Goal: Task Accomplishment & Management: Use online tool/utility

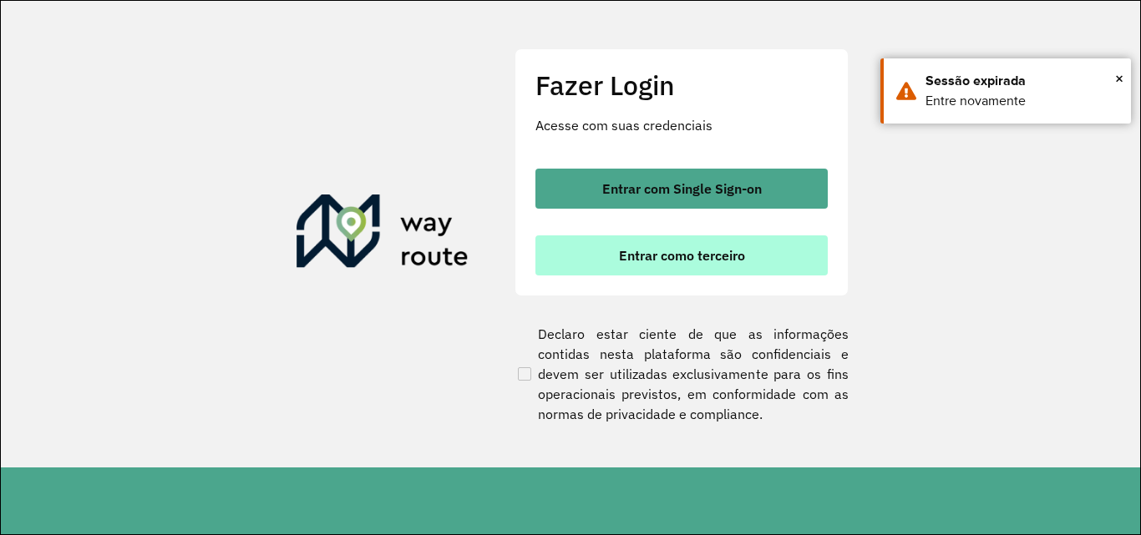
click at [710, 259] on span "Entrar como terceiro" at bounding box center [682, 255] width 126 height 13
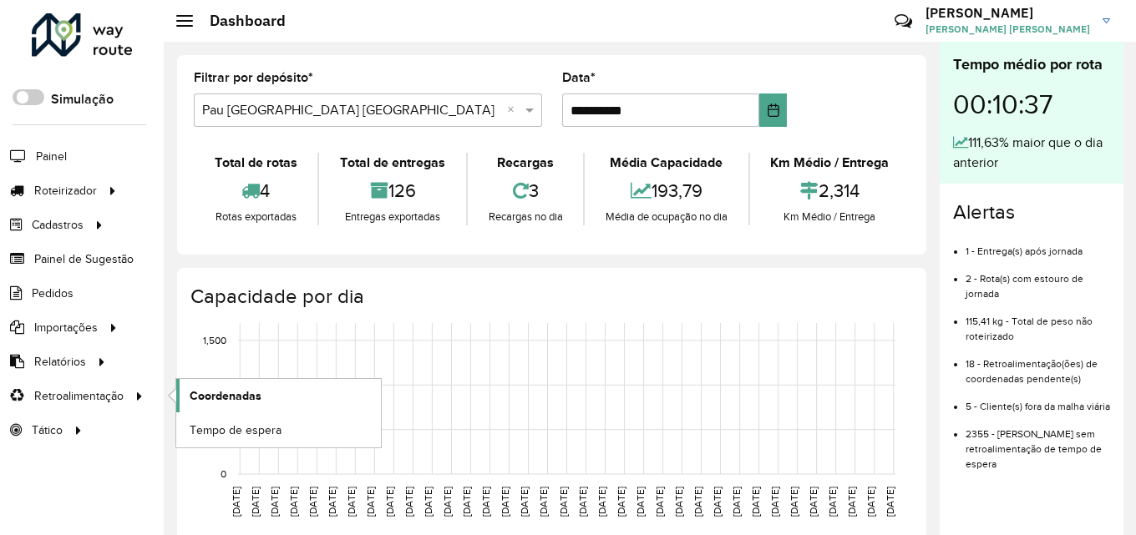
click at [230, 384] on link "Coordenadas" at bounding box center [278, 395] width 205 height 33
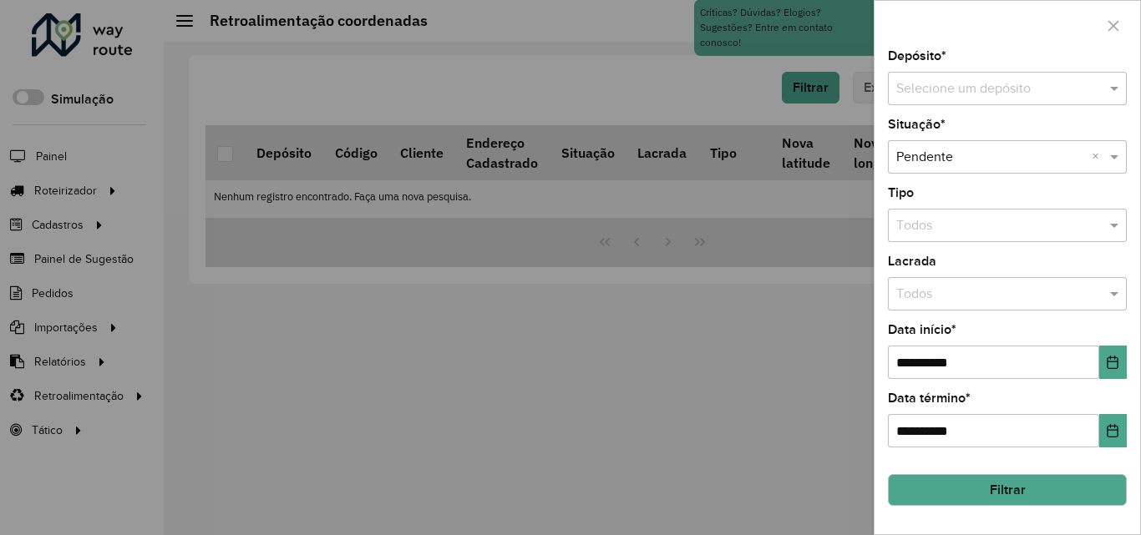
click at [1007, 97] on input "text" at bounding box center [990, 89] width 189 height 20
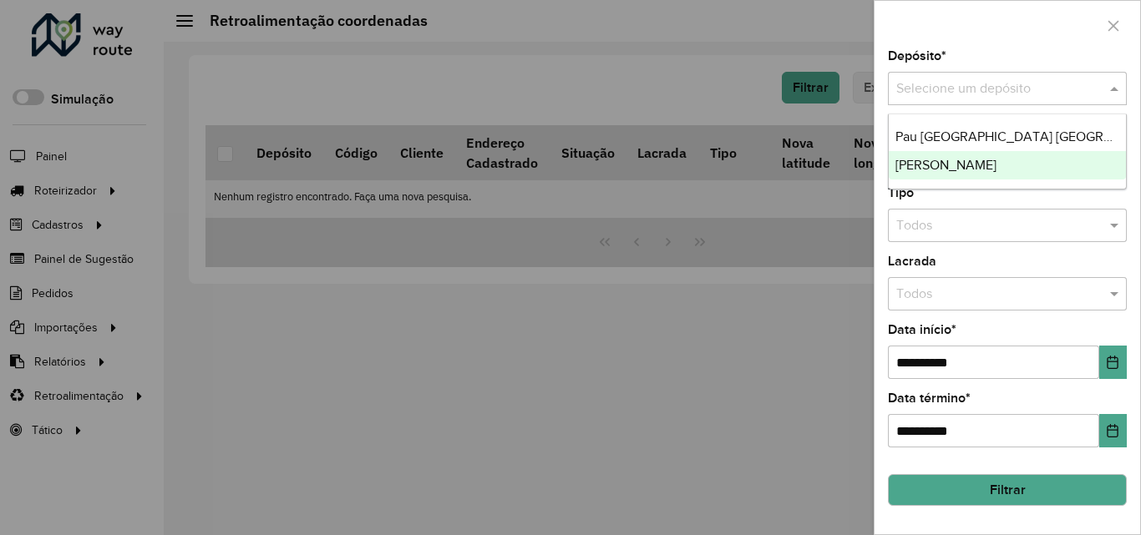
click at [976, 170] on span "[PERSON_NAME]" at bounding box center [945, 165] width 101 height 14
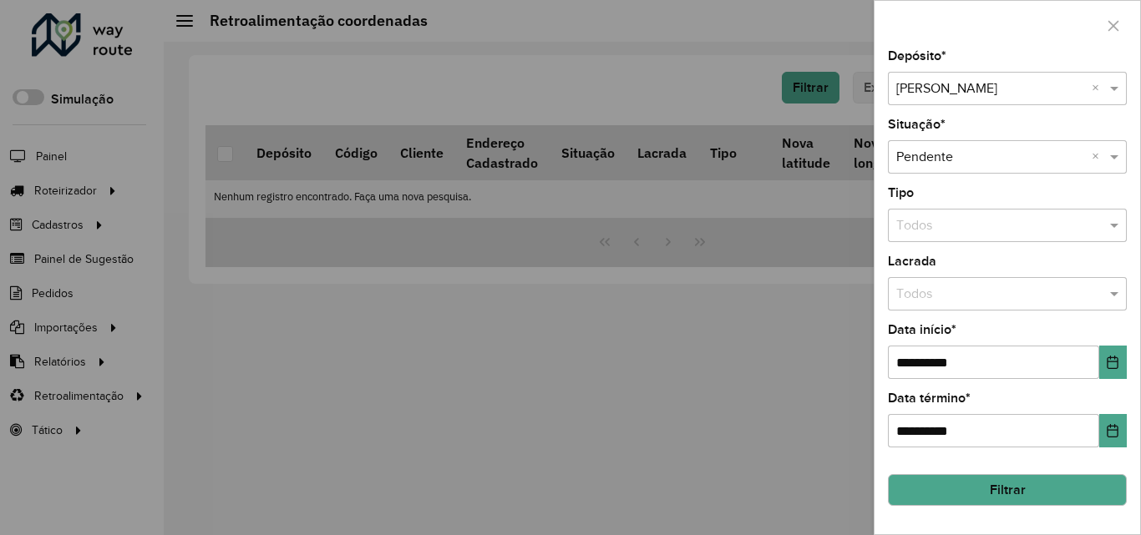
drag, startPoint x: 1021, startPoint y: 69, endPoint x: 1008, endPoint y: 94, distance: 28.4
click at [1021, 71] on div "Depósito * Selecione um depósito × Pau Brasil Sousa ×" at bounding box center [1007, 77] width 239 height 55
click at [1018, 79] on input "text" at bounding box center [990, 89] width 189 height 20
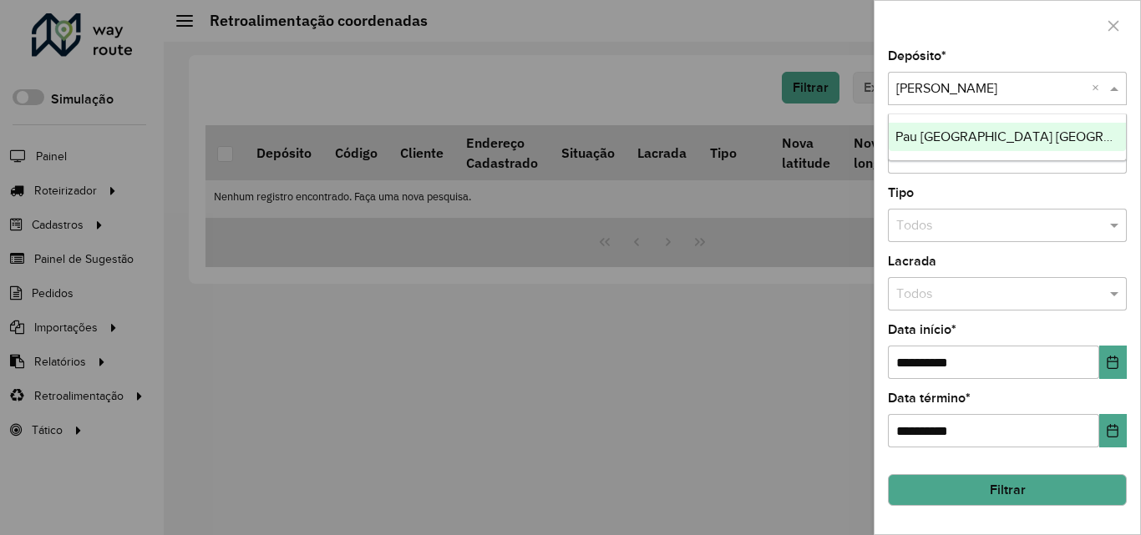
click at [976, 132] on span "Pau [GEOGRAPHIC_DATA] [GEOGRAPHIC_DATA]" at bounding box center [1041, 136] width 292 height 14
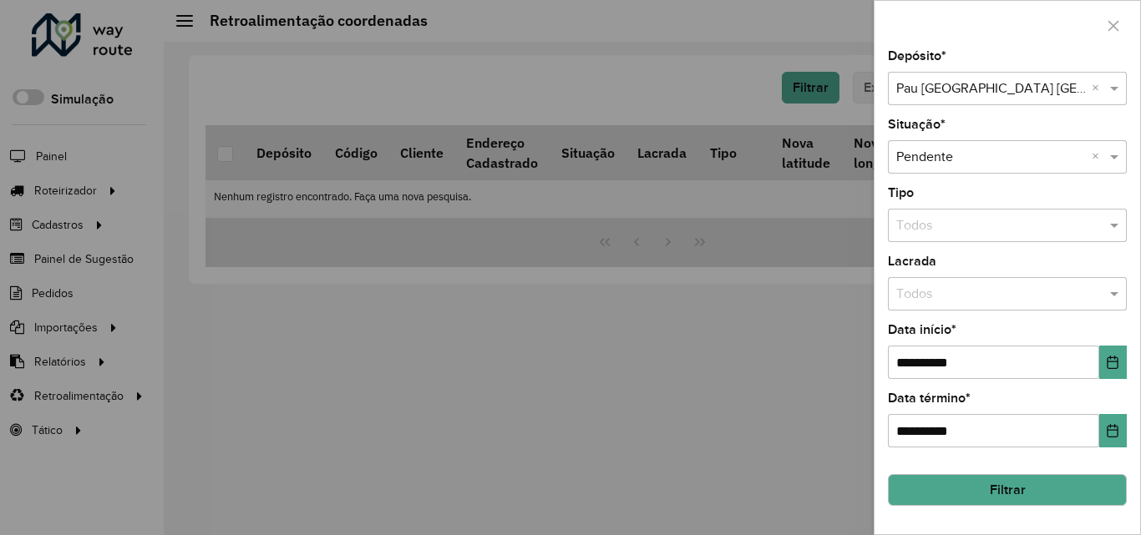
click at [1012, 506] on button "Filtrar" at bounding box center [1007, 490] width 239 height 32
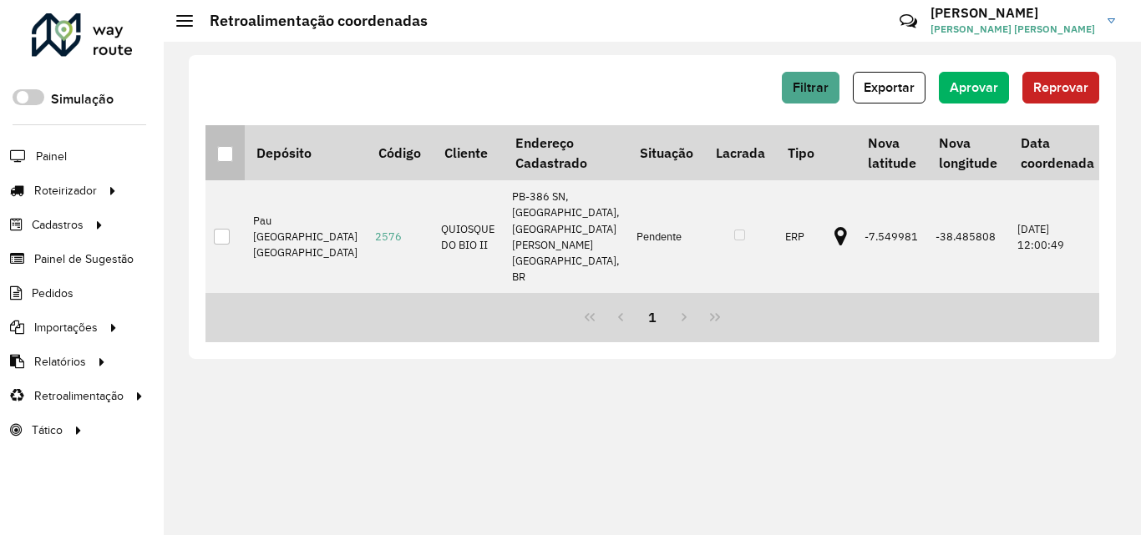
click at [224, 149] on div at bounding box center [225, 154] width 16 height 16
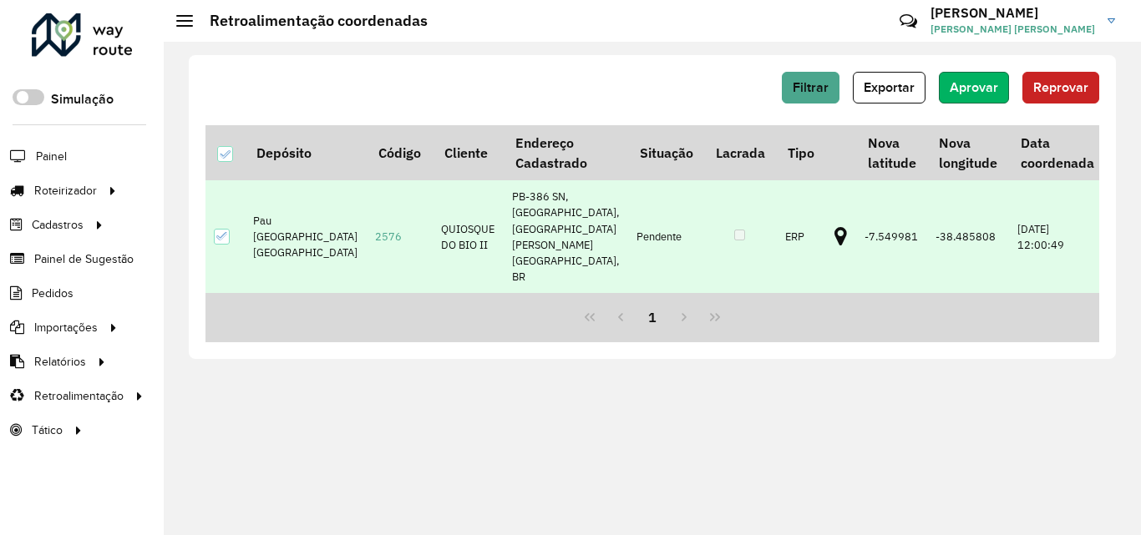
click at [981, 78] on button "Aprovar" at bounding box center [974, 88] width 70 height 32
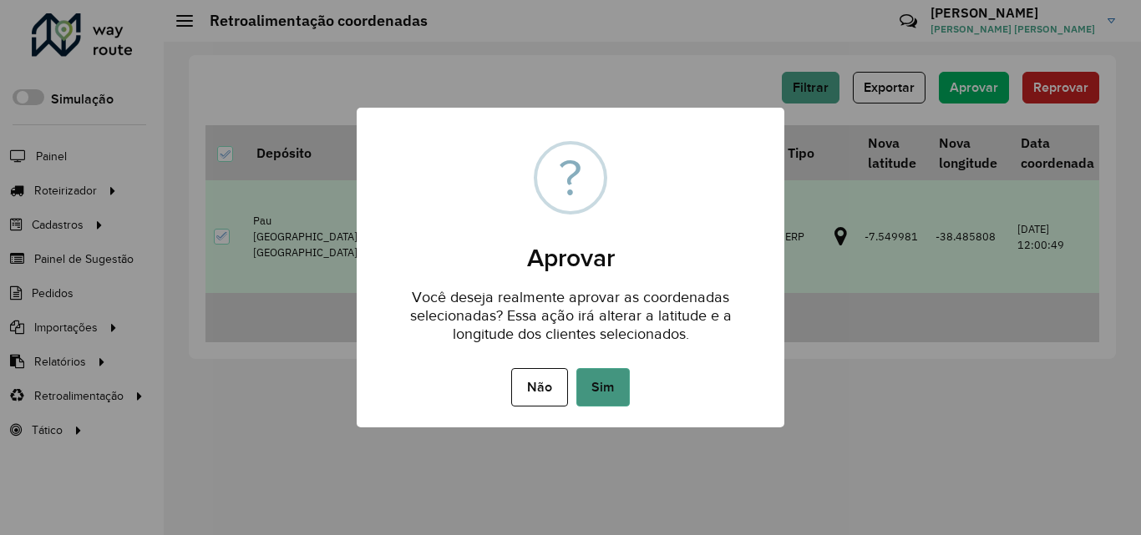
click at [613, 389] on button "Sim" at bounding box center [602, 387] width 53 height 38
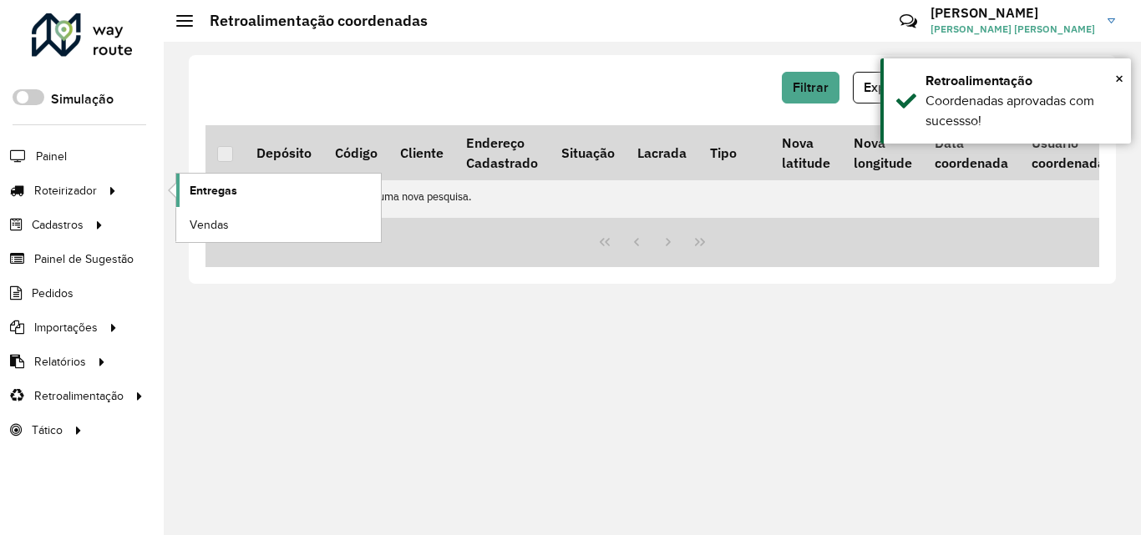
click at [200, 191] on span "Entregas" at bounding box center [214, 191] width 48 height 18
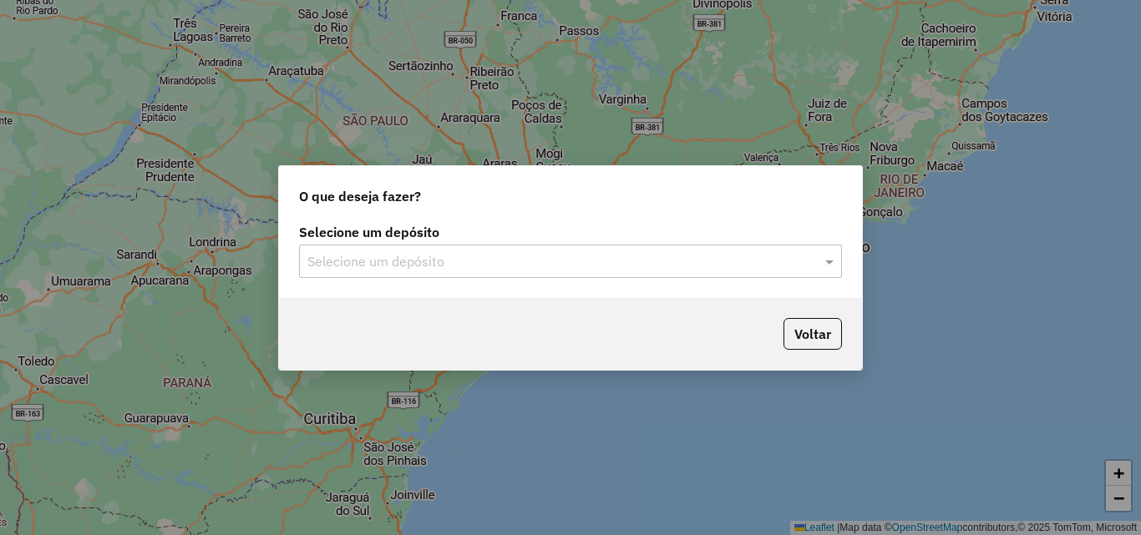
drag, startPoint x: 659, startPoint y: 265, endPoint x: 643, endPoint y: 280, distance: 21.9
click at [658, 265] on input "text" at bounding box center [553, 262] width 493 height 20
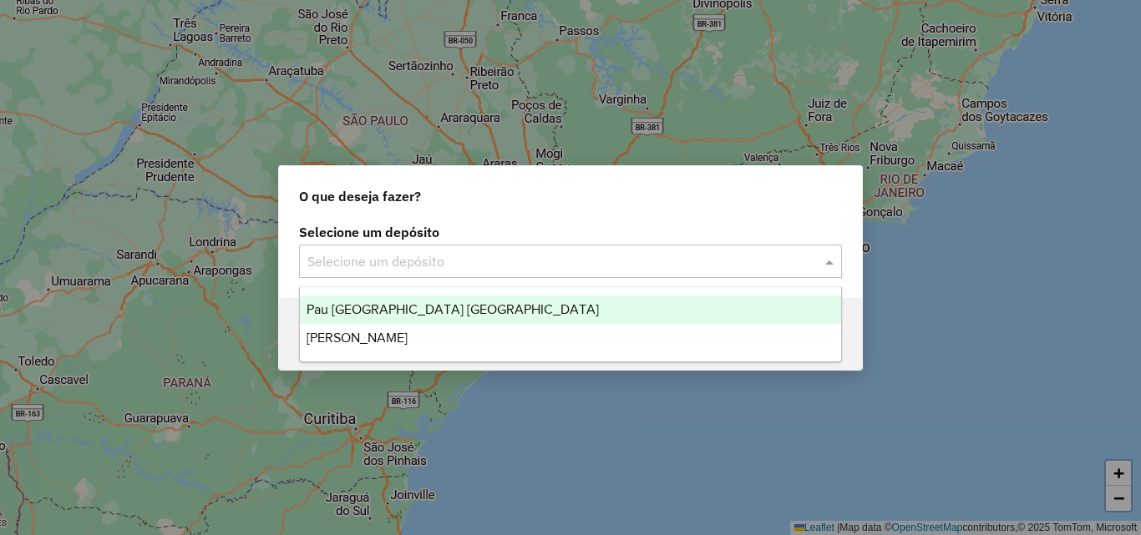
click at [596, 301] on div "Pau [GEOGRAPHIC_DATA] [GEOGRAPHIC_DATA]" at bounding box center [570, 310] width 541 height 28
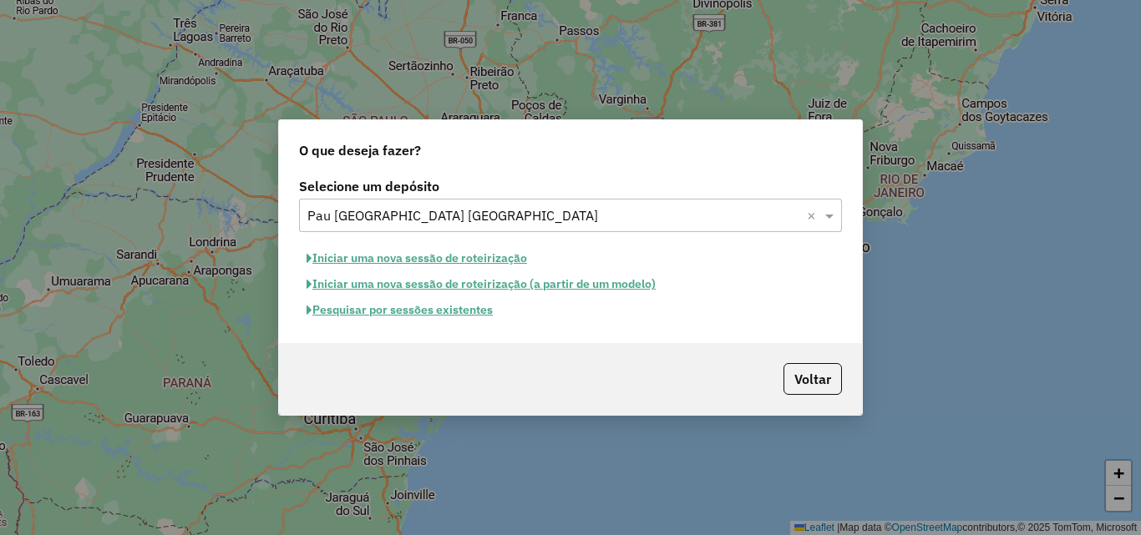
click at [460, 251] on button "Iniciar uma nova sessão de roteirização" at bounding box center [416, 259] width 235 height 26
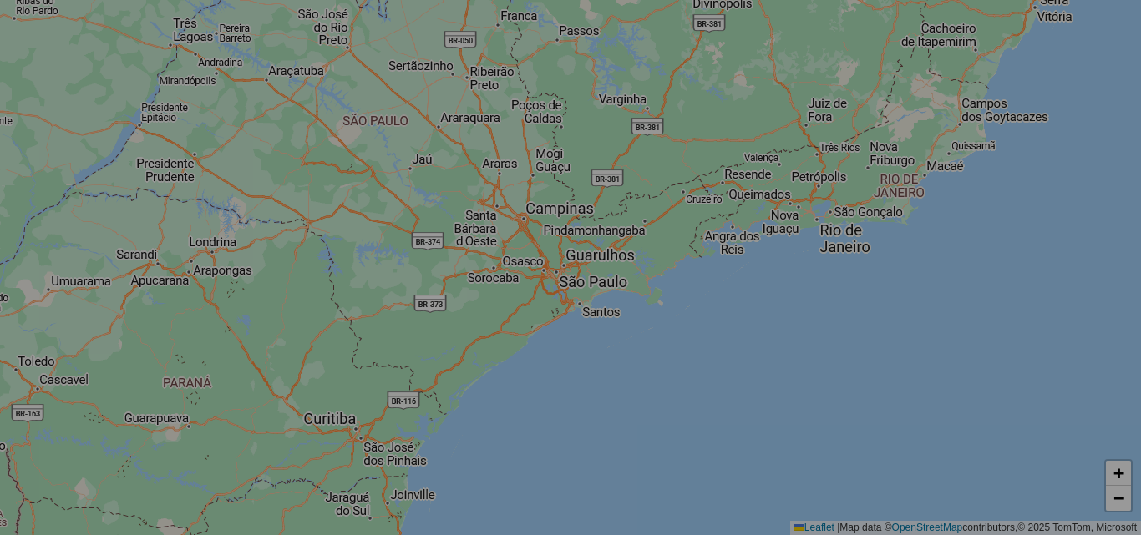
select select "*"
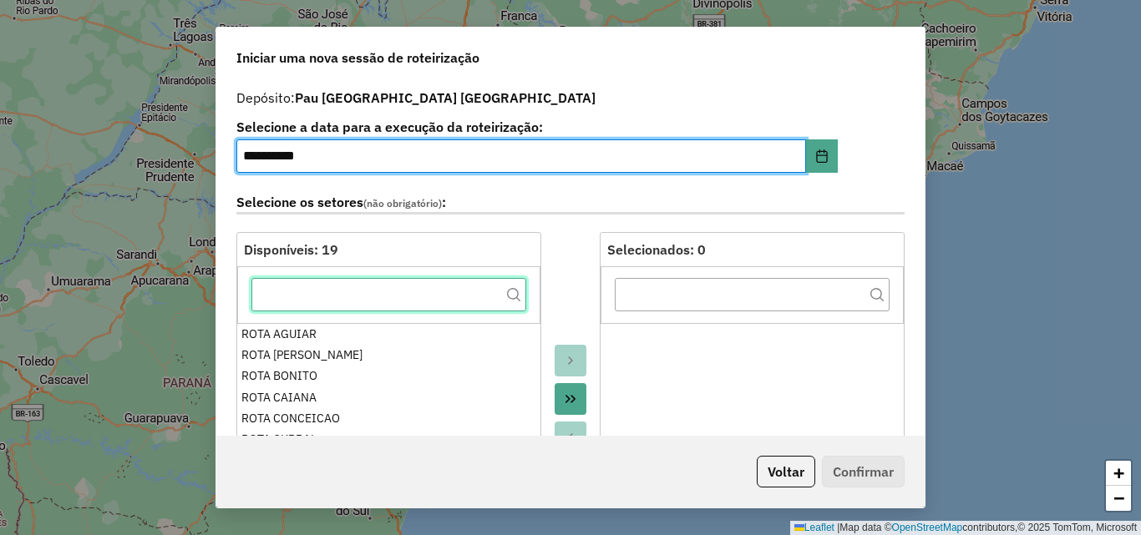
click at [382, 294] on input "text" at bounding box center [388, 294] width 275 height 33
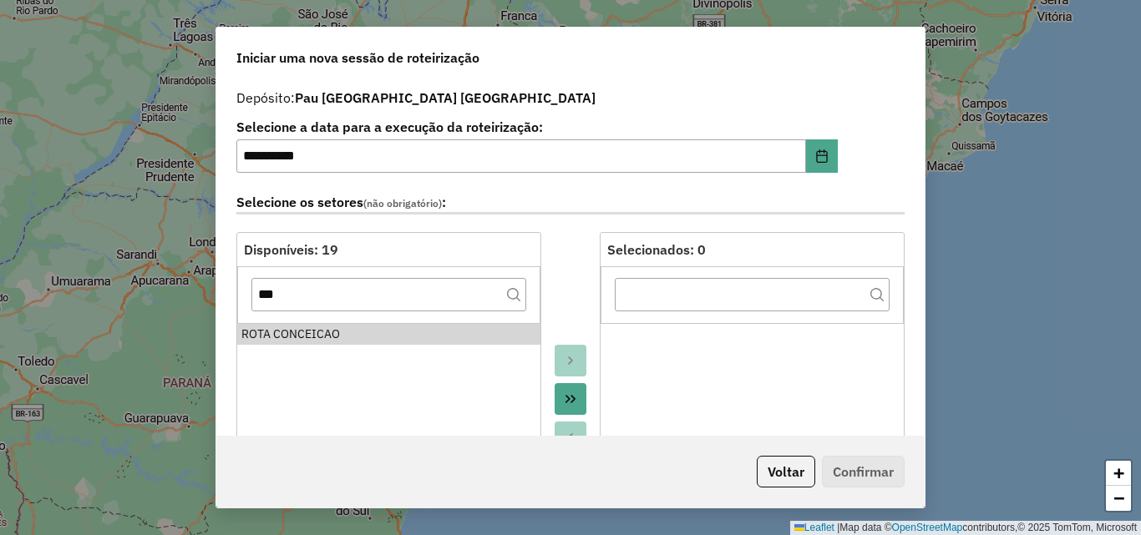
drag, startPoint x: 348, startPoint y: 330, endPoint x: 359, endPoint y: 319, distance: 15.4
click at [347, 330] on div "ROTA CONCEICAO" at bounding box center [388, 335] width 295 height 18
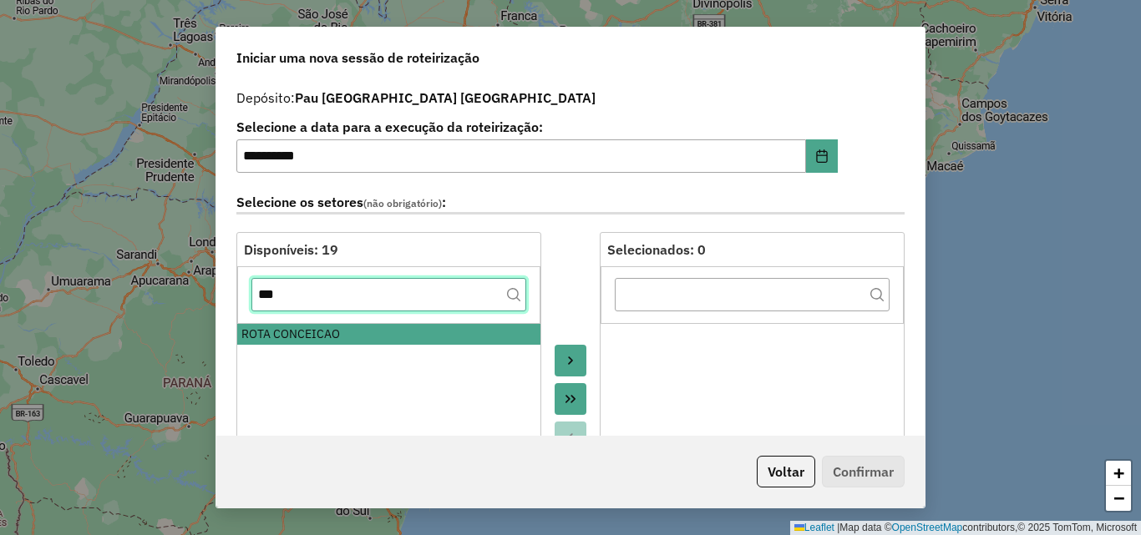
click at [392, 285] on input "***" at bounding box center [388, 294] width 275 height 33
click at [392, 286] on input "***" at bounding box center [388, 294] width 275 height 33
click at [391, 286] on input "***" at bounding box center [388, 294] width 275 height 33
click at [391, 288] on input "***" at bounding box center [388, 294] width 275 height 33
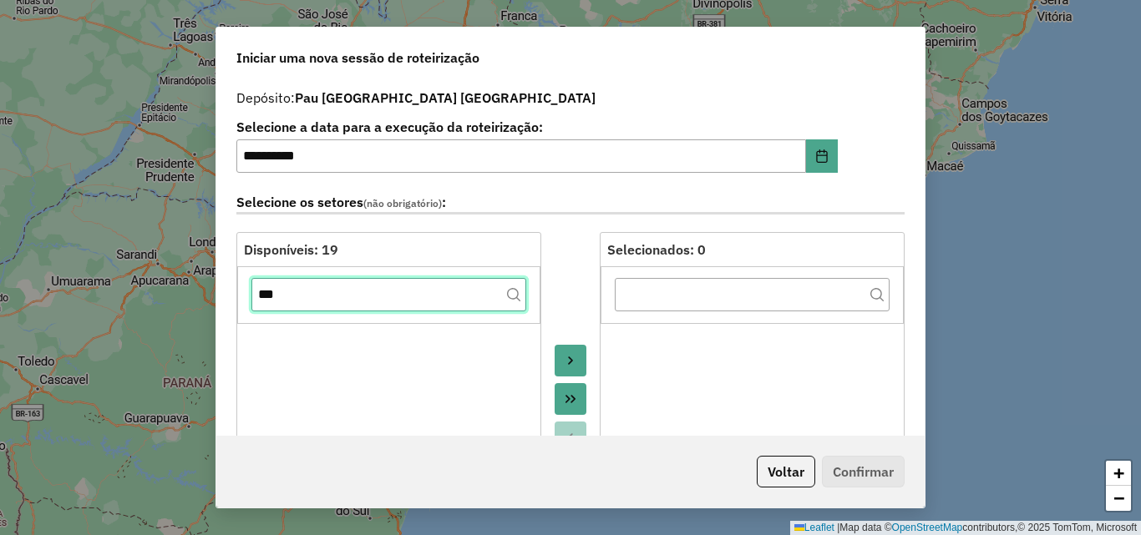
click at [357, 296] on input "***" at bounding box center [388, 294] width 275 height 33
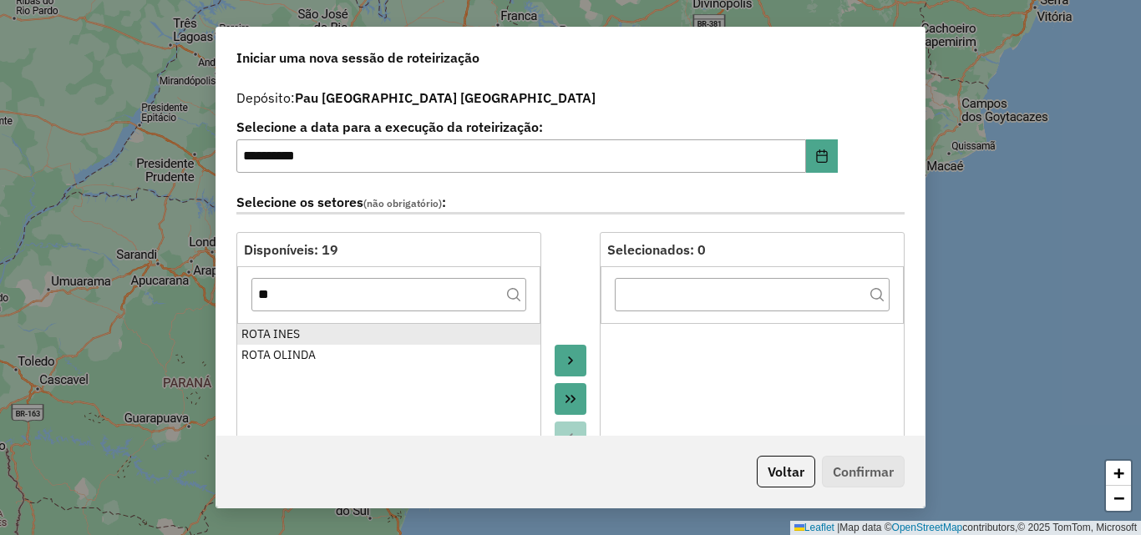
click at [334, 329] on div "ROTA INES" at bounding box center [388, 335] width 295 height 18
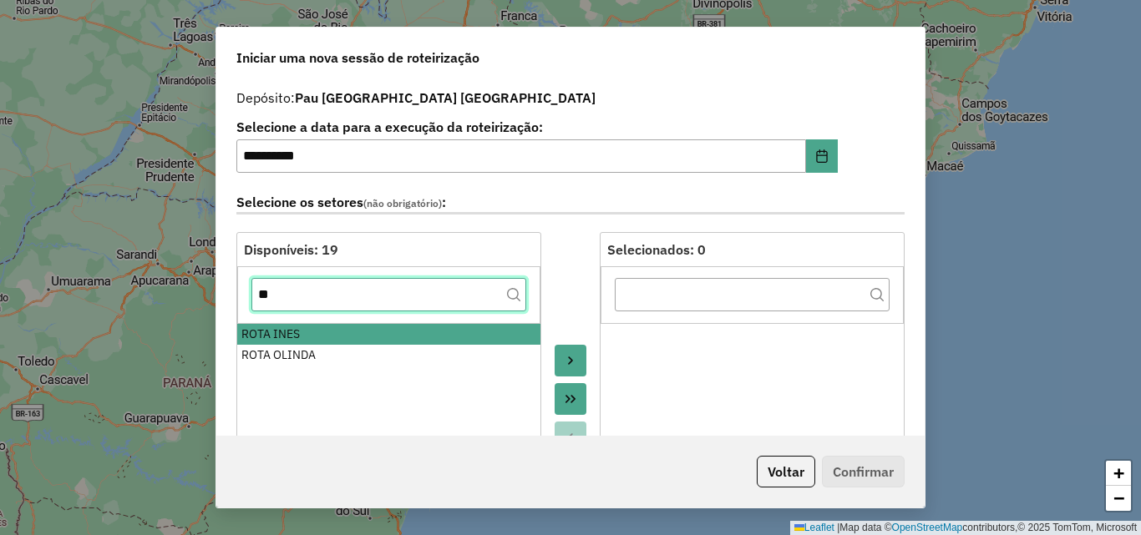
click at [347, 290] on input "**" at bounding box center [388, 294] width 275 height 33
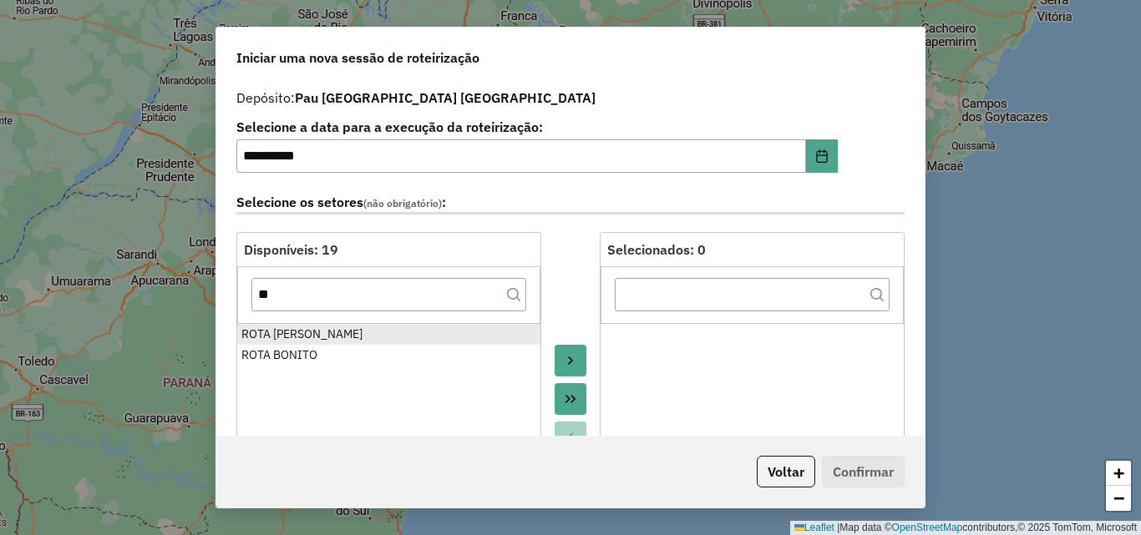
click at [331, 324] on li "ROTA BOA VENTURA" at bounding box center [388, 334] width 303 height 21
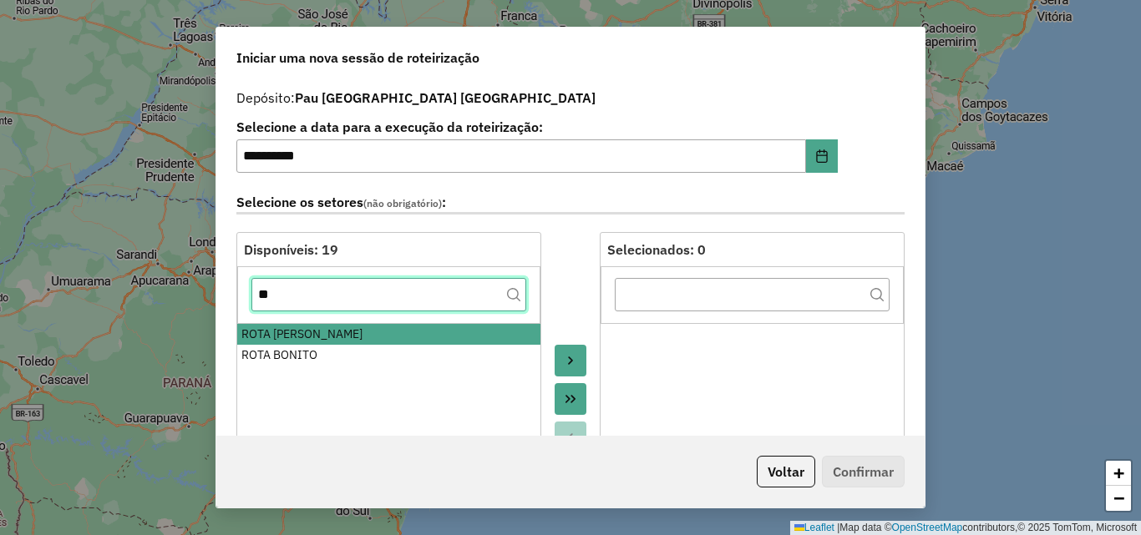
click at [339, 300] on input "**" at bounding box center [388, 294] width 275 height 33
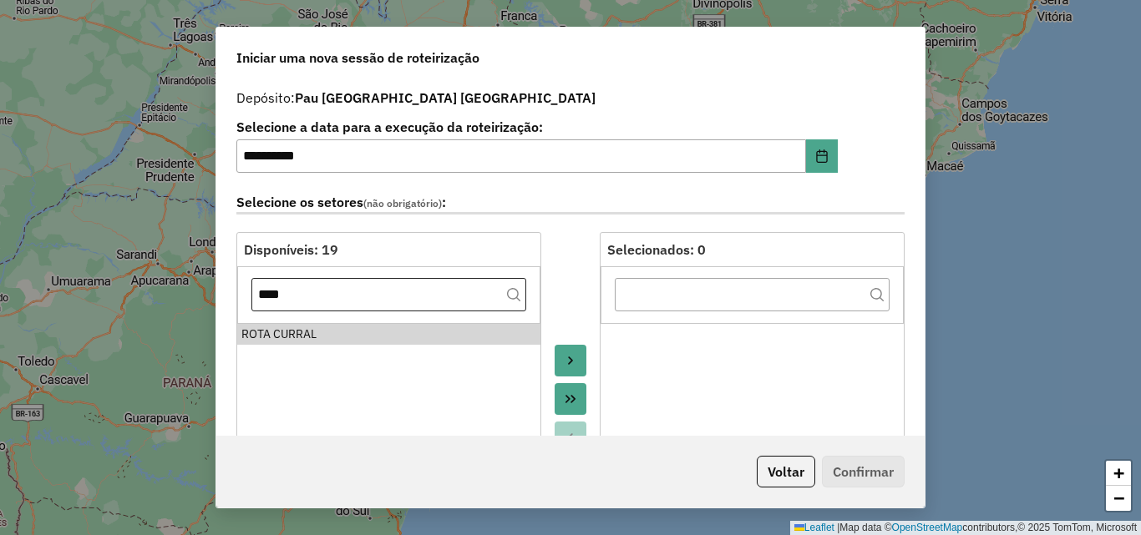
drag, startPoint x: 322, startPoint y: 325, endPoint x: 326, endPoint y: 308, distance: 17.0
click at [321, 326] on div "ROTA CURRAL" at bounding box center [388, 335] width 295 height 18
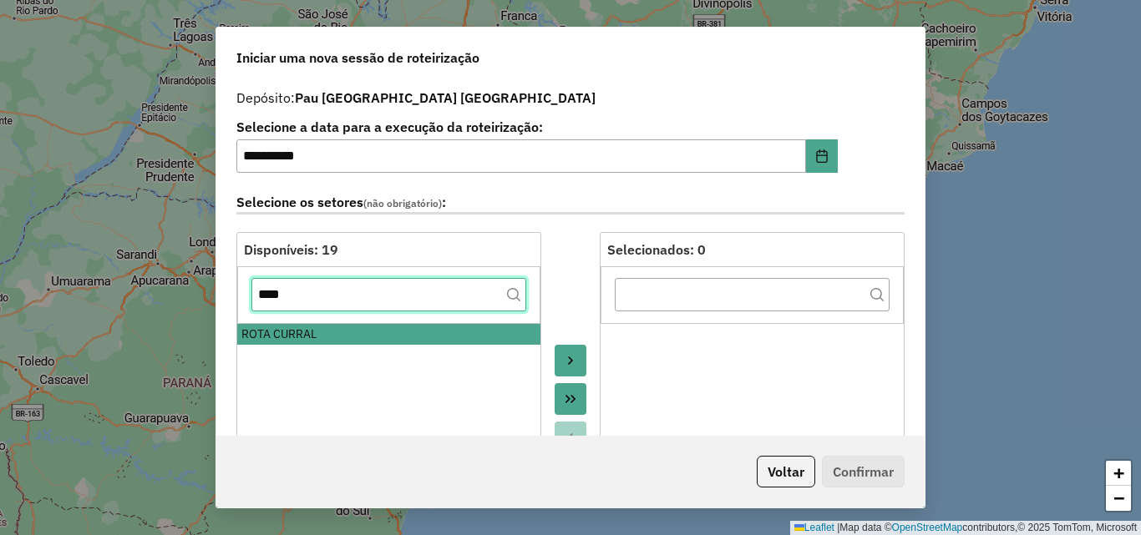
click at [329, 299] on input "****" at bounding box center [388, 294] width 275 height 33
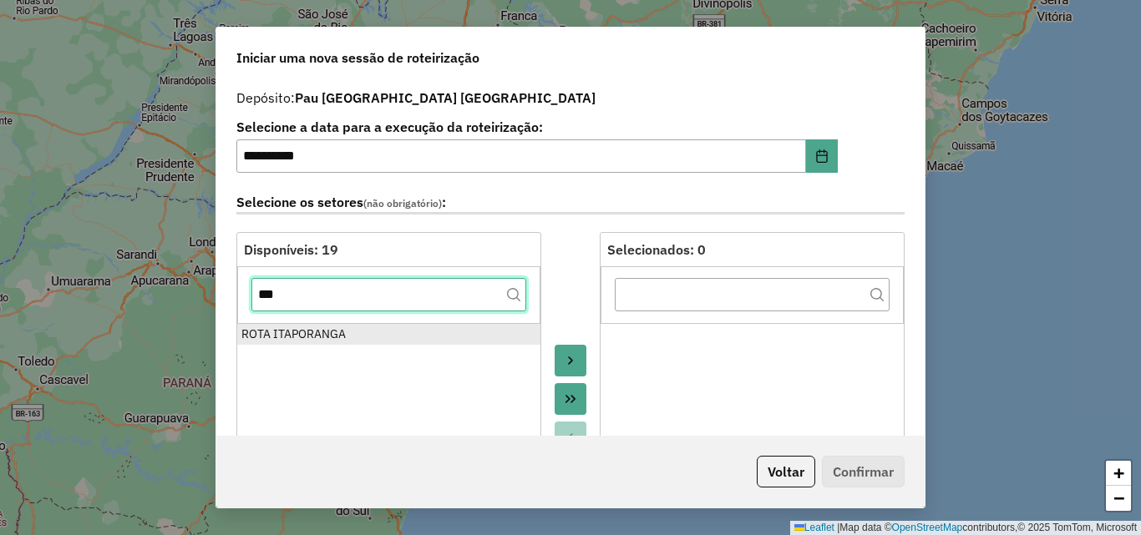
type input "***"
click at [318, 335] on div "ROTA ITAPORANGA" at bounding box center [388, 335] width 295 height 18
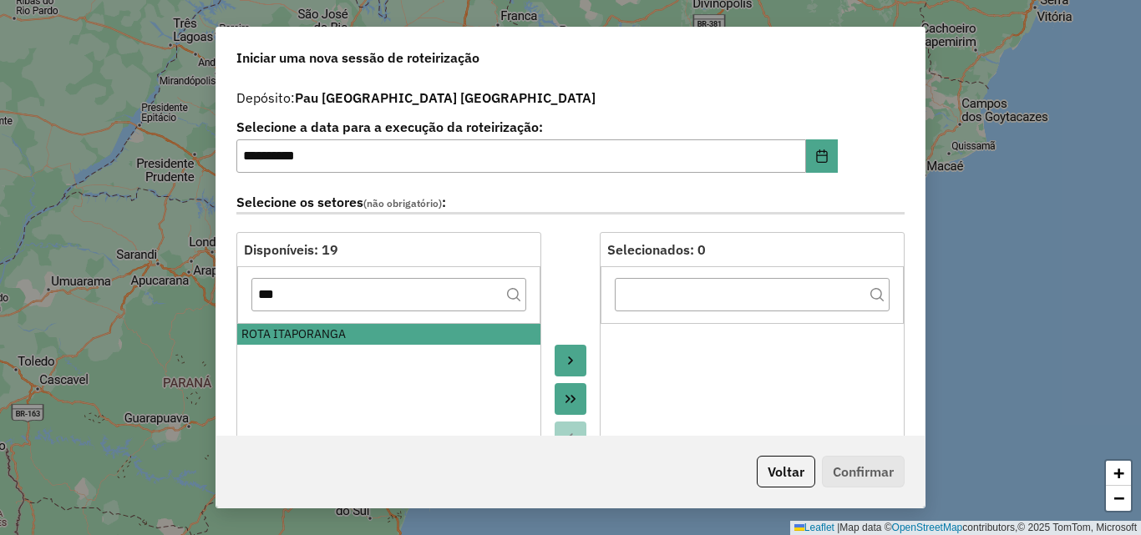
click at [572, 357] on icon "Move to Target" at bounding box center [570, 360] width 13 height 13
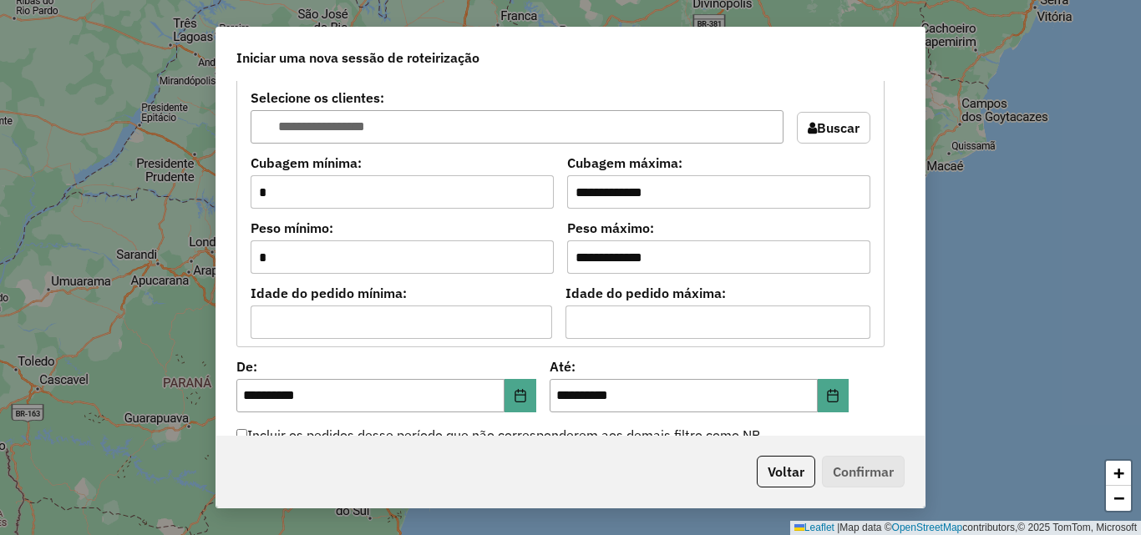
scroll to position [1503, 0]
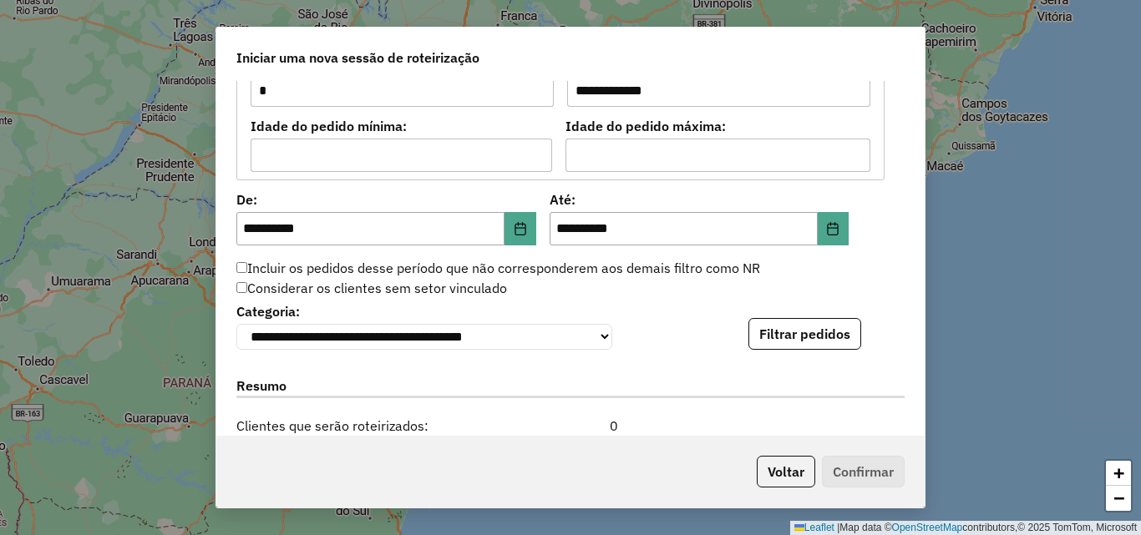
drag, startPoint x: 816, startPoint y: 337, endPoint x: 923, endPoint y: 307, distance: 110.8
click at [816, 337] on button "Filtrar pedidos" at bounding box center [804, 334] width 113 height 32
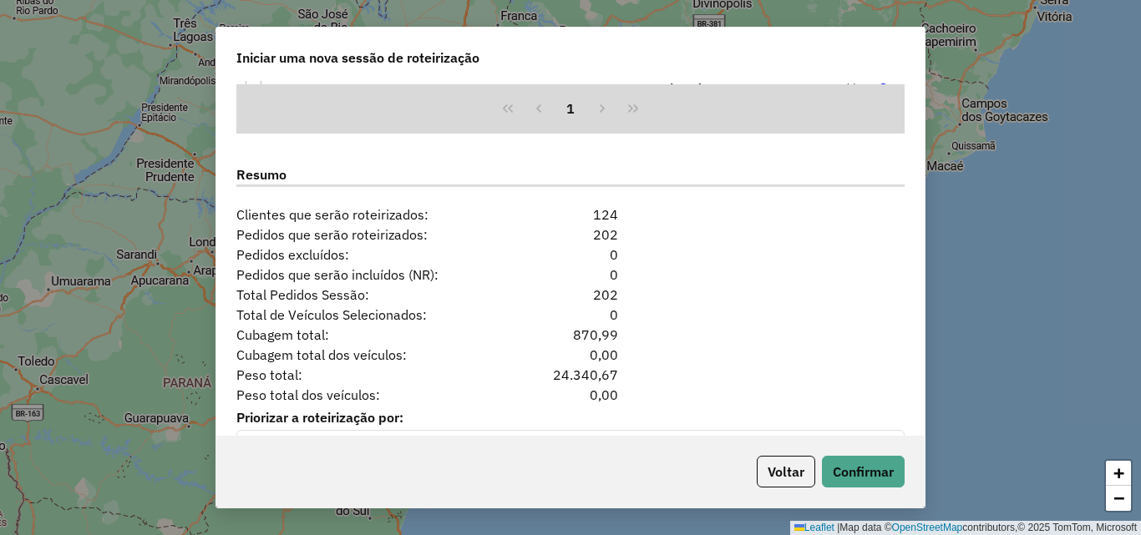
scroll to position [2108, 0]
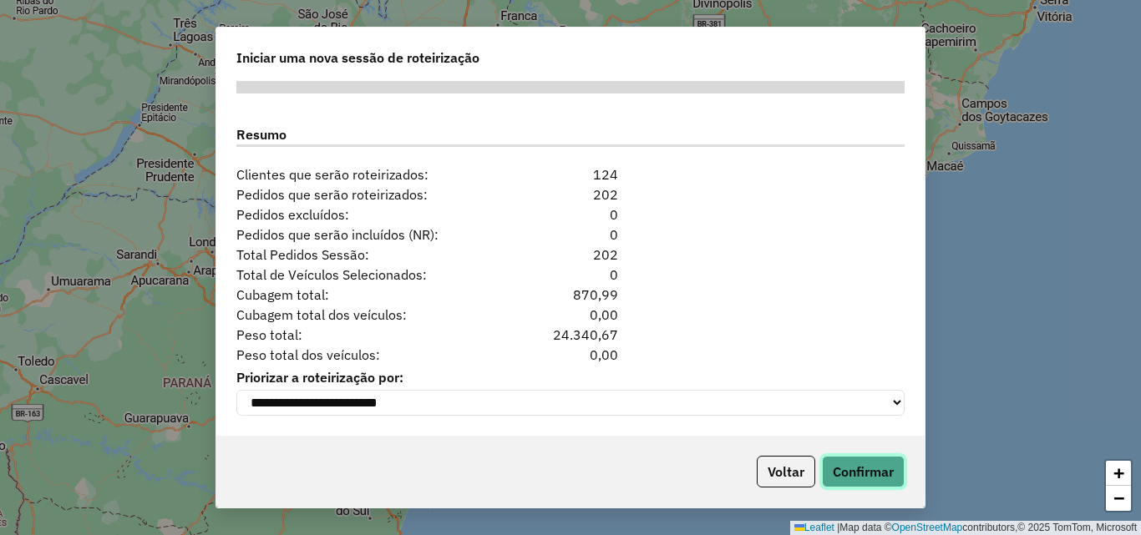
click at [855, 463] on button "Confirmar" at bounding box center [863, 472] width 83 height 32
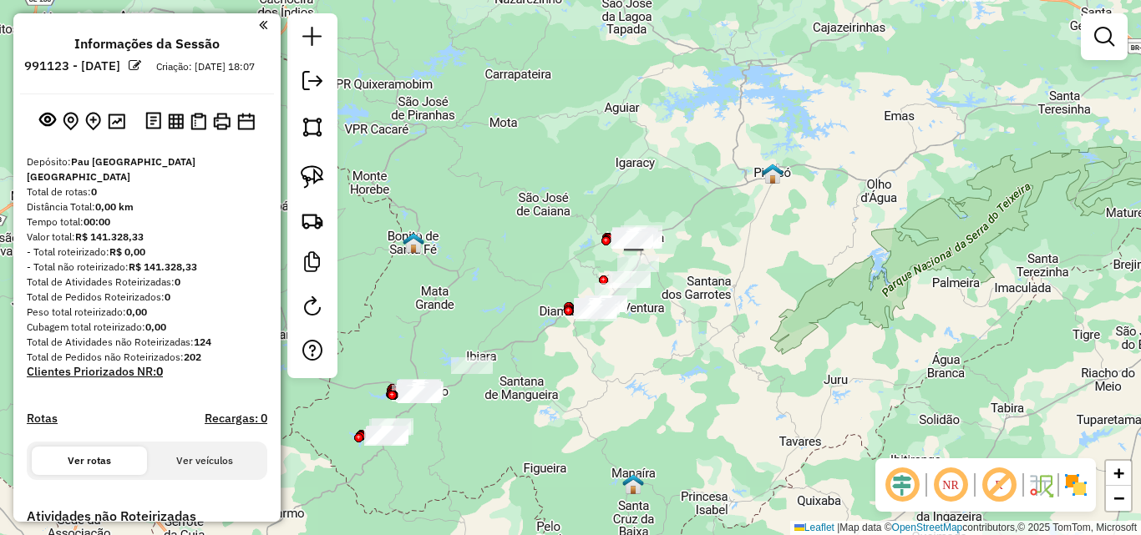
drag, startPoint x: 767, startPoint y: 444, endPoint x: 831, endPoint y: 418, distance: 68.5
click at [831, 418] on div "Janela de atendimento Grade de atendimento Capacidade Transportadoras Veículos …" at bounding box center [570, 267] width 1141 height 535
click at [307, 181] on img at bounding box center [312, 176] width 23 height 23
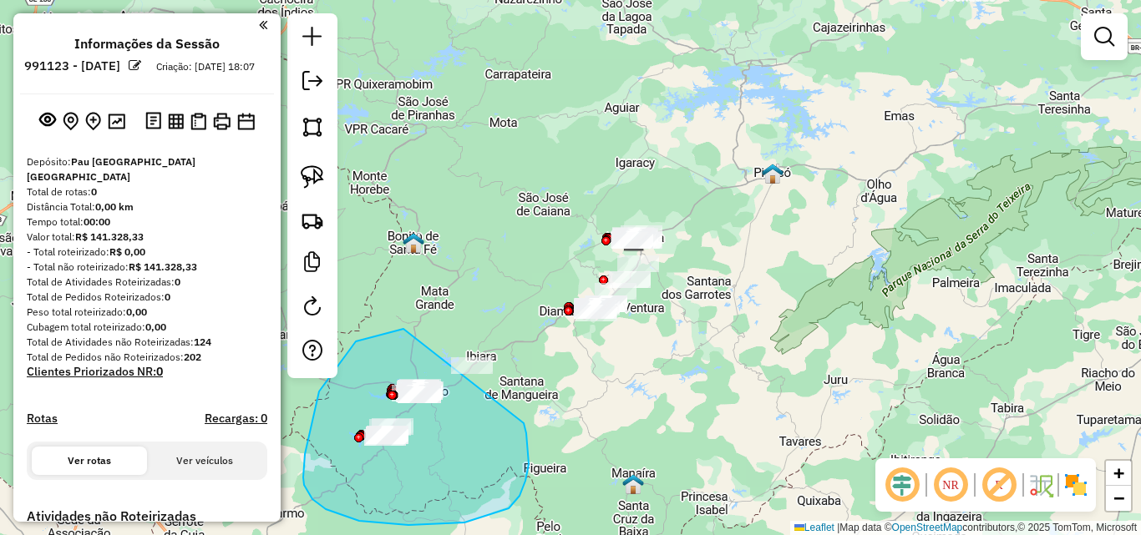
drag, startPoint x: 319, startPoint y: 392, endPoint x: 490, endPoint y: 345, distance: 177.5
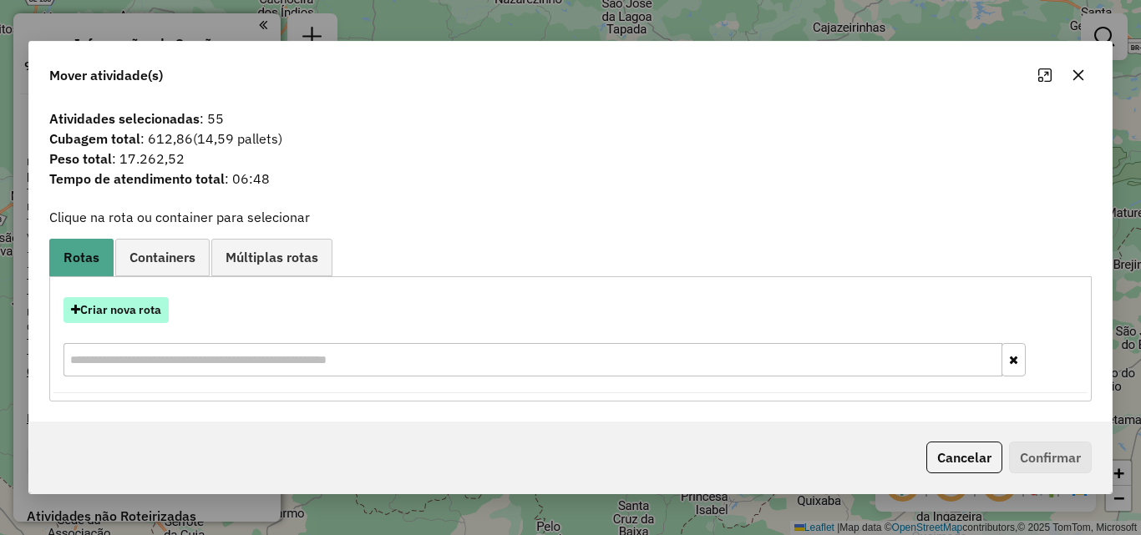
click at [124, 311] on button "Criar nova rota" at bounding box center [115, 310] width 105 height 26
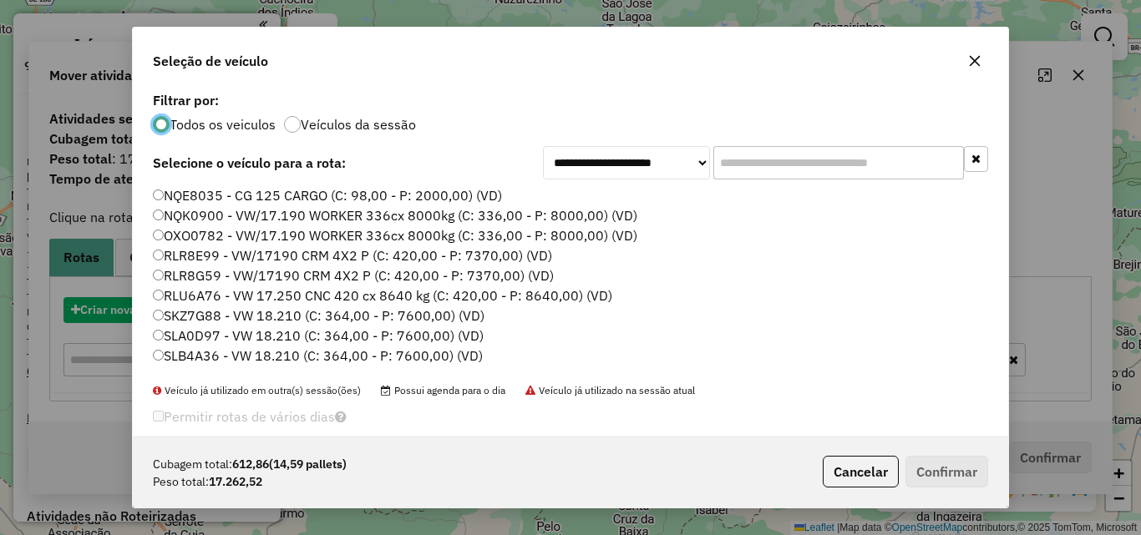
scroll to position [9, 5]
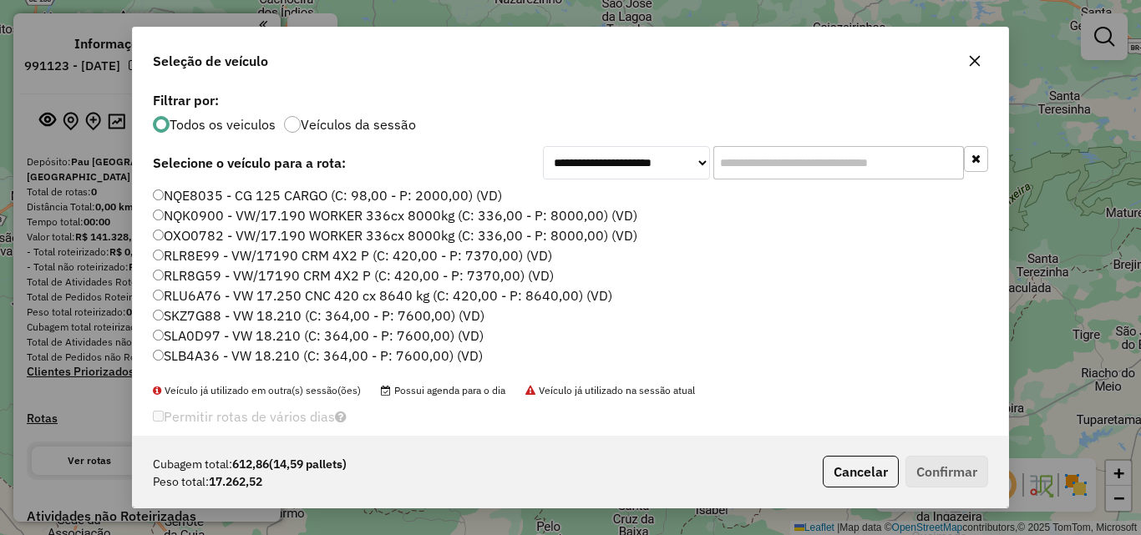
click at [240, 195] on label "NQE8035 - CG 125 CARGO (C: 98,00 - P: 2000,00) (VD)" at bounding box center [327, 195] width 349 height 20
click at [941, 476] on button "Confirmar" at bounding box center [946, 472] width 83 height 32
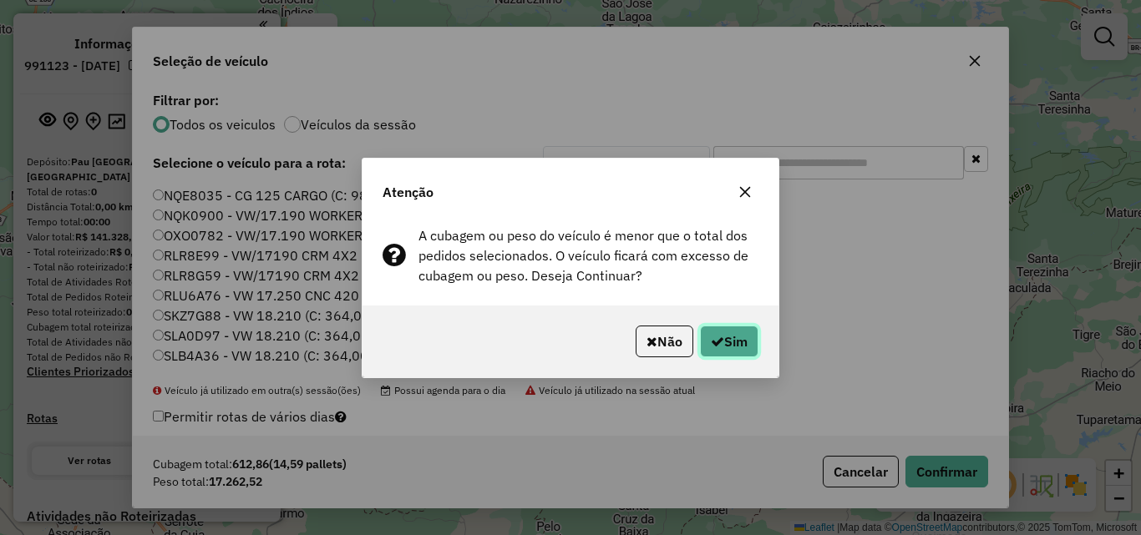
click at [747, 348] on button "Sim" at bounding box center [729, 342] width 58 height 32
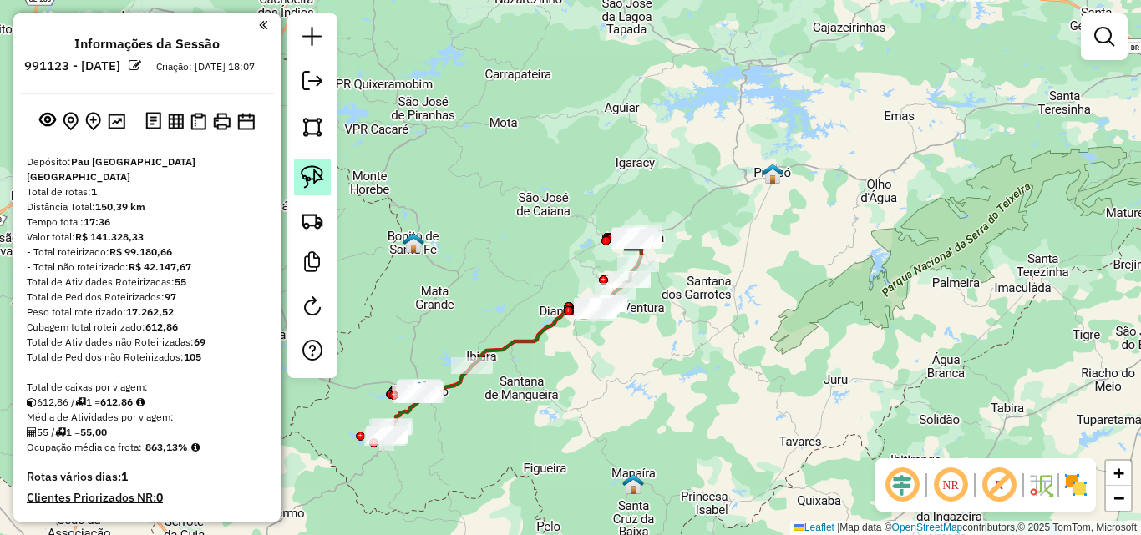
click at [314, 184] on img at bounding box center [312, 176] width 23 height 23
drag, startPoint x: 529, startPoint y: 239, endPoint x: 776, endPoint y: 192, distance: 251.6
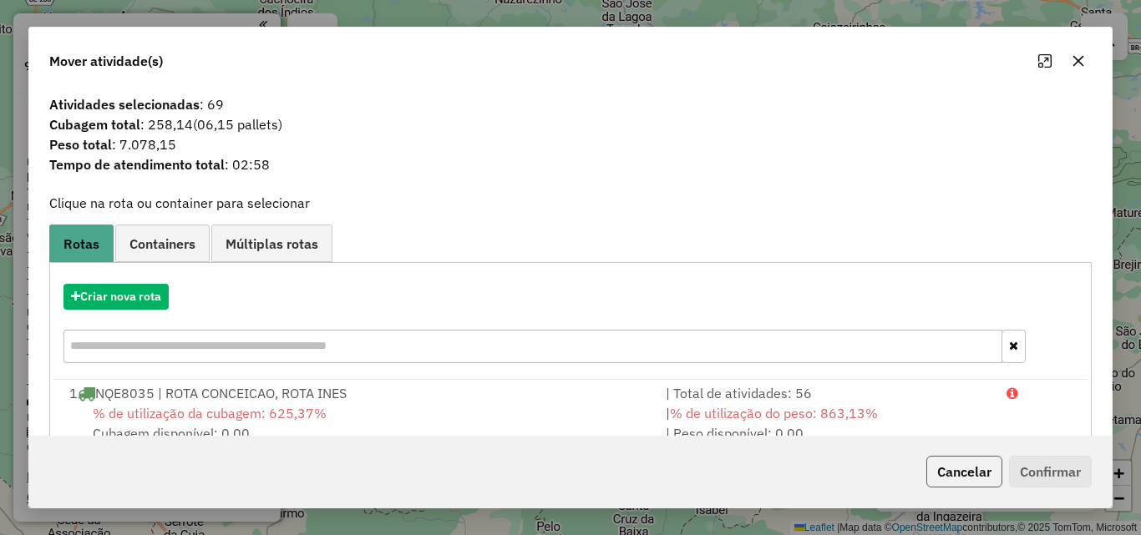
click at [957, 480] on button "Cancelar" at bounding box center [964, 472] width 76 height 32
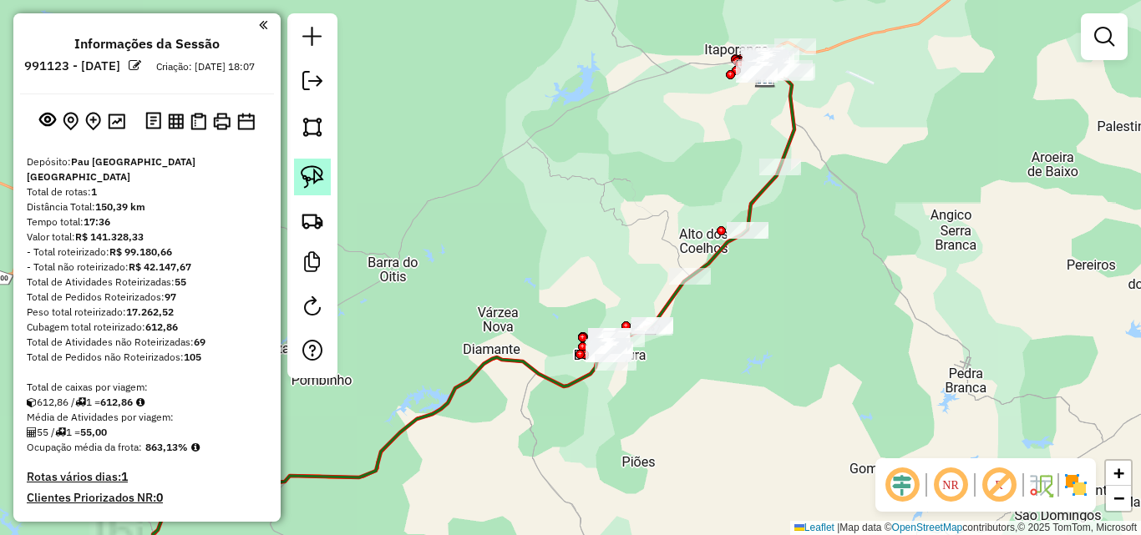
click at [315, 171] on img at bounding box center [312, 176] width 23 height 23
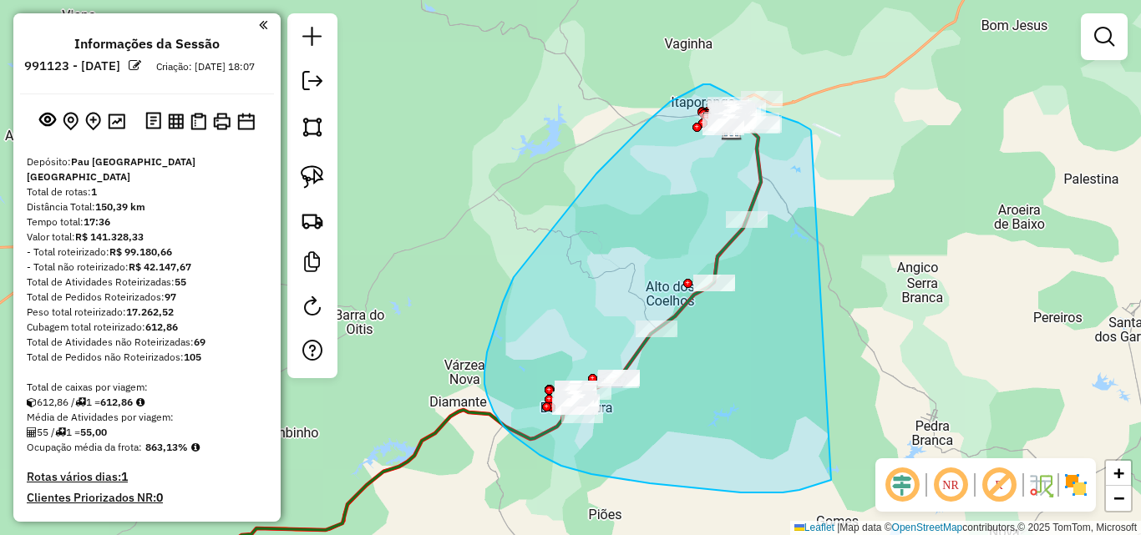
drag, startPoint x: 811, startPoint y: 131, endPoint x: 843, endPoint y: 473, distance: 343.0
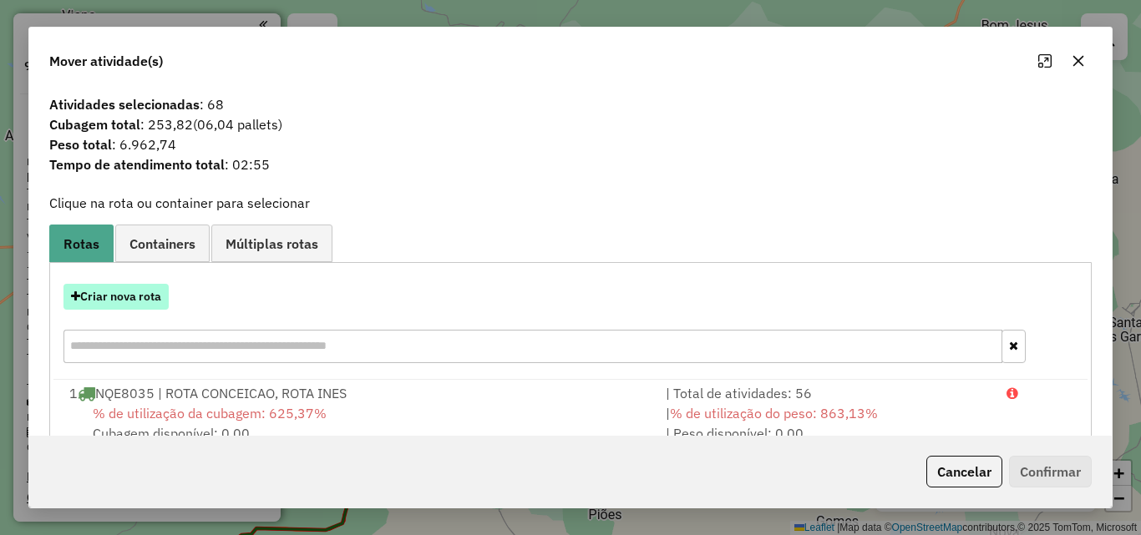
click at [113, 296] on button "Criar nova rota" at bounding box center [115, 297] width 105 height 26
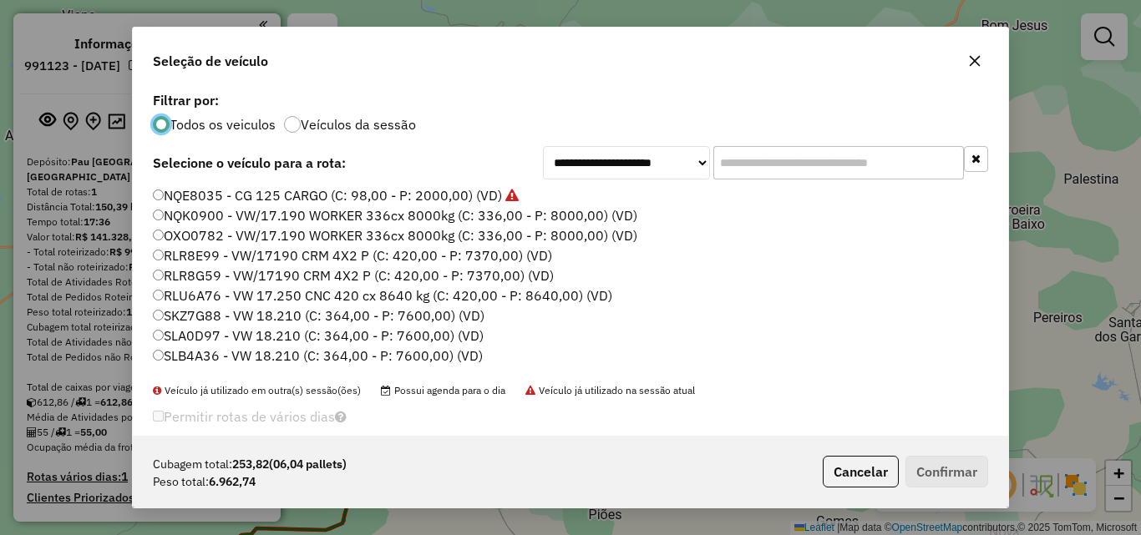
click at [266, 191] on label "NQE8035 - CG 125 CARGO (C: 98,00 - P: 2000,00) (VD)" at bounding box center [336, 195] width 366 height 20
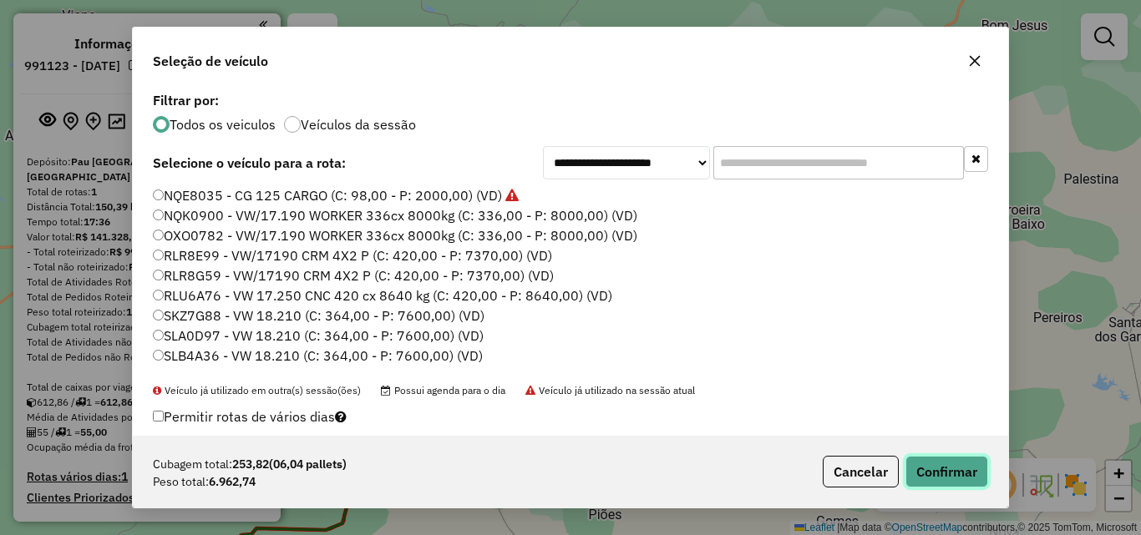
click at [969, 469] on button "Confirmar" at bounding box center [946, 472] width 83 height 32
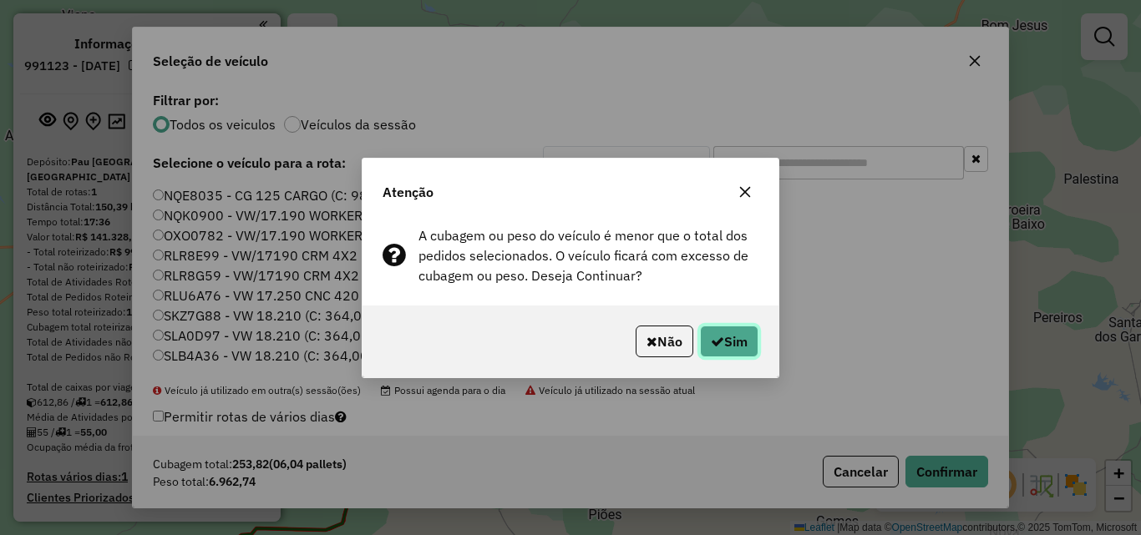
click at [738, 349] on button "Sim" at bounding box center [729, 342] width 58 height 32
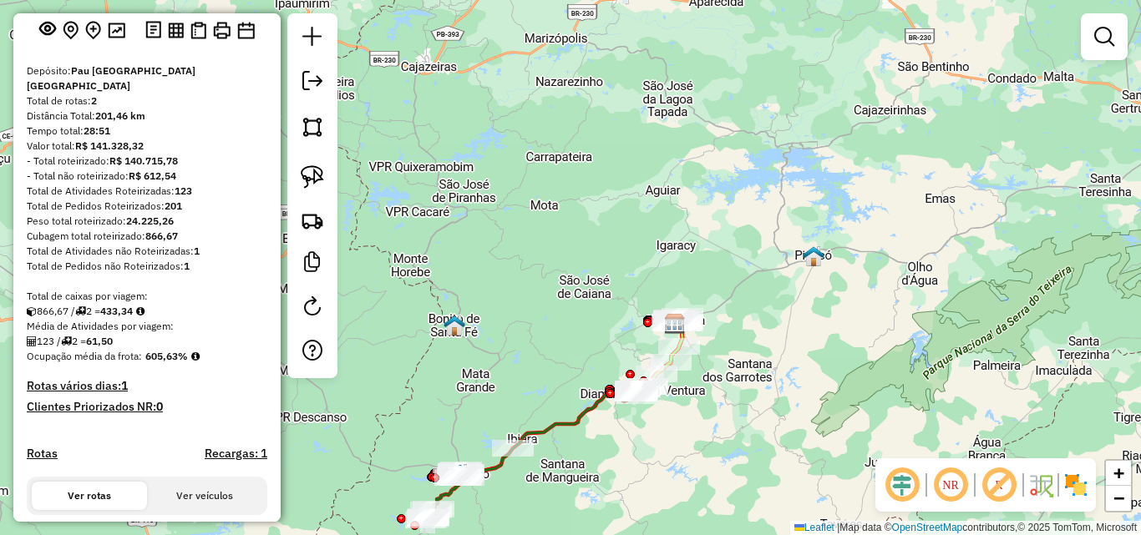
scroll to position [334, 0]
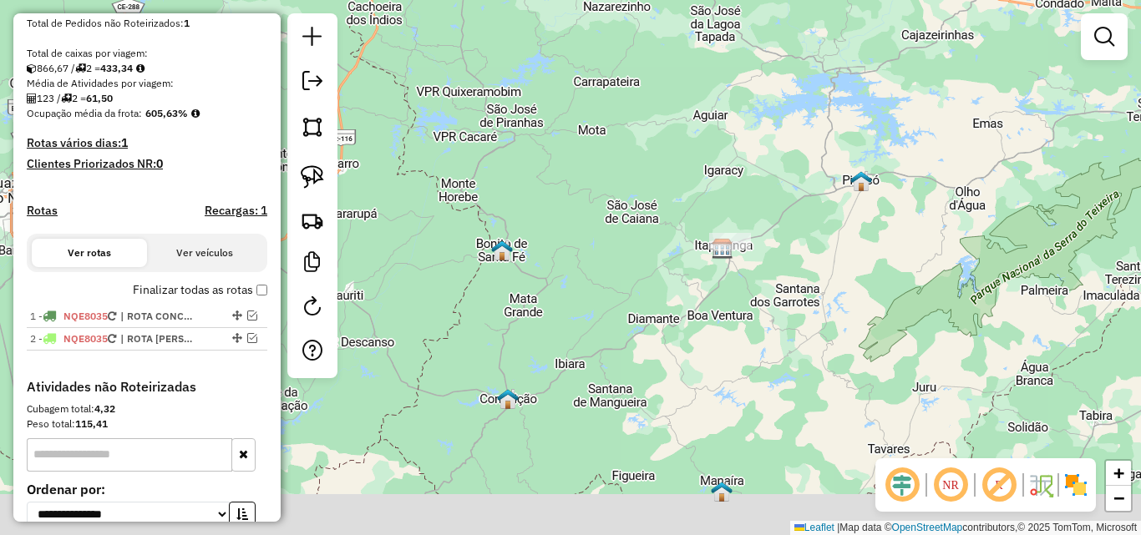
click at [480, 316] on div "Janela de atendimento Grade de atendimento Capacidade Transportadoras Veículos …" at bounding box center [570, 267] width 1141 height 535
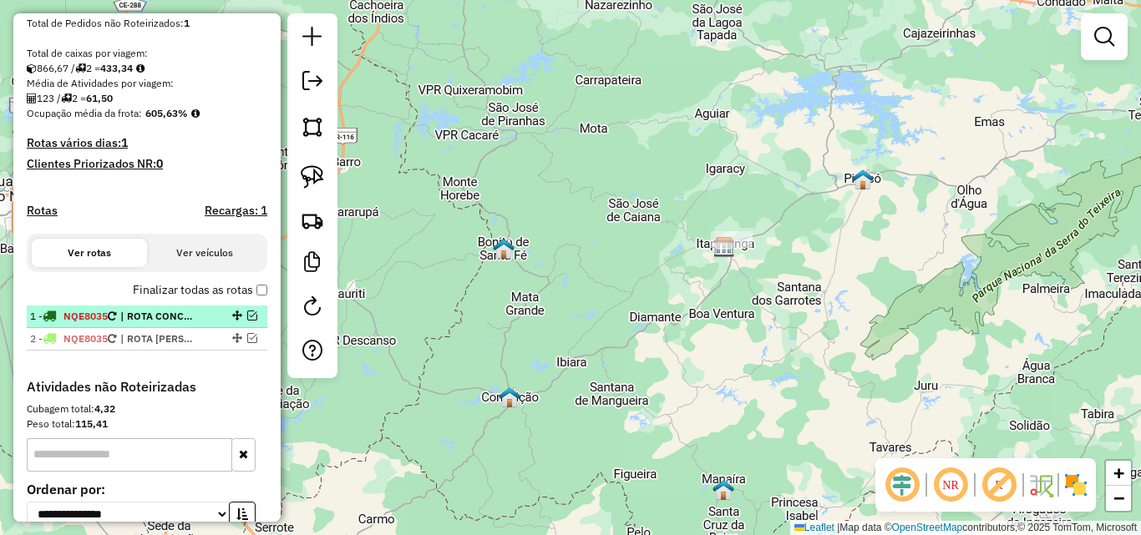
click at [247, 316] on em at bounding box center [252, 316] width 10 height 10
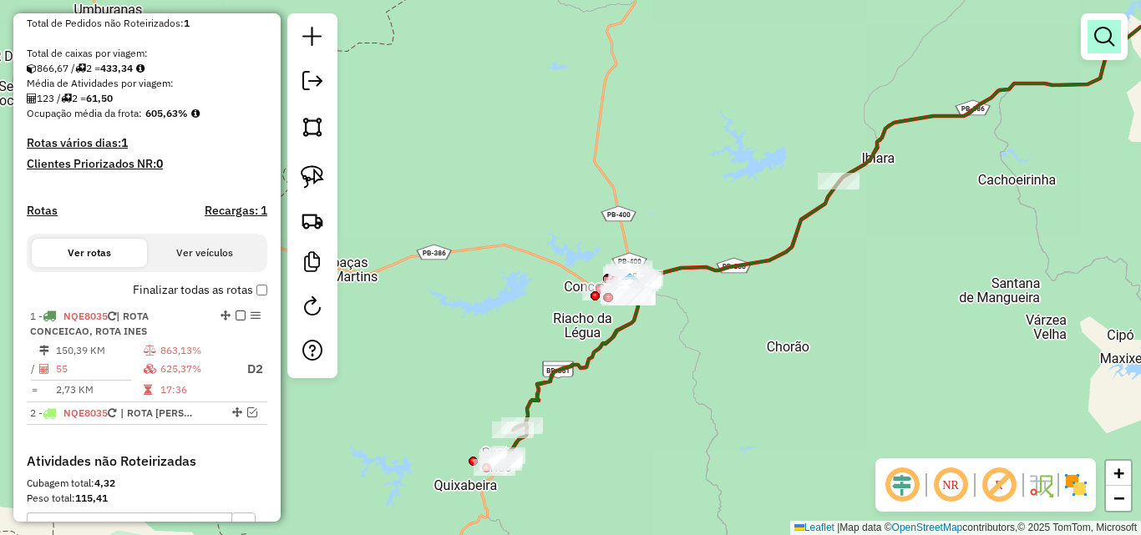
click at [1105, 22] on link at bounding box center [1103, 36] width 33 height 33
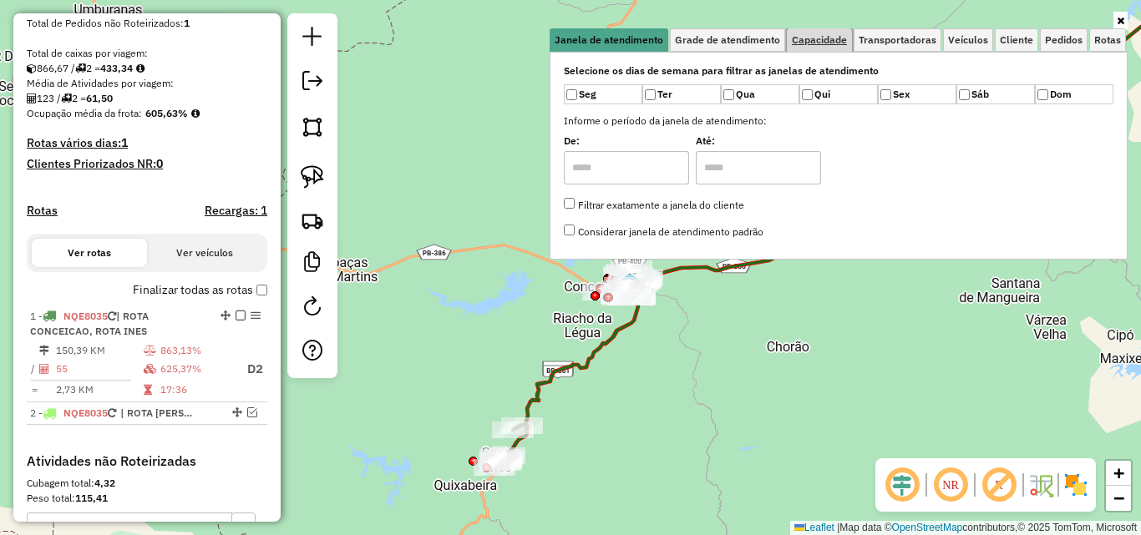
click at [820, 40] on span "Capacidade" at bounding box center [819, 40] width 55 height 10
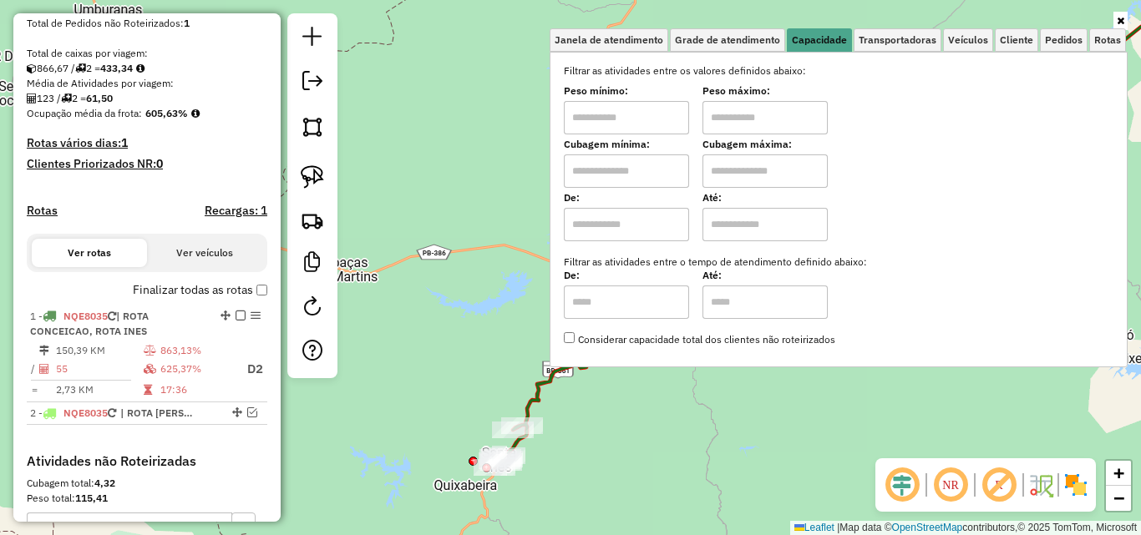
drag, startPoint x: 630, startPoint y: 119, endPoint x: 645, endPoint y: 134, distance: 20.7
click at [630, 121] on input "text" at bounding box center [626, 117] width 125 height 33
type input "*******"
drag, startPoint x: 750, startPoint y: 108, endPoint x: 767, endPoint y: 118, distance: 20.2
click at [750, 108] on input "text" at bounding box center [764, 117] width 125 height 33
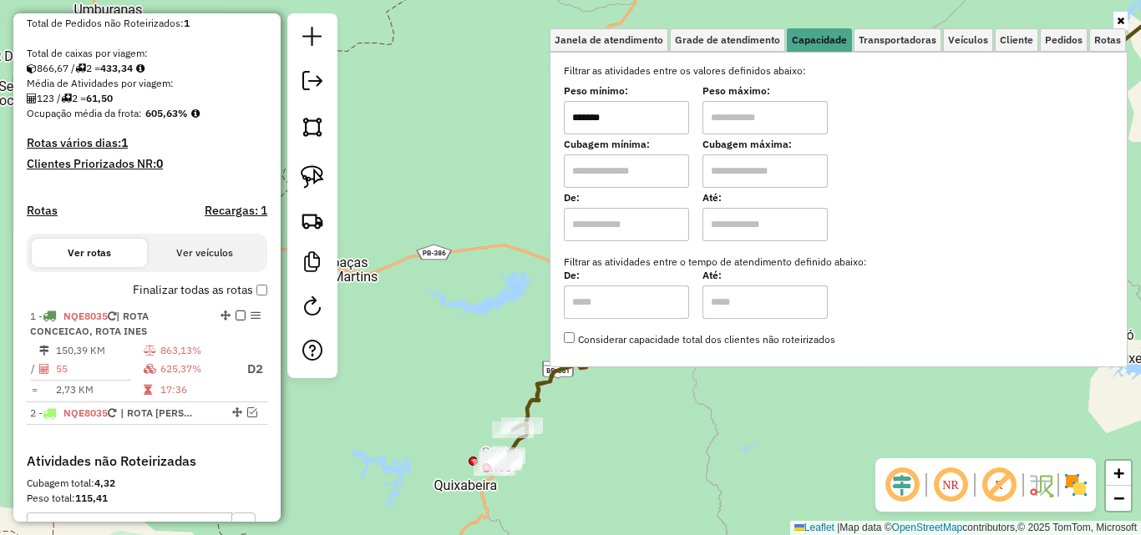
type input "**********"
click at [1125, 18] on link at bounding box center [1120, 21] width 14 height 18
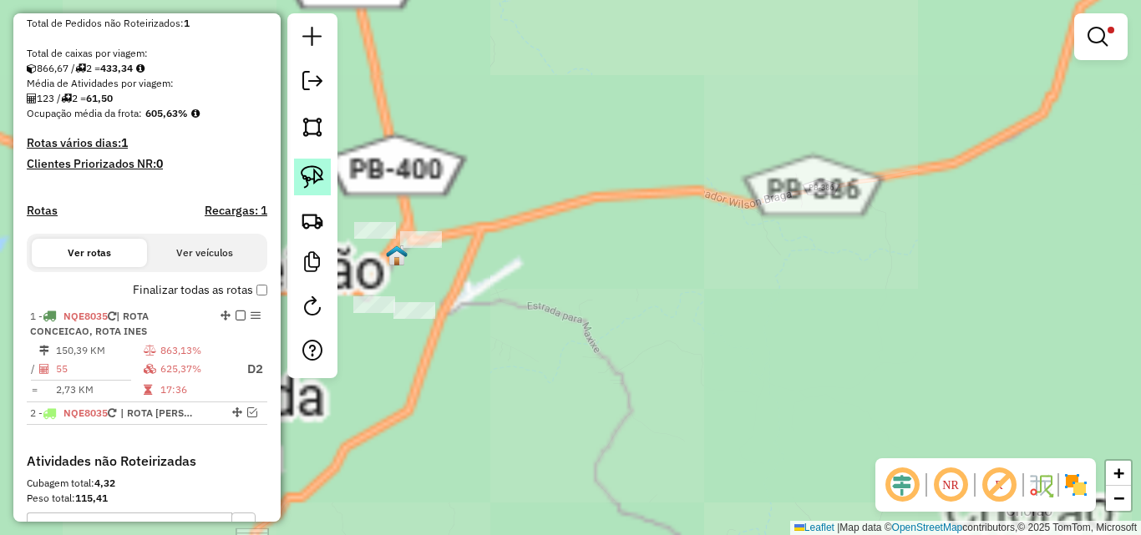
click at [306, 180] on img at bounding box center [312, 176] width 23 height 23
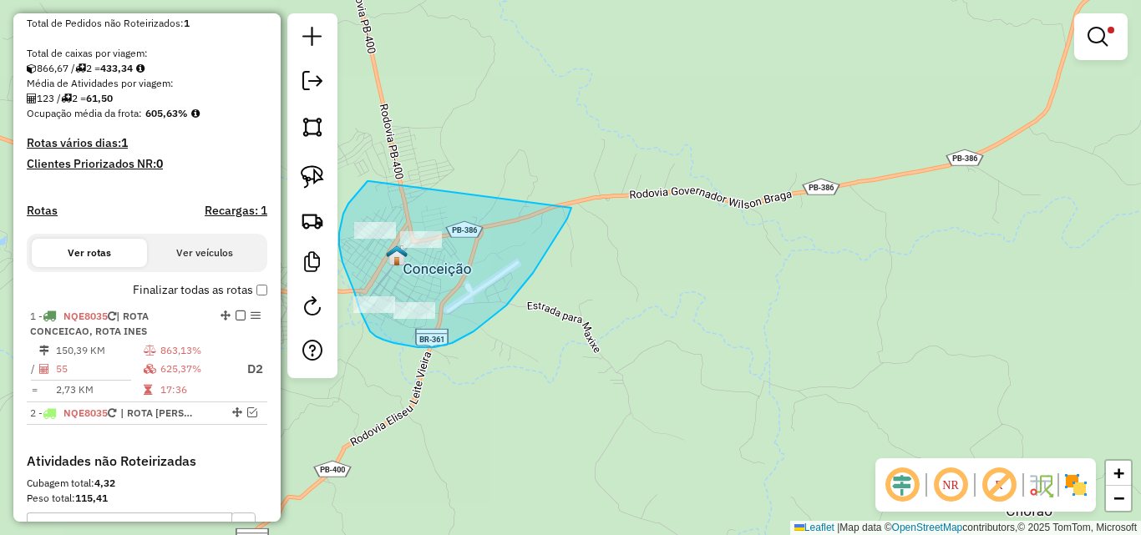
drag, startPoint x: 369, startPoint y: 181, endPoint x: 574, endPoint y: 190, distance: 204.8
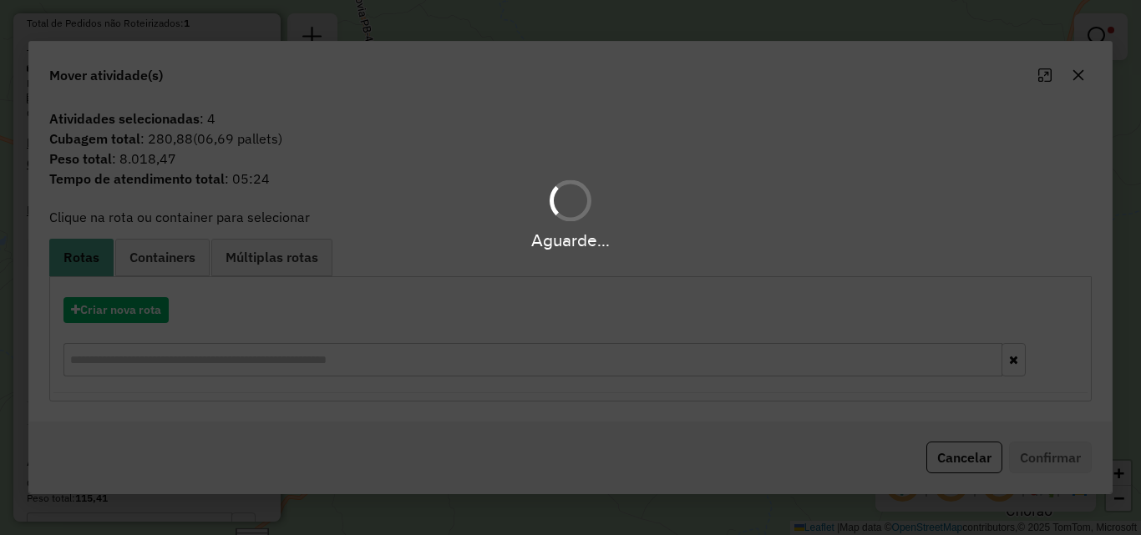
click at [141, 315] on div "Aguarde..." at bounding box center [570, 267] width 1141 height 535
click at [125, 314] on div "Aguarde..." at bounding box center [570, 267] width 1141 height 535
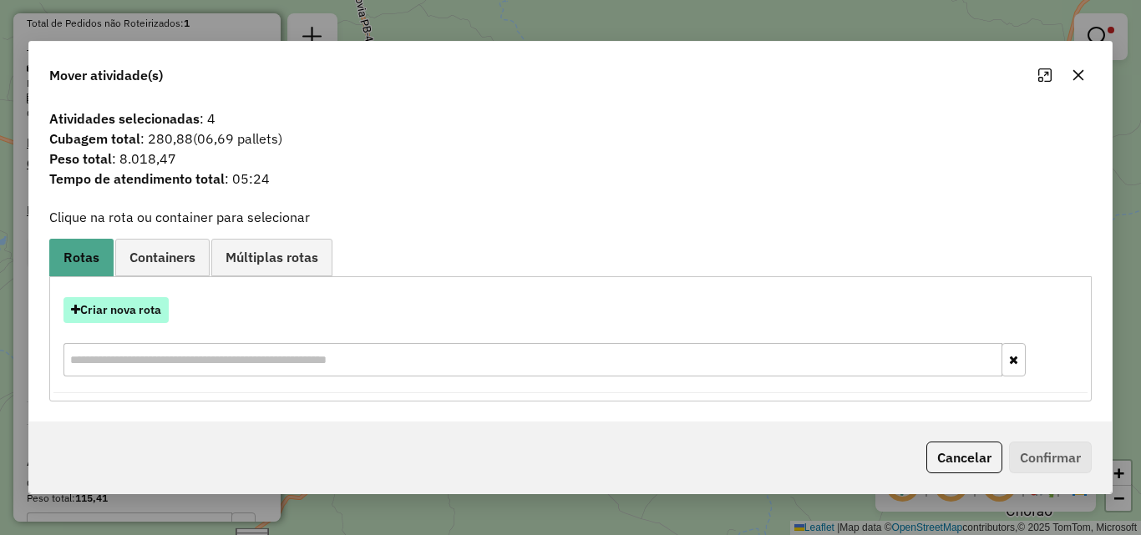
click at [117, 301] on button "Criar nova rota" at bounding box center [115, 310] width 105 height 26
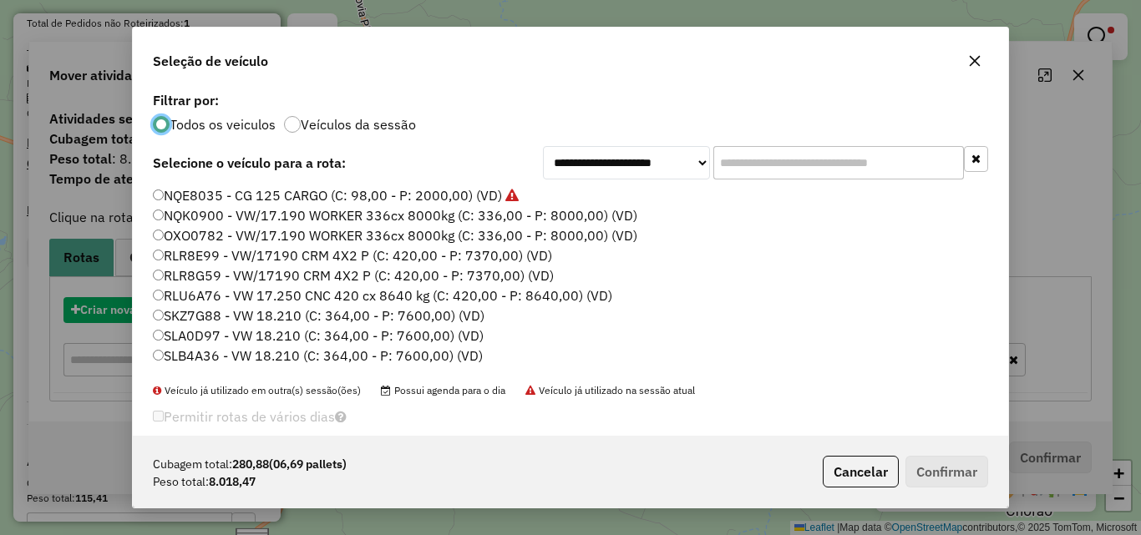
scroll to position [9, 5]
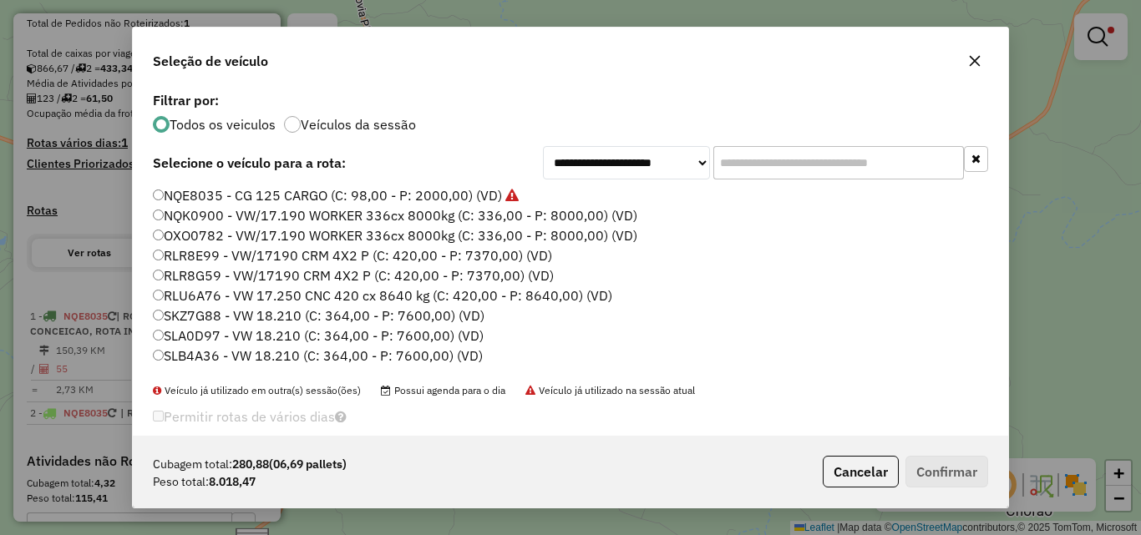
click at [865, 158] on input "text" at bounding box center [838, 162] width 251 height 33
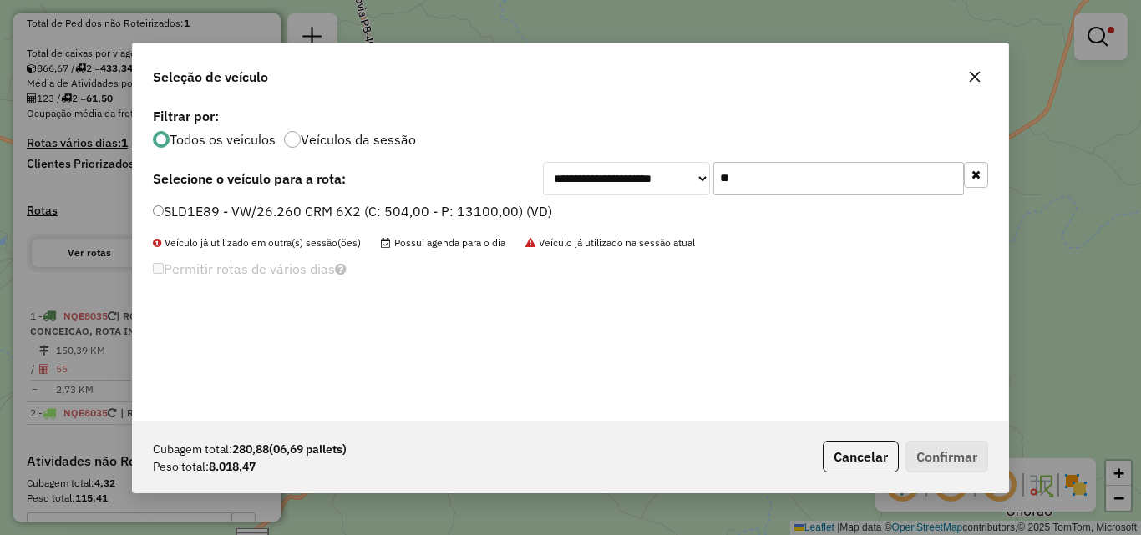
type input "**"
drag, startPoint x: 494, startPoint y: 214, endPoint x: 719, endPoint y: 315, distance: 247.1
click at [493, 215] on label "SLD1E89 - VW/26.260 CRM 6X2 (C: 504,00 - P: 13100,00) (VD)" at bounding box center [352, 211] width 399 height 20
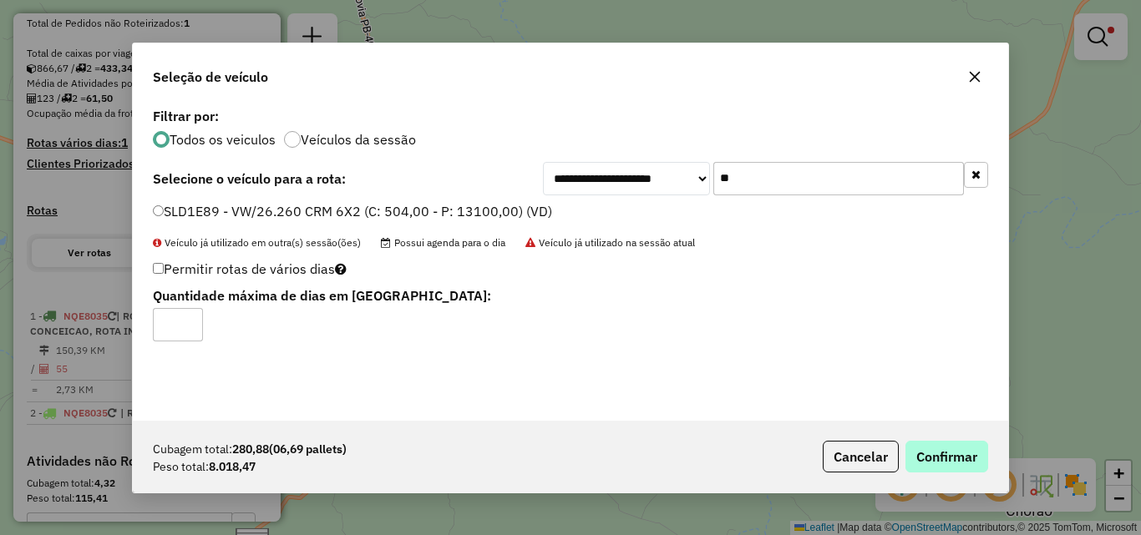
drag, startPoint x: 960, startPoint y: 438, endPoint x: 953, endPoint y: 449, distance: 13.9
click at [960, 438] on div "Cubagem total: 280,88 (06,69 pallets) Peso total: 8.018,47 Cancelar Confirmar" at bounding box center [570, 457] width 875 height 72
click at [953, 449] on button "Confirmar" at bounding box center [946, 457] width 83 height 32
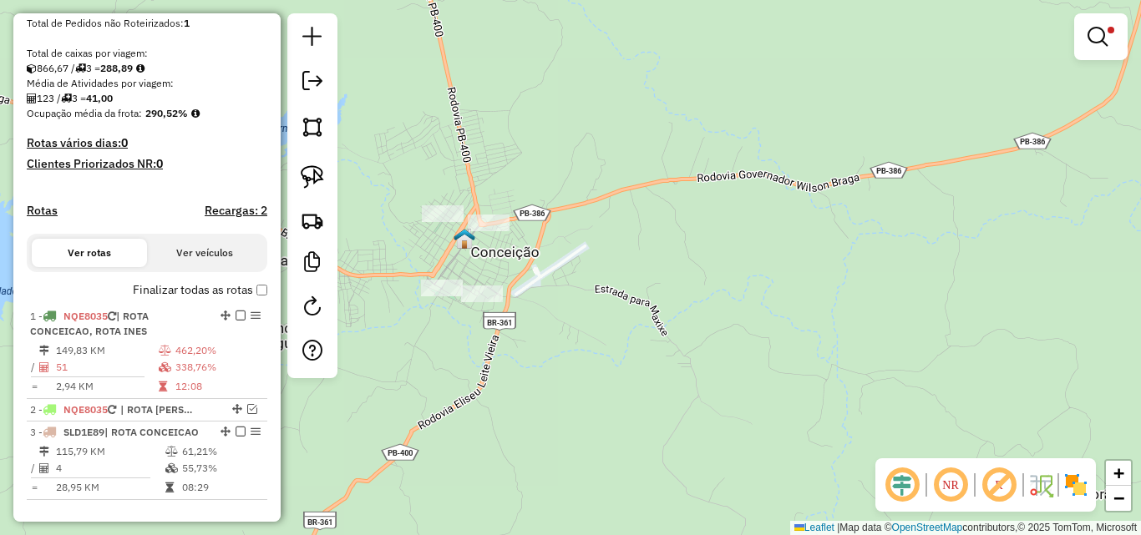
drag, startPoint x: 602, startPoint y: 425, endPoint x: 692, endPoint y: 362, distance: 109.8
click at [619, 423] on div "**********" at bounding box center [570, 267] width 1141 height 535
click at [1105, 28] on em at bounding box center [1097, 37] width 20 height 20
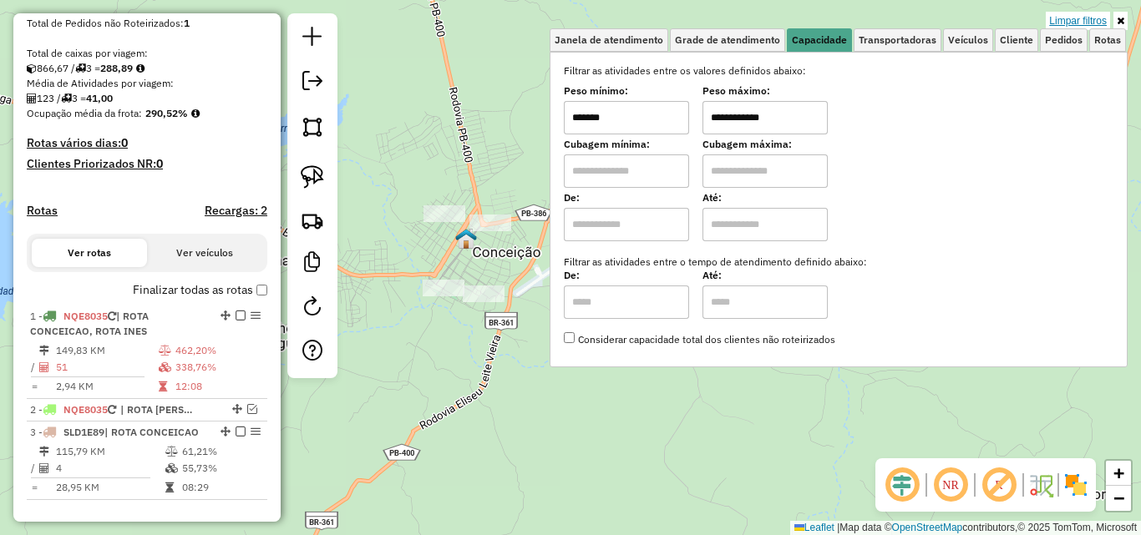
click at [1091, 16] on link "Limpar filtros" at bounding box center [1077, 21] width 64 height 18
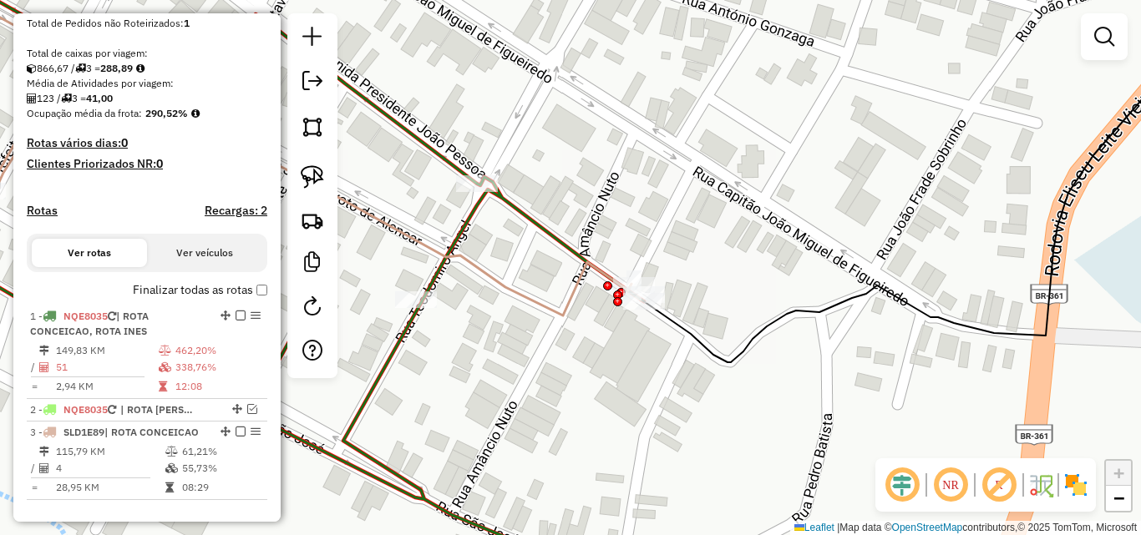
drag, startPoint x: 307, startPoint y: 182, endPoint x: 355, endPoint y: 190, distance: 48.2
click at [308, 183] on img at bounding box center [312, 176] width 23 height 23
drag, startPoint x: 699, startPoint y: 295, endPoint x: 715, endPoint y: 311, distance: 23.0
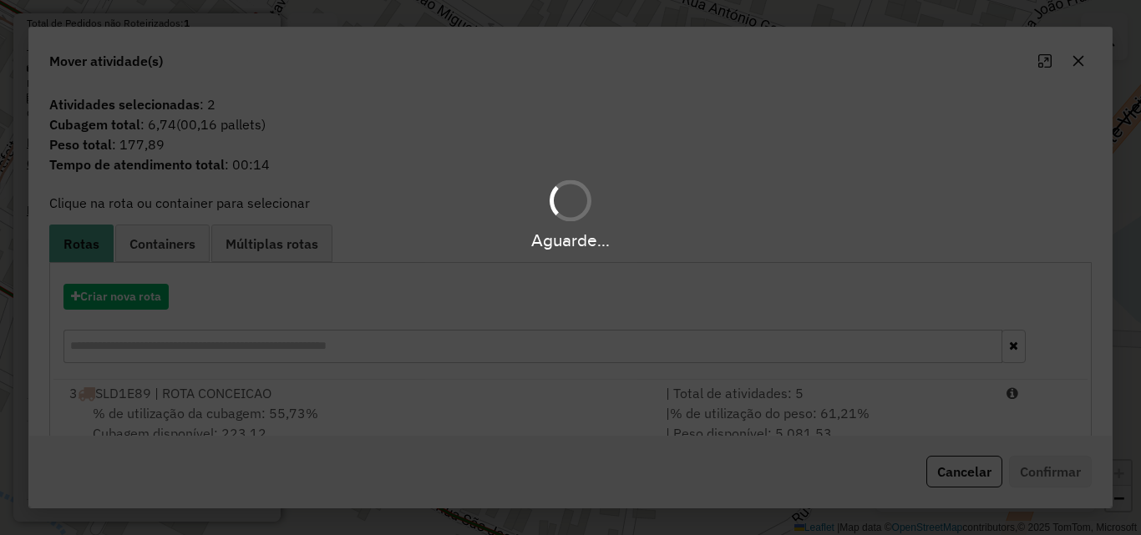
click at [685, 413] on hb-app "Aguarde... Pop-up bloqueado! Seu navegador bloqueou automáticamente a abertura …" at bounding box center [570, 267] width 1141 height 535
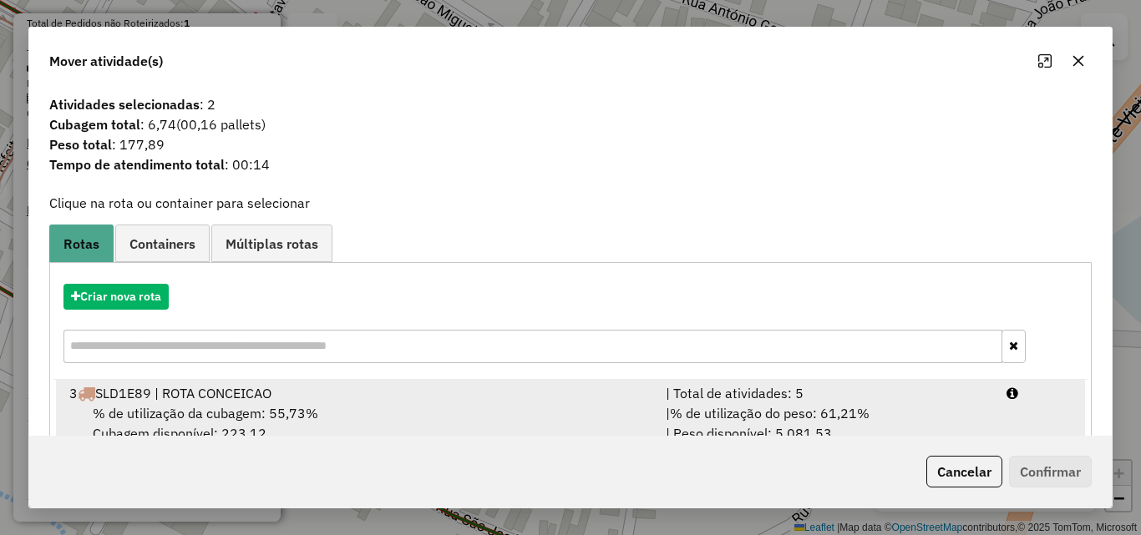
click at [902, 418] on div "| % de utilização do peso: 61,21% | Peso disponível: 5.081,53" at bounding box center [826, 423] width 341 height 40
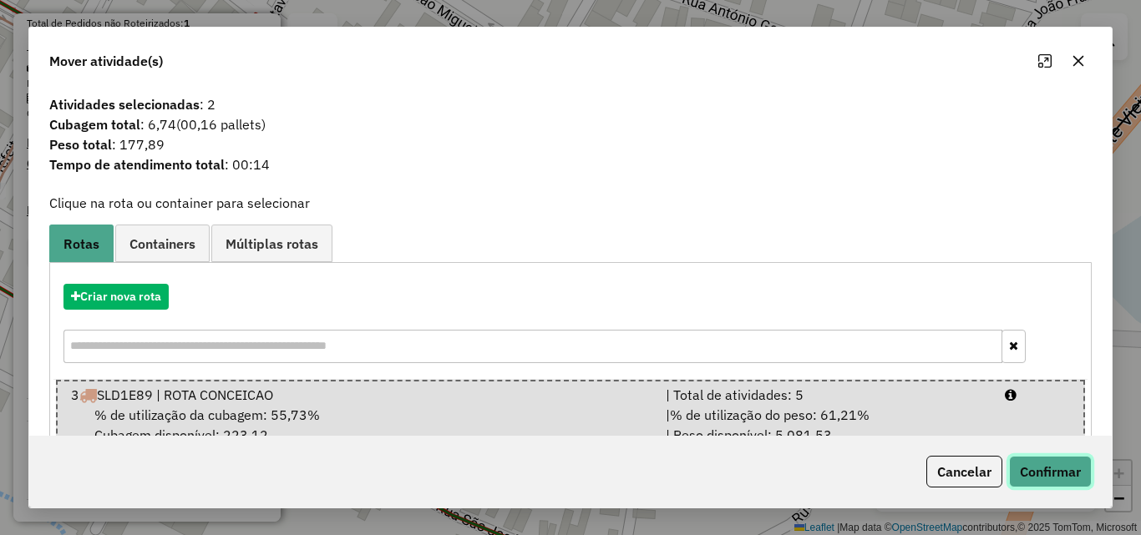
click at [1047, 479] on button "Confirmar" at bounding box center [1050, 472] width 83 height 32
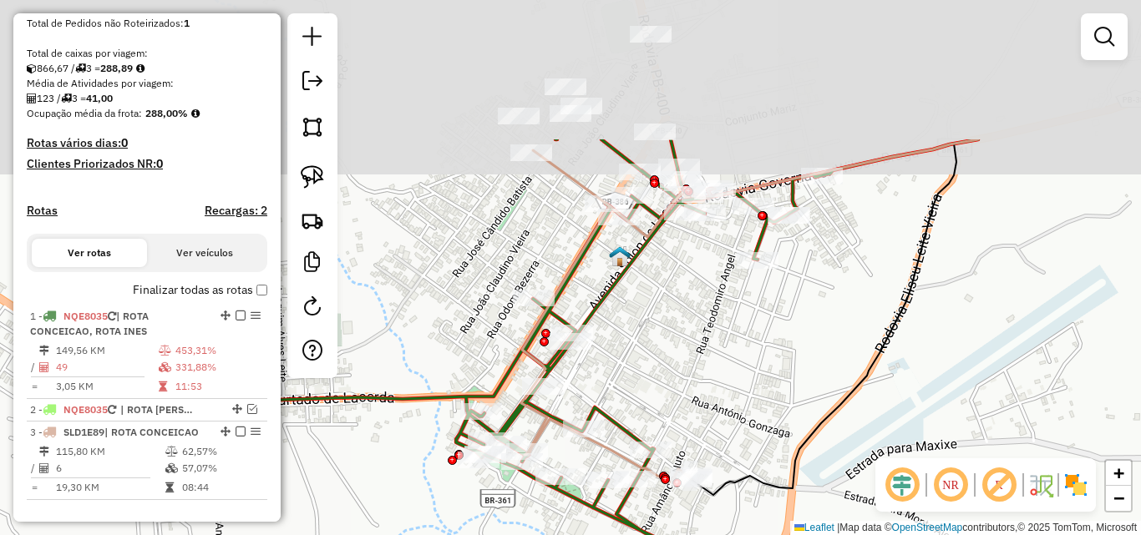
drag, startPoint x: 786, startPoint y: 140, endPoint x: 709, endPoint y: 333, distance: 207.6
click at [709, 333] on div "Janela de atendimento Grade de atendimento Capacidade Transportadoras Veículos …" at bounding box center [570, 267] width 1141 height 535
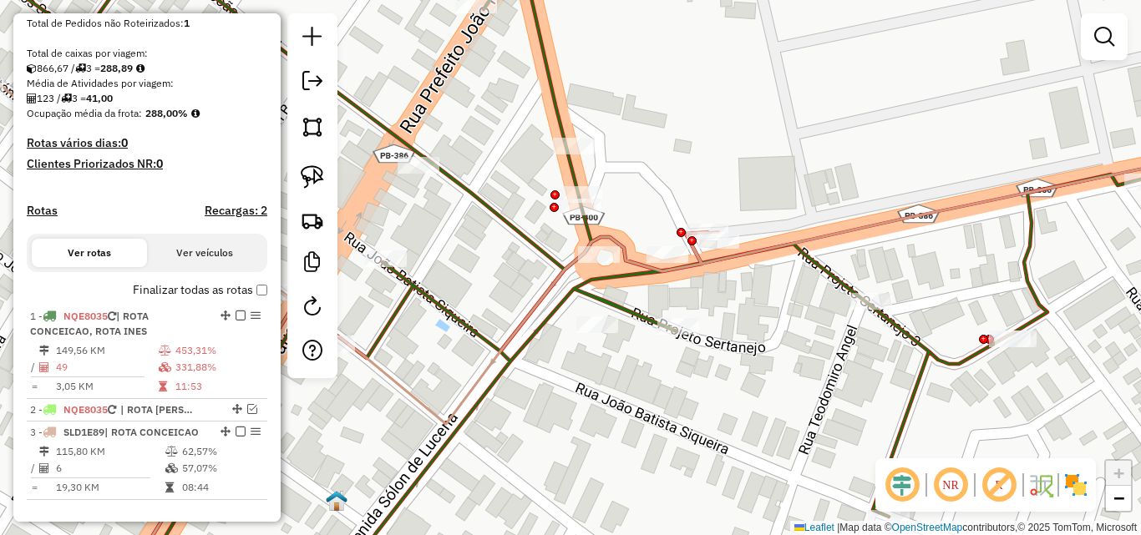
drag, startPoint x: 315, startPoint y: 180, endPoint x: 352, endPoint y: 189, distance: 38.5
click at [315, 181] on img at bounding box center [312, 176] width 23 height 23
drag, startPoint x: 716, startPoint y: 195, endPoint x: 732, endPoint y: 220, distance: 30.8
drag, startPoint x: 314, startPoint y: 188, endPoint x: 351, endPoint y: 183, distance: 37.1
click at [313, 188] on img at bounding box center [312, 176] width 23 height 23
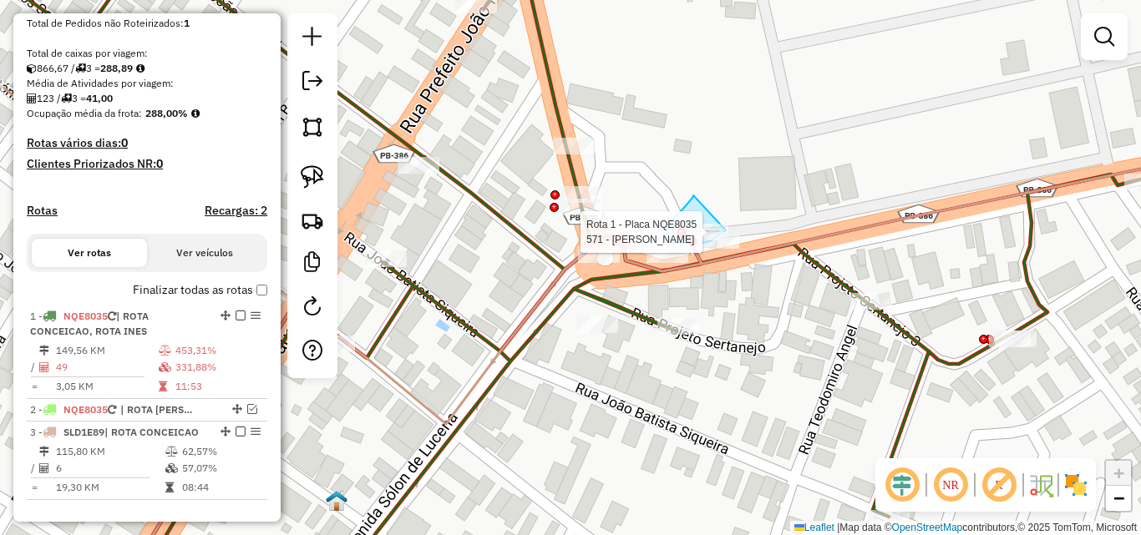
drag, startPoint x: 693, startPoint y: 195, endPoint x: 765, endPoint y: 200, distance: 71.9
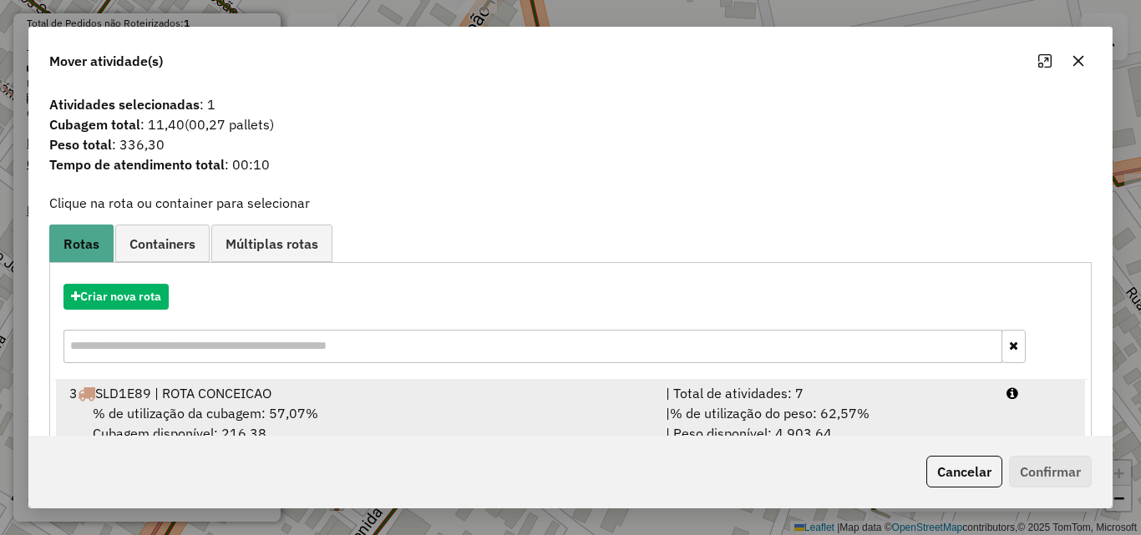
click at [823, 412] on span "% de utilização do peso: 62,57%" at bounding box center [770, 413] width 200 height 17
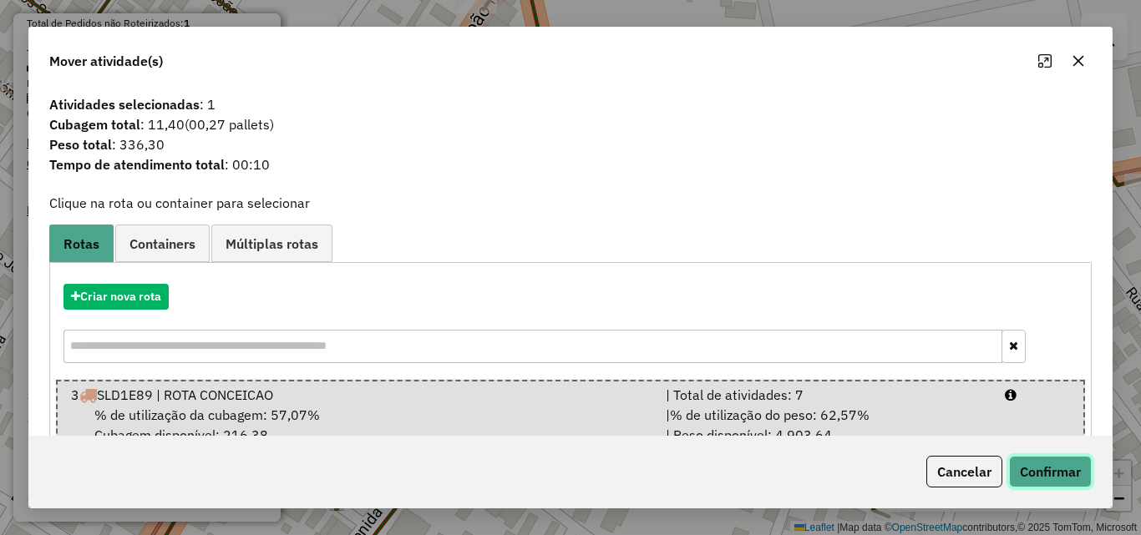
click at [1066, 466] on button "Confirmar" at bounding box center [1050, 472] width 83 height 32
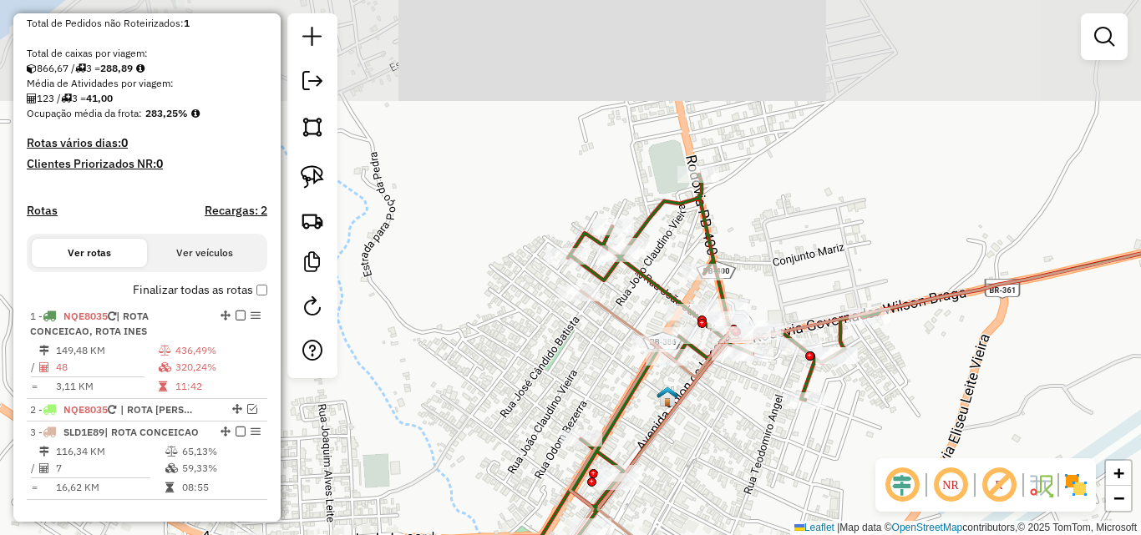
drag, startPoint x: 941, startPoint y: 320, endPoint x: 615, endPoint y: 301, distance: 326.2
click at [619, 303] on div "Rota 1 - Placa NQE8035 550 - MARIA DO SOCORRO RAMALHO MELO MANGUEIRA Janela de …" at bounding box center [570, 267] width 1141 height 535
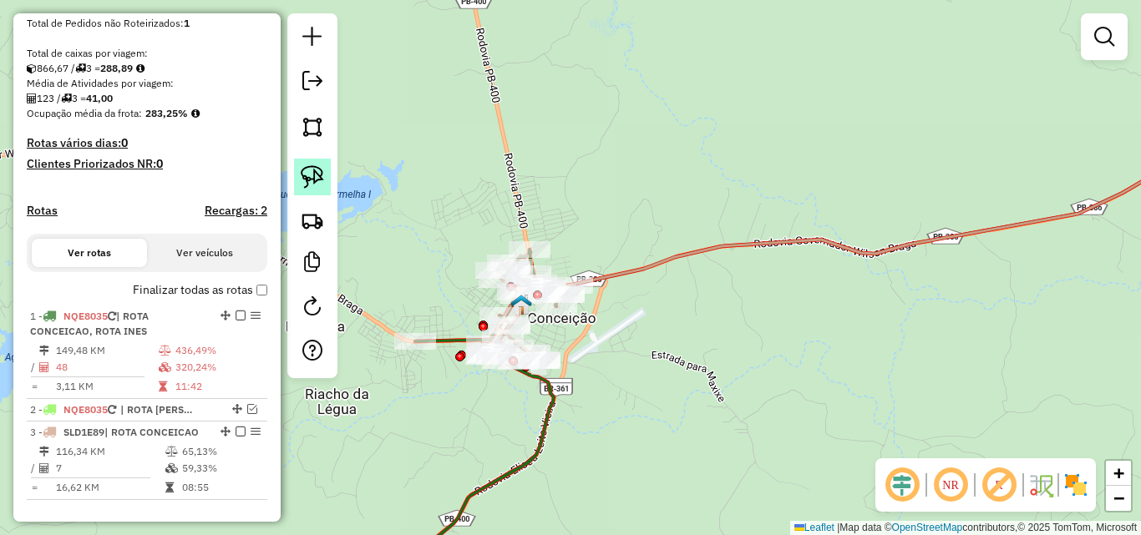
click at [306, 180] on img at bounding box center [312, 176] width 23 height 23
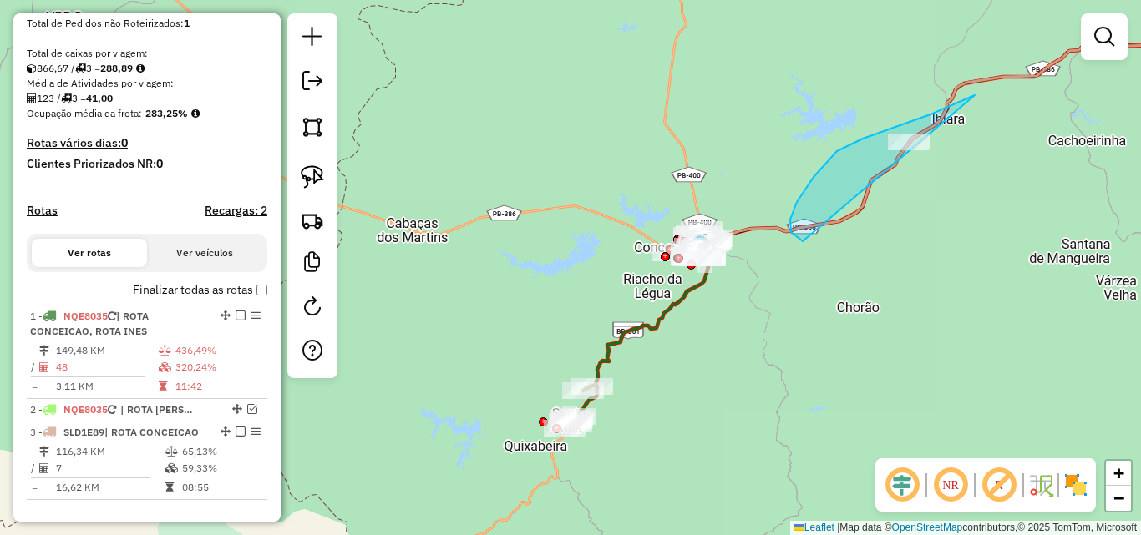
drag, startPoint x: 813, startPoint y: 177, endPoint x: 964, endPoint y: 186, distance: 150.6
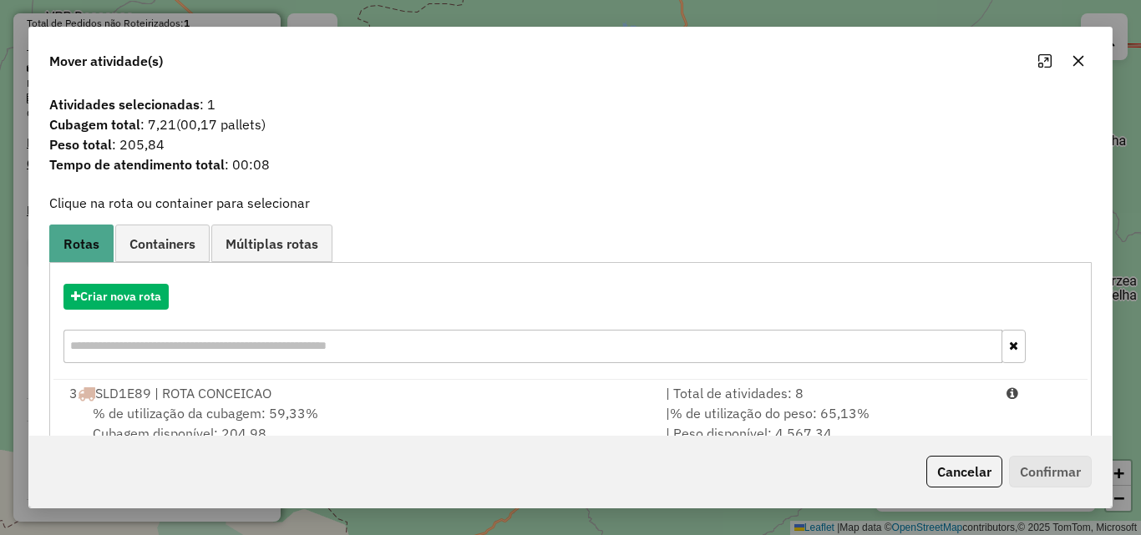
click at [962, 400] on hb-app "Aguarde... Pop-up bloqueado! Seu navegador bloqueou automáticamente a abertura …" at bounding box center [570, 267] width 1141 height 535
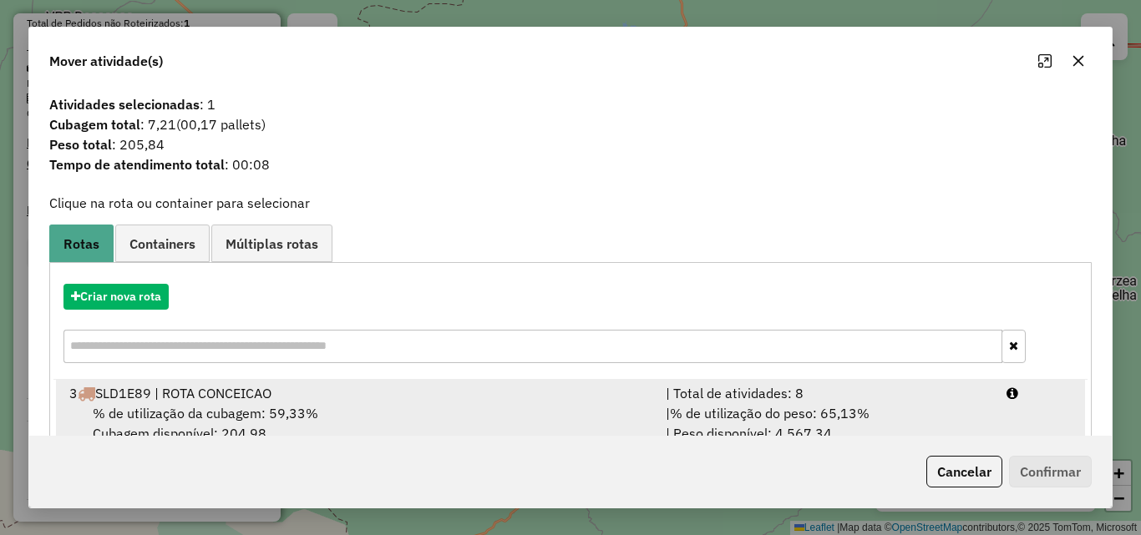
drag, startPoint x: 1016, startPoint y: 395, endPoint x: 1022, endPoint y: 408, distance: 13.8
click at [1020, 404] on li "3 SLD1E89 | ROTA CONCEICAO | Total de atividades: 8 % de utilização da cubagem:…" at bounding box center [570, 414] width 1029 height 68
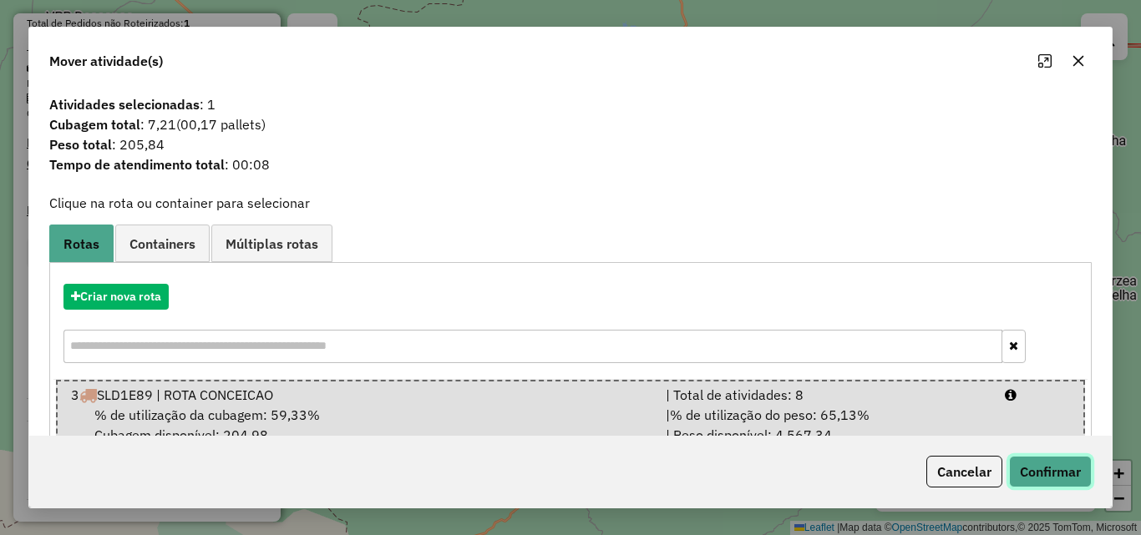
click at [1038, 460] on button "Confirmar" at bounding box center [1050, 472] width 83 height 32
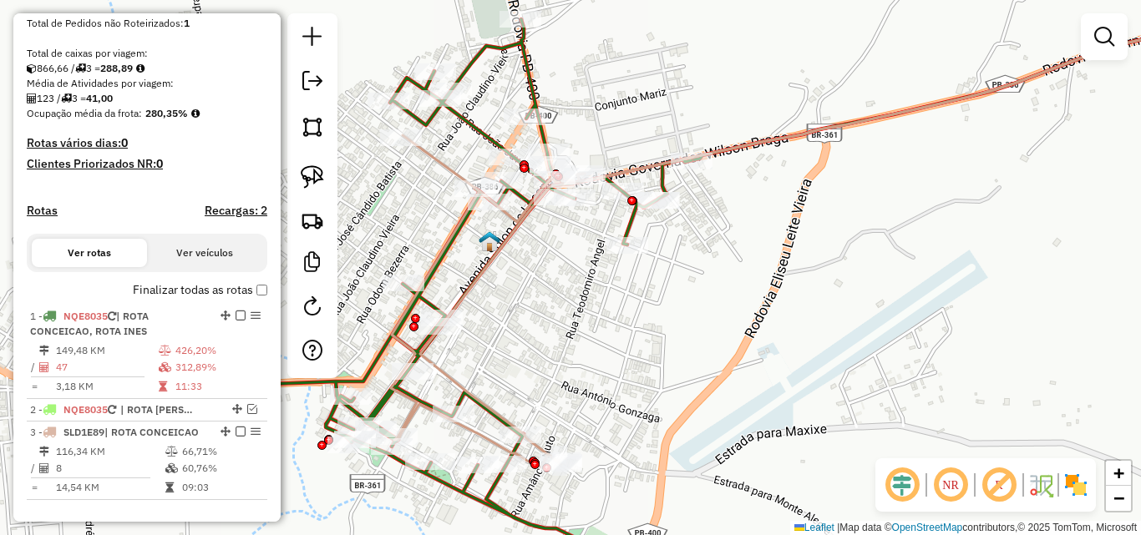
drag, startPoint x: 554, startPoint y: 405, endPoint x: 588, endPoint y: 380, distance: 42.4
click at [588, 380] on div "Janela de atendimento Grade de atendimento Capacidade Transportadoras Veículos …" at bounding box center [570, 267] width 1141 height 535
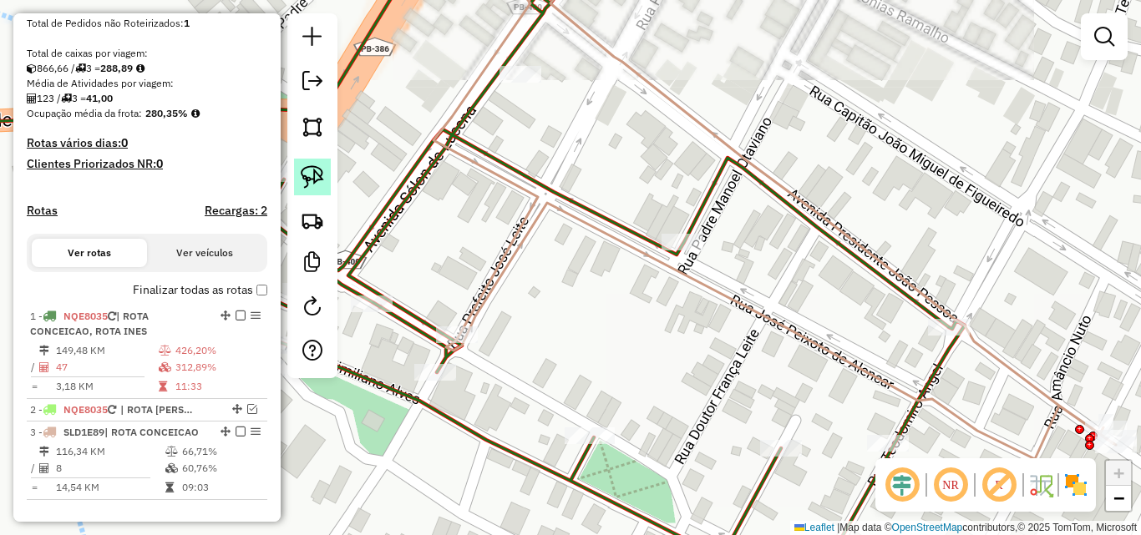
drag, startPoint x: 313, startPoint y: 180, endPoint x: 318, endPoint y: 189, distance: 9.7
click at [313, 182] on img at bounding box center [312, 176] width 23 height 23
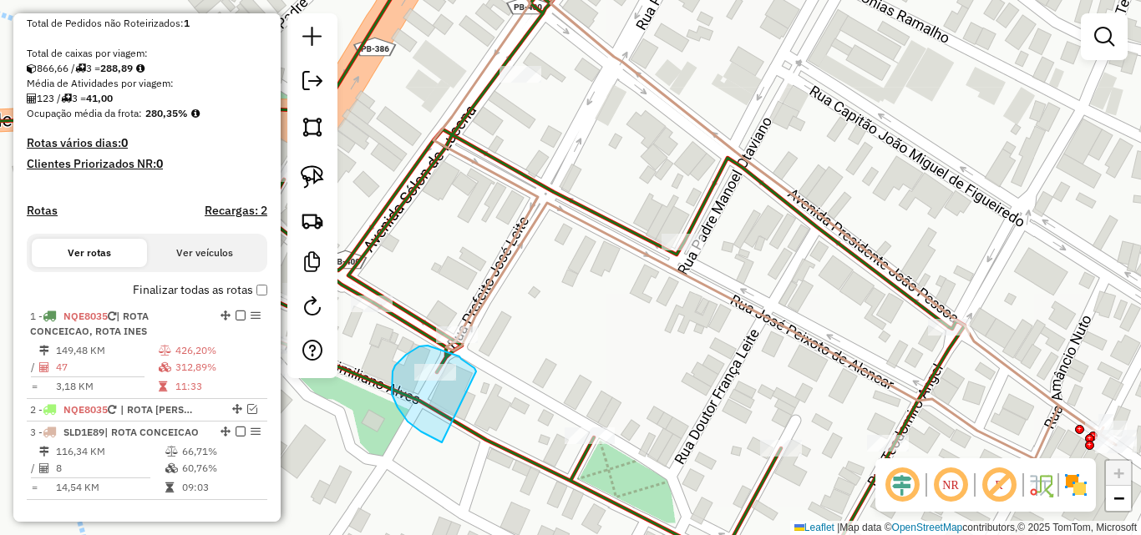
drag, startPoint x: 463, startPoint y: 361, endPoint x: 475, endPoint y: 443, distance: 83.5
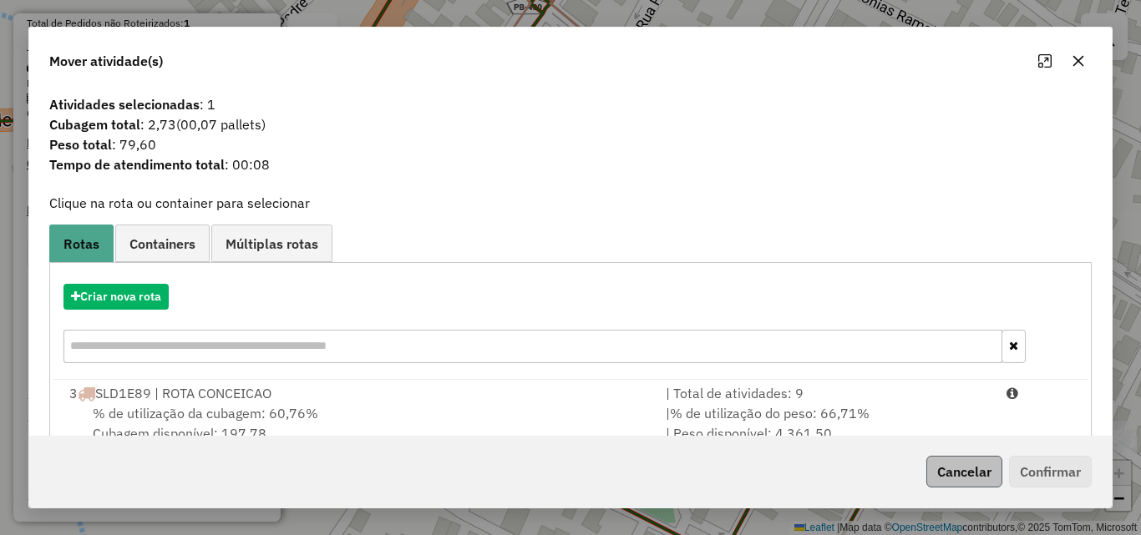
drag, startPoint x: 847, startPoint y: 429, endPoint x: 969, endPoint y: 459, distance: 126.4
click at [847, 429] on div "| % de utilização do peso: 66,71% | Peso disponível: 4.361,50" at bounding box center [826, 423] width 341 height 40
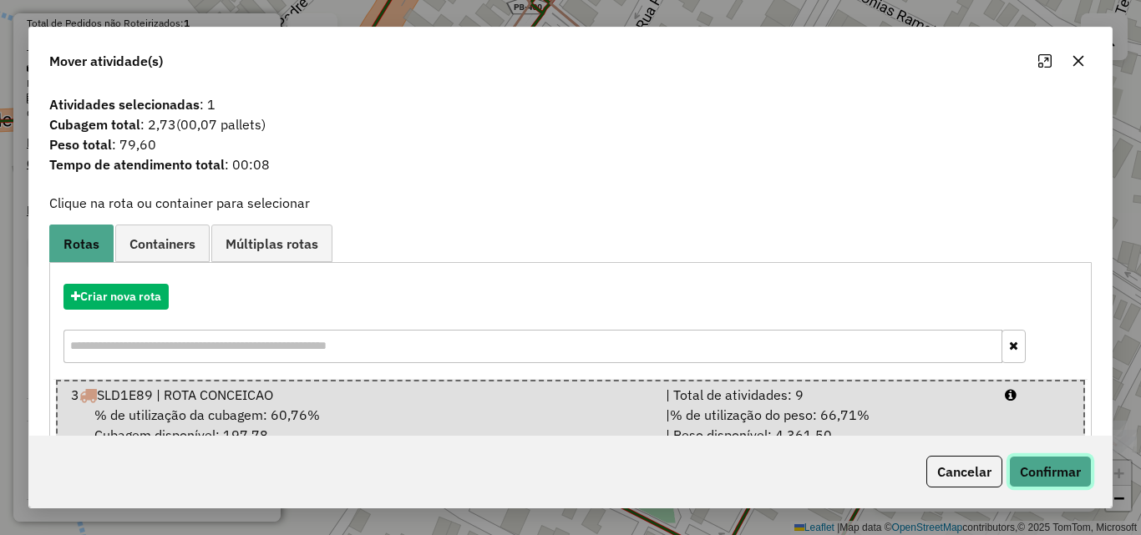
click at [1028, 460] on button "Confirmar" at bounding box center [1050, 472] width 83 height 32
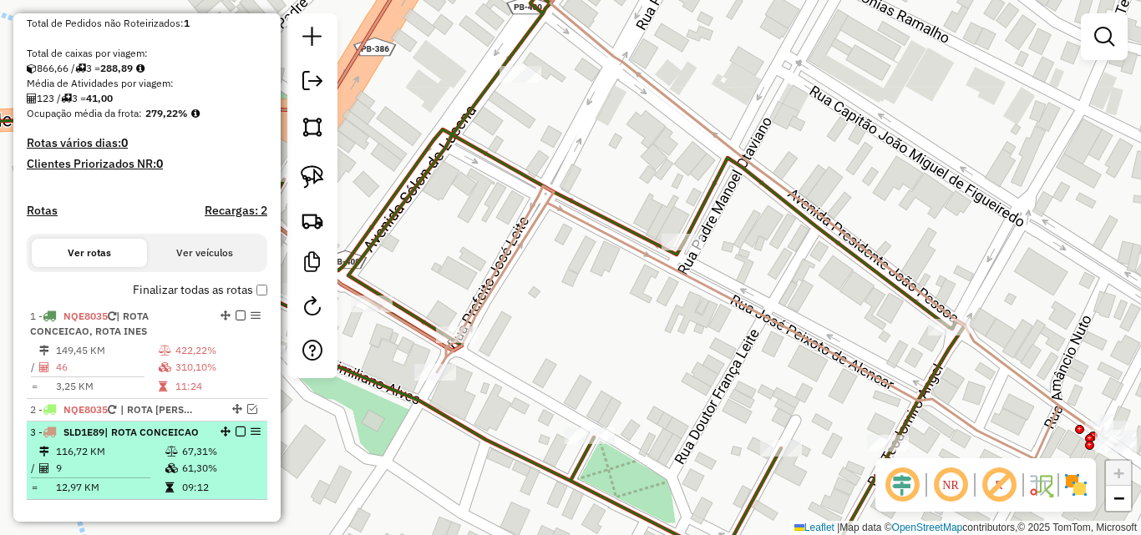
click at [159, 435] on span "| ROTA CONCEICAO" at bounding box center [151, 432] width 94 height 13
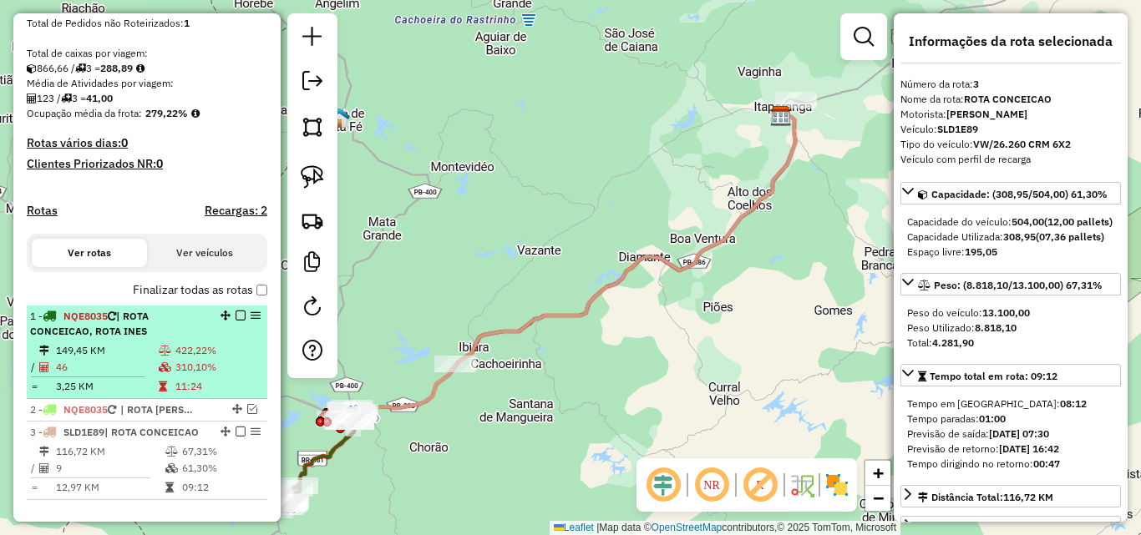
click at [150, 352] on td "149,45 KM" at bounding box center [106, 350] width 103 height 17
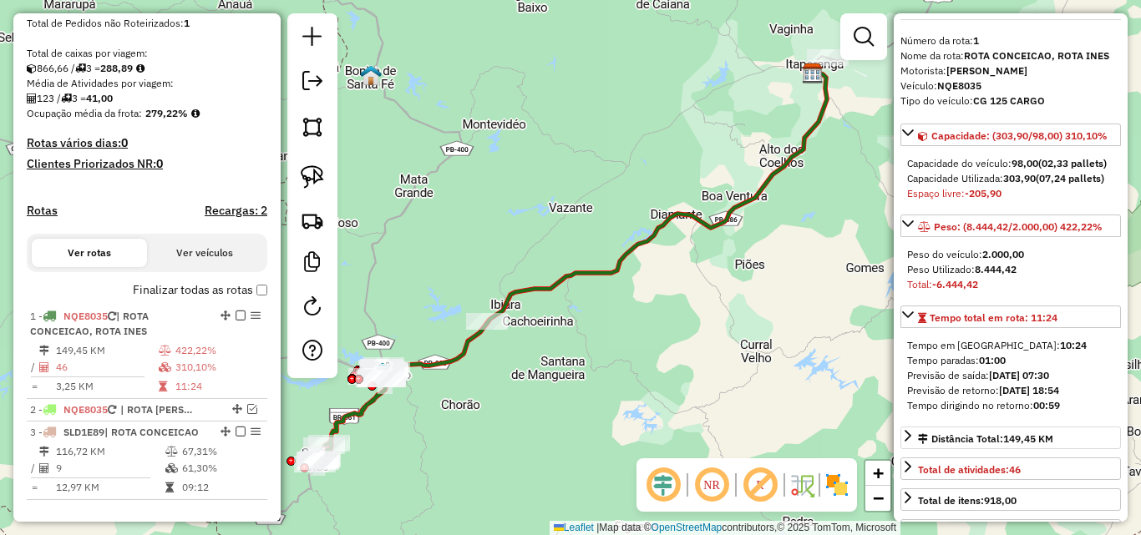
scroll to position [84, 0]
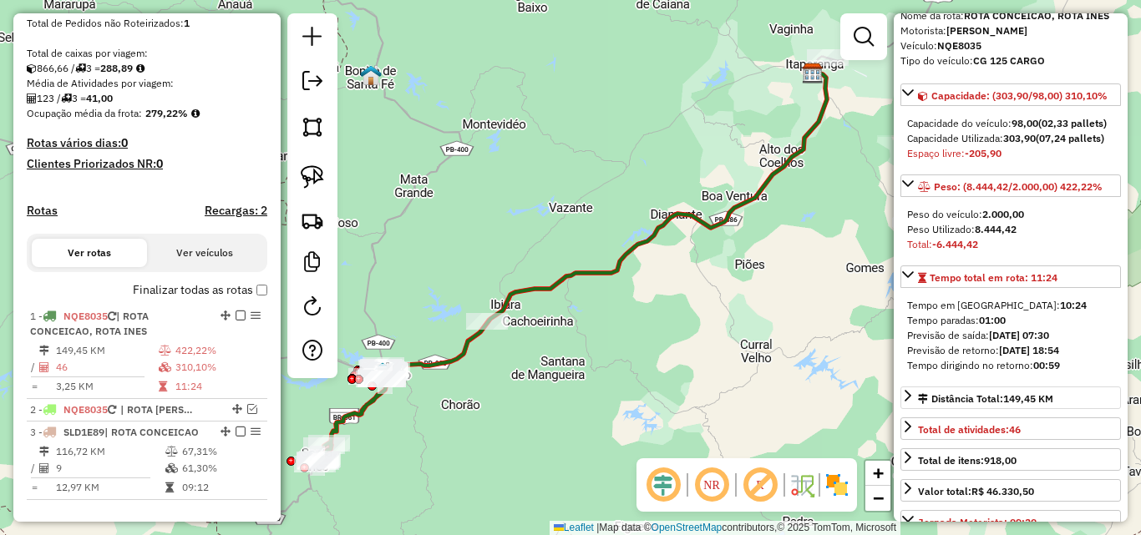
drag, startPoint x: 170, startPoint y: 352, endPoint x: 922, endPoint y: 433, distance: 756.6
click at [169, 353] on td at bounding box center [166, 350] width 17 height 17
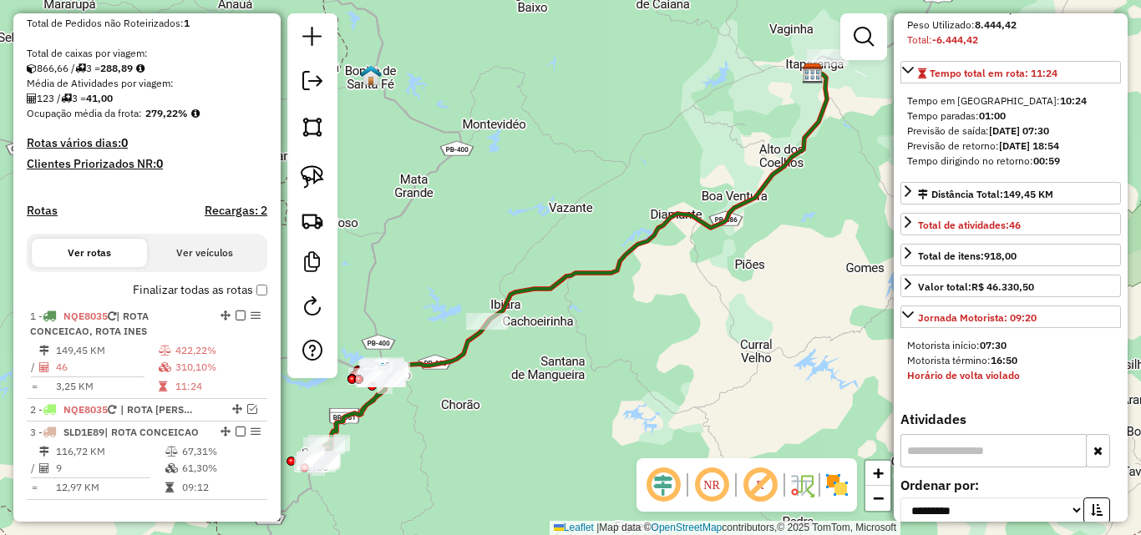
scroll to position [501, 0]
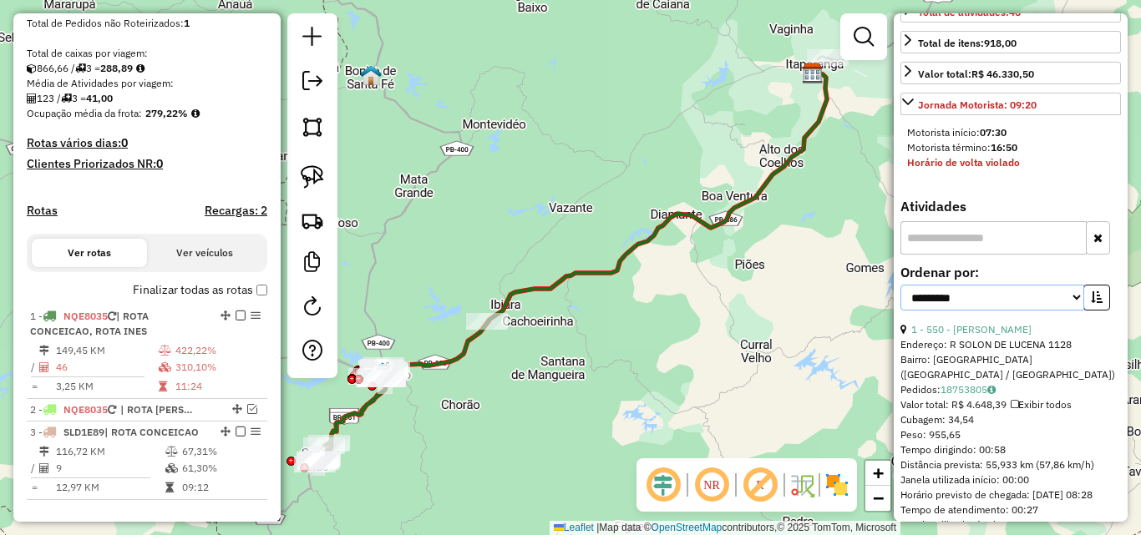
click at [1005, 311] on select "**********" at bounding box center [992, 298] width 184 height 26
select select "*********"
click at [900, 311] on select "**********" at bounding box center [992, 298] width 184 height 26
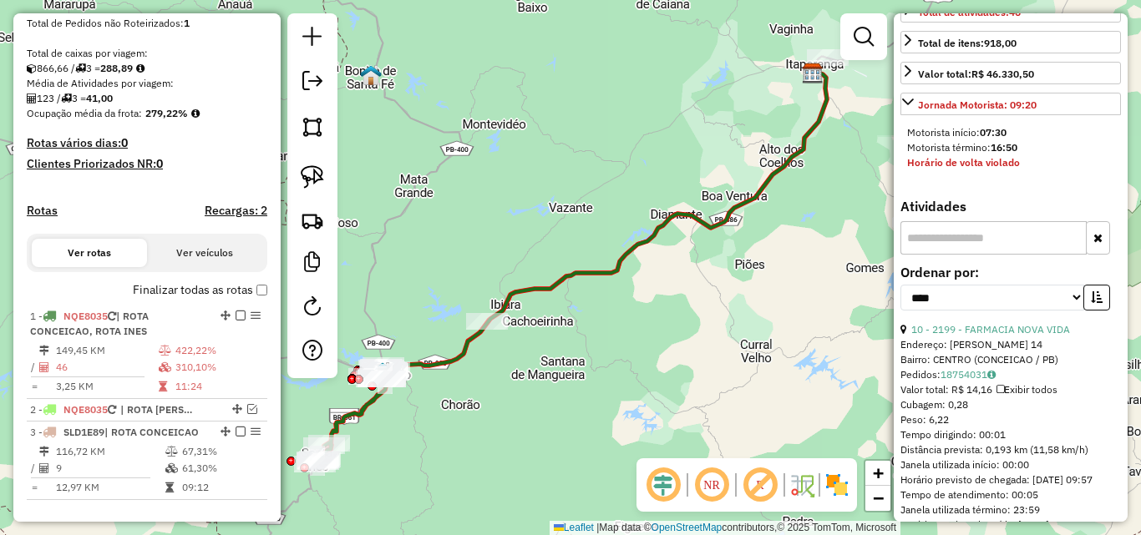
click at [1106, 322] on div "**********" at bounding box center [1010, 294] width 220 height 56
click at [1096, 303] on icon "button" at bounding box center [1097, 297] width 12 height 12
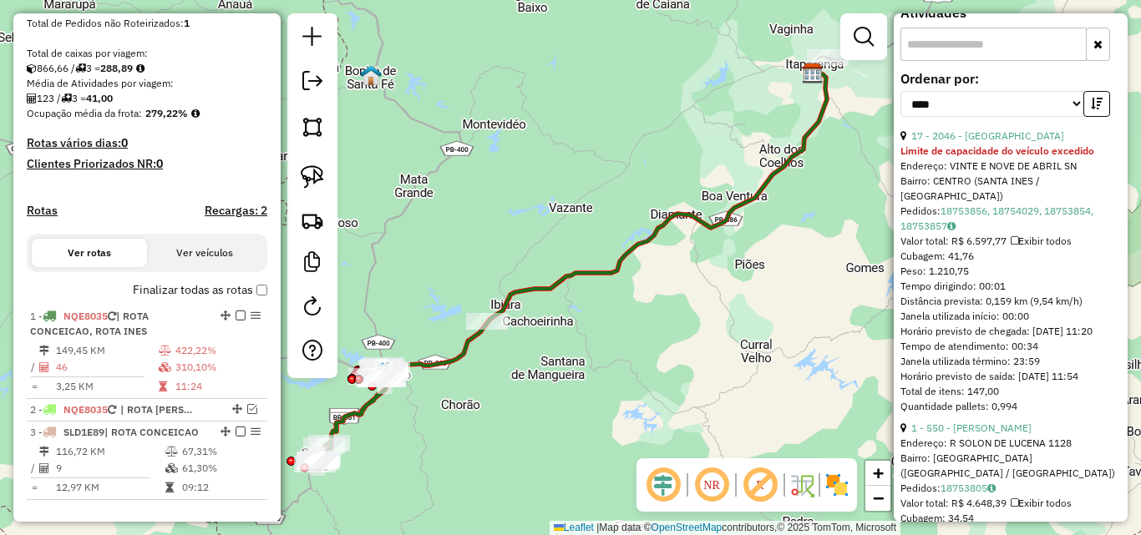
scroll to position [752, 0]
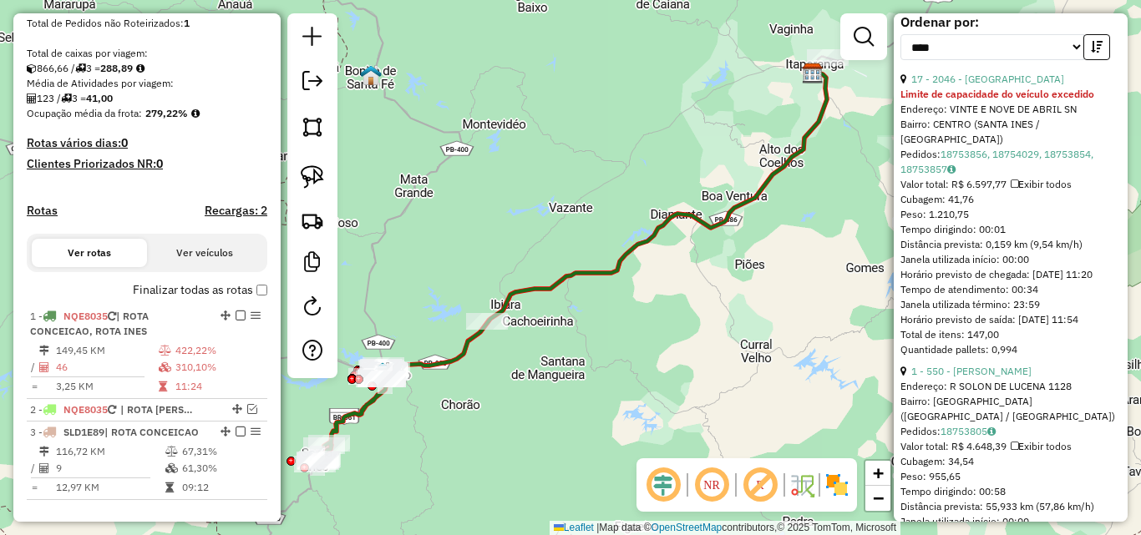
drag, startPoint x: 1006, startPoint y: 403, endPoint x: 883, endPoint y: 397, distance: 123.7
click at [1006, 377] on link "1 - 550 - MARIA DO SOCORRO RAMALHO MELO MANGUEIRA" at bounding box center [971, 371] width 120 height 13
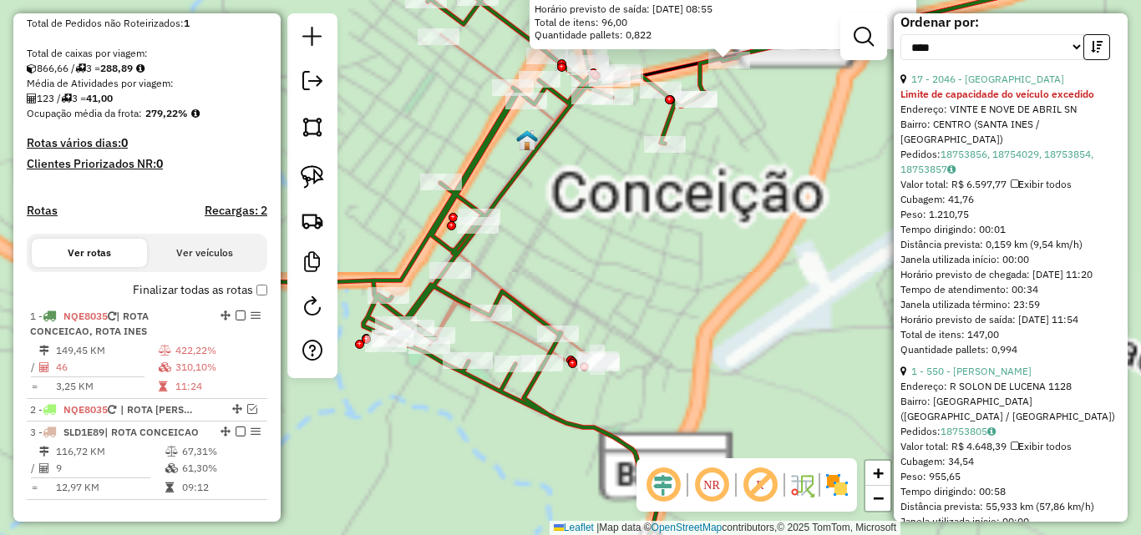
click at [827, 185] on div "550 - MARIA DO SOCORRO RAMALHO MELO MANGUEIRA Endereço: R SOLON DE LUCENA 1128 …" at bounding box center [570, 267] width 1141 height 535
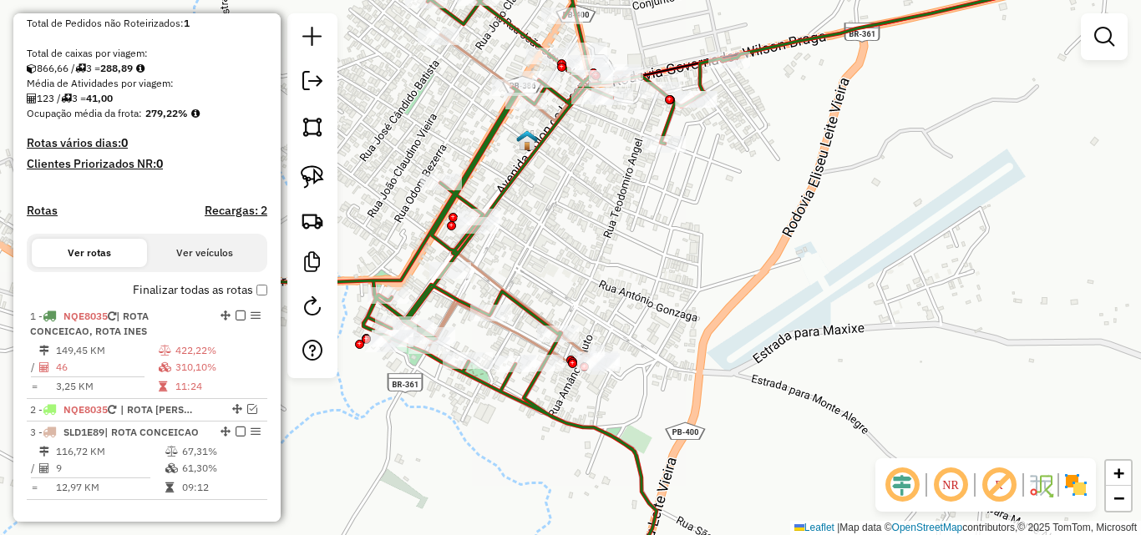
drag, startPoint x: 315, startPoint y: 159, endPoint x: 343, endPoint y: 155, distance: 28.7
click at [315, 160] on link at bounding box center [312, 177] width 37 height 37
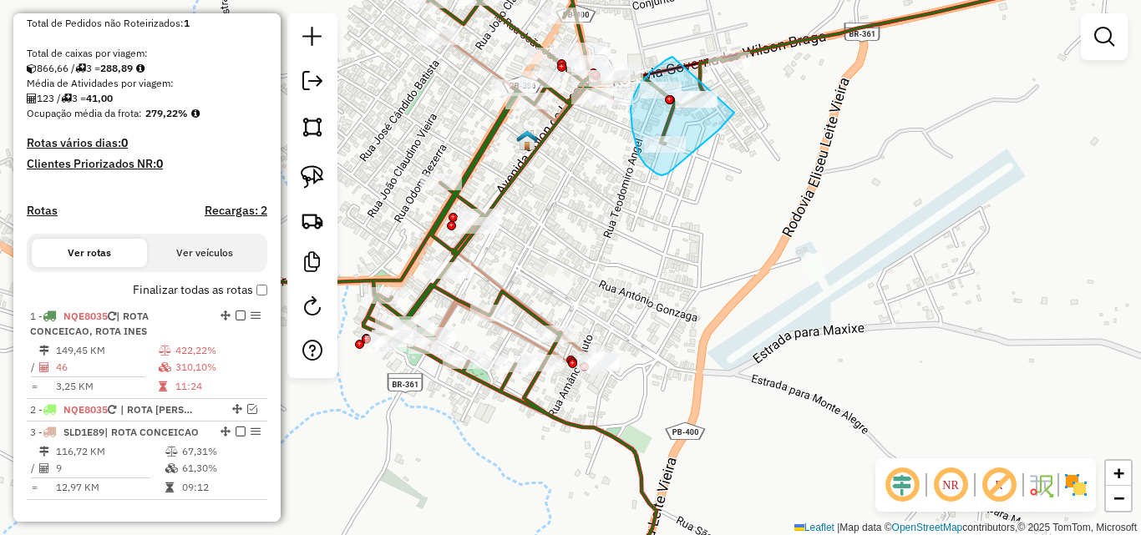
drag, startPoint x: 665, startPoint y: 61, endPoint x: 780, endPoint y: 27, distance: 120.2
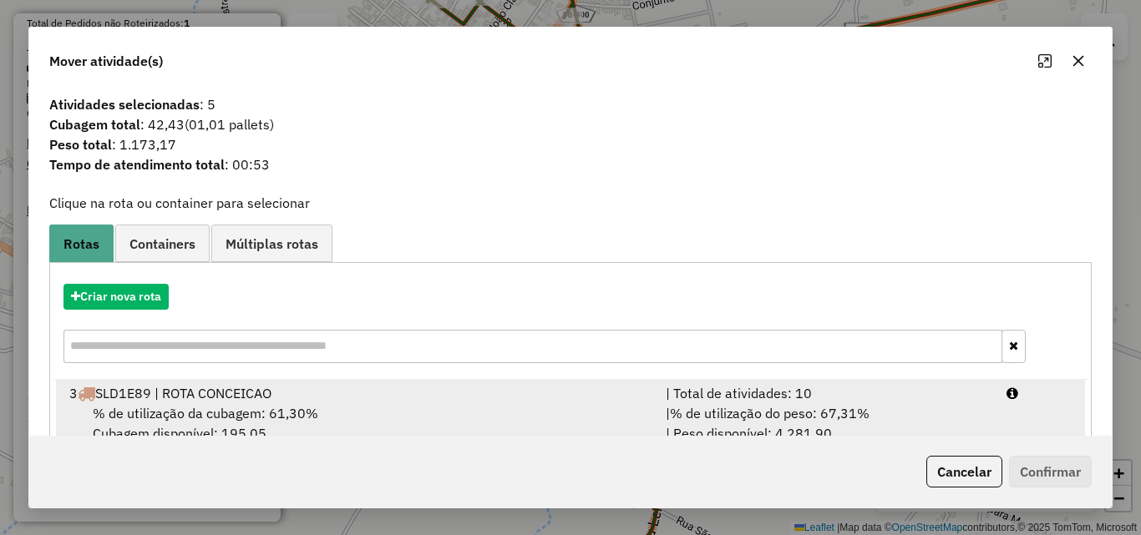
drag, startPoint x: 886, startPoint y: 395, endPoint x: 911, endPoint y: 408, distance: 28.4
click at [886, 396] on div "| Total de atividades: 10" at bounding box center [826, 393] width 341 height 20
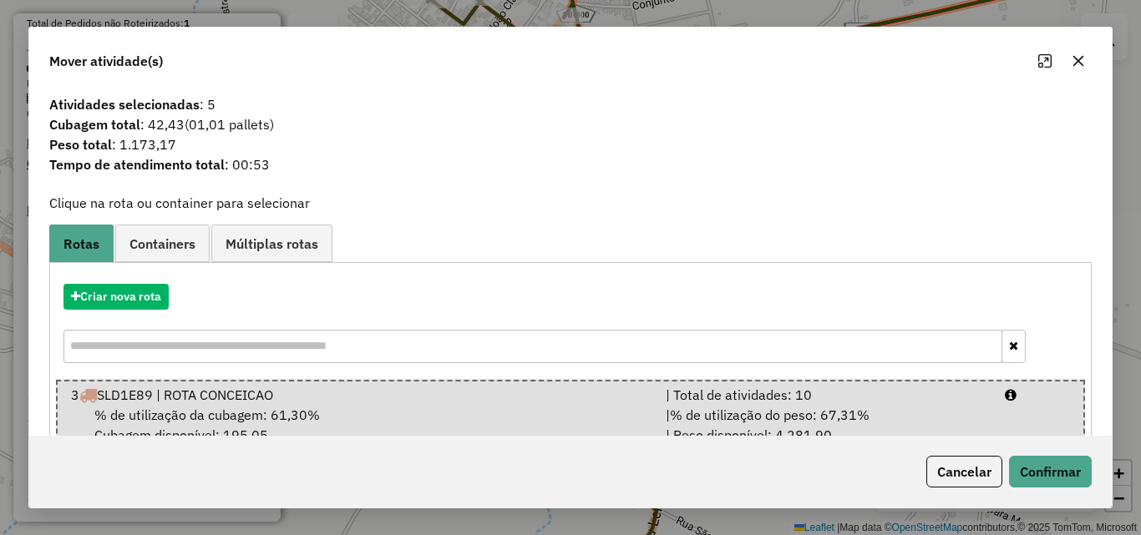
click at [1050, 488] on div "Cancelar Confirmar" at bounding box center [570, 472] width 1082 height 72
click at [1046, 478] on button "Confirmar" at bounding box center [1050, 472] width 83 height 32
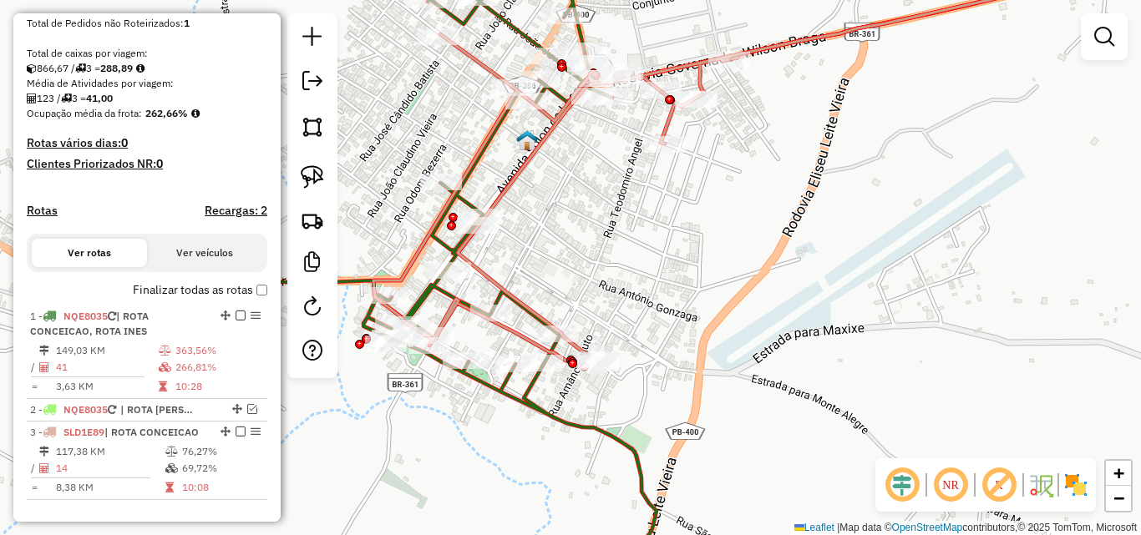
click at [667, 131] on icon at bounding box center [759, 157] width 773 height 420
select select "*********"
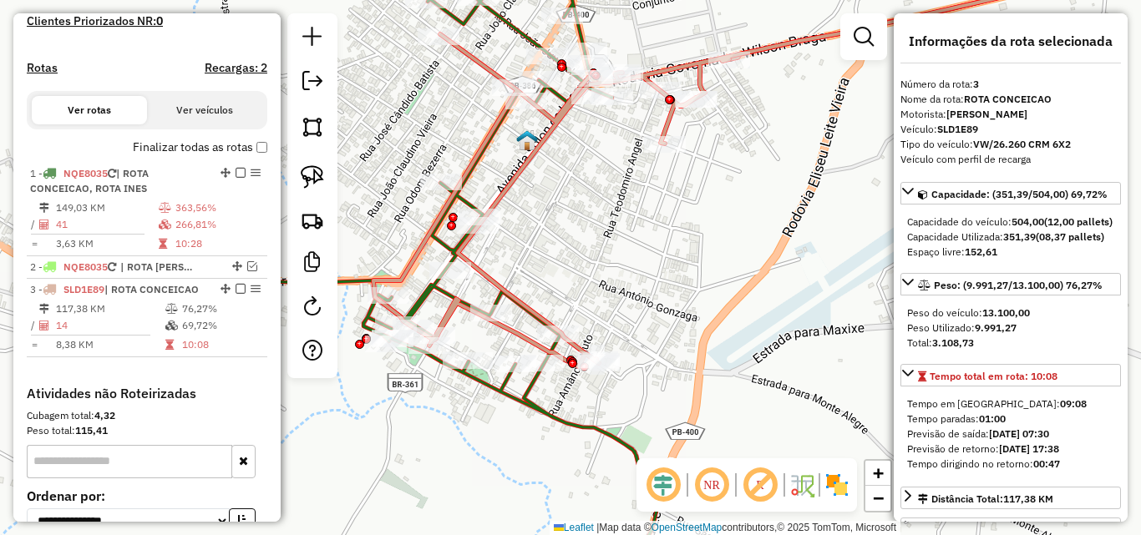
scroll to position [640, 0]
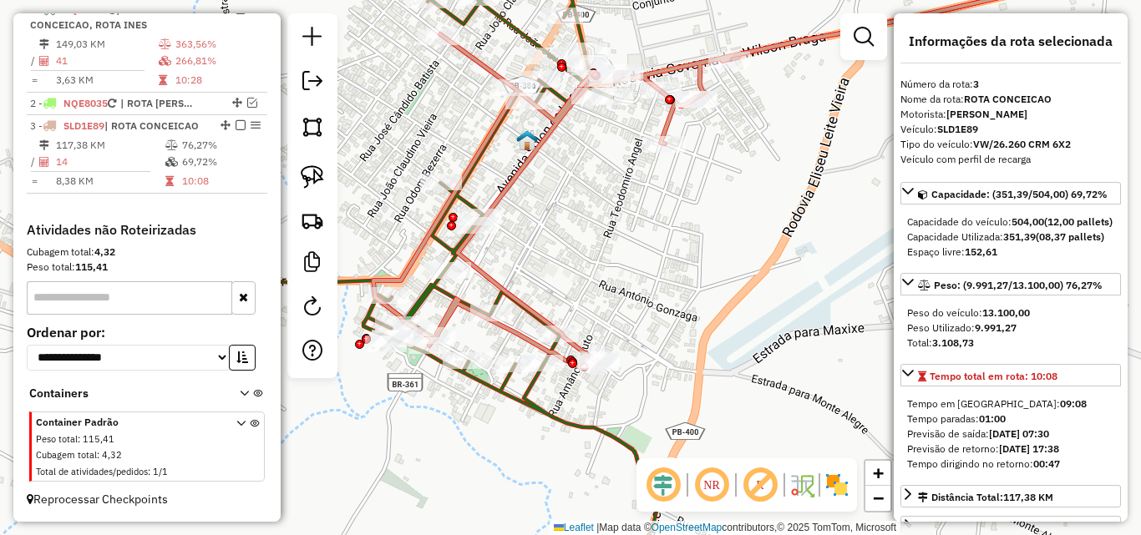
click at [419, 300] on icon at bounding box center [380, 268] width 554 height 642
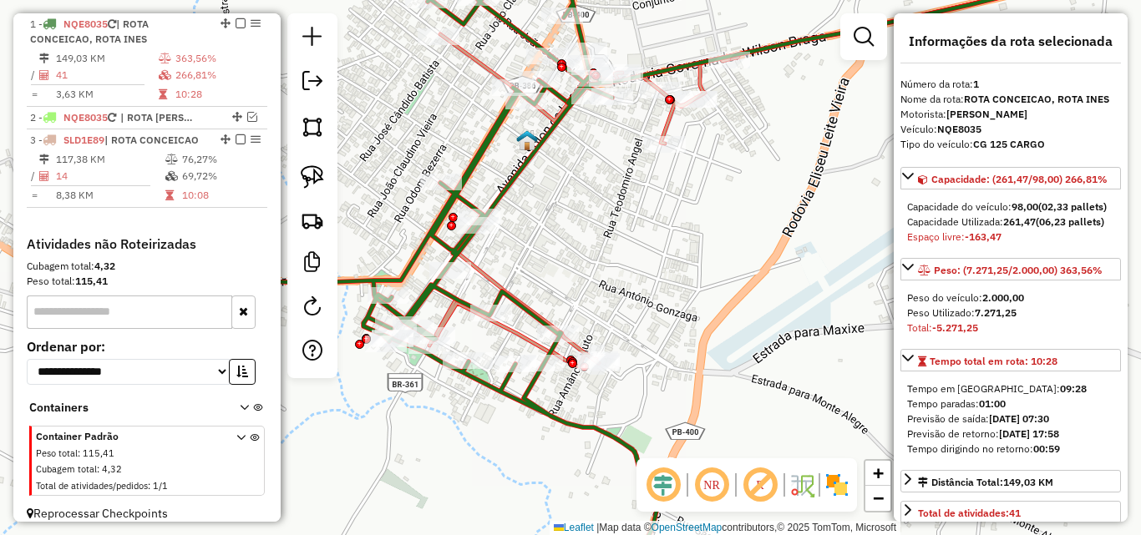
scroll to position [84, 0]
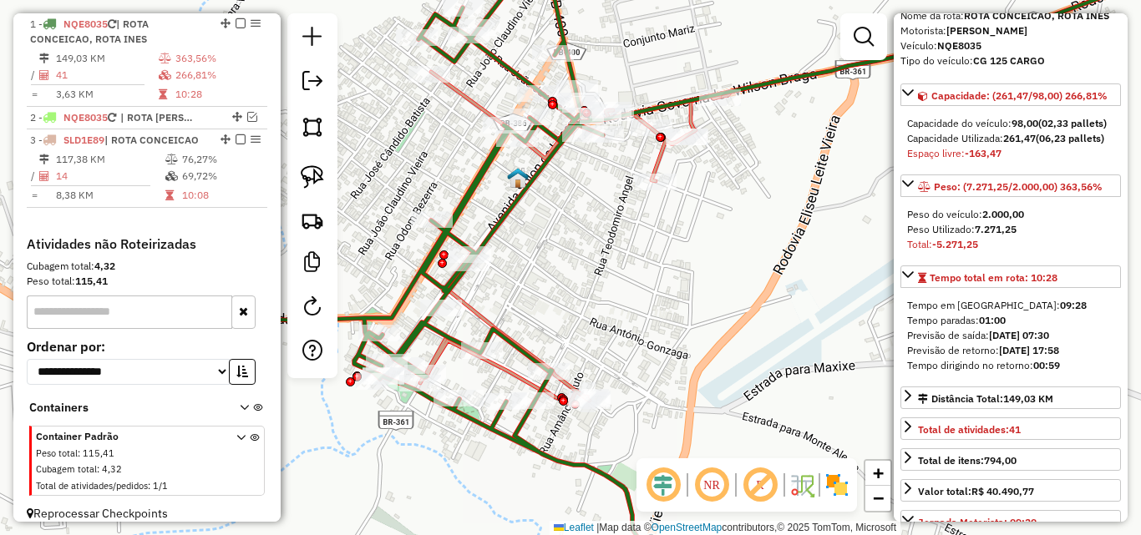
drag, startPoint x: 748, startPoint y: 327, endPoint x: 752, endPoint y: 379, distance: 52.7
click at [752, 379] on div "Janela de atendimento Grade de atendimento Capacidade Transportadoras Veículos …" at bounding box center [570, 267] width 1141 height 535
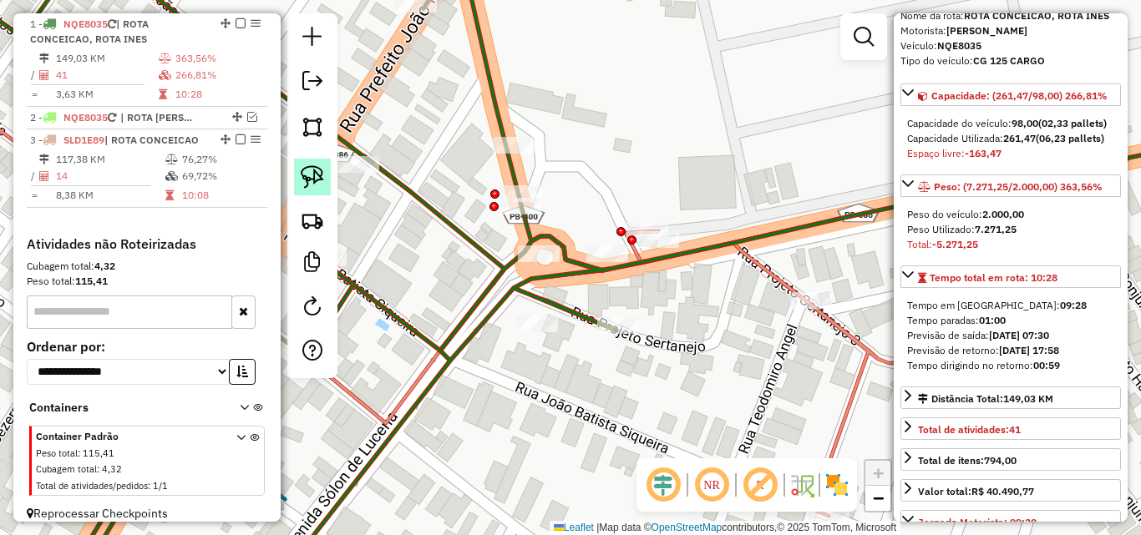
drag, startPoint x: 314, startPoint y: 169, endPoint x: 342, endPoint y: 191, distance: 35.6
click at [314, 170] on img at bounding box center [312, 176] width 23 height 23
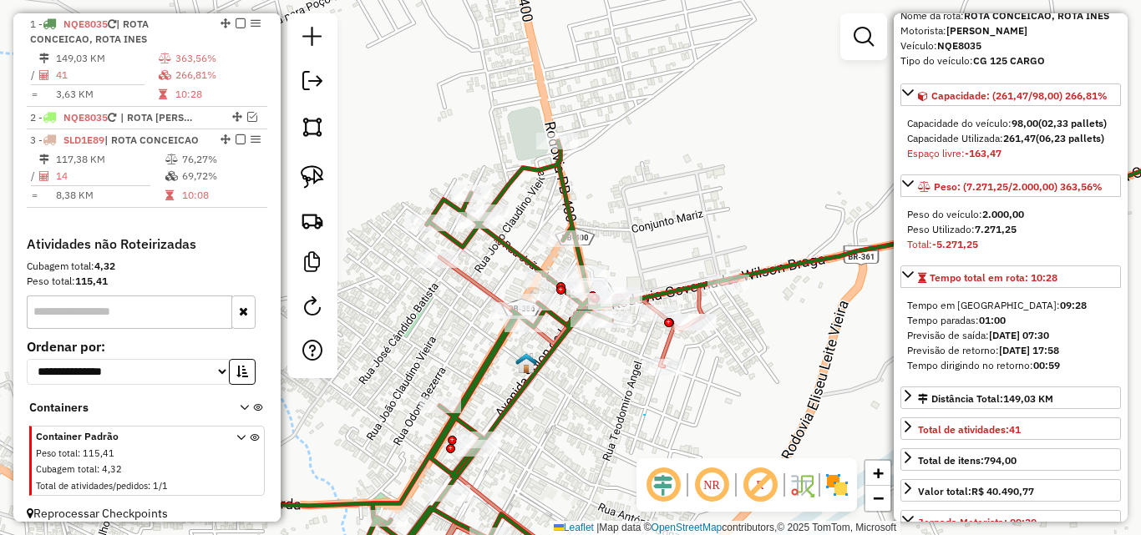
drag, startPoint x: 644, startPoint y: 415, endPoint x: 661, endPoint y: 428, distance: 21.6
click at [679, 316] on hb-router-mapa "Informações da Sessão 991123 - 19/08/2025 Criação: 18/08/2025 18:07 Depósito: P…" at bounding box center [570, 267] width 1141 height 535
click at [737, 388] on div "Rota 3 - Placa SLD1E89 1621 - SUPERMER TROPICAL Janela de atendimento Grade de …" at bounding box center [570, 267] width 1141 height 535
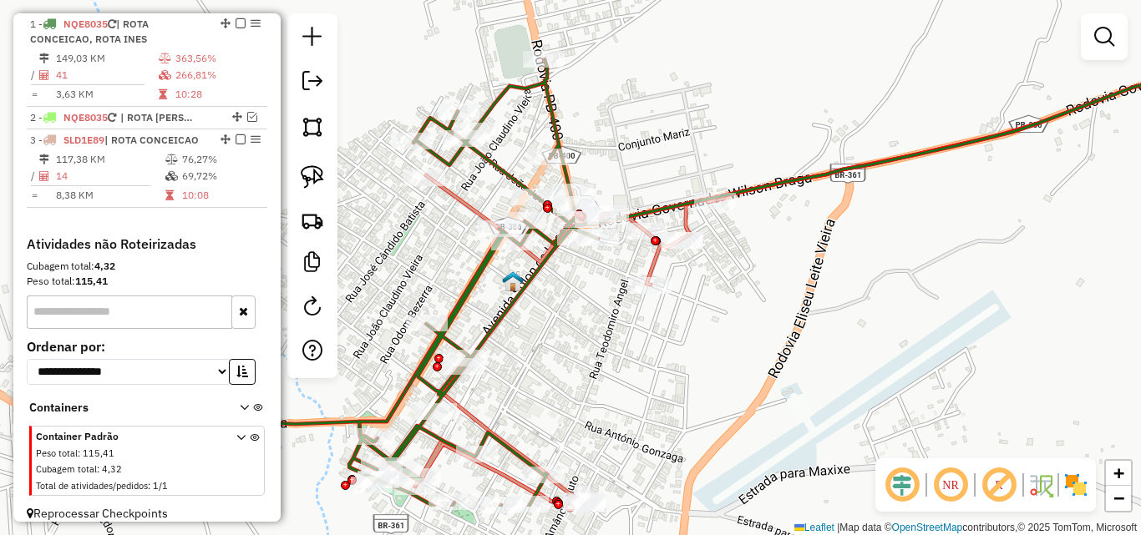
drag, startPoint x: 755, startPoint y: 316, endPoint x: 733, endPoint y: 183, distance: 135.4
click at [733, 180] on div "Janela de atendimento Grade de atendimento Capacidade Transportadoras Veículos …" at bounding box center [570, 267] width 1141 height 535
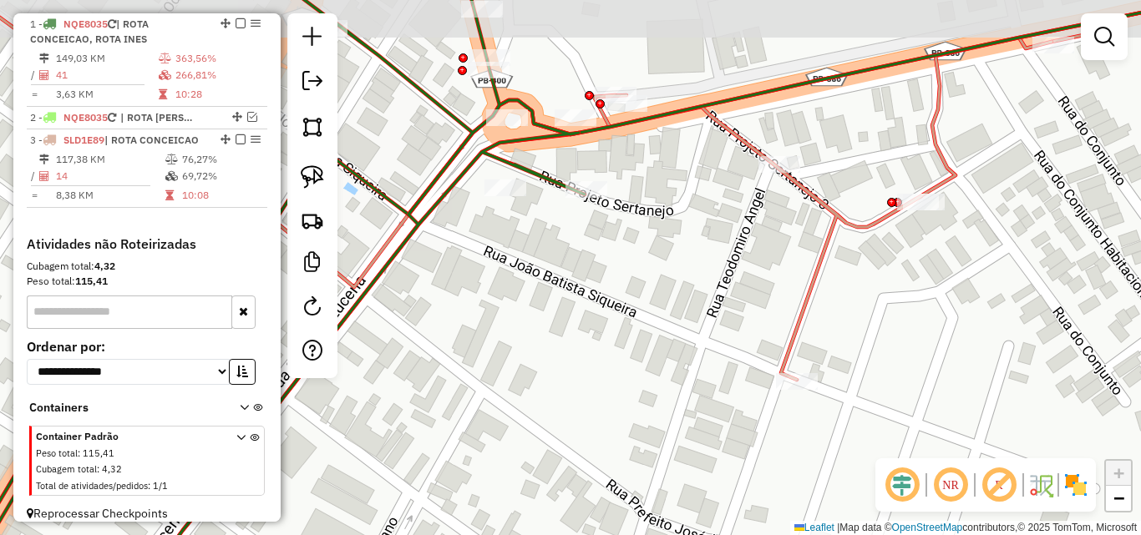
drag, startPoint x: 573, startPoint y: 295, endPoint x: 548, endPoint y: 225, distance: 74.5
click at [572, 298] on div "Janela de atendimento Grade de atendimento Capacidade Transportadoras Veículos …" at bounding box center [570, 267] width 1141 height 535
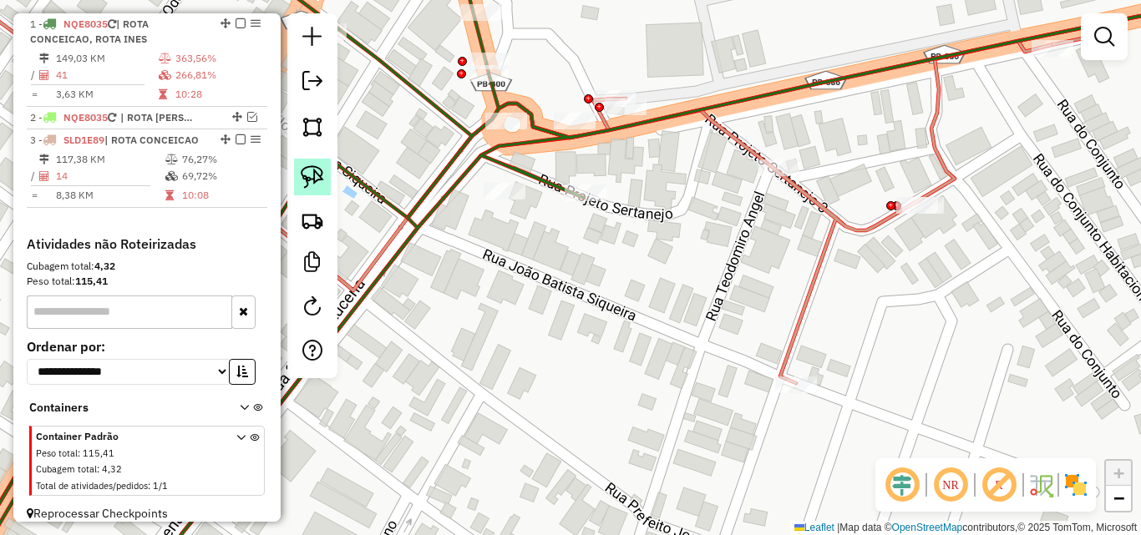
drag, startPoint x: 315, startPoint y: 161, endPoint x: 430, endPoint y: 137, distance: 117.8
click at [314, 162] on link at bounding box center [312, 177] width 37 height 37
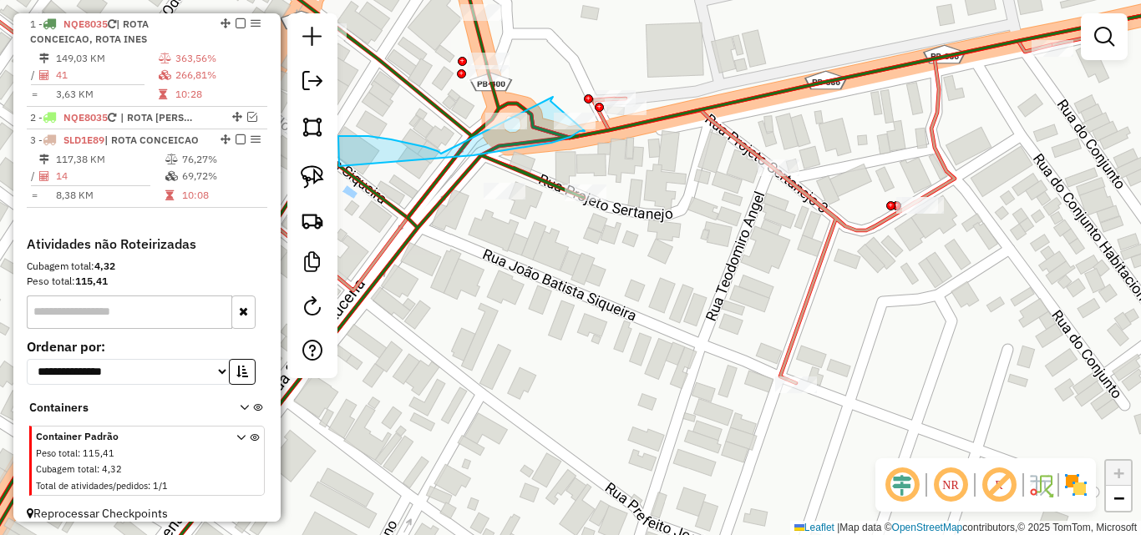
click at [441, 154] on icon at bounding box center [461, 131] width 246 height 69
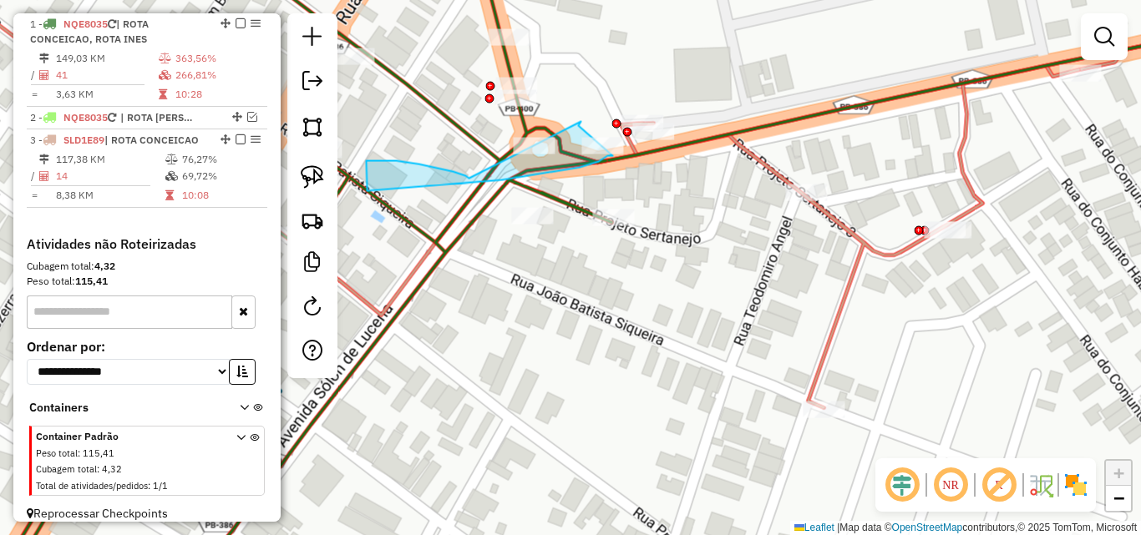
drag, startPoint x: 441, startPoint y: 154, endPoint x: 480, endPoint y: 186, distance: 51.0
click at [442, 154] on div "Janela de atendimento Grade de atendimento Capacidade Transportadoras Veículos …" at bounding box center [570, 267] width 1141 height 535
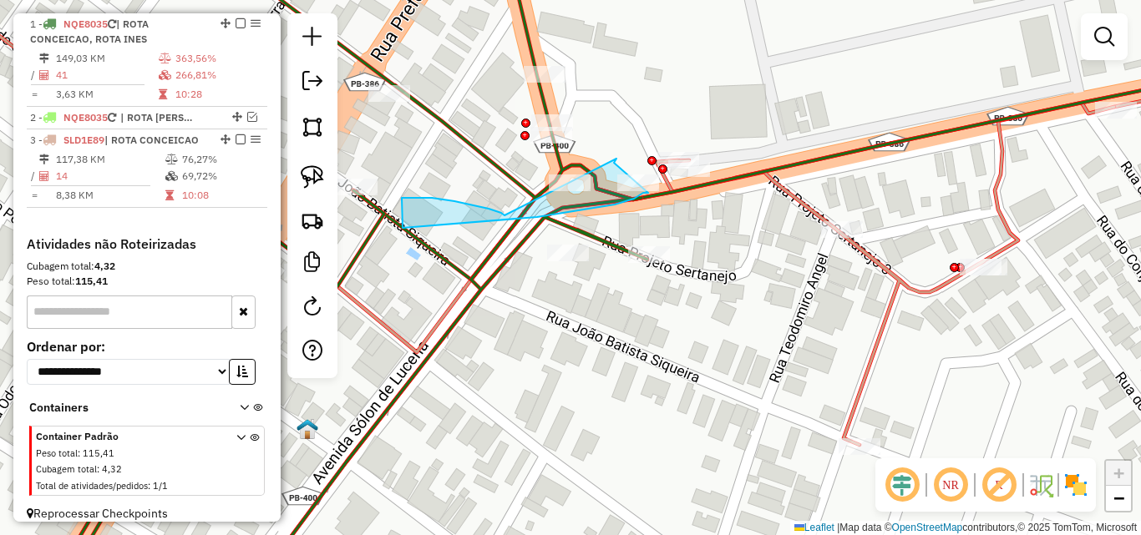
drag, startPoint x: 642, startPoint y: 380, endPoint x: 615, endPoint y: 437, distance: 63.1
click at [615, 437] on div "Janela de atendimento Grade de atendimento Capacidade Transportadoras Veículos …" at bounding box center [570, 267] width 1141 height 535
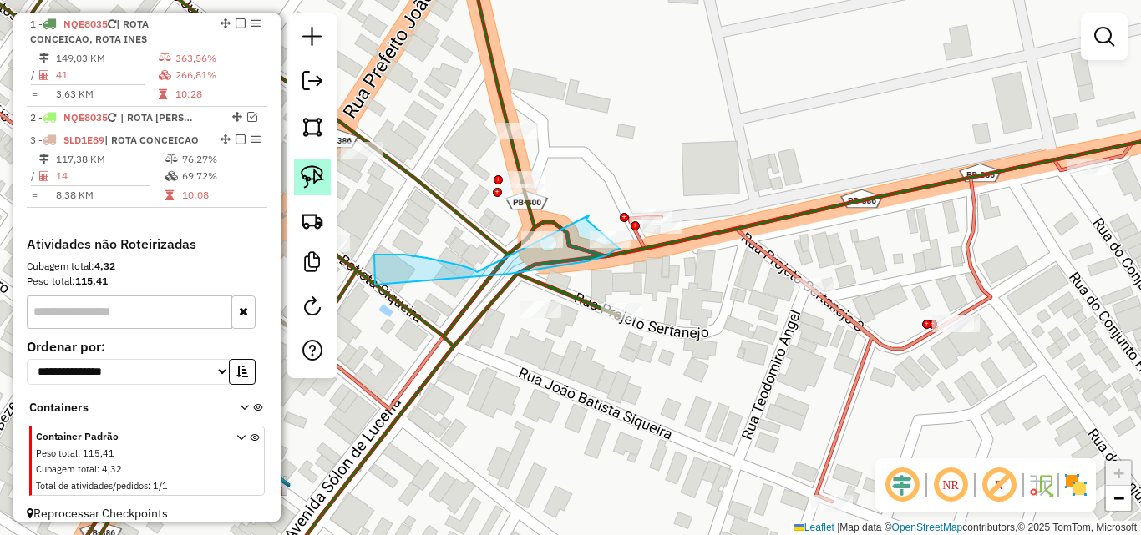
drag, startPoint x: 313, startPoint y: 181, endPoint x: 418, endPoint y: 210, distance: 109.0
click at [313, 182] on img at bounding box center [312, 176] width 23 height 23
drag, startPoint x: 607, startPoint y: 220, endPoint x: 635, endPoint y: 256, distance: 45.3
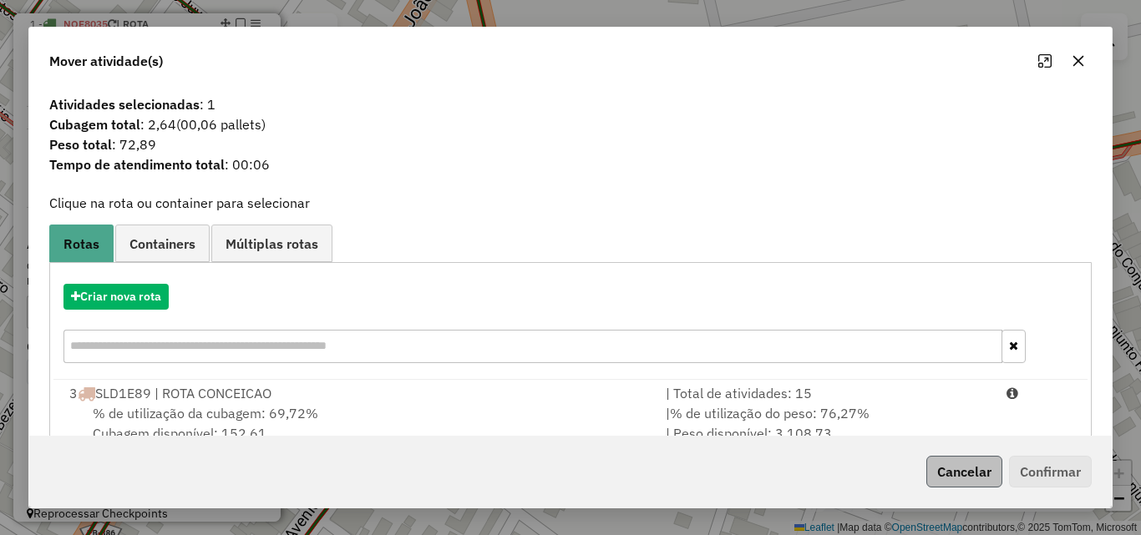
drag, startPoint x: 948, startPoint y: 452, endPoint x: 957, endPoint y: 468, distance: 18.3
click at [949, 453] on div "Cancelar Confirmar" at bounding box center [570, 472] width 1082 height 72
click at [958, 469] on button "Cancelar" at bounding box center [964, 472] width 76 height 32
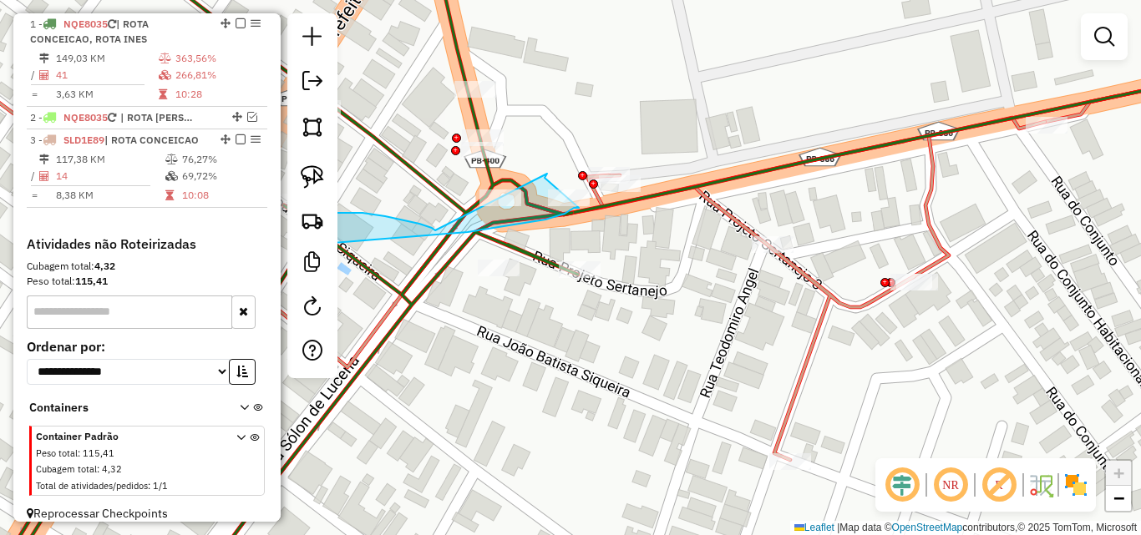
drag, startPoint x: 702, startPoint y: 374, endPoint x: 653, endPoint y: 317, distance: 75.2
click at [694, 361] on div "Janela de atendimento Grade de atendimento Capacidade Transportadoras Veículos …" at bounding box center [570, 267] width 1141 height 535
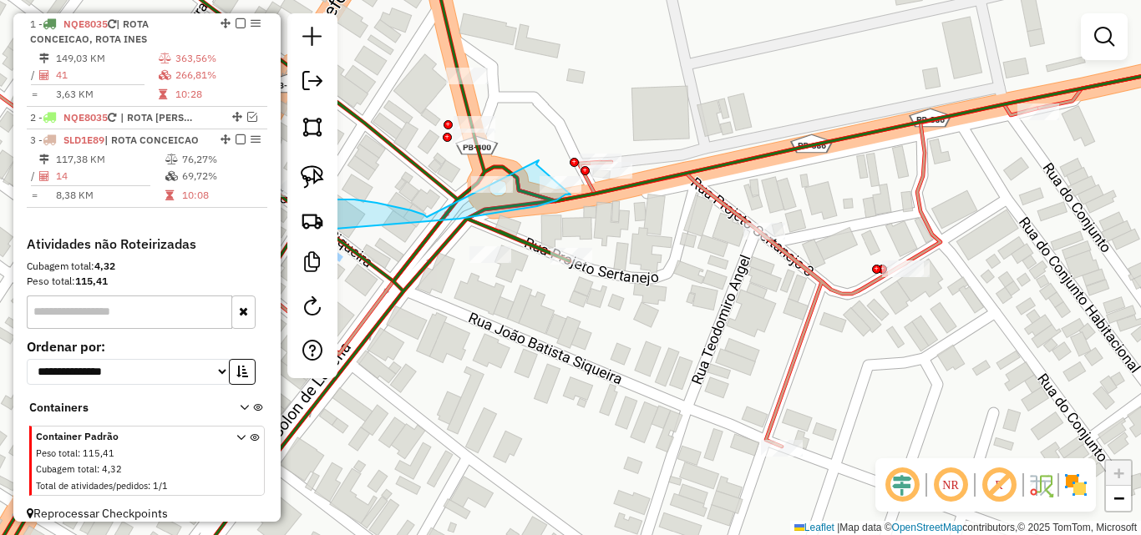
select select "*********"
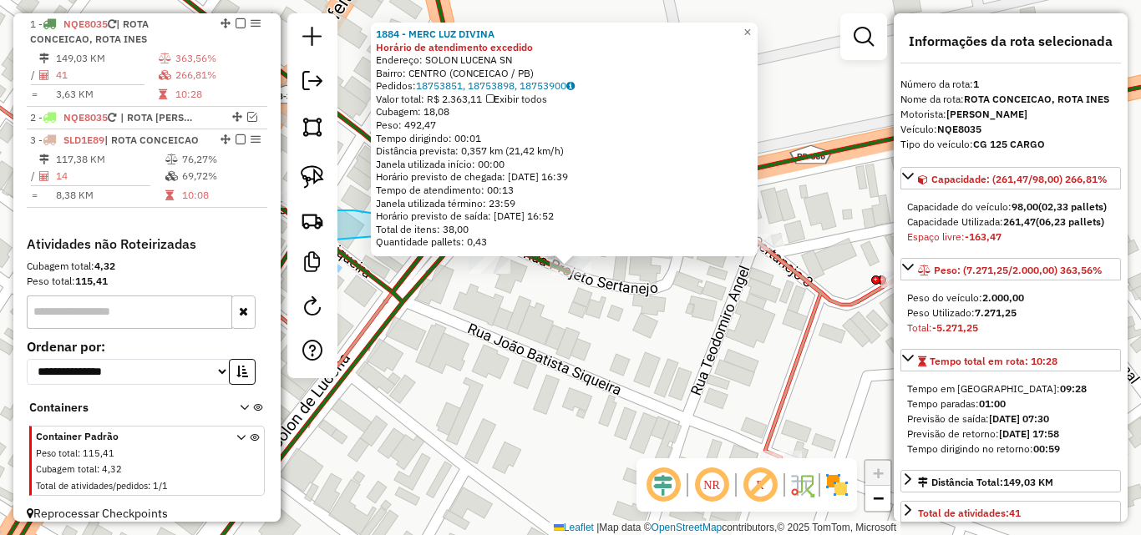
click at [547, 349] on div "Rota 1 - Placa NQE8035 2203 - SKINAO DO LANCHE 1884 - MERC LUZ DIVINA Horário d…" at bounding box center [570, 267] width 1141 height 535
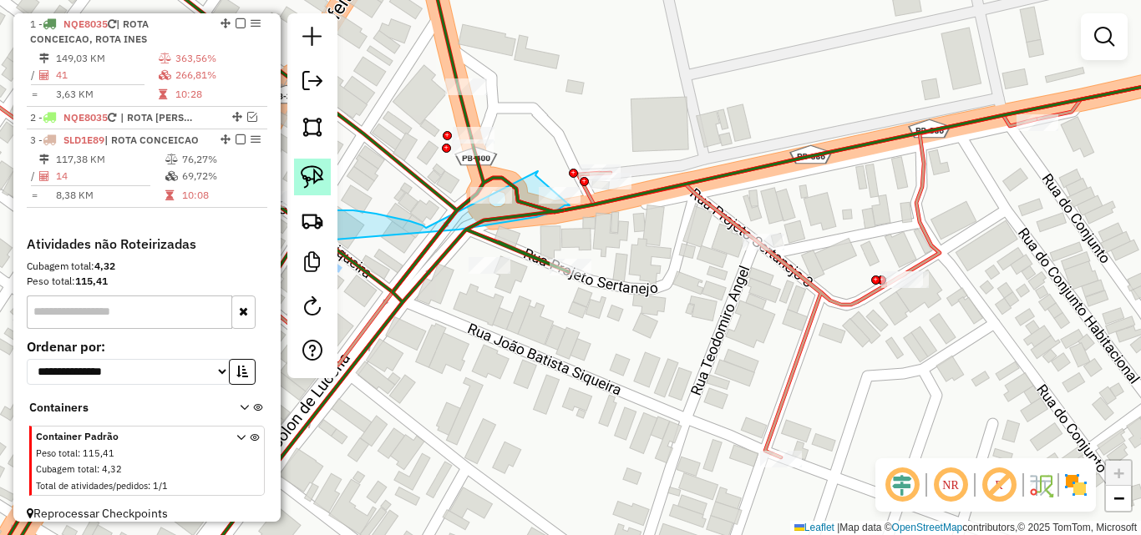
click at [317, 175] on img at bounding box center [312, 176] width 23 height 23
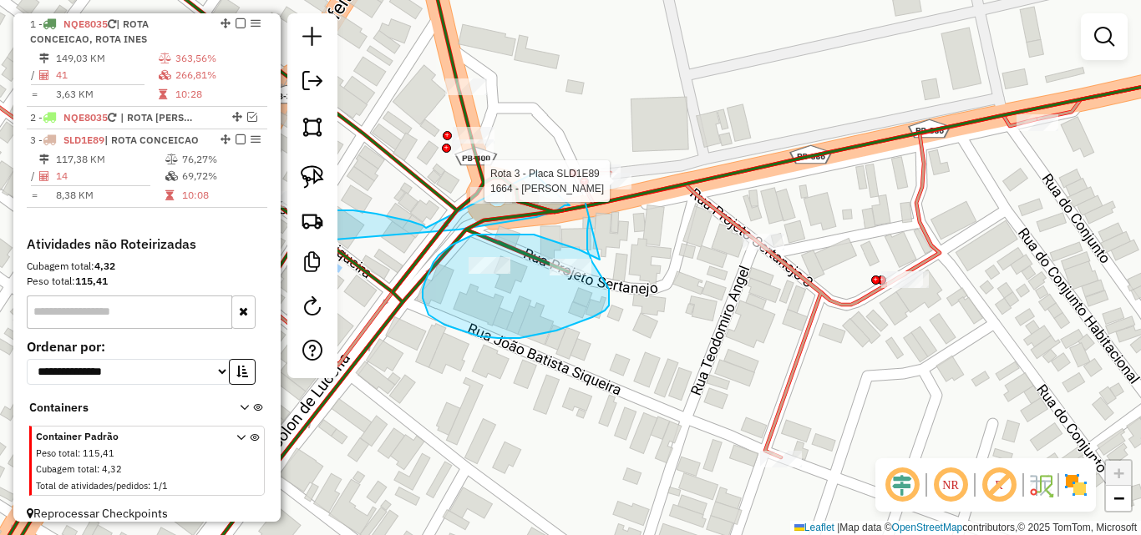
drag, startPoint x: 600, startPoint y: 260, endPoint x: 585, endPoint y: 204, distance: 57.7
click at [585, 204] on div "Rota 3 - Placa SLD1E89 1664 - ANDRESSA Janela de atendimento Grade de atendimen…" at bounding box center [570, 267] width 1141 height 535
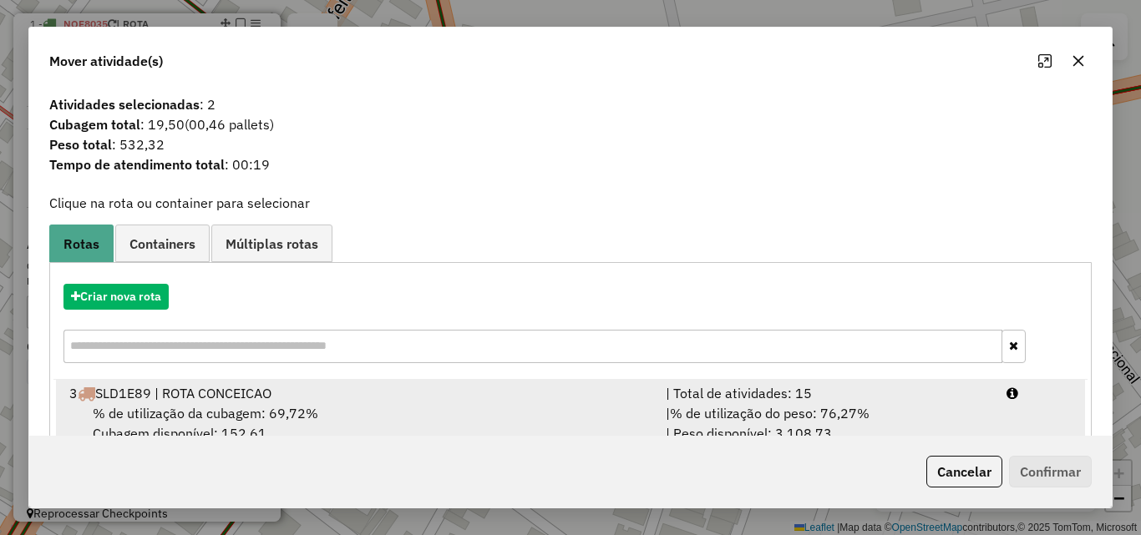
click at [937, 418] on div "| % de utilização do peso: 76,27% | Peso disponível: 3.108,73" at bounding box center [826, 423] width 341 height 40
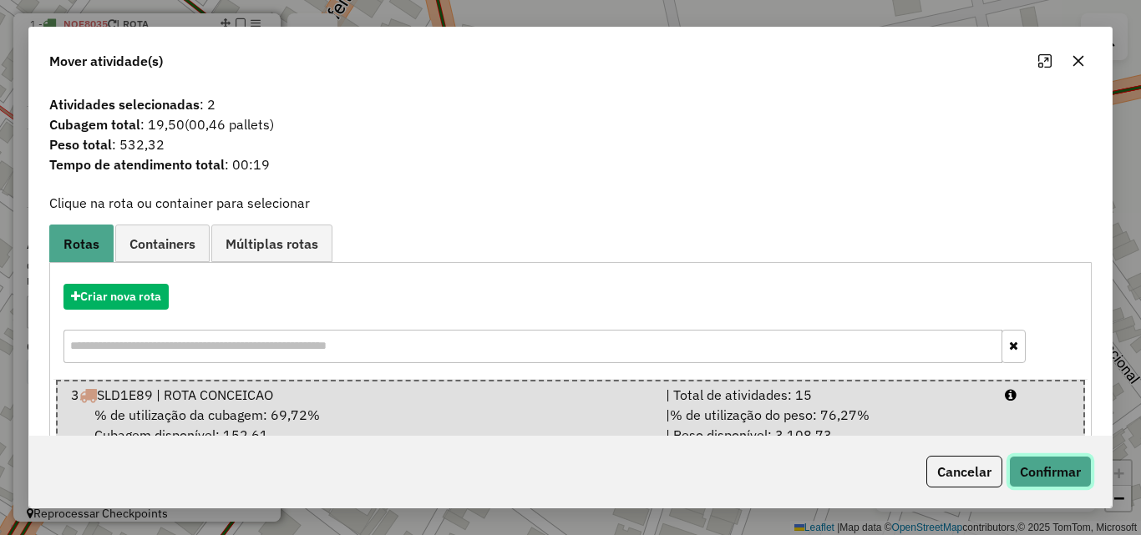
click at [1060, 476] on button "Confirmar" at bounding box center [1050, 472] width 83 height 32
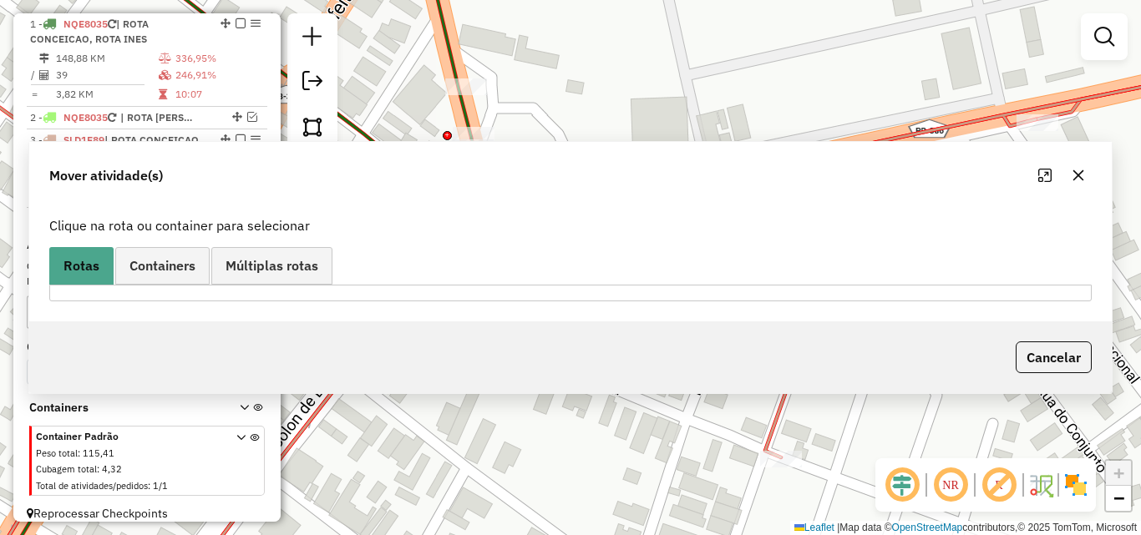
scroll to position [533, 0]
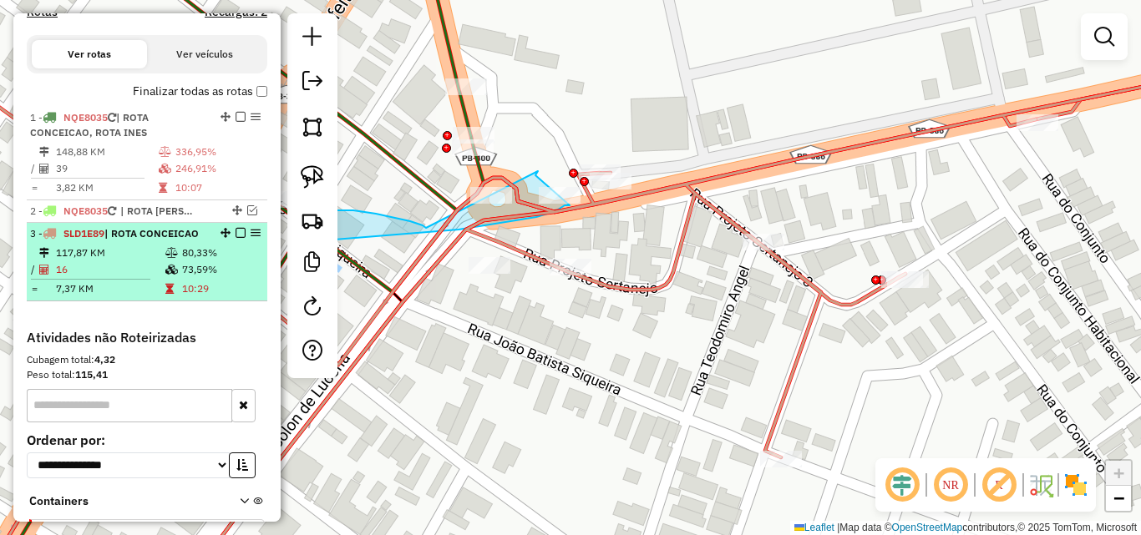
click at [190, 251] on td "80,33%" at bounding box center [220, 253] width 79 height 17
select select "*********"
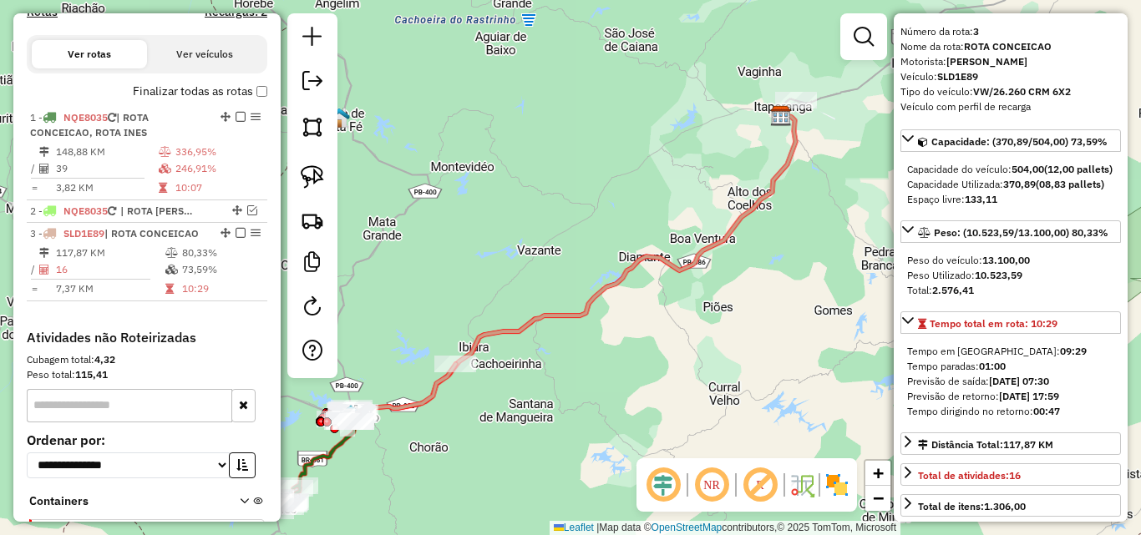
scroll to position [167, 0]
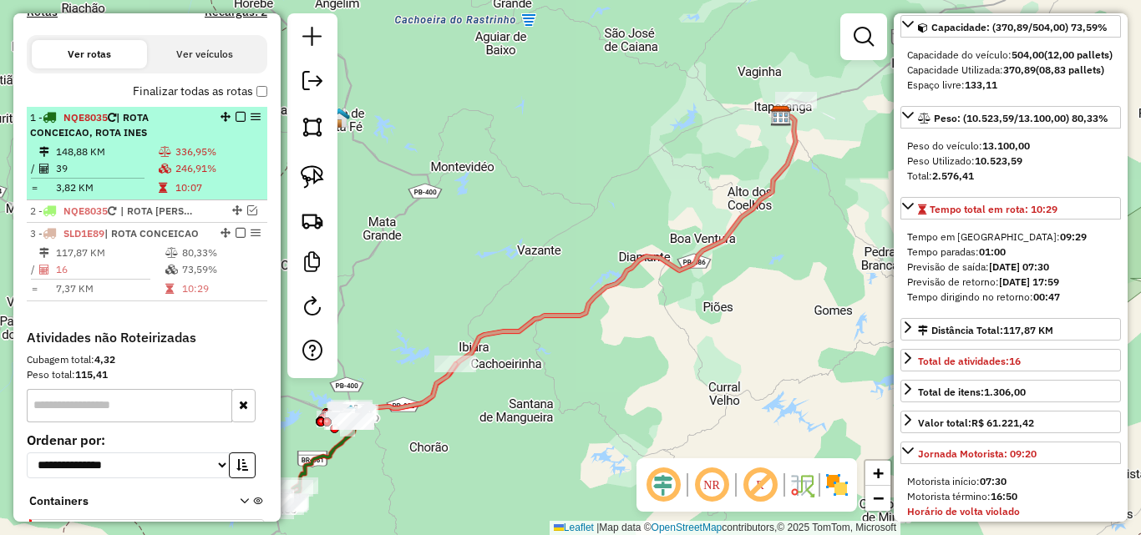
drag, startPoint x: 204, startPoint y: 126, endPoint x: 233, endPoint y: 180, distance: 60.9
click at [202, 128] on div "1 - NQE8035 | ROTA CONCEICAO, ROTA INES" at bounding box center [147, 125] width 234 height 30
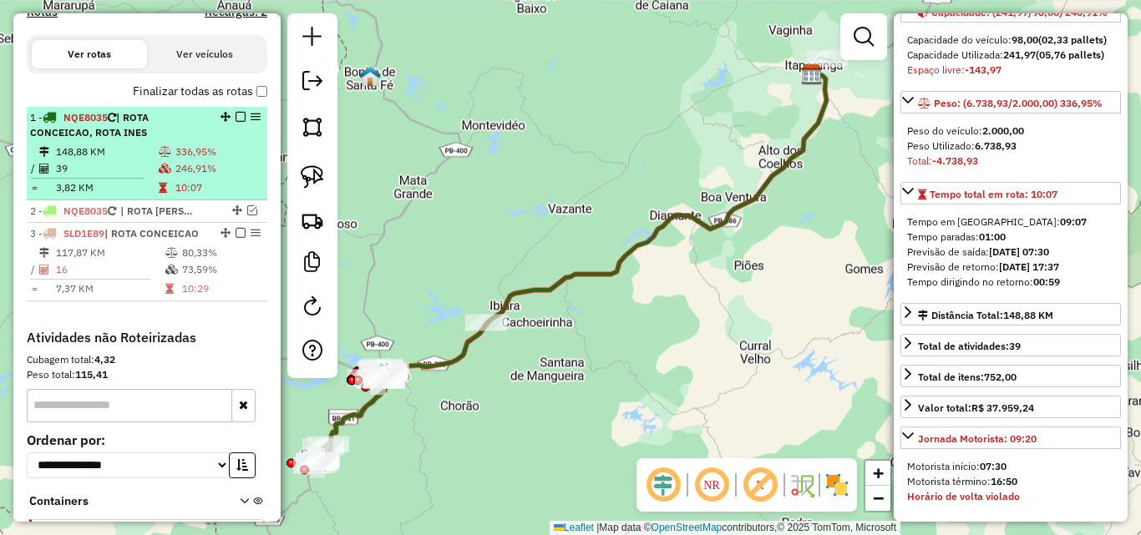
scroll to position [152, 0]
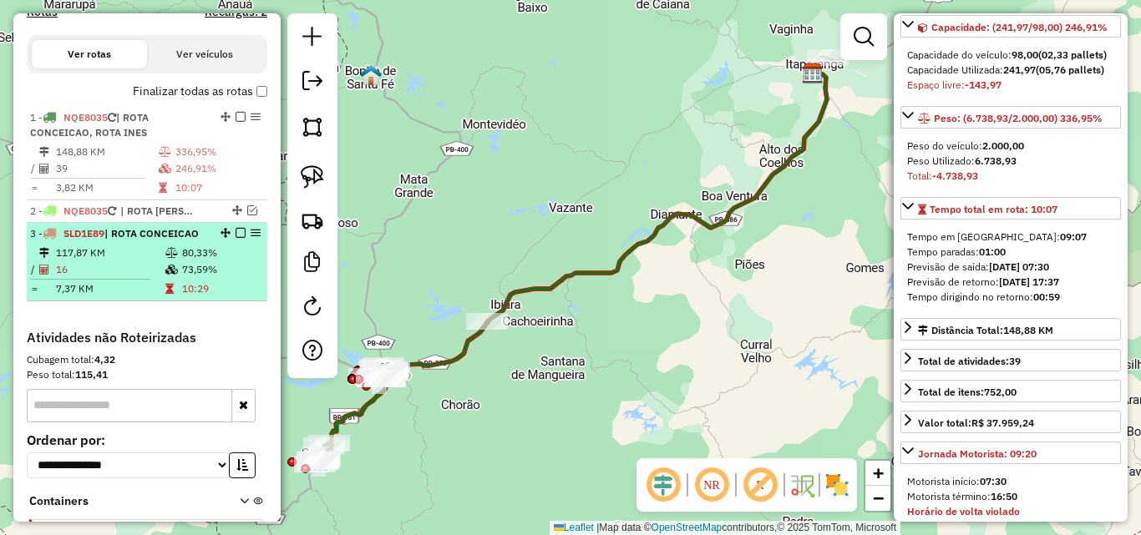
click at [117, 238] on span "| ROTA CONCEICAO" at bounding box center [151, 233] width 94 height 13
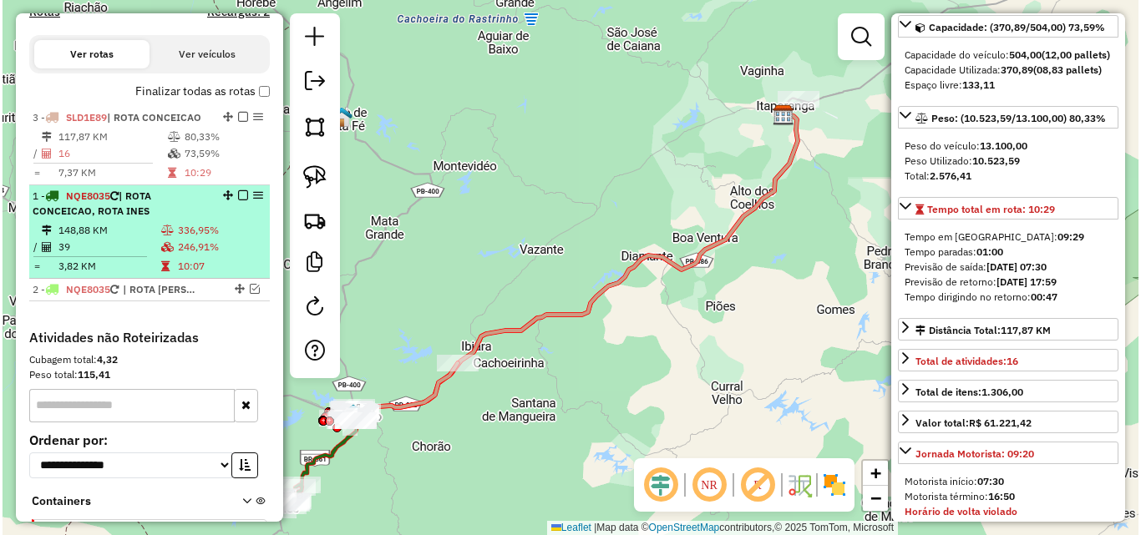
scroll to position [611, 0]
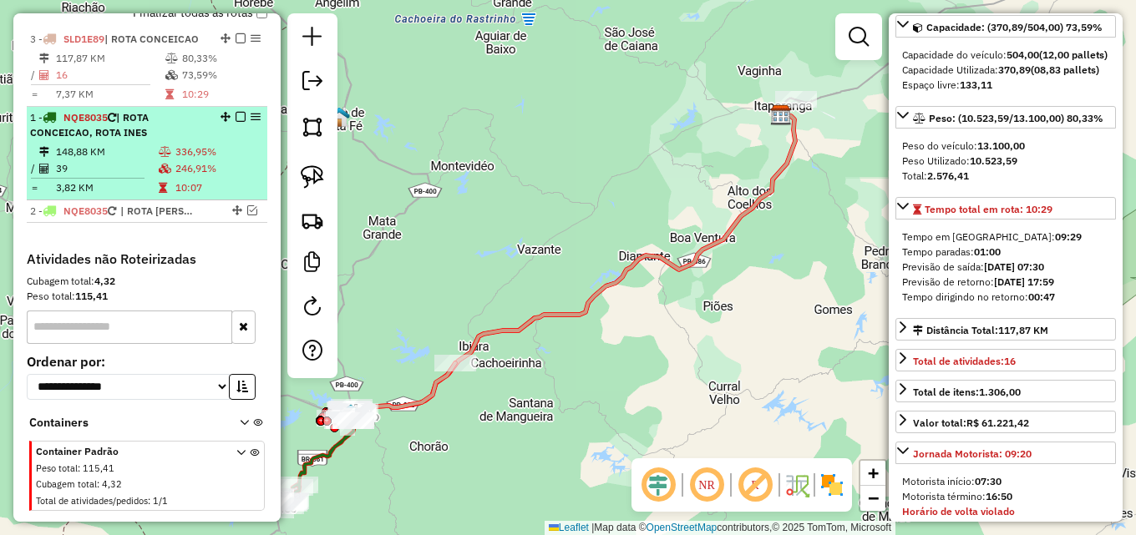
drag, startPoint x: 216, startPoint y: 231, endPoint x: 201, endPoint y: 109, distance: 123.7
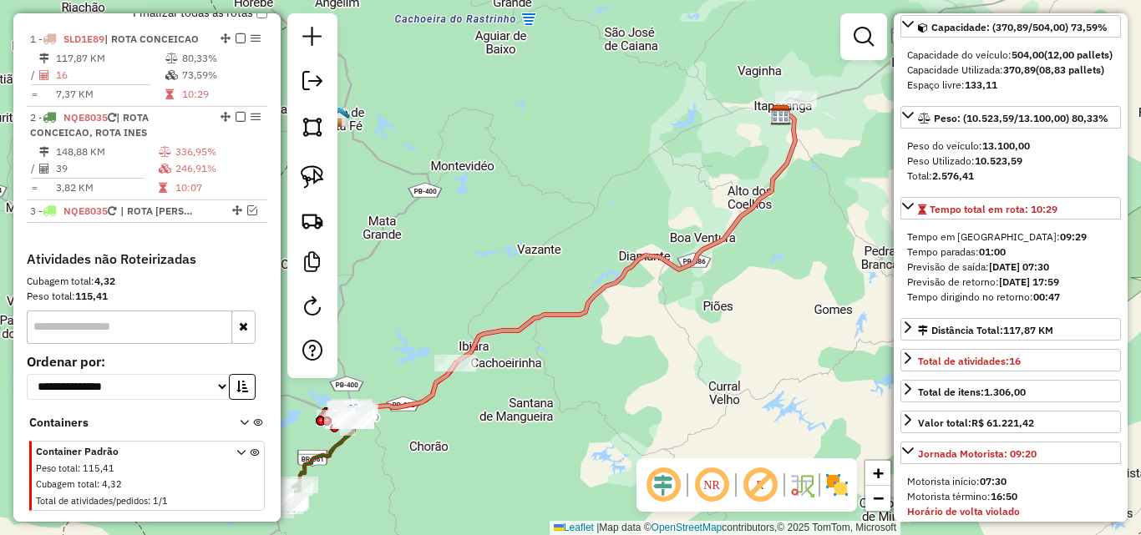
click at [236, 38] on em at bounding box center [240, 38] width 10 height 10
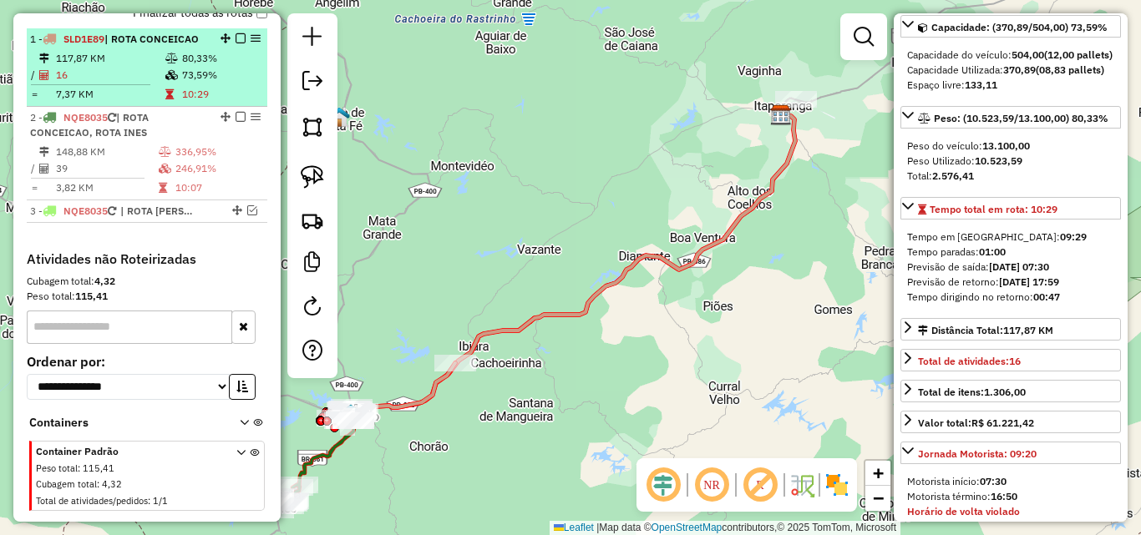
scroll to position [585, 0]
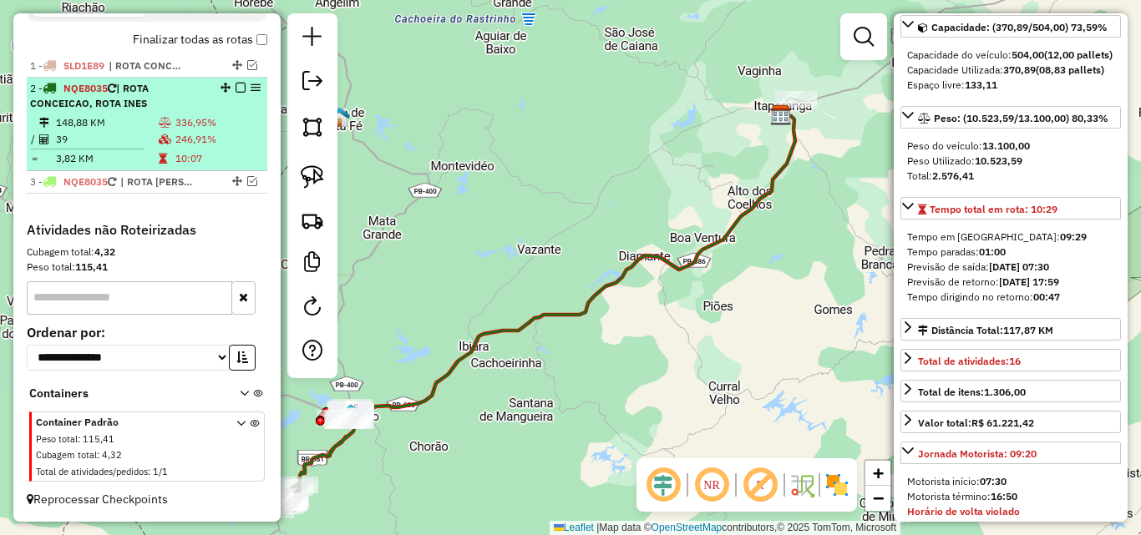
click at [195, 125] on td "336,95%" at bounding box center [218, 122] width 86 height 17
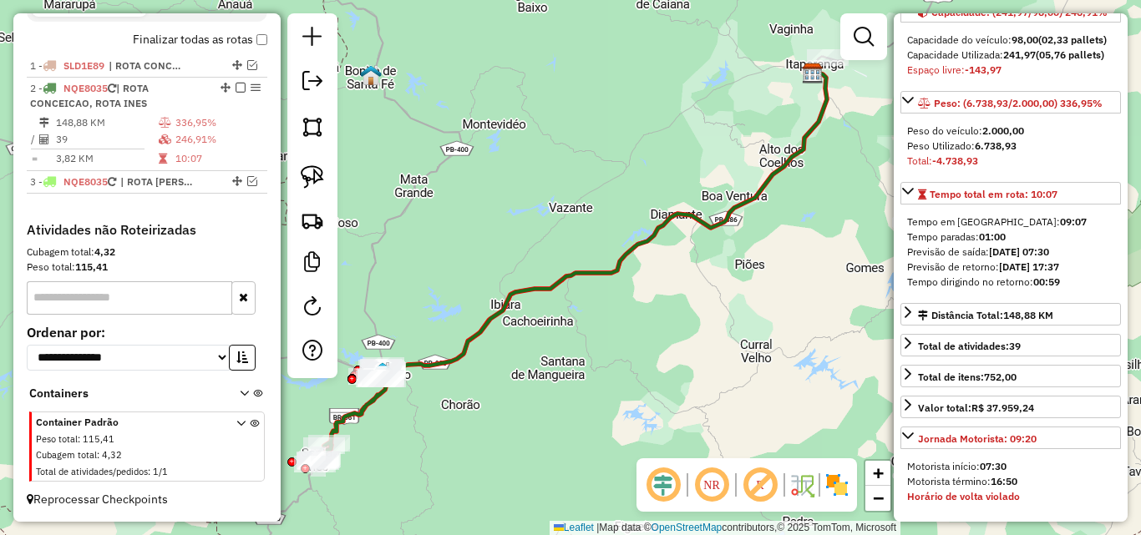
scroll to position [152, 0]
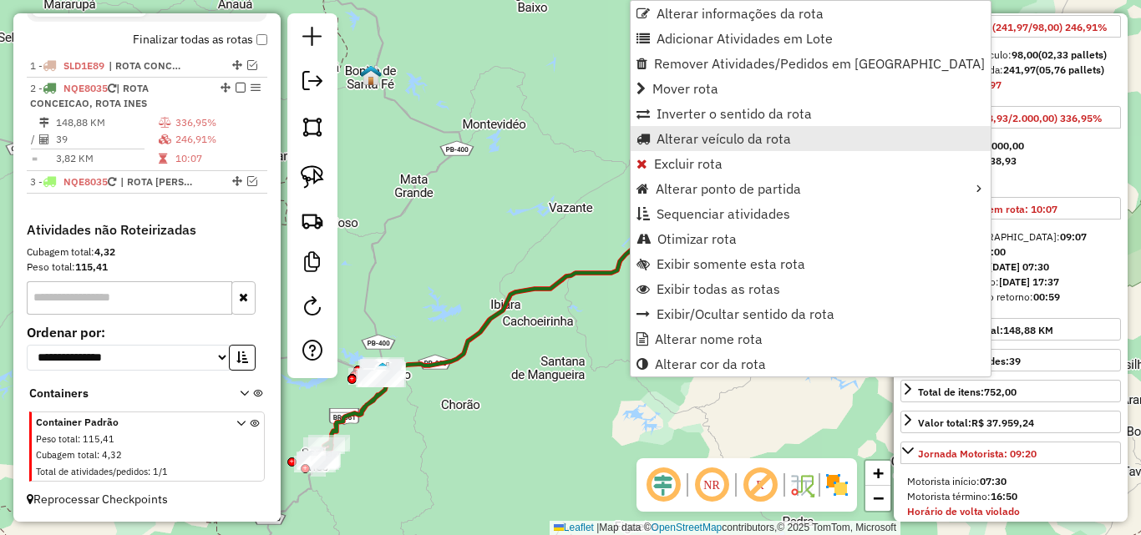
click at [704, 145] on span "Alterar veículo da rota" at bounding box center [723, 138] width 134 height 13
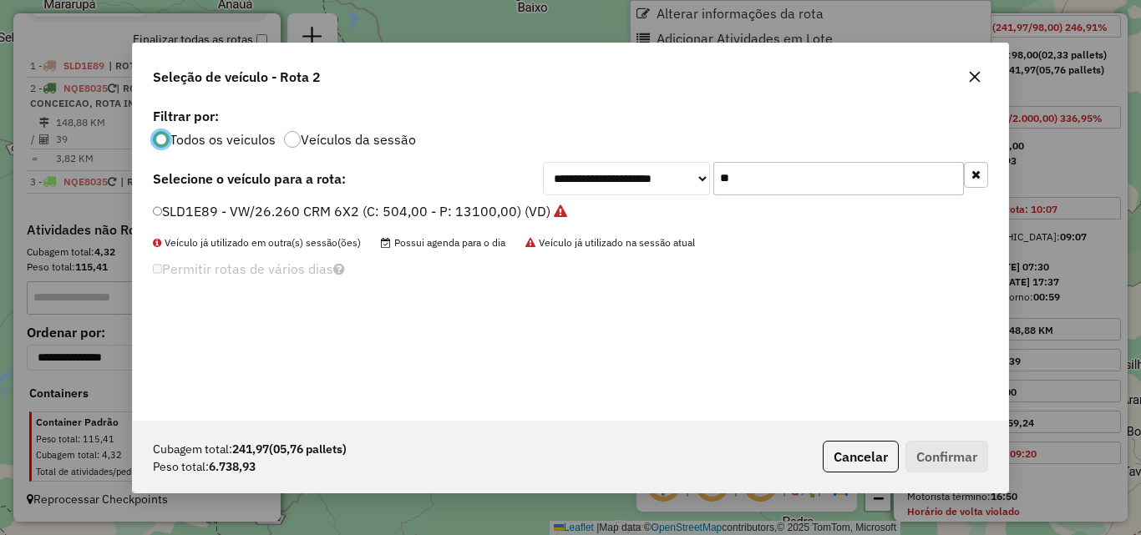
scroll to position [9, 5]
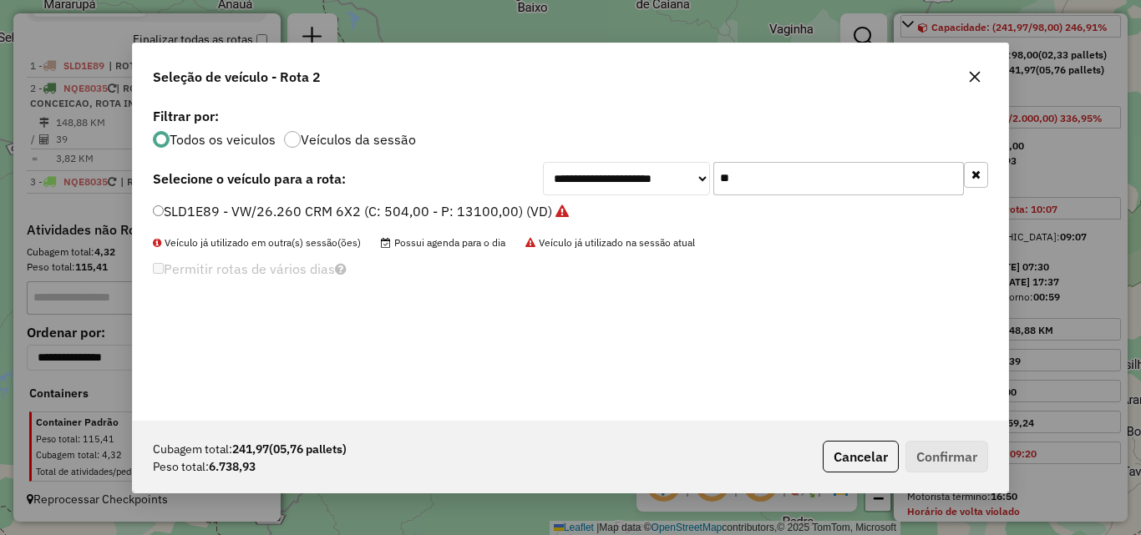
click at [848, 182] on input "**" at bounding box center [838, 178] width 251 height 33
type input "***"
click at [417, 210] on label "SLB4A36 - VW 18.210 (C: 364,00 - P: 7600,00) (VD)" at bounding box center [318, 211] width 330 height 20
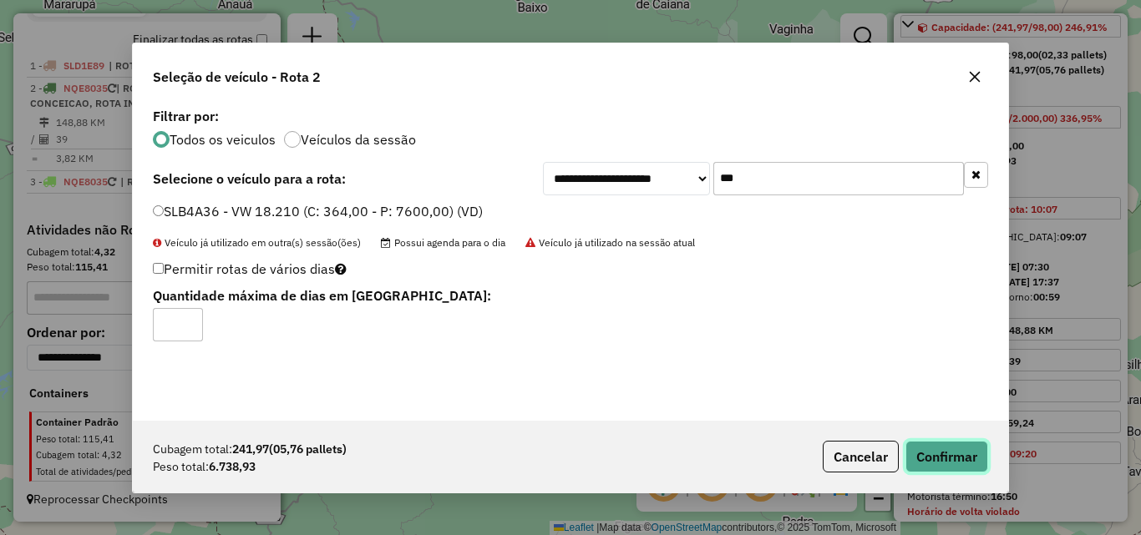
click at [923, 468] on button "Confirmar" at bounding box center [946, 457] width 83 height 32
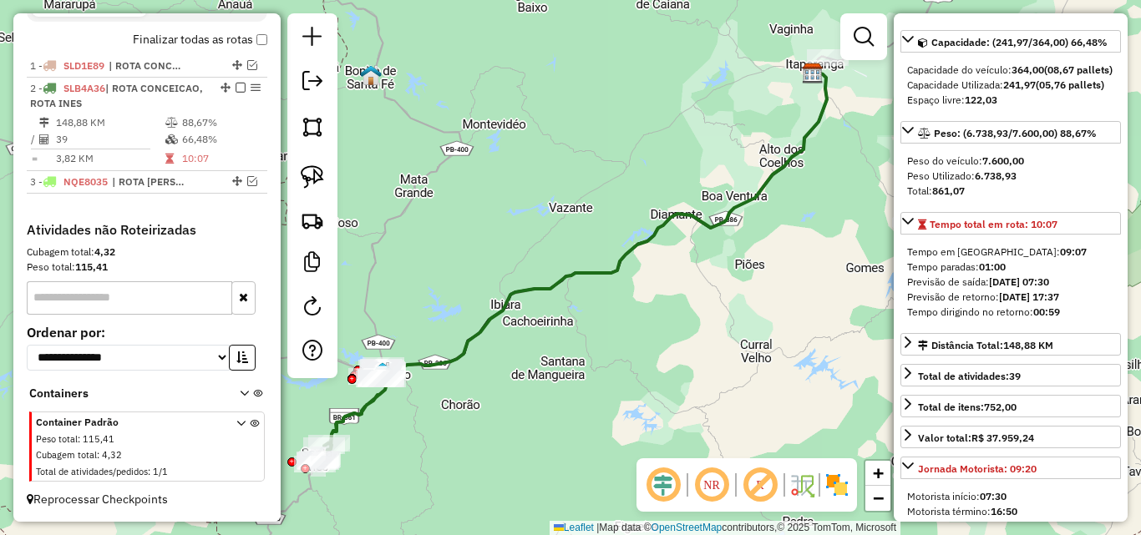
scroll to position [167, 0]
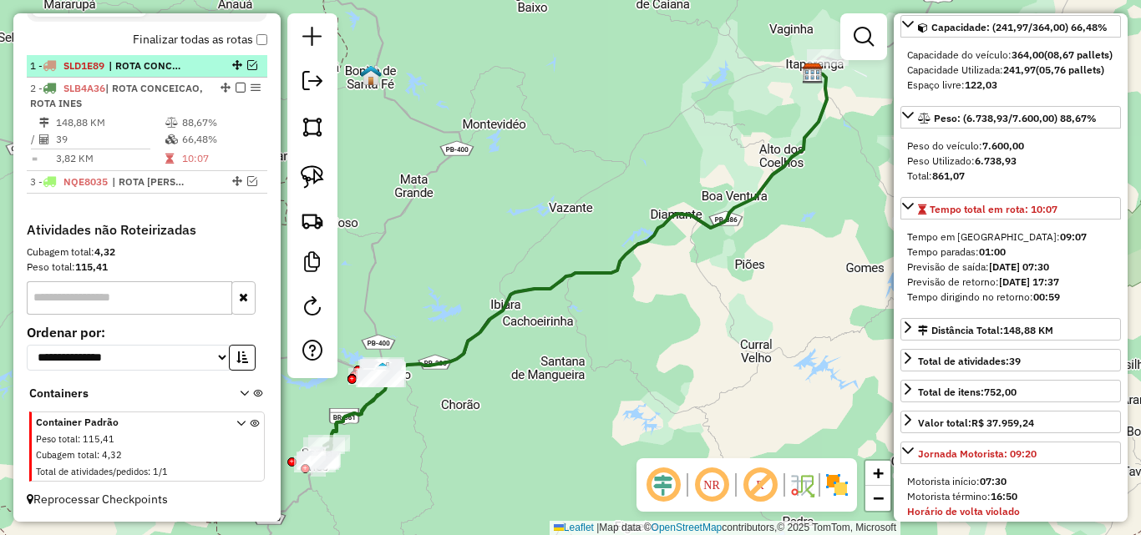
click at [247, 63] on em at bounding box center [252, 65] width 10 height 10
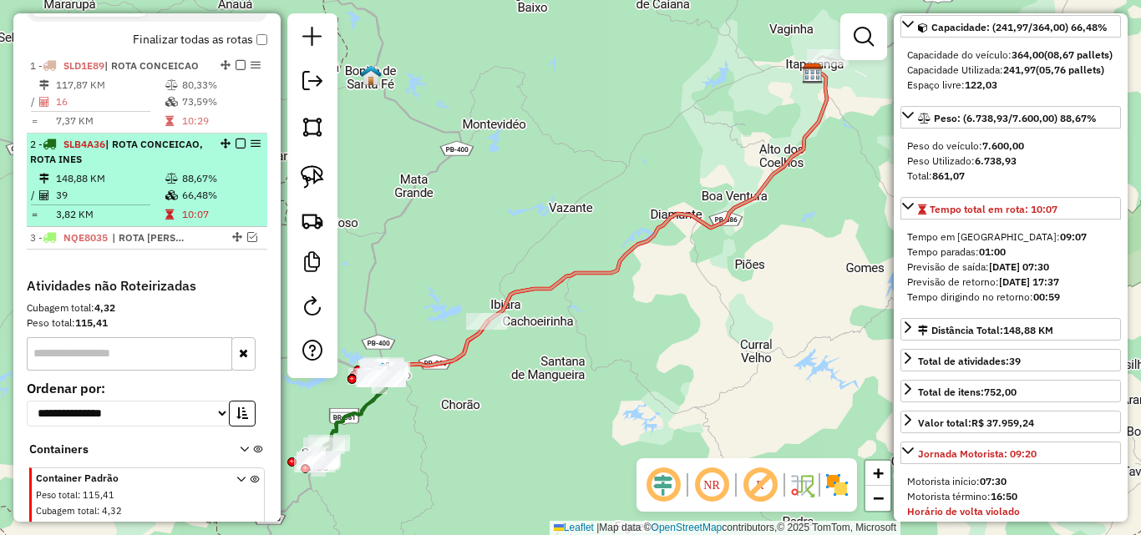
scroll to position [611, 0]
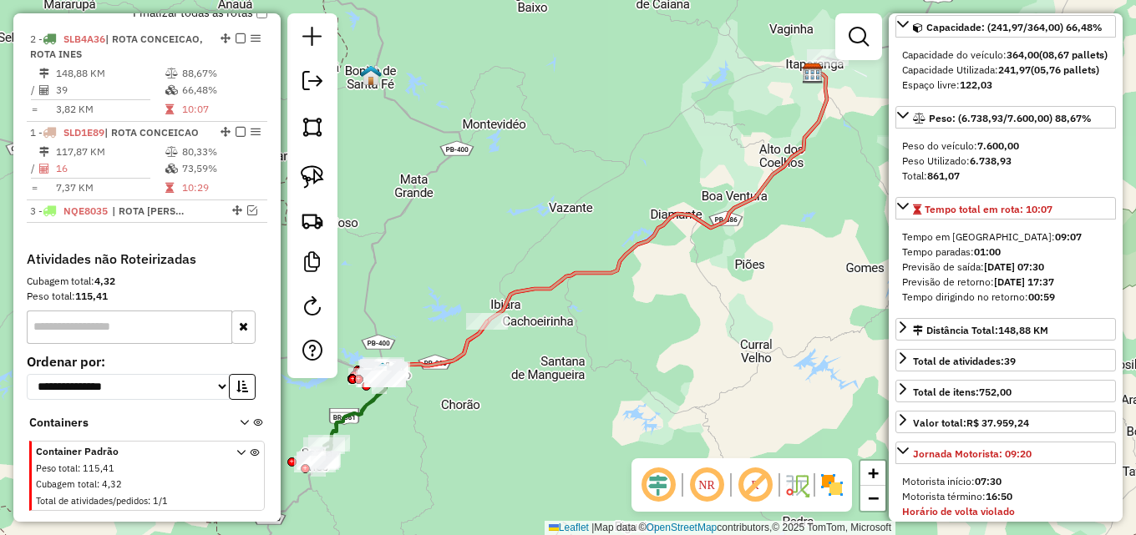
drag, startPoint x: 222, startPoint y: 119, endPoint x: 213, endPoint y: 49, distance: 69.9
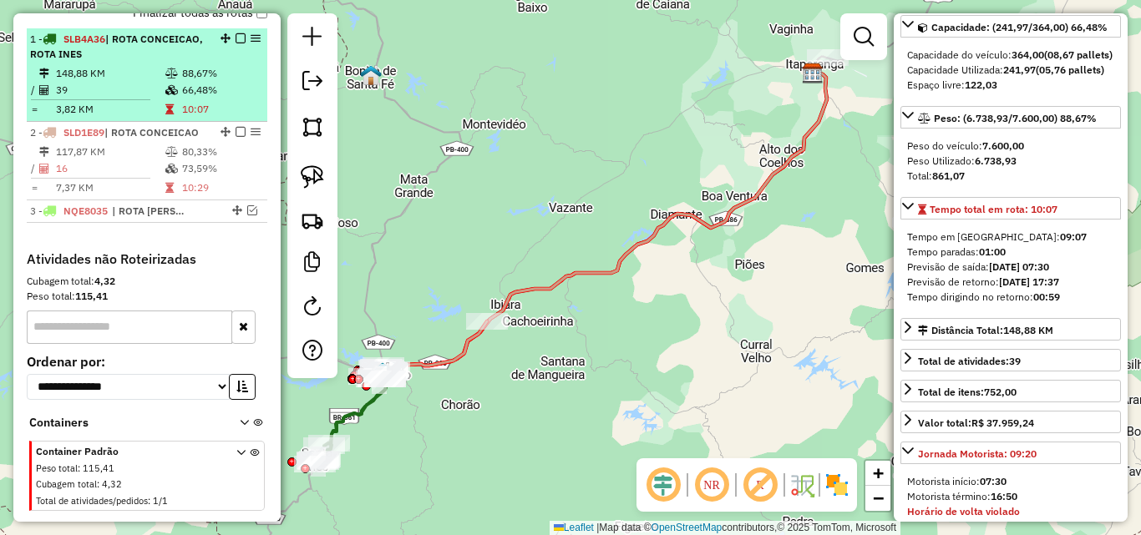
click at [235, 36] on em at bounding box center [240, 38] width 10 height 10
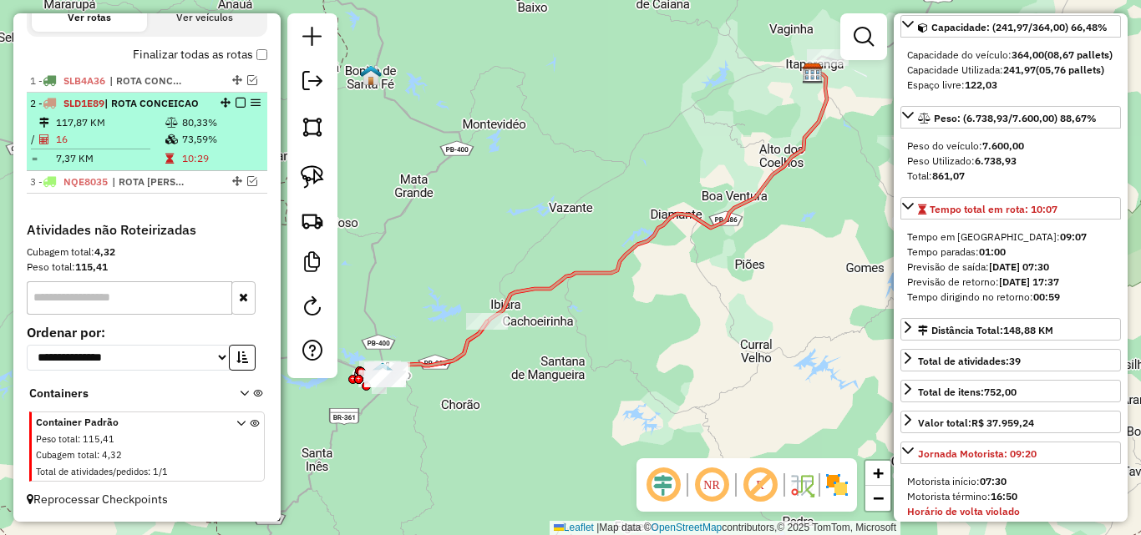
click at [235, 103] on em at bounding box center [240, 103] width 10 height 10
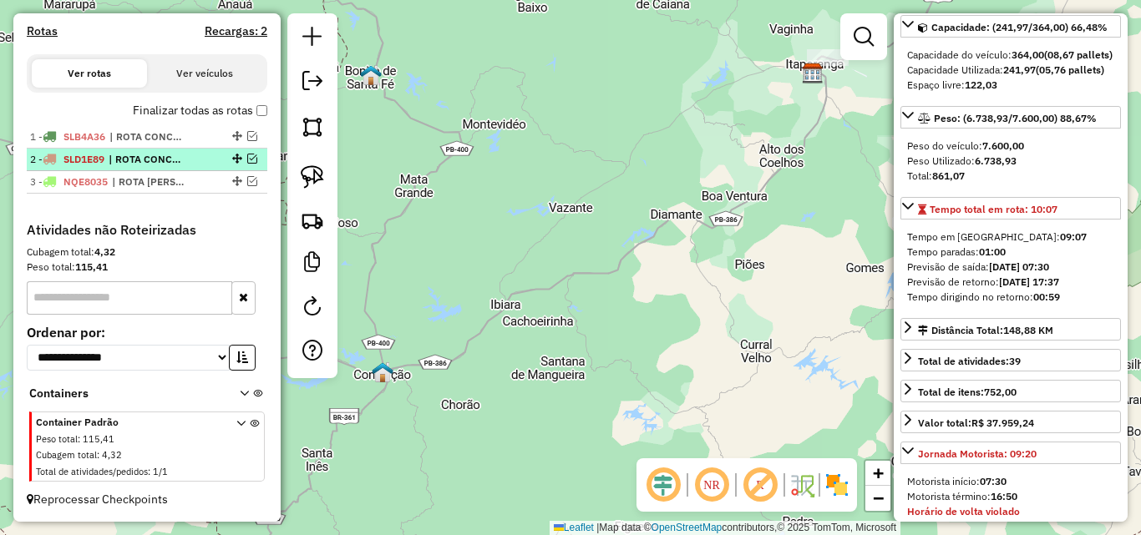
scroll to position [514, 0]
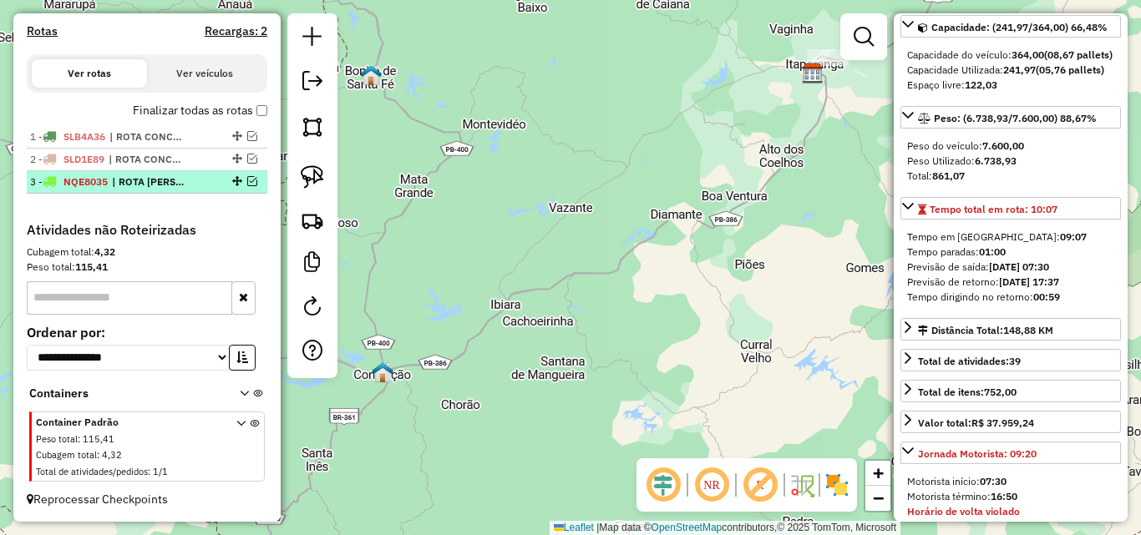
click at [247, 183] on em at bounding box center [252, 181] width 10 height 10
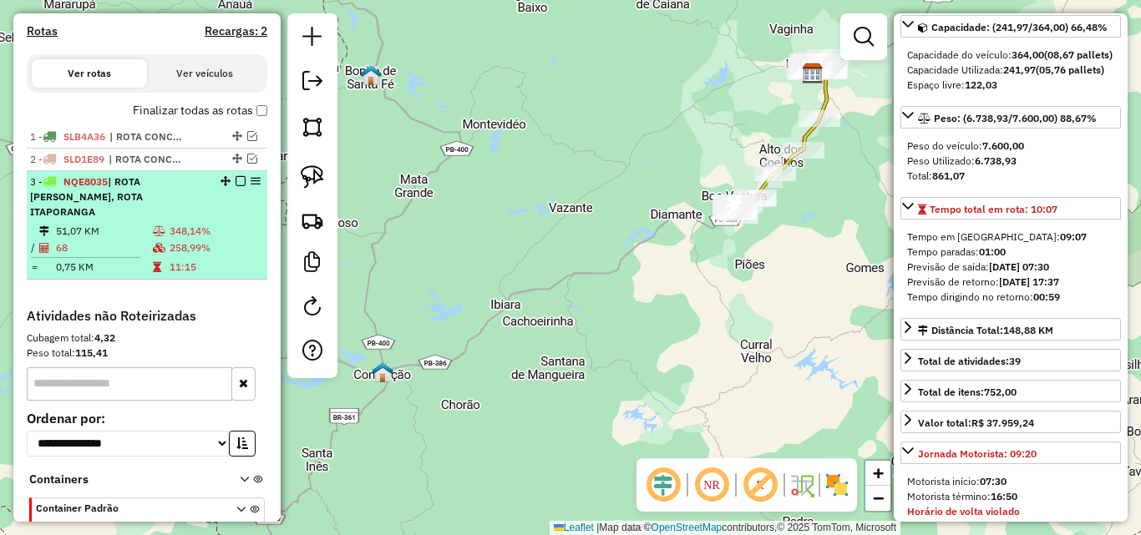
scroll to position [585, 0]
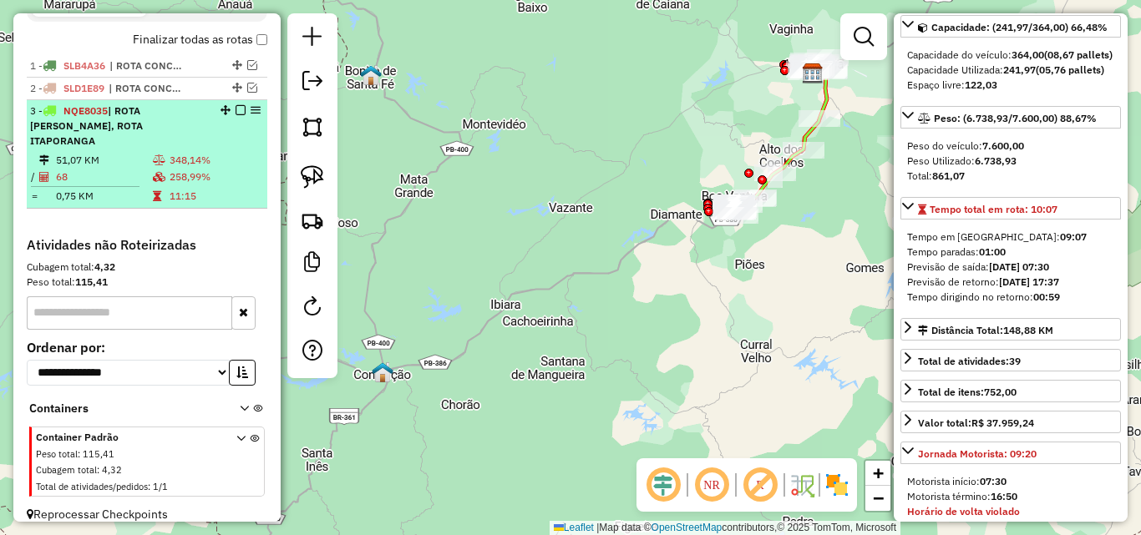
click at [154, 191] on icon at bounding box center [157, 196] width 8 height 10
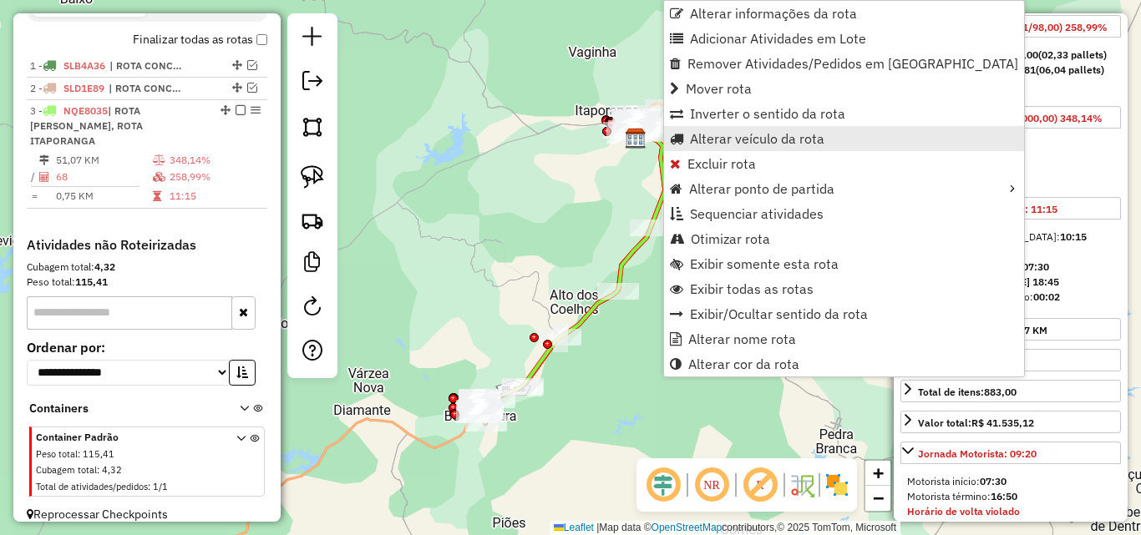
click at [716, 141] on span "Alterar veículo da rota" at bounding box center [757, 138] width 134 height 13
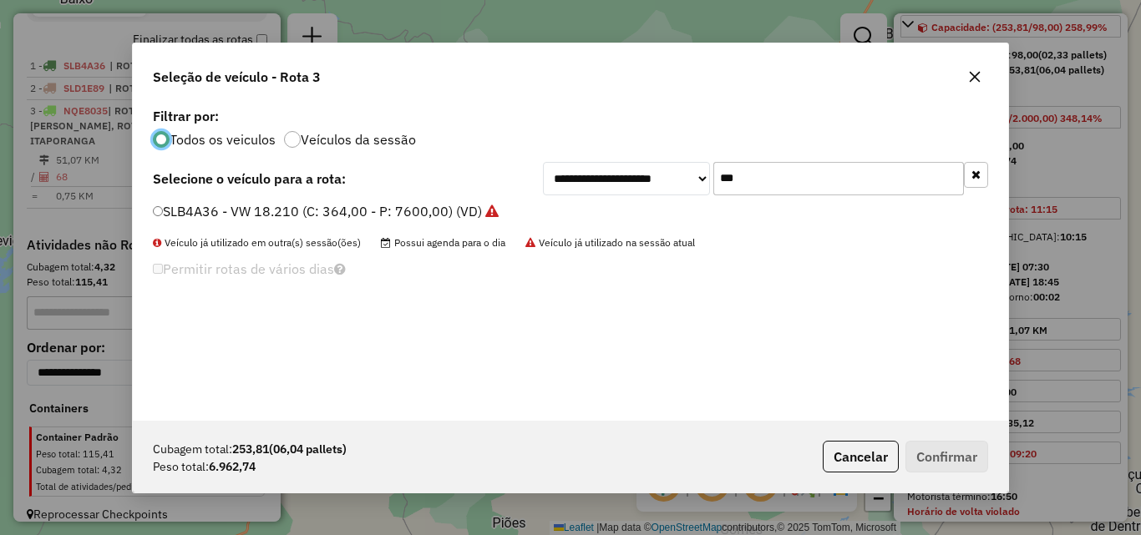
scroll to position [9, 5]
click at [792, 167] on input "***" at bounding box center [838, 178] width 251 height 33
click at [792, 168] on input "***" at bounding box center [838, 178] width 251 height 33
type input "***"
click at [496, 210] on label "RLR8E99 - VW/17190 CRM 4X2 P (C: 420,00 - P: 7370,00) (VD)" at bounding box center [352, 211] width 399 height 20
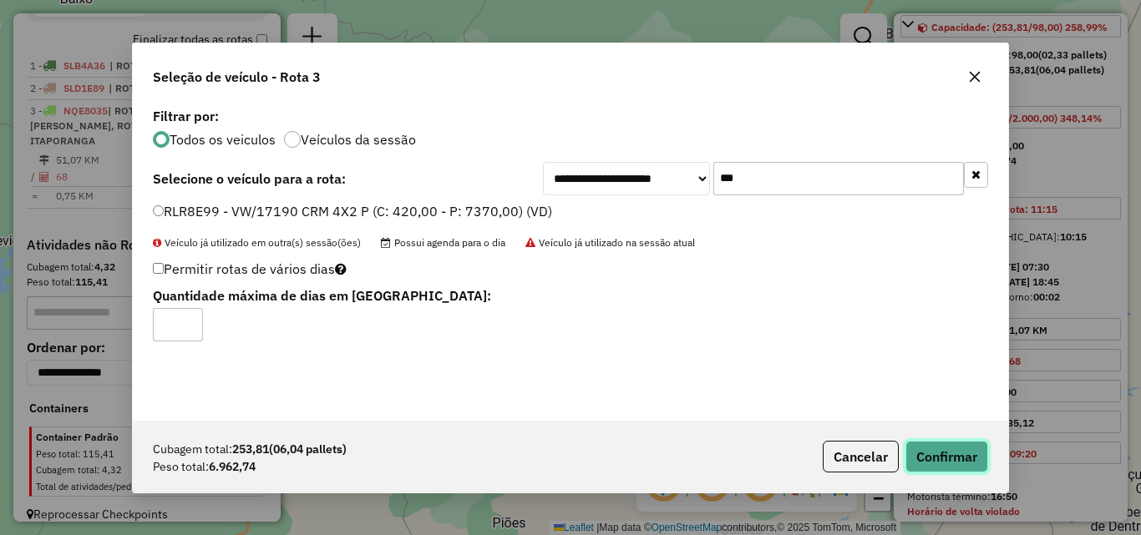
click at [945, 454] on button "Confirmar" at bounding box center [946, 457] width 83 height 32
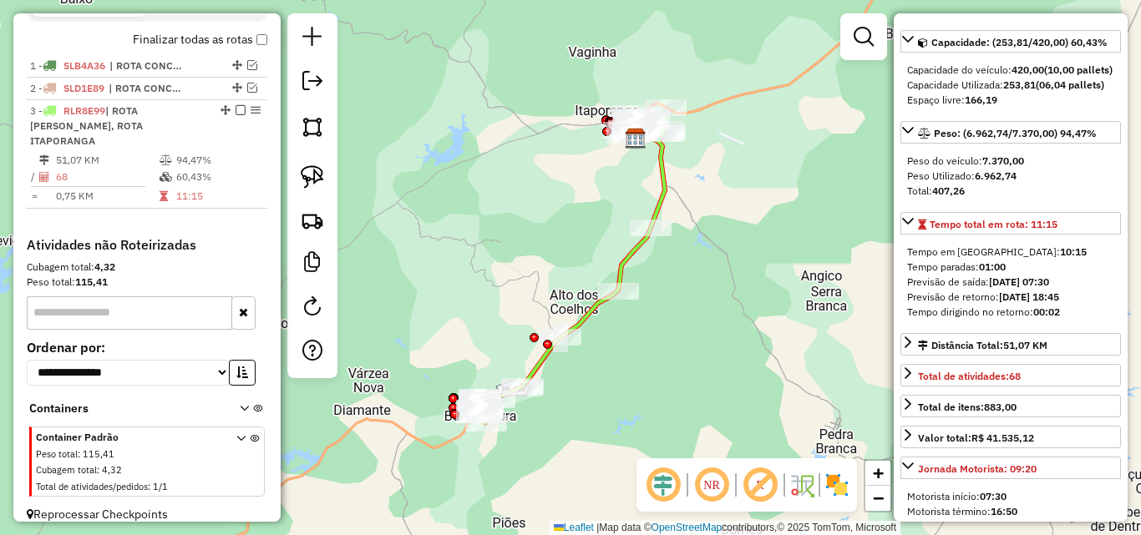
scroll to position [182, 0]
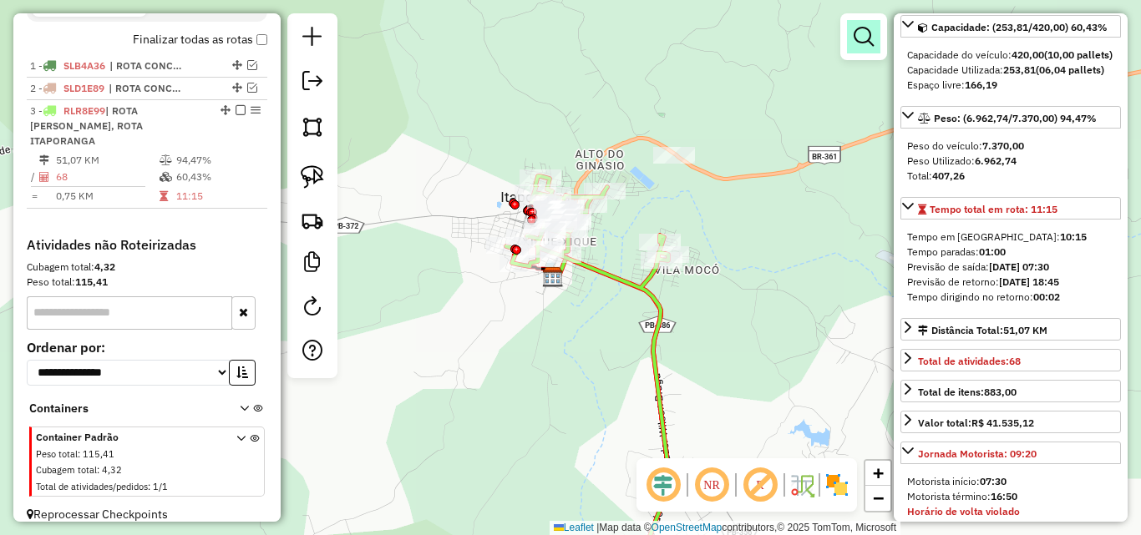
click at [855, 40] on em at bounding box center [863, 37] width 20 height 20
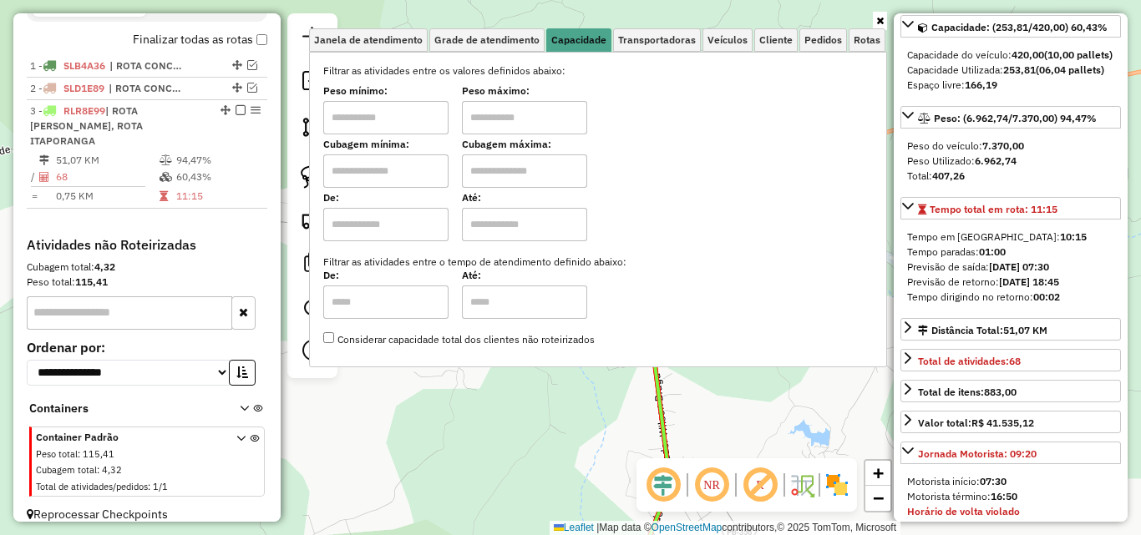
click at [420, 114] on input "text" at bounding box center [385, 117] width 125 height 33
type input "****"
click at [529, 132] on input "text" at bounding box center [524, 117] width 125 height 33
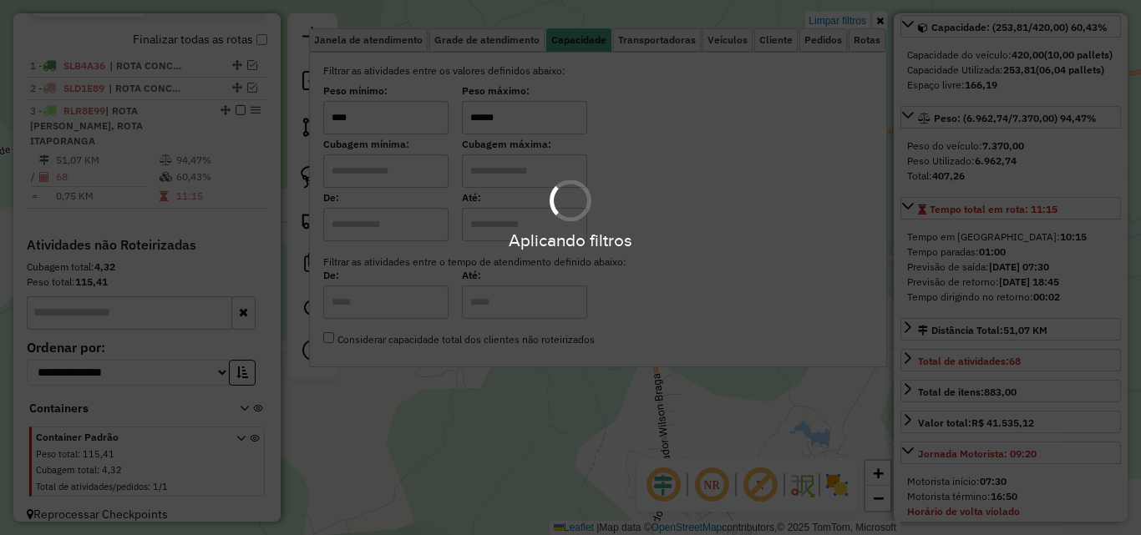
type input "******"
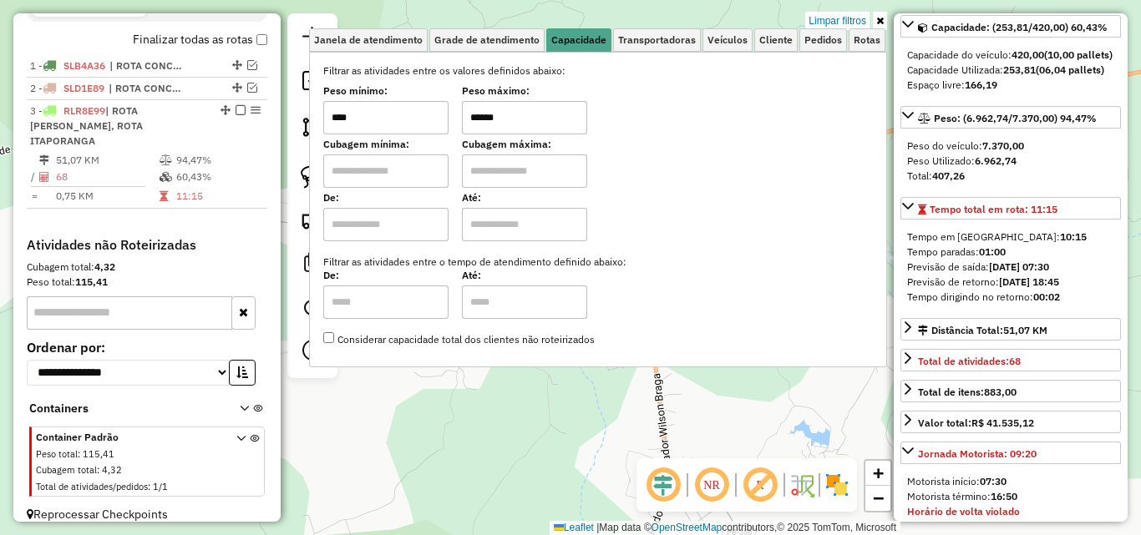
click at [878, 18] on icon at bounding box center [880, 21] width 8 height 10
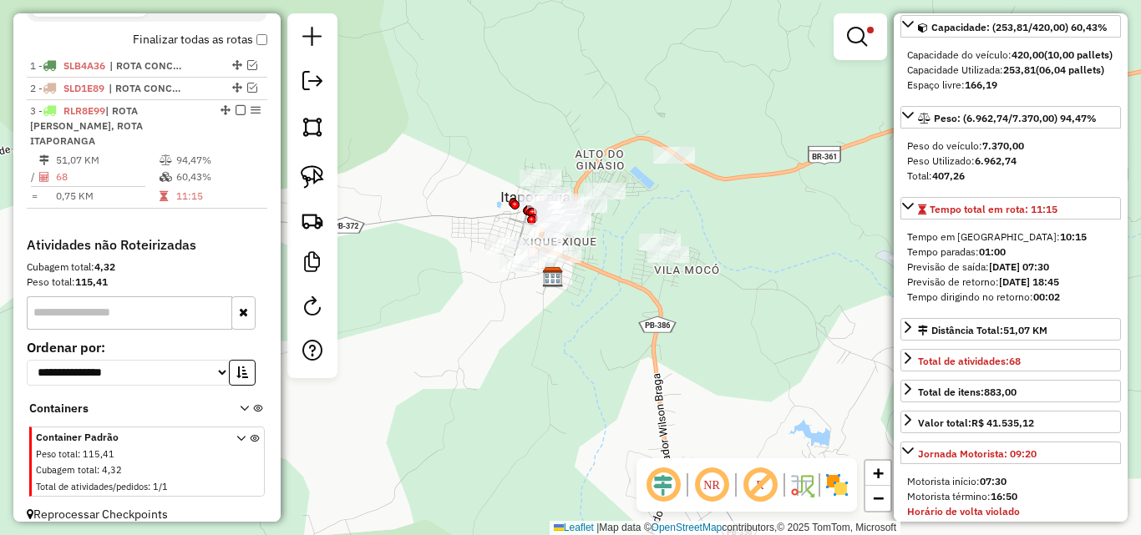
drag, startPoint x: 783, startPoint y: 233, endPoint x: 767, endPoint y: 235, distance: 16.1
click at [783, 232] on div "Limpar filtros Janela de atendimento Grade de atendimento Capacidade Transporta…" at bounding box center [570, 267] width 1141 height 535
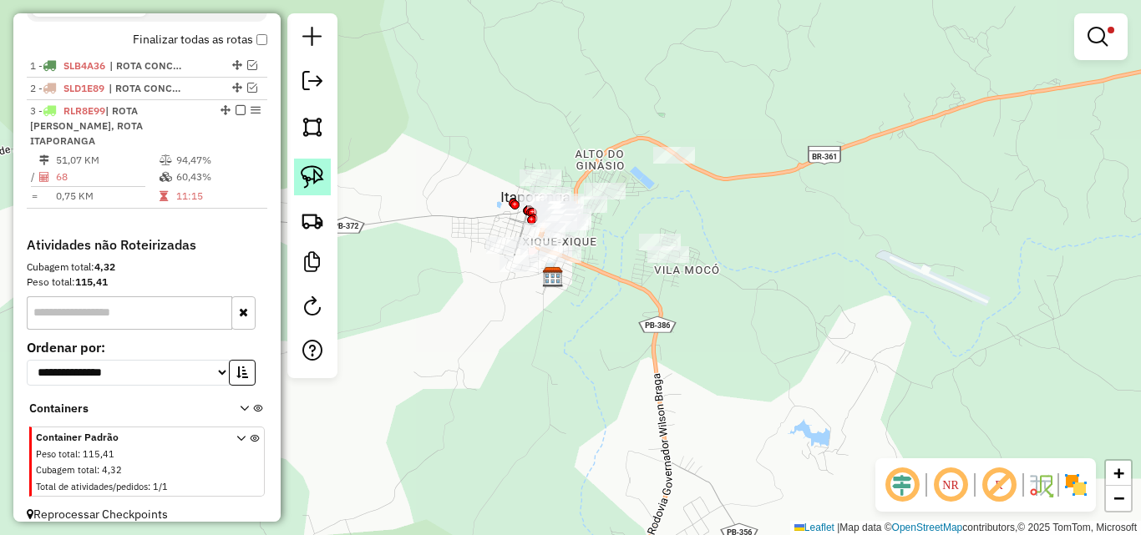
drag, startPoint x: 326, startPoint y: 169, endPoint x: 445, endPoint y: 144, distance: 122.0
click at [326, 170] on link at bounding box center [312, 177] width 37 height 37
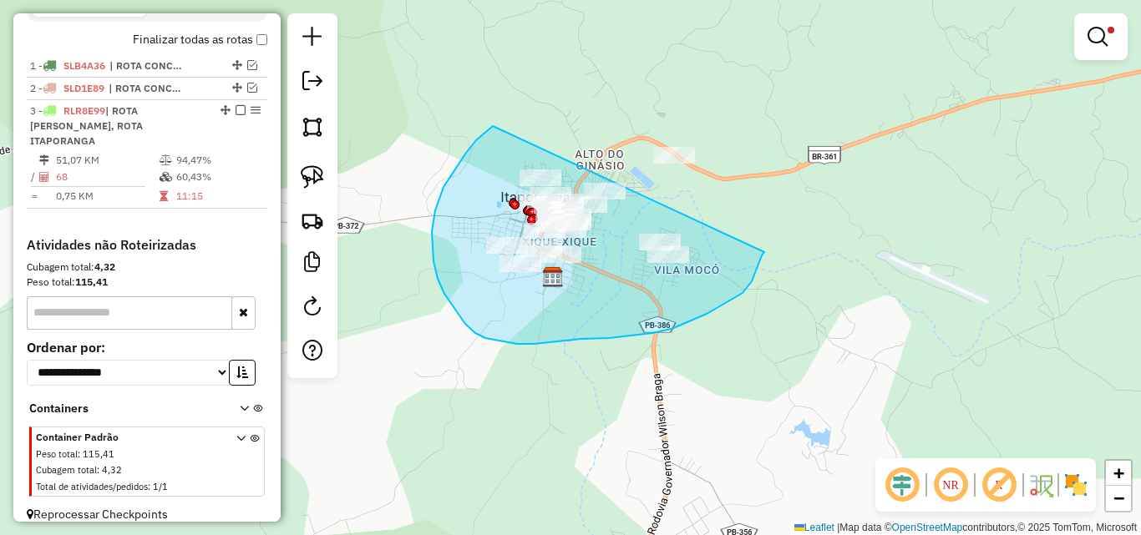
drag, startPoint x: 493, startPoint y: 126, endPoint x: 764, endPoint y: 253, distance: 299.6
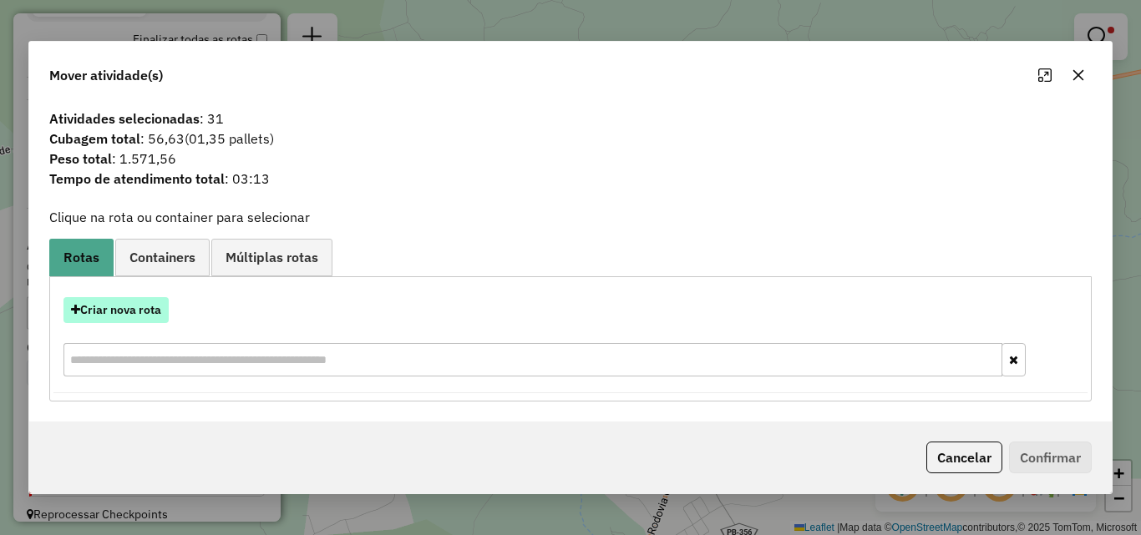
click at [116, 316] on button "Criar nova rota" at bounding box center [115, 310] width 105 height 26
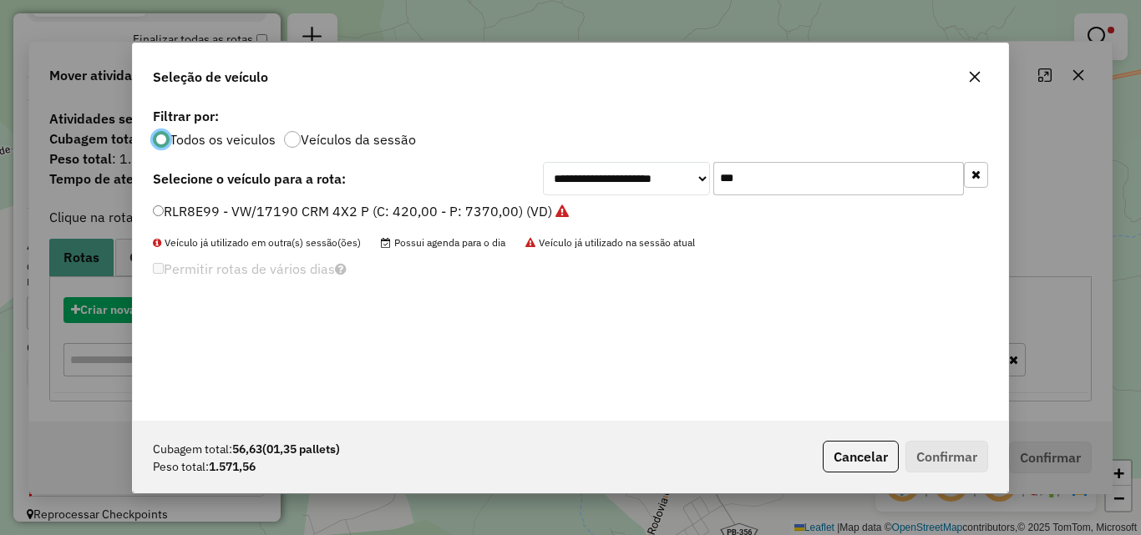
scroll to position [9, 5]
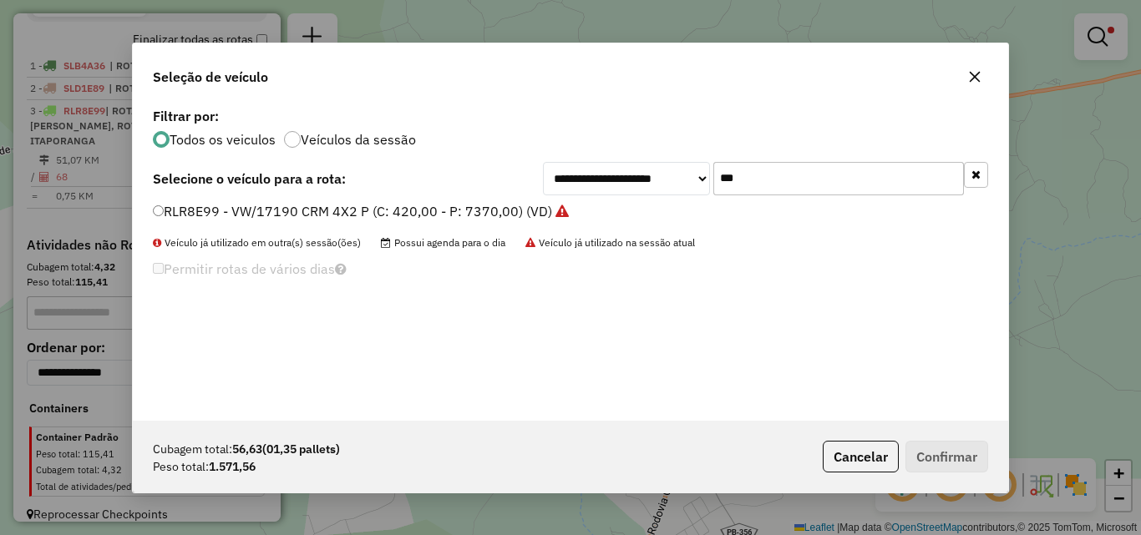
click at [200, 226] on div "RLR8E99 - VW/17190 CRM 4X2 P (C: 420,00 - P: 7370,00) (VD)" at bounding box center [570, 218] width 855 height 33
drag, startPoint x: 205, startPoint y: 208, endPoint x: 340, endPoint y: 229, distance: 136.9
click at [203, 207] on label "RLR8E99 - VW/17190 CRM 4X2 P (C: 420,00 - P: 7370,00) (VD)" at bounding box center [361, 211] width 416 height 20
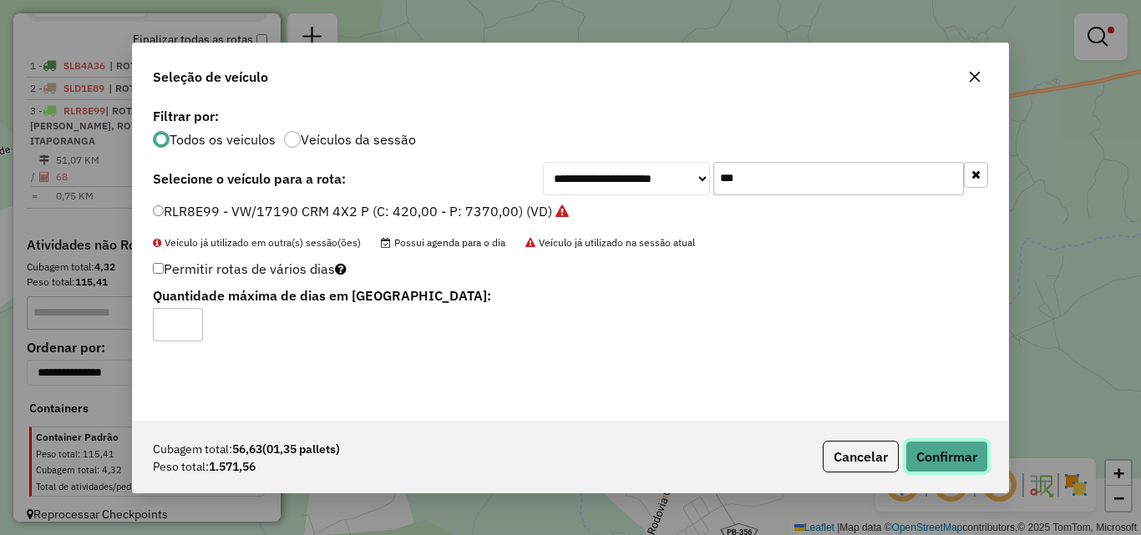
click at [955, 458] on button "Confirmar" at bounding box center [946, 457] width 83 height 32
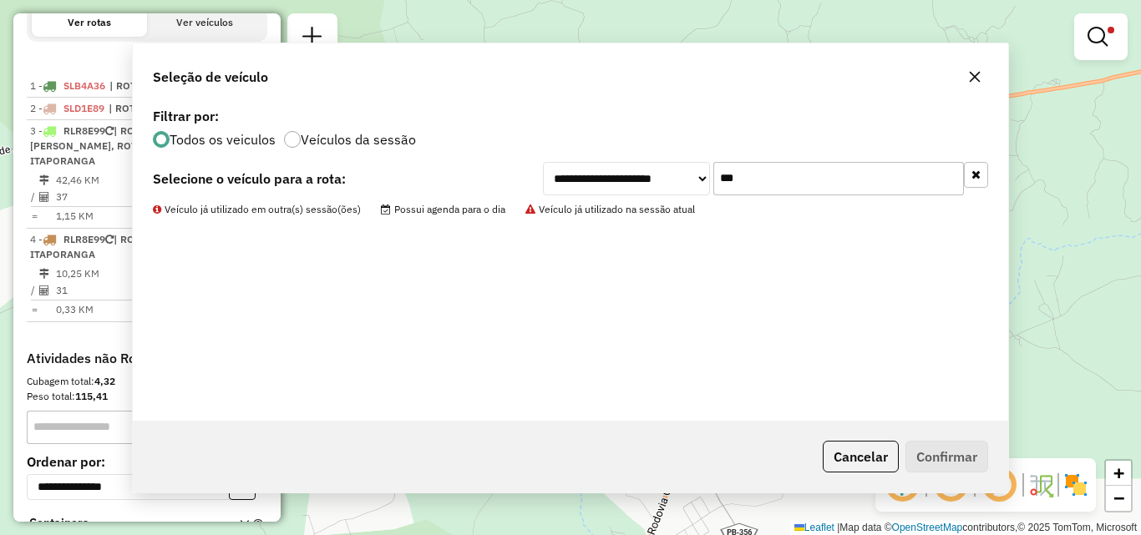
scroll to position [631, 0]
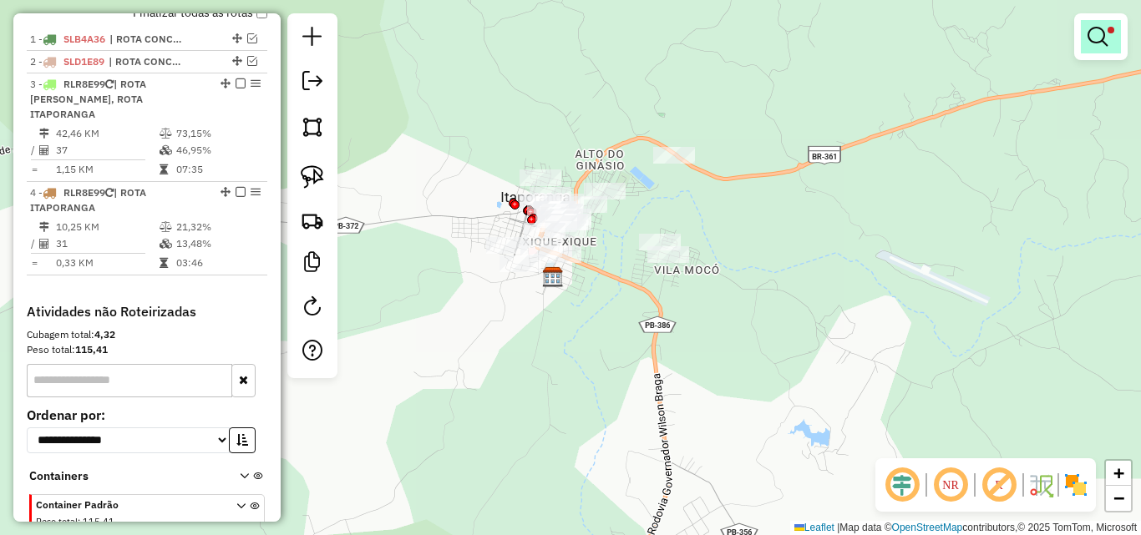
click at [1104, 38] on em at bounding box center [1097, 37] width 20 height 20
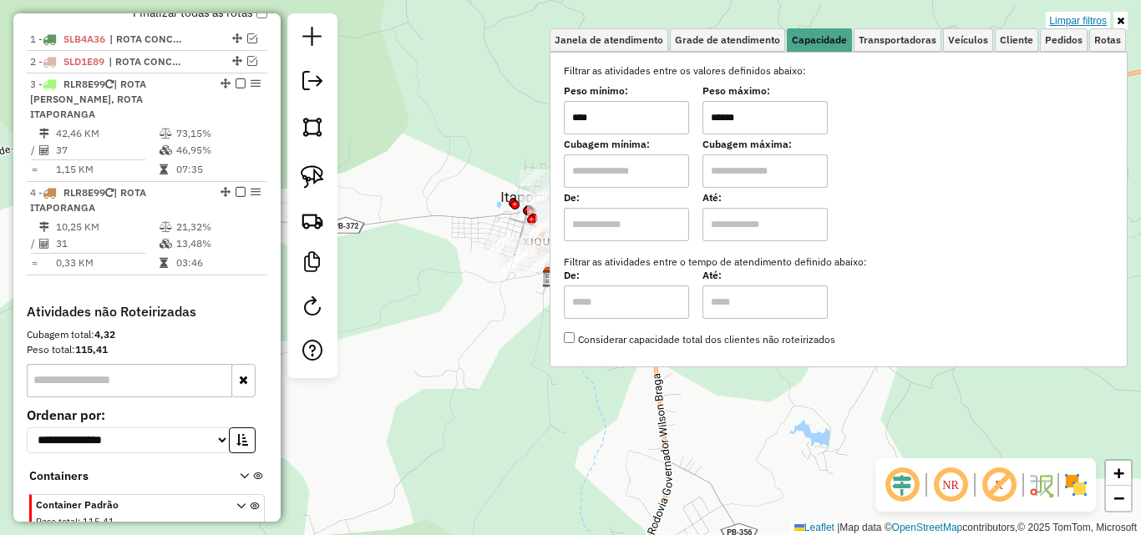
click at [1092, 22] on link "Limpar filtros" at bounding box center [1077, 21] width 64 height 18
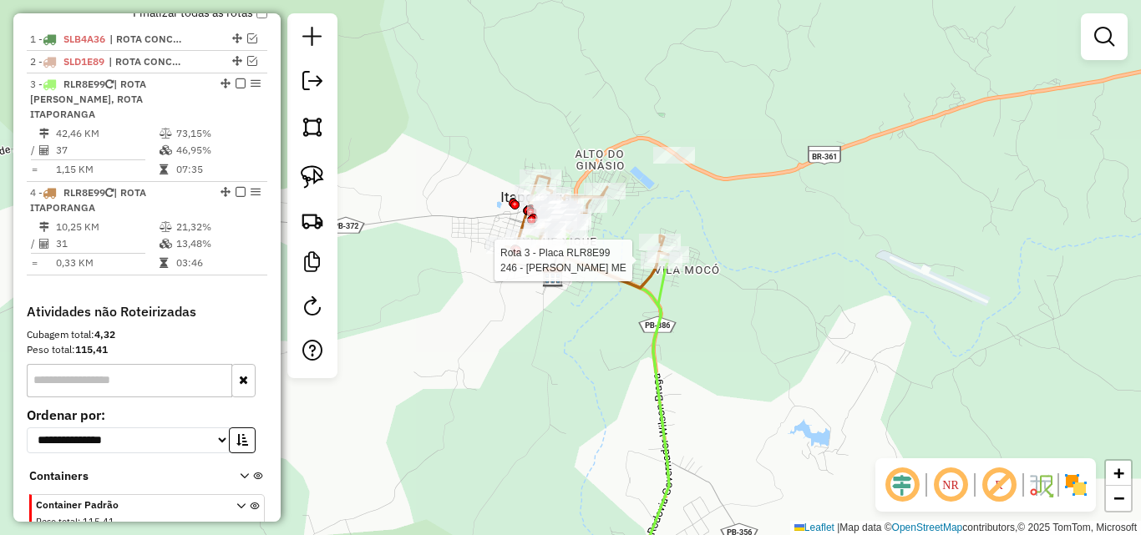
select select "*********"
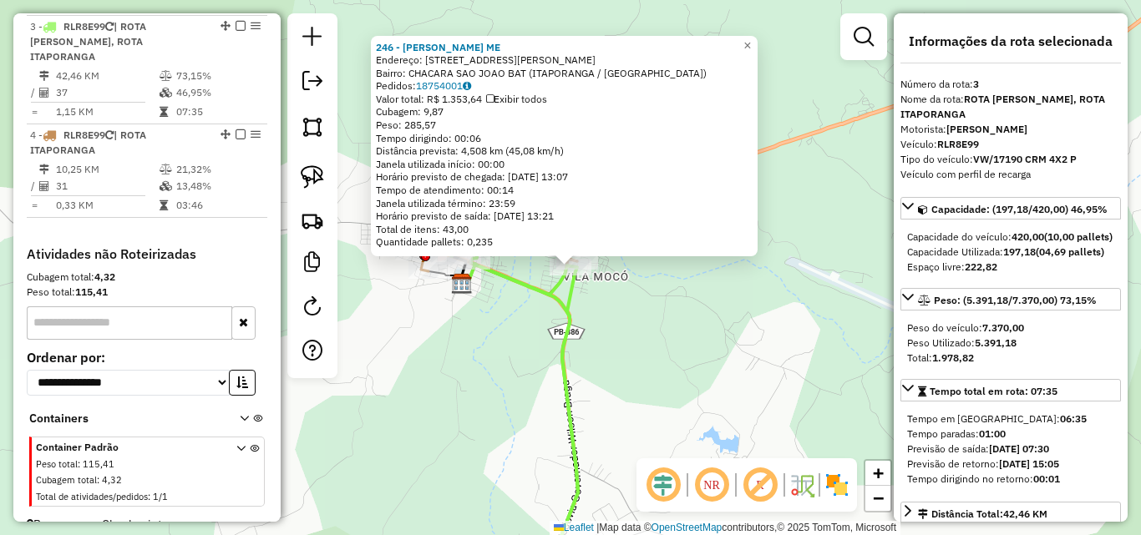
scroll to position [691, 0]
click at [641, 368] on div "246 - KARLA DIAS QUEIROZ ME Endereço: R LOT BALDUINO DE CARVALHO 42 Bairro: CHA…" at bounding box center [570, 267] width 1141 height 535
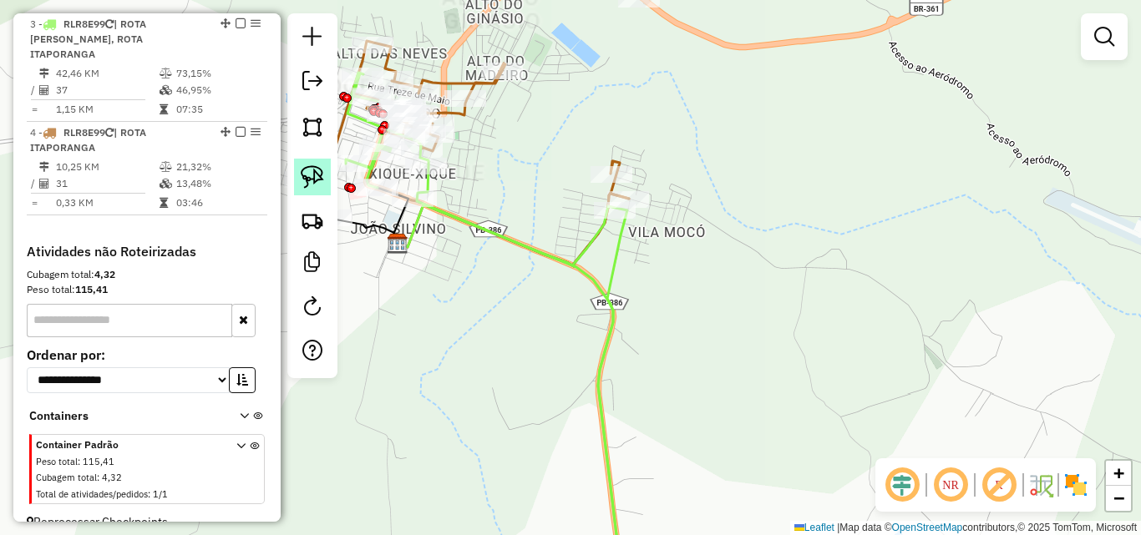
drag, startPoint x: 301, startPoint y: 165, endPoint x: 348, endPoint y: 174, distance: 48.5
click at [300, 165] on link at bounding box center [312, 177] width 37 height 37
drag, startPoint x: 594, startPoint y: 195, endPoint x: 630, endPoint y: 220, distance: 44.5
click at [630, 220] on div "Rota 3 - Placa RLR8E99 246 - KARLA DIAS QUEIROZ ME Janela de atendimento Grade …" at bounding box center [570, 267] width 1141 height 535
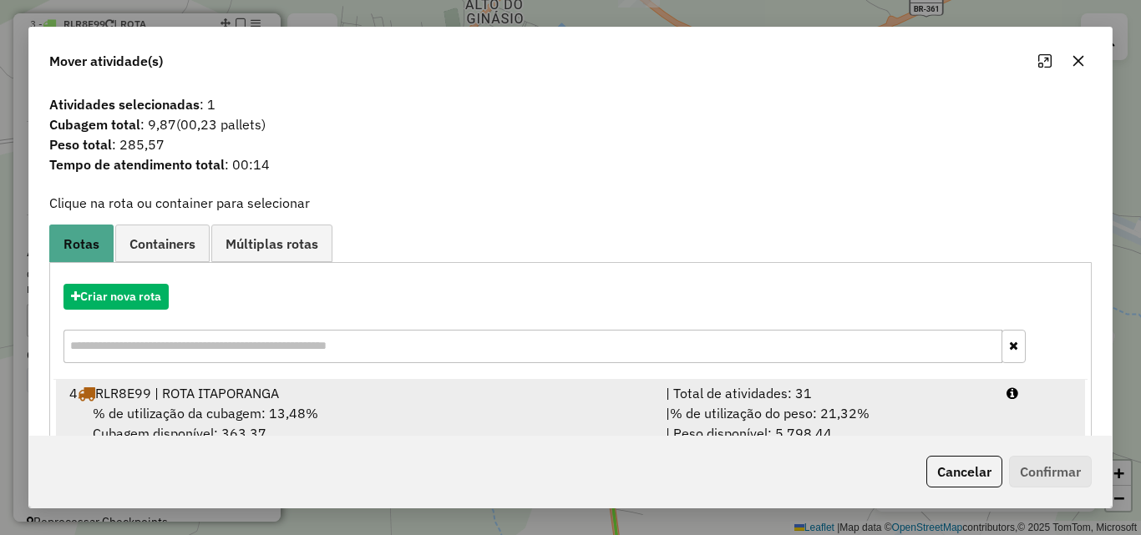
click at [942, 416] on div "| % de utilização do peso: 21,32% | Peso disponível: 5.798,44" at bounding box center [826, 423] width 341 height 40
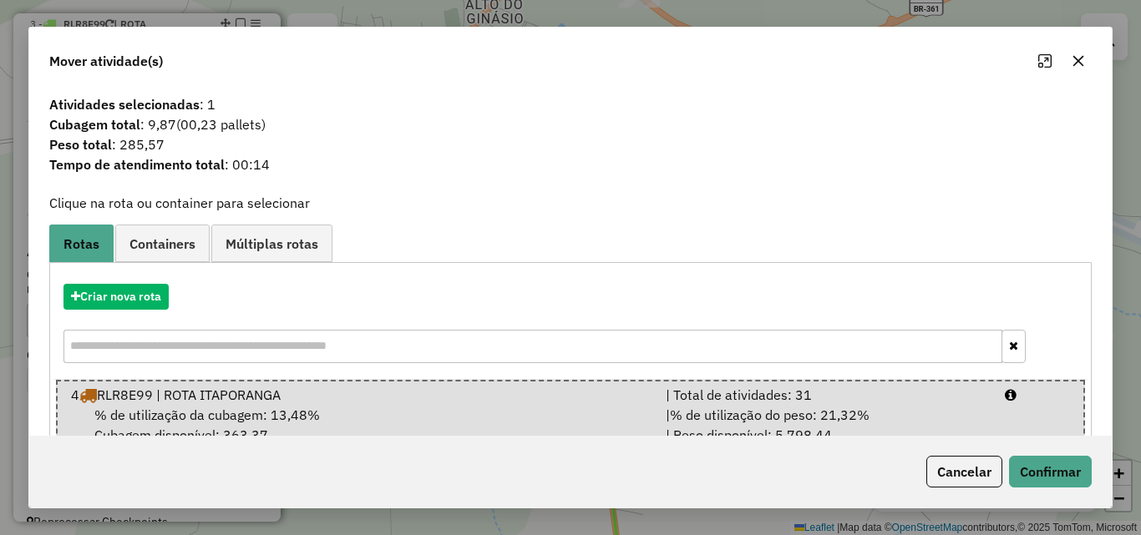
click at [1042, 488] on div "Cancelar Confirmar" at bounding box center [570, 472] width 1082 height 72
click at [1041, 479] on button "Confirmar" at bounding box center [1050, 472] width 83 height 32
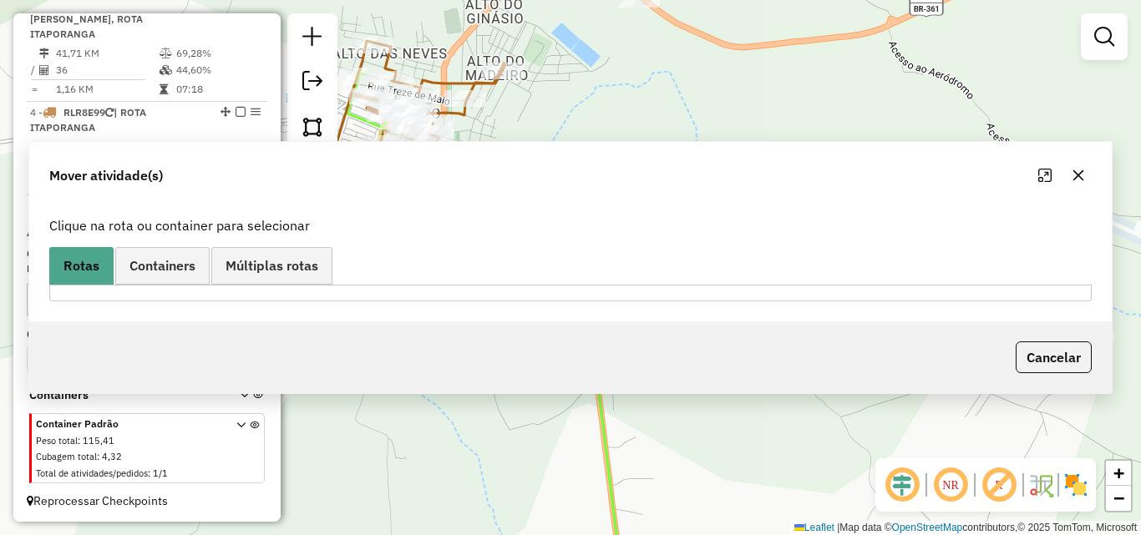
scroll to position [671, 0]
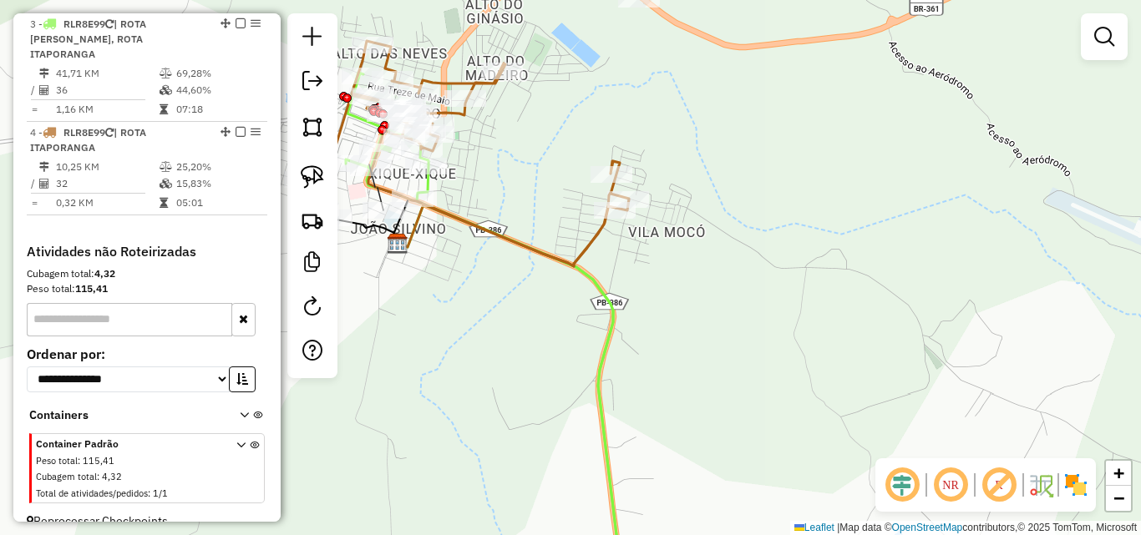
click at [402, 279] on div "Janela de atendimento Grade de atendimento Capacidade Transportadoras Veículos …" at bounding box center [570, 267] width 1141 height 535
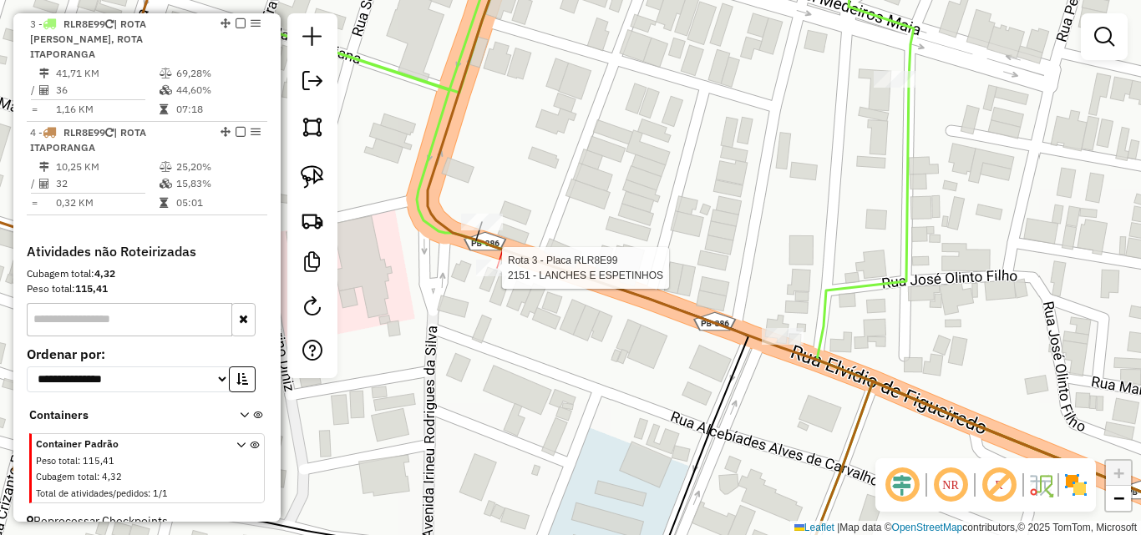
select select "*********"
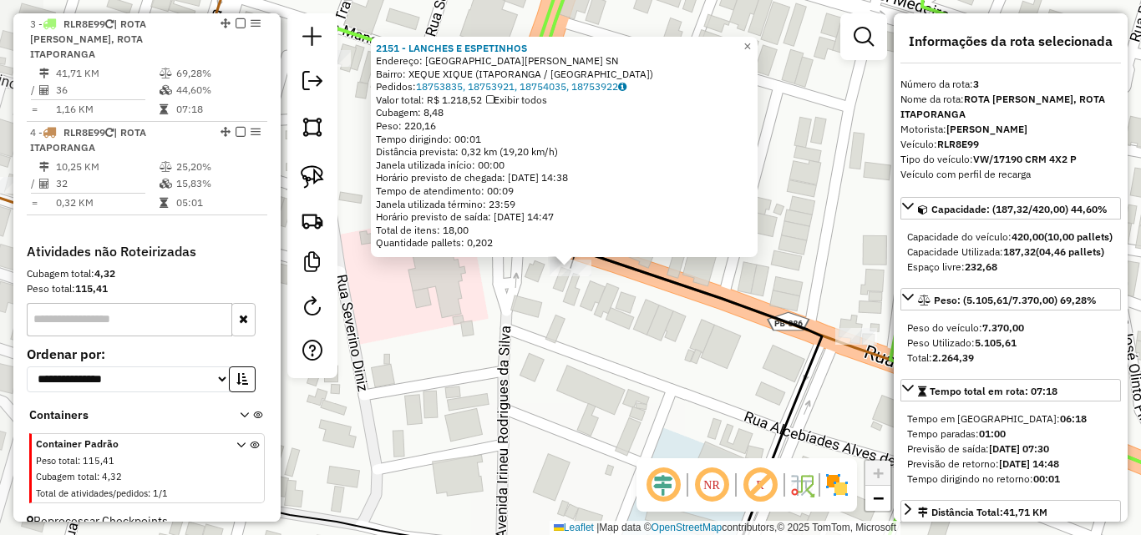
click at [517, 344] on div "2151 - LANCHES E ESPETINHOS Endereço: AVENIDA ELVIDIO DE FIGUEIREDO SN Bairro: …" at bounding box center [570, 267] width 1141 height 535
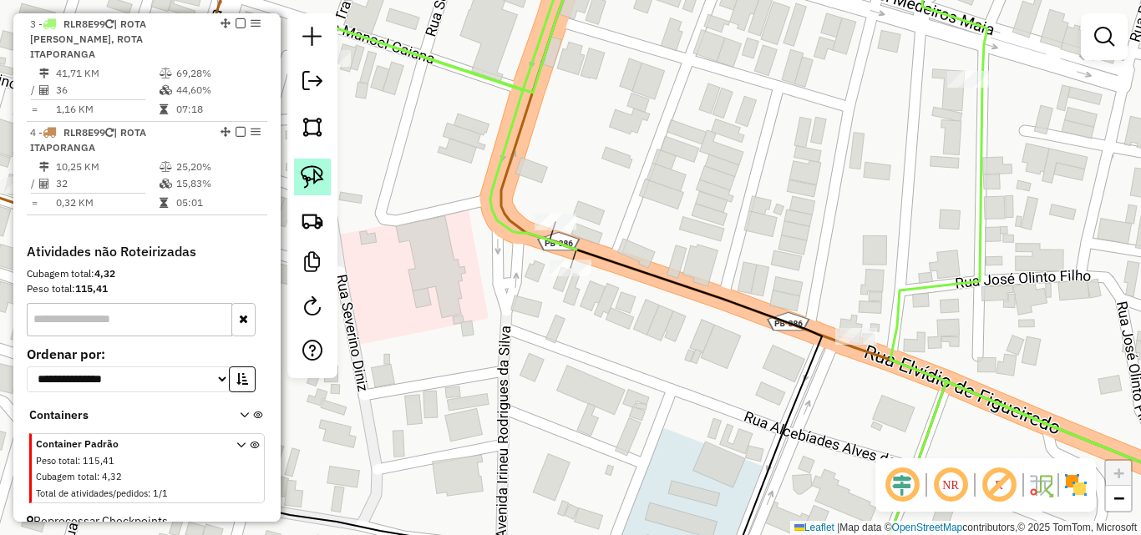
click at [321, 185] on img at bounding box center [312, 176] width 23 height 23
click at [570, 276] on div at bounding box center [570, 268] width 42 height 17
select select "*********"
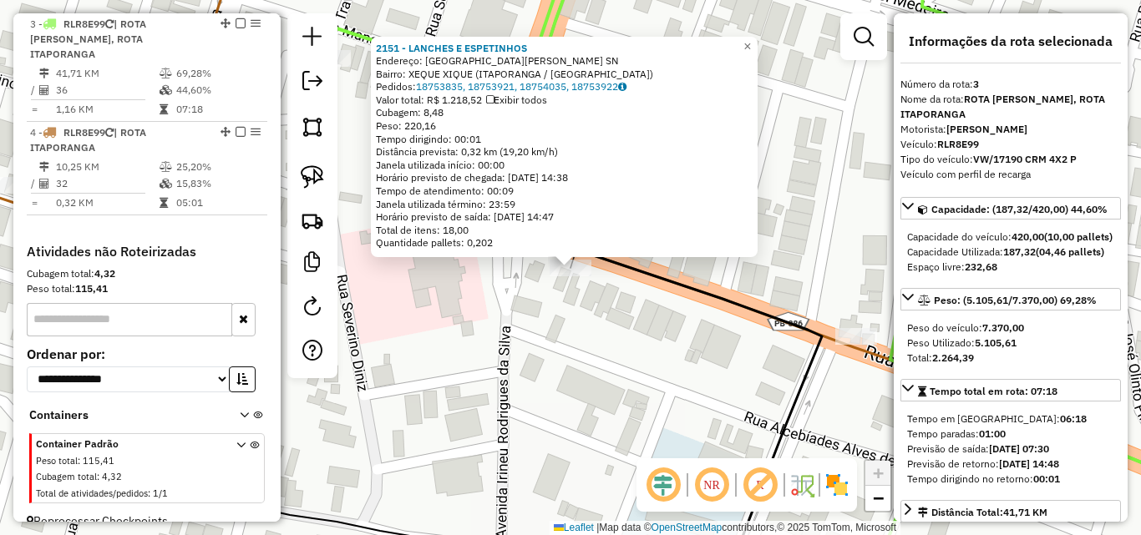
click at [548, 356] on div "2151 - LANCHES E ESPETINHOS Endereço: AVENIDA ELVIDIO DE FIGUEIREDO SN Bairro: …" at bounding box center [570, 267] width 1141 height 535
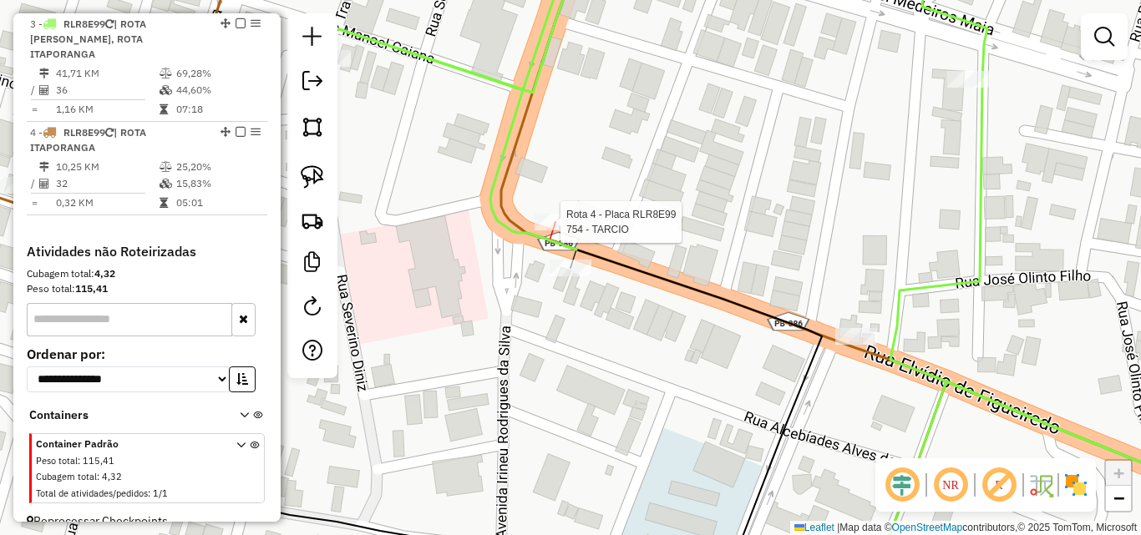
select select "*********"
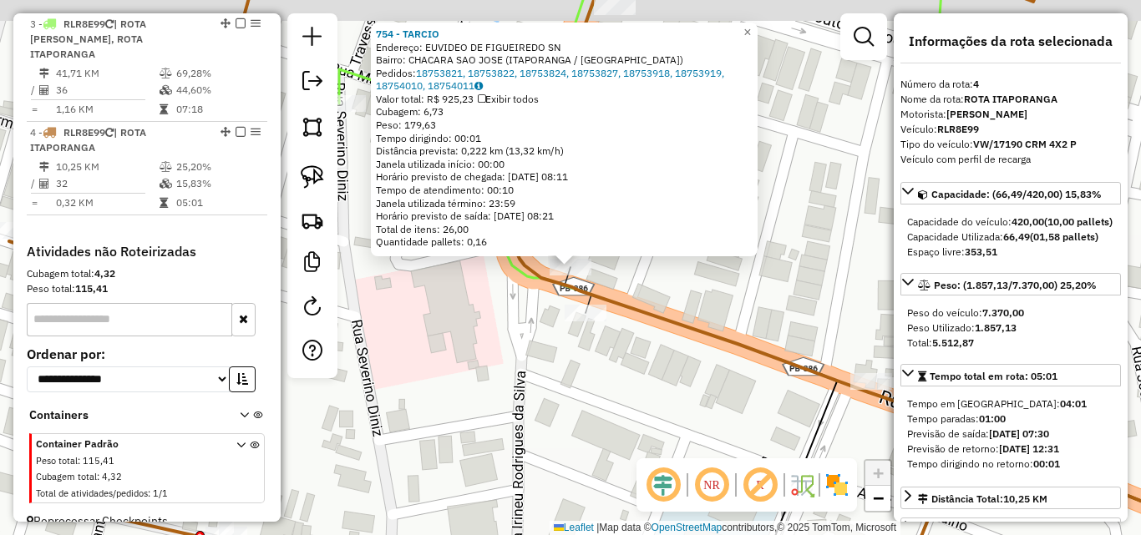
scroll to position [678, 0]
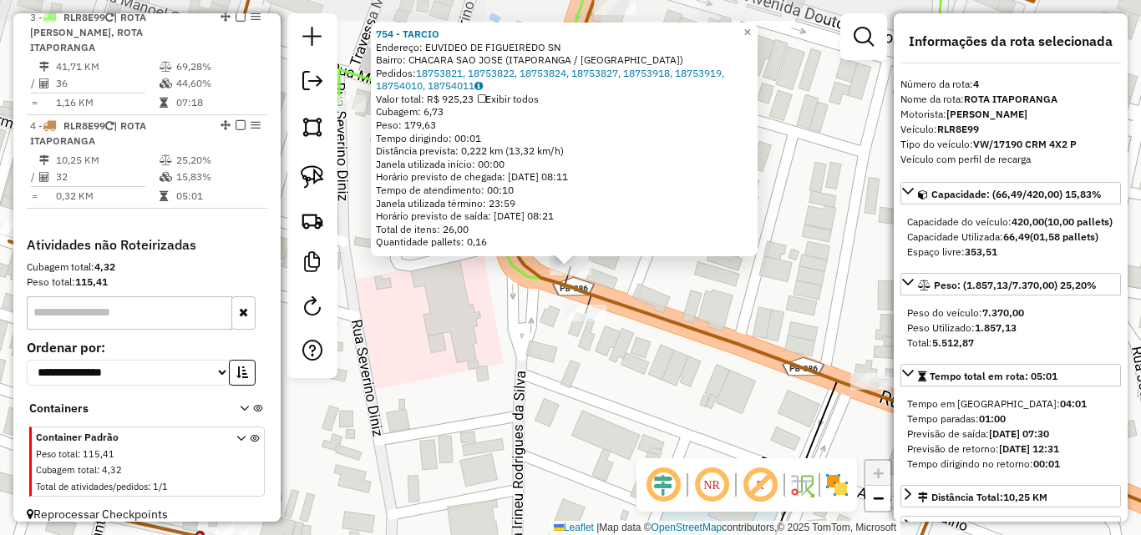
click at [479, 390] on div "754 - TARCIO Endereço: EUVIDEO DE FIGUEIREDO SN Bairro: CHACARA SAO JOSE (ITAPO…" at bounding box center [570, 267] width 1141 height 535
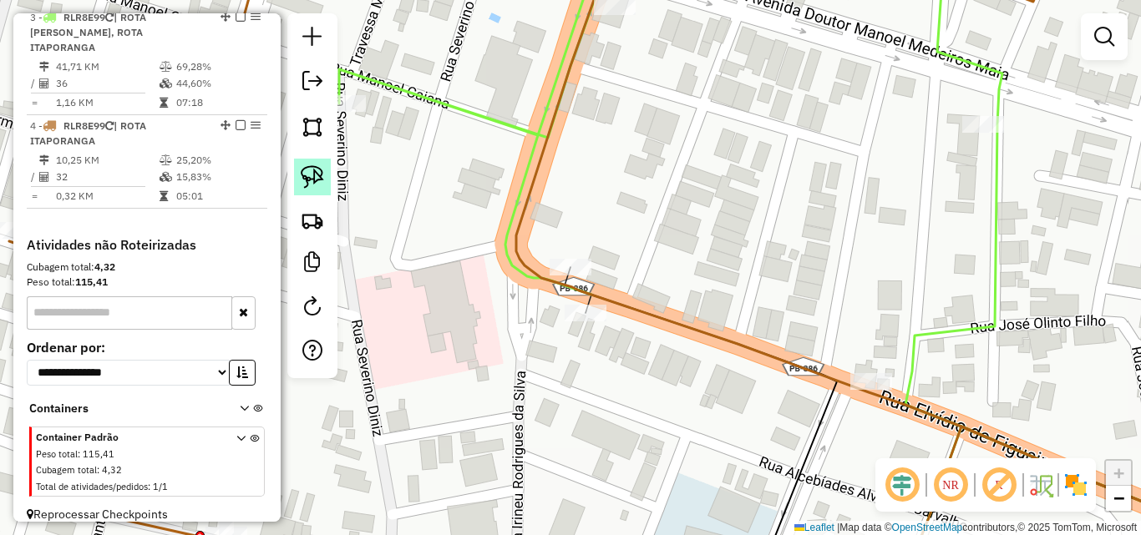
click at [311, 190] on link at bounding box center [312, 177] width 37 height 37
drag, startPoint x: 561, startPoint y: 297, endPoint x: 686, endPoint y: 349, distance: 134.8
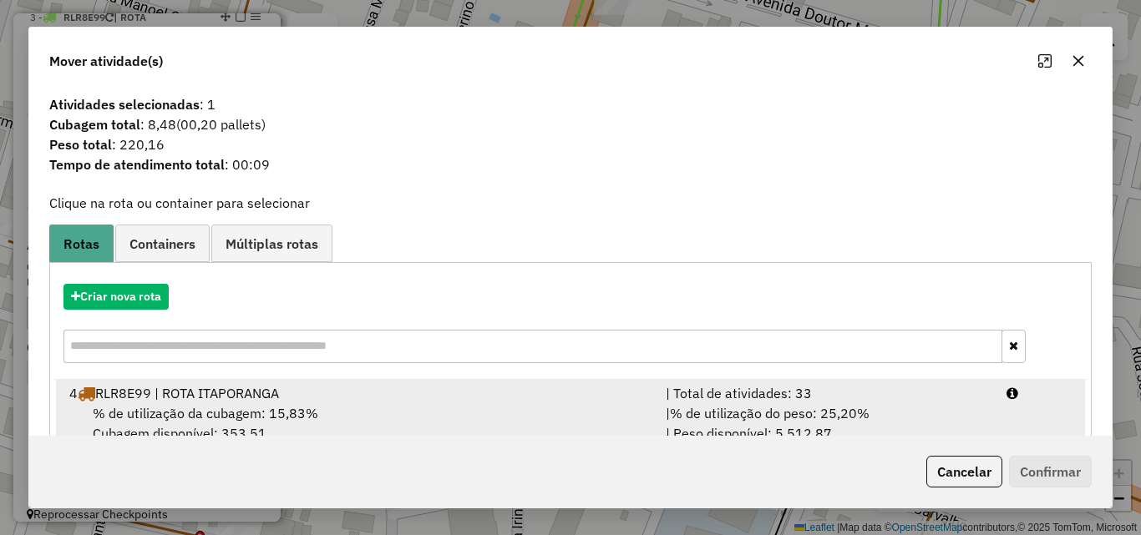
click at [809, 424] on div "| % de utilização do peso: 25,20% | Peso disponível: 5.512,87" at bounding box center [826, 423] width 341 height 40
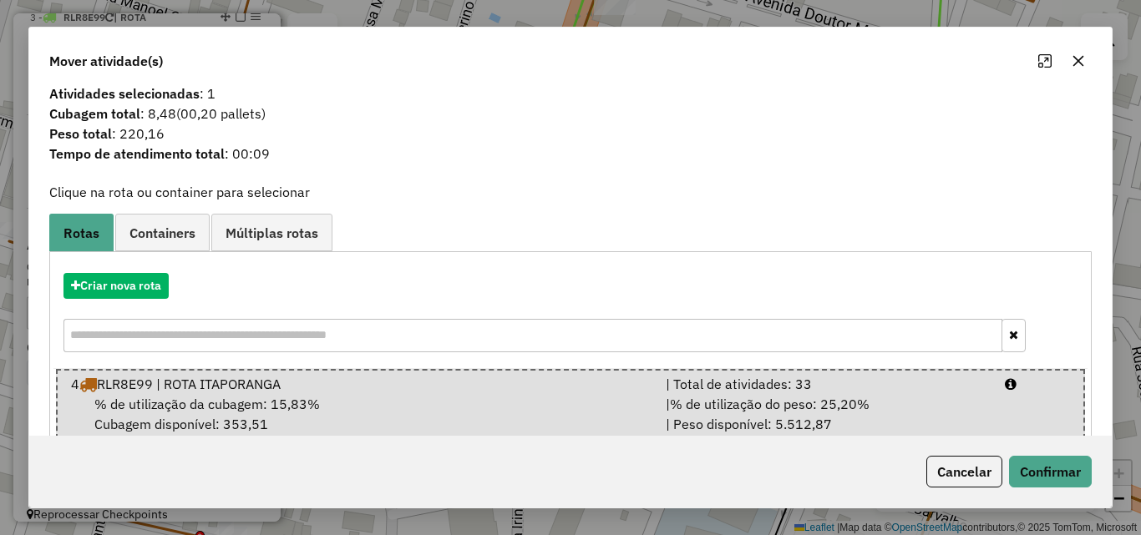
scroll to position [43, 0]
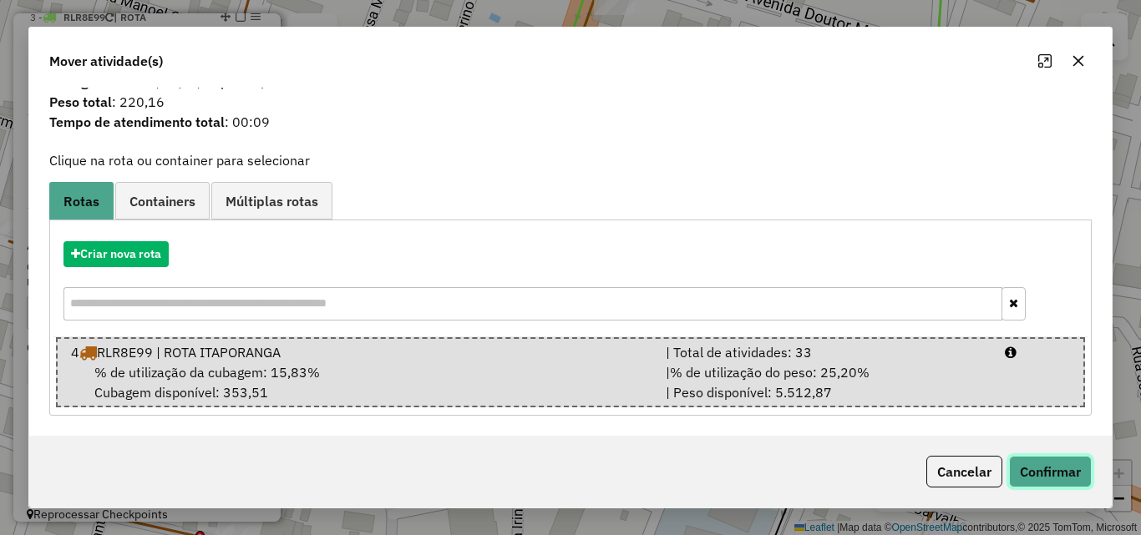
drag, startPoint x: 1026, startPoint y: 475, endPoint x: 995, endPoint y: 453, distance: 38.4
click at [1025, 476] on button "Confirmar" at bounding box center [1050, 472] width 83 height 32
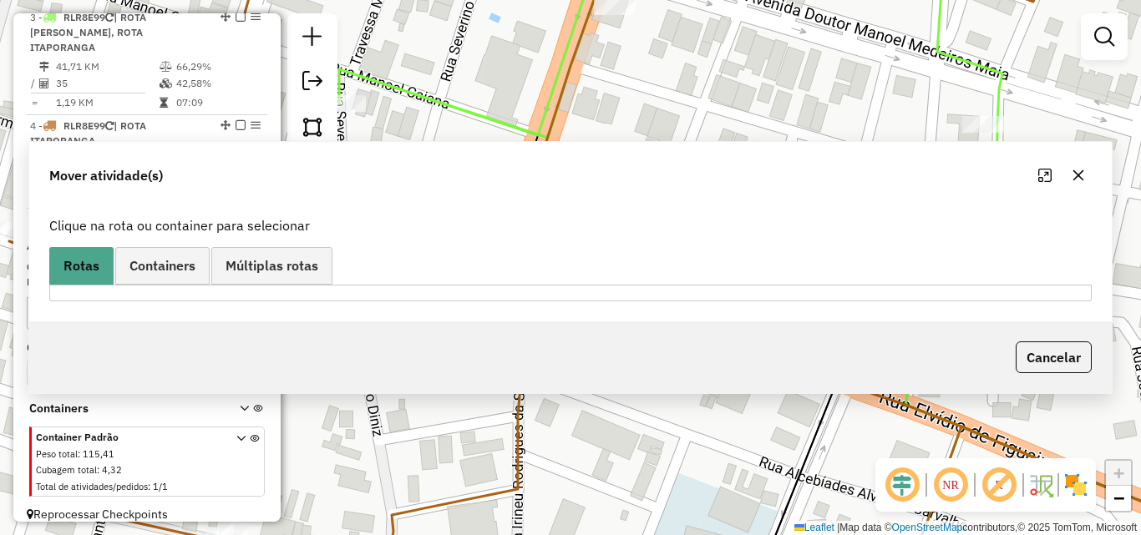
scroll to position [491, 0]
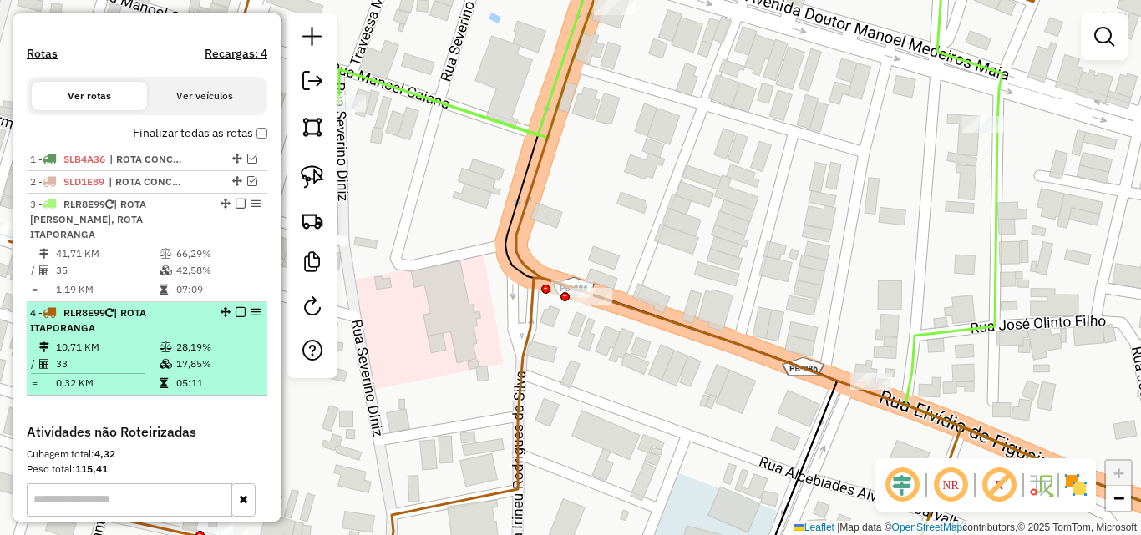
click at [128, 321] on li "4 - RLR8E99 | ROTA ITAPORANGA 10,71 KM 28,19% / 33 17,85% = 0,32 KM 05:11" at bounding box center [147, 349] width 240 height 94
select select "*********"
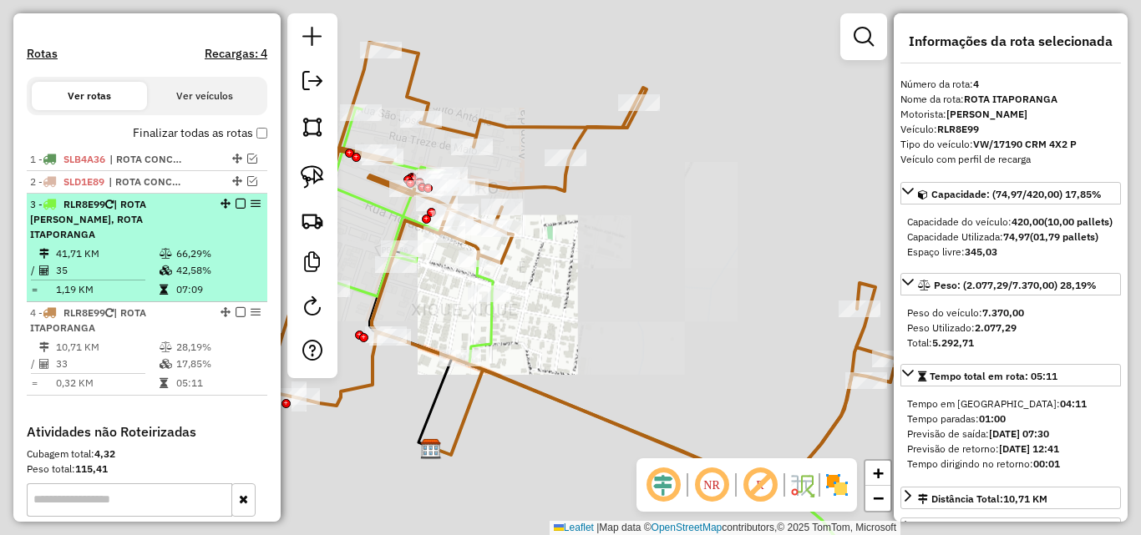
click at [159, 249] on icon at bounding box center [165, 254] width 13 height 10
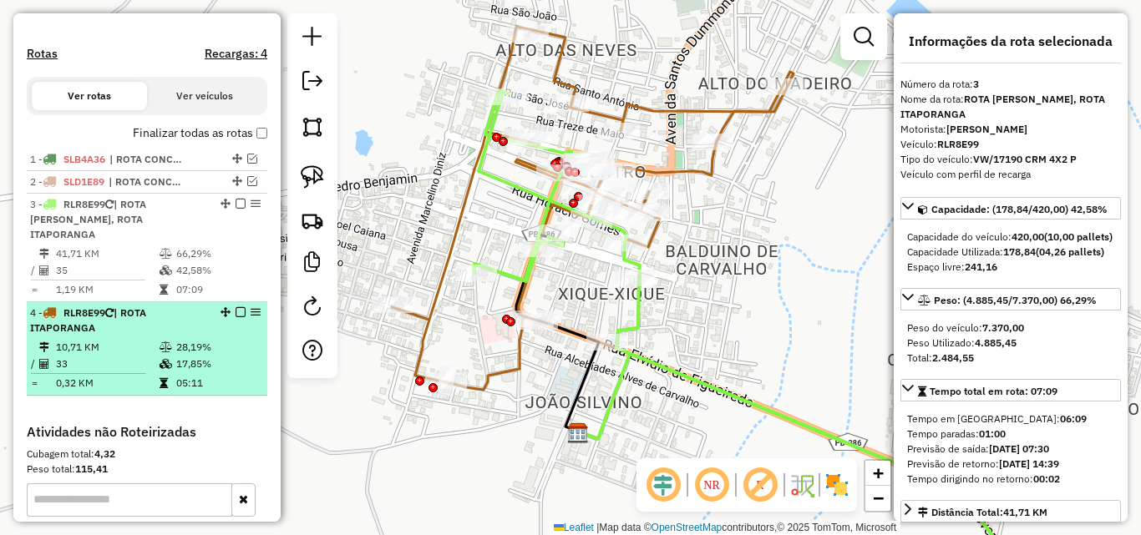
drag, startPoint x: 204, startPoint y: 312, endPoint x: 218, endPoint y: 316, distance: 14.8
click at [204, 313] on div "4 - RLR8E99 | ROTA ITAPORANGA" at bounding box center [147, 321] width 234 height 30
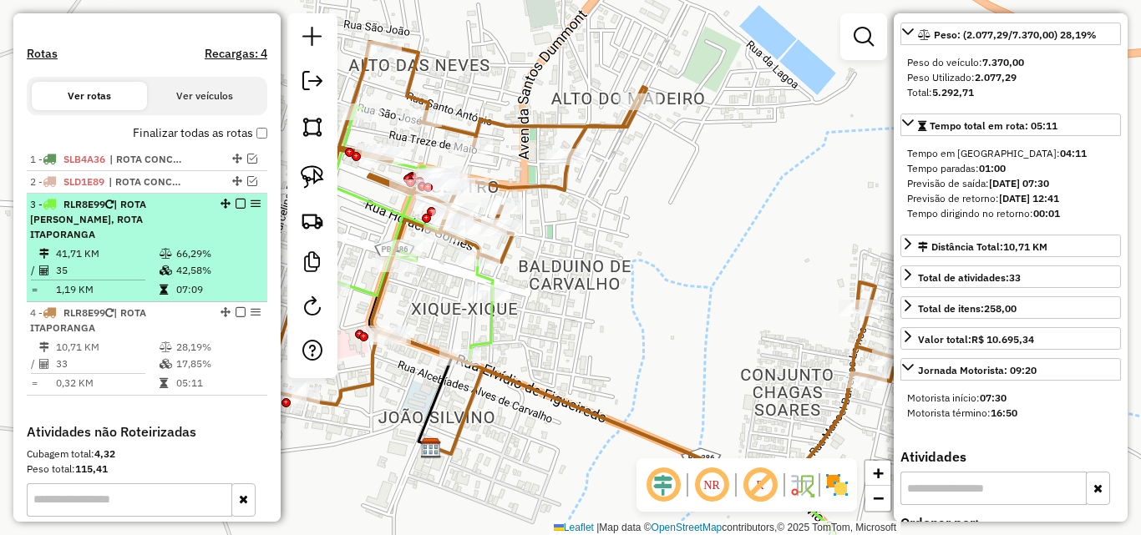
click at [127, 216] on span "| ROTA BOA VENTURA, ROTA ITAPORANGA" at bounding box center [88, 219] width 116 height 43
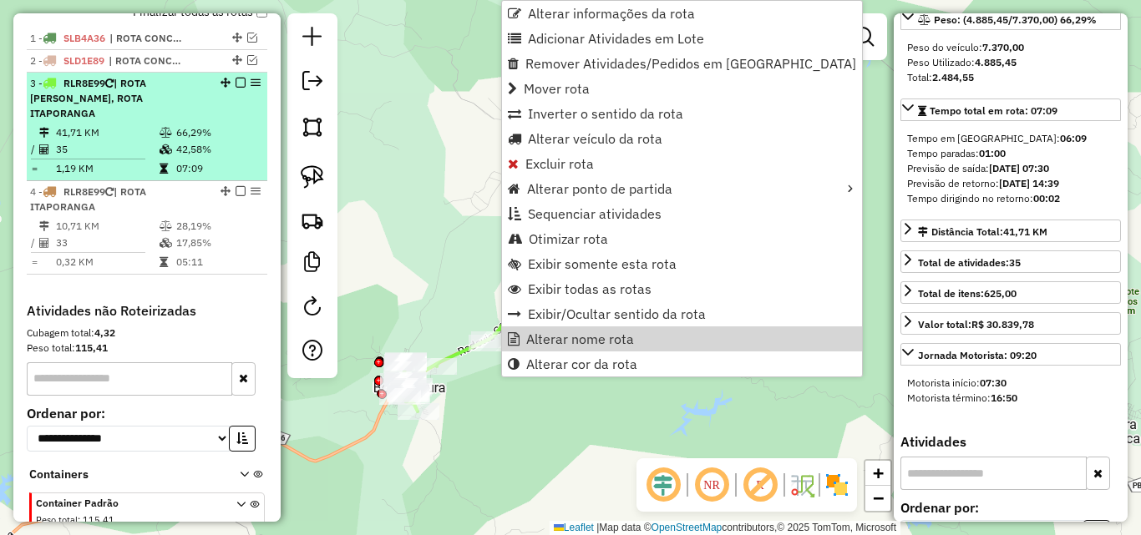
scroll to position [588, 0]
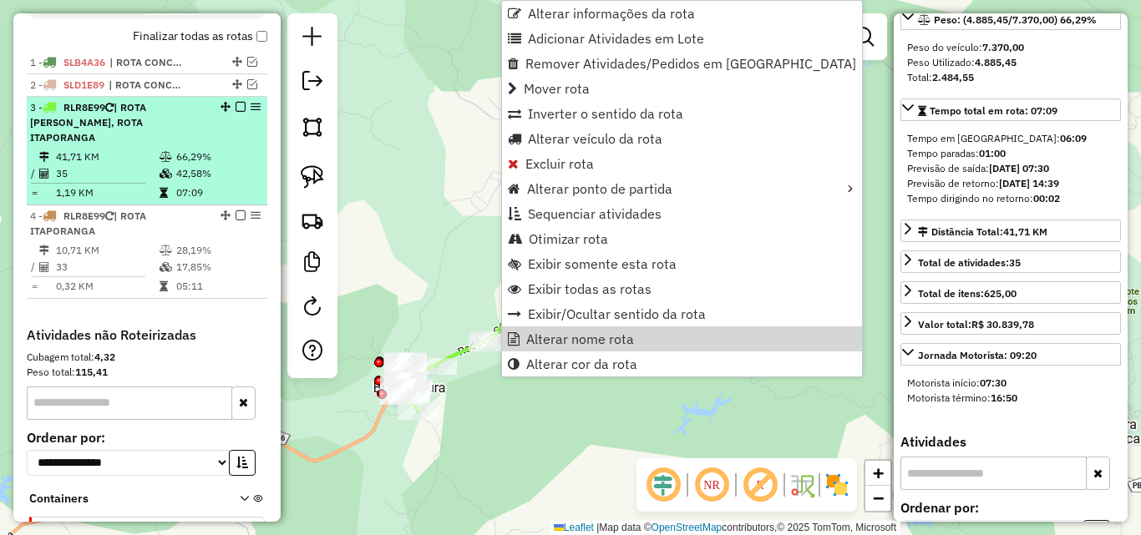
click at [235, 104] on em at bounding box center [240, 107] width 10 height 10
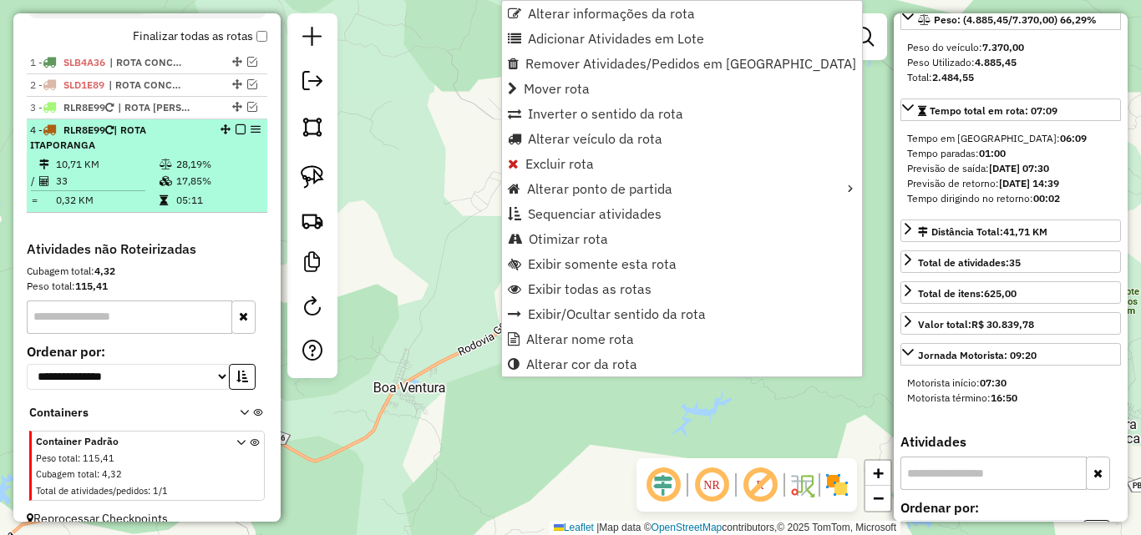
click at [162, 181] on icon at bounding box center [165, 181] width 13 height 10
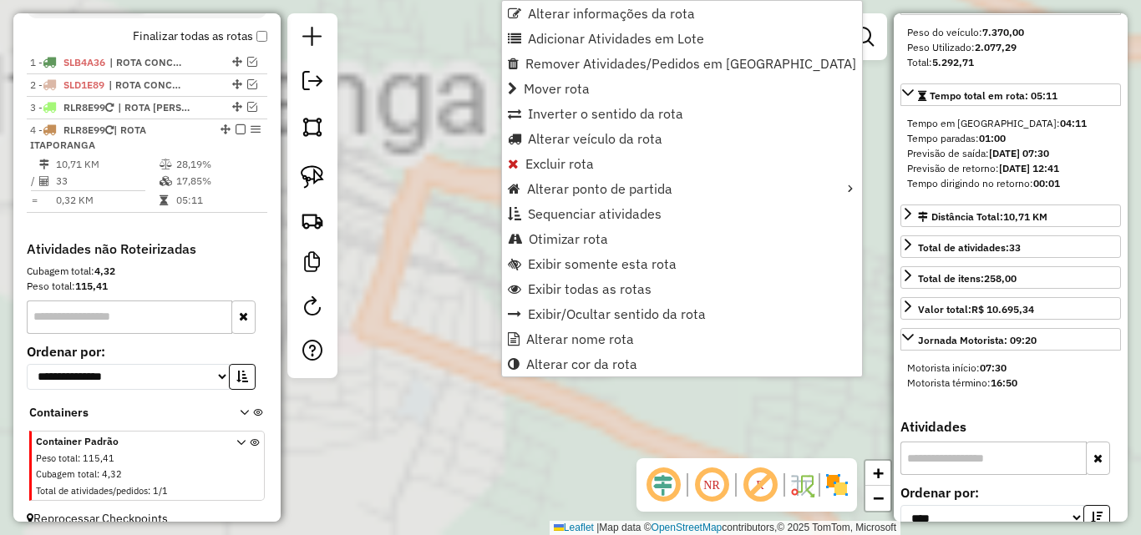
scroll to position [251, 0]
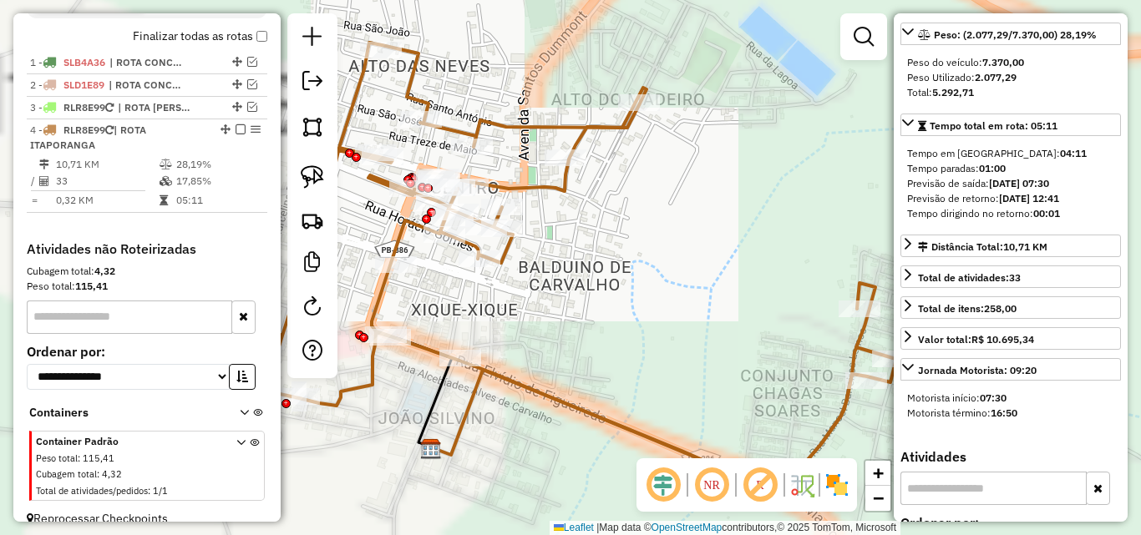
click at [679, 485] on em at bounding box center [663, 485] width 40 height 40
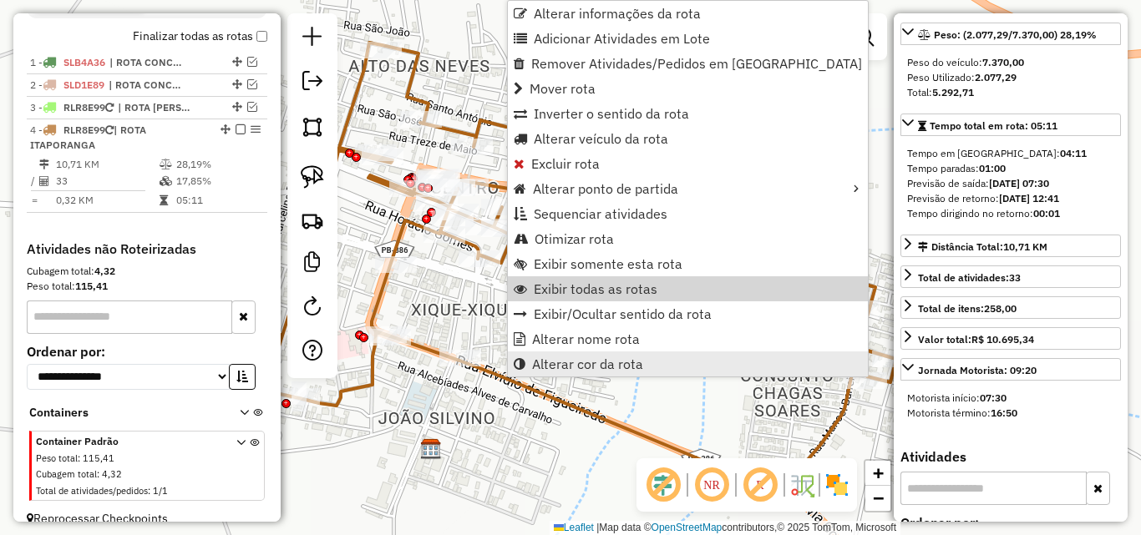
scroll to position [607, 0]
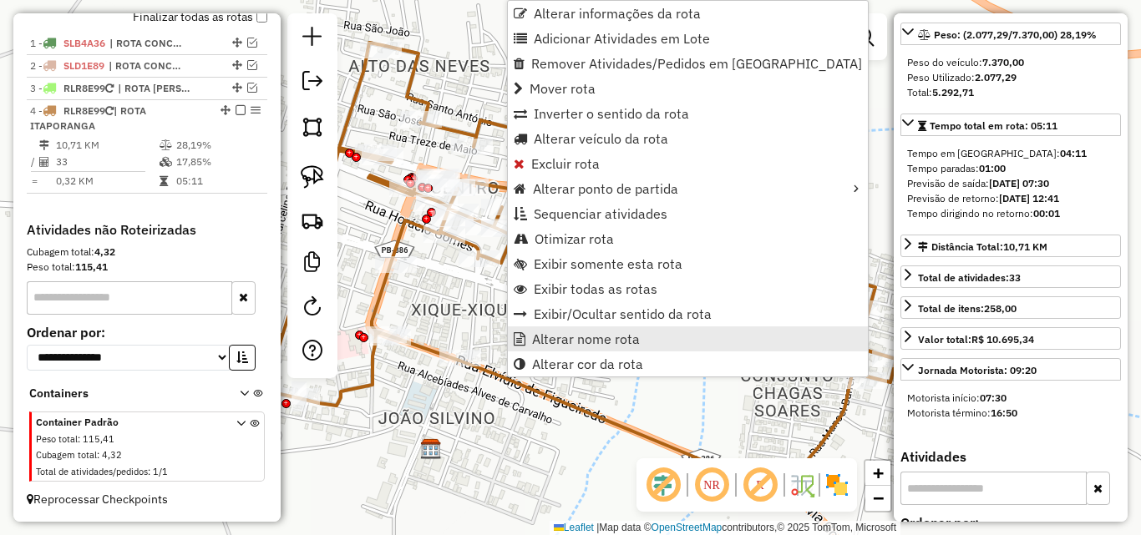
click at [606, 341] on span "Alterar nome rota" at bounding box center [586, 338] width 108 height 13
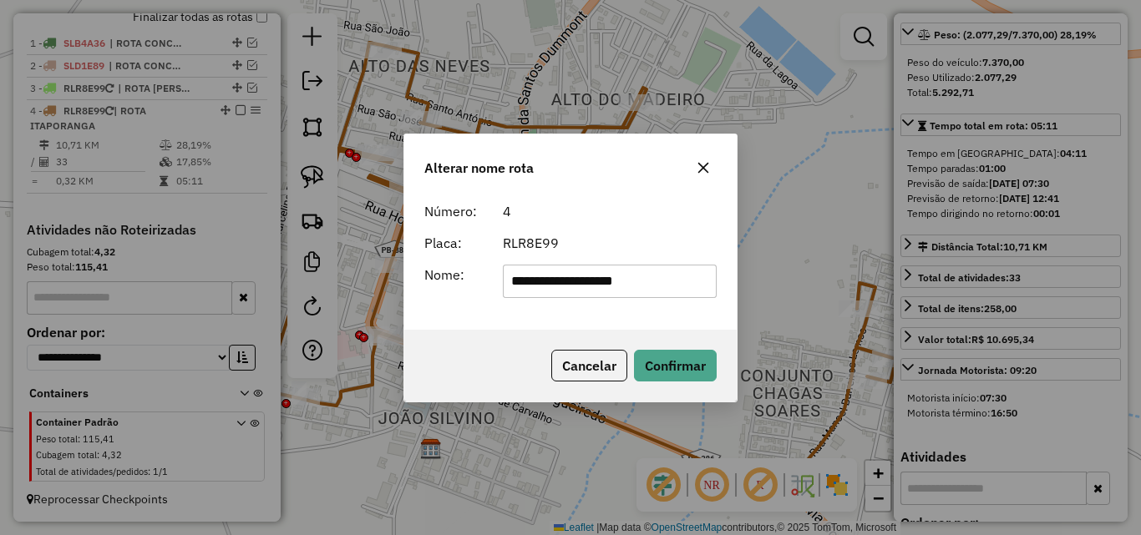
type input "**********"
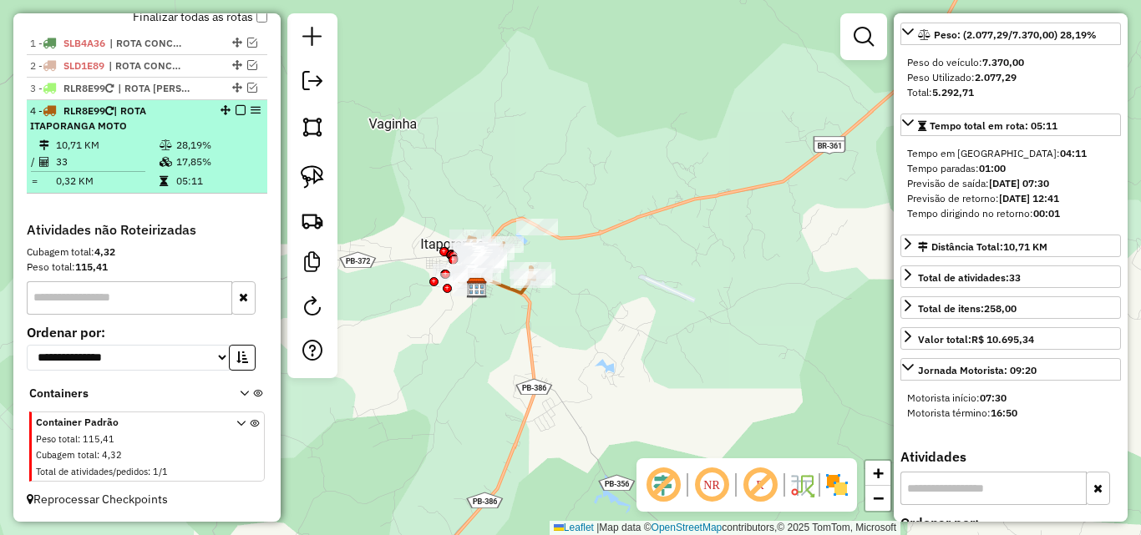
drag, startPoint x: 239, startPoint y: 106, endPoint x: 274, endPoint y: 131, distance: 43.1
click at [239, 106] on em at bounding box center [240, 110] width 10 height 10
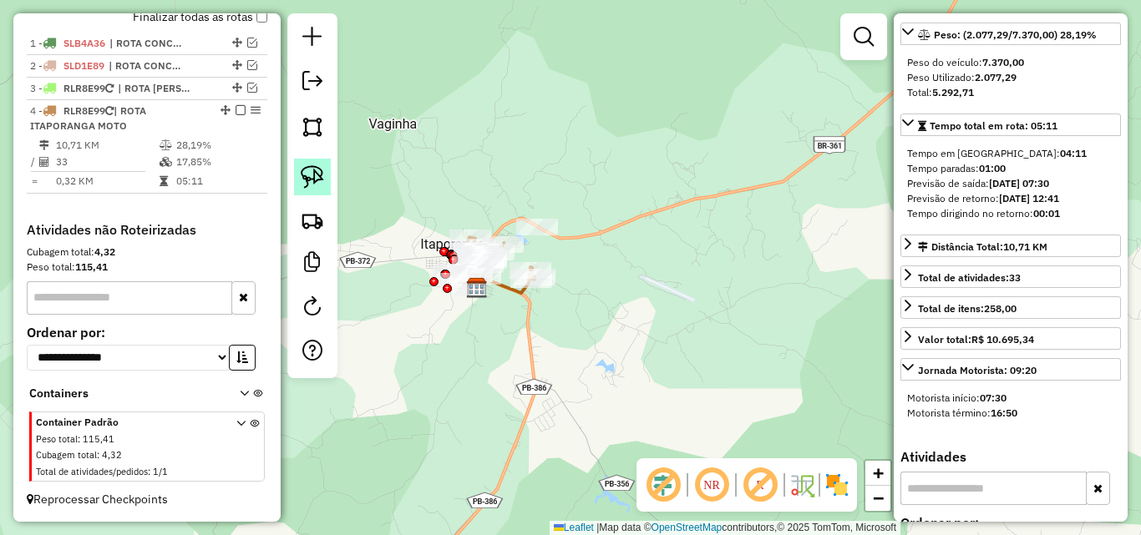
scroll to position [536, 0]
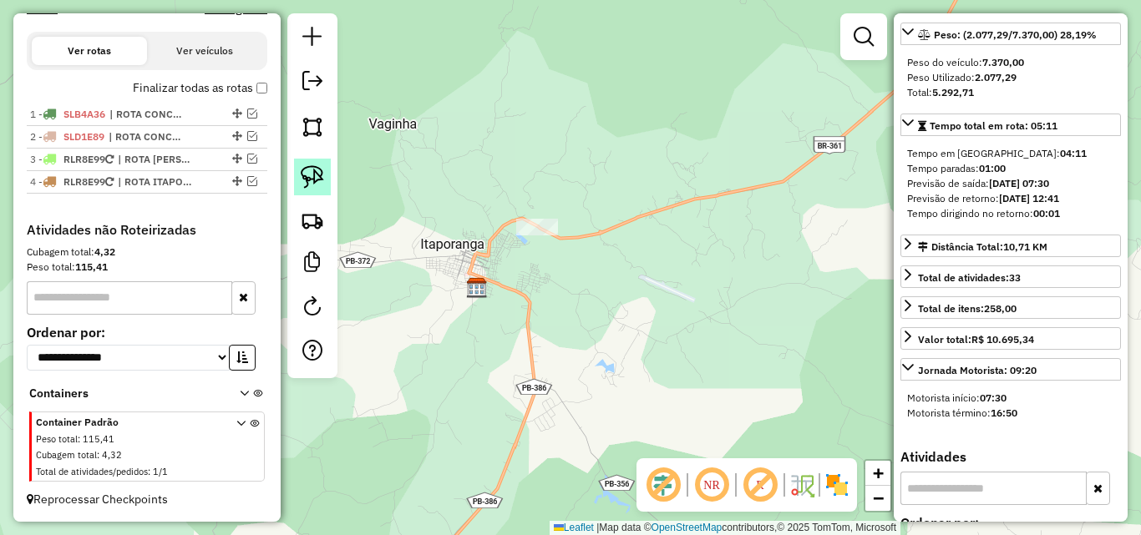
click at [317, 170] on img at bounding box center [312, 176] width 23 height 23
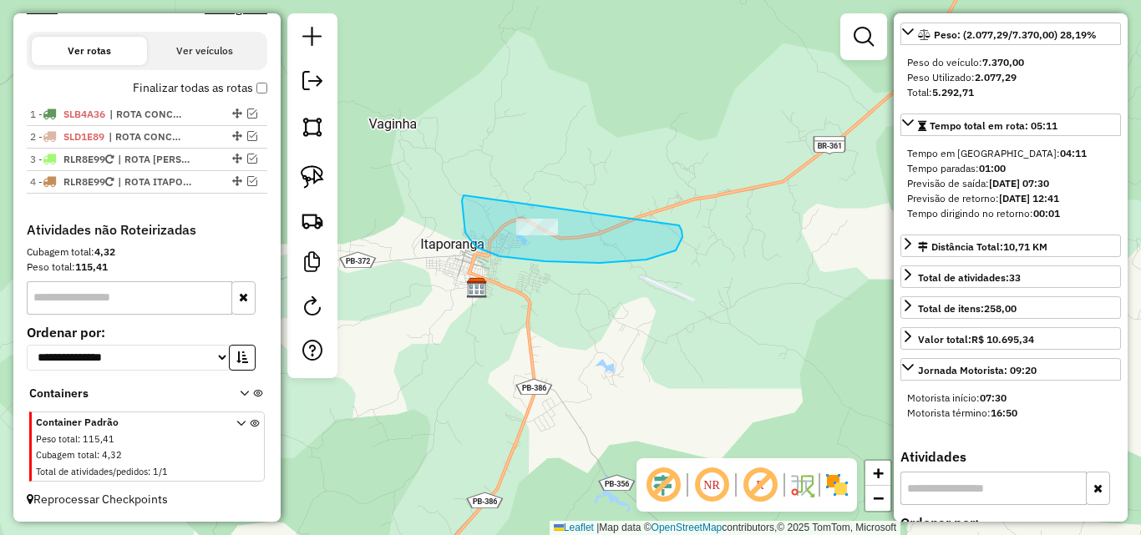
drag, startPoint x: 646, startPoint y: 260, endPoint x: 674, endPoint y: 220, distance: 48.0
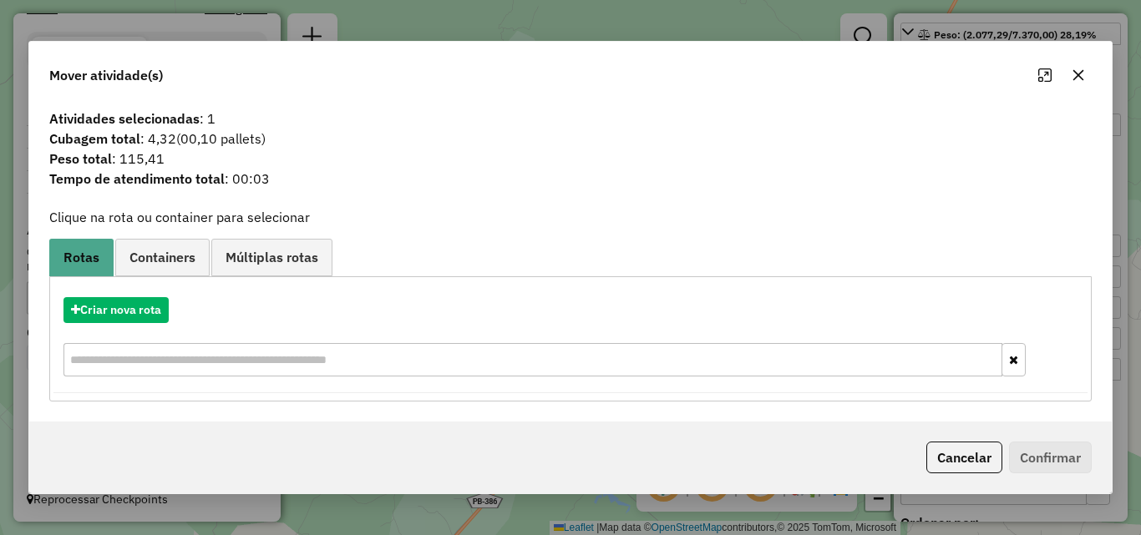
click at [959, 464] on button "Cancelar" at bounding box center [964, 458] width 76 height 32
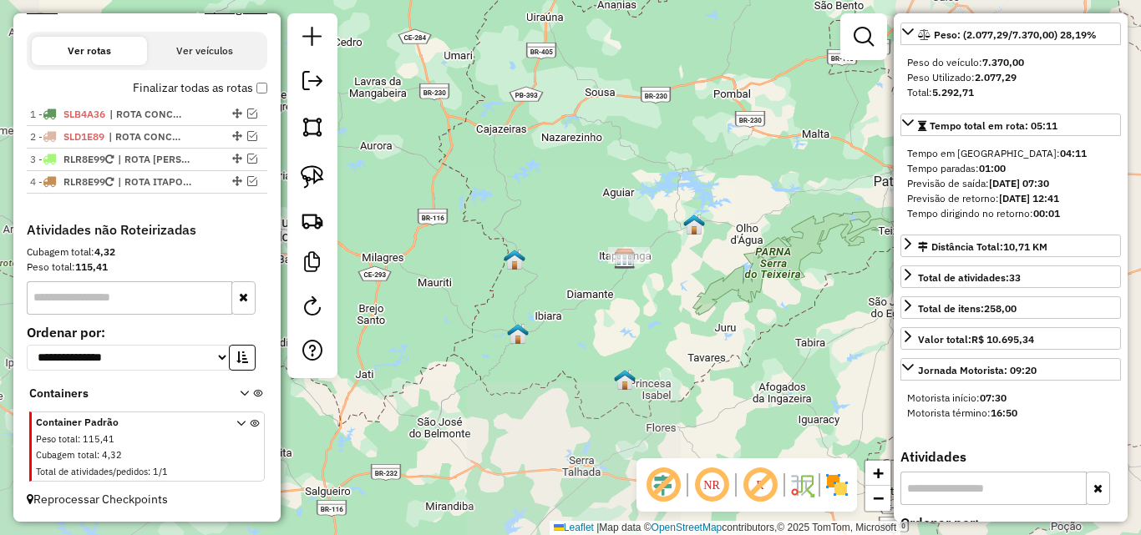
drag, startPoint x: 700, startPoint y: 342, endPoint x: 685, endPoint y: 251, distance: 92.3
click at [707, 240] on div "Janela de atendimento Grade de atendimento Capacidade Transportadoras Veículos …" at bounding box center [570, 267] width 1141 height 535
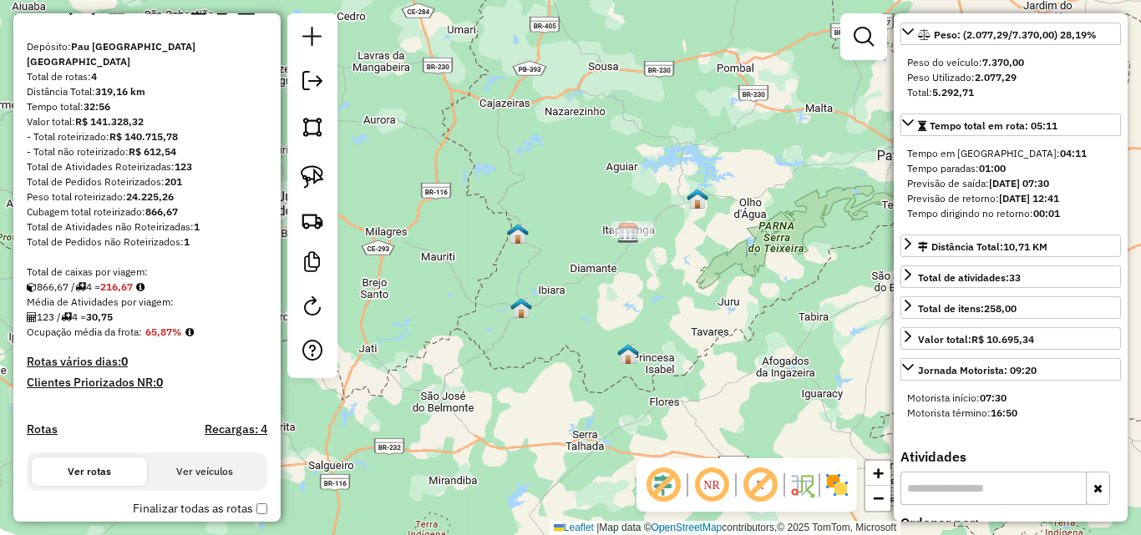
scroll to position [35, 0]
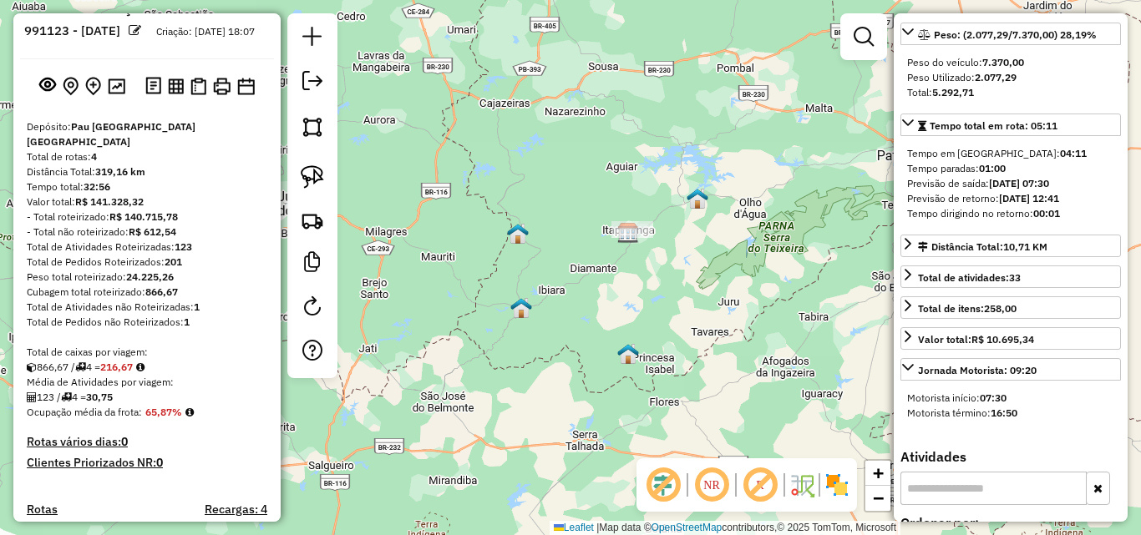
click at [168, 94] on img at bounding box center [176, 86] width 16 height 16
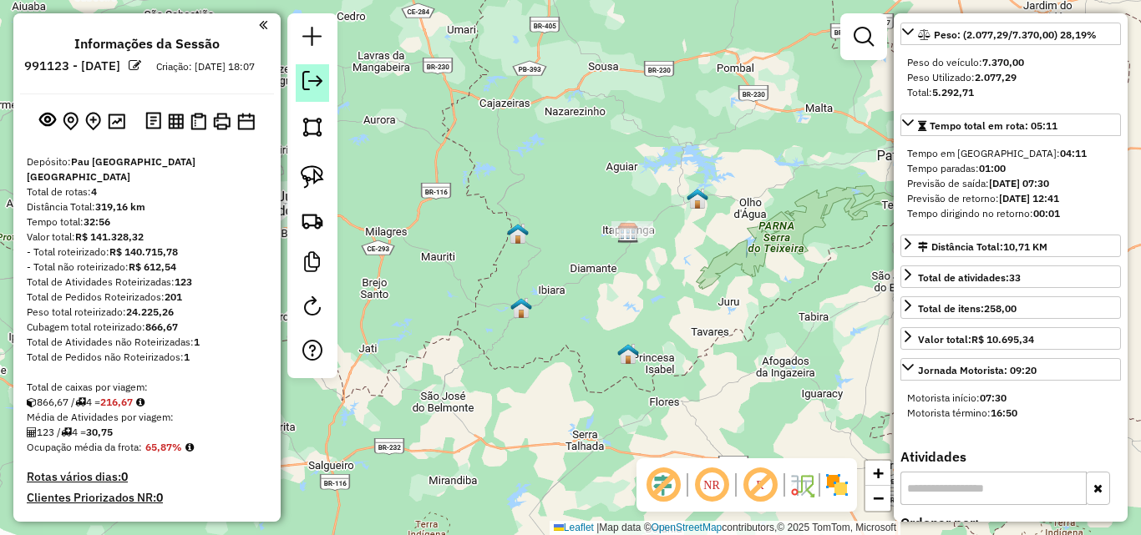
click at [311, 88] on em at bounding box center [312, 81] width 20 height 20
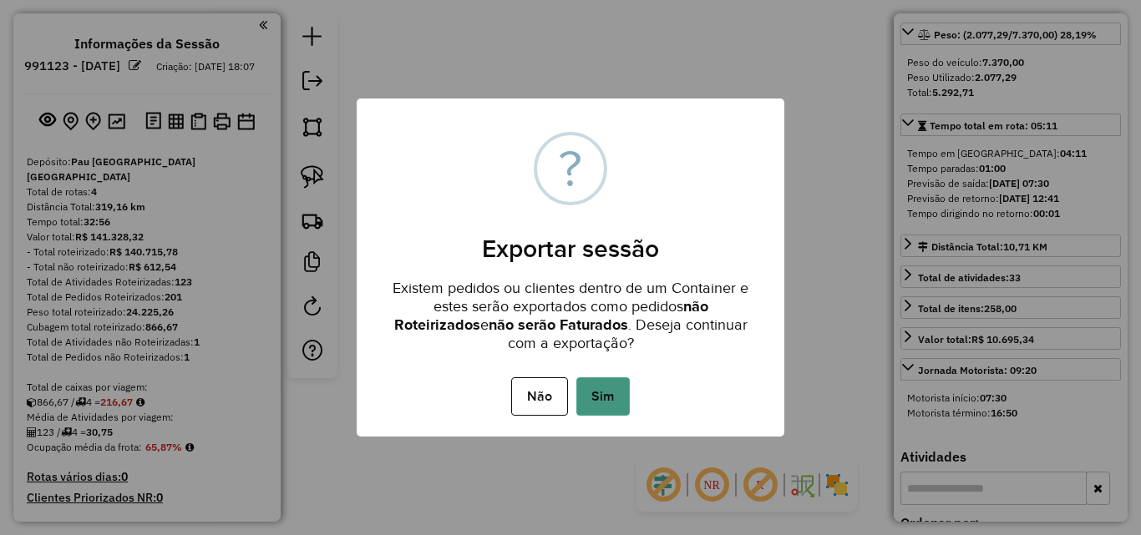
click at [605, 400] on button "Sim" at bounding box center [602, 396] width 53 height 38
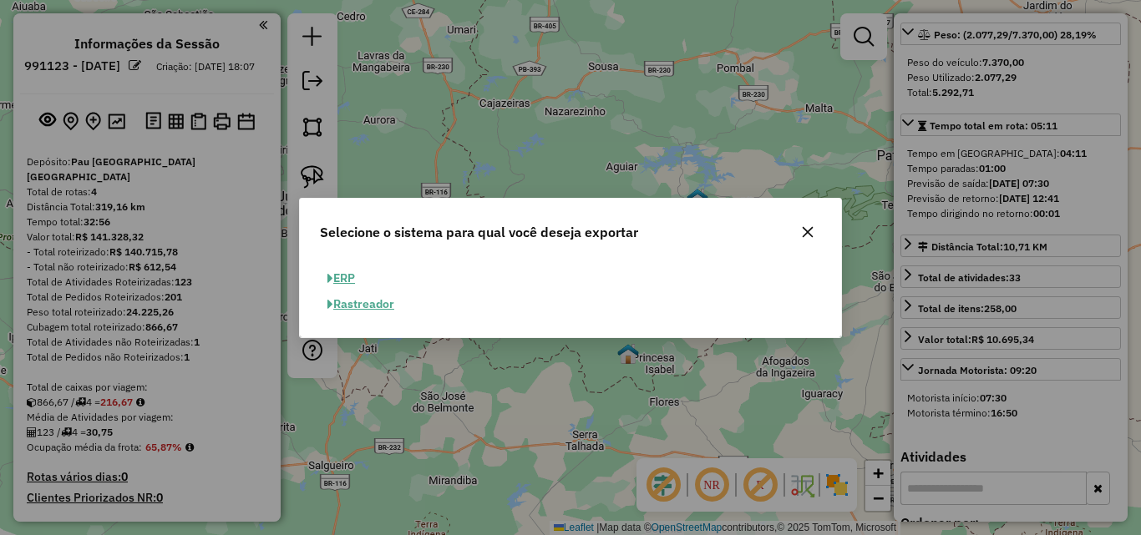
drag, startPoint x: 353, startPoint y: 276, endPoint x: 438, endPoint y: 293, distance: 86.1
click at [353, 276] on button "ERP" at bounding box center [341, 279] width 43 height 26
select select "**"
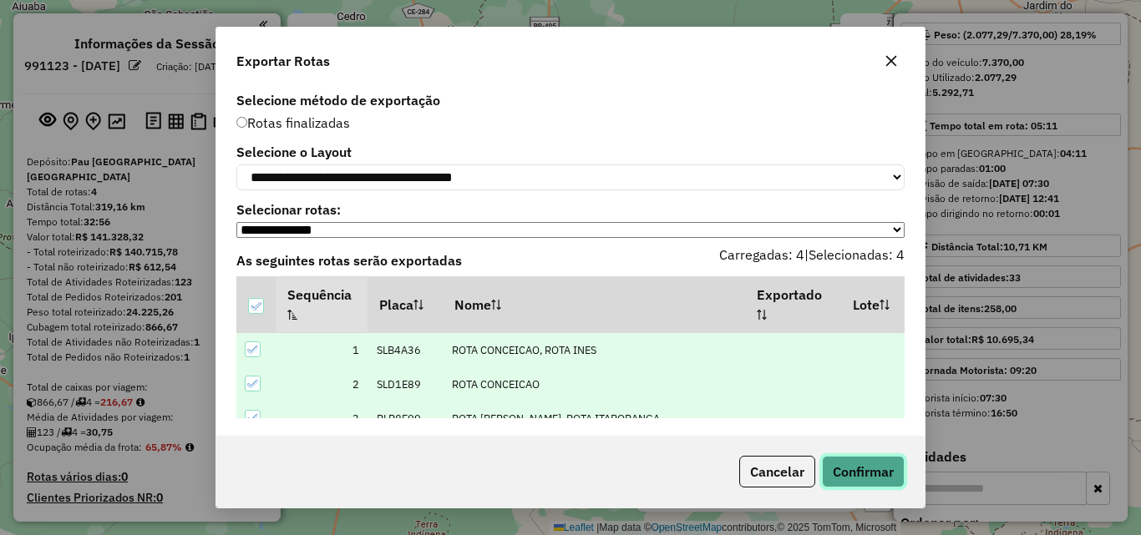
click at [866, 460] on button "Confirmar" at bounding box center [863, 472] width 83 height 32
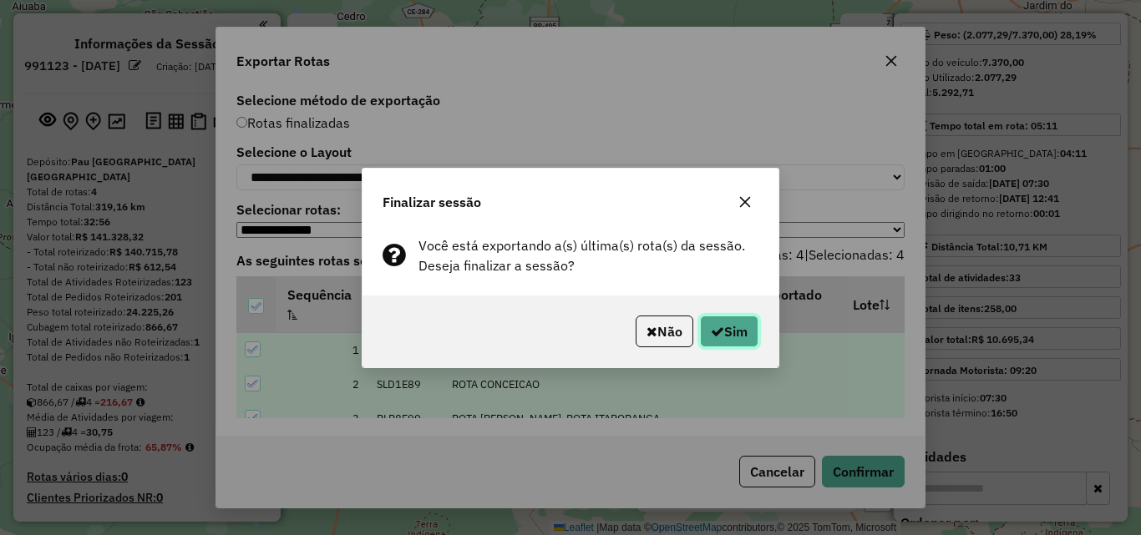
click at [725, 332] on button "Sim" at bounding box center [729, 332] width 58 height 32
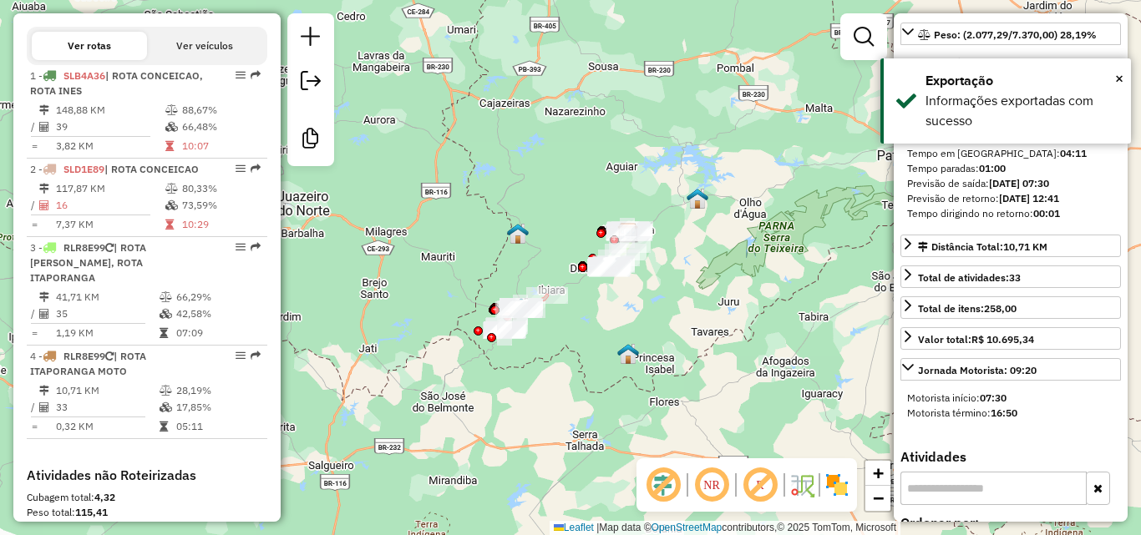
scroll to position [779, 0]
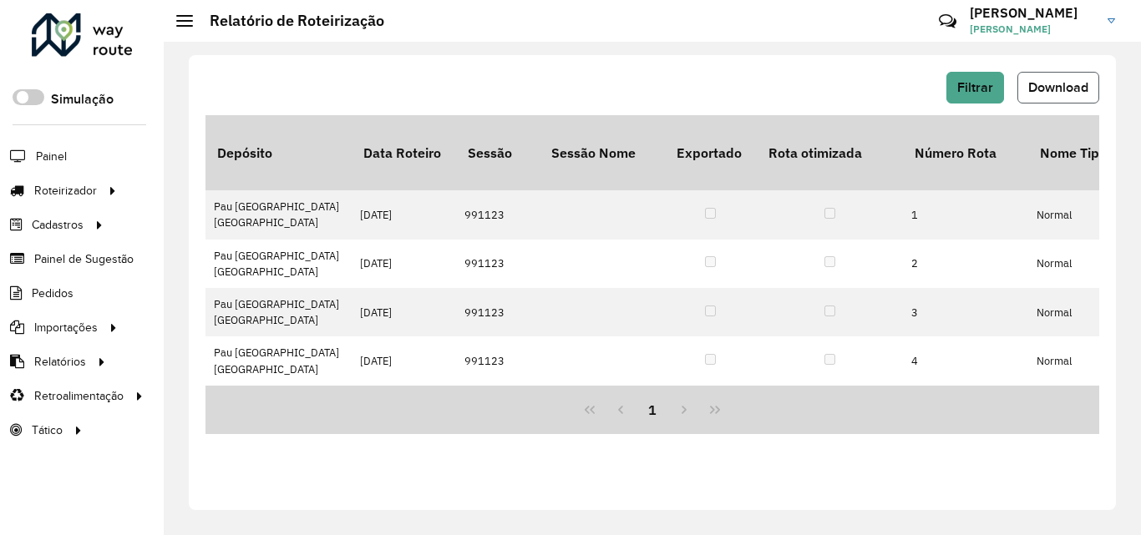
click at [1056, 89] on span "Download" at bounding box center [1058, 87] width 60 height 14
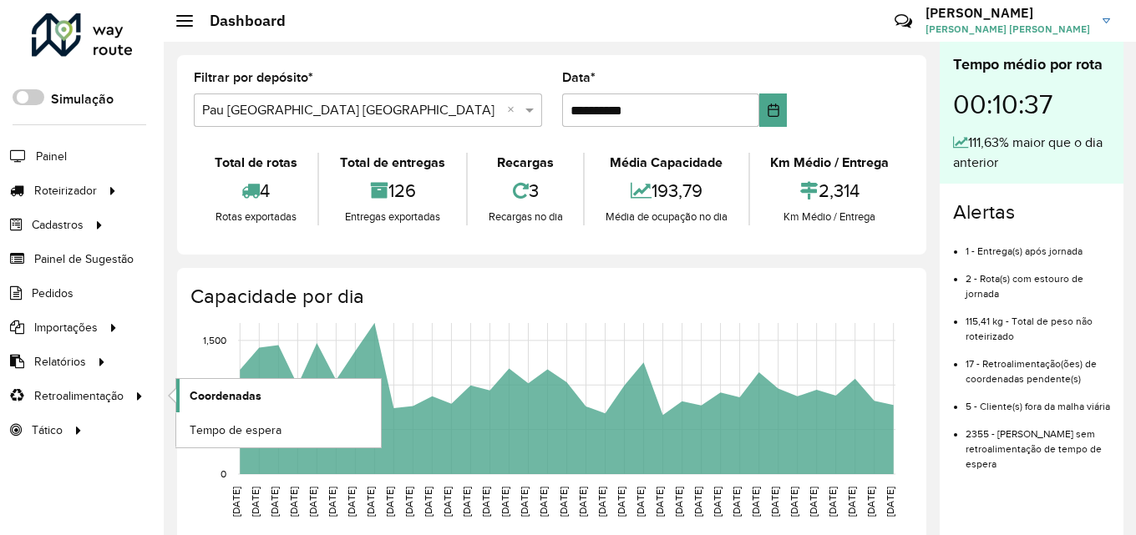
click at [204, 392] on span "Coordenadas" at bounding box center [226, 396] width 72 height 18
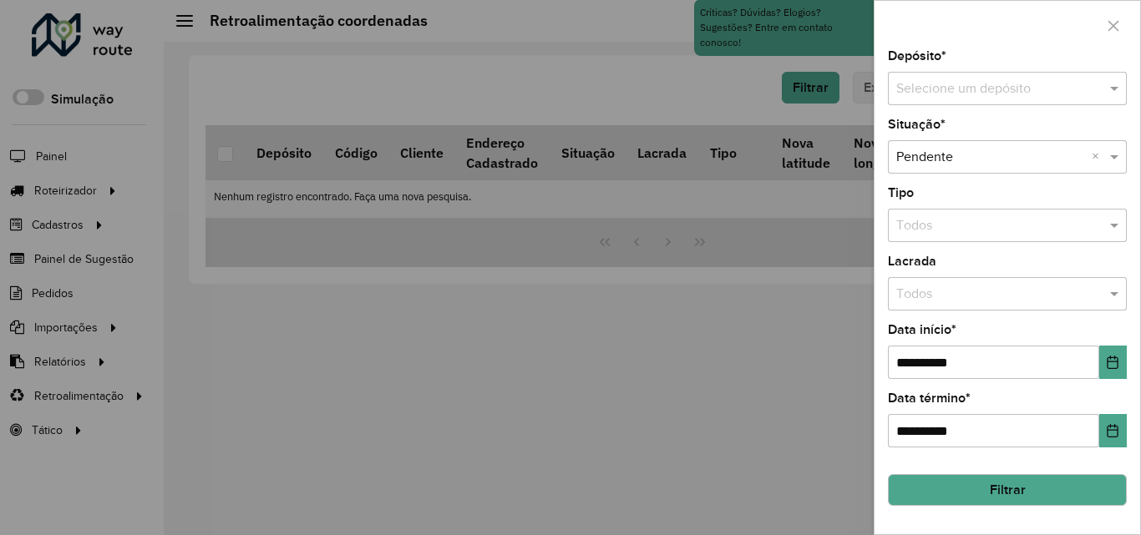
click at [993, 87] on input "text" at bounding box center [990, 89] width 189 height 20
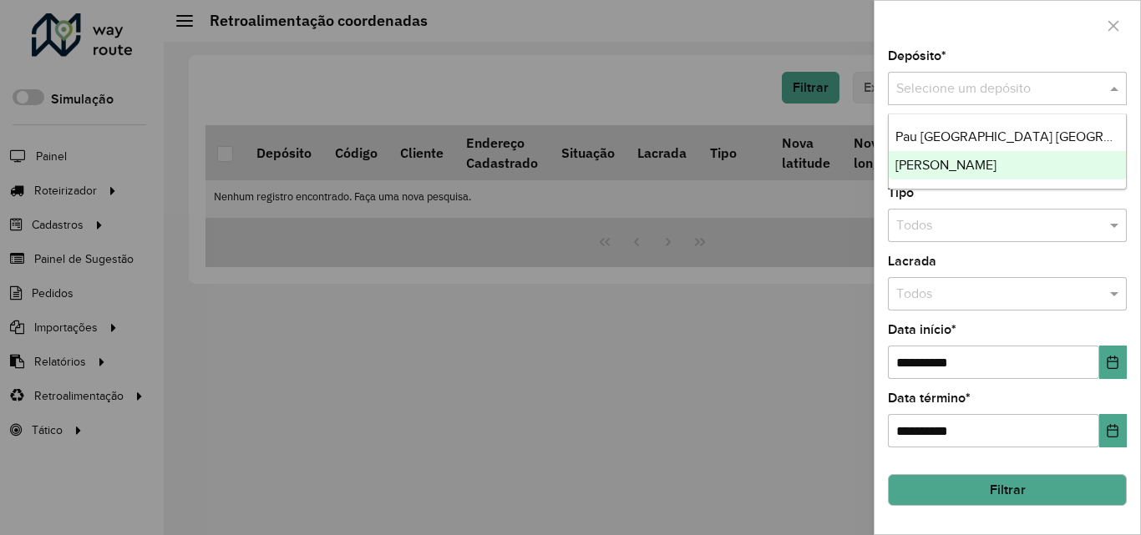
drag, startPoint x: 975, startPoint y: 159, endPoint x: 988, endPoint y: 306, distance: 146.7
click at [975, 160] on span "[PERSON_NAME]" at bounding box center [945, 165] width 101 height 14
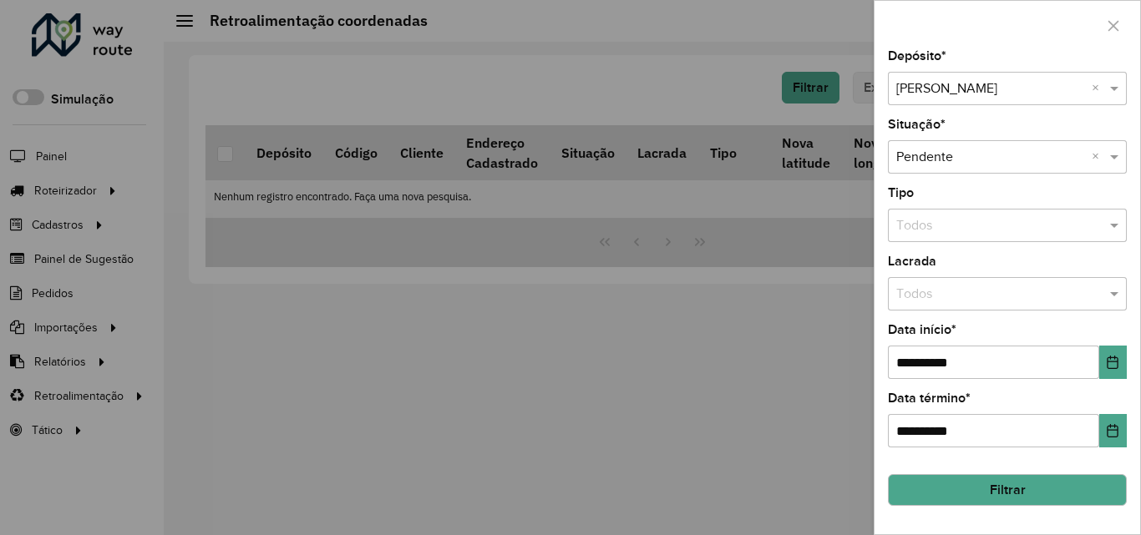
click at [993, 480] on button "Filtrar" at bounding box center [1007, 490] width 239 height 32
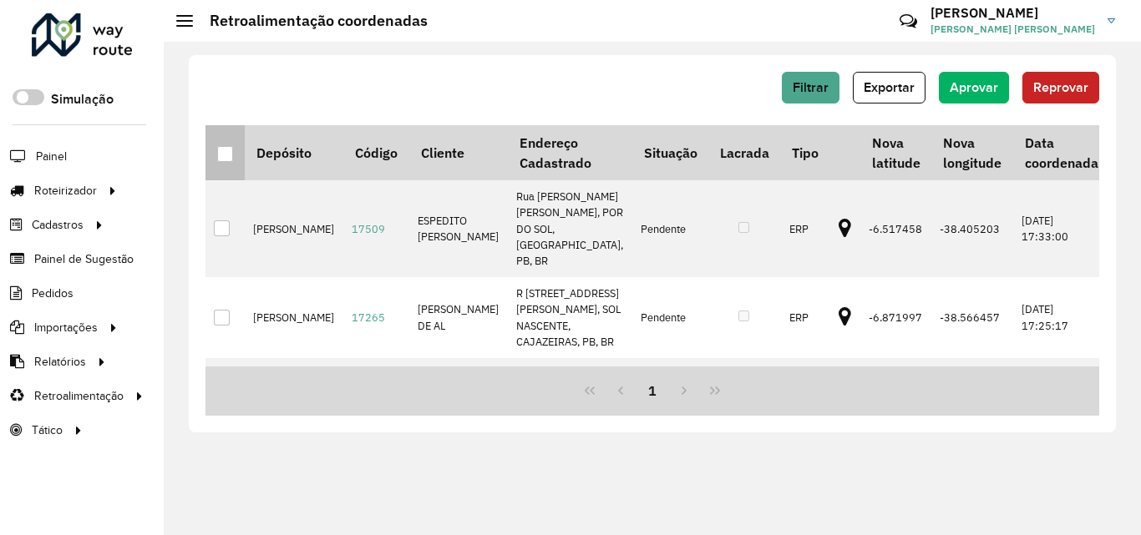
click at [229, 154] on div at bounding box center [225, 154] width 16 height 16
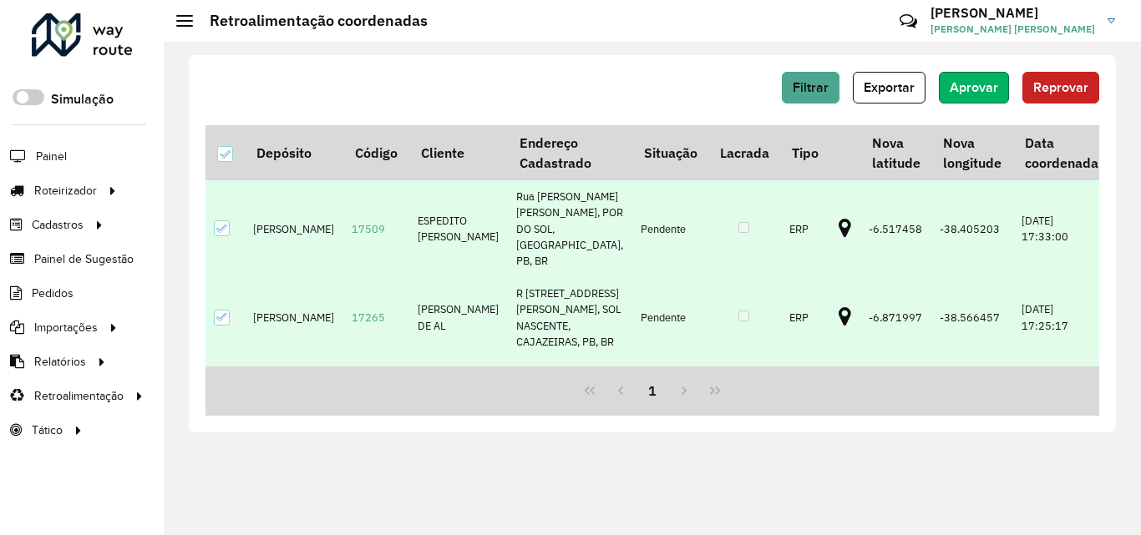
click at [979, 98] on button "Aprovar" at bounding box center [974, 88] width 70 height 32
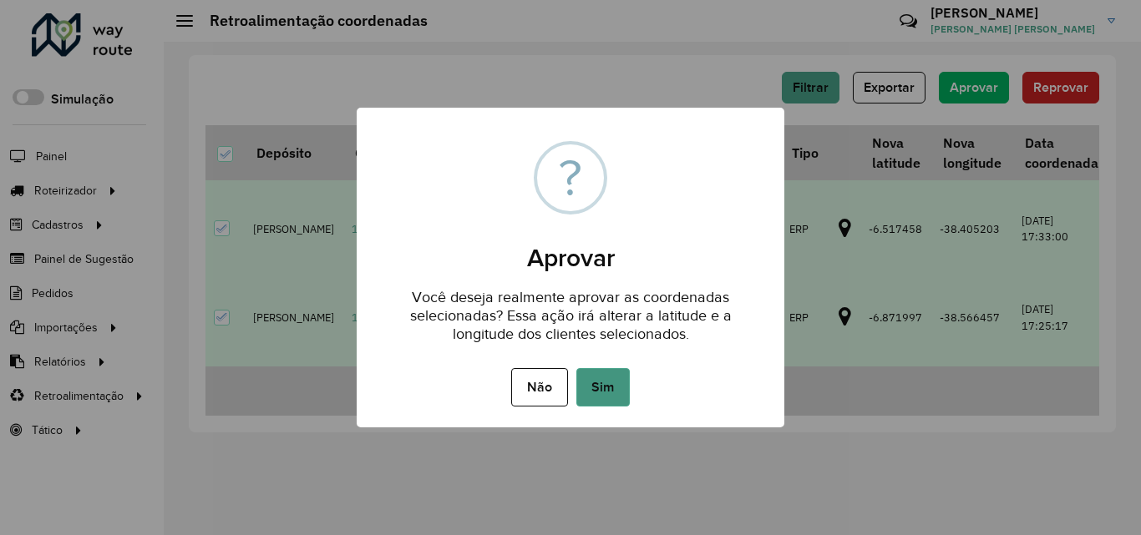
click at [583, 378] on button "Sim" at bounding box center [602, 387] width 53 height 38
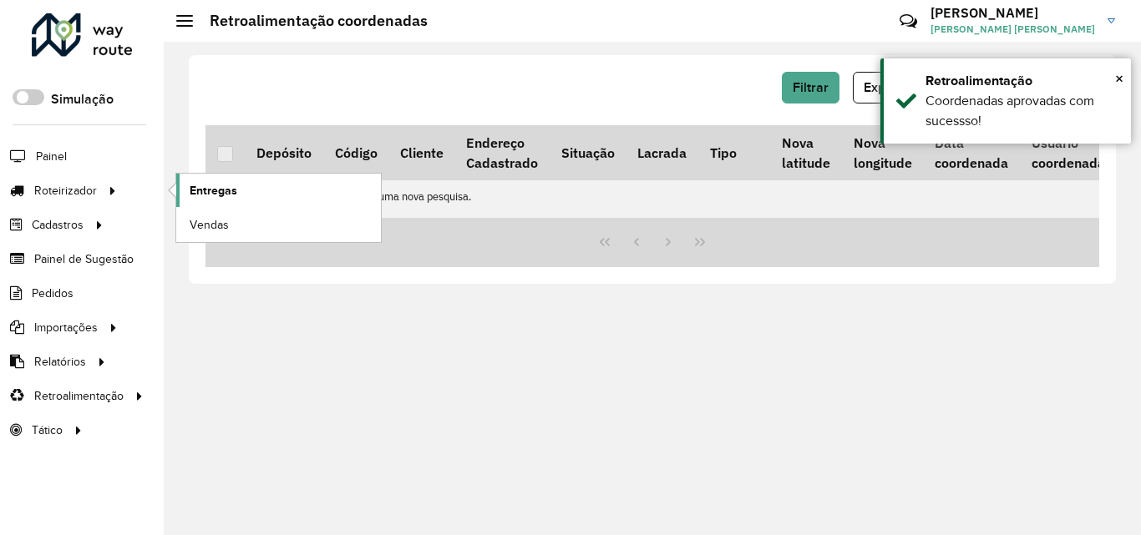
click at [201, 195] on span "Entregas" at bounding box center [214, 191] width 48 height 18
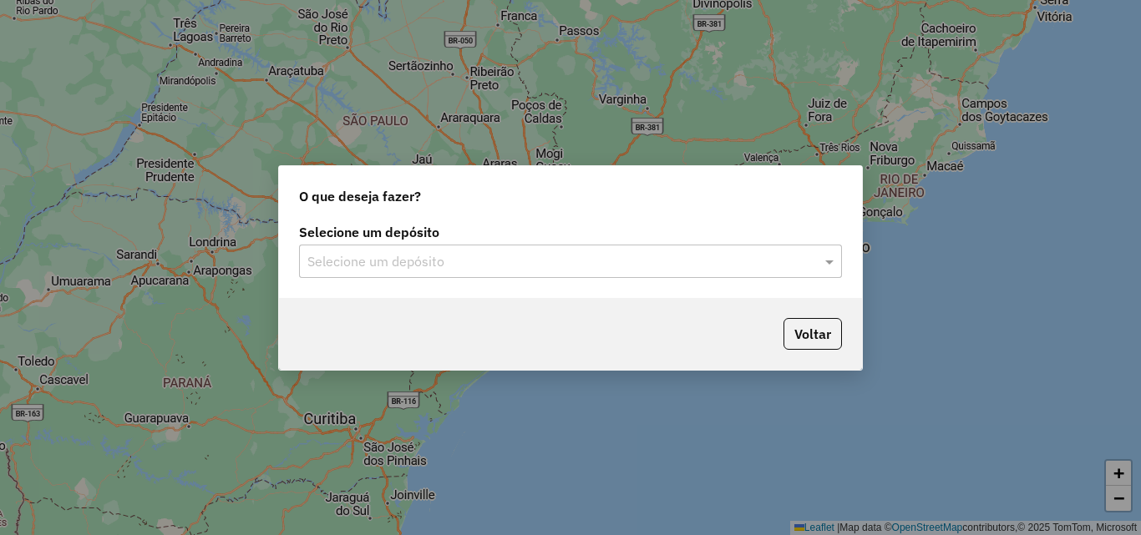
click at [427, 260] on input "text" at bounding box center [553, 262] width 493 height 20
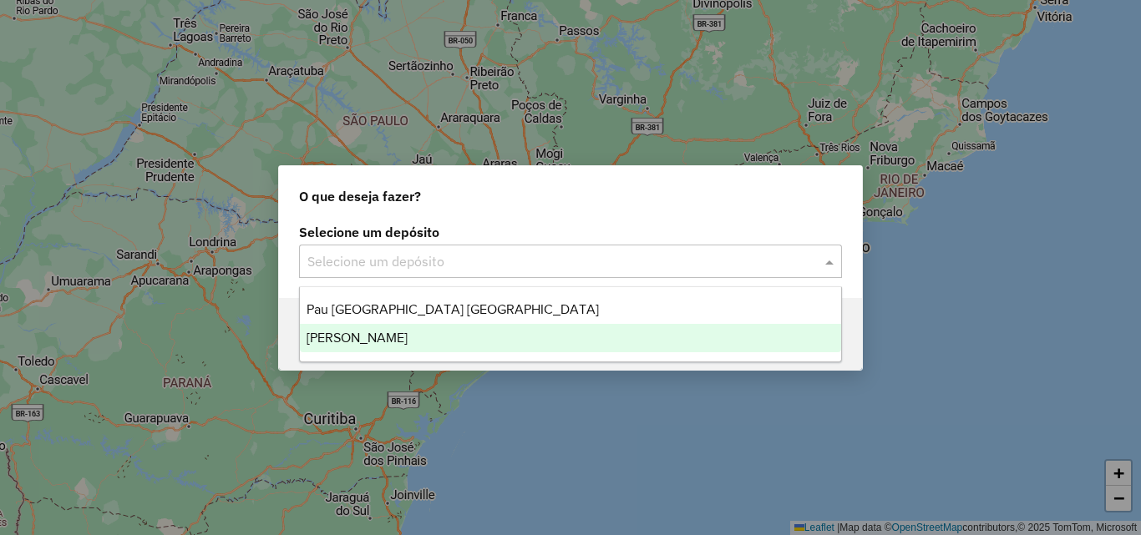
click at [402, 334] on span "[PERSON_NAME]" at bounding box center [356, 338] width 101 height 14
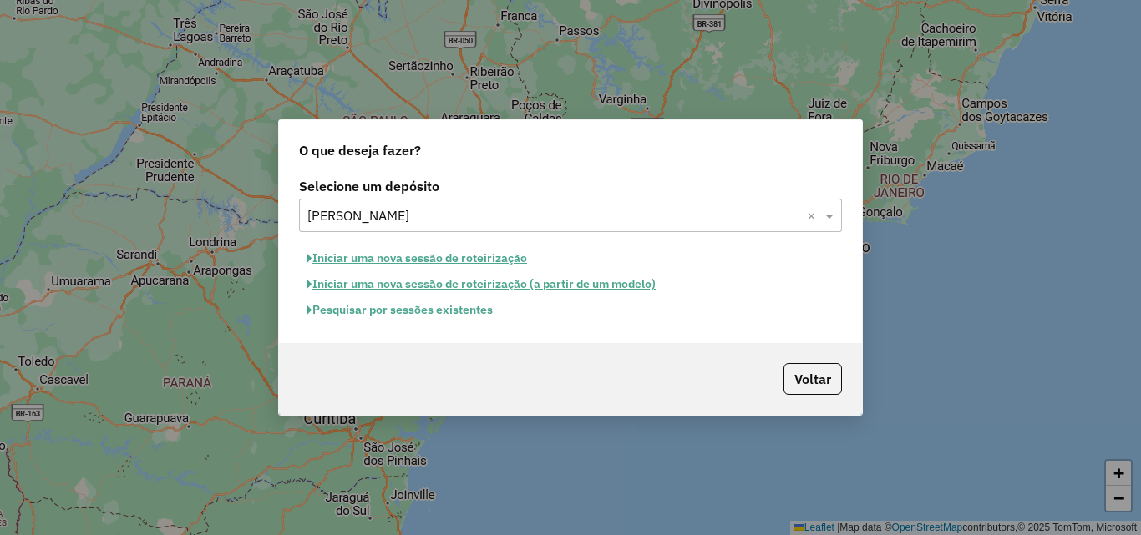
click at [417, 260] on button "Iniciar uma nova sessão de roteirização" at bounding box center [416, 259] width 235 height 26
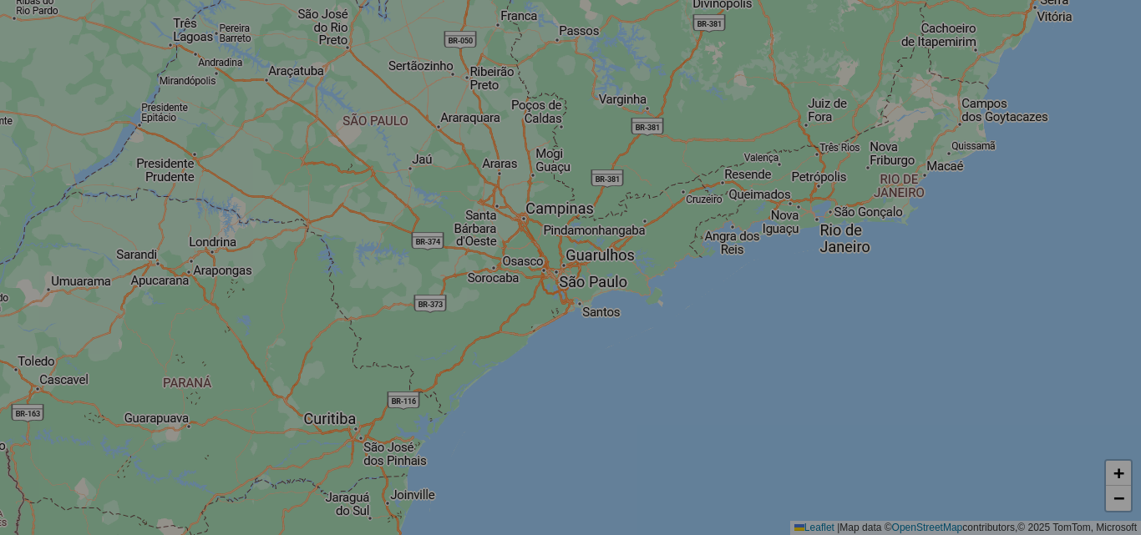
select select "*"
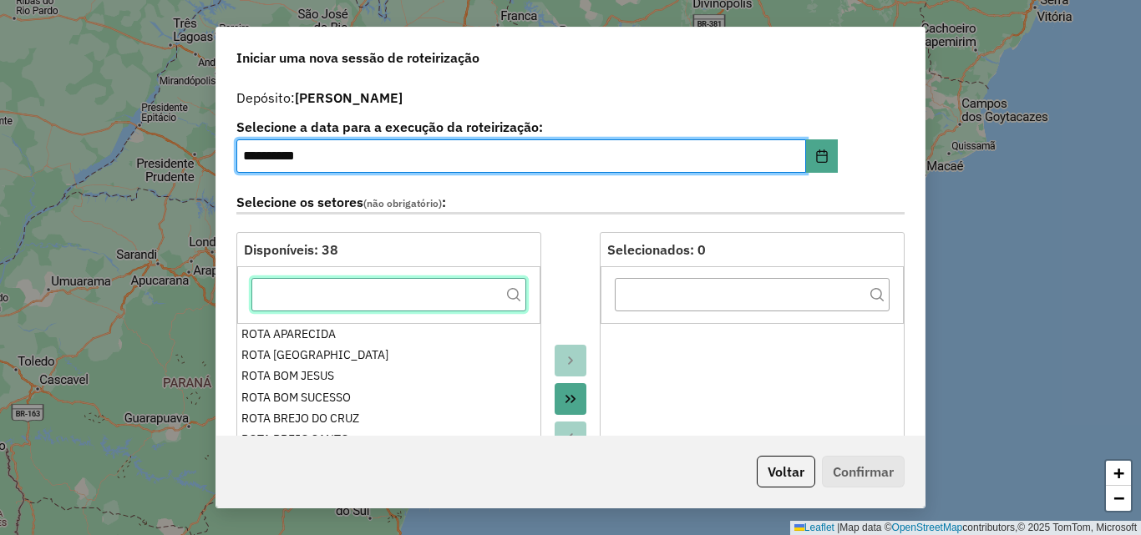
click at [388, 292] on input "text" at bounding box center [388, 294] width 275 height 33
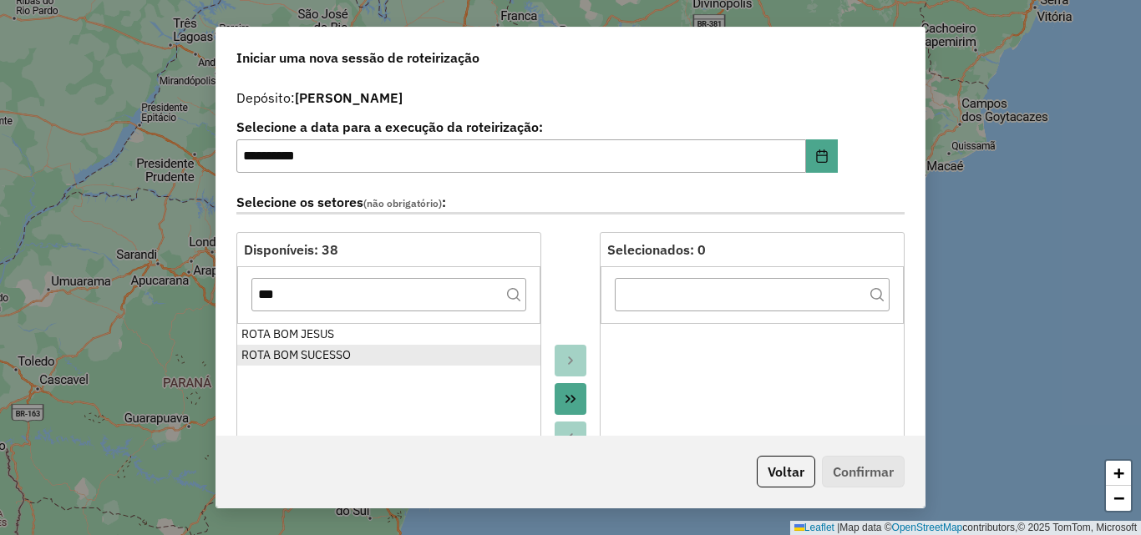
click at [344, 354] on div "ROTA BOM SUCESSO" at bounding box center [388, 356] width 295 height 18
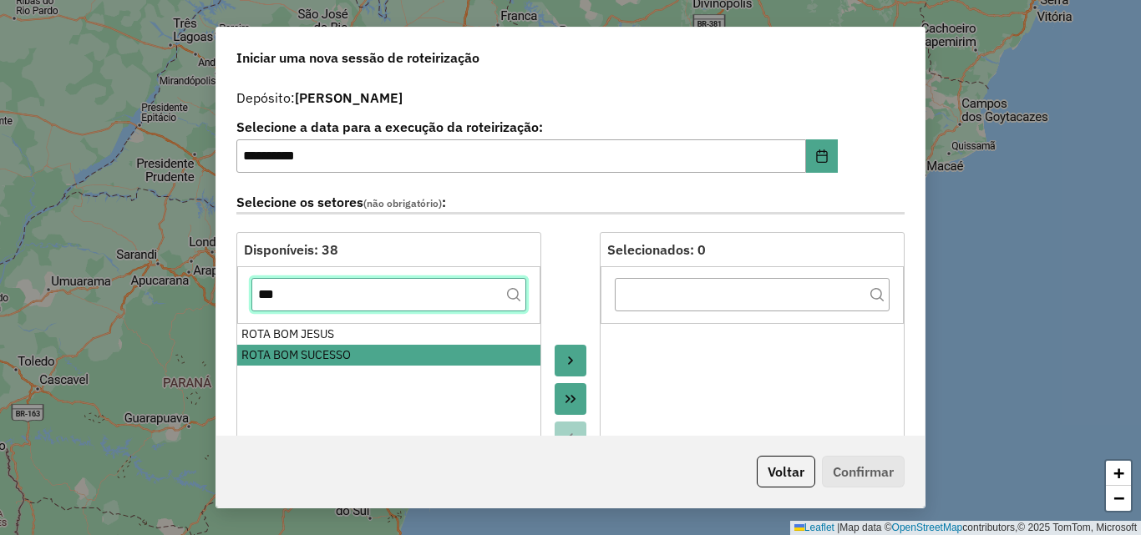
click at [357, 290] on input "***" at bounding box center [388, 294] width 275 height 33
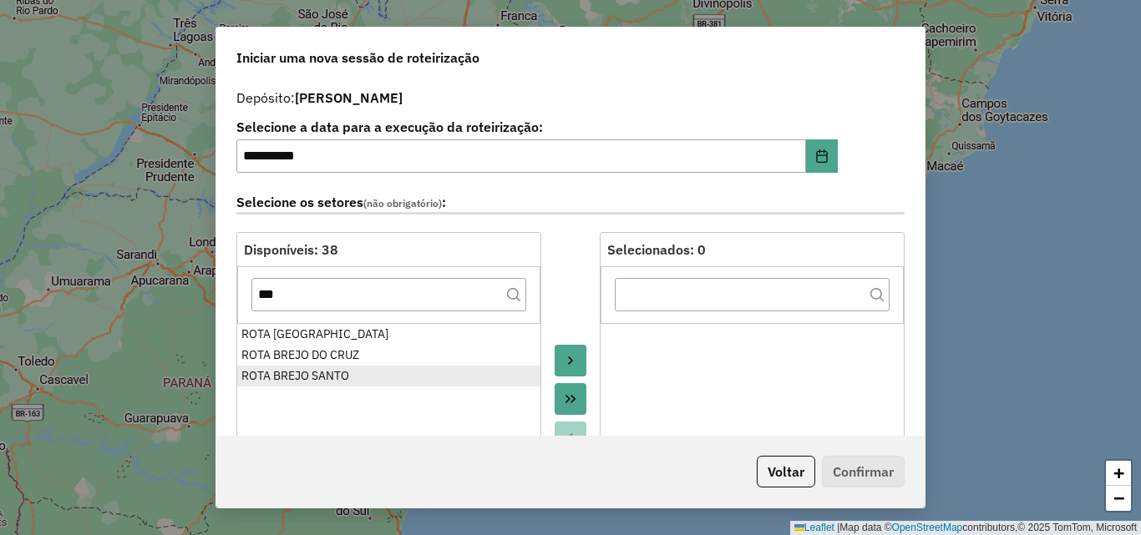
click at [322, 377] on div "ROTA BREJO SANTO" at bounding box center [388, 376] width 295 height 18
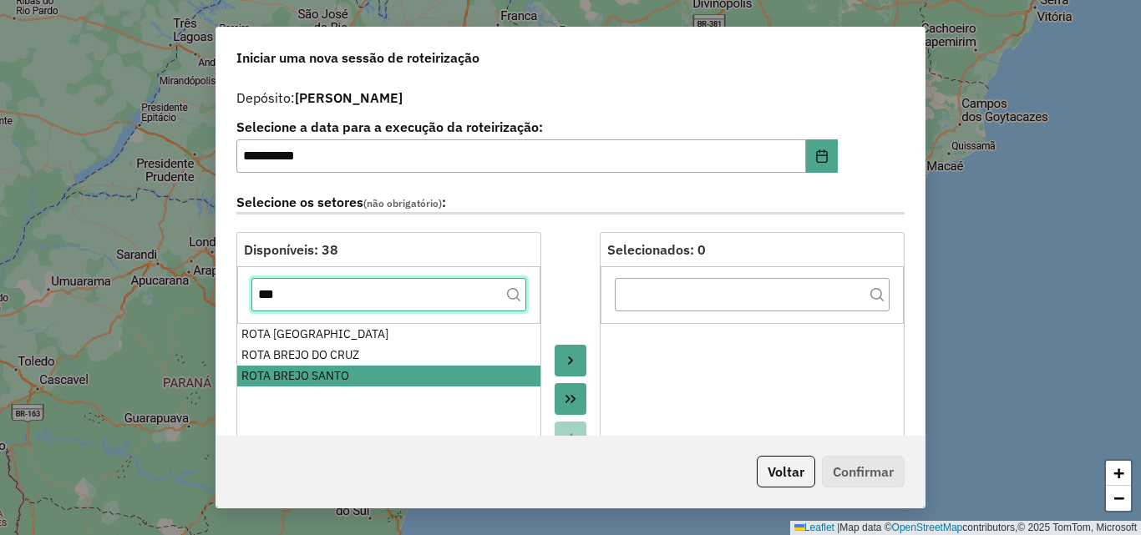
click at [308, 301] on input "***" at bounding box center [388, 294] width 275 height 33
click at [308, 302] on input "***" at bounding box center [388, 294] width 275 height 33
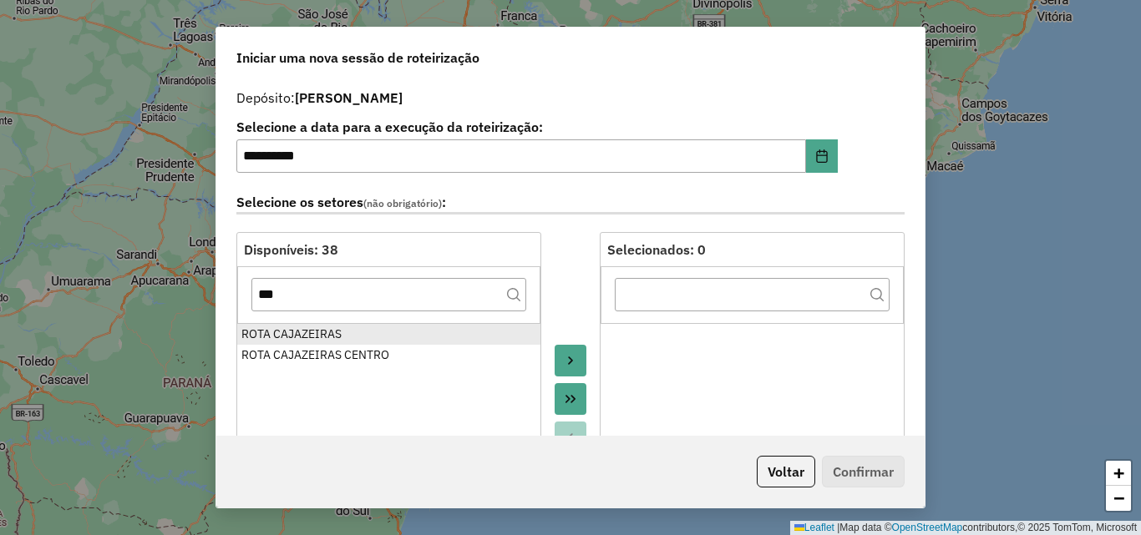
click at [305, 338] on div "ROTA CAJAZEIRAS" at bounding box center [388, 335] width 295 height 18
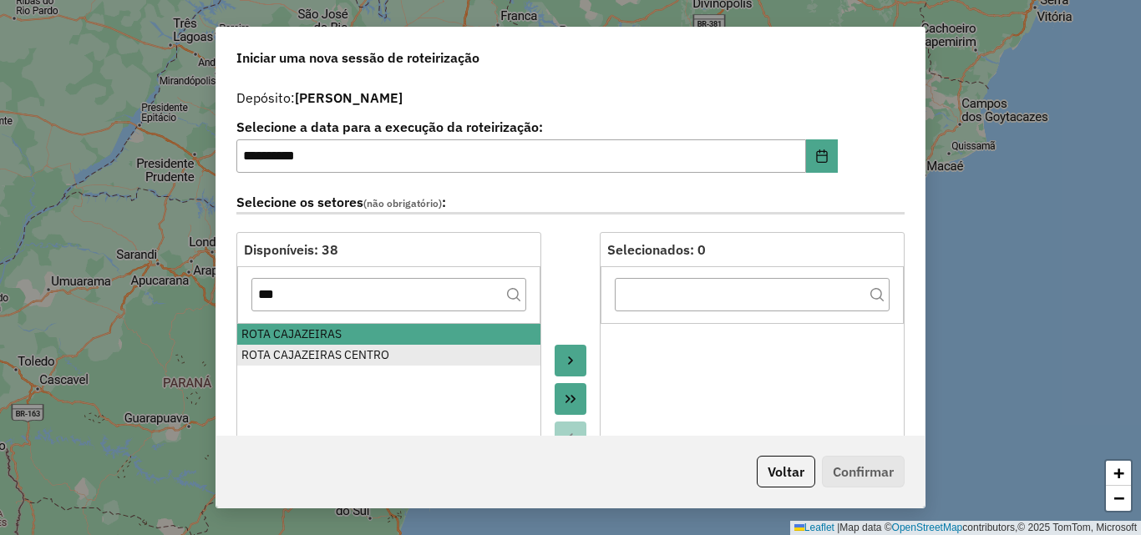
click at [309, 351] on div "ROTA CAJAZEIRAS CENTRO" at bounding box center [388, 356] width 295 height 18
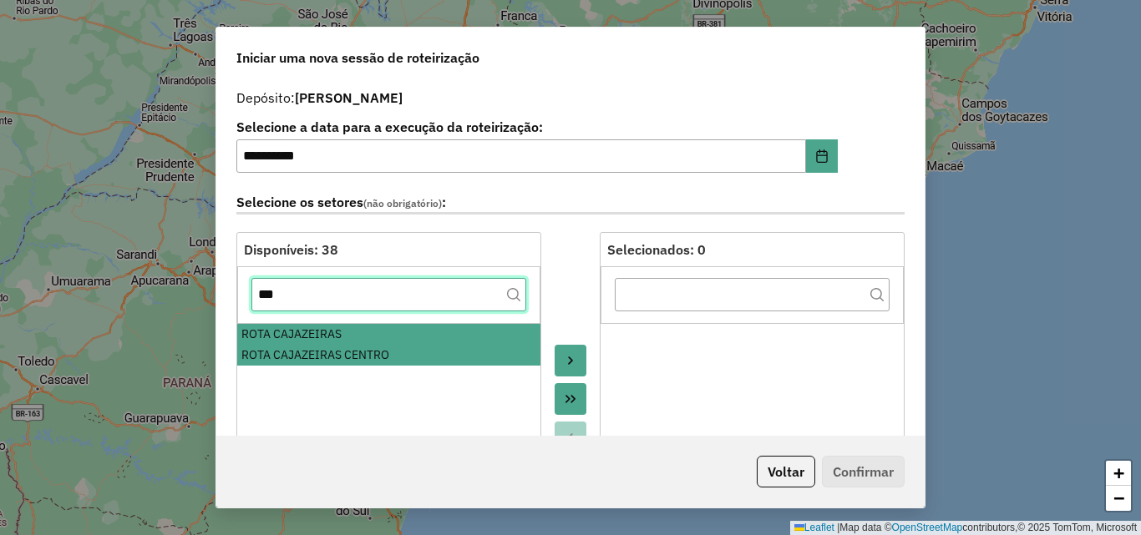
click at [307, 300] on input "***" at bounding box center [388, 294] width 275 height 33
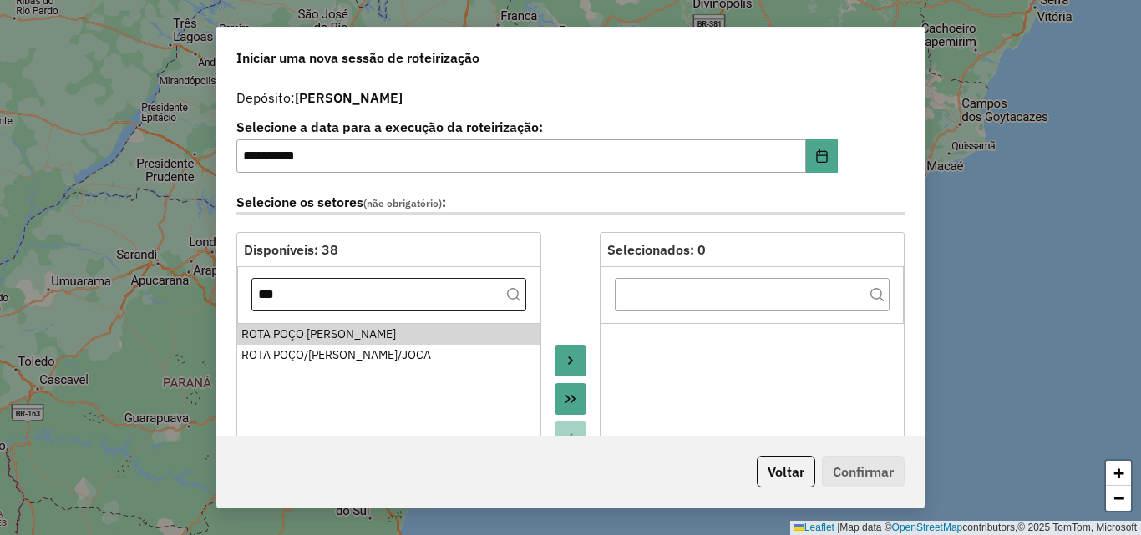
drag, startPoint x: 332, startPoint y: 333, endPoint x: 329, endPoint y: 293, distance: 40.2
click at [332, 333] on div "ROTA POÇO [PERSON_NAME]" at bounding box center [388, 335] width 295 height 18
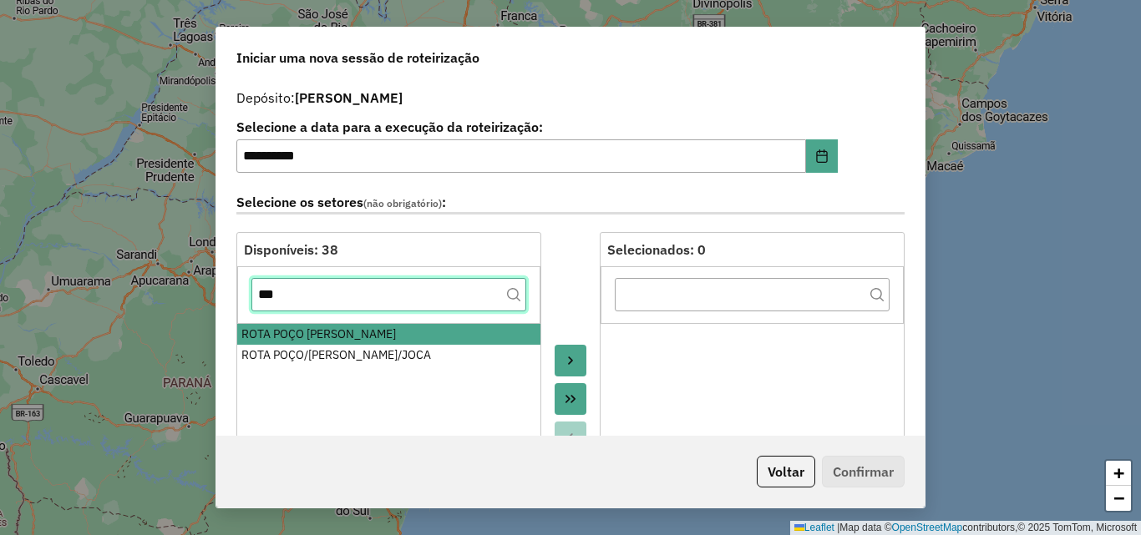
click at [329, 290] on input "***" at bounding box center [388, 294] width 275 height 33
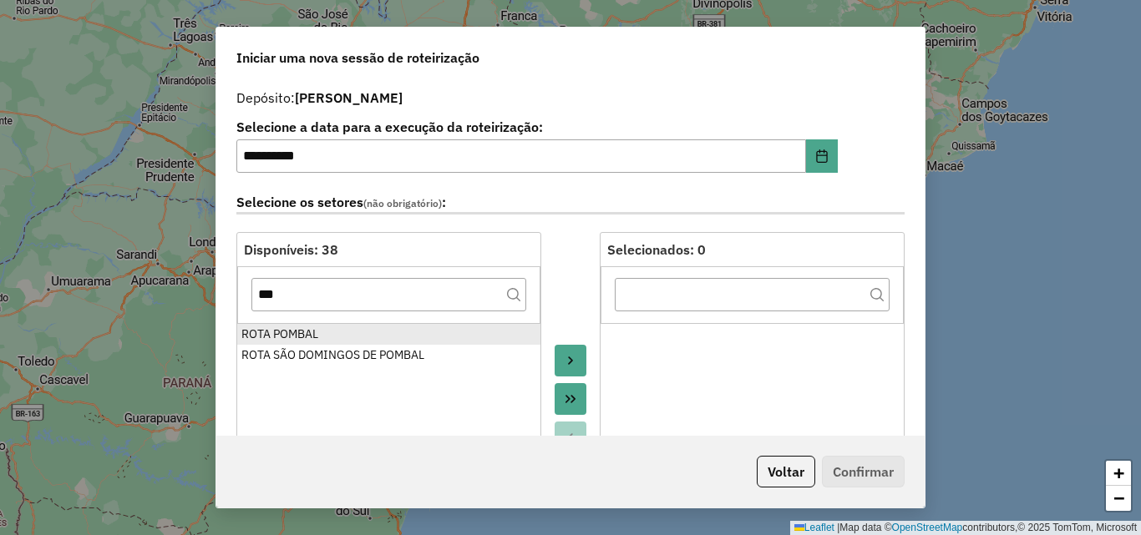
click at [326, 335] on div "ROTA POMBAL" at bounding box center [388, 335] width 295 height 18
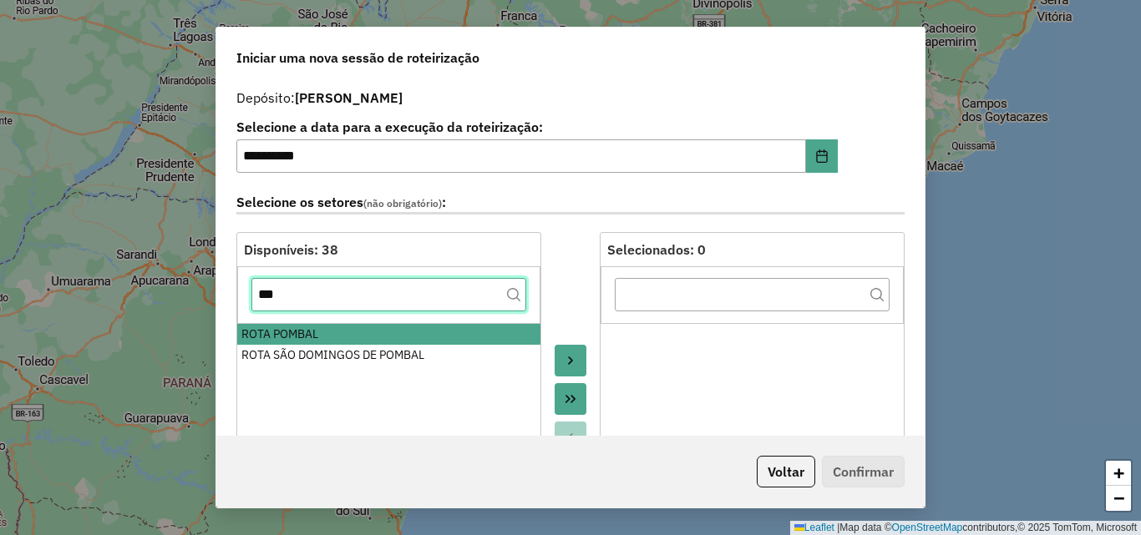
click at [316, 303] on input "***" at bounding box center [388, 294] width 275 height 33
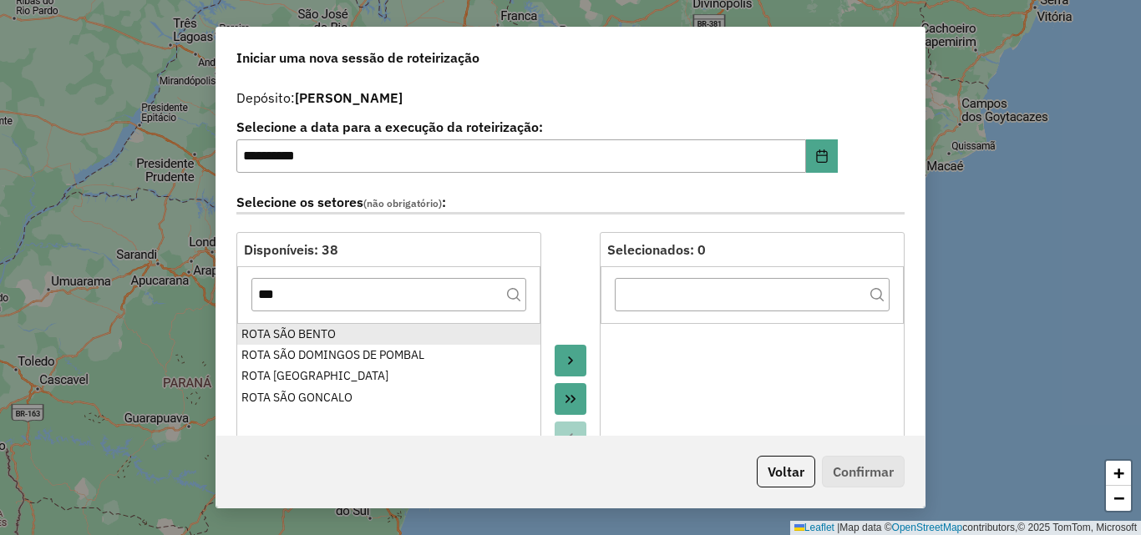
click at [312, 332] on div "ROTA SÃO BENTO" at bounding box center [388, 335] width 295 height 18
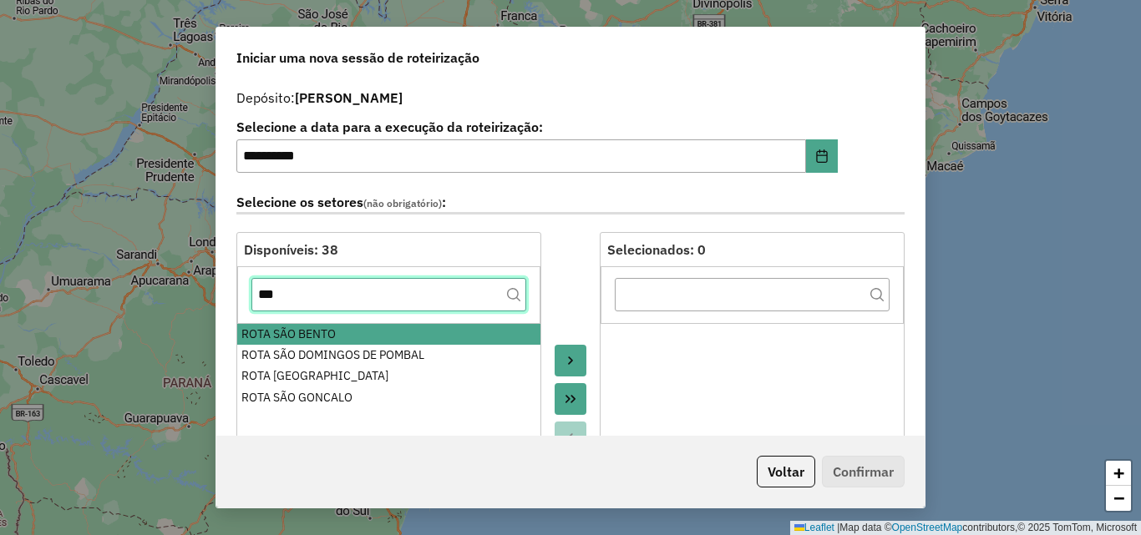
click at [324, 292] on input "***" at bounding box center [388, 294] width 275 height 33
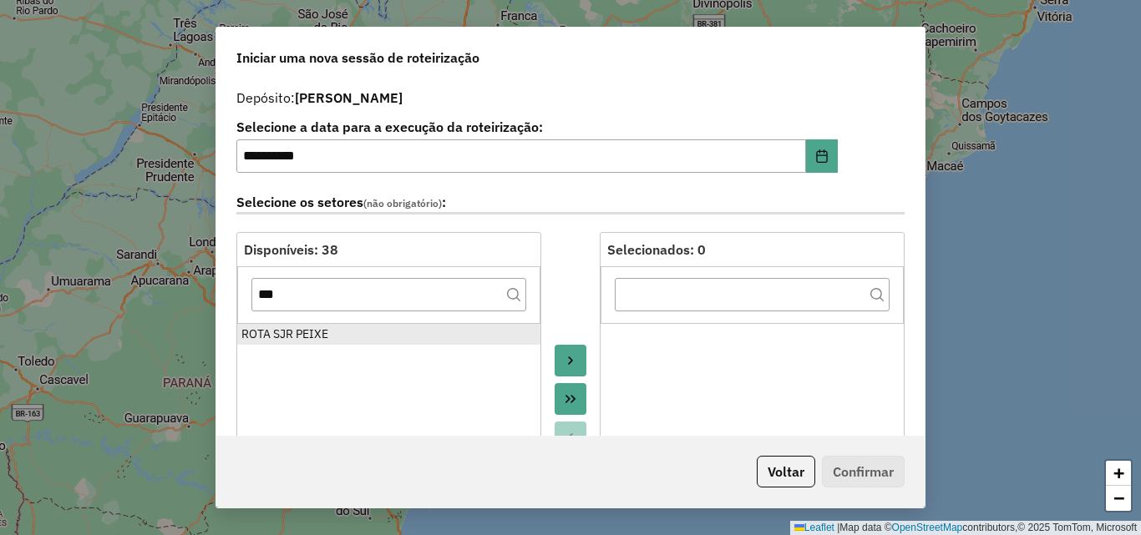
click at [316, 332] on div "ROTA SJR PEIXE" at bounding box center [388, 335] width 295 height 18
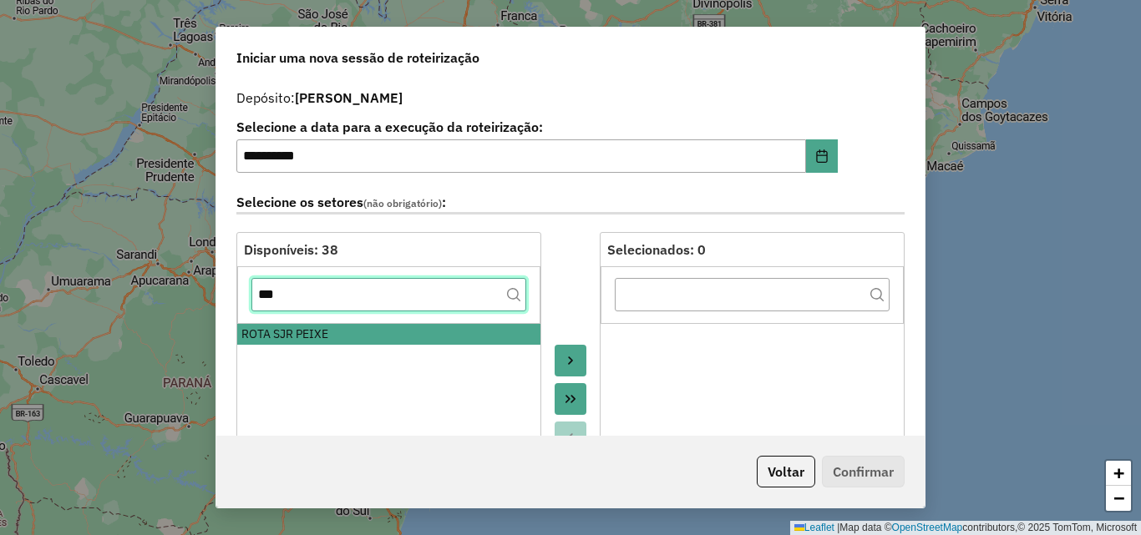
click at [319, 294] on input "***" at bounding box center [388, 294] width 275 height 33
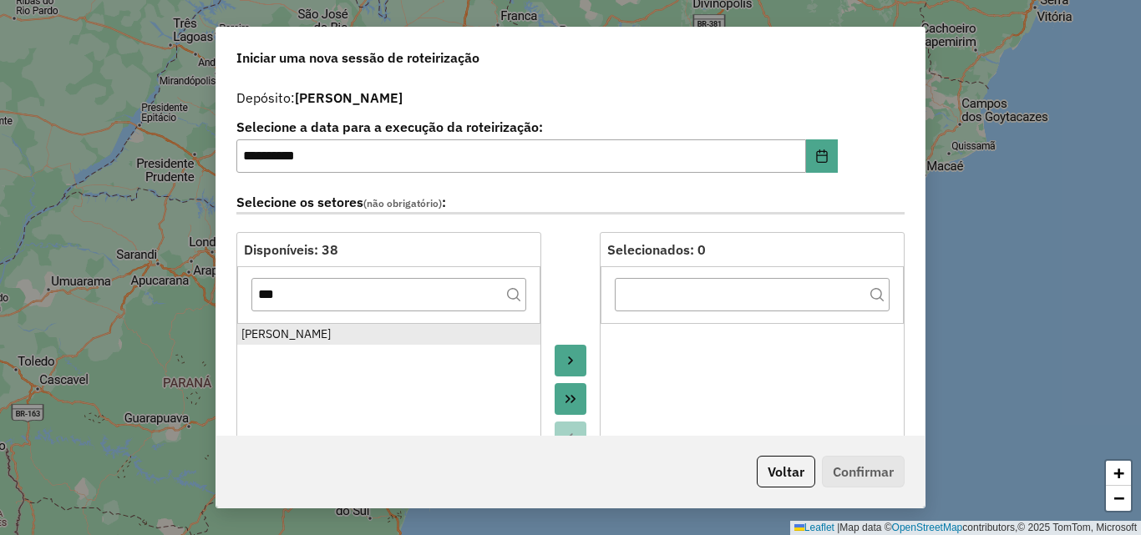
drag, startPoint x: 297, startPoint y: 337, endPoint x: 308, endPoint y: 303, distance: 35.9
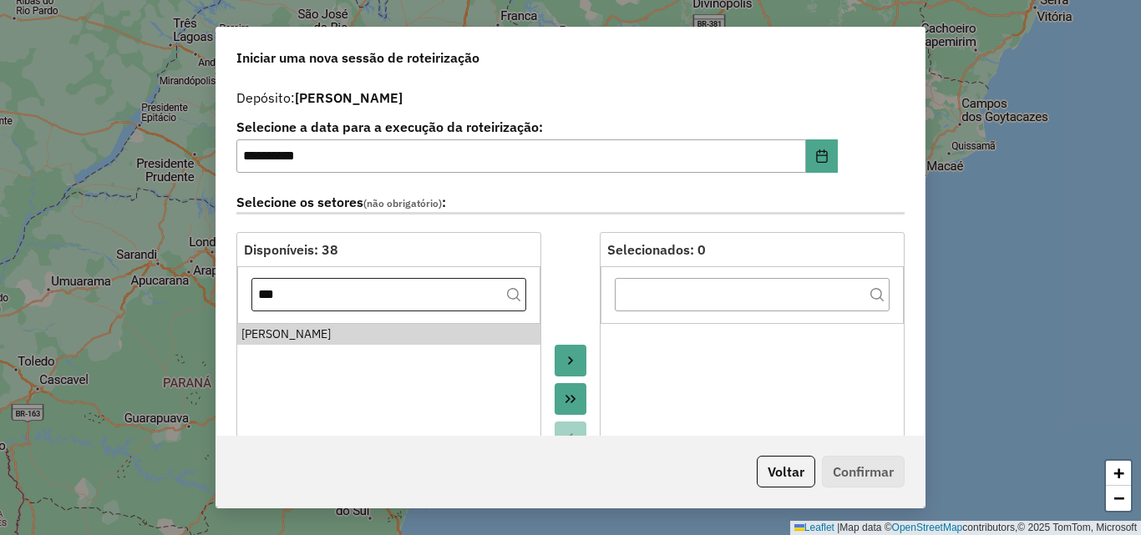
click at [297, 338] on div "[PERSON_NAME]" at bounding box center [388, 335] width 295 height 18
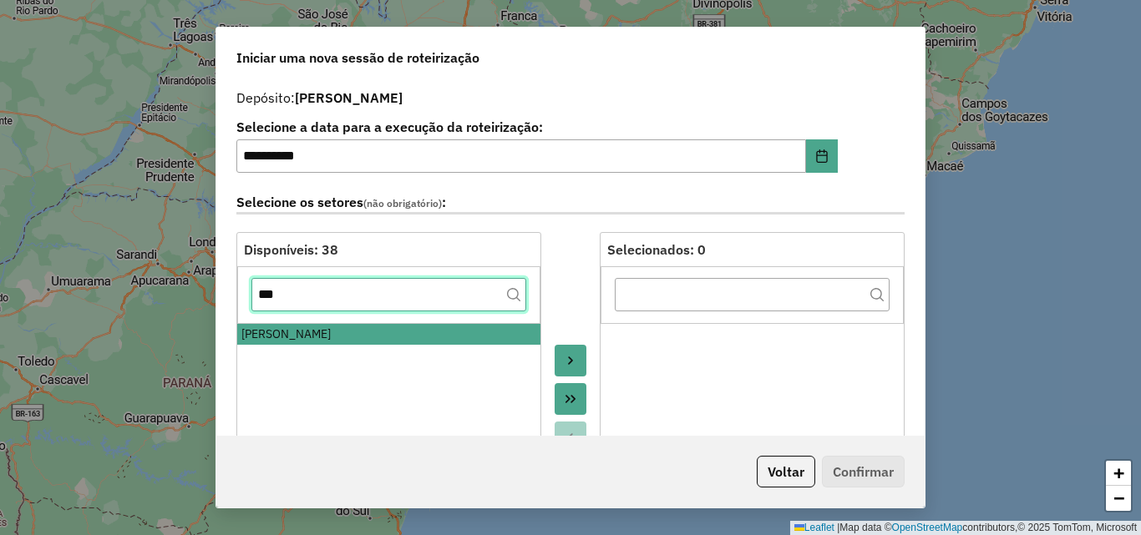
click at [308, 301] on input "***" at bounding box center [388, 294] width 275 height 33
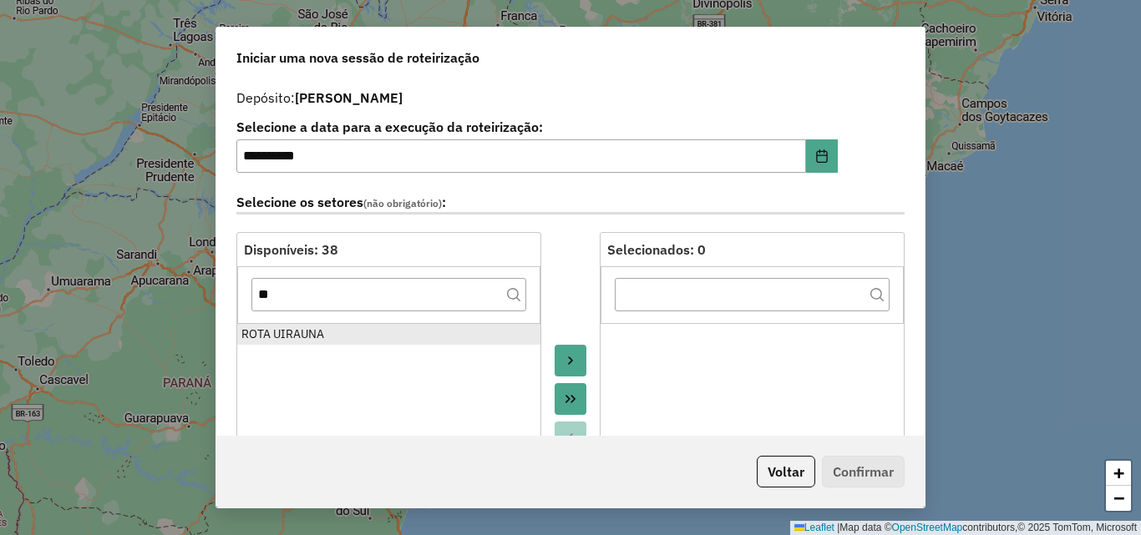
click at [296, 336] on div "ROTA UIRAUNA" at bounding box center [388, 335] width 295 height 18
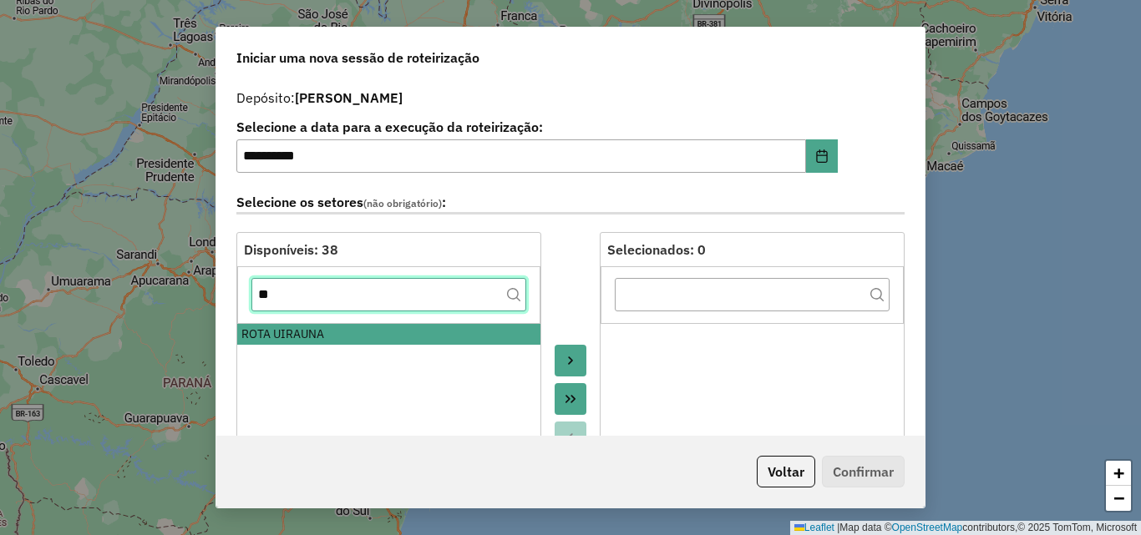
click at [309, 308] on input "**" at bounding box center [388, 294] width 275 height 33
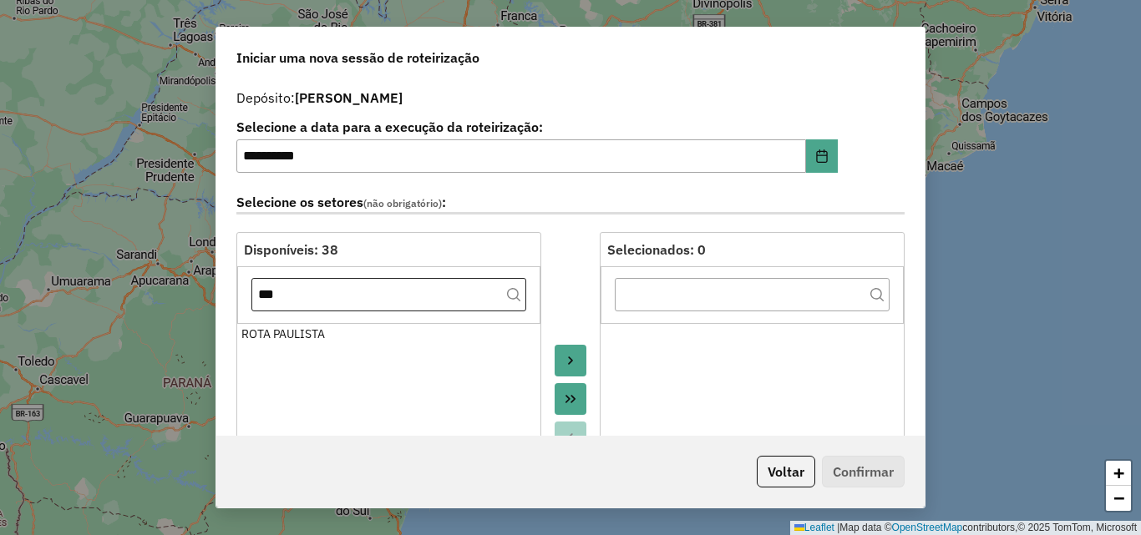
drag, startPoint x: 298, startPoint y: 329, endPoint x: 308, endPoint y: 306, distance: 24.7
click at [298, 331] on div "ROTA PAULISTA" at bounding box center [388, 335] width 295 height 18
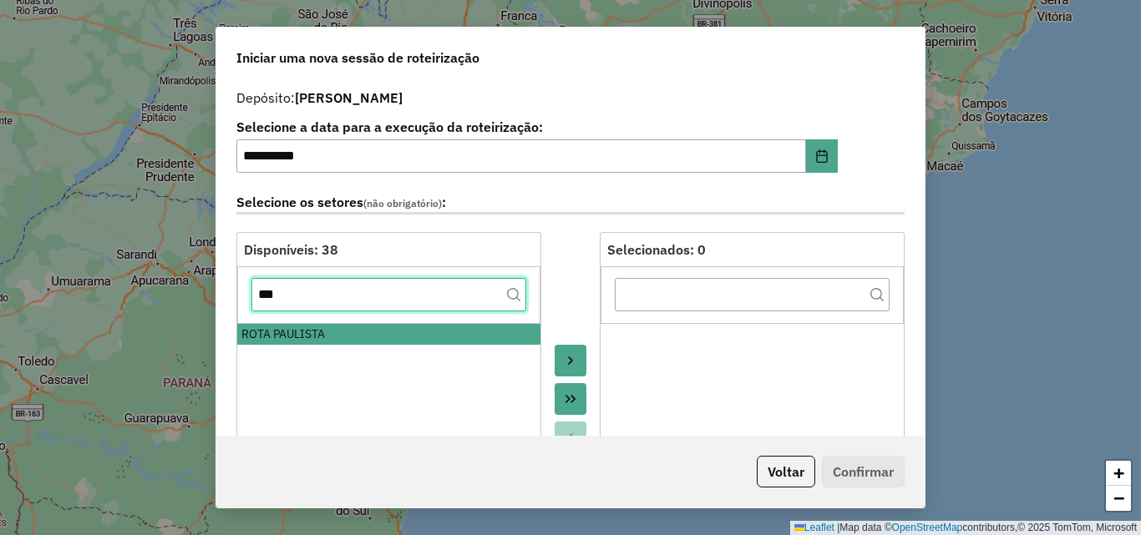
click at [310, 301] on input "***" at bounding box center [388, 294] width 275 height 33
drag, startPoint x: 310, startPoint y: 301, endPoint x: 342, endPoint y: 292, distance: 33.8
click at [333, 291] on input "***" at bounding box center [388, 294] width 275 height 33
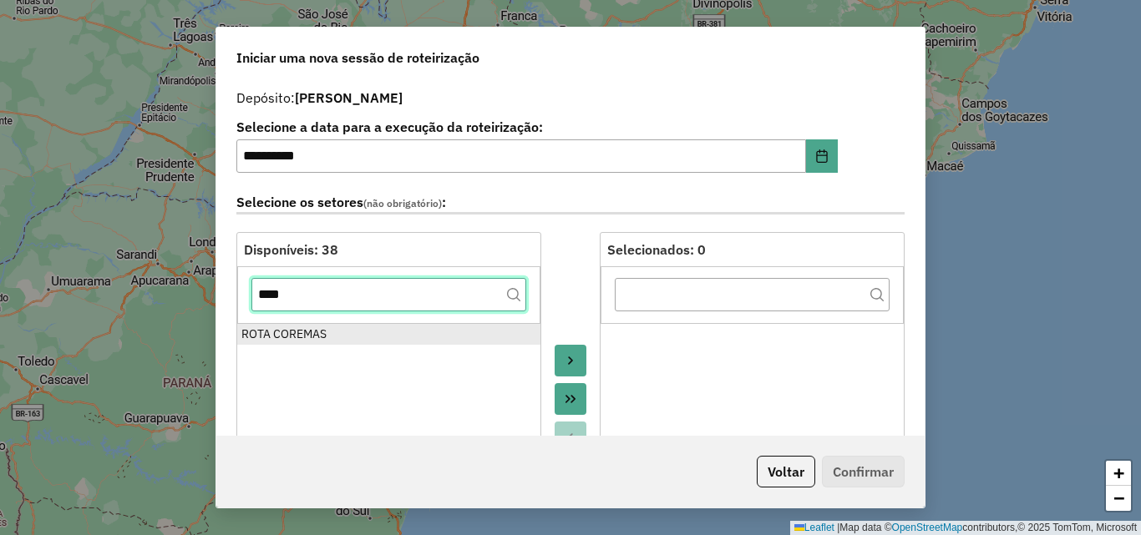
type input "****"
click at [288, 342] on div "ROTA COREMAS" at bounding box center [388, 335] width 295 height 18
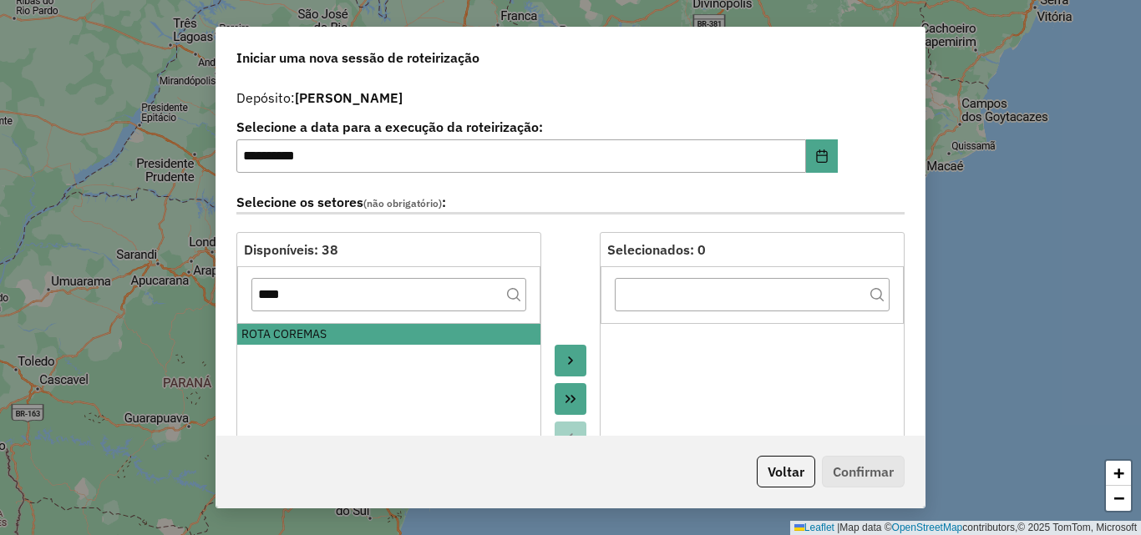
click at [565, 369] on button "Move to Target" at bounding box center [570, 361] width 32 height 32
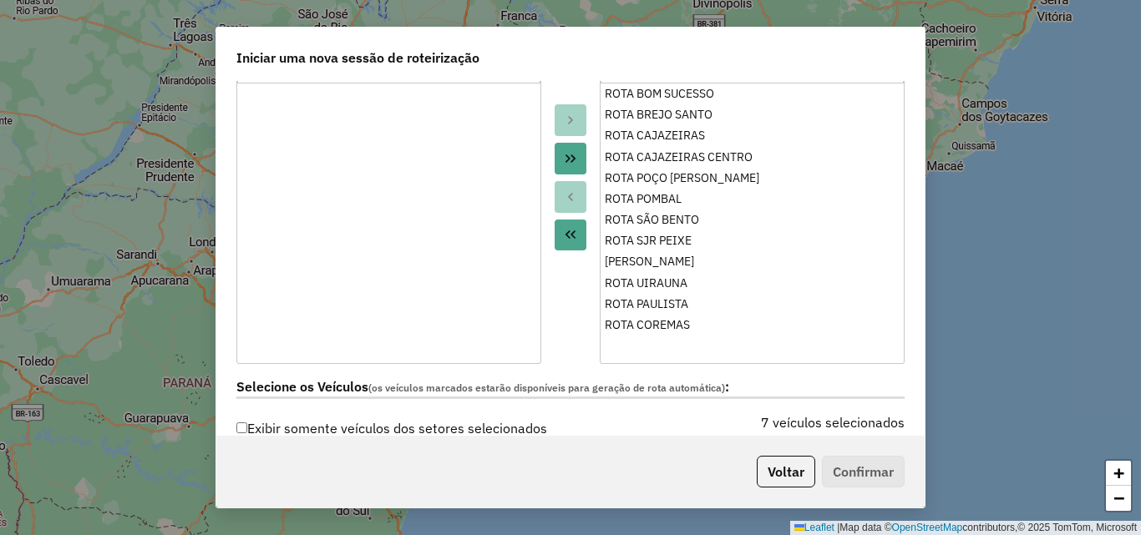
scroll to position [334, 0]
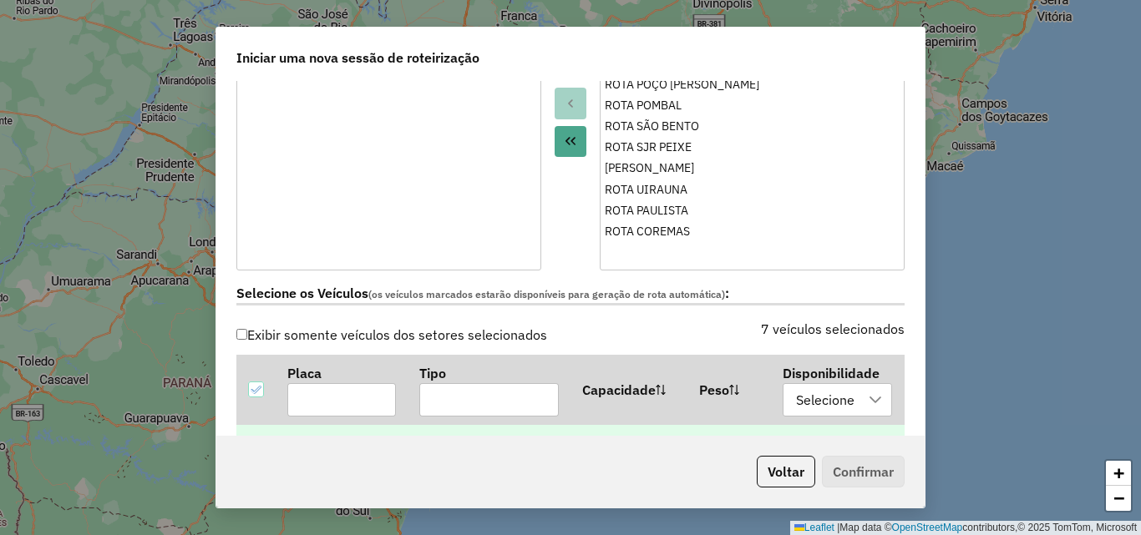
drag, startPoint x: 255, startPoint y: 392, endPoint x: 295, endPoint y: 330, distance: 73.7
click at [254, 392] on icon at bounding box center [256, 390] width 12 height 12
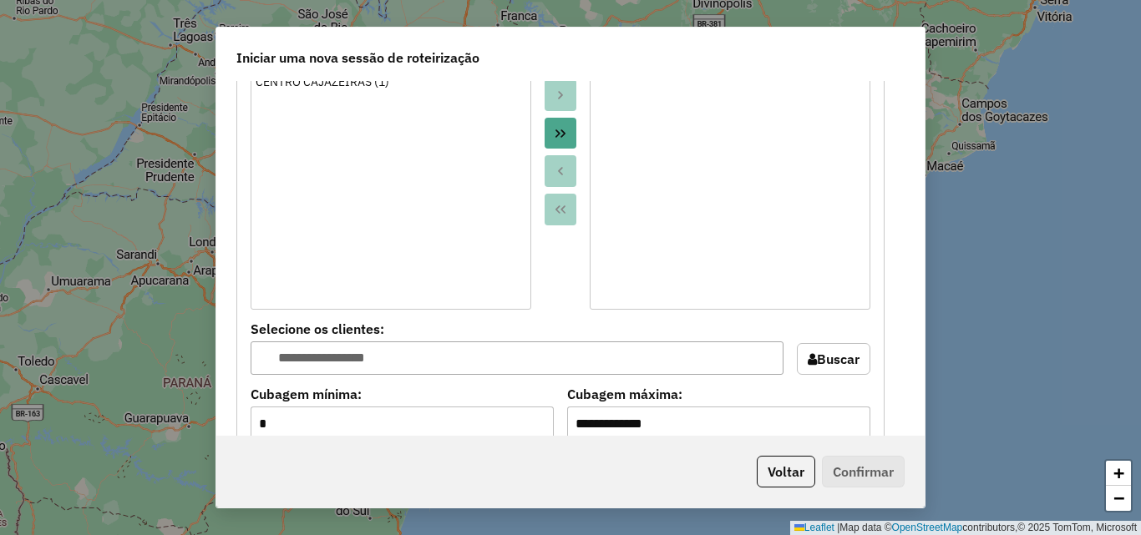
scroll to position [1420, 0]
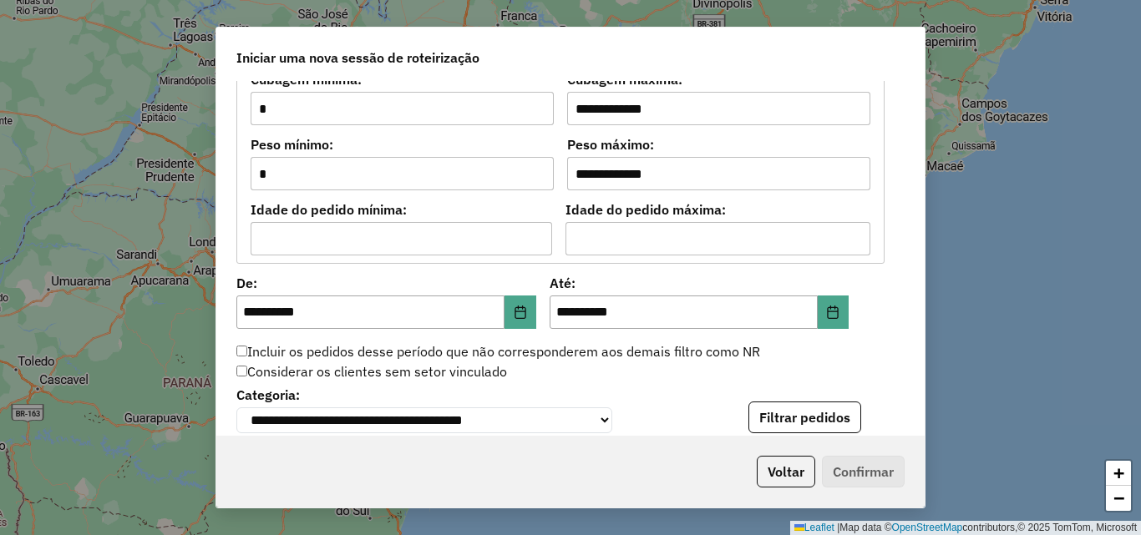
click at [796, 418] on button "Filtrar pedidos" at bounding box center [804, 418] width 113 height 32
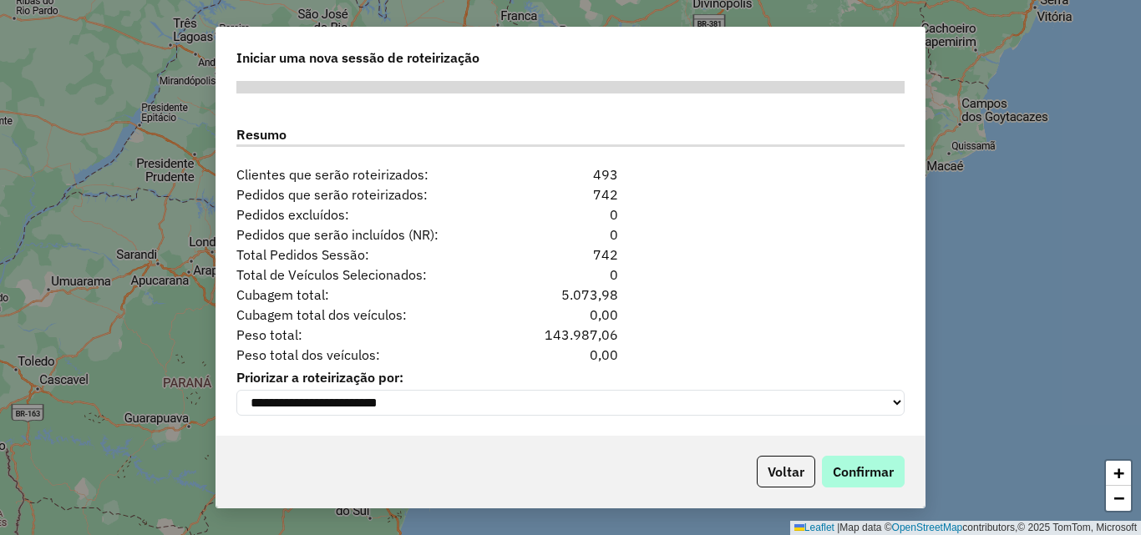
scroll to position [2108, 0]
click at [867, 473] on button "Confirmar" at bounding box center [863, 472] width 83 height 32
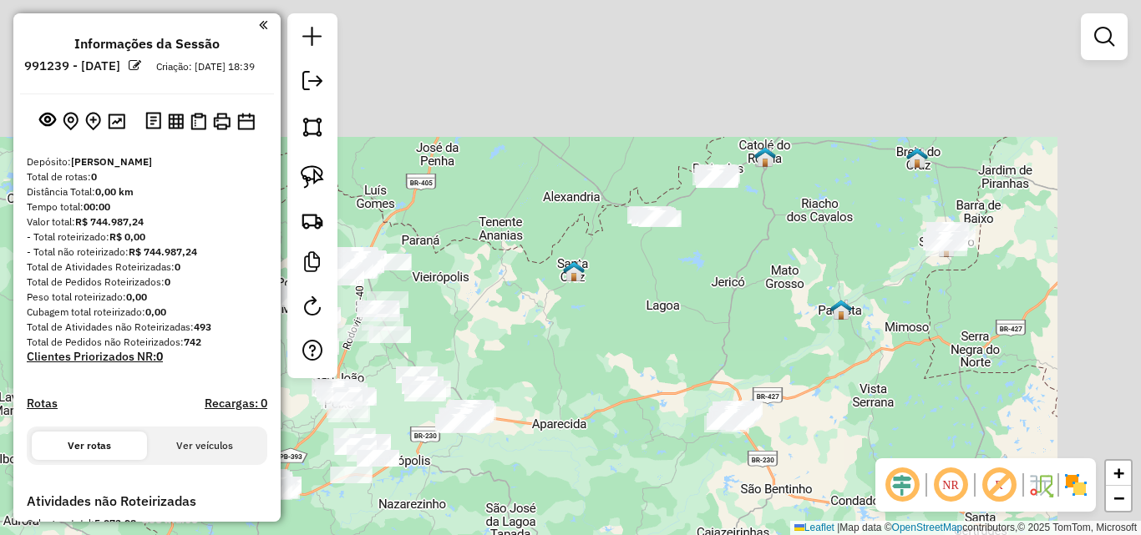
drag, startPoint x: 535, startPoint y: 372, endPoint x: 495, endPoint y: 373, distance: 40.1
click at [534, 375] on div "Janela de atendimento Grade de atendimento Capacidade Transportadoras Veículos …" at bounding box center [570, 267] width 1141 height 535
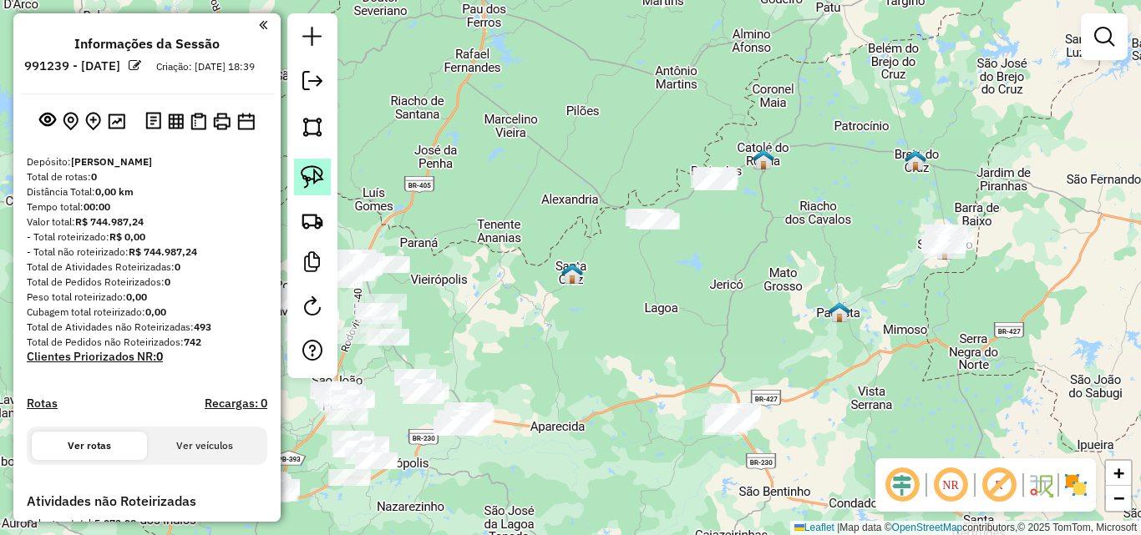
click at [313, 175] on img at bounding box center [312, 176] width 23 height 23
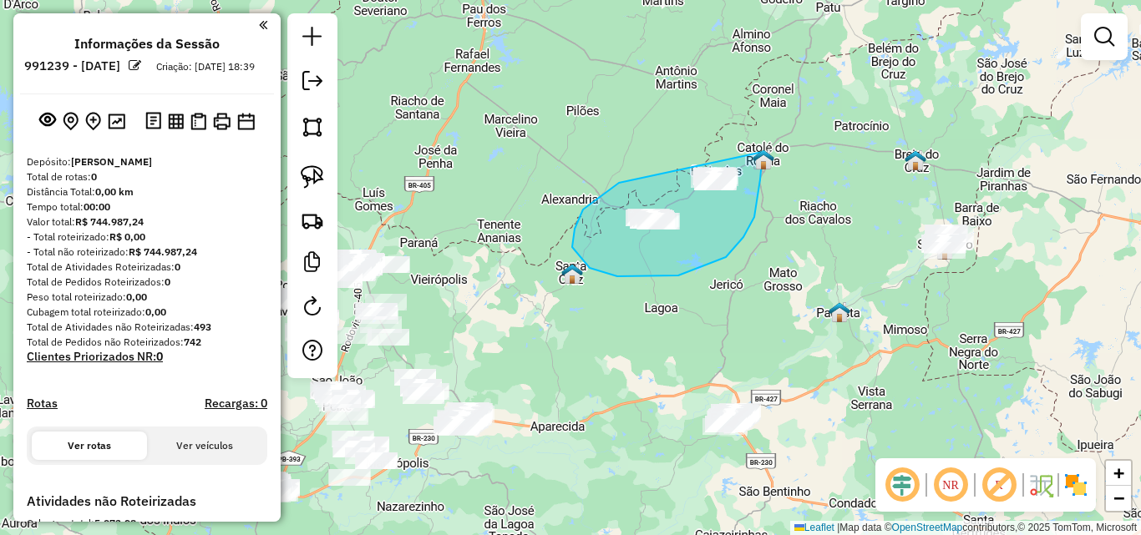
drag, startPoint x: 617, startPoint y: 184, endPoint x: 736, endPoint y: 123, distance: 133.3
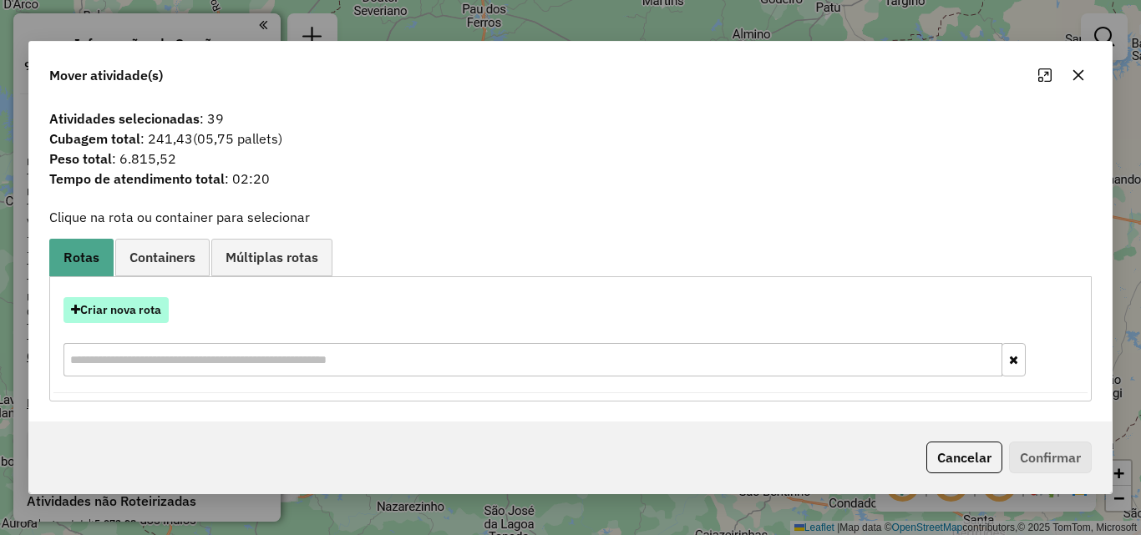
click at [152, 309] on button "Criar nova rota" at bounding box center [115, 310] width 105 height 26
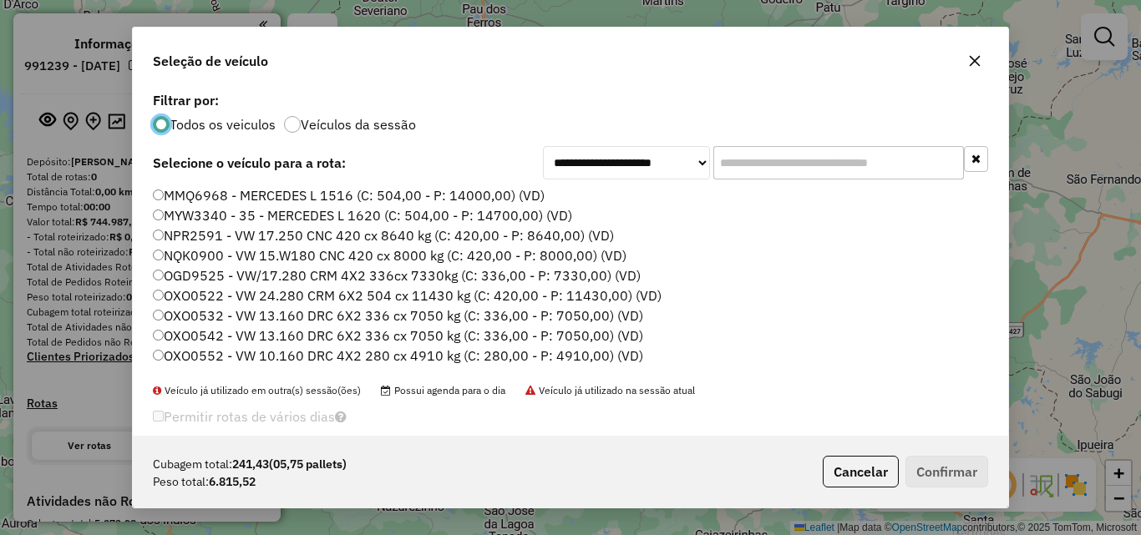
scroll to position [9, 5]
click at [286, 197] on label "MMQ6968 - MERCEDES L 1516 (C: 504,00 - P: 14000,00) (VD)" at bounding box center [349, 195] width 392 height 20
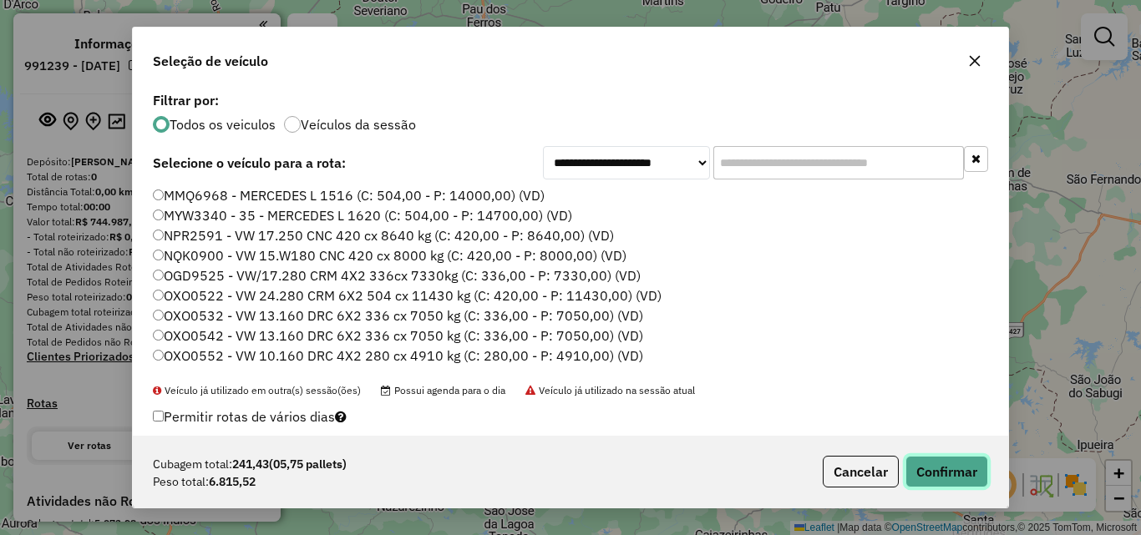
drag, startPoint x: 973, startPoint y: 468, endPoint x: 910, endPoint y: 453, distance: 64.2
click at [973, 468] on button "Confirmar" at bounding box center [946, 472] width 83 height 32
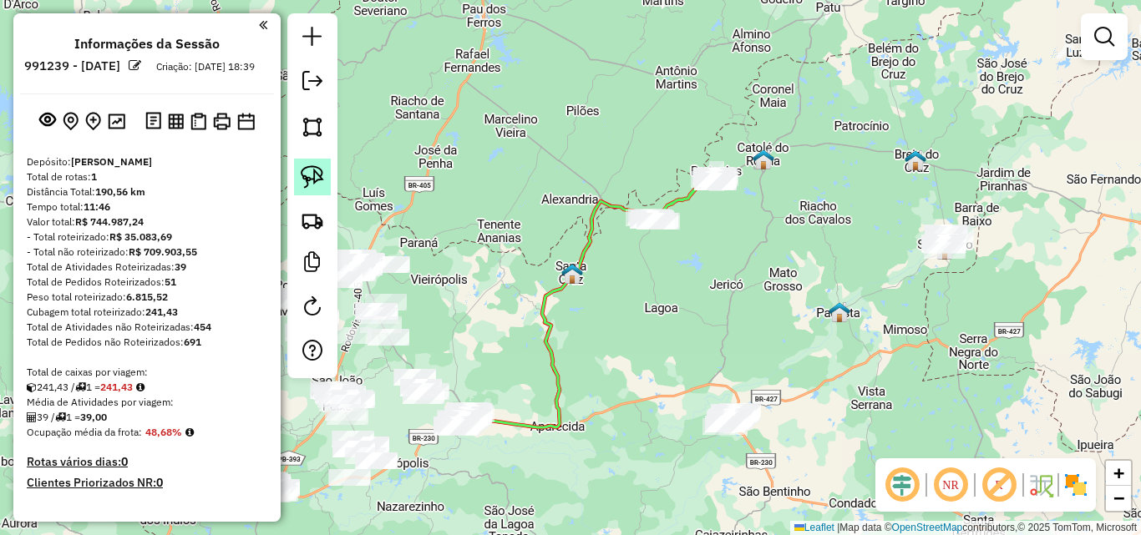
click at [325, 180] on link at bounding box center [312, 177] width 37 height 37
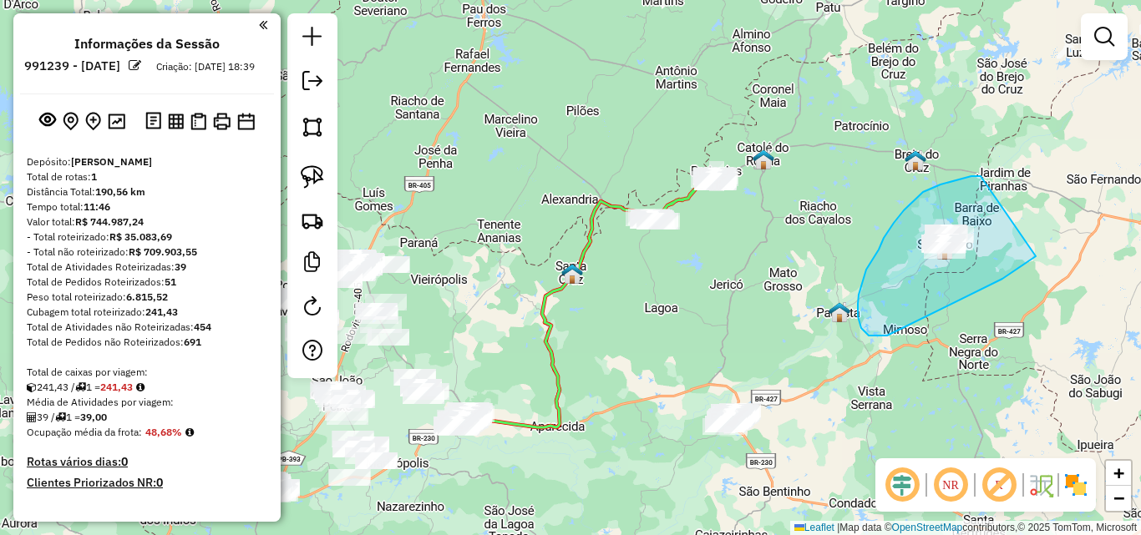
drag, startPoint x: 971, startPoint y: 176, endPoint x: 1052, endPoint y: 247, distance: 107.7
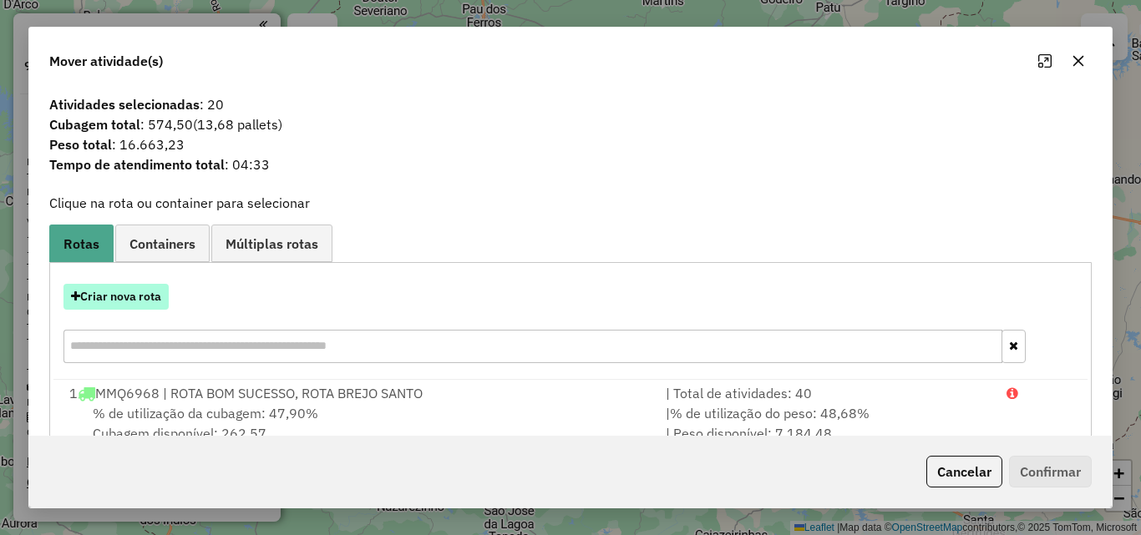
click at [121, 293] on button "Criar nova rota" at bounding box center [115, 297] width 105 height 26
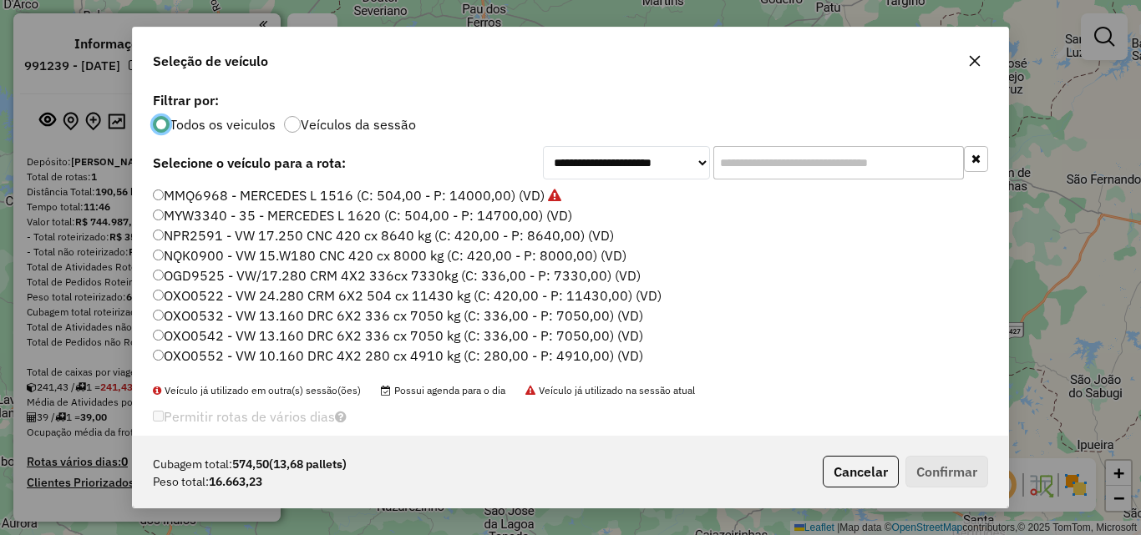
click at [243, 194] on label "MMQ6968 - MERCEDES L 1516 (C: 504,00 - P: 14000,00) (VD)" at bounding box center [357, 195] width 408 height 20
drag, startPoint x: 939, startPoint y: 455, endPoint x: 941, endPoint y: 464, distance: 9.5
click at [939, 459] on p-footer "Cubagem total: 574,50 (13,68 pallets) Peso total: 16.663,23 Cancelar Confirmar" at bounding box center [902, 472] width 172 height 32
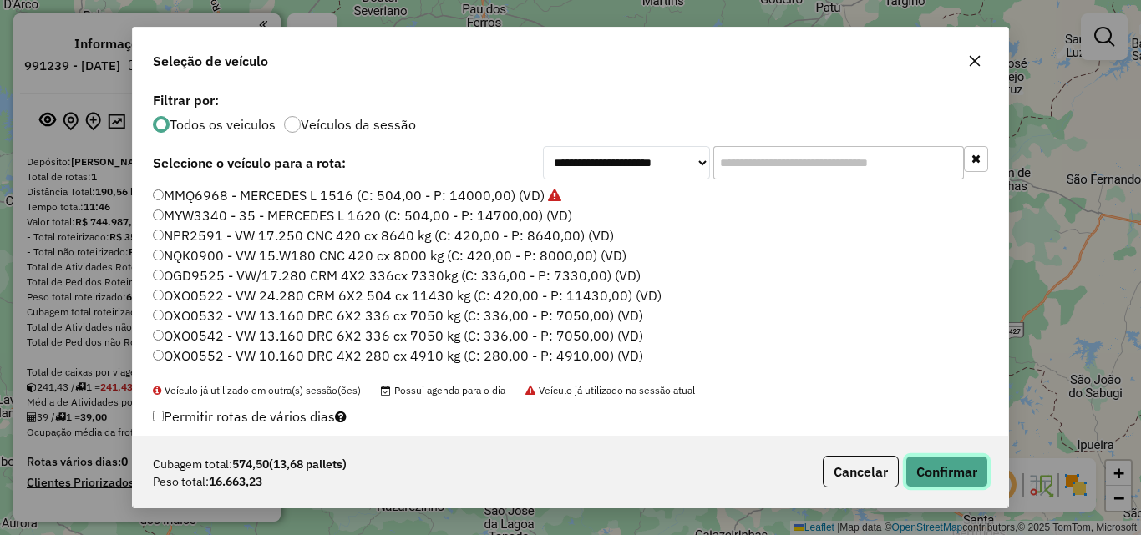
click at [944, 462] on button "Confirmar" at bounding box center [946, 472] width 83 height 32
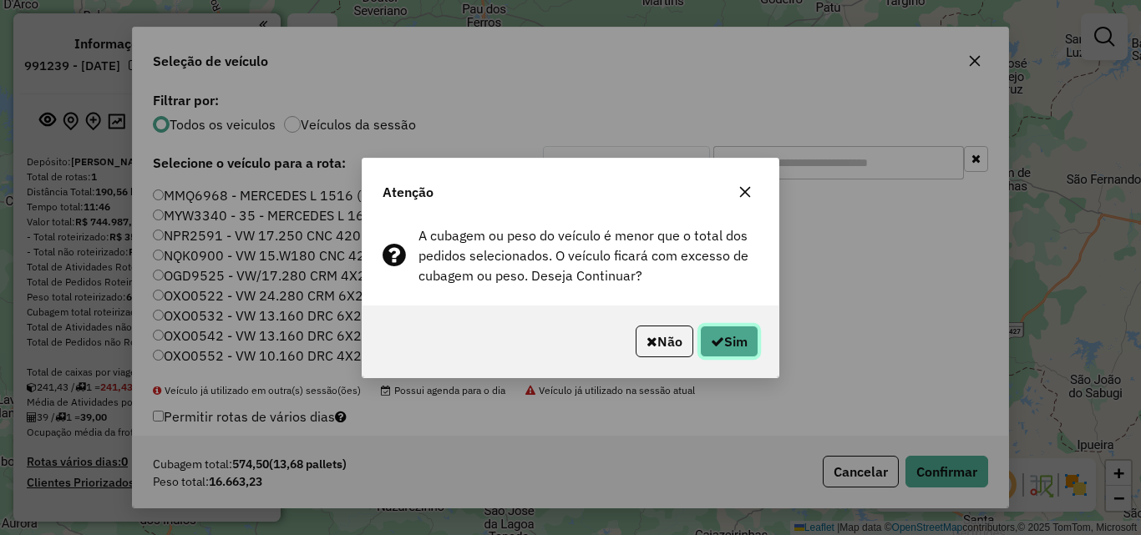
click at [740, 343] on button "Sim" at bounding box center [729, 342] width 58 height 32
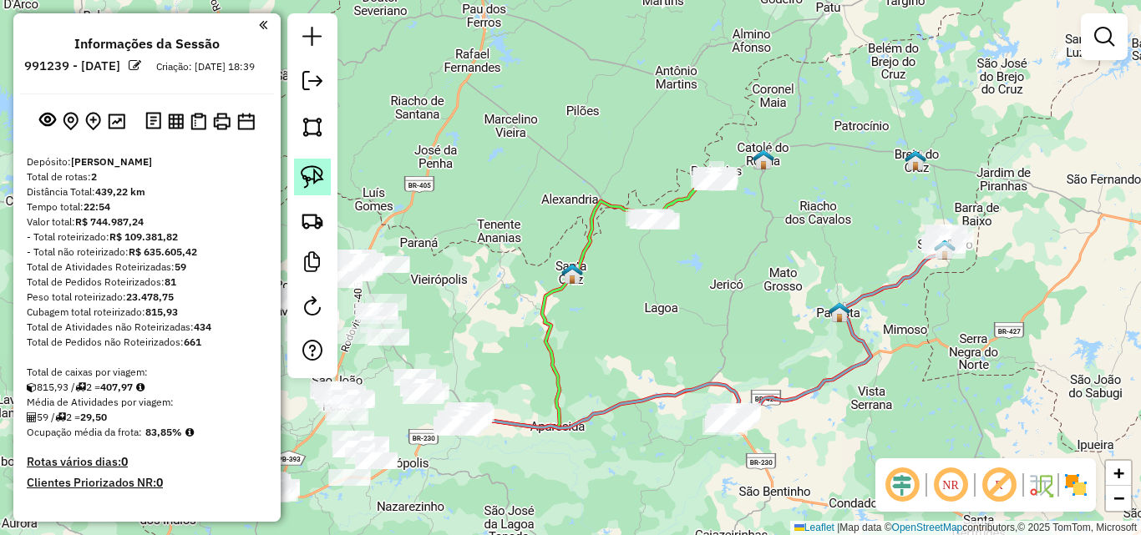
click at [306, 185] on img at bounding box center [312, 176] width 23 height 23
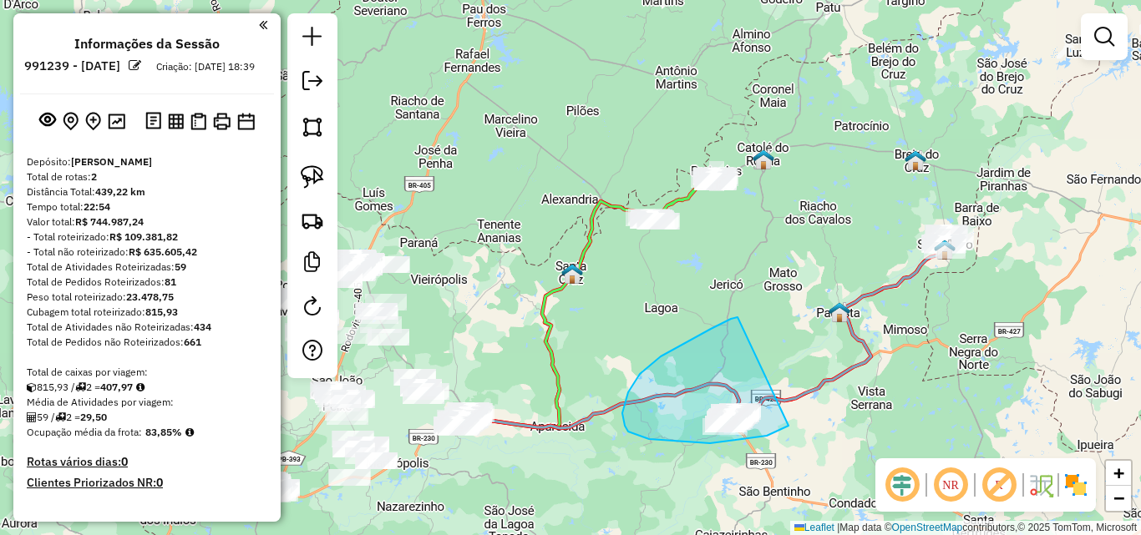
drag, startPoint x: 622, startPoint y: 413, endPoint x: 799, endPoint y: 419, distance: 177.1
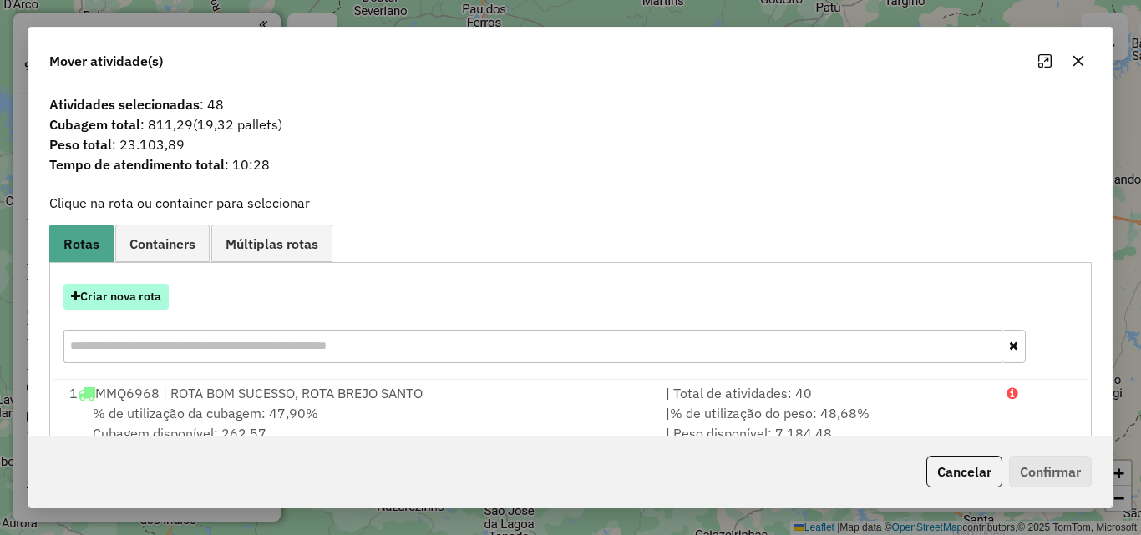
click at [134, 300] on button "Criar nova rota" at bounding box center [115, 297] width 105 height 26
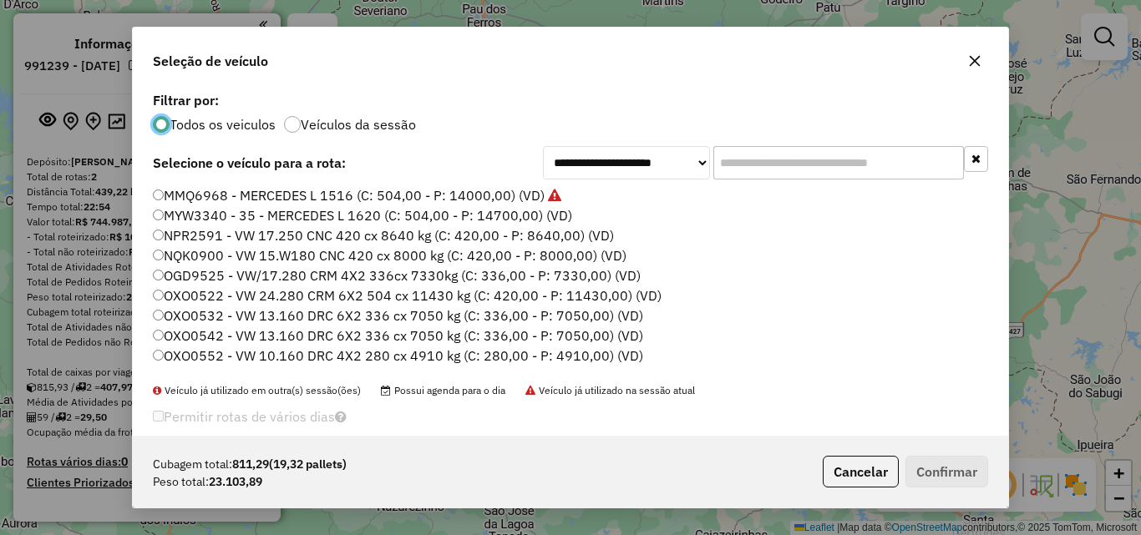
click at [215, 195] on label "MMQ6968 - MERCEDES L 1516 (C: 504,00 - P: 14000,00) (VD)" at bounding box center [357, 195] width 408 height 20
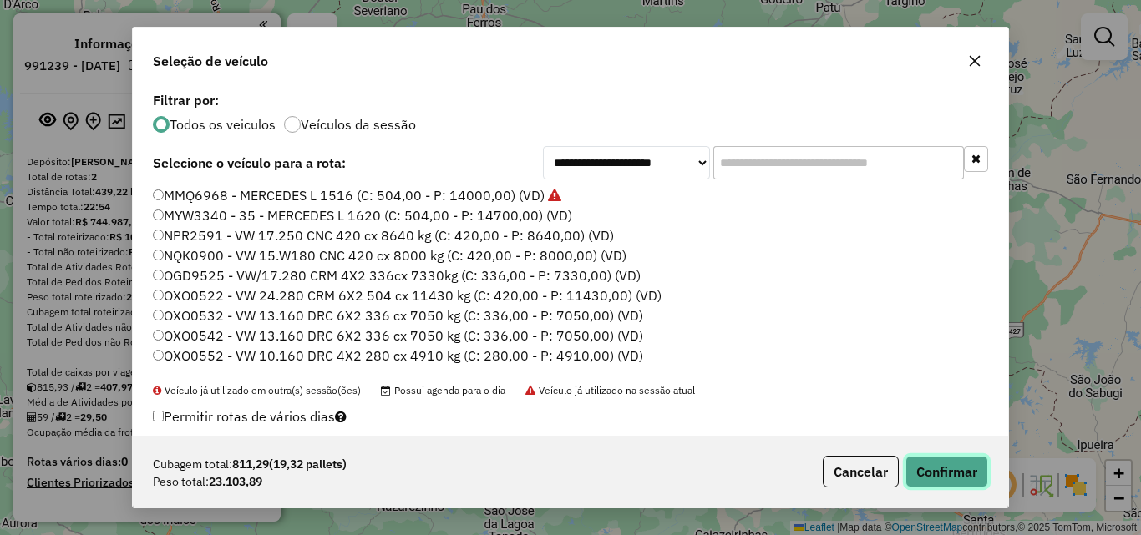
click at [981, 473] on button "Confirmar" at bounding box center [946, 472] width 83 height 32
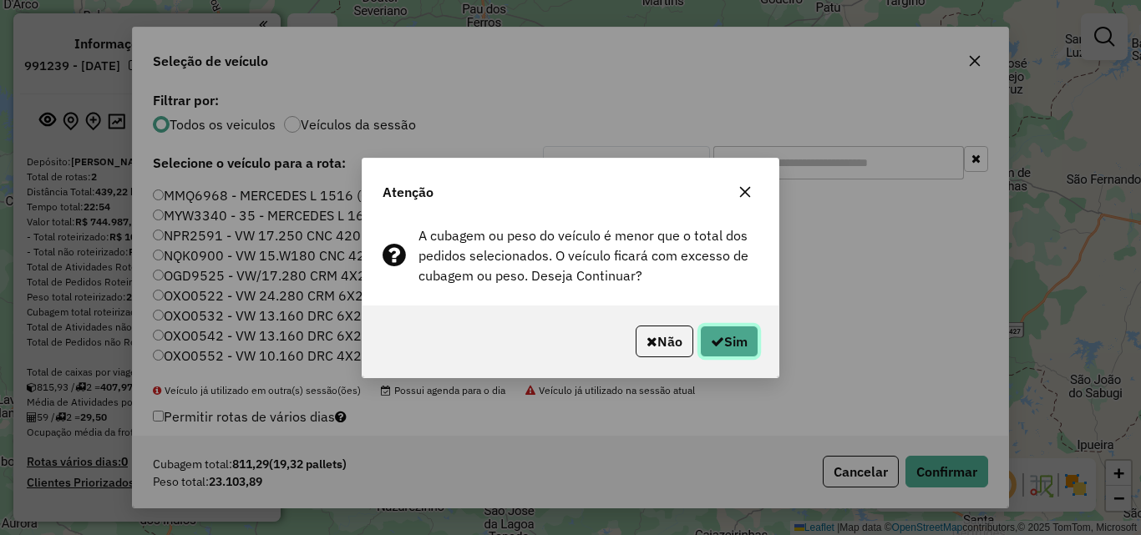
click at [742, 337] on button "Sim" at bounding box center [729, 342] width 58 height 32
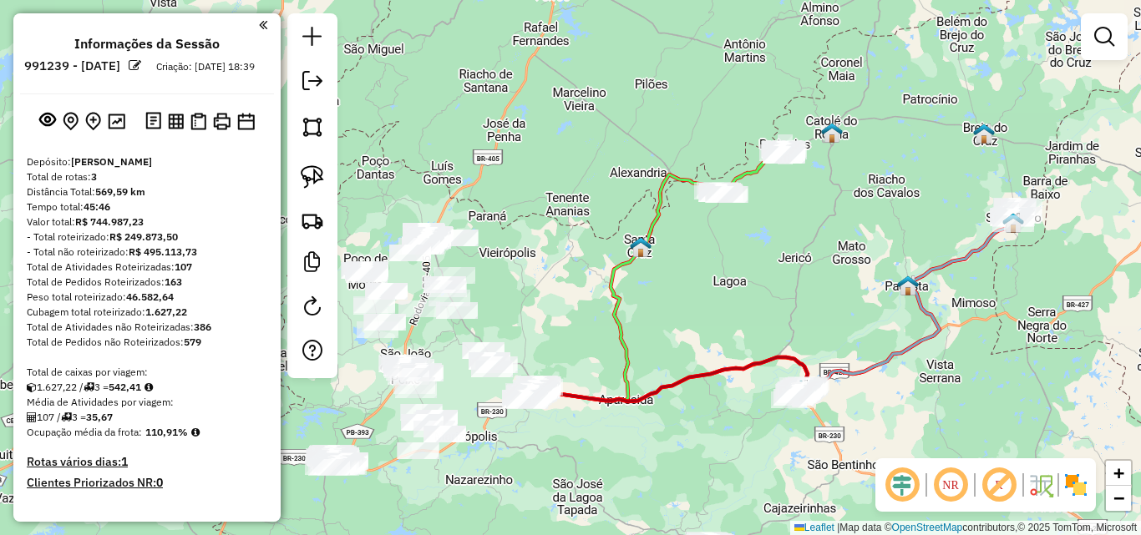
drag, startPoint x: 667, startPoint y: 333, endPoint x: 702, endPoint y: 329, distance: 35.3
click at [752, 307] on div "Janela de atendimento Grade de atendimento Capacidade Transportadoras Veículos …" at bounding box center [570, 267] width 1141 height 535
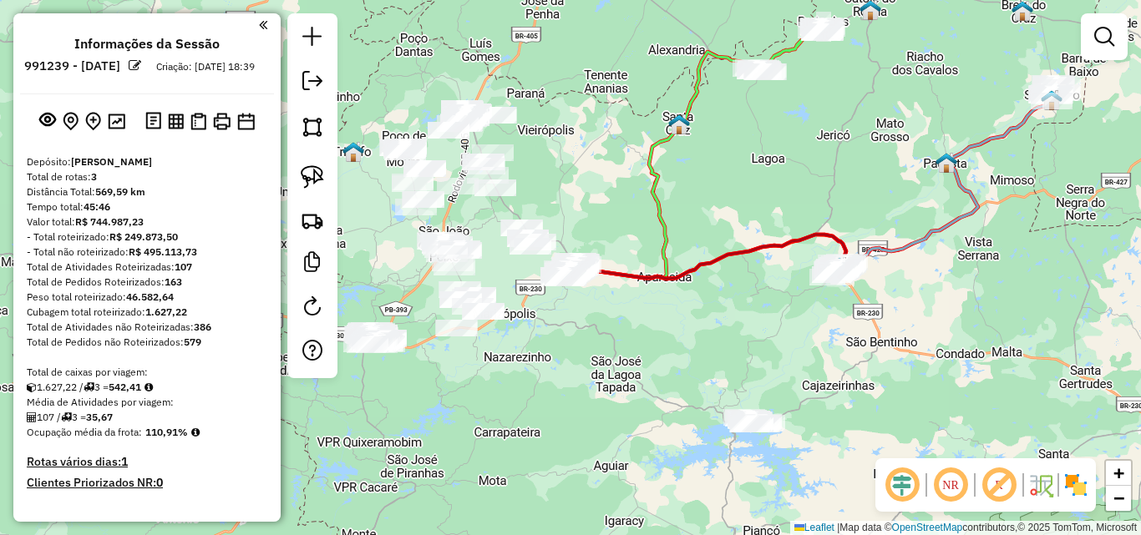
drag, startPoint x: 610, startPoint y: 413, endPoint x: 503, endPoint y: 295, distance: 159.6
click at [581, 350] on div "Janela de atendimento Grade de atendimento Capacidade Transportadoras Veículos …" at bounding box center [570, 267] width 1141 height 535
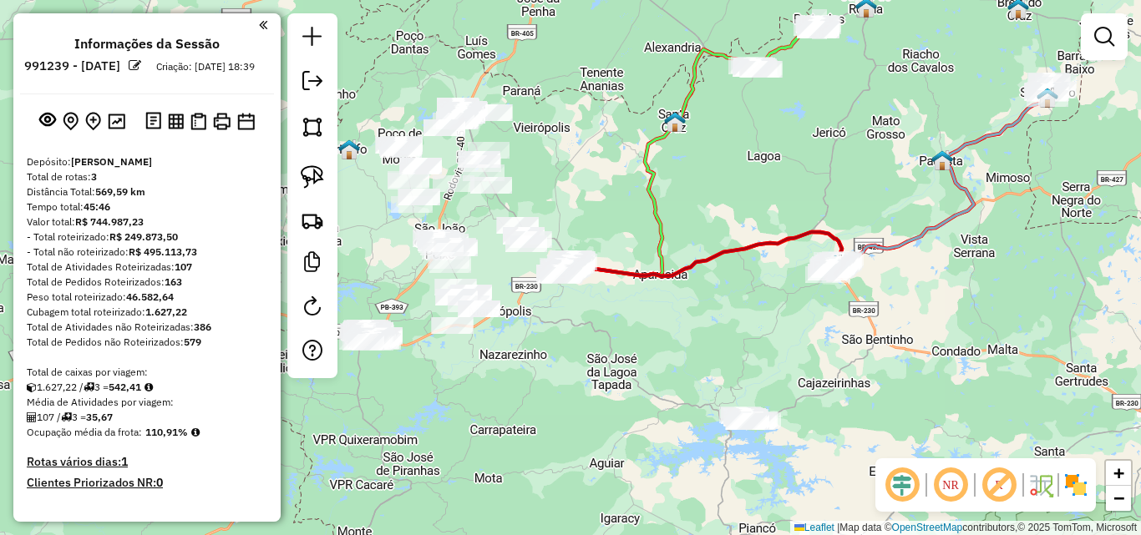
drag, startPoint x: 306, startPoint y: 178, endPoint x: 410, endPoint y: 239, distance: 120.2
click at [306, 179] on img at bounding box center [312, 176] width 23 height 23
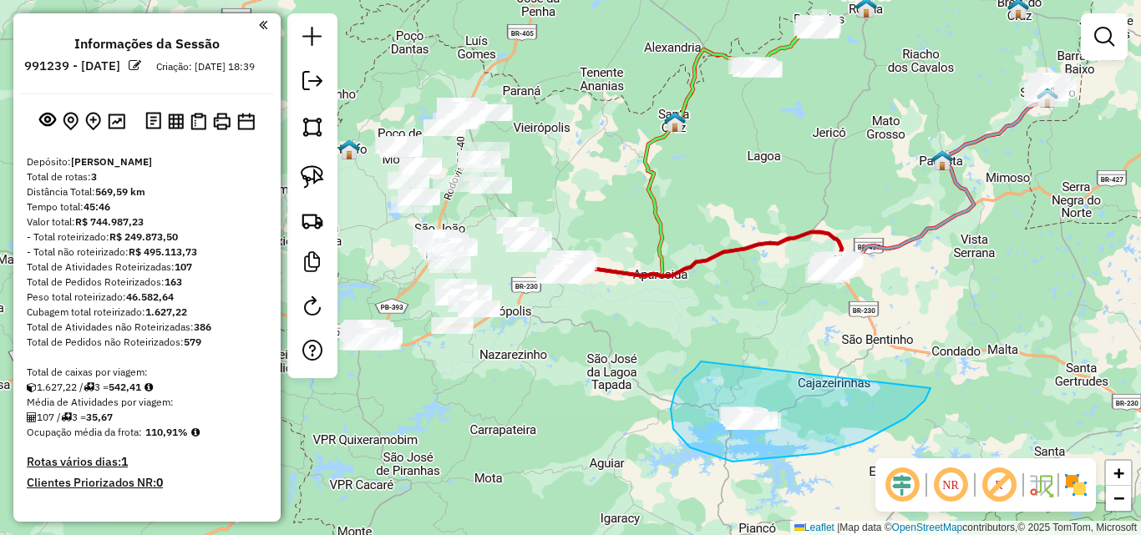
drag, startPoint x: 683, startPoint y: 379, endPoint x: 934, endPoint y: 382, distance: 250.5
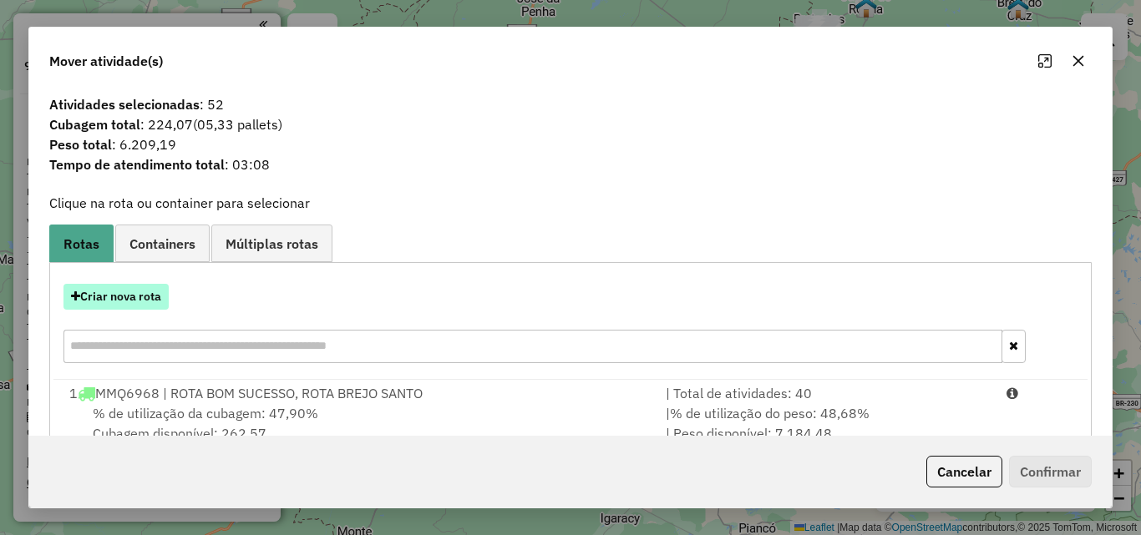
click at [127, 302] on button "Criar nova rota" at bounding box center [115, 297] width 105 height 26
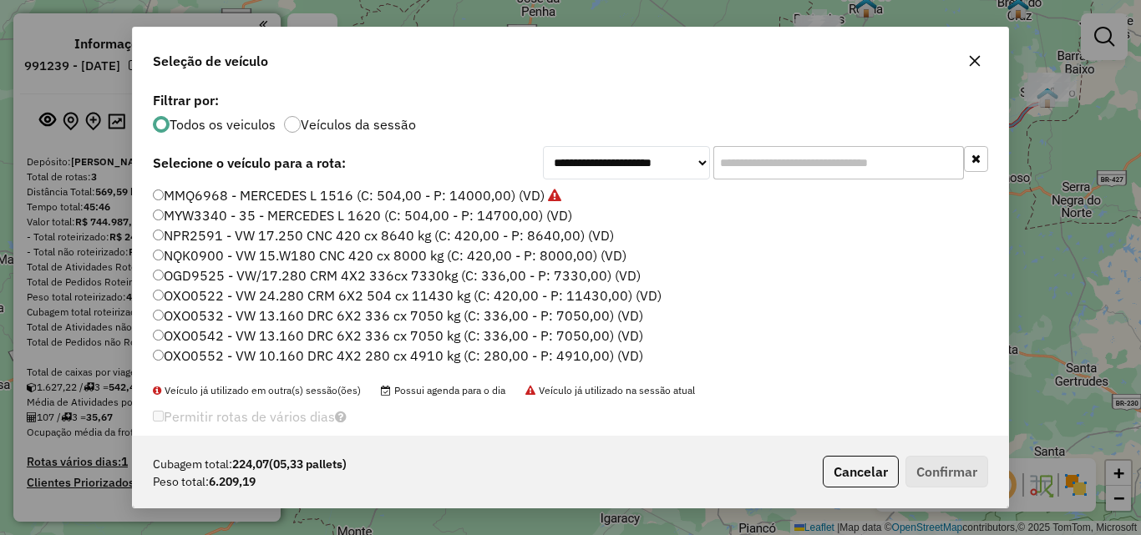
click at [257, 198] on label "MMQ6968 - MERCEDES L 1516 (C: 504,00 - P: 14000,00) (VD)" at bounding box center [357, 195] width 408 height 20
drag, startPoint x: 948, startPoint y: 470, endPoint x: 895, endPoint y: 443, distance: 59.4
click at [944, 468] on button "Confirmar" at bounding box center [946, 472] width 83 height 32
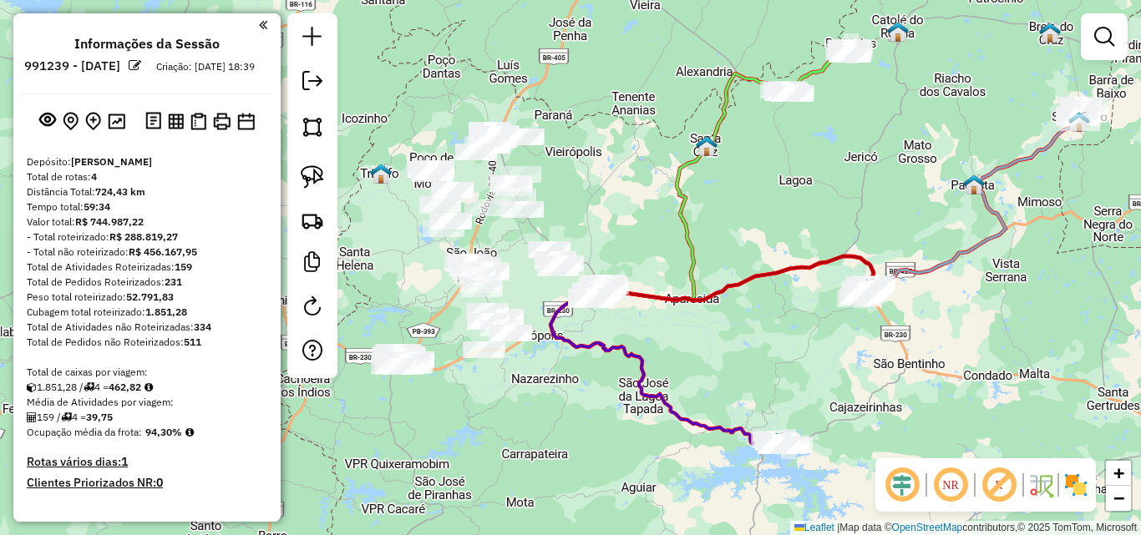
drag, startPoint x: 391, startPoint y: 207, endPoint x: 401, endPoint y: 213, distance: 11.6
click at [406, 219] on div "Janela de atendimento Grade de atendimento Capacidade Transportadoras Veículos …" at bounding box center [570, 267] width 1141 height 535
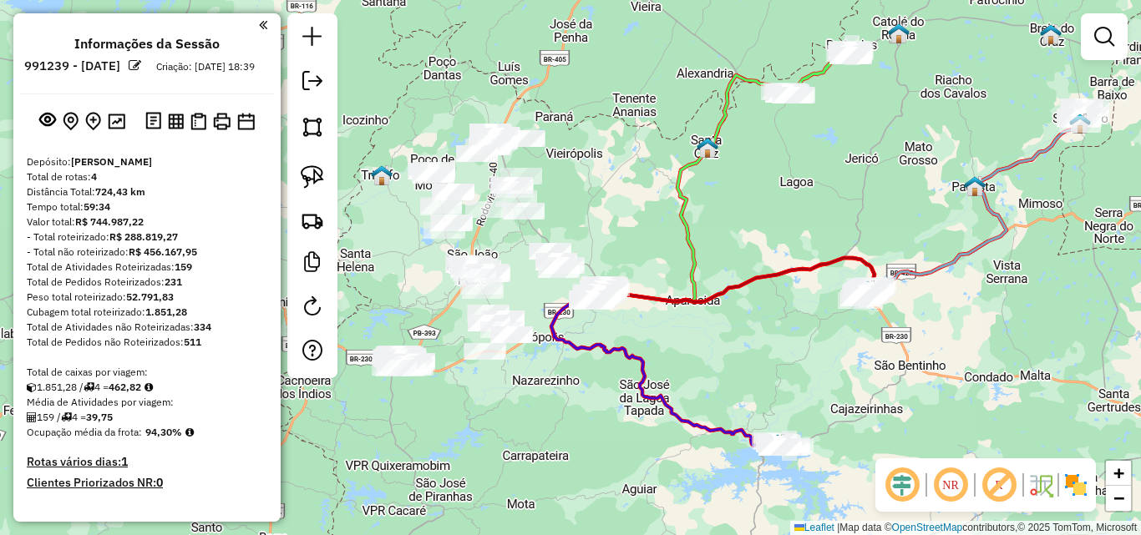
click at [306, 172] on img at bounding box center [312, 176] width 23 height 23
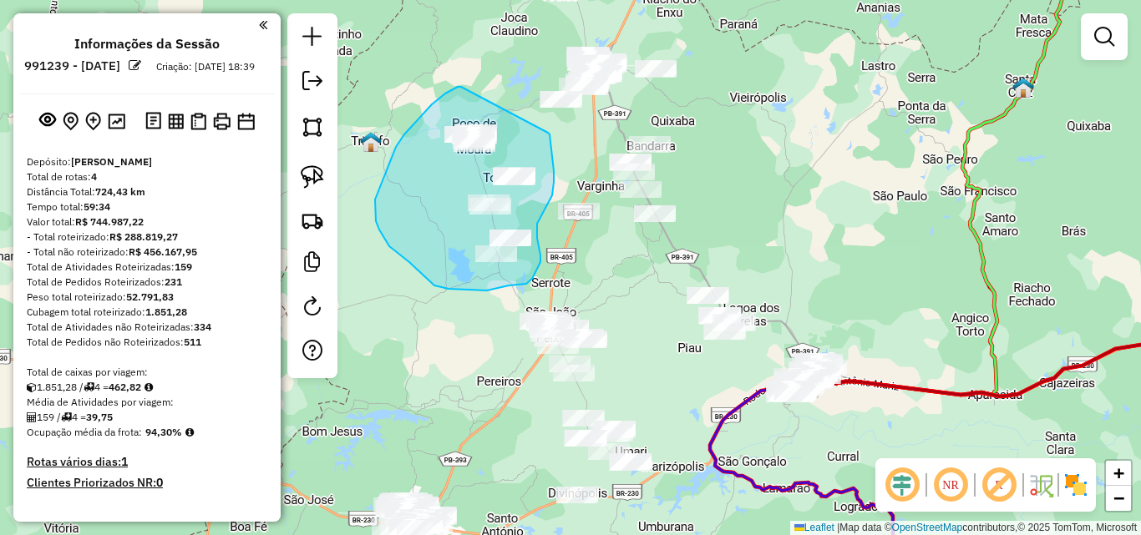
drag, startPoint x: 458, startPoint y: 87, endPoint x: 548, endPoint y: 133, distance: 101.2
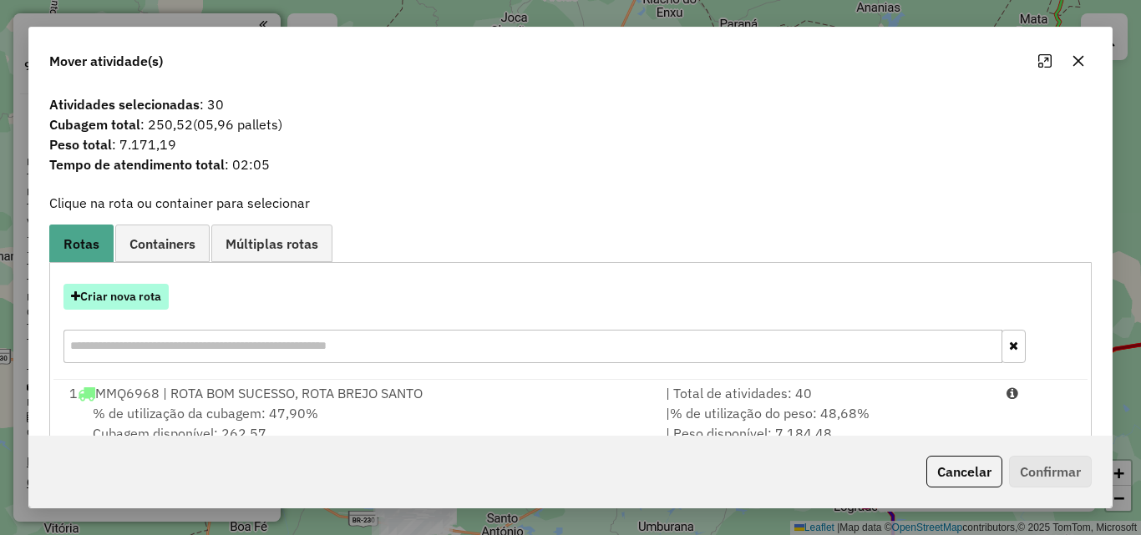
click at [120, 297] on button "Criar nova rota" at bounding box center [115, 297] width 105 height 26
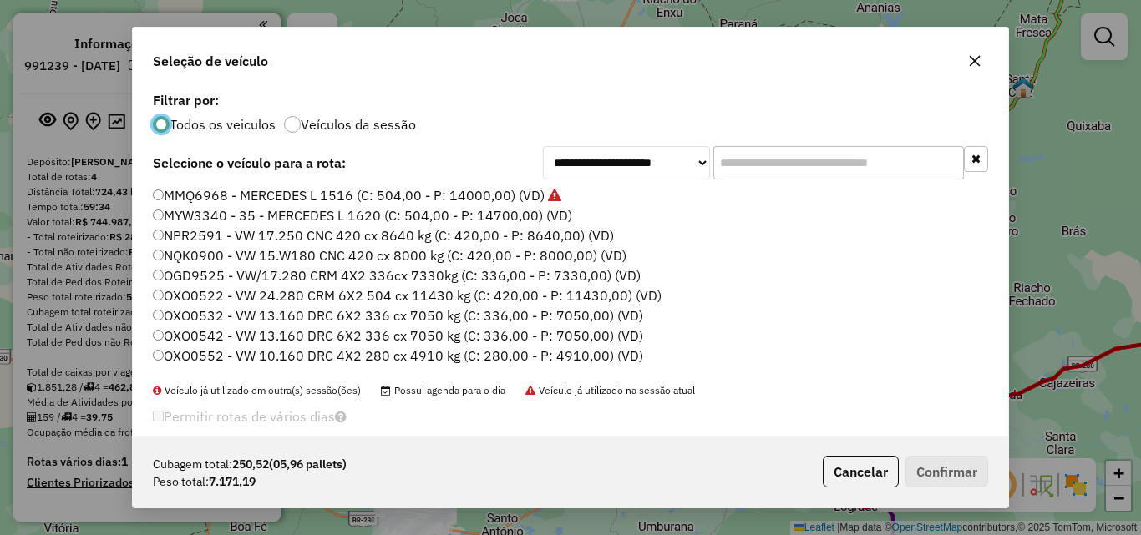
click at [251, 200] on label "MMQ6968 - MERCEDES L 1516 (C: 504,00 - P: 14000,00) (VD)" at bounding box center [357, 195] width 408 height 20
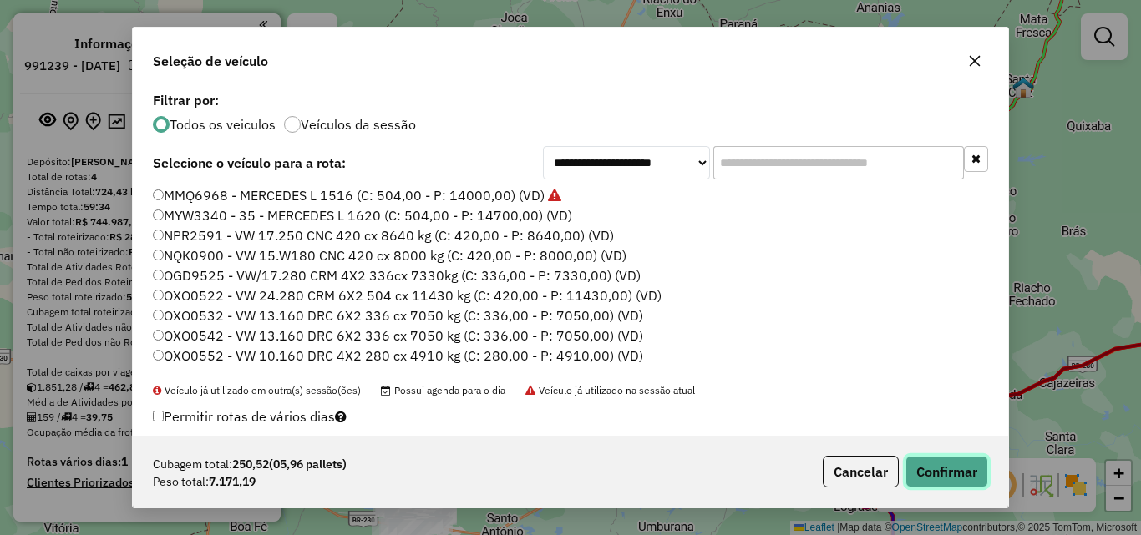
drag, startPoint x: 967, startPoint y: 471, endPoint x: 916, endPoint y: 450, distance: 55.1
click at [965, 471] on button "Confirmar" at bounding box center [946, 472] width 83 height 32
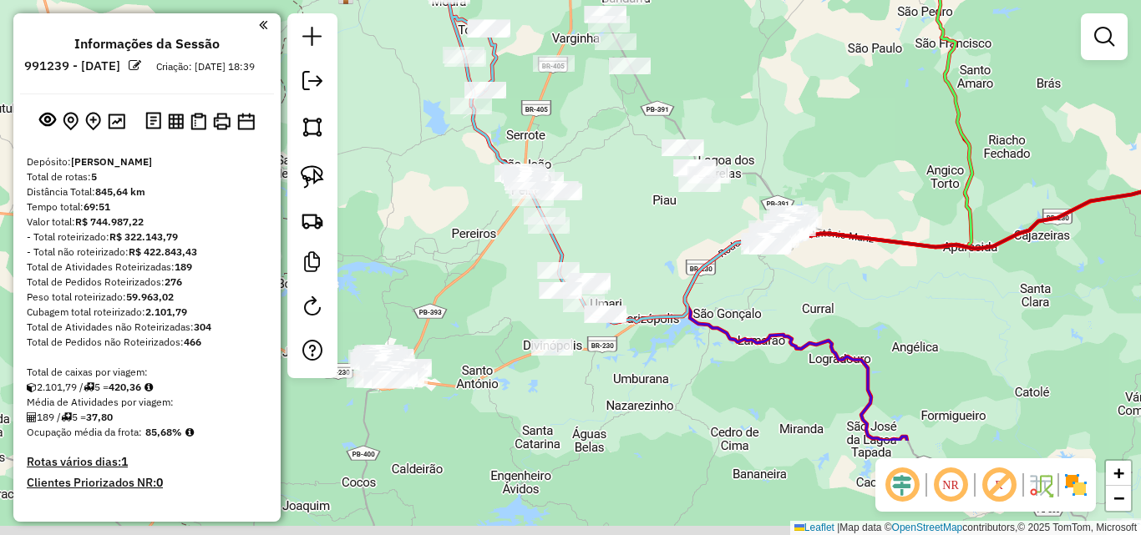
drag, startPoint x: 464, startPoint y: 319, endPoint x: 424, endPoint y: 256, distance: 74.4
click at [460, 273] on div "Janela de atendimento Grade de atendimento Capacidade Transportadoras Veículos …" at bounding box center [570, 267] width 1141 height 535
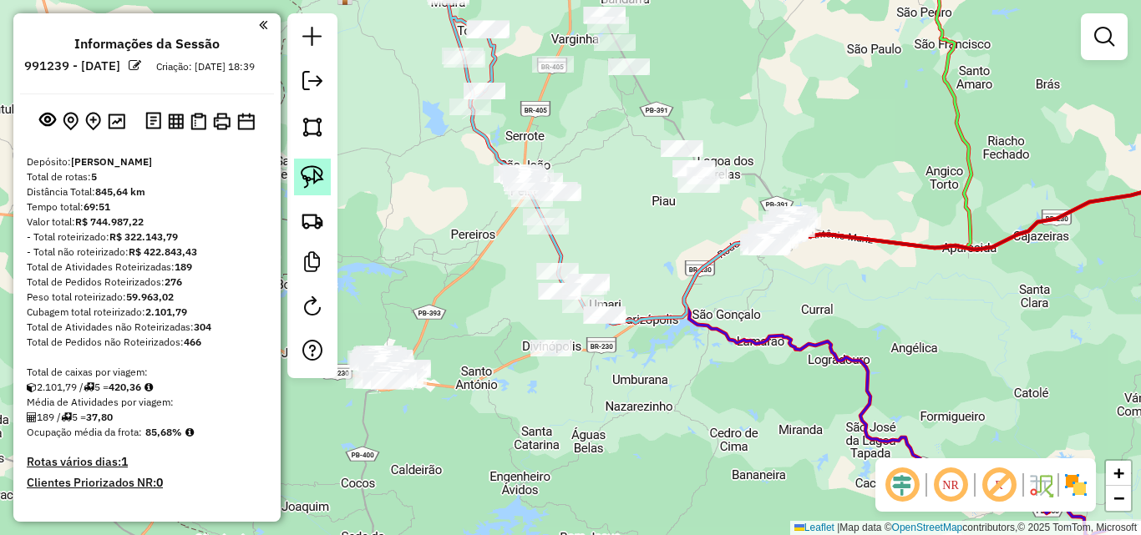
click at [298, 168] on link at bounding box center [312, 177] width 37 height 37
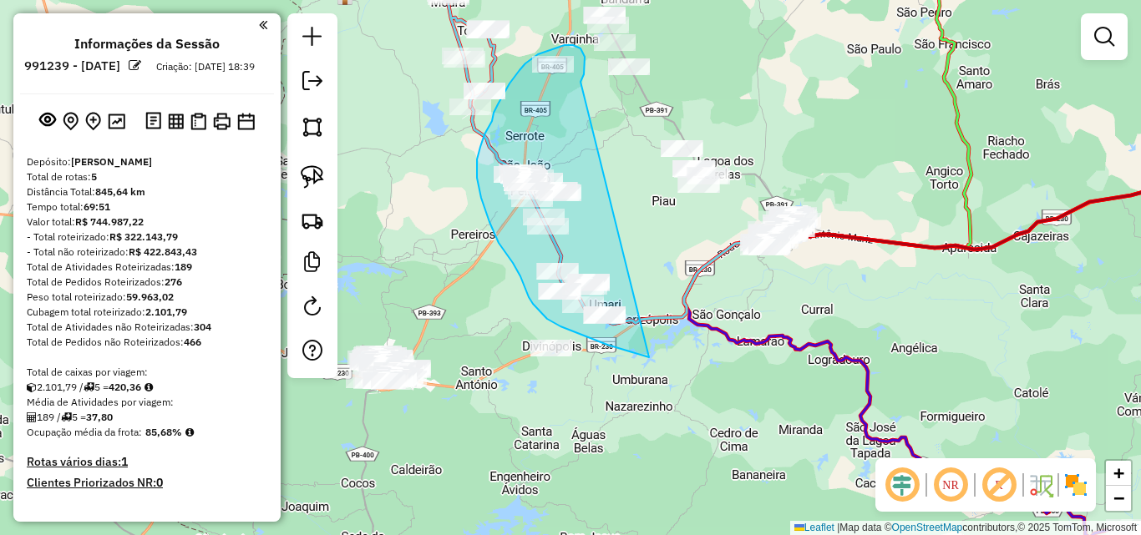
drag, startPoint x: 585, startPoint y: 64, endPoint x: 673, endPoint y: 362, distance: 311.0
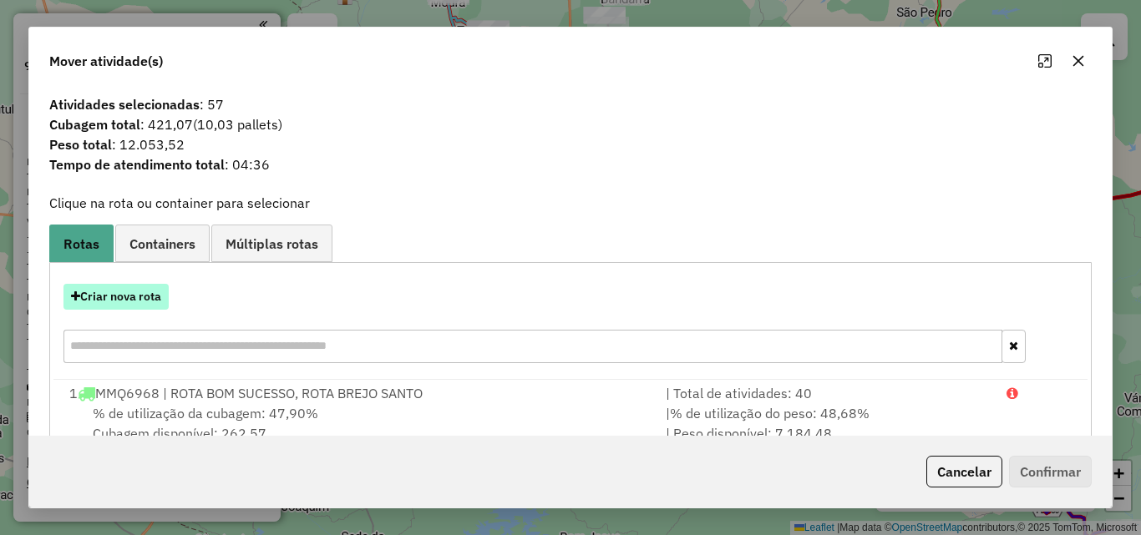
click at [139, 298] on button "Criar nova rota" at bounding box center [115, 297] width 105 height 26
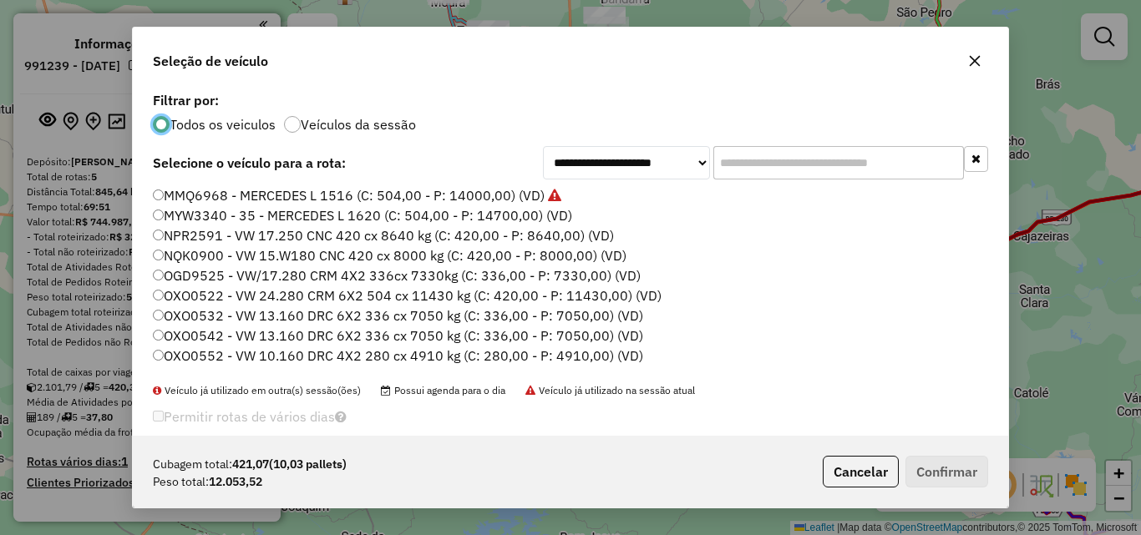
click at [265, 194] on label "MMQ6968 - MERCEDES L 1516 (C: 504,00 - P: 14000,00) (VD)" at bounding box center [357, 195] width 408 height 20
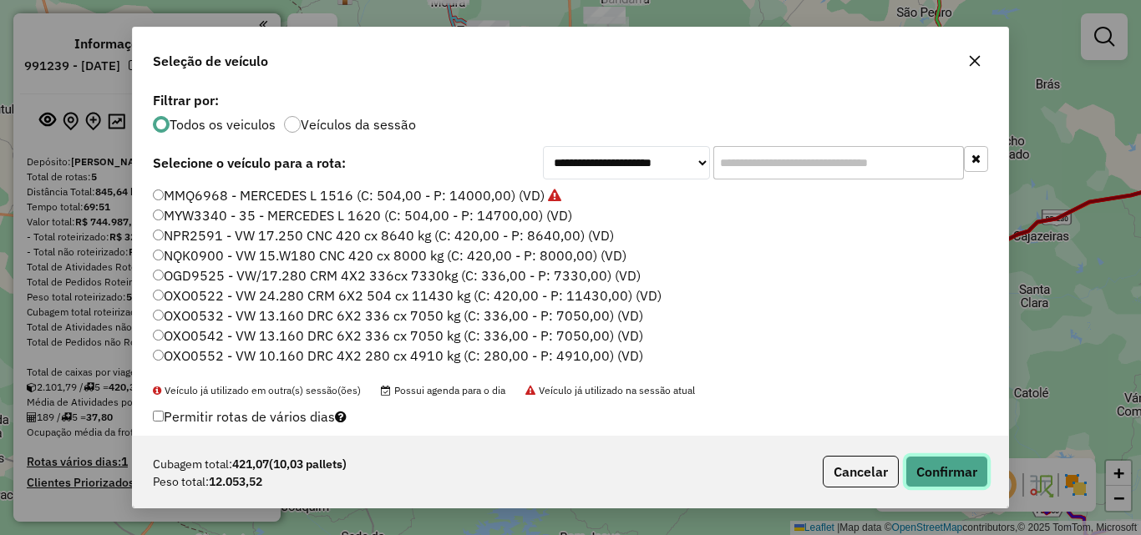
click at [969, 463] on button "Confirmar" at bounding box center [946, 472] width 83 height 32
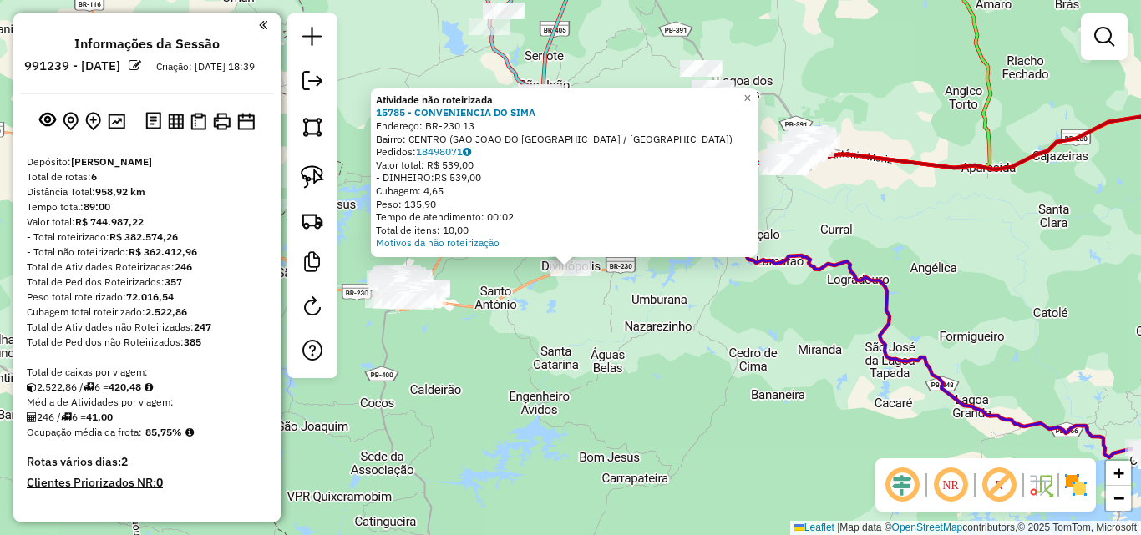
click at [539, 392] on div "Atividade não roteirizada 15785 - CONVENIENCIA DO SIMA Endereço: BR-230 13 Bair…" at bounding box center [570, 267] width 1141 height 535
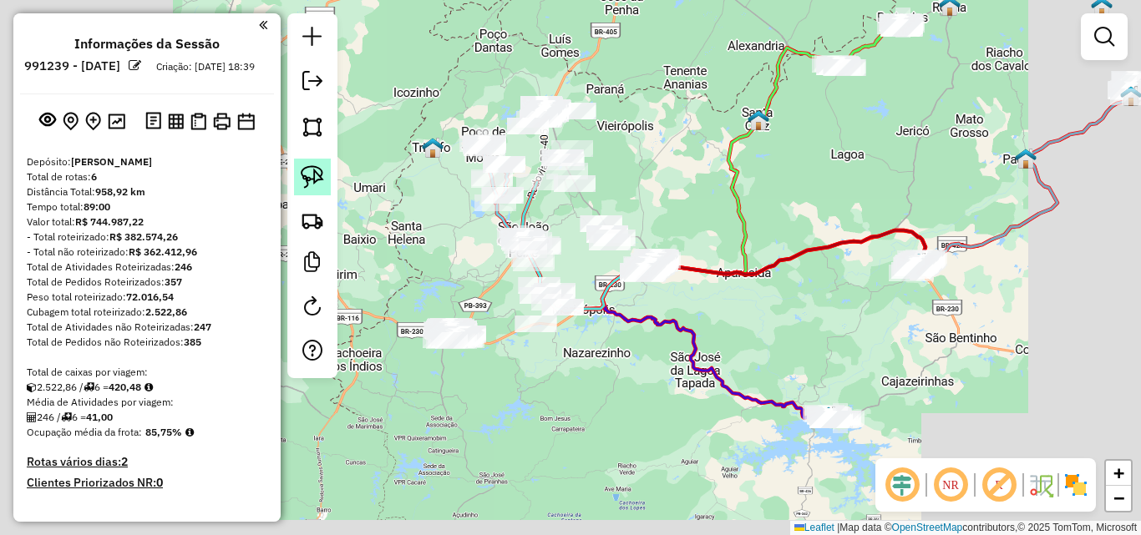
click at [310, 174] on img at bounding box center [312, 176] width 23 height 23
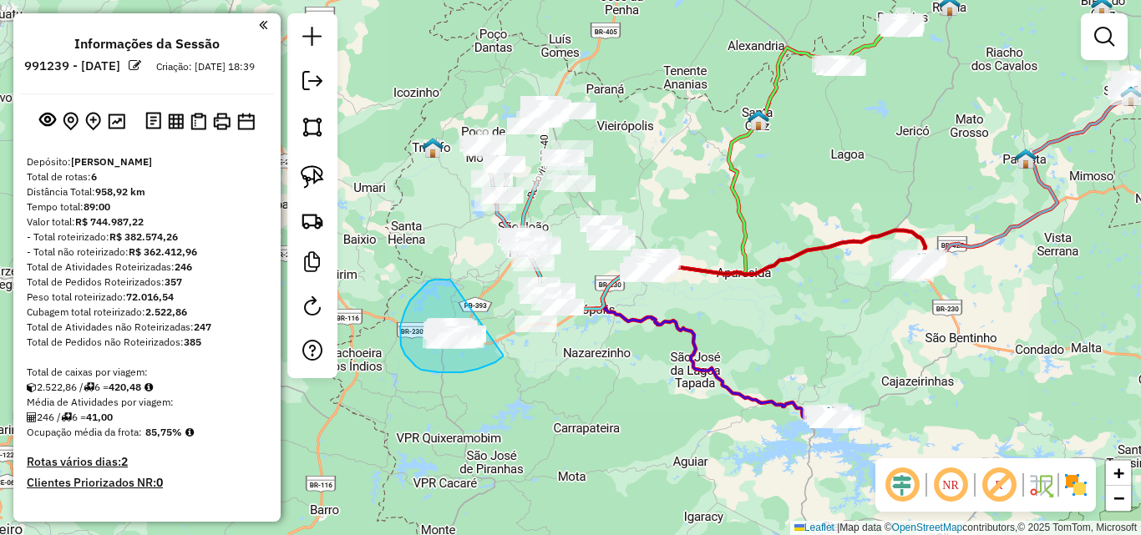
drag, startPoint x: 445, startPoint y: 280, endPoint x: 503, endPoint y: 352, distance: 92.7
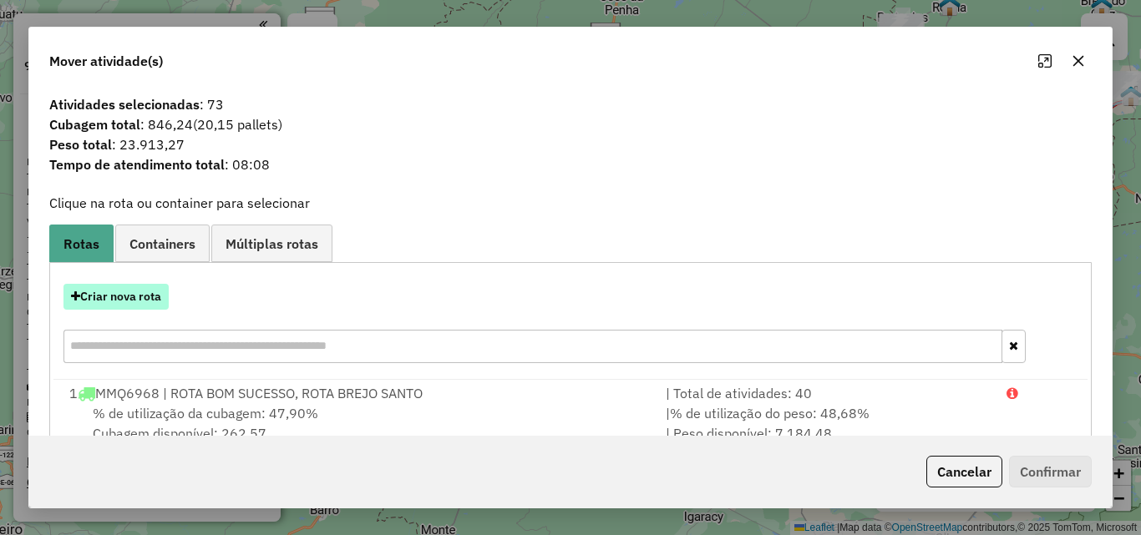
click at [122, 296] on button "Criar nova rota" at bounding box center [115, 297] width 105 height 26
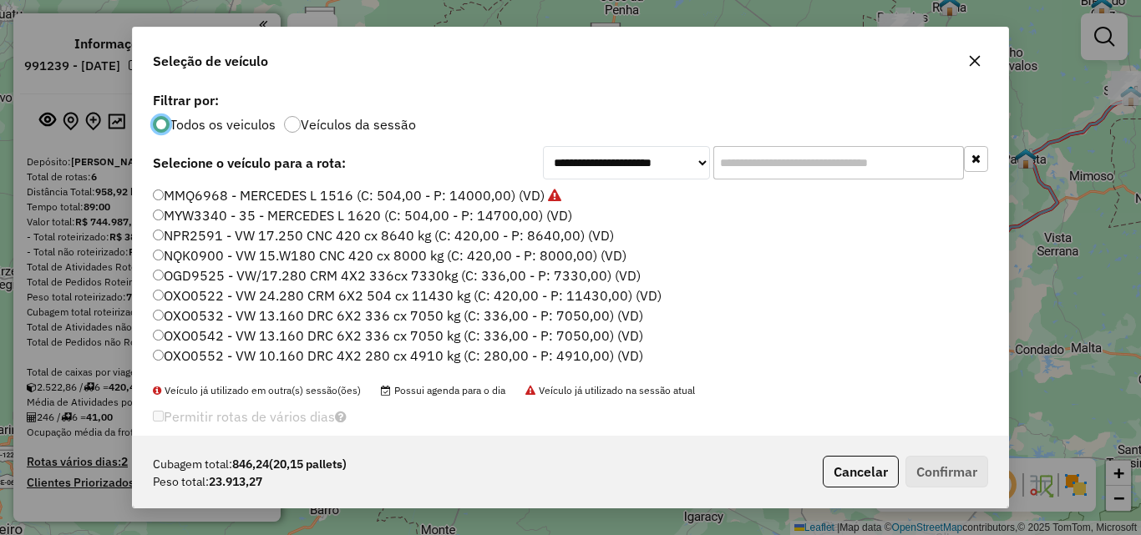
click at [258, 190] on label "MMQ6968 - MERCEDES L 1516 (C: 504,00 - P: 14000,00) (VD)" at bounding box center [357, 195] width 408 height 20
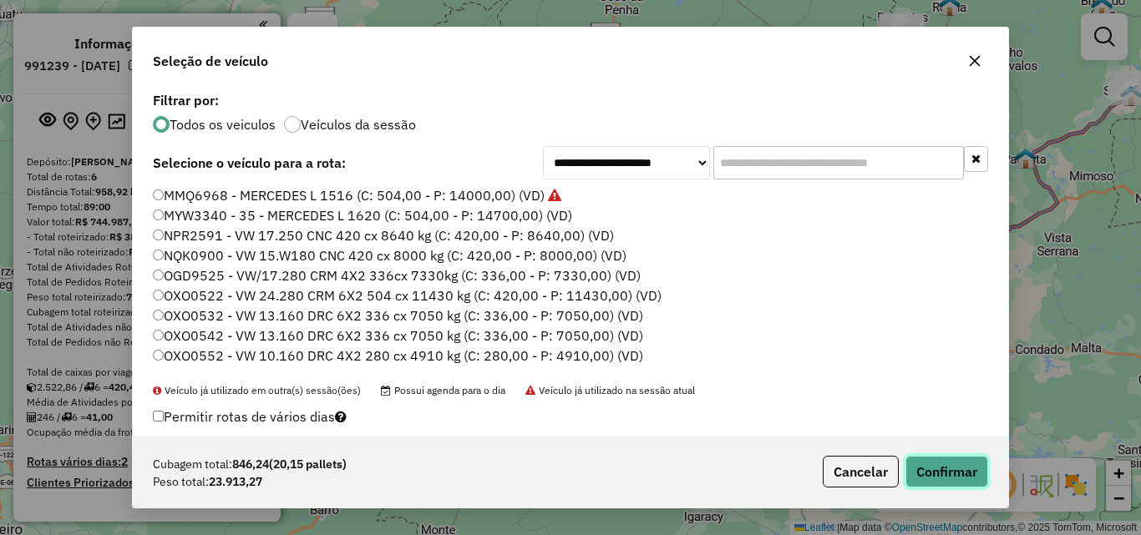
click at [916, 473] on button "Confirmar" at bounding box center [946, 472] width 83 height 32
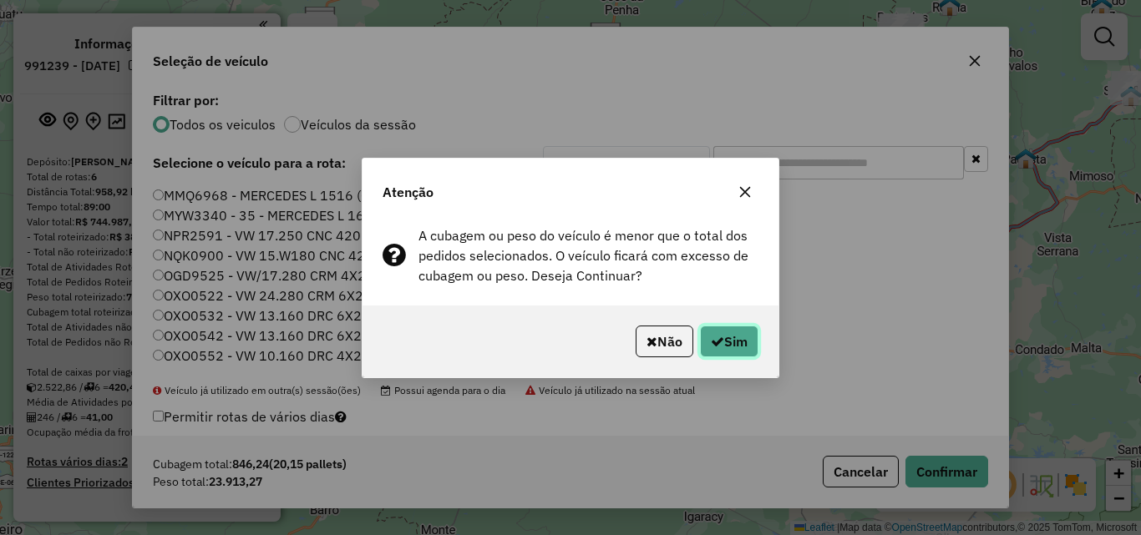
click at [746, 342] on button "Sim" at bounding box center [729, 342] width 58 height 32
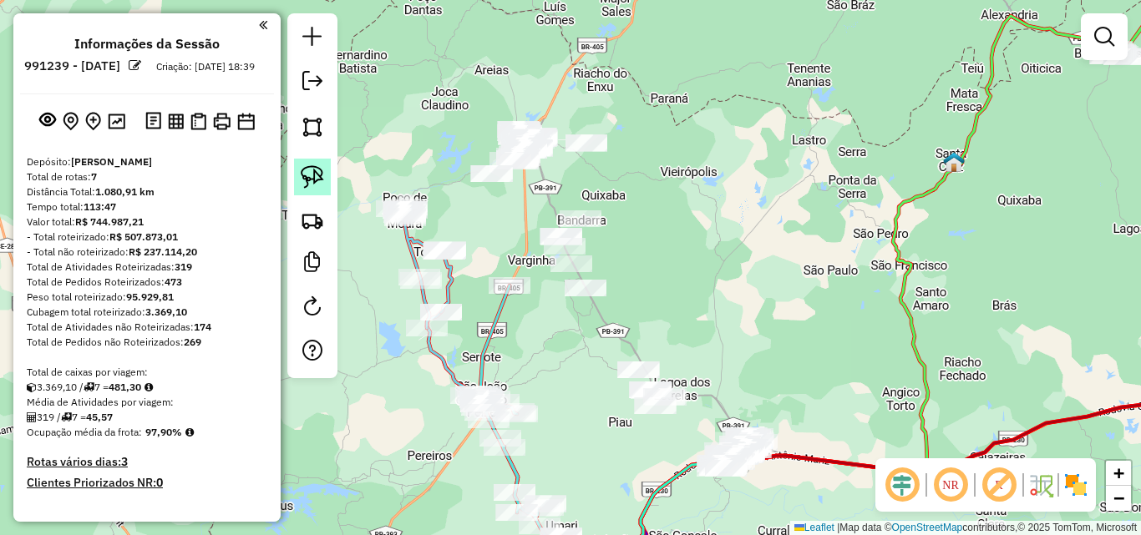
click at [318, 171] on img at bounding box center [312, 176] width 23 height 23
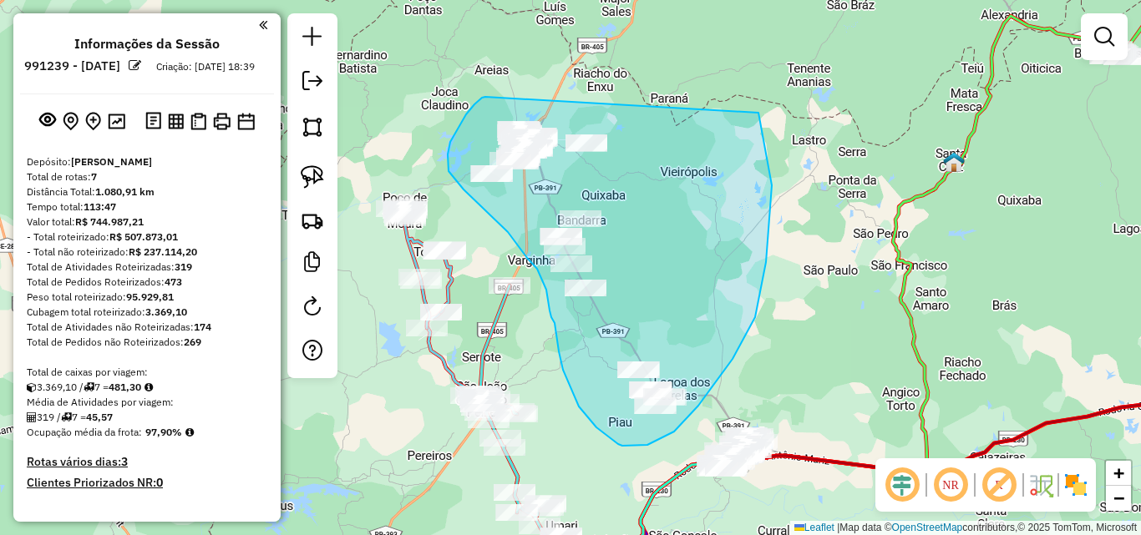
drag, startPoint x: 478, startPoint y: 102, endPoint x: 757, endPoint y: 107, distance: 279.0
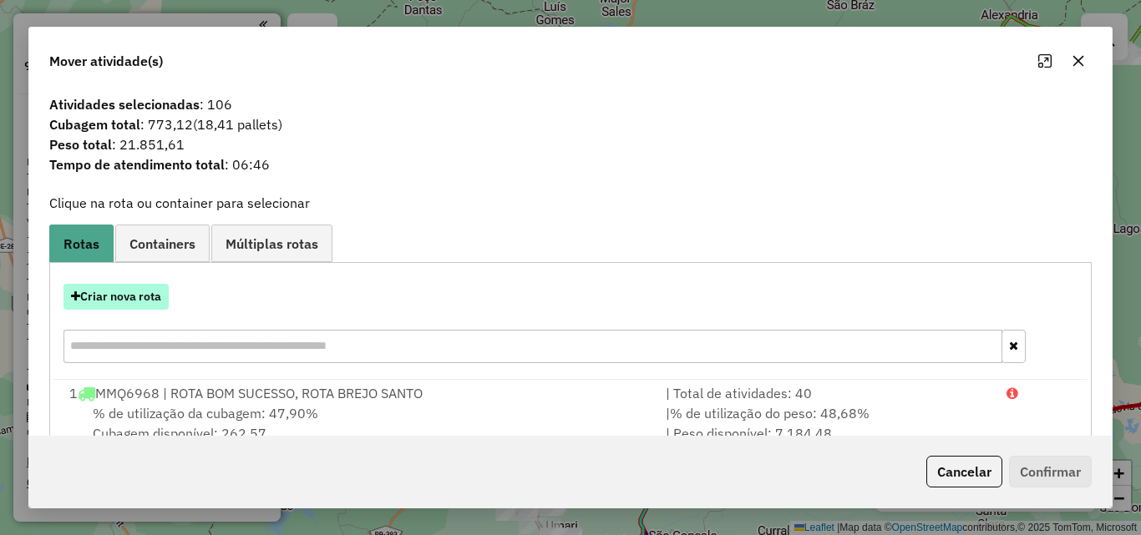
click at [123, 301] on button "Criar nova rota" at bounding box center [115, 297] width 105 height 26
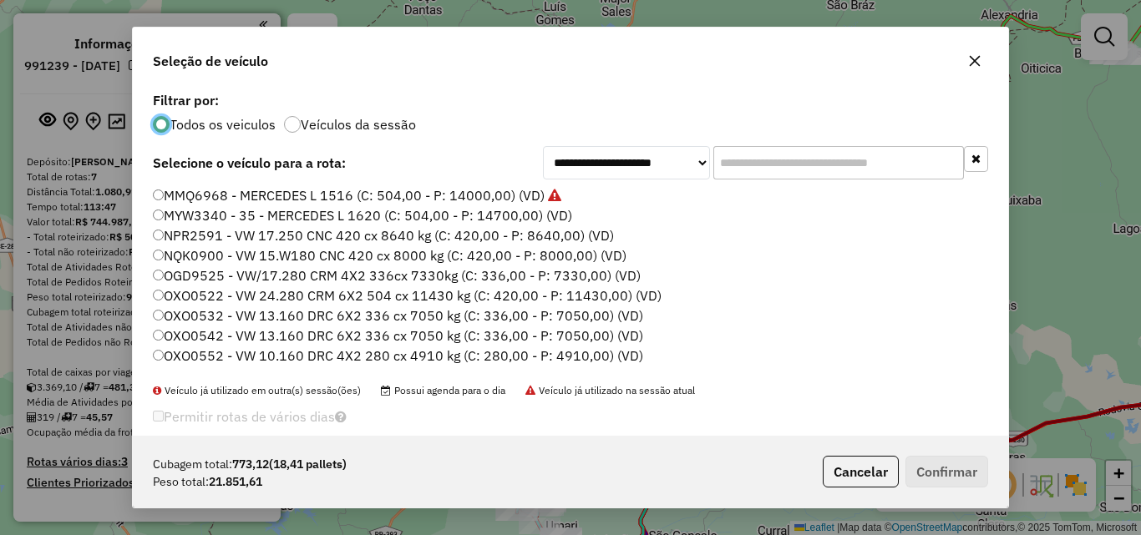
click at [352, 191] on label "MMQ6968 - MERCEDES L 1516 (C: 504,00 - P: 14000,00) (VD)" at bounding box center [357, 195] width 408 height 20
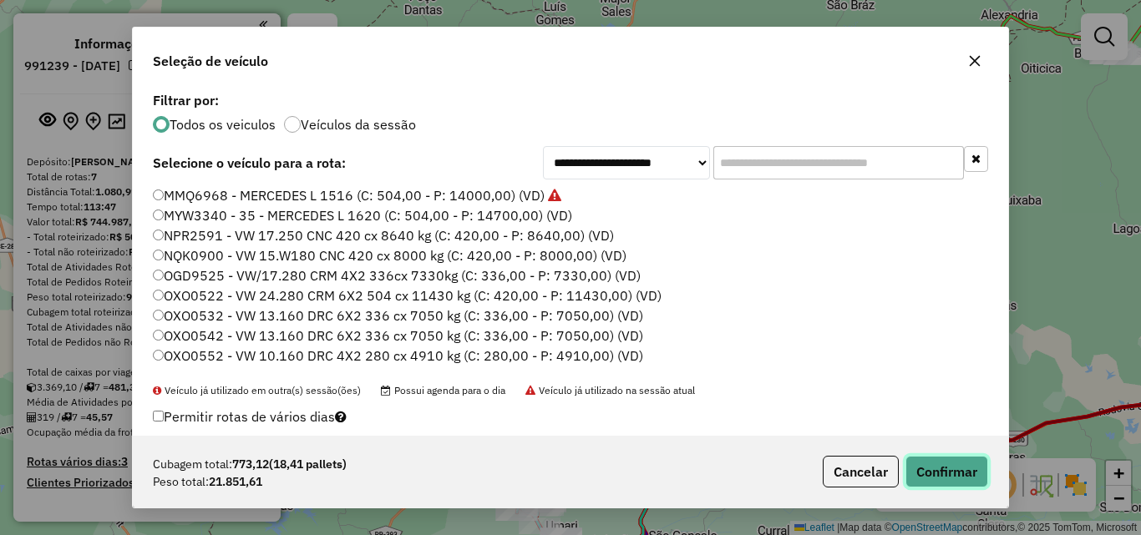
click at [934, 483] on button "Confirmar" at bounding box center [946, 472] width 83 height 32
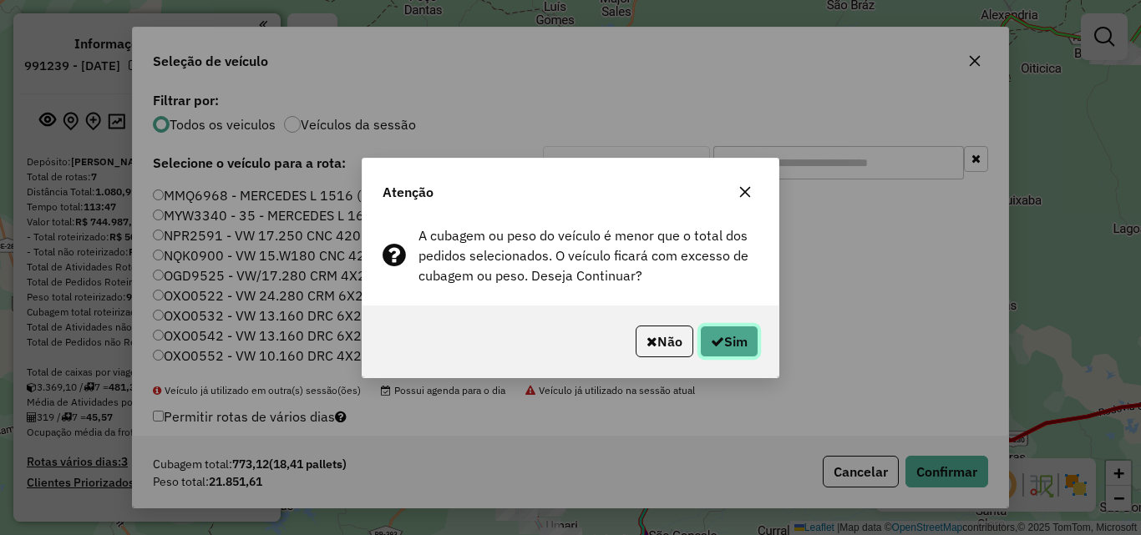
click at [722, 345] on button "Sim" at bounding box center [729, 342] width 58 height 32
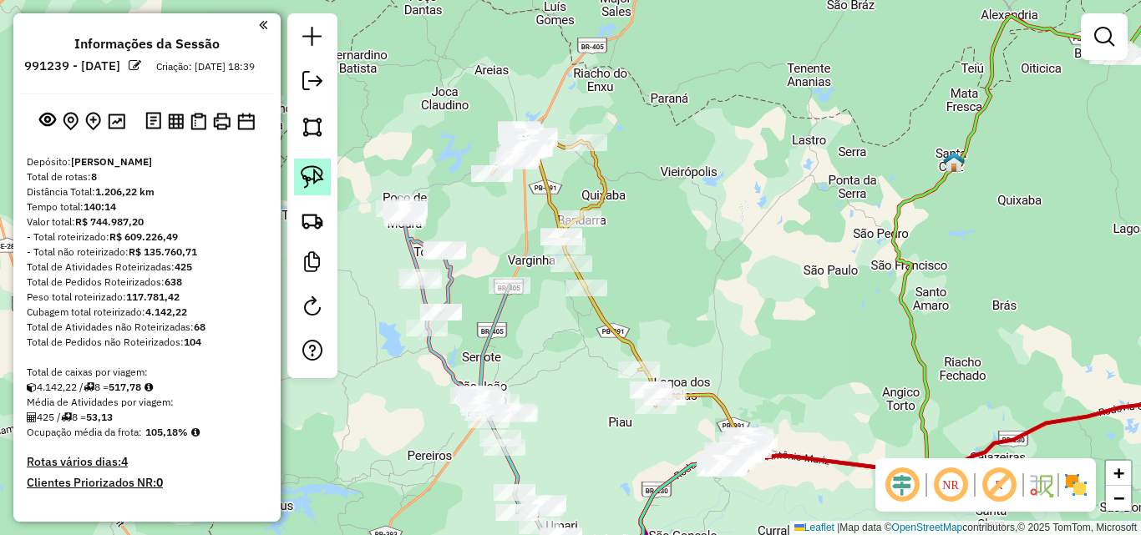
click at [300, 185] on link at bounding box center [312, 177] width 37 height 37
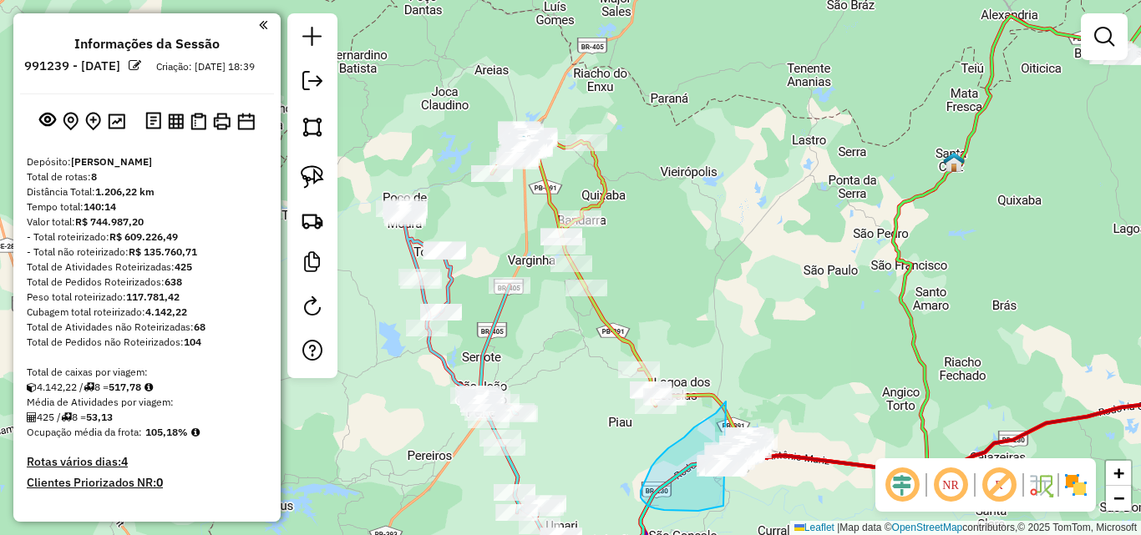
drag, startPoint x: 726, startPoint y: 402, endPoint x: 853, endPoint y: 376, distance: 130.4
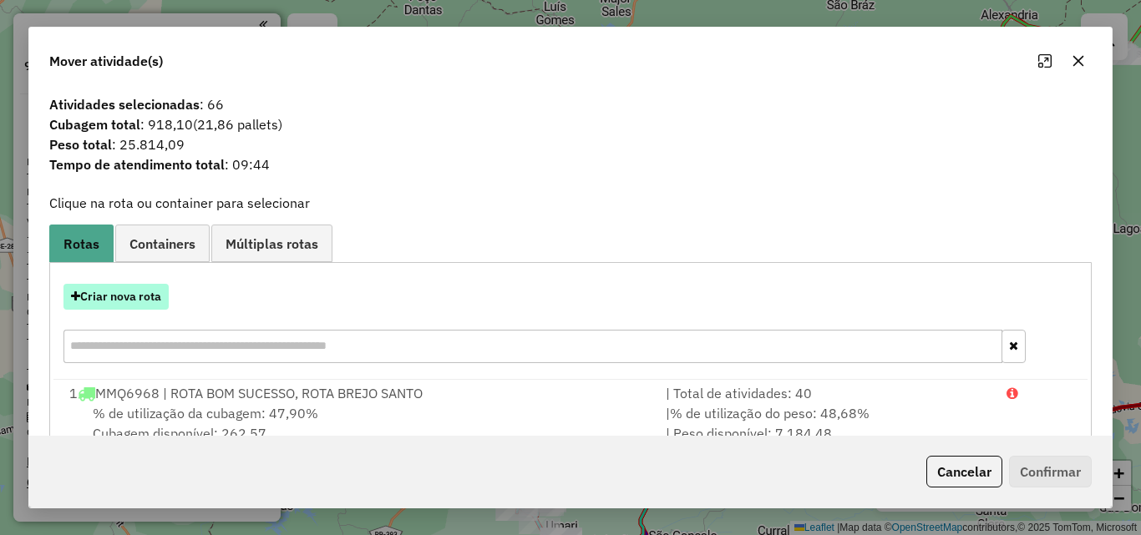
click at [135, 296] on button "Criar nova rota" at bounding box center [115, 297] width 105 height 26
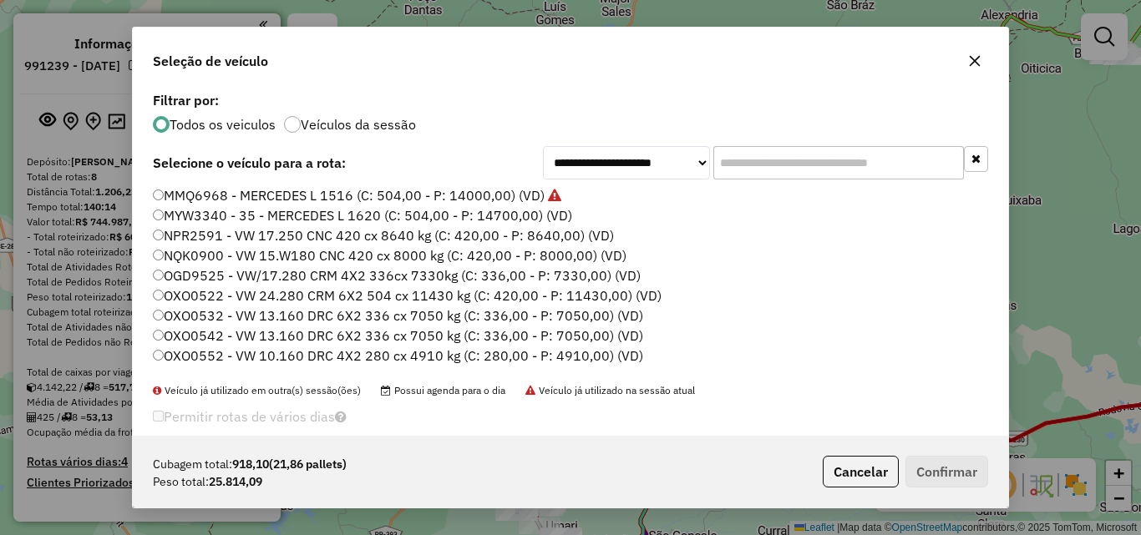
click at [434, 190] on label "MMQ6968 - MERCEDES L 1516 (C: 504,00 - P: 14000,00) (VD)" at bounding box center [357, 195] width 408 height 20
click at [976, 465] on button "Confirmar" at bounding box center [946, 472] width 83 height 32
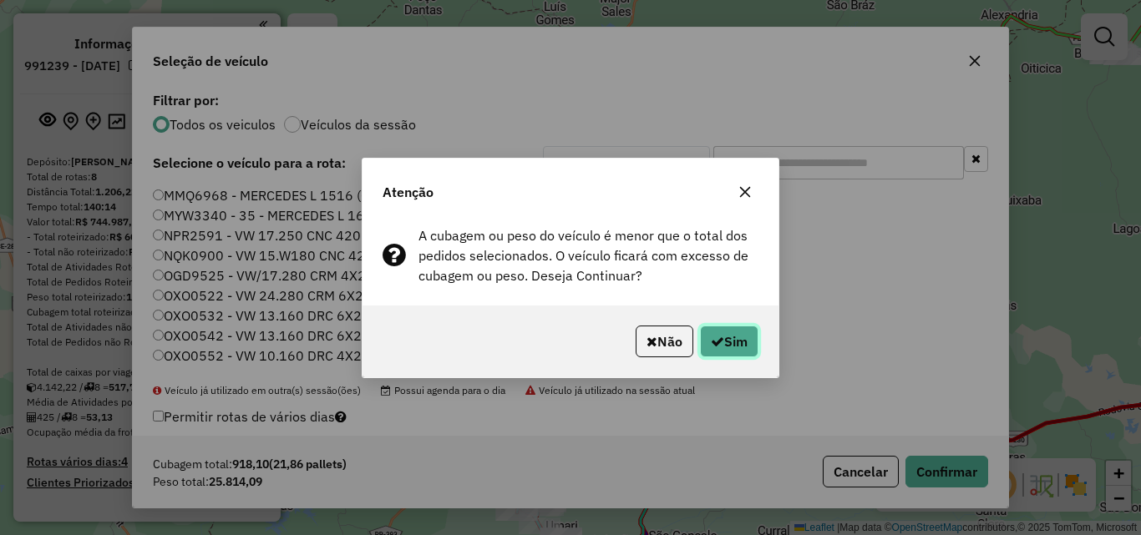
click at [744, 350] on button "Sim" at bounding box center [729, 342] width 58 height 32
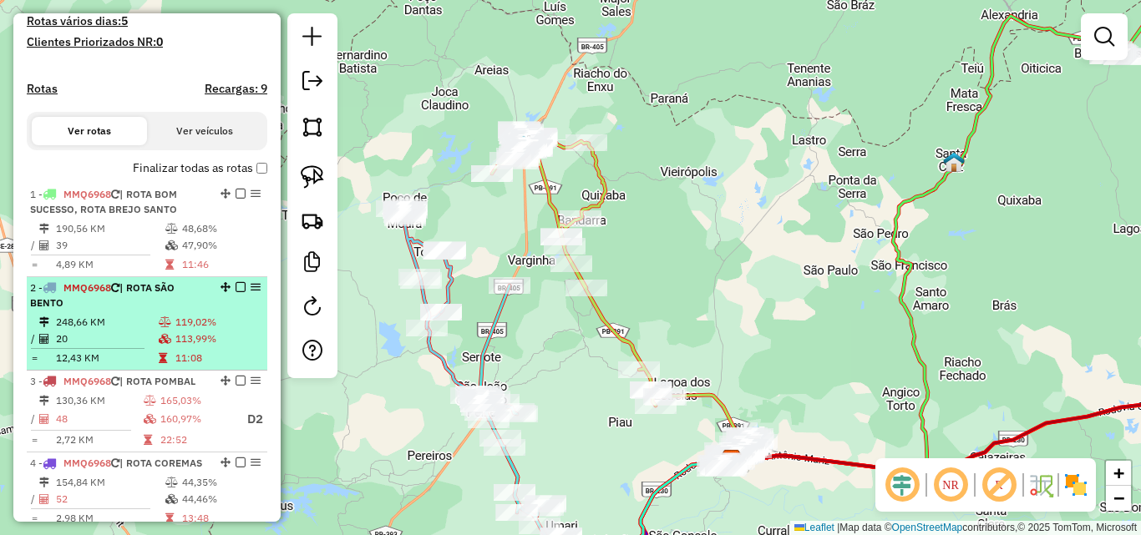
scroll to position [501, 0]
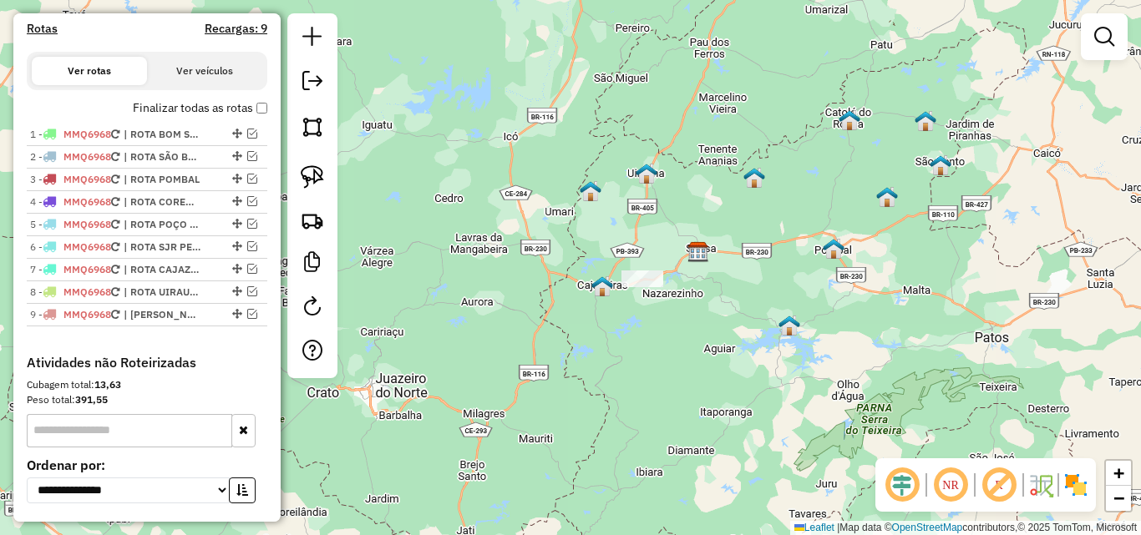
drag, startPoint x: 775, startPoint y: 434, endPoint x: 665, endPoint y: 413, distance: 112.3
click at [755, 438] on div "Janela de atendimento Grade de atendimento Capacidade Transportadoras Veículos …" at bounding box center [570, 267] width 1141 height 535
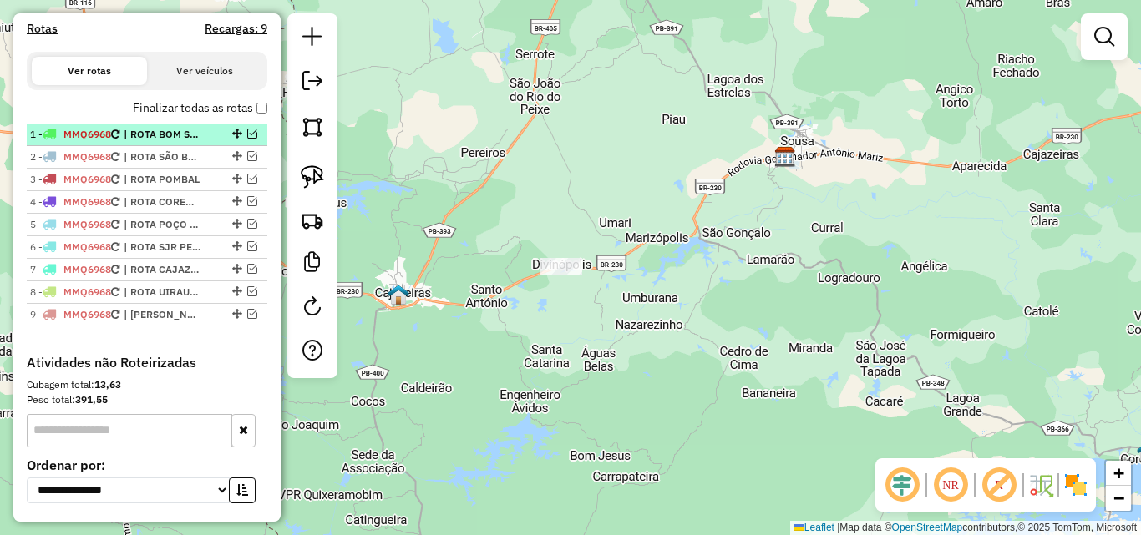
click at [247, 139] on em at bounding box center [252, 134] width 10 height 10
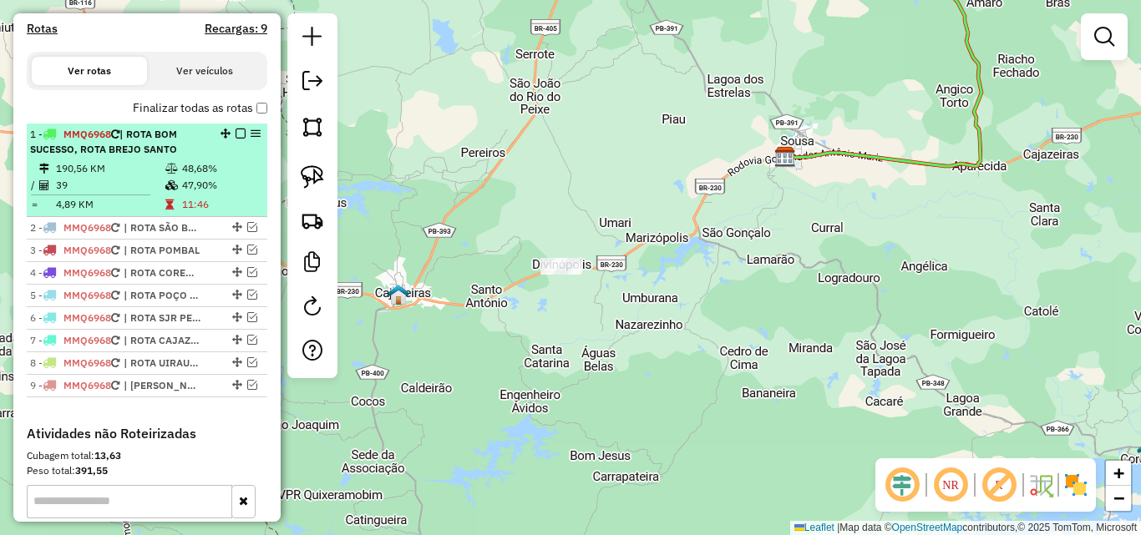
click at [162, 155] on span "| ROTA BOM SUCESSO, ROTA BREJO SANTO" at bounding box center [103, 142] width 147 height 28
select select "**********"
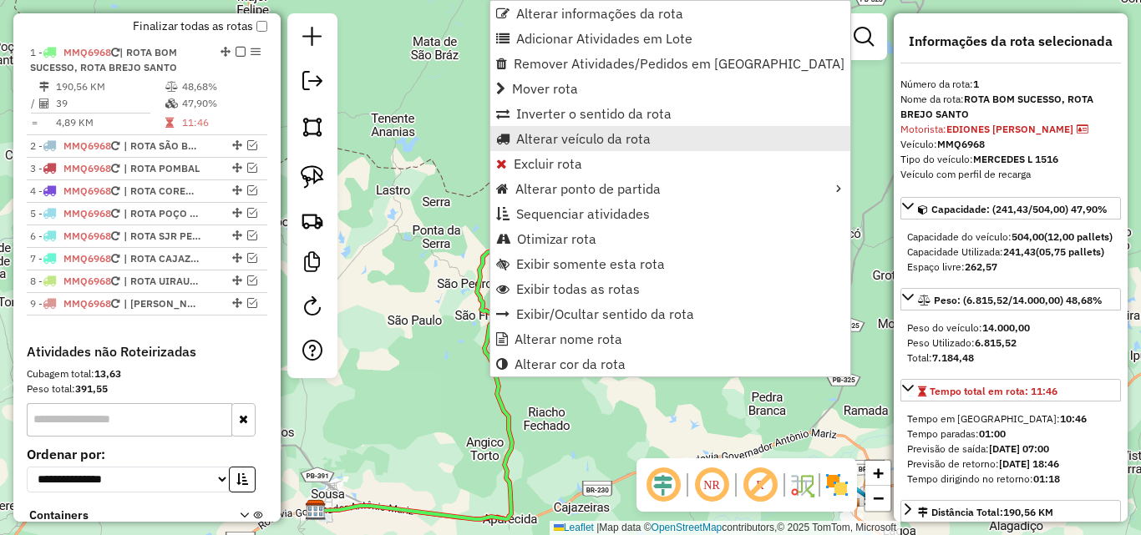
scroll to position [626, 0]
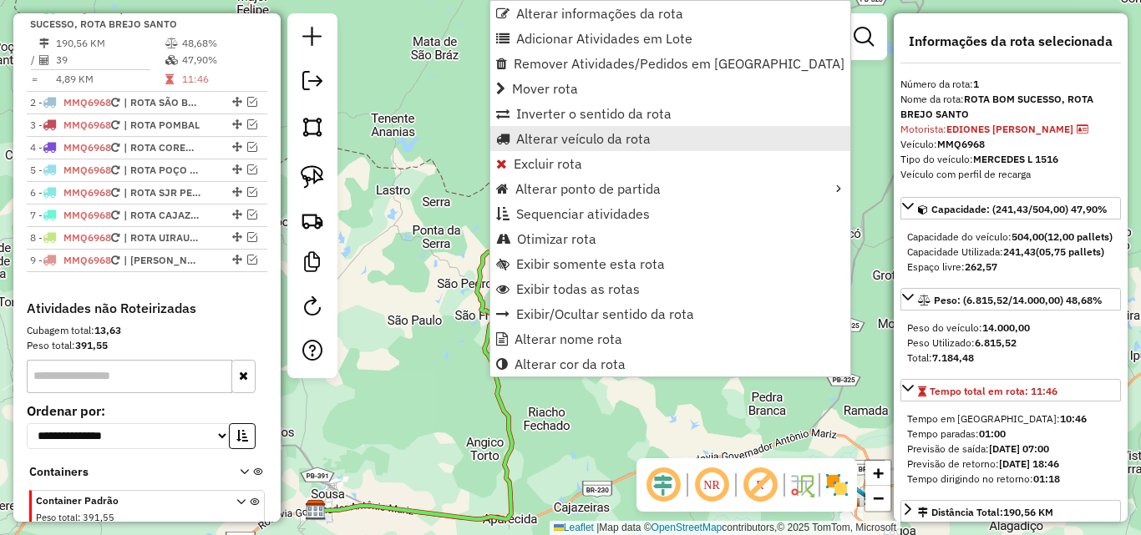
click at [612, 134] on span "Alterar veículo da rota" at bounding box center [583, 138] width 134 height 13
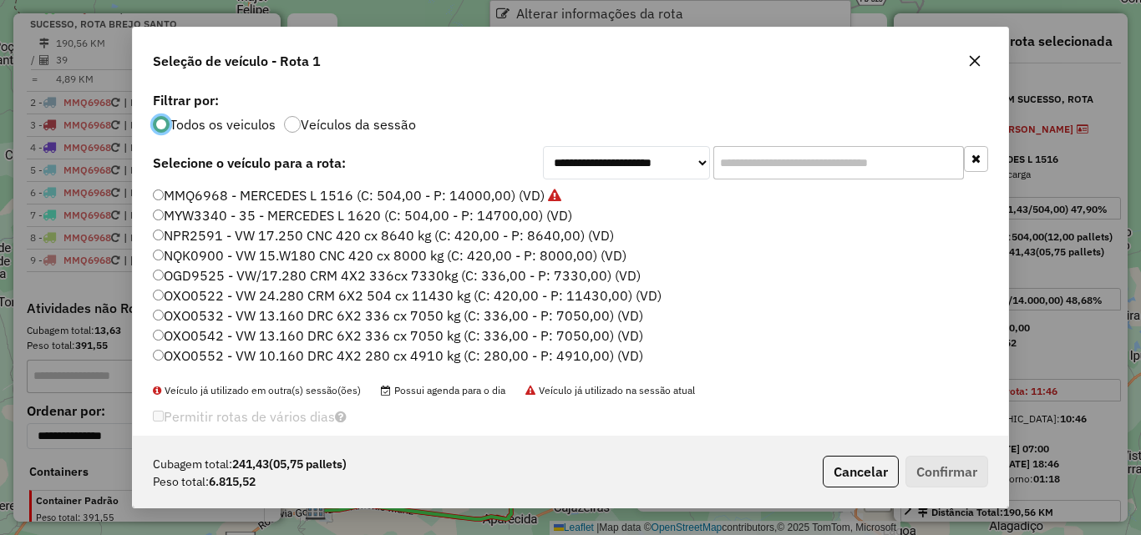
scroll to position [9, 5]
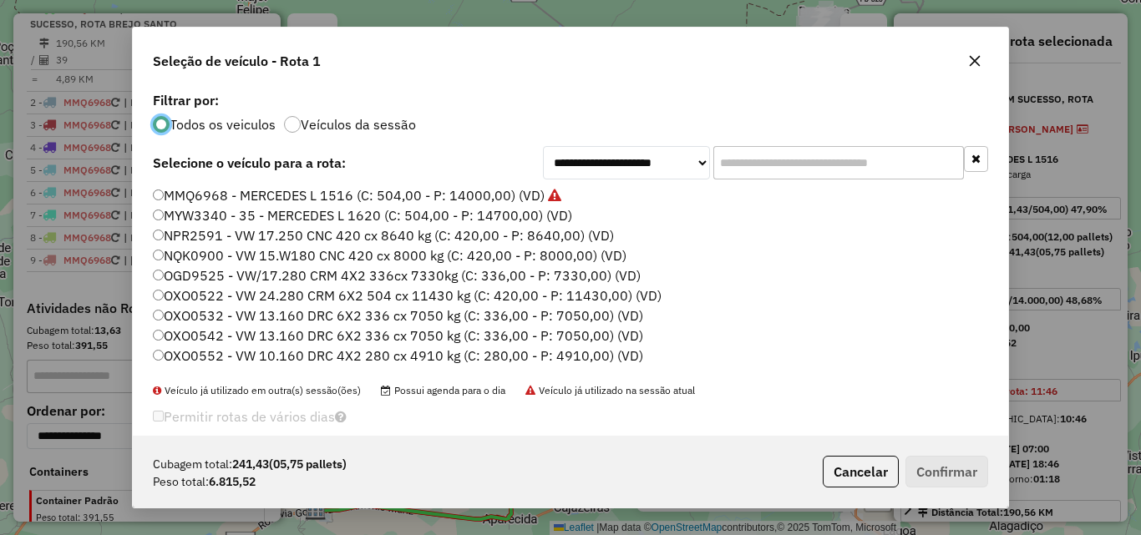
click at [830, 180] on div "**********" at bounding box center [570, 262] width 875 height 348
click at [829, 176] on input "text" at bounding box center [838, 162] width 251 height 33
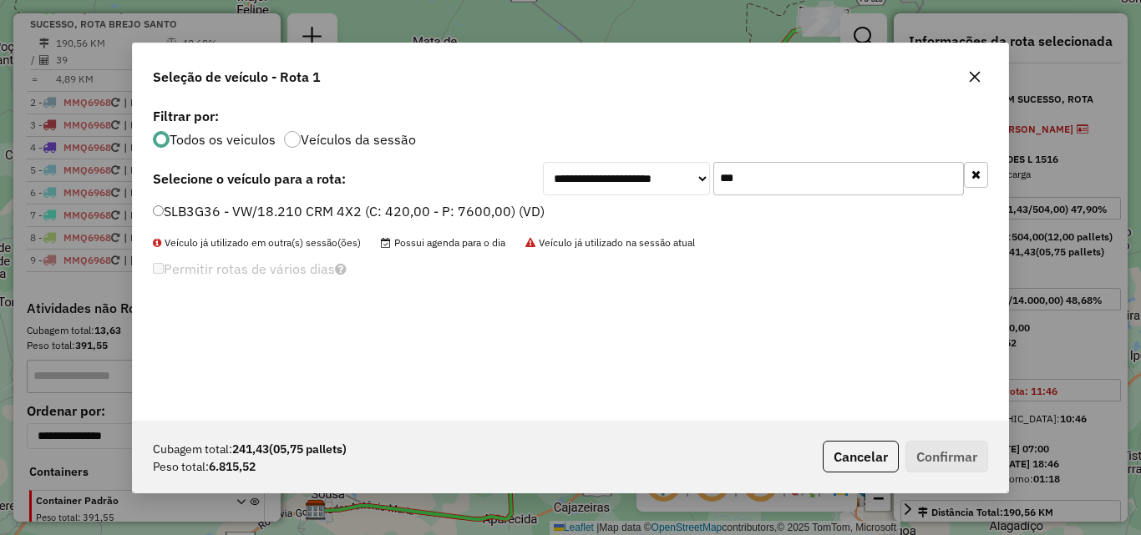
type input "***"
drag, startPoint x: 376, startPoint y: 211, endPoint x: 398, endPoint y: 207, distance: 22.9
click at [377, 212] on label "SLB3G36 - VW/18.210 CRM 4X2 (C: 420,00 - P: 7600,00) (VD)" at bounding box center [349, 211] width 392 height 20
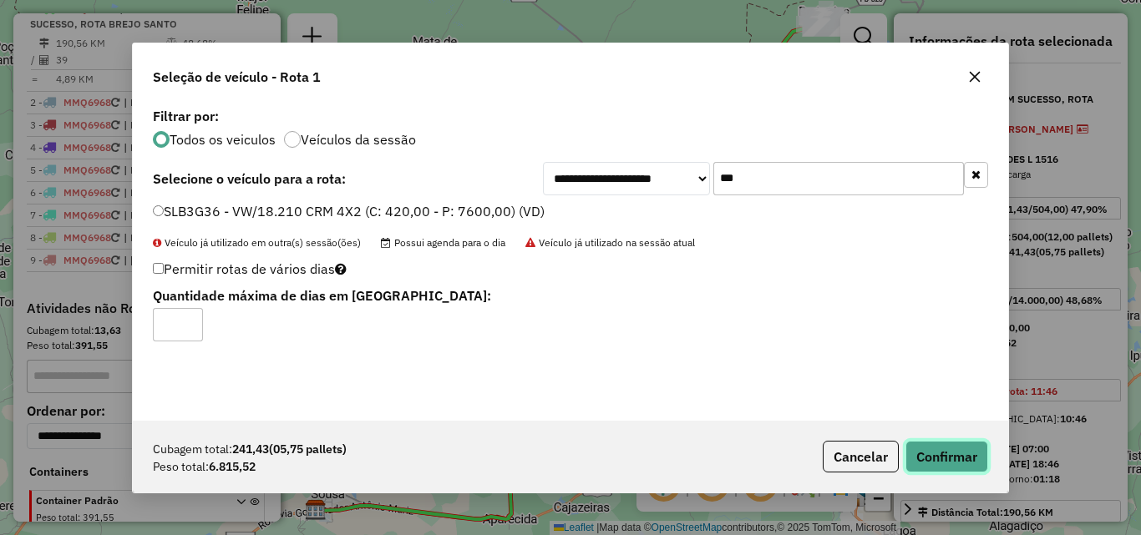
click at [919, 459] on button "Confirmar" at bounding box center [946, 457] width 83 height 32
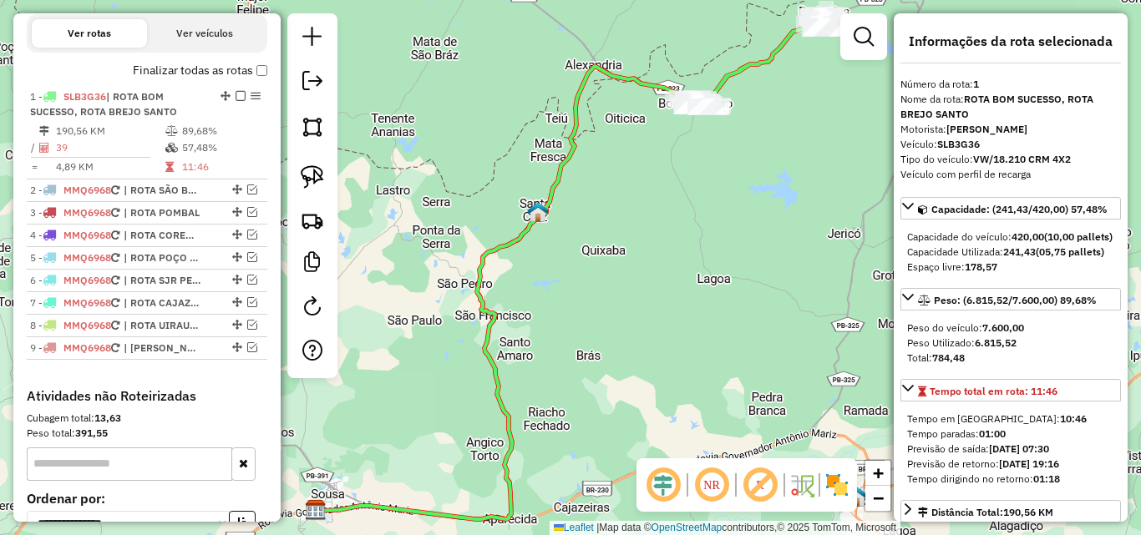
scroll to position [459, 0]
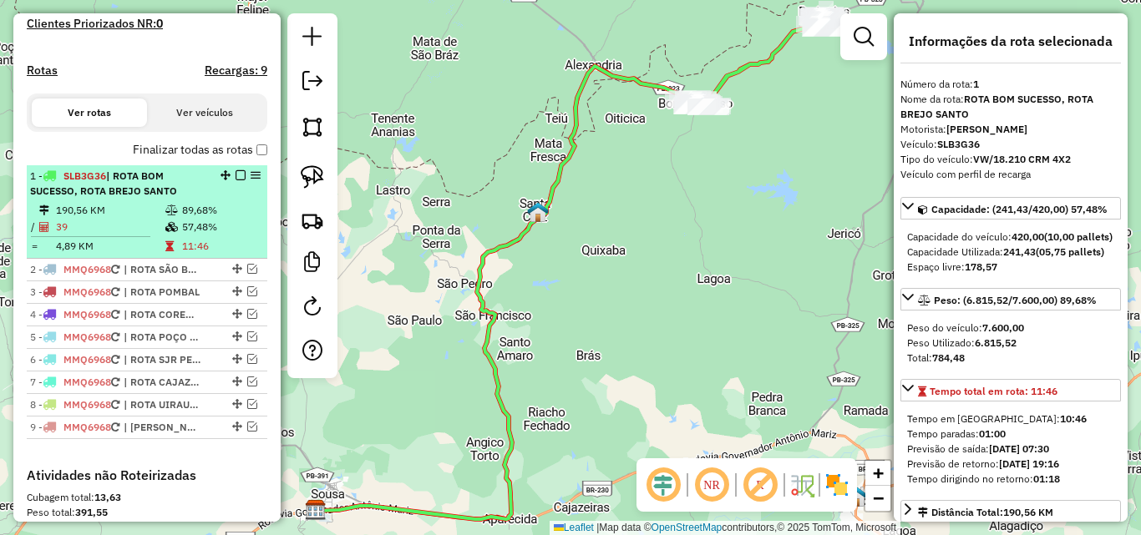
click at [235, 180] on em at bounding box center [240, 175] width 10 height 10
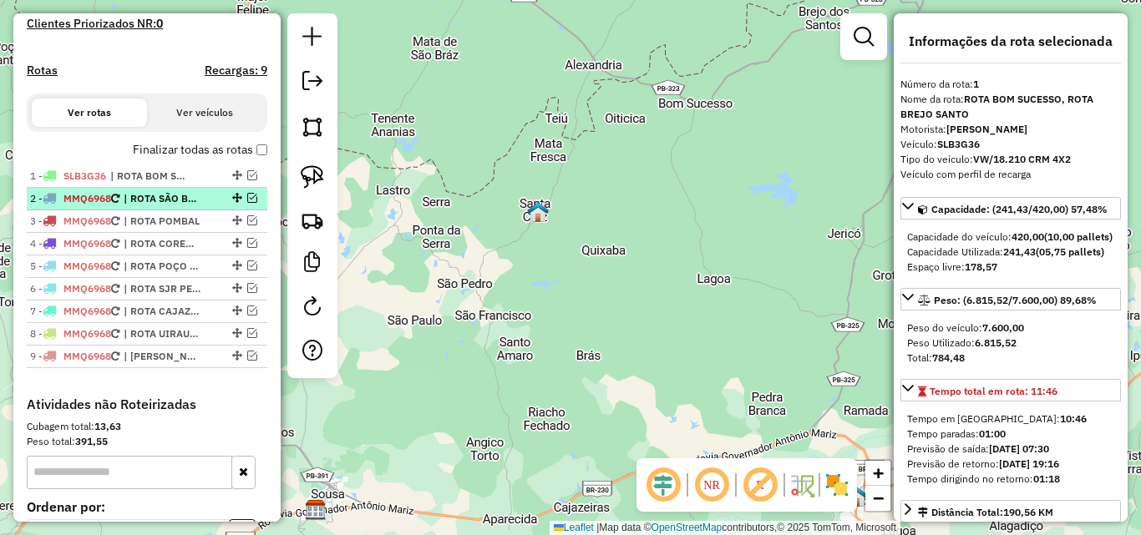
click at [247, 203] on em at bounding box center [252, 198] width 10 height 10
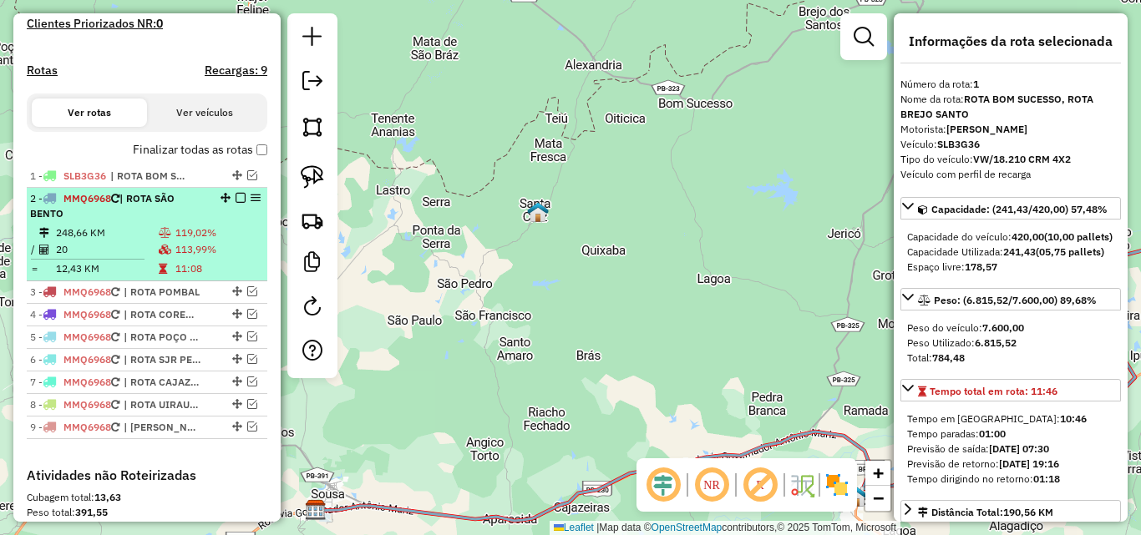
click at [193, 221] on div "2 - MMQ6968 | ROTA SÃO BENTO" at bounding box center [118, 206] width 177 height 30
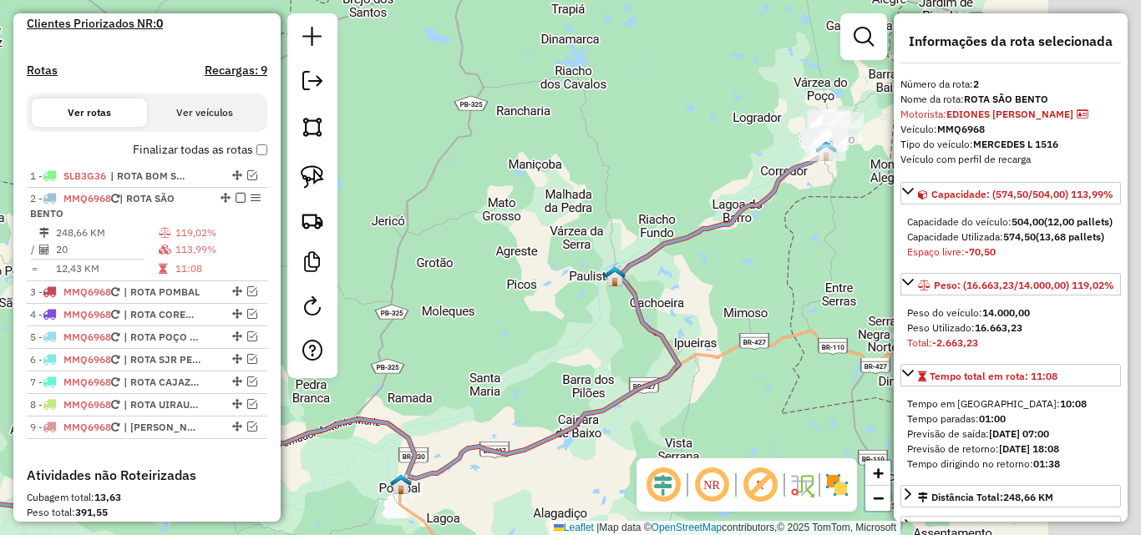
drag, startPoint x: 550, startPoint y: 315, endPoint x: 626, endPoint y: 276, distance: 85.5
click at [332, 357] on hb-router-mapa "Informações da Sessão 991239 - 19/08/2025 Criação: 18/08/2025 18:39 Depósito: P…" at bounding box center [570, 267] width 1141 height 535
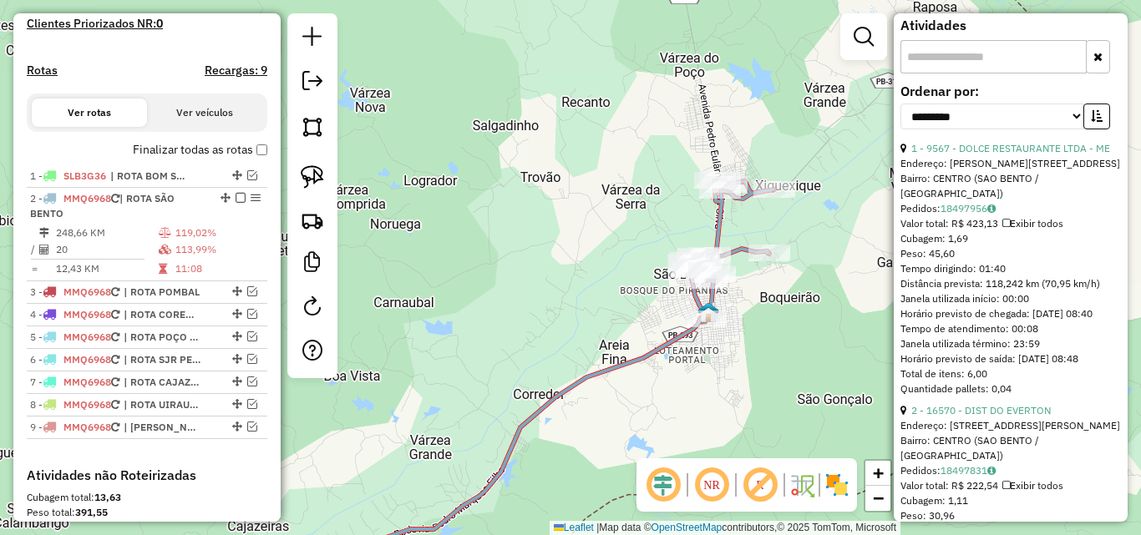
scroll to position [752, 0]
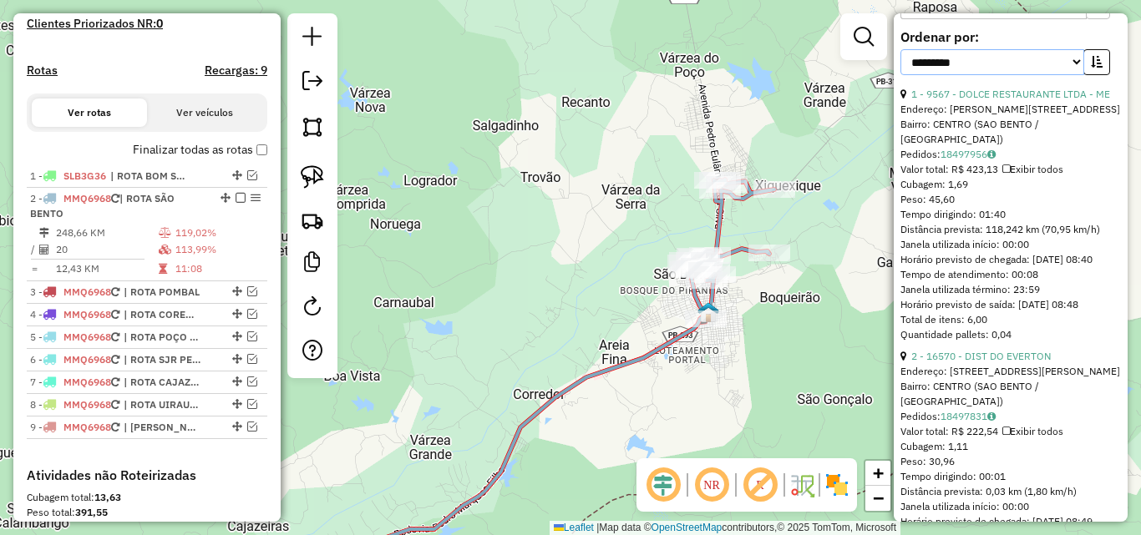
click at [1010, 87] on div "**********" at bounding box center [1010, 59] width 220 height 56
select select "*********"
click at [900, 75] on select "**********" at bounding box center [992, 62] width 184 height 26
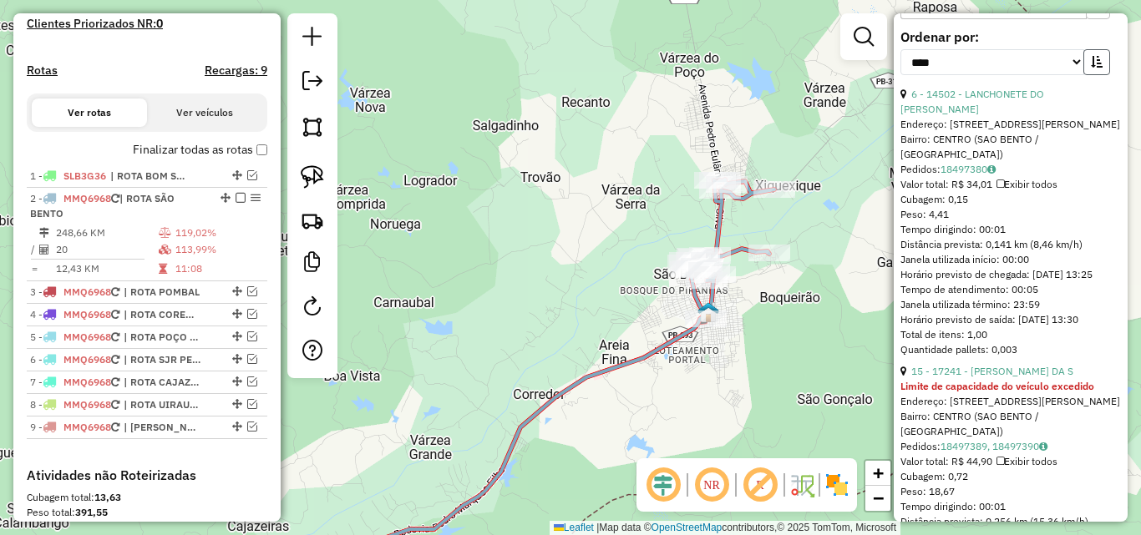
click at [1093, 75] on button "button" at bounding box center [1096, 62] width 27 height 26
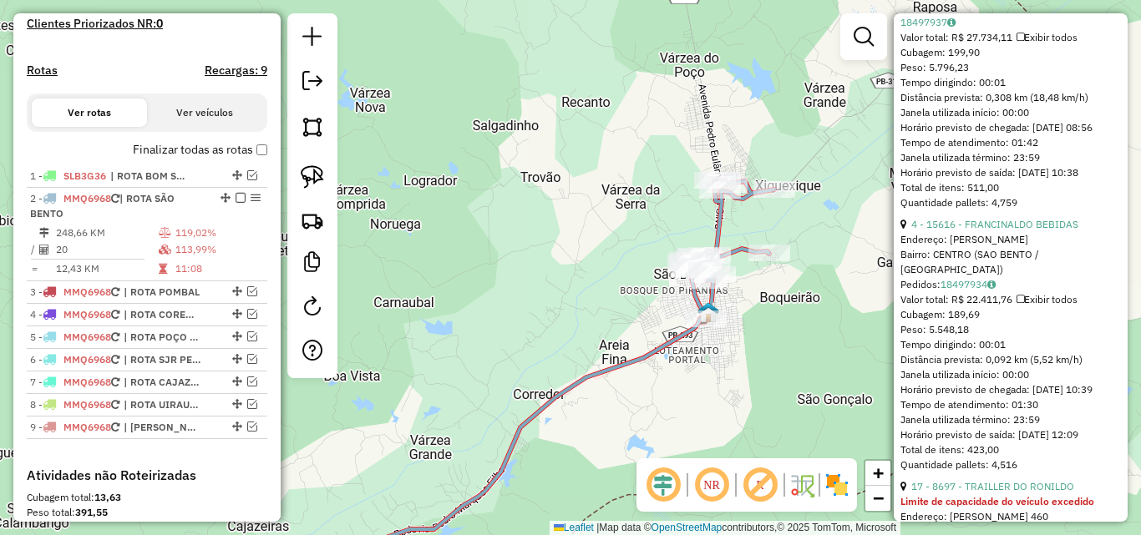
scroll to position [835, 0]
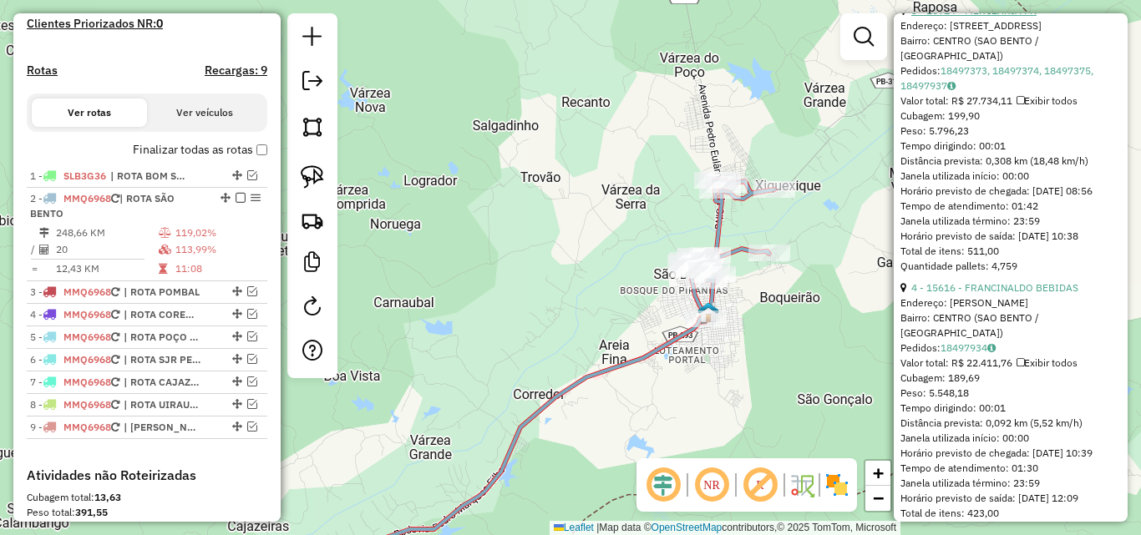
drag, startPoint x: 993, startPoint y: 64, endPoint x: 986, endPoint y: 70, distance: 8.9
click at [992, 17] on link "3 - 16914 - MERCEARIA FN" at bounding box center [973, 10] width 125 height 13
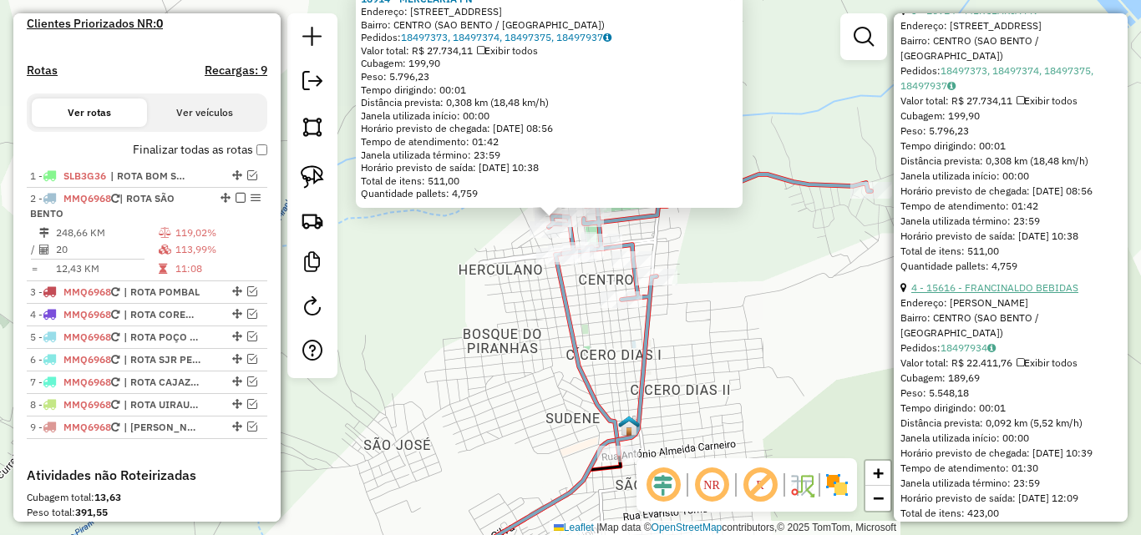
click at [1009, 294] on link "4 - 15616 - FRANCINALDO BEBIDAS" at bounding box center [994, 287] width 167 height 13
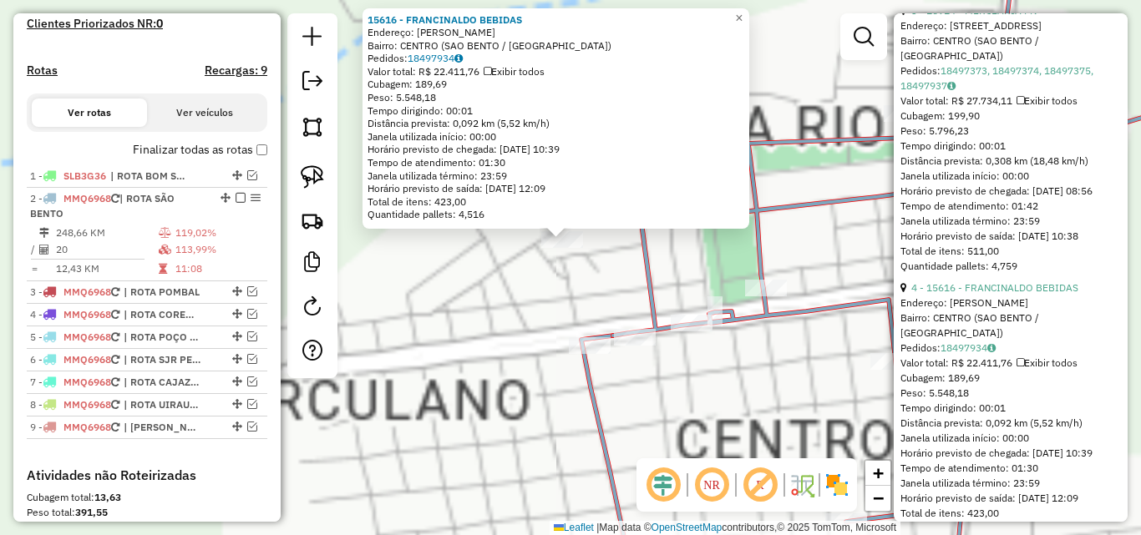
drag, startPoint x: 535, startPoint y: 315, endPoint x: 554, endPoint y: 271, distance: 47.5
click at [535, 314] on div "15616 - FRANCINALDO BEBIDAS Endereço: PEDRO IDELFONSIANO DA SILVA SN Bairro: CE…" at bounding box center [570, 267] width 1141 height 535
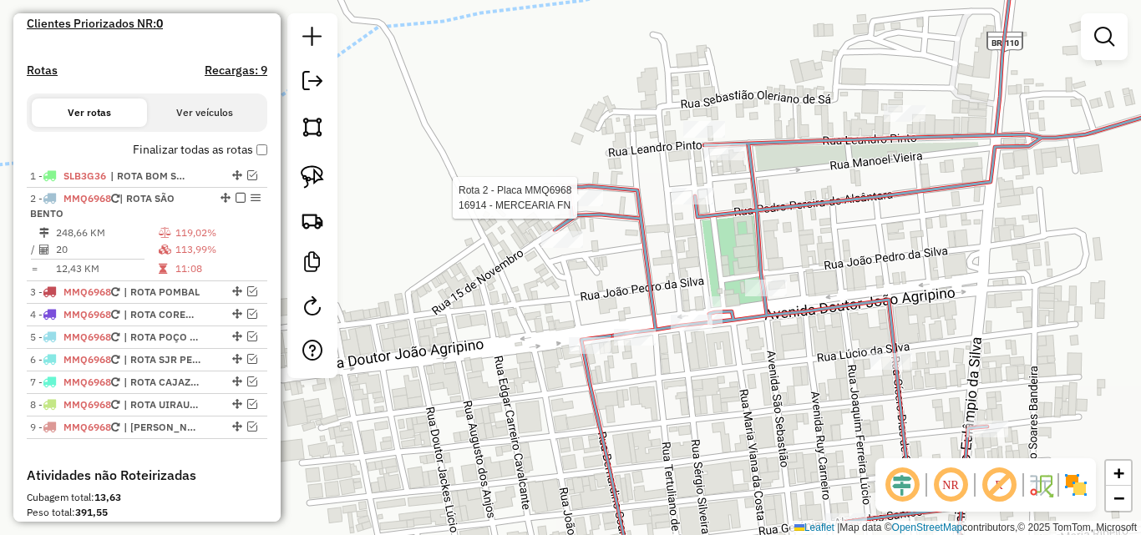
select select "*********"
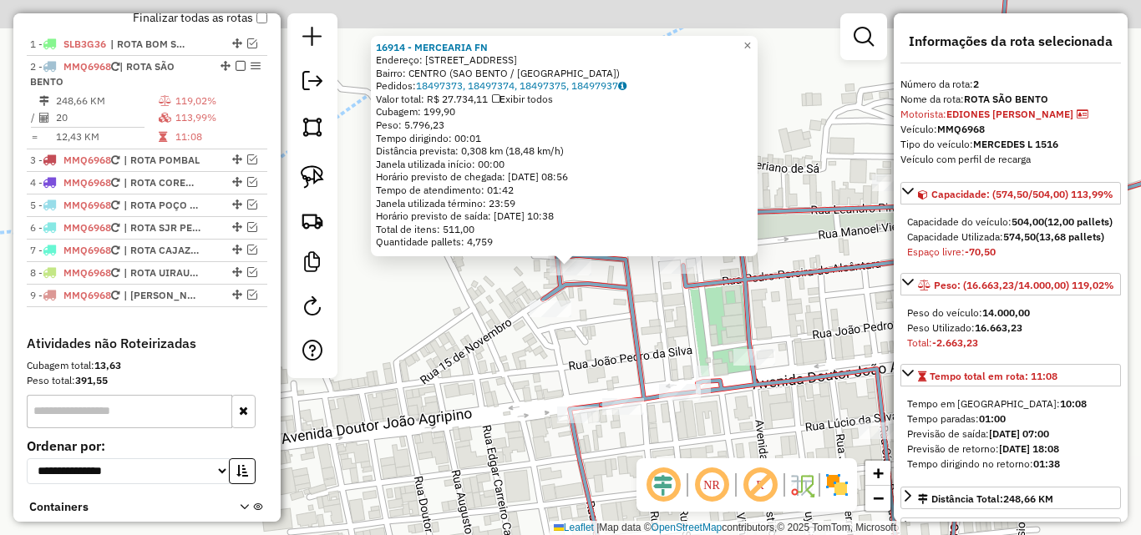
scroll to position [649, 0]
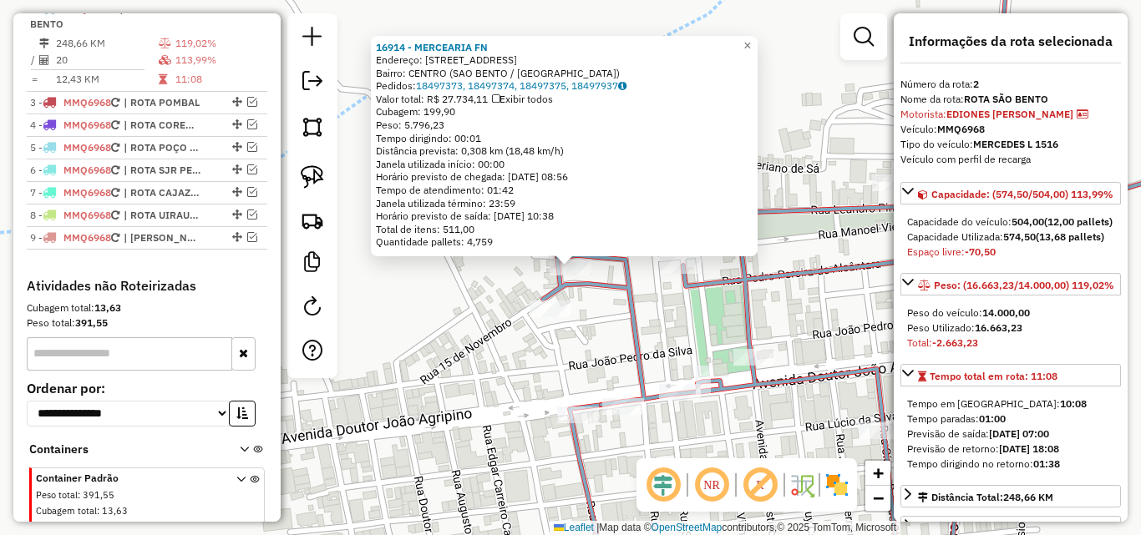
click at [544, 321] on div "Rota 2 - Placa MMQ6968 15616 - FRANCINALDO BEBIDAS 16914 - MERCEARIA FN Endereç…" at bounding box center [570, 267] width 1141 height 535
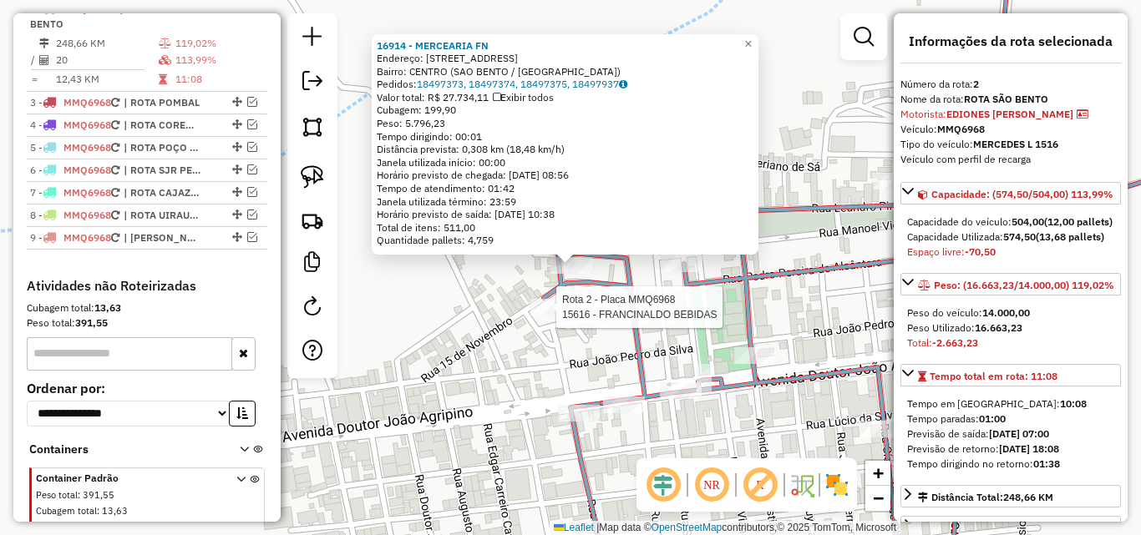
click at [548, 315] on div at bounding box center [551, 307] width 42 height 17
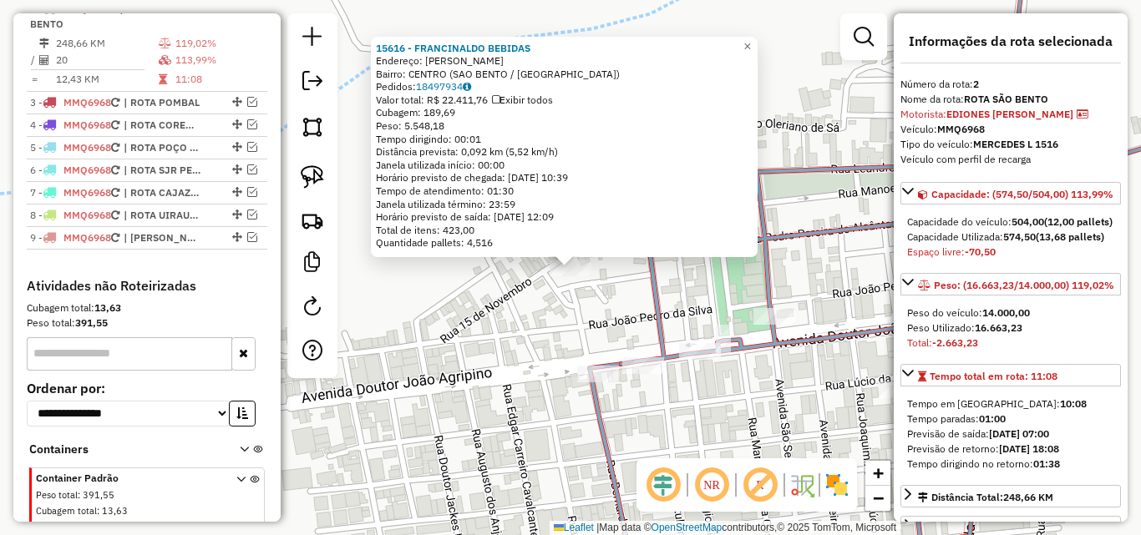
click at [445, 417] on div "15616 - FRANCINALDO BEBIDAS Endereço: PEDRO IDELFONSIANO DA SILVA SN Bairro: CE…" at bounding box center [570, 267] width 1141 height 535
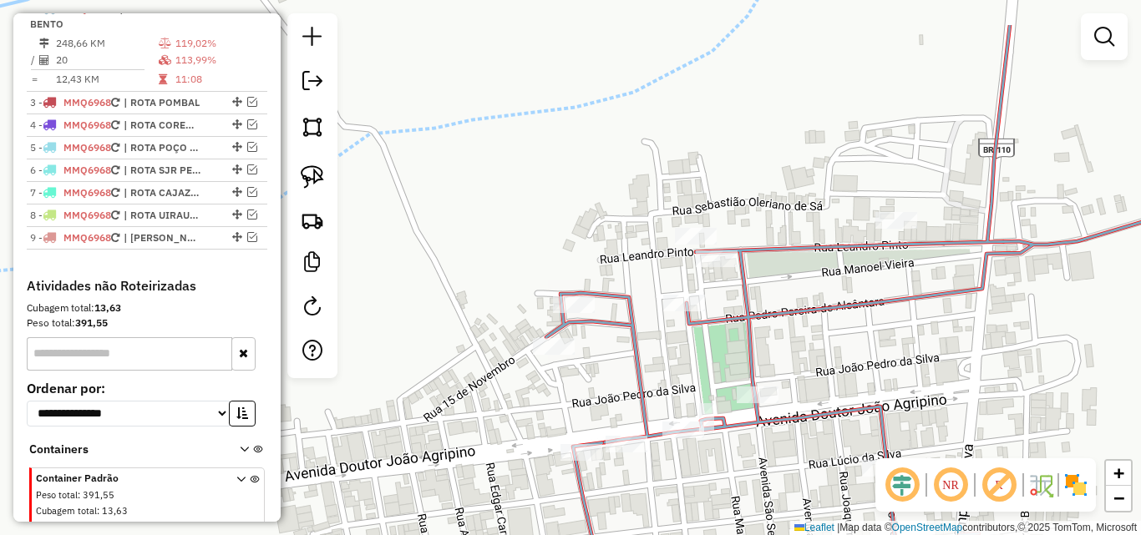
drag, startPoint x: 506, startPoint y: 256, endPoint x: 341, endPoint y: 195, distance: 175.9
click at [509, 207] on div "Janela de atendimento Grade de atendimento Capacidade Transportadoras Veículos …" at bounding box center [570, 267] width 1141 height 535
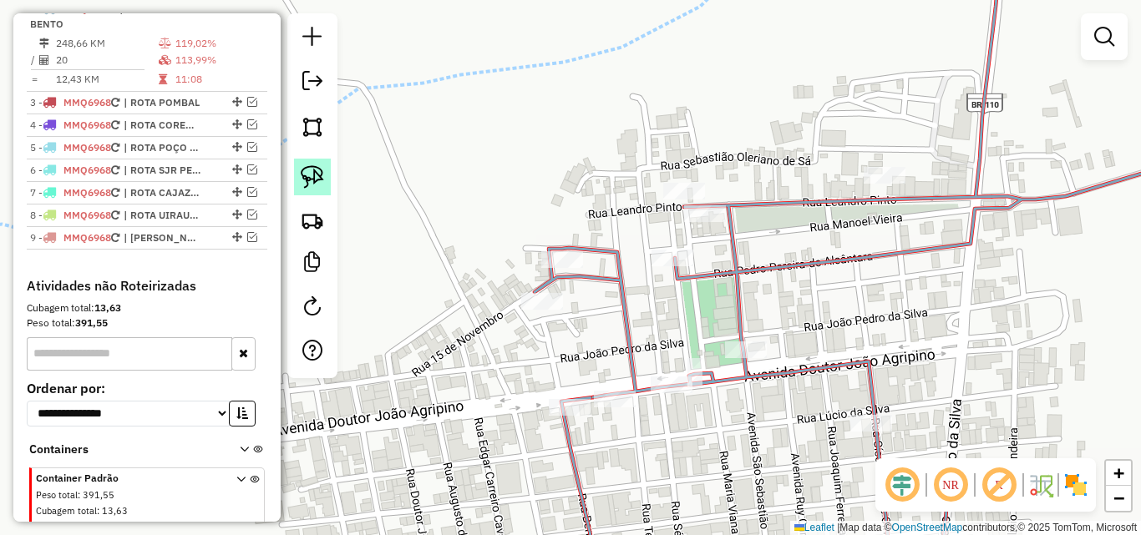
click at [310, 179] on img at bounding box center [312, 176] width 23 height 23
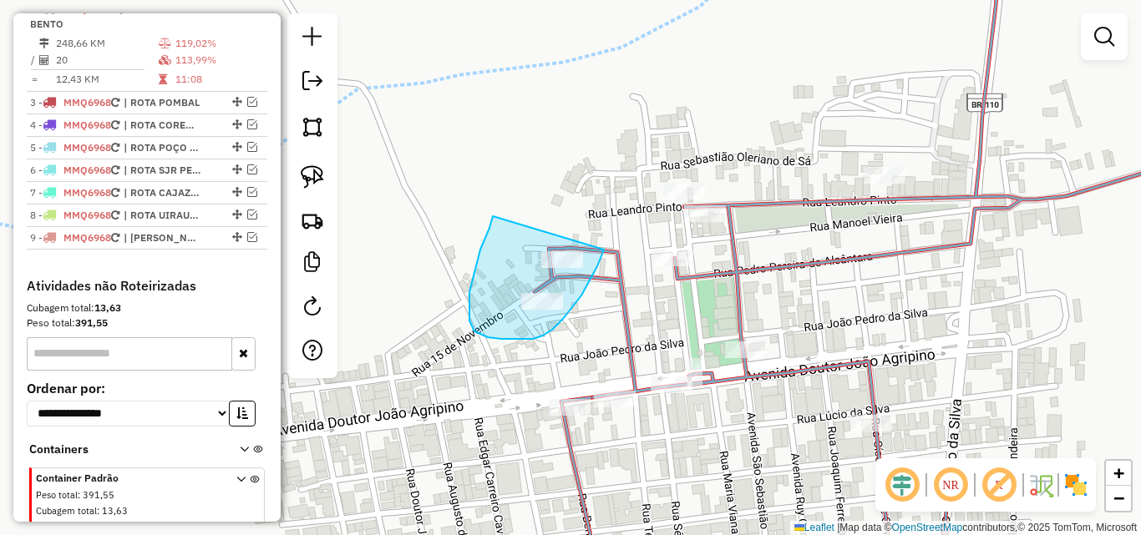
drag, startPoint x: 473, startPoint y: 276, endPoint x: 605, endPoint y: 239, distance: 137.2
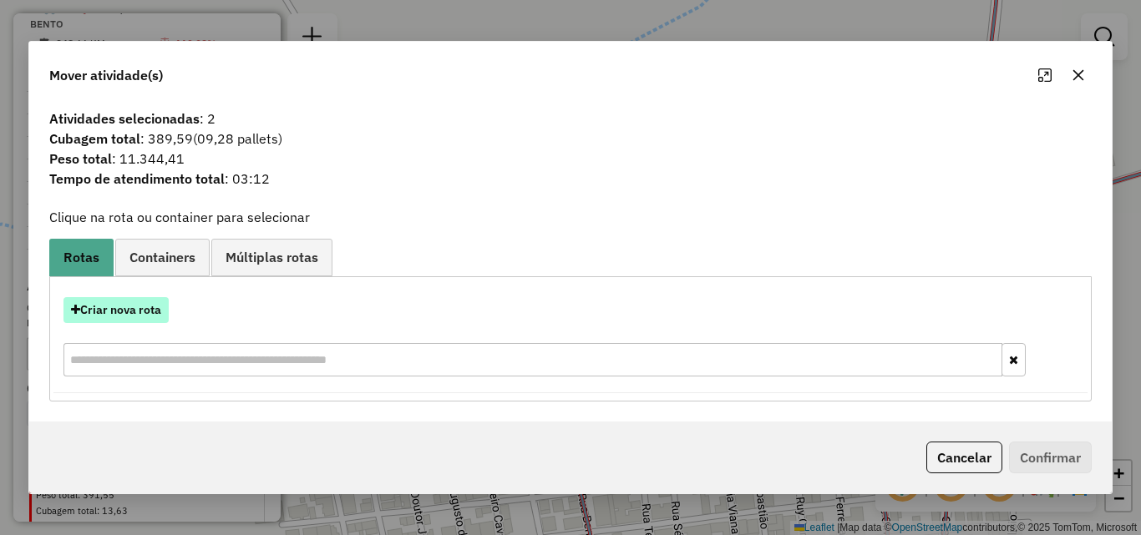
click at [108, 317] on button "Criar nova rota" at bounding box center [115, 310] width 105 height 26
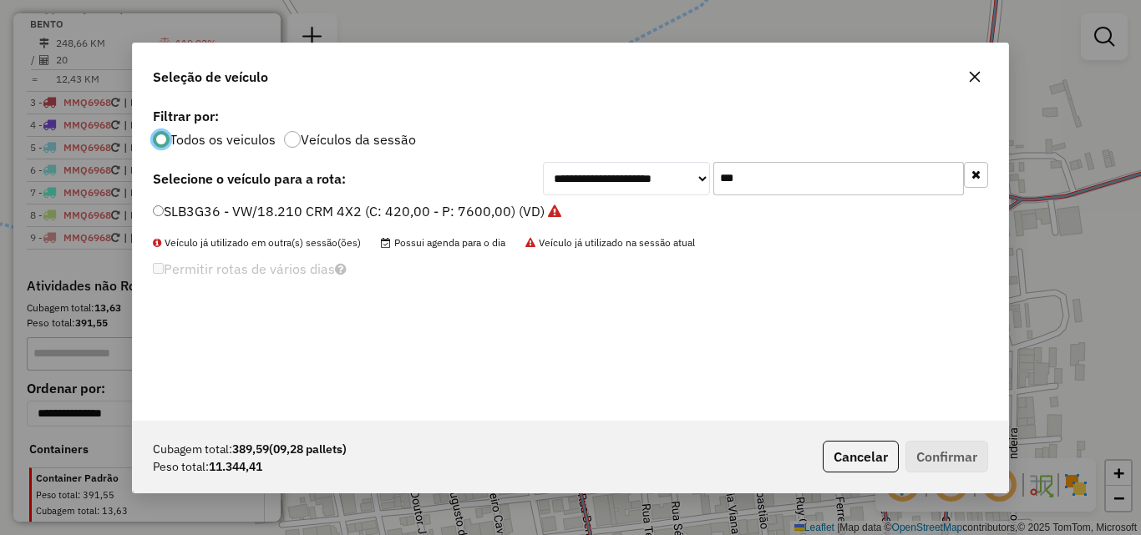
scroll to position [9, 5]
click at [894, 184] on input "***" at bounding box center [838, 178] width 251 height 33
drag, startPoint x: 894, startPoint y: 184, endPoint x: 939, endPoint y: 175, distance: 45.9
click at [914, 181] on input "***" at bounding box center [838, 178] width 251 height 33
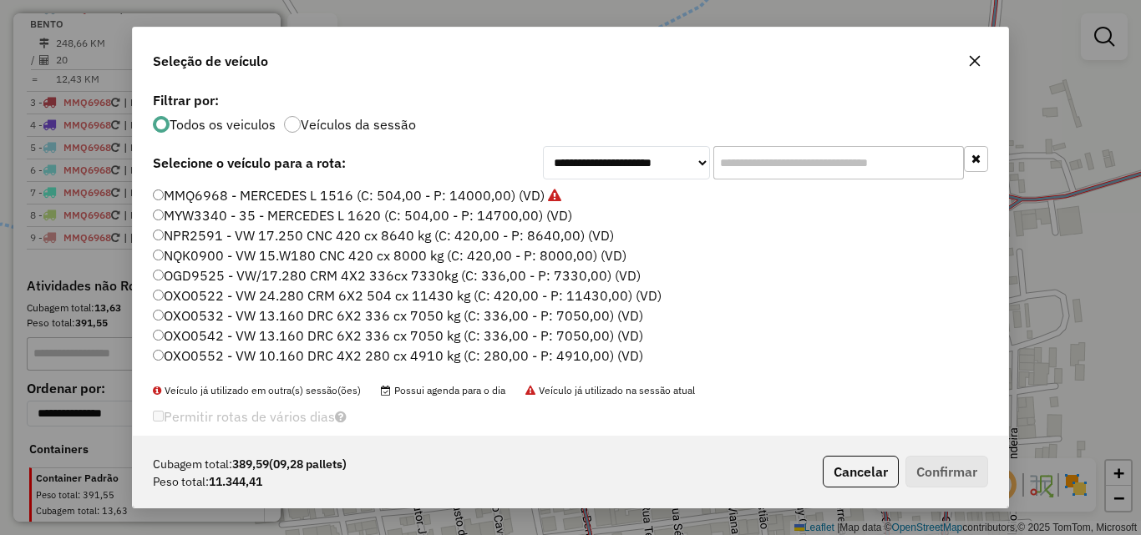
click at [765, 151] on input "text" at bounding box center [838, 162] width 251 height 33
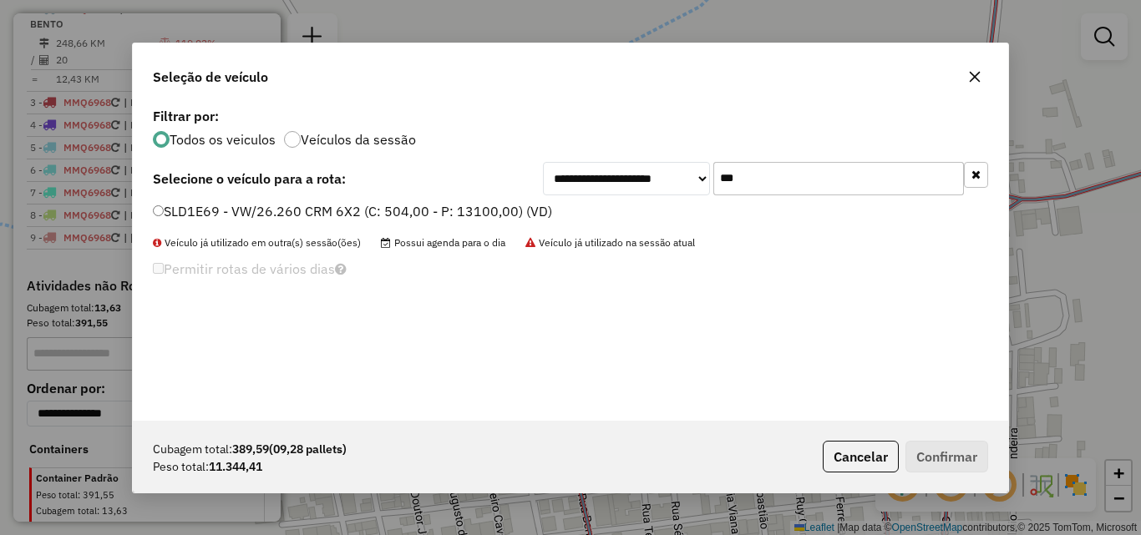
type input "***"
click at [341, 217] on label "SLD1E69 - VW/26.260 CRM 6X2 (C: 504,00 - P: 13100,00) (VD)" at bounding box center [352, 211] width 399 height 20
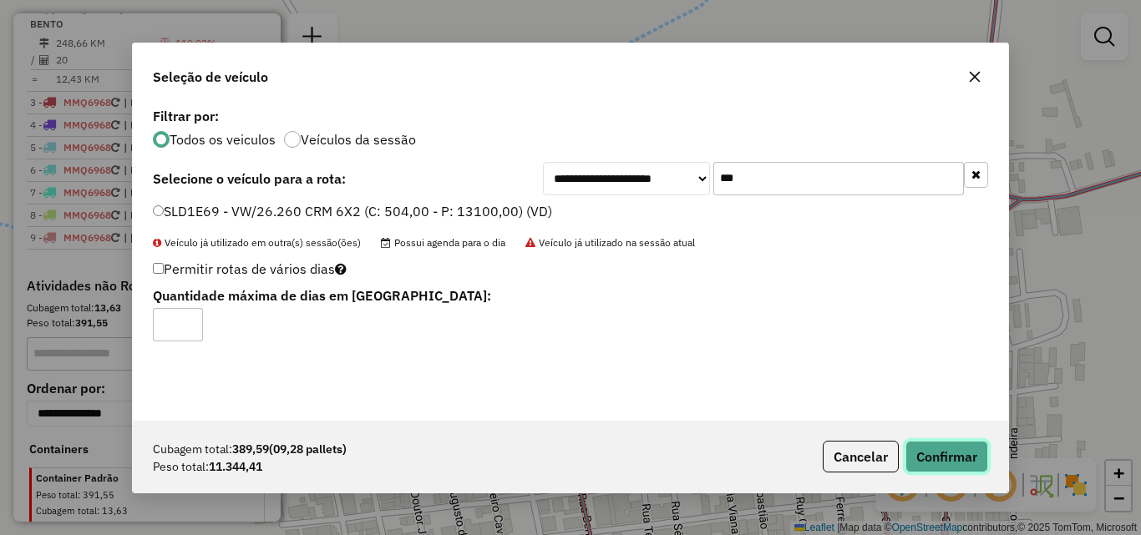
click at [945, 468] on button "Confirmar" at bounding box center [946, 457] width 83 height 32
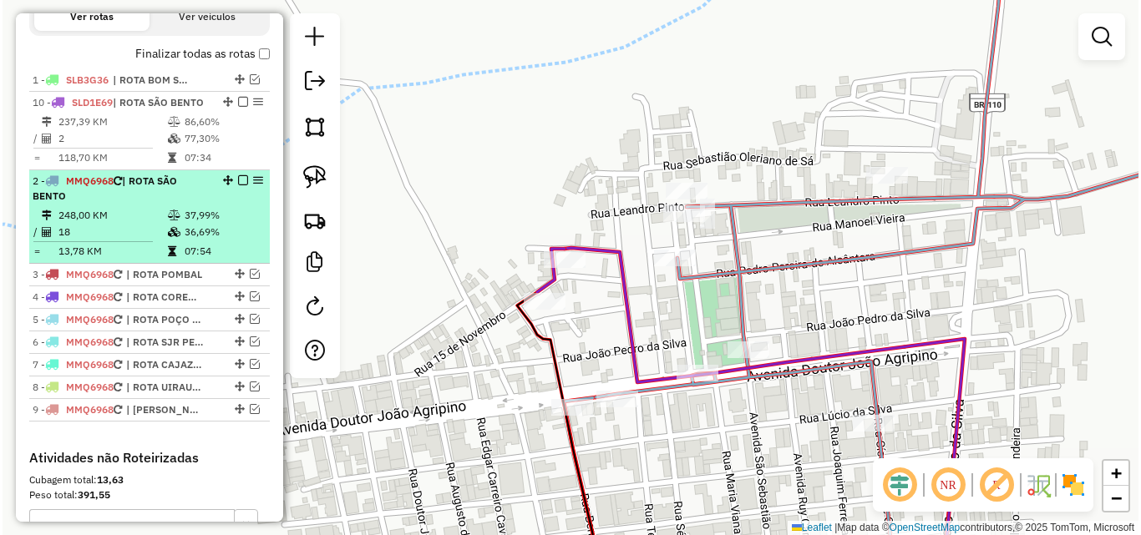
scroll to position [649, 0]
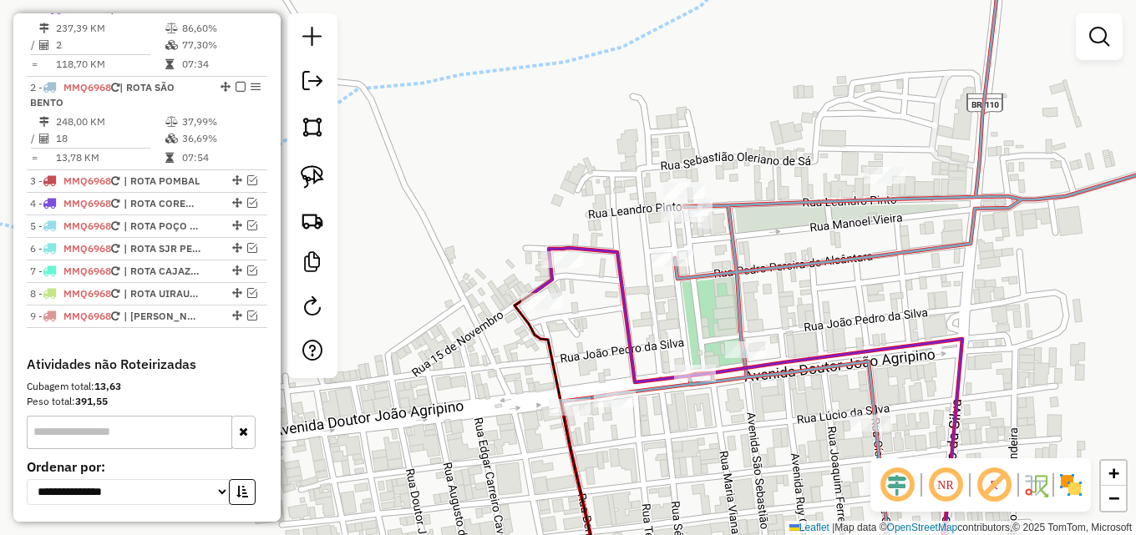
drag, startPoint x: 220, startPoint y: 367, endPoint x: 208, endPoint y: 123, distance: 244.9
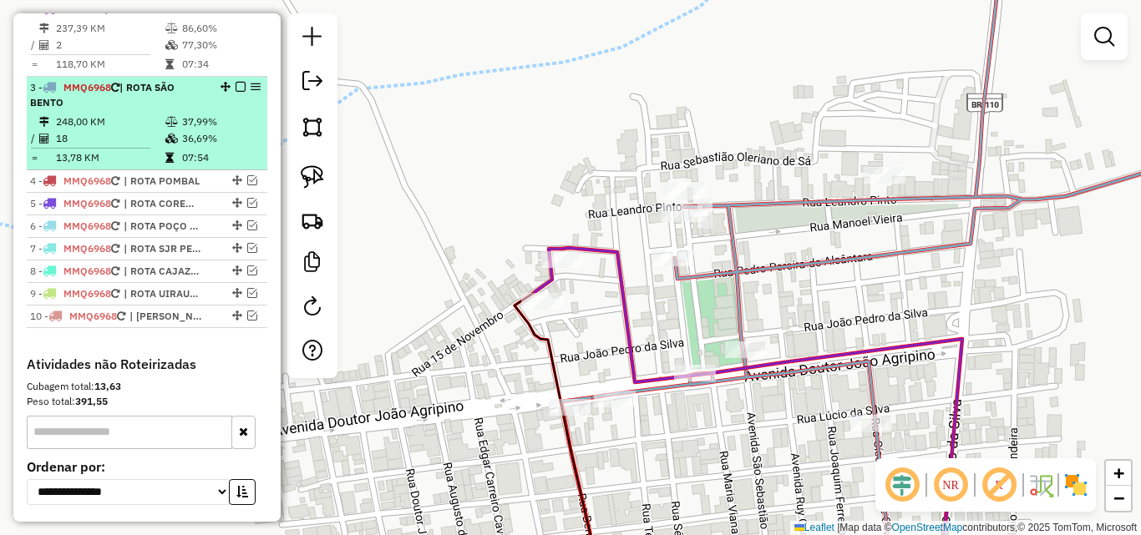
click at [174, 129] on td at bounding box center [173, 122] width 17 height 17
select select "*********"
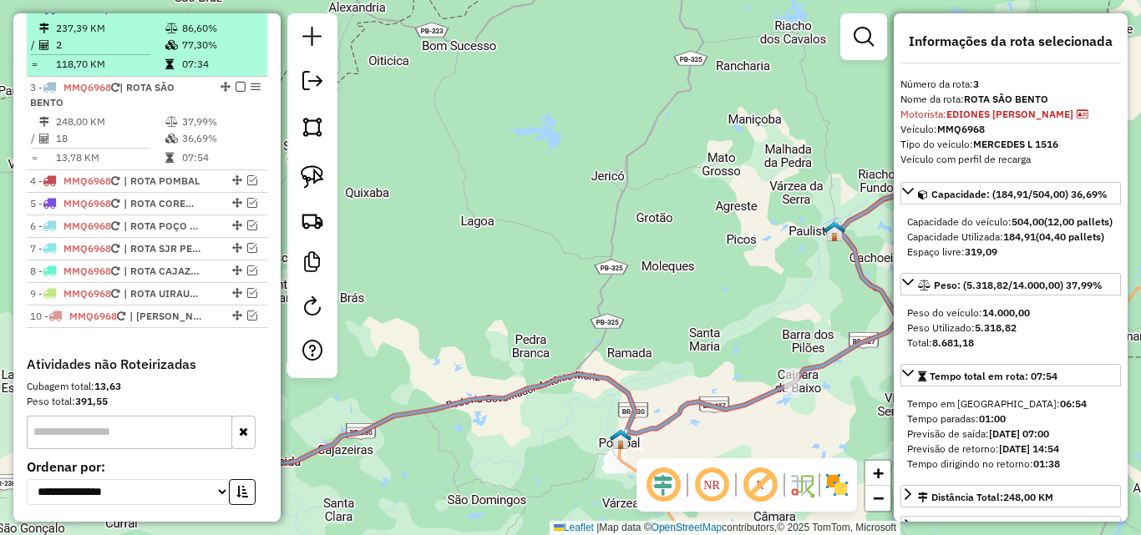
click at [168, 69] on icon at bounding box center [169, 64] width 8 height 10
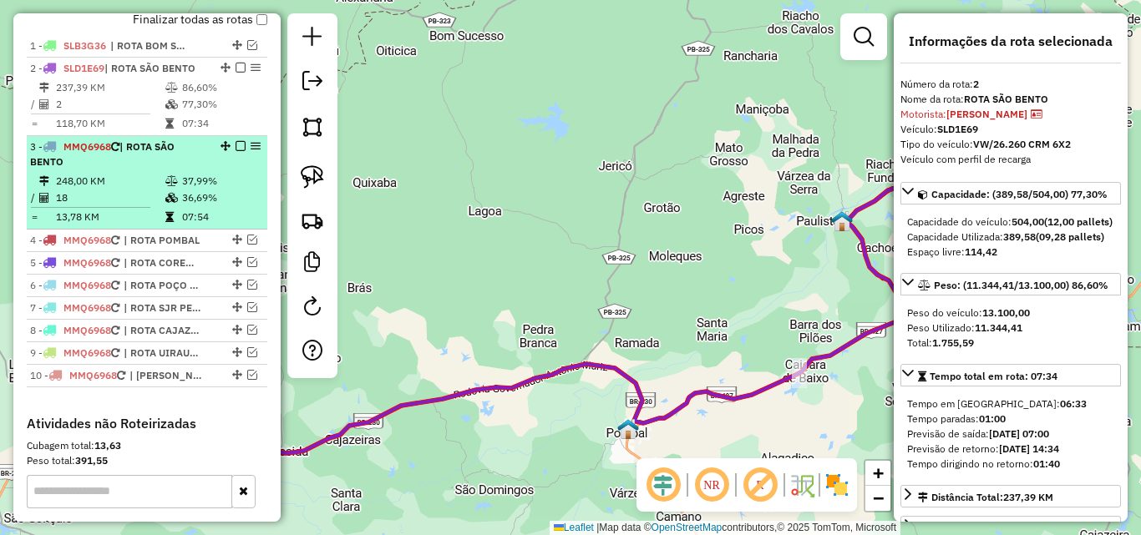
scroll to position [565, 0]
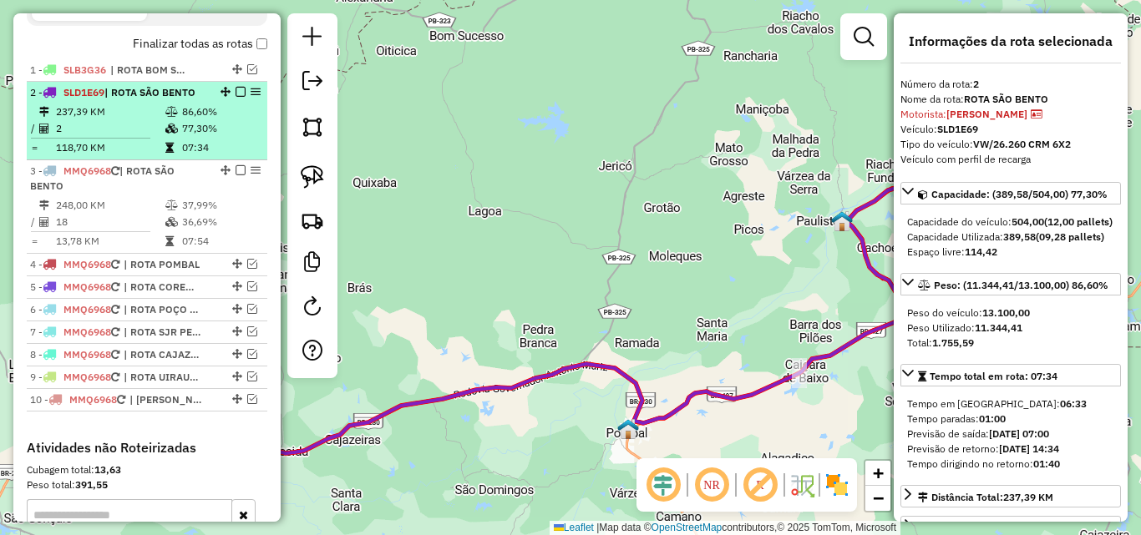
click at [235, 97] on em at bounding box center [240, 92] width 10 height 10
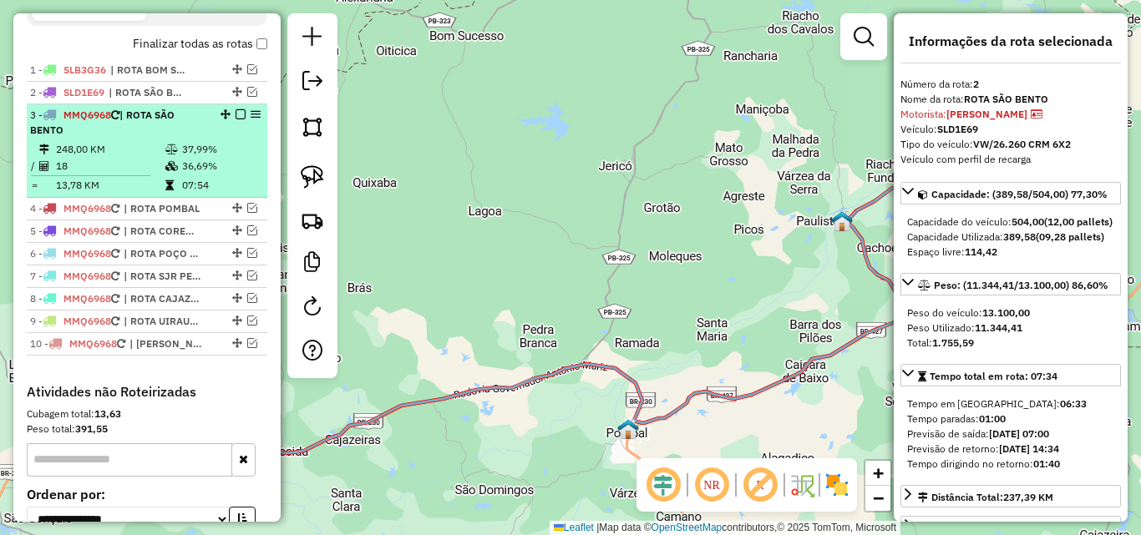
click at [191, 175] on td "36,69%" at bounding box center [220, 166] width 79 height 17
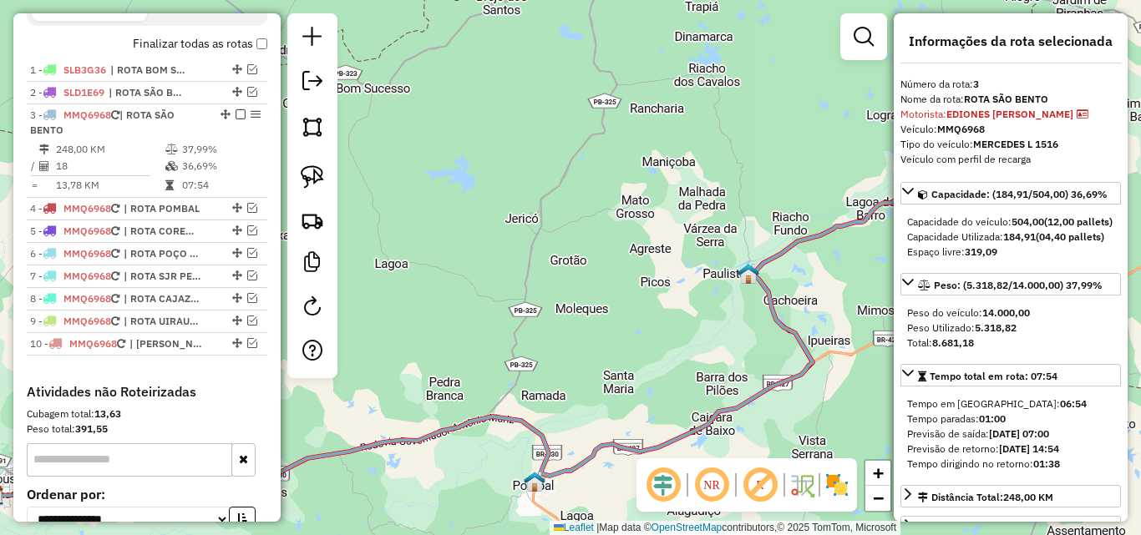
drag, startPoint x: 534, startPoint y: 216, endPoint x: 524, endPoint y: 232, distance: 19.2
click at [384, 266] on div "Janela de atendimento Grade de atendimento Capacidade Transportadoras Veículos …" at bounding box center [570, 267] width 1141 height 535
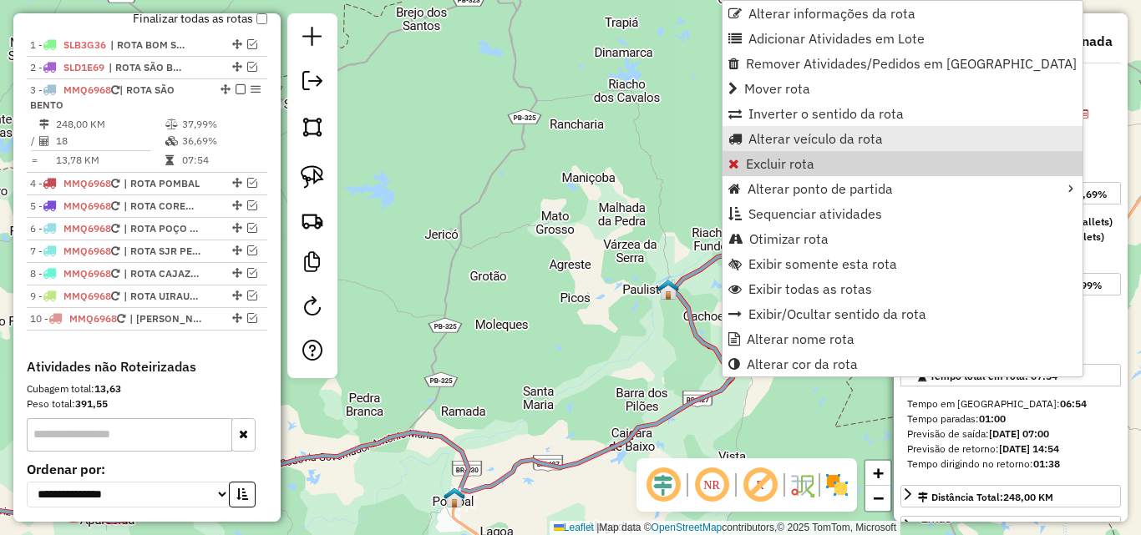
scroll to position [671, 0]
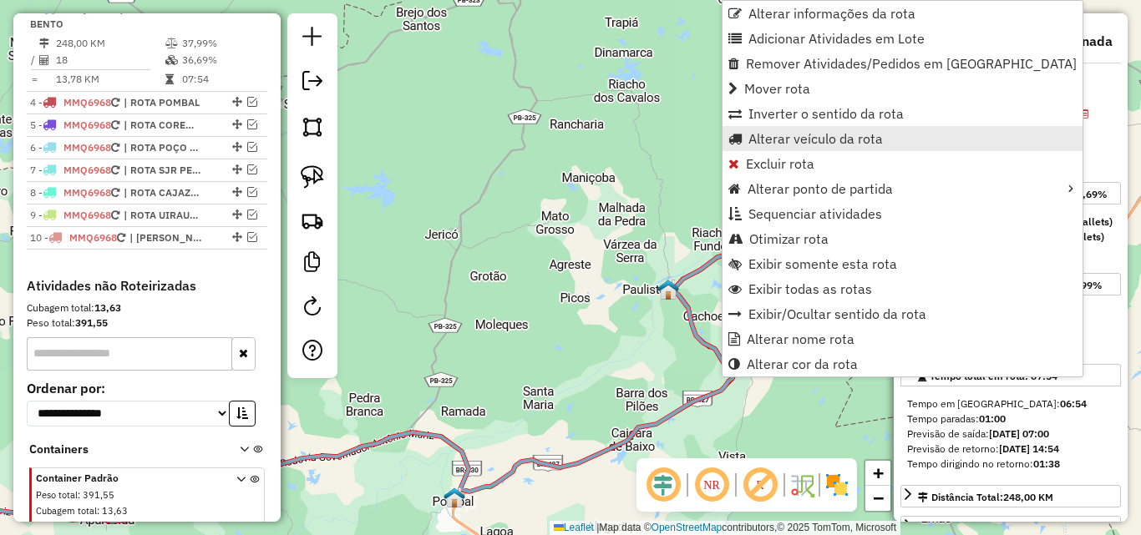
click at [779, 131] on link "Alterar veículo da rota" at bounding box center [902, 138] width 360 height 25
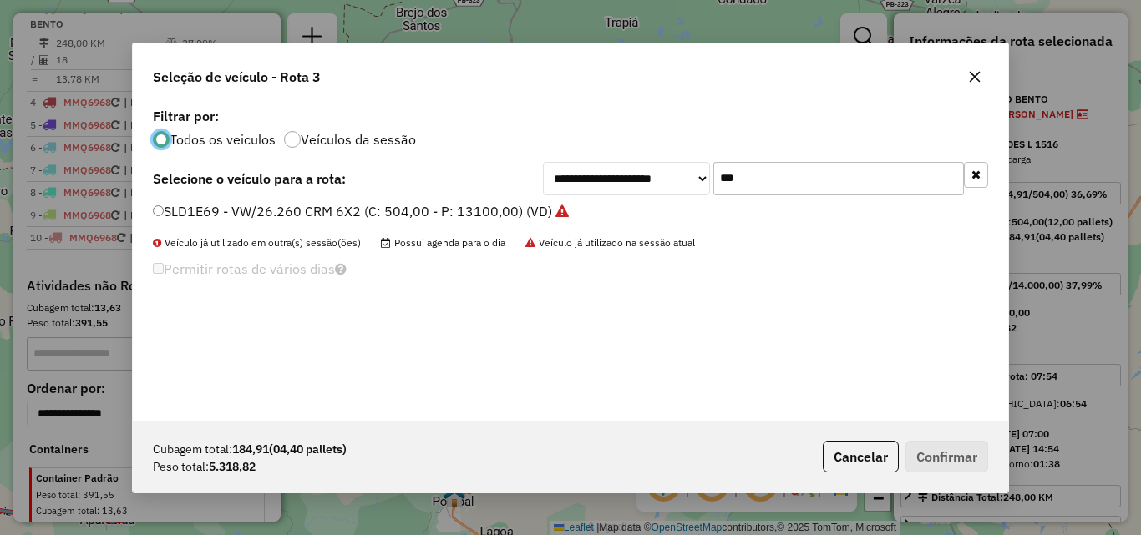
scroll to position [9, 5]
click at [807, 165] on div "**********" at bounding box center [570, 262] width 875 height 317
click at [808, 168] on input "***" at bounding box center [838, 178] width 251 height 33
click at [807, 171] on input "***" at bounding box center [838, 178] width 251 height 33
type input "*"
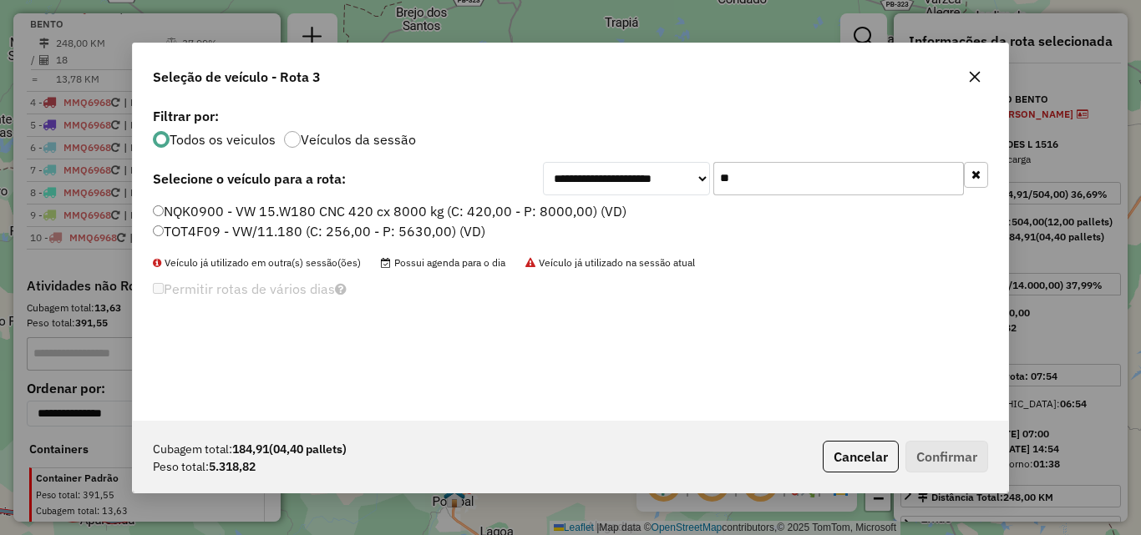
type input "**"
click at [429, 237] on label "TOT4F09 - VW/11.180 (C: 256,00 - P: 5630,00) (VD)" at bounding box center [319, 231] width 332 height 20
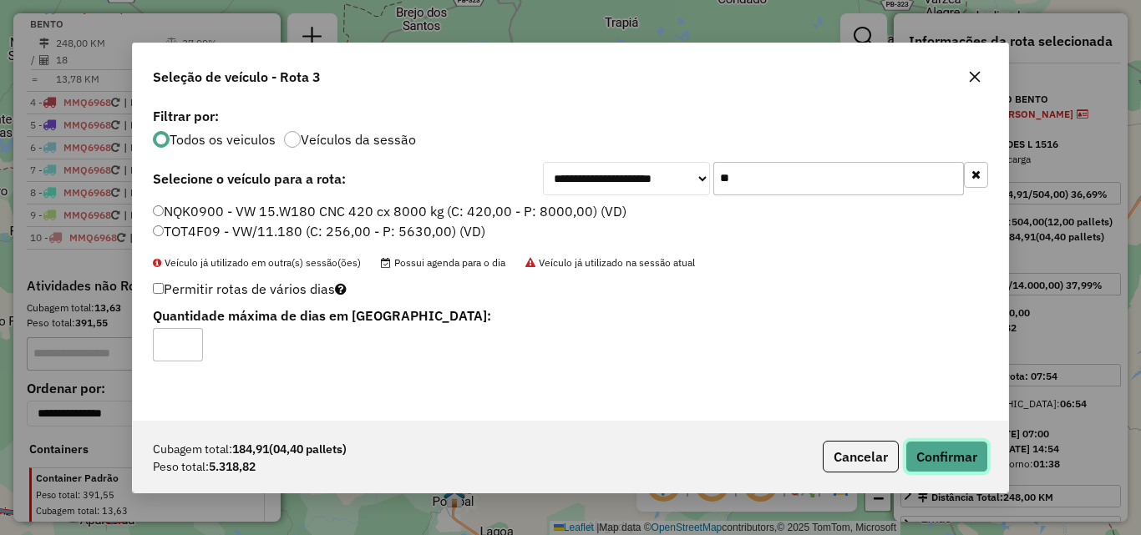
click at [952, 452] on button "Confirmar" at bounding box center [946, 457] width 83 height 32
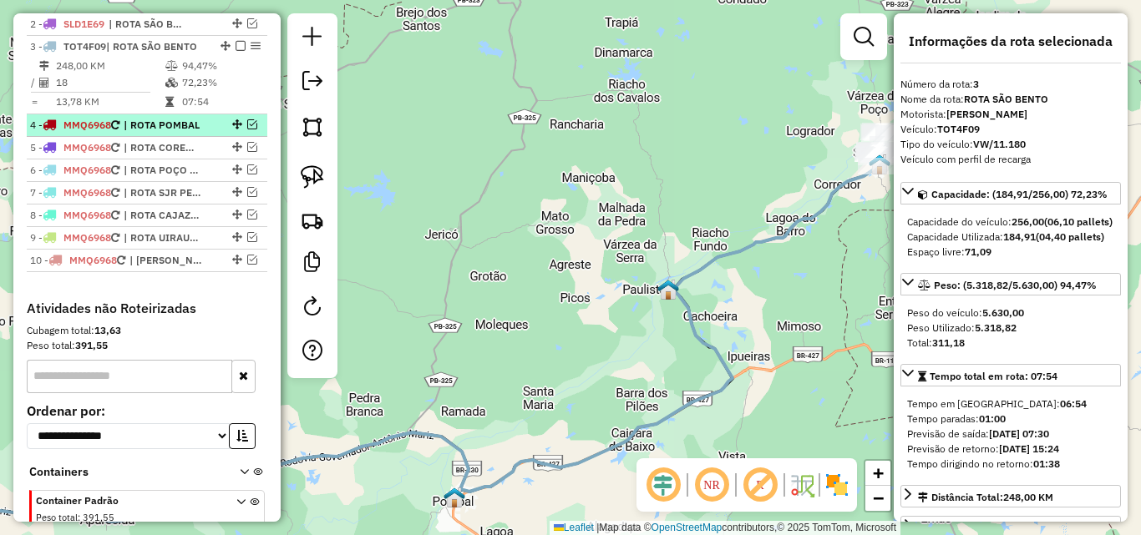
scroll to position [588, 0]
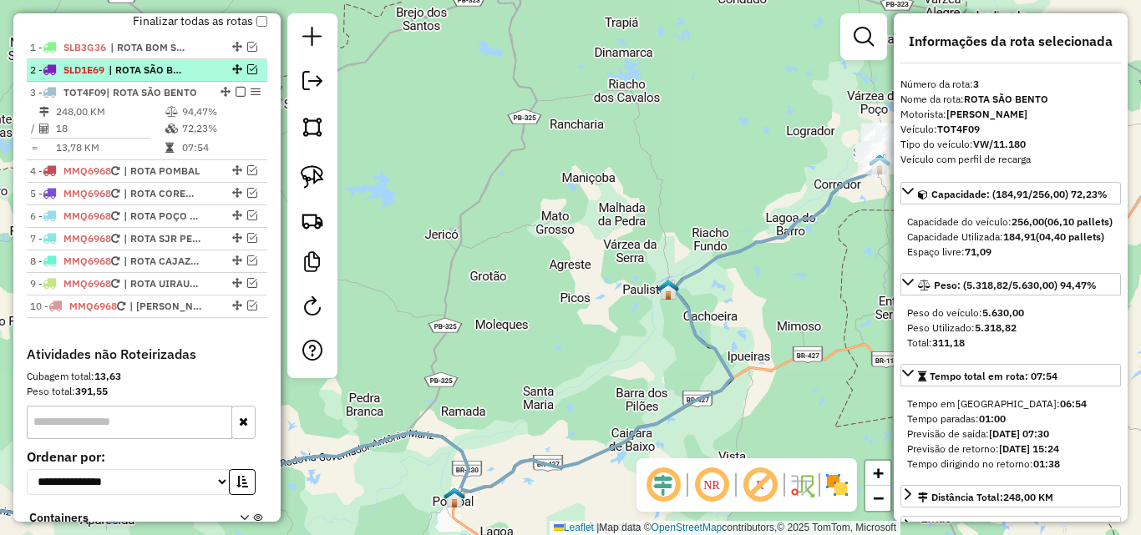
click at [248, 74] on em at bounding box center [252, 69] width 10 height 10
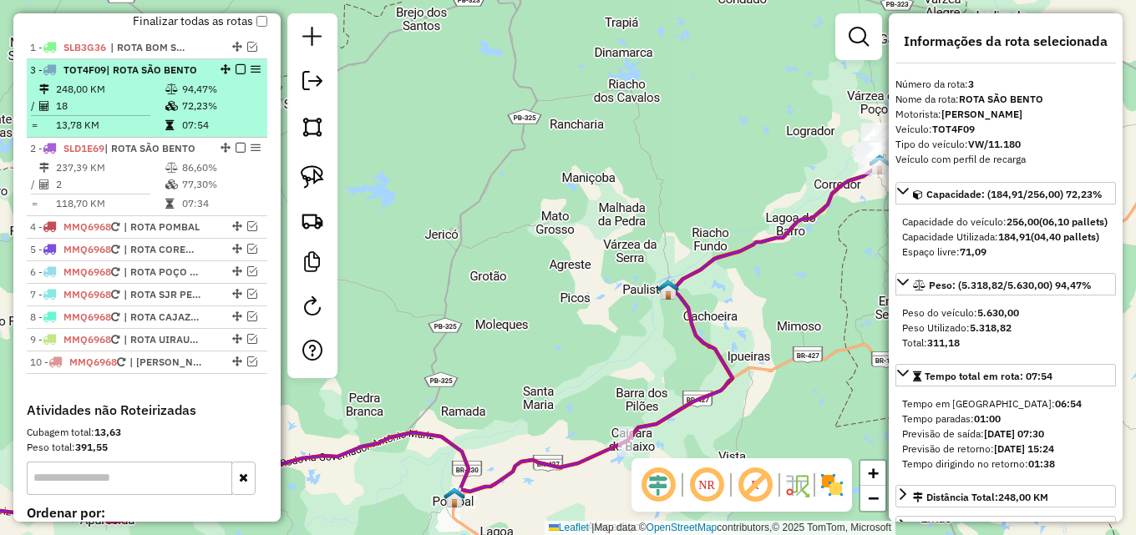
drag, startPoint x: 219, startPoint y: 158, endPoint x: 209, endPoint y: 88, distance: 70.9
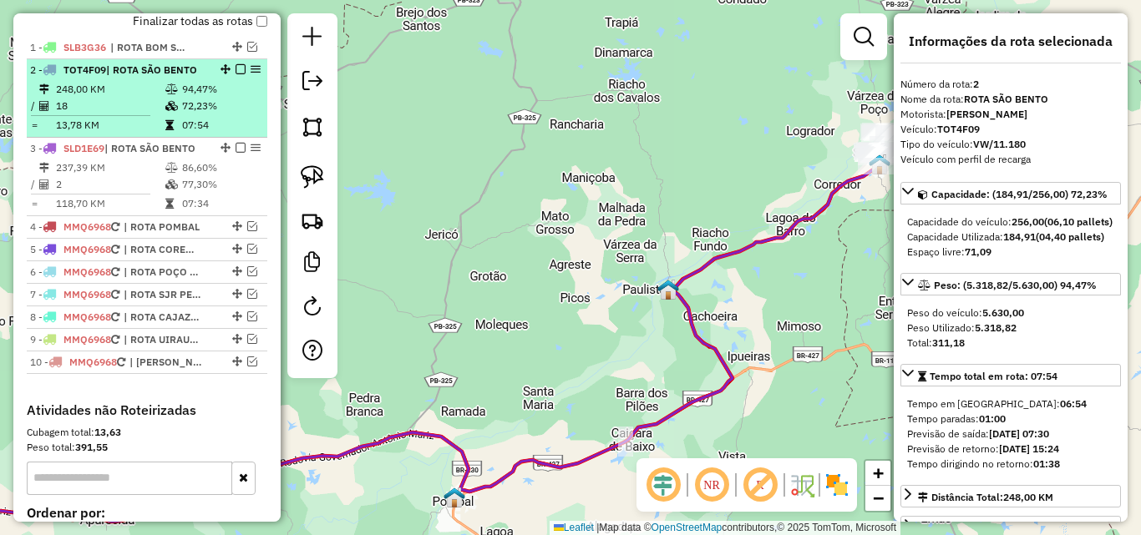
click at [237, 74] on em at bounding box center [240, 69] width 10 height 10
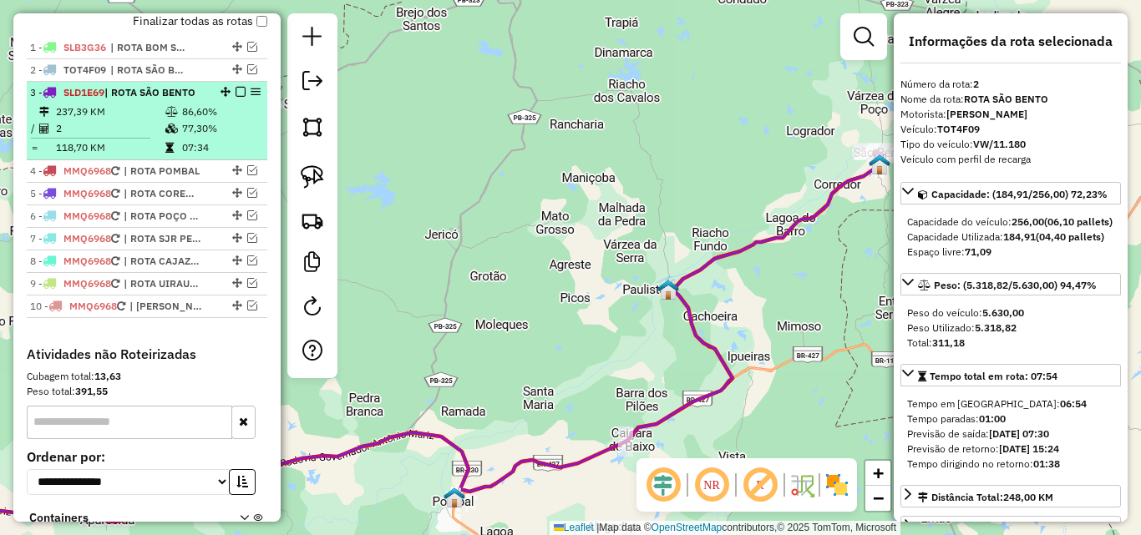
click at [235, 97] on em at bounding box center [240, 92] width 10 height 10
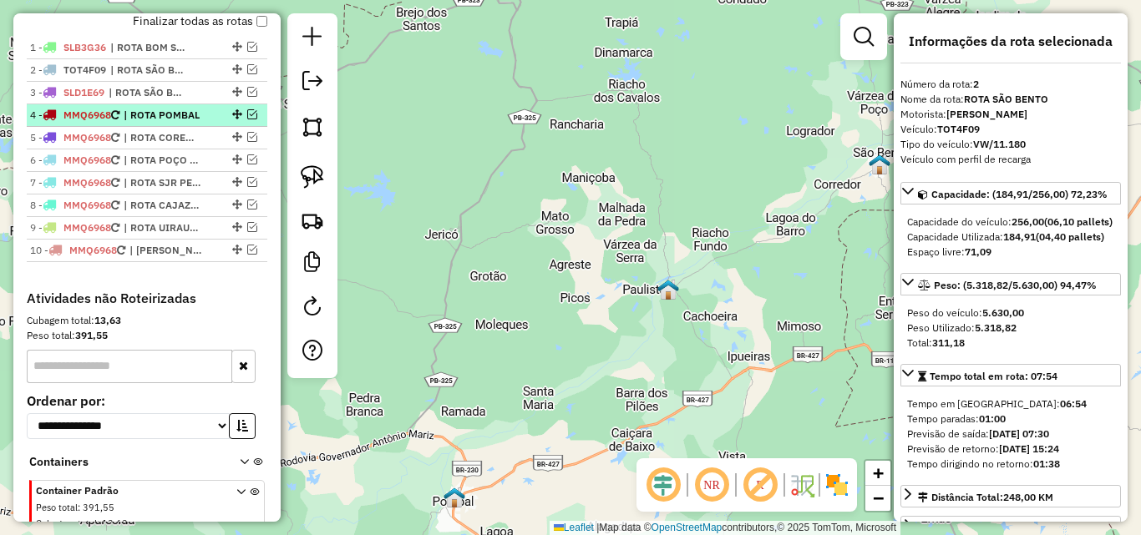
click at [248, 119] on em at bounding box center [252, 114] width 10 height 10
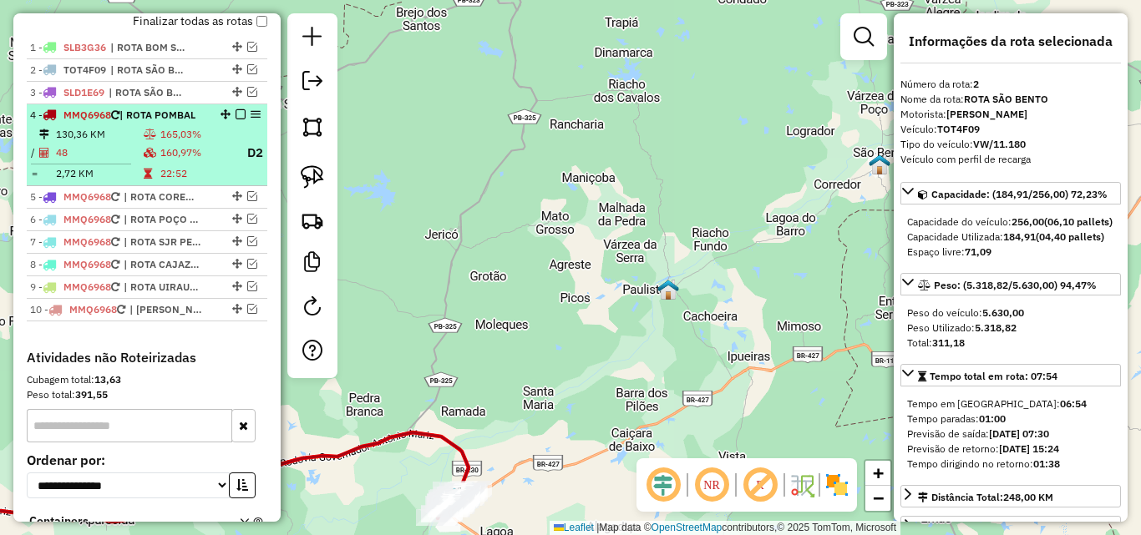
click at [175, 143] on td "165,03%" at bounding box center [195, 134] width 73 height 17
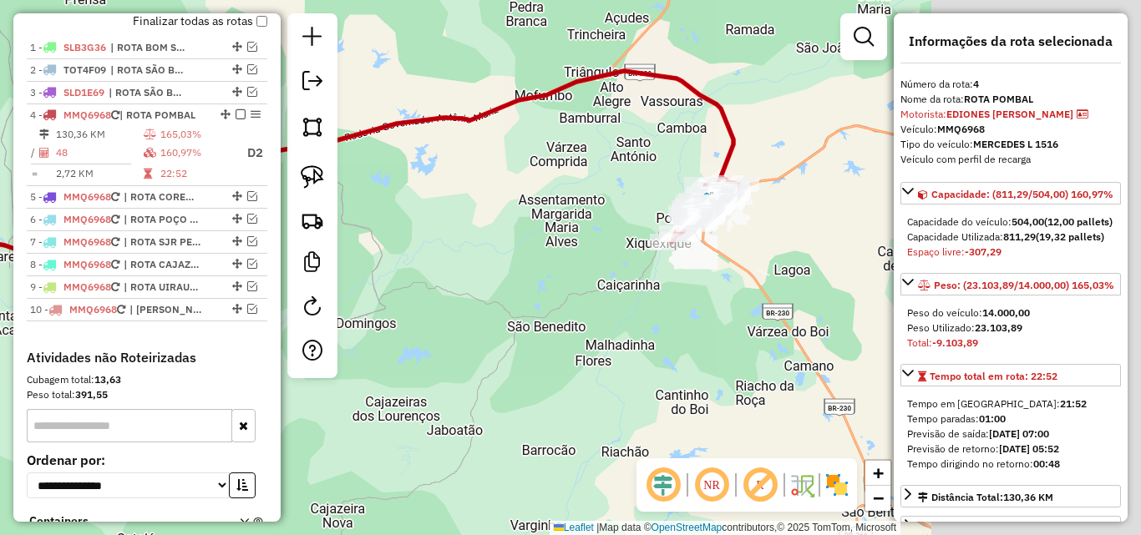
drag, startPoint x: 594, startPoint y: 370, endPoint x: 360, endPoint y: 269, distance: 254.7
click at [202, 264] on hb-router-mapa "Informações da Sessão 991239 - 19/08/2025 Criação: 18/08/2025 18:39 Depósito: P…" at bounding box center [570, 267] width 1141 height 535
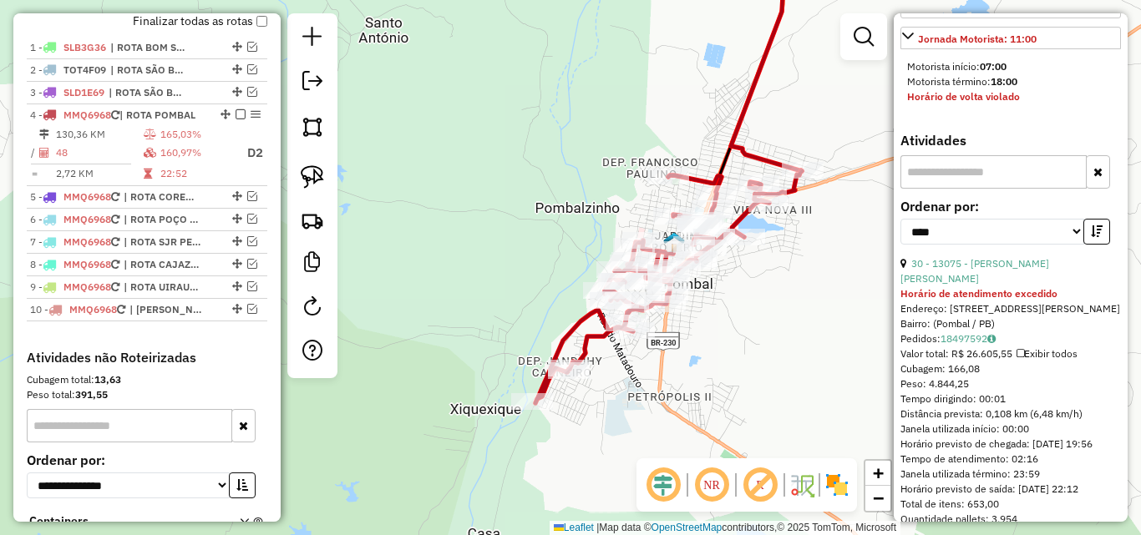
scroll to position [668, 0]
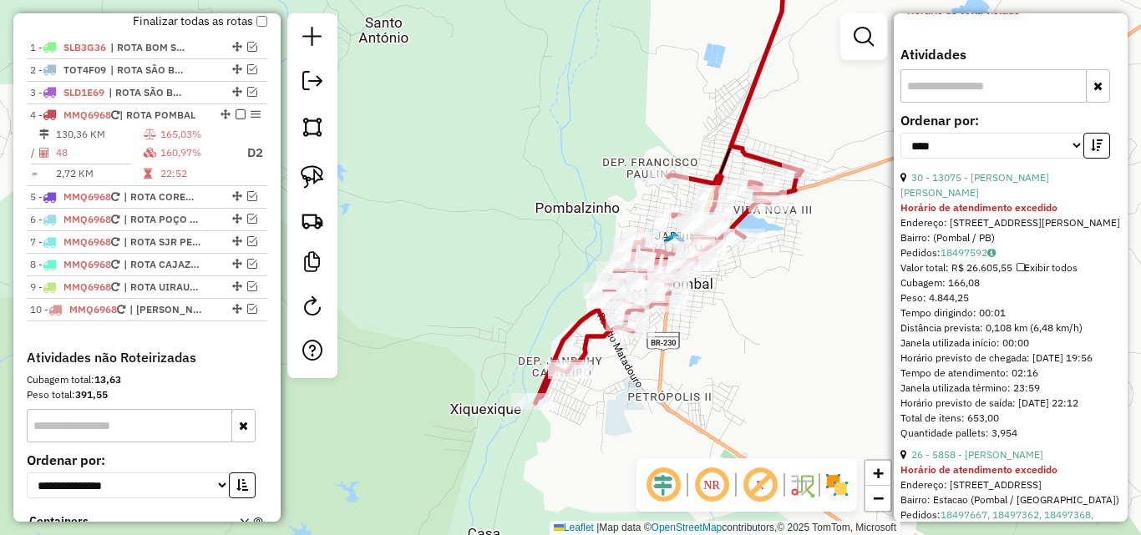
click at [872, 43] on em at bounding box center [863, 37] width 20 height 20
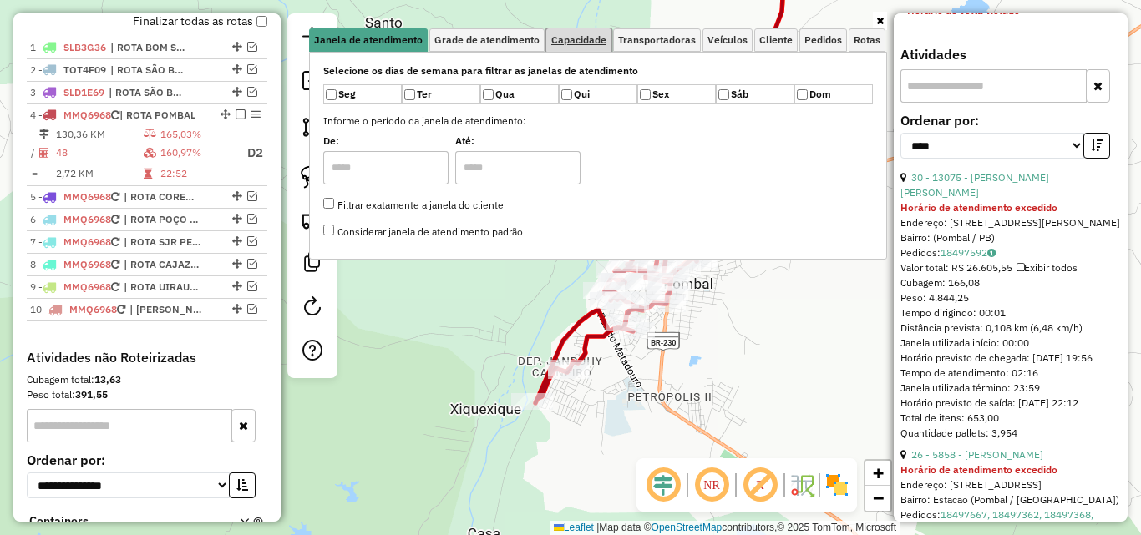
click at [564, 39] on span "Capacidade" at bounding box center [578, 40] width 55 height 10
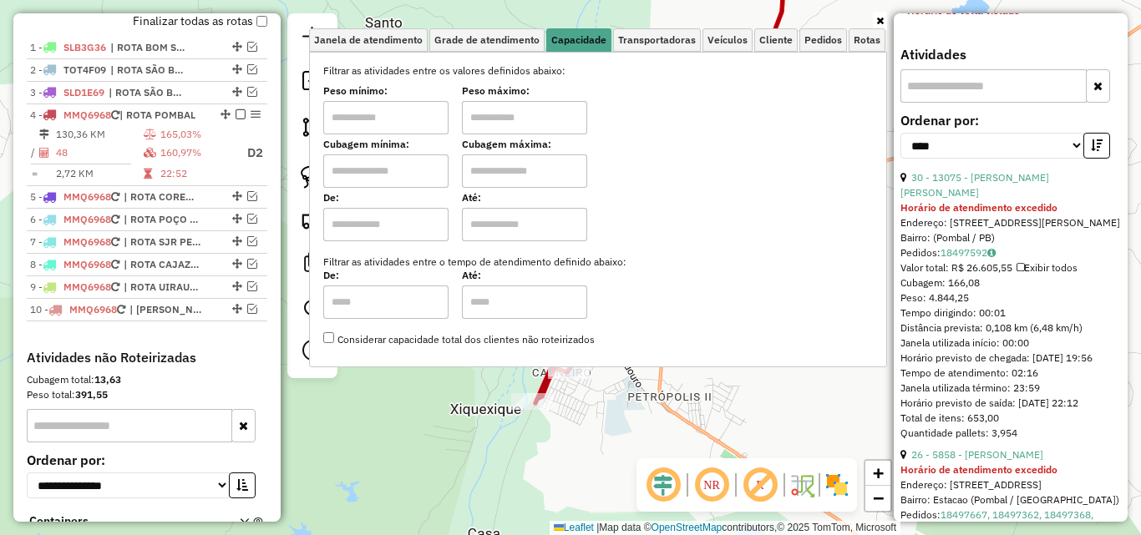
drag, startPoint x: 384, startPoint y: 114, endPoint x: 391, endPoint y: 135, distance: 22.7
click at [385, 114] on input "text" at bounding box center [385, 117] width 125 height 33
type input "*******"
click at [483, 119] on input "text" at bounding box center [524, 117] width 125 height 33
type input "**********"
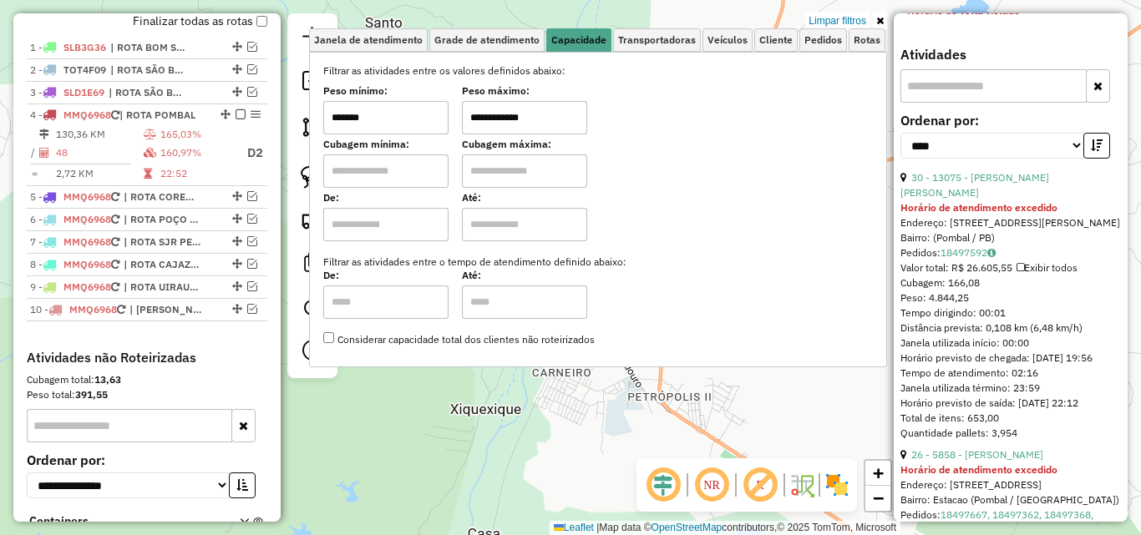
click at [883, 18] on icon at bounding box center [880, 21] width 8 height 10
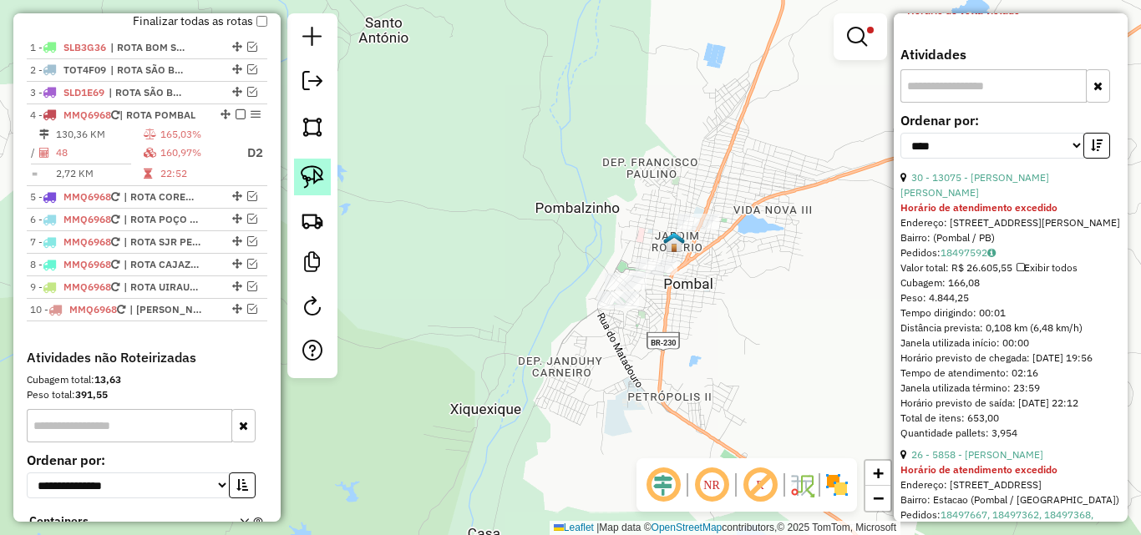
click at [316, 172] on img at bounding box center [312, 176] width 23 height 23
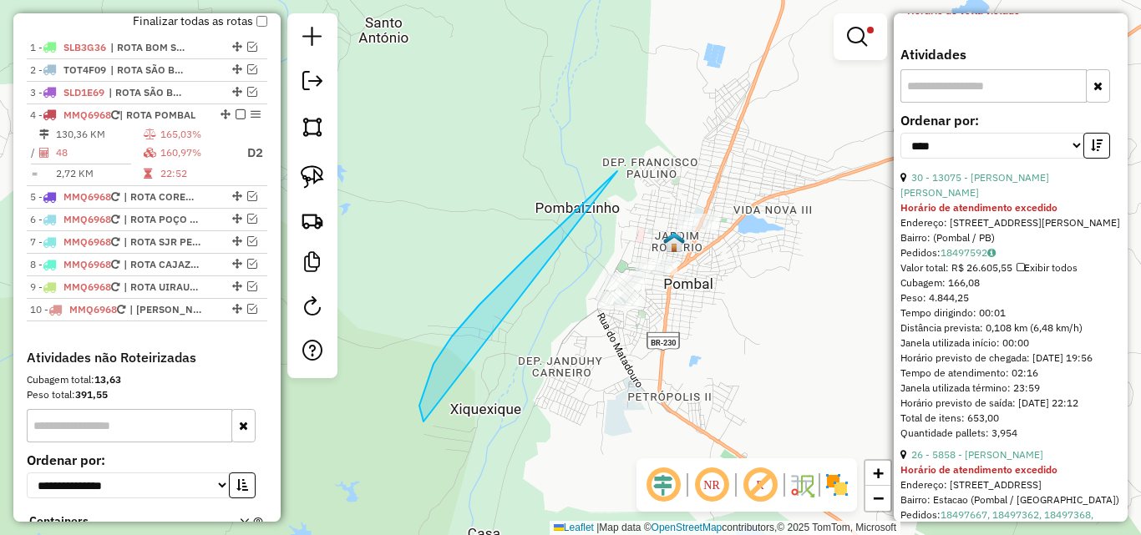
drag, startPoint x: 452, startPoint y: 337, endPoint x: 791, endPoint y: 224, distance: 357.3
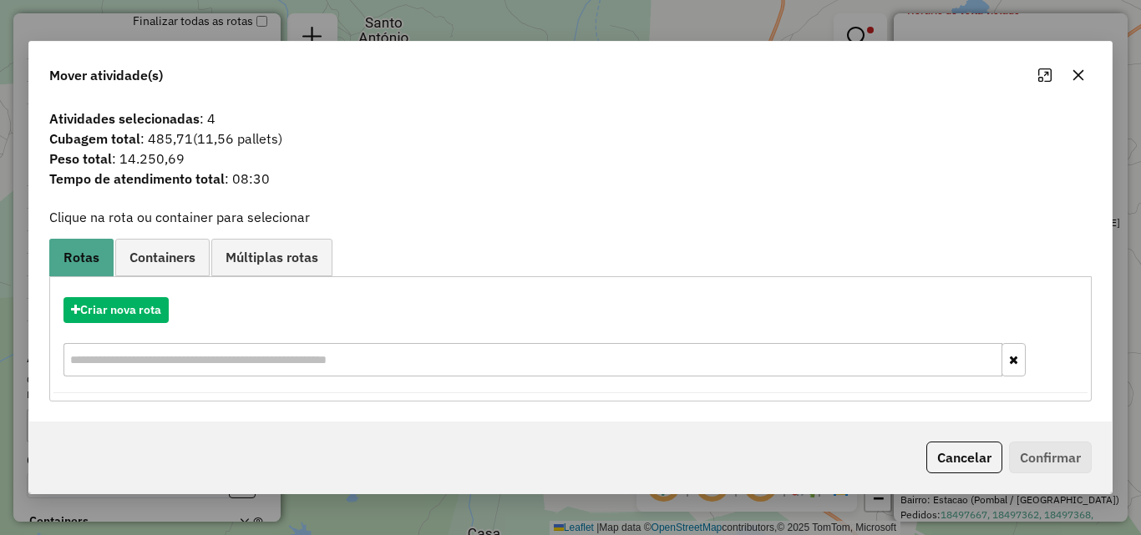
click at [952, 441] on div "Cancelar Confirmar" at bounding box center [570, 458] width 1082 height 72
click at [944, 449] on button "Cancelar" at bounding box center [964, 458] width 76 height 32
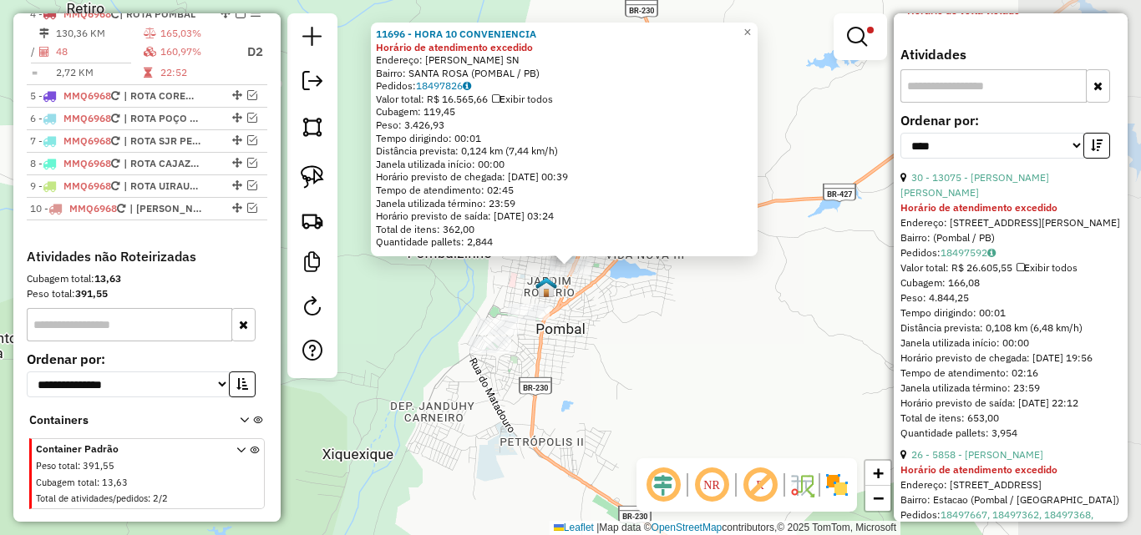
scroll to position [694, 0]
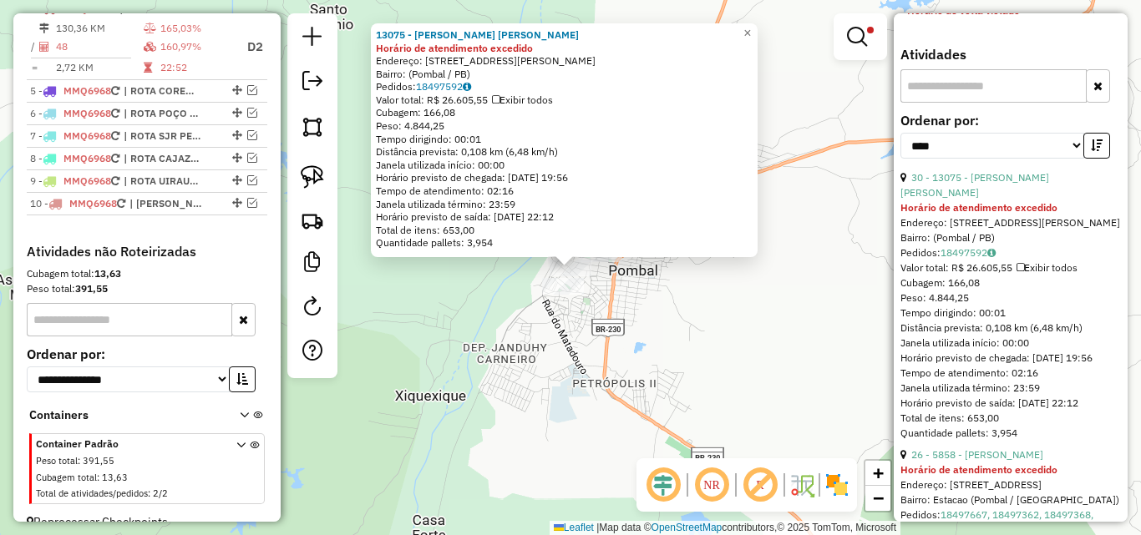
click at [595, 312] on div "Rota 4 - Placa MMQ6968 13075 - JOAO VYCTOR FERNANDE 13075 - JOAO VYCTOR FERNAND…" at bounding box center [570, 267] width 1141 height 535
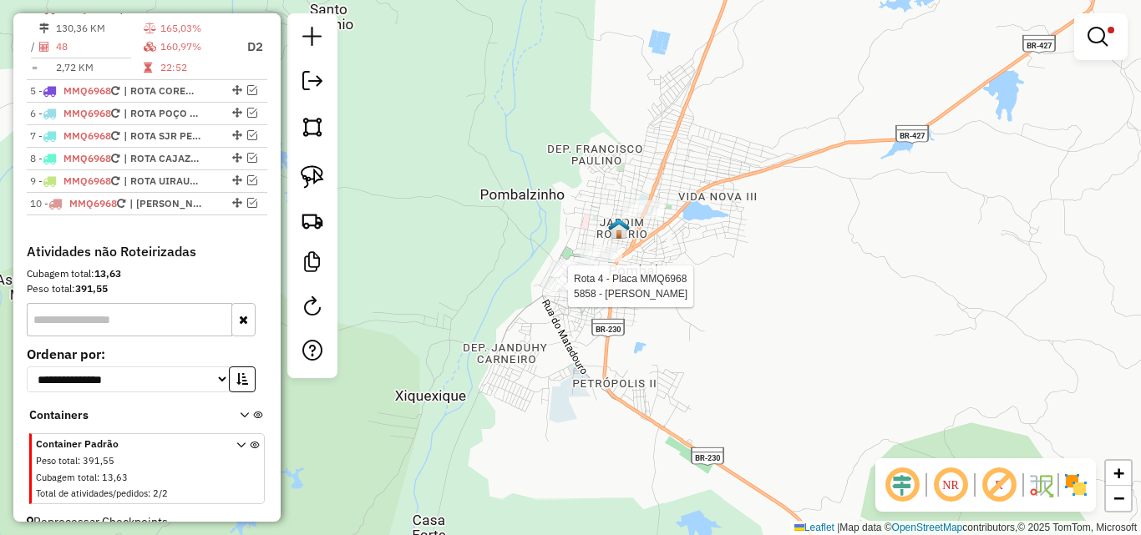
select select "*********"
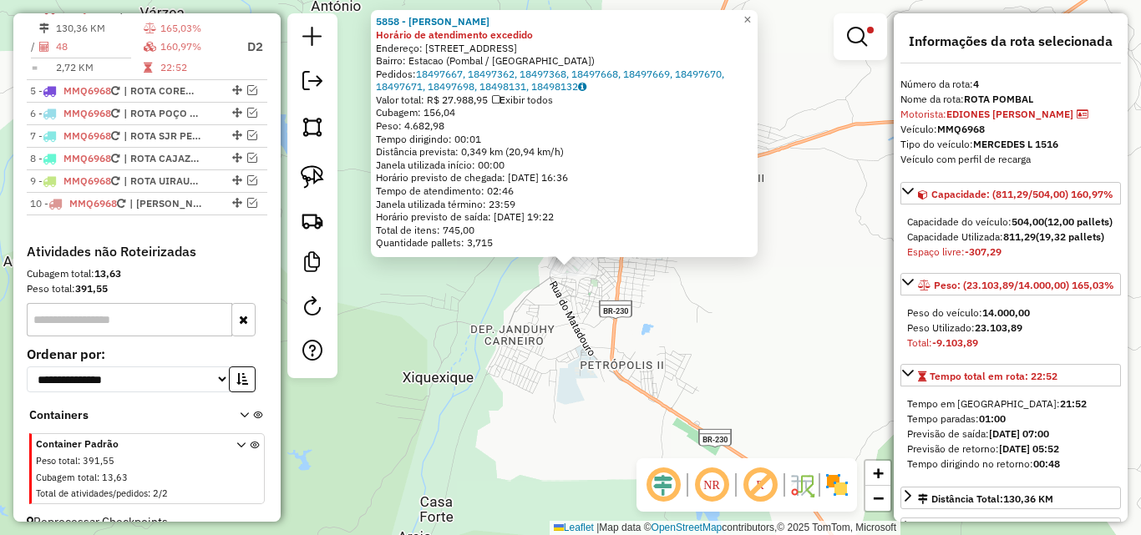
drag, startPoint x: 582, startPoint y: 328, endPoint x: 541, endPoint y: 325, distance: 41.1
click at [582, 329] on div "Rota 4 - Placa MMQ6968 5858 - JOSE URTIGA DA COSTA 5858 - JOSE URTIGA DA COSTA …" at bounding box center [570, 267] width 1141 height 535
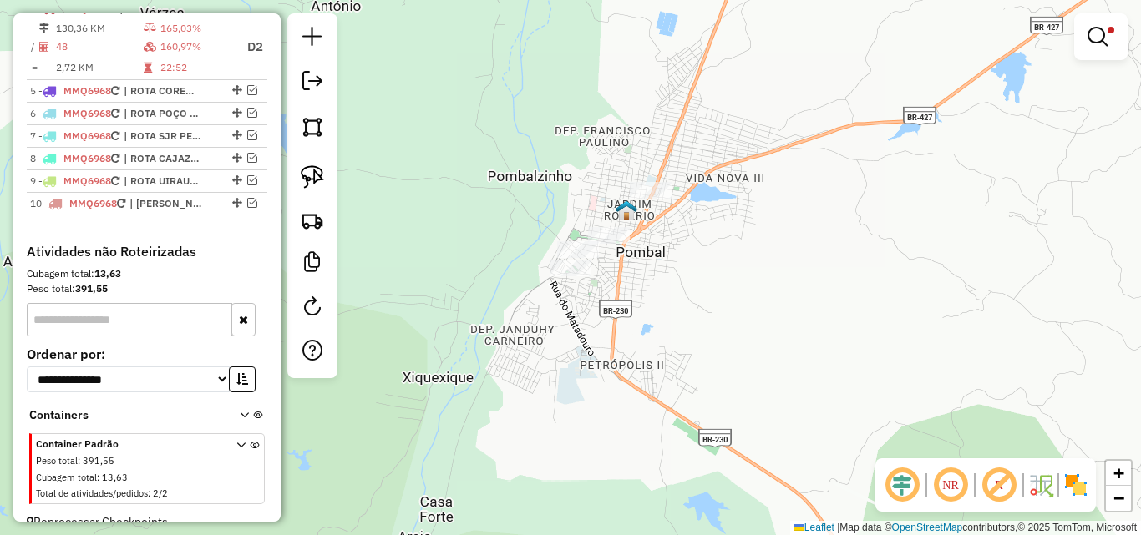
drag, startPoint x: 303, startPoint y: 175, endPoint x: 337, endPoint y: 182, distance: 34.9
click at [304, 176] on img at bounding box center [312, 176] width 23 height 23
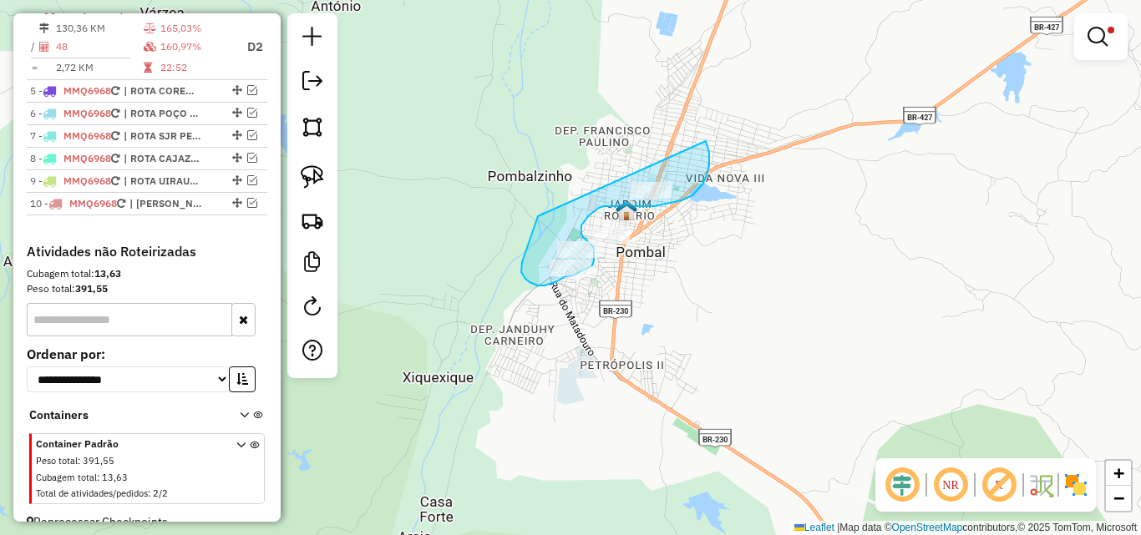
drag, startPoint x: 538, startPoint y: 216, endPoint x: 679, endPoint y: 118, distance: 172.1
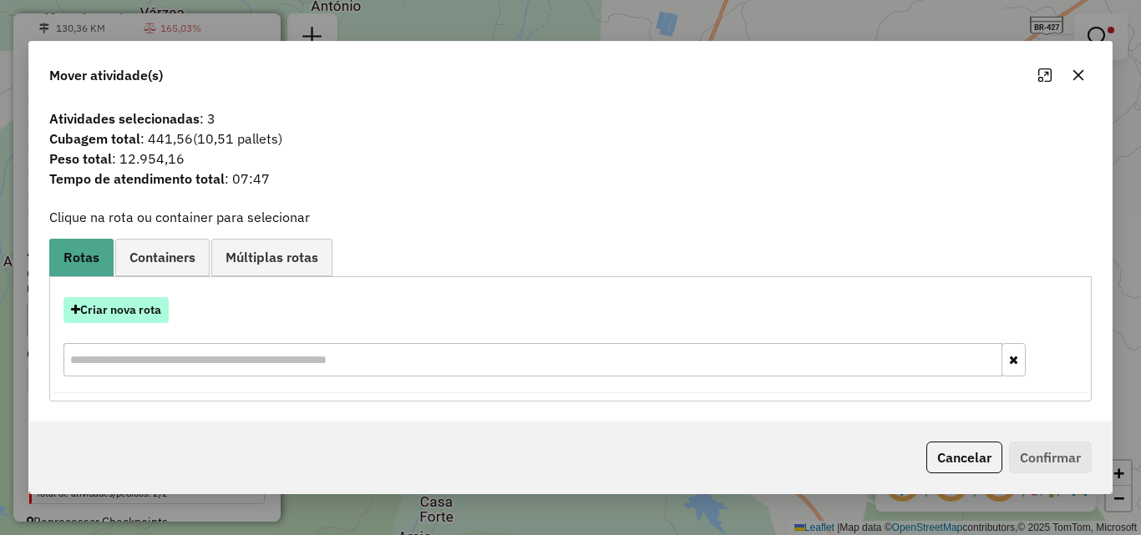
click at [127, 306] on button "Criar nova rota" at bounding box center [115, 310] width 105 height 26
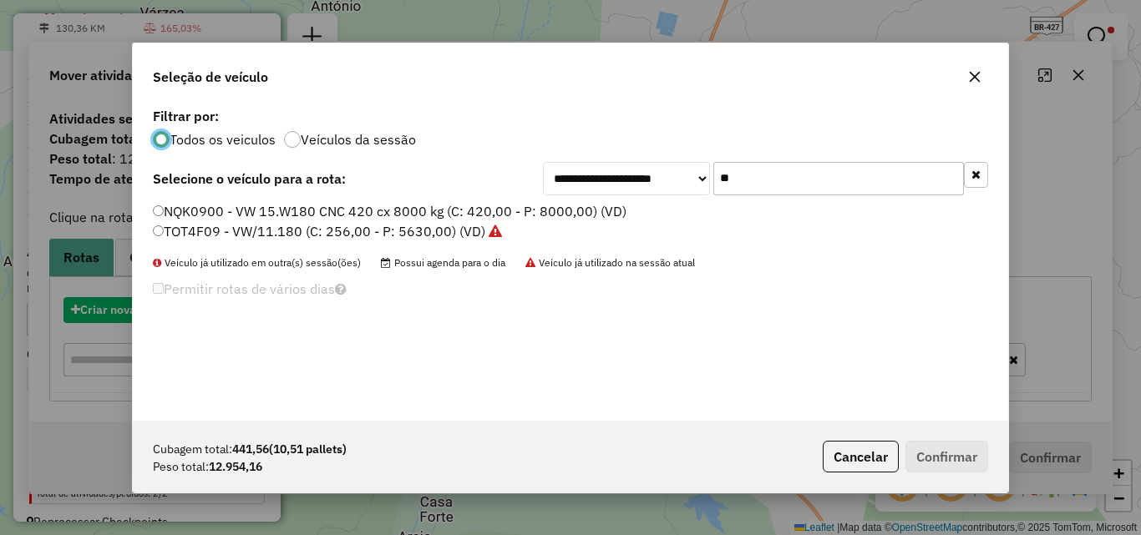
scroll to position [9, 5]
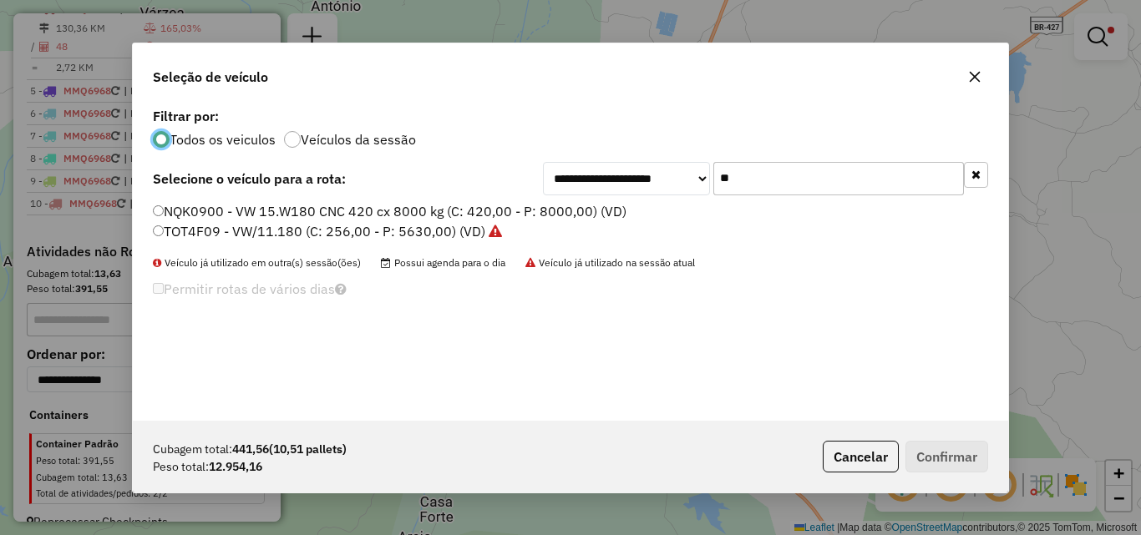
click at [817, 182] on input "**" at bounding box center [838, 178] width 251 height 33
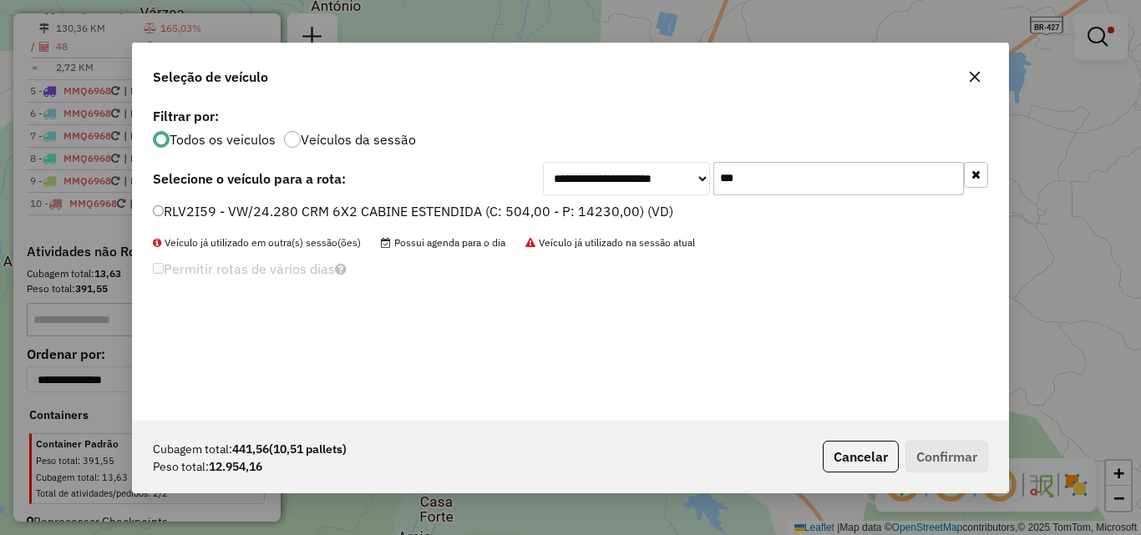
type input "***"
click at [577, 212] on label "RLV2I59 - VW/24.280 CRM 6X2 CABINE ESTENDIDA (C: 504,00 - P: 14230,00) (VD)" at bounding box center [413, 211] width 520 height 20
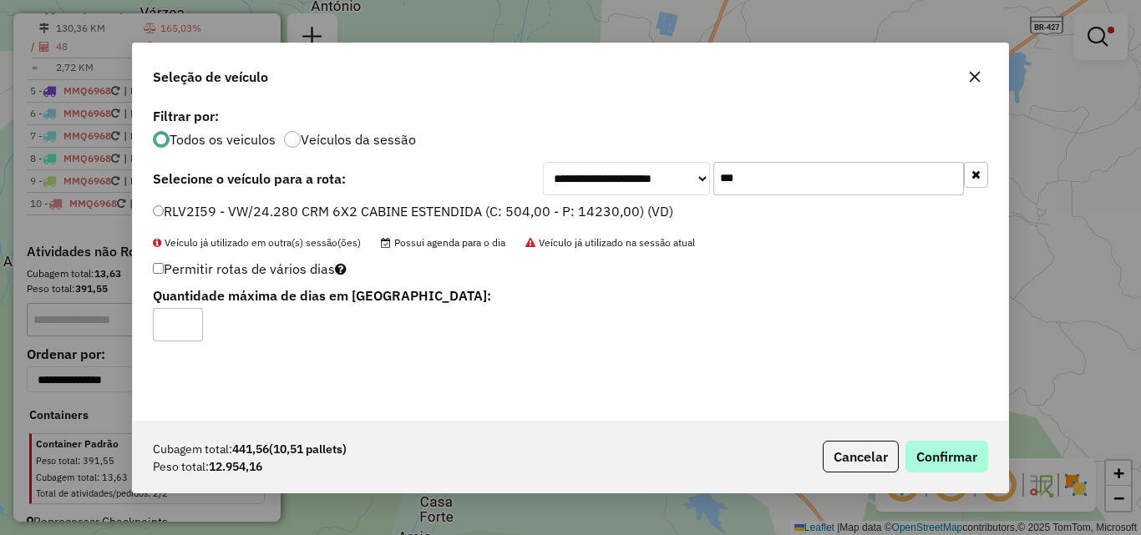
click at [949, 471] on div "Cubagem total: 441,56 (10,51 pallets) Peso total: 12.954,16 Cancelar Confirmar" at bounding box center [570, 457] width 875 height 72
click at [940, 463] on button "Confirmar" at bounding box center [946, 457] width 83 height 32
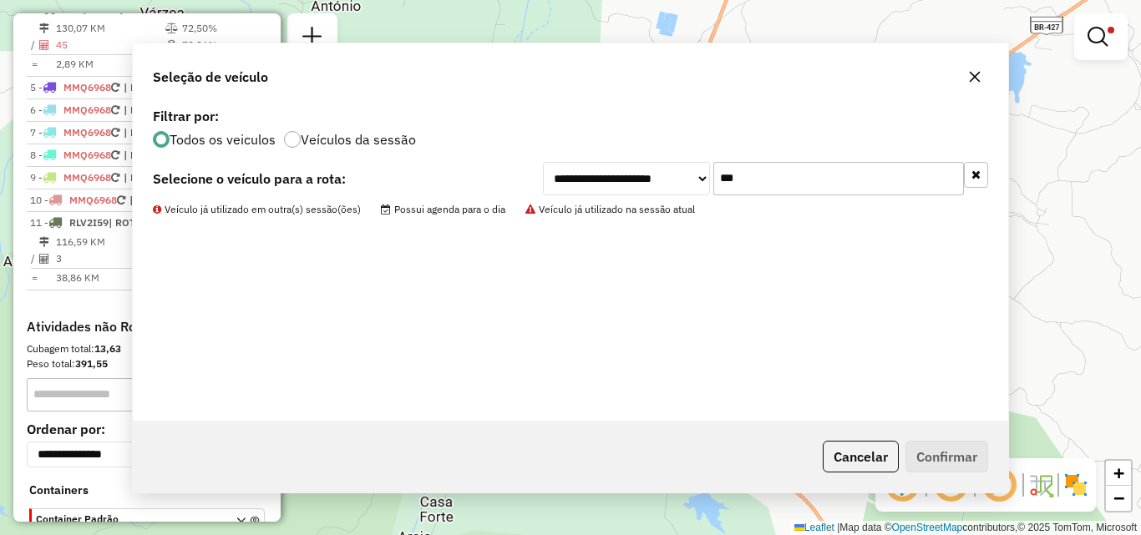
scroll to position [409, 0]
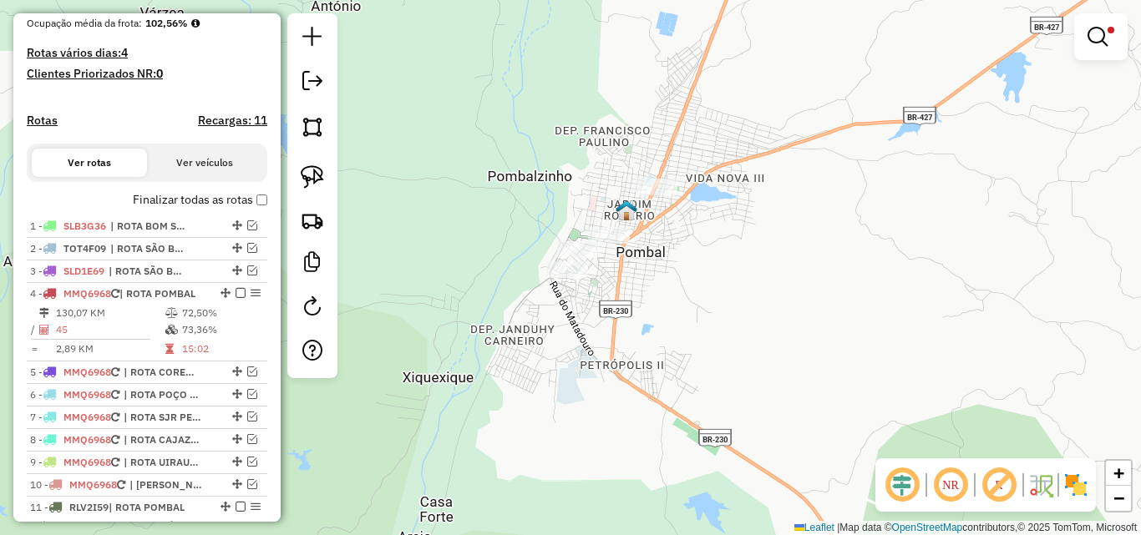
click at [1097, 51] on link at bounding box center [1101, 36] width 40 height 33
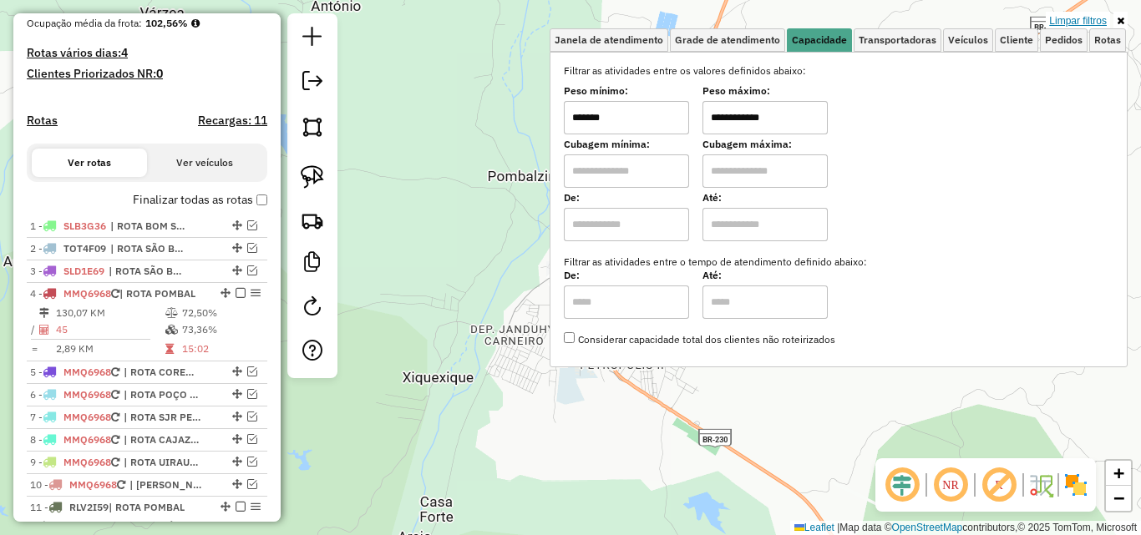
click at [1064, 17] on link "Limpar filtros" at bounding box center [1077, 21] width 64 height 18
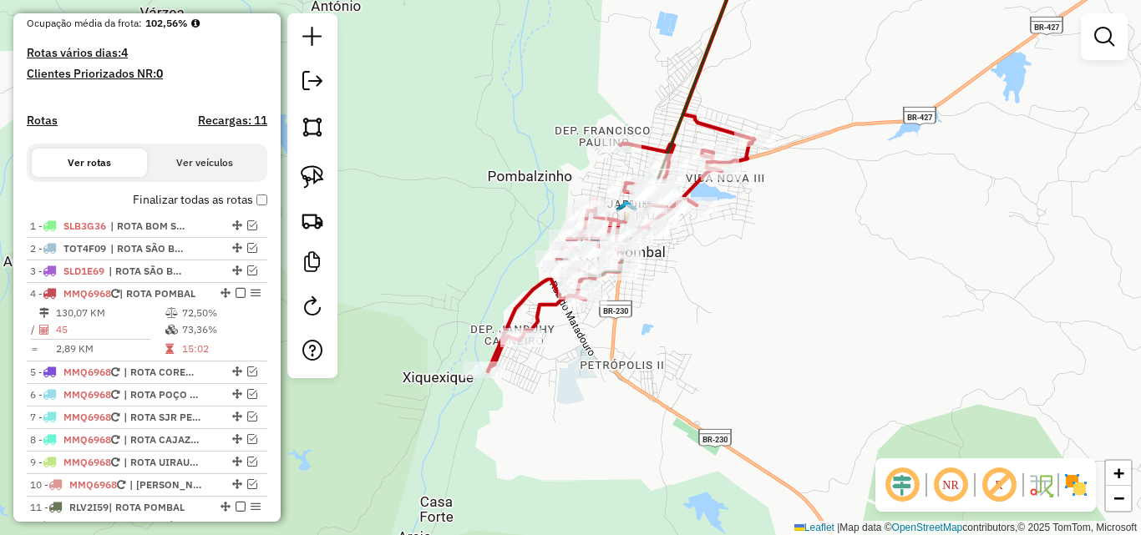
click at [716, 131] on icon at bounding box center [718, 43] width 71 height 193
select select "*********"
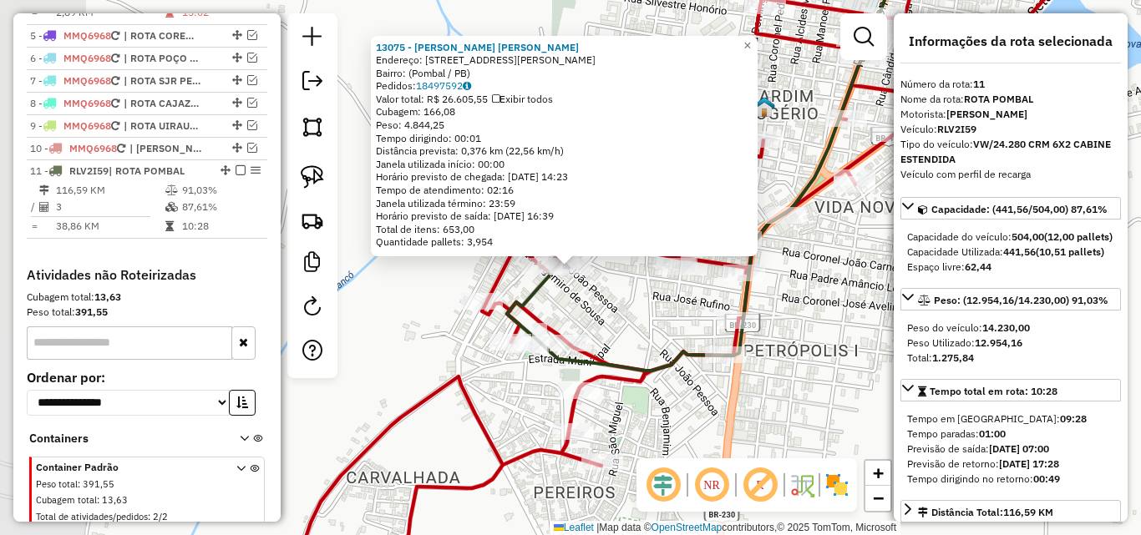
scroll to position [806, 0]
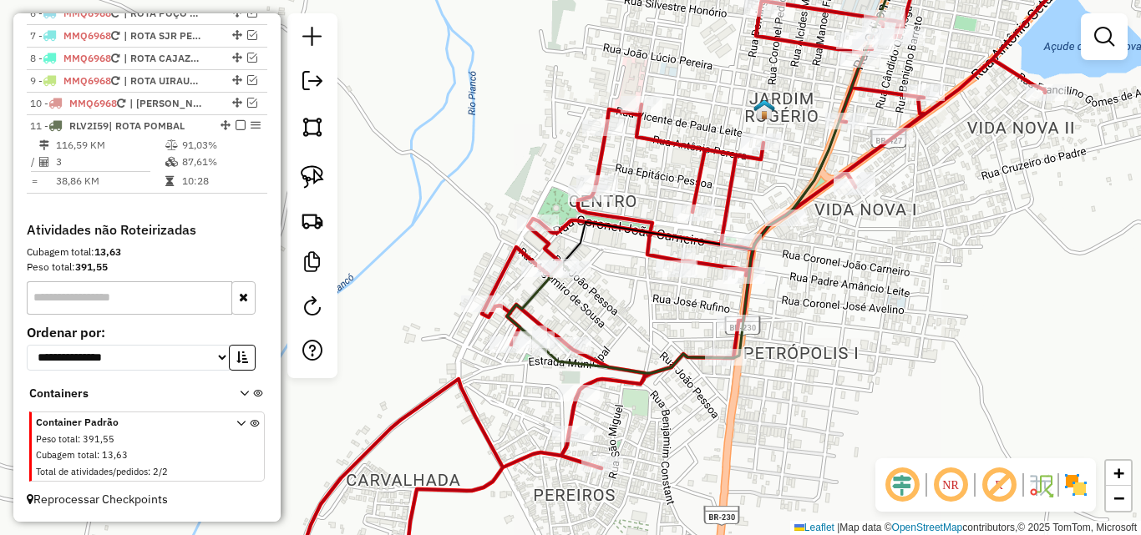
drag, startPoint x: 972, startPoint y: 296, endPoint x: 878, endPoint y: 384, distance: 129.4
click at [880, 388] on div "Rota 4 - Placa MMQ6968 4229 - FRANCISCO FERNANDES BARBOSA Janela de atendimento…" at bounding box center [570, 267] width 1141 height 535
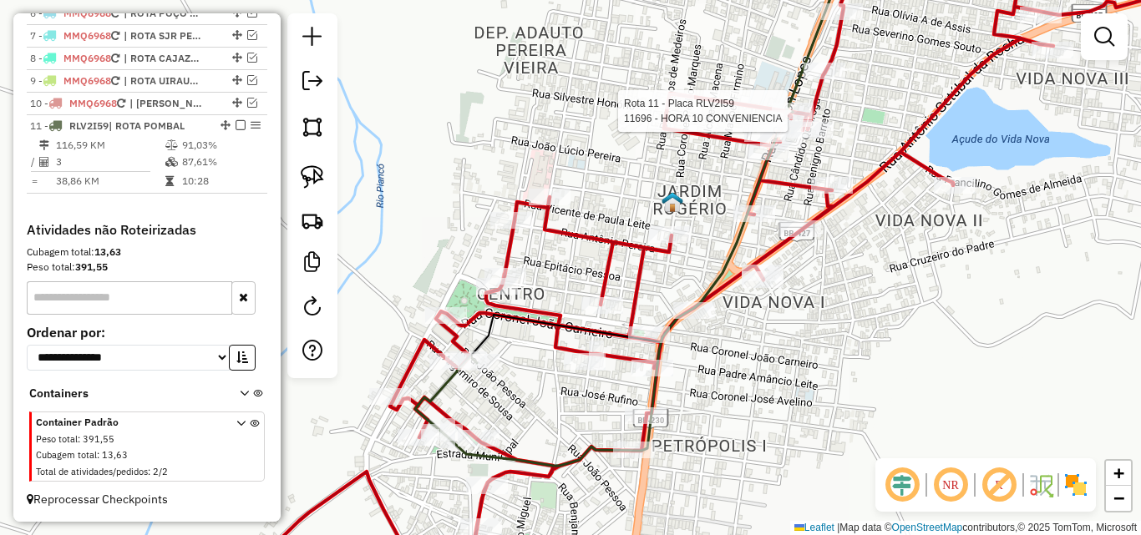
select select "*********"
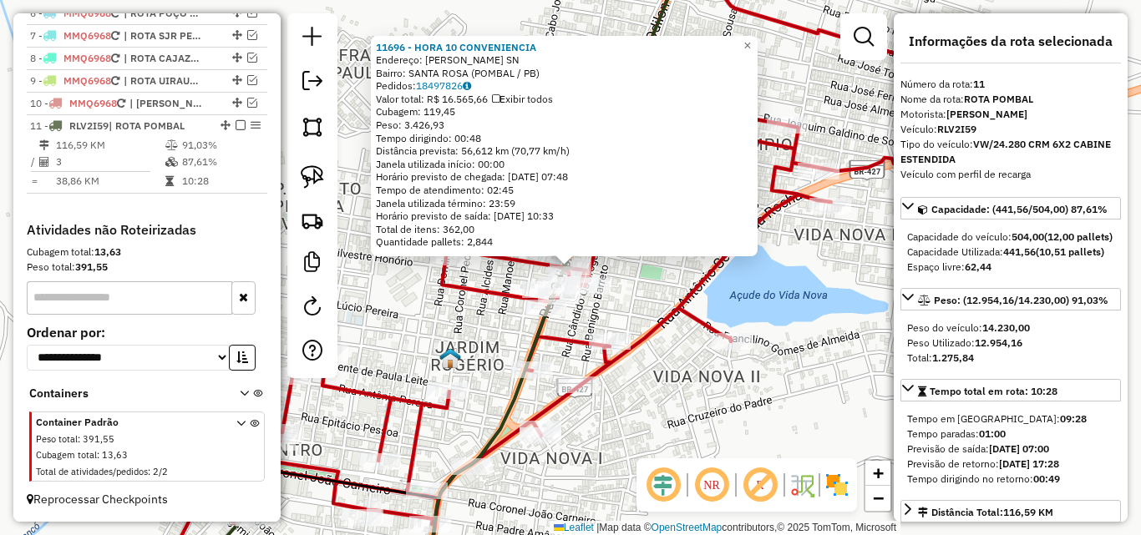
click at [713, 389] on div "Rota 4 - Placa MMQ6968 14592 - MERCEARIA MAE E FILH 11696 - HORA 10 CONVENIENCI…" at bounding box center [570, 267] width 1141 height 535
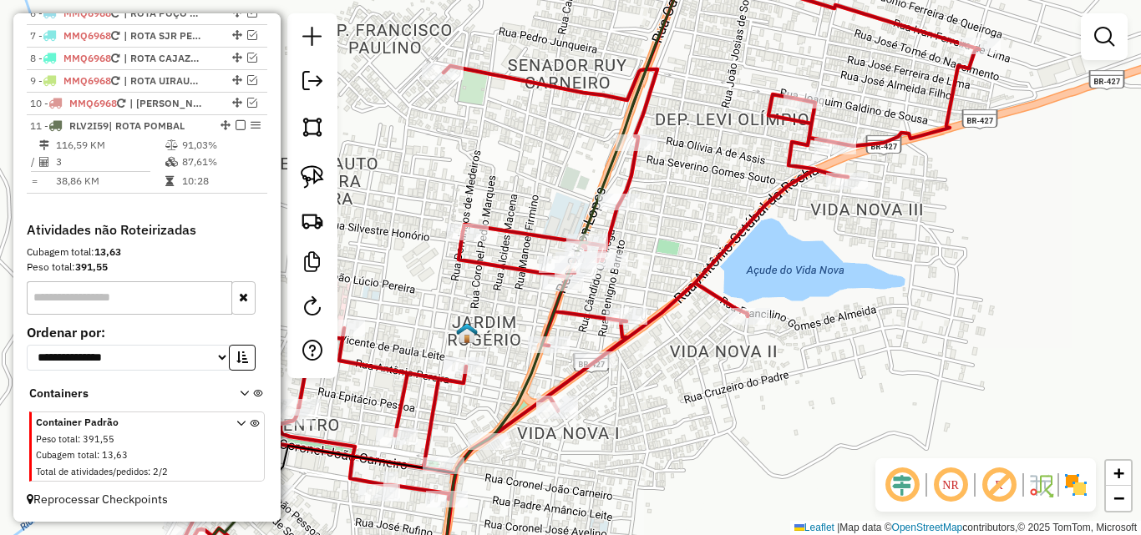
drag, startPoint x: 676, startPoint y: 422, endPoint x: 704, endPoint y: 371, distance: 57.9
click at [724, 366] on div "Janela de atendimento Grade de atendimento Capacidade Transportadoras Veículos …" at bounding box center [570, 267] width 1141 height 535
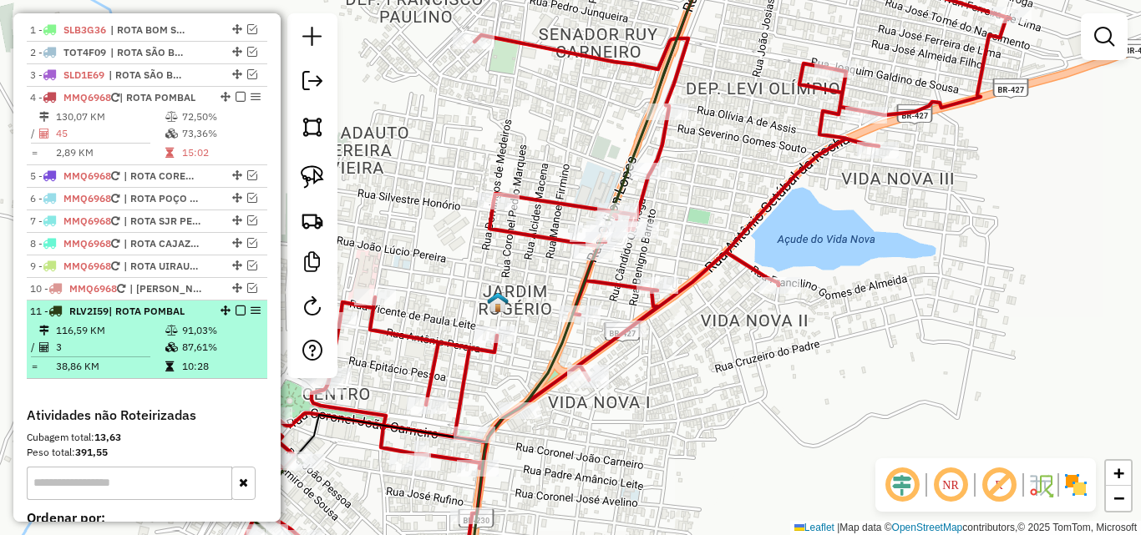
scroll to position [555, 0]
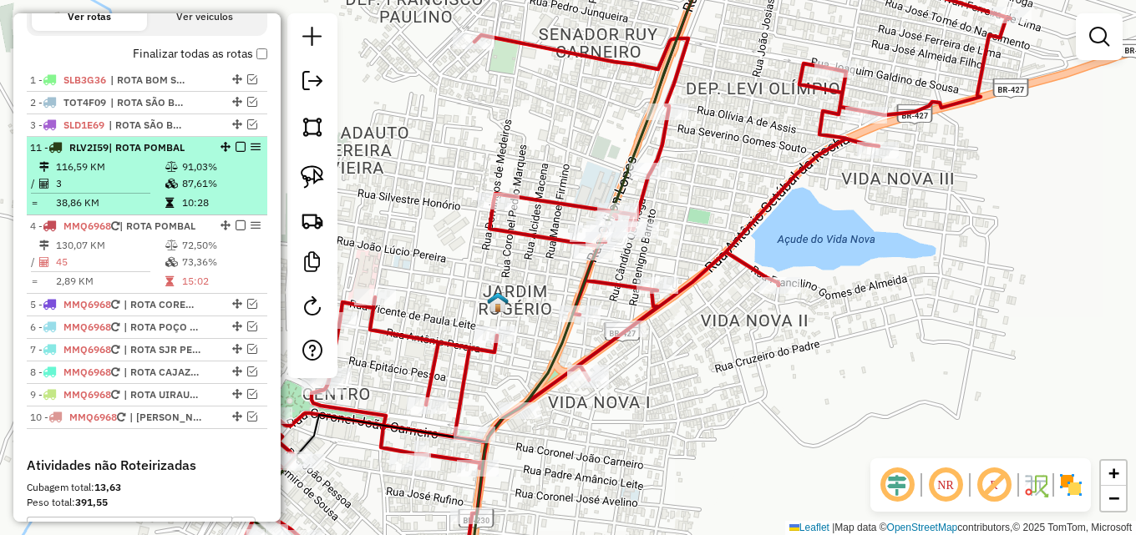
drag, startPoint x: 220, startPoint y: 374, endPoint x: 220, endPoint y: 170, distance: 204.6
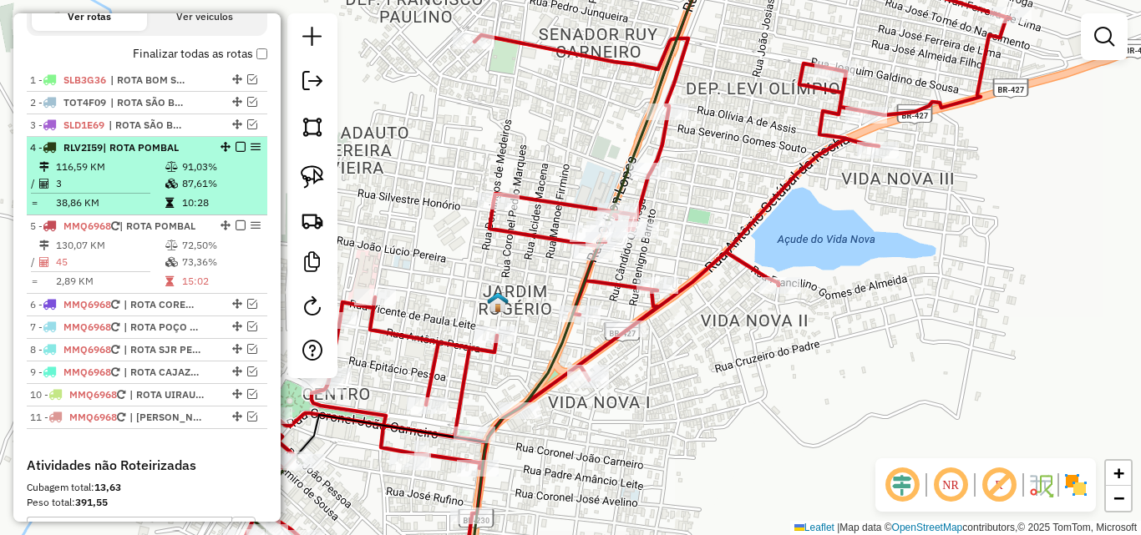
click at [183, 192] on td "87,61%" at bounding box center [220, 183] width 79 height 17
select select "*********"
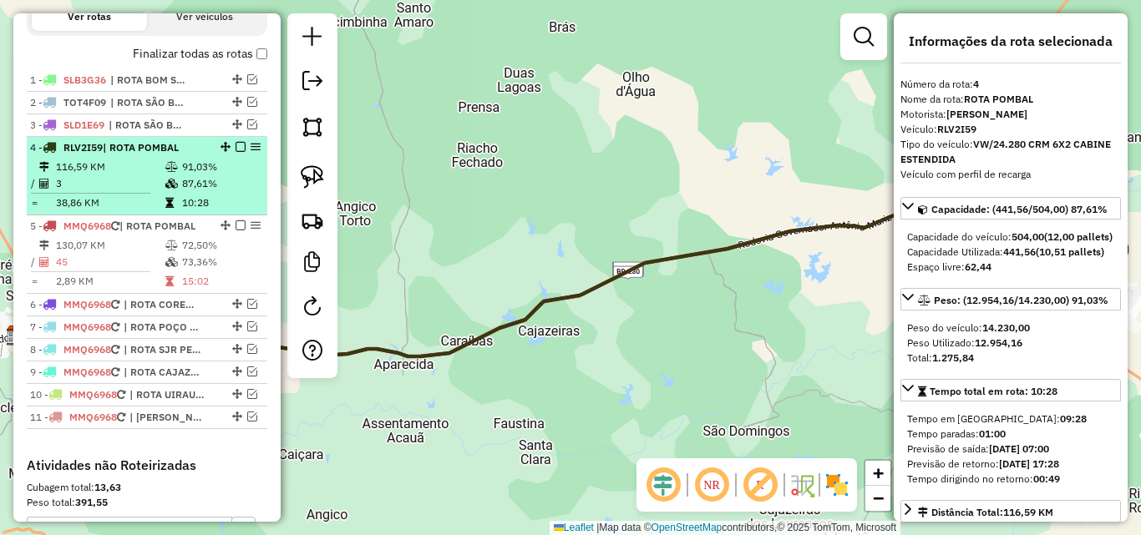
click at [237, 152] on em at bounding box center [240, 147] width 10 height 10
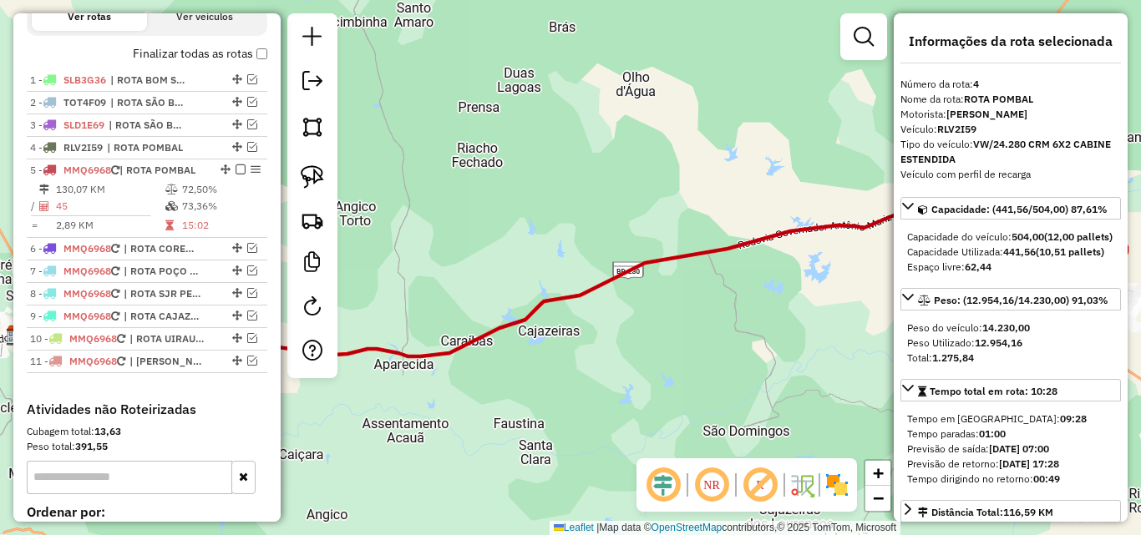
click at [197, 198] on td "72,50%" at bounding box center [220, 189] width 79 height 17
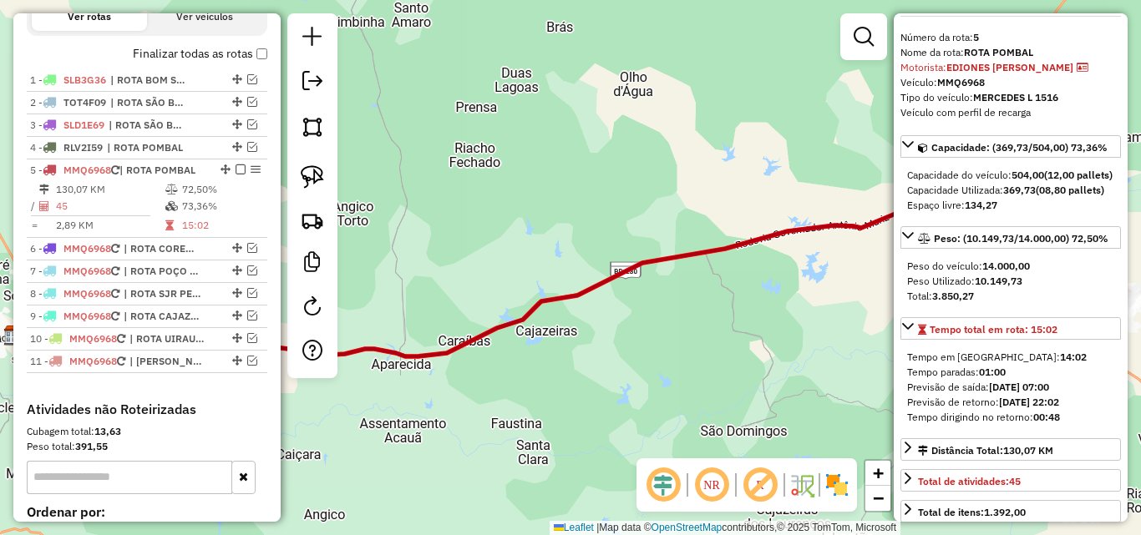
scroll to position [84, 0]
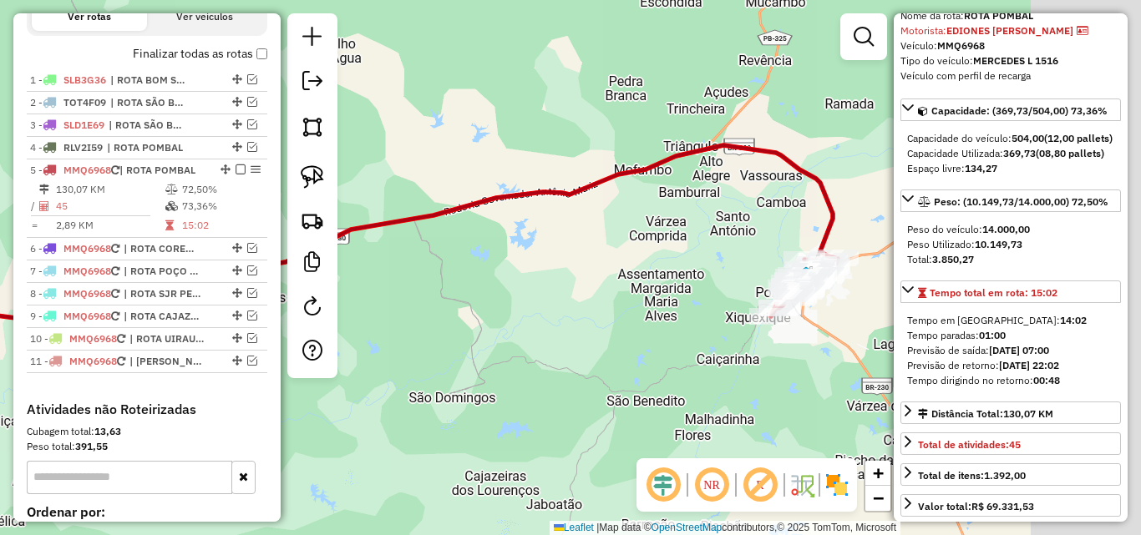
drag, startPoint x: 535, startPoint y: 389, endPoint x: 345, endPoint y: 347, distance: 194.9
click at [345, 347] on div "Janela de atendimento Grade de atendimento Capacidade Transportadoras Veículos …" at bounding box center [570, 267] width 1141 height 535
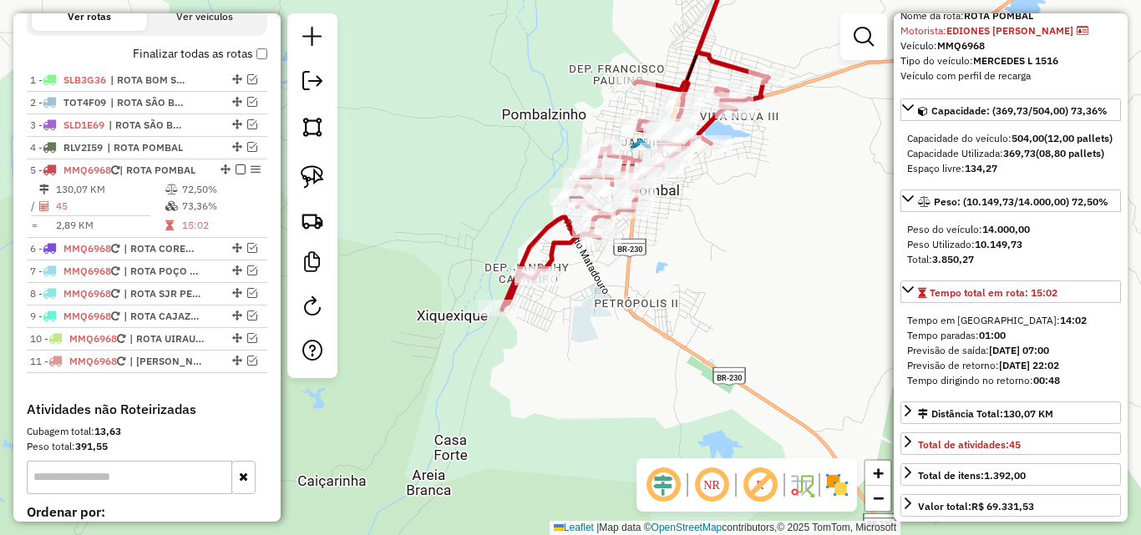
click at [706, 240] on div "Janela de atendimento Grade de atendimento Capacidade Transportadoras Veículos …" at bounding box center [570, 267] width 1141 height 535
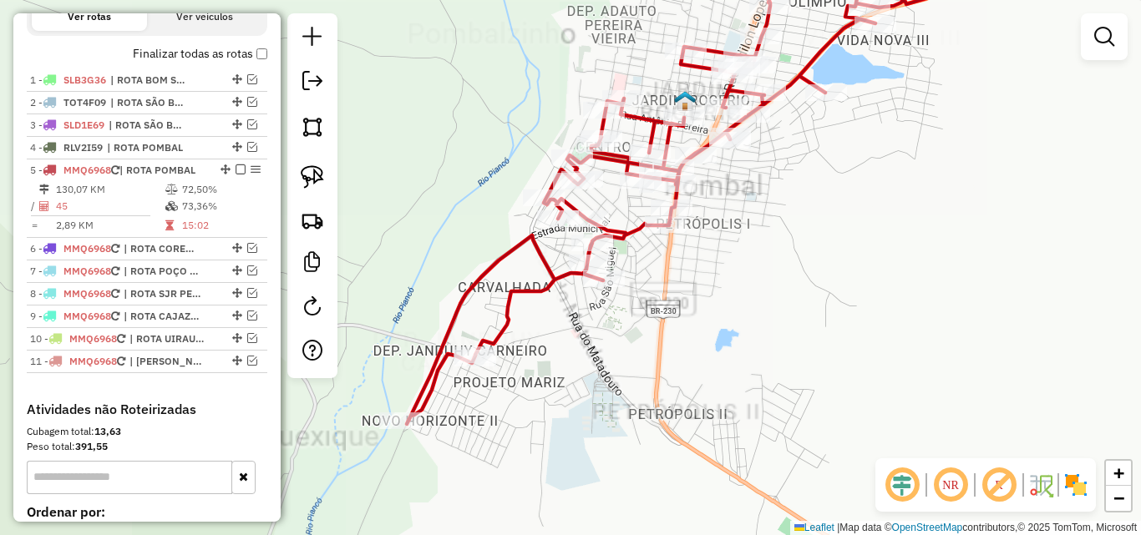
drag, startPoint x: 301, startPoint y: 175, endPoint x: 372, endPoint y: 173, distance: 71.0
click at [301, 175] on img at bounding box center [312, 176] width 23 height 23
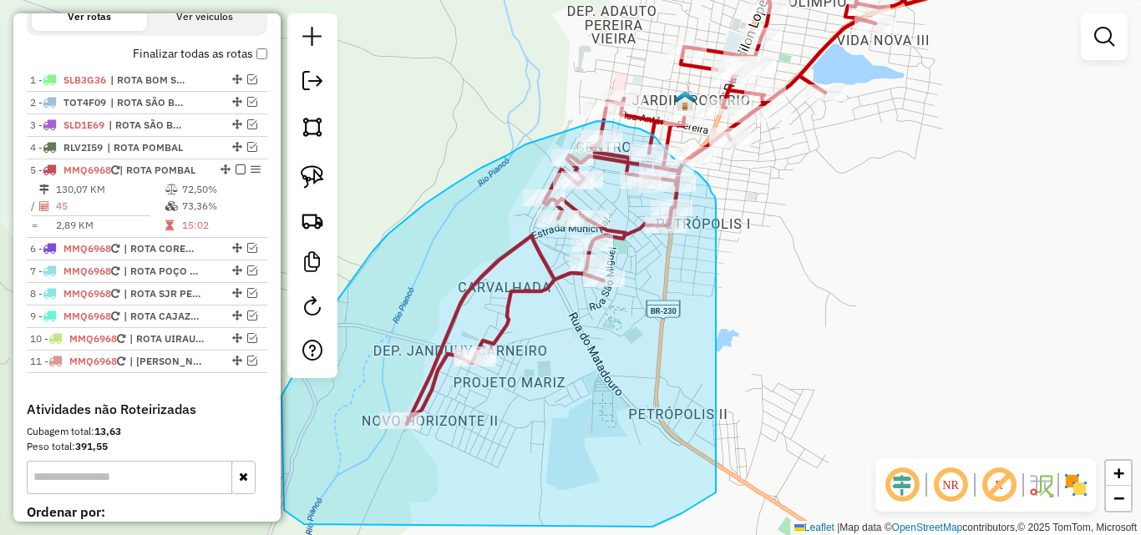
drag, startPoint x: 716, startPoint y: 201, endPoint x: 752, endPoint y: 453, distance: 254.8
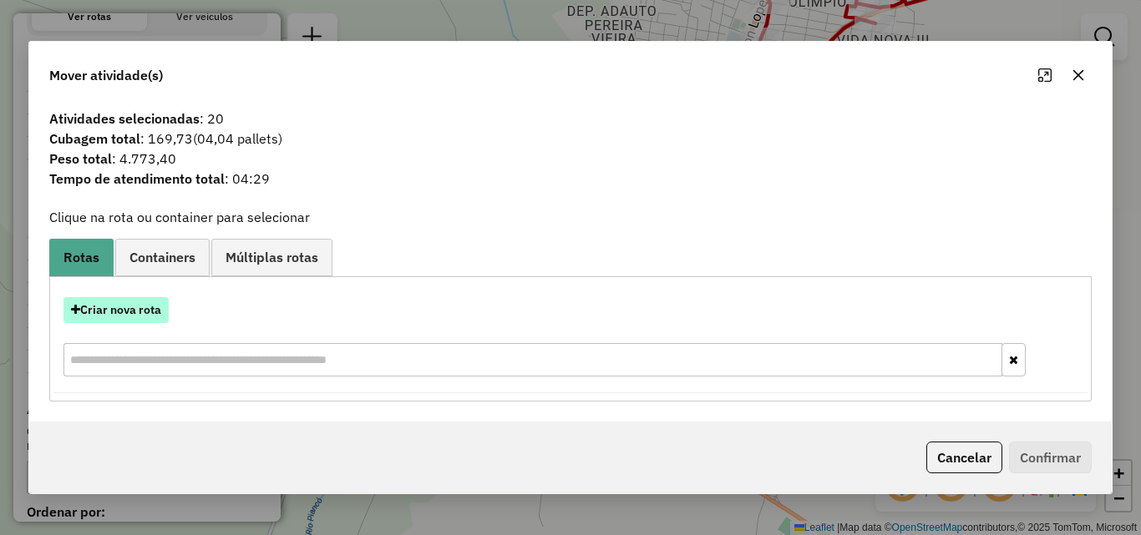
click at [121, 318] on button "Criar nova rota" at bounding box center [115, 310] width 105 height 26
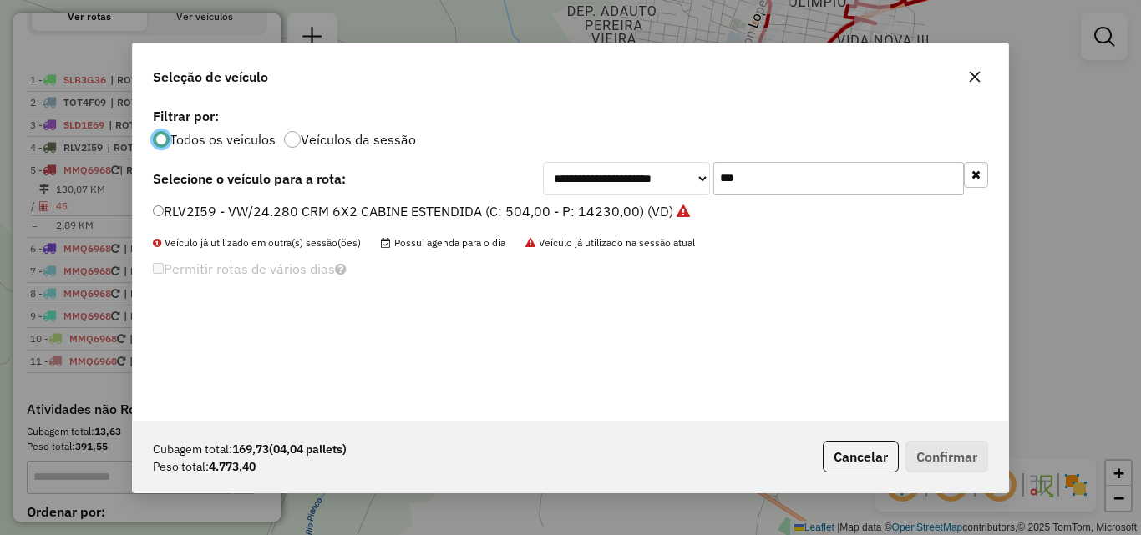
scroll to position [9, 5]
click at [746, 174] on input "***" at bounding box center [838, 178] width 251 height 33
type input "***"
click at [483, 214] on label "TOU7F59 - VW 13.180 DRC 6X2 (C: 336,00 - P: 6800,00) (VD)" at bounding box center [349, 211] width 393 height 20
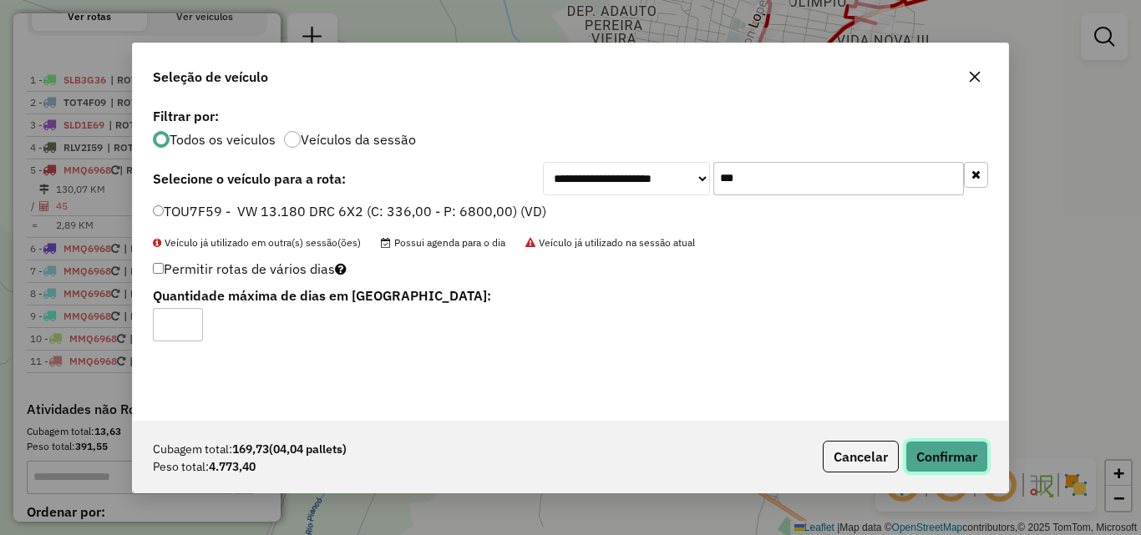
drag, startPoint x: 924, startPoint y: 462, endPoint x: 1132, endPoint y: 408, distance: 215.5
click at [924, 461] on button "Confirmar" at bounding box center [946, 457] width 83 height 32
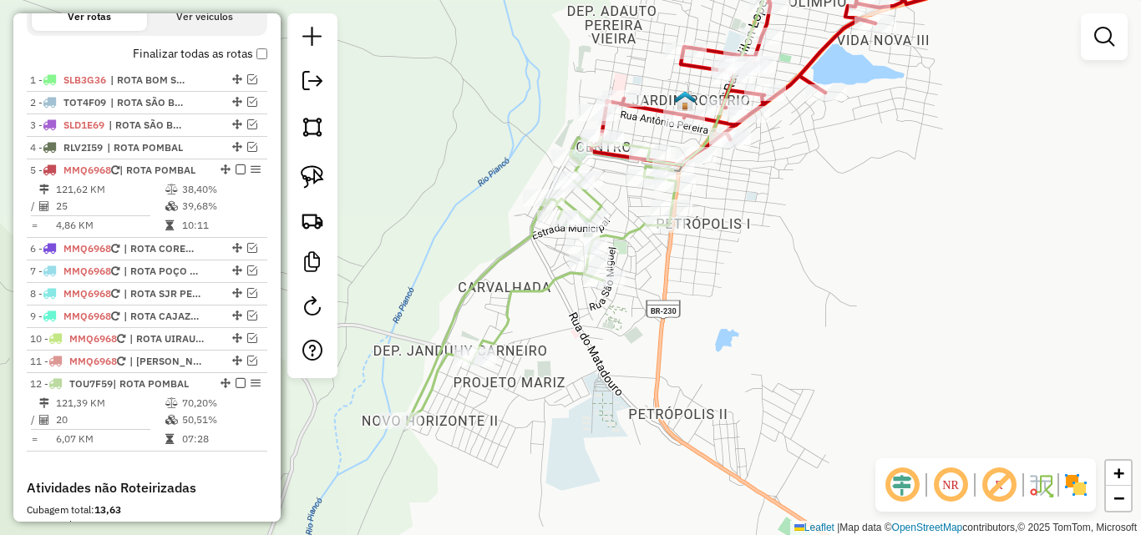
click at [505, 246] on icon at bounding box center [541, 280] width 269 height 287
select select "*********"
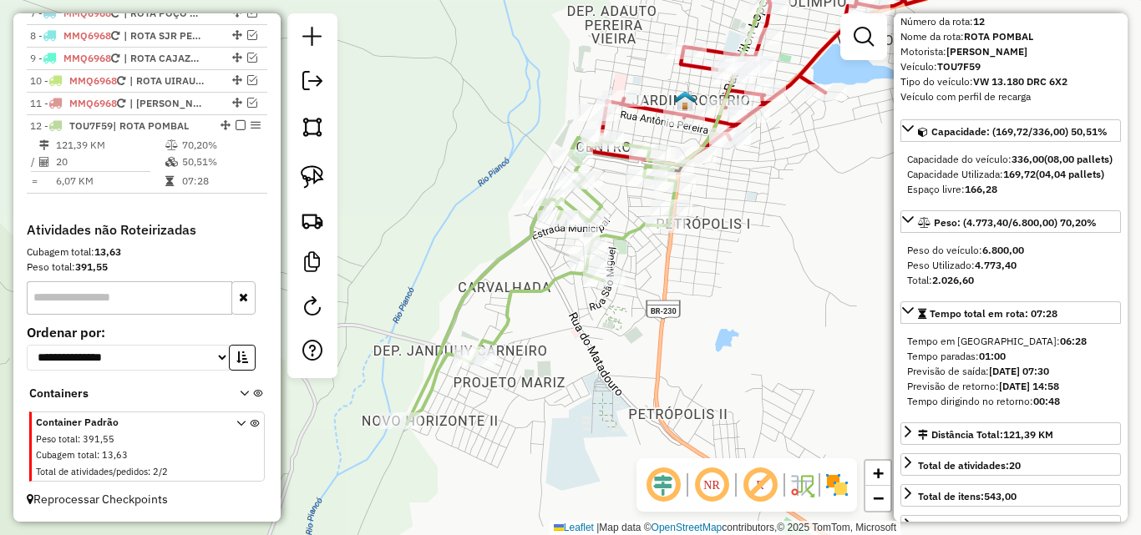
scroll to position [84, 0]
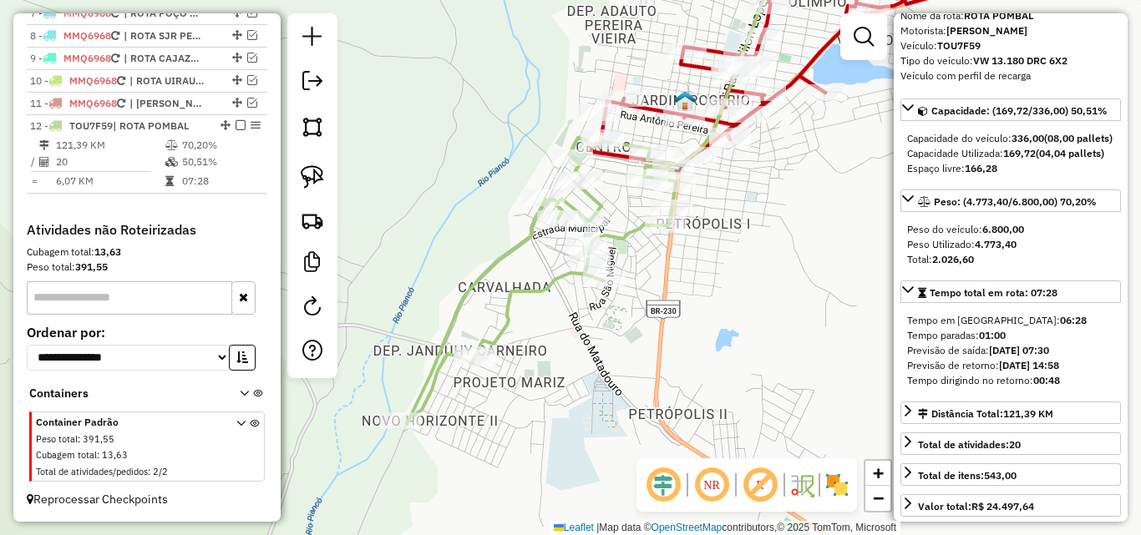
click at [701, 70] on icon at bounding box center [765, 61] width 349 height 207
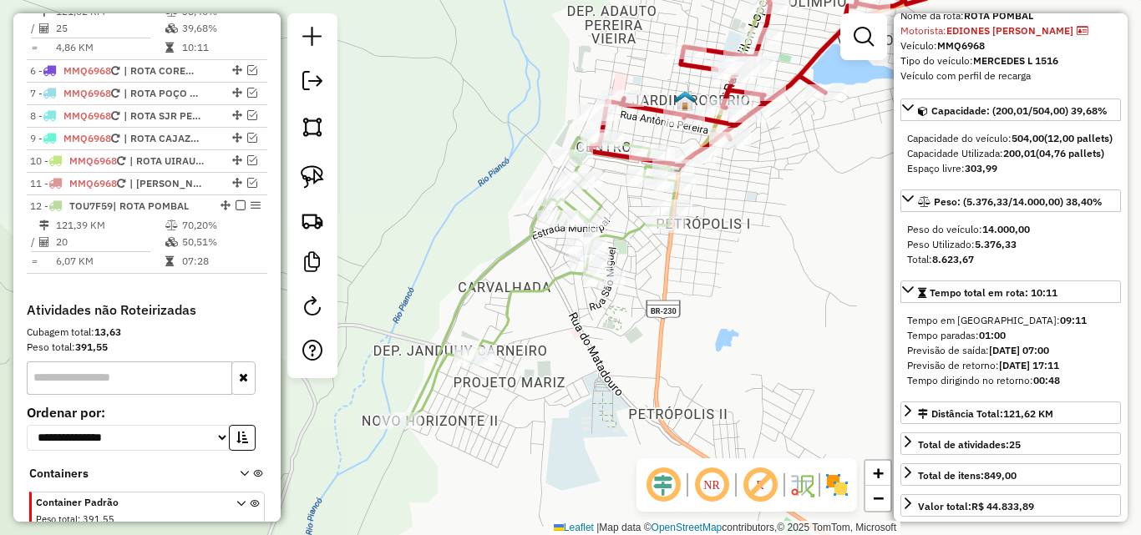
scroll to position [716, 0]
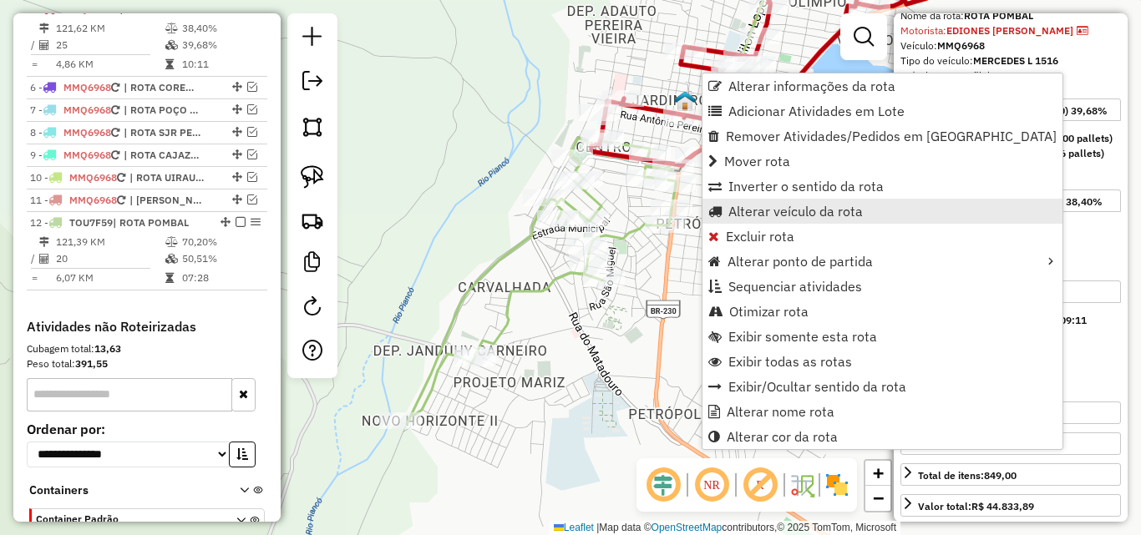
click at [781, 211] on span "Alterar veículo da rota" at bounding box center [795, 211] width 134 height 13
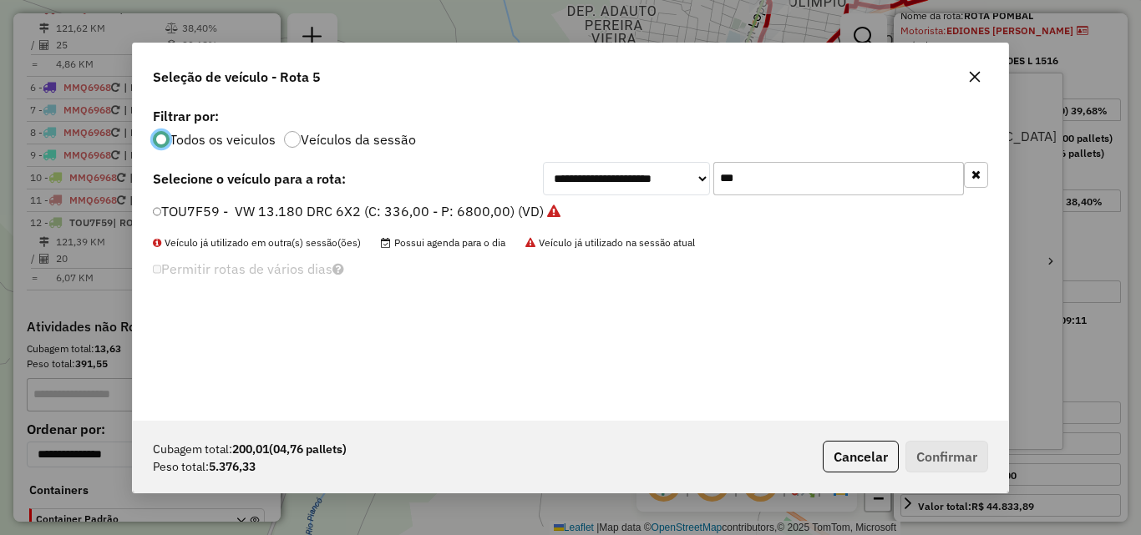
scroll to position [9, 5]
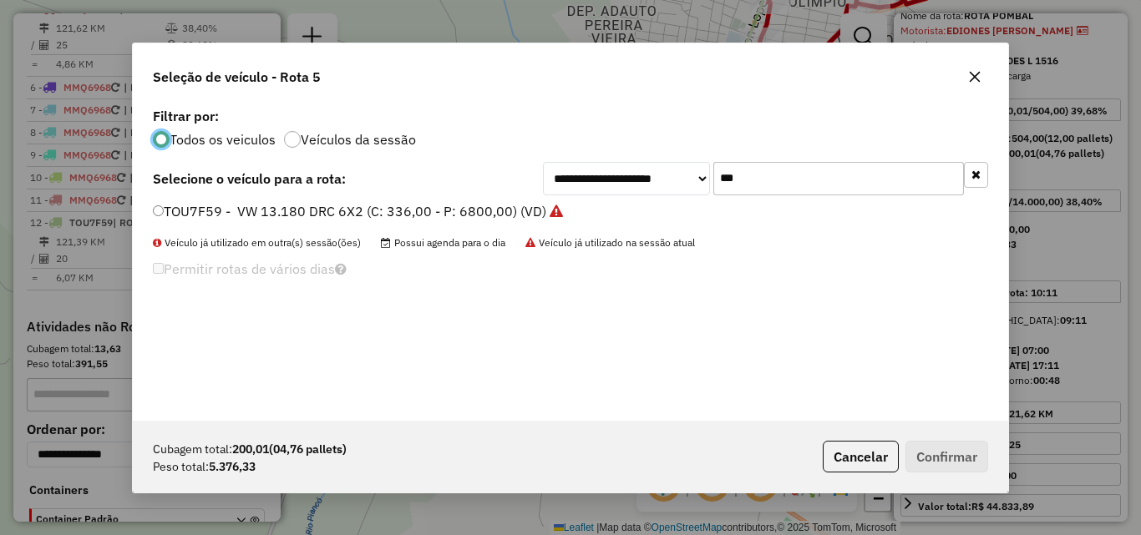
click at [777, 184] on input "***" at bounding box center [838, 178] width 251 height 33
drag, startPoint x: 777, startPoint y: 182, endPoint x: 842, endPoint y: 167, distance: 66.8
click at [796, 172] on input "***" at bounding box center [838, 178] width 251 height 33
type input "***"
drag, startPoint x: 620, startPoint y: 211, endPoint x: 1035, endPoint y: 394, distance: 453.5
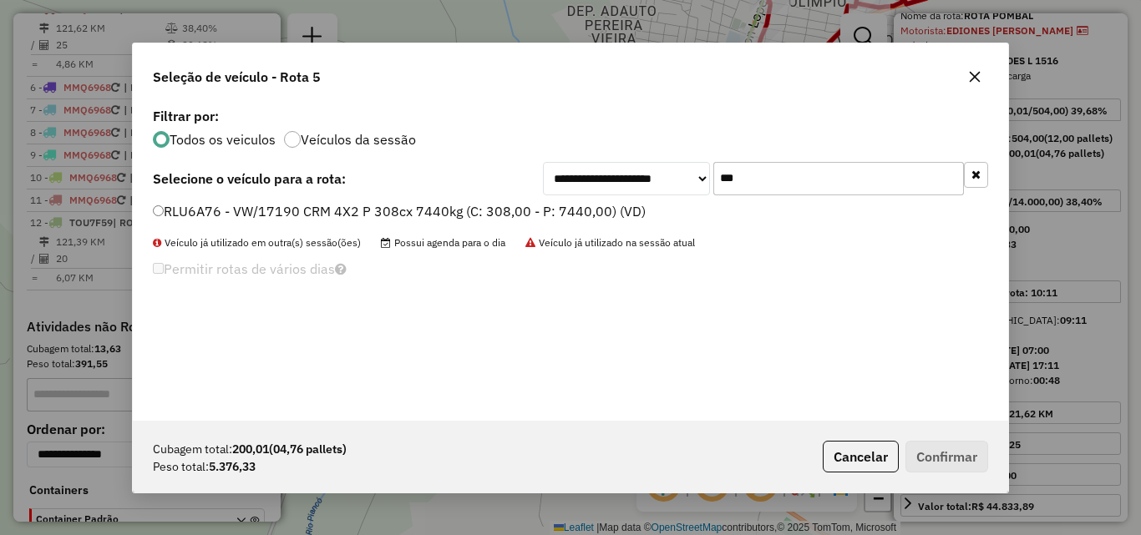
click at [619, 212] on label "RLU6A76 - VW/17190 CRM 4X2 P 308cx 7440kg (C: 308,00 - P: 7440,00) (VD)" at bounding box center [399, 211] width 493 height 20
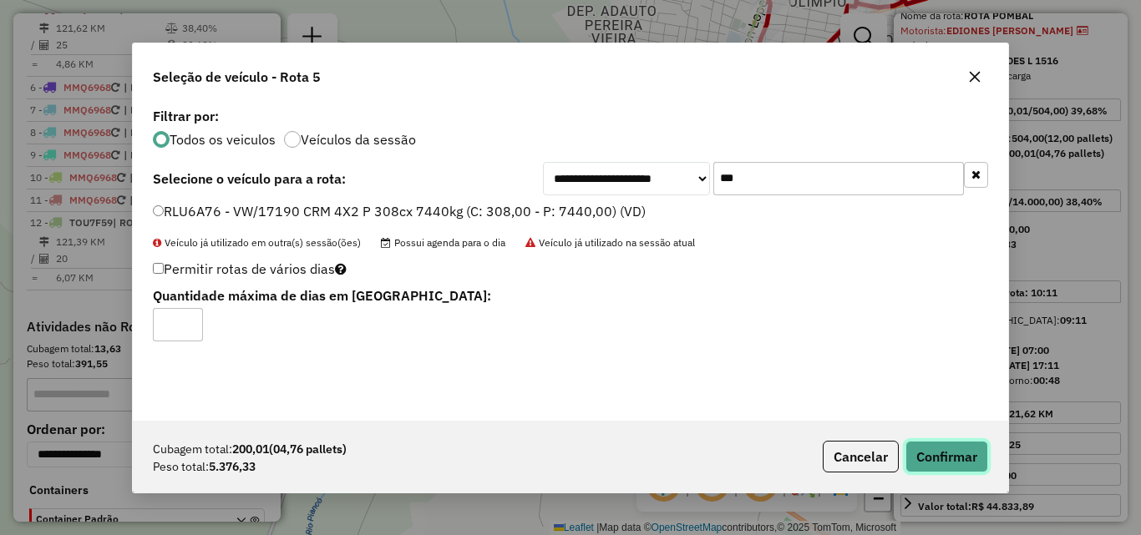
click at [969, 453] on button "Confirmar" at bounding box center [946, 457] width 83 height 32
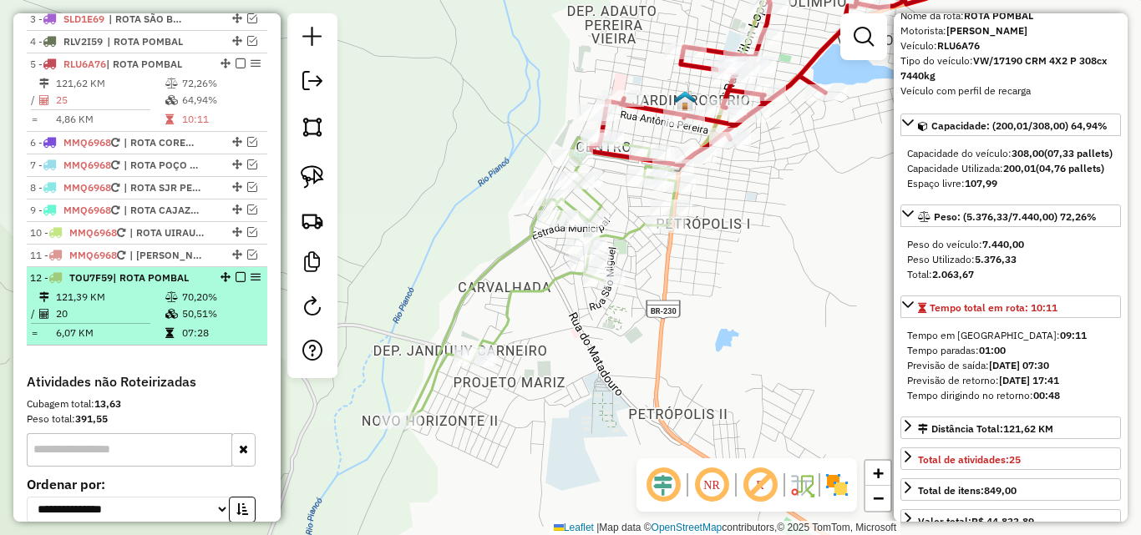
scroll to position [633, 0]
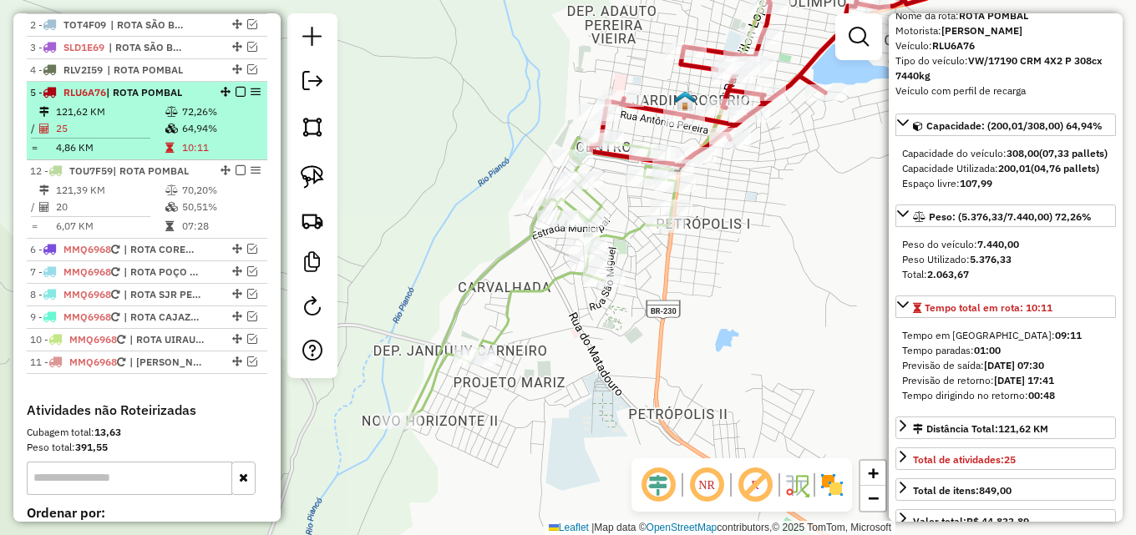
drag, startPoint x: 221, startPoint y: 319, endPoint x: 203, endPoint y: 164, distance: 156.4
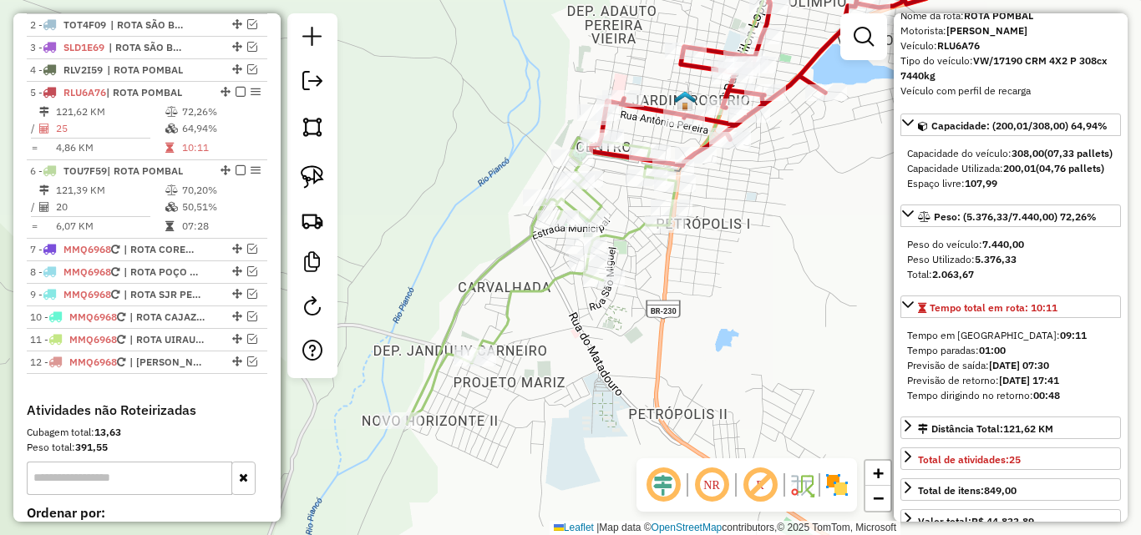
click at [500, 256] on icon at bounding box center [541, 280] width 269 height 287
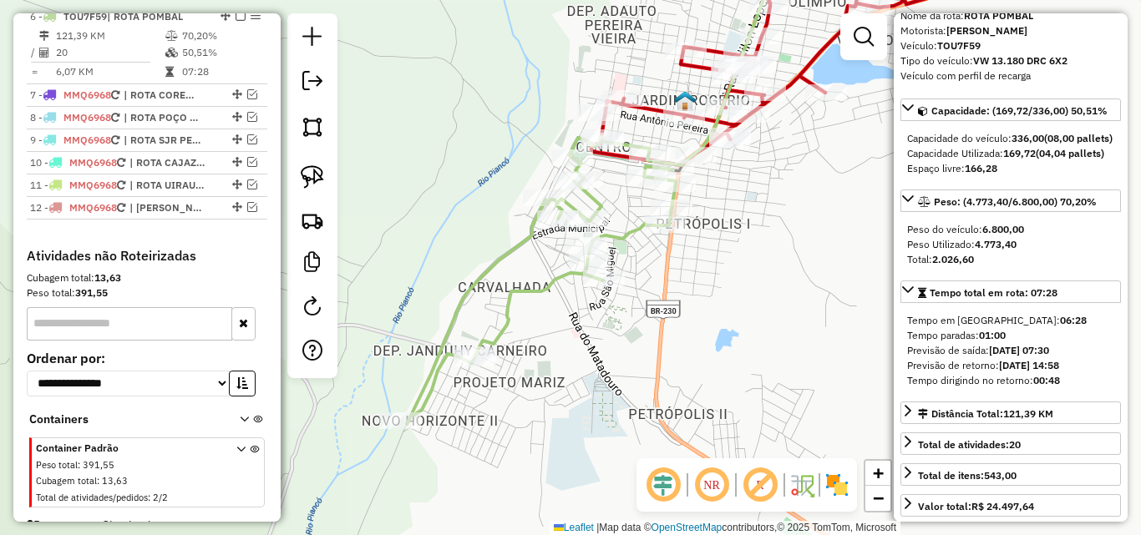
scroll to position [795, 0]
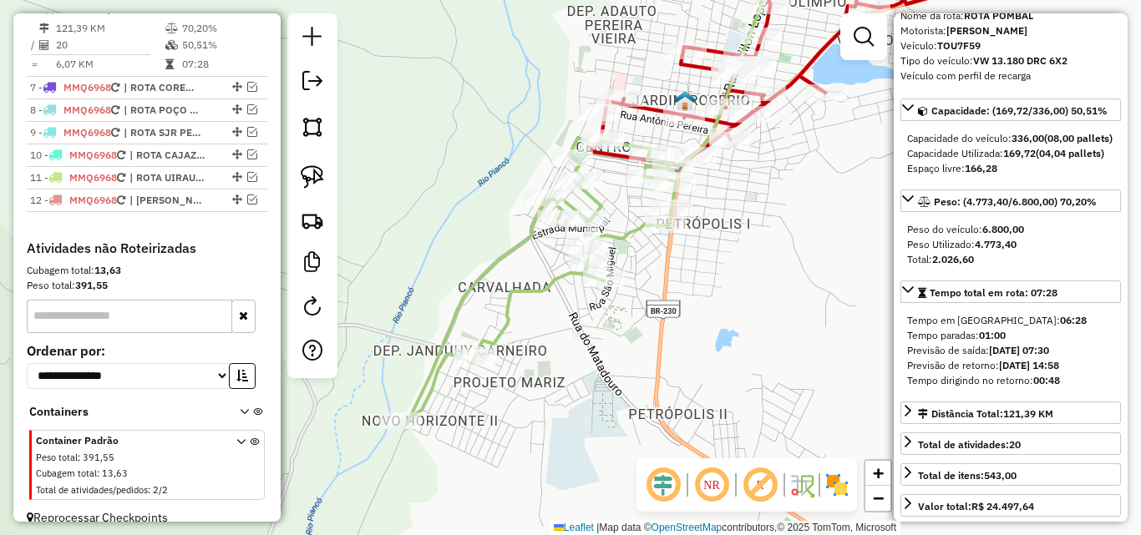
click at [645, 108] on icon at bounding box center [765, 61] width 349 height 207
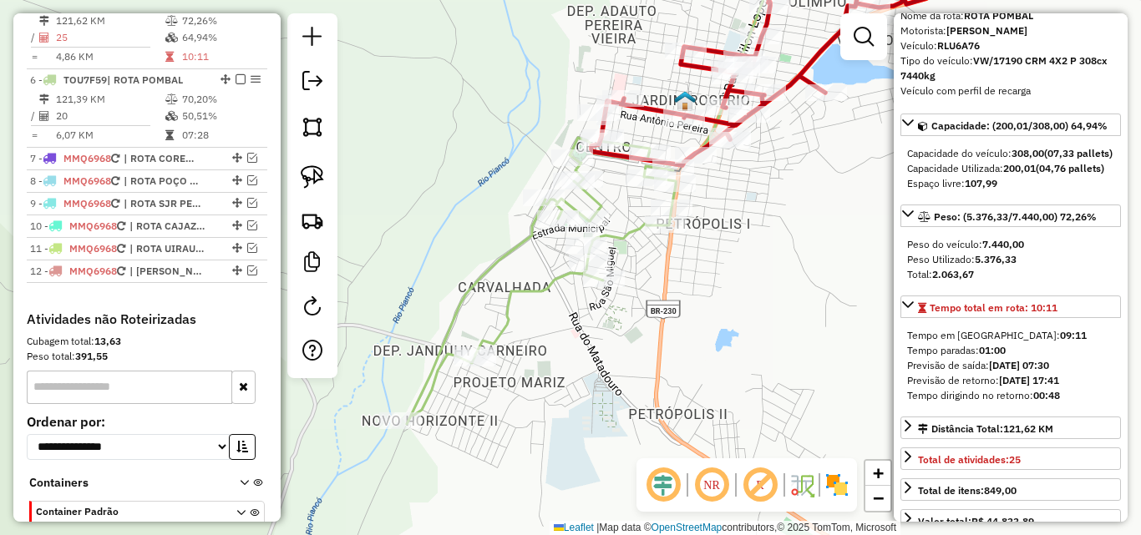
scroll to position [716, 0]
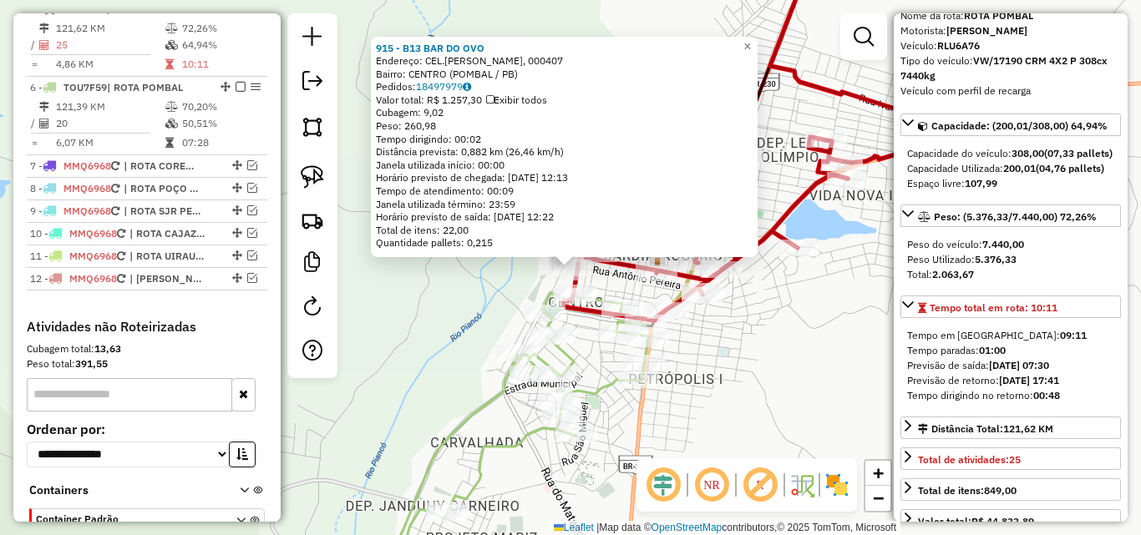
click at [486, 304] on div "915 - B13 BAR DO OVO Endereço: CEL.JOAO LEITE, 000407 Bairro: CENTRO (POMBAL / …" at bounding box center [570, 267] width 1141 height 535
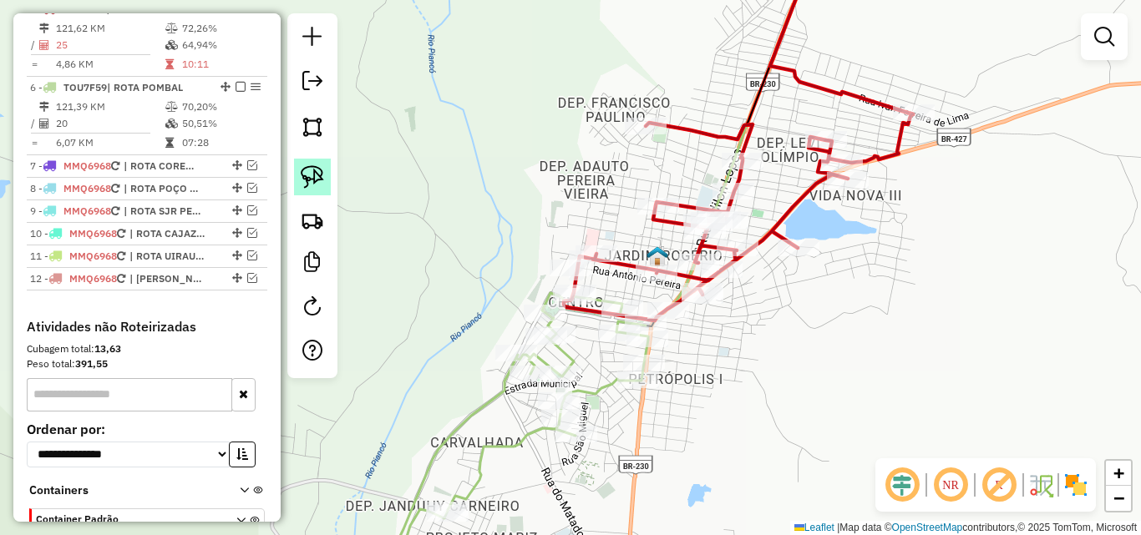
click at [307, 185] on img at bounding box center [312, 176] width 23 height 23
drag, startPoint x: 587, startPoint y: 223, endPoint x: 639, endPoint y: 217, distance: 52.1
click at [640, 218] on div "Rota 5 - Placa RLU6A76 915 - B13 BAR DO OVO Rota 6 - Placa TOU7F59 12218 - BARR…" at bounding box center [570, 267] width 1141 height 535
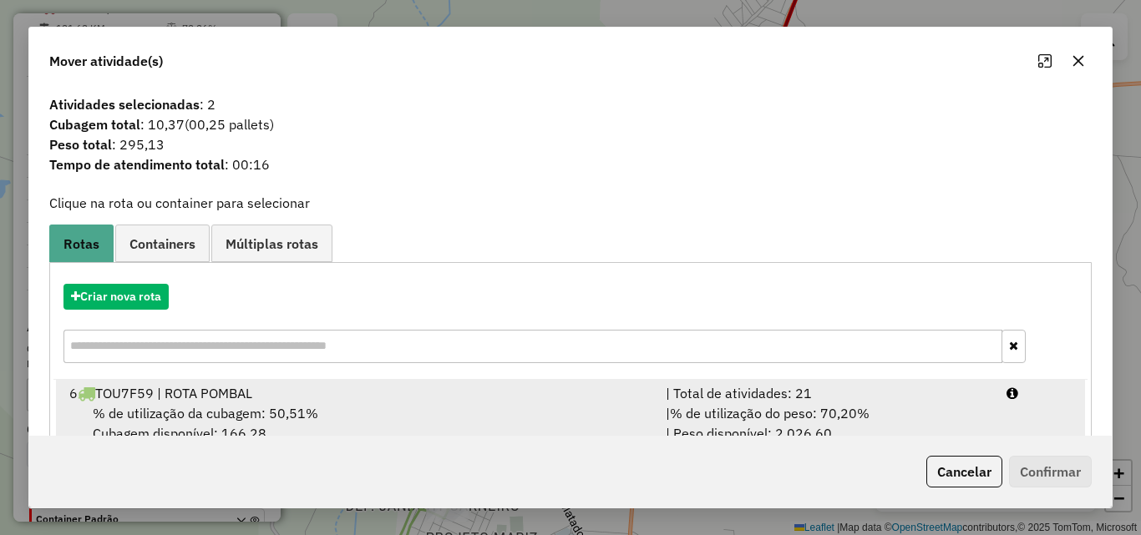
click at [886, 400] on div "| Total de atividades: 21" at bounding box center [826, 393] width 341 height 20
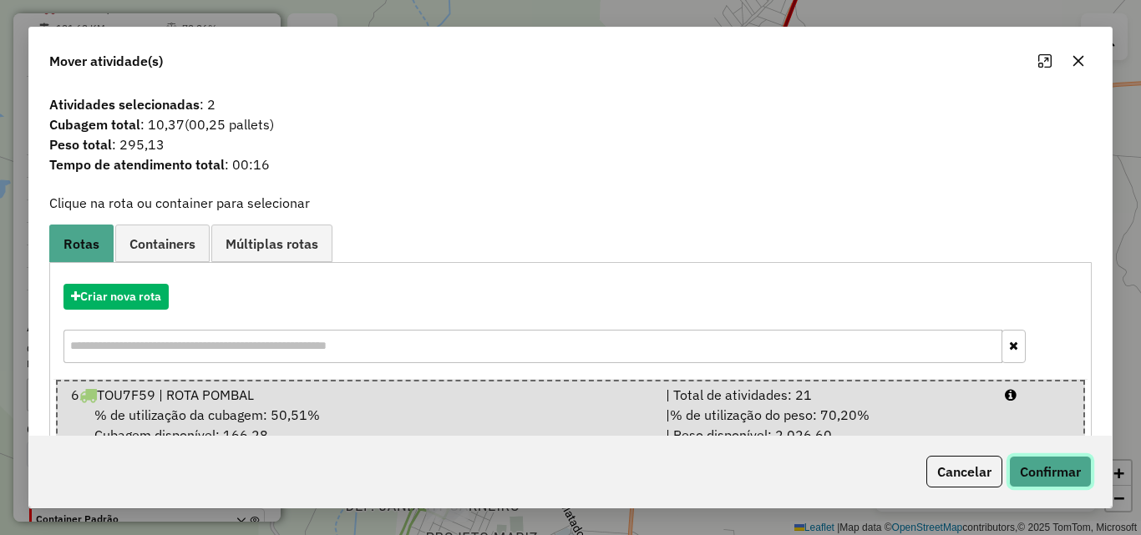
click at [1074, 479] on button "Confirmar" at bounding box center [1050, 472] width 83 height 32
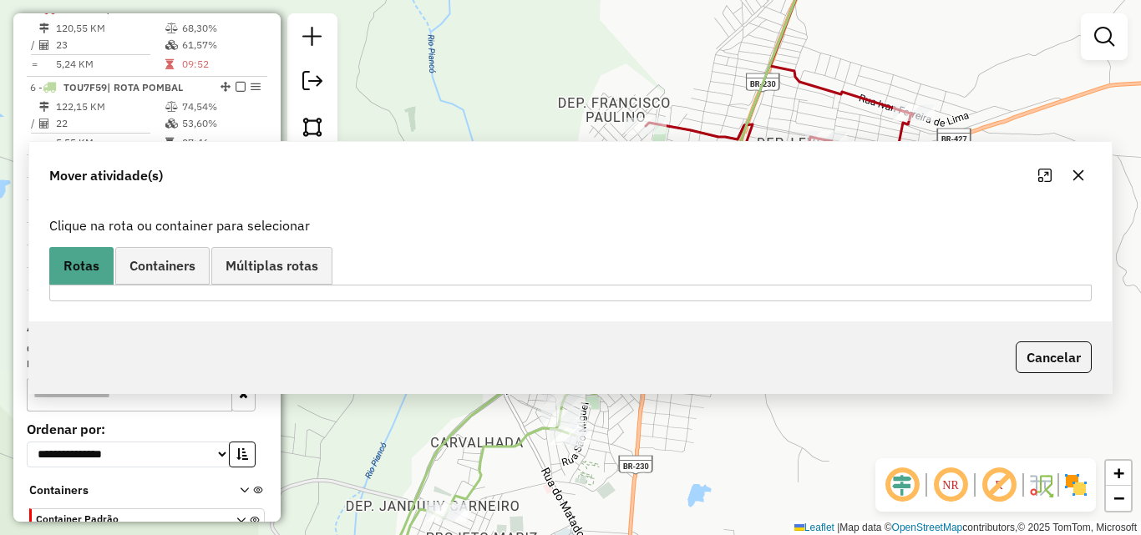
scroll to position [334, 0]
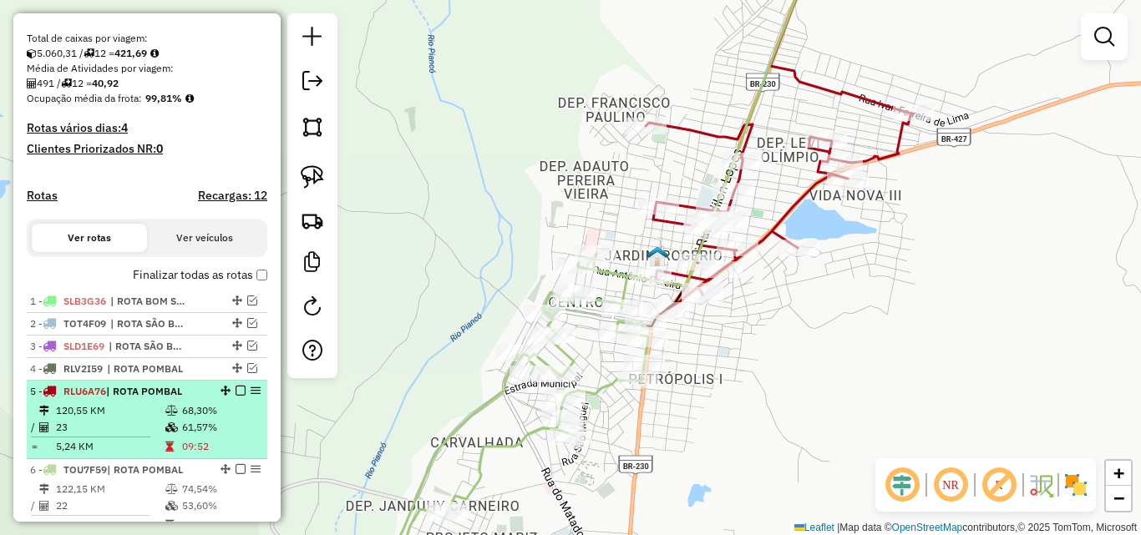
click at [181, 419] on td "68,30%" at bounding box center [220, 410] width 79 height 17
select select "*********"
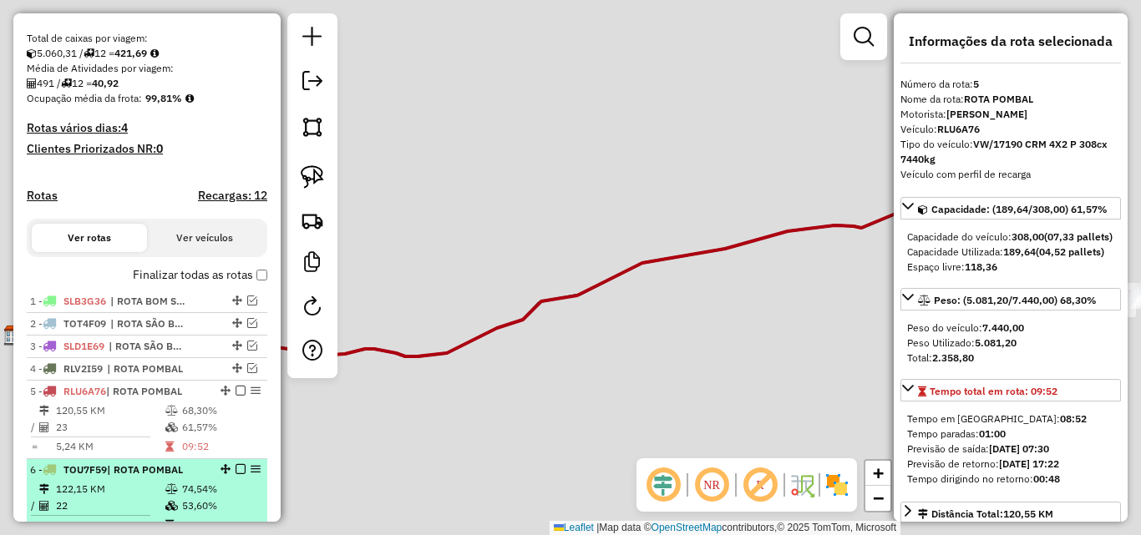
click at [170, 478] on div "6 - TOU7F59 | ROTA POMBAL" at bounding box center [118, 470] width 177 height 15
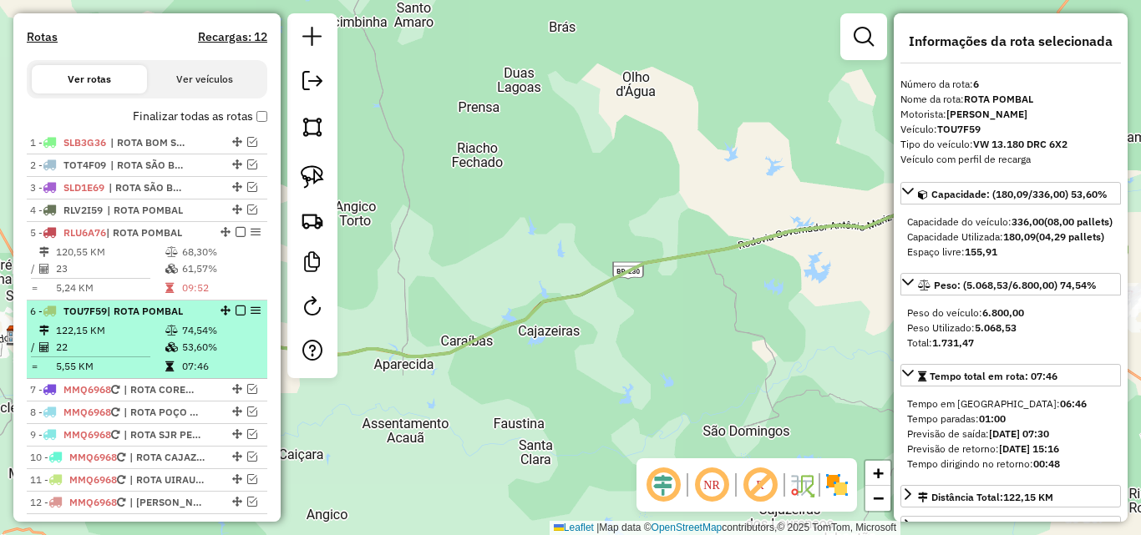
scroll to position [501, 0]
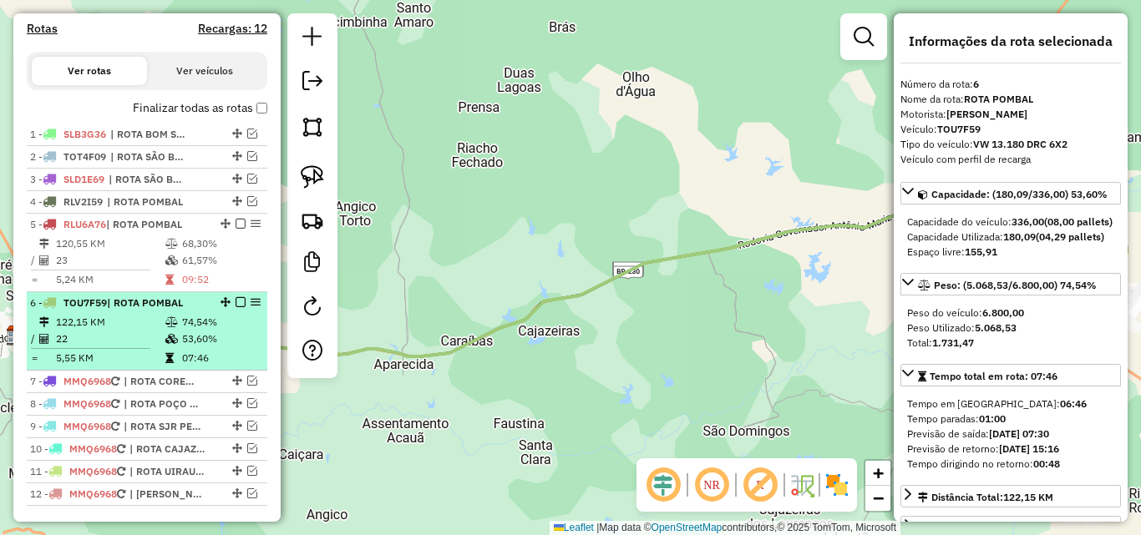
click at [152, 347] on td "22" at bounding box center [109, 339] width 109 height 17
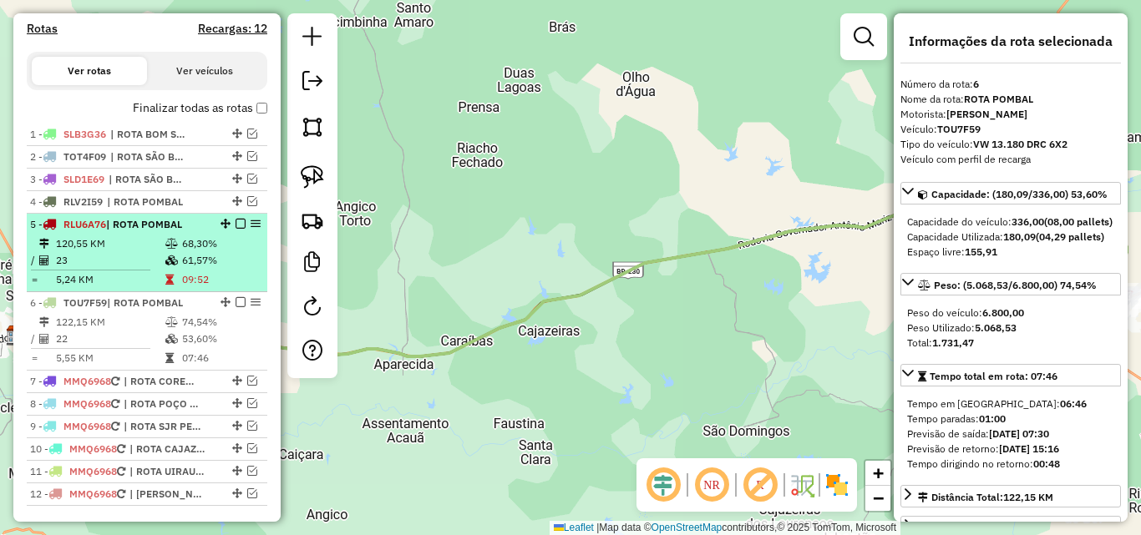
click at [165, 269] on td at bounding box center [173, 260] width 17 height 17
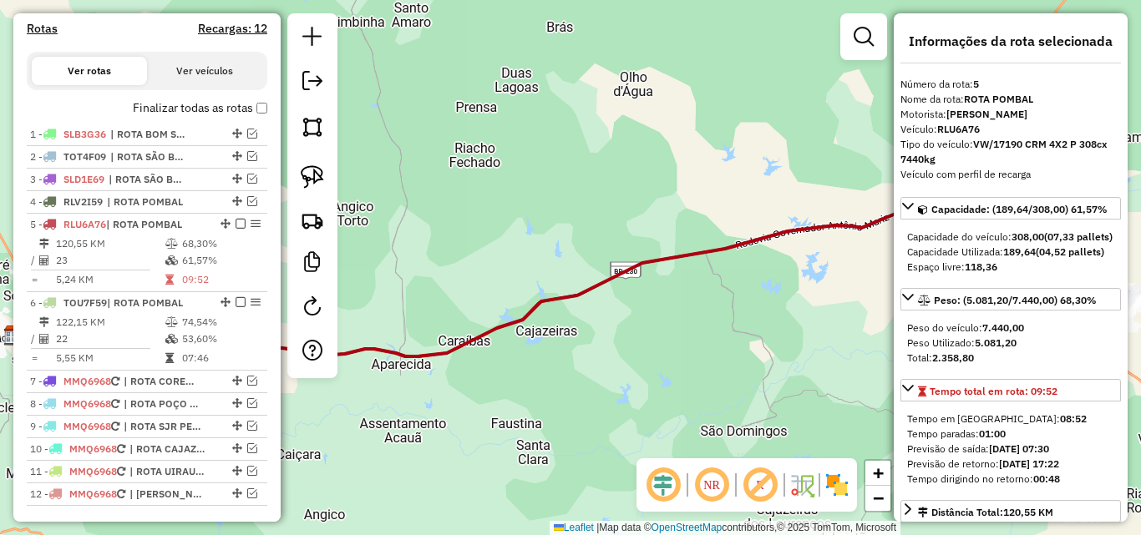
drag, startPoint x: 175, startPoint y: 329, endPoint x: 578, endPoint y: 382, distance: 406.0
click at [175, 330] on td at bounding box center [173, 322] width 17 height 17
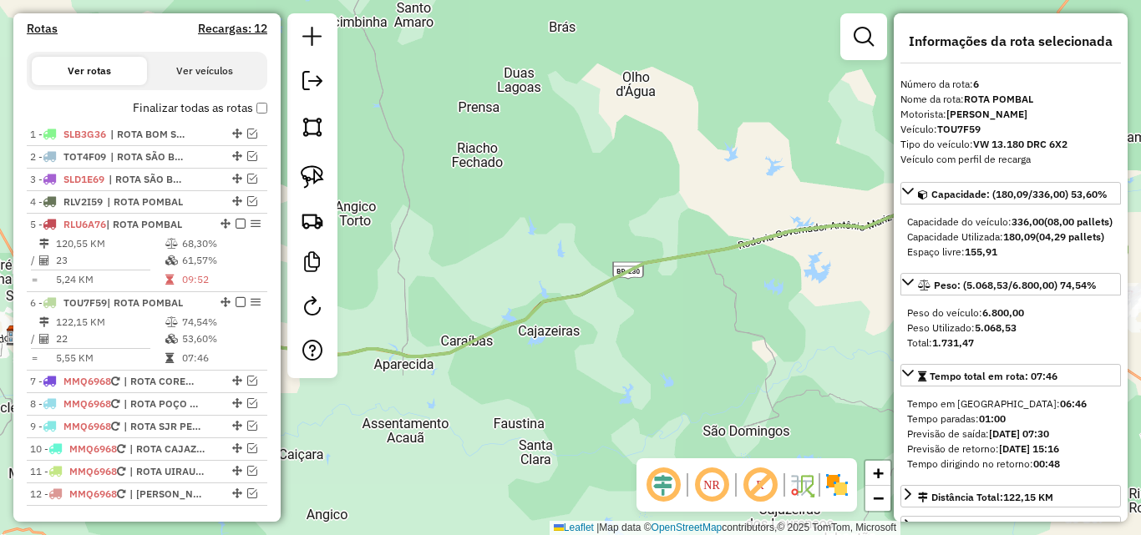
scroll to position [84, 0]
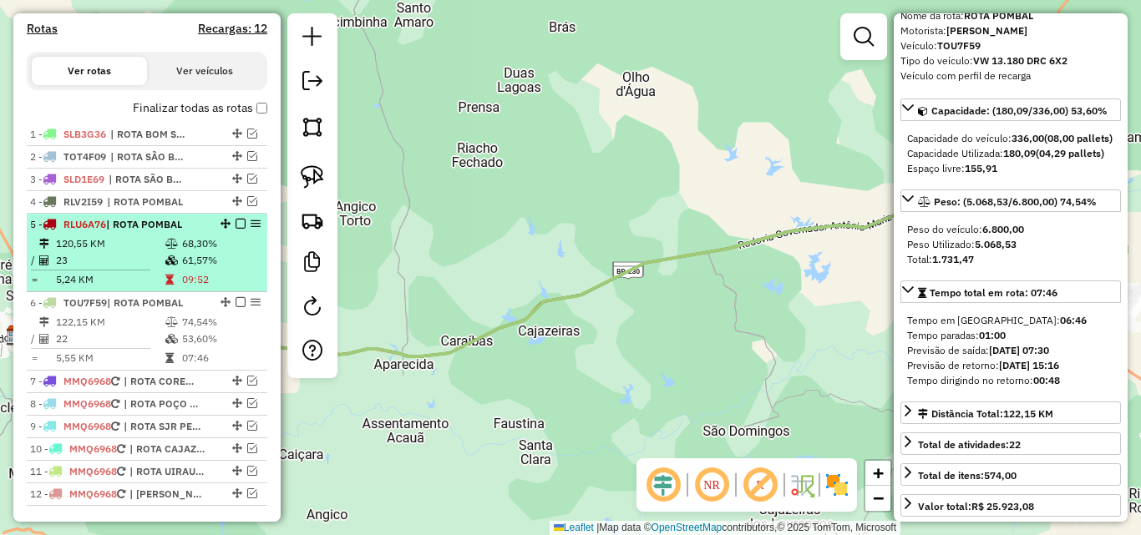
click at [105, 230] on span "RLU6A76" at bounding box center [84, 224] width 43 height 13
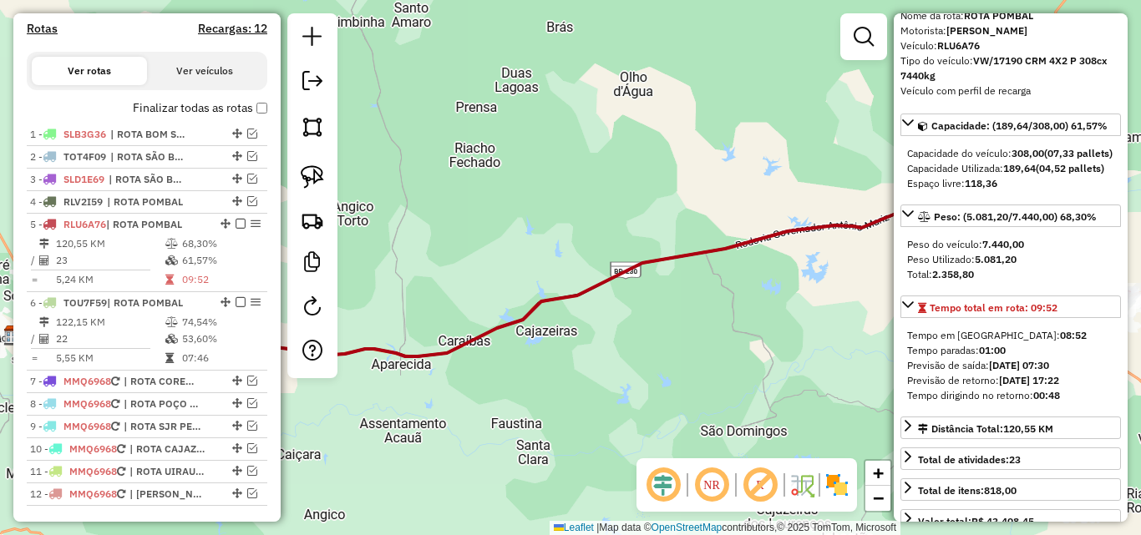
drag, startPoint x: 119, startPoint y: 327, endPoint x: 474, endPoint y: 375, distance: 358.9
click at [119, 328] on li "6 - TOU7F59 | ROTA POMBAL 122,15 KM 74,54% / 22 53,60% = 5,55 KM 07:46" at bounding box center [147, 331] width 240 height 78
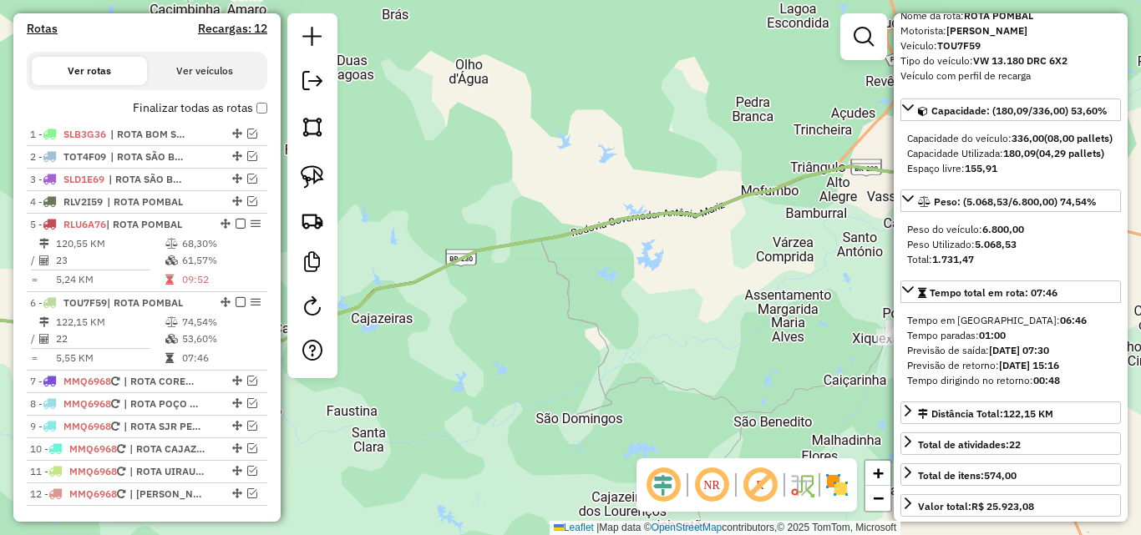
drag, startPoint x: 678, startPoint y: 366, endPoint x: 433, endPoint y: 278, distance: 260.7
click at [314, 290] on hb-router-mapa "Informações da Sessão 991239 - 19/08/2025 Criação: 18/08/2025 18:39 Depósito: P…" at bounding box center [570, 267] width 1141 height 535
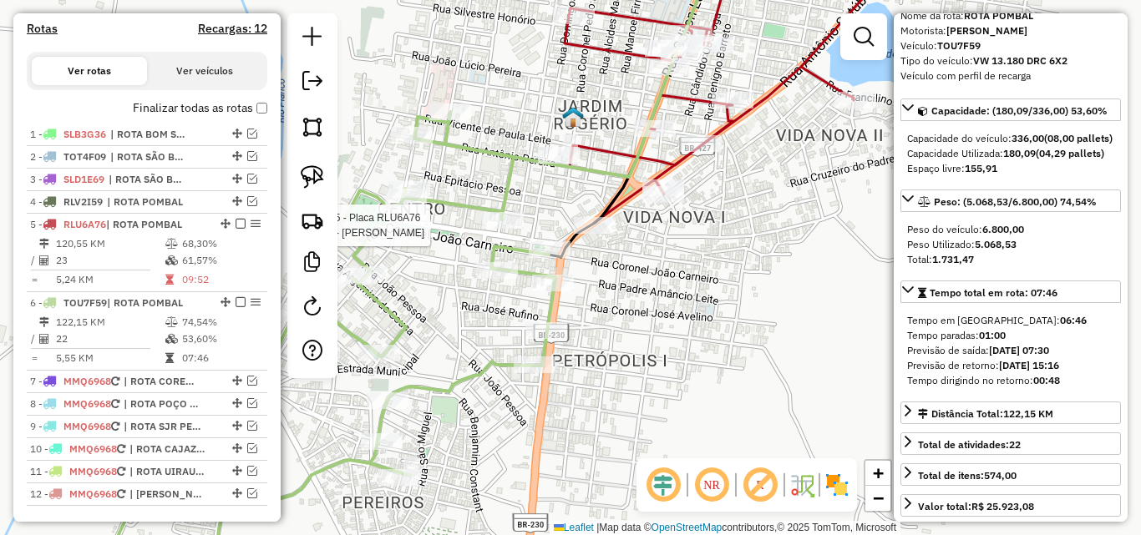
click at [596, 234] on div at bounding box center [595, 225] width 42 height 17
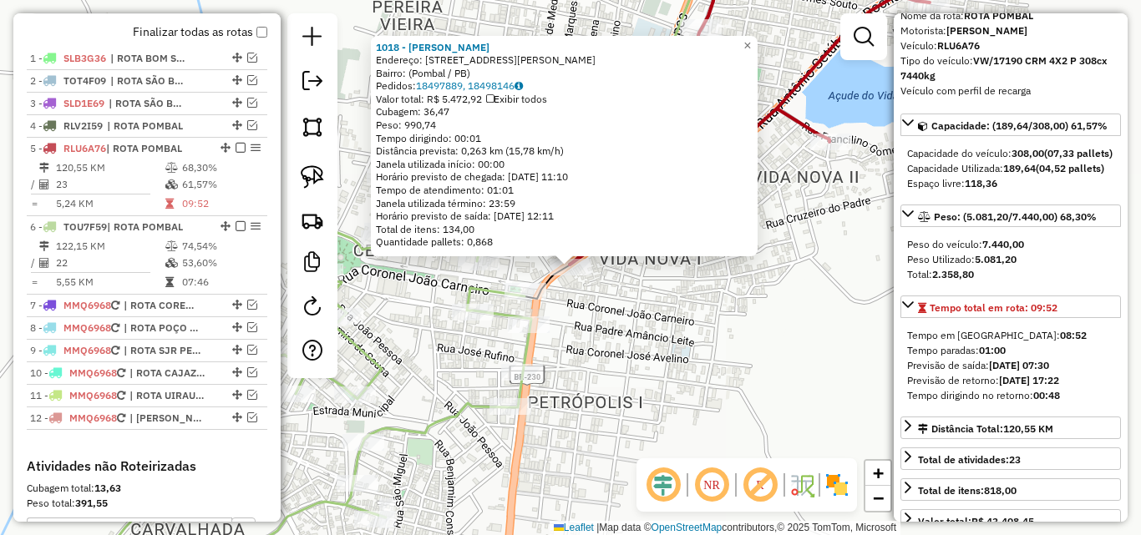
scroll to position [716, 0]
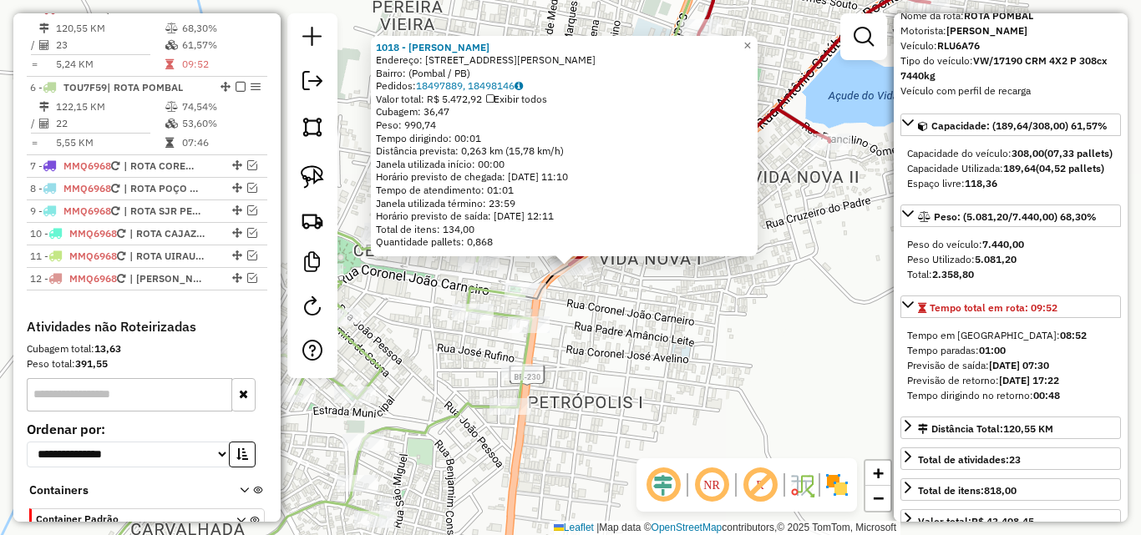
click at [619, 342] on div "1018 - MARIA DO SOCORRO GOMES VIEIRA DE ALMEIDA Endereço: Rua Antônio Setubal d…" at bounding box center [570, 267] width 1141 height 535
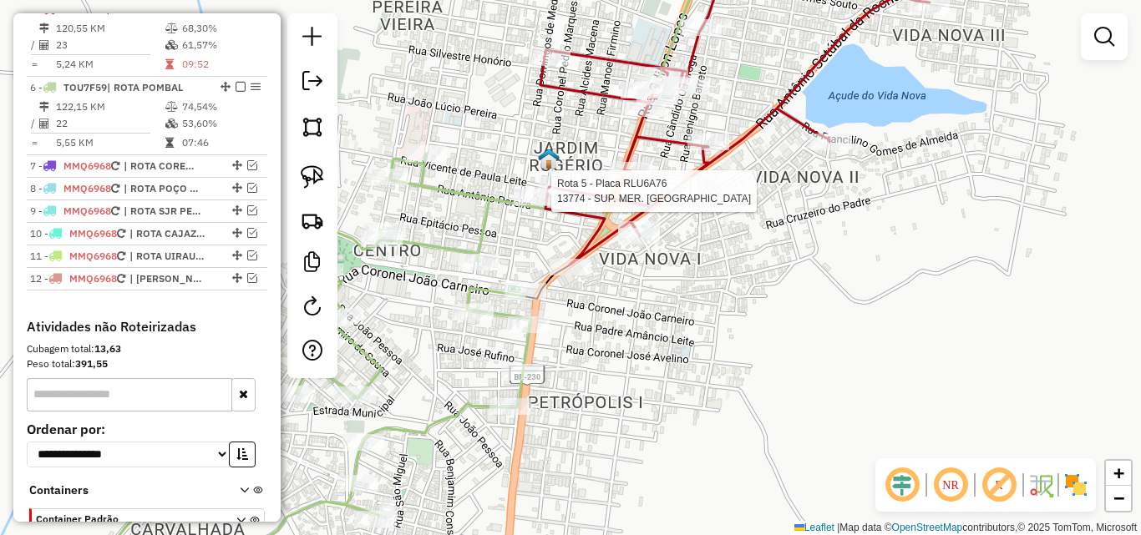
select select "*********"
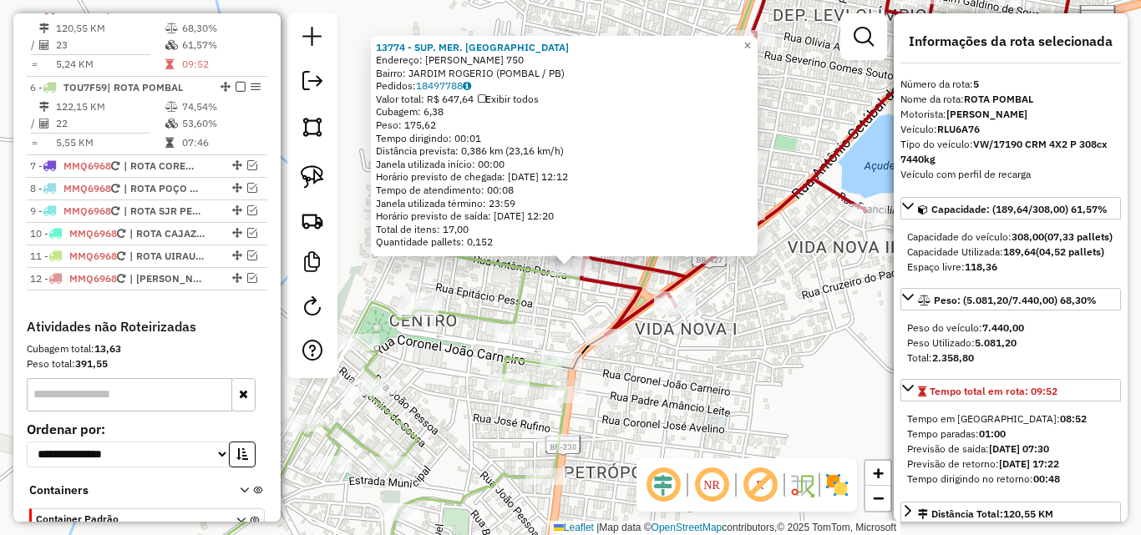
click at [665, 391] on div "13774 - SUP. MER. GUEDES Endereço: VICENTE DE PAULA LEITE 750 Bairro: JARDIM RO…" at bounding box center [570, 267] width 1141 height 535
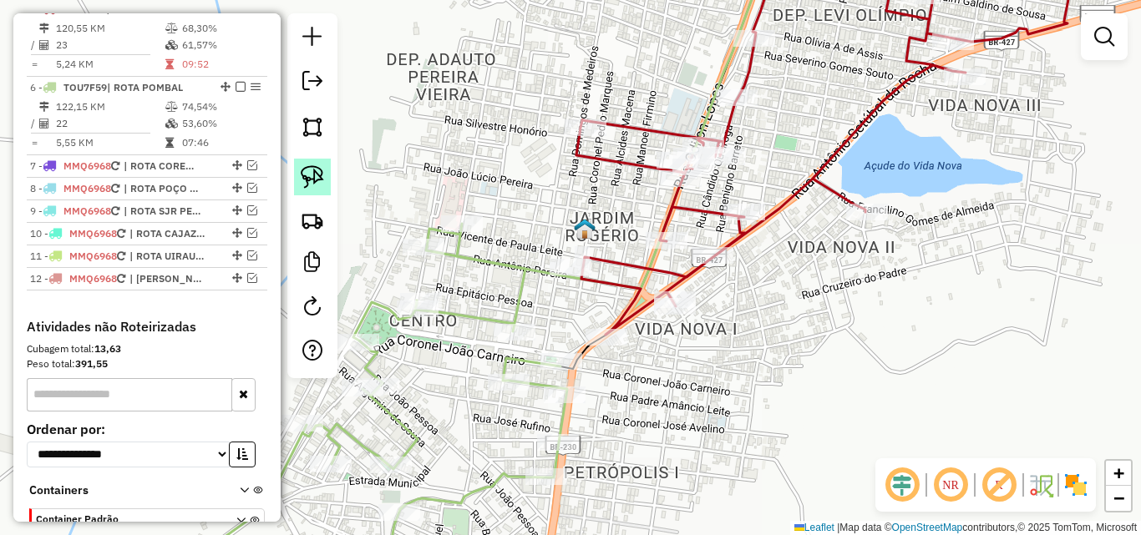
drag, startPoint x: 300, startPoint y: 163, endPoint x: 524, endPoint y: 248, distance: 239.5
click at [300, 164] on link at bounding box center [312, 177] width 37 height 37
click at [570, 275] on div "Rota 5 - Placa RLU6A76 13774 - SUP. MER. GUEDES Janela de atendimento Grade de …" at bounding box center [570, 267] width 1141 height 535
click at [301, 178] on link at bounding box center [312, 177] width 37 height 37
drag, startPoint x: 550, startPoint y: 252, endPoint x: 598, endPoint y: 256, distance: 47.8
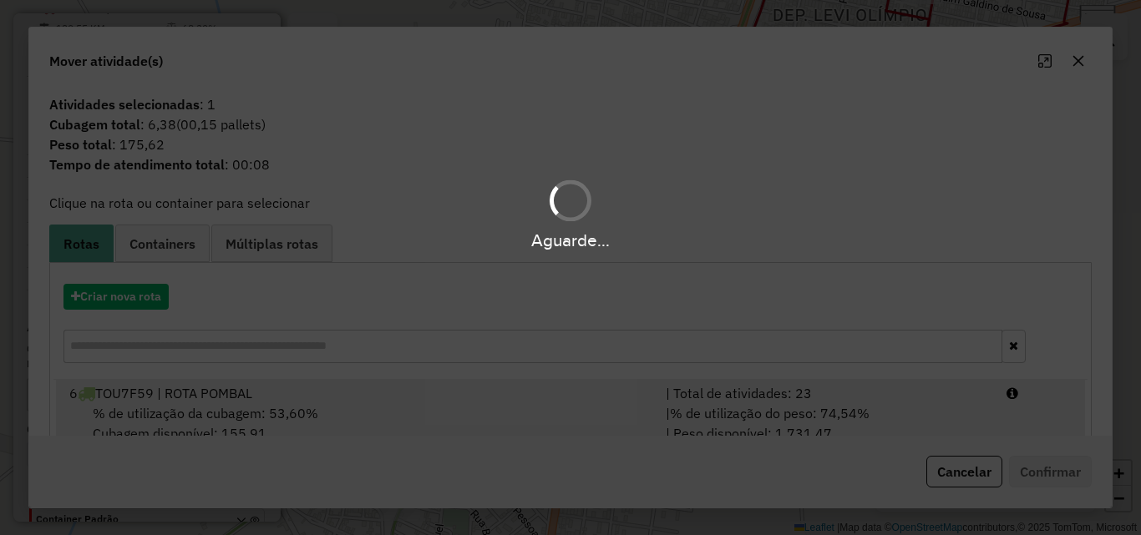
click at [930, 413] on div "| % de utilização do peso: 74,54% | Peso disponível: 1.731,47" at bounding box center [826, 423] width 341 height 40
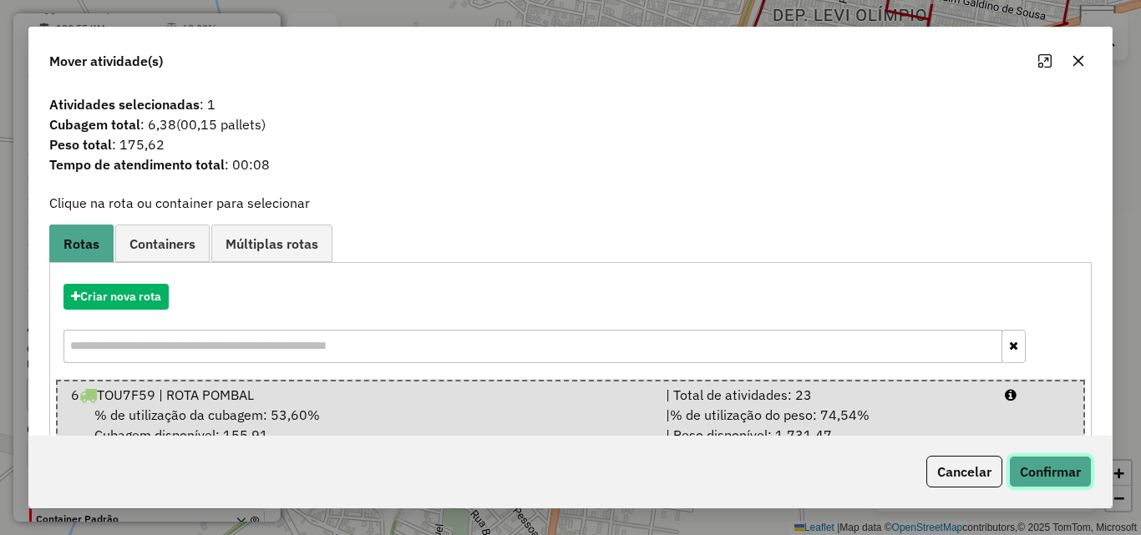
click at [1080, 477] on button "Confirmar" at bounding box center [1050, 472] width 83 height 32
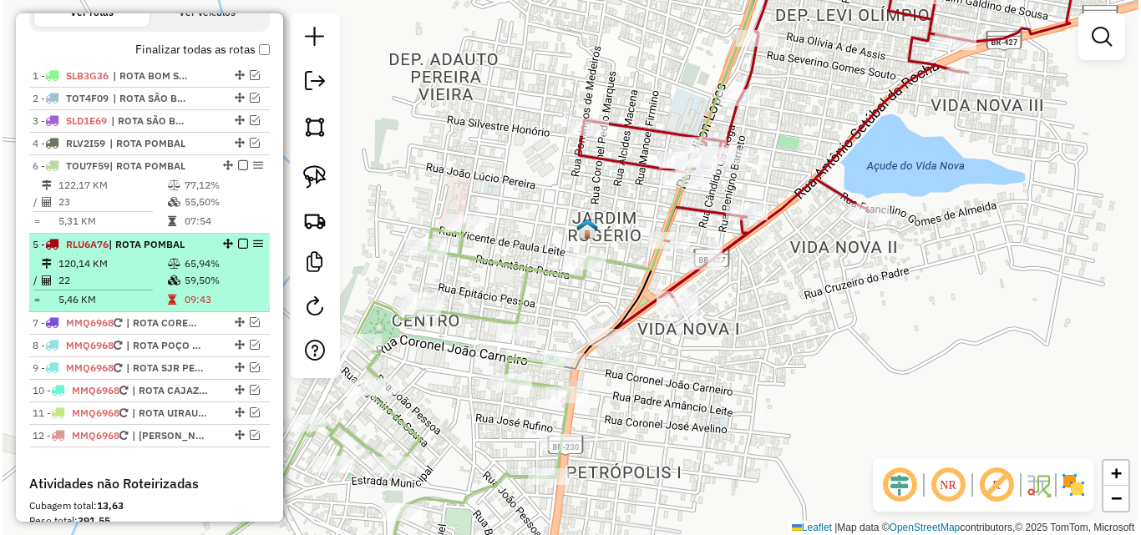
scroll to position [638, 0]
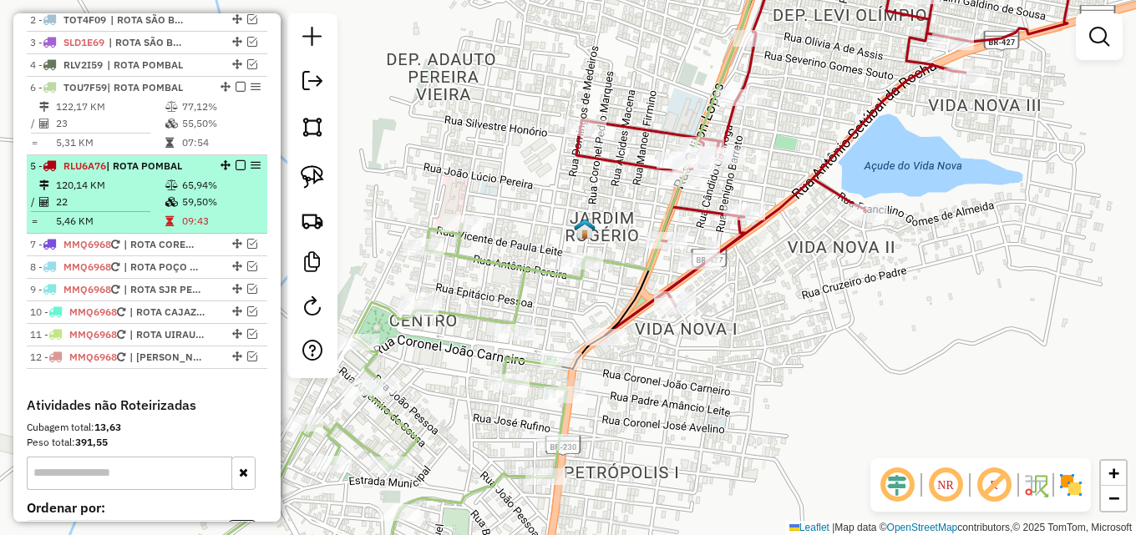
drag, startPoint x: 219, startPoint y: 259, endPoint x: 195, endPoint y: 193, distance: 70.3
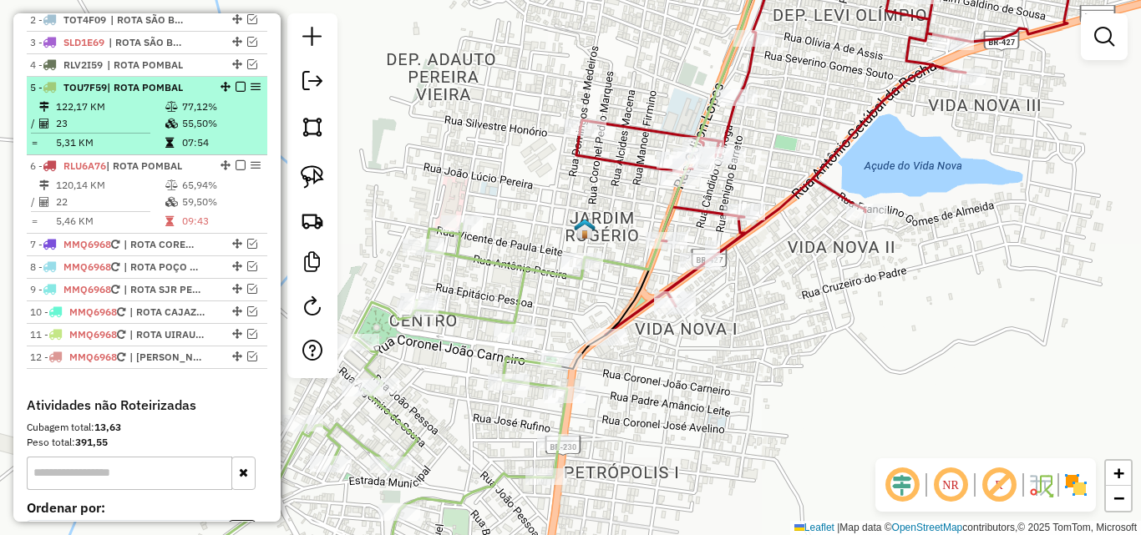
drag, startPoint x: 235, startPoint y: 102, endPoint x: 236, endPoint y: 113, distance: 11.0
click at [235, 92] on em at bounding box center [240, 87] width 10 height 10
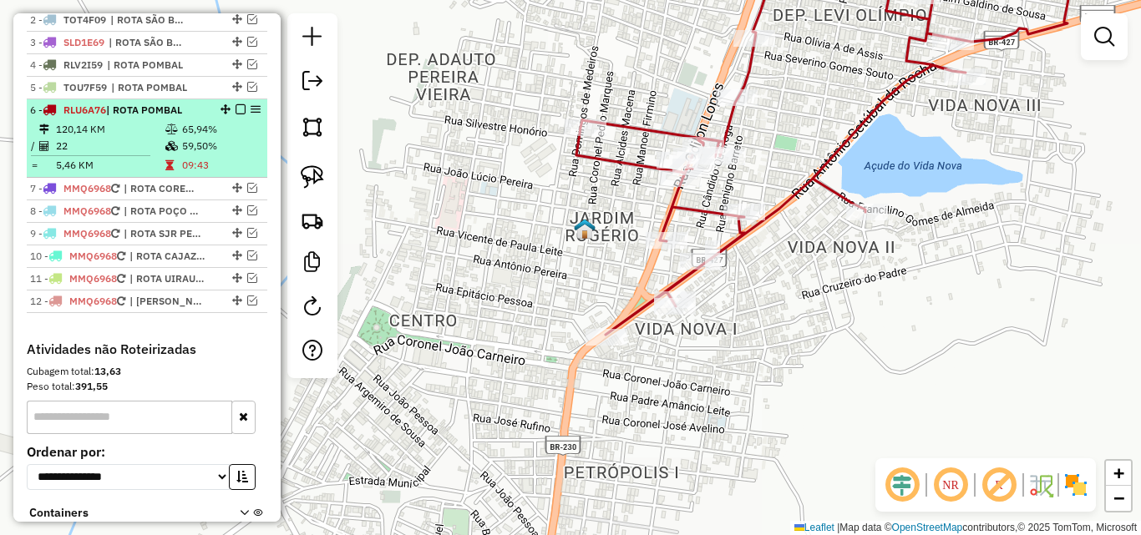
click at [239, 114] on em at bounding box center [240, 109] width 10 height 10
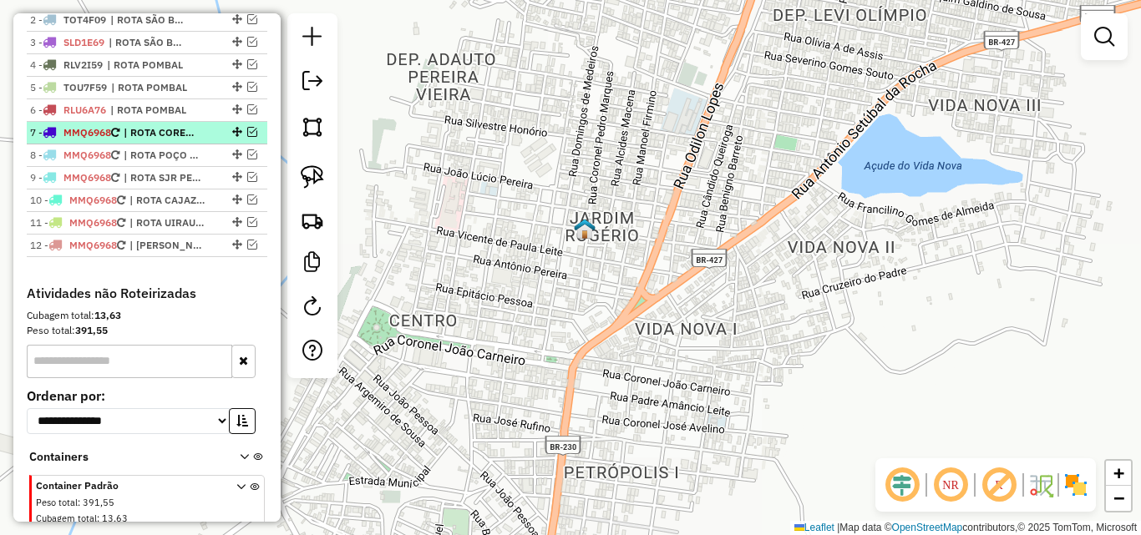
click at [247, 137] on em at bounding box center [252, 132] width 10 height 10
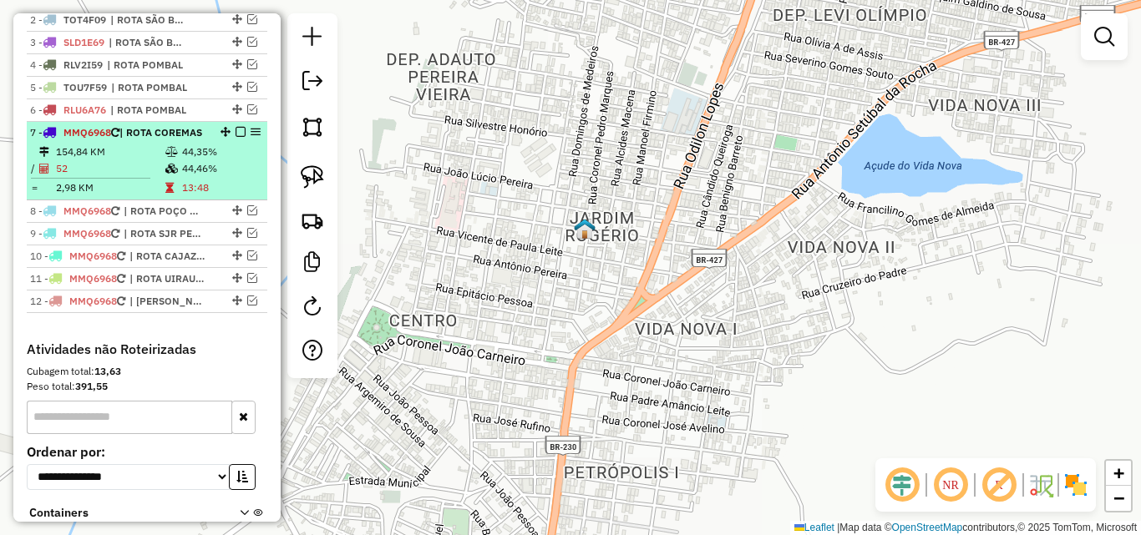
click at [198, 140] on div "7 - MMQ6968 | ROTA COREMAS" at bounding box center [118, 132] width 177 height 15
select select "*********"
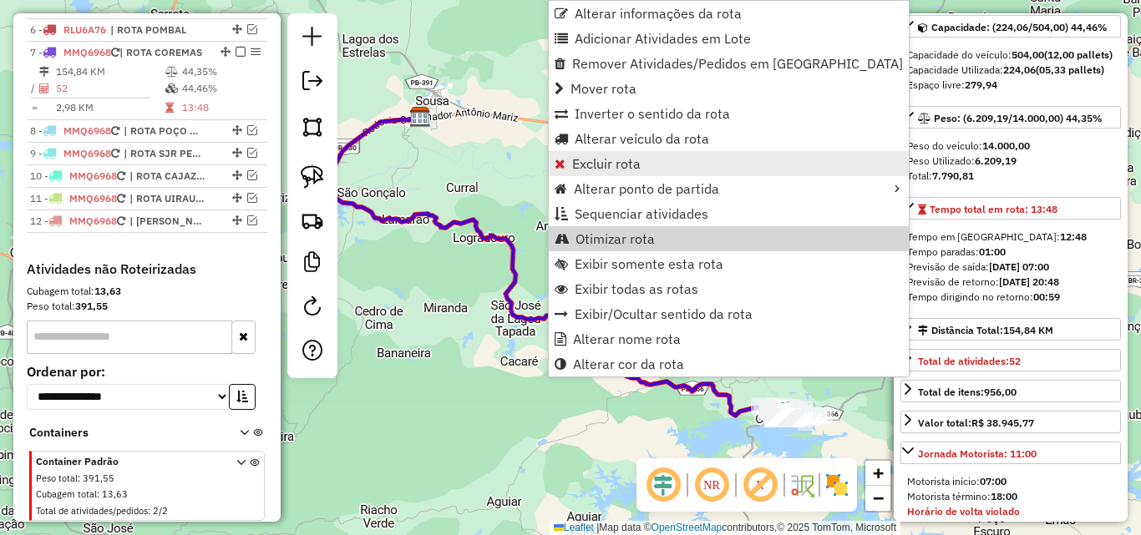
scroll to position [762, 0]
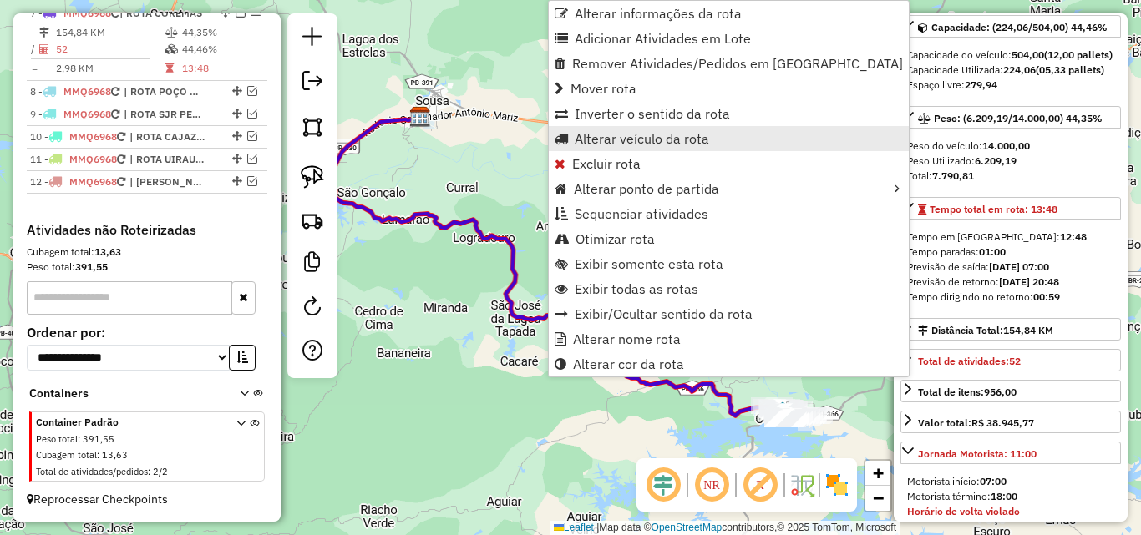
click at [635, 134] on span "Alterar veículo da rota" at bounding box center [642, 138] width 134 height 13
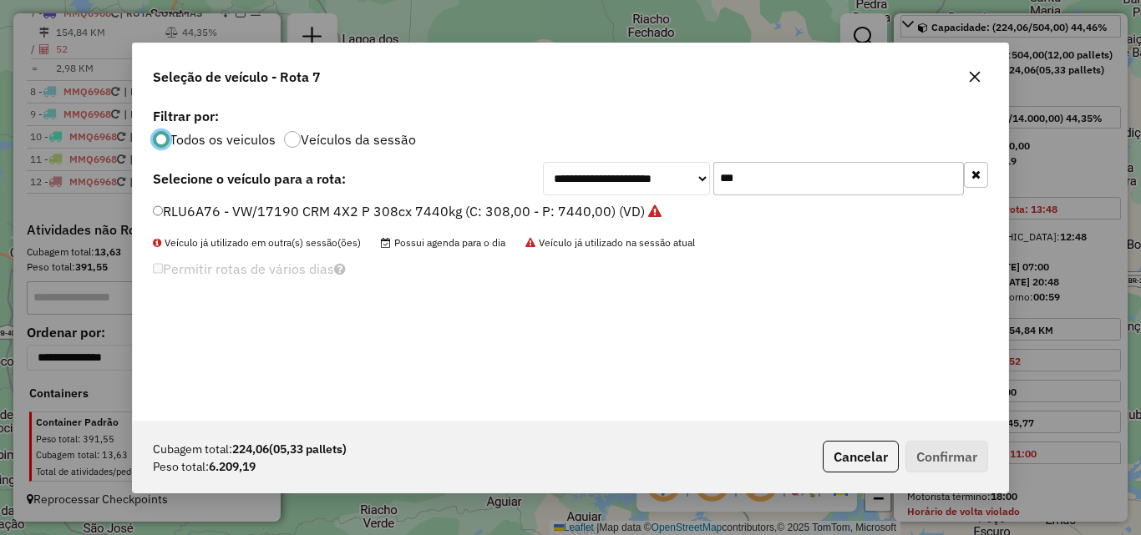
scroll to position [9, 5]
click at [910, 170] on input "***" at bounding box center [838, 178] width 251 height 33
type input "***"
drag, startPoint x: 468, startPoint y: 200, endPoint x: 458, endPoint y: 210, distance: 14.8
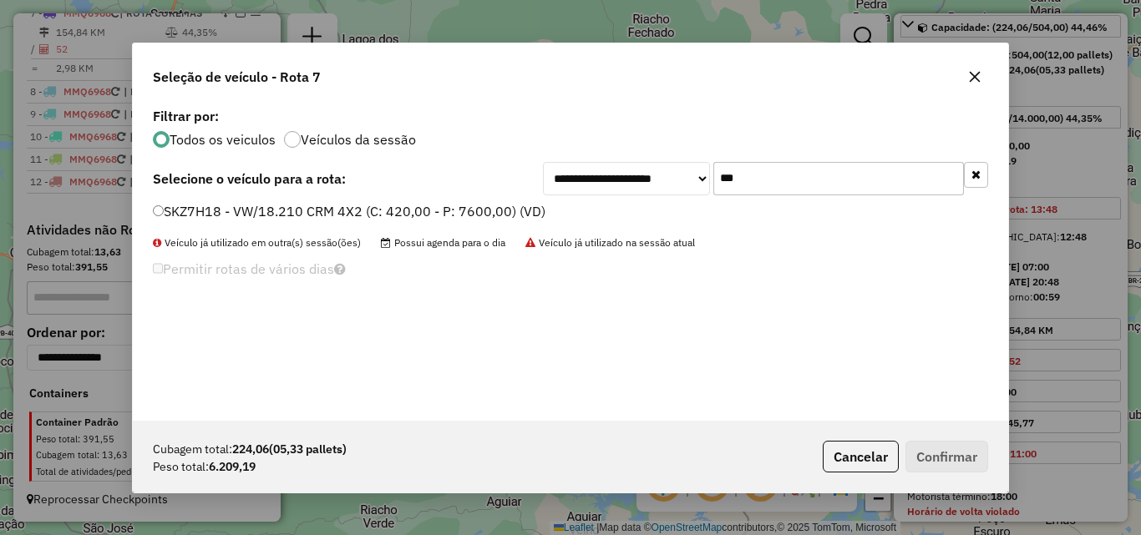
click at [458, 210] on div "**********" at bounding box center [570, 262] width 875 height 317
click at [457, 210] on label "SKZ7H18 - VW/18.210 CRM 4X2 (C: 420,00 - P: 7600,00) (VD)" at bounding box center [349, 211] width 392 height 20
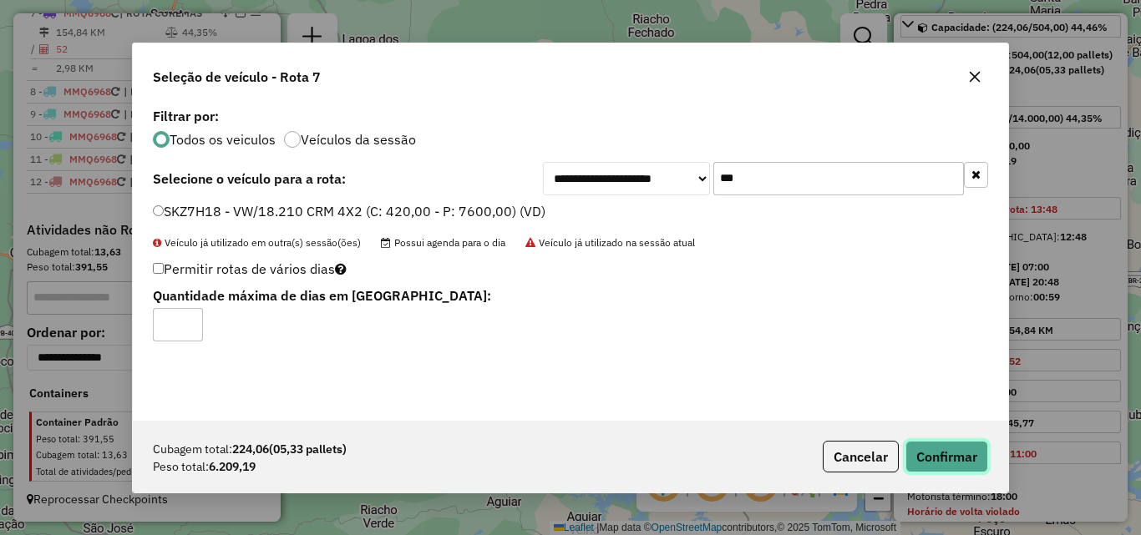
drag, startPoint x: 959, startPoint y: 457, endPoint x: 969, endPoint y: 448, distance: 13.0
click at [959, 458] on button "Confirmar" at bounding box center [946, 457] width 83 height 32
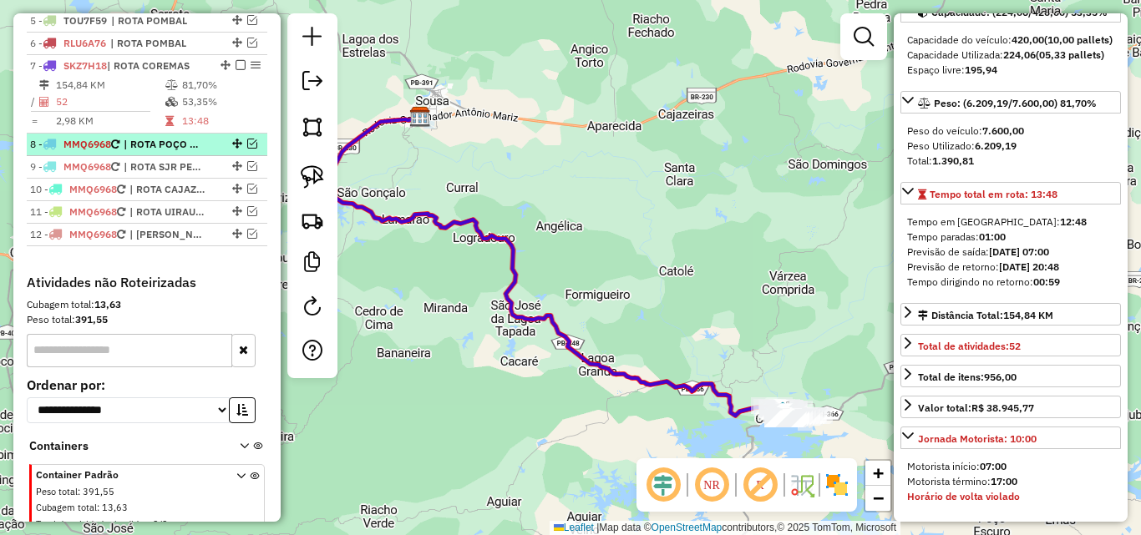
scroll to position [678, 0]
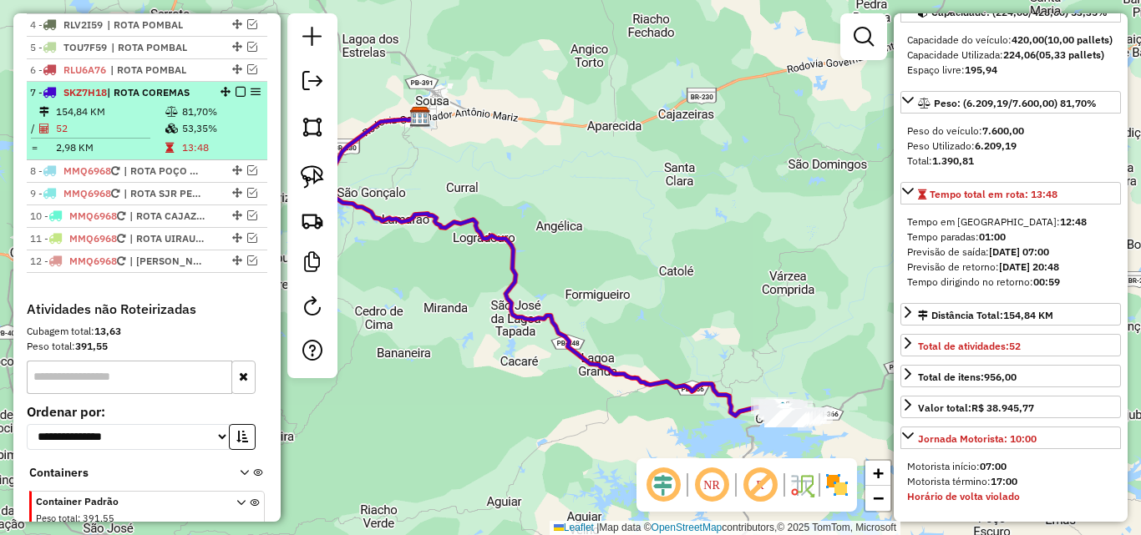
click at [235, 97] on em at bounding box center [240, 92] width 10 height 10
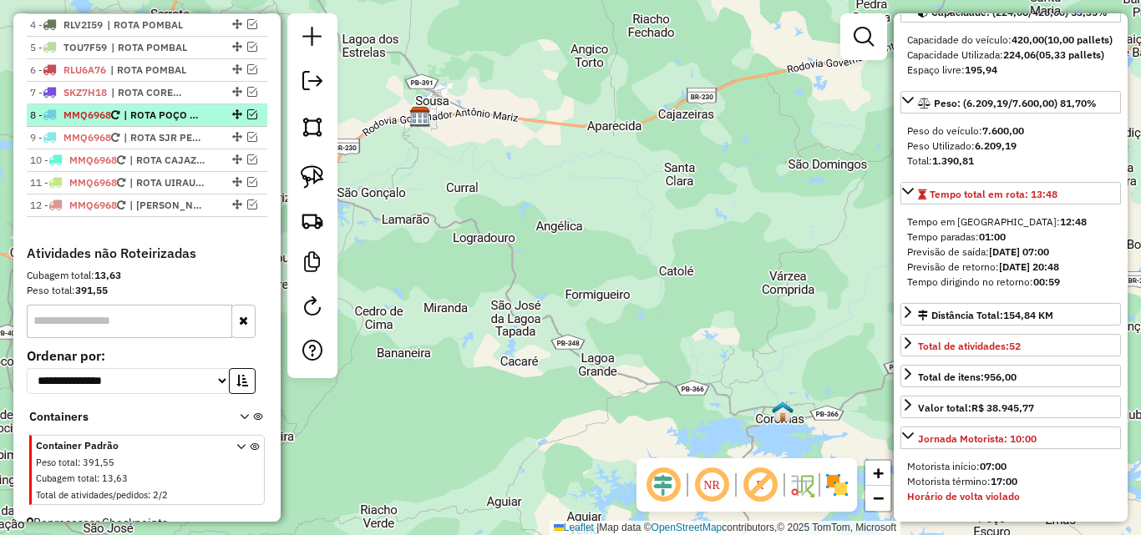
click at [241, 119] on div at bounding box center [235, 114] width 50 height 10
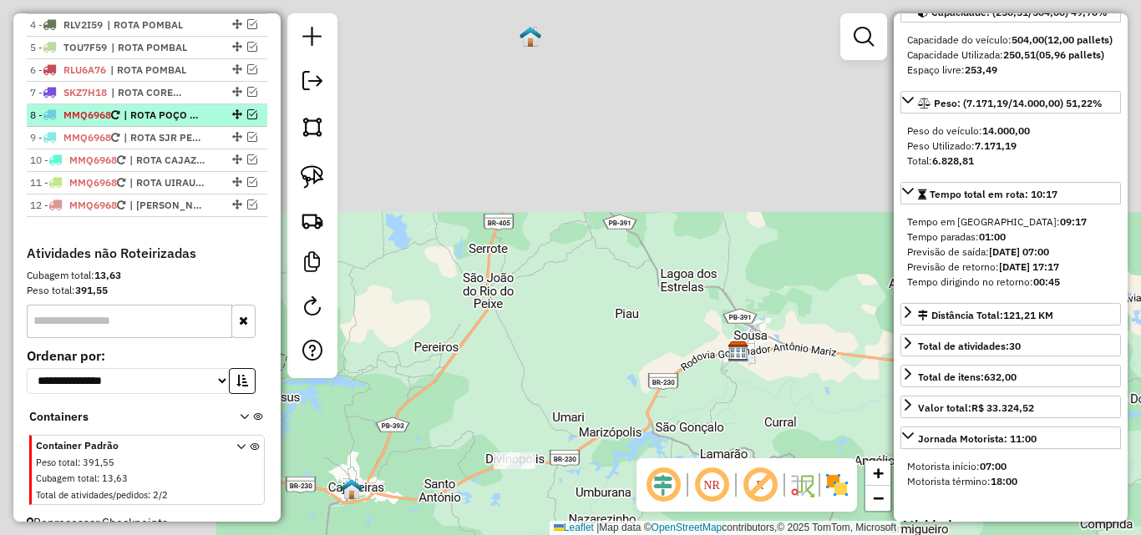
scroll to position [167, 0]
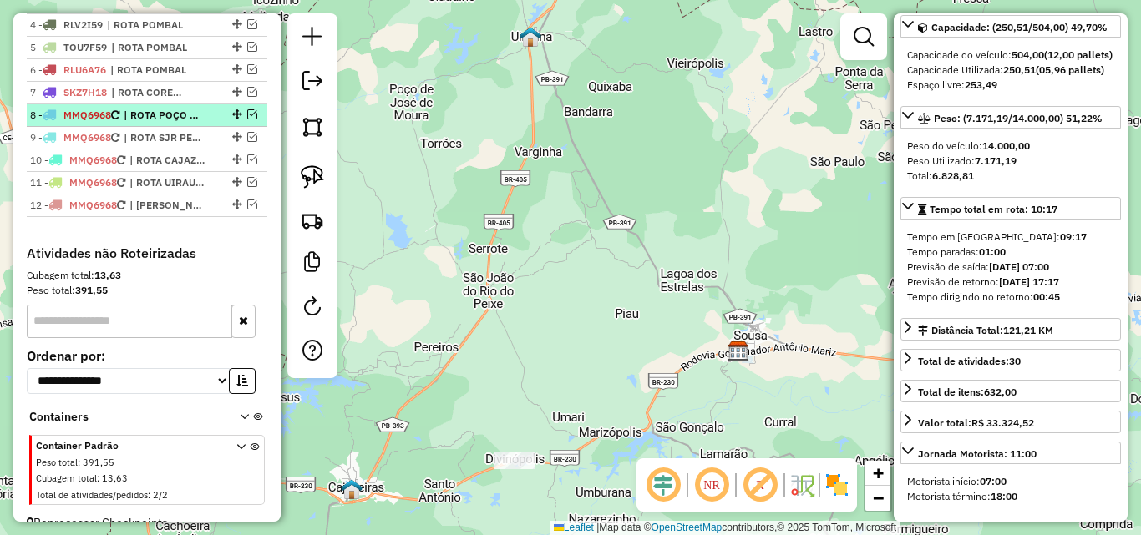
click at [247, 119] on em at bounding box center [252, 114] width 10 height 10
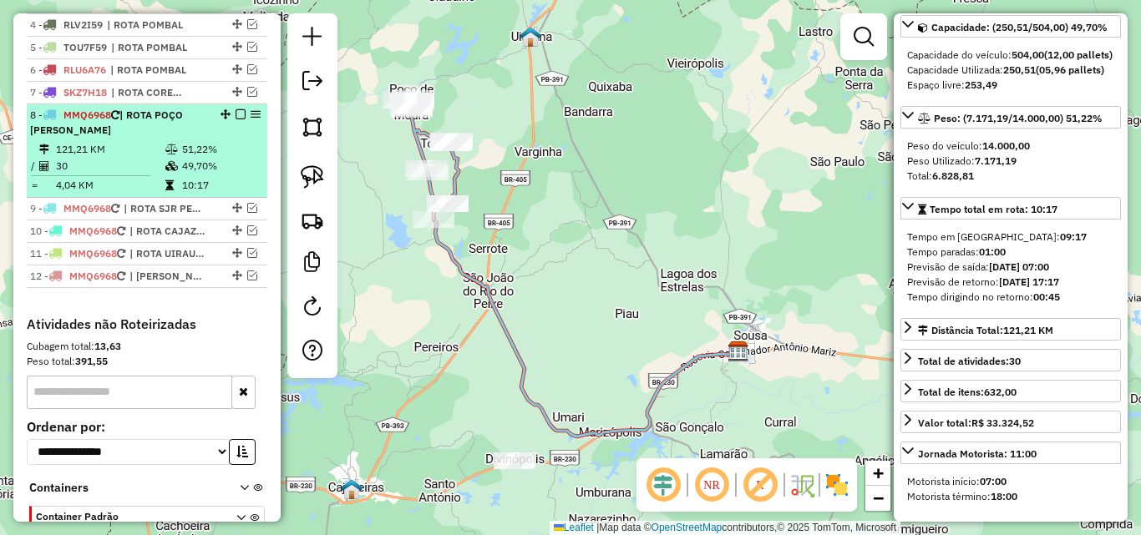
click at [154, 138] on div "8 - MMQ6968 | ROTA POÇO JOSÉ DE MOURA" at bounding box center [118, 123] width 177 height 30
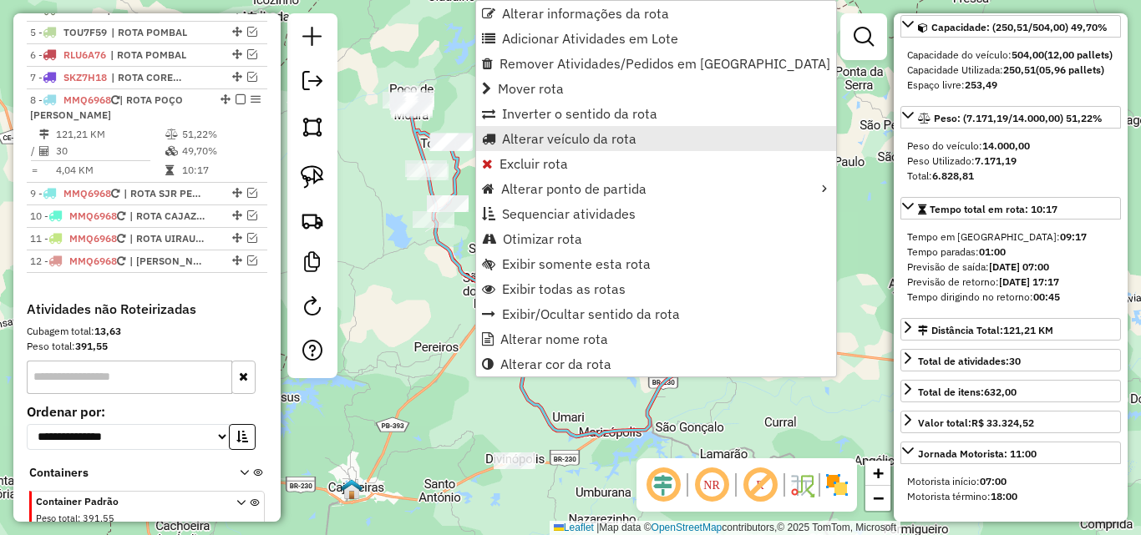
scroll to position [784, 0]
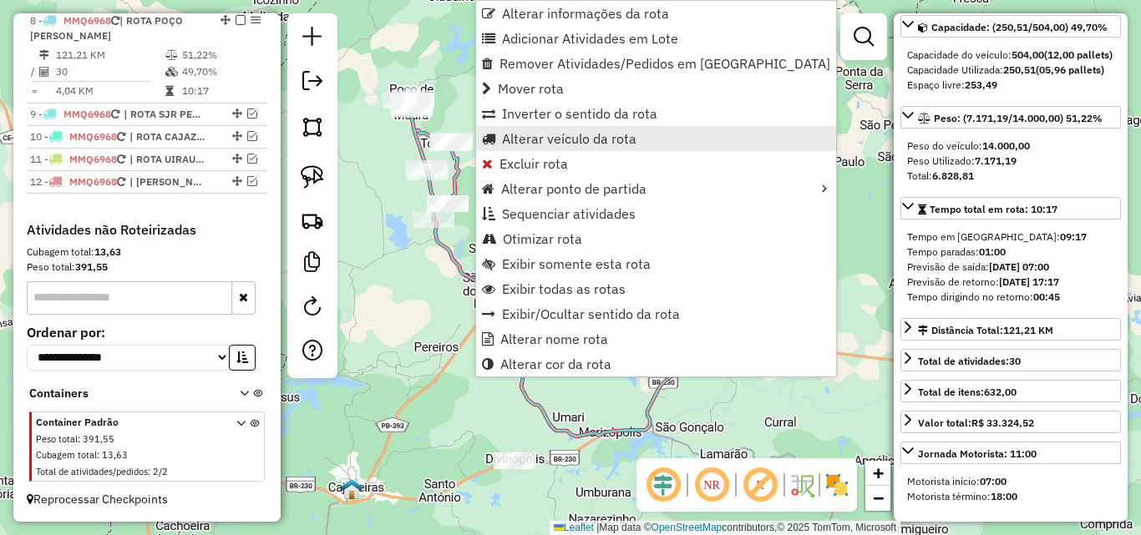
click at [523, 143] on span "Alterar veículo da rota" at bounding box center [569, 138] width 134 height 13
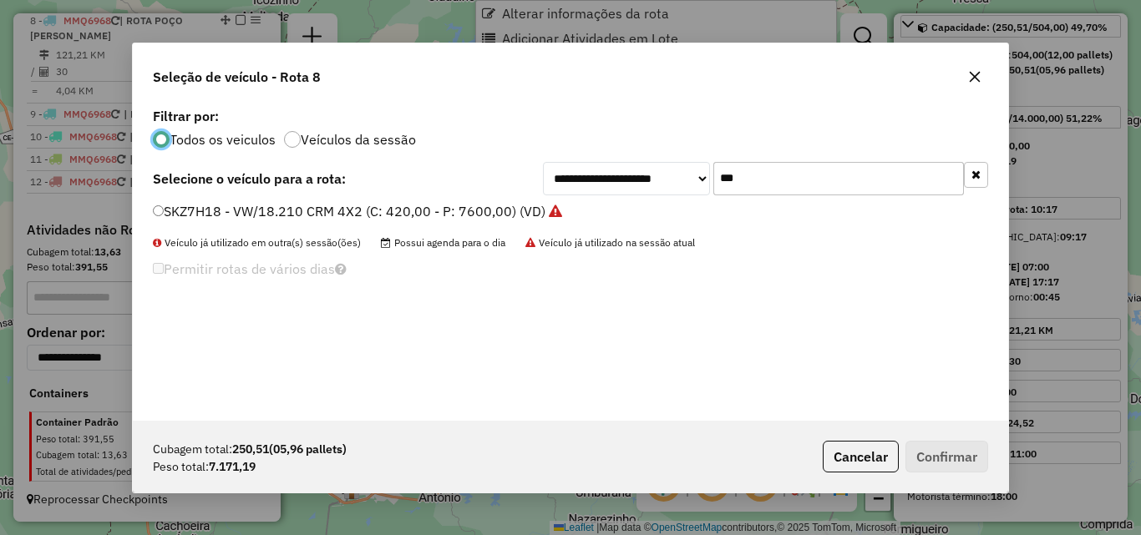
scroll to position [9, 5]
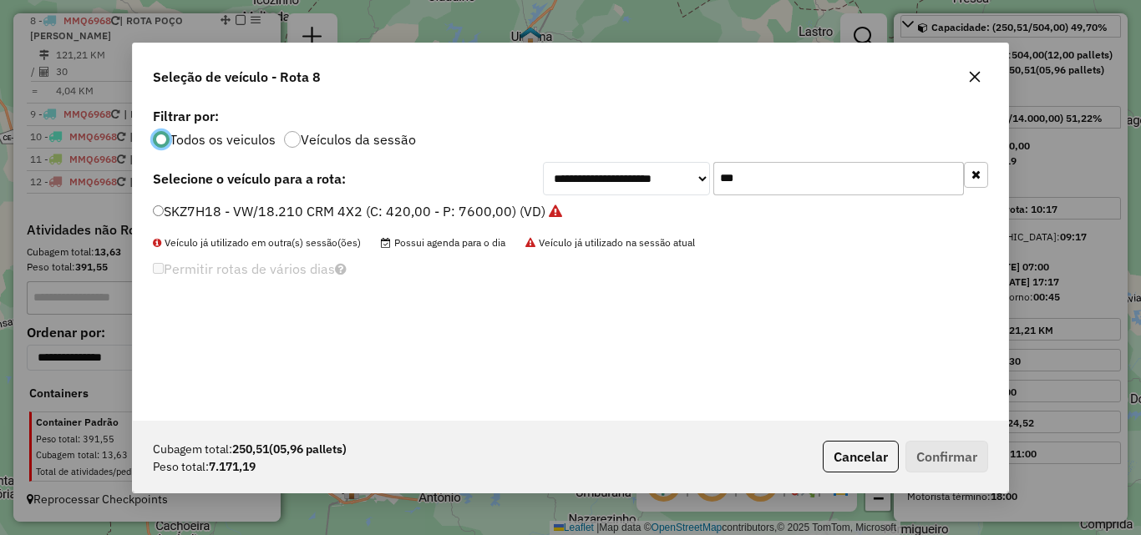
click at [784, 174] on input "***" at bounding box center [838, 178] width 251 height 33
click at [784, 175] on input "***" at bounding box center [838, 178] width 251 height 33
type input "***"
click at [489, 218] on label "SKZ7G88 - VW/18.210 CRM 4X2 (C: 420,00 - P: 7600,00) (VD)" at bounding box center [349, 211] width 392 height 20
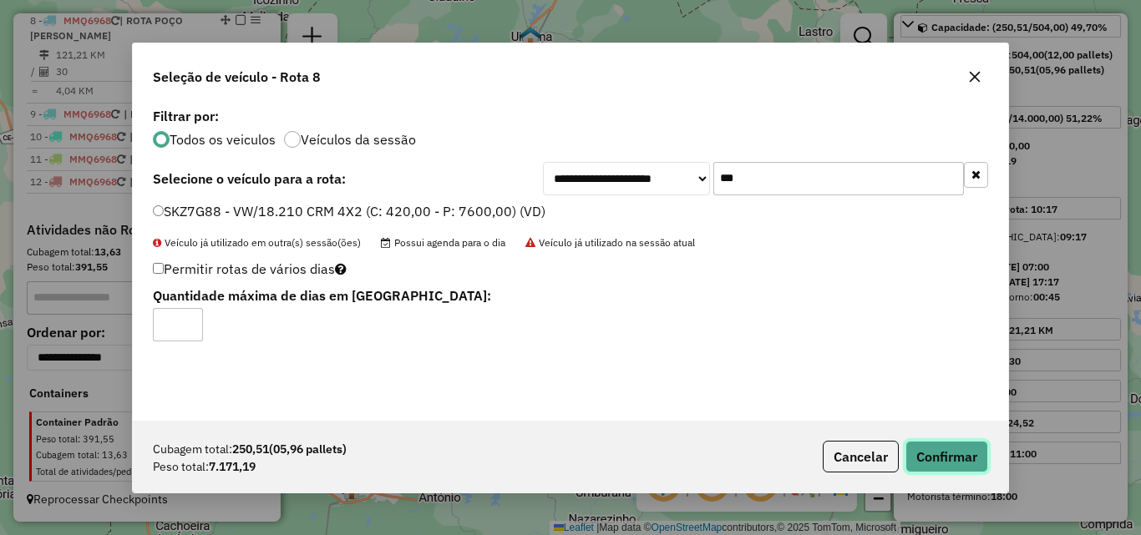
click at [939, 444] on button "Confirmar" at bounding box center [946, 457] width 83 height 32
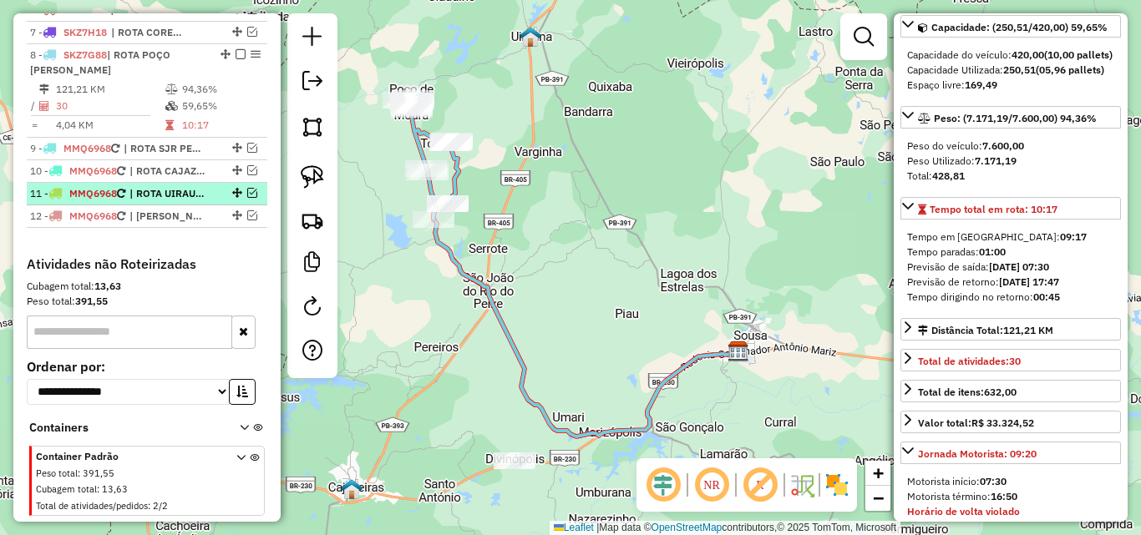
scroll to position [701, 0]
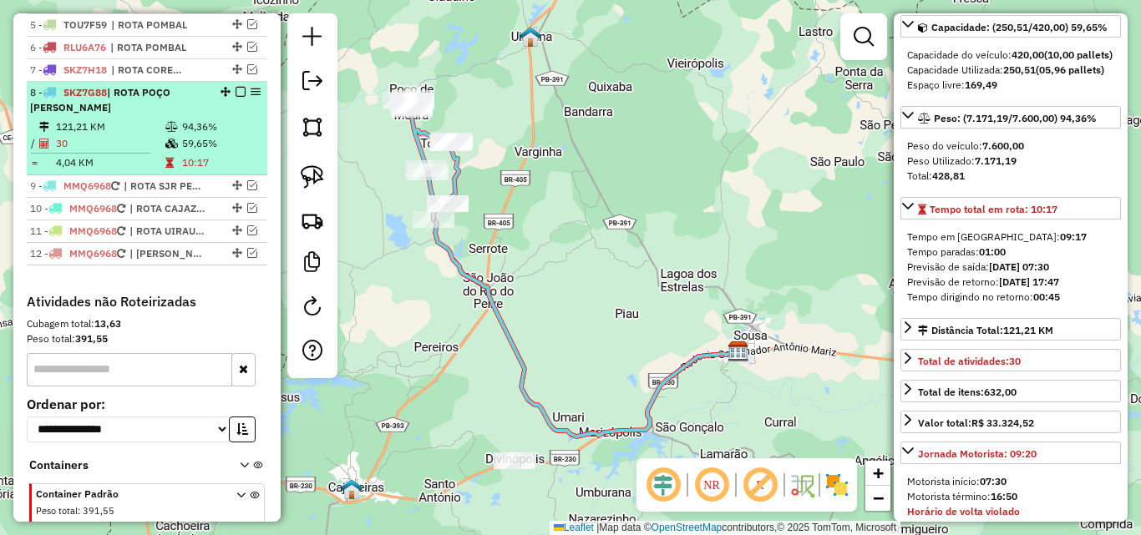
click at [235, 97] on em at bounding box center [240, 92] width 10 height 10
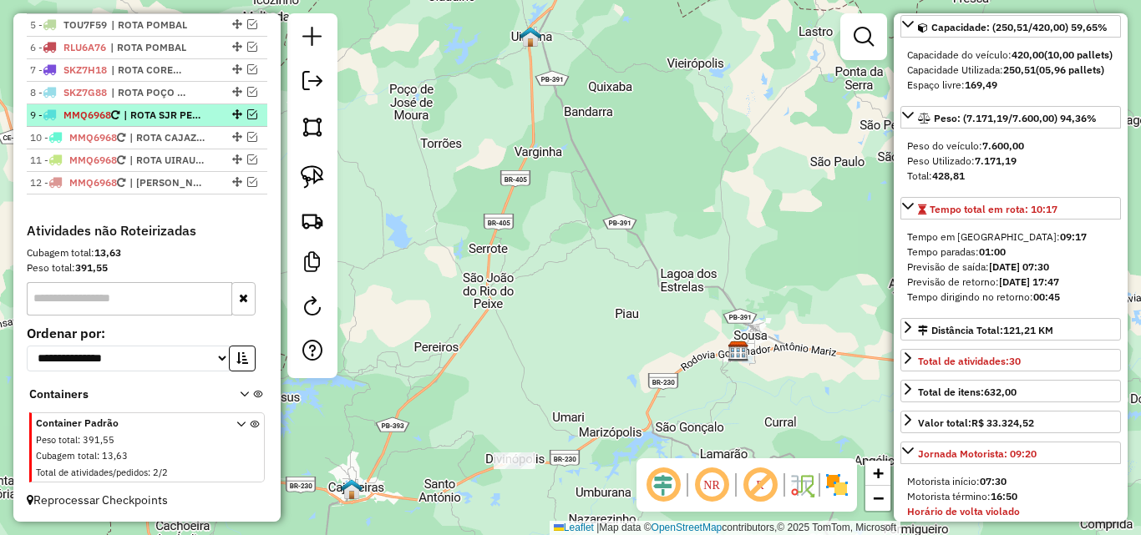
drag, startPoint x: 246, startPoint y: 132, endPoint x: 233, endPoint y: 138, distance: 14.6
click at [247, 119] on em at bounding box center [252, 114] width 10 height 10
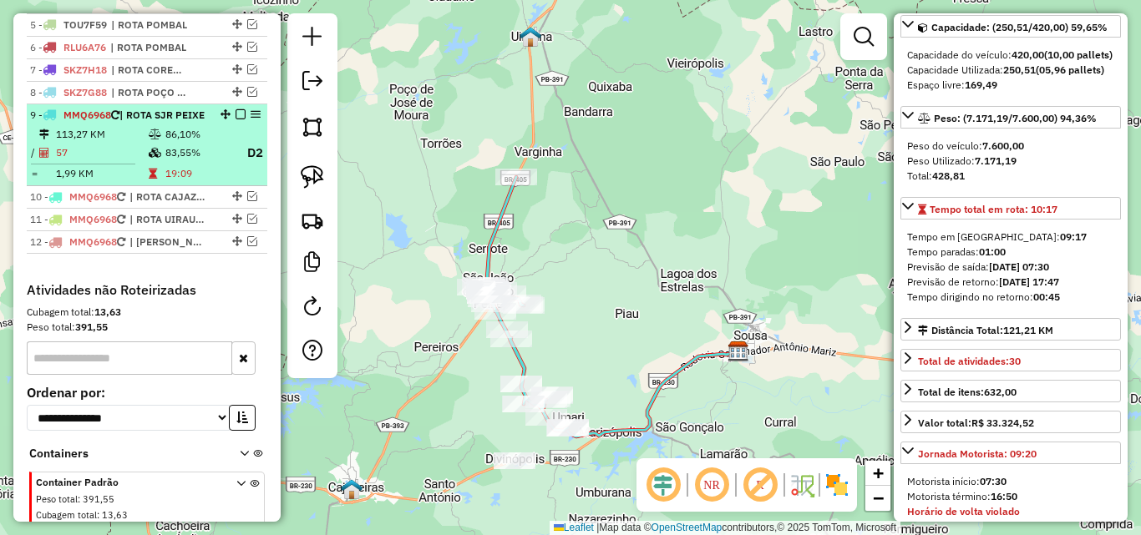
click at [175, 123] on div "9 - MMQ6968 | ROTA SJR PEIXE" at bounding box center [118, 115] width 177 height 15
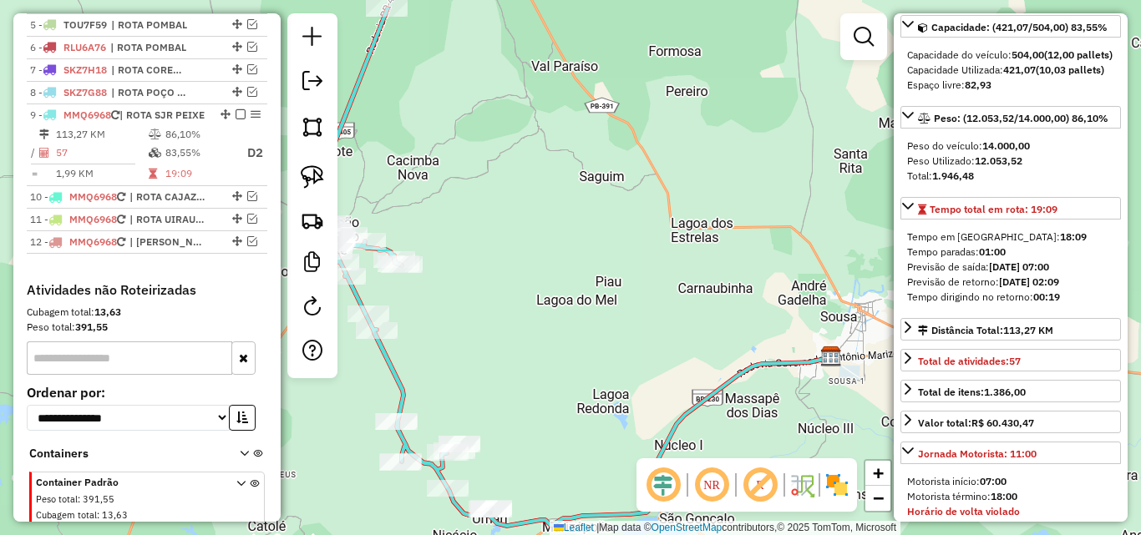
drag, startPoint x: 577, startPoint y: 357, endPoint x: 684, endPoint y: 277, distance: 133.1
click at [684, 277] on div "Janela de atendimento Grade de atendimento Capacidade Transportadoras Veículos …" at bounding box center [570, 267] width 1141 height 535
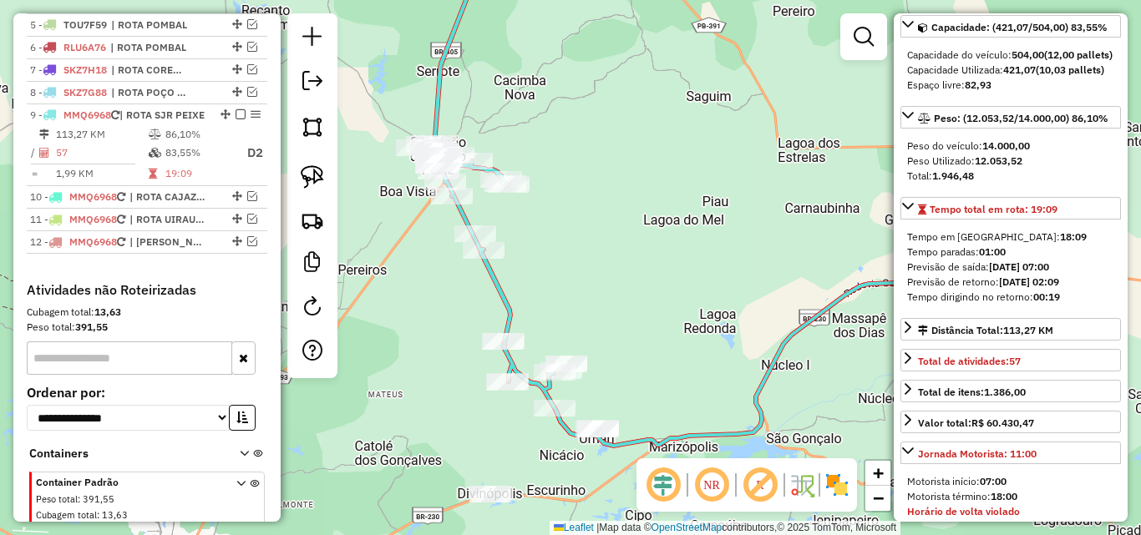
click at [684, 277] on div "Janela de atendimento Grade de atendimento Capacidade Transportadoras Veículos …" at bounding box center [570, 267] width 1141 height 535
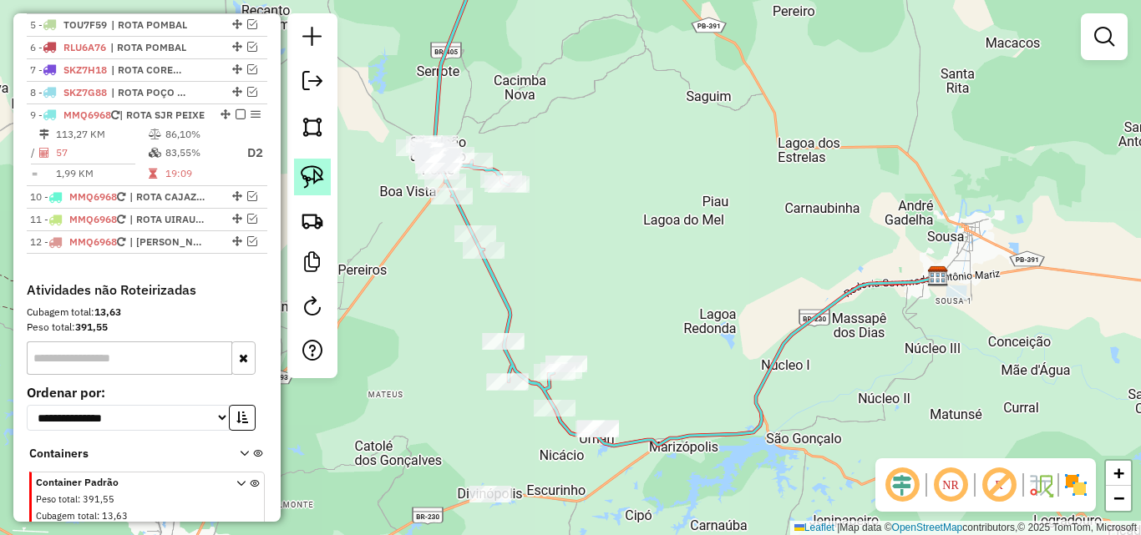
click at [318, 180] on img at bounding box center [312, 176] width 23 height 23
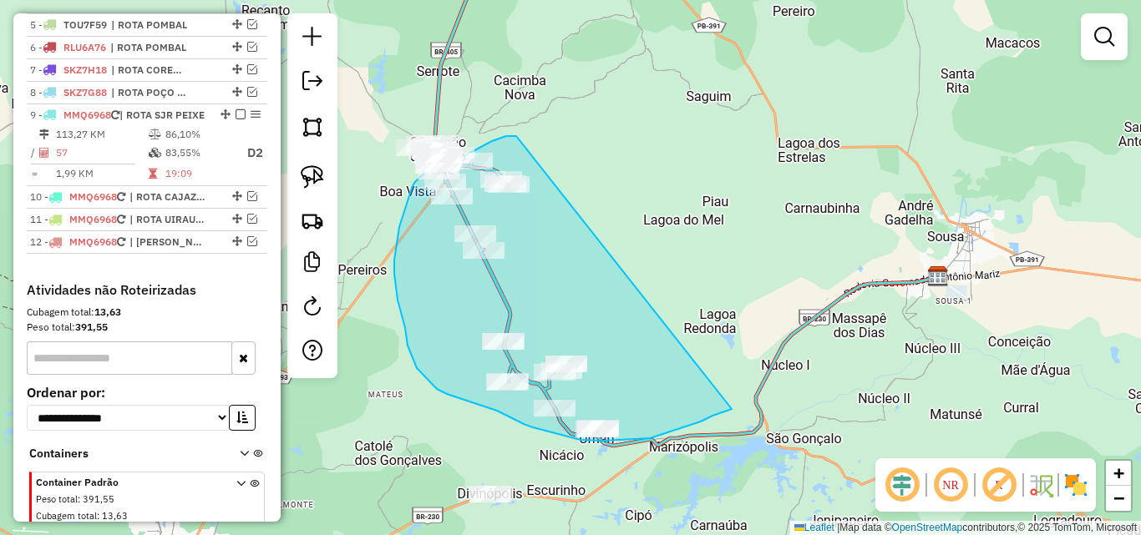
drag, startPoint x: 511, startPoint y: 136, endPoint x: 806, endPoint y: 373, distance: 378.3
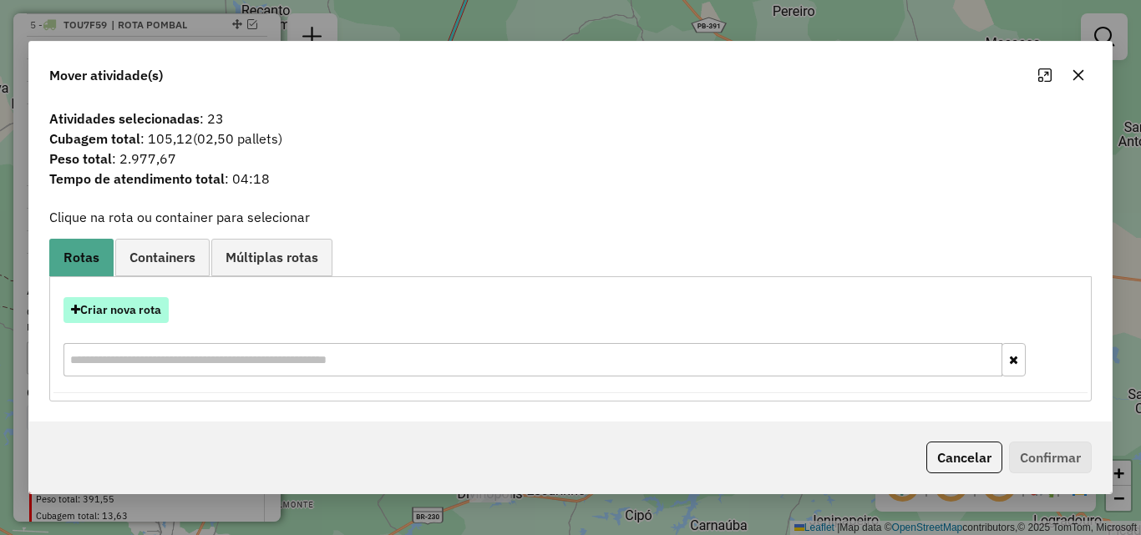
click at [125, 301] on button "Criar nova rota" at bounding box center [115, 310] width 105 height 26
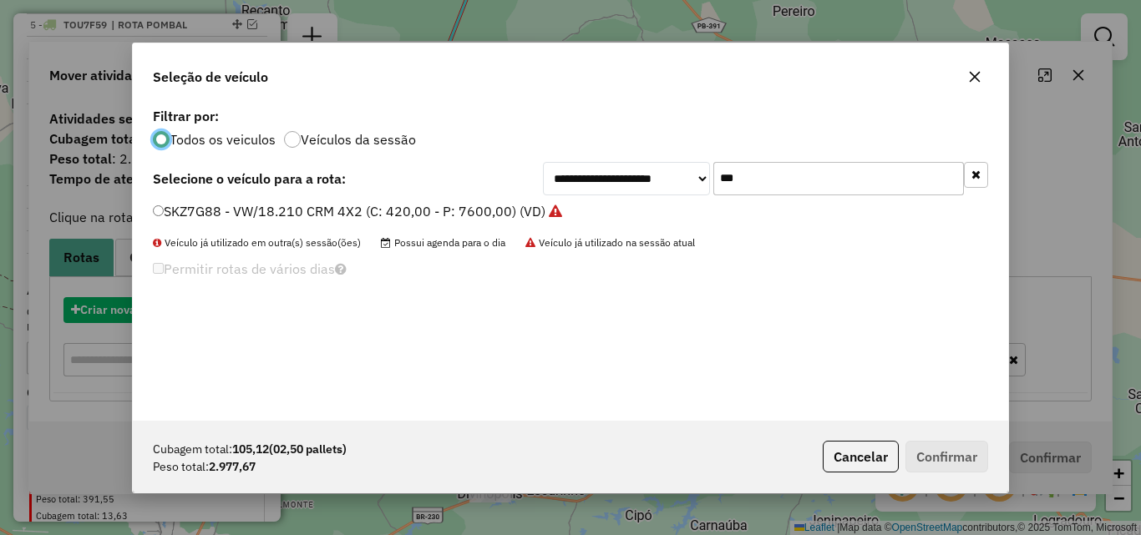
scroll to position [9, 5]
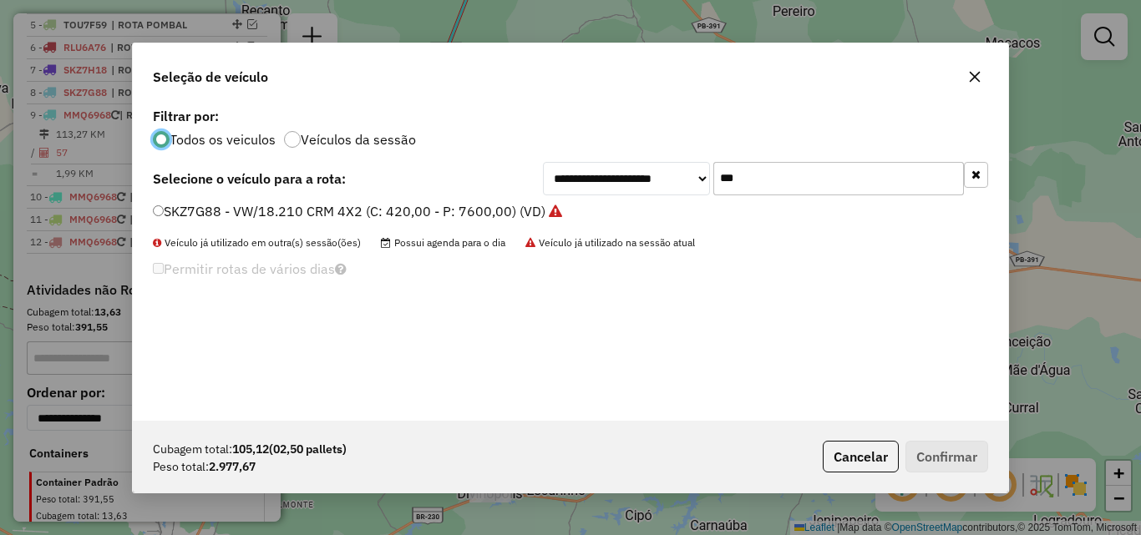
click at [873, 178] on input "***" at bounding box center [838, 178] width 251 height 33
type input "***"
drag, startPoint x: 235, startPoint y: 209, endPoint x: 423, endPoint y: 259, distance: 194.5
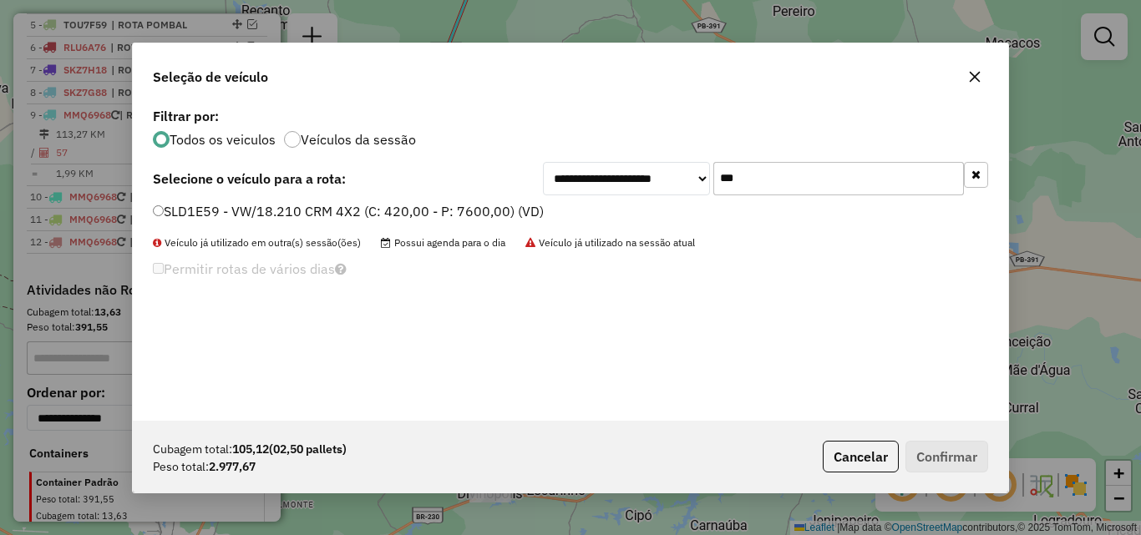
click at [236, 210] on label "SLD1E59 - VW/18.210 CRM 4X2 (C: 420,00 - P: 7600,00) (VD)" at bounding box center [348, 211] width 391 height 20
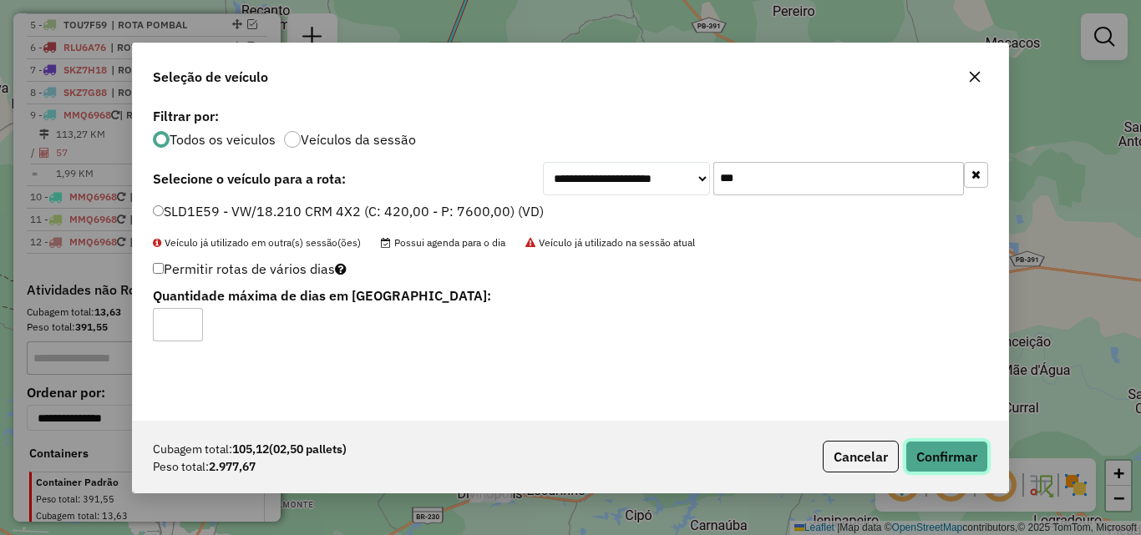
drag, startPoint x: 942, startPoint y: 464, endPoint x: 973, endPoint y: 459, distance: 31.3
click at [944, 463] on button "Confirmar" at bounding box center [946, 457] width 83 height 32
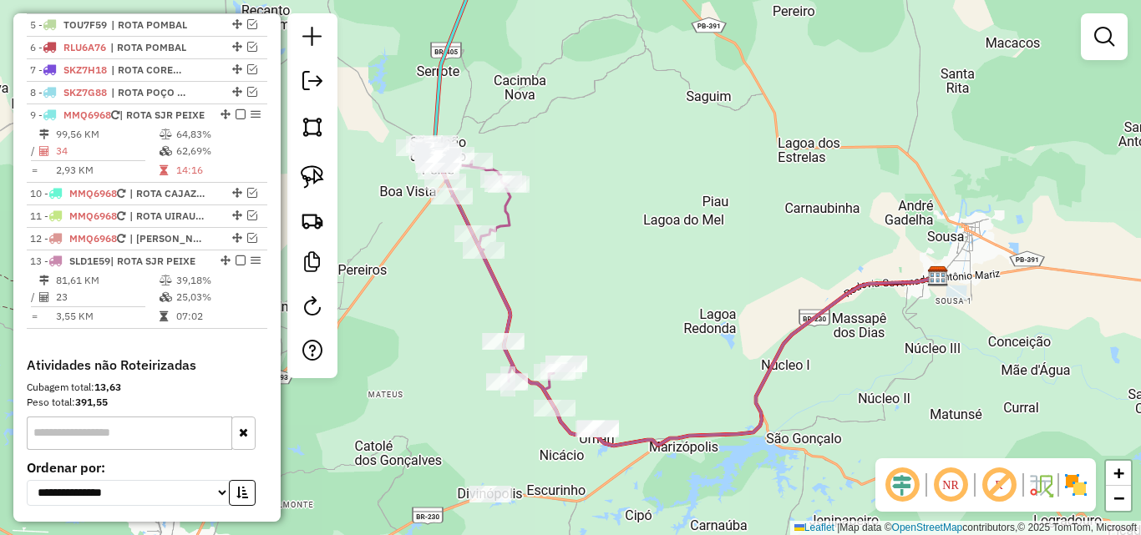
click at [516, 220] on icon at bounding box center [517, 296] width 161 height 277
select select "*********"
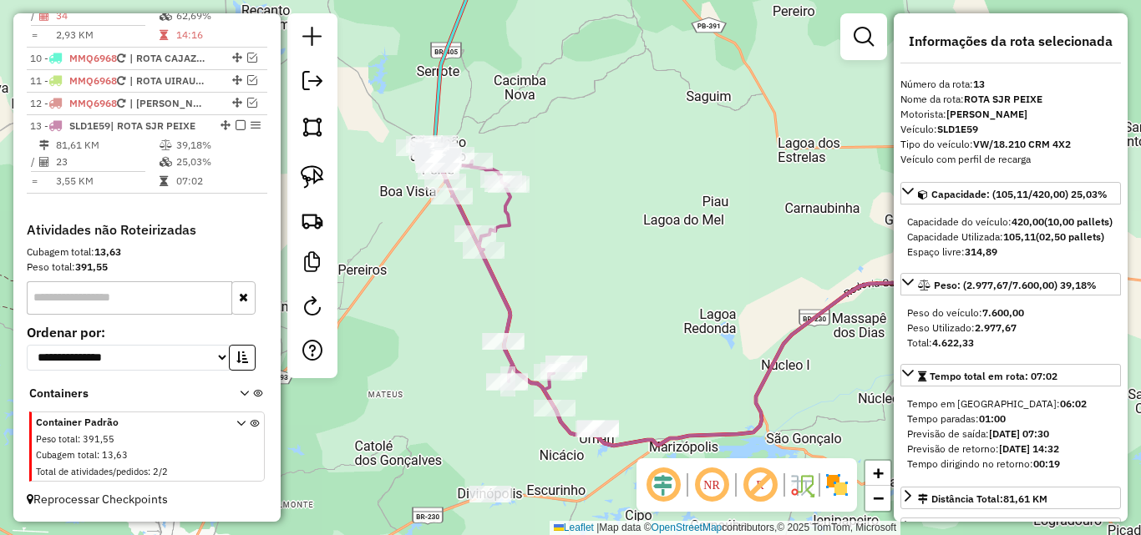
scroll to position [84, 0]
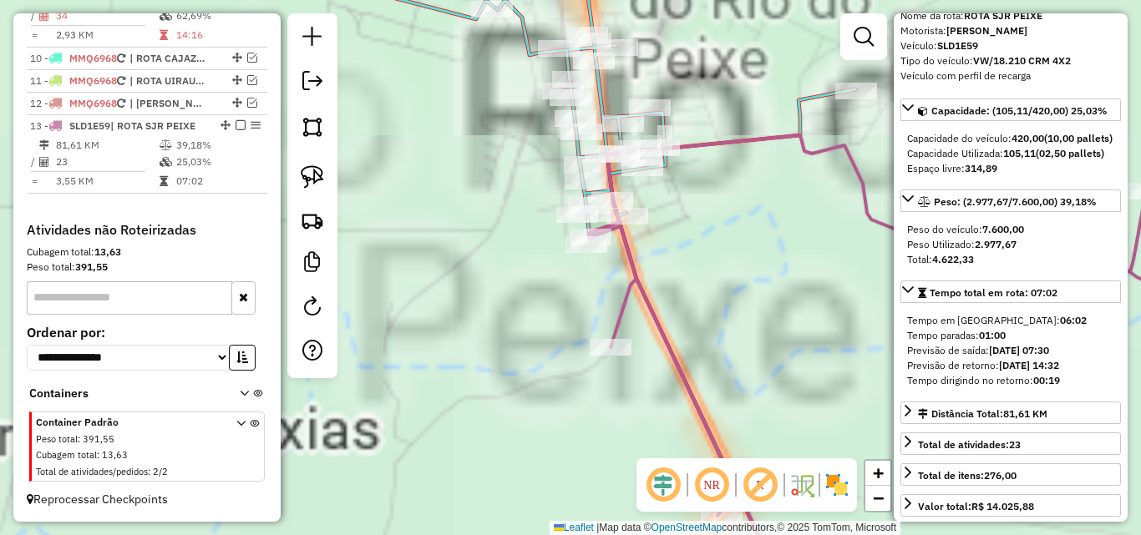
click at [761, 304] on div "Janela de atendimento Grade de atendimento Capacidade Transportadoras Veículos …" at bounding box center [570, 267] width 1141 height 535
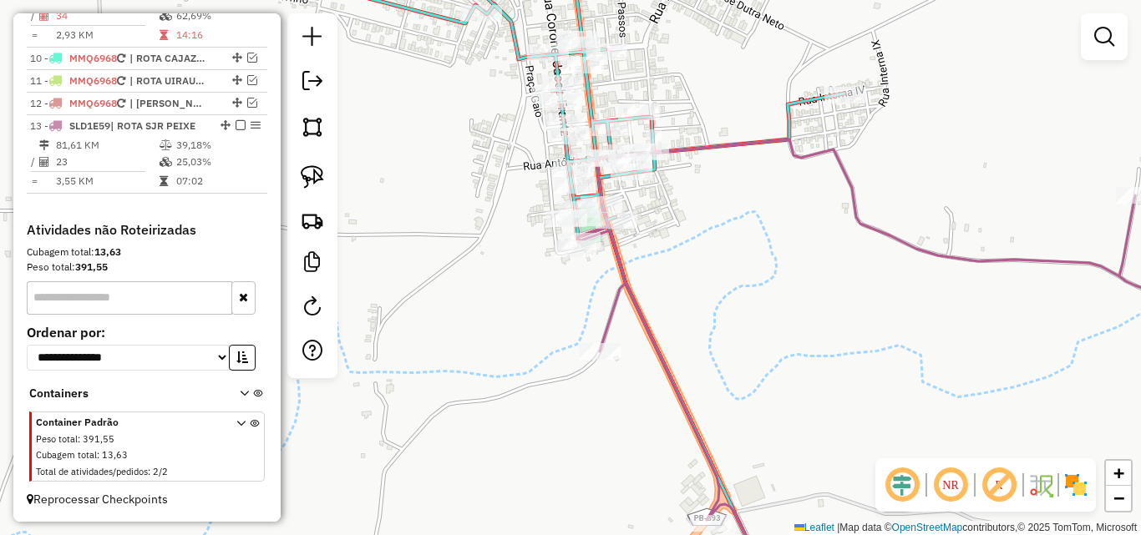
drag, startPoint x: 745, startPoint y: 277, endPoint x: 714, endPoint y: 250, distance: 41.4
click at [738, 278] on div "Janela de atendimento Grade de atendimento Capacidade Transportadoras Veículos …" at bounding box center [570, 267] width 1141 height 535
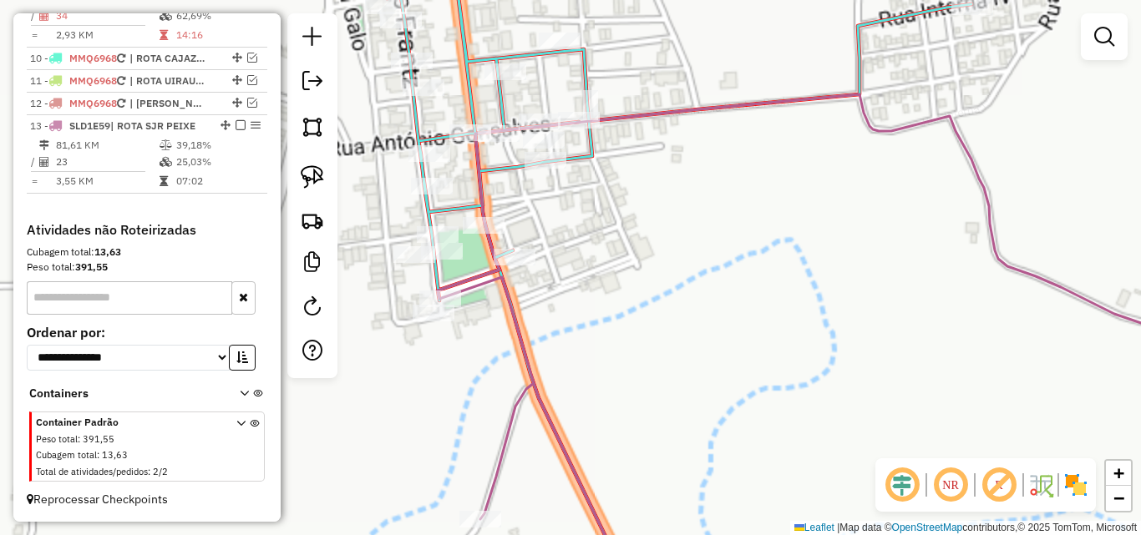
click at [702, 202] on div "Janela de atendimento Grade de atendimento Capacidade Transportadoras Veículos …" at bounding box center [570, 267] width 1141 height 535
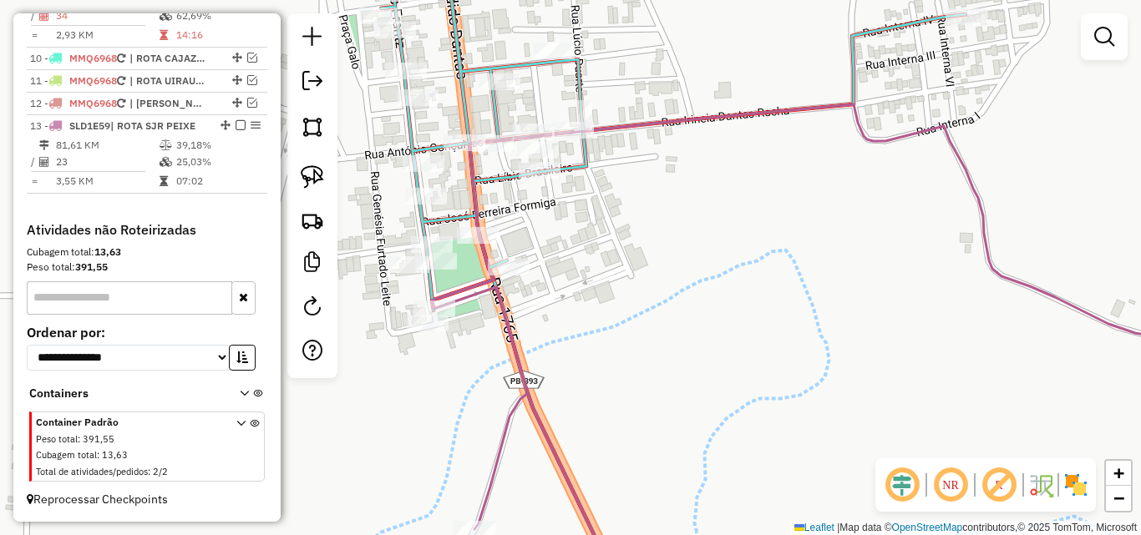
drag, startPoint x: 692, startPoint y: 233, endPoint x: 677, endPoint y: 260, distance: 30.7
click at [681, 260] on div "Janela de atendimento Grade de atendimento Capacidade Transportadoras Veículos …" at bounding box center [570, 267] width 1141 height 535
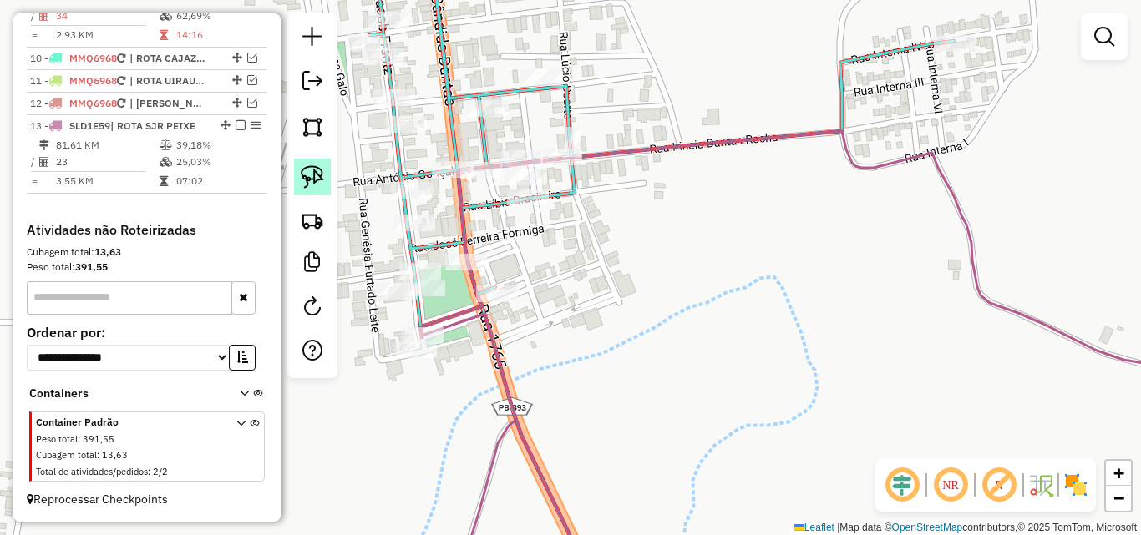
click at [321, 175] on img at bounding box center [312, 176] width 23 height 23
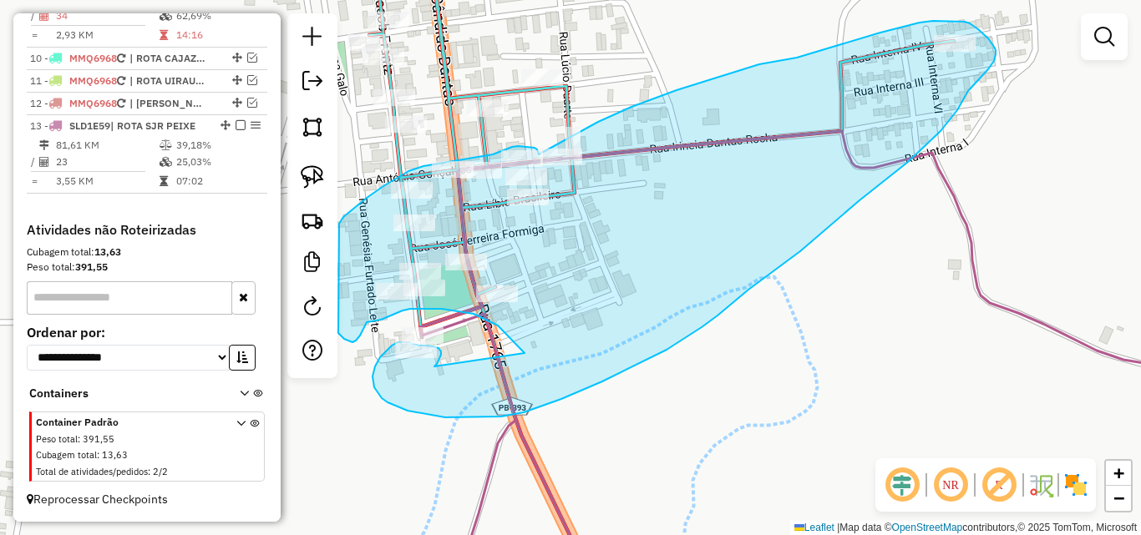
drag, startPoint x: 435, startPoint y: 366, endPoint x: 524, endPoint y: 353, distance: 90.2
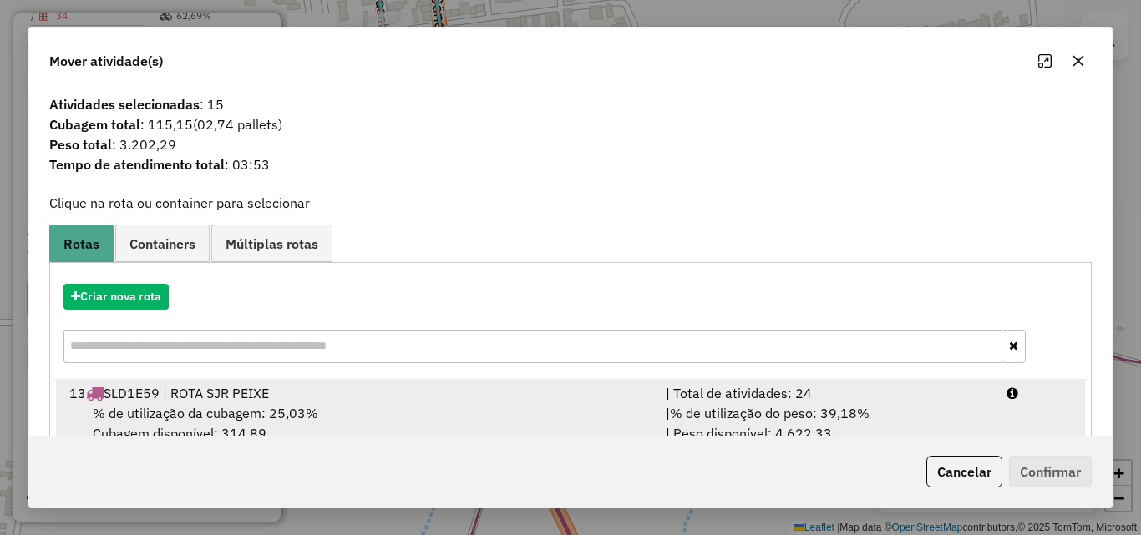
drag, startPoint x: 657, startPoint y: 389, endPoint x: 878, endPoint y: 417, distance: 222.2
click at [658, 390] on div "| Total de atividades: 24" at bounding box center [826, 393] width 341 height 20
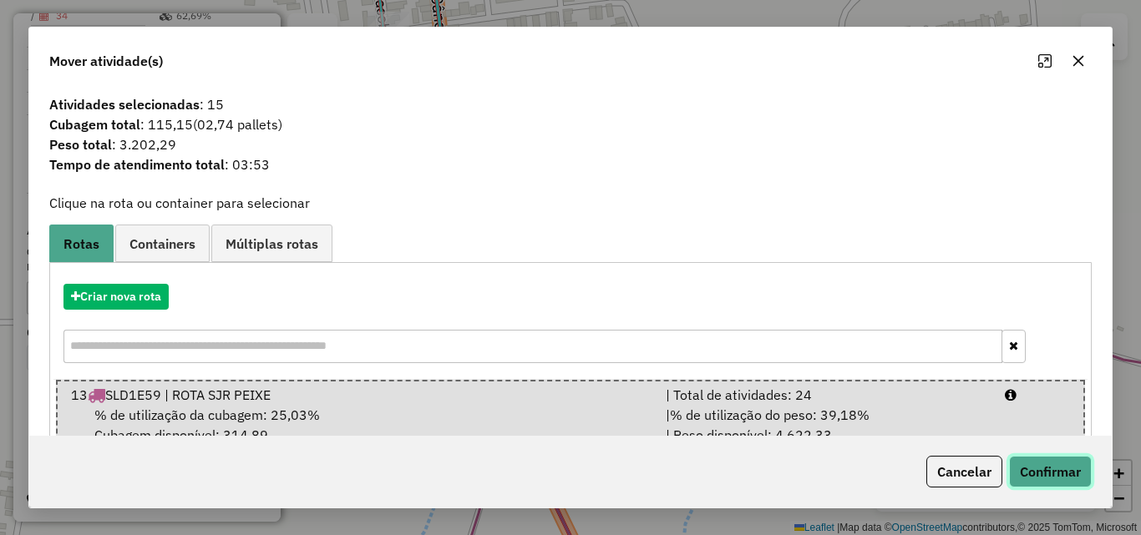
drag, startPoint x: 1067, startPoint y: 460, endPoint x: 855, endPoint y: 413, distance: 217.2
click at [1066, 461] on button "Confirmar" at bounding box center [1050, 472] width 83 height 32
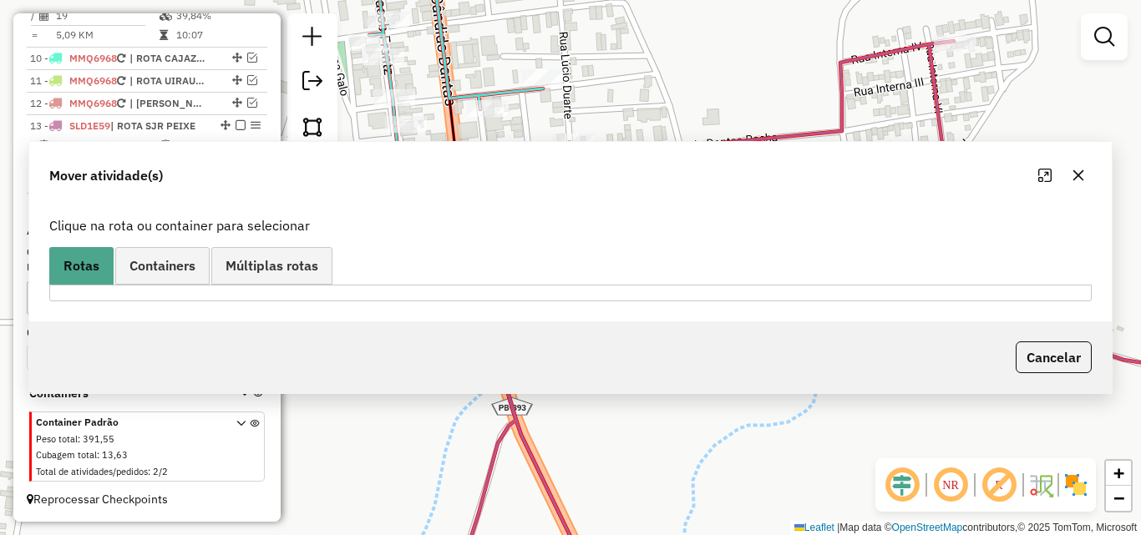
scroll to position [772, 0]
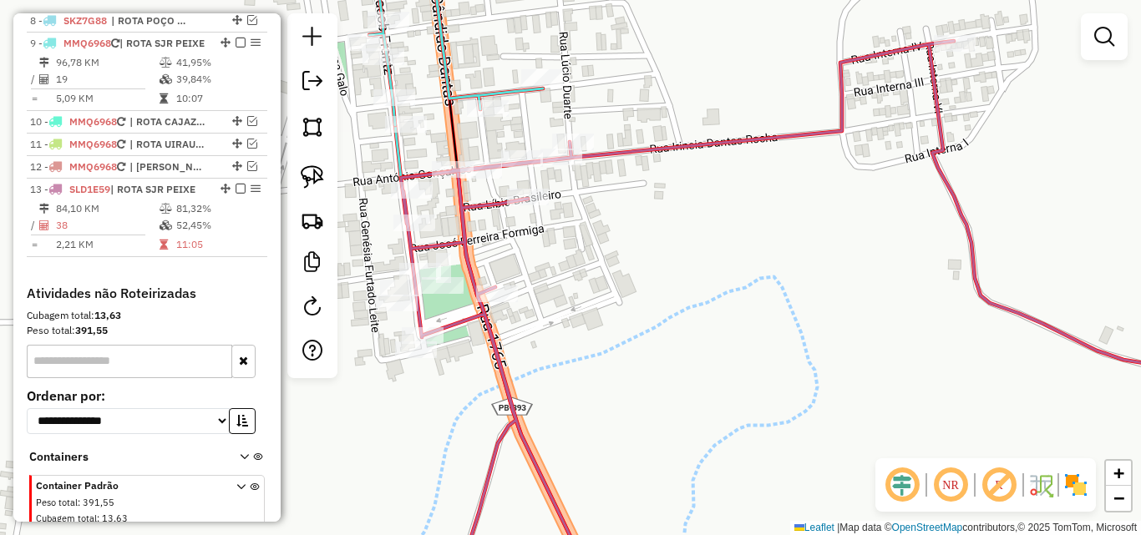
click at [653, 140] on icon at bounding box center [827, 315] width 853 height 548
select select "*********"
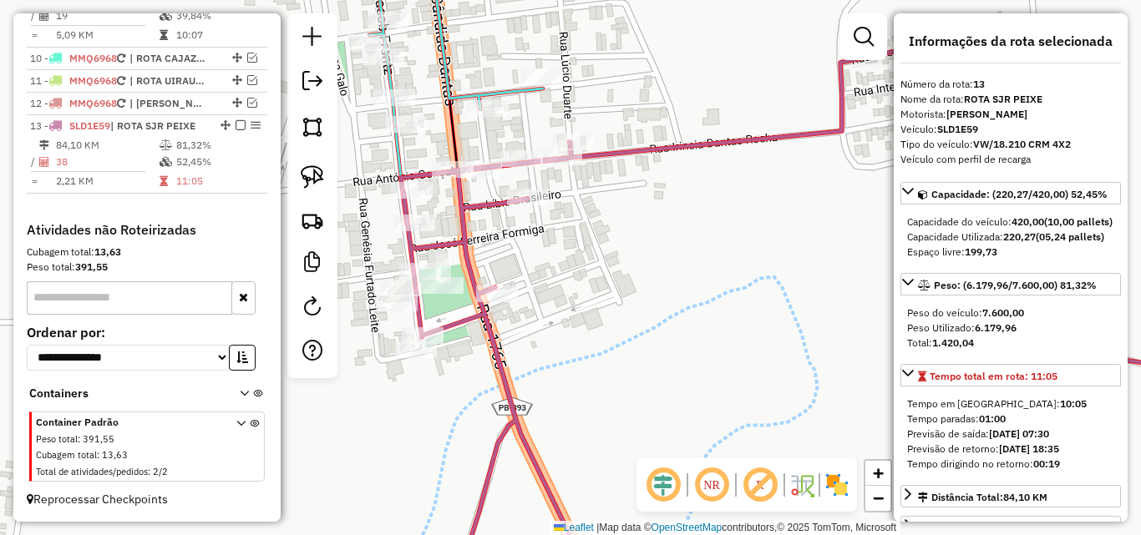
scroll to position [84, 0]
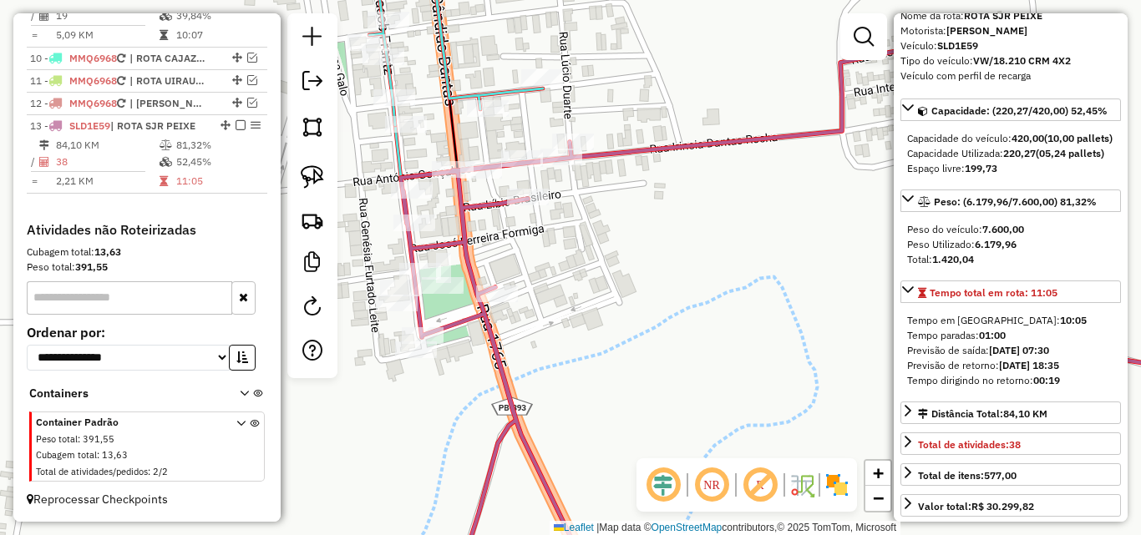
click at [448, 72] on icon at bounding box center [420, 36] width 246 height 179
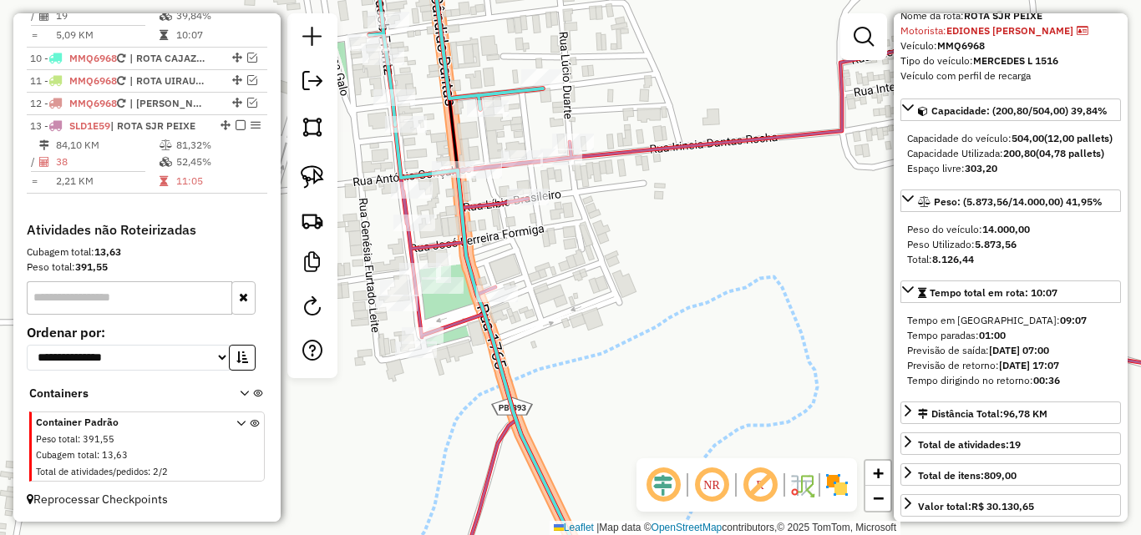
scroll to position [807, 0]
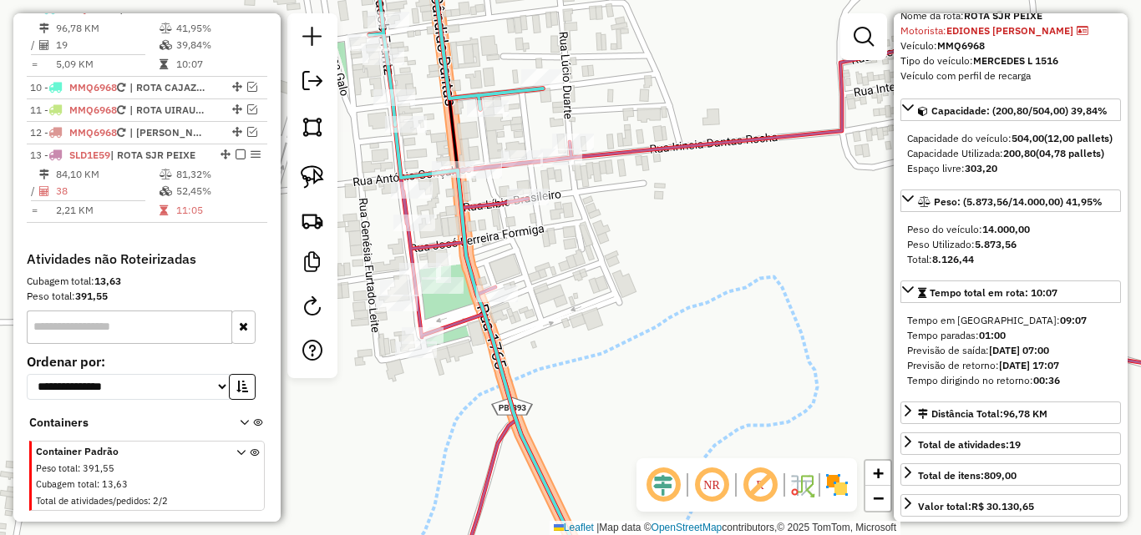
click at [615, 151] on icon at bounding box center [827, 315] width 853 height 548
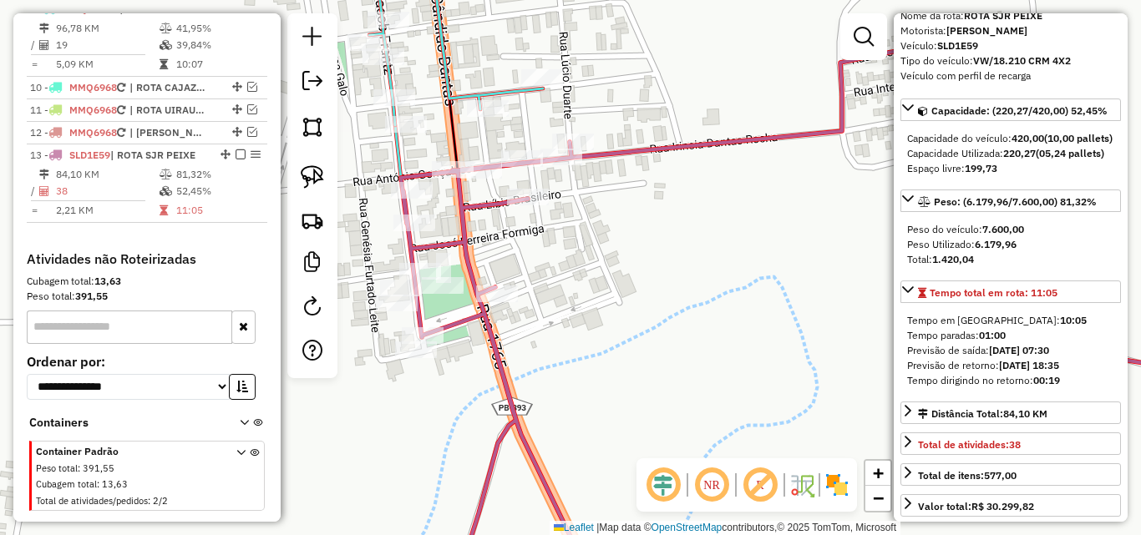
scroll to position [866, 0]
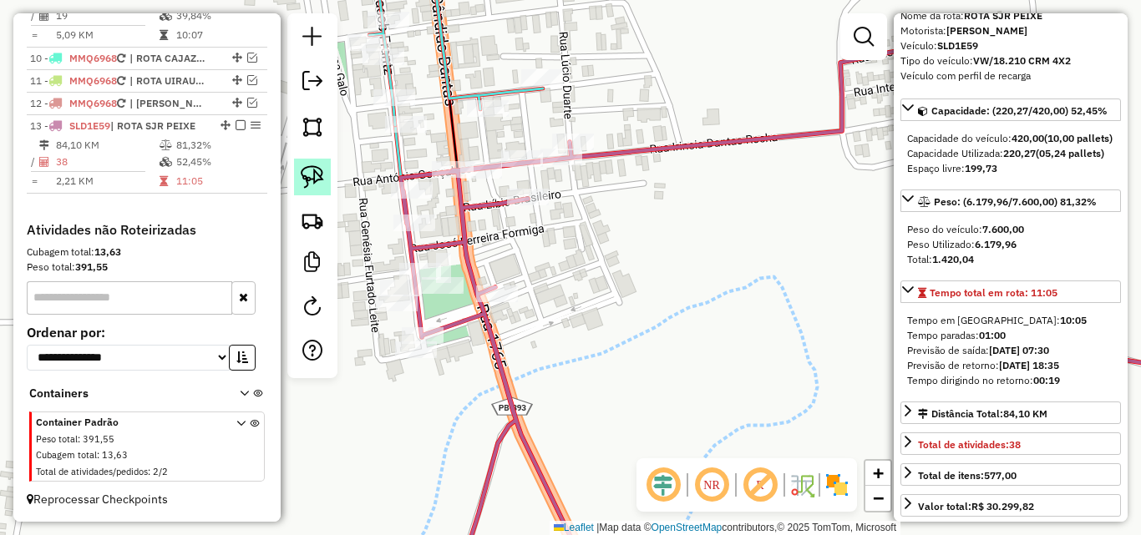
click at [307, 184] on img at bounding box center [312, 176] width 23 height 23
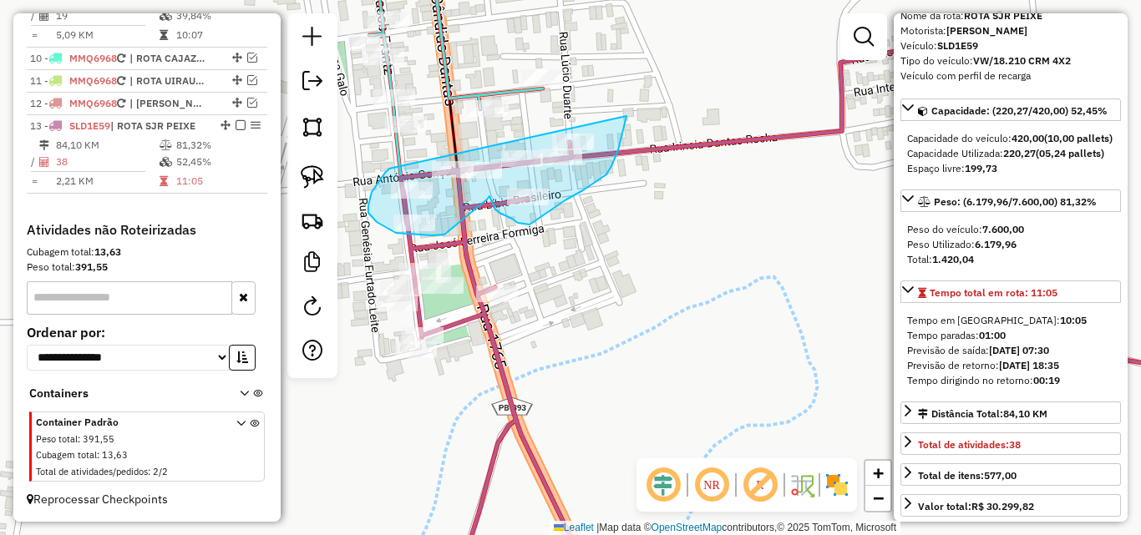
drag, startPoint x: 371, startPoint y: 199, endPoint x: 627, endPoint y: 105, distance: 272.9
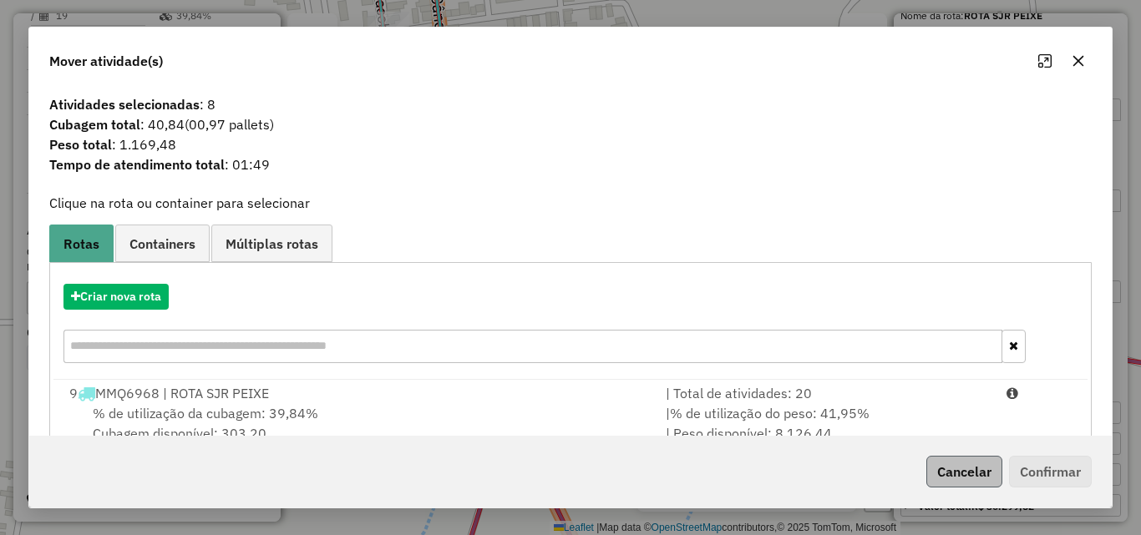
drag, startPoint x: 939, startPoint y: 412, endPoint x: 990, endPoint y: 459, distance: 70.3
click at [944, 416] on div "| % de utilização do peso: 41,95% | Peso disponível: 8.126,44" at bounding box center [826, 423] width 341 height 40
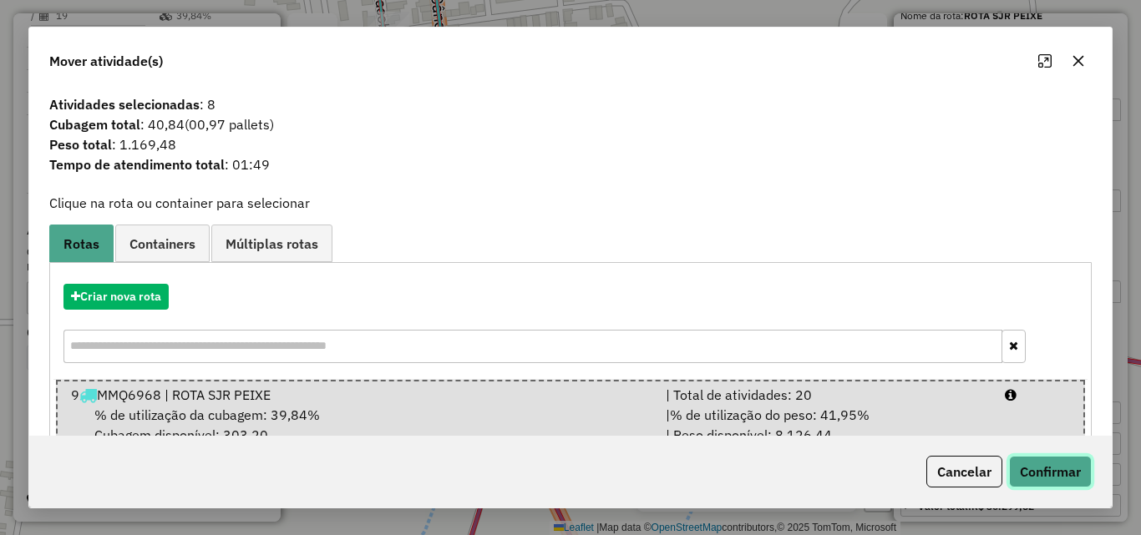
click at [1022, 479] on button "Confirmar" at bounding box center [1050, 472] width 83 height 32
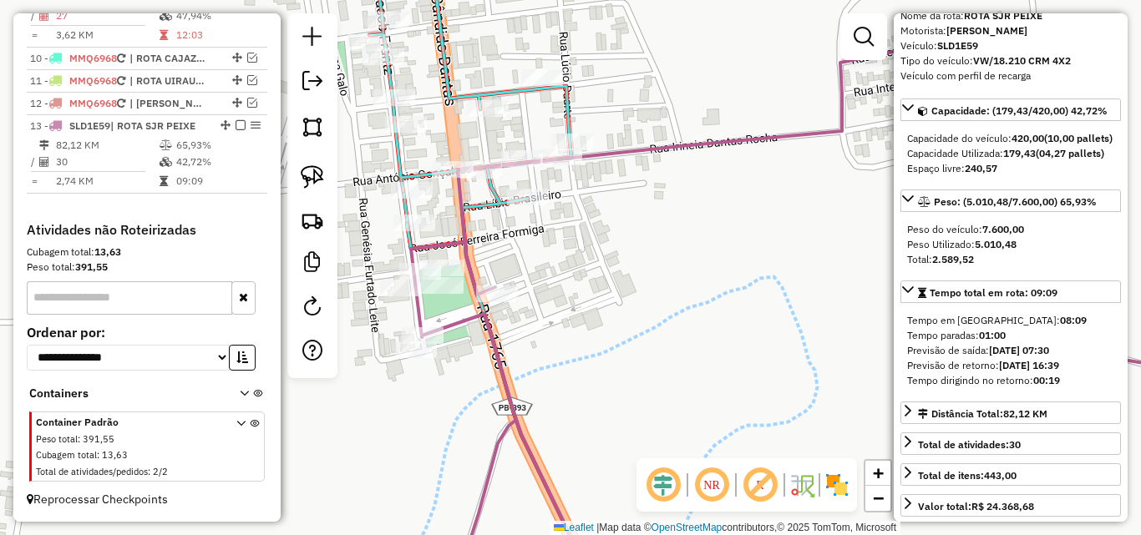
click at [459, 97] on icon at bounding box center [434, 98] width 274 height 302
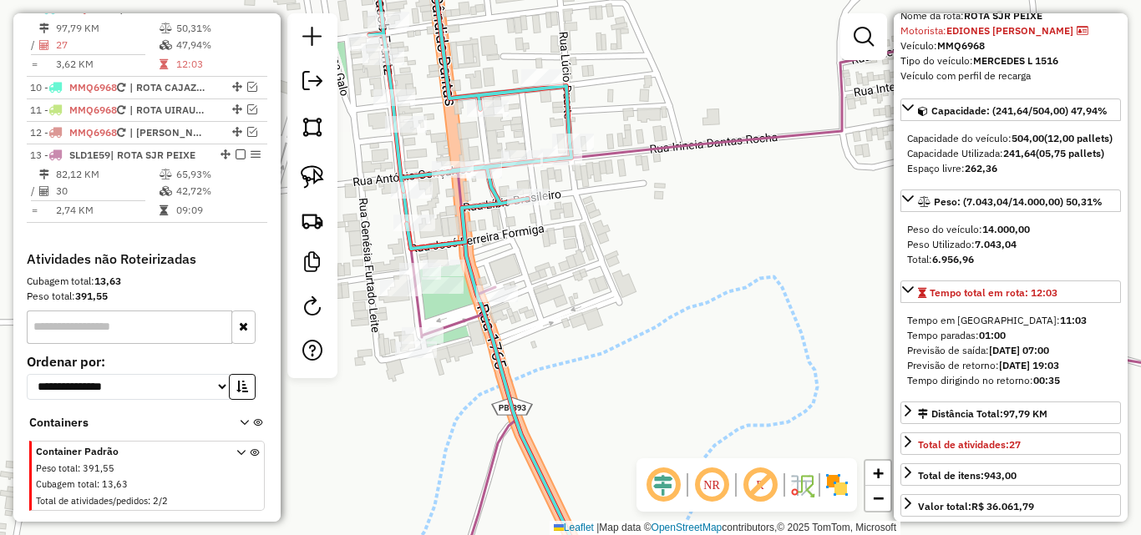
click at [458, 326] on icon at bounding box center [832, 315] width 843 height 548
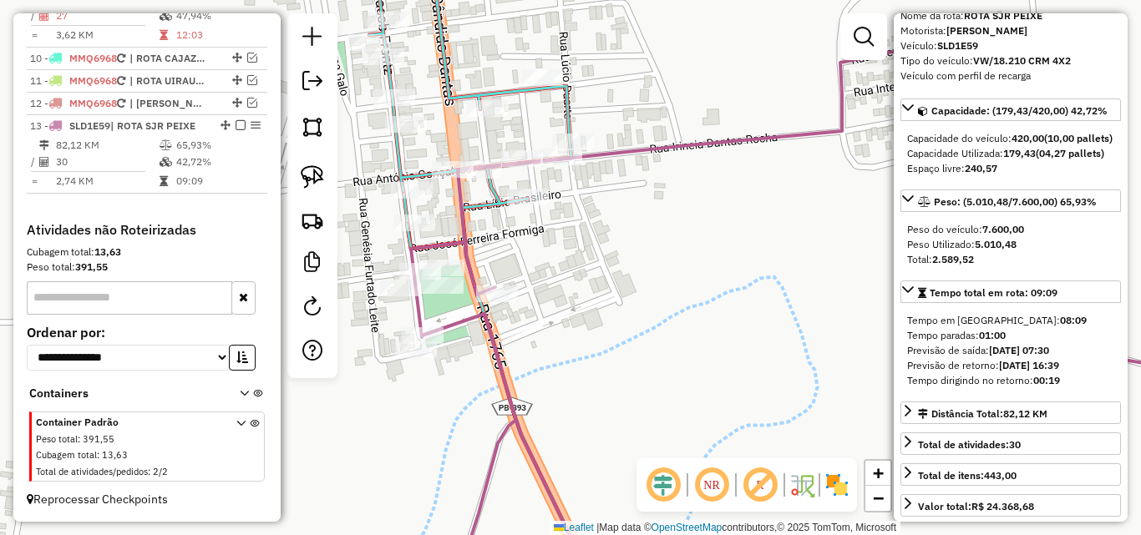
click at [452, 88] on icon at bounding box center [434, 98] width 274 height 302
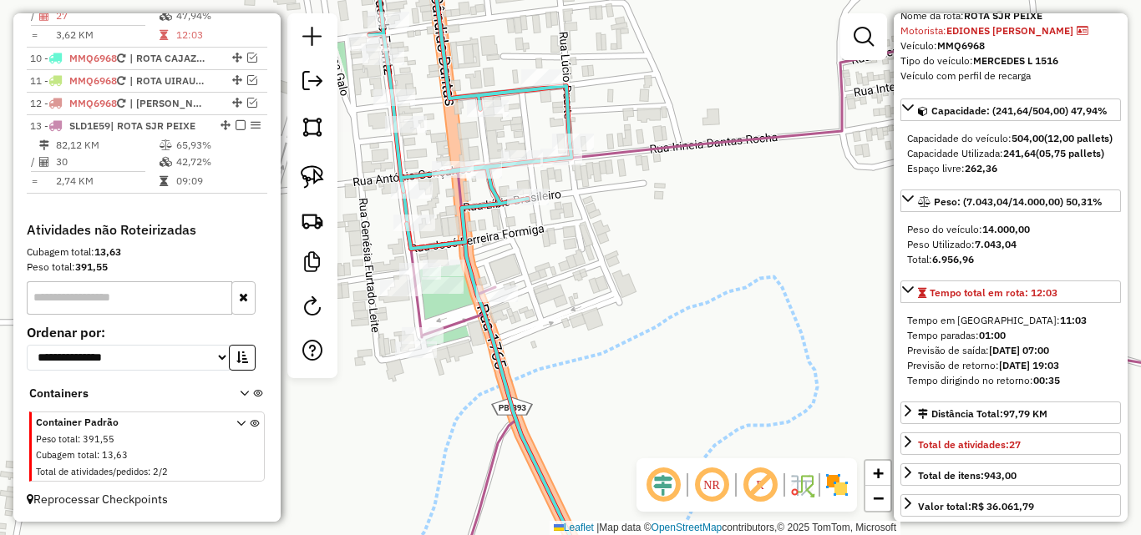
scroll to position [807, 0]
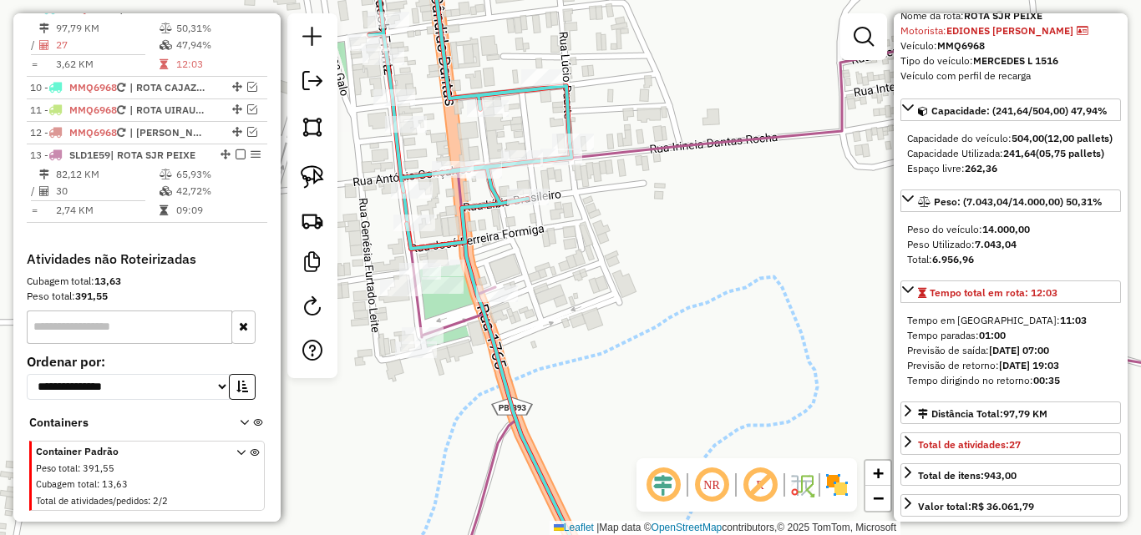
click at [450, 322] on icon at bounding box center [832, 315] width 843 height 548
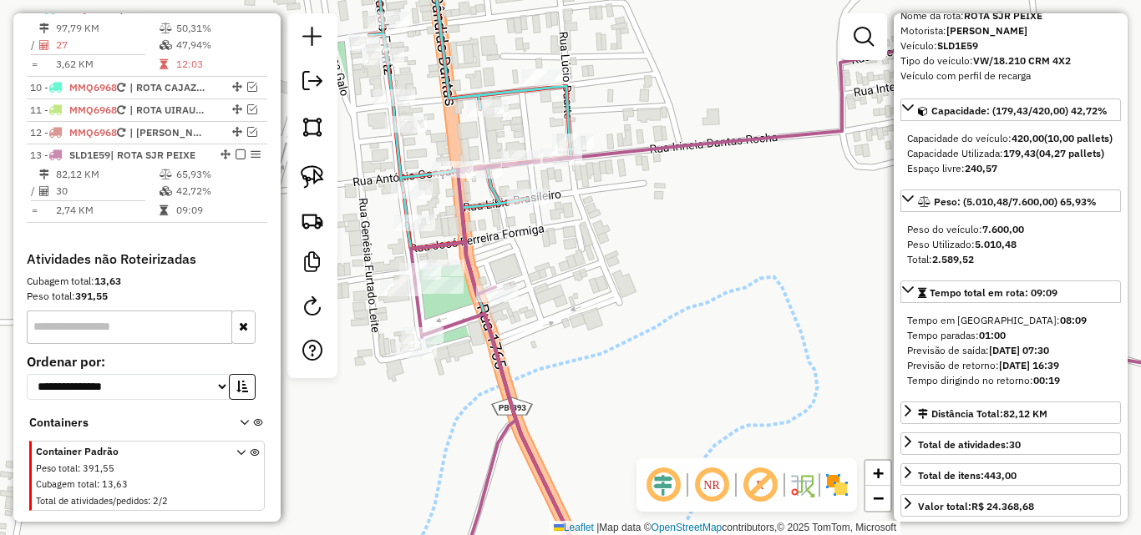
scroll to position [866, 0]
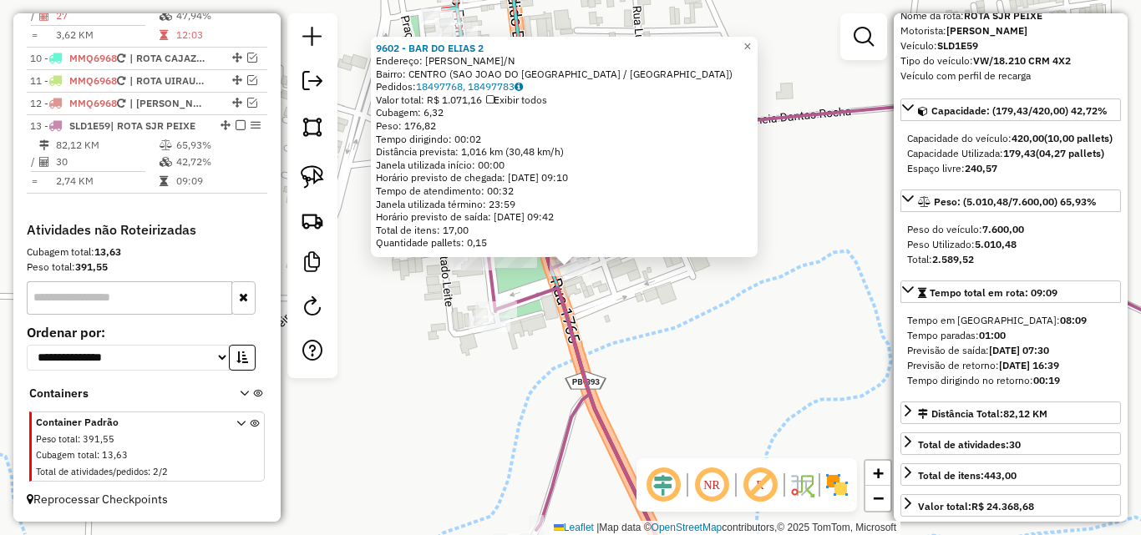
click at [633, 320] on div "9602 - BAR DO ELIAS 2 Endereço: LUIZ BERNARDO S/N Bairro: CENTRO (SAO JOAO DO R…" at bounding box center [570, 267] width 1141 height 535
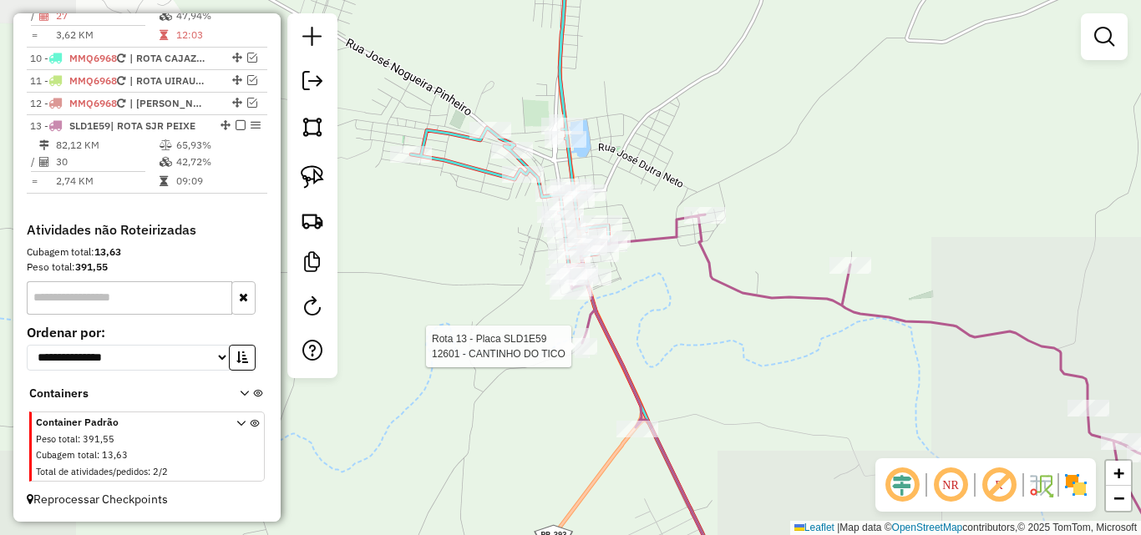
select select "*********"
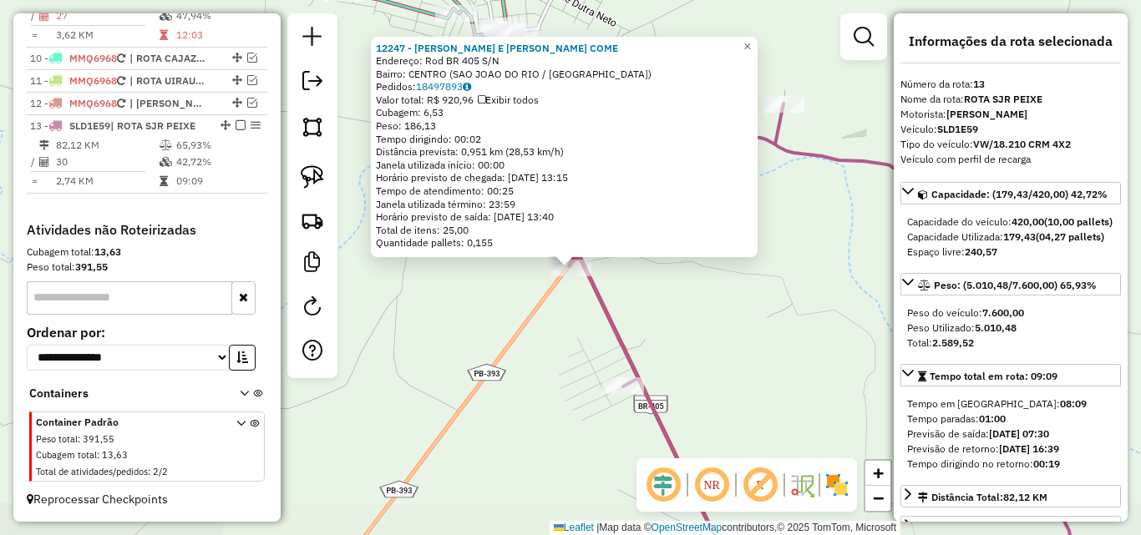
drag, startPoint x: 466, startPoint y: 379, endPoint x: 453, endPoint y: 367, distance: 17.7
click at [465, 379] on div "12247 - PIRES E SANTANA COME Endereço: Rod BR 405 S/N Bairro: CENTRO (SAO JOAO …" at bounding box center [570, 267] width 1141 height 535
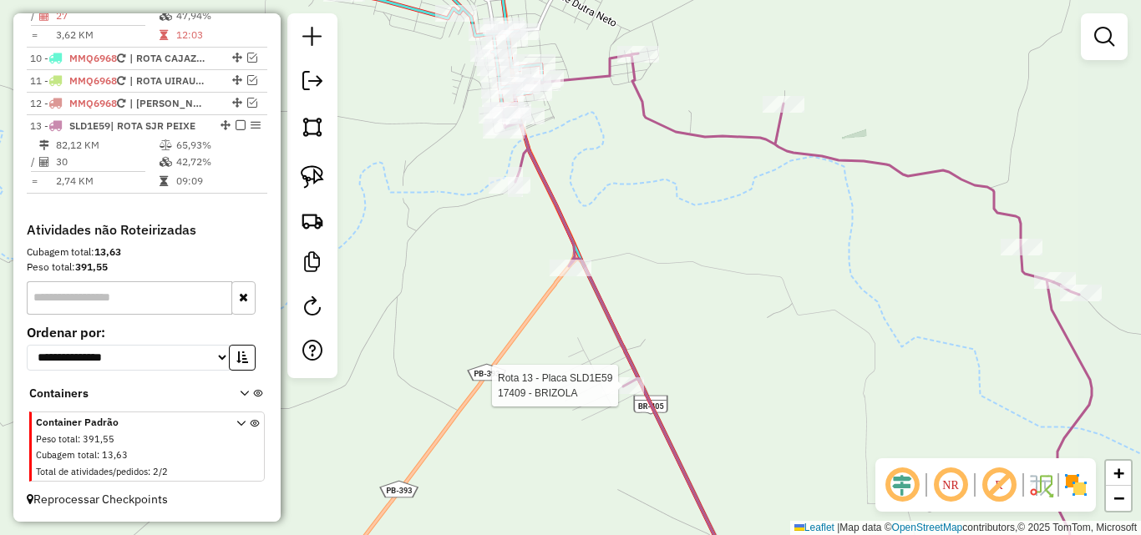
select select "*********"
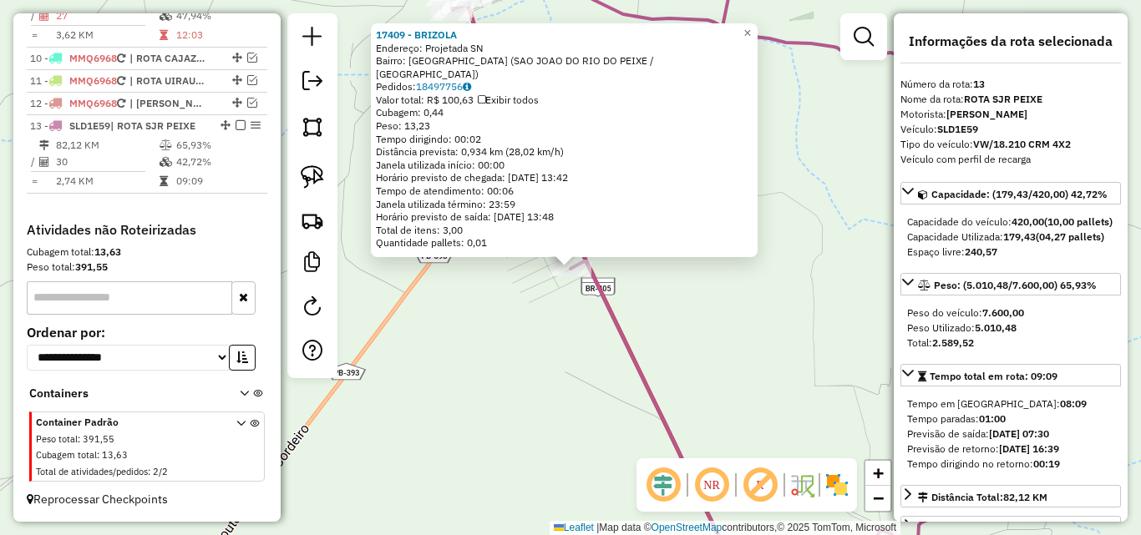
click at [514, 399] on div "17409 - BRIZOLA Endereço: Projetada SN Bairro: VILA NOVA (SAO JOAO DO RIO DO PE…" at bounding box center [570, 267] width 1141 height 535
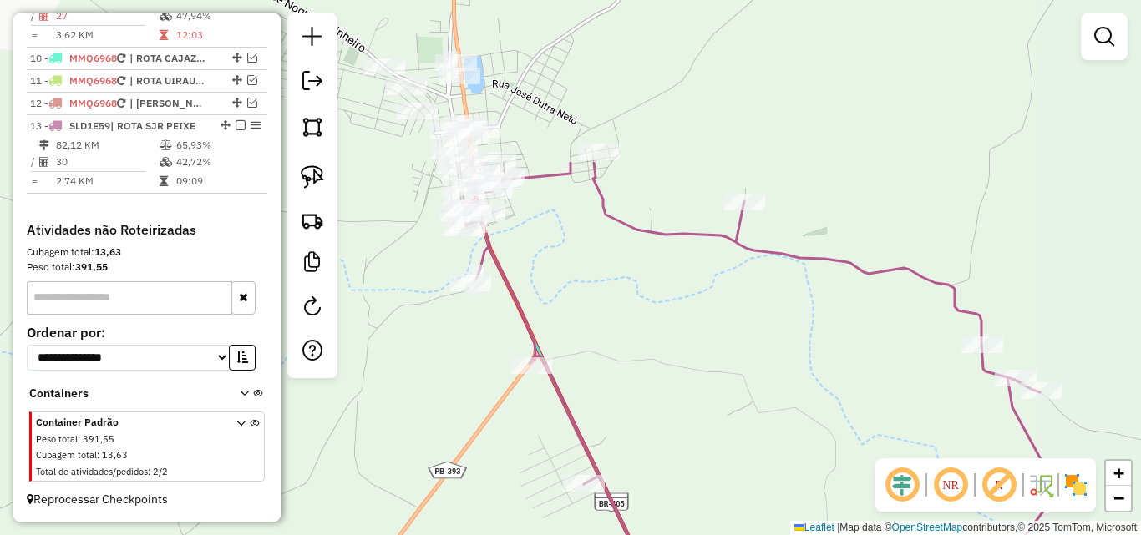
drag, startPoint x: 691, startPoint y: 291, endPoint x: 683, endPoint y: 443, distance: 152.2
click at [683, 453] on div "Janela de atendimento Grade de atendimento Capacidade Transportadoras Veículos …" at bounding box center [570, 267] width 1141 height 535
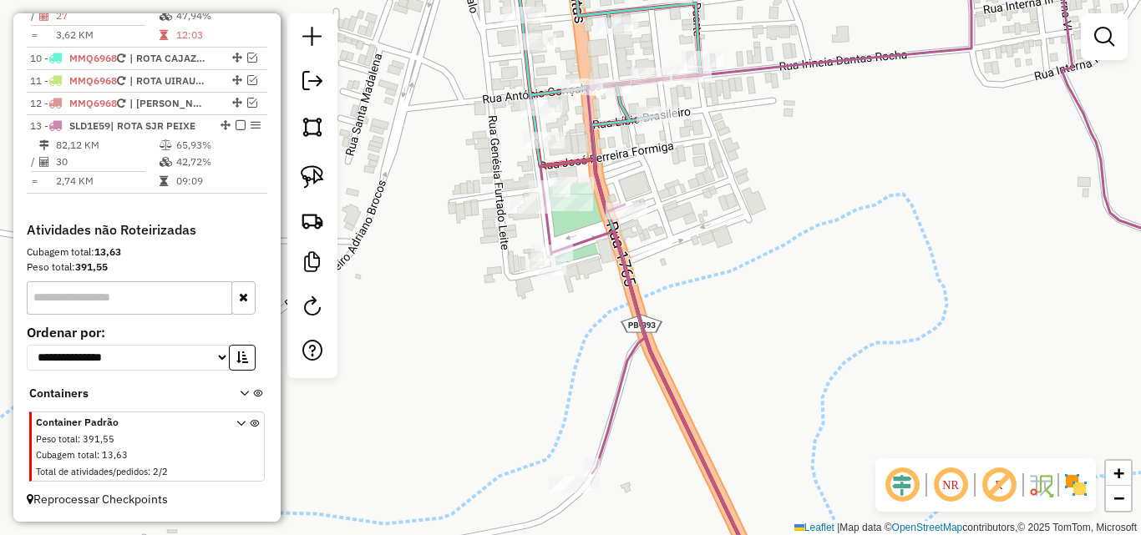
click at [582, 163] on icon at bounding box center [897, 273] width 714 height 630
select select "*********"
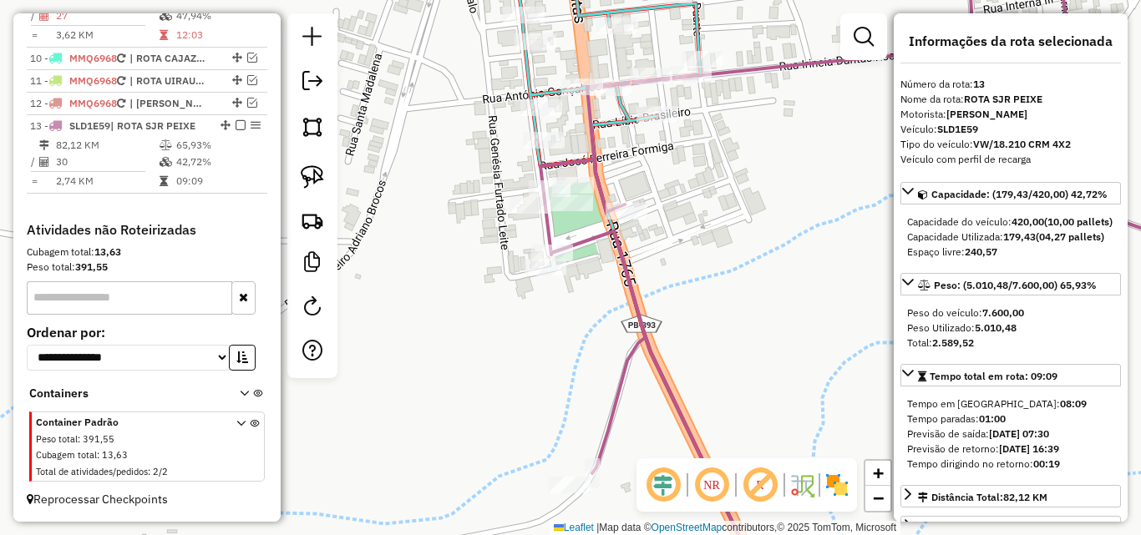
scroll to position [501, 0]
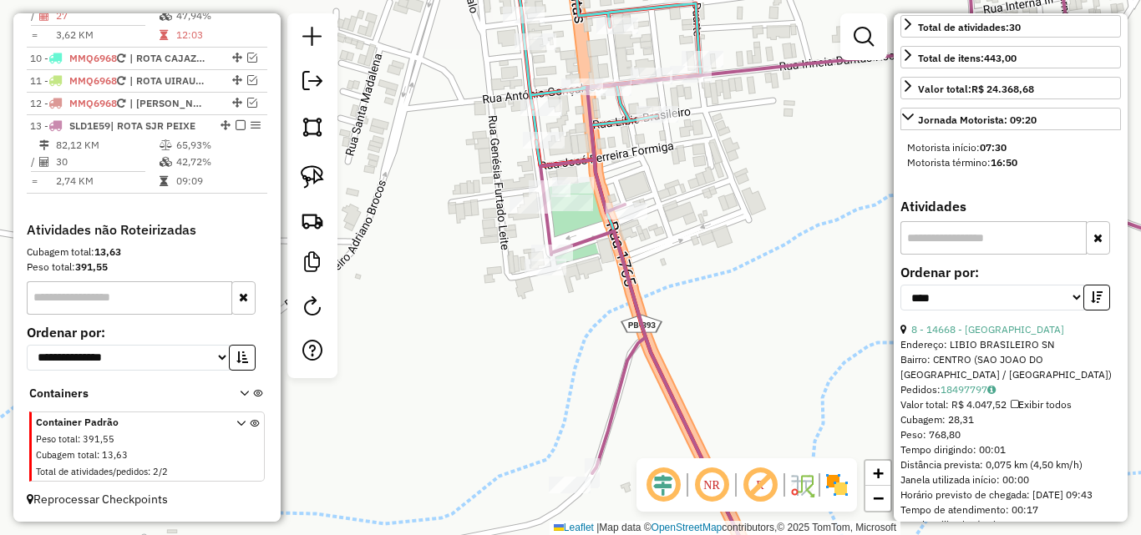
click at [529, 79] on icon at bounding box center [600, 57] width 202 height 220
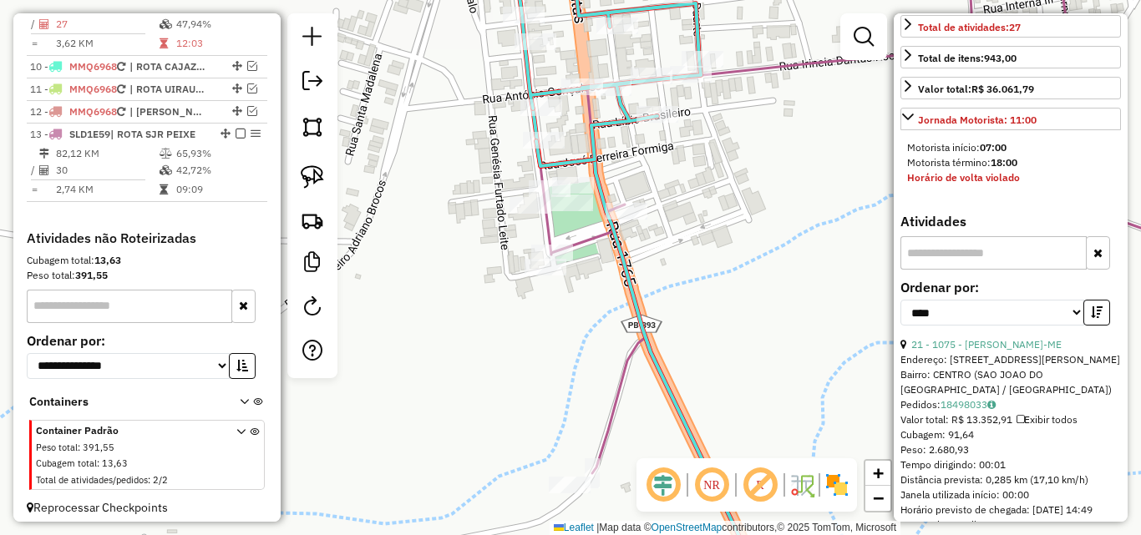
scroll to position [807, 0]
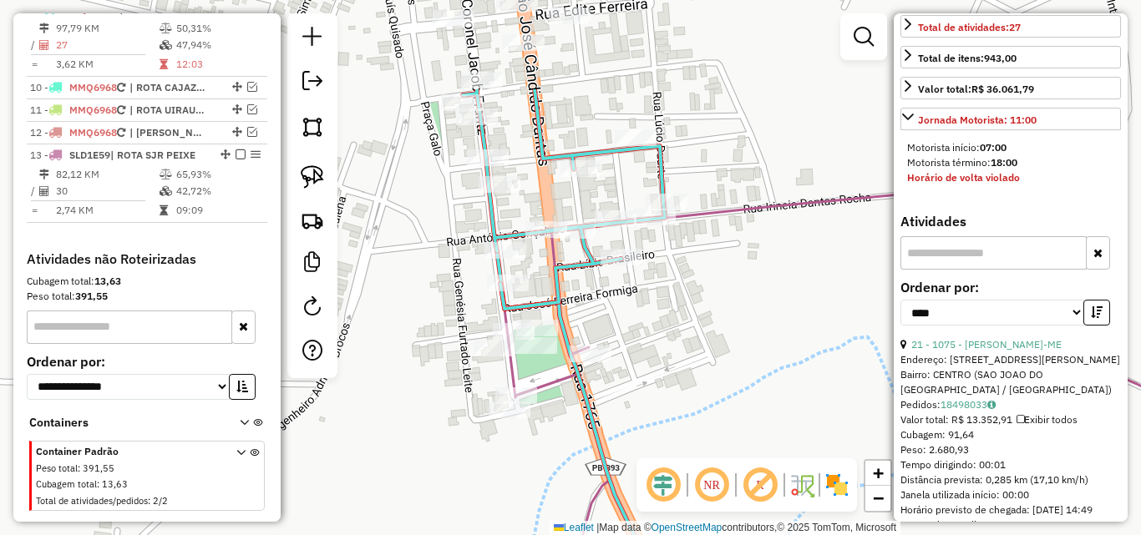
drag, startPoint x: 650, startPoint y: 226, endPoint x: 726, endPoint y: 290, distance: 99.6
click at [655, 311] on div "Janela de atendimento Grade de atendimento Capacidade Transportadoras Veículos …" at bounding box center [570, 267] width 1141 height 535
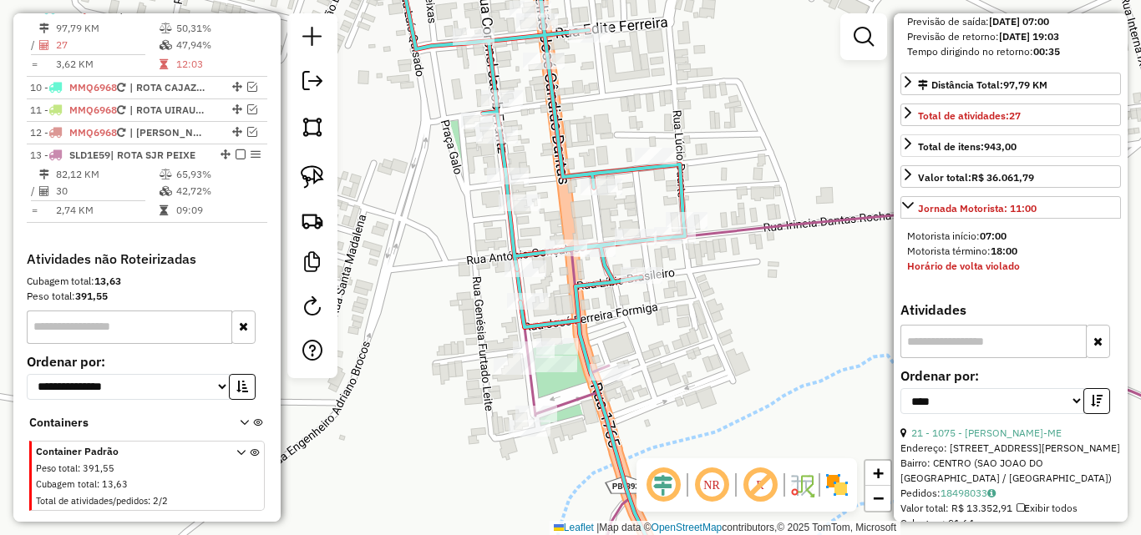
scroll to position [334, 0]
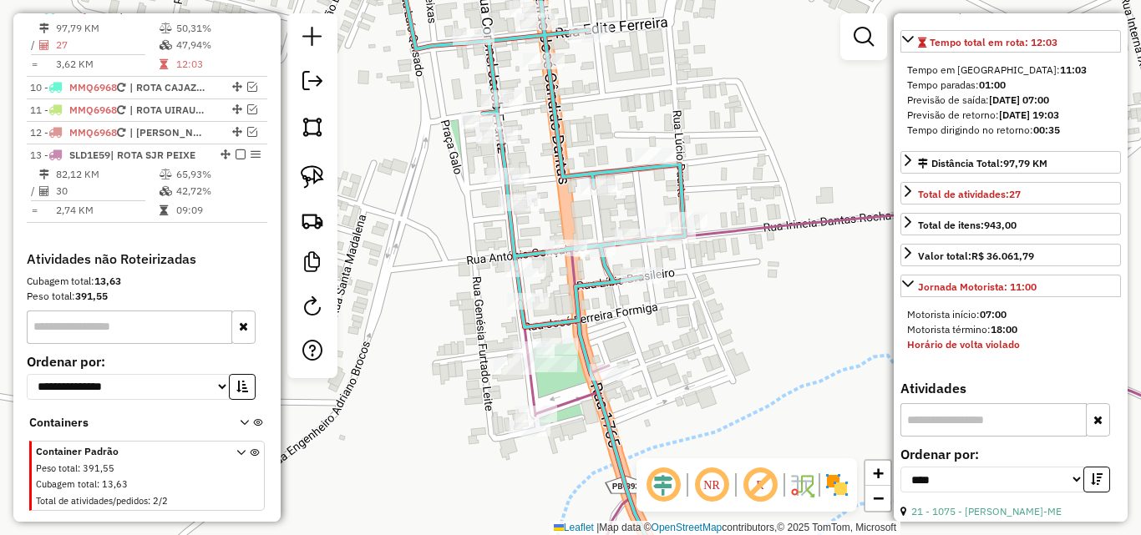
click at [578, 398] on icon at bounding box center [889, 353] width 730 height 469
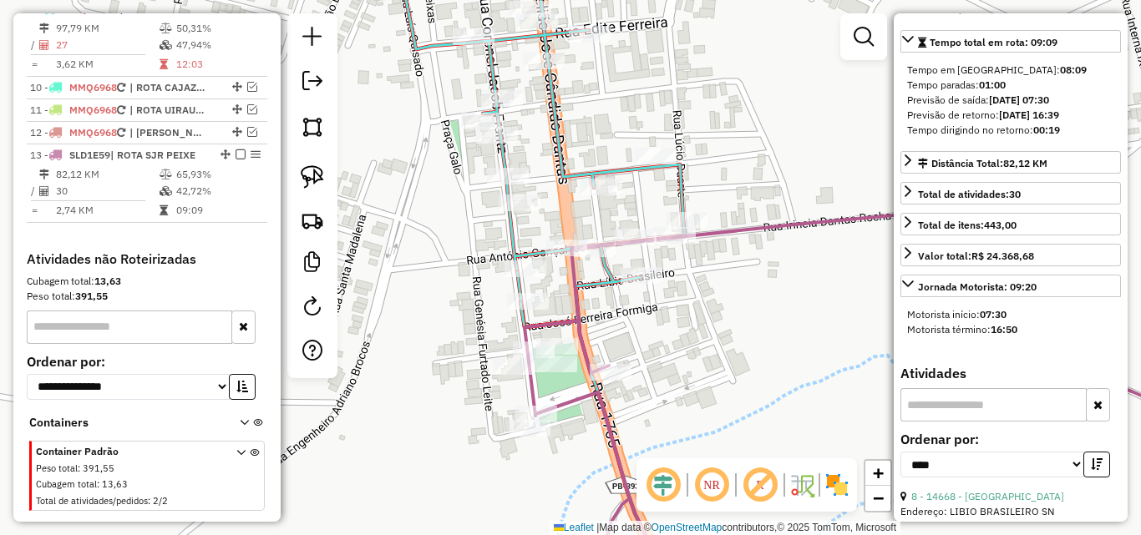
scroll to position [866, 0]
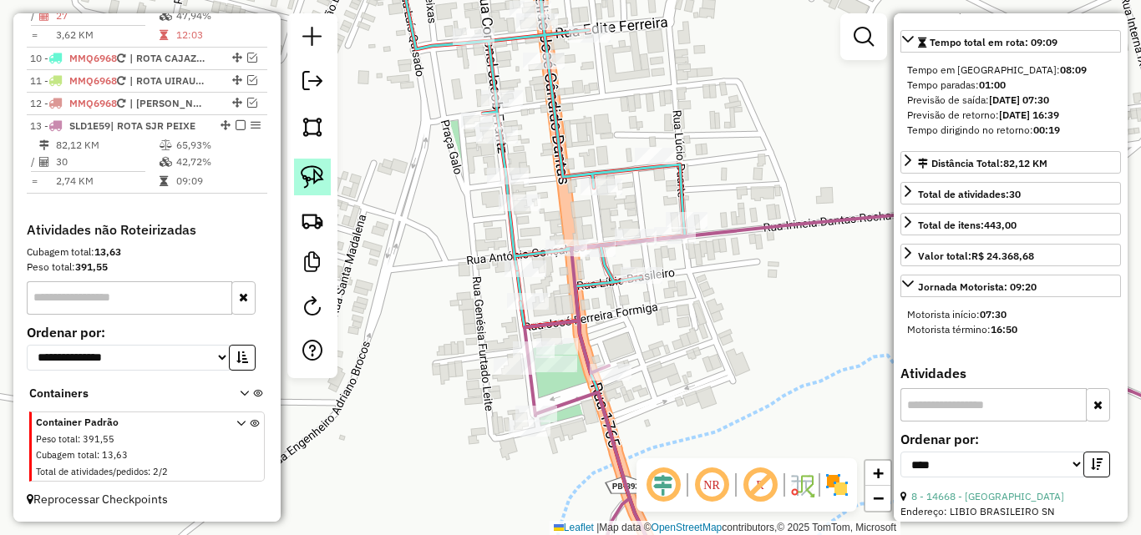
click at [308, 170] on img at bounding box center [312, 176] width 23 height 23
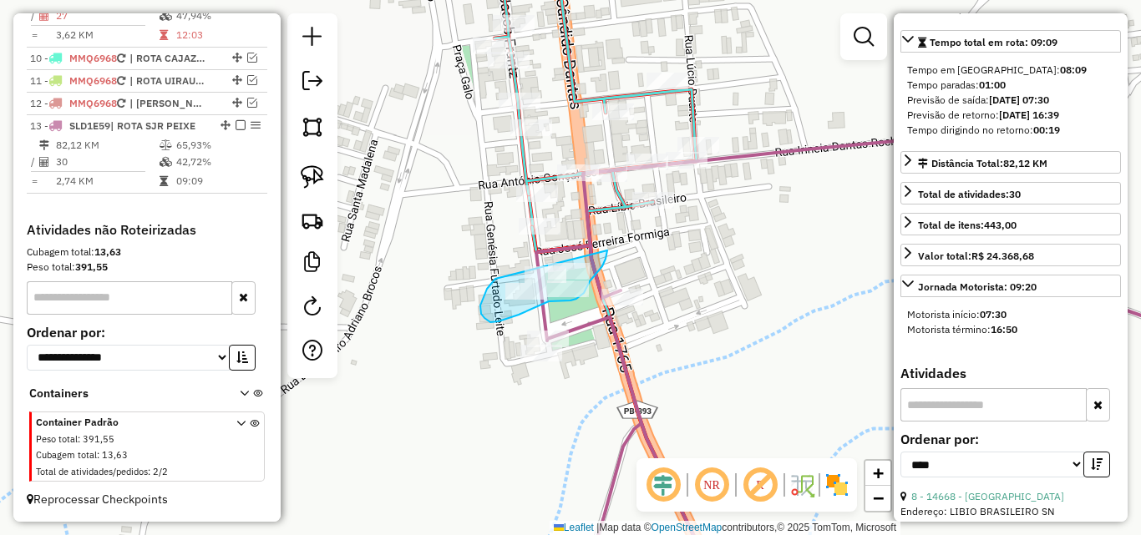
drag, startPoint x: 487, startPoint y: 289, endPoint x: 605, endPoint y: 250, distance: 124.1
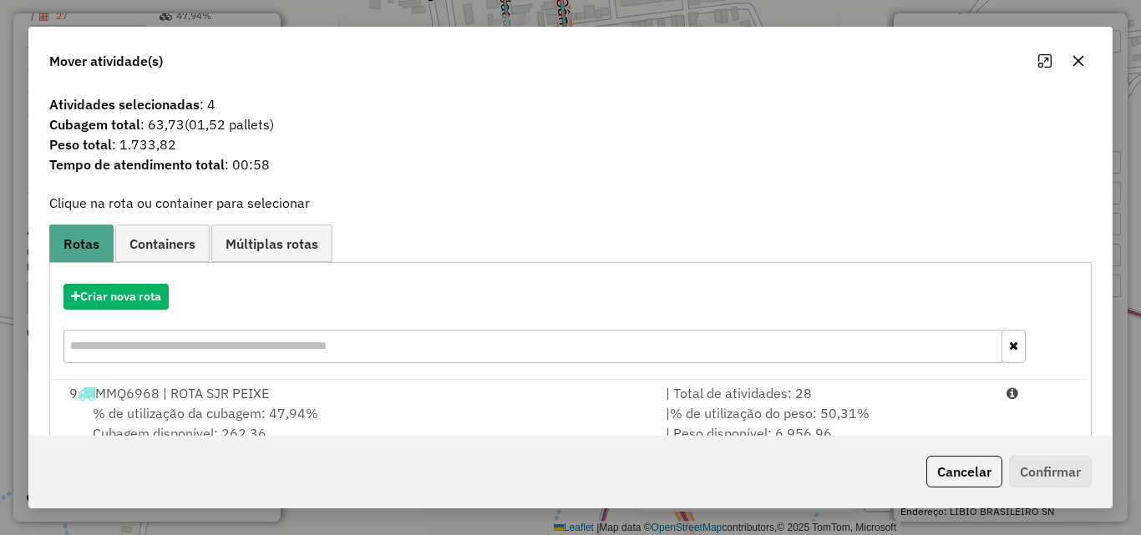
drag, startPoint x: 921, startPoint y: 387, endPoint x: 916, endPoint y: 321, distance: 67.0
click at [920, 387] on div "| Total de atividades: 28" at bounding box center [826, 393] width 341 height 20
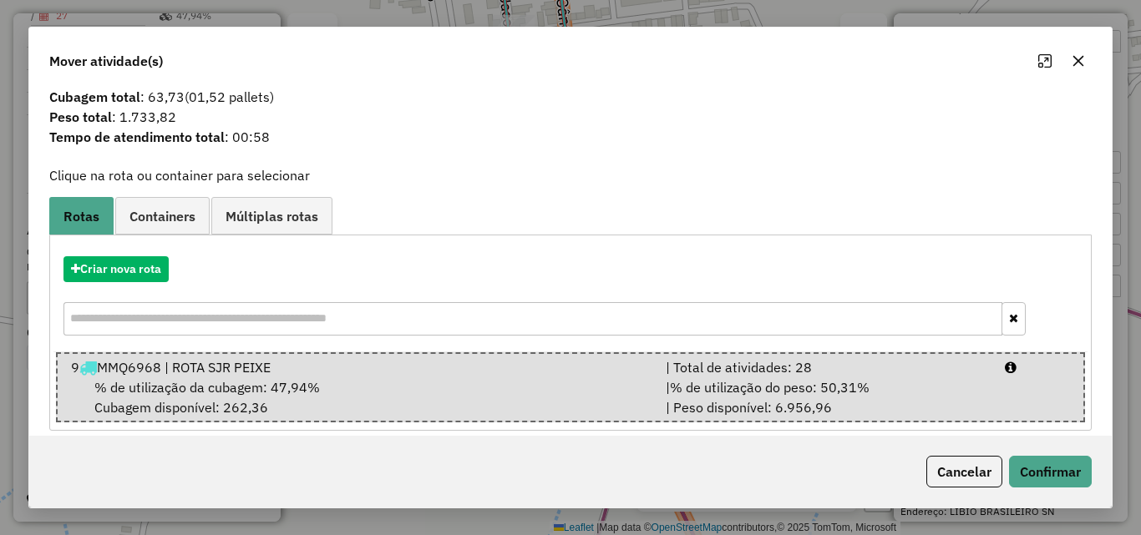
scroll to position [43, 0]
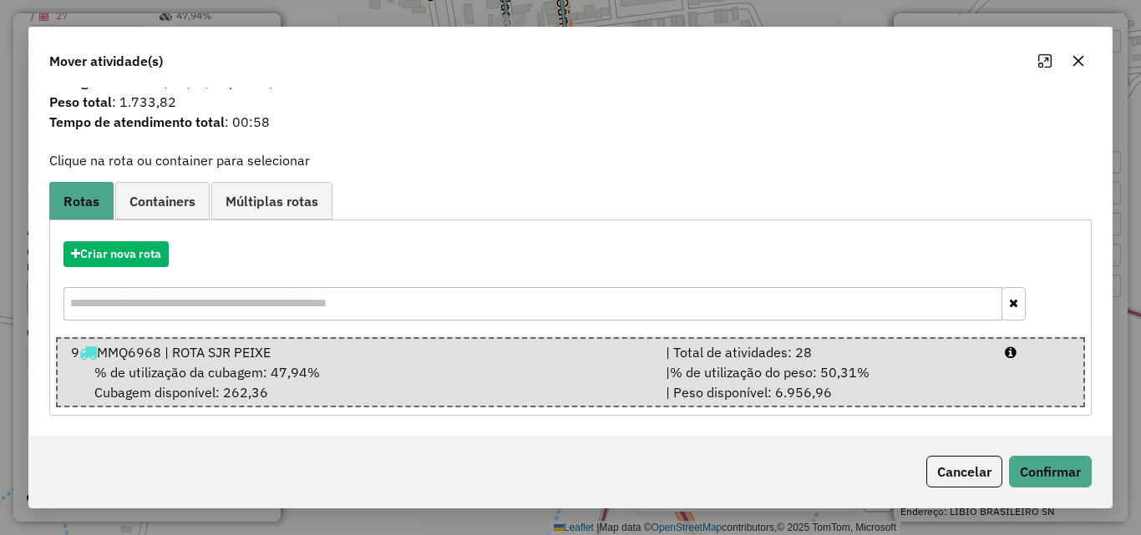
click at [1020, 454] on div "Cancelar Confirmar" at bounding box center [570, 472] width 1082 height 72
click at [1030, 463] on button "Confirmar" at bounding box center [1050, 472] width 83 height 32
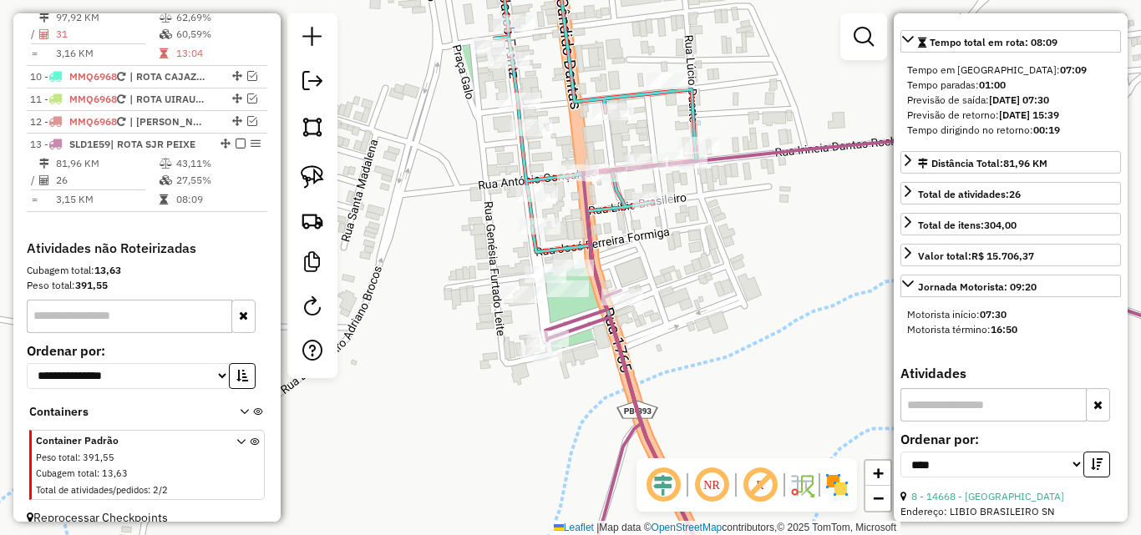
scroll to position [866, 0]
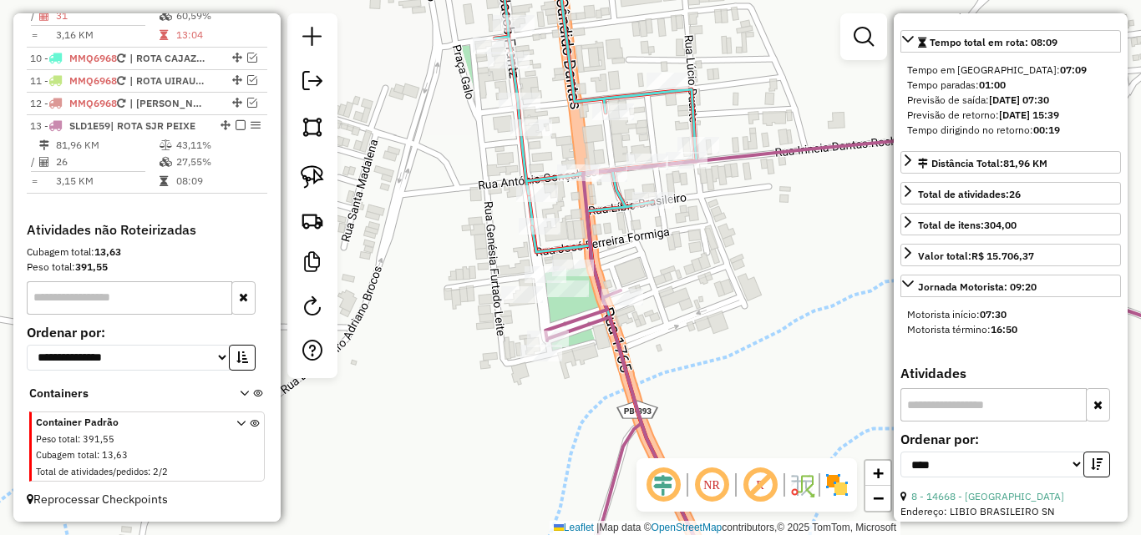
click at [577, 320] on icon at bounding box center [899, 316] width 709 height 544
click at [545, 171] on icon at bounding box center [559, 106] width 275 height 319
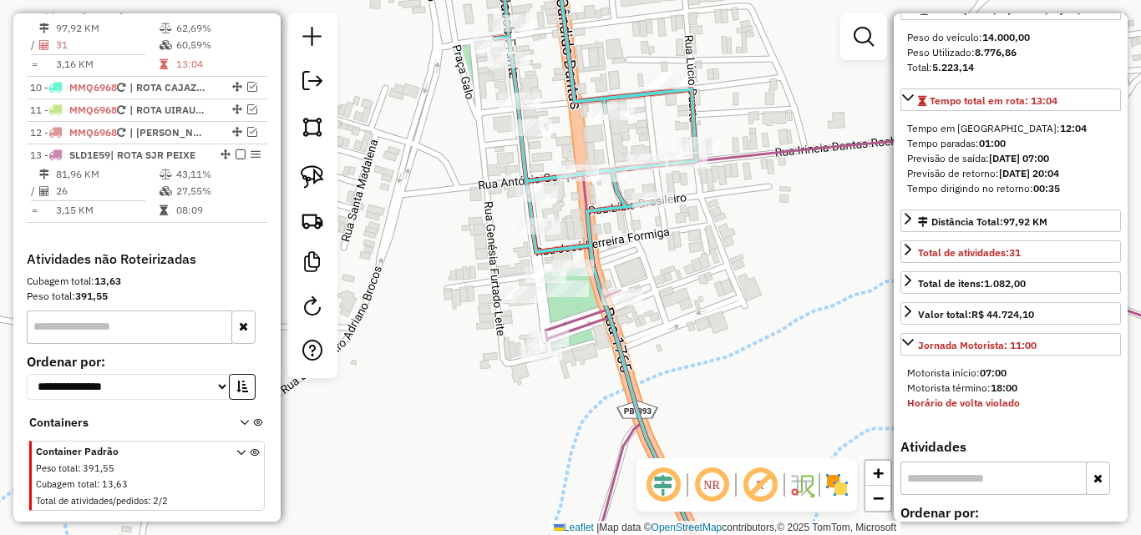
scroll to position [251, 0]
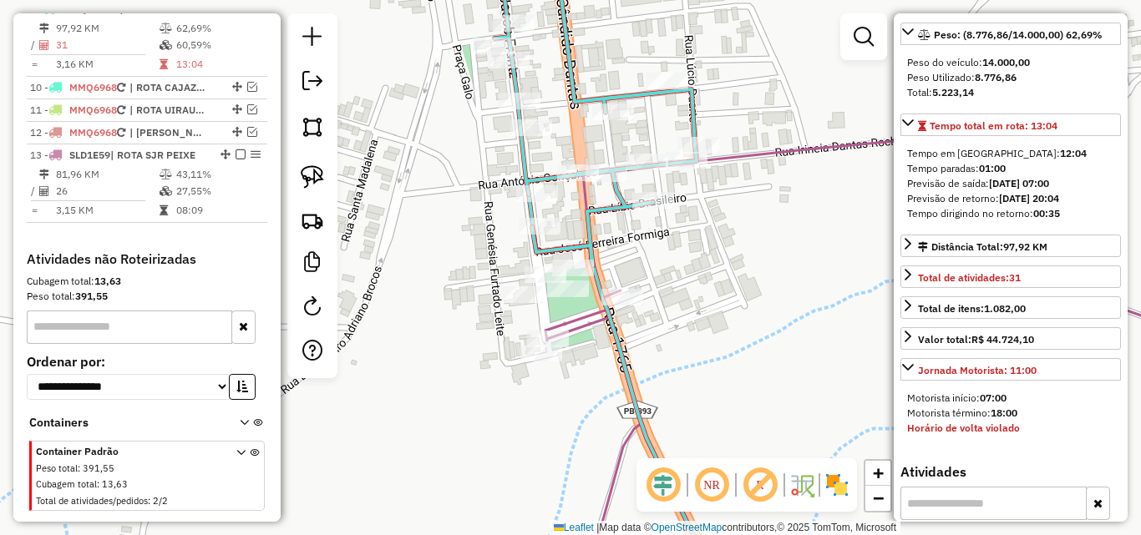
click at [570, 321] on icon at bounding box center [899, 316] width 709 height 544
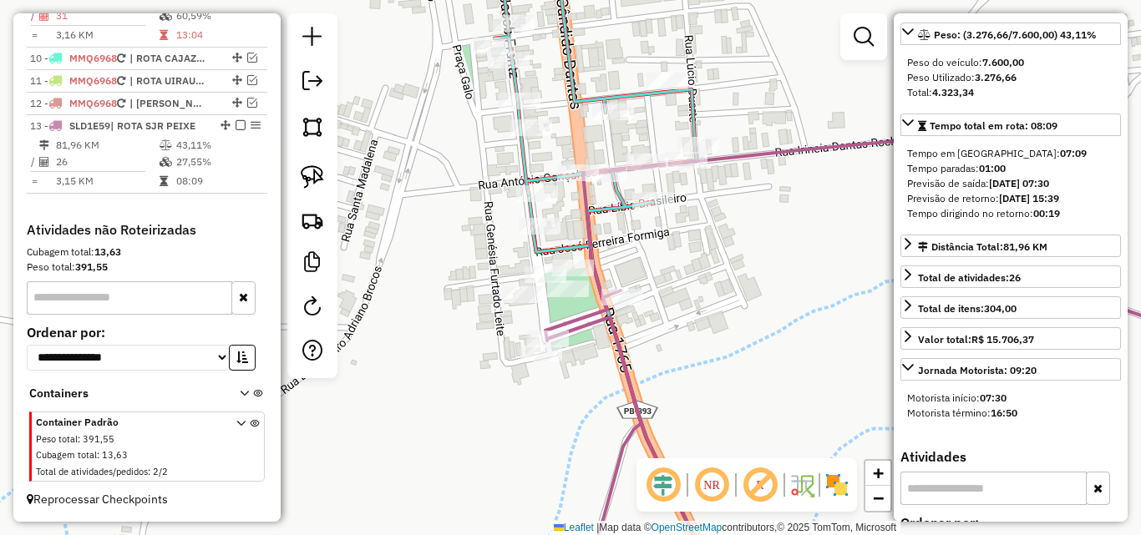
scroll to position [866, 0]
click at [514, 176] on div "Rota 9 - Placa MMQ6968 12140 - SALGATERIA SAO JOAO Janela de atendimento Grade …" at bounding box center [570, 267] width 1141 height 535
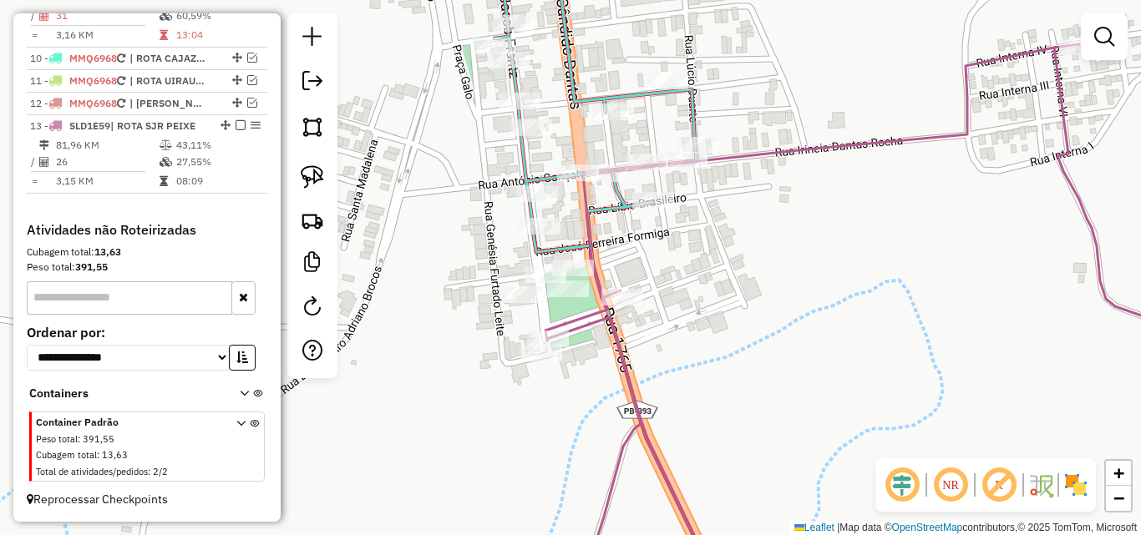
click at [526, 173] on icon at bounding box center [559, 106] width 275 height 319
select select "*********"
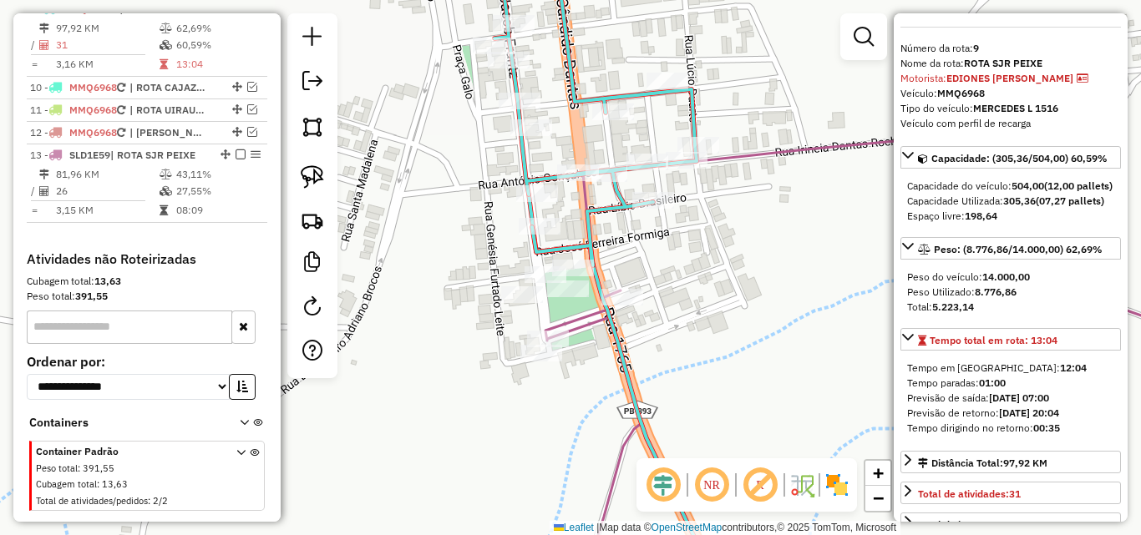
scroll to position [84, 0]
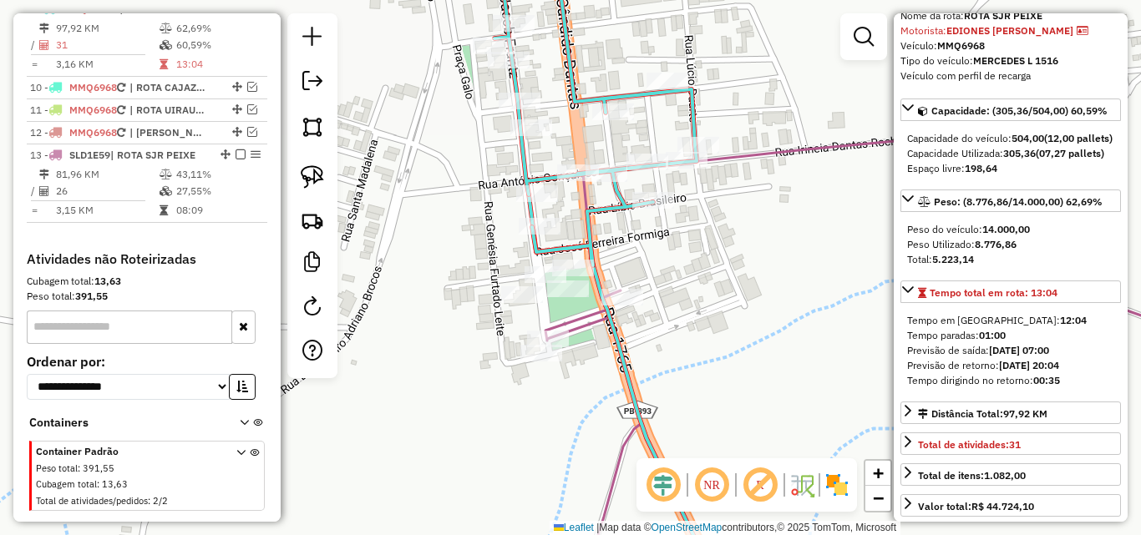
click at [585, 332] on icon at bounding box center [899, 316] width 709 height 544
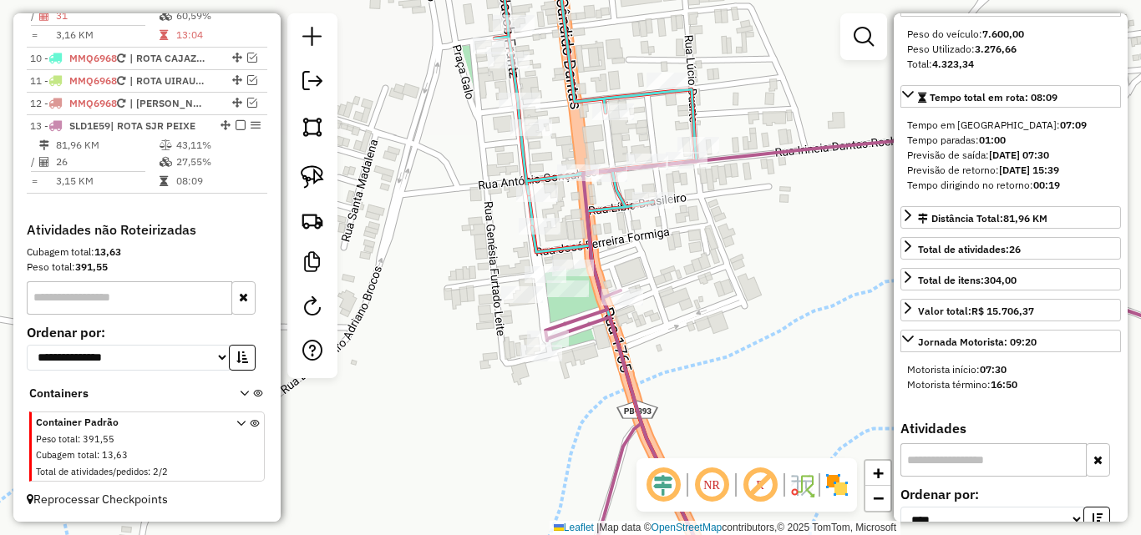
scroll to position [418, 0]
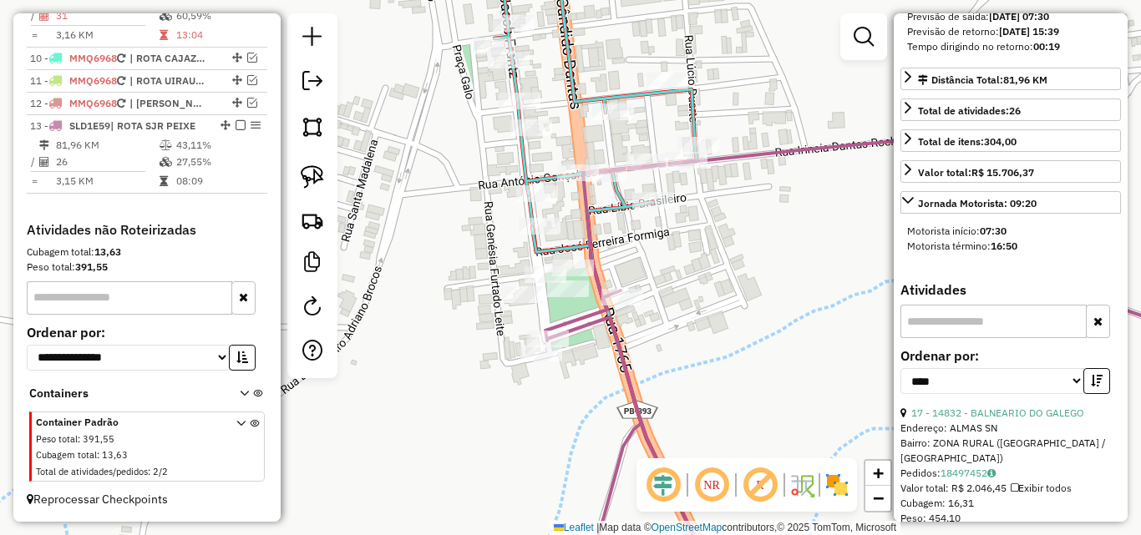
click at [524, 161] on icon at bounding box center [559, 106] width 275 height 319
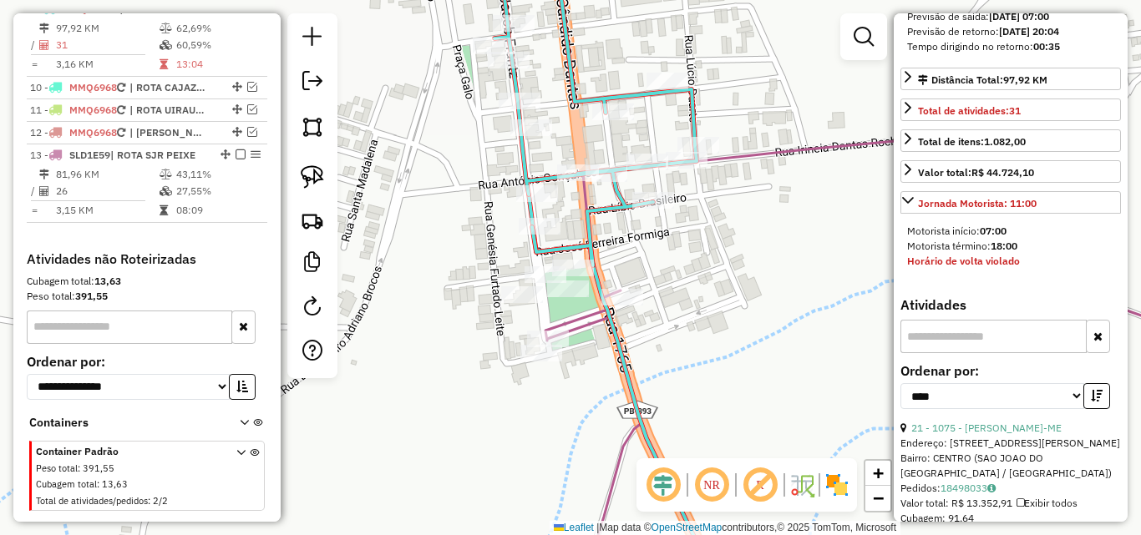
scroll to position [668, 0]
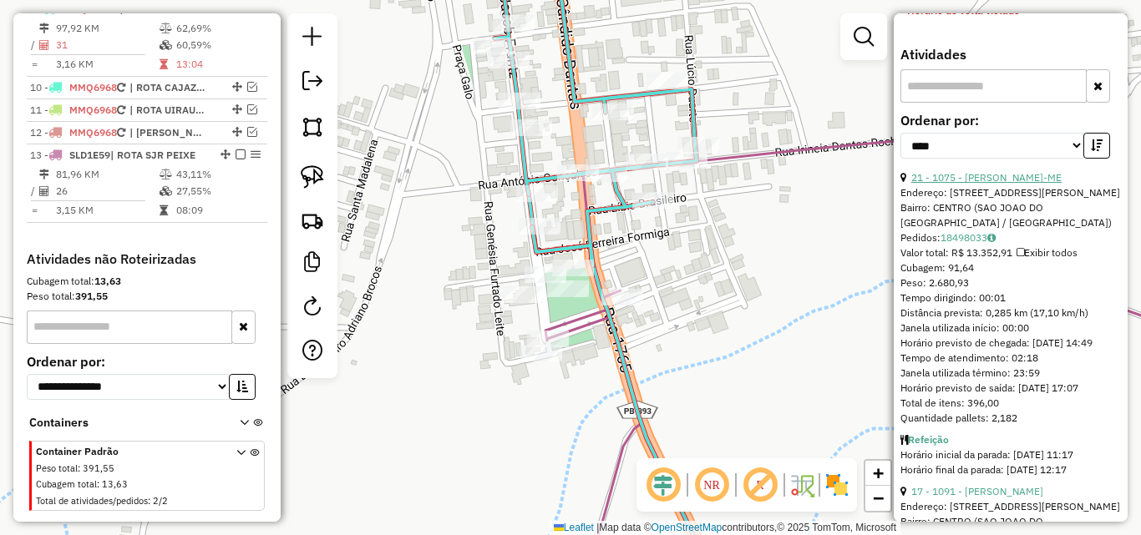
click at [974, 184] on link "21 - 1075 - ENEAS GONCALVES DANTAS NETO-ME" at bounding box center [986, 177] width 150 height 13
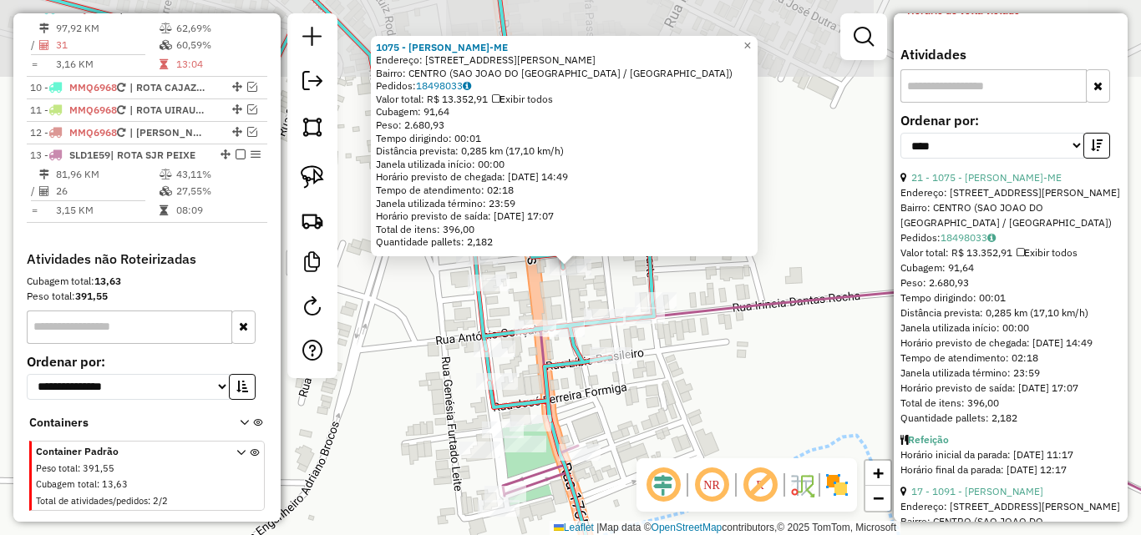
click at [693, 468] on em at bounding box center [711, 485] width 40 height 40
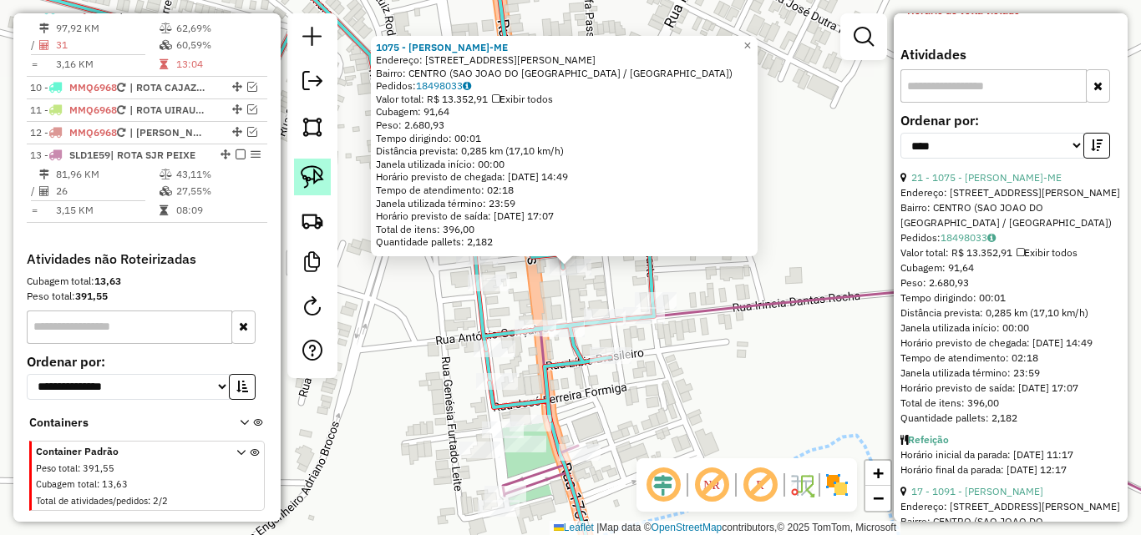
click at [311, 184] on img at bounding box center [312, 176] width 23 height 23
click at [551, 275] on div "Rota 9 - Placa MMQ6968 1075 - ENEAS GONCALVES DANTAS NETO-ME 1075 - ENEAS GONCA…" at bounding box center [570, 267] width 1141 height 535
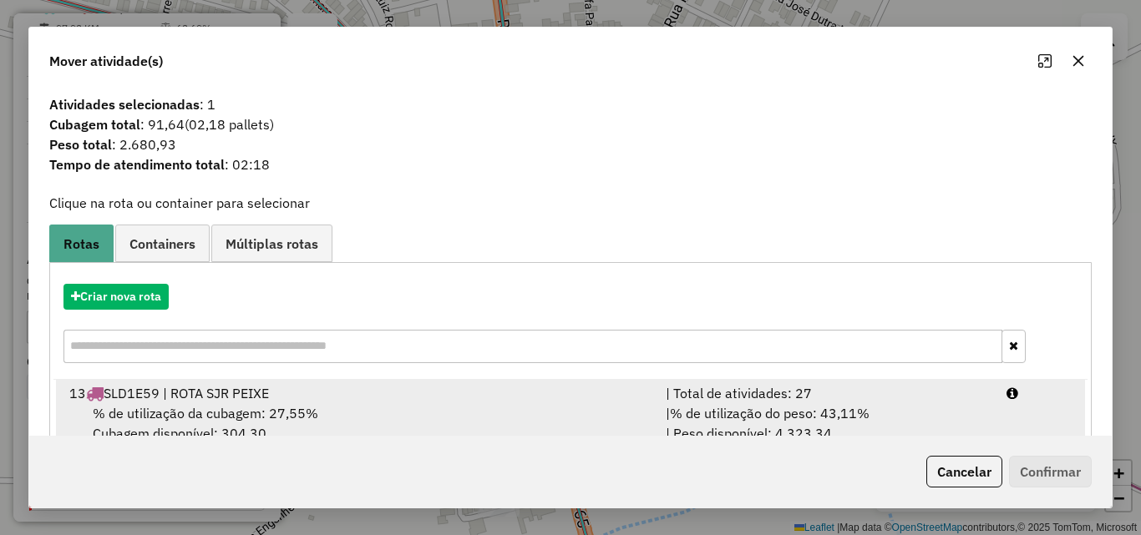
click at [925, 404] on div "| % de utilização do peso: 43,11% | Peso disponível: 4.323,34" at bounding box center [826, 423] width 341 height 40
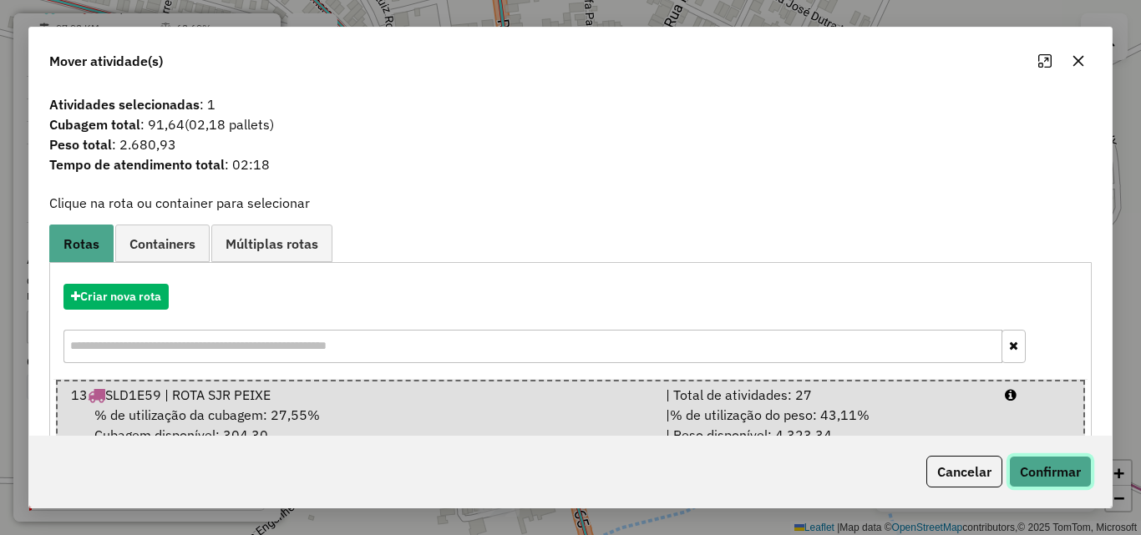
click at [1024, 472] on button "Confirmar" at bounding box center [1050, 472] width 83 height 32
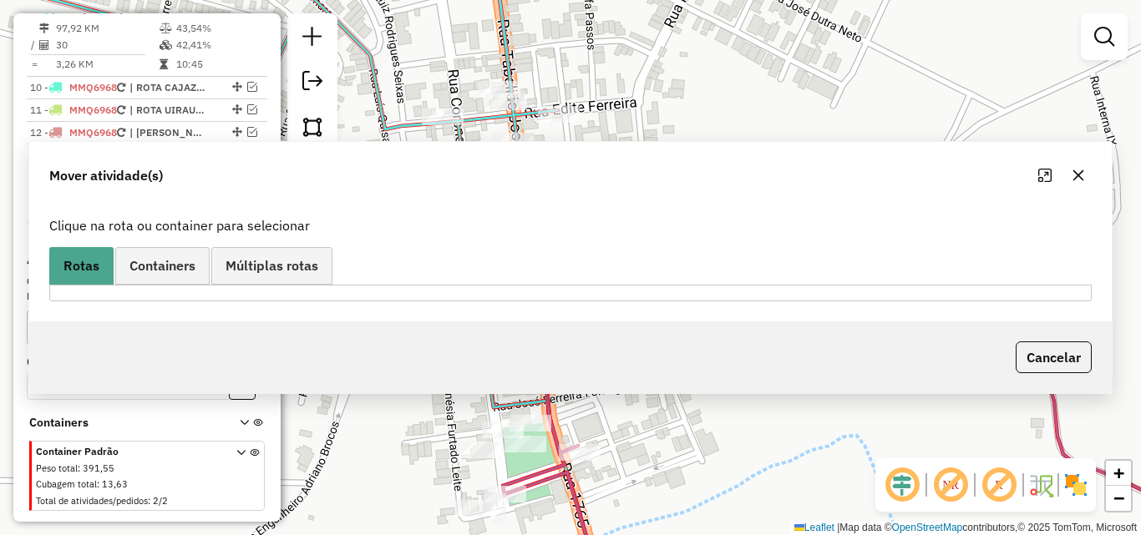
scroll to position [713, 0]
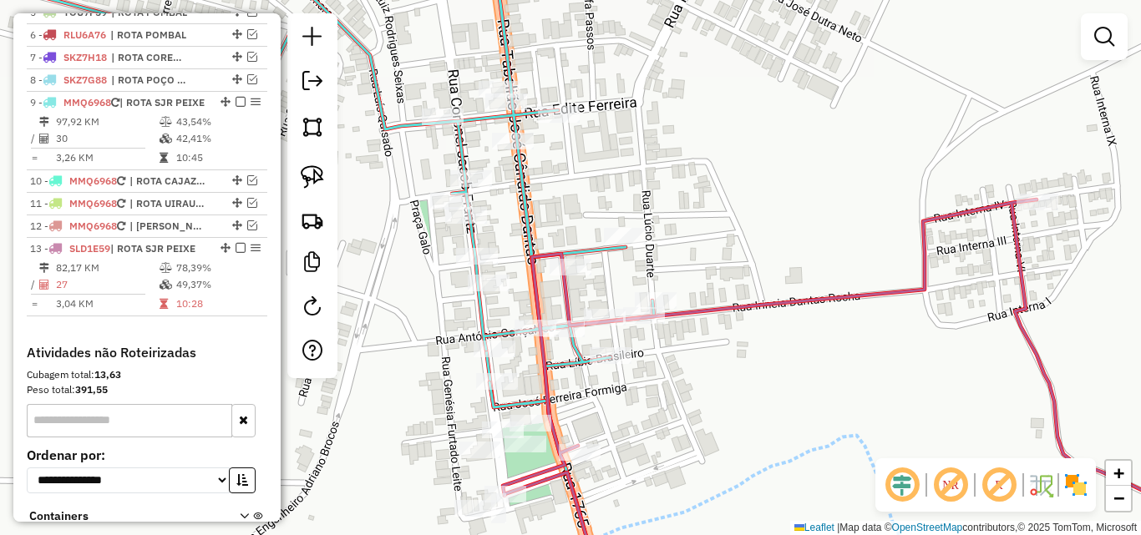
drag, startPoint x: 544, startPoint y: 484, endPoint x: 554, endPoint y: 475, distance: 13.6
click at [544, 483] on icon at bounding box center [879, 394] width 752 height 389
select select "*********"
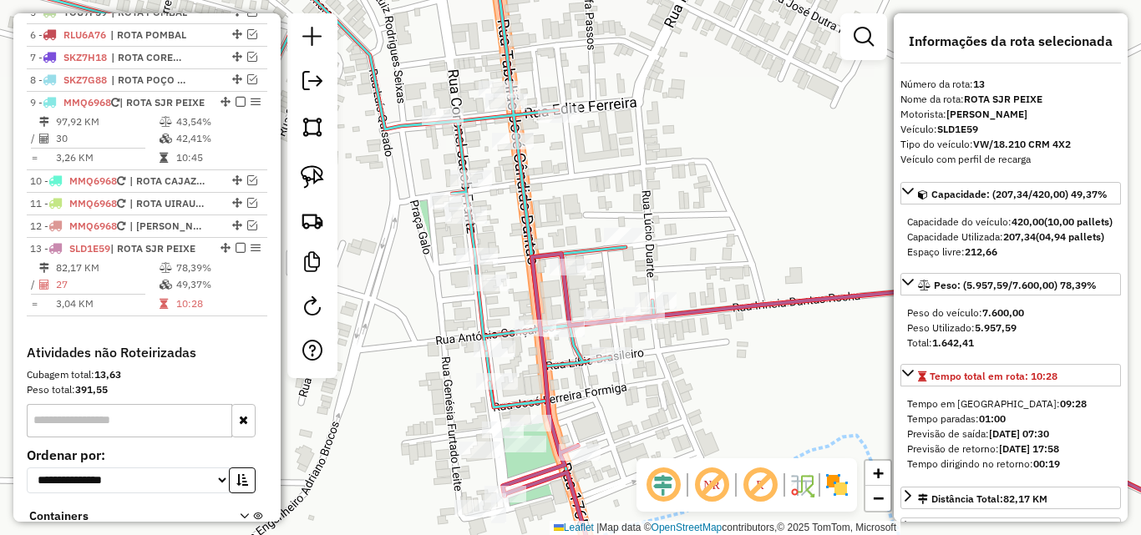
scroll to position [866, 0]
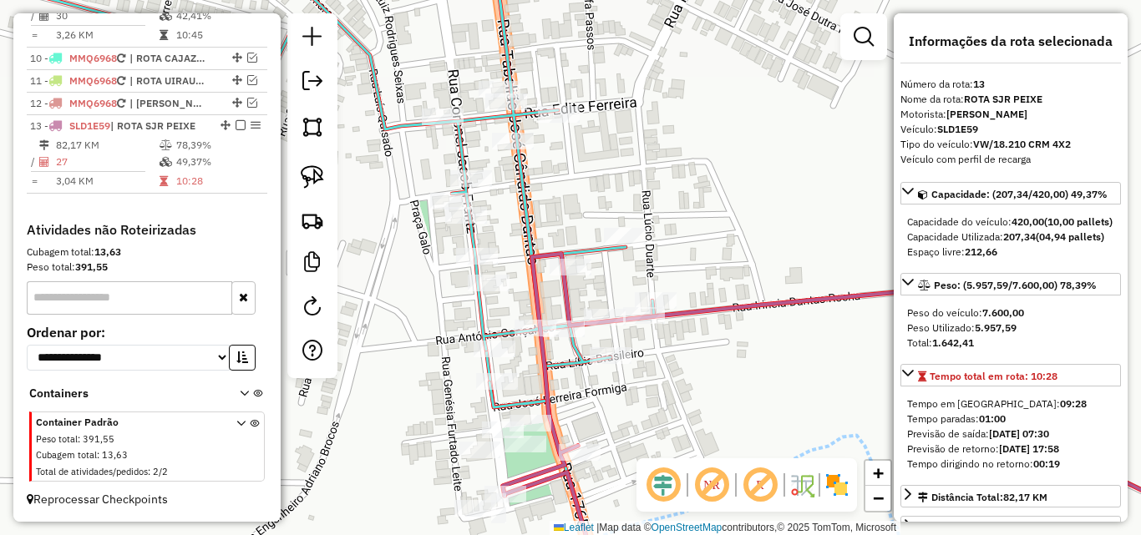
click at [482, 318] on icon at bounding box center [270, 184] width 768 height 474
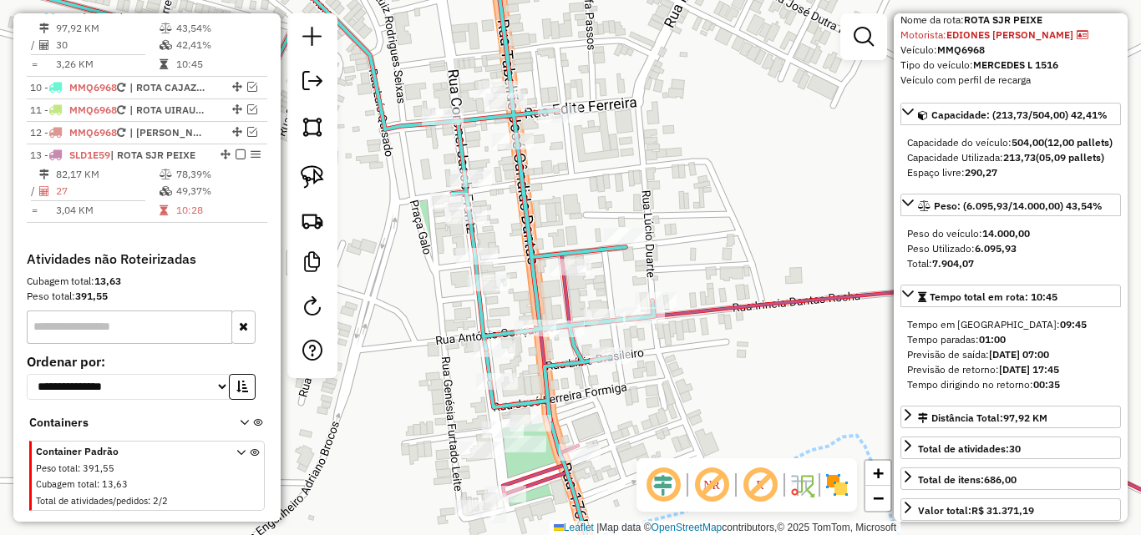
scroll to position [84, 0]
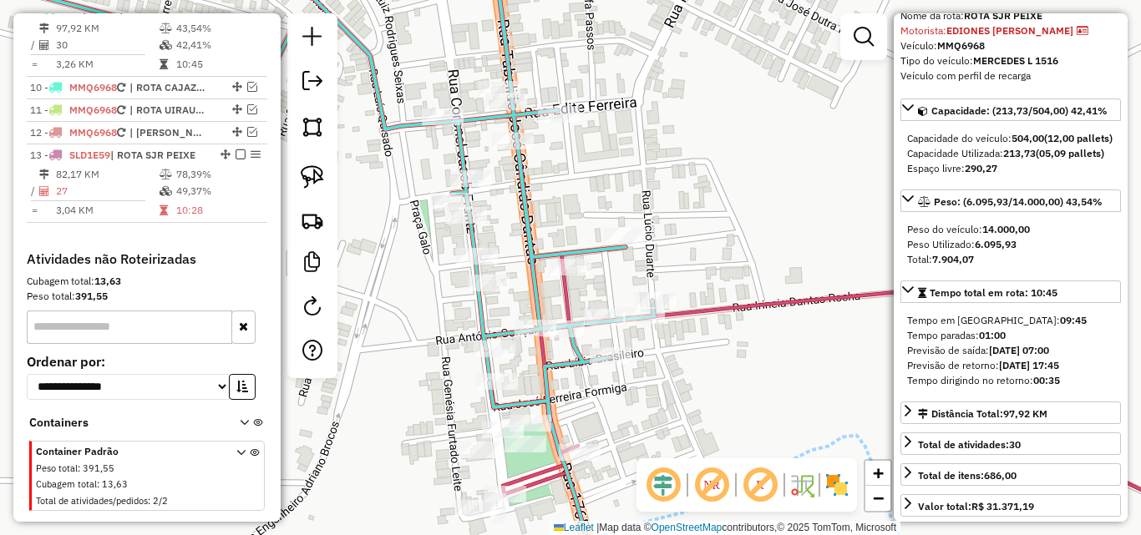
click at [536, 481] on icon at bounding box center [879, 394] width 752 height 389
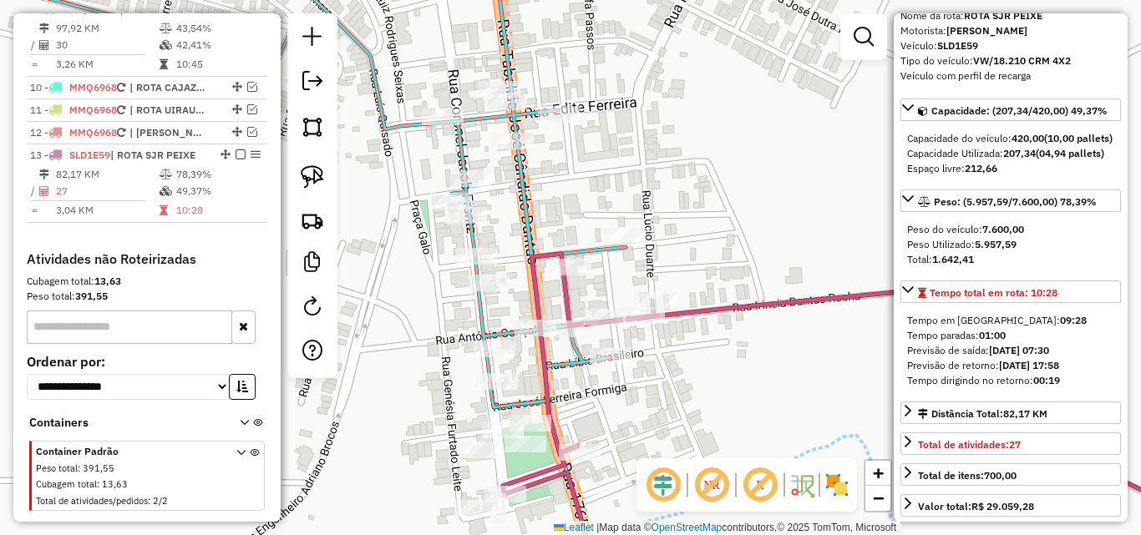
scroll to position [866, 0]
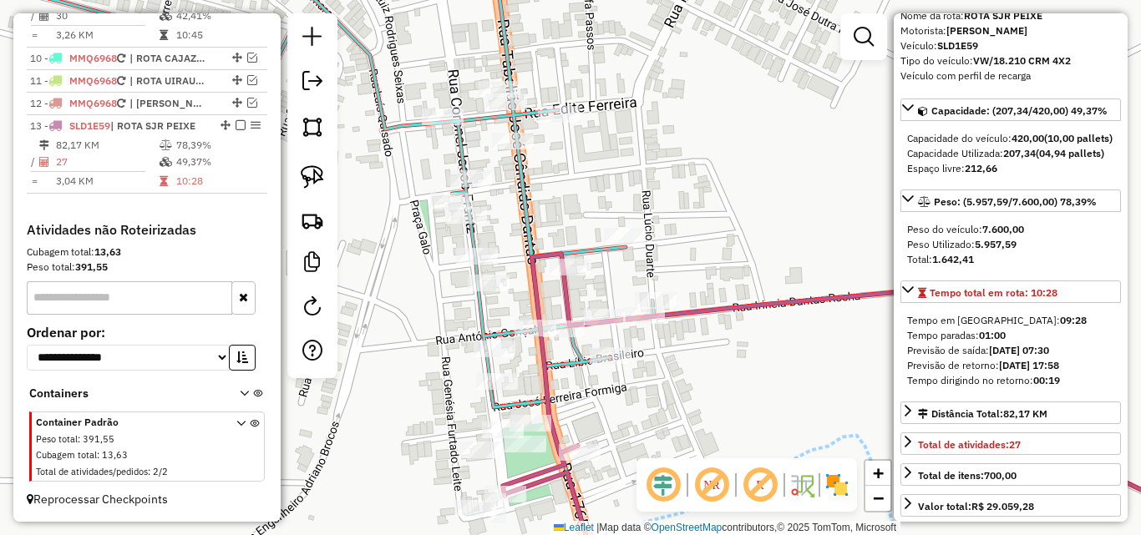
click at [480, 319] on icon at bounding box center [270, 184] width 768 height 474
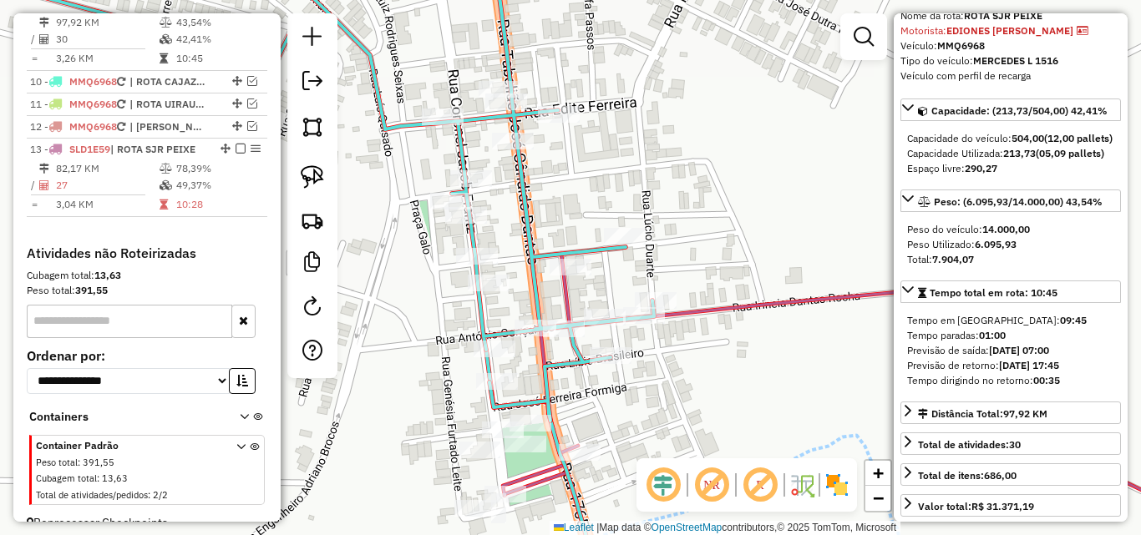
scroll to position [807, 0]
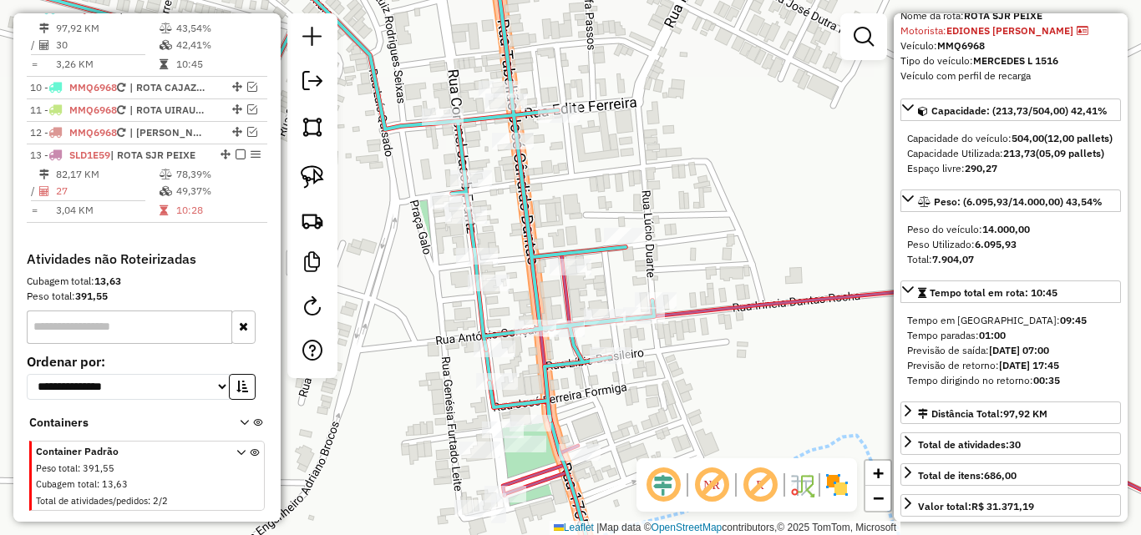
click at [544, 478] on icon at bounding box center [879, 394] width 752 height 389
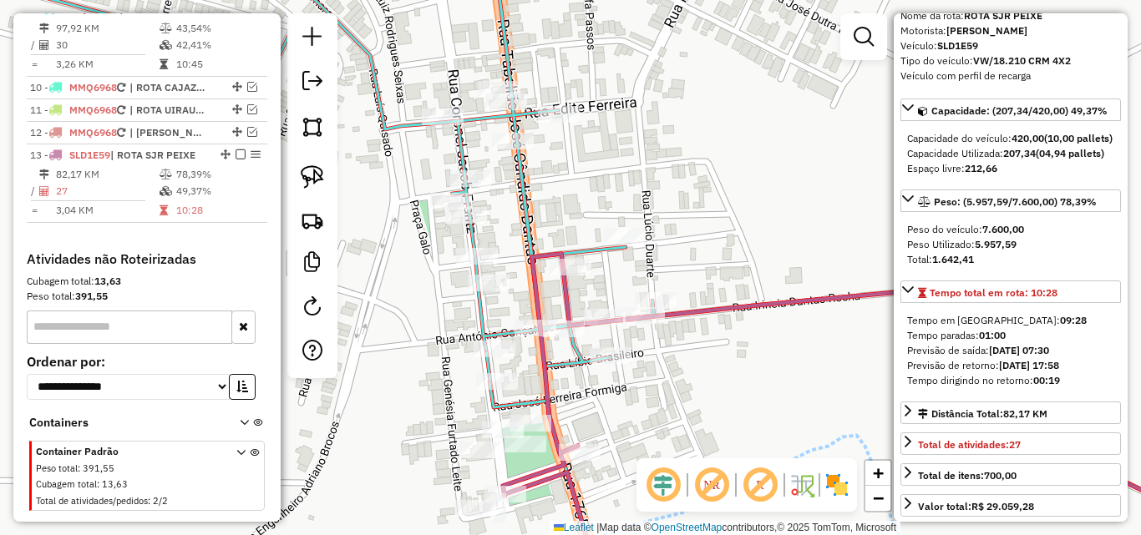
scroll to position [866, 0]
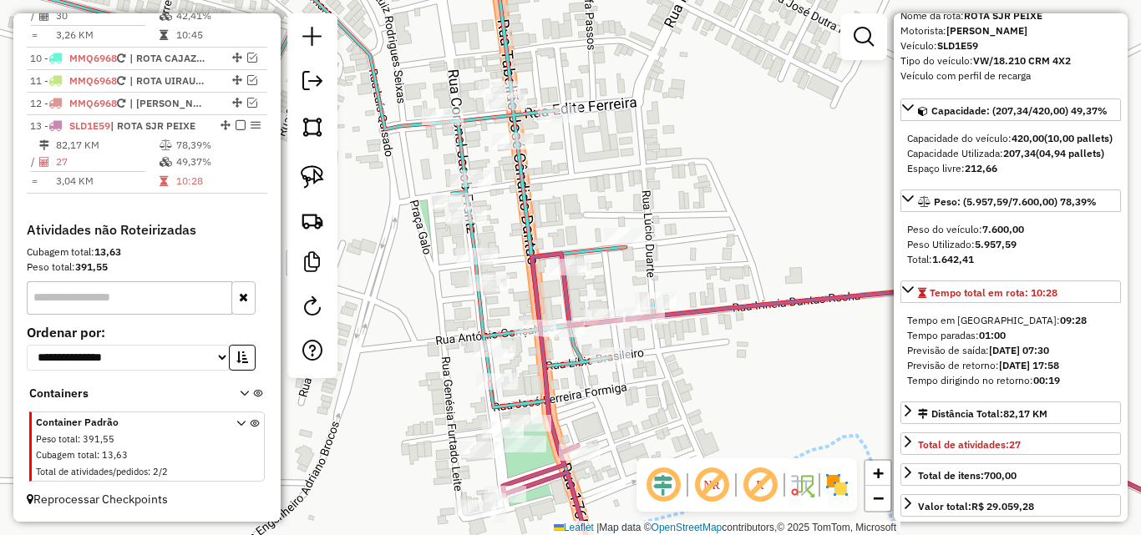
click at [478, 313] on icon at bounding box center [270, 184] width 768 height 474
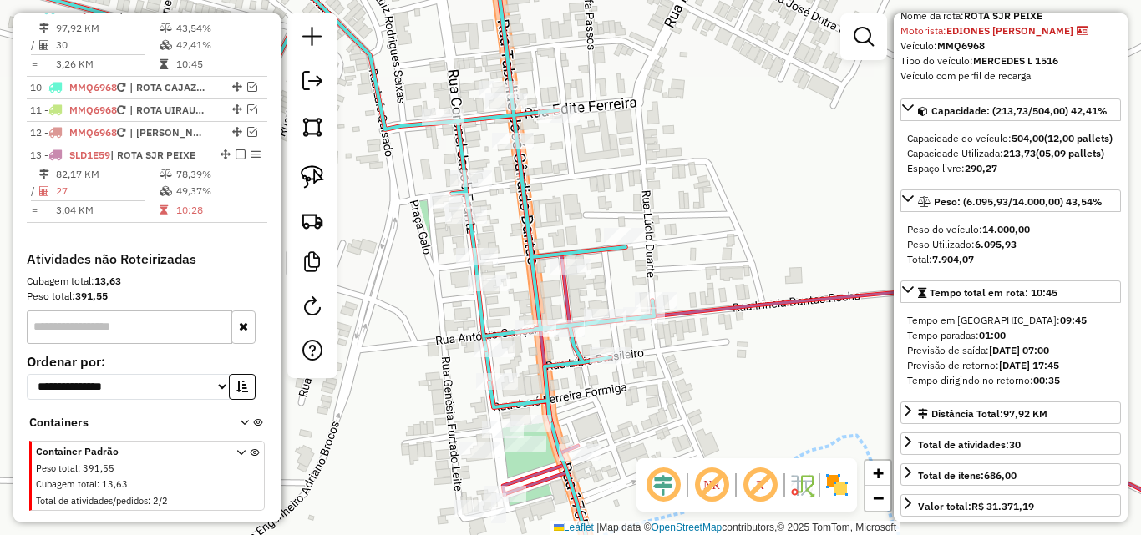
click at [540, 484] on icon at bounding box center [879, 394] width 752 height 389
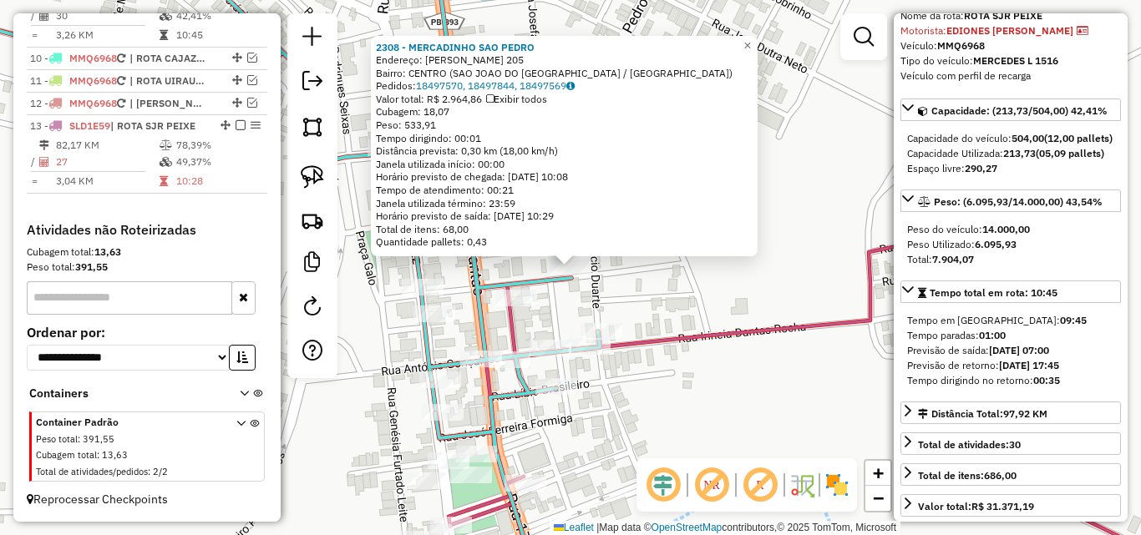
scroll to position [807, 0]
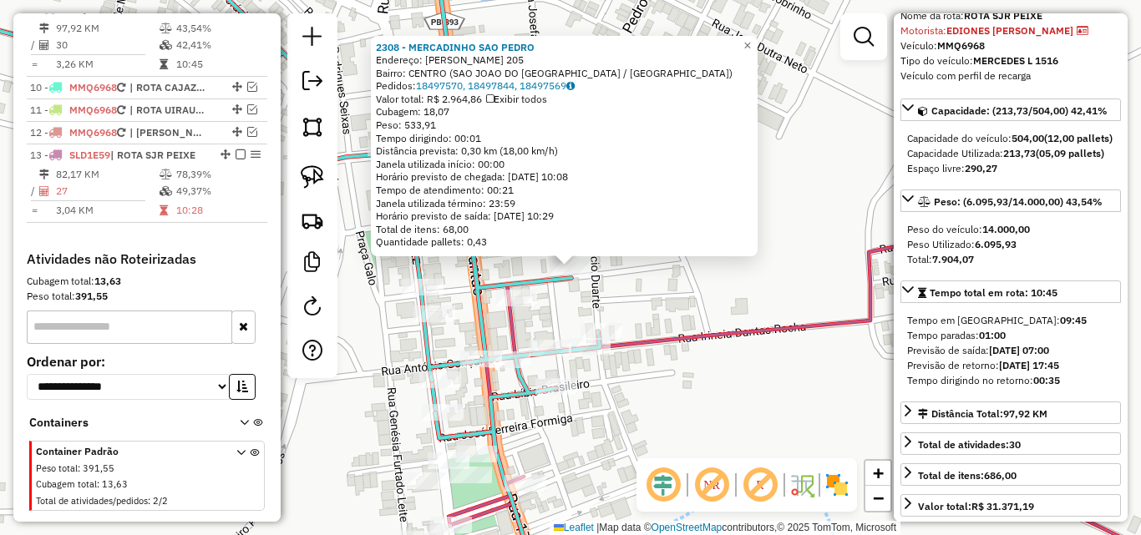
click at [681, 424] on div "2308 - MERCADINHO SAO PEDRO Endereço: LAURENIO FIRMEZA 205 Bairro: CENTRO (SAO …" at bounding box center [570, 267] width 1141 height 535
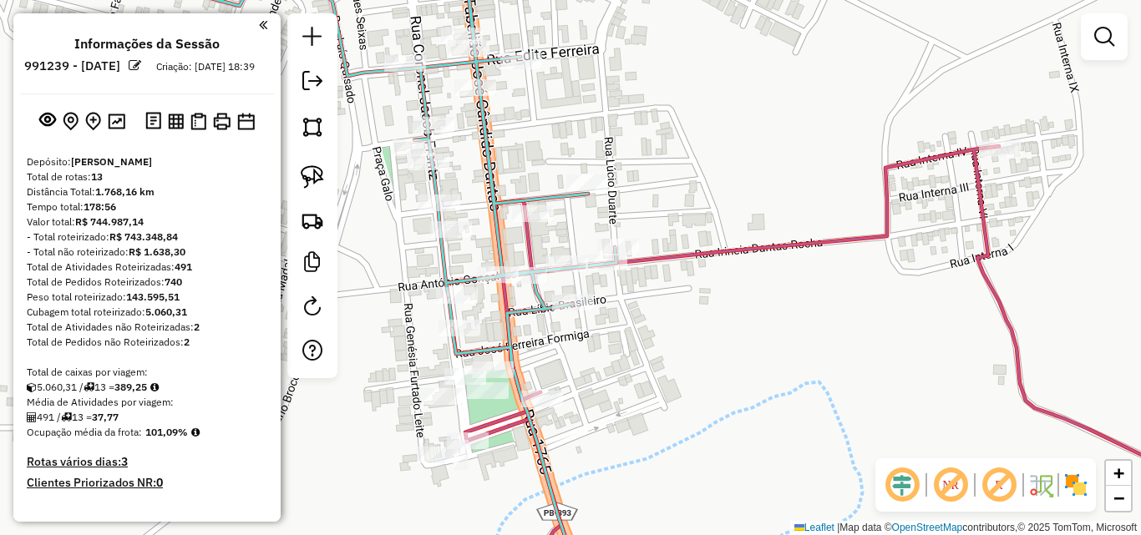
scroll to position [807, 0]
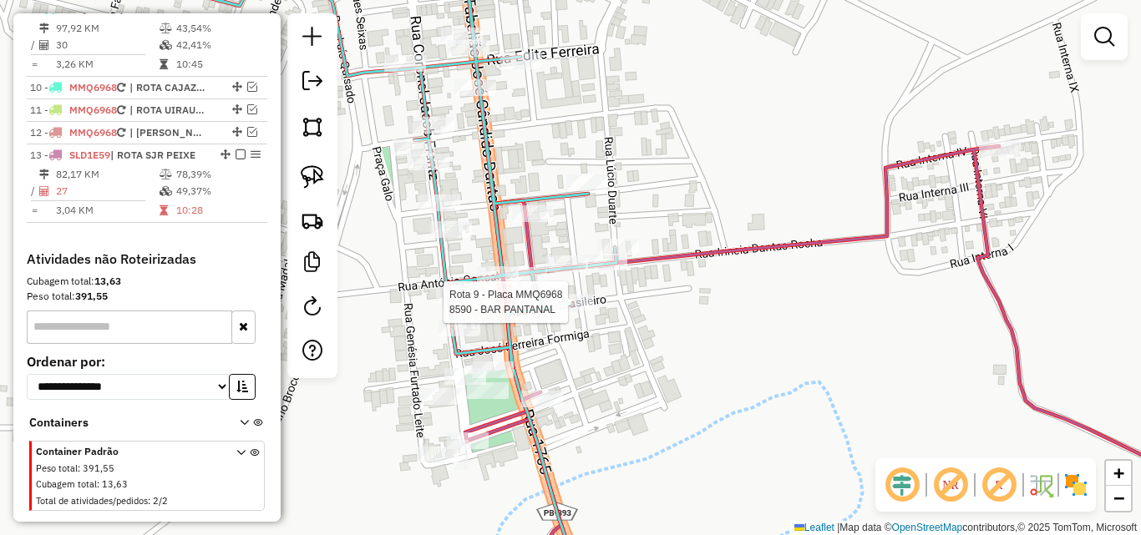
click at [570, 310] on div at bounding box center [573, 302] width 42 height 17
select select "*********"
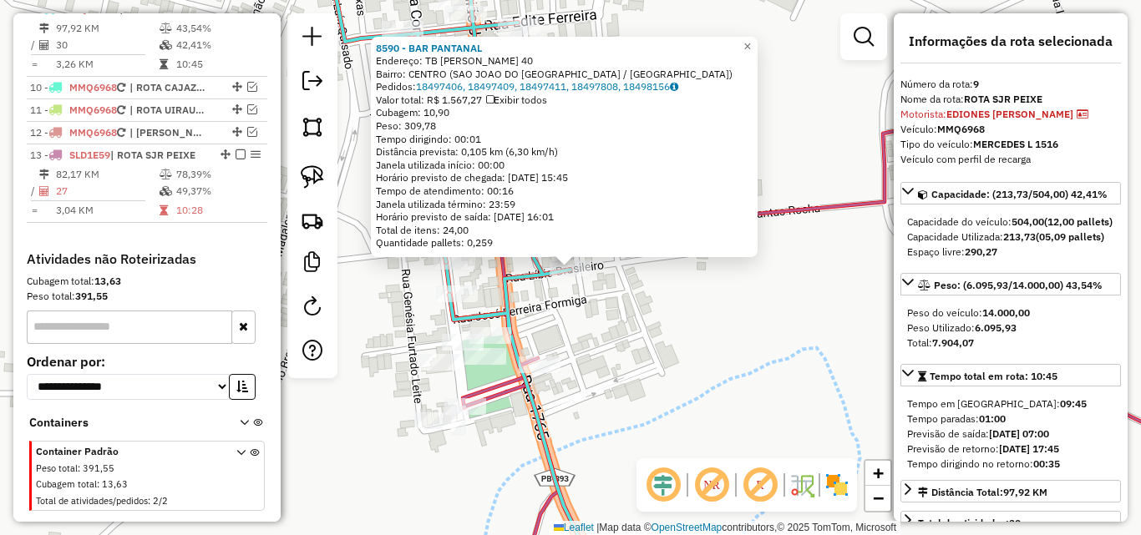
click at [608, 352] on div "8590 - BAR PANTANAL Endereço: TB JOSE CANDIDO DANTAS 40 Bairro: CENTRO (SAO JOA…" at bounding box center [570, 267] width 1141 height 535
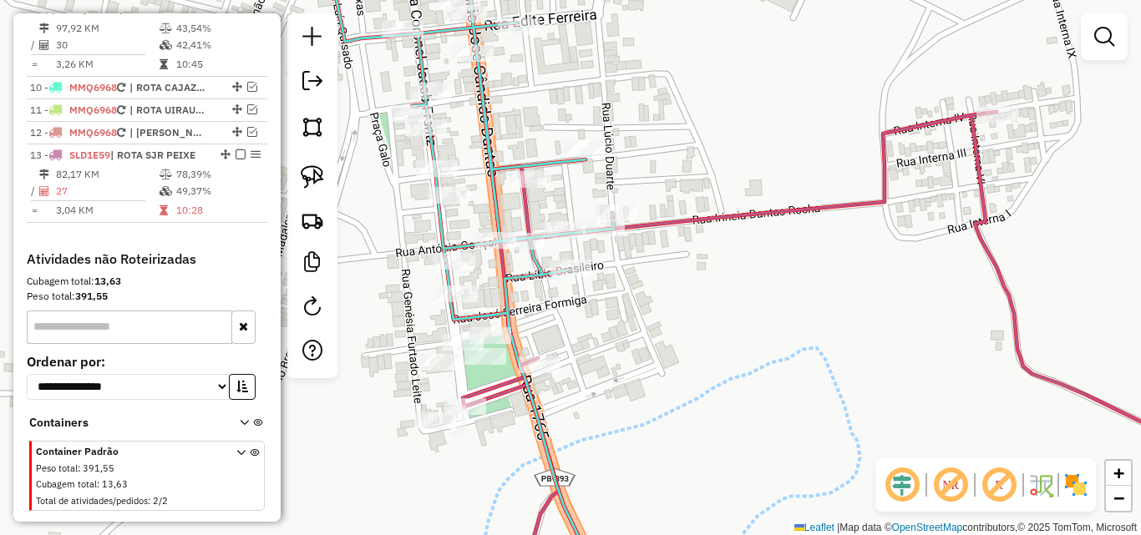
scroll to position [723, 0]
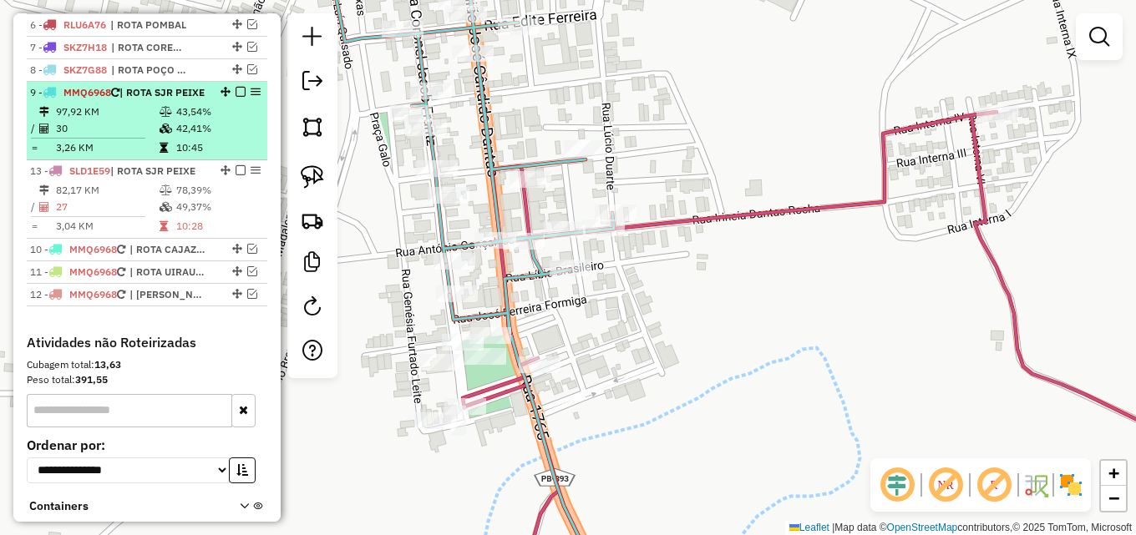
drag, startPoint x: 220, startPoint y: 266, endPoint x: 209, endPoint y: 190, distance: 77.6
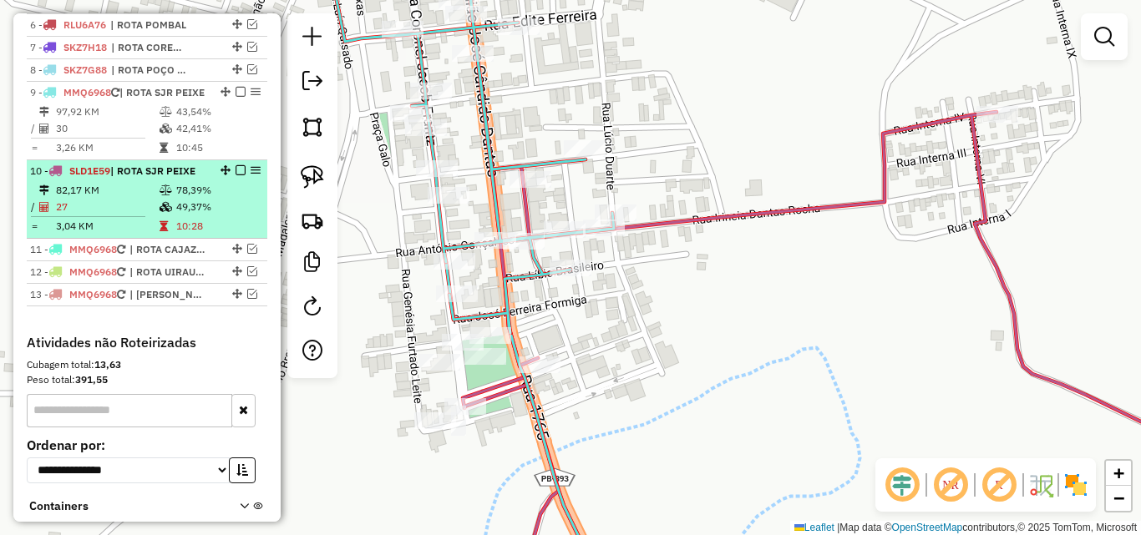
click at [235, 175] on em at bounding box center [240, 170] width 10 height 10
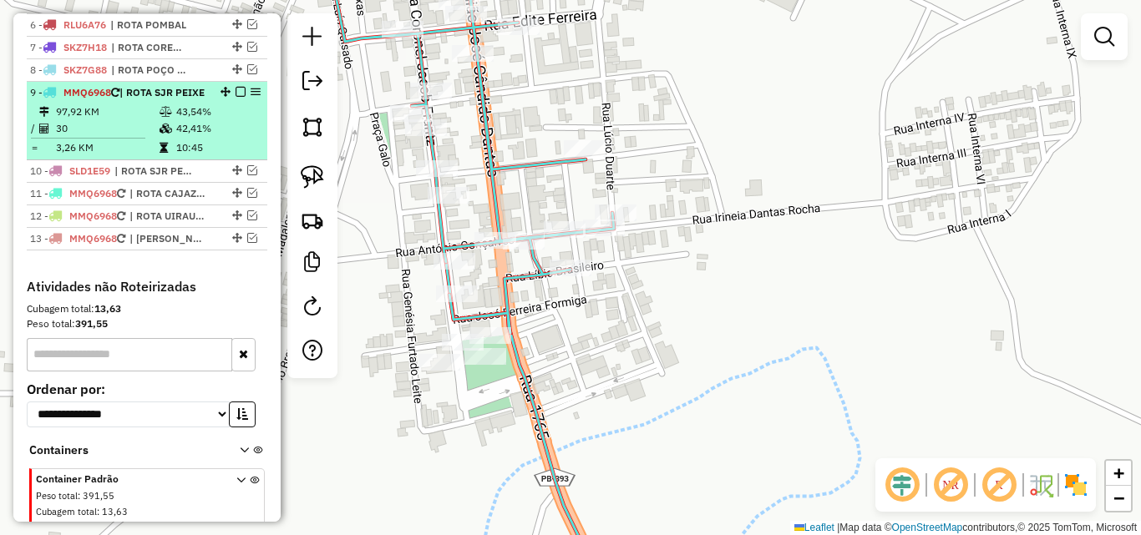
click at [190, 156] on td "10:45" at bounding box center [217, 147] width 84 height 17
select select "*********"
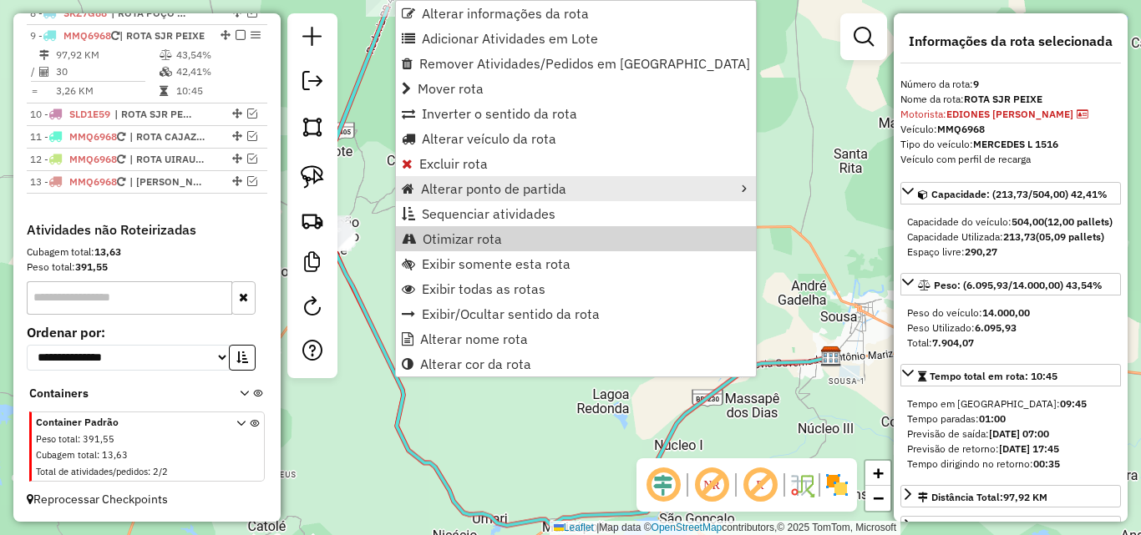
scroll to position [807, 0]
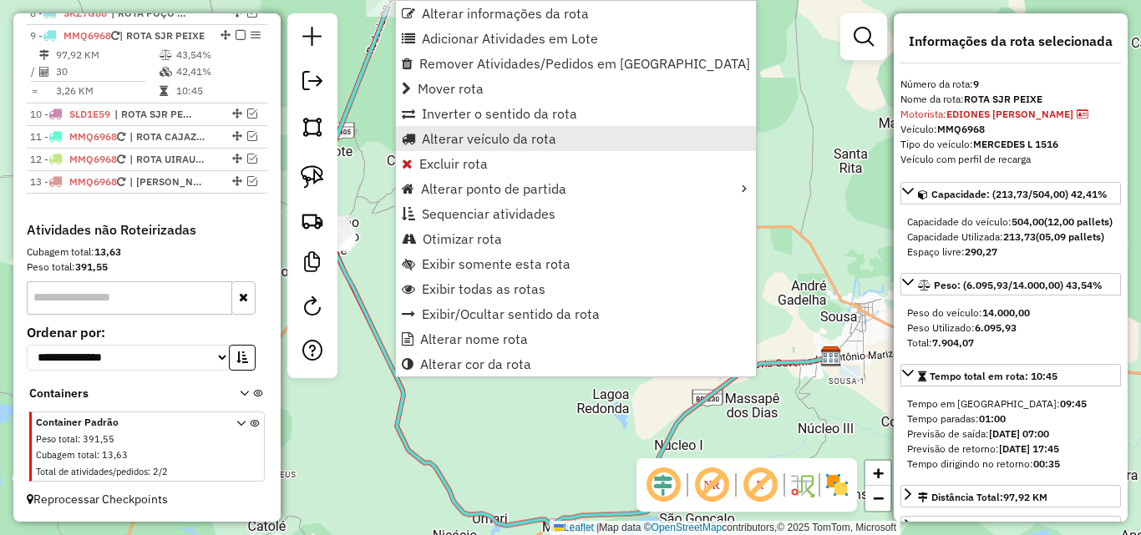
click at [538, 145] on span "Alterar veículo da rota" at bounding box center [489, 138] width 134 height 13
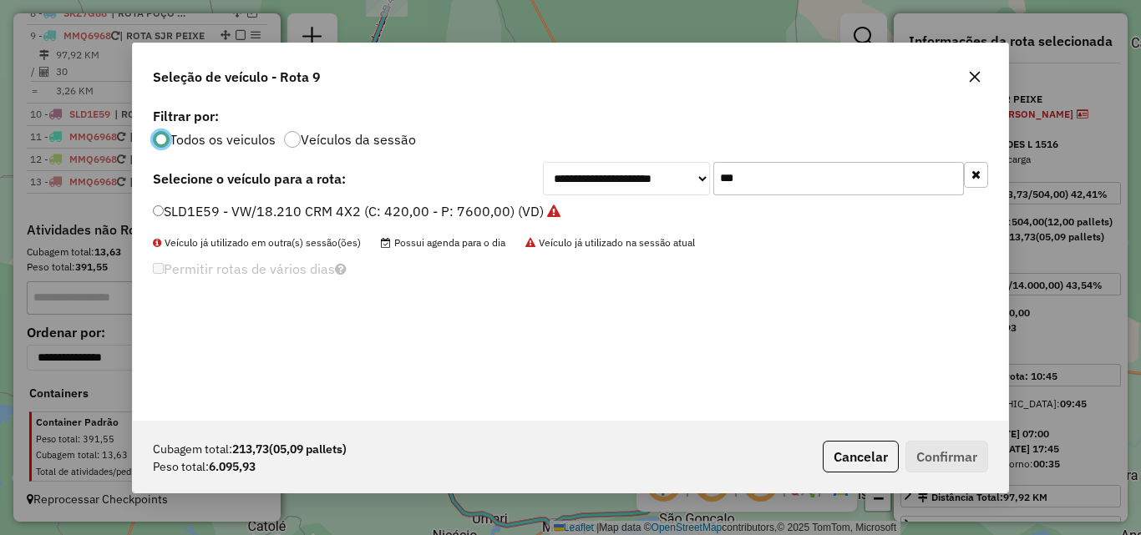
scroll to position [9, 5]
click at [753, 182] on input "***" at bounding box center [838, 178] width 251 height 33
click at [754, 182] on input "***" at bounding box center [838, 178] width 251 height 33
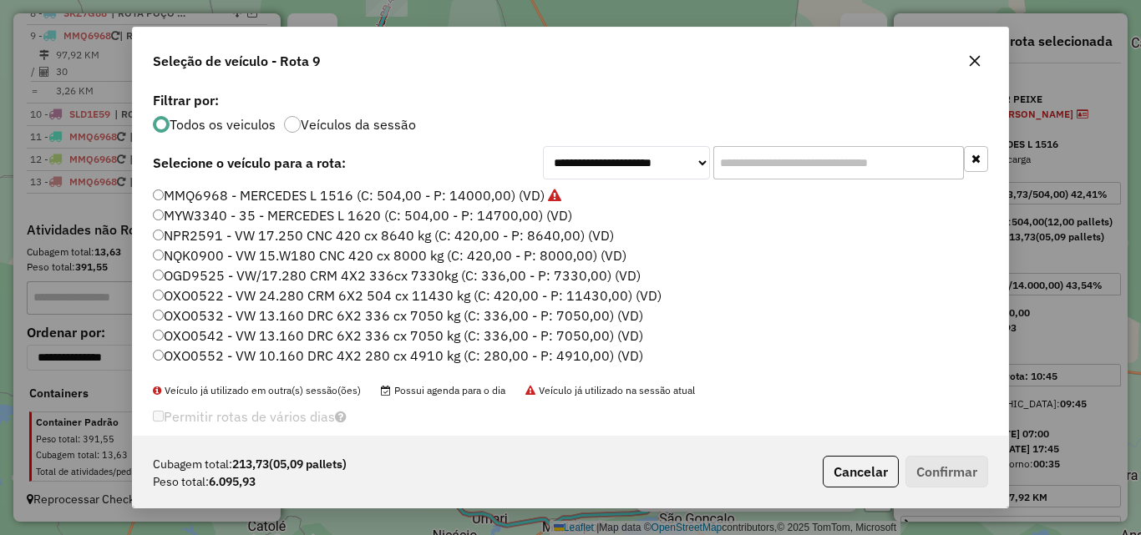
click at [752, 162] on input "text" at bounding box center [838, 162] width 251 height 33
click at [921, 159] on input "text" at bounding box center [838, 162] width 251 height 33
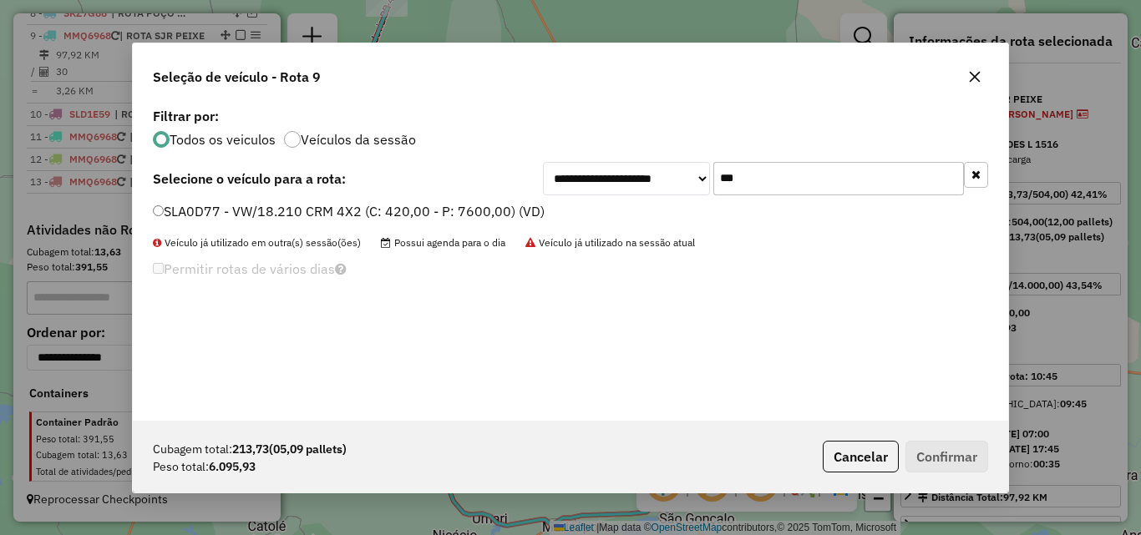
type input "***"
click at [438, 213] on label "SLA0D77 - VW/18.210 CRM 4X2 (C: 420,00 - P: 7600,00) (VD)" at bounding box center [349, 211] width 392 height 20
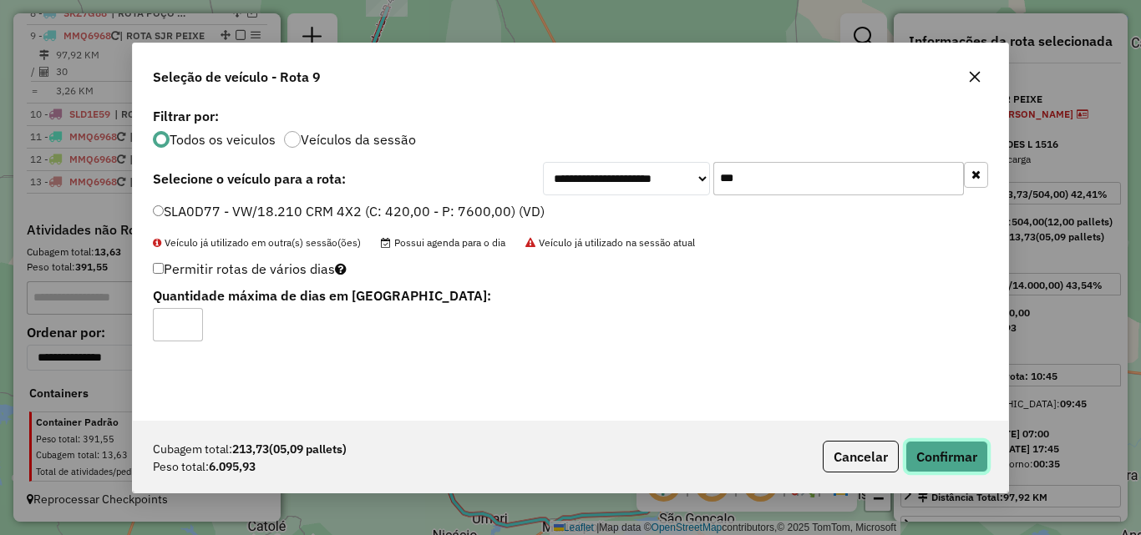
click at [934, 468] on button "Confirmar" at bounding box center [946, 457] width 83 height 32
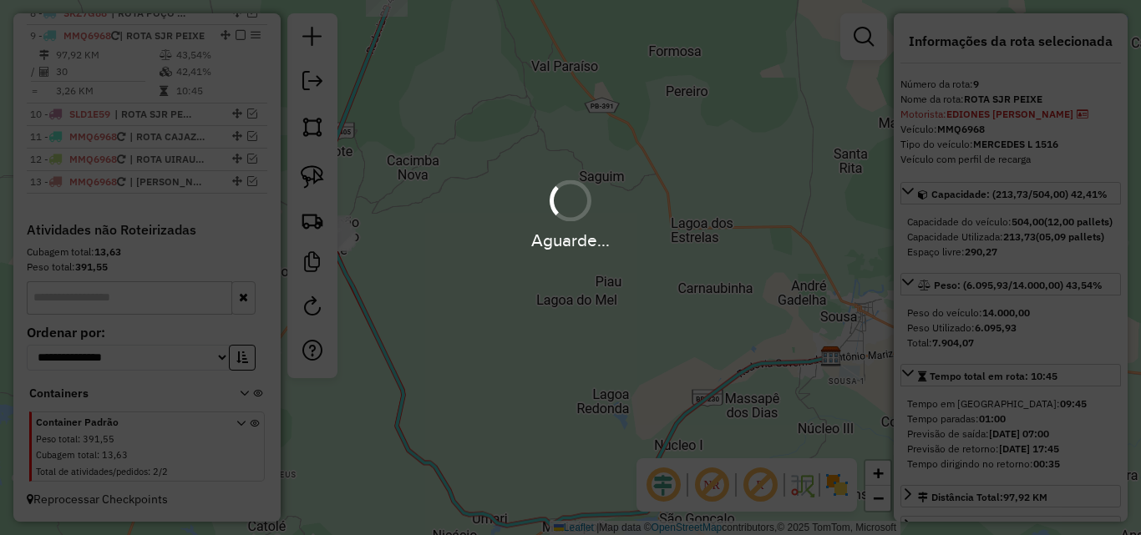
click at [940, 448] on div "Aguarde..." at bounding box center [570, 267] width 1141 height 535
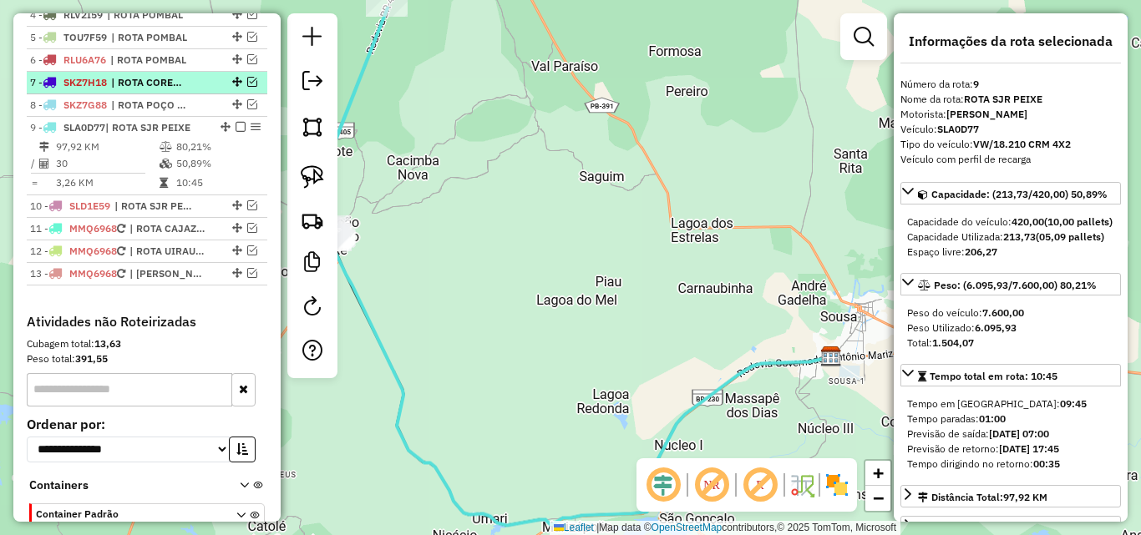
scroll to position [630, 0]
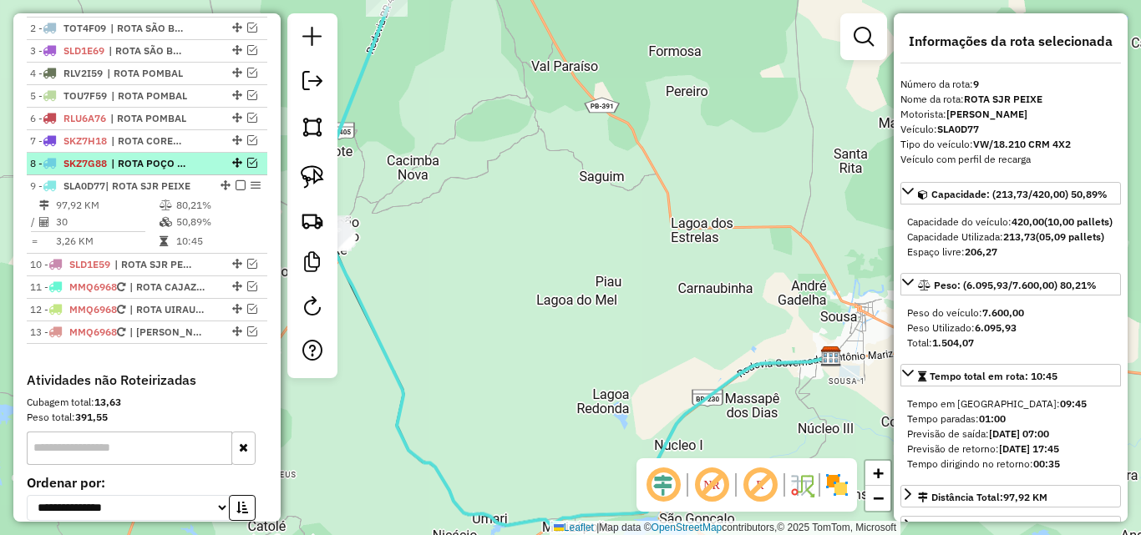
click at [250, 168] on em at bounding box center [252, 163] width 10 height 10
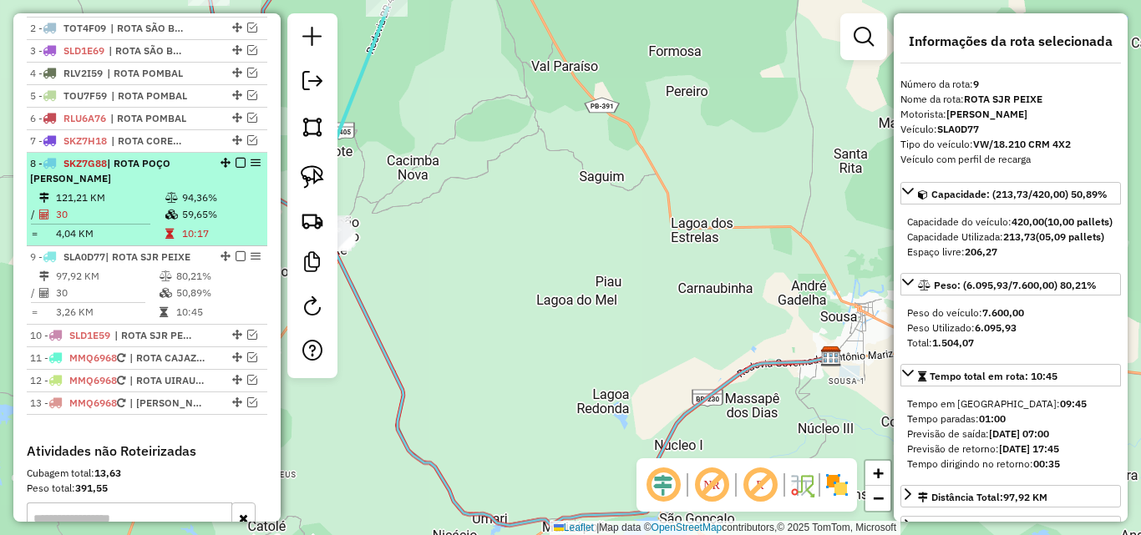
click at [134, 223] on td "30" at bounding box center [109, 214] width 109 height 17
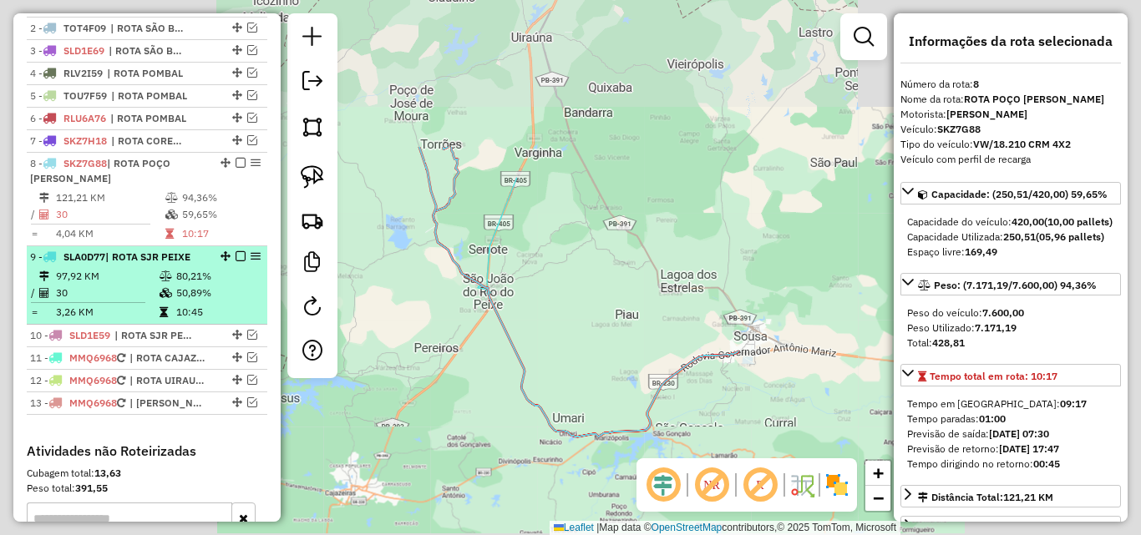
drag, startPoint x: 125, startPoint y: 313, endPoint x: 143, endPoint y: 315, distance: 17.6
click at [124, 301] on td "30" at bounding box center [107, 293] width 104 height 17
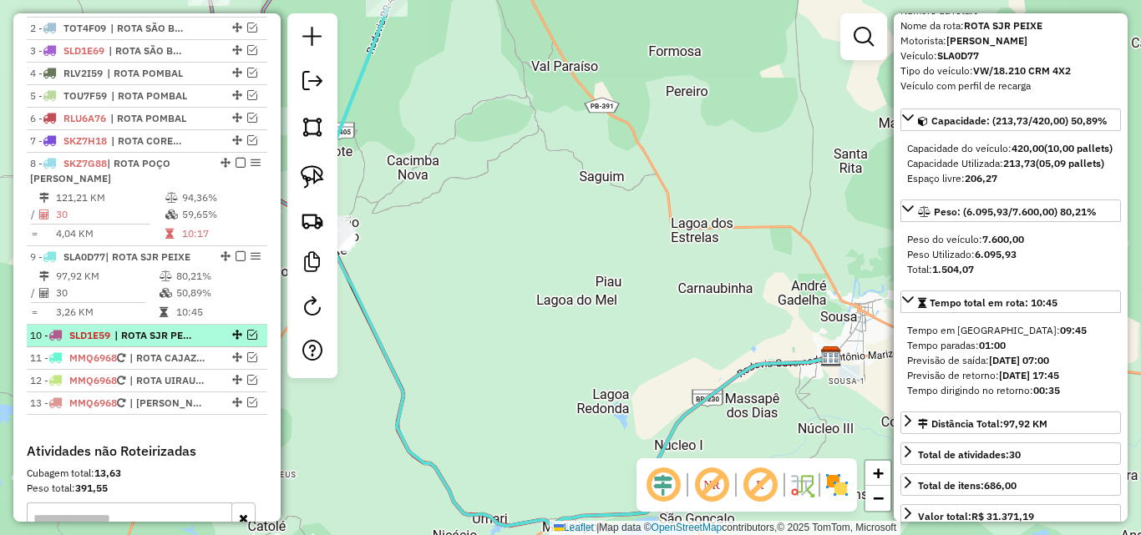
scroll to position [167, 0]
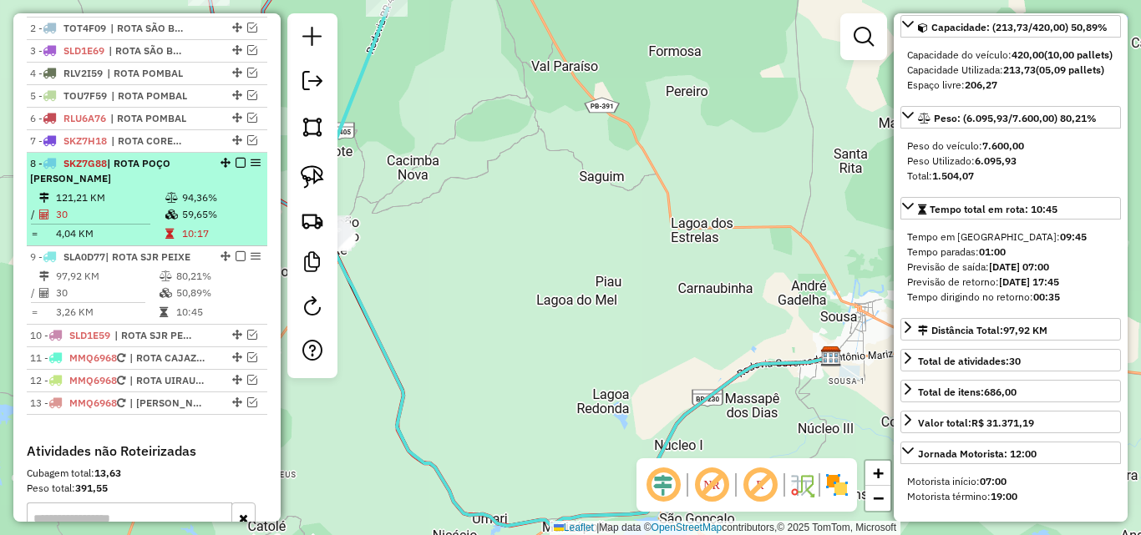
click at [170, 220] on icon at bounding box center [171, 215] width 13 height 10
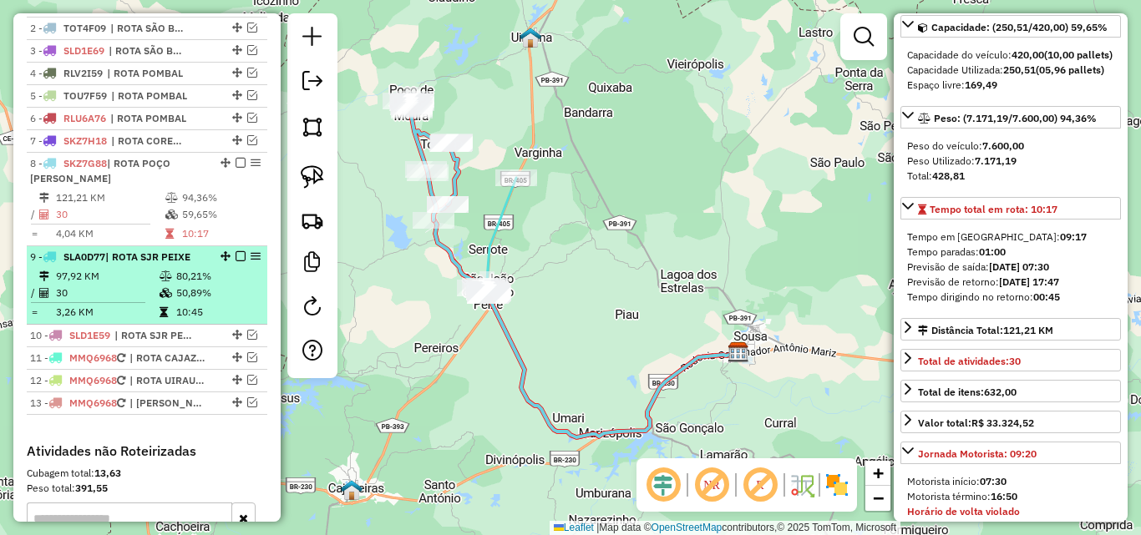
drag, startPoint x: 234, startPoint y: 175, endPoint x: 246, endPoint y: 199, distance: 26.9
click at [235, 168] on em at bounding box center [240, 163] width 10 height 10
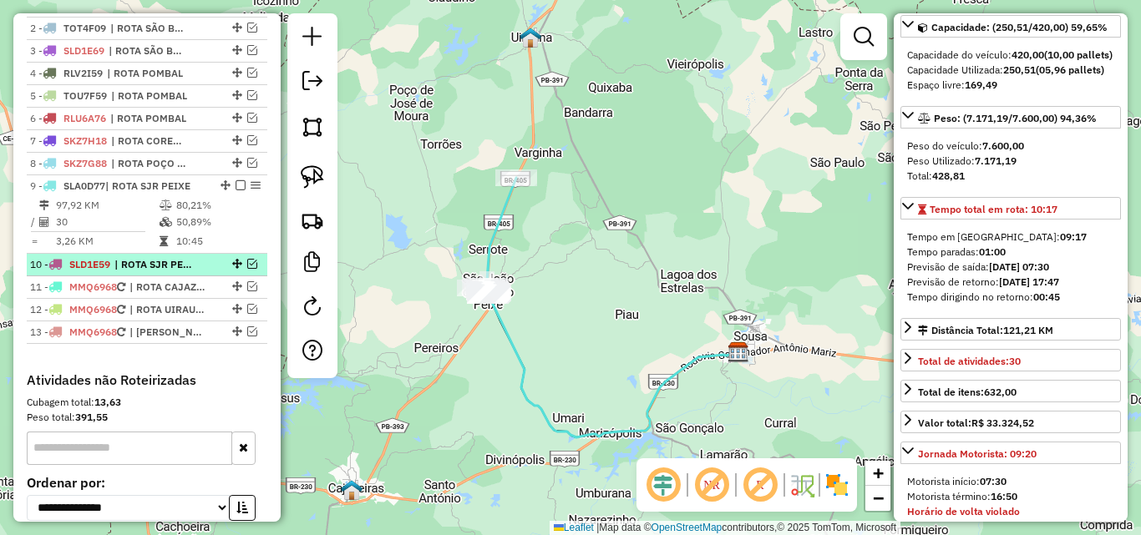
click at [247, 269] on em at bounding box center [252, 264] width 10 height 10
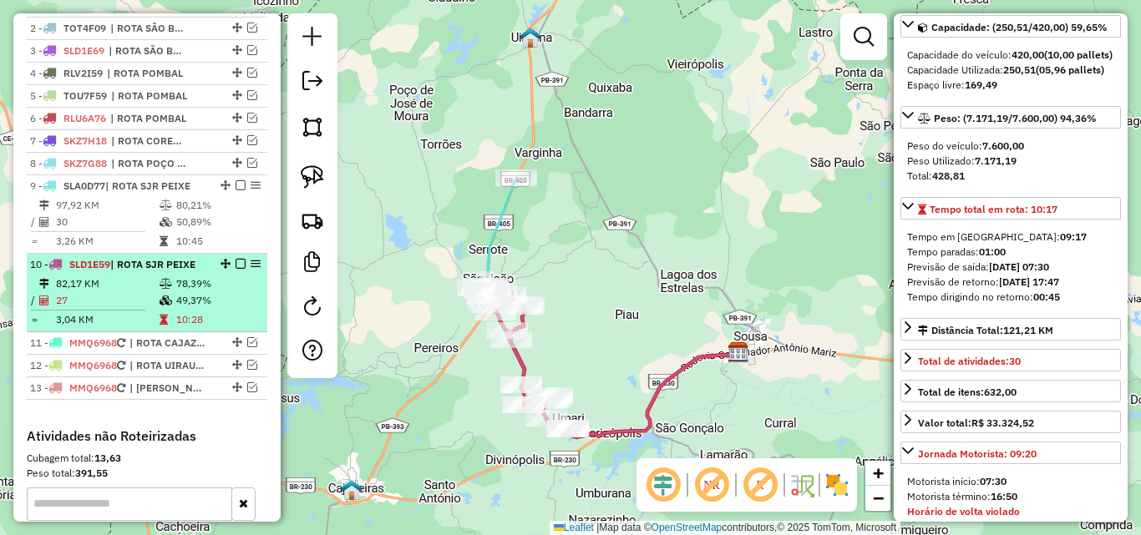
drag, startPoint x: 144, startPoint y: 320, endPoint x: 143, endPoint y: 310, distance: 10.2
click at [144, 309] on td "27" at bounding box center [107, 300] width 104 height 17
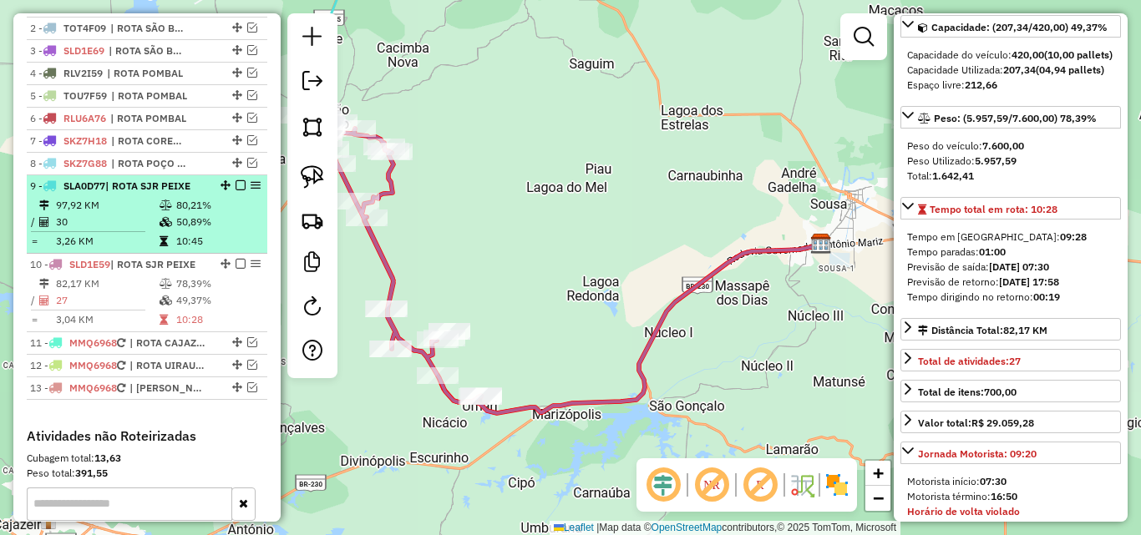
click at [170, 194] on div "9 - SLA0D77 | ROTA SJR PEIXE" at bounding box center [118, 186] width 177 height 15
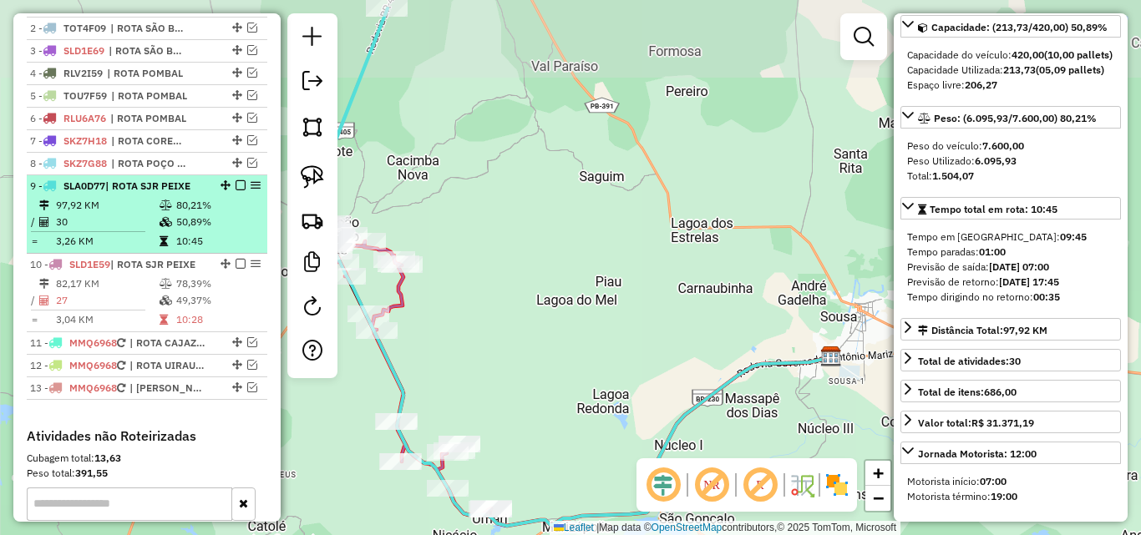
click at [164, 271] on span "| ROTA SJR PEIXE" at bounding box center [152, 264] width 85 height 13
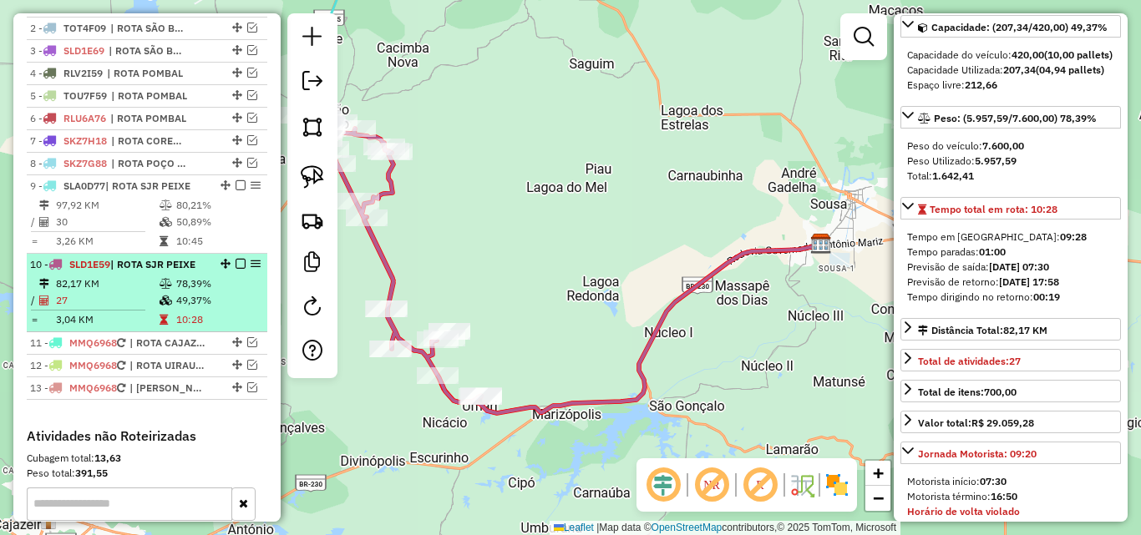
drag, startPoint x: 235, startPoint y: 200, endPoint x: 241, endPoint y: 214, distance: 14.6
click at [235, 190] on em at bounding box center [240, 185] width 10 height 10
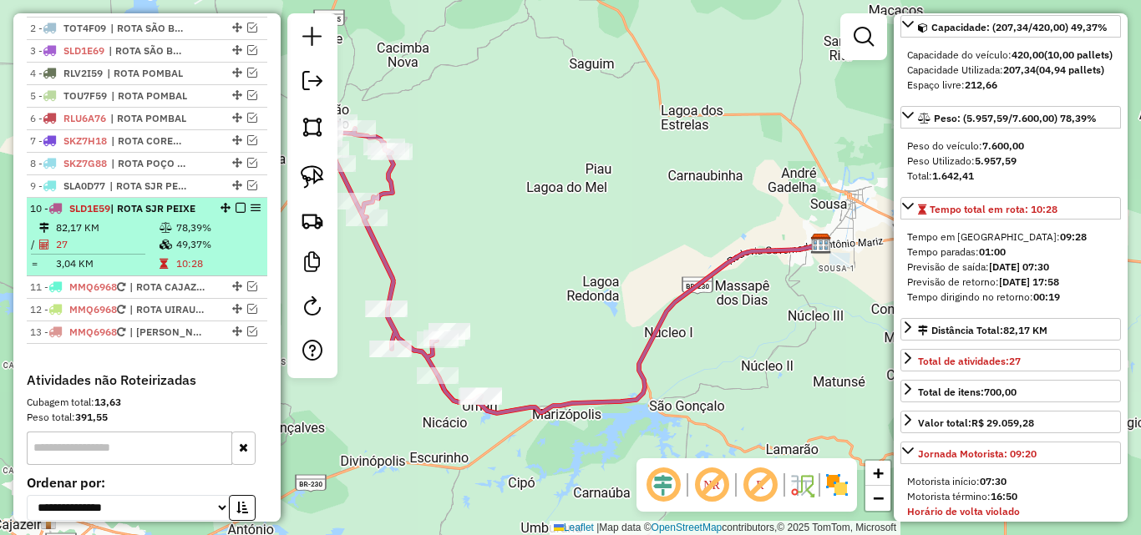
click at [236, 213] on em at bounding box center [240, 208] width 10 height 10
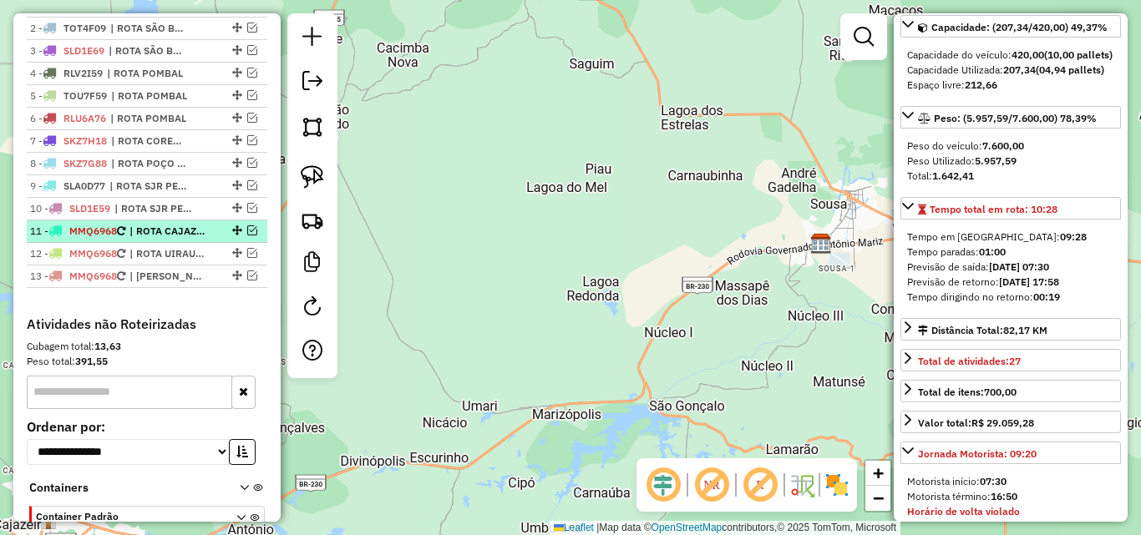
drag, startPoint x: 247, startPoint y: 246, endPoint x: 235, endPoint y: 252, distance: 13.8
click at [247, 235] on em at bounding box center [252, 230] width 10 height 10
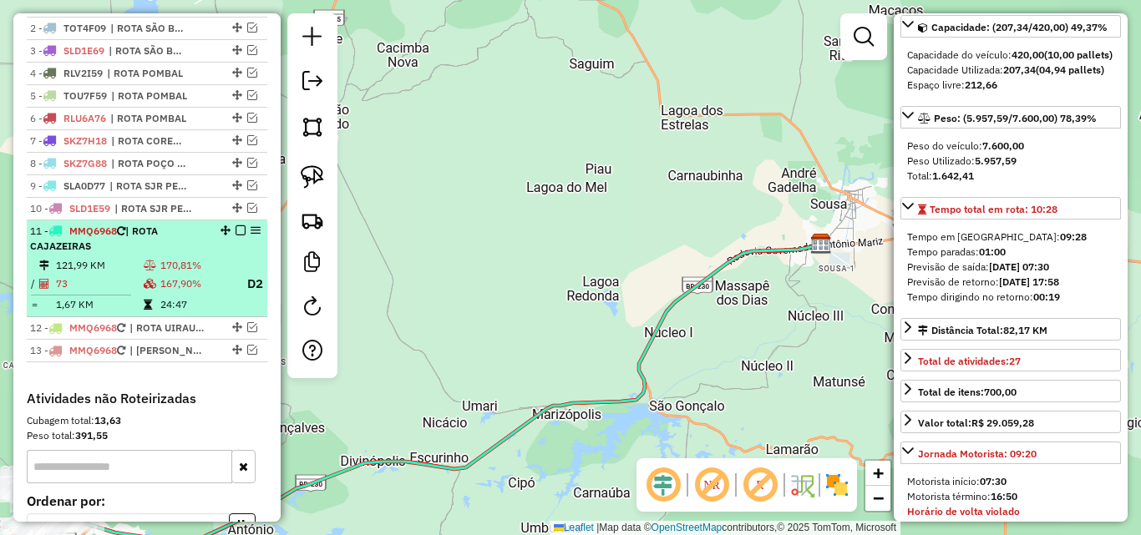
drag, startPoint x: 150, startPoint y: 266, endPoint x: 161, endPoint y: 272, distance: 12.3
click at [149, 254] on div "11 - MMQ6968 | ROTA CAJAZEIRAS" at bounding box center [118, 239] width 177 height 30
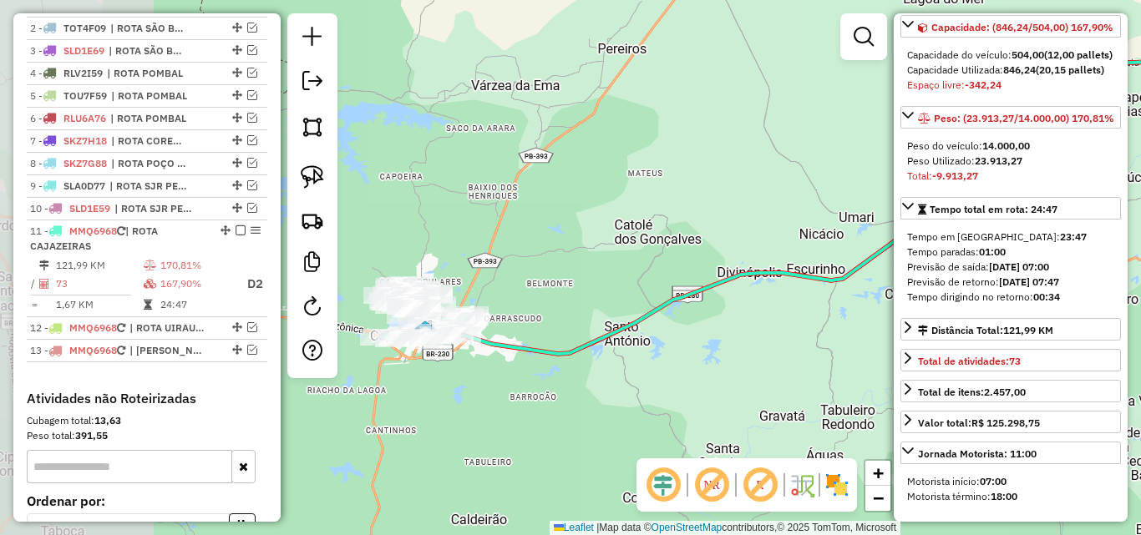
drag, startPoint x: 504, startPoint y: 380, endPoint x: 602, endPoint y: 362, distance: 99.4
click at [733, 311] on div "Janela de atendimento Grade de atendimento Capacidade Transportadoras Veículos …" at bounding box center [570, 267] width 1141 height 535
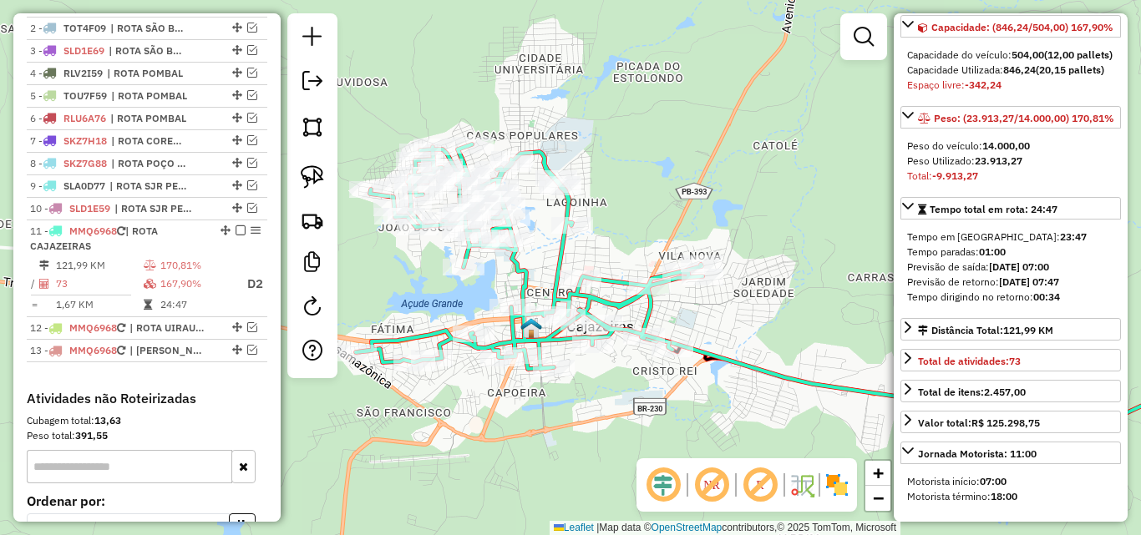
scroll to position [585, 0]
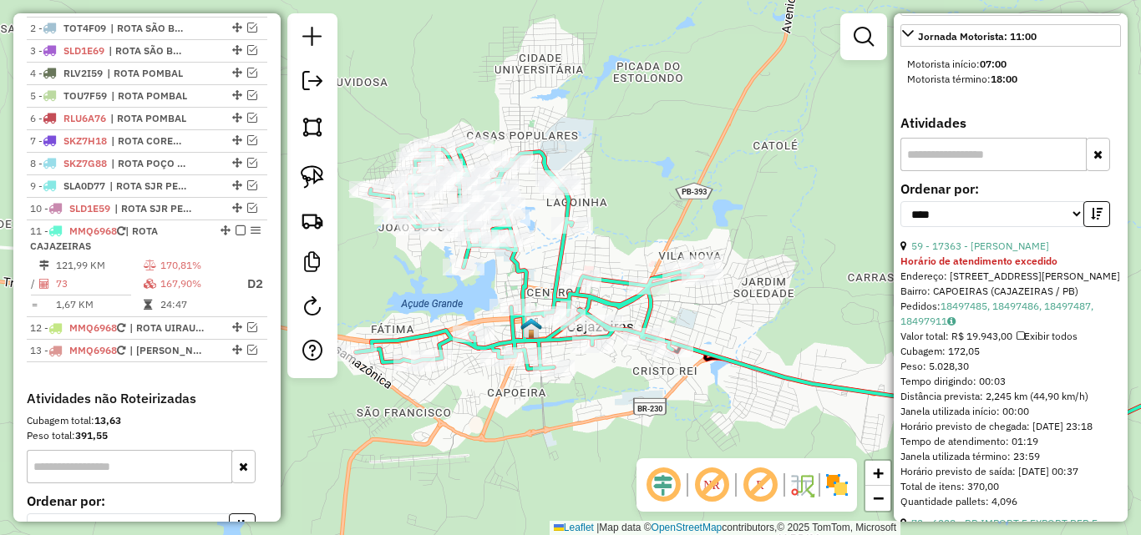
drag, startPoint x: 858, startPoint y: 32, endPoint x: 792, endPoint y: 54, distance: 68.9
click at [858, 34] on em at bounding box center [863, 37] width 20 height 20
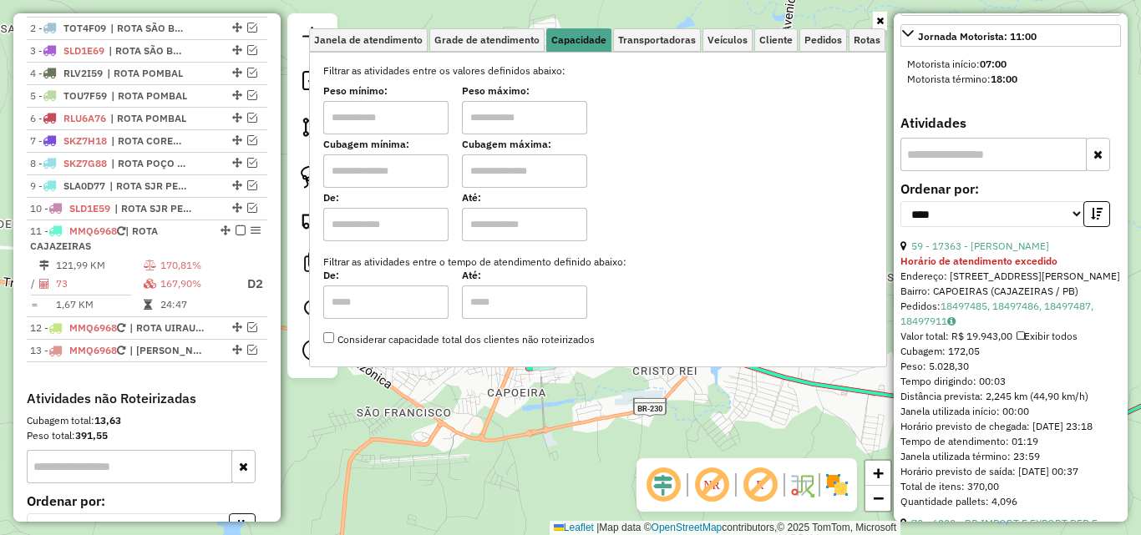
click at [402, 134] on input "text" at bounding box center [385, 117] width 125 height 33
type input "*******"
click at [519, 104] on input "text" at bounding box center [524, 117] width 125 height 33
type input "**********"
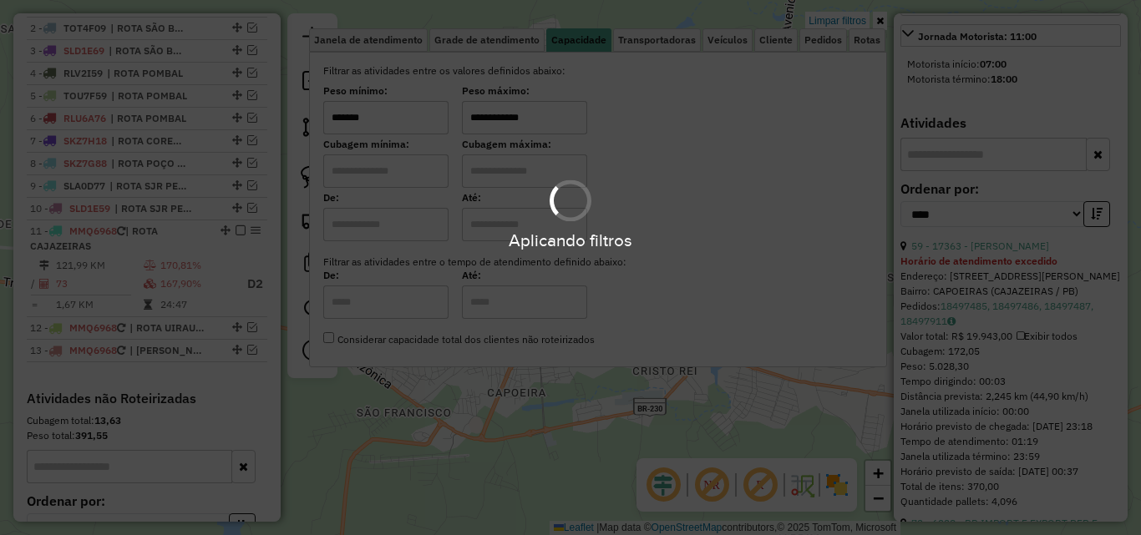
click at [878, 20] on icon at bounding box center [880, 21] width 8 height 10
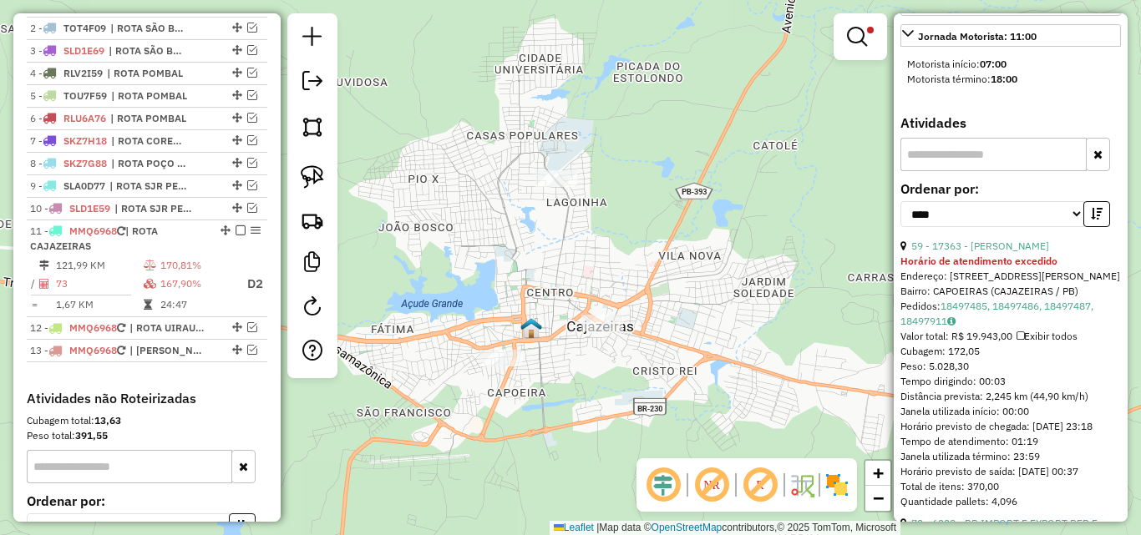
click at [764, 225] on div "**********" at bounding box center [570, 267] width 1141 height 535
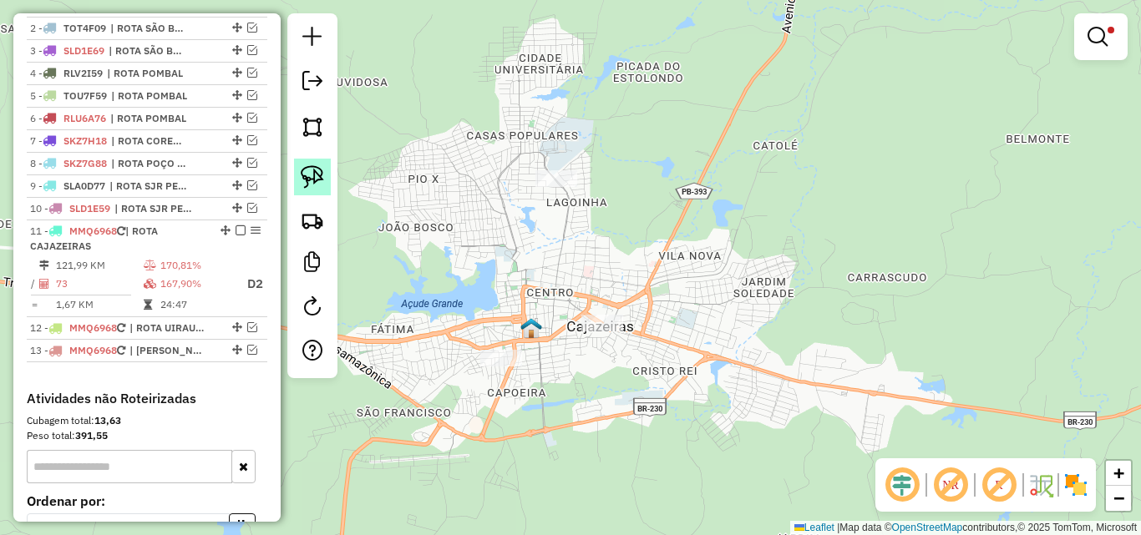
drag, startPoint x: 318, startPoint y: 173, endPoint x: 327, endPoint y: 175, distance: 8.7
click at [318, 174] on img at bounding box center [312, 176] width 23 height 23
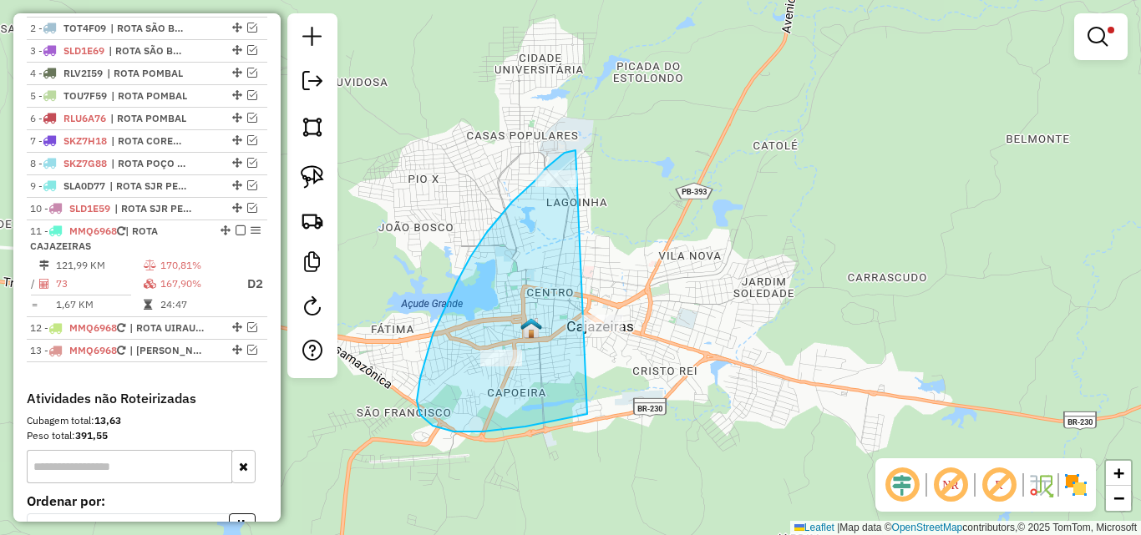
drag, startPoint x: 512, startPoint y: 202, endPoint x: 762, endPoint y: 232, distance: 252.3
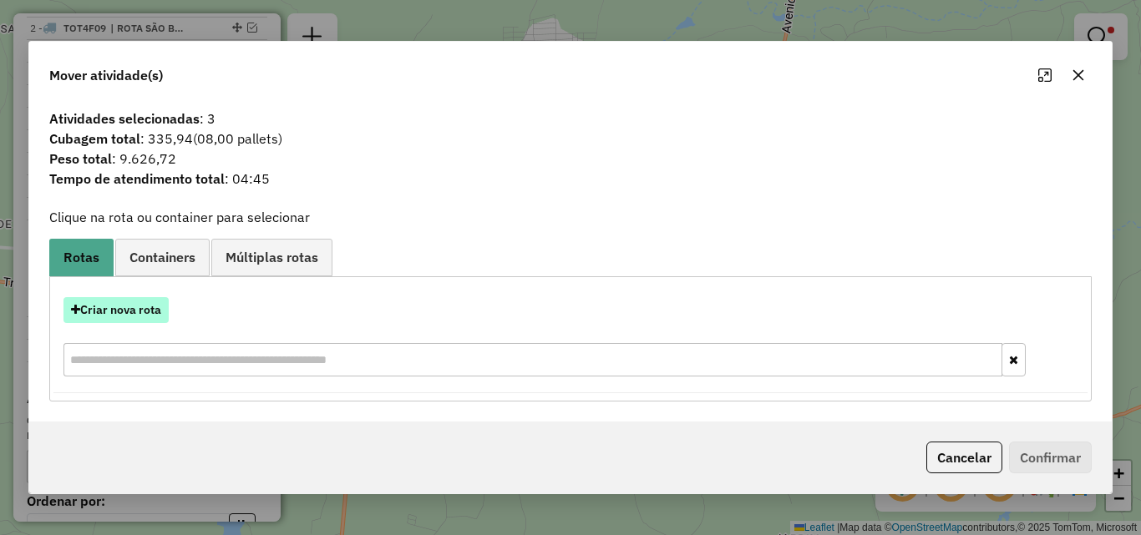
click at [141, 317] on button "Criar nova rota" at bounding box center [115, 310] width 105 height 26
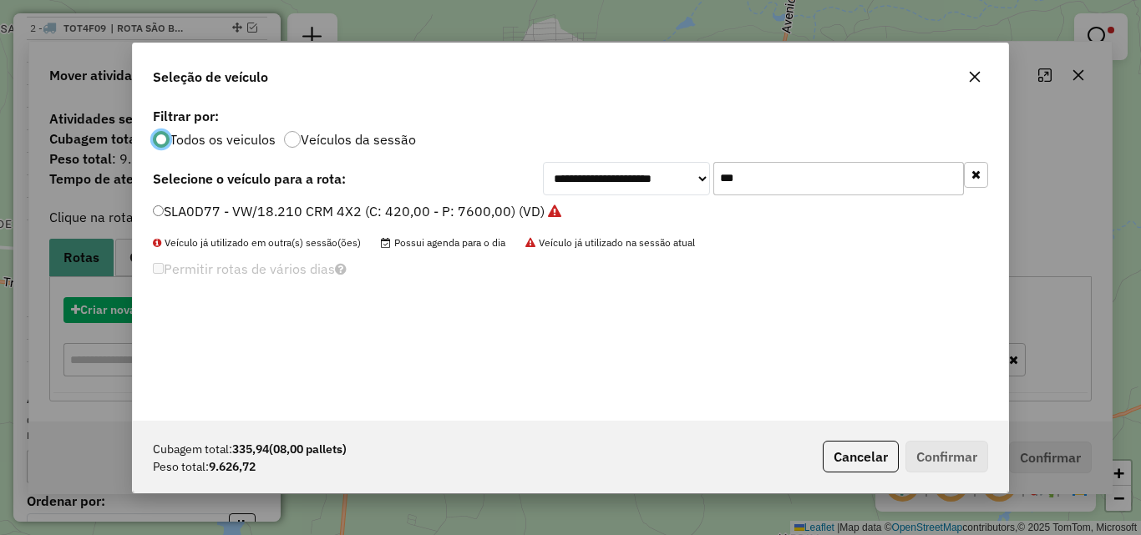
scroll to position [9, 5]
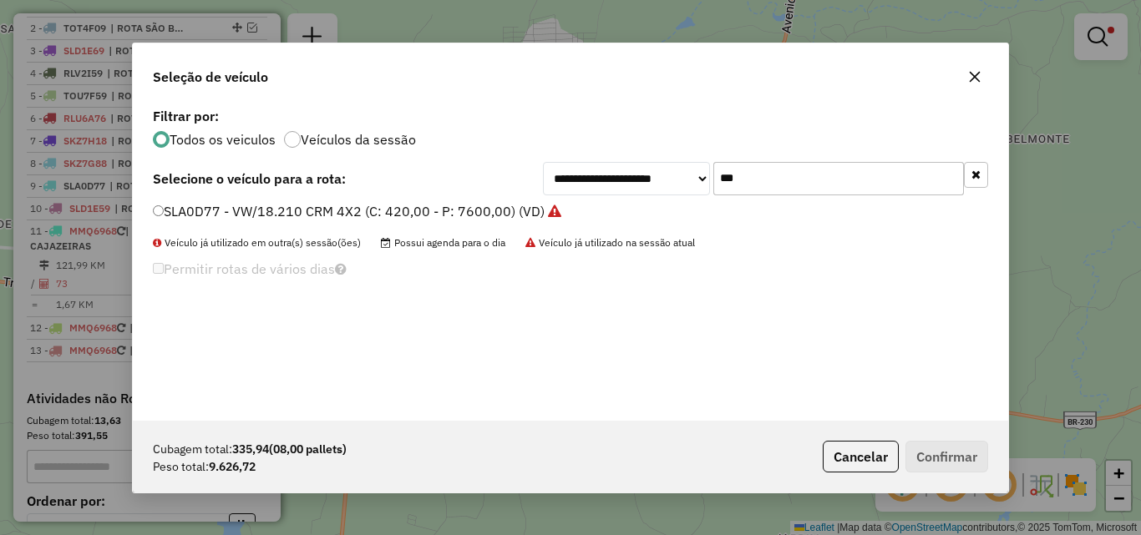
click at [845, 172] on input "***" at bounding box center [838, 178] width 251 height 33
click at [844, 172] on input "***" at bounding box center [838, 178] width 251 height 33
type input "***"
click at [361, 214] on label "TOT4F89 - VW/26.260 (C: 505,00 - P: 13100,00) (VD)" at bounding box center [323, 211] width 341 height 20
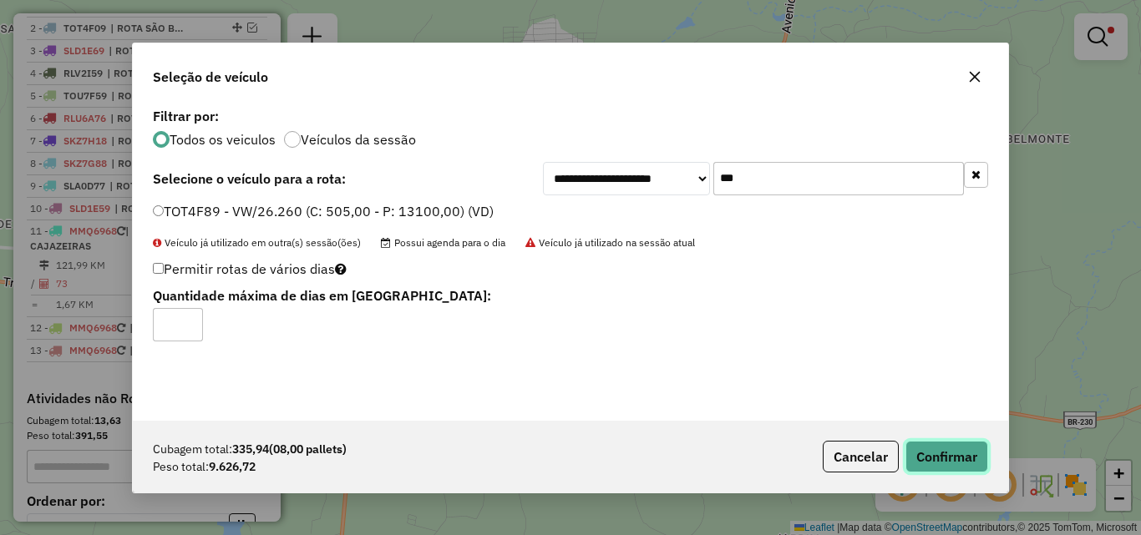
click at [920, 454] on button "Confirmar" at bounding box center [946, 457] width 83 height 32
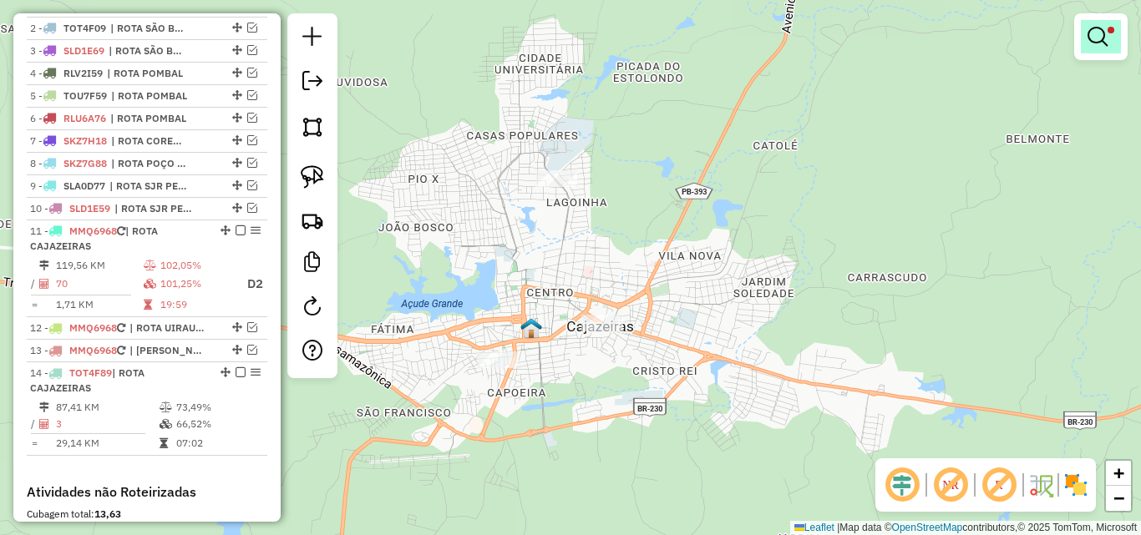
click at [1106, 35] on em at bounding box center [1097, 37] width 20 height 20
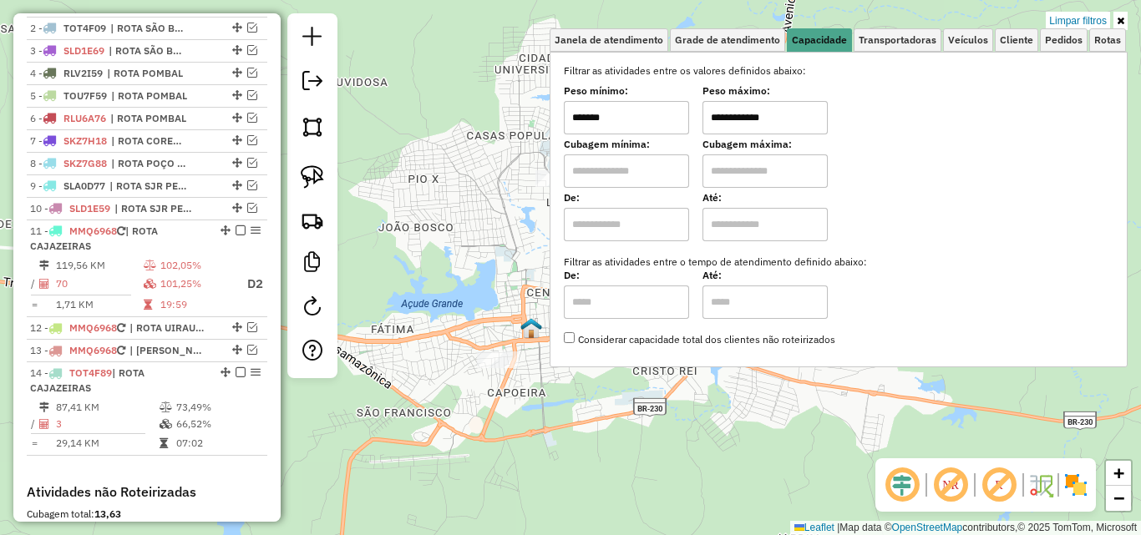
click at [1083, 10] on div "**********" at bounding box center [570, 267] width 1141 height 535
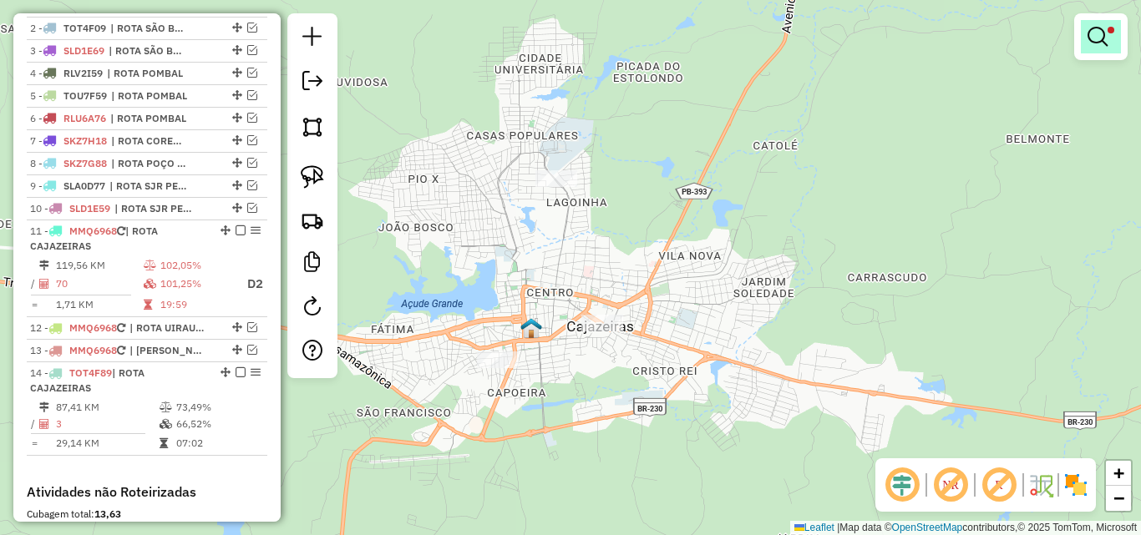
click at [1093, 46] on link at bounding box center [1101, 36] width 40 height 33
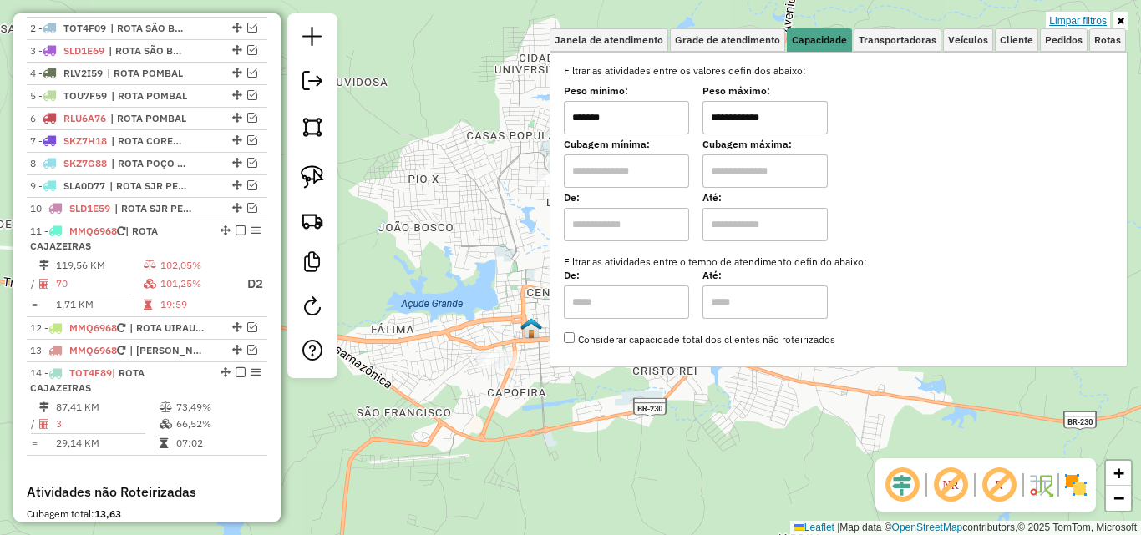
click at [1092, 26] on link "Limpar filtros" at bounding box center [1077, 21] width 64 height 18
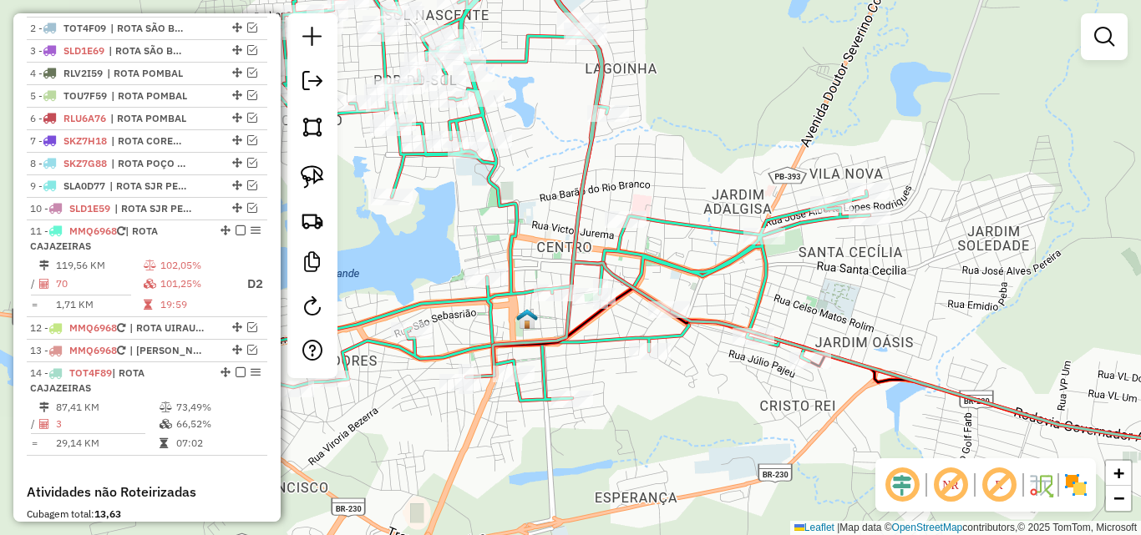
click at [544, 378] on icon at bounding box center [522, 176] width 693 height 450
select select "*********"
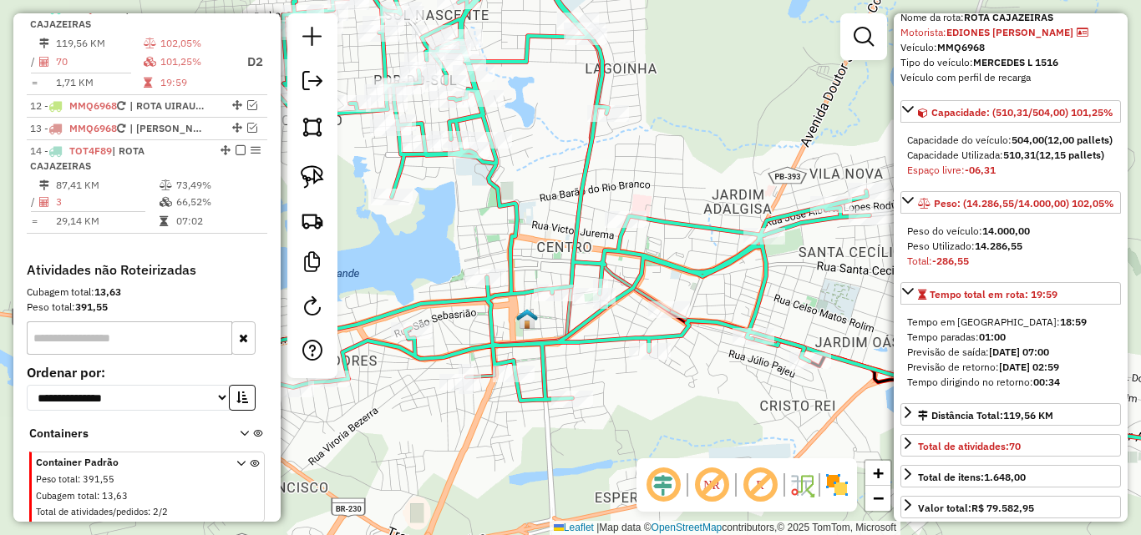
scroll to position [167, 0]
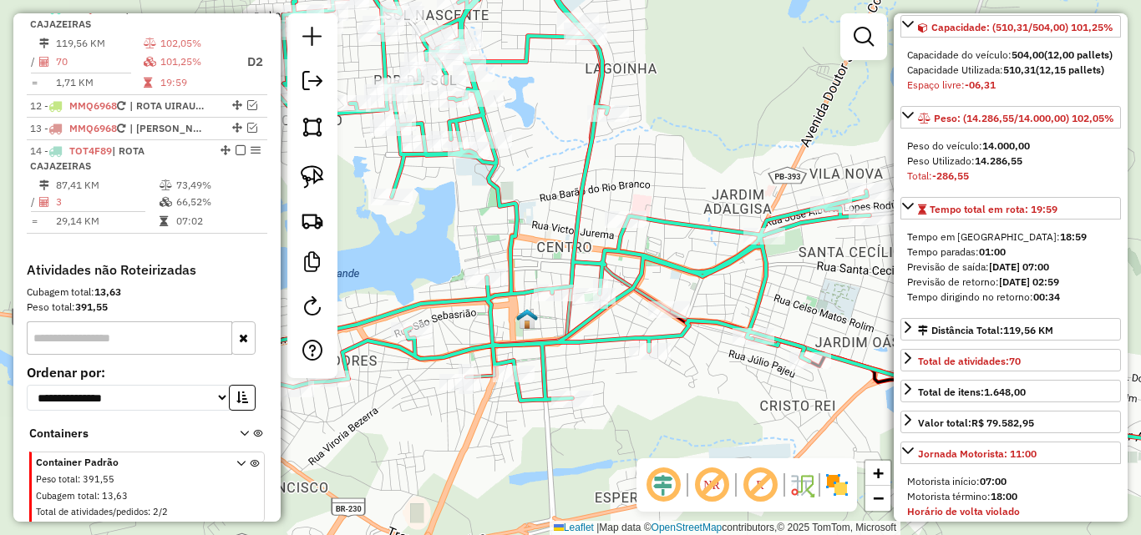
click at [491, 304] on icon at bounding box center [522, 176] width 693 height 450
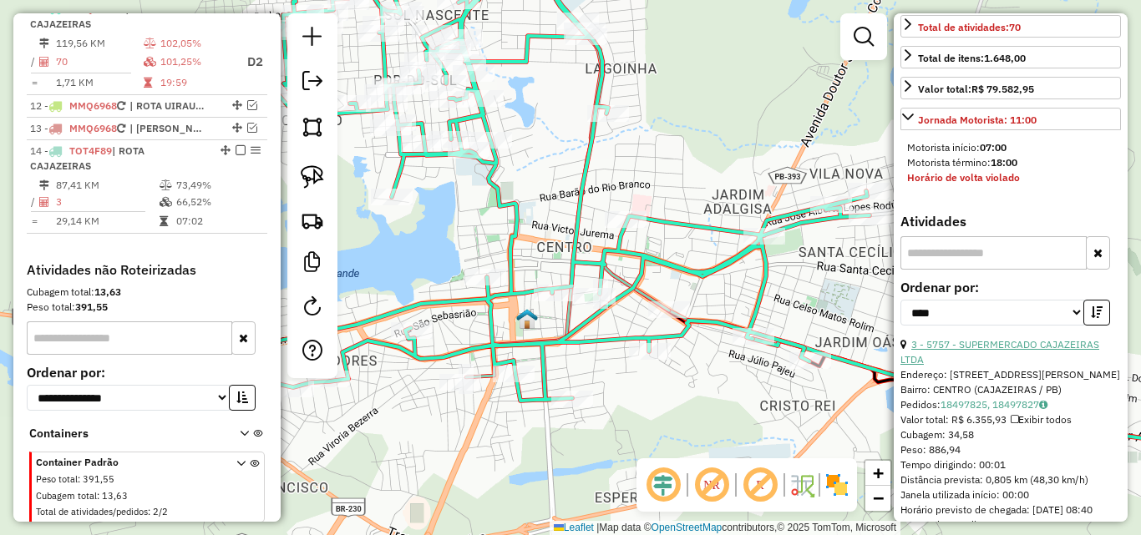
click at [975, 366] on link "3 - 5757 - SUPERMERCADO CAJAZEIRAS LTDA" at bounding box center [999, 352] width 199 height 28
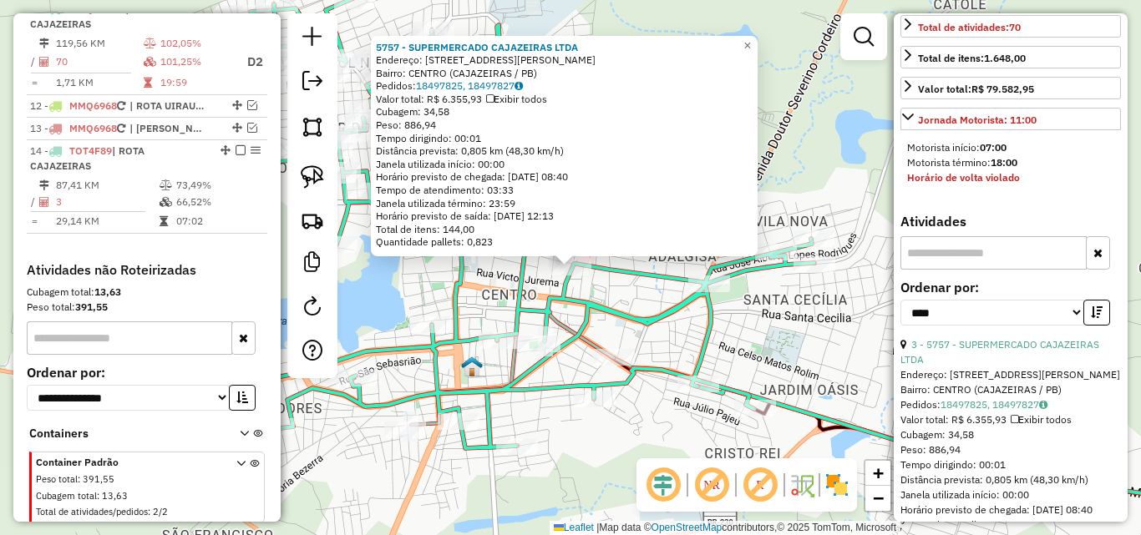
drag, startPoint x: 319, startPoint y: 171, endPoint x: 377, endPoint y: 194, distance: 62.7
click at [318, 171] on img at bounding box center [312, 176] width 23 height 23
drag, startPoint x: 598, startPoint y: 286, endPoint x: 525, endPoint y: 288, distance: 72.7
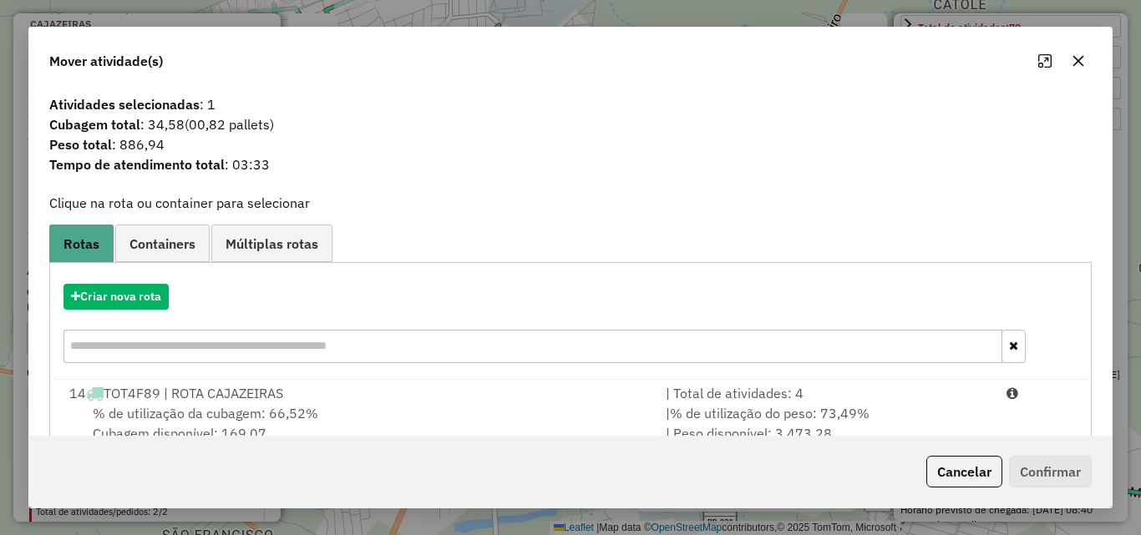
drag, startPoint x: 995, startPoint y: 399, endPoint x: 1030, endPoint y: 468, distance: 76.6
click at [996, 402] on div at bounding box center [1038, 393] width 85 height 20
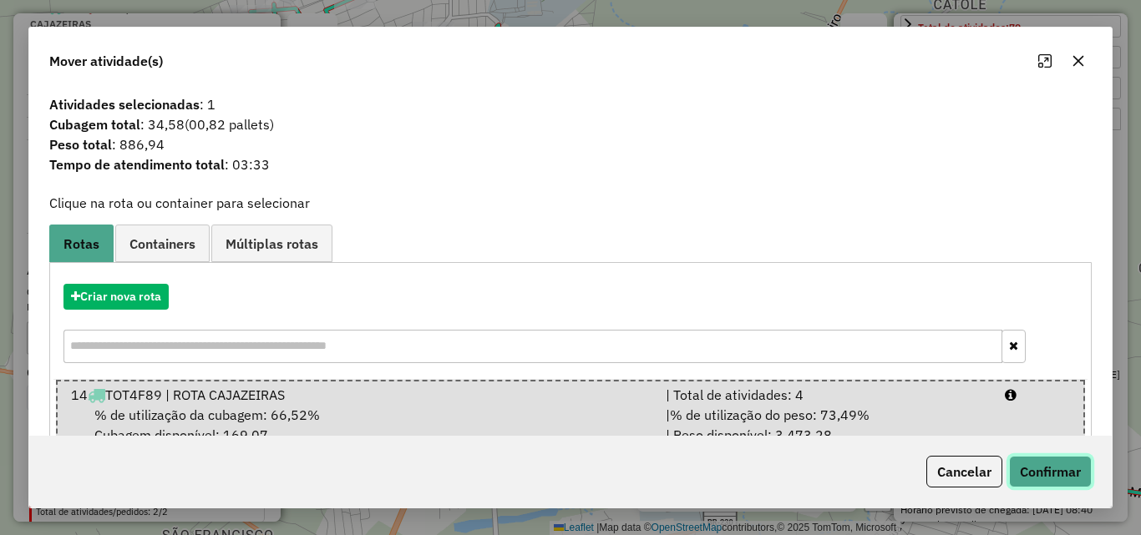
click at [1042, 479] on button "Confirmar" at bounding box center [1050, 472] width 83 height 32
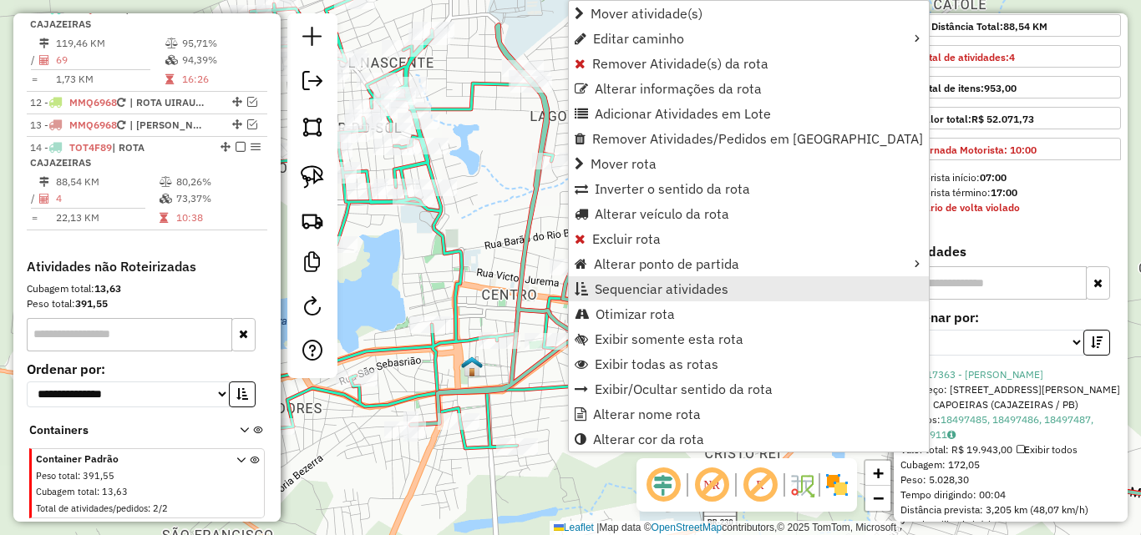
scroll to position [904, 0]
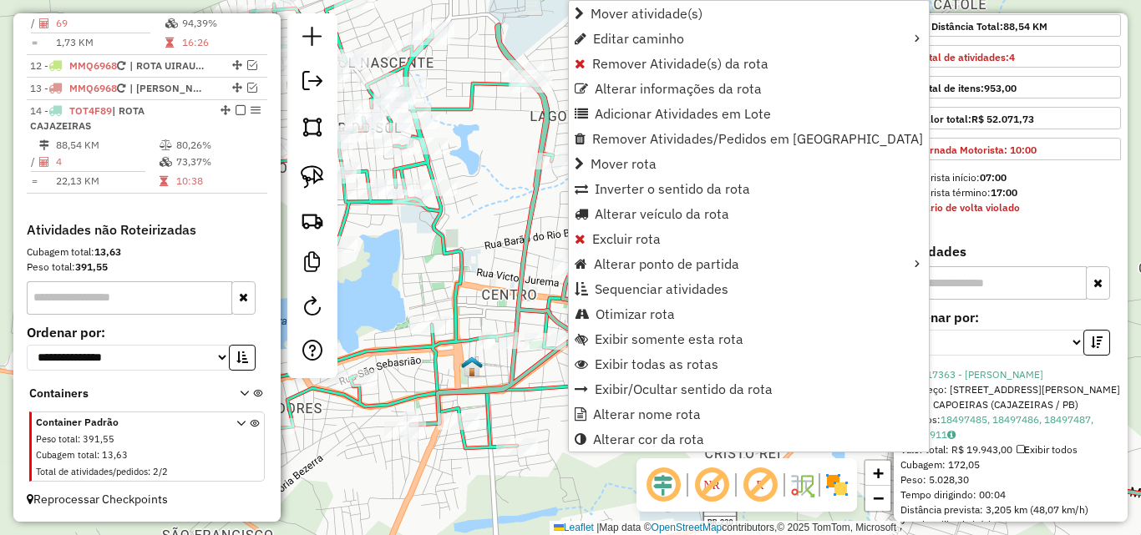
click at [635, 453] on div "Janela de atendimento Grade de atendimento Capacidade Transportadoras Veículos …" at bounding box center [570, 267] width 1141 height 535
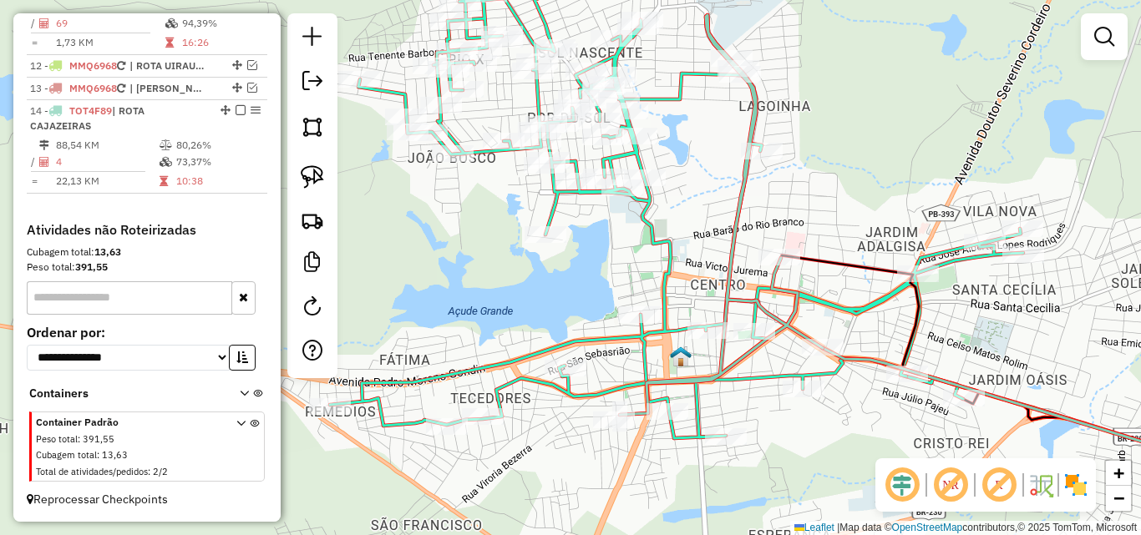
select select "*********"
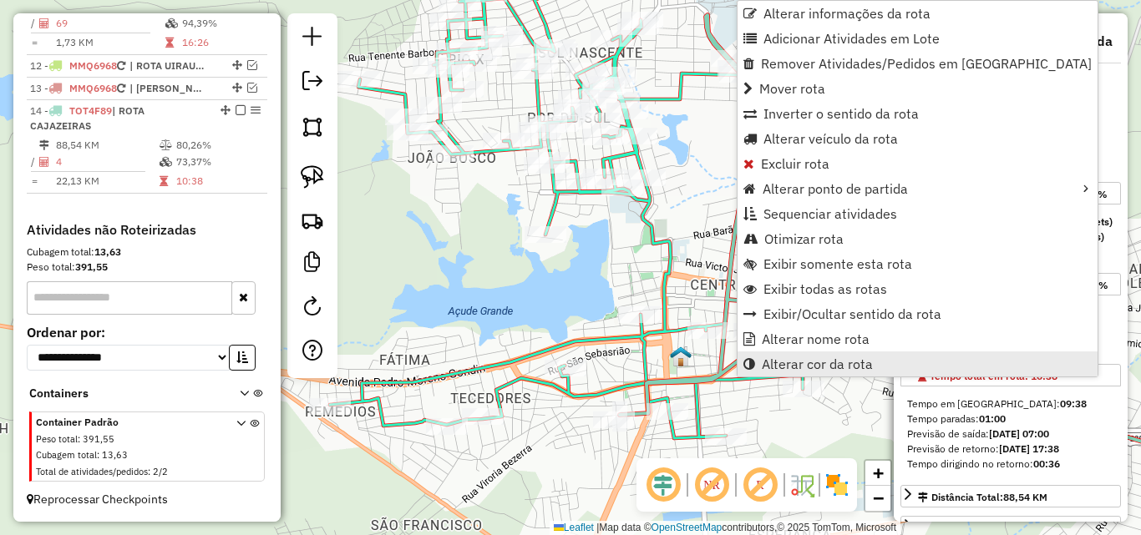
click at [818, 357] on span "Alterar cor da rota" at bounding box center [817, 363] width 111 height 13
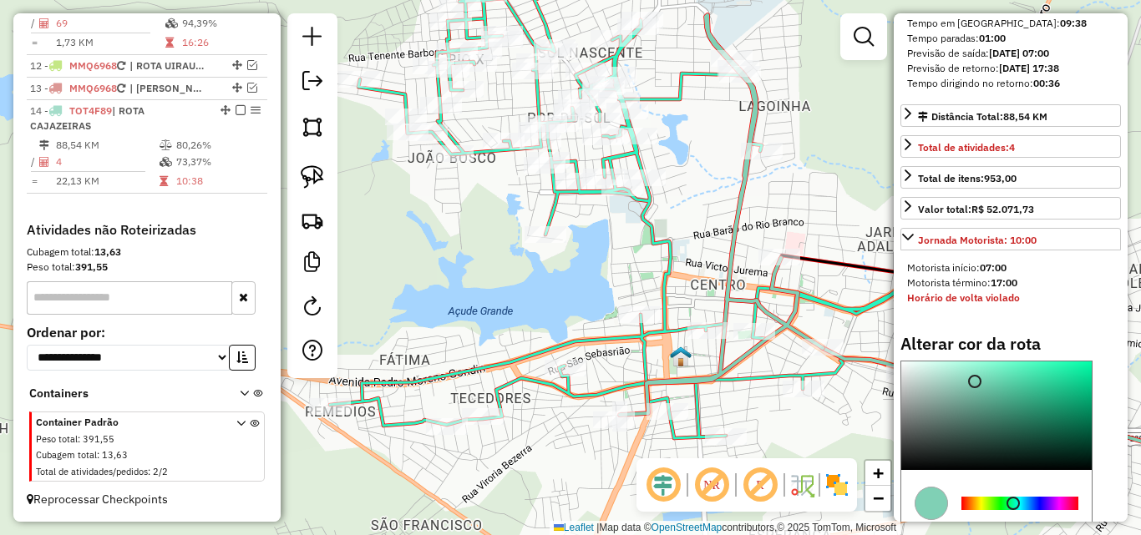
scroll to position [418, 0]
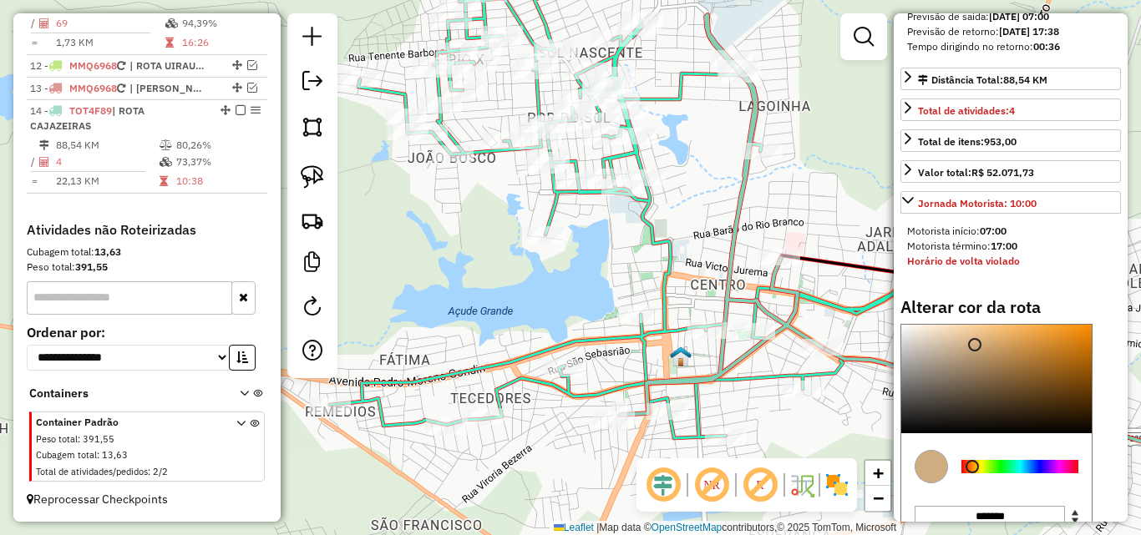
drag, startPoint x: 1003, startPoint y: 492, endPoint x: 966, endPoint y: 487, distance: 37.1
click at [966, 473] on div at bounding box center [1019, 466] width 117 height 13
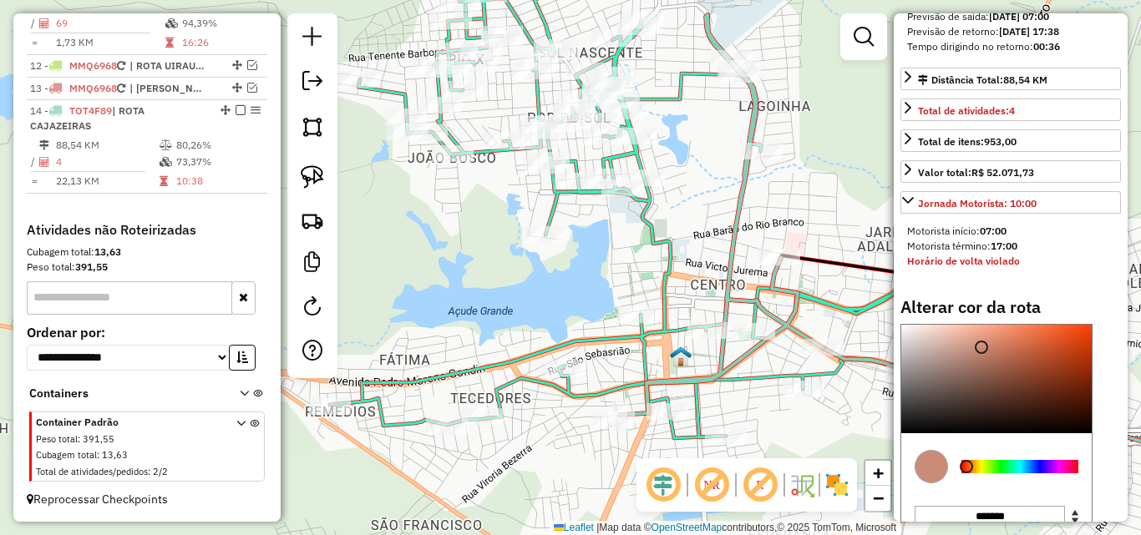
type input "*******"
drag, startPoint x: 980, startPoint y: 377, endPoint x: 1174, endPoint y: 320, distance: 202.1
click at [1140, 320] on html "Aguarde... Pop-up bloqueado! Seu navegador bloqueou automáticamente a abertura …" at bounding box center [570, 267] width 1141 height 535
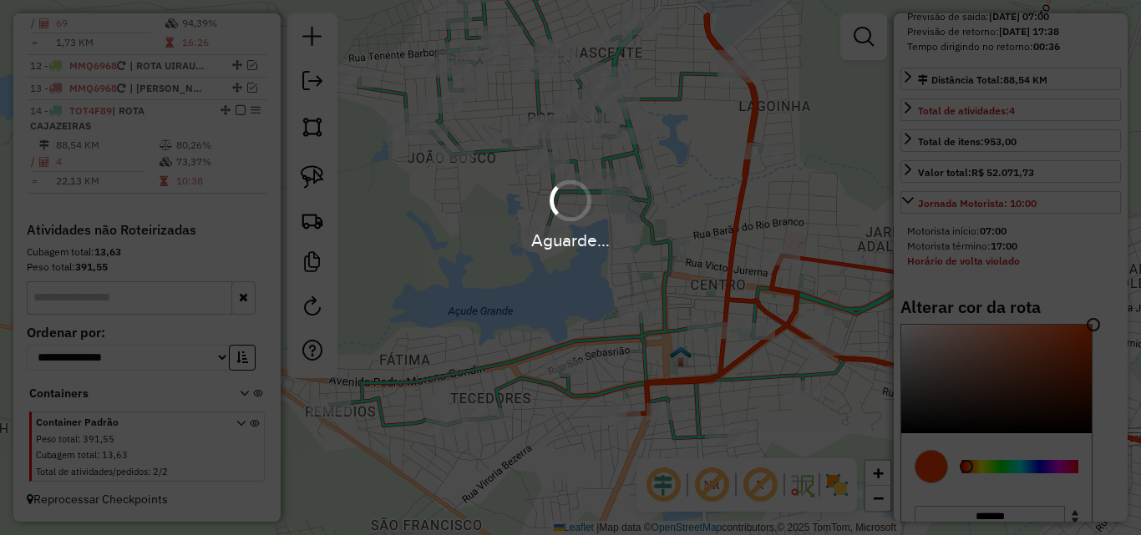
click at [539, 310] on div "Janela de atendimento Grade de atendimento Capacidade Transportadoras Veículos …" at bounding box center [570, 267] width 1141 height 535
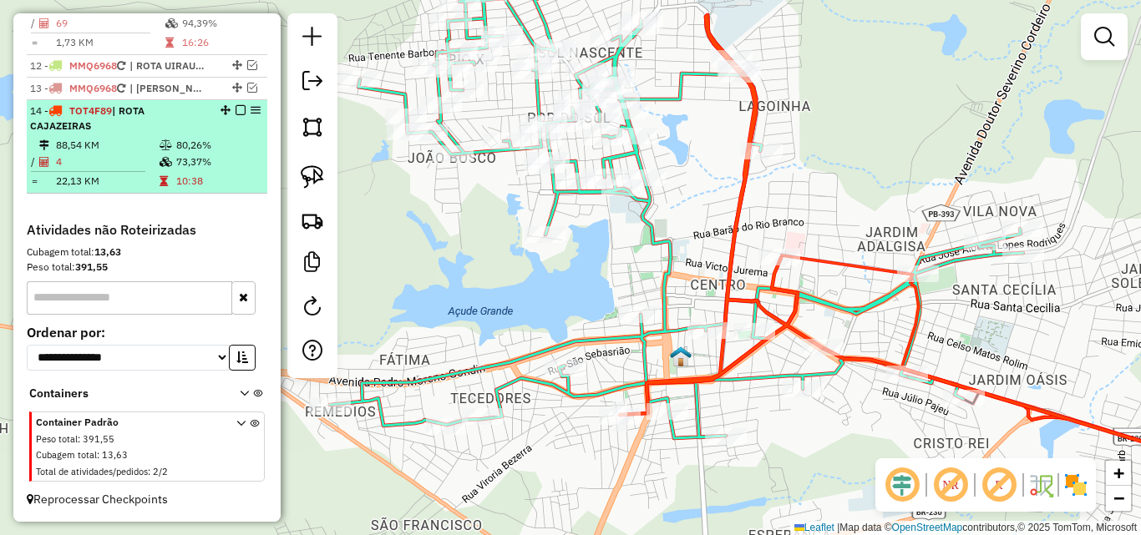
drag, startPoint x: 109, startPoint y: 159, endPoint x: 202, endPoint y: 159, distance: 93.5
click at [108, 159] on td "4" at bounding box center [107, 162] width 104 height 17
select select "*********"
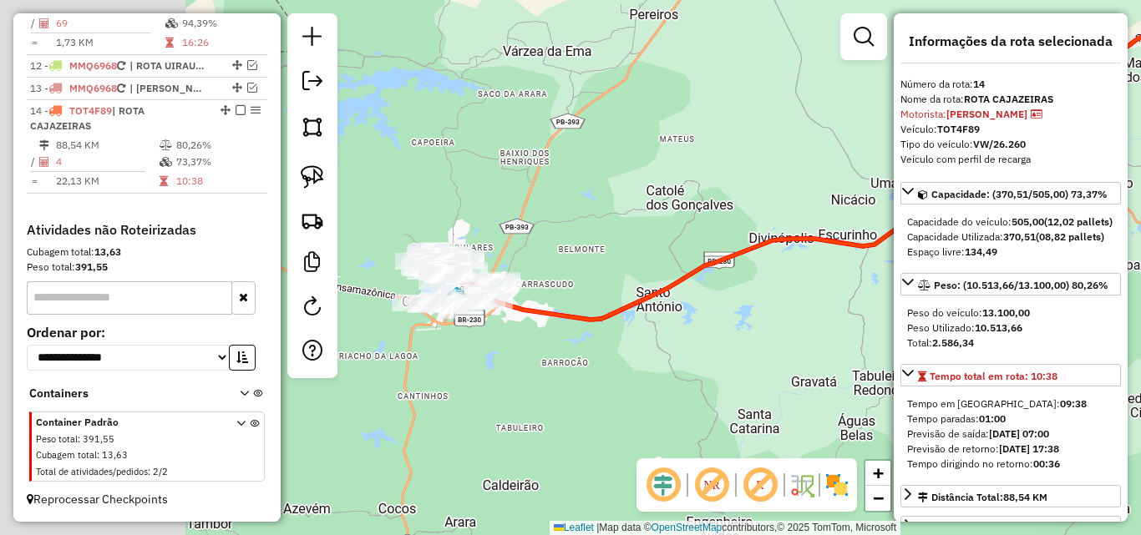
drag, startPoint x: 590, startPoint y: 415, endPoint x: 829, endPoint y: 300, distance: 265.2
click at [926, 281] on hb-router-mapa "Informações da Sessão 991239 - 19/08/2025 Criação: 18/08/2025 18:39 Depósito: P…" at bounding box center [570, 267] width 1141 height 535
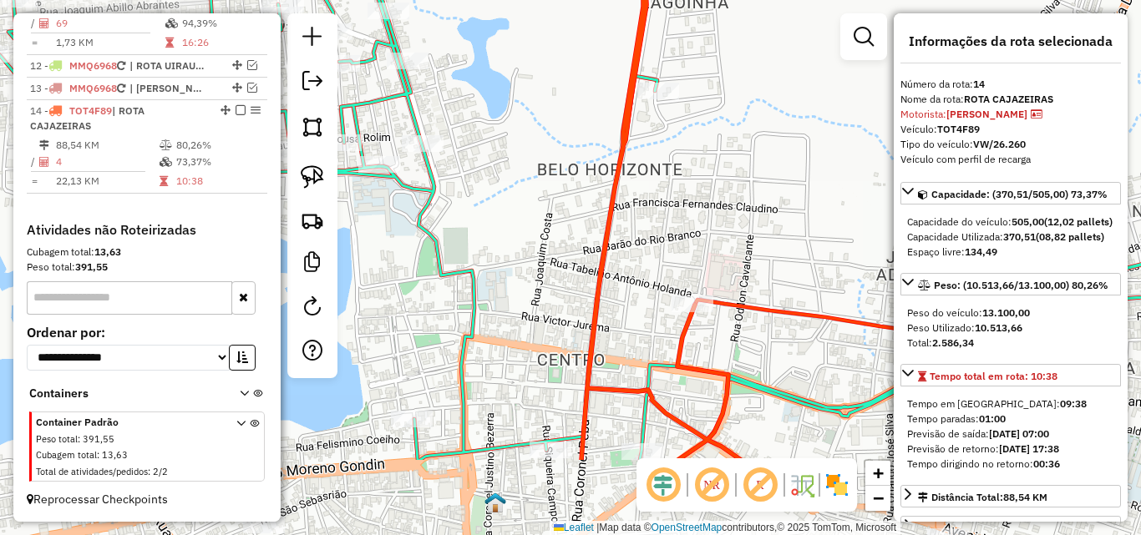
drag, startPoint x: 548, startPoint y: 308, endPoint x: 507, endPoint y: 108, distance: 204.5
click at [509, 95] on div "Janela de atendimento Grade de atendimento Capacidade Transportadoras Veículos …" at bounding box center [570, 267] width 1141 height 535
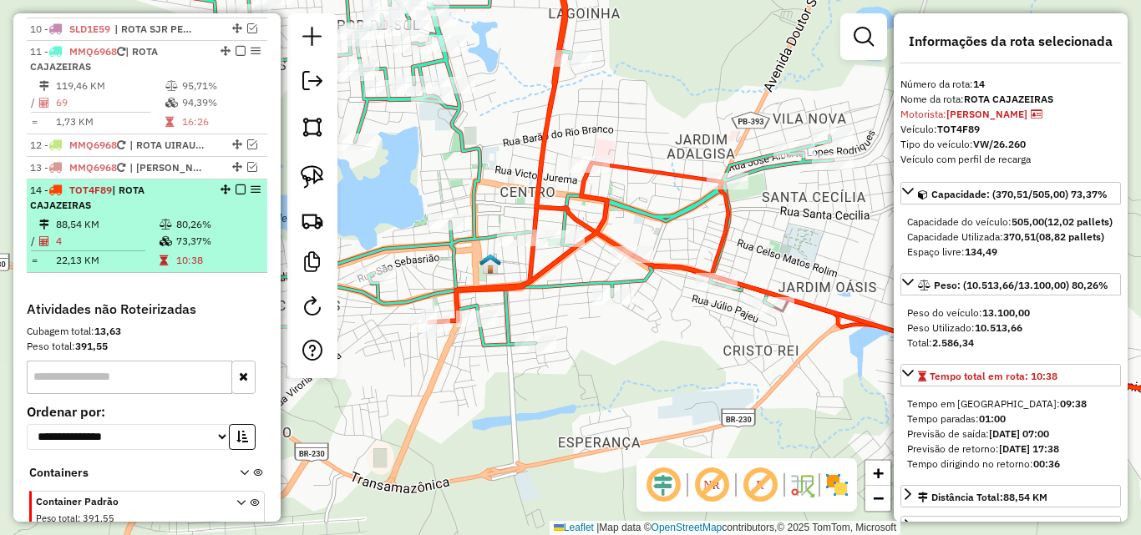
scroll to position [653, 0]
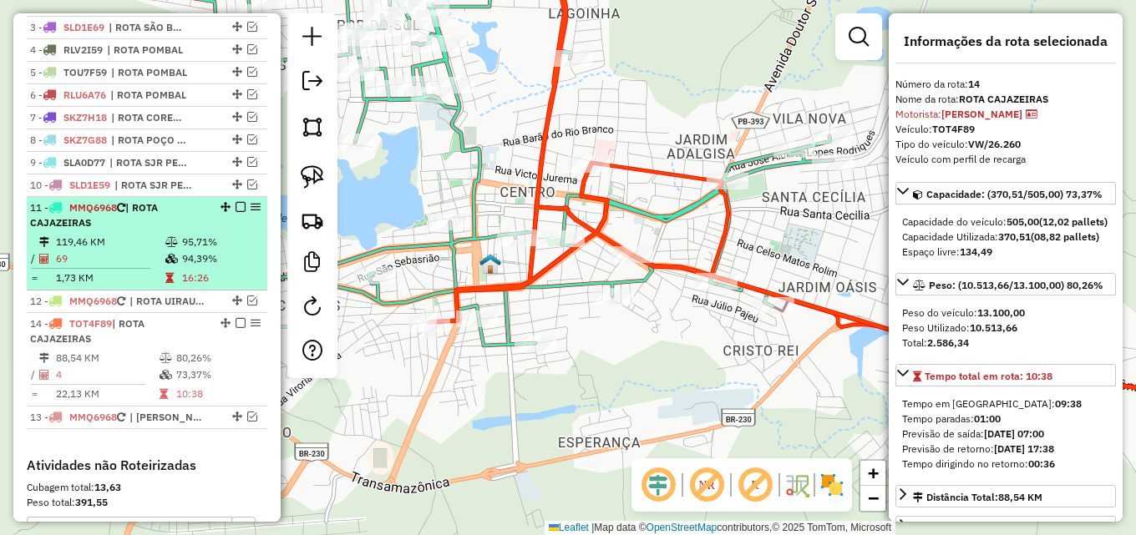
drag, startPoint x: 215, startPoint y: 357, endPoint x: 205, endPoint y: 297, distance: 60.1
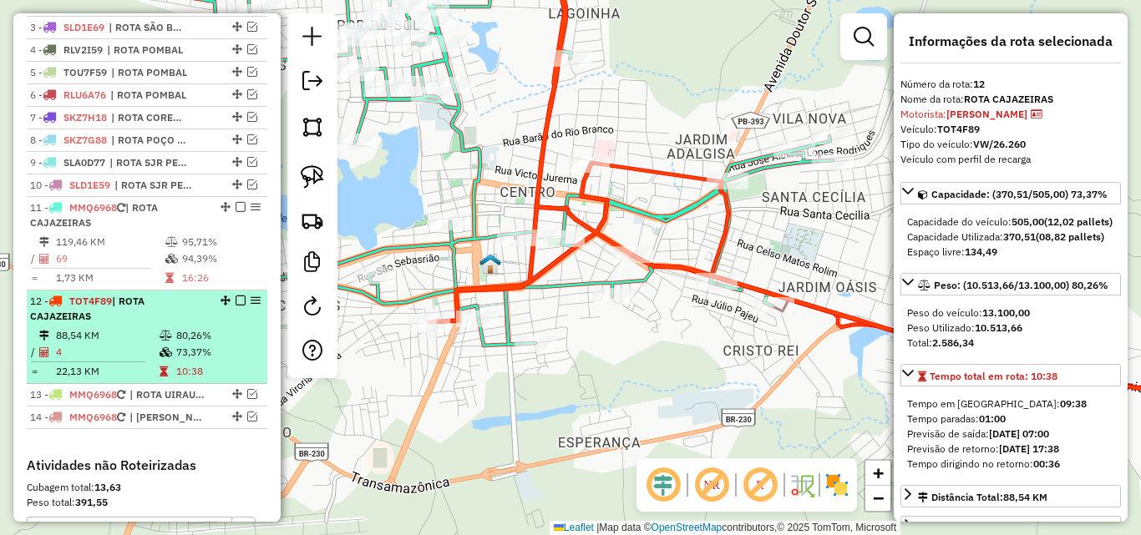
click at [235, 306] on em at bounding box center [240, 301] width 10 height 10
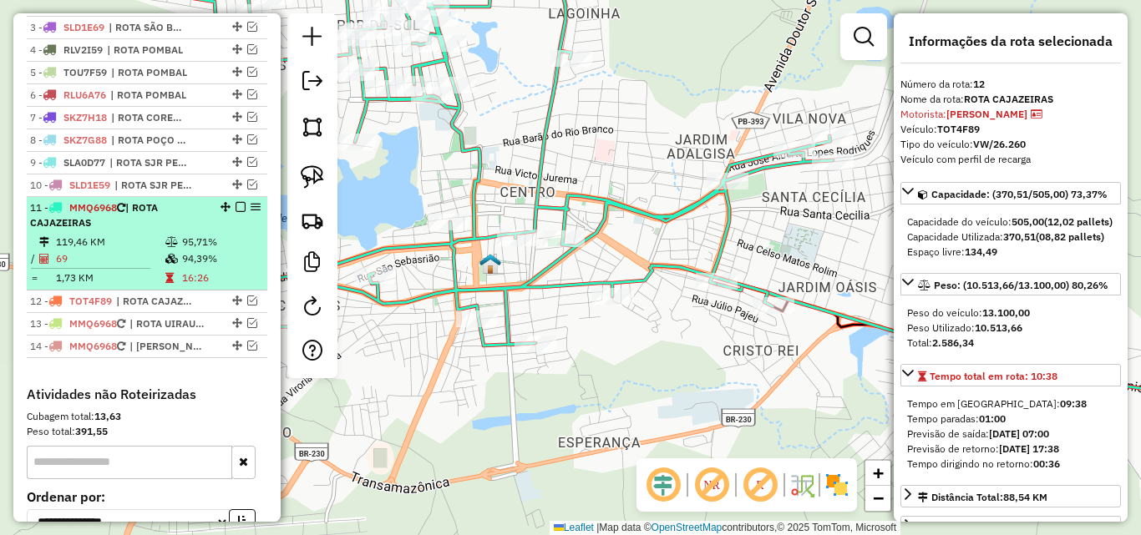
click at [159, 283] on table "119,46 KM 95,71% / 69 94,39% = 1,73 KM 16:26" at bounding box center [147, 260] width 234 height 53
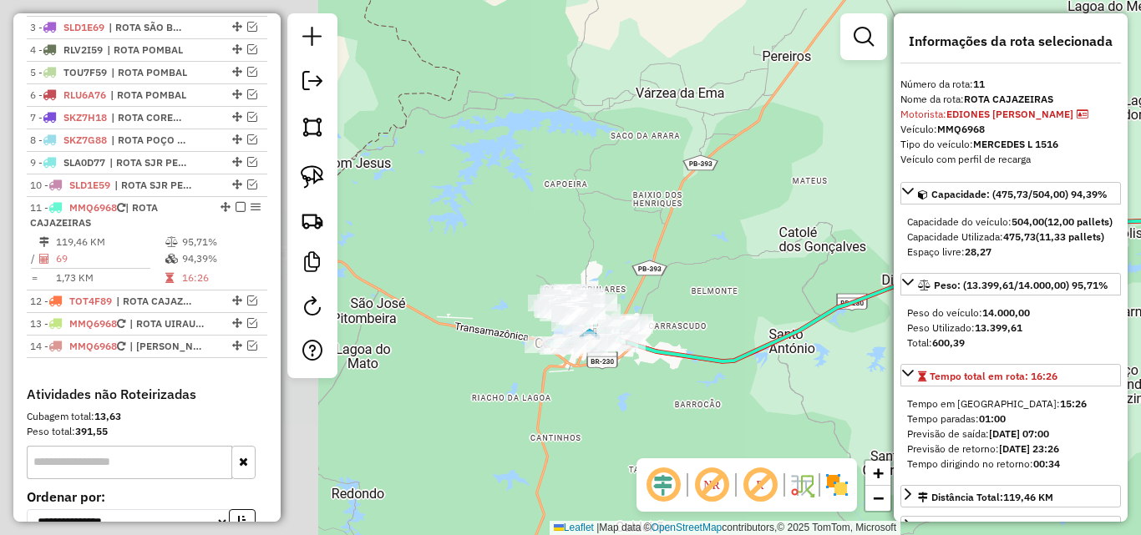
drag, startPoint x: 524, startPoint y: 410, endPoint x: 907, endPoint y: 354, distance: 387.4
click at [907, 354] on hb-router-mapa "Informações da Sessão 991239 - 19/08/2025 Criação: 18/08/2025 18:39 Depósito: P…" at bounding box center [570, 267] width 1141 height 535
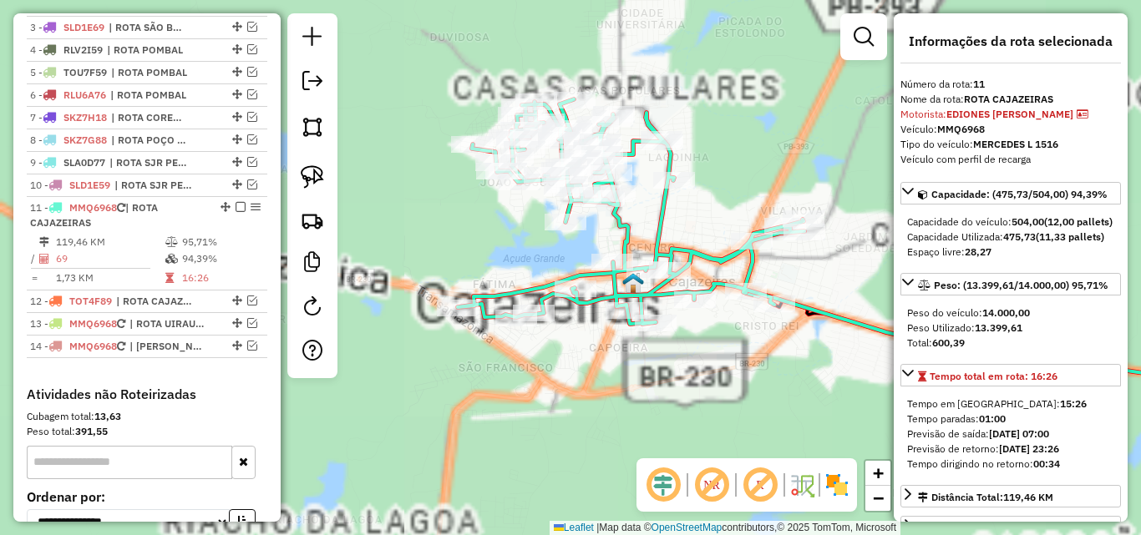
click at [787, 158] on div "Janela de atendimento Grade de atendimento Capacidade Transportadoras Veículos …" at bounding box center [570, 267] width 1141 height 535
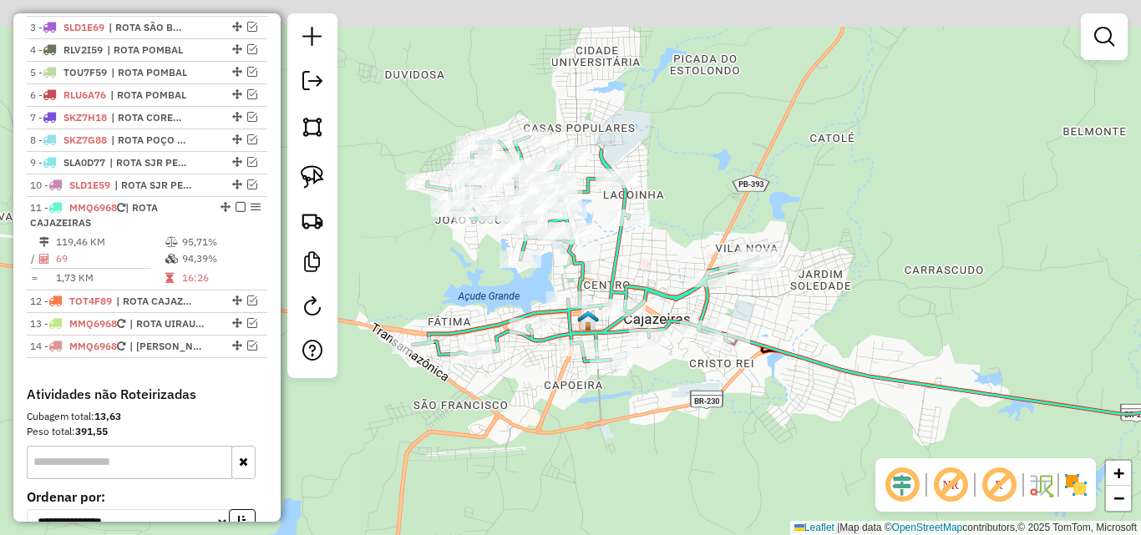
click at [812, 128] on div "Janela de atendimento Grade de atendimento Capacidade Transportadoras Veículos …" at bounding box center [570, 267] width 1141 height 535
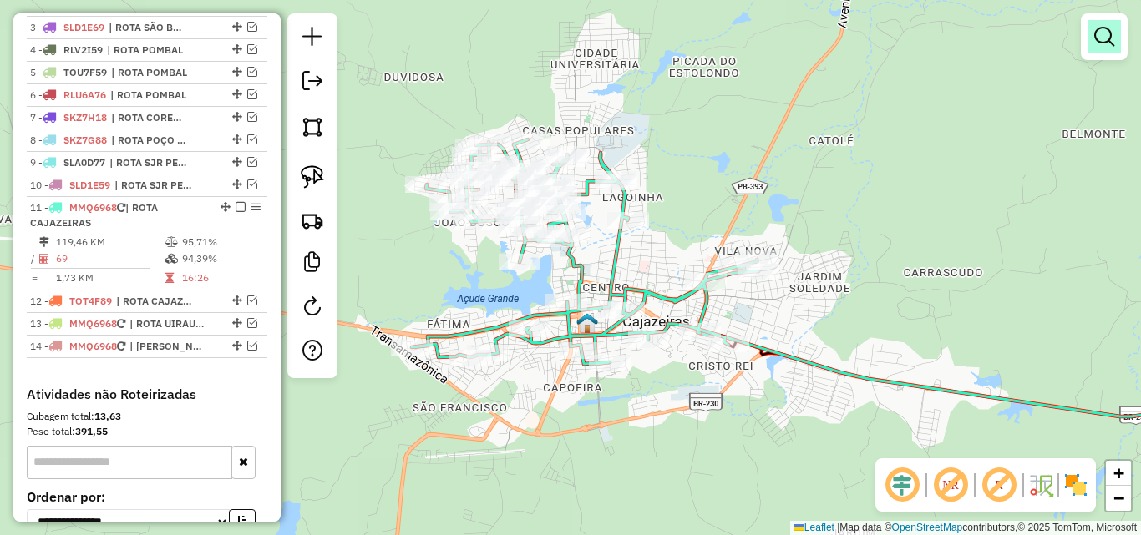
click at [1120, 51] on link at bounding box center [1103, 36] width 33 height 33
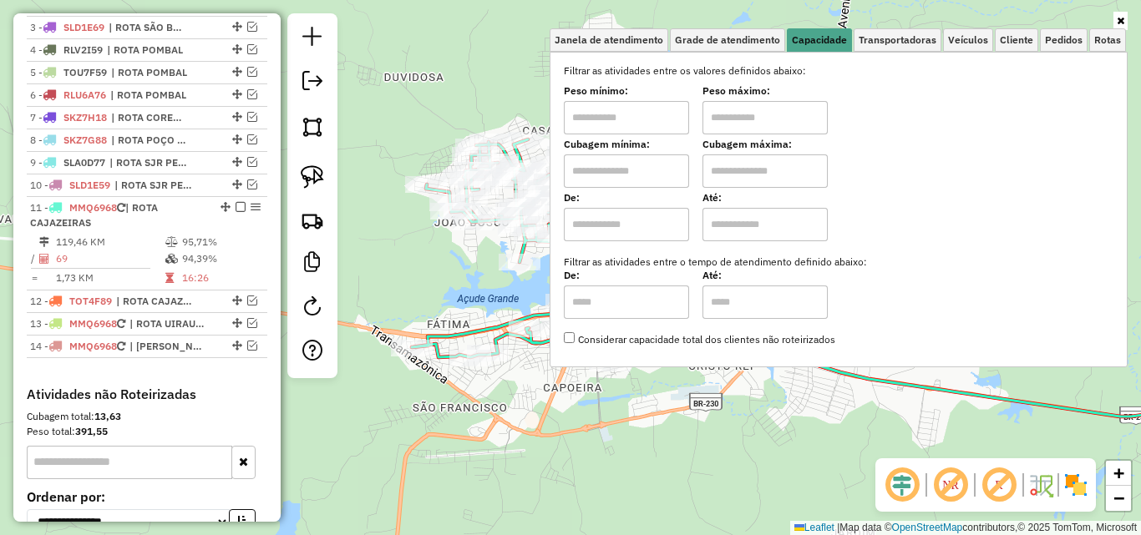
click at [660, 119] on input "text" at bounding box center [626, 117] width 125 height 33
type input "****"
drag, startPoint x: 739, startPoint y: 125, endPoint x: 758, endPoint y: 103, distance: 29.6
click at [742, 116] on input "text" at bounding box center [764, 117] width 125 height 33
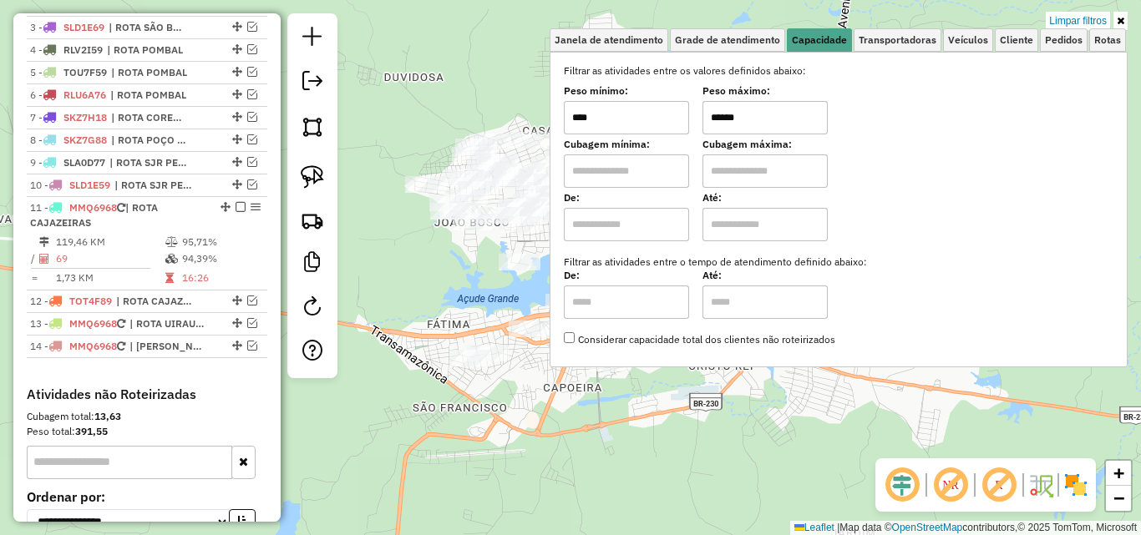
type input "******"
click at [1131, 19] on div "Limpar filtros Janela de atendimento Grade de atendimento Capacidade Transporta…" at bounding box center [570, 267] width 1141 height 535
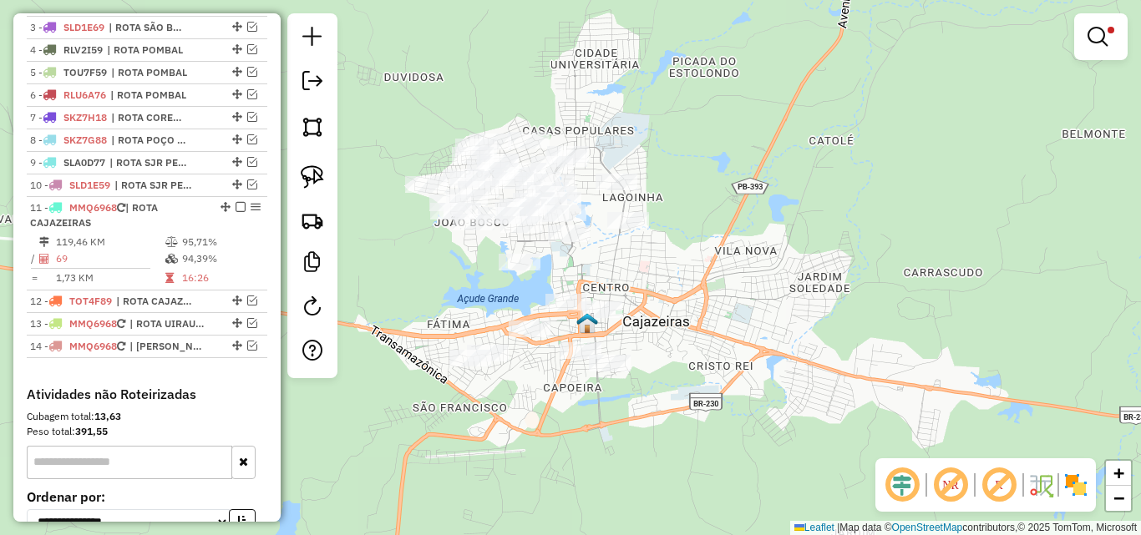
click at [779, 234] on div "Limpar filtros Janela de atendimento Grade de atendimento Capacidade Transporta…" at bounding box center [570, 267] width 1141 height 535
drag, startPoint x: 303, startPoint y: 180, endPoint x: 317, endPoint y: 175, distance: 15.1
click at [303, 180] on img at bounding box center [312, 176] width 23 height 23
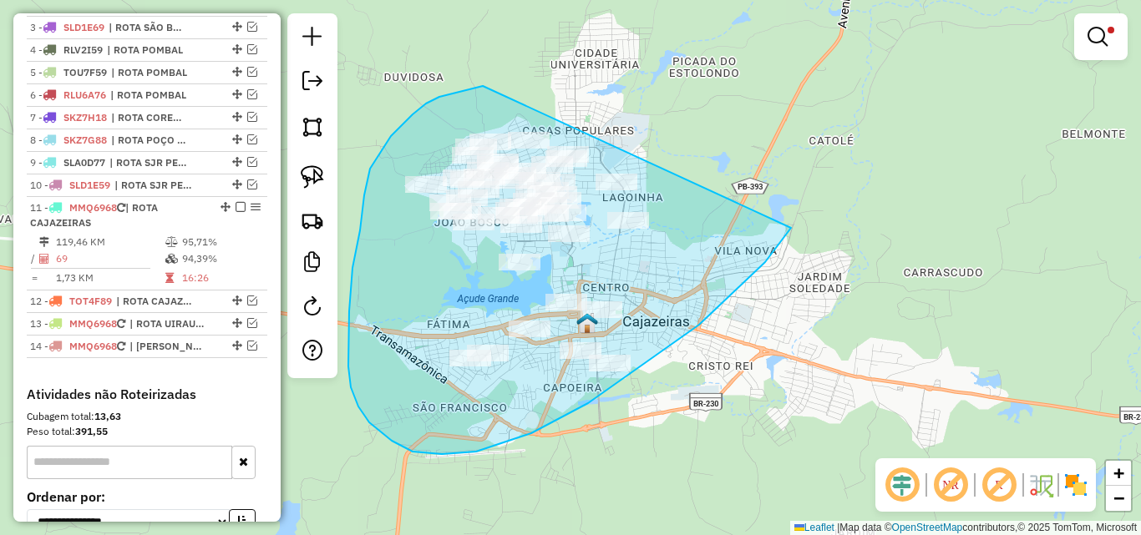
drag, startPoint x: 480, startPoint y: 86, endPoint x: 809, endPoint y: 94, distance: 329.1
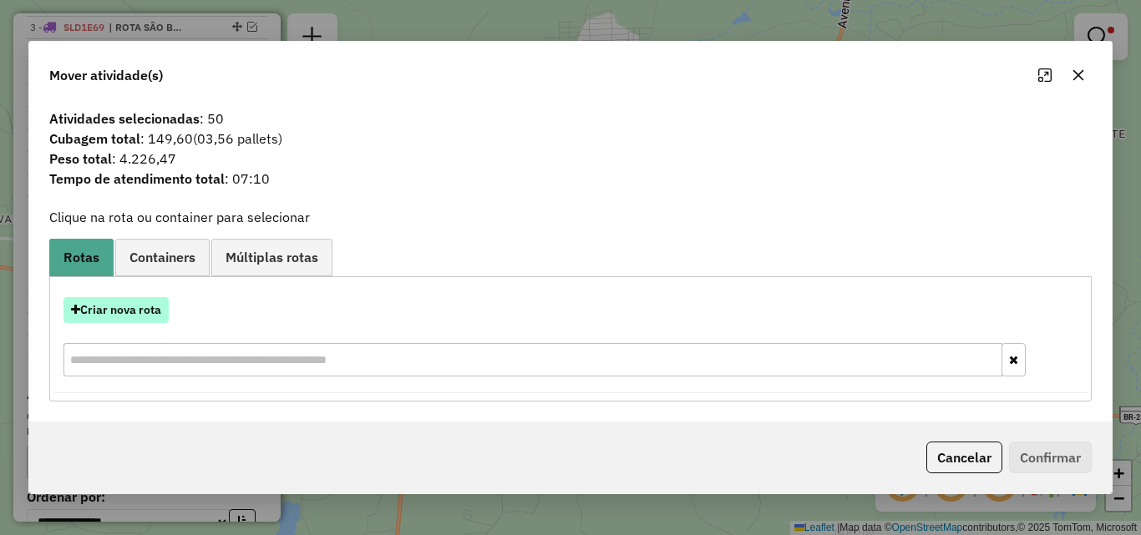
click at [114, 316] on button "Criar nova rota" at bounding box center [115, 310] width 105 height 26
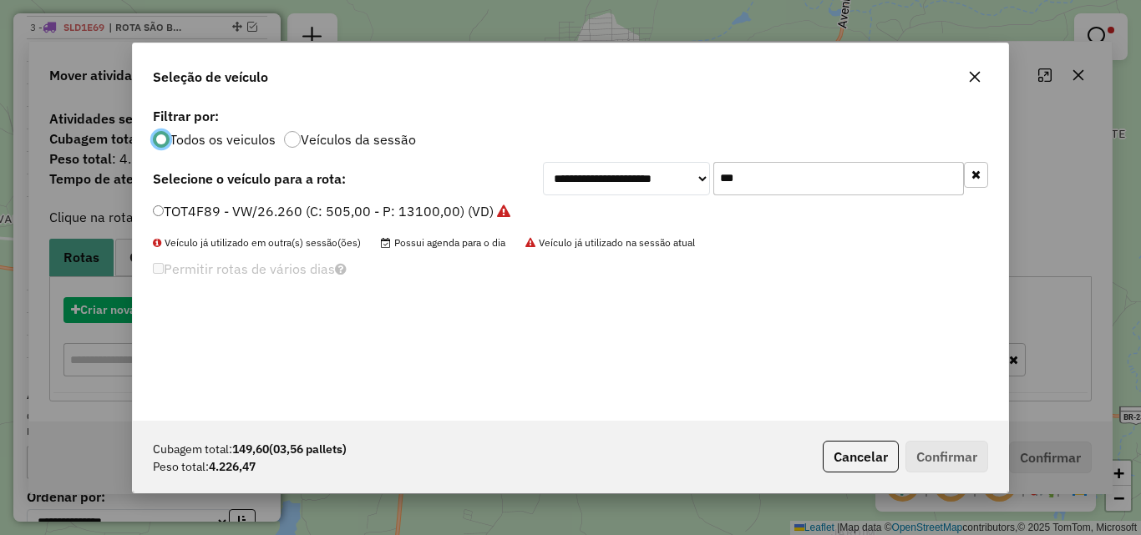
scroll to position [9, 5]
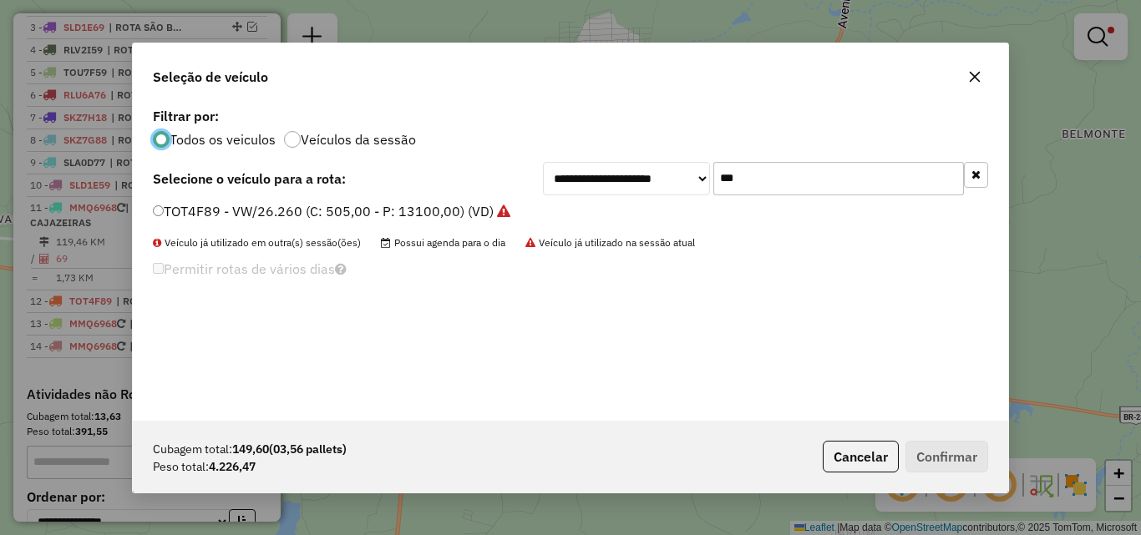
click at [894, 175] on input "***" at bounding box center [838, 178] width 251 height 33
click at [894, 174] on input "***" at bounding box center [838, 178] width 251 height 33
click at [894, 175] on input "***" at bounding box center [838, 178] width 251 height 33
type input "*"
type input "***"
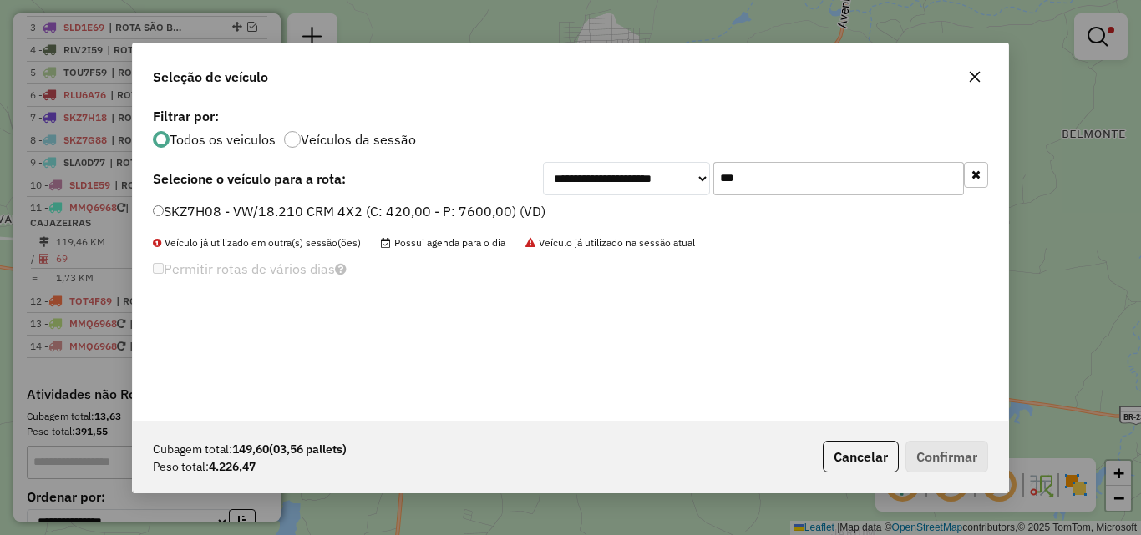
click at [402, 210] on label "SKZ7H08 - VW/18.210 CRM 4X2 (C: 420,00 - P: 7600,00) (VD)" at bounding box center [349, 211] width 392 height 20
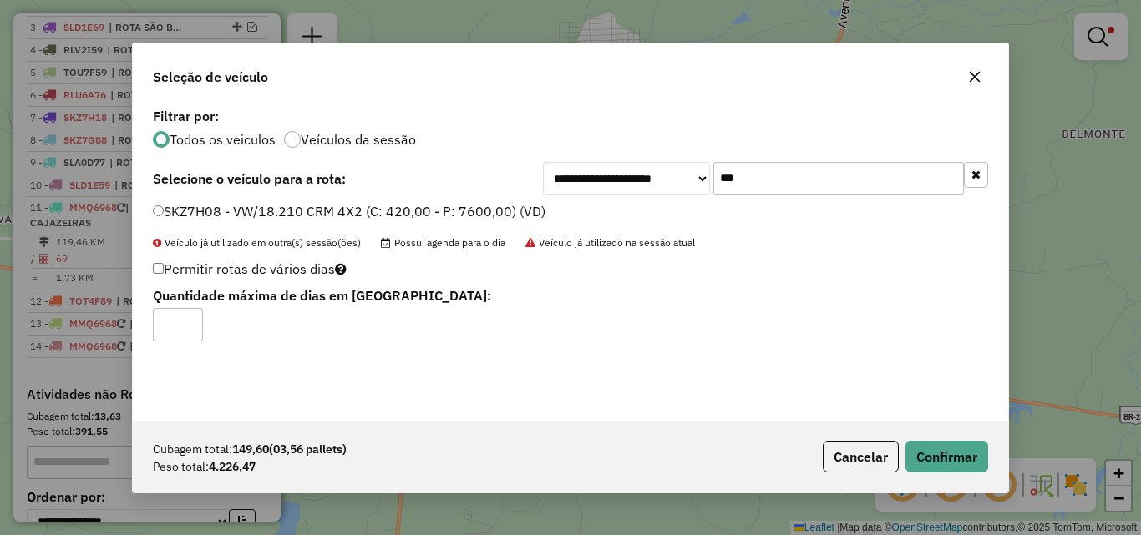
click at [809, 175] on input "***" at bounding box center [838, 178] width 251 height 33
click at [814, 175] on input "***" at bounding box center [838, 178] width 251 height 33
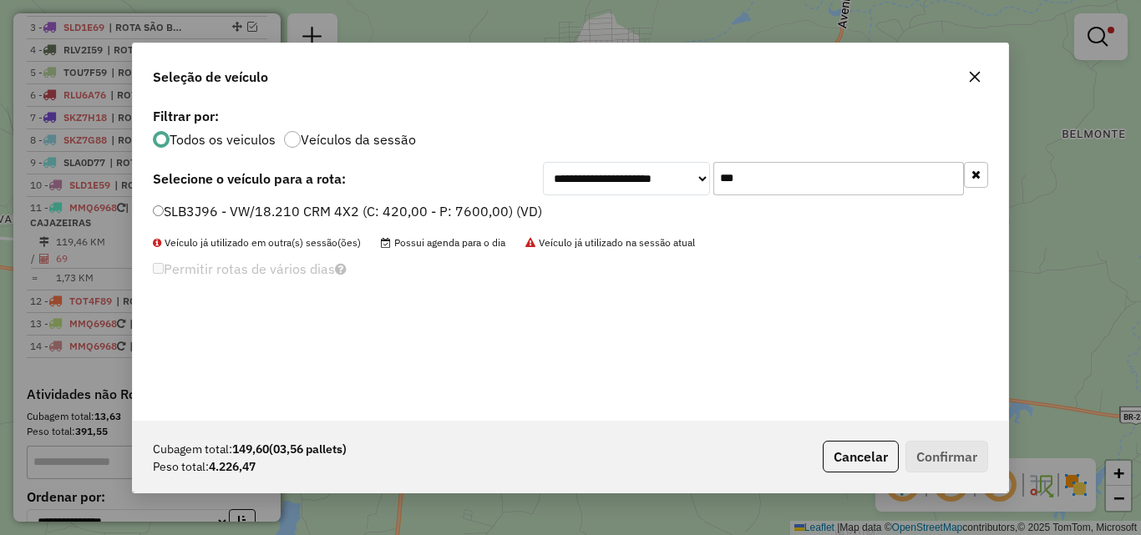
click at [803, 181] on input "***" at bounding box center [838, 178] width 251 height 33
click at [803, 182] on input "***" at bounding box center [838, 178] width 251 height 33
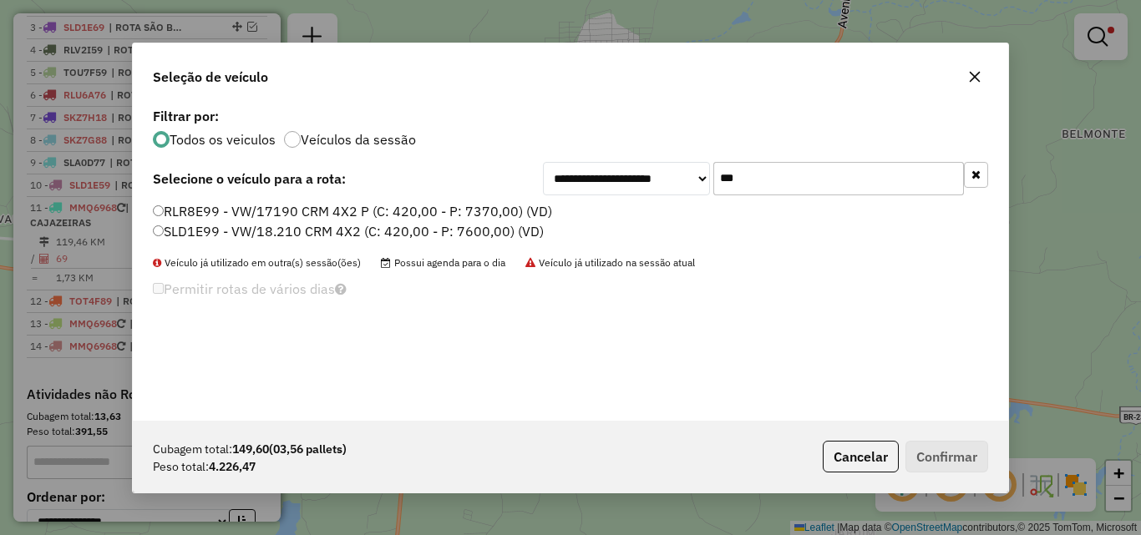
type input "***"
drag, startPoint x: 264, startPoint y: 231, endPoint x: 283, endPoint y: 237, distance: 20.1
click at [263, 231] on label "SLD1E99 - VW/18.210 CRM 4X2 (C: 420,00 - P: 7600,00) (VD)" at bounding box center [348, 231] width 391 height 20
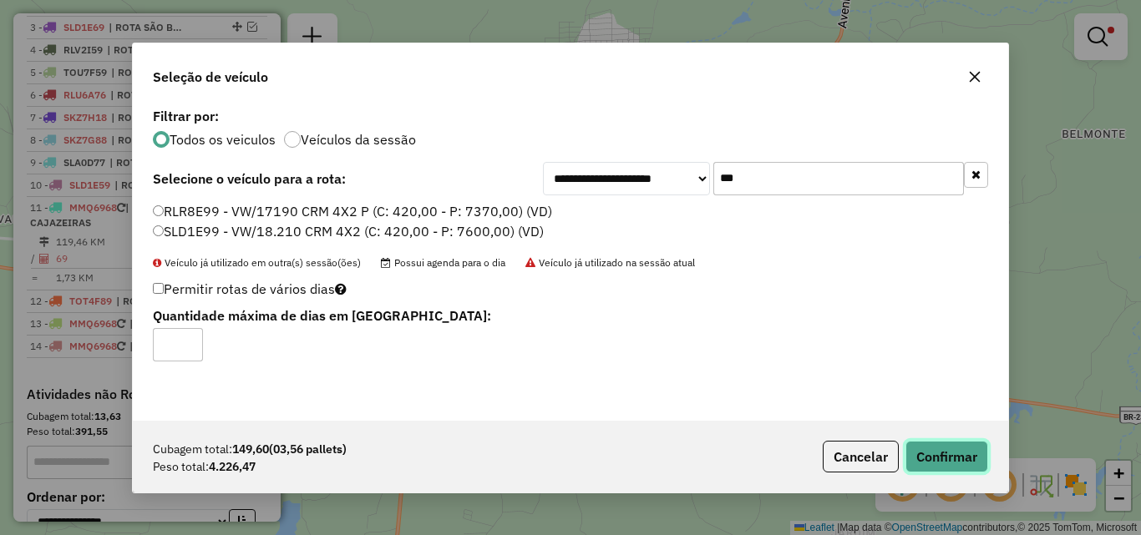
click at [959, 445] on button "Confirmar" at bounding box center [946, 457] width 83 height 32
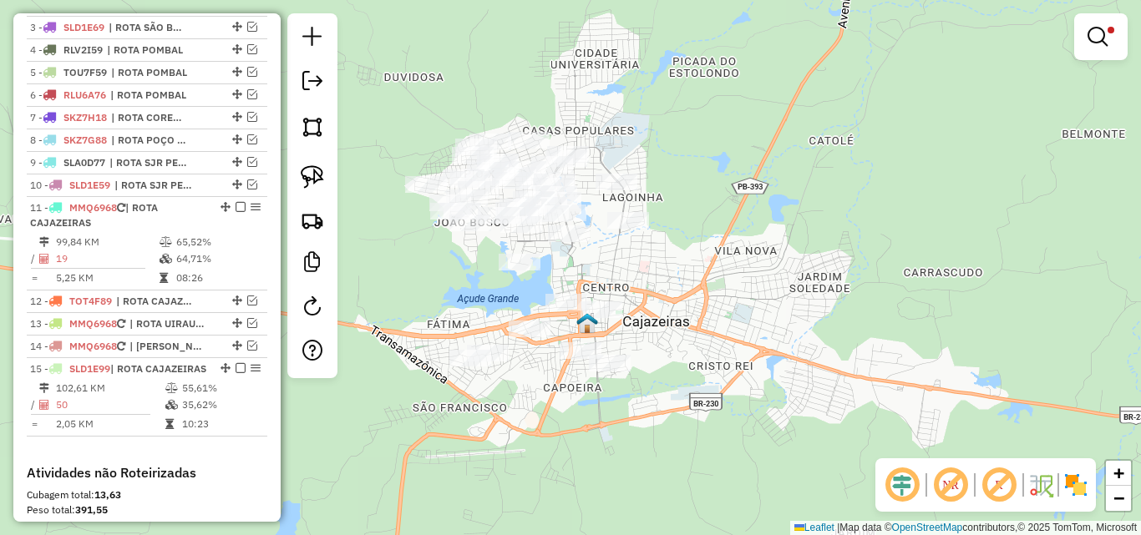
drag, startPoint x: 897, startPoint y: 366, endPoint x: 909, endPoint y: 361, distance: 12.7
click at [909, 361] on div "Limpar filtros Janela de atendimento Grade de atendimento Capacidade Transporta…" at bounding box center [570, 267] width 1141 height 535
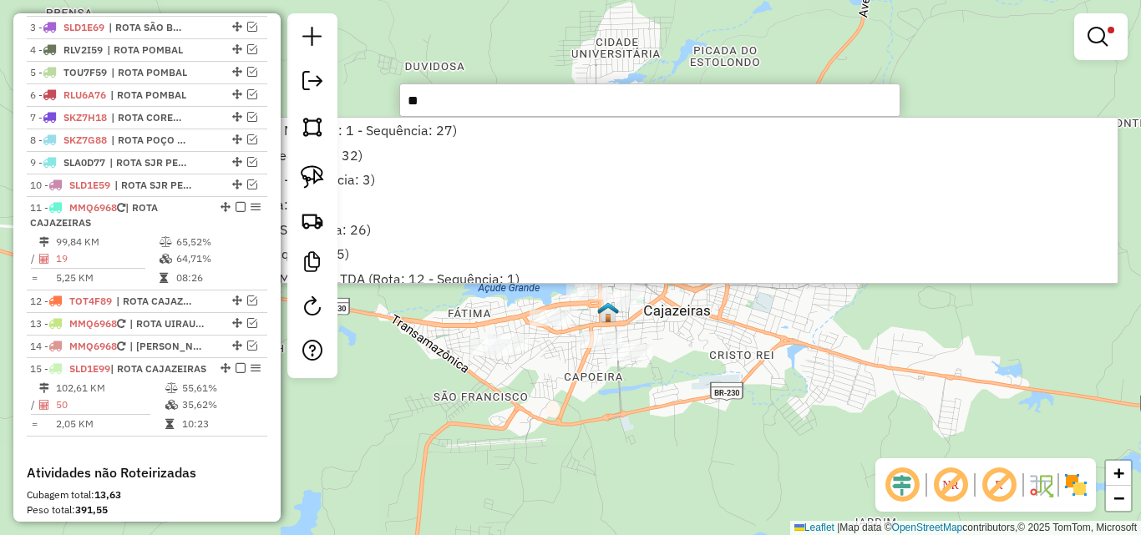
type input "*"
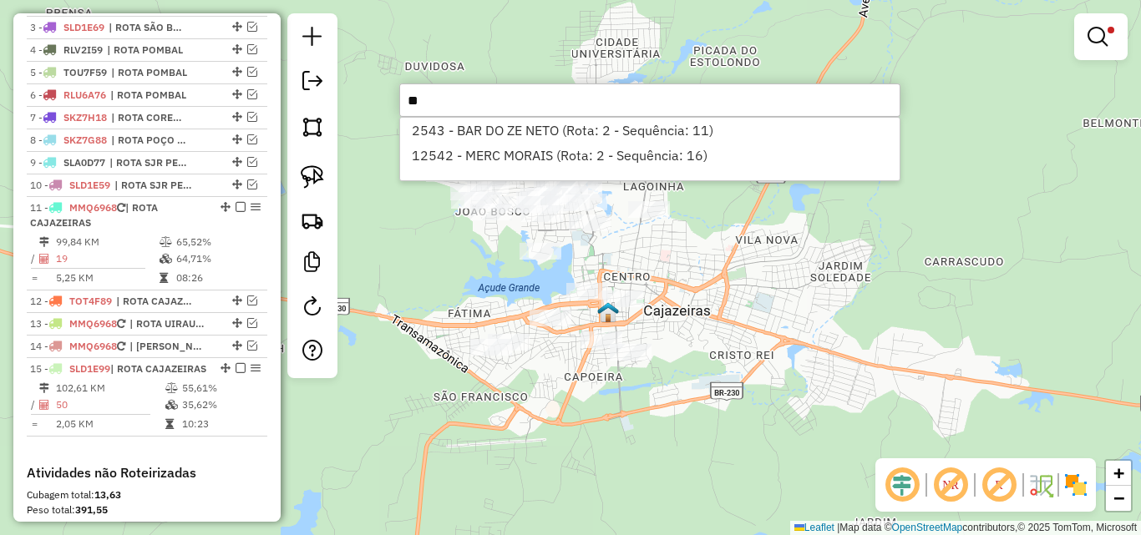
type input "*"
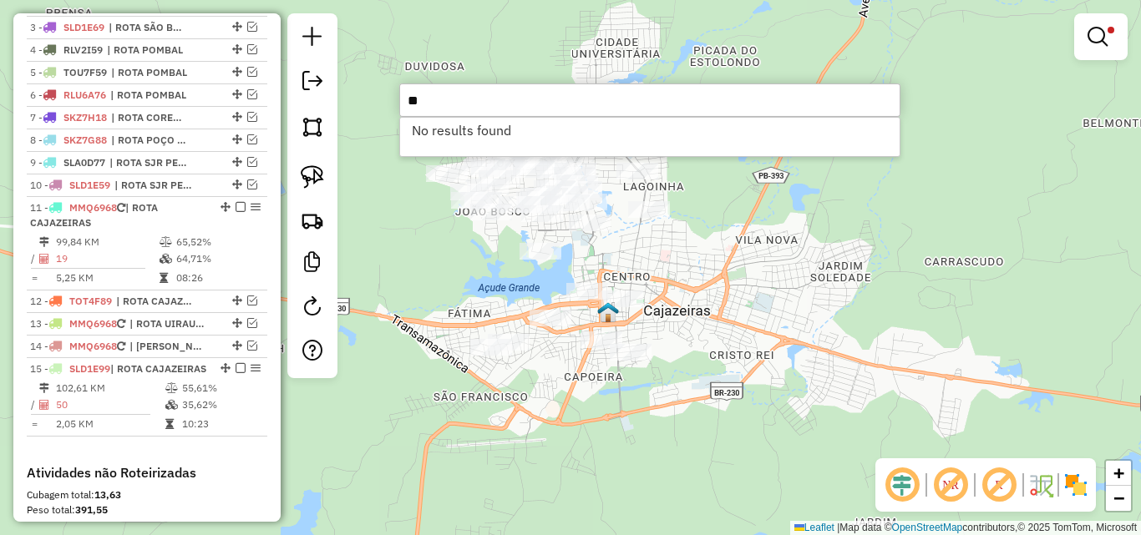
type input "*"
type input "*****"
click at [529, 133] on li "11577 - TARANDELLA PIZARIA (Rota: 15 - Sequência: 50)" at bounding box center [649, 130] width 499 height 25
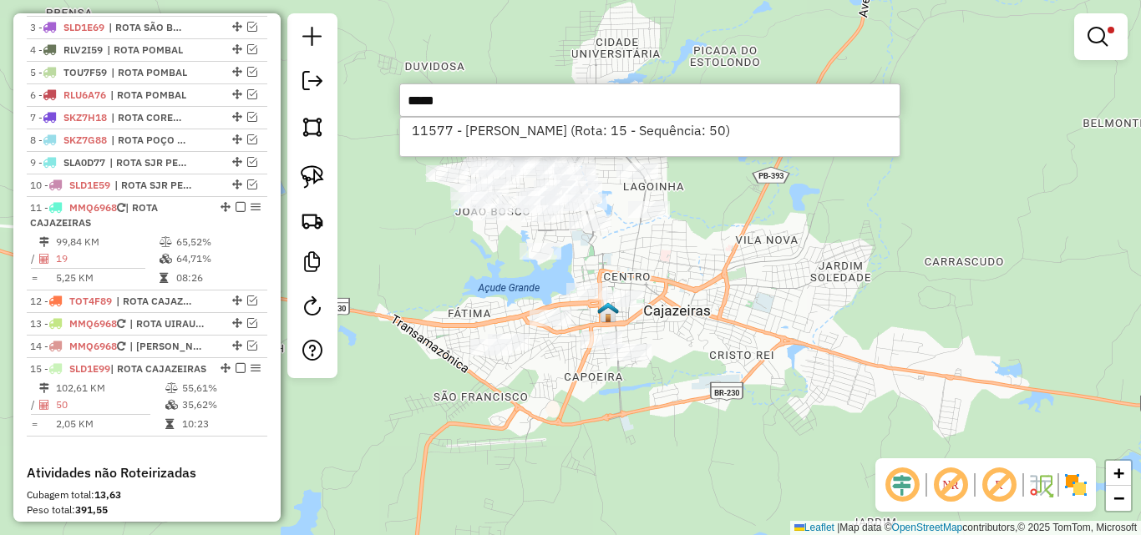
select select "*********"
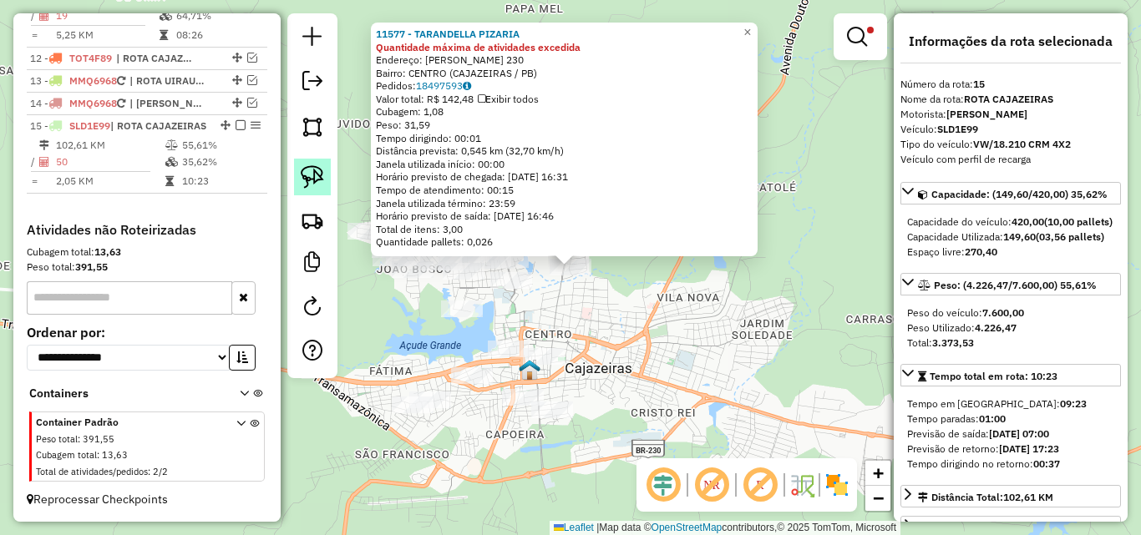
click at [305, 182] on img at bounding box center [312, 176] width 23 height 23
click at [549, 260] on div "Rota 15 - Placa SLD1E99 11577 - TARANDELLA PIZARIA 11577 - TARANDELLA PIZARIA Q…" at bounding box center [570, 267] width 1141 height 535
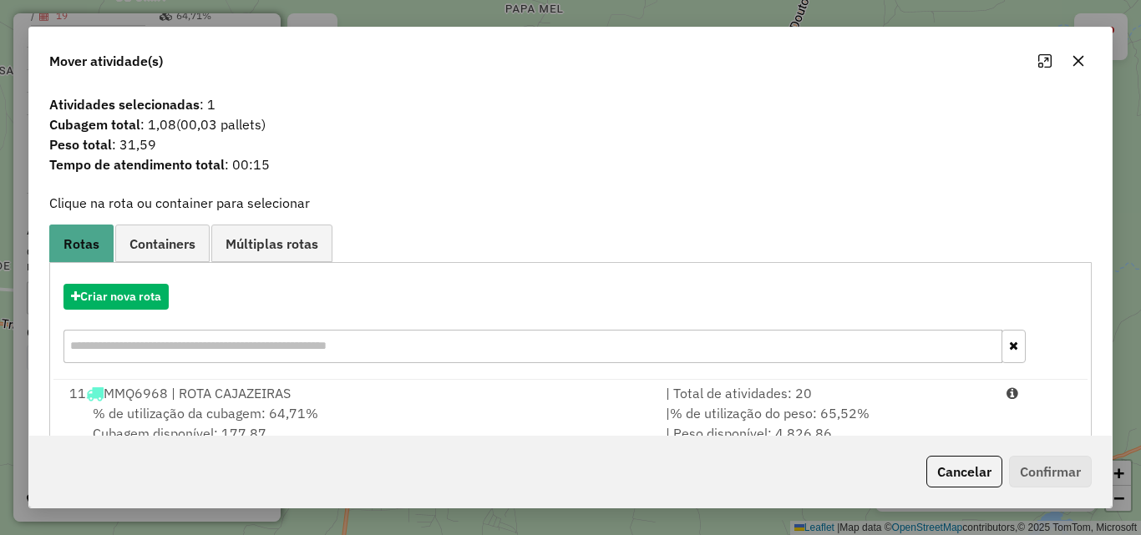
drag, startPoint x: 701, startPoint y: 414, endPoint x: 773, endPoint y: 338, distance: 104.6
click at [703, 414] on span "% de utilização do peso: 65,52%" at bounding box center [770, 413] width 200 height 17
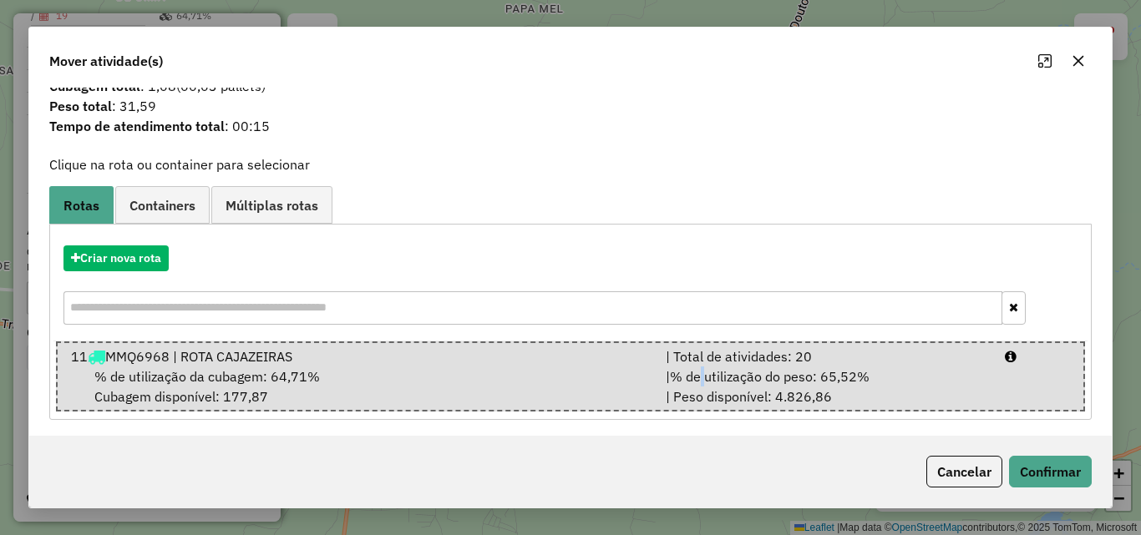
scroll to position [43, 0]
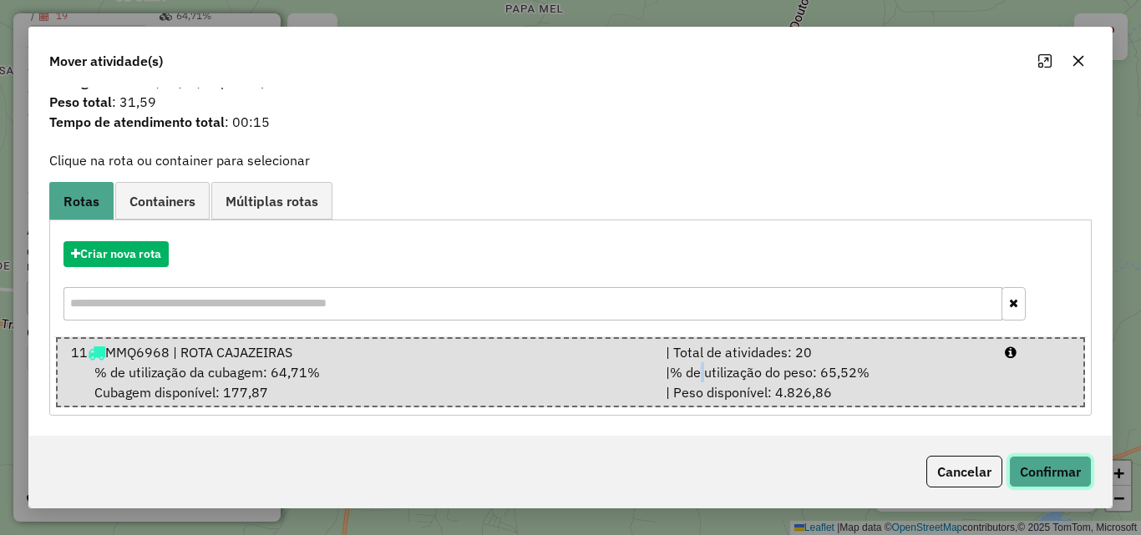
drag, startPoint x: 1062, startPoint y: 461, endPoint x: 949, endPoint y: 451, distance: 114.0
click at [1061, 463] on button "Confirmar" at bounding box center [1050, 472] width 83 height 32
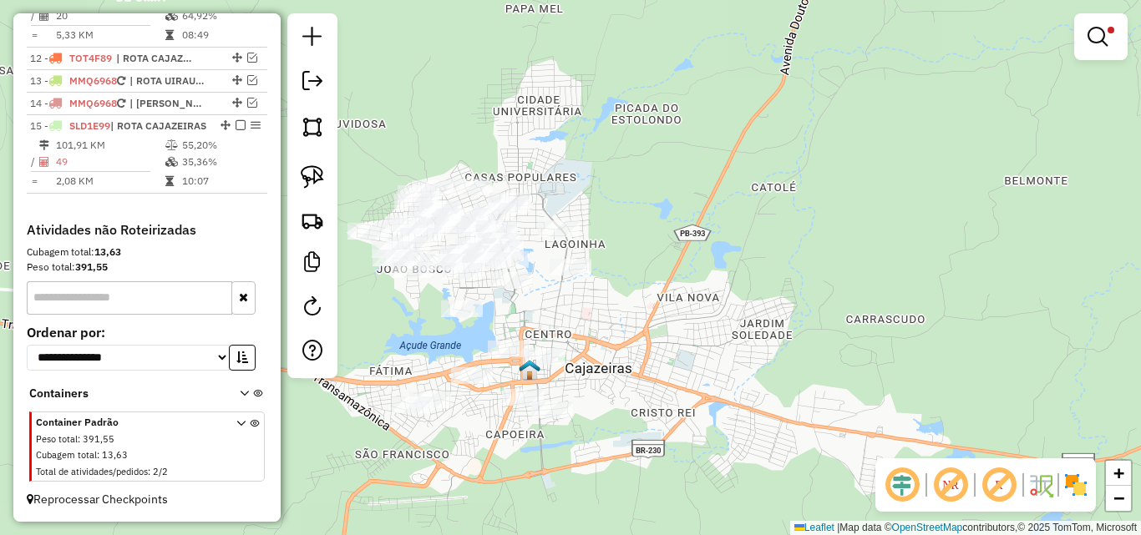
scroll to position [833, 0]
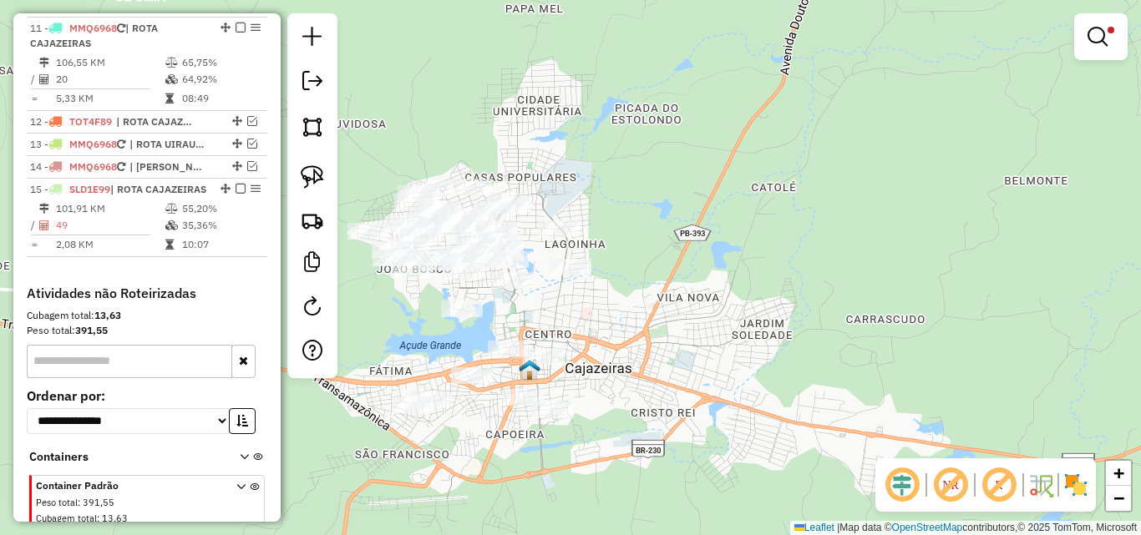
drag, startPoint x: 838, startPoint y: 266, endPoint x: 848, endPoint y: 271, distance: 10.9
click at [840, 266] on div "Limpar filtros Janela de atendimento Grade de atendimento Capacidade Transporta…" at bounding box center [570, 267] width 1141 height 535
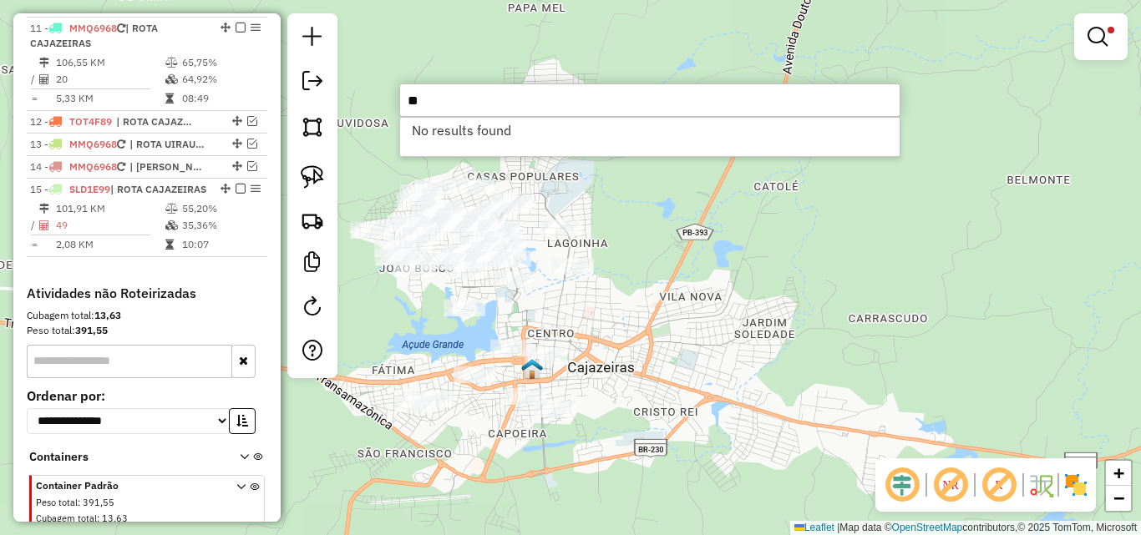
type input "*"
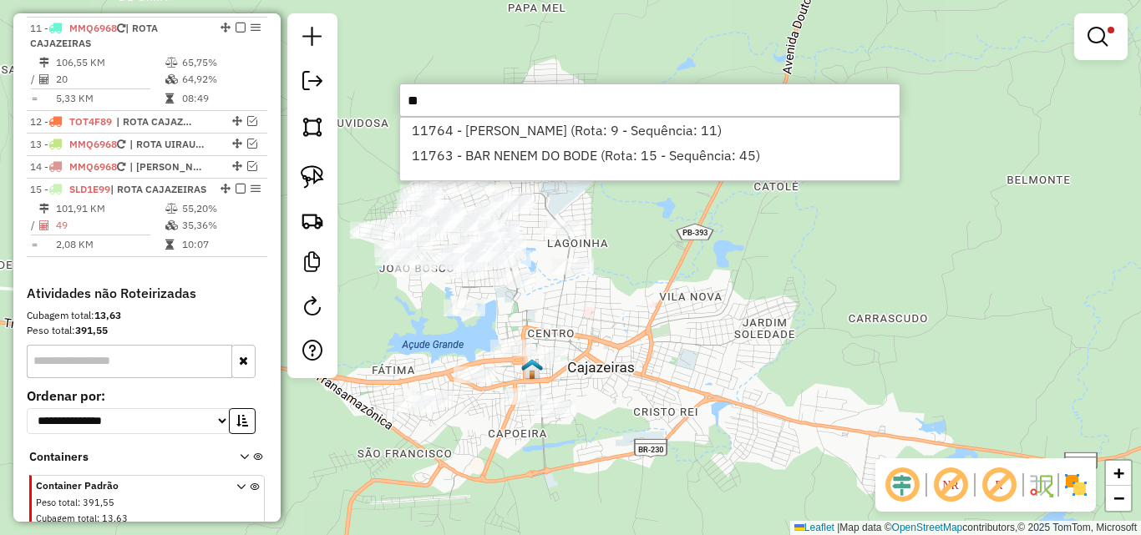
type input "*"
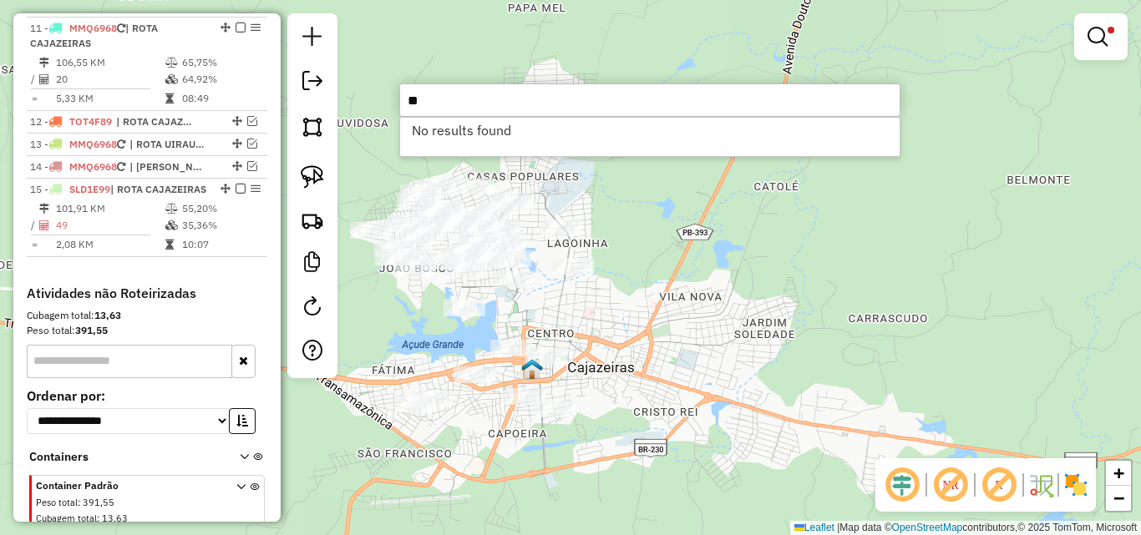
type input "*"
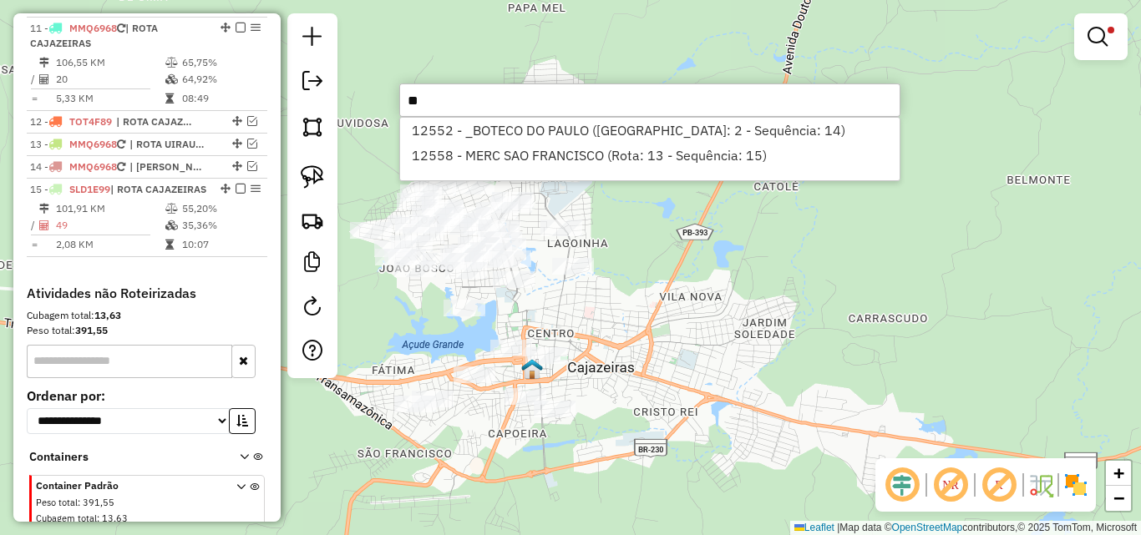
type input "*"
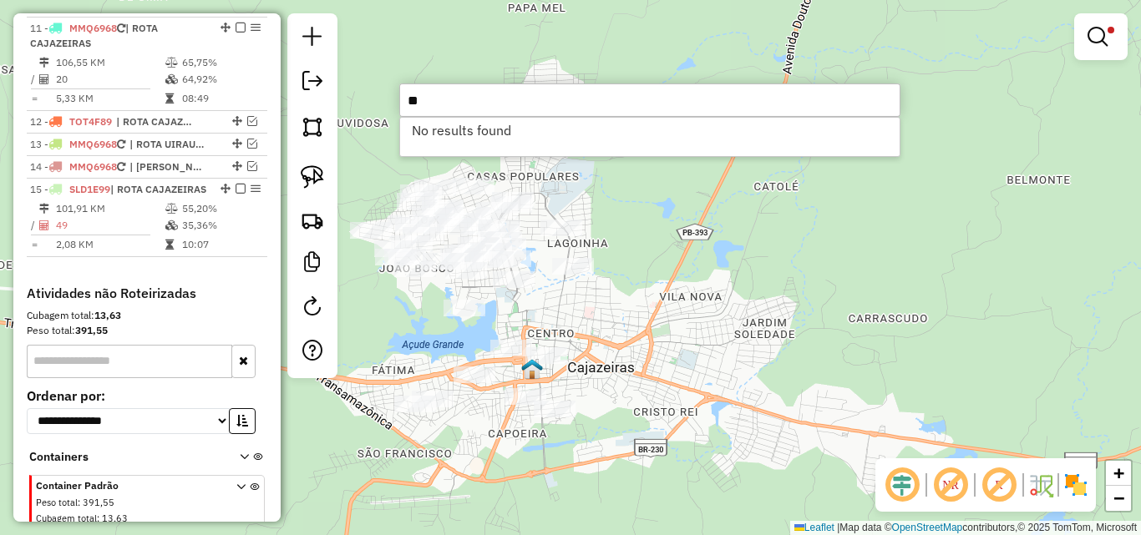
type input "*"
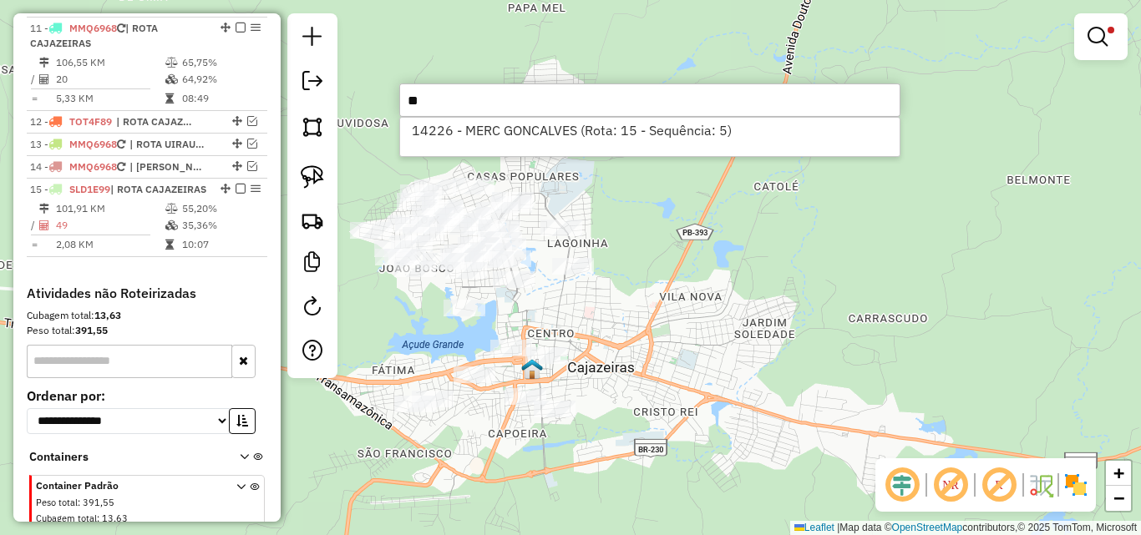
type input "*"
click at [520, 98] on input "*****" at bounding box center [649, 100] width 501 height 33
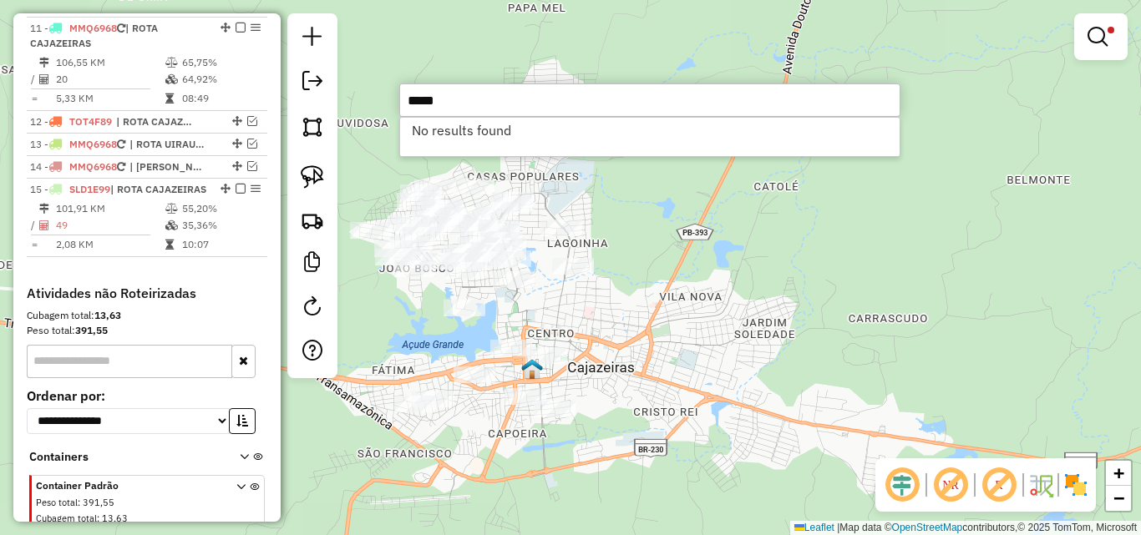
drag, startPoint x: 521, startPoint y: 97, endPoint x: 529, endPoint y: 101, distance: 9.3
click at [521, 99] on input "*****" at bounding box center [649, 100] width 501 height 33
type input "*"
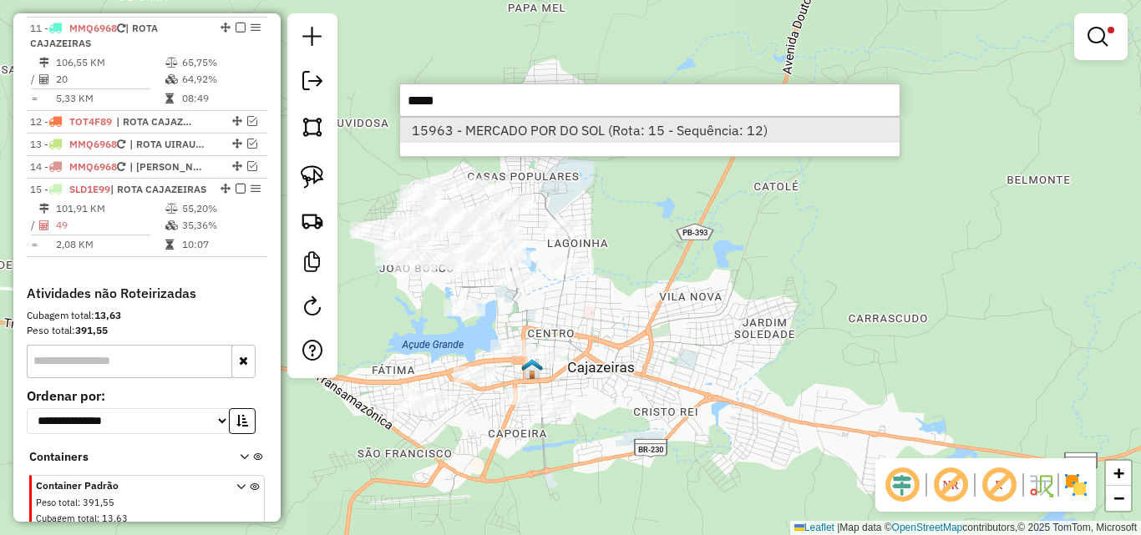
type input "*****"
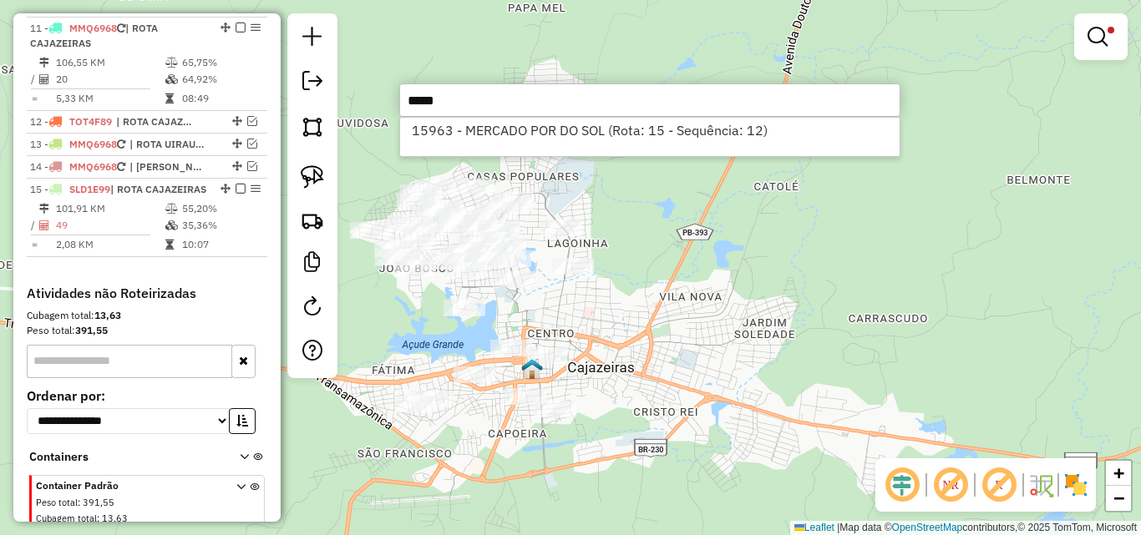
drag, startPoint x: 511, startPoint y: 126, endPoint x: 286, endPoint y: 208, distance: 239.9
click at [511, 127] on li "15963 - MERCADO POR DO SOL (Rota: 15 - Sequência: 12)" at bounding box center [649, 130] width 499 height 25
select select "*********"
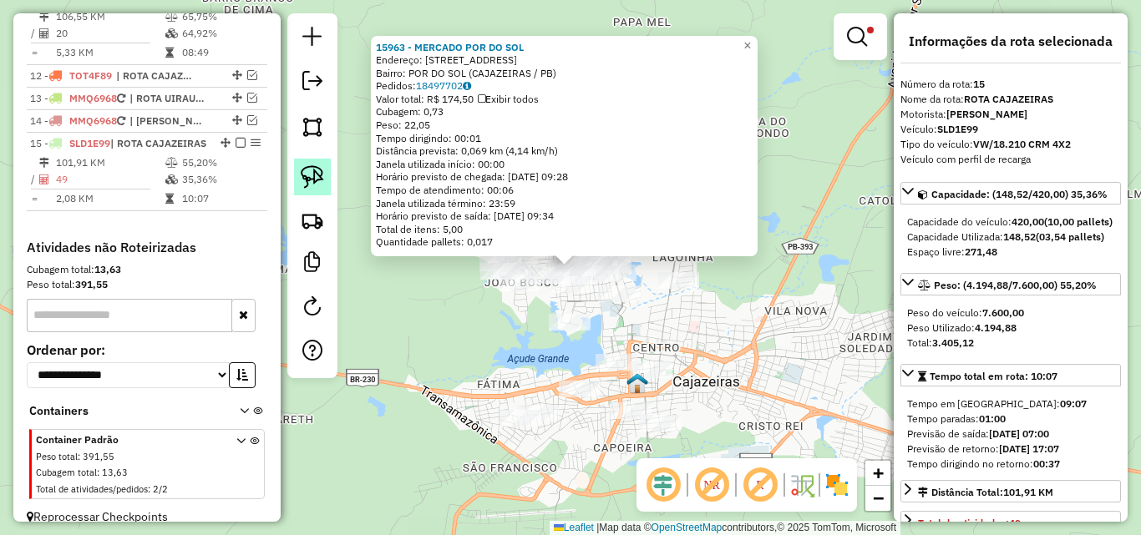
click at [307, 182] on img at bounding box center [312, 176] width 23 height 23
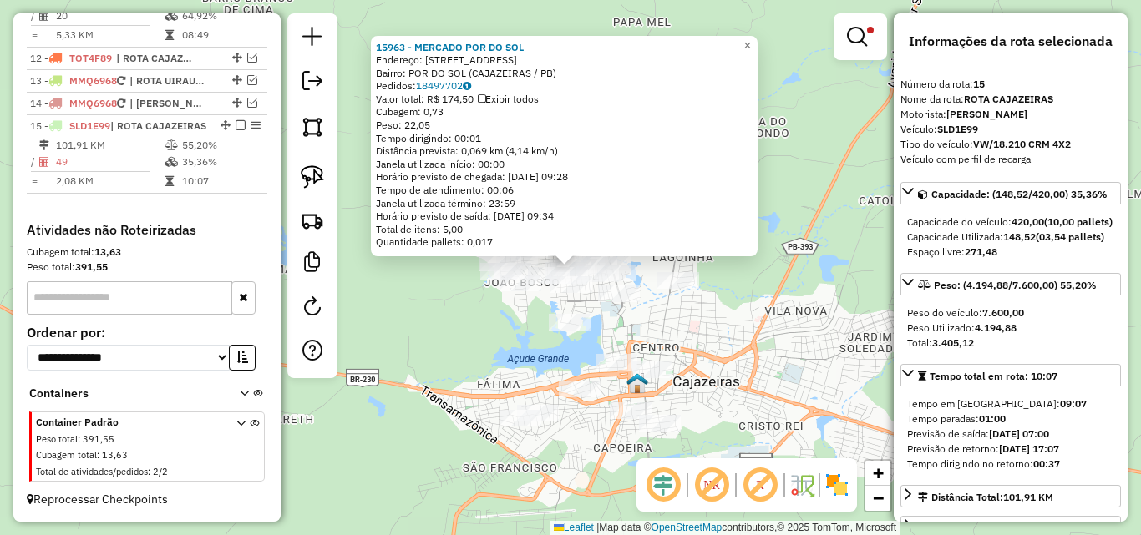
scroll to position [926, 0]
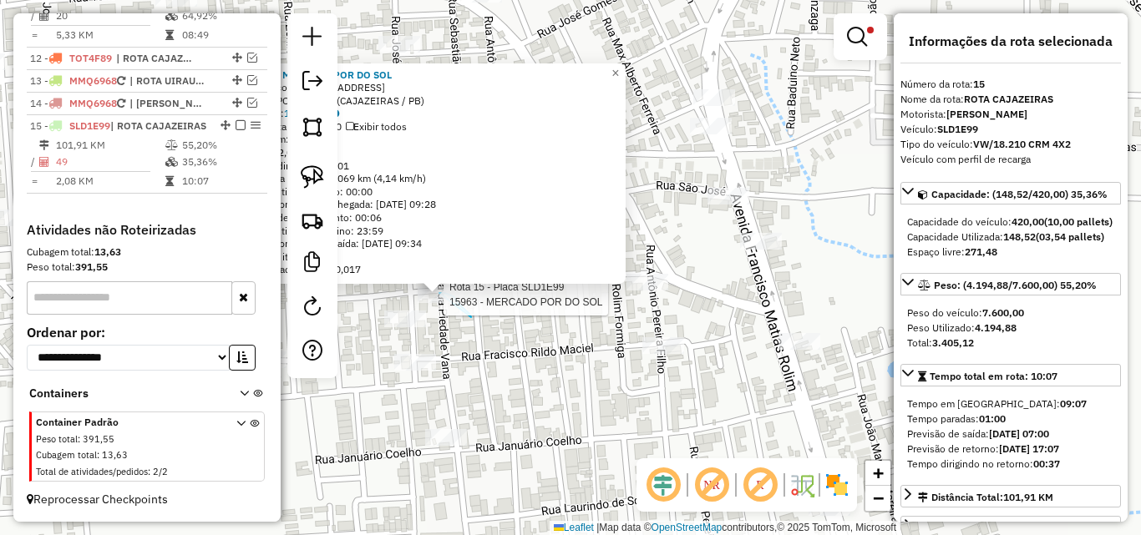
drag, startPoint x: 471, startPoint y: 317, endPoint x: 417, endPoint y: 310, distance: 54.8
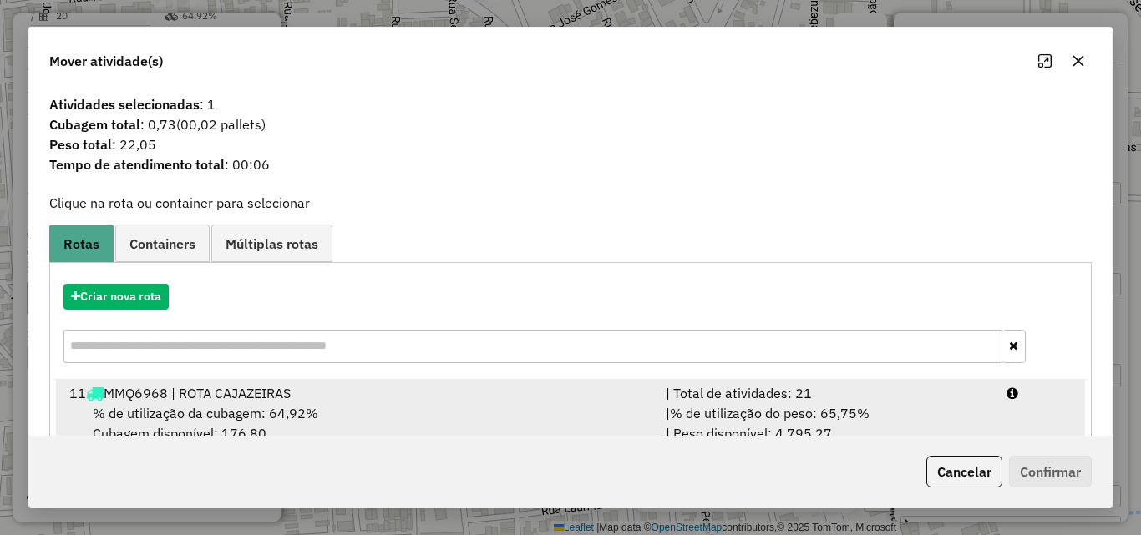
click at [730, 396] on div "| Total de atividades: 21" at bounding box center [826, 393] width 341 height 20
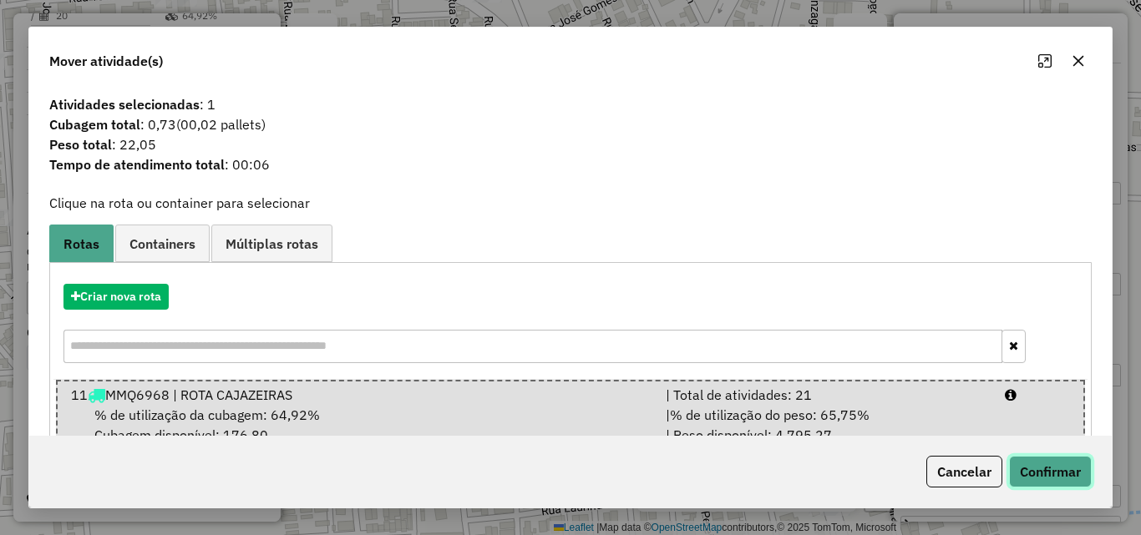
click at [1079, 462] on button "Confirmar" at bounding box center [1050, 472] width 83 height 32
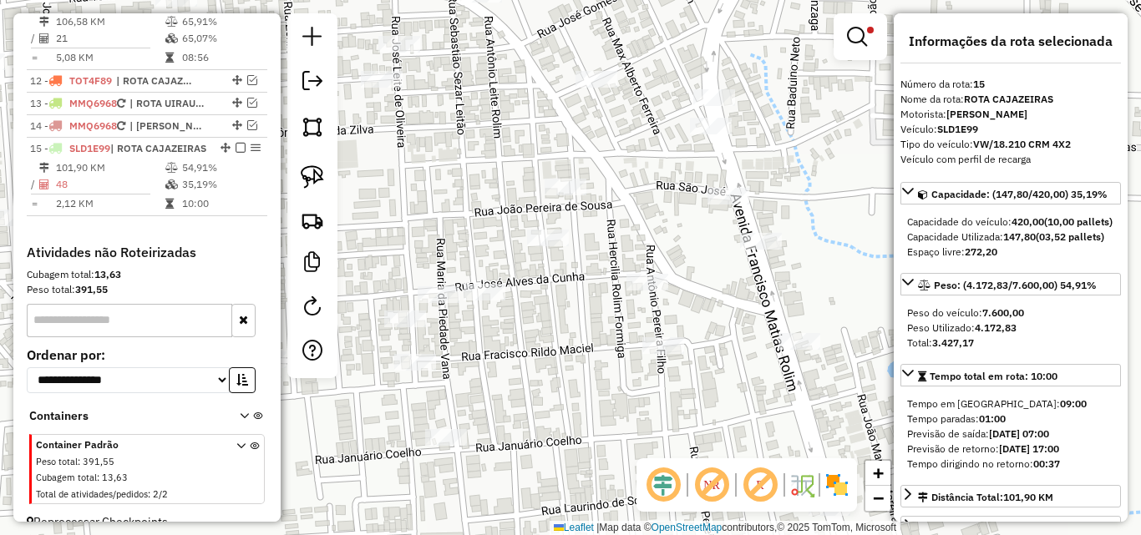
click at [653, 316] on div "Limpar filtros Janela de atendimento Grade de atendimento Capacidade Transporta…" at bounding box center [570, 267] width 1141 height 535
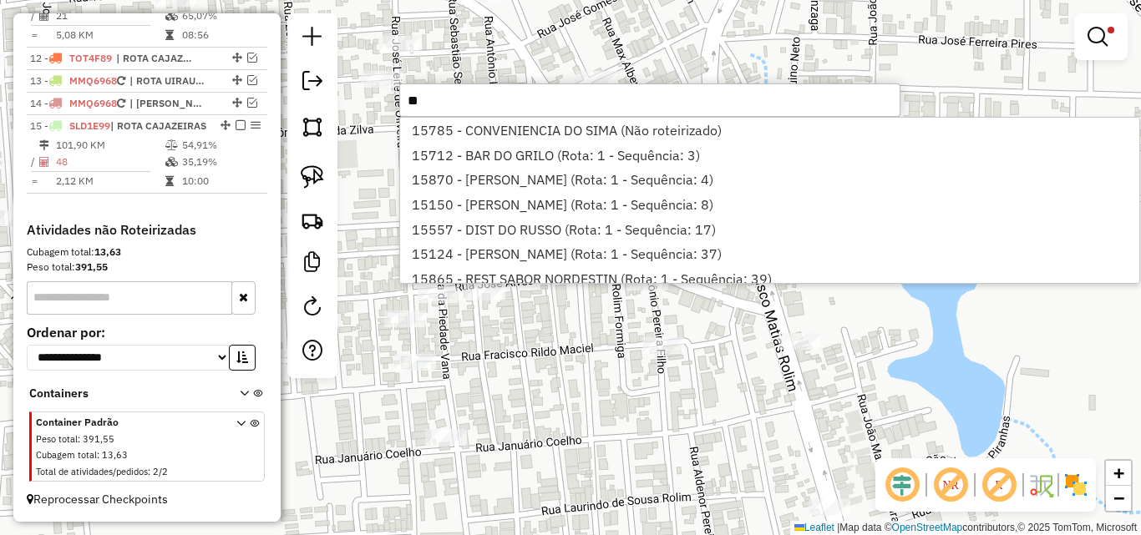
type input "*"
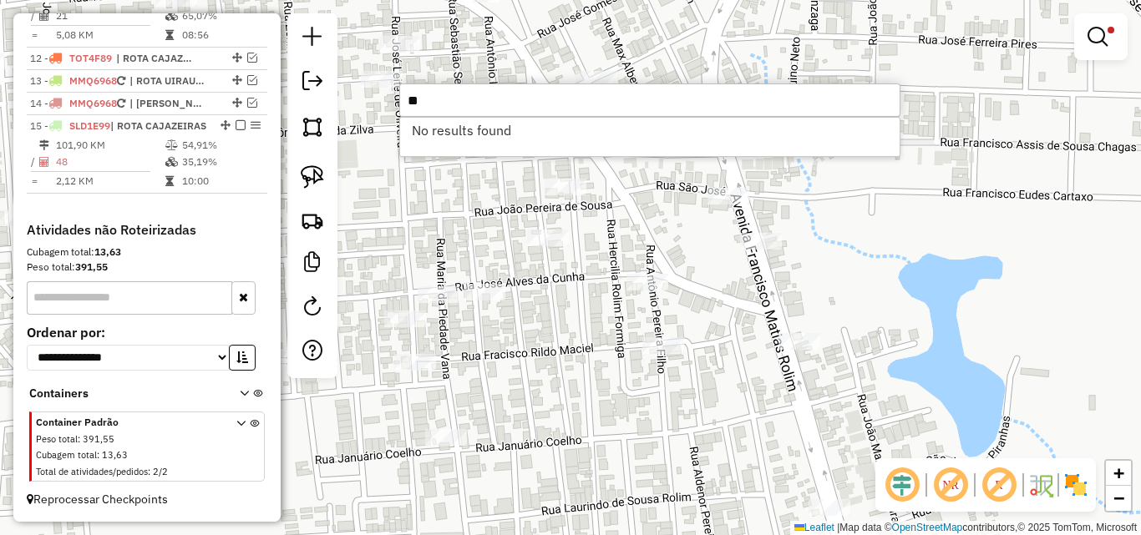
type input "*"
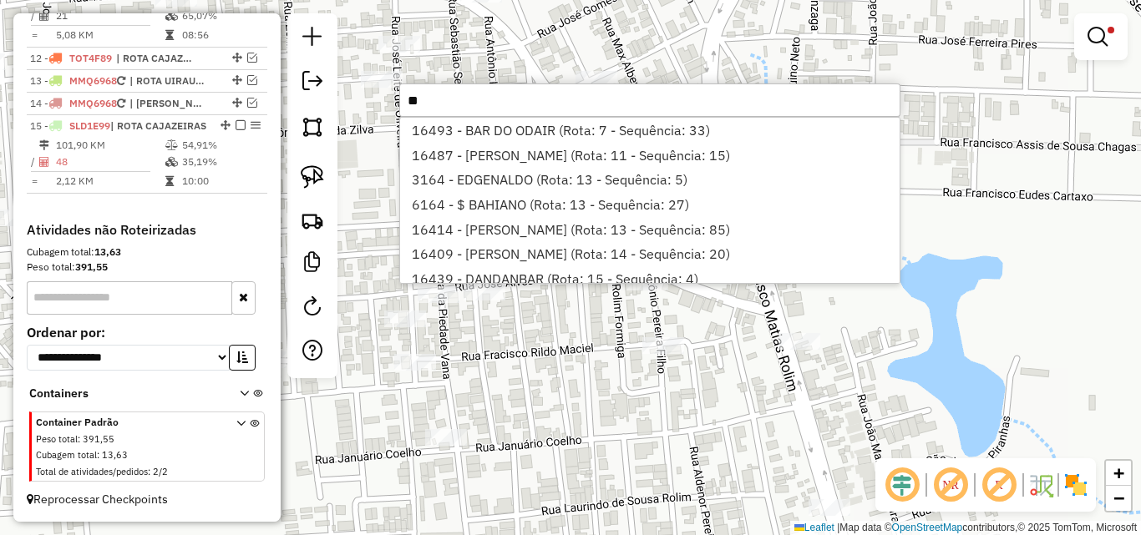
type input "*"
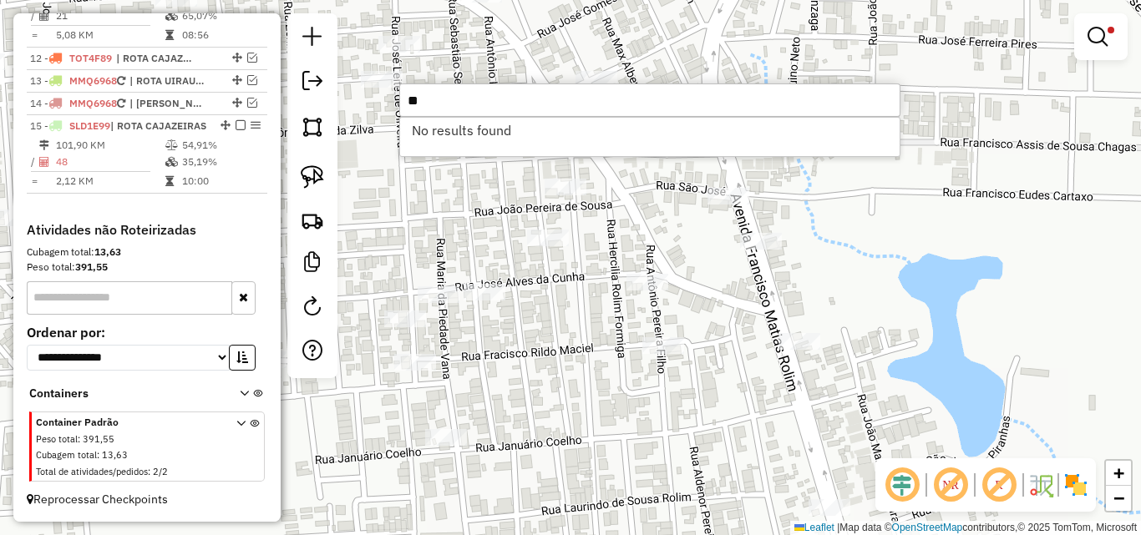
type input "*"
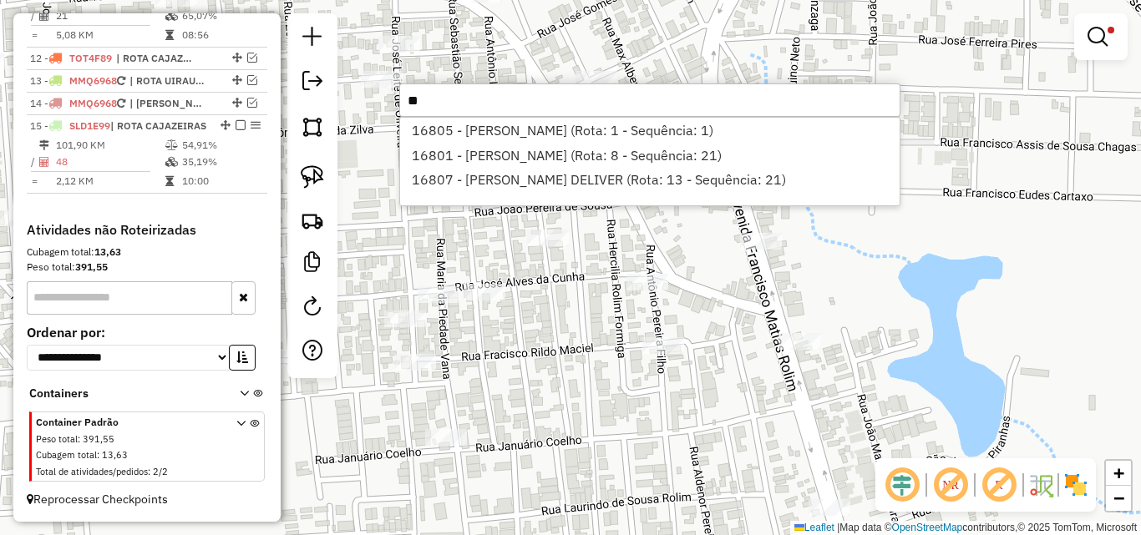
type input "*"
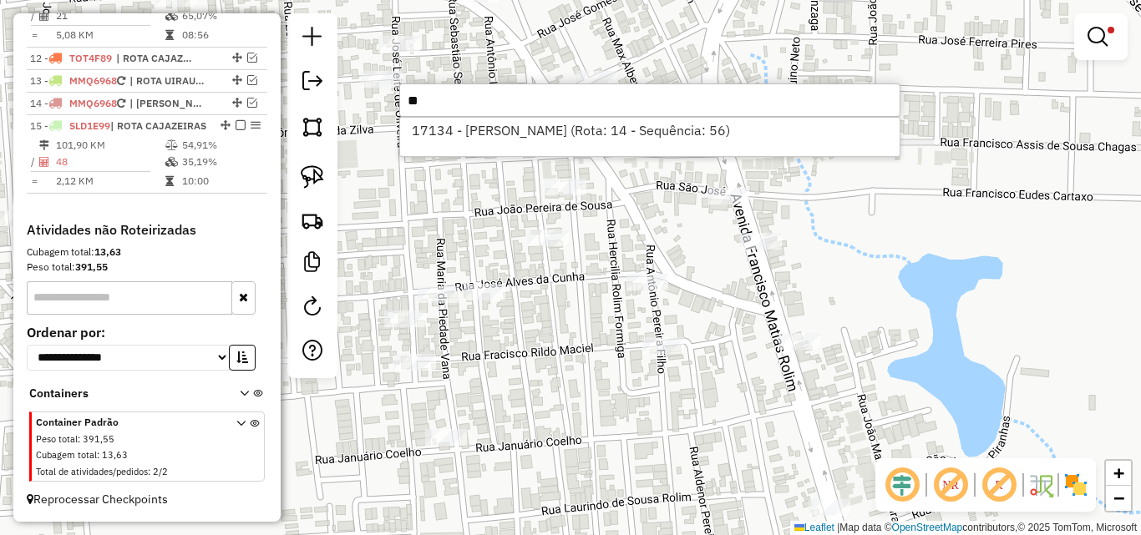
type input "*"
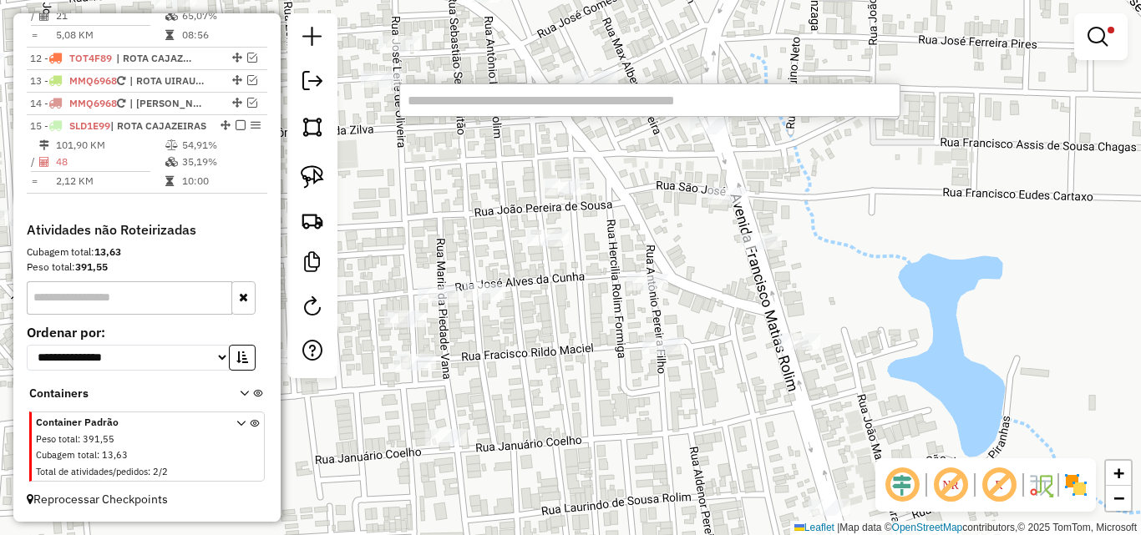
type input "*"
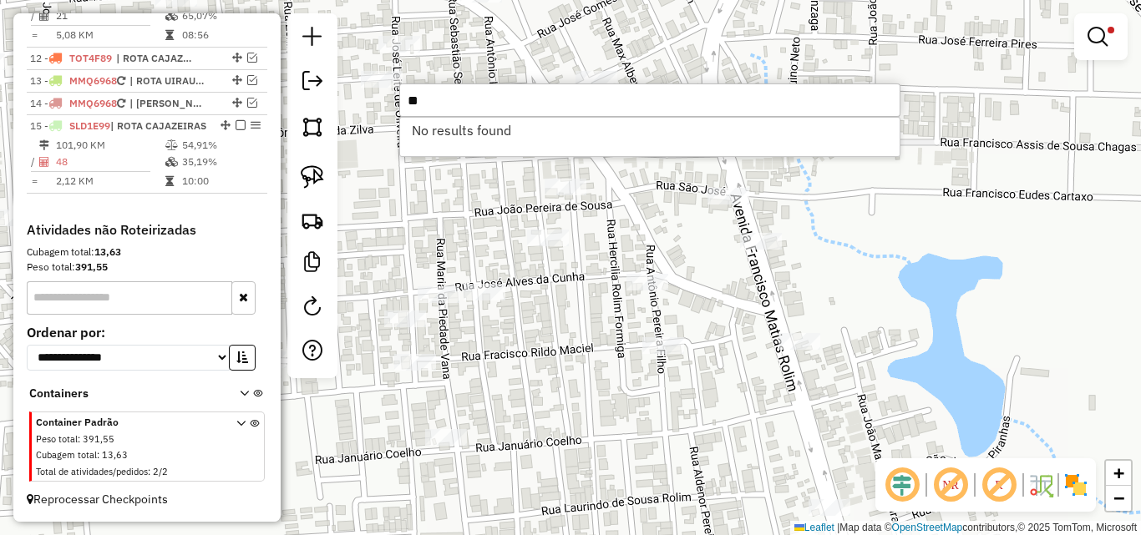
type input "*"
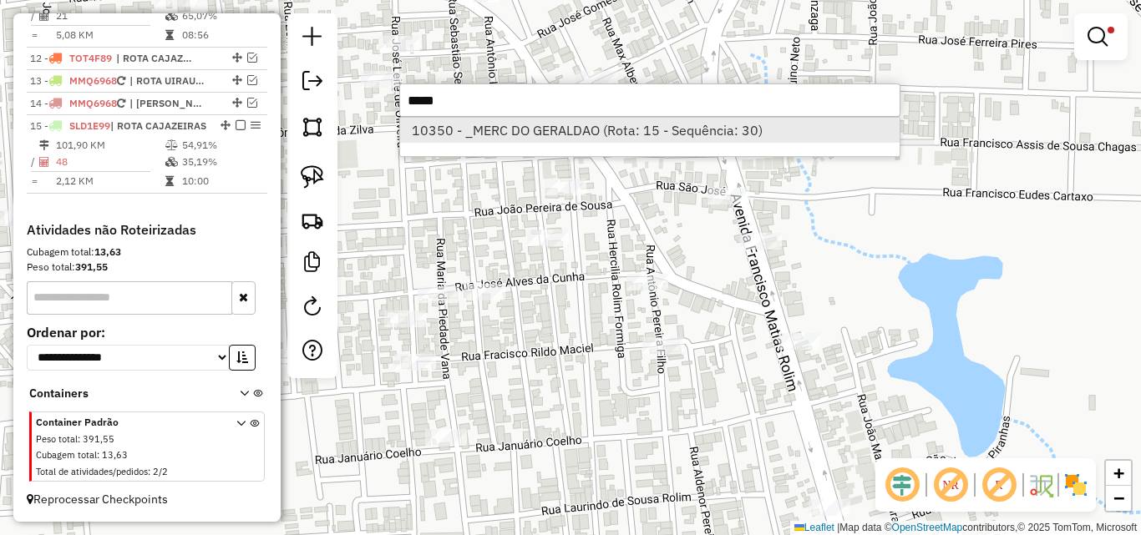
type input "*****"
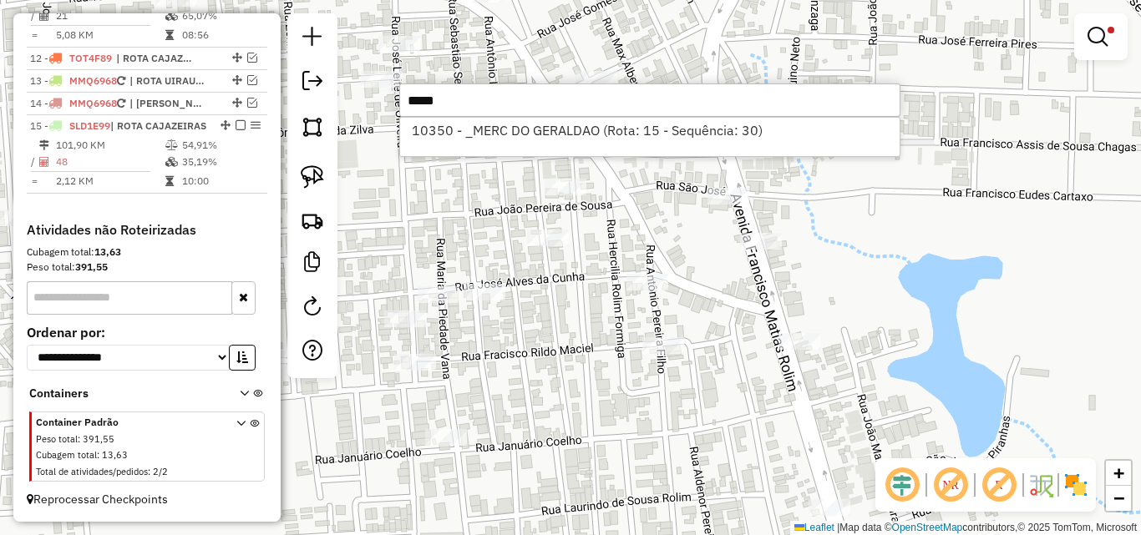
drag, startPoint x: 461, startPoint y: 135, endPoint x: 269, endPoint y: 195, distance: 201.3
click at [458, 136] on li "10350 - _MERC DO GERALDAO (Rota: 15 - Sequência: 30)" at bounding box center [649, 130] width 499 height 25
select select "*********"
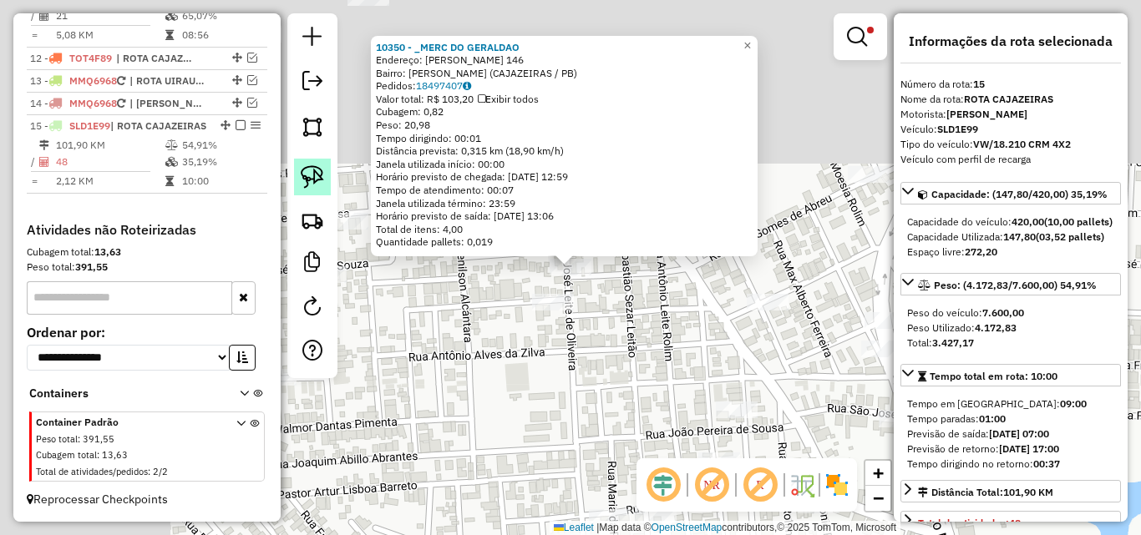
click at [306, 180] on img at bounding box center [312, 176] width 23 height 23
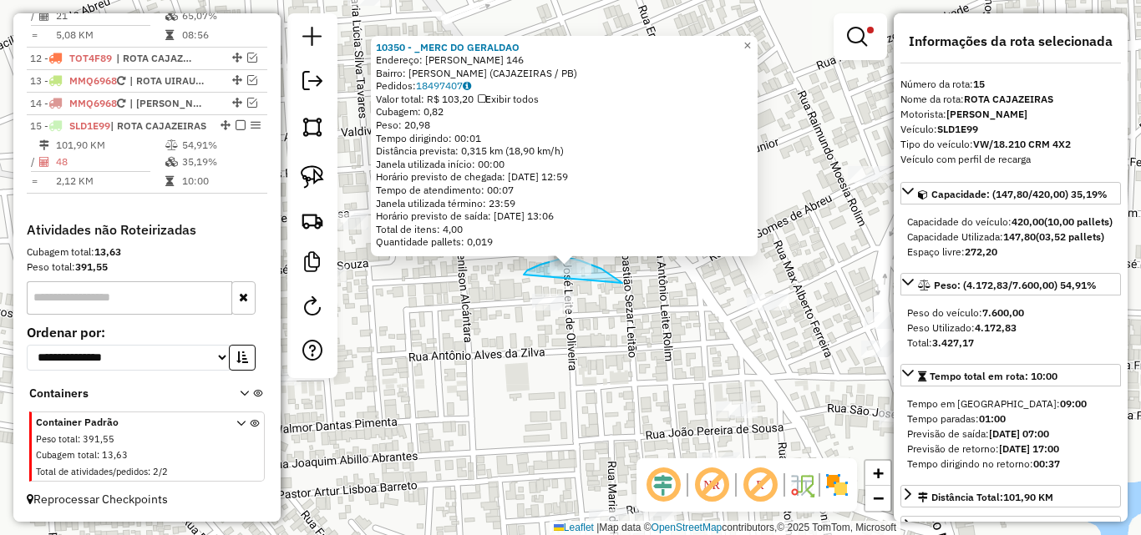
drag, startPoint x: 622, startPoint y: 283, endPoint x: 524, endPoint y: 275, distance: 98.9
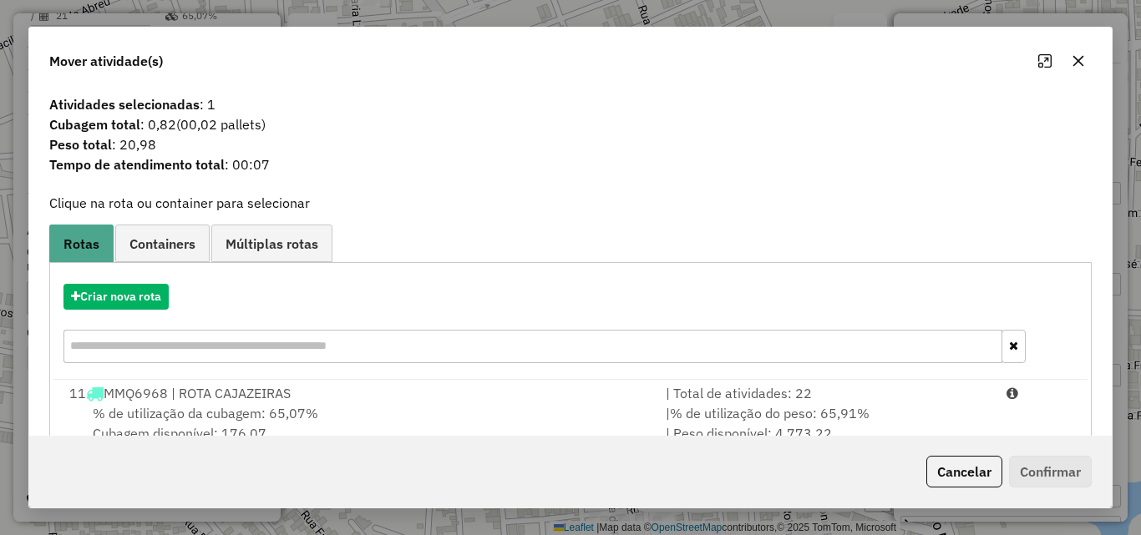
drag, startPoint x: 971, startPoint y: 406, endPoint x: 1048, endPoint y: 470, distance: 100.2
click at [971, 408] on div "| % de utilização do peso: 65,91% | Peso disponível: 4.773,22" at bounding box center [826, 423] width 341 height 40
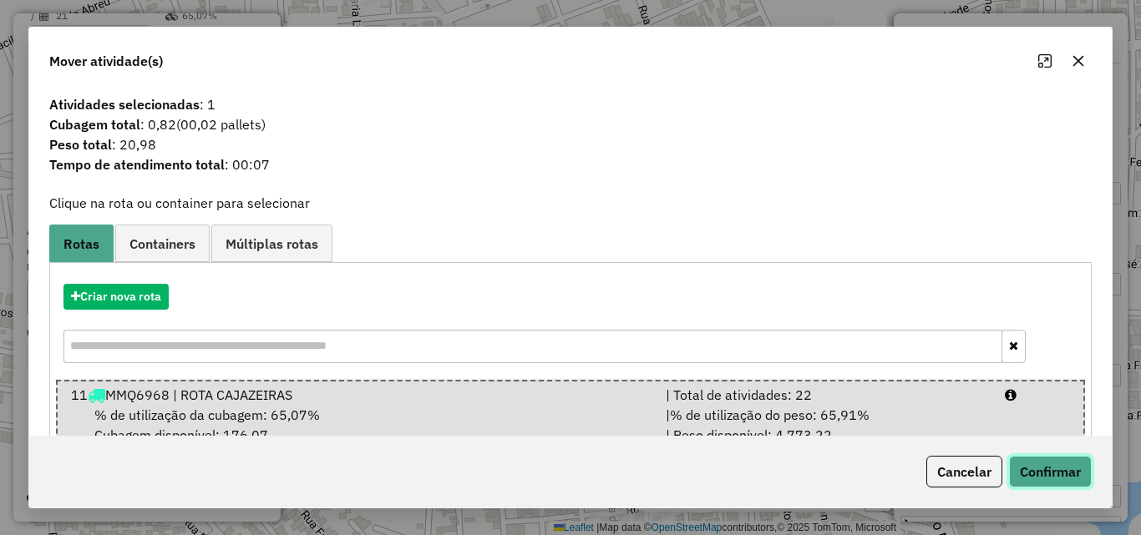
drag, startPoint x: 1052, startPoint y: 473, endPoint x: 1016, endPoint y: 466, distance: 36.7
click at [1046, 472] on button "Confirmar" at bounding box center [1050, 472] width 83 height 32
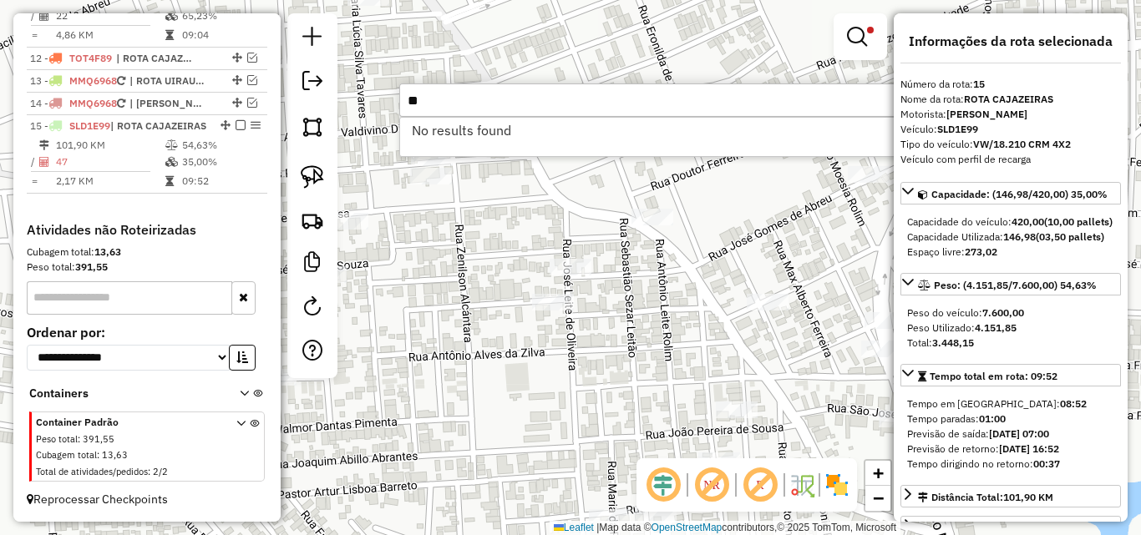
type input "*"
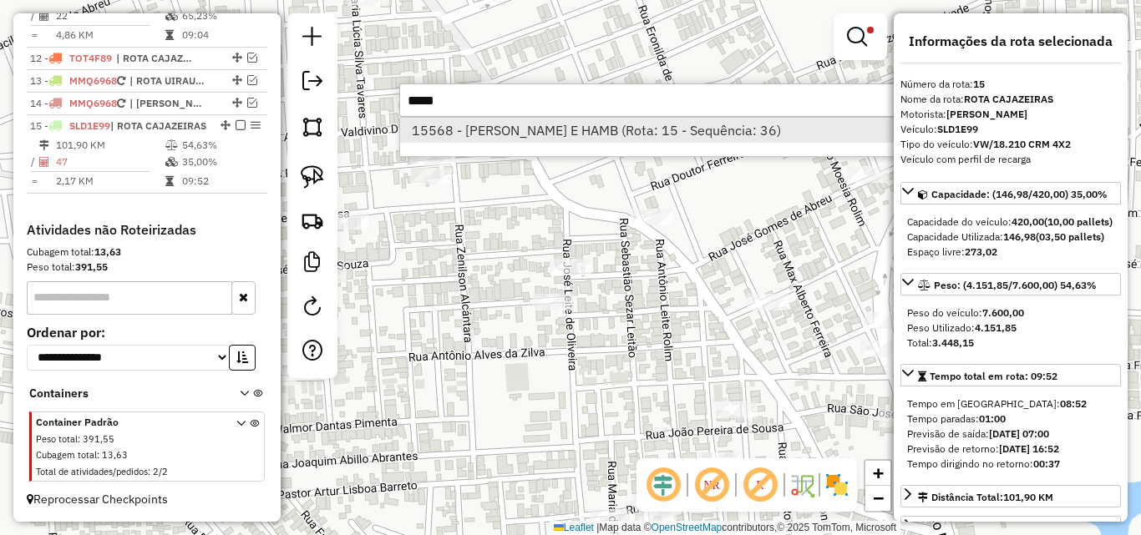
type input "*****"
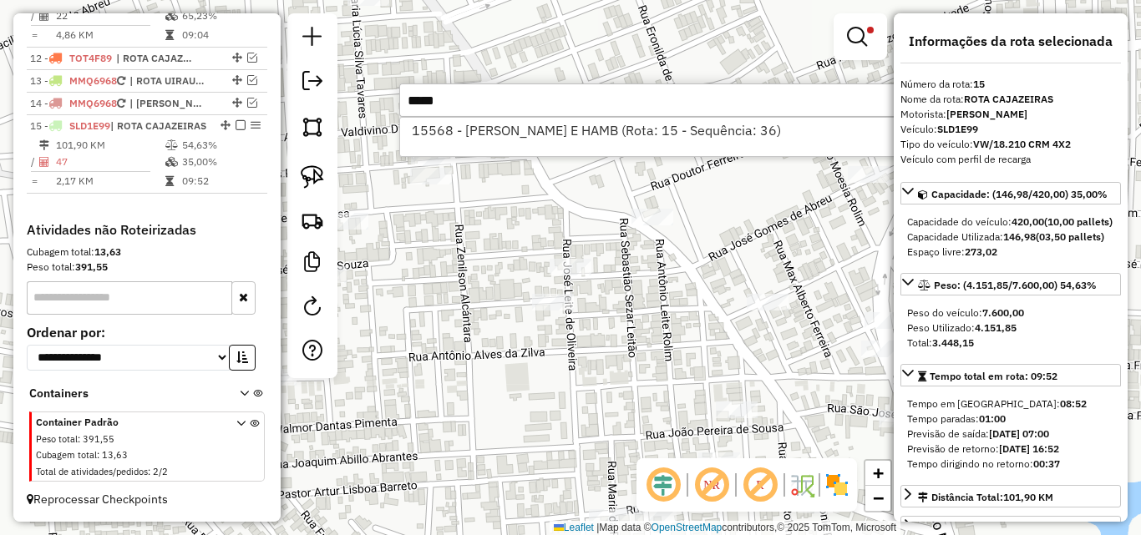
drag, startPoint x: 491, startPoint y: 137, endPoint x: 210, endPoint y: 233, distance: 297.3
click at [490, 139] on li "15568 - HIGOR LANCHES E HAMB (Rota: 15 - Sequência: 36)" at bounding box center [649, 130] width 499 height 25
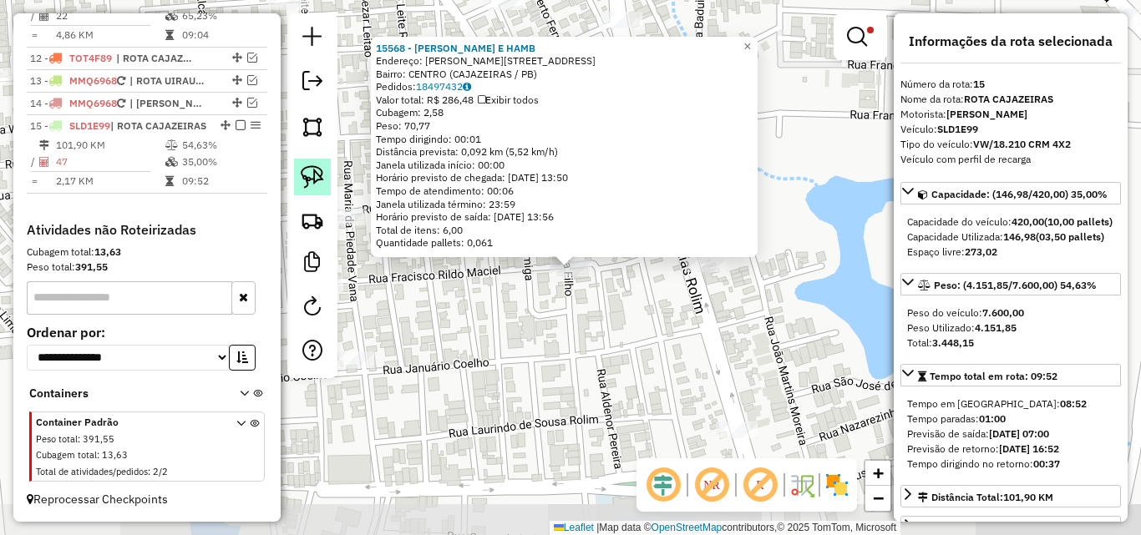
click at [312, 176] on img at bounding box center [312, 176] width 23 height 23
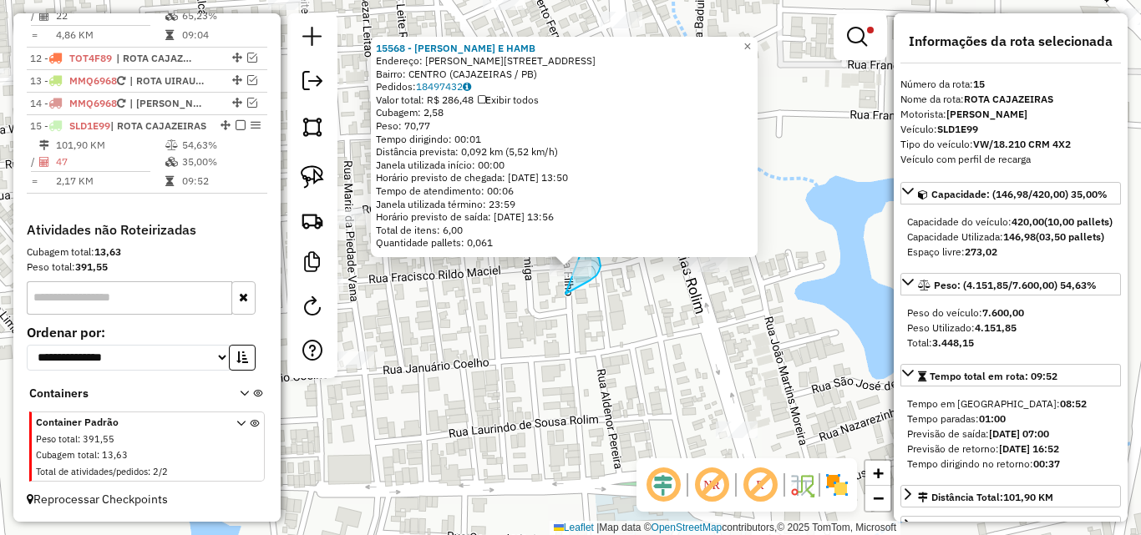
drag, startPoint x: 565, startPoint y: 294, endPoint x: 534, endPoint y: 274, distance: 36.8
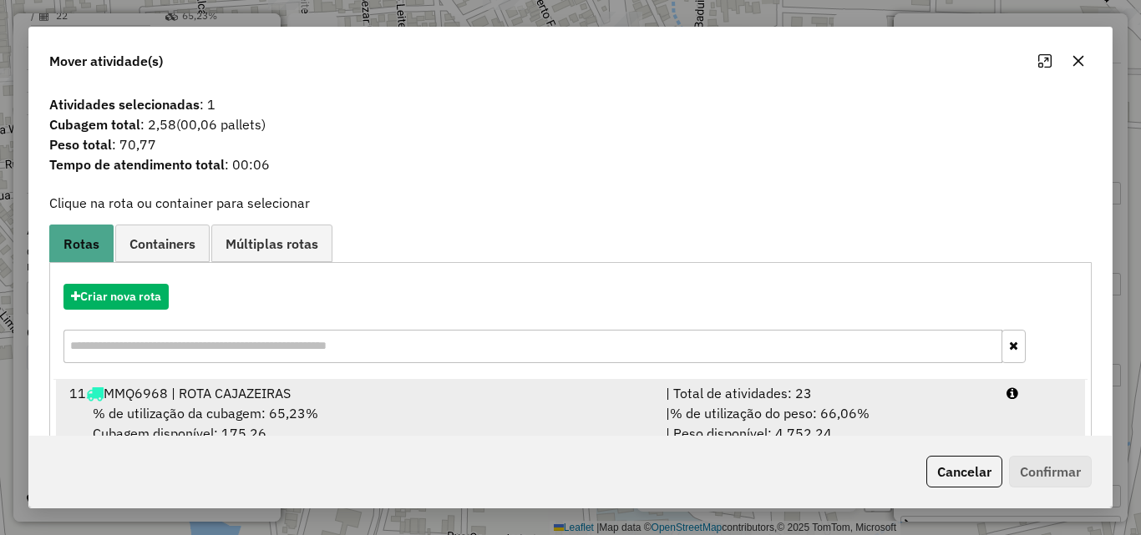
drag, startPoint x: 964, startPoint y: 397, endPoint x: 1035, endPoint y: 478, distance: 107.7
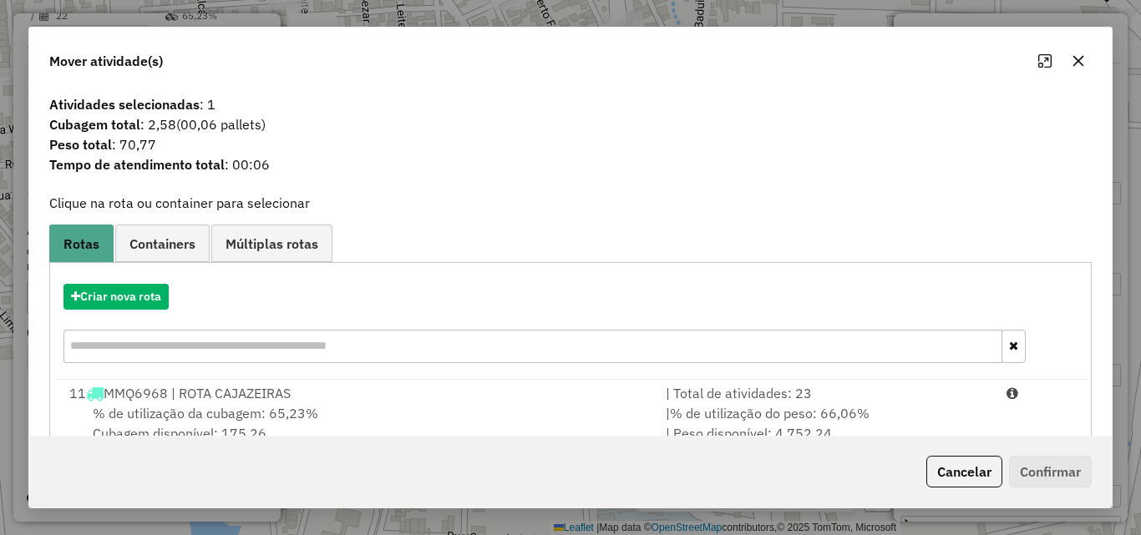
click at [964, 398] on div "| Total de atividades: 23" at bounding box center [826, 393] width 341 height 20
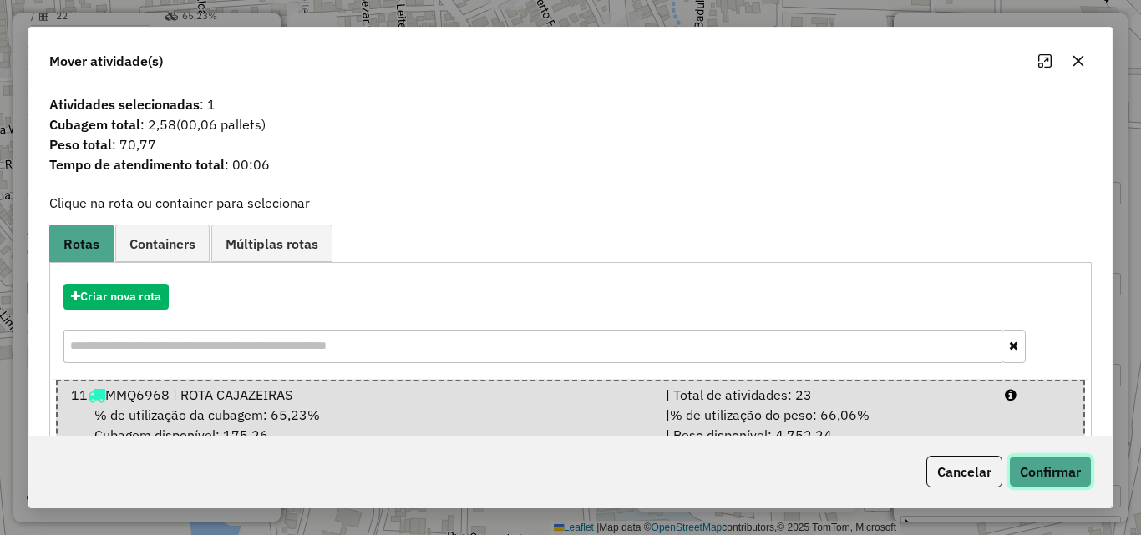
click at [1043, 480] on button "Confirmar" at bounding box center [1050, 472] width 83 height 32
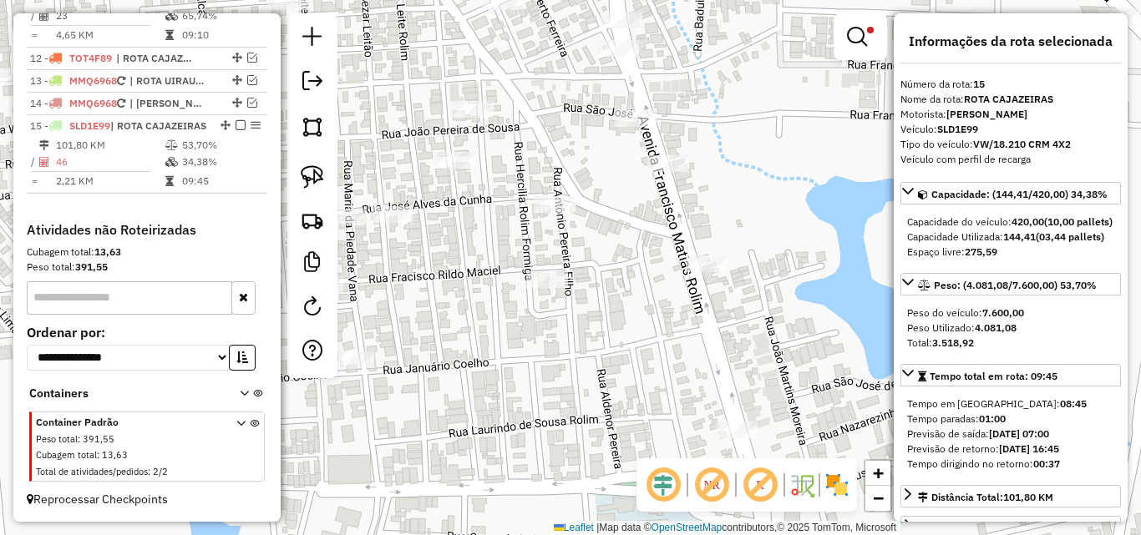
click at [532, 402] on div "Limpar filtros Janela de atendimento Grade de atendimento Capacidade Transporta…" at bounding box center [570, 267] width 1141 height 535
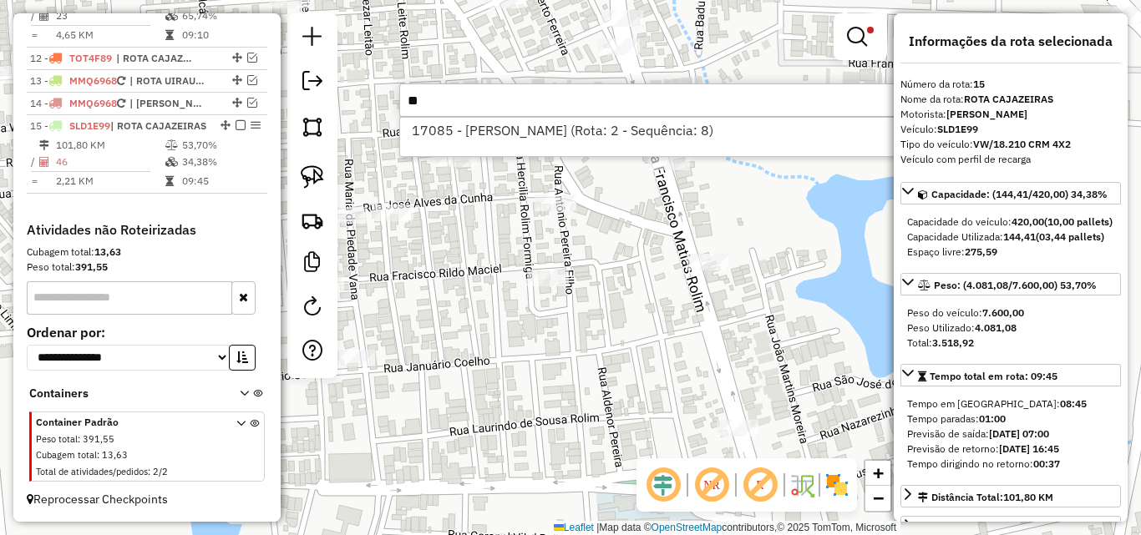
type input "*"
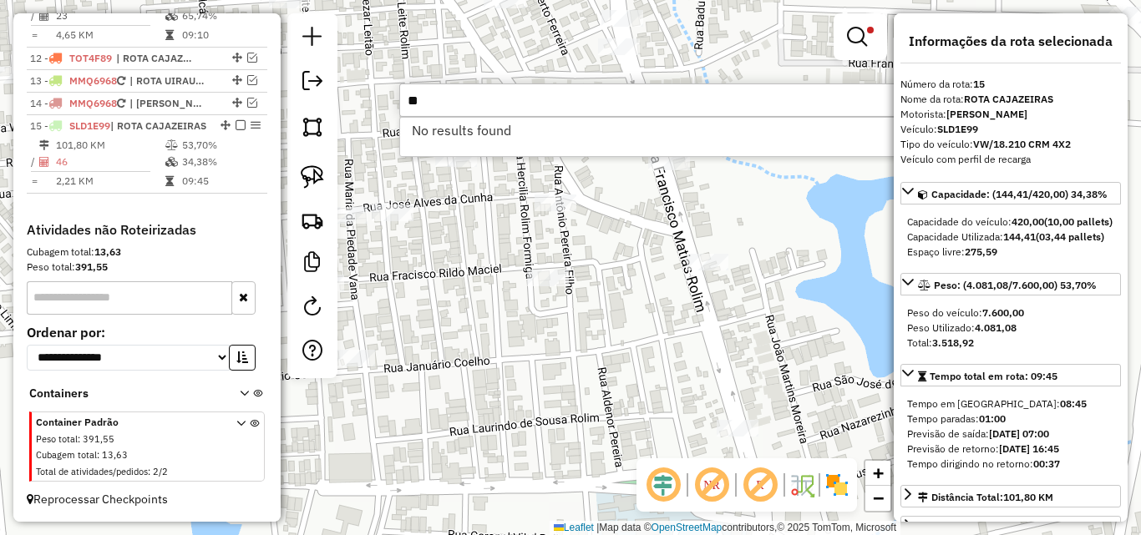
type input "*"
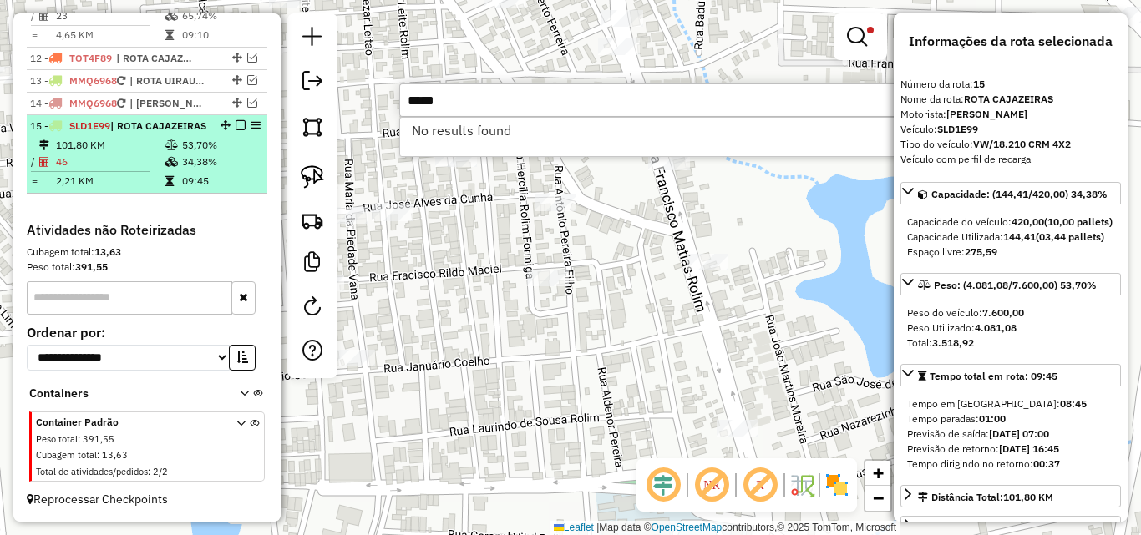
type input "*****"
click at [108, 119] on span "SLD1E99" at bounding box center [89, 125] width 41 height 13
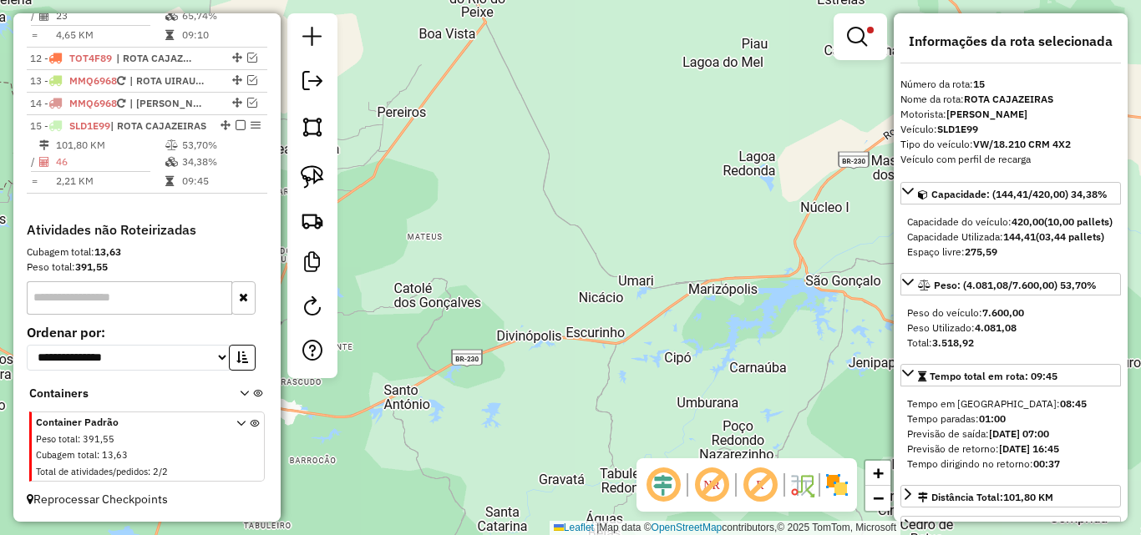
click at [843, 53] on div at bounding box center [859, 36] width 53 height 47
click at [848, 38] on em at bounding box center [857, 37] width 20 height 20
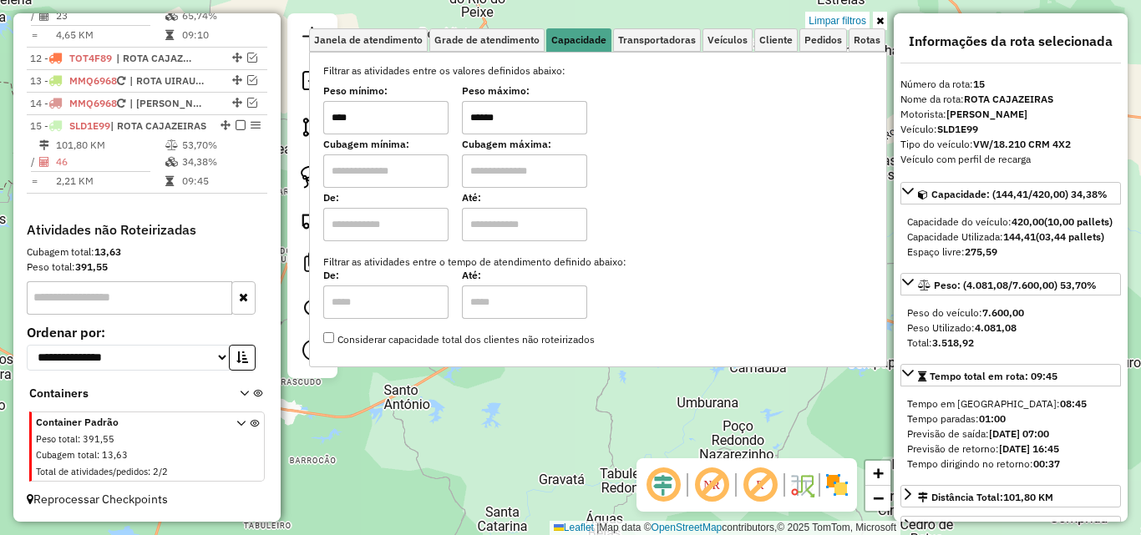
drag, startPoint x: 838, startPoint y: 16, endPoint x: 744, endPoint y: 199, distance: 205.4
click at [836, 17] on link "Limpar filtros" at bounding box center [837, 21] width 64 height 18
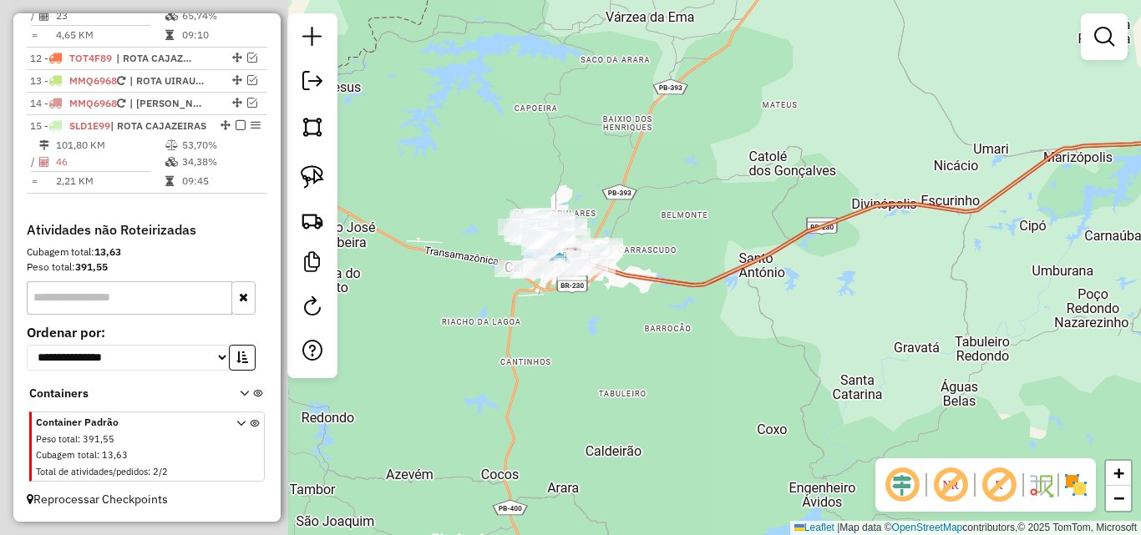
drag, startPoint x: 621, startPoint y: 422, endPoint x: 940, endPoint y: 298, distance: 342.1
click at [940, 298] on div "Janela de atendimento Grade de atendimento Capacidade Transportadoras Veículos …" at bounding box center [570, 267] width 1141 height 535
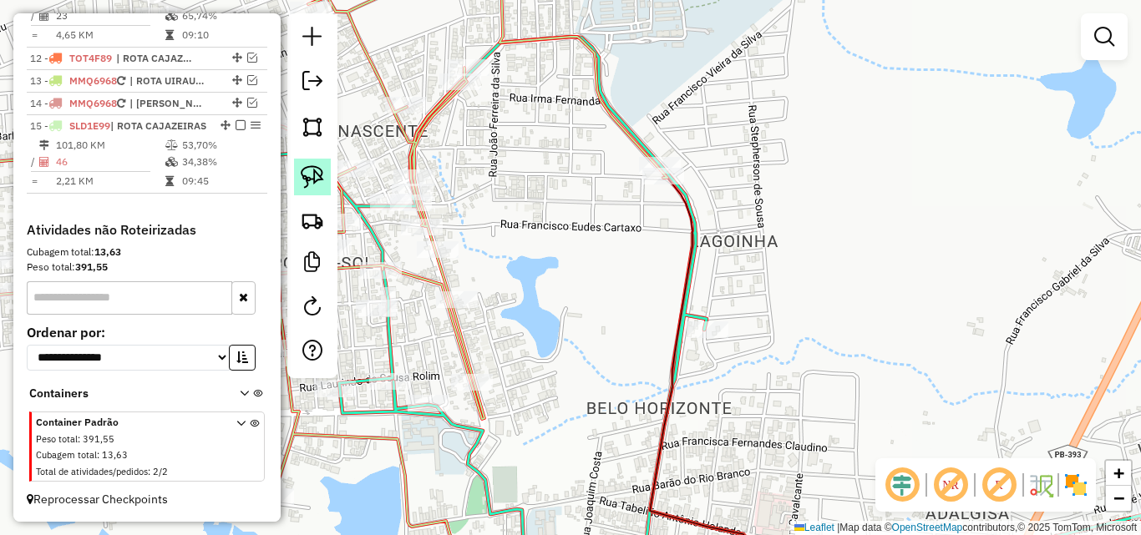
click at [313, 165] on img at bounding box center [312, 176] width 23 height 23
drag, startPoint x: 684, startPoint y: 183, endPoint x: 623, endPoint y: 199, distance: 63.0
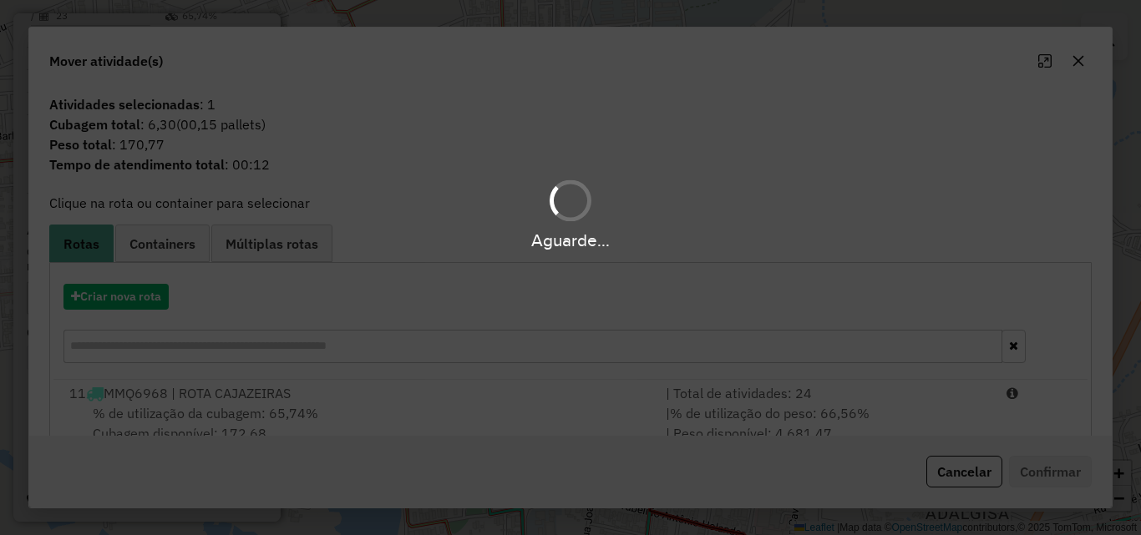
click at [926, 407] on div "Aguarde..." at bounding box center [570, 267] width 1141 height 535
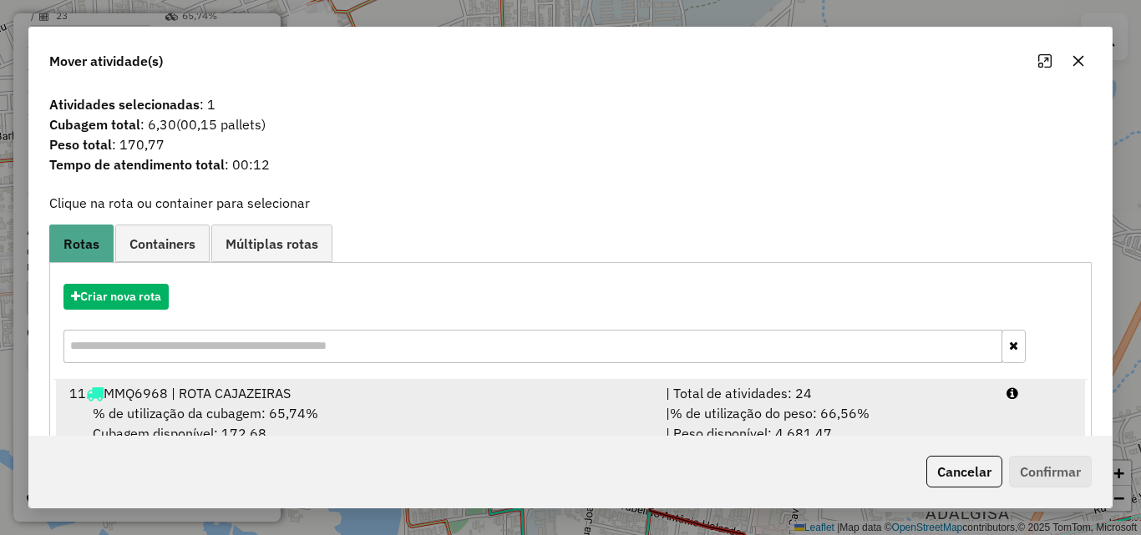
click at [959, 411] on div "| % de utilização do peso: 66,56% | Peso disponível: 4.681,47" at bounding box center [826, 423] width 341 height 40
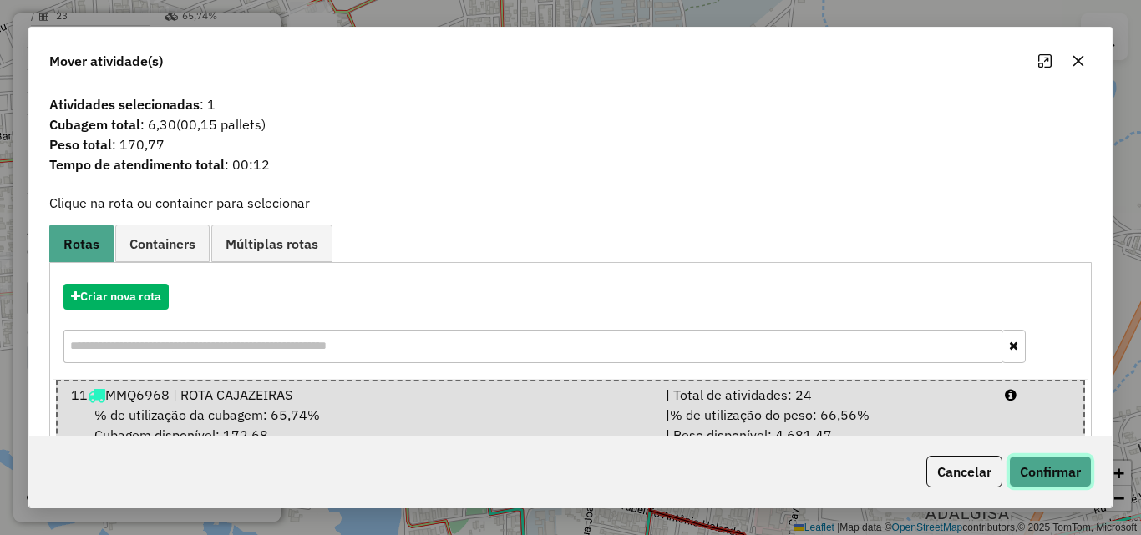
click at [1050, 468] on button "Confirmar" at bounding box center [1050, 472] width 83 height 32
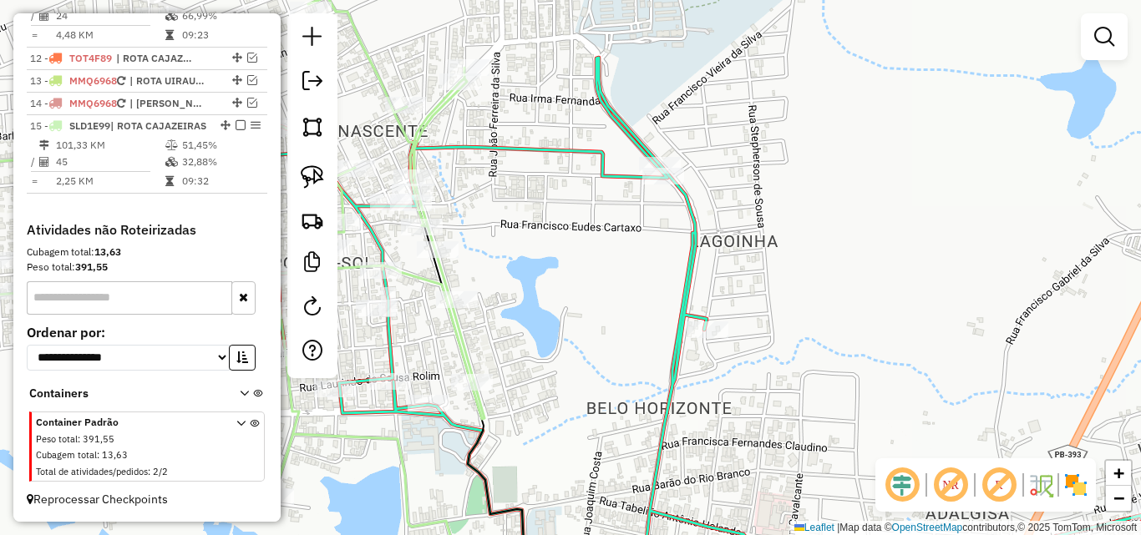
scroll to position [833, 0]
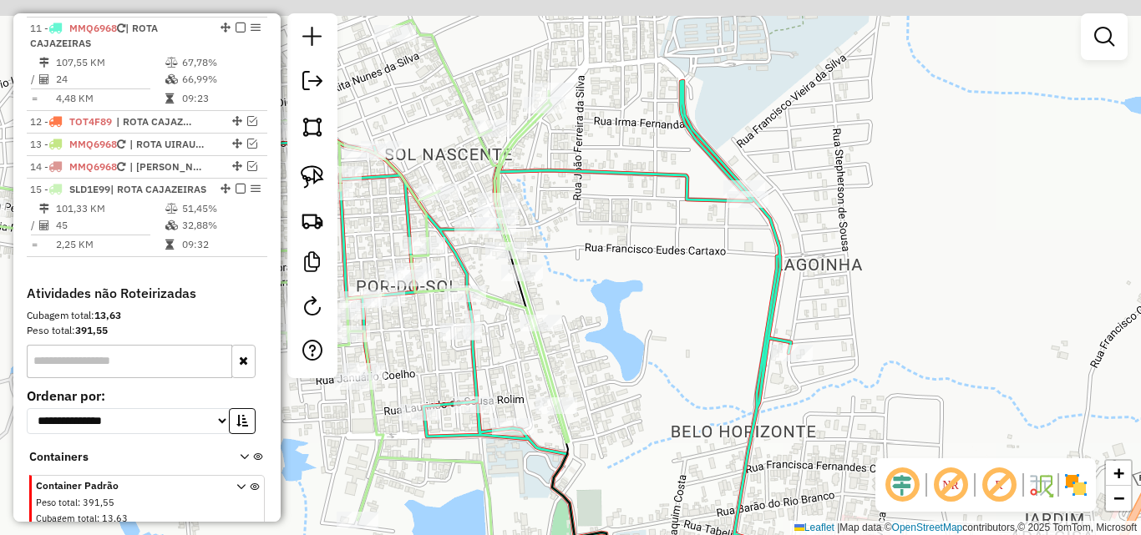
drag, startPoint x: 594, startPoint y: 342, endPoint x: 720, endPoint y: 367, distance: 128.6
click at [720, 366] on div "Janela de atendimento Grade de atendimento Capacidade Transportadoras Veículos …" at bounding box center [570, 267] width 1141 height 535
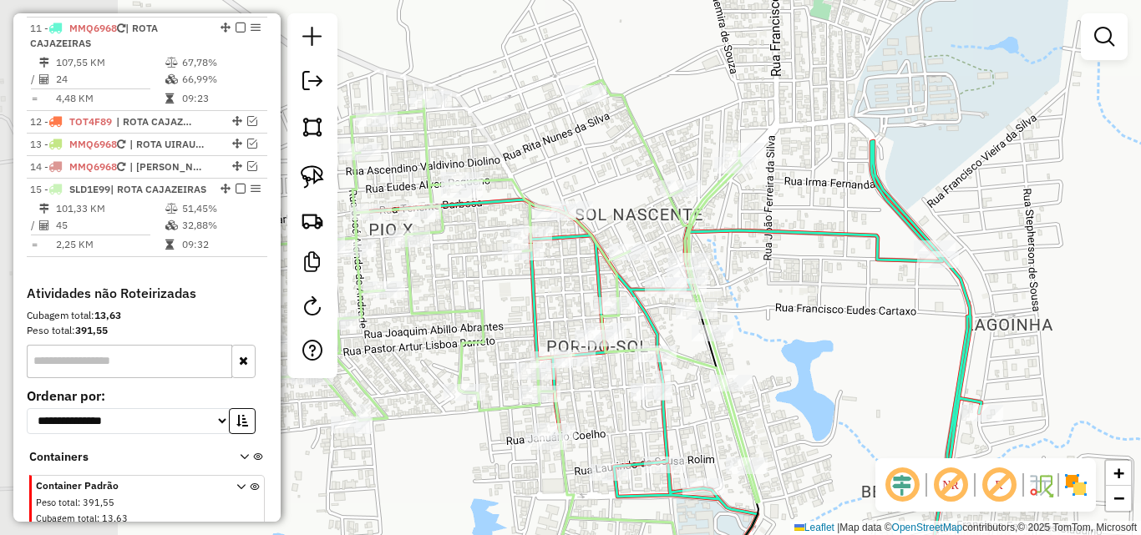
drag, startPoint x: 481, startPoint y: 350, endPoint x: 628, endPoint y: 408, distance: 158.2
click at [628, 408] on div "Janela de atendimento Grade de atendimento Capacidade Transportadoras Veículos …" at bounding box center [570, 267] width 1141 height 535
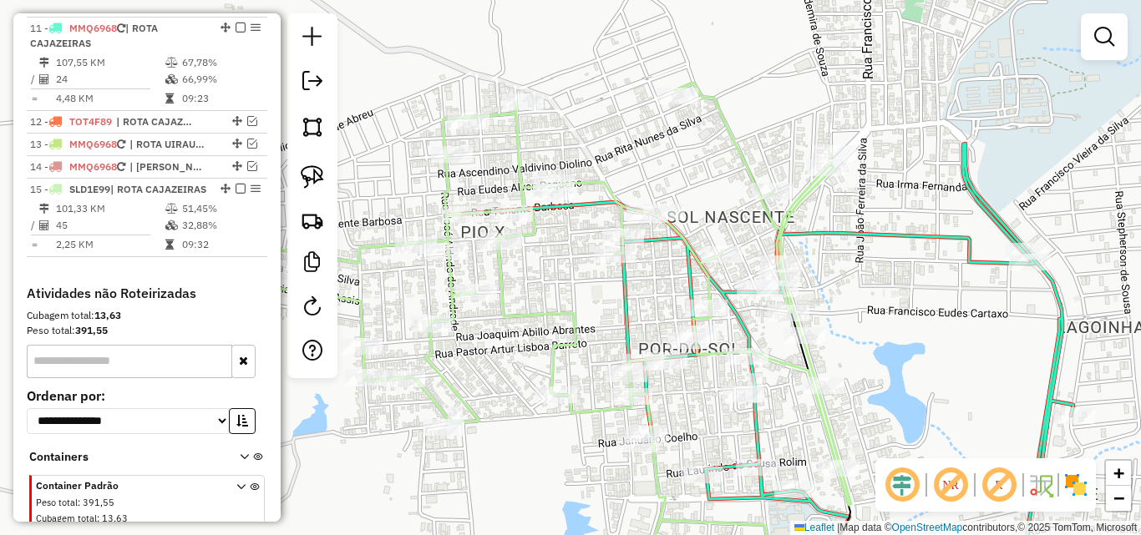
drag, startPoint x: 563, startPoint y: 172, endPoint x: 668, endPoint y: 175, distance: 105.3
click at [668, 175] on div "Janela de atendimento Grade de atendimento Capacidade Transportadoras Veículos …" at bounding box center [570, 267] width 1141 height 535
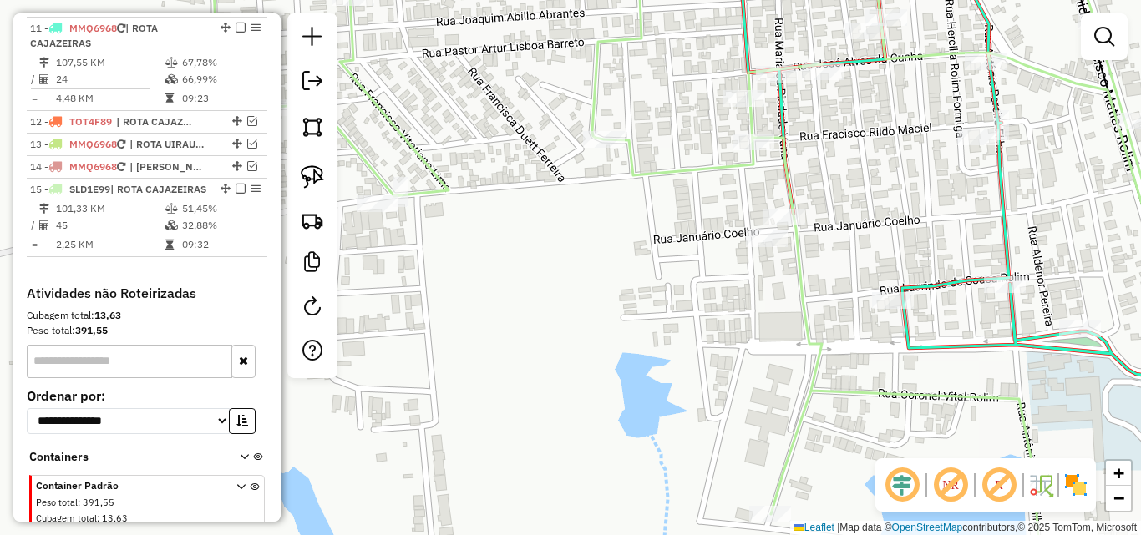
drag, startPoint x: 235, startPoint y: 43, endPoint x: 719, endPoint y: 237, distance: 521.2
click at [235, 33] on em at bounding box center [240, 28] width 10 height 10
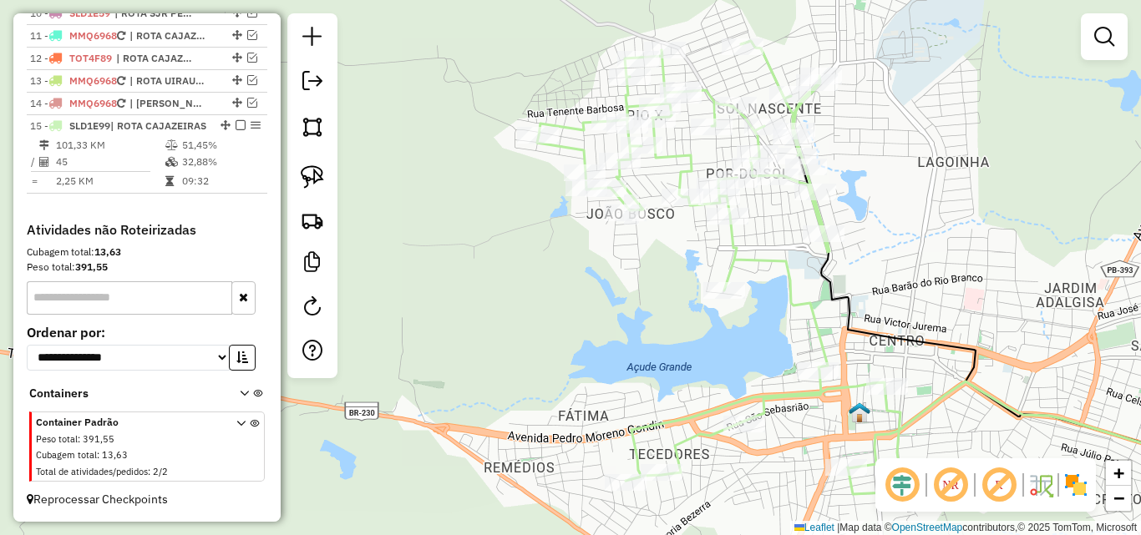
drag, startPoint x: 914, startPoint y: 296, endPoint x: 755, endPoint y: 215, distance: 179.3
click at [750, 214] on div "Janela de atendimento Grade de atendimento Capacidade Transportadoras Veículos …" at bounding box center [570, 267] width 1141 height 535
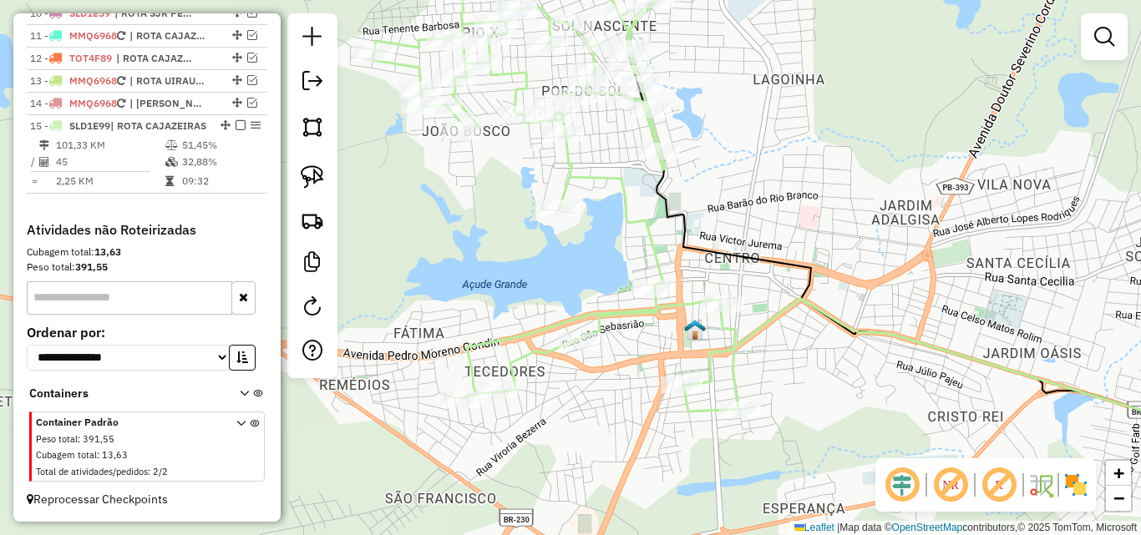
click at [830, 200] on div "Janela de atendimento Grade de atendimento Capacidade Transportadoras Veículos …" at bounding box center [570, 267] width 1141 height 535
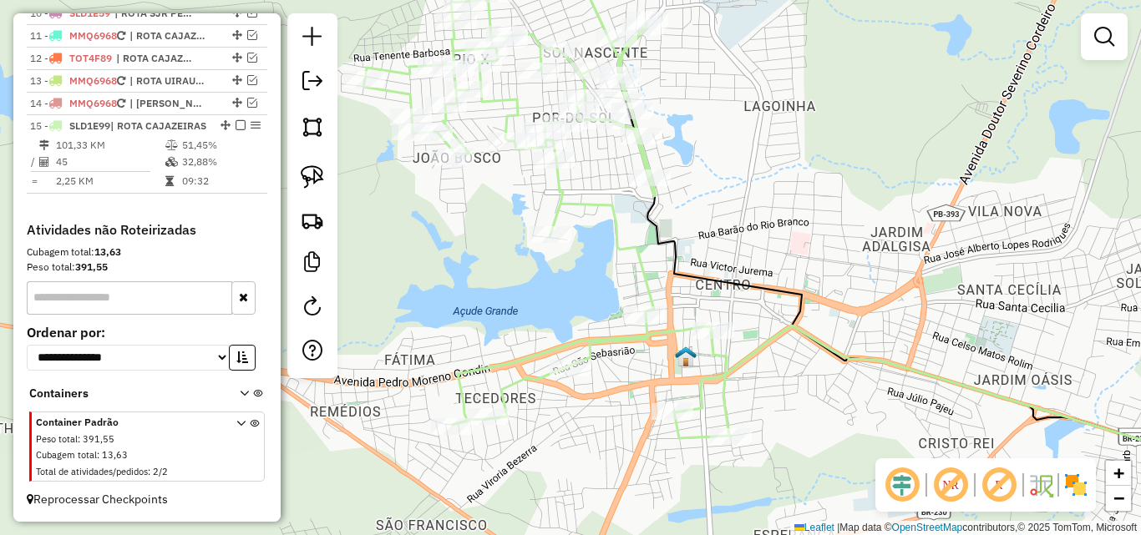
drag, startPoint x: 463, startPoint y: 227, endPoint x: 400, endPoint y: 234, distance: 63.8
click at [452, 256] on div "Janela de atendimento Grade de atendimento Capacidade Transportadoras Veículos …" at bounding box center [570, 267] width 1141 height 535
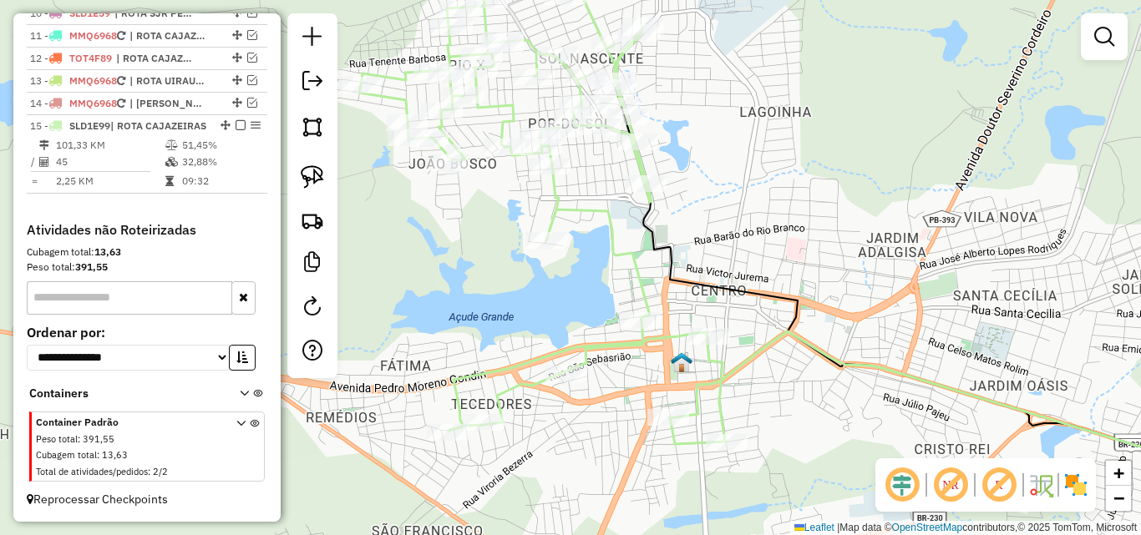
drag, startPoint x: 301, startPoint y: 186, endPoint x: 653, endPoint y: 96, distance: 363.7
click at [301, 187] on img at bounding box center [312, 176] width 23 height 23
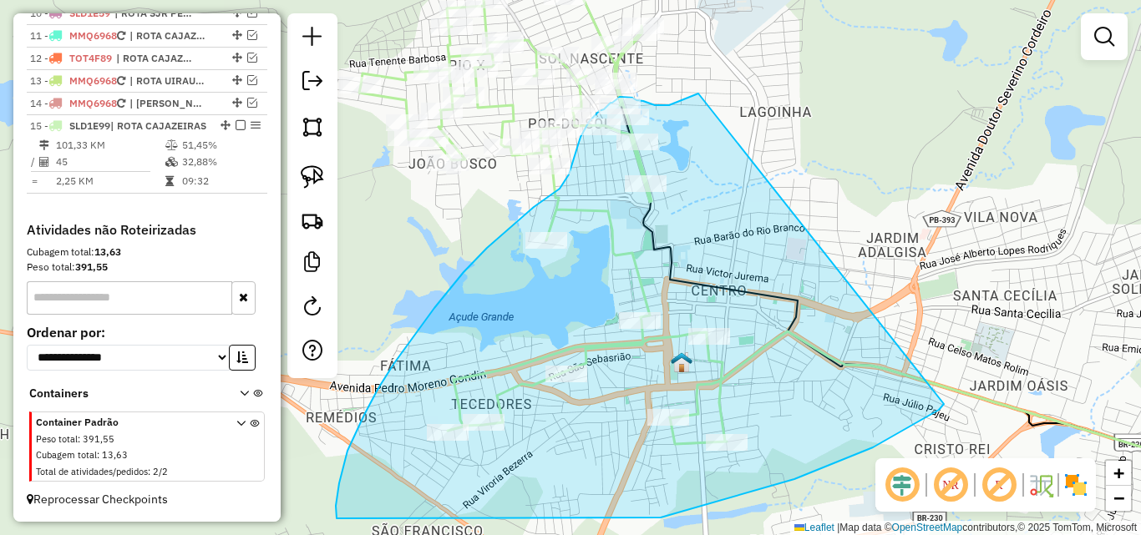
drag, startPoint x: 698, startPoint y: 94, endPoint x: 942, endPoint y: 405, distance: 395.6
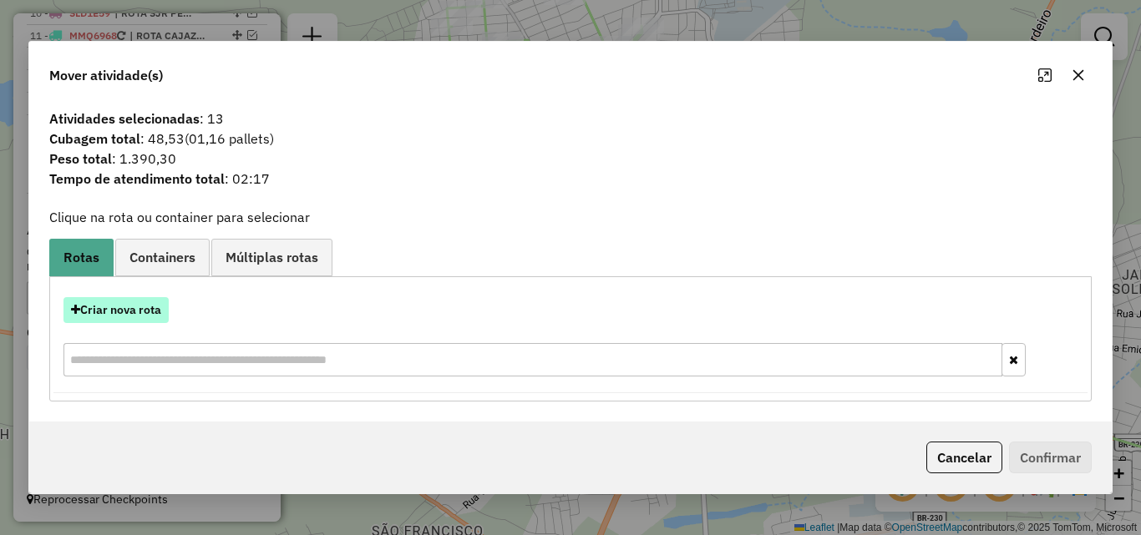
click at [94, 307] on button "Criar nova rota" at bounding box center [115, 310] width 105 height 26
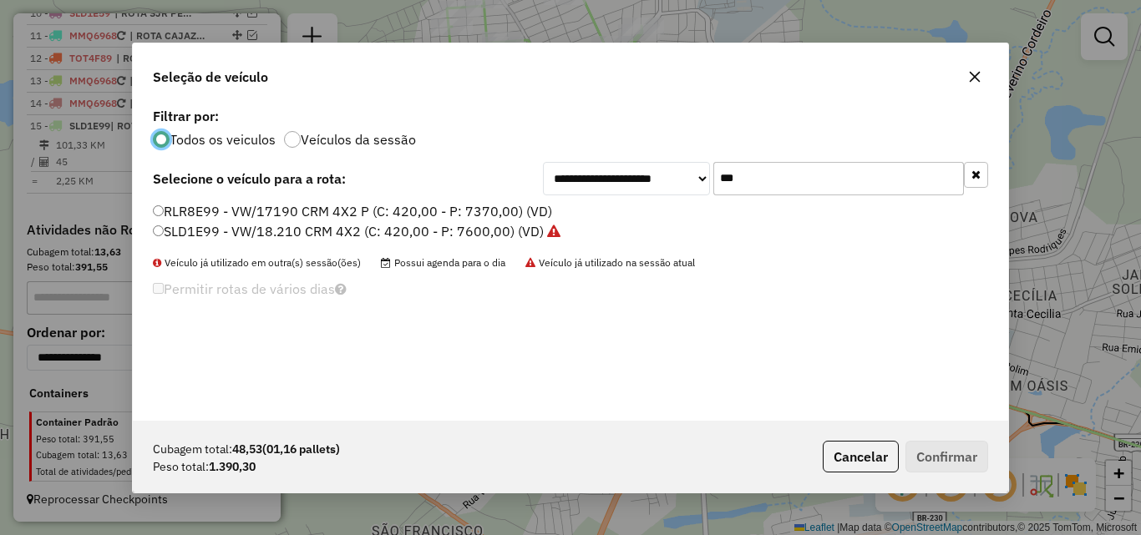
scroll to position [9, 5]
click at [212, 234] on label "SLD1E99 - VW/18.210 CRM 4X2 (C: 420,00 - P: 7600,00) (VD)" at bounding box center [357, 231] width 408 height 20
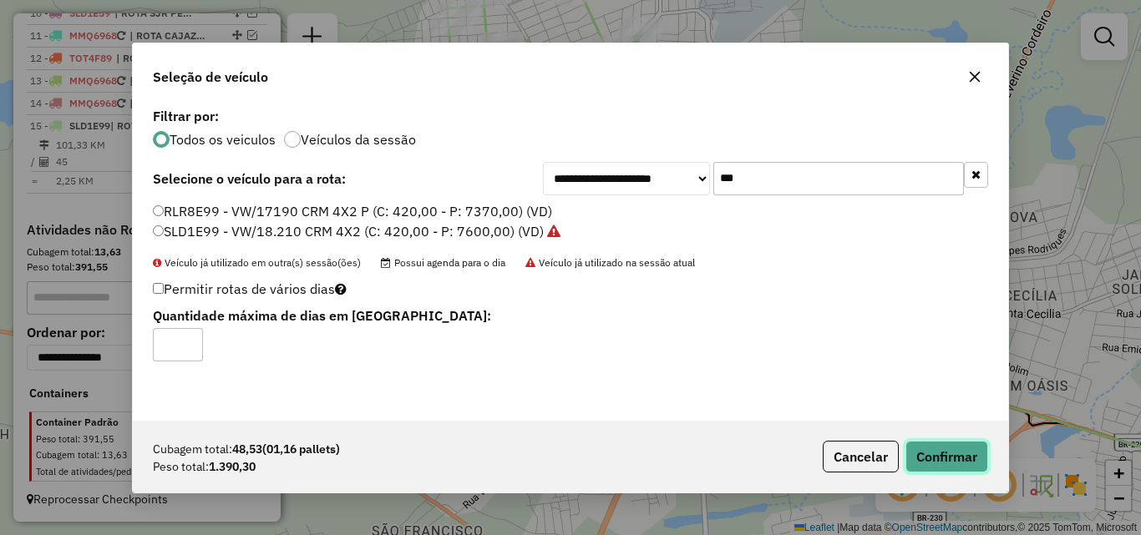
click at [952, 444] on button "Confirmar" at bounding box center [946, 457] width 83 height 32
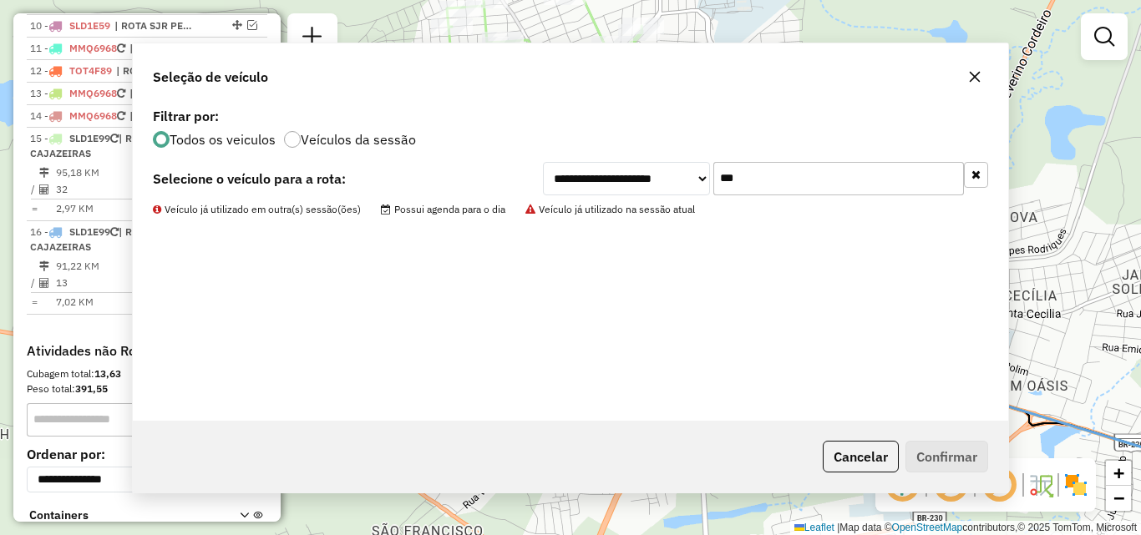
scroll to position [853, 0]
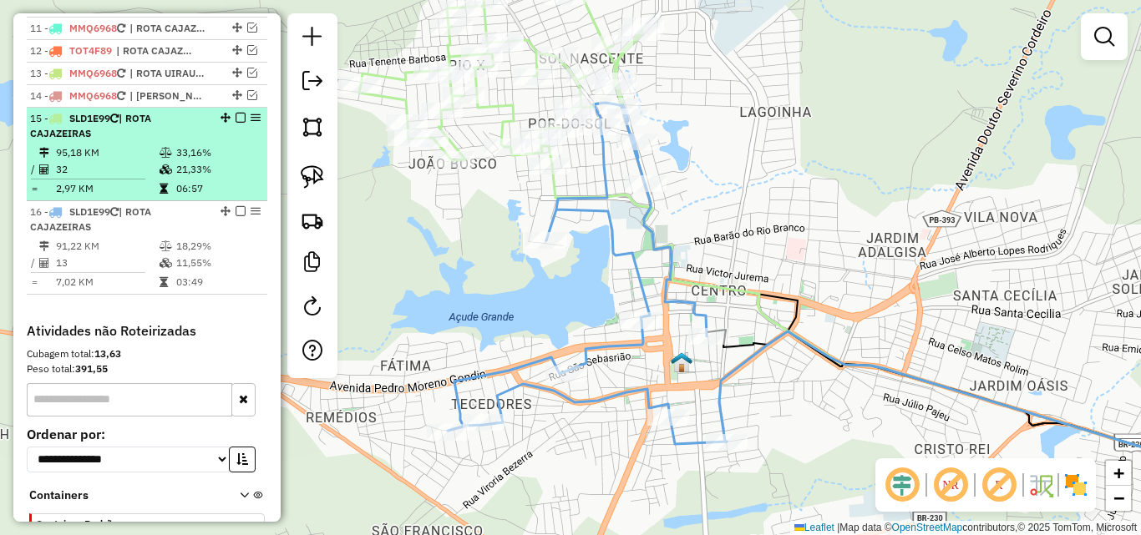
drag, startPoint x: 220, startPoint y: 250, endPoint x: 163, endPoint y: 189, distance: 83.3
click at [220, 251] on li "16 - SLD1E99 | ROTA CAJAZEIRAS 91,22 KM 18,29% / 13 11,55% = 7,02 KM 03:49" at bounding box center [147, 248] width 240 height 94
select select "*********"
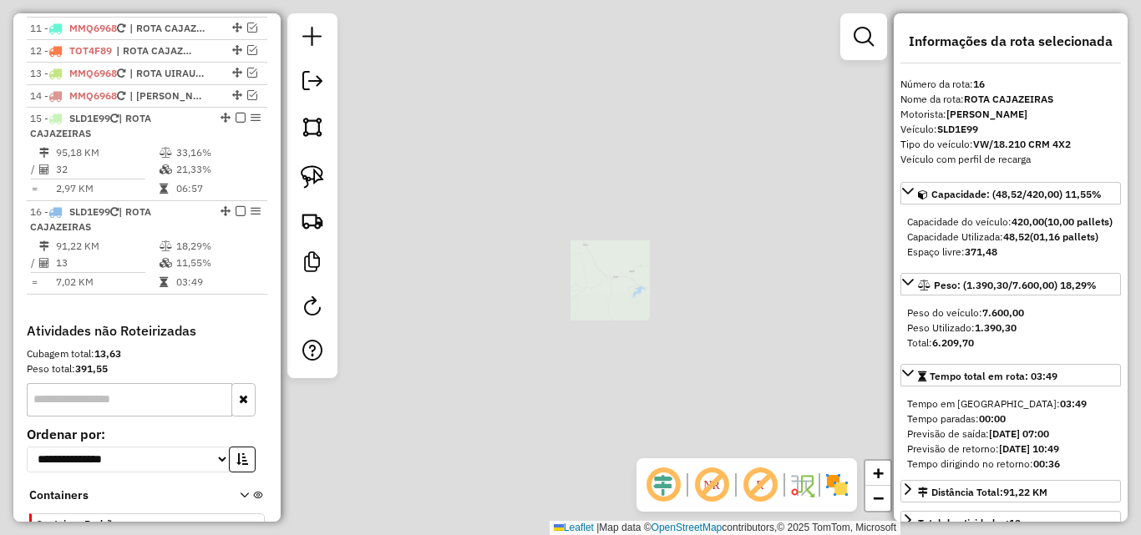
click at [159, 158] on icon at bounding box center [165, 153] width 13 height 10
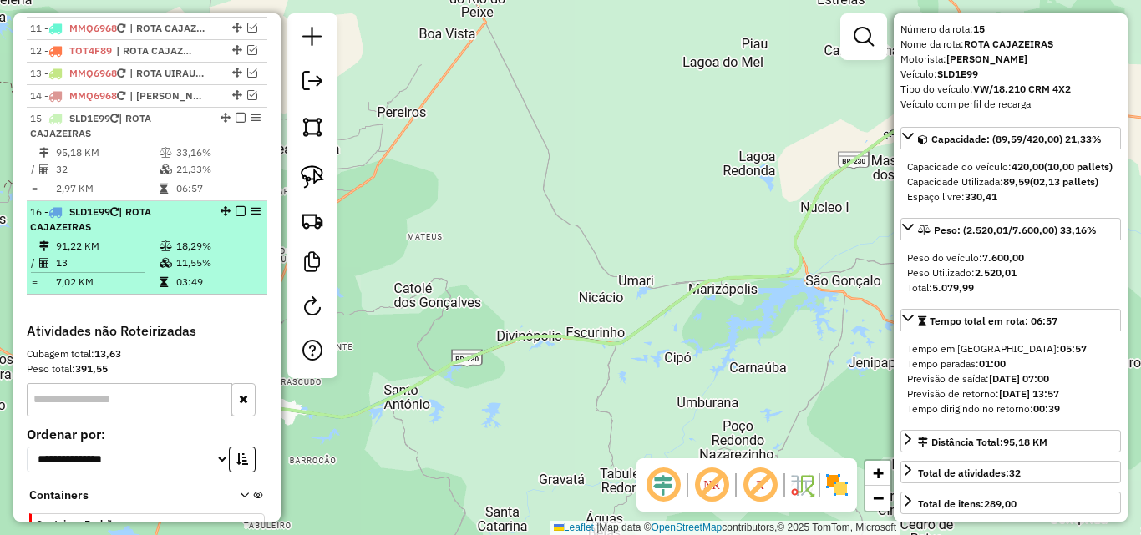
scroll to position [84, 0]
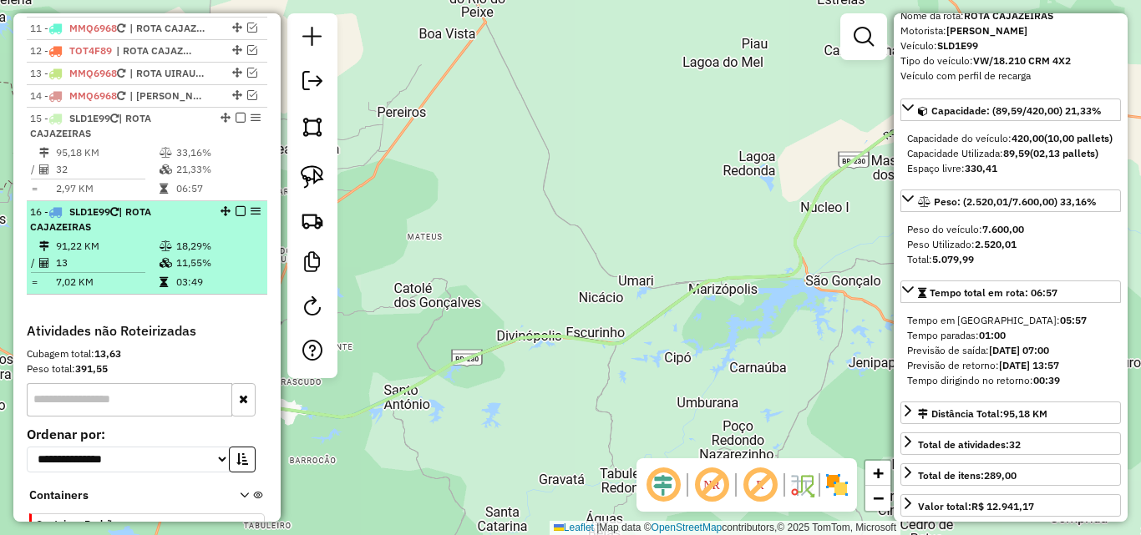
click at [100, 271] on td "13" at bounding box center [107, 263] width 104 height 17
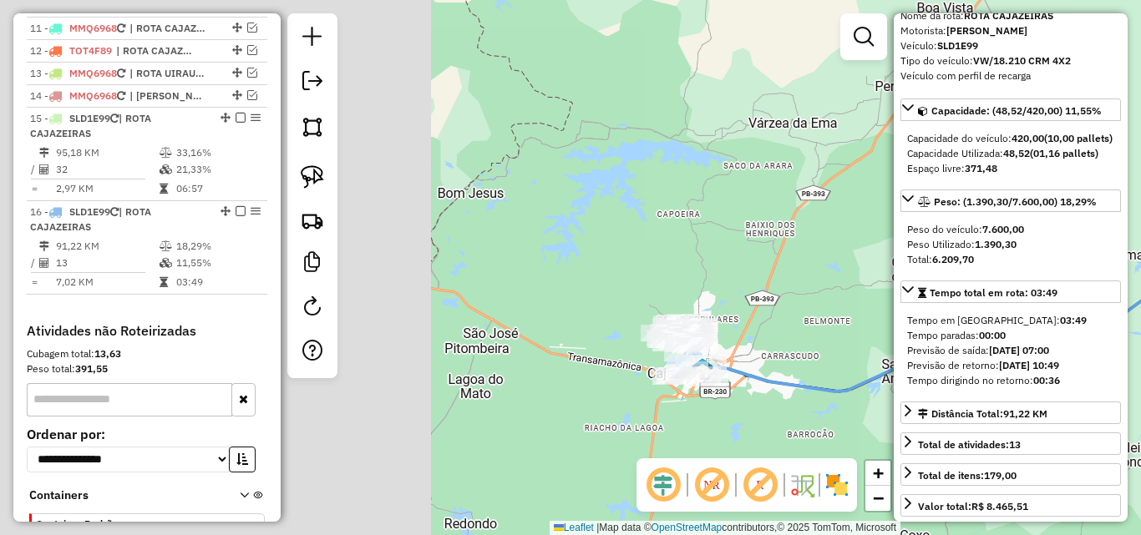
drag, startPoint x: 408, startPoint y: 377, endPoint x: 888, endPoint y: 350, distance: 480.9
click at [888, 350] on div "Janela de atendimento Grade de atendimento Capacidade Transportadoras Veículos …" at bounding box center [570, 267] width 1141 height 535
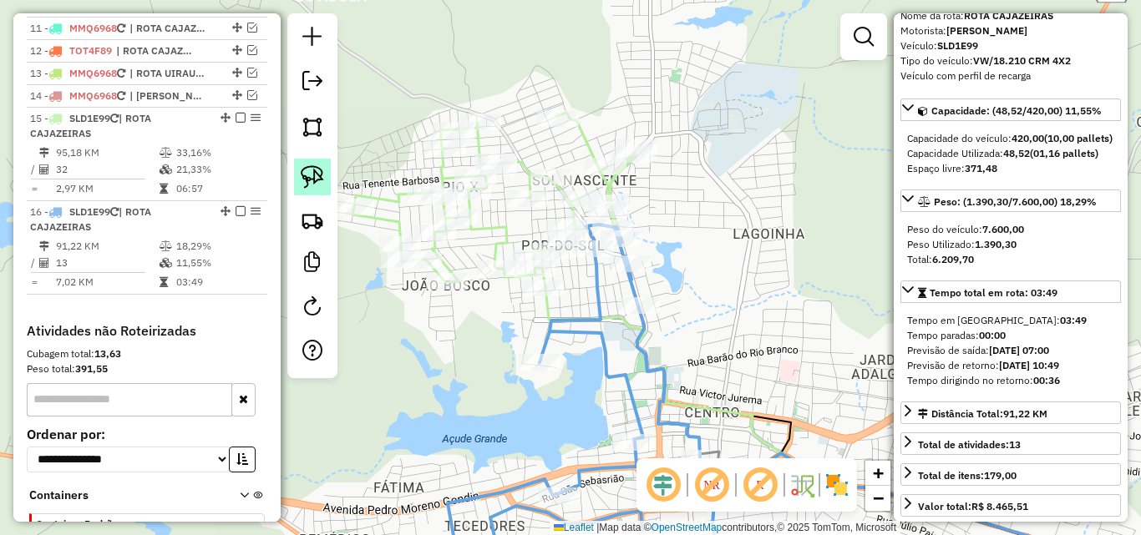
click at [317, 167] on img at bounding box center [312, 176] width 23 height 23
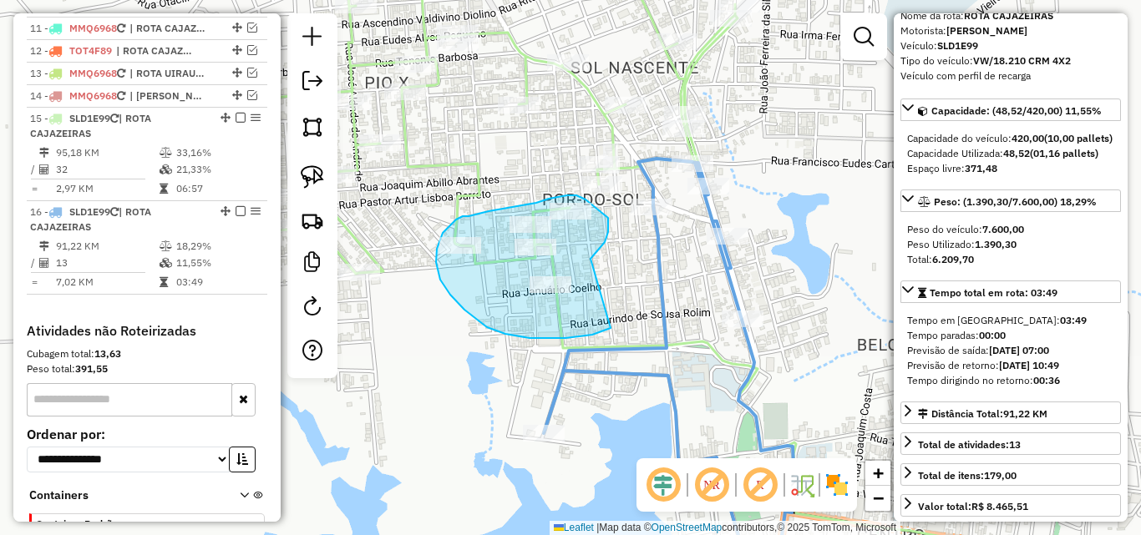
drag, startPoint x: 595, startPoint y: 253, endPoint x: 621, endPoint y: 319, distance: 70.9
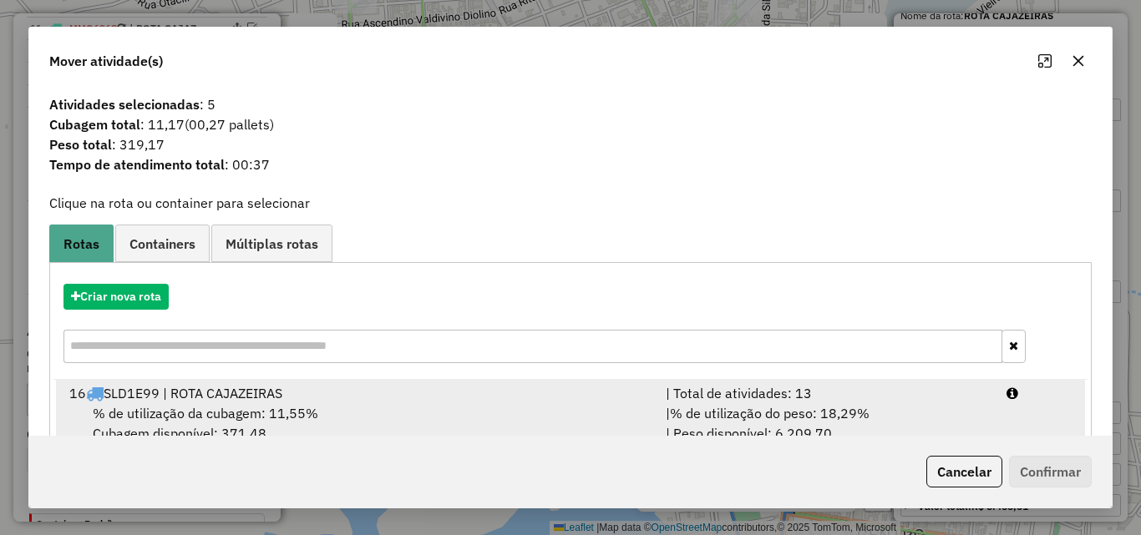
click at [934, 420] on div "| % de utilização do peso: 18,29% | Peso disponível: 6.209,70" at bounding box center [826, 423] width 341 height 40
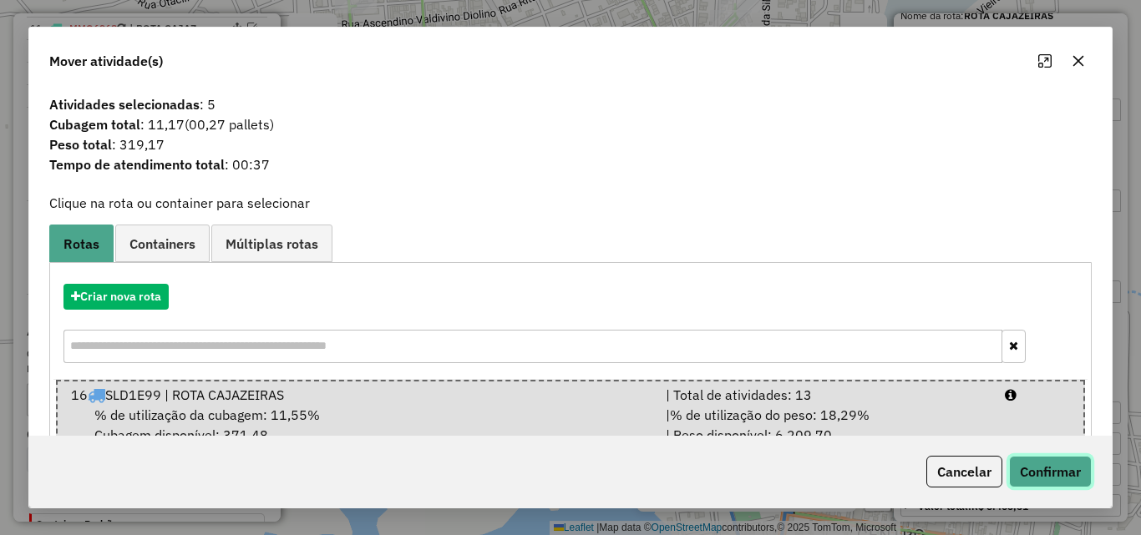
click at [1051, 480] on button "Confirmar" at bounding box center [1050, 472] width 83 height 32
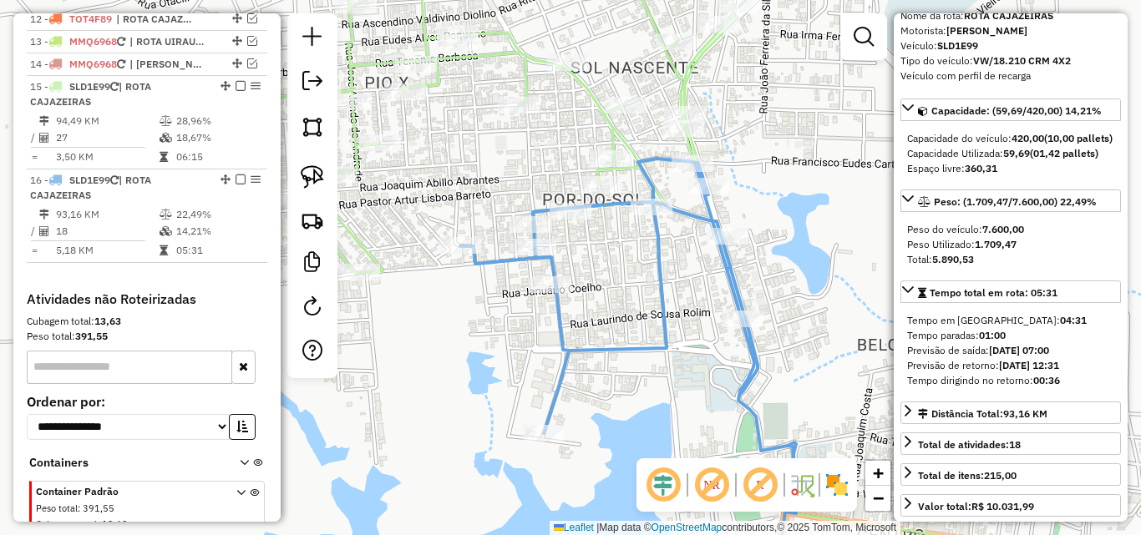
scroll to position [949, 0]
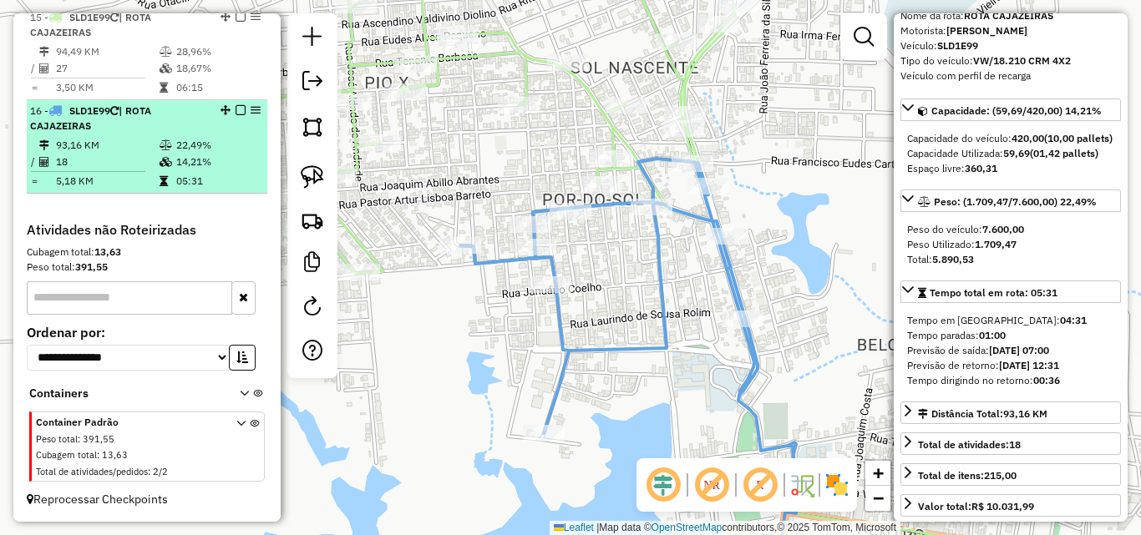
click at [176, 180] on td "05:31" at bounding box center [217, 181] width 84 height 17
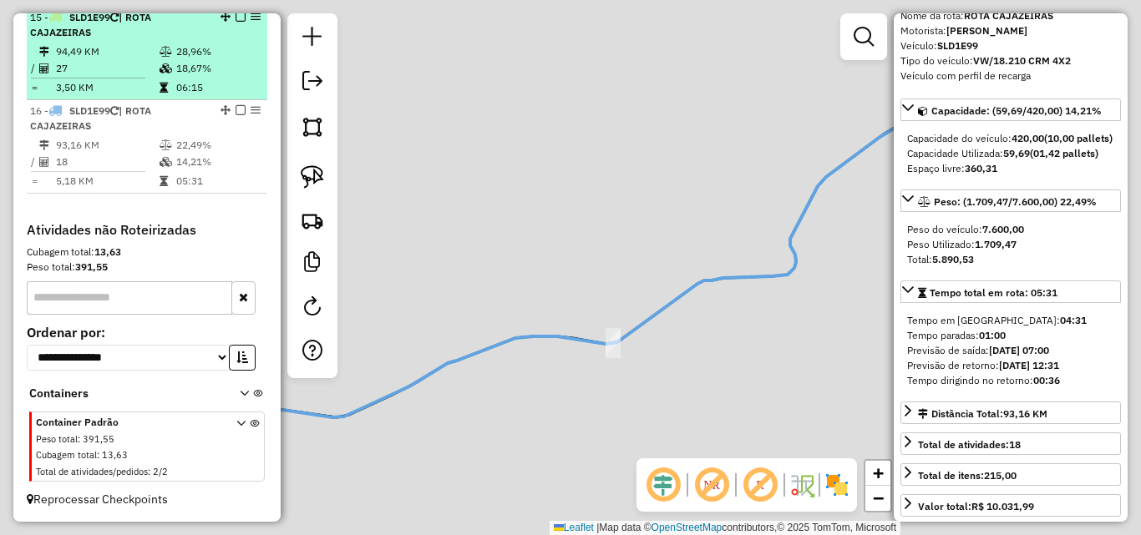
click at [170, 96] on li "15 - SLD1E99 | ROTA CAJAZEIRAS 94,49 KM 28,96% / 27 18,67% = 3,50 KM 06:15" at bounding box center [147, 54] width 240 height 94
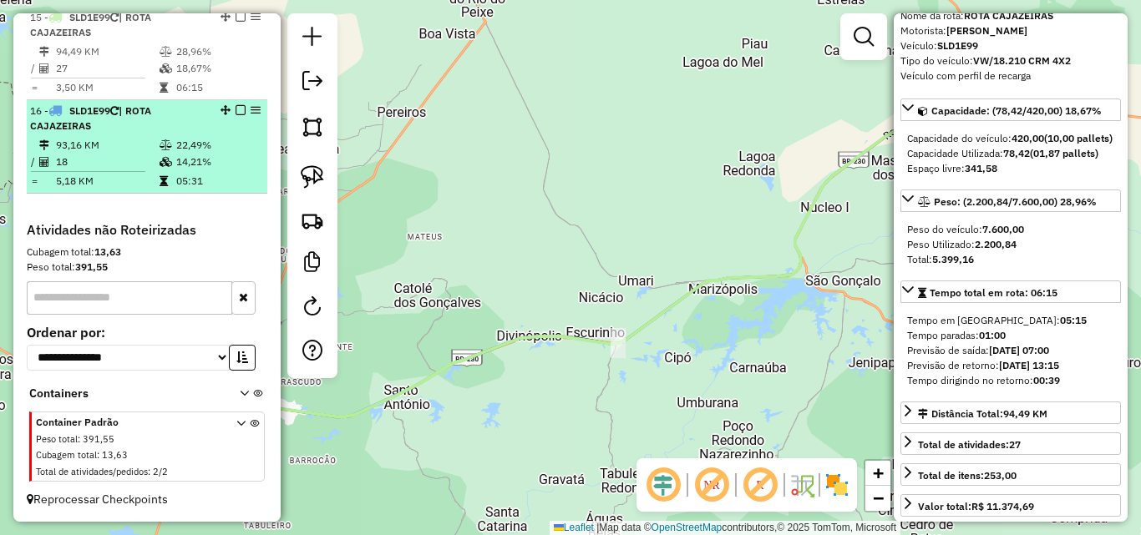
click at [108, 150] on td "93,16 KM" at bounding box center [107, 145] width 104 height 17
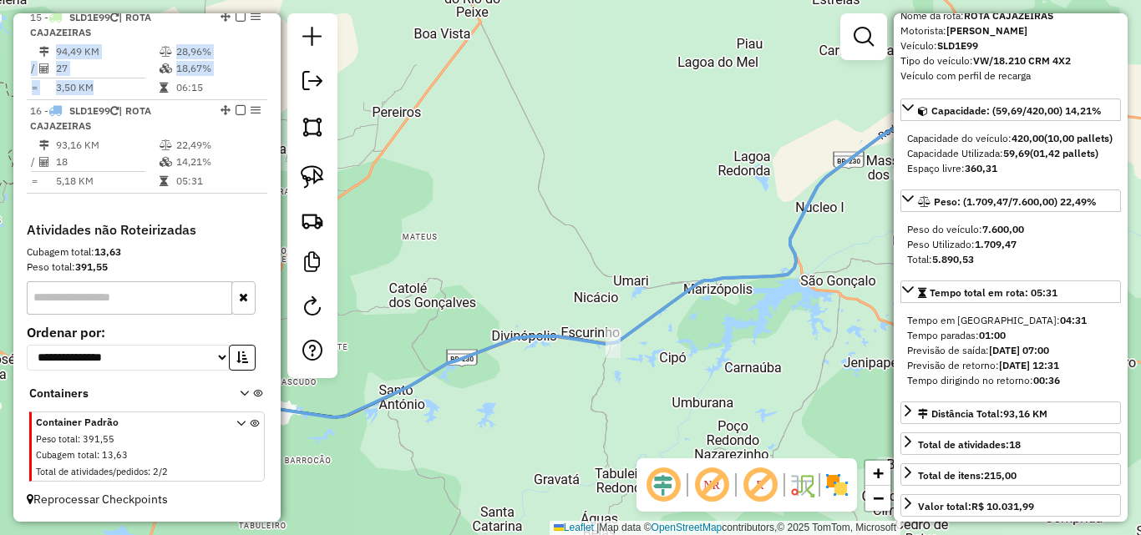
drag, startPoint x: 154, startPoint y: 95, endPoint x: 392, endPoint y: 216, distance: 267.0
click at [154, 96] on li "15 - SLD1E99 | ROTA CAJAZEIRAS 94,49 KM 28,96% / 27 18,67% = 3,50 KM 06:15" at bounding box center [147, 54] width 240 height 94
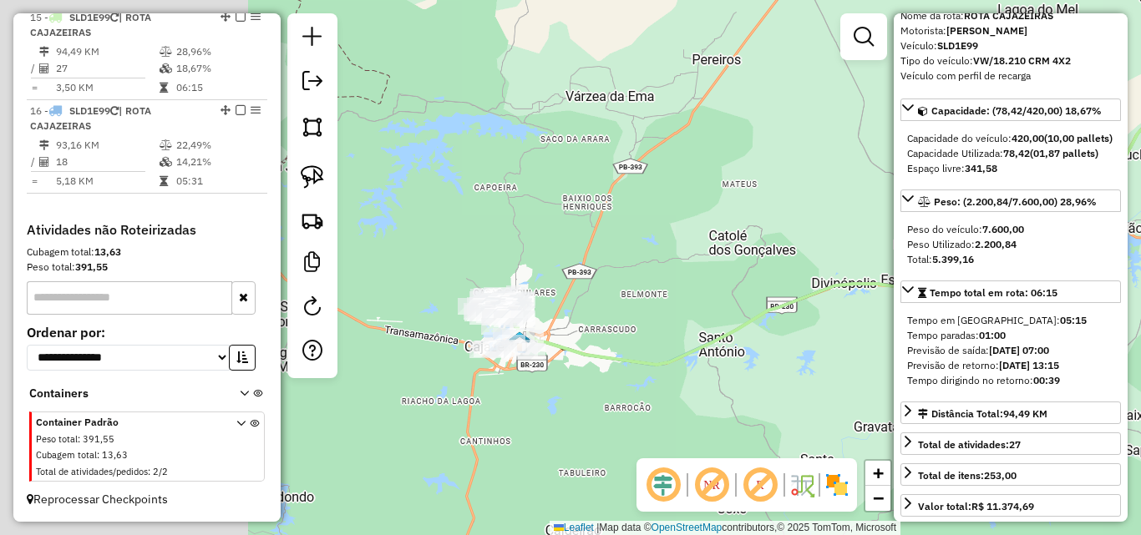
drag, startPoint x: 757, startPoint y: 261, endPoint x: 769, endPoint y: 276, distance: 19.0
click at [839, 246] on div "Janela de atendimento Grade de atendimento Capacidade Transportadoras Veículos …" at bounding box center [570, 267] width 1141 height 535
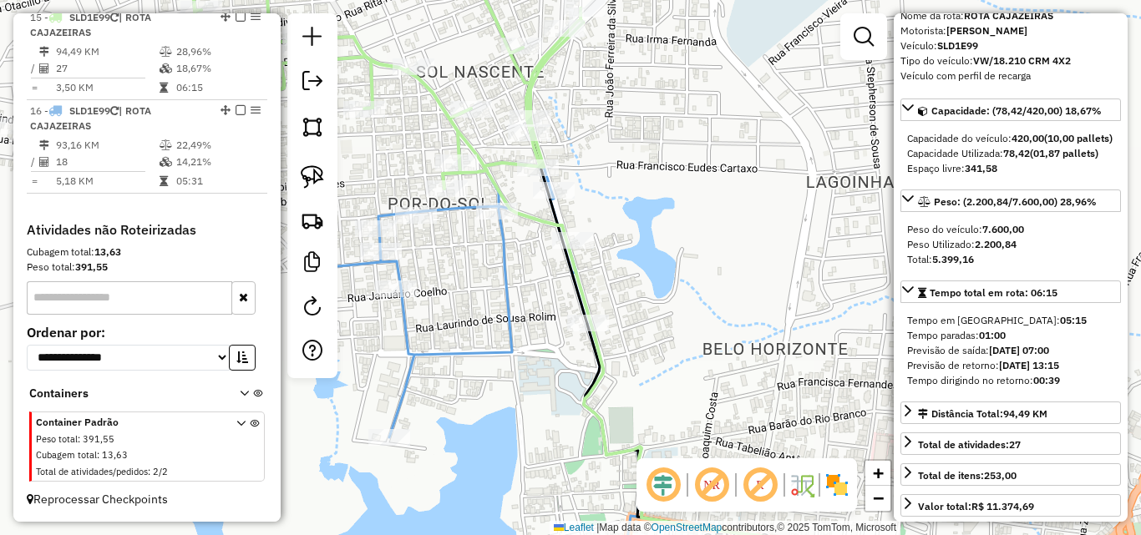
drag, startPoint x: 302, startPoint y: 175, endPoint x: 357, endPoint y: 177, distance: 54.3
click at [302, 176] on img at bounding box center [312, 176] width 23 height 23
drag, startPoint x: 463, startPoint y: 138, endPoint x: 498, endPoint y: 180, distance: 54.6
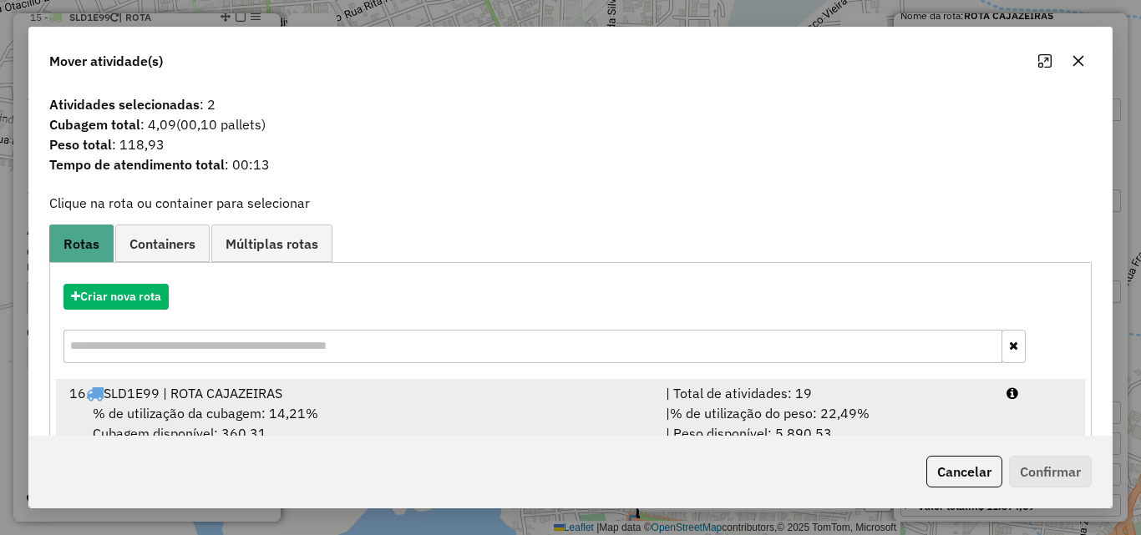
drag, startPoint x: 975, startPoint y: 418, endPoint x: 995, endPoint y: 433, distance: 25.2
click at [977, 418] on div "| % de utilização do peso: 22,49% | Peso disponível: 5.890,53" at bounding box center [826, 423] width 341 height 40
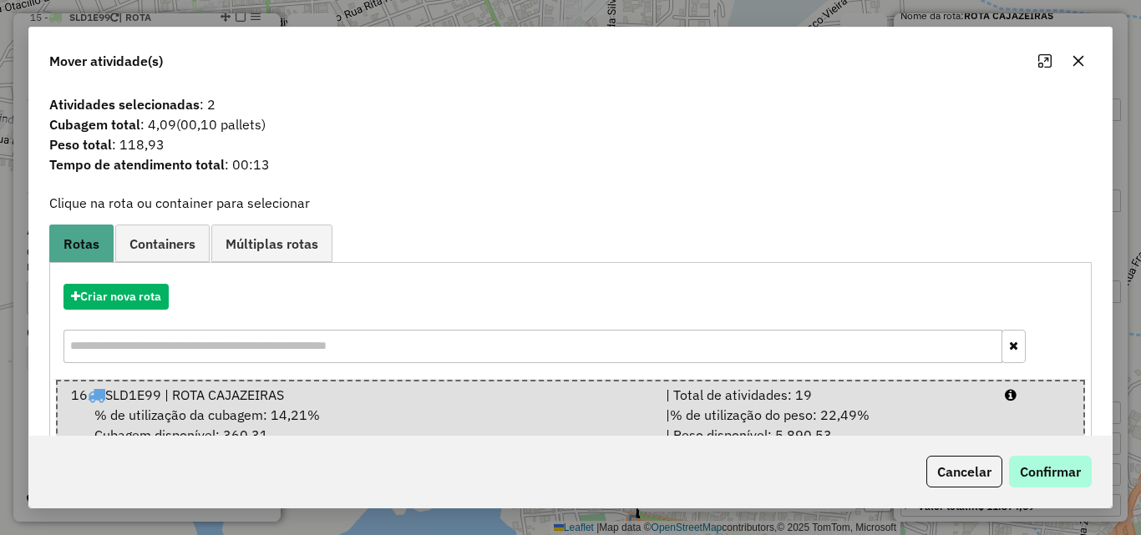
click at [1030, 457] on div "Cancelar Confirmar" at bounding box center [570, 472] width 1082 height 72
click at [1035, 487] on button "Confirmar" at bounding box center [1050, 472] width 83 height 32
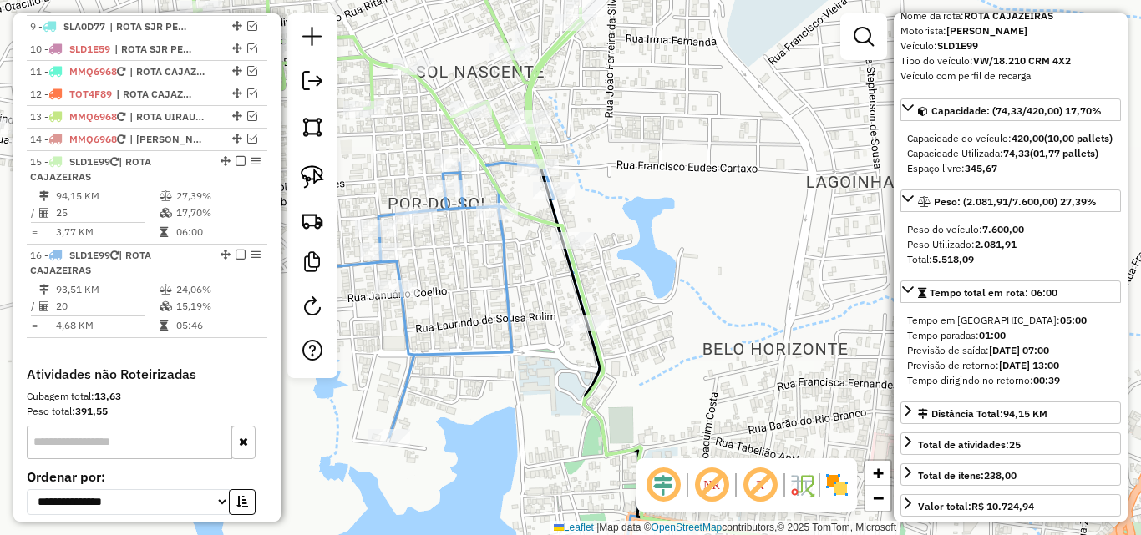
scroll to position [942, 0]
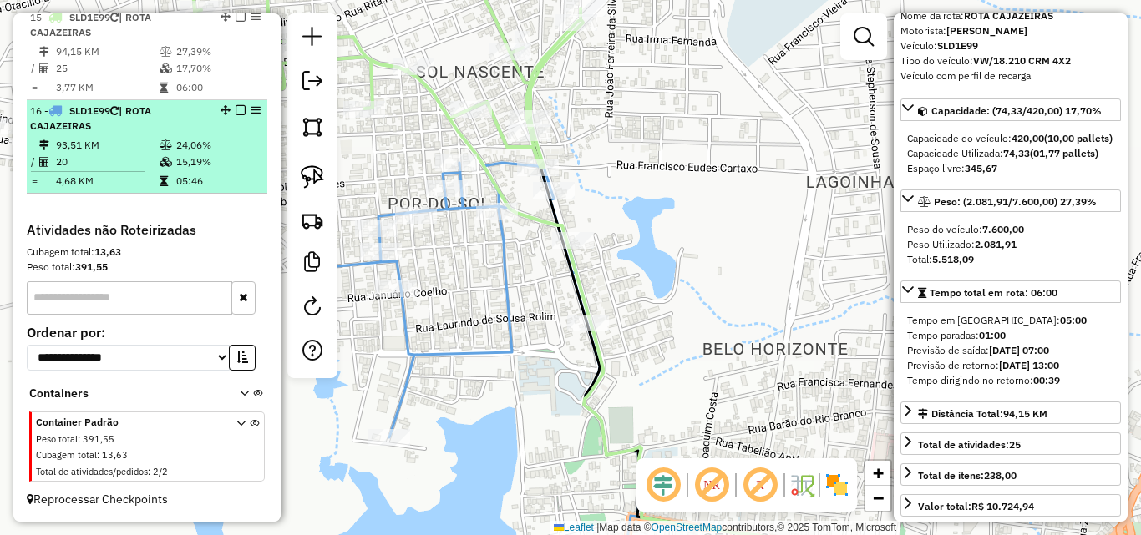
click at [174, 178] on table "93,51 KM 24,06% / 20 15,19% = 4,68 KM 05:46" at bounding box center [147, 163] width 234 height 53
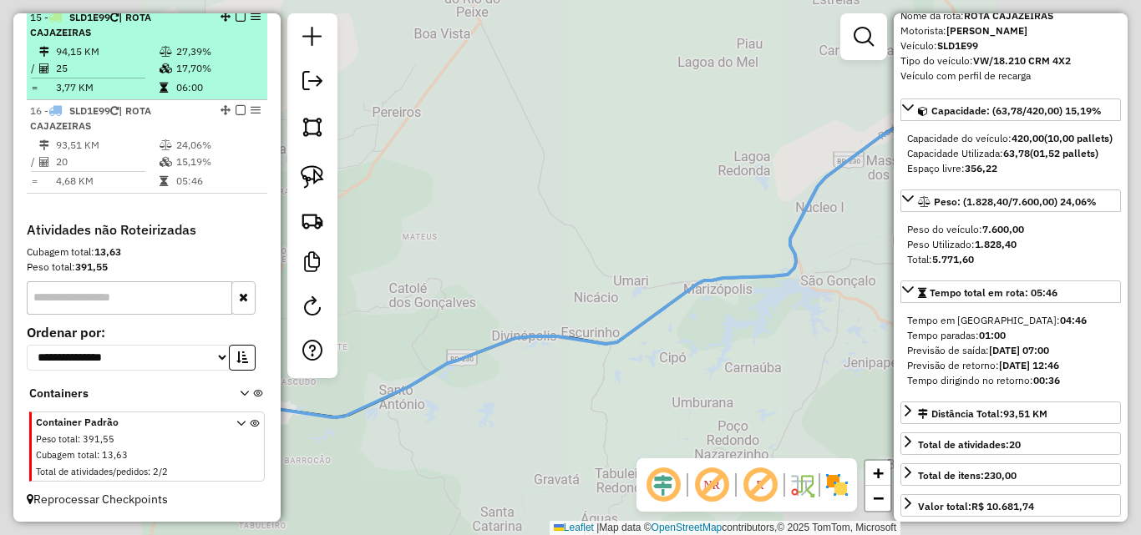
click at [177, 75] on td "17,70%" at bounding box center [217, 68] width 84 height 17
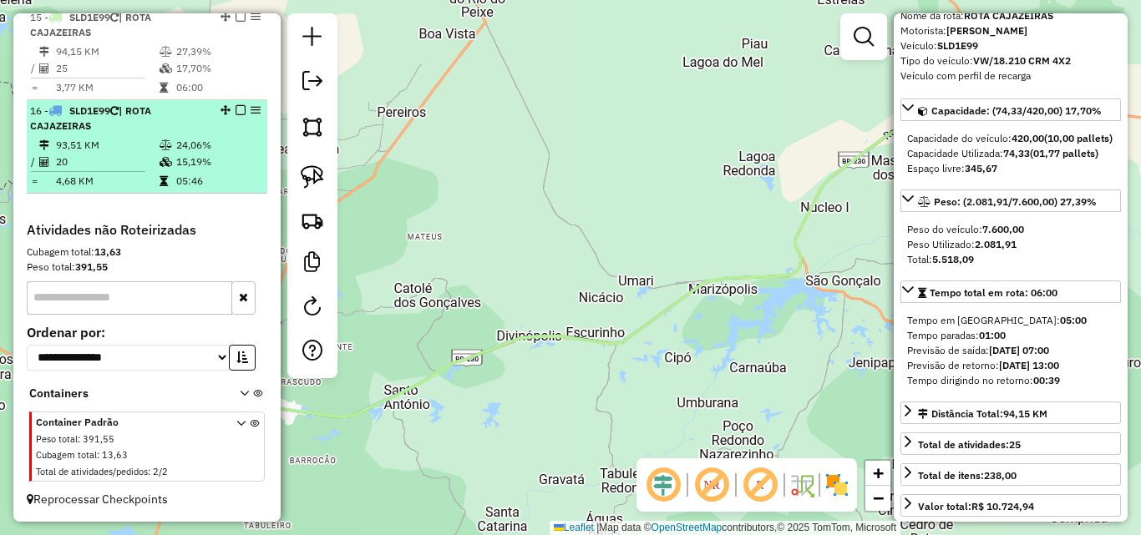
click at [159, 150] on icon at bounding box center [165, 145] width 13 height 10
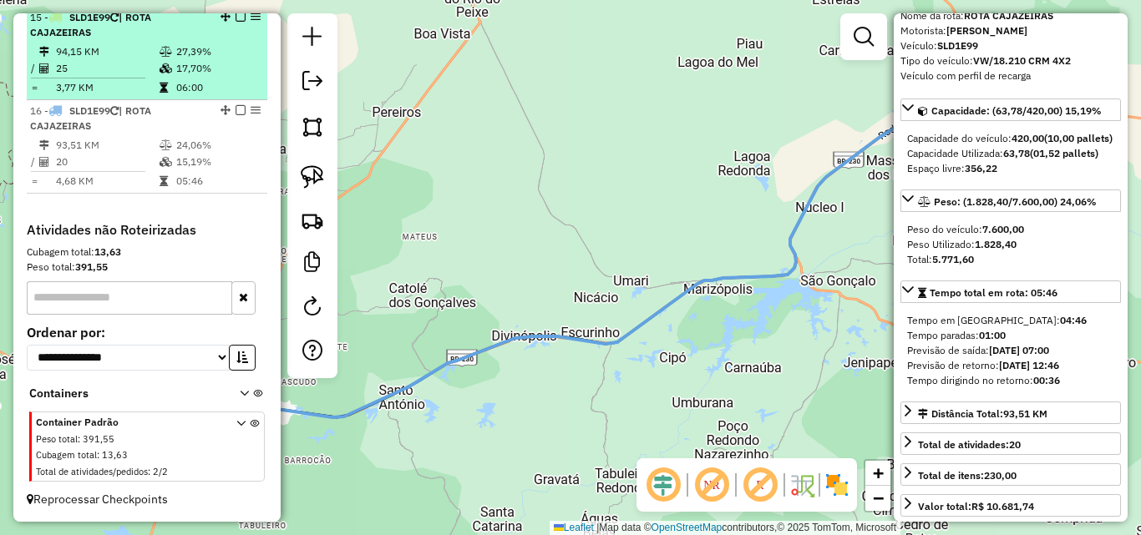
click at [164, 85] on td at bounding box center [167, 87] width 17 height 17
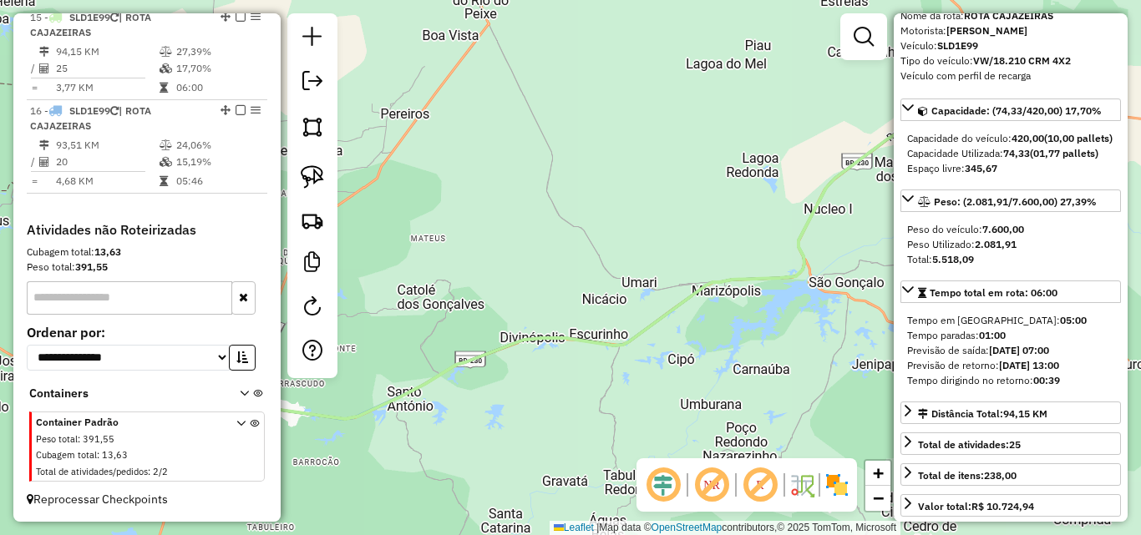
drag, startPoint x: 448, startPoint y: 320, endPoint x: 766, endPoint y: 269, distance: 322.2
click at [766, 268] on div "Janela de atendimento Grade de atendimento Capacidade Transportadoras Veículos …" at bounding box center [570, 267] width 1141 height 535
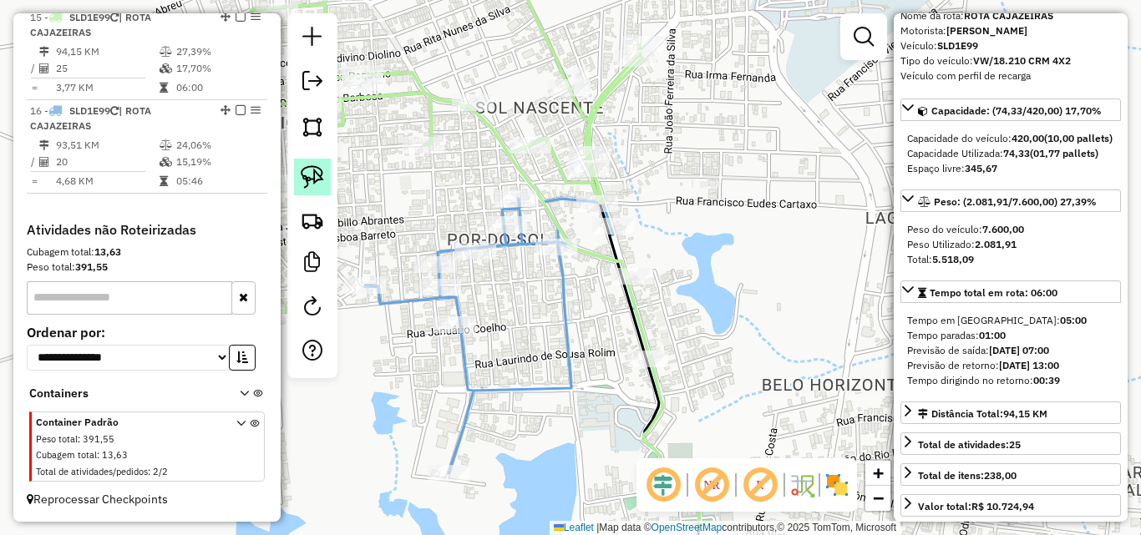
click at [311, 186] on img at bounding box center [312, 176] width 23 height 23
drag, startPoint x: 604, startPoint y: 116, endPoint x: 638, endPoint y: 154, distance: 50.8
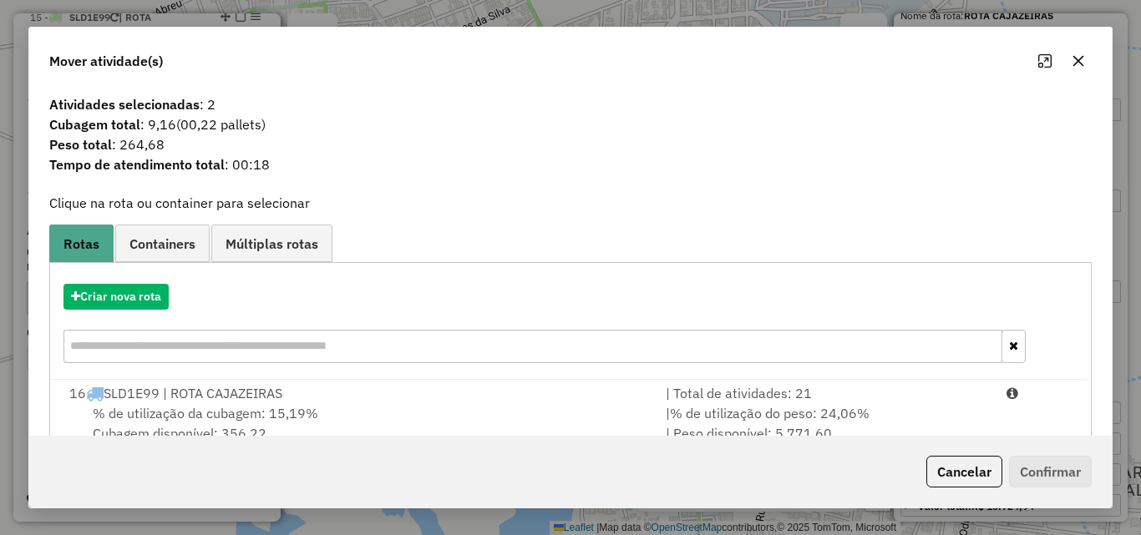
click at [958, 407] on div "| % de utilização do peso: 24,06% | Peso disponível: 5.771,60" at bounding box center [826, 423] width 341 height 40
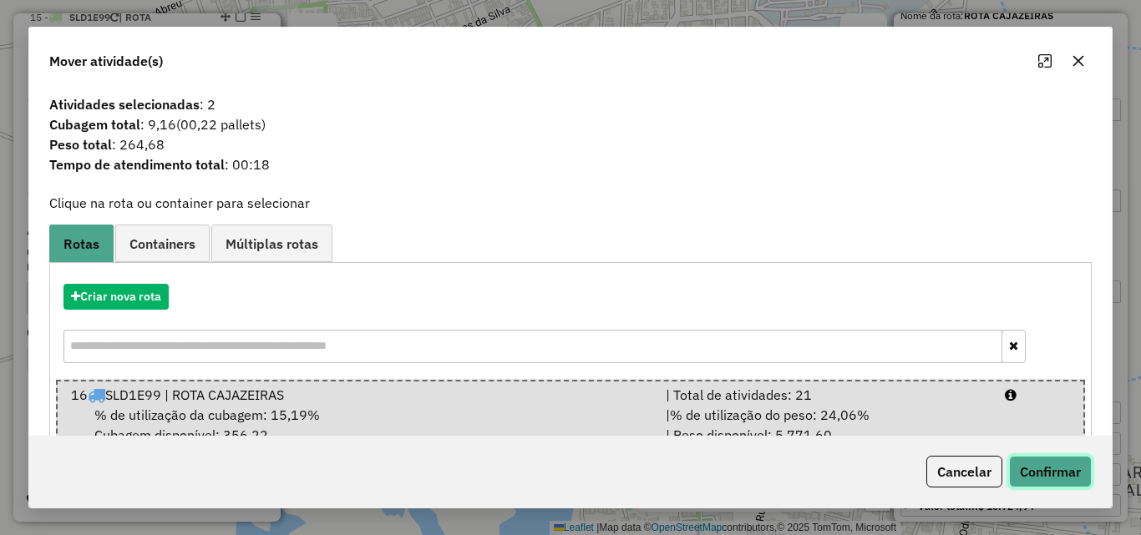
click at [1075, 479] on button "Confirmar" at bounding box center [1050, 472] width 83 height 32
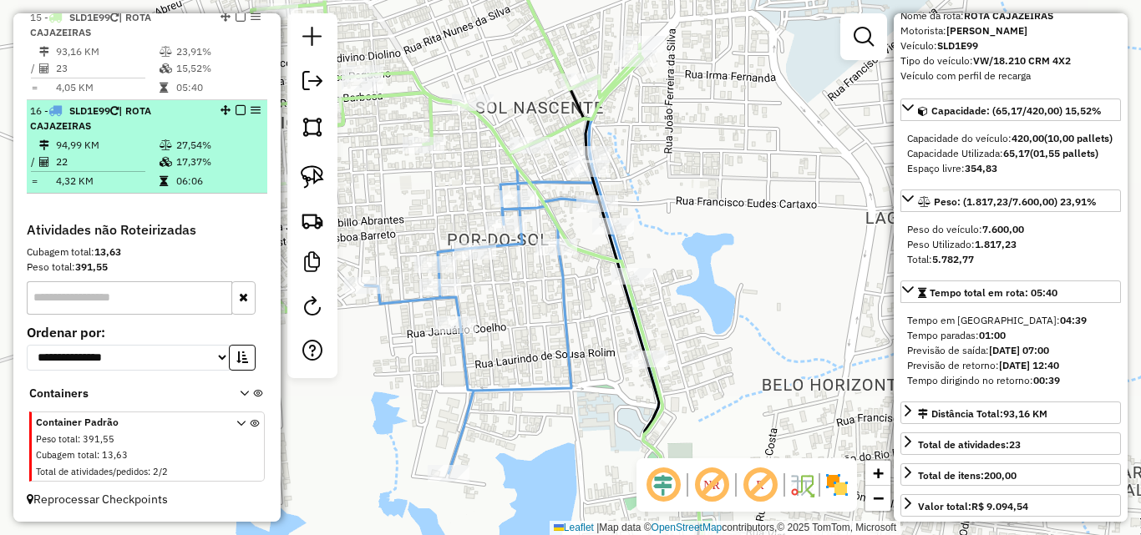
click at [135, 184] on td "4,32 KM" at bounding box center [107, 181] width 104 height 17
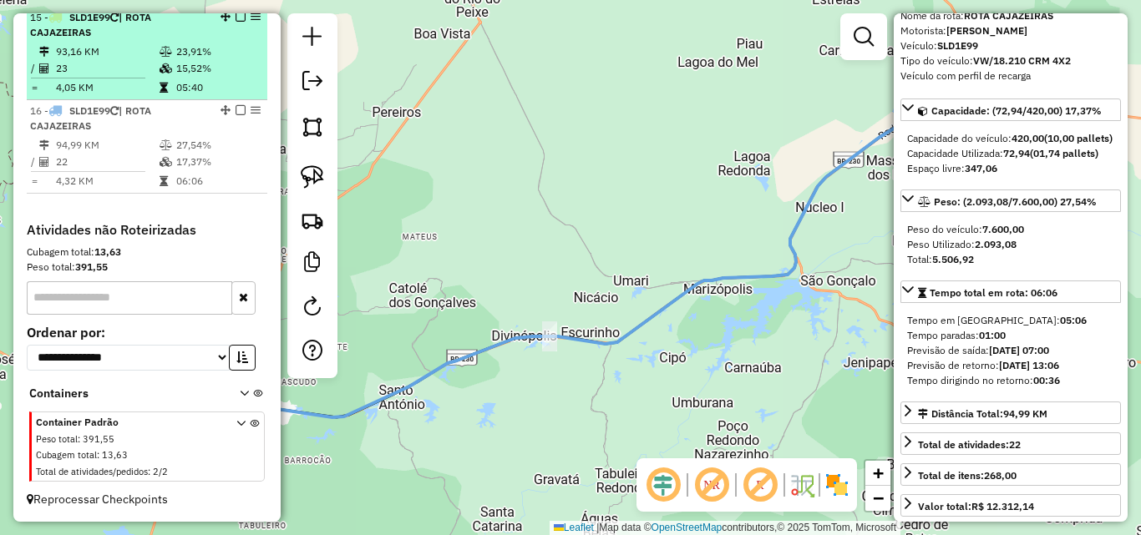
click at [160, 96] on td at bounding box center [167, 87] width 17 height 17
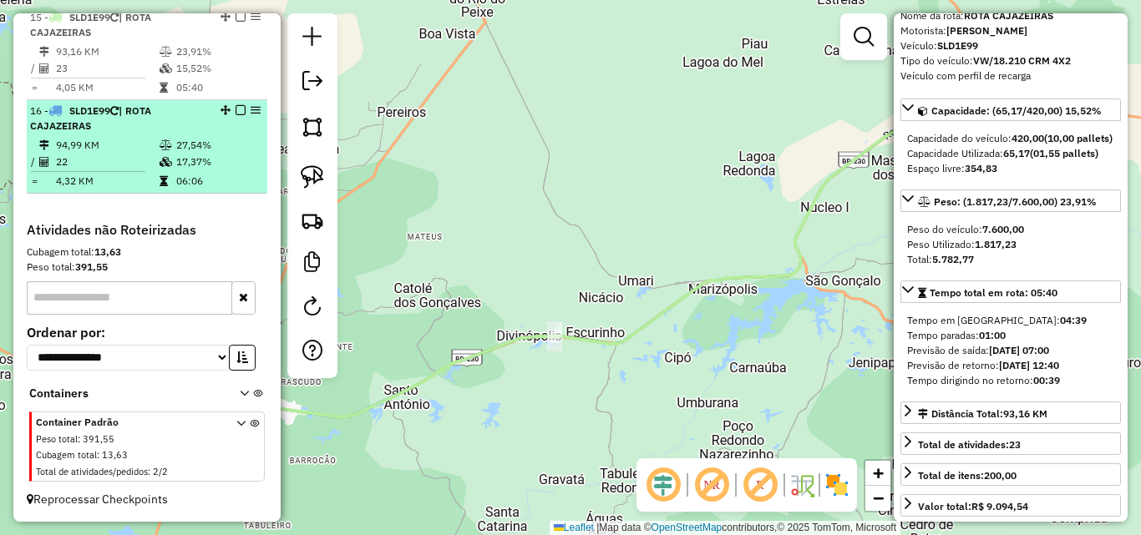
click at [165, 144] on li "16 - SLD1E99 | ROTA CAJAZEIRAS 94,99 KM 27,54% / 22 17,37% = 4,32 KM 06:06" at bounding box center [147, 147] width 240 height 94
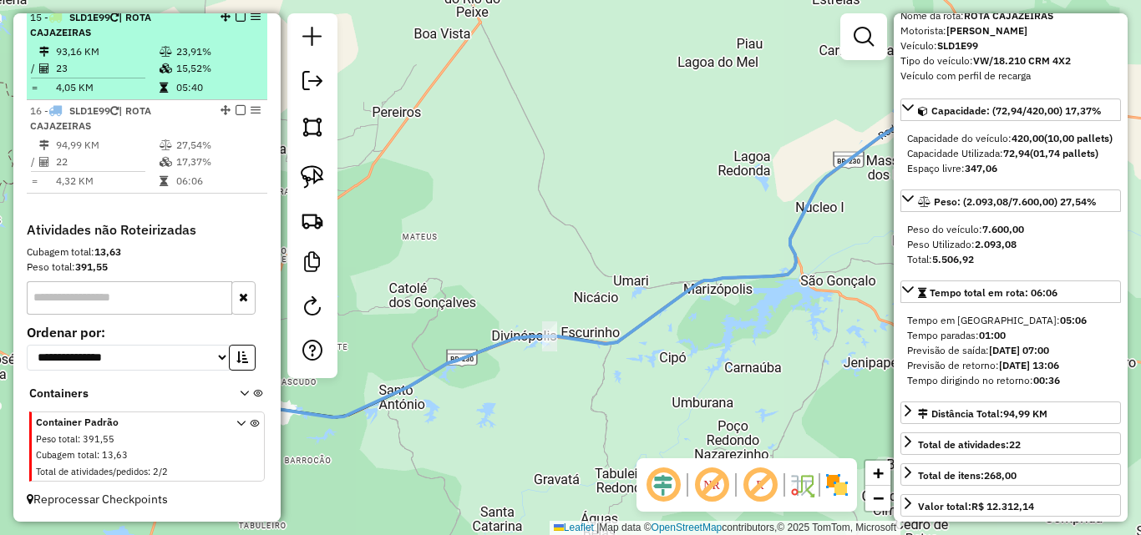
click at [185, 76] on td "15,52%" at bounding box center [217, 68] width 84 height 17
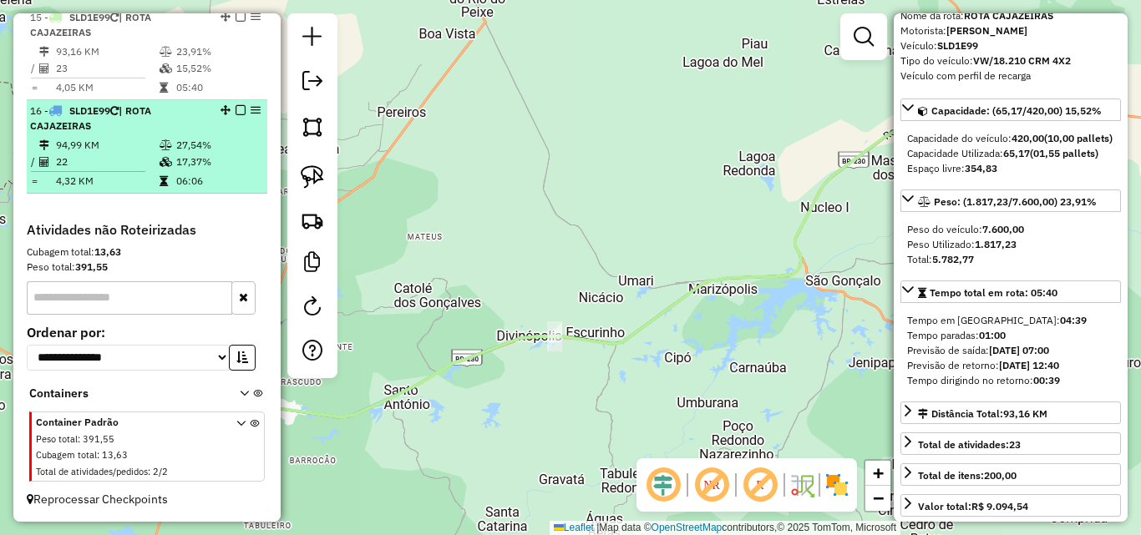
click at [180, 134] on div "16 - SLD1E99 | ROTA CAJAZEIRAS" at bounding box center [118, 119] width 177 height 30
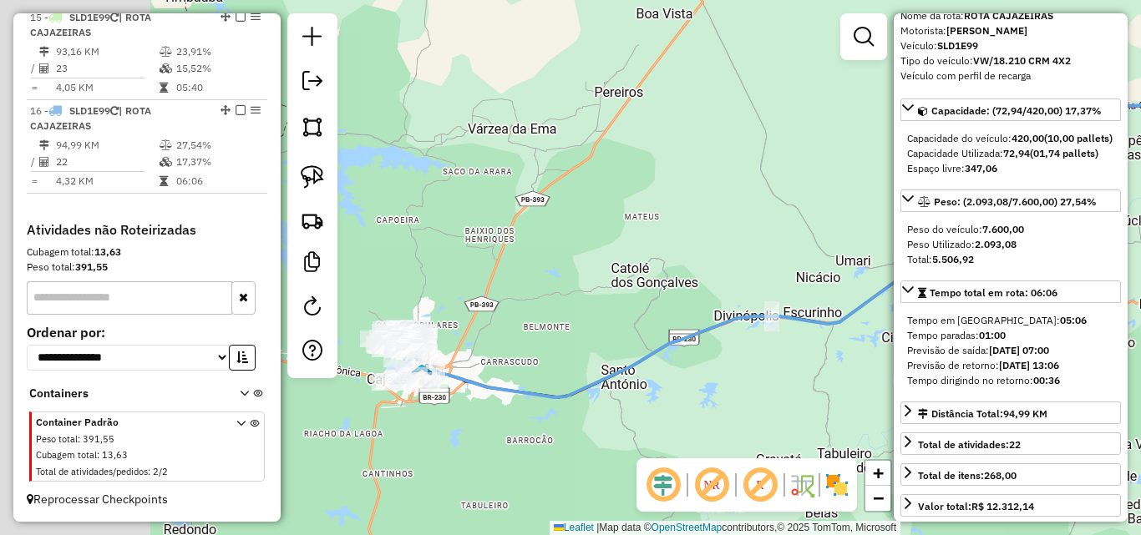
drag, startPoint x: 483, startPoint y: 294, endPoint x: 685, endPoint y: 273, distance: 203.2
click at [685, 273] on div "Janela de atendimento Grade de atendimento Capacidade Transportadoras Veículos …" at bounding box center [570, 267] width 1141 height 535
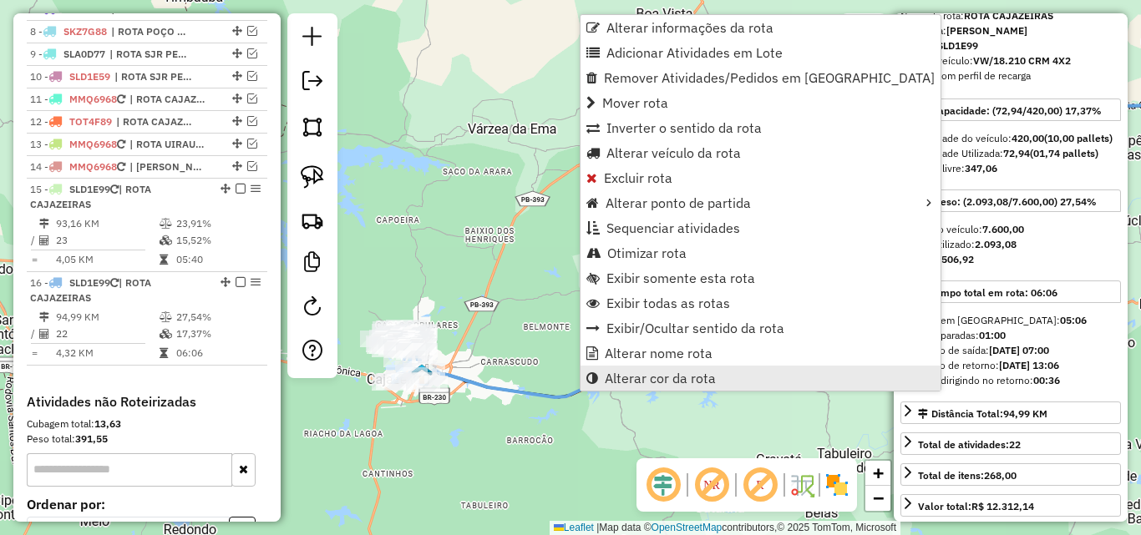
scroll to position [949, 0]
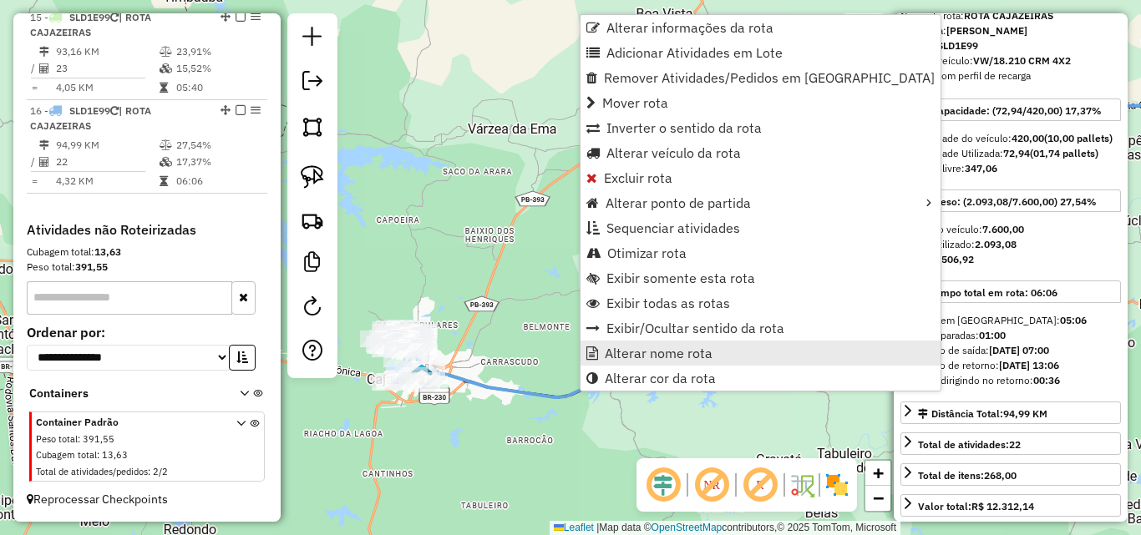
click at [635, 357] on span "Alterar nome rota" at bounding box center [659, 353] width 108 height 13
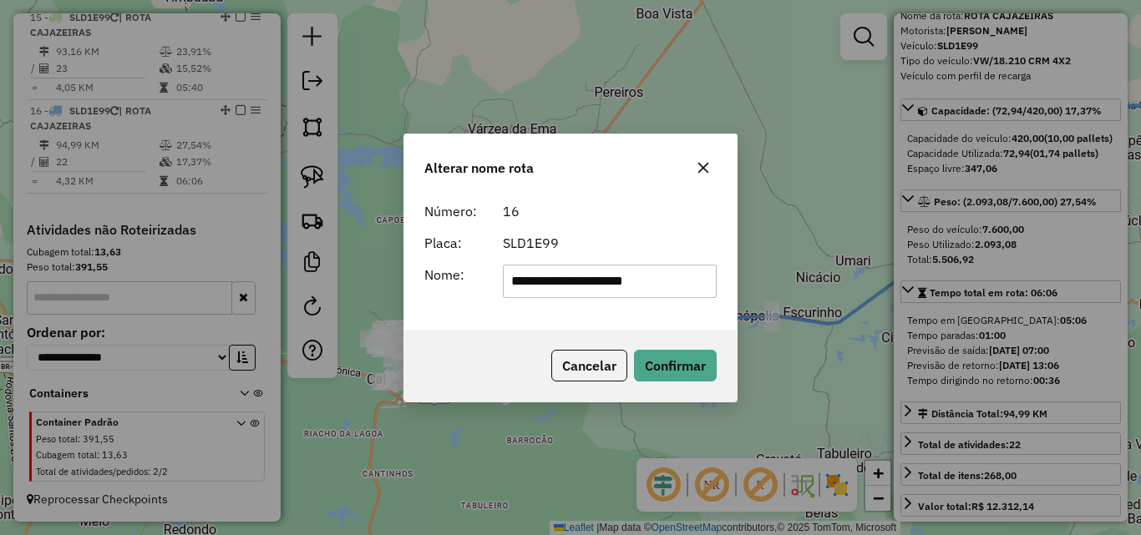
type input "**********"
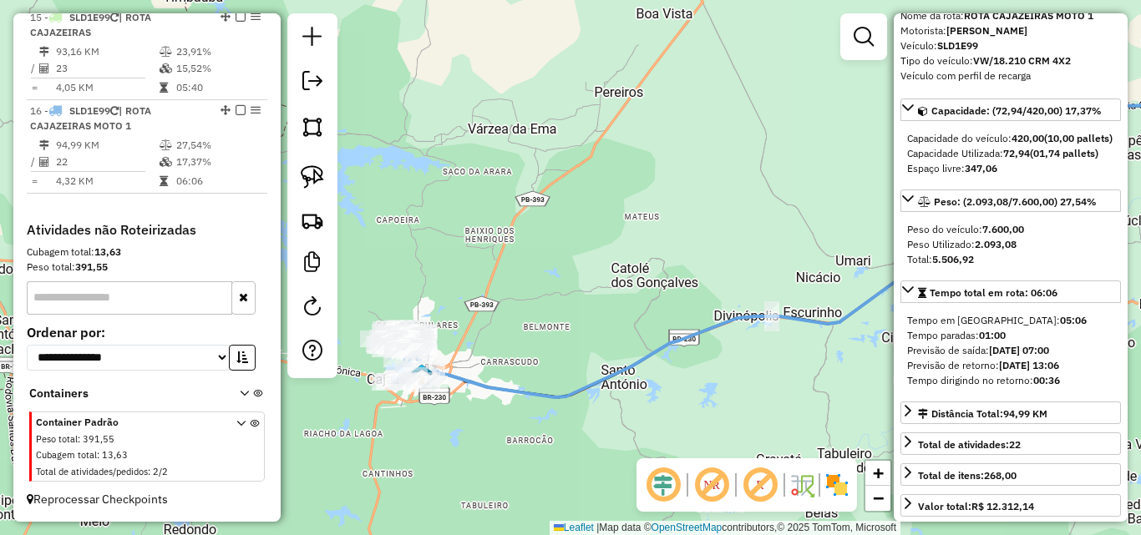
click at [102, 40] on li "15 - SLD1E99 | ROTA CAJAZEIRAS 93,16 KM 23,91% / 23 15,52% = 4,05 KM 05:40" at bounding box center [147, 54] width 240 height 94
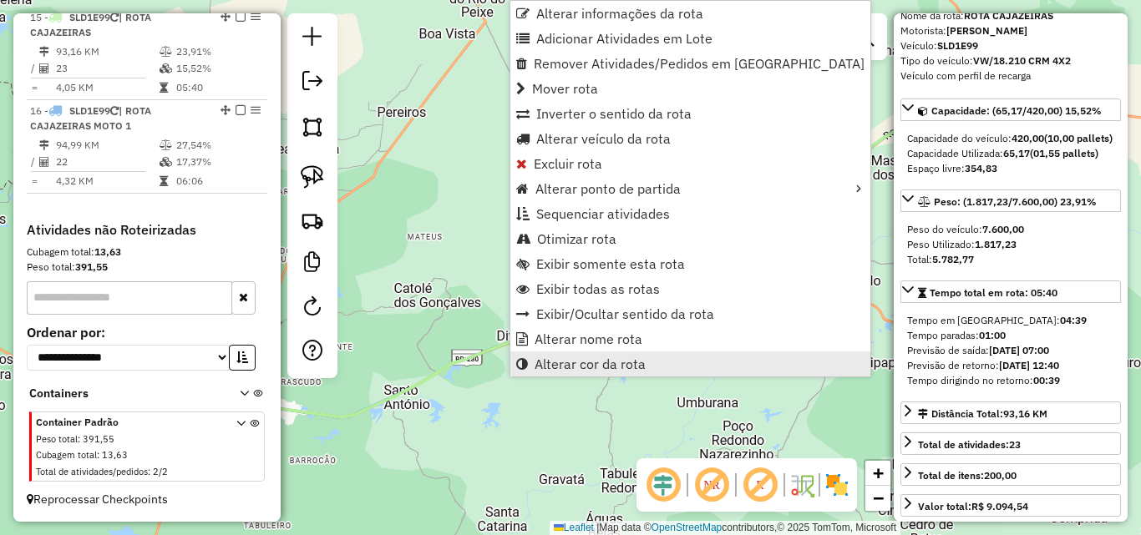
scroll to position [942, 0]
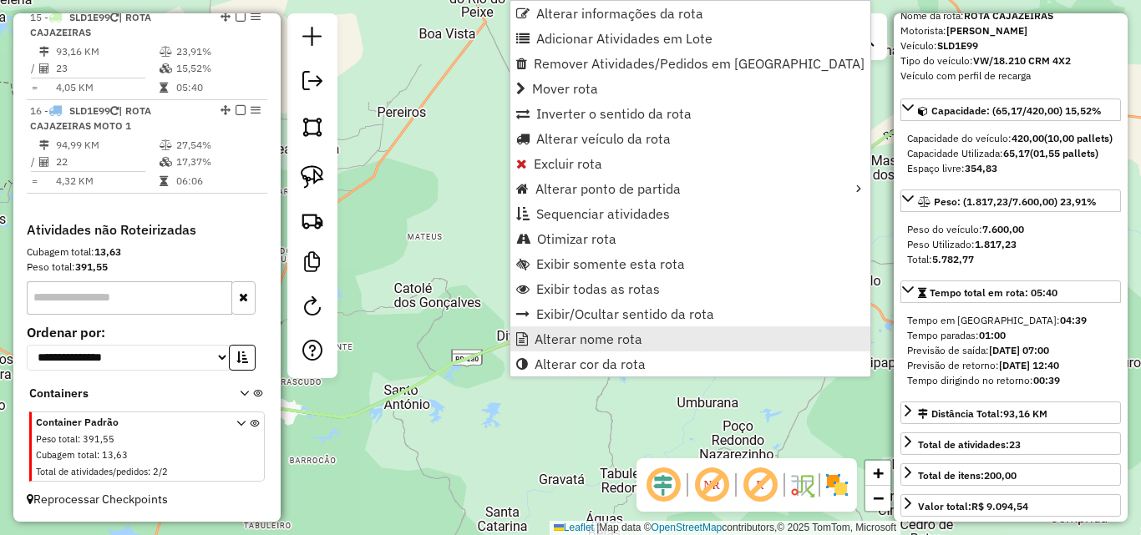
click at [592, 342] on span "Alterar nome rota" at bounding box center [588, 338] width 108 height 13
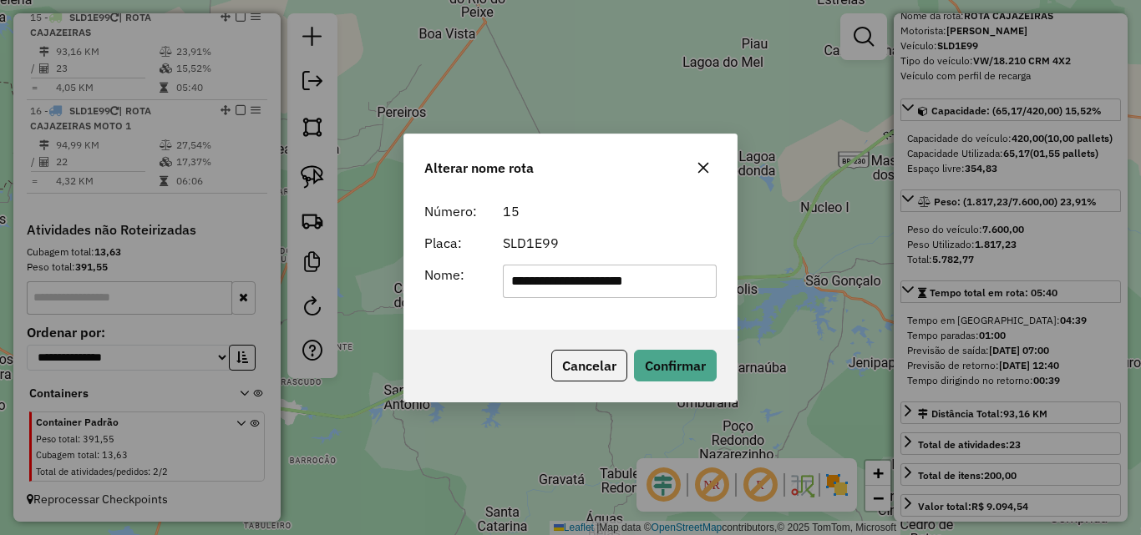
type input "**********"
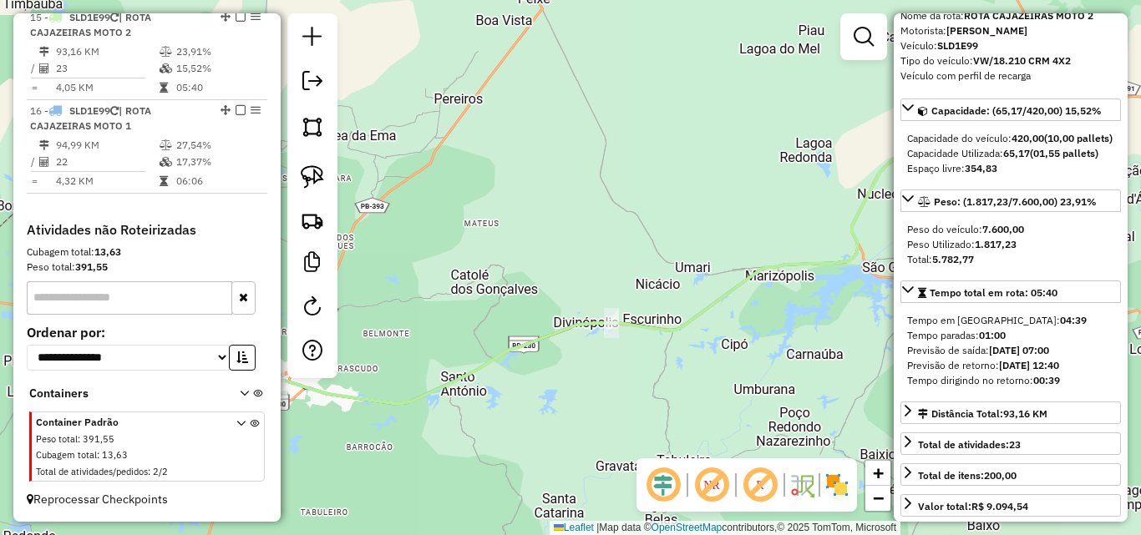
drag, startPoint x: 443, startPoint y: 438, endPoint x: 741, endPoint y: 392, distance: 301.8
click at [762, 385] on div "Janela de atendimento Grade de atendimento Capacidade Transportadoras Veículos …" at bounding box center [570, 267] width 1141 height 535
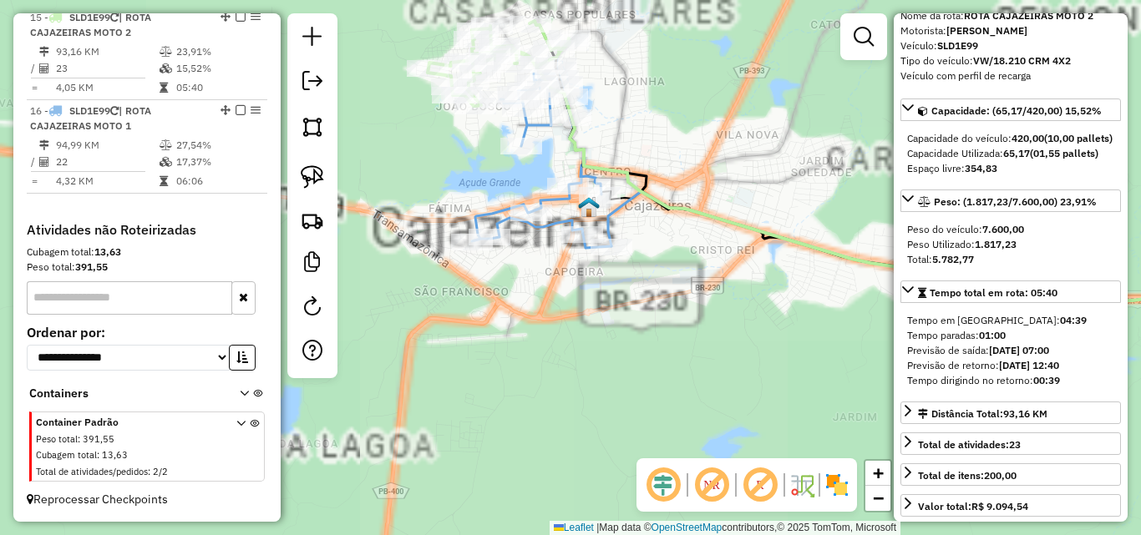
drag, startPoint x: 315, startPoint y: 169, endPoint x: 333, endPoint y: 163, distance: 19.3
click at [315, 170] on img at bounding box center [312, 176] width 23 height 23
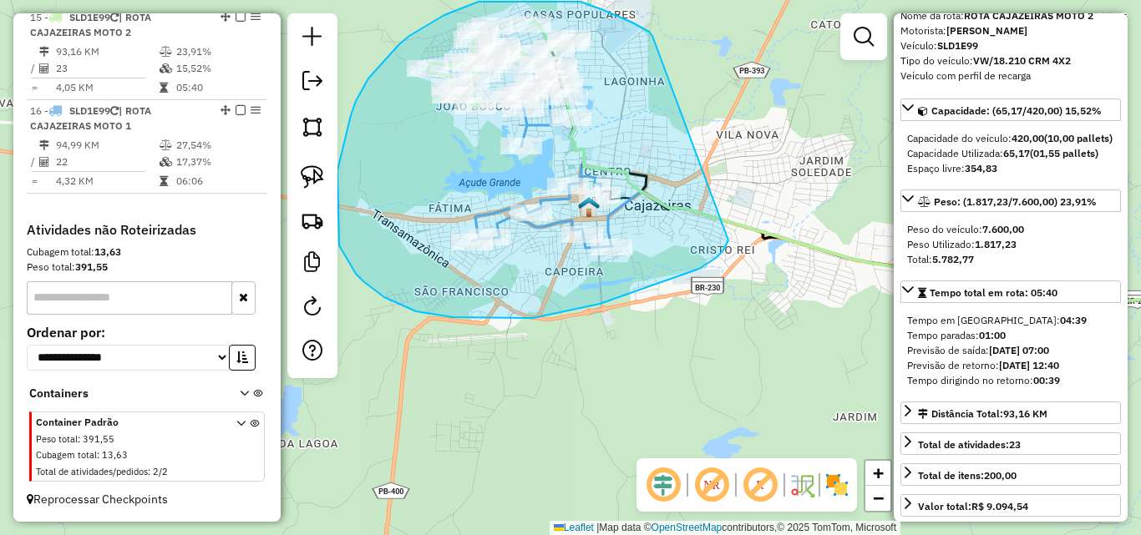
drag, startPoint x: 649, startPoint y: 32, endPoint x: 732, endPoint y: 234, distance: 218.3
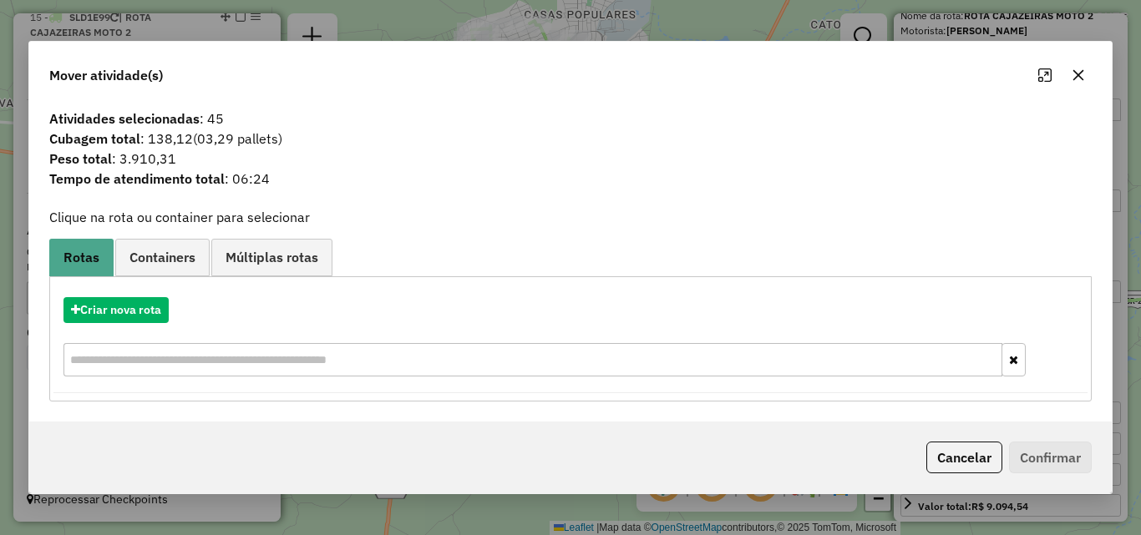
click at [1070, 81] on button "button" at bounding box center [1078, 75] width 27 height 27
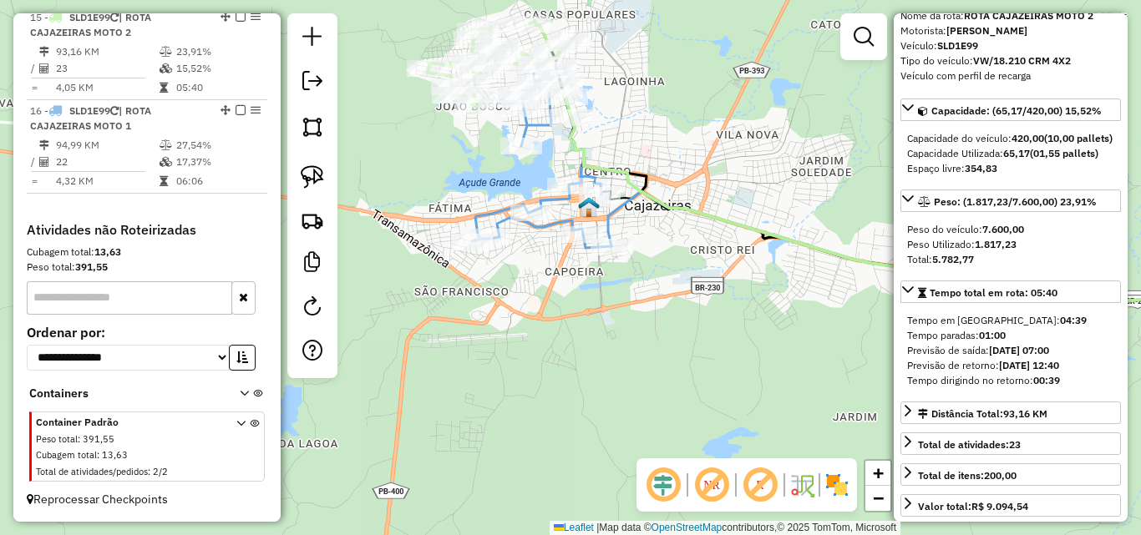
scroll to position [775, 0]
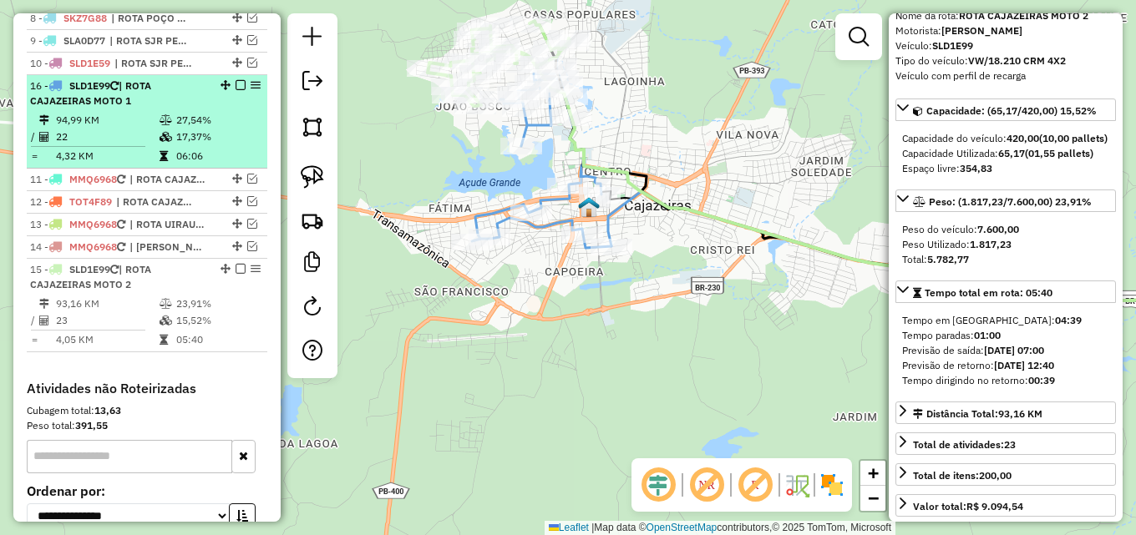
drag, startPoint x: 220, startPoint y: 286, endPoint x: 205, endPoint y: 93, distance: 193.5
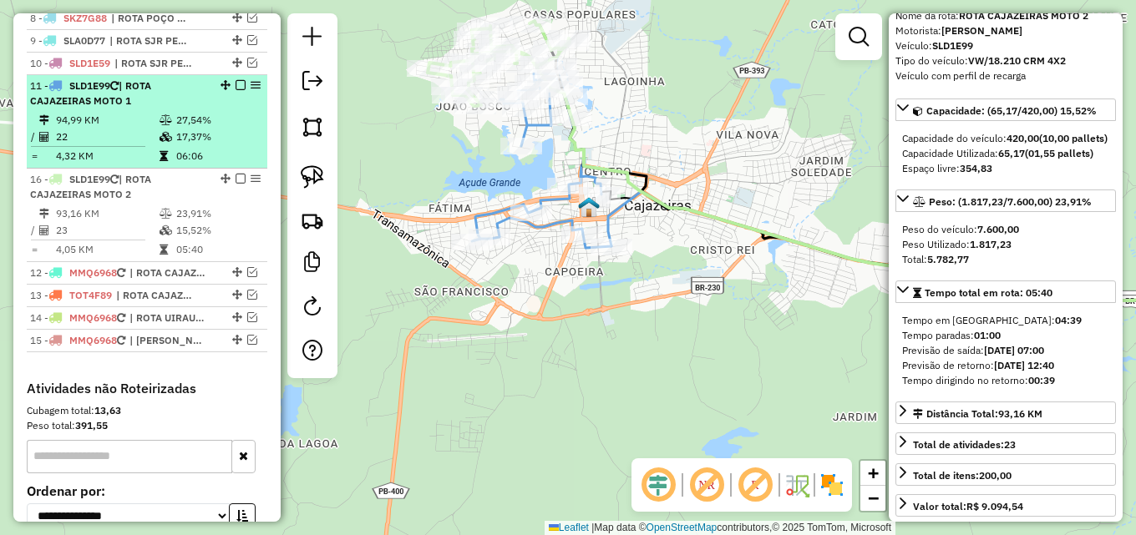
drag, startPoint x: 219, startPoint y: 283, endPoint x: 207, endPoint y: 183, distance: 100.9
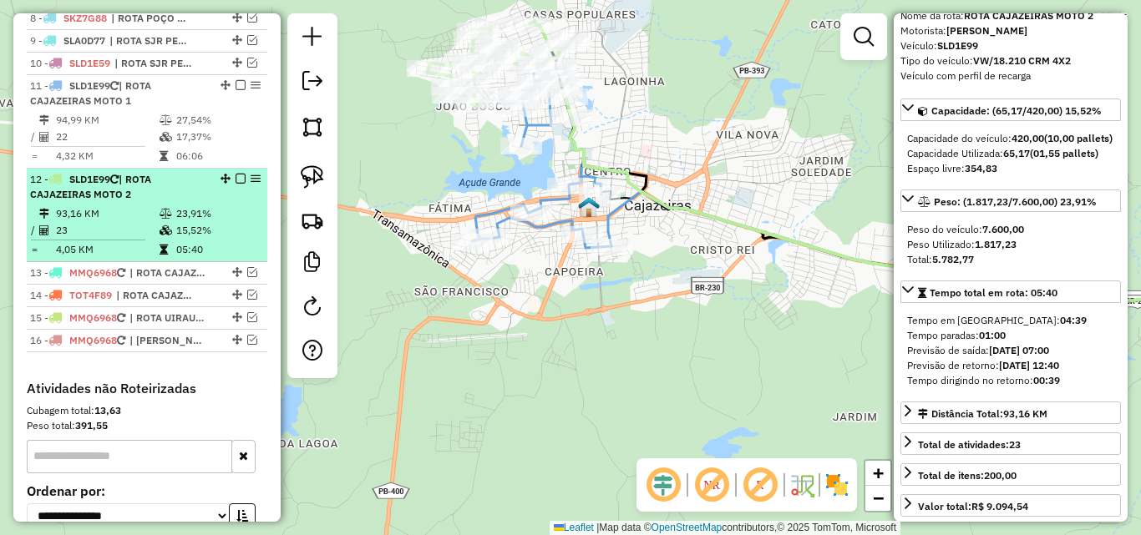
click at [235, 184] on em at bounding box center [240, 179] width 10 height 10
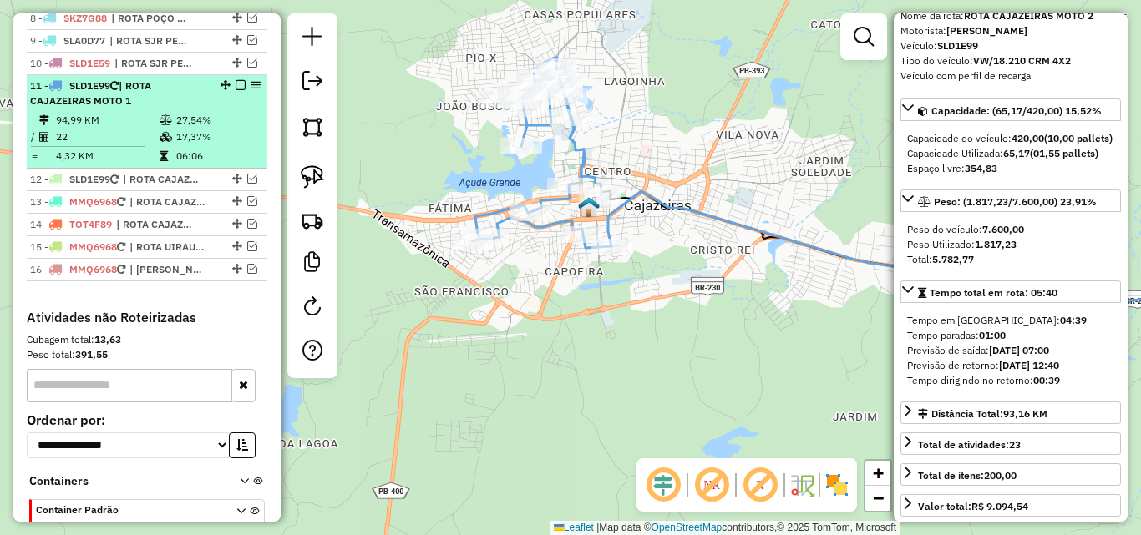
click at [235, 90] on em at bounding box center [240, 85] width 10 height 10
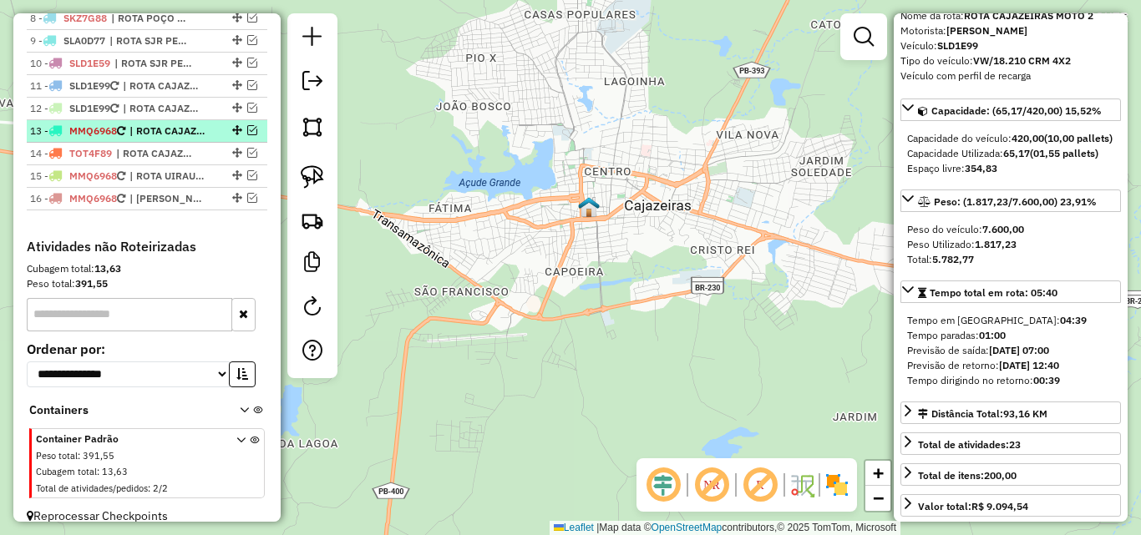
click at [248, 135] on em at bounding box center [252, 130] width 10 height 10
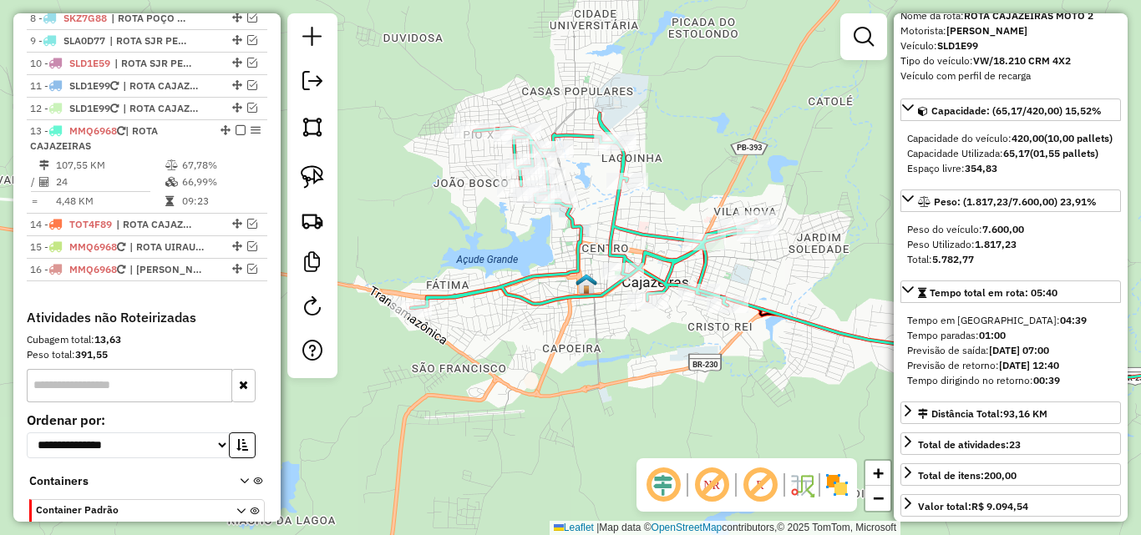
drag, startPoint x: 500, startPoint y: 273, endPoint x: 498, endPoint y: 349, distance: 76.0
click at [498, 349] on div "Janela de atendimento Grade de atendimento Capacidade Transportadoras Veículos …" at bounding box center [570, 267] width 1141 height 535
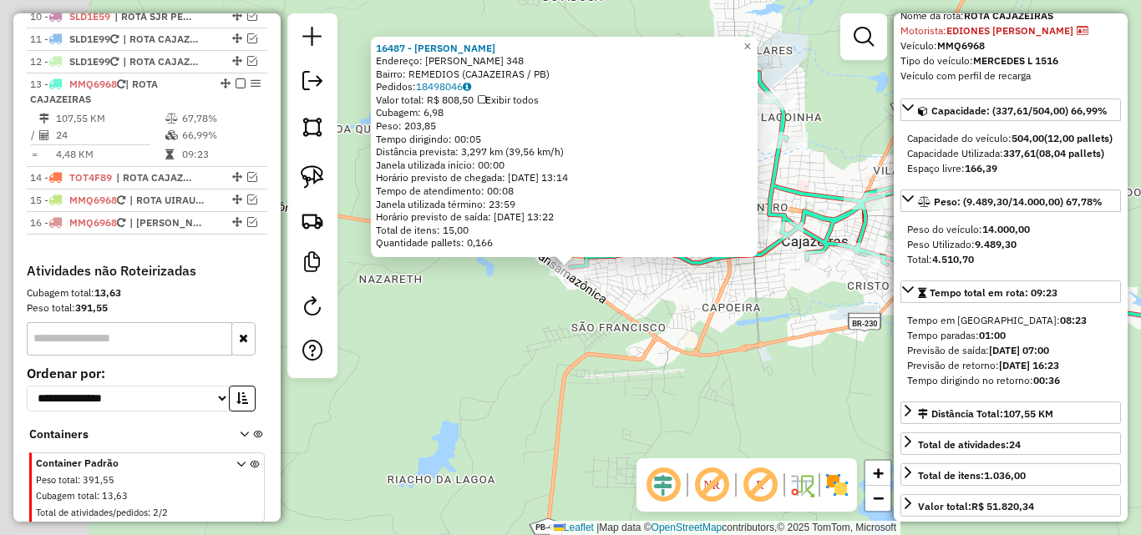
scroll to position [878, 0]
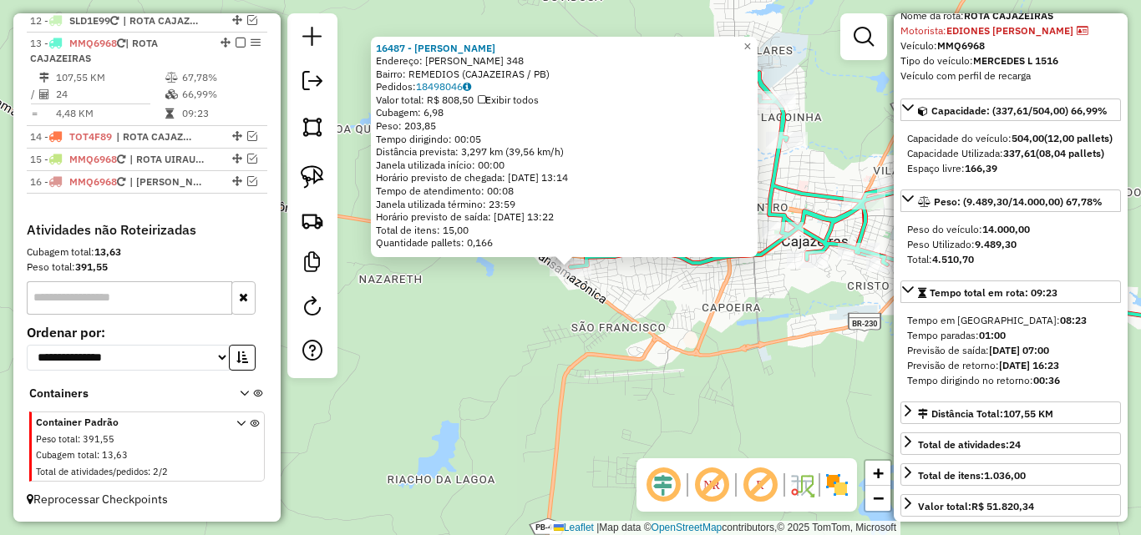
click at [435, 363] on div "16487 - JANAELSON SILVA Endereço: LEONARDO ROLIM 348 Bairro: REMEDIOS (CAJAZEIR…" at bounding box center [570, 267] width 1141 height 535
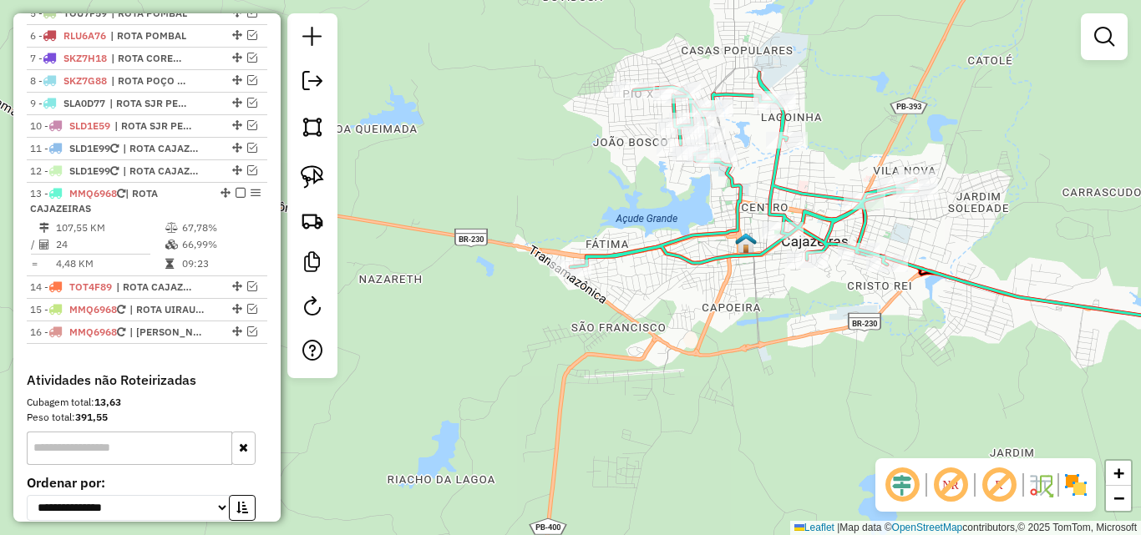
scroll to position [711, 0]
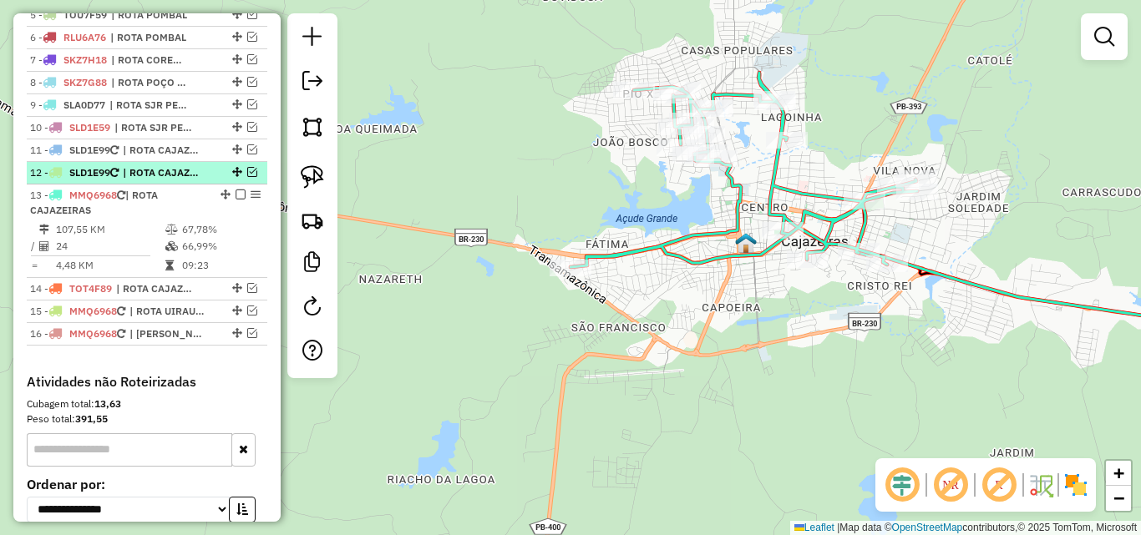
click at [247, 177] on em at bounding box center [252, 172] width 10 height 10
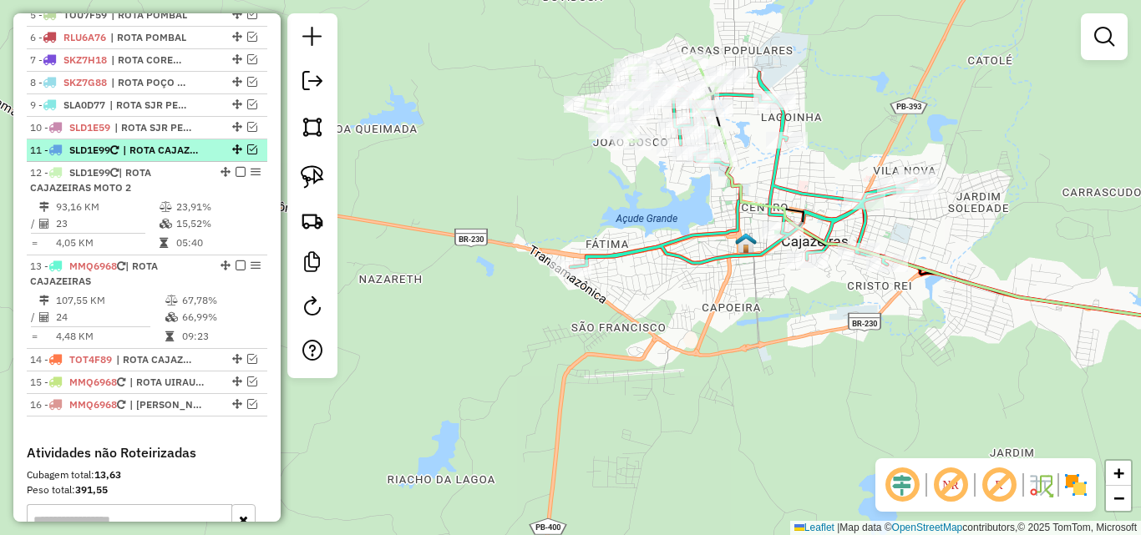
click at [248, 154] on em at bounding box center [252, 149] width 10 height 10
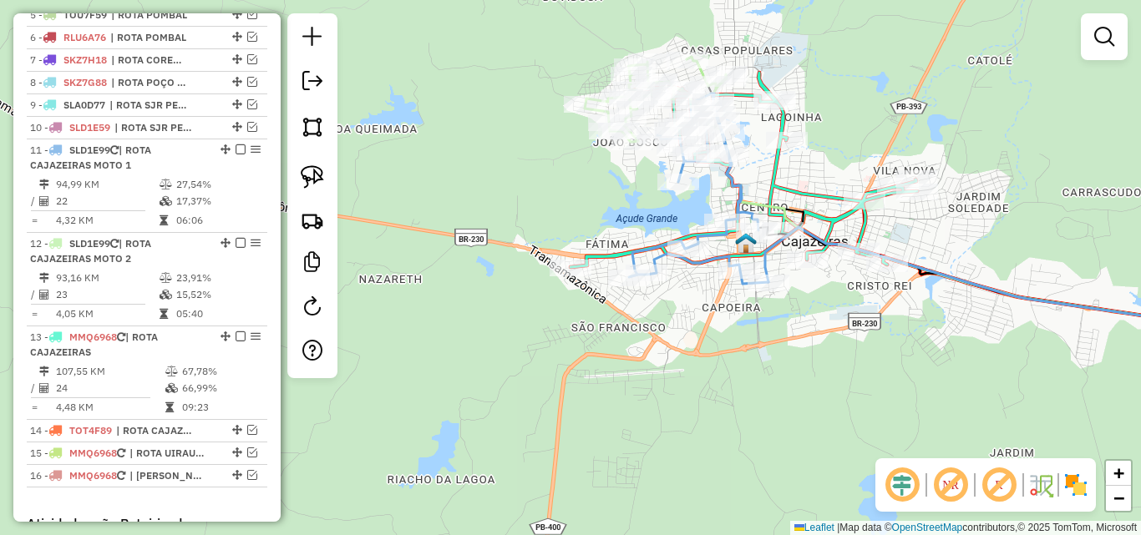
click at [701, 266] on icon at bounding box center [698, 189] width 139 height 190
select select "*********"
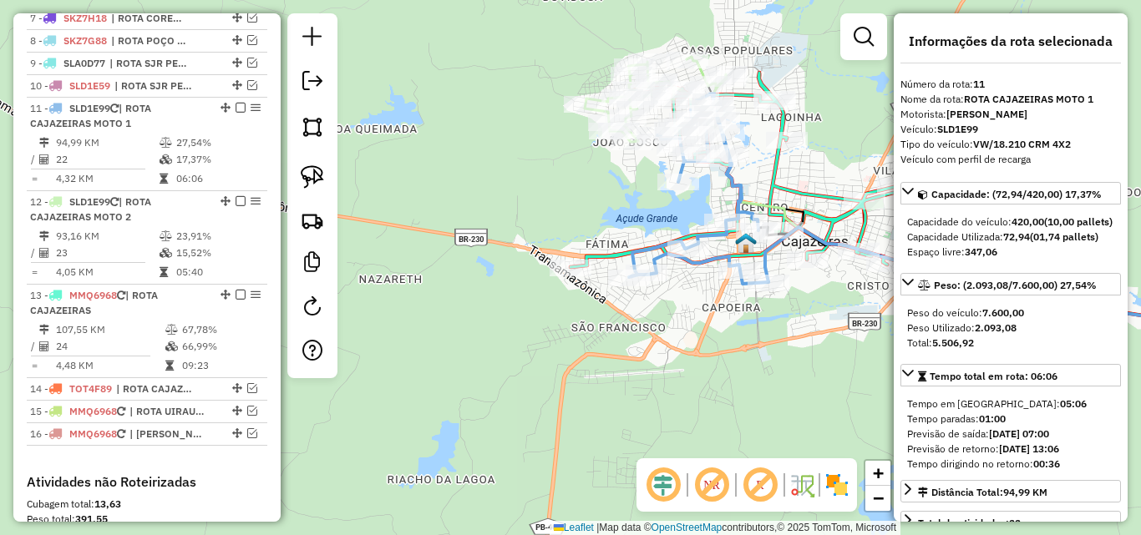
scroll to position [852, 0]
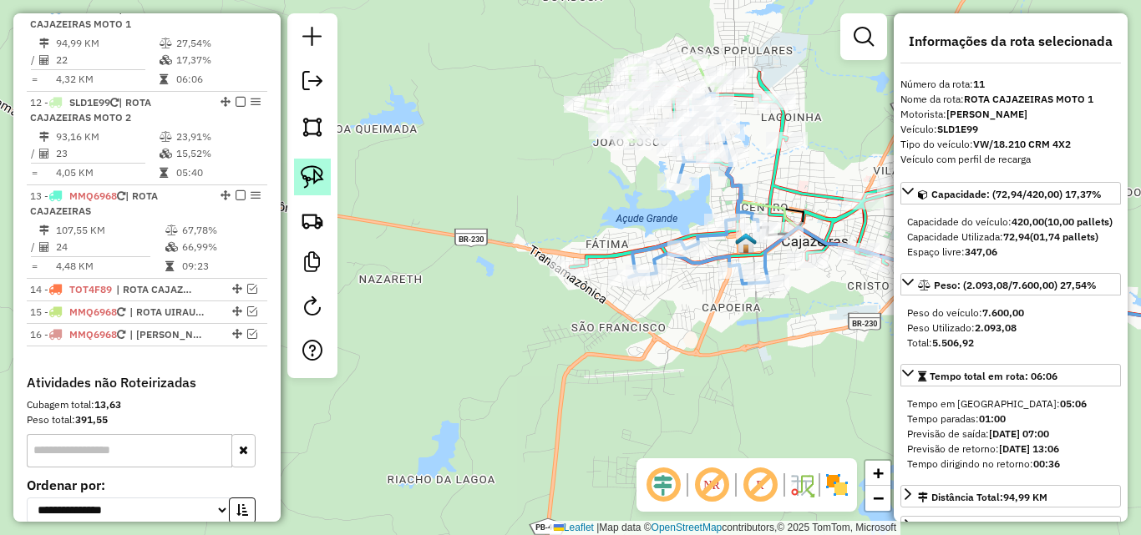
click at [312, 172] on img at bounding box center [312, 176] width 23 height 23
click at [586, 265] on div "Rota 13 - Placa MMQ6968 16487 - JANAELSON SILVA Janela de atendimento Grade de …" at bounding box center [570, 267] width 1141 height 535
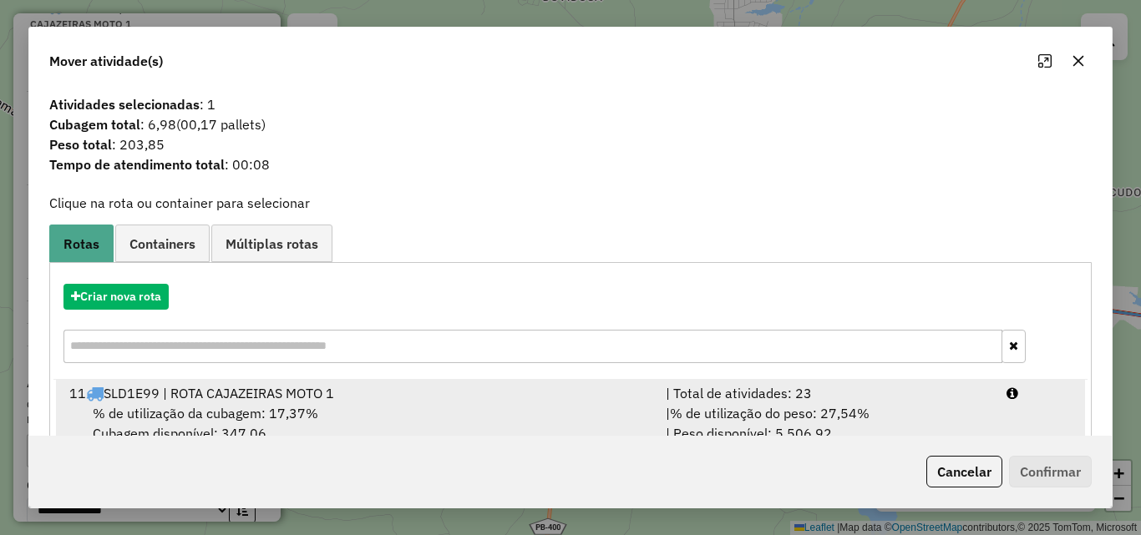
click at [821, 414] on span "% de utilização do peso: 27,54%" at bounding box center [770, 413] width 200 height 17
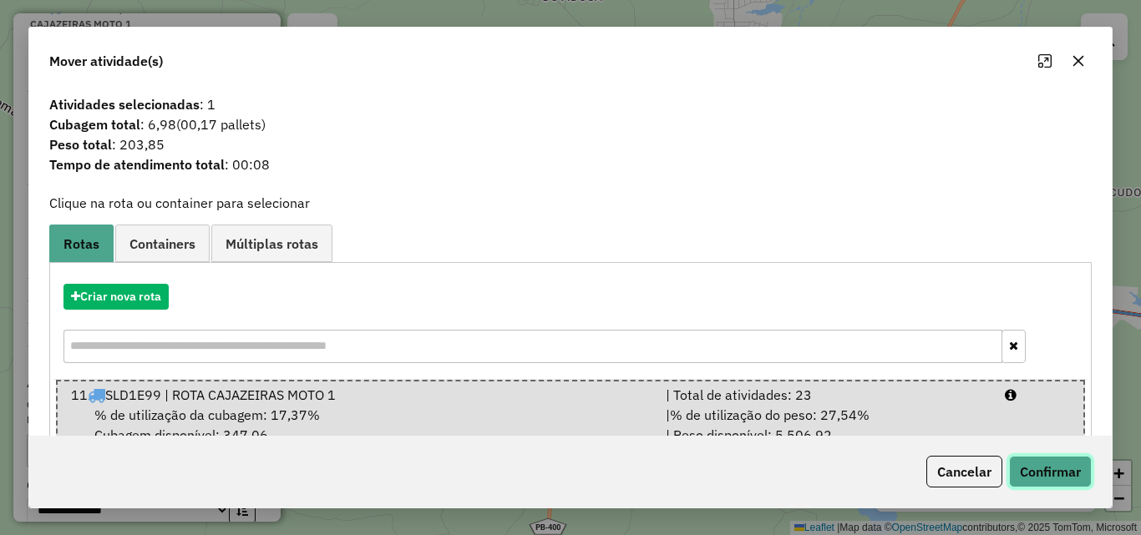
click at [1014, 460] on button "Confirmar" at bounding box center [1050, 472] width 83 height 32
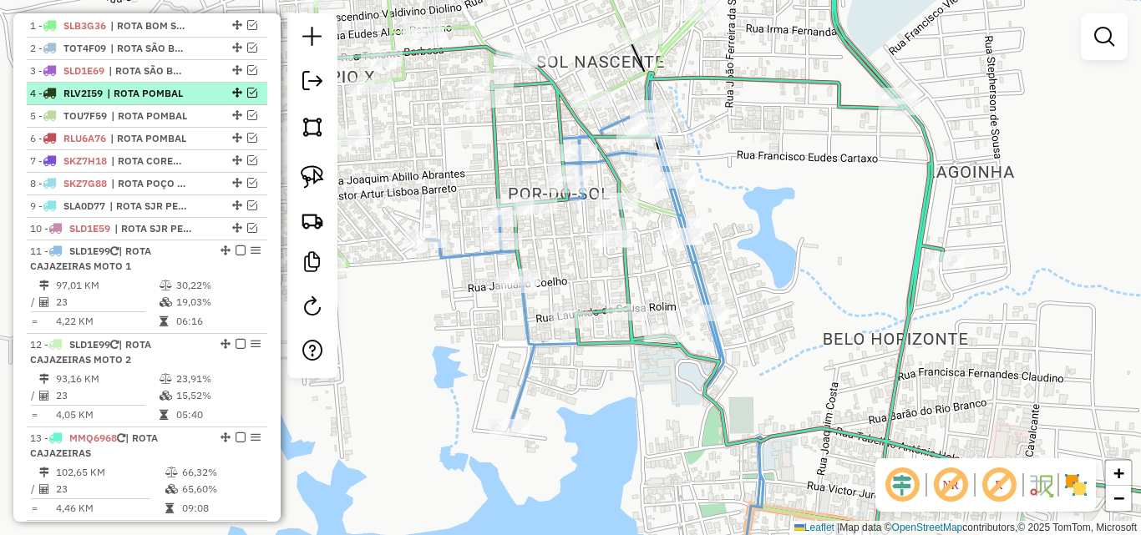
scroll to position [612, 0]
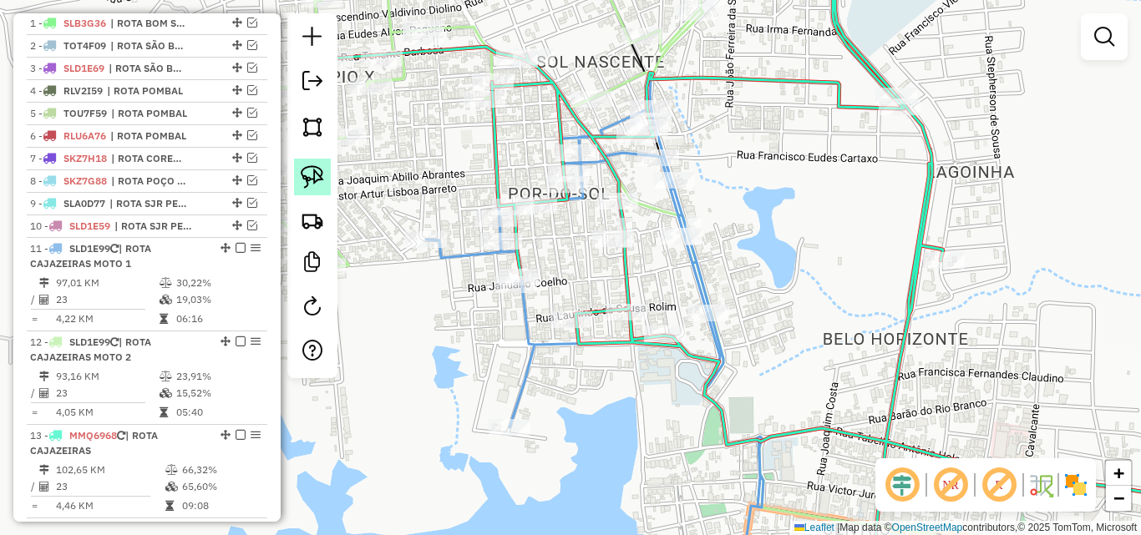
click at [314, 179] on img at bounding box center [312, 176] width 23 height 23
drag, startPoint x: 519, startPoint y: 316, endPoint x: 494, endPoint y: 298, distance: 30.4
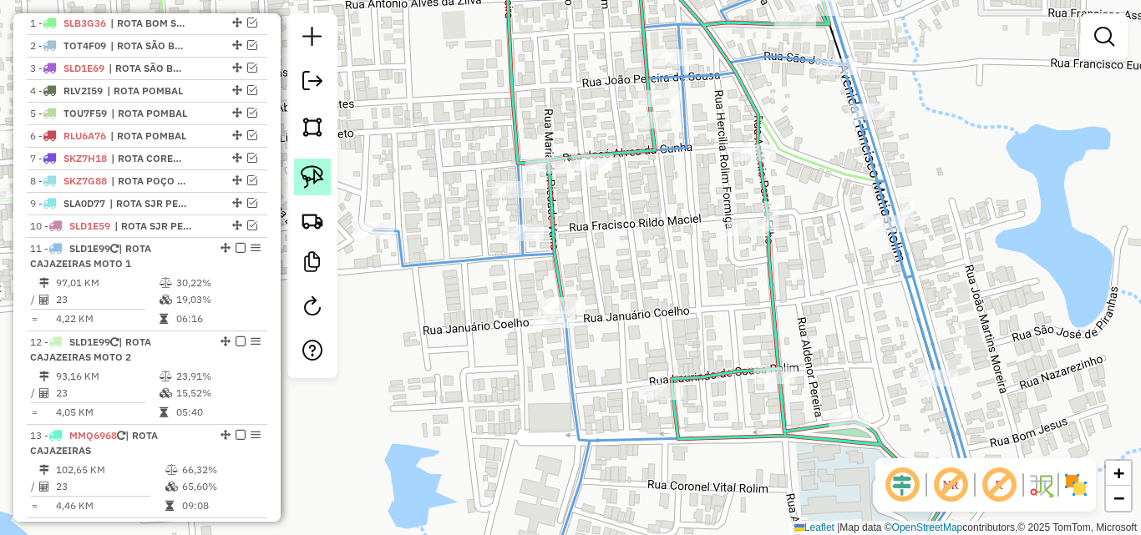
click at [307, 179] on img at bounding box center [312, 176] width 23 height 23
drag, startPoint x: 577, startPoint y: 316, endPoint x: 514, endPoint y: 340, distance: 66.9
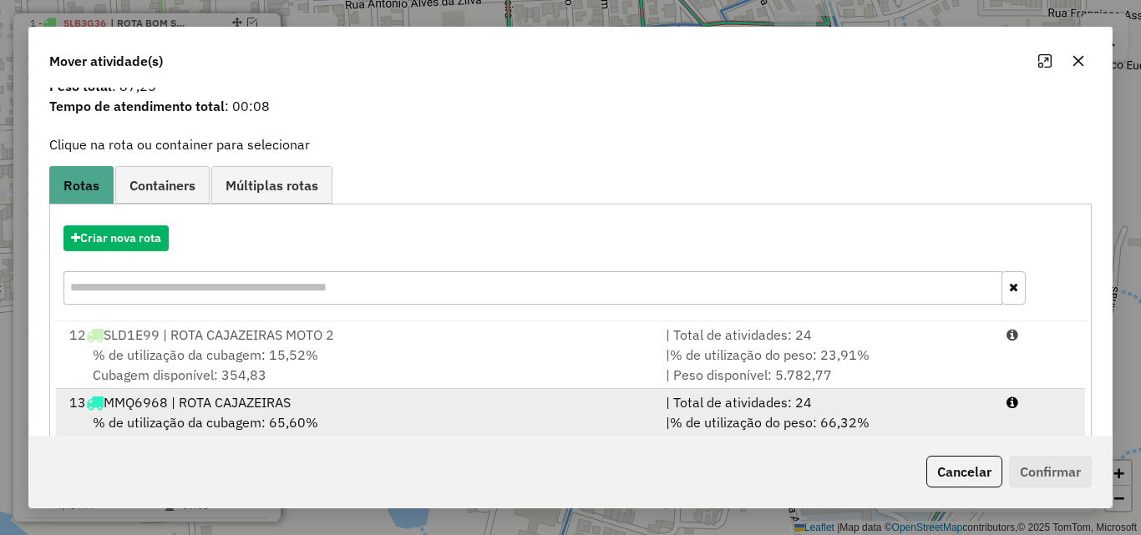
scroll to position [108, 0]
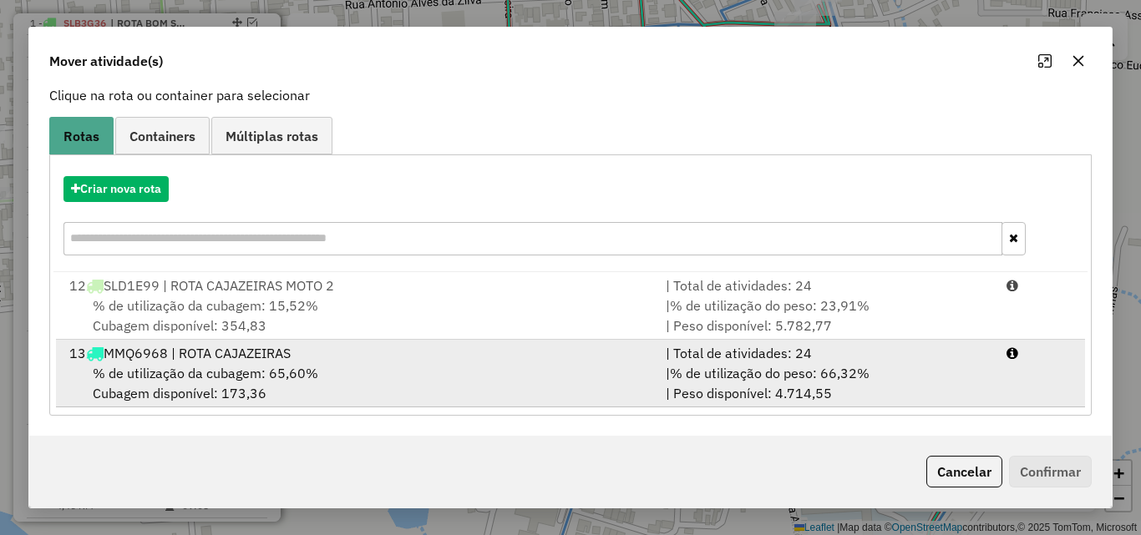
click at [841, 385] on div "| % de utilização do peso: 66,32% | Peso disponível: 4.714,55" at bounding box center [826, 383] width 341 height 40
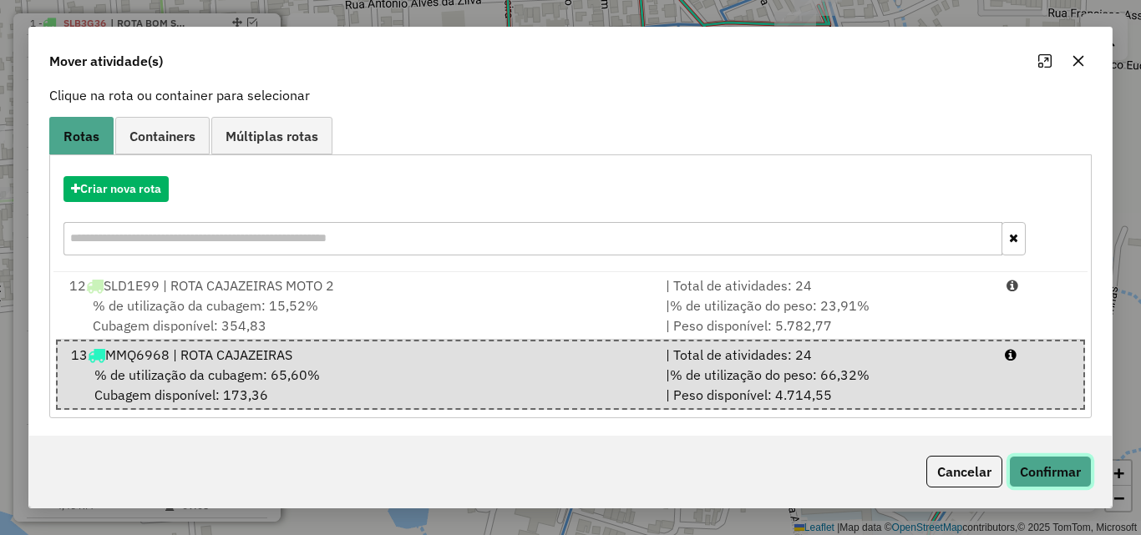
click at [1081, 481] on button "Confirmar" at bounding box center [1050, 472] width 83 height 32
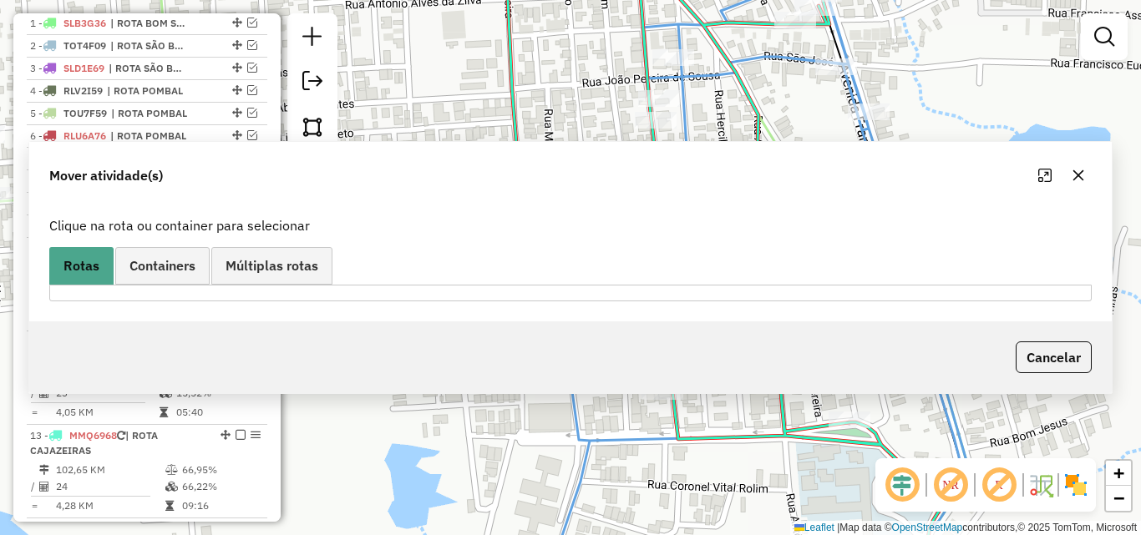
scroll to position [0, 0]
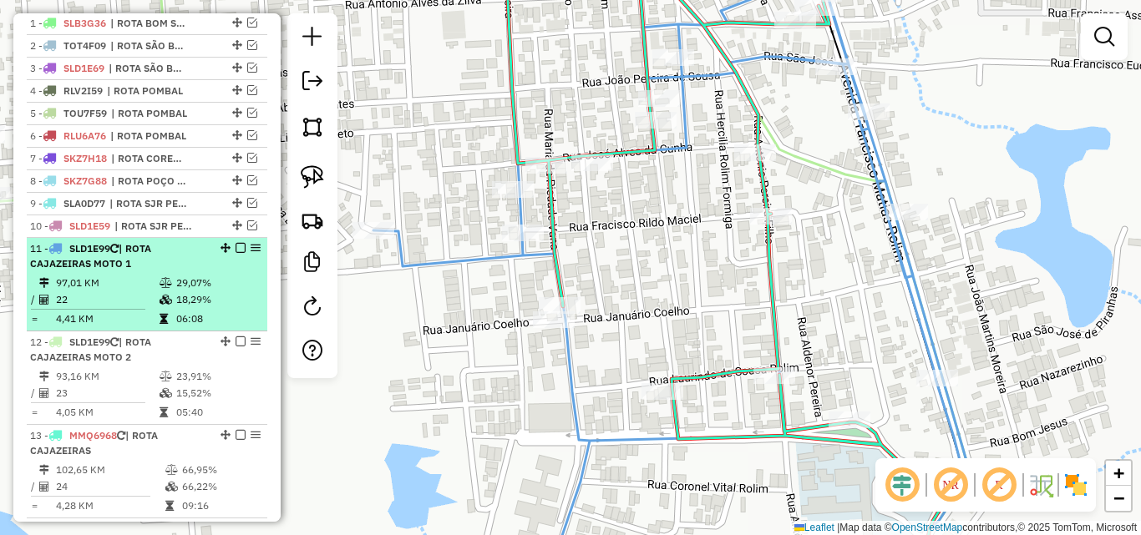
click at [152, 271] on div "11 - SLD1E99 | ROTA CAJAZEIRAS MOTO 1" at bounding box center [118, 256] width 177 height 30
select select "*********"
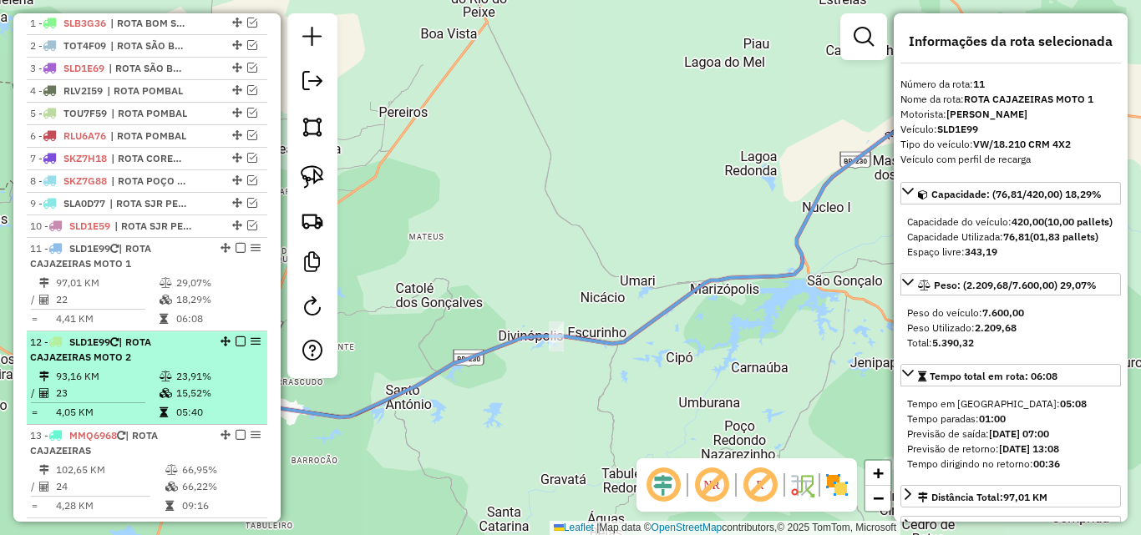
click at [205, 402] on td "15,52%" at bounding box center [217, 393] width 84 height 17
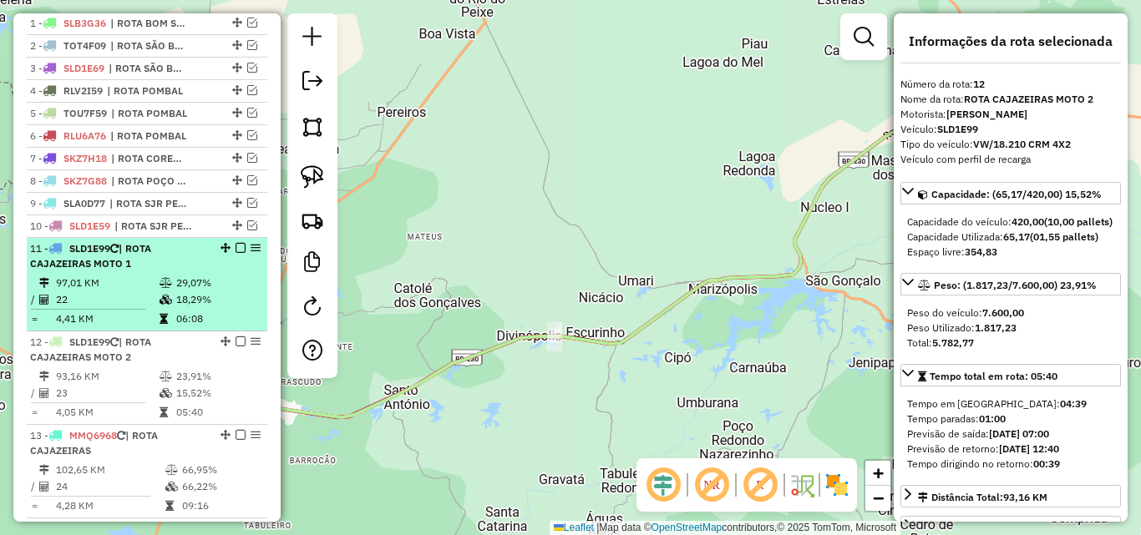
click at [180, 271] on div "11 - SLD1E99 | ROTA CAJAZEIRAS MOTO 1" at bounding box center [118, 256] width 177 height 30
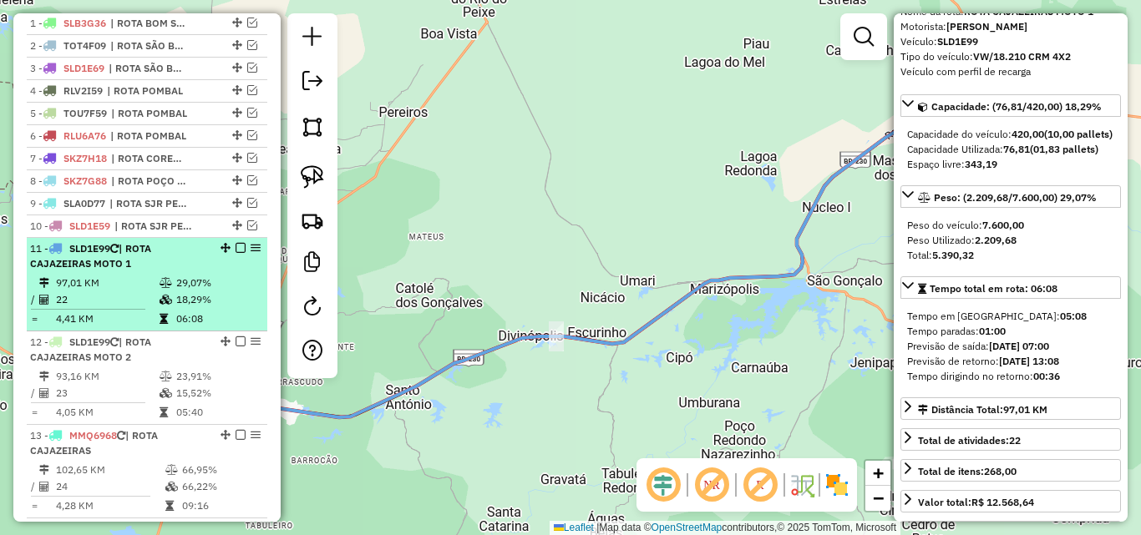
scroll to position [167, 0]
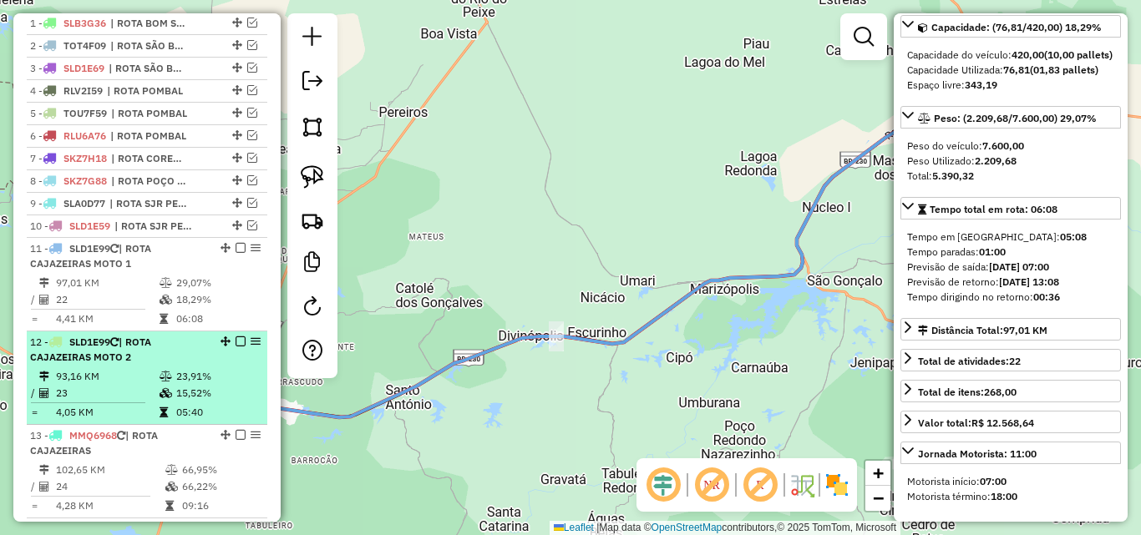
click at [130, 385] on td "93,16 KM" at bounding box center [107, 376] width 104 height 17
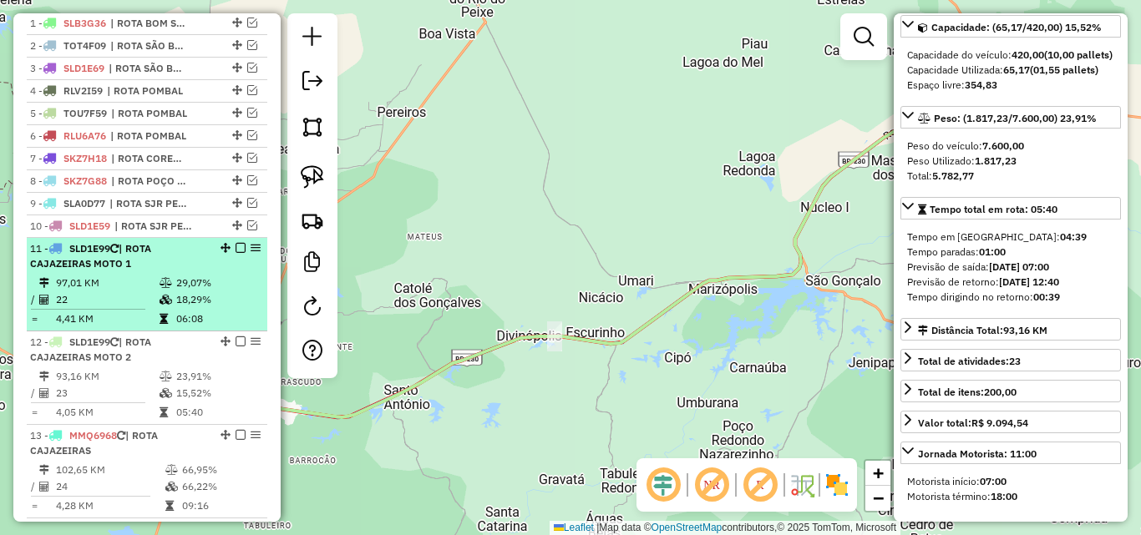
click at [159, 305] on icon at bounding box center [165, 300] width 13 height 10
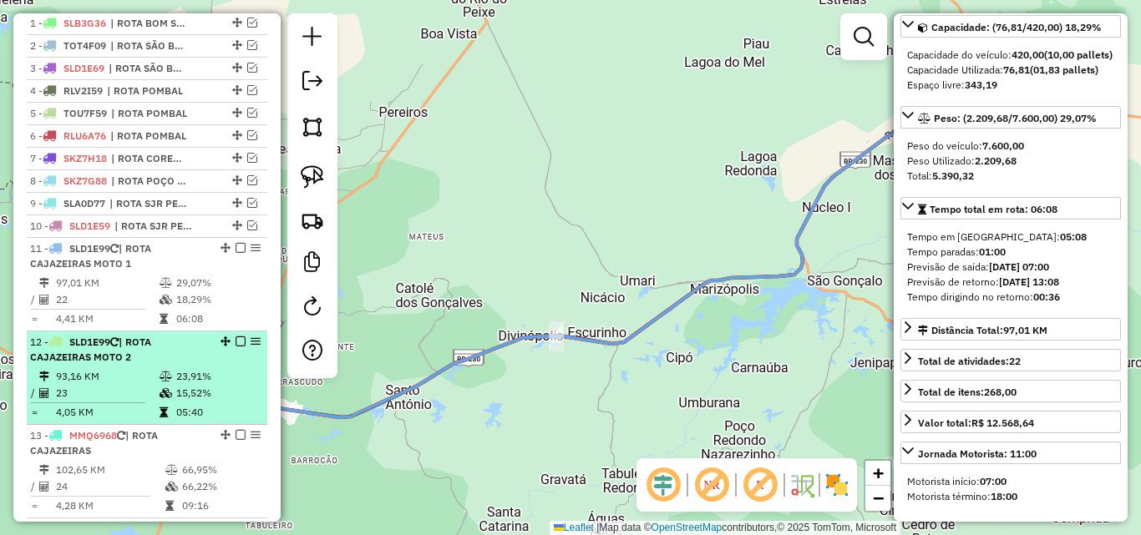
click at [163, 365] on div "12 - SLD1E99 | ROTA CAJAZEIRAS MOTO 2" at bounding box center [118, 350] width 177 height 30
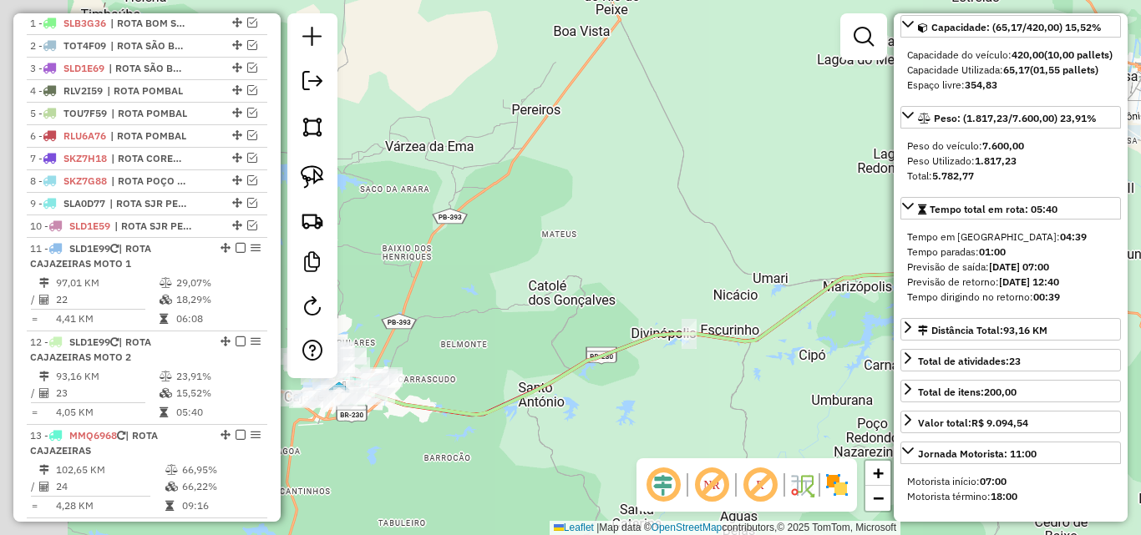
drag, startPoint x: 362, startPoint y: 374, endPoint x: 549, endPoint y: 378, distance: 186.3
click at [546, 379] on div "Janela de atendimento Grade de atendimento Capacidade Transportadoras Veículos …" at bounding box center [570, 267] width 1141 height 535
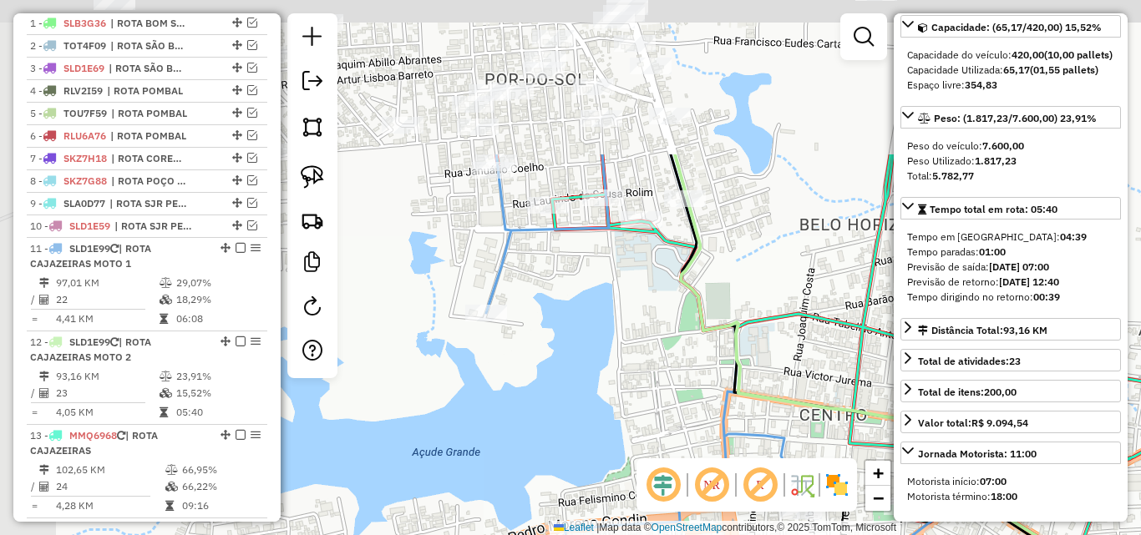
drag, startPoint x: 692, startPoint y: 131, endPoint x: 758, endPoint y: 323, distance: 203.1
click at [755, 324] on icon at bounding box center [920, 398] width 848 height 488
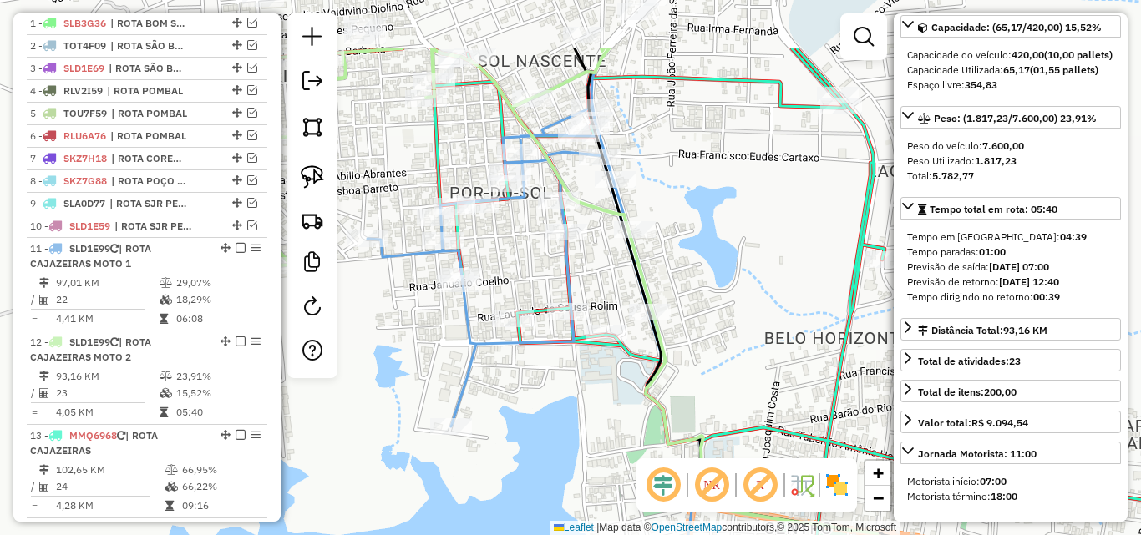
drag, startPoint x: 777, startPoint y: 140, endPoint x: 721, endPoint y: 234, distance: 109.0
click at [741, 239] on div "Janela de atendimento Grade de atendimento Capacidade Transportadoras Veículos …" at bounding box center [570, 267] width 1141 height 535
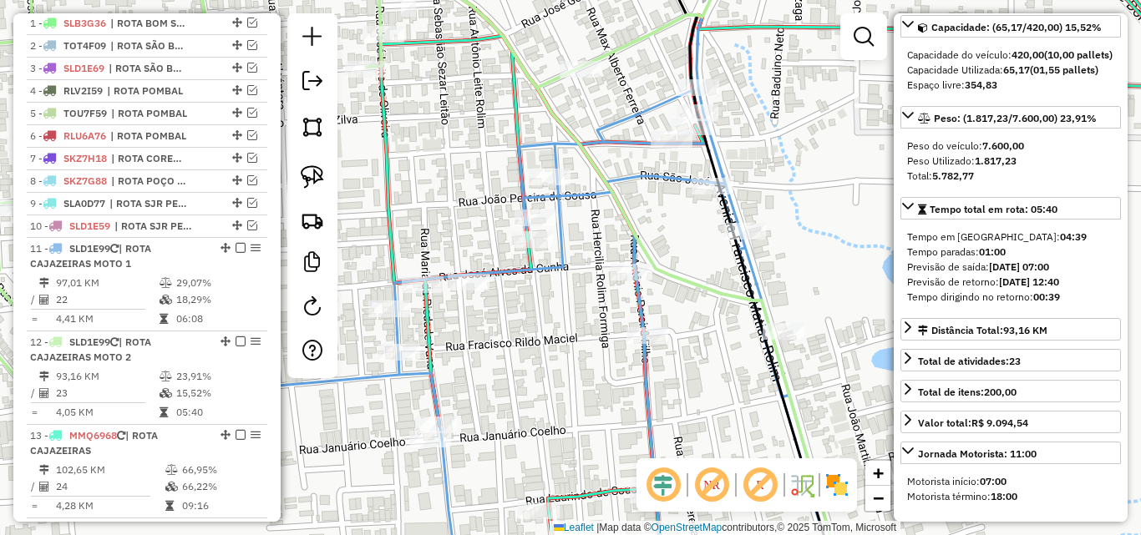
drag, startPoint x: 321, startPoint y: 178, endPoint x: 411, endPoint y: 202, distance: 93.4
click at [321, 180] on img at bounding box center [312, 176] width 23 height 23
drag, startPoint x: 546, startPoint y: 256, endPoint x: 511, endPoint y: 258, distance: 35.1
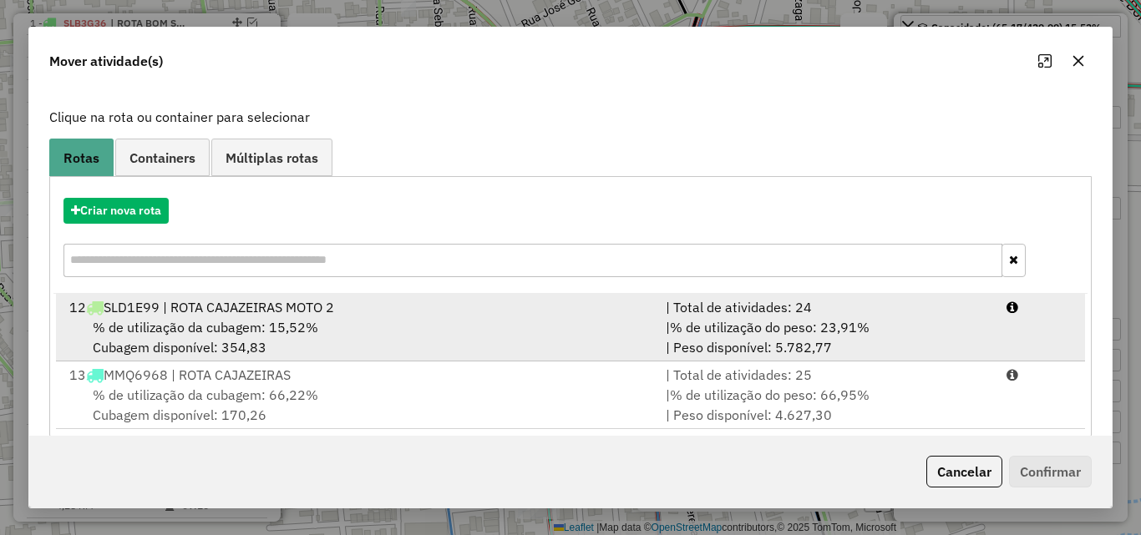
scroll to position [108, 0]
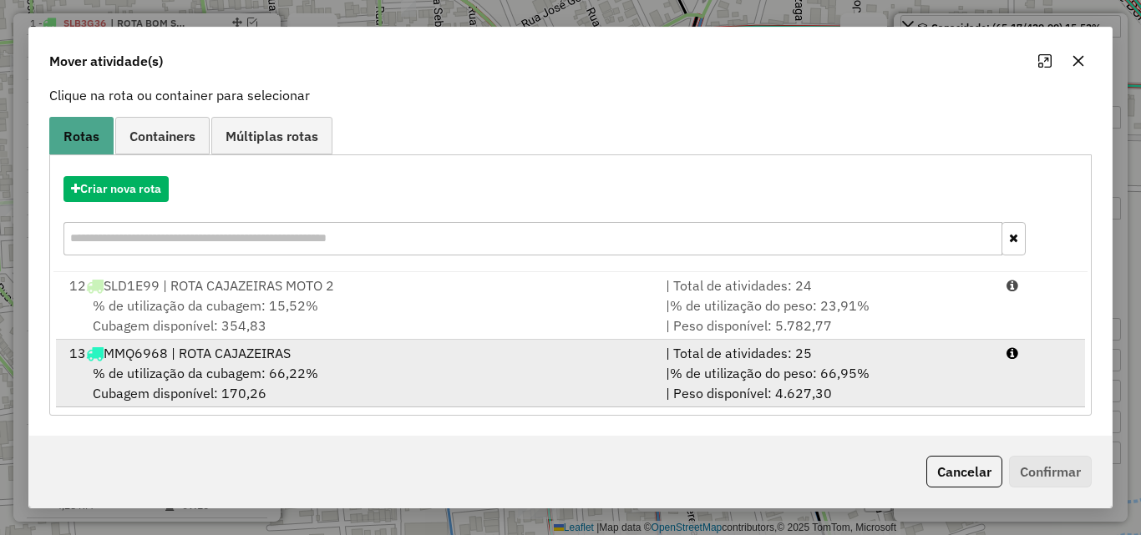
drag, startPoint x: 900, startPoint y: 386, endPoint x: 991, endPoint y: 463, distance: 119.6
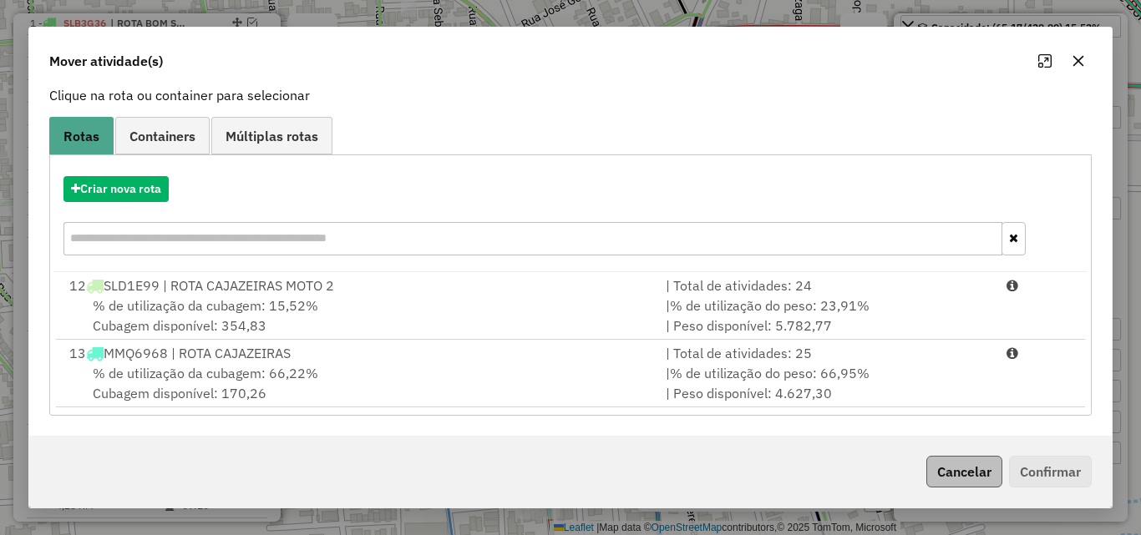
click at [901, 386] on div "| % de utilização do peso: 66,95% | Peso disponível: 4.627,30" at bounding box center [826, 383] width 341 height 40
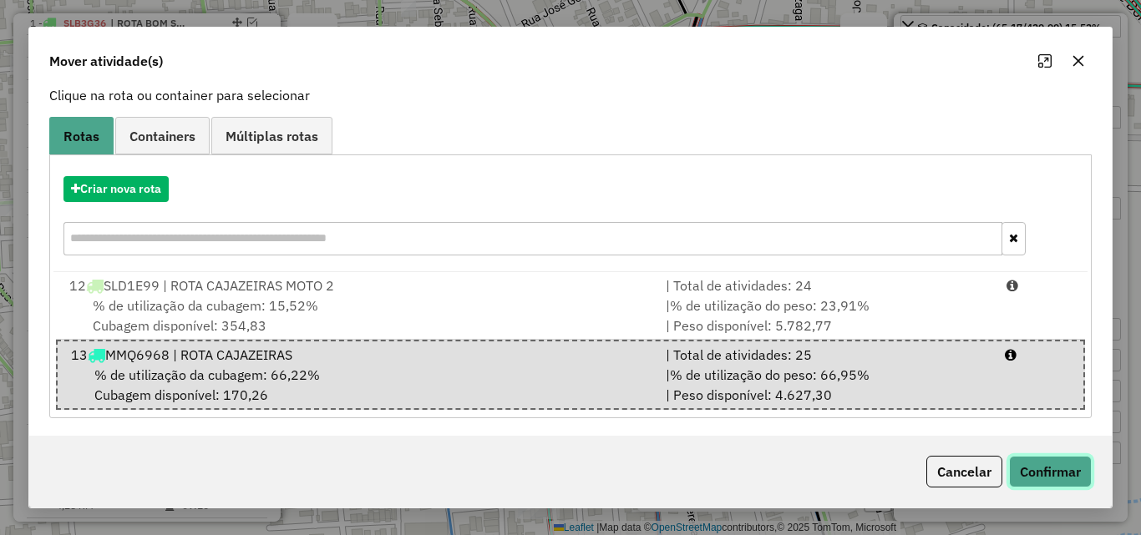
click at [1071, 474] on button "Confirmar" at bounding box center [1050, 472] width 83 height 32
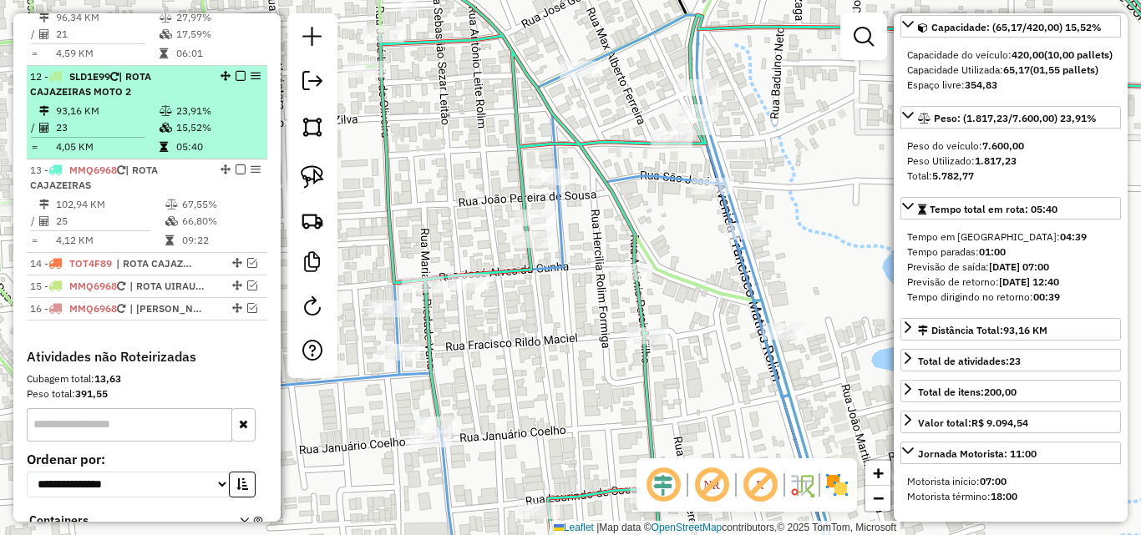
scroll to position [778, 0]
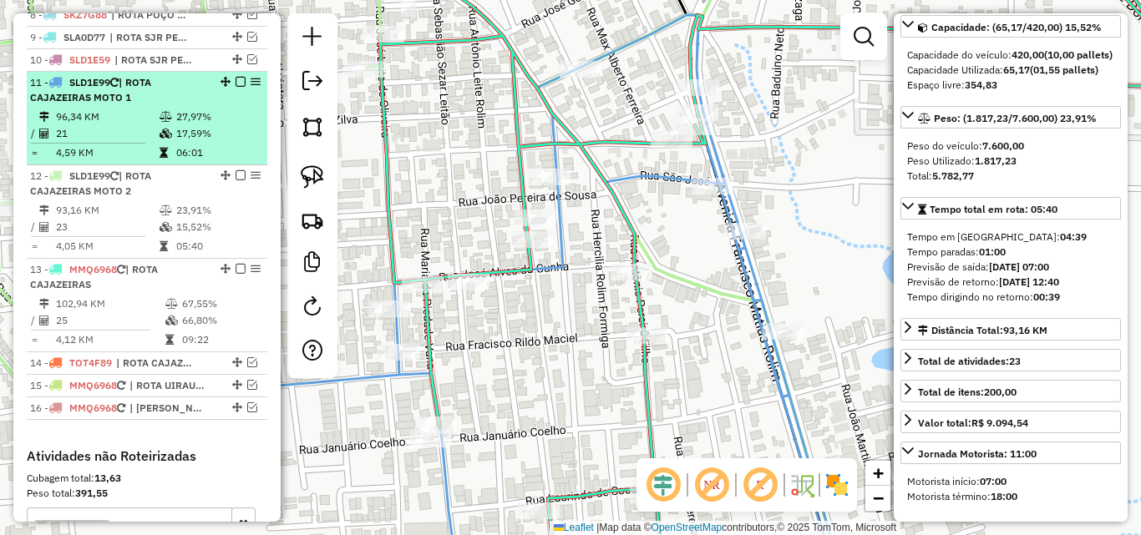
drag, startPoint x: 188, startPoint y: 206, endPoint x: 180, endPoint y: 166, distance: 40.9
click at [188, 199] on div "12 - SLD1E99 | ROTA CAJAZEIRAS MOTO 2" at bounding box center [118, 184] width 177 height 30
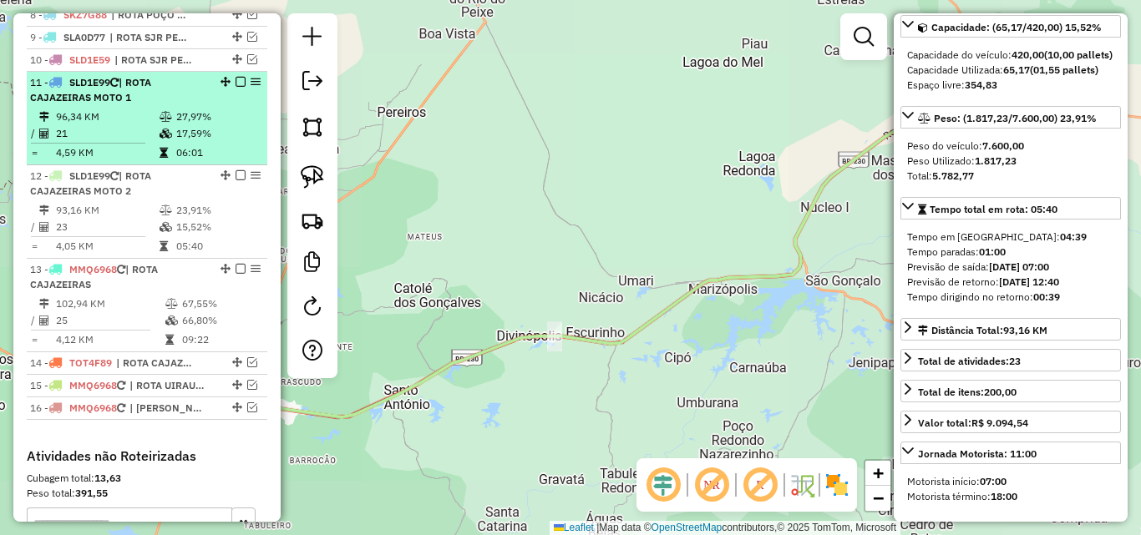
click at [181, 139] on td "17,59%" at bounding box center [217, 133] width 84 height 17
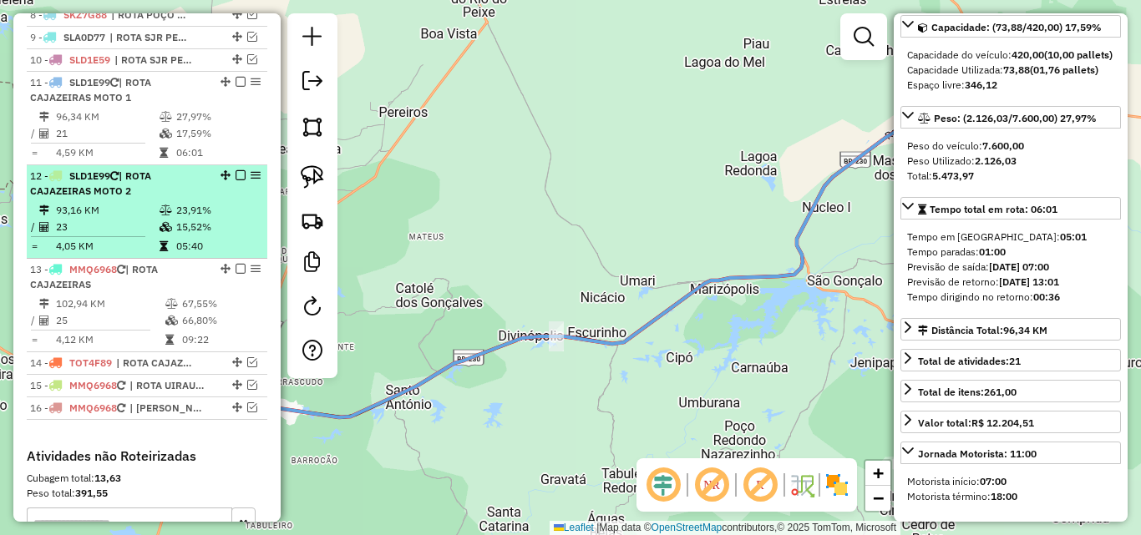
click at [165, 215] on li "12 - SLD1E99 | ROTA CAJAZEIRAS MOTO 2 93,16 KM 23,91% / 23 15,52% = 4,05 KM 05:…" at bounding box center [147, 212] width 240 height 94
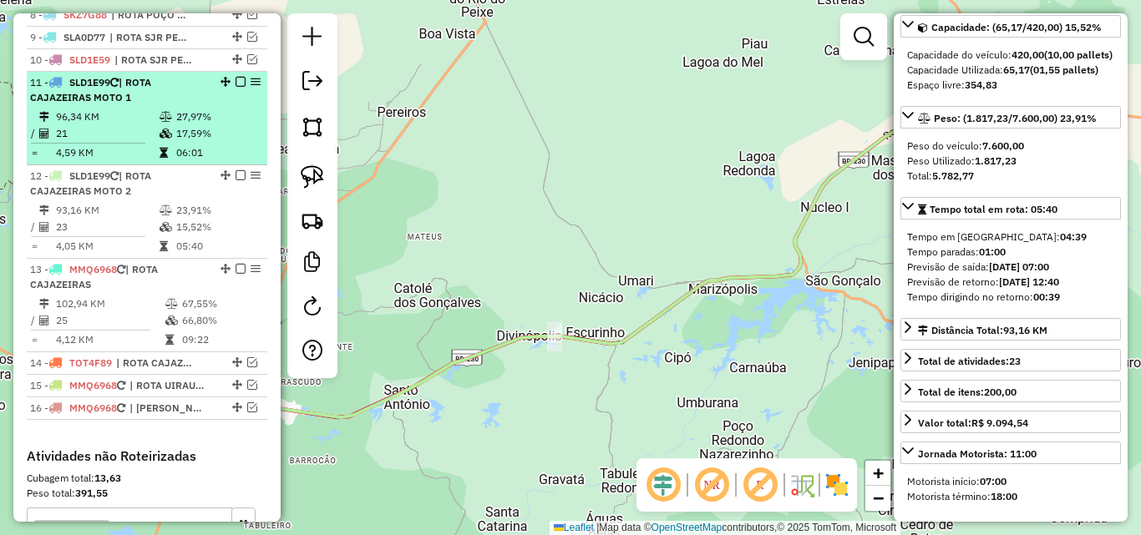
click at [187, 142] on td "17,59%" at bounding box center [217, 133] width 84 height 17
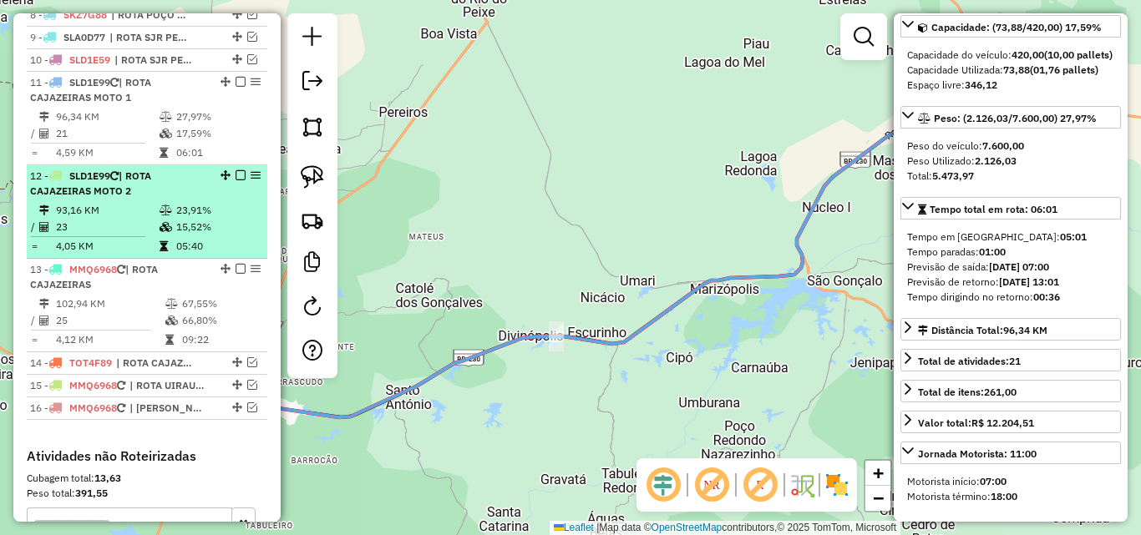
click at [185, 219] on td "23,91%" at bounding box center [217, 210] width 84 height 17
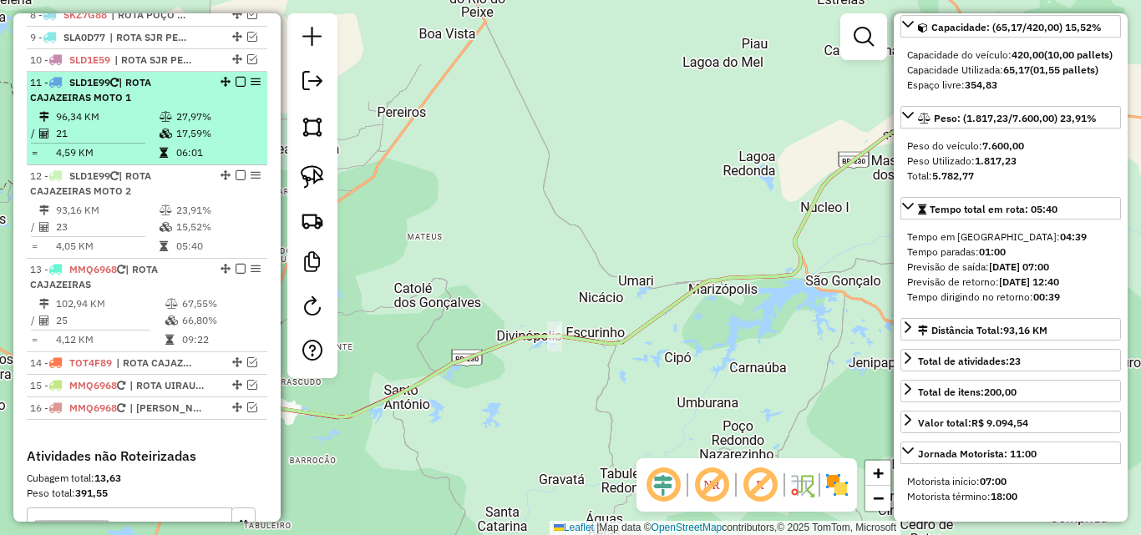
click at [190, 125] on td "27,97%" at bounding box center [217, 117] width 84 height 17
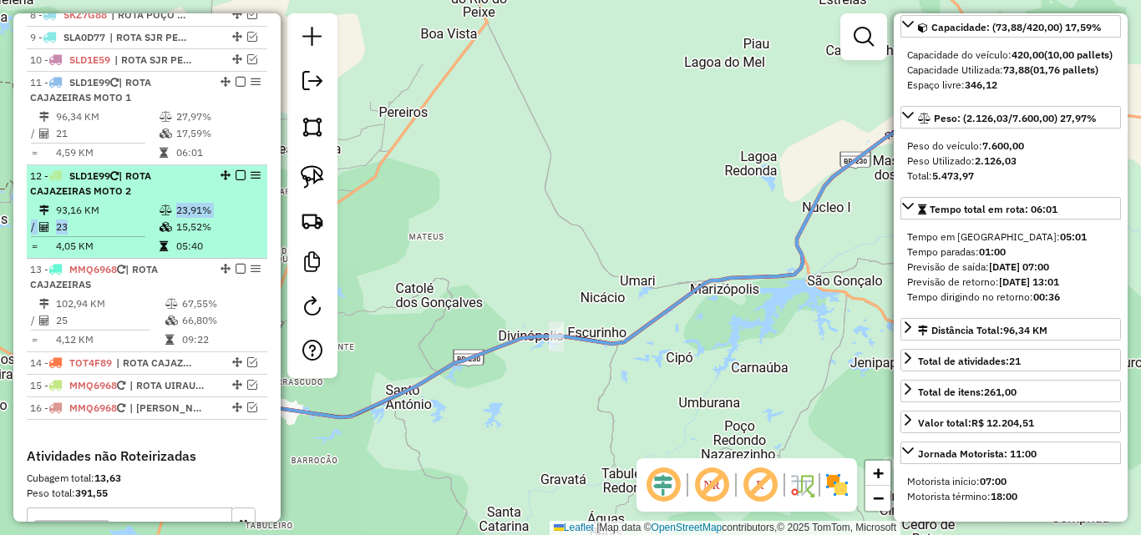
click at [168, 234] on table "93,16 KM 23,91% / 23 15,52% = 4,05 KM 05:40" at bounding box center [147, 228] width 234 height 53
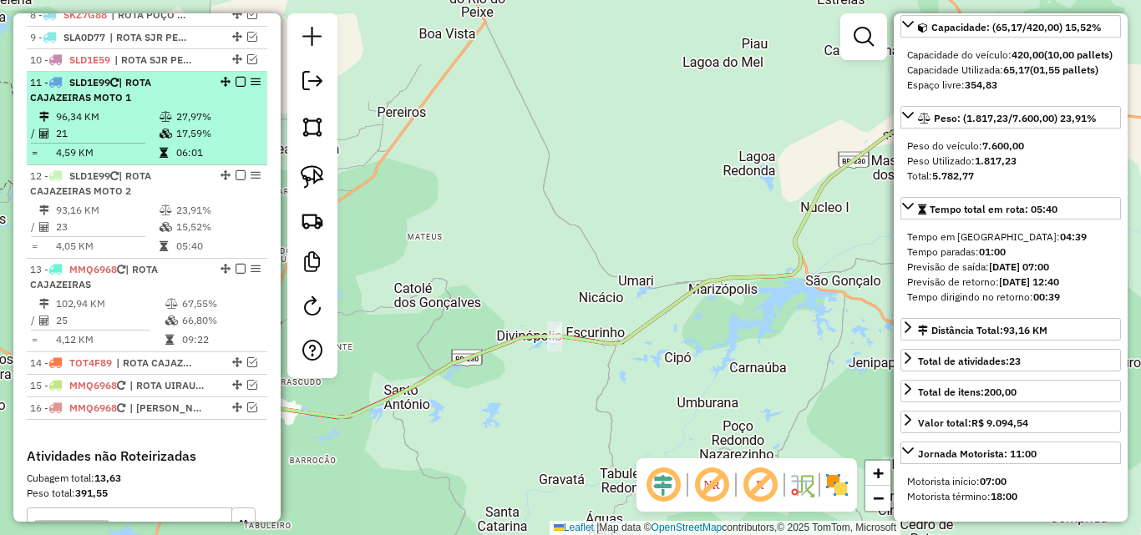
click at [199, 159] on td "06:01" at bounding box center [217, 152] width 84 height 17
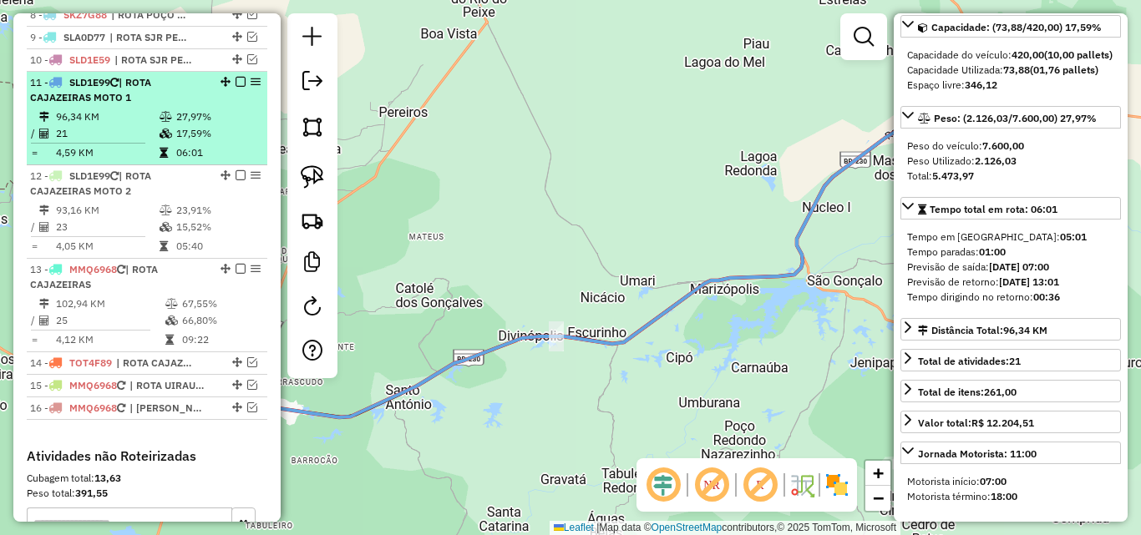
click at [240, 87] on div at bounding box center [235, 82] width 50 height 10
click at [235, 87] on em at bounding box center [240, 82] width 10 height 10
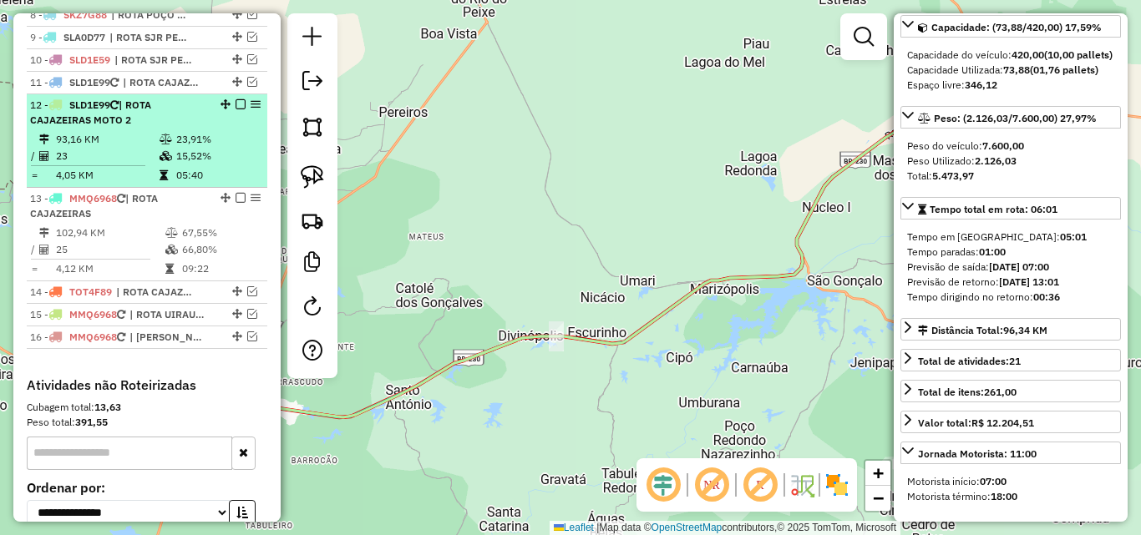
click at [235, 125] on div "12 - SLD1E99 | ROTA CAJAZEIRAS MOTO 2" at bounding box center [147, 113] width 234 height 30
click at [235, 109] on em at bounding box center [240, 104] width 10 height 10
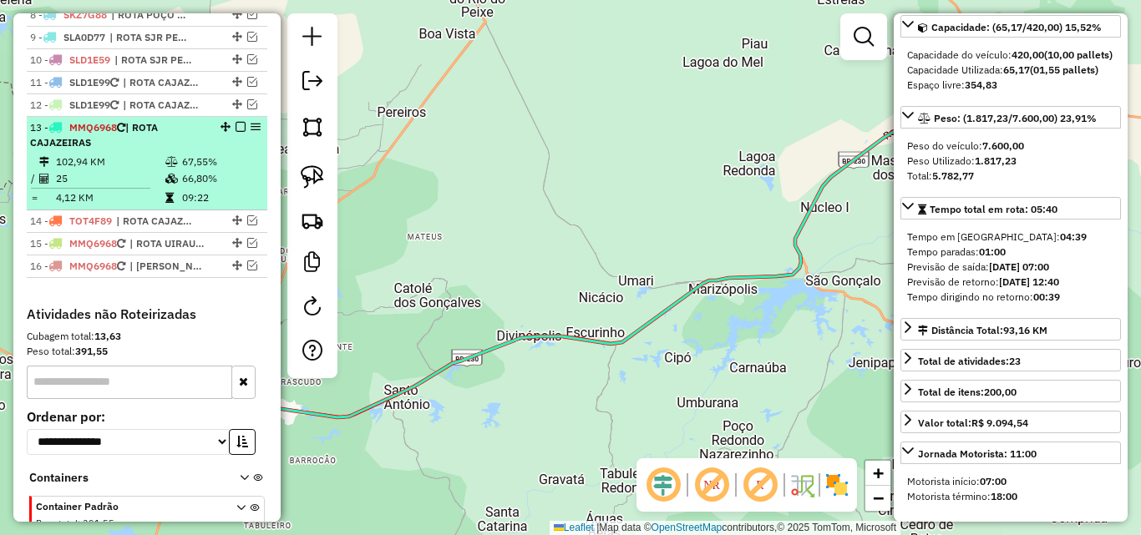
drag, startPoint x: 174, startPoint y: 205, endPoint x: 184, endPoint y: 221, distance: 18.8
click at [173, 206] on td at bounding box center [173, 198] width 17 height 17
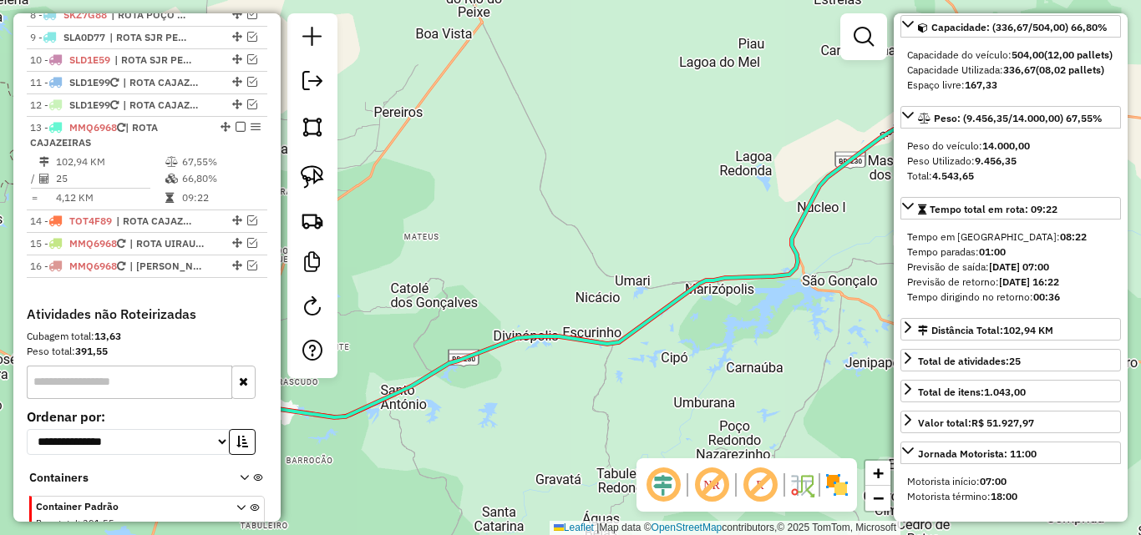
drag, startPoint x: 472, startPoint y: 413, endPoint x: 760, endPoint y: 382, distance: 289.7
click at [760, 381] on div "Janela de atendimento Grade de atendimento Capacidade Transportadoras Veículos …" at bounding box center [570, 267] width 1141 height 535
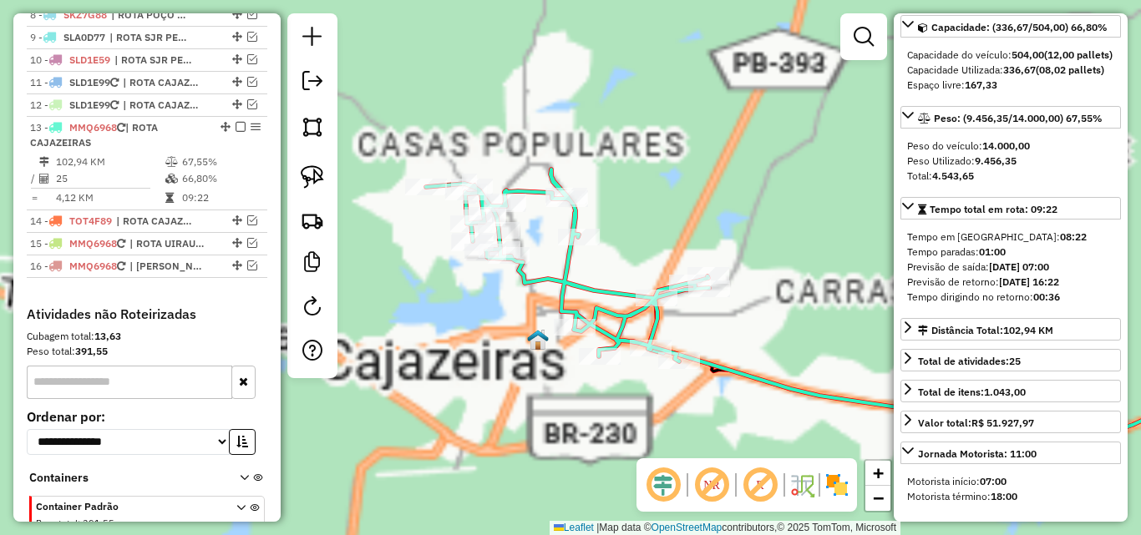
click at [483, 417] on div "Janela de atendimento Grade de atendimento Capacidade Transportadoras Veículos …" at bounding box center [570, 267] width 1141 height 535
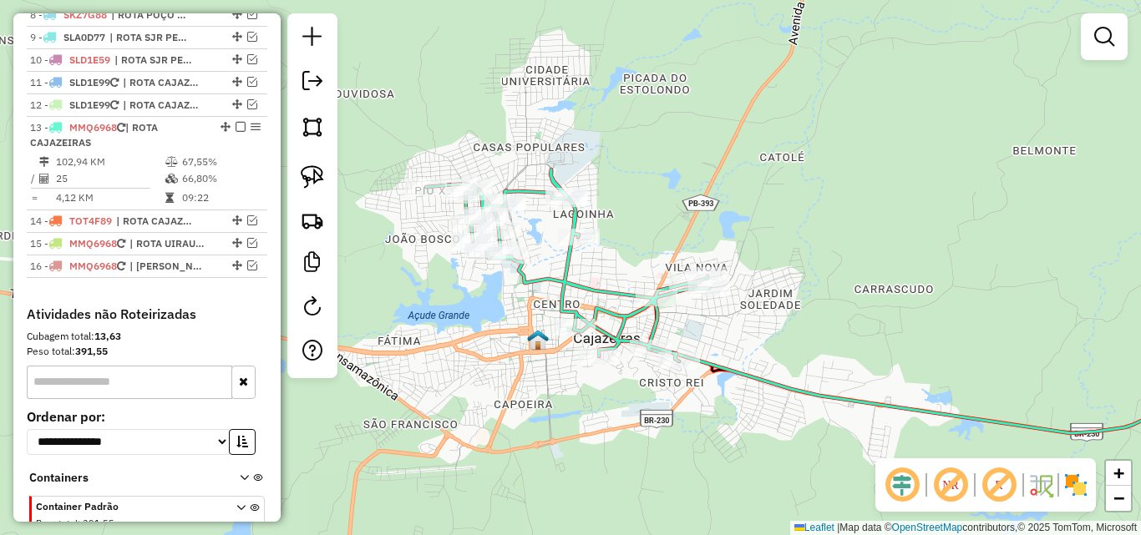
drag, startPoint x: 304, startPoint y: 188, endPoint x: 339, endPoint y: 194, distance: 35.6
click at [304, 189] on link at bounding box center [312, 177] width 37 height 37
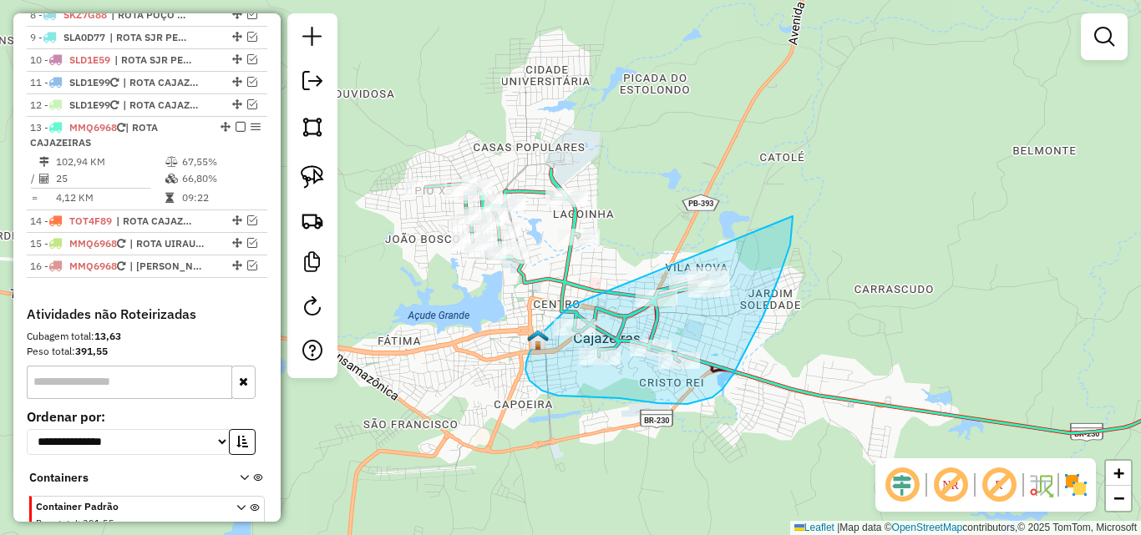
drag, startPoint x: 565, startPoint y: 310, endPoint x: 773, endPoint y: 185, distance: 242.3
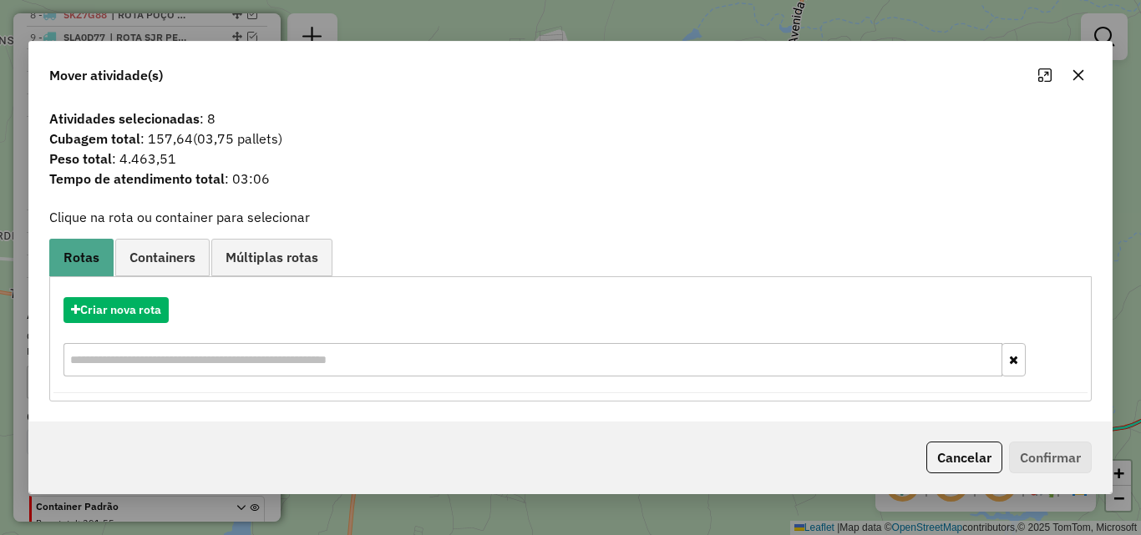
click at [978, 455] on button "Cancelar" at bounding box center [964, 458] width 76 height 32
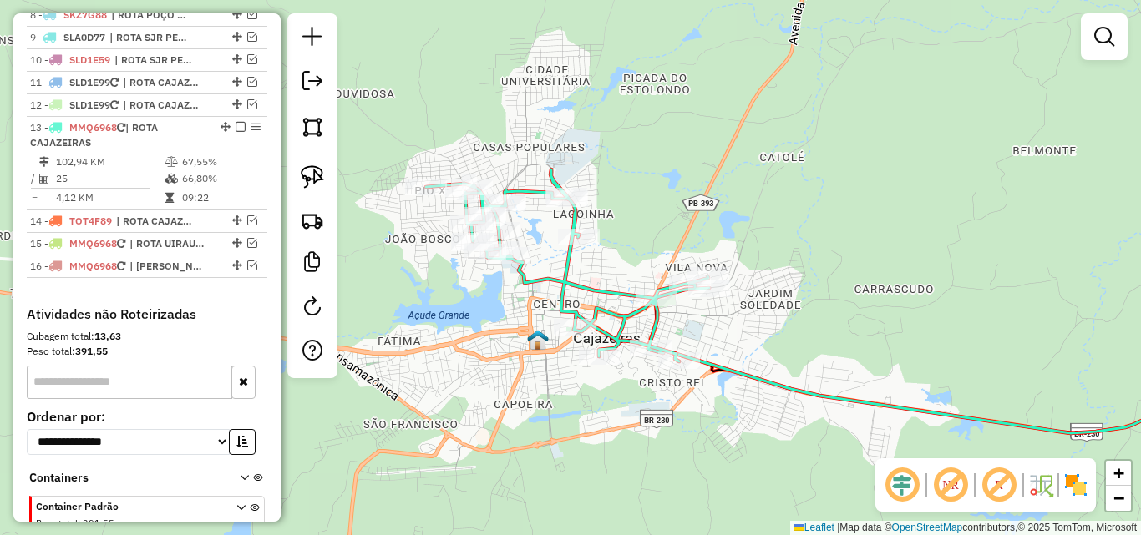
click at [288, 175] on div at bounding box center [312, 195] width 50 height 365
click at [309, 173] on img at bounding box center [312, 176] width 23 height 23
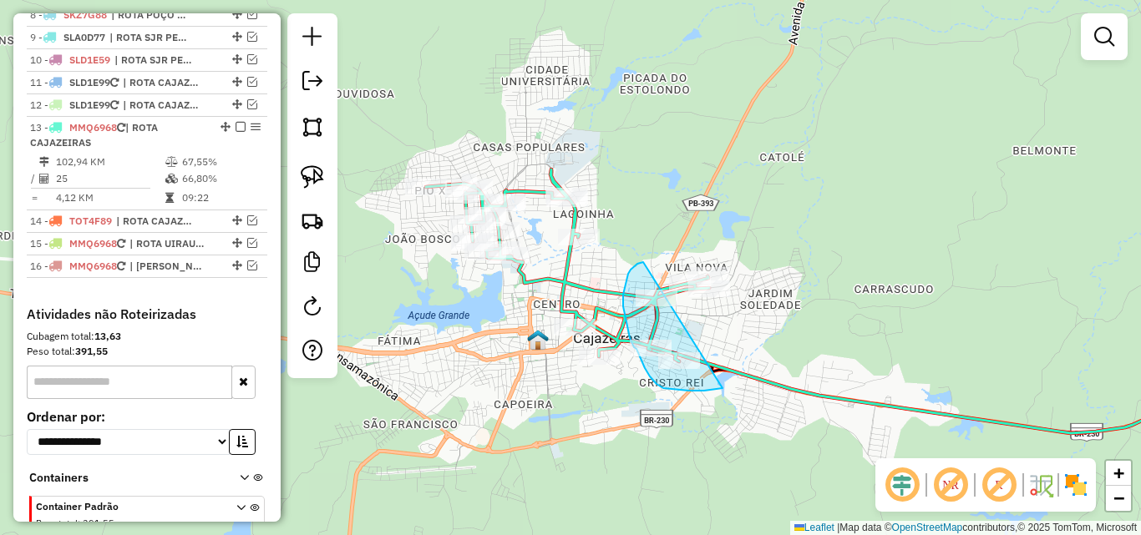
drag, startPoint x: 630, startPoint y: 270, endPoint x: 831, endPoint y: 215, distance: 207.9
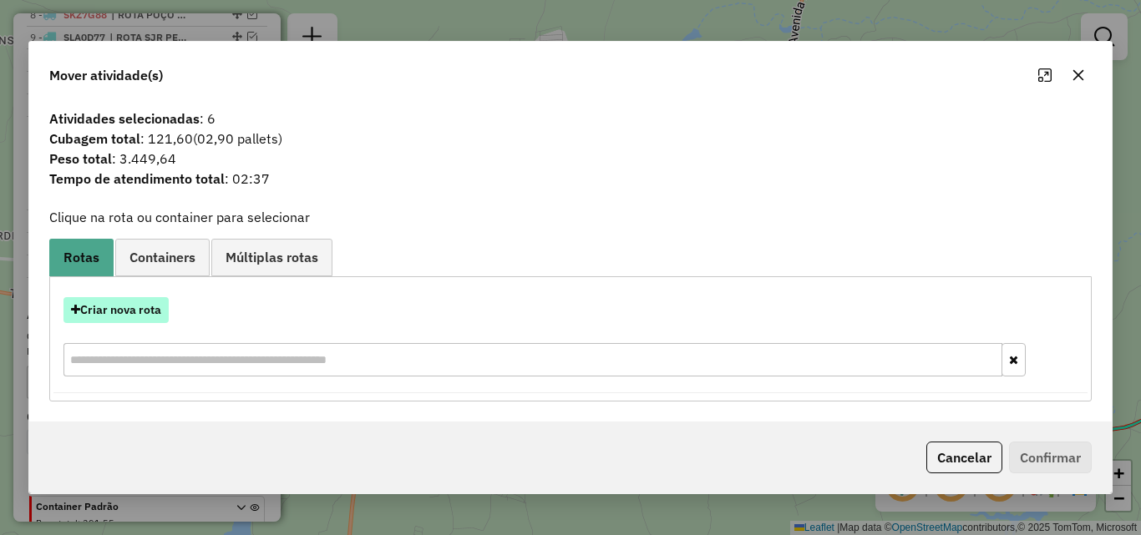
click at [113, 307] on button "Criar nova rota" at bounding box center [115, 310] width 105 height 26
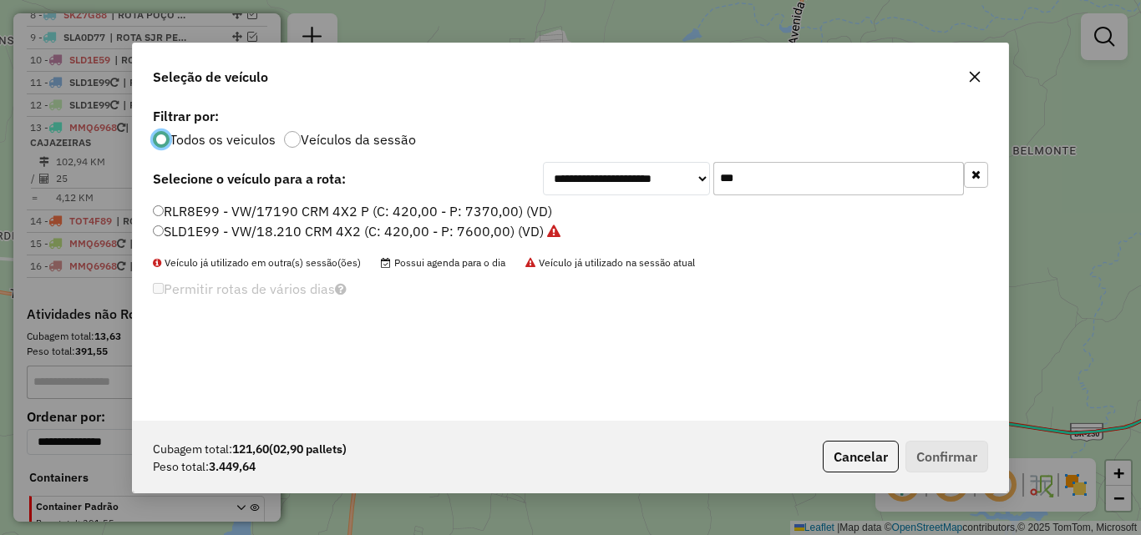
scroll to position [9, 5]
click at [291, 232] on label "SLD1E99 - VW/18.210 CRM 4X2 (C: 420,00 - P: 7600,00) (VD)" at bounding box center [357, 231] width 408 height 20
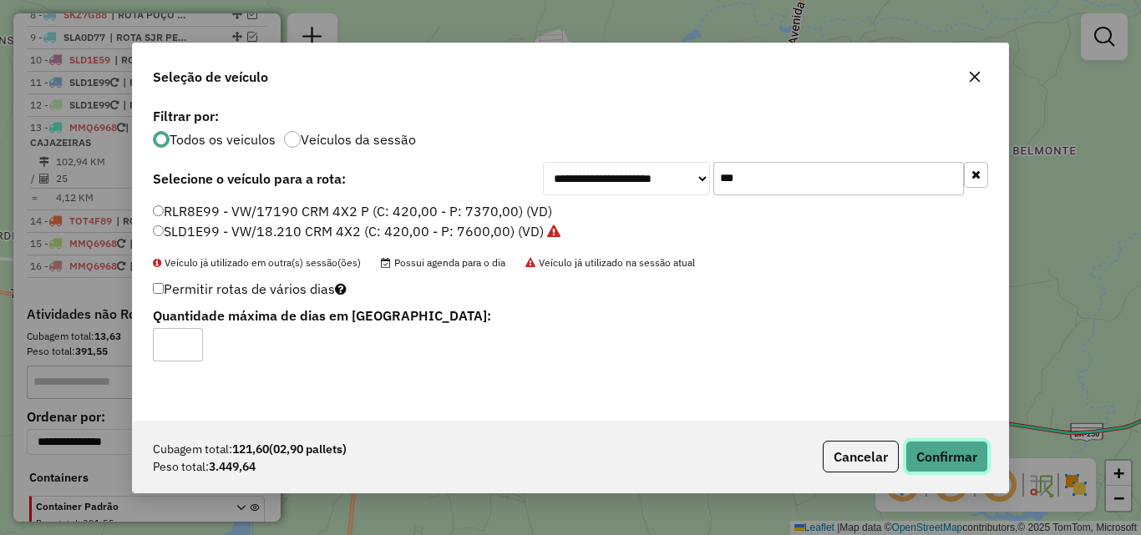
click at [952, 451] on button "Confirmar" at bounding box center [946, 457] width 83 height 32
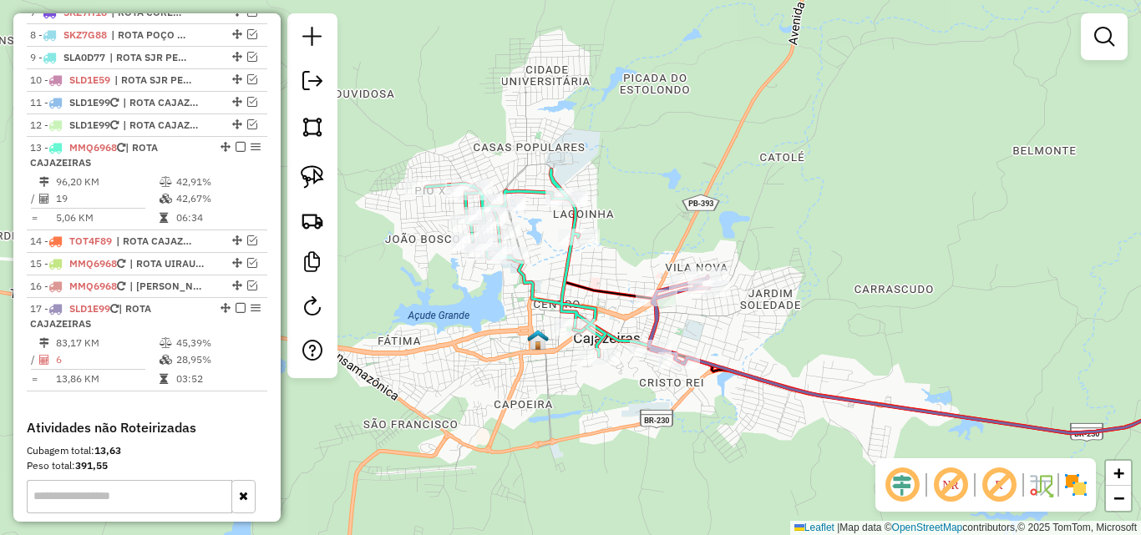
scroll to position [799, 0]
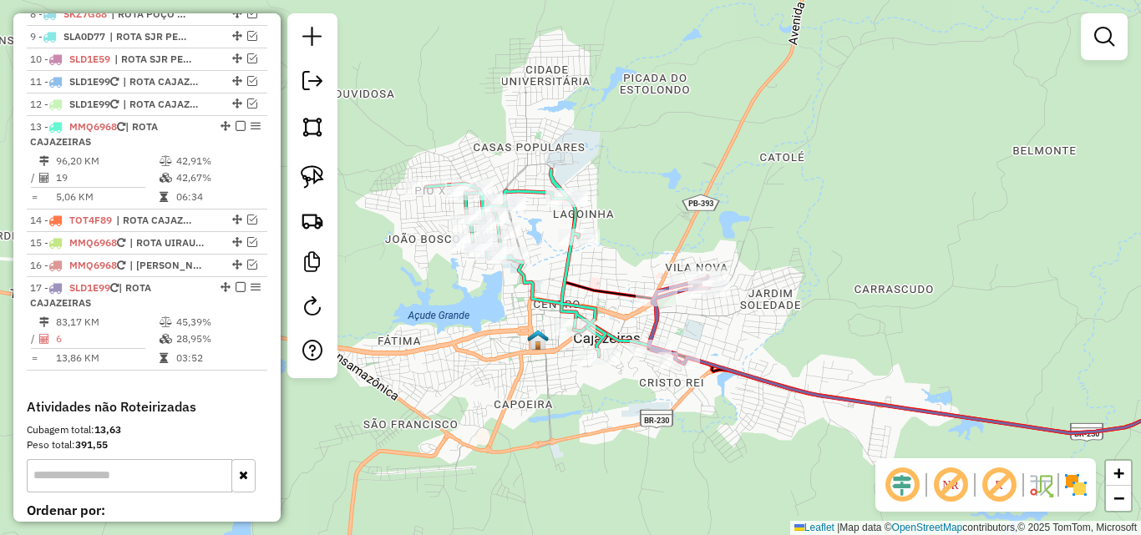
click at [565, 265] on icon at bounding box center [516, 263] width 180 height 187
select select "*********"
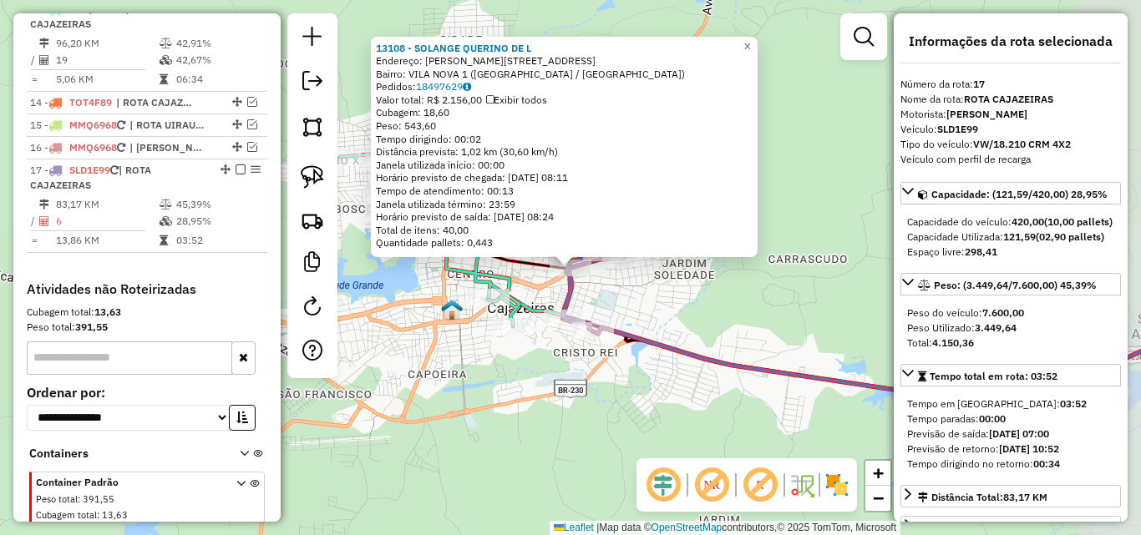
scroll to position [992, 0]
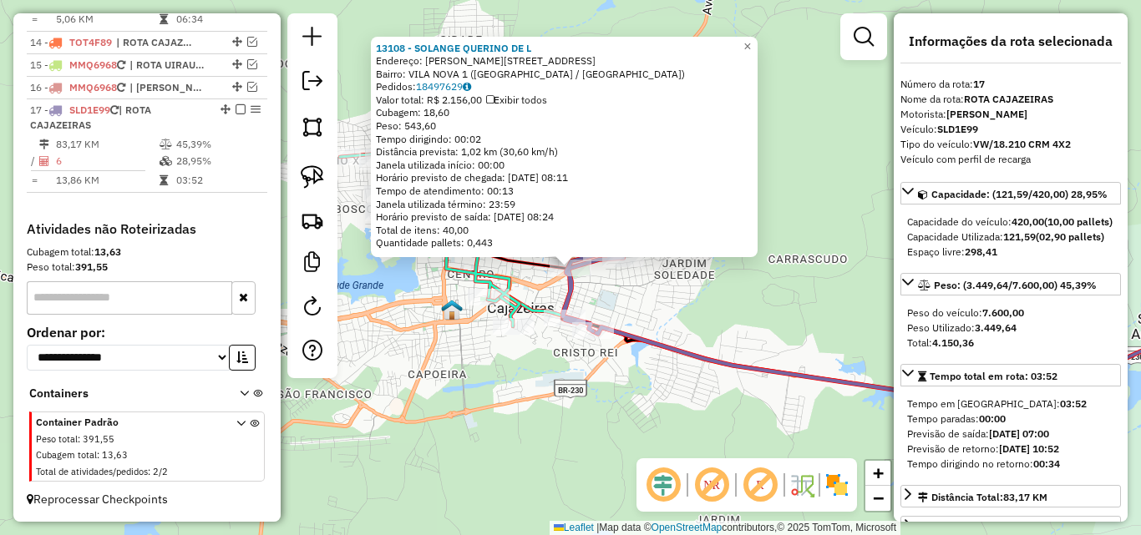
drag, startPoint x: 635, startPoint y: 397, endPoint x: 588, endPoint y: 385, distance: 49.2
click at [635, 397] on div "13108 - SOLANGE QUERINO DE L Endereço: R ANTONIO FERNANDES 10 Bairro: VILA NOVA…" at bounding box center [570, 267] width 1141 height 535
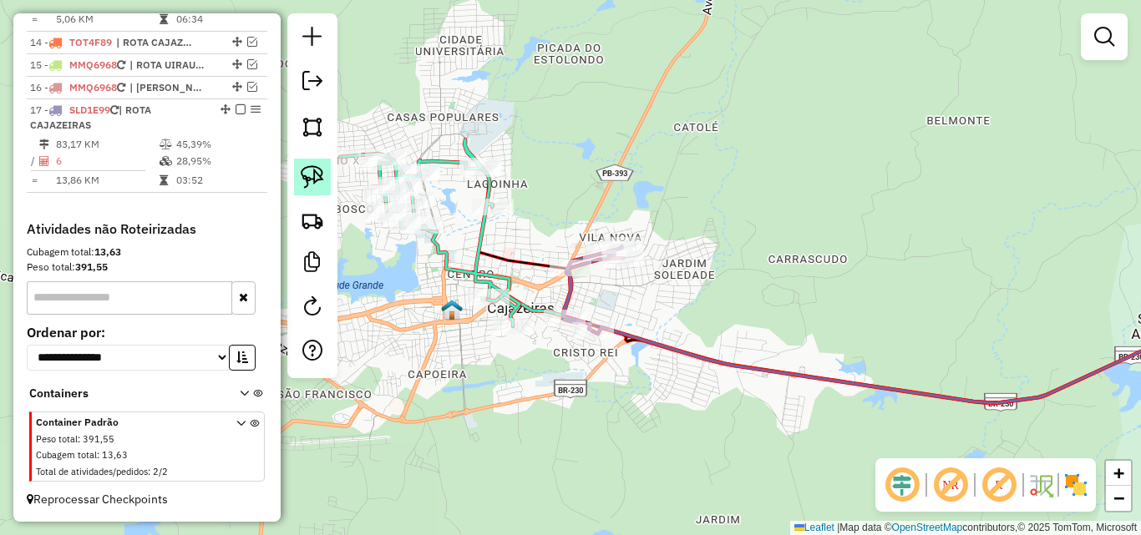
click at [302, 182] on img at bounding box center [312, 176] width 23 height 23
drag, startPoint x: 558, startPoint y: 253, endPoint x: 598, endPoint y: 286, distance: 52.2
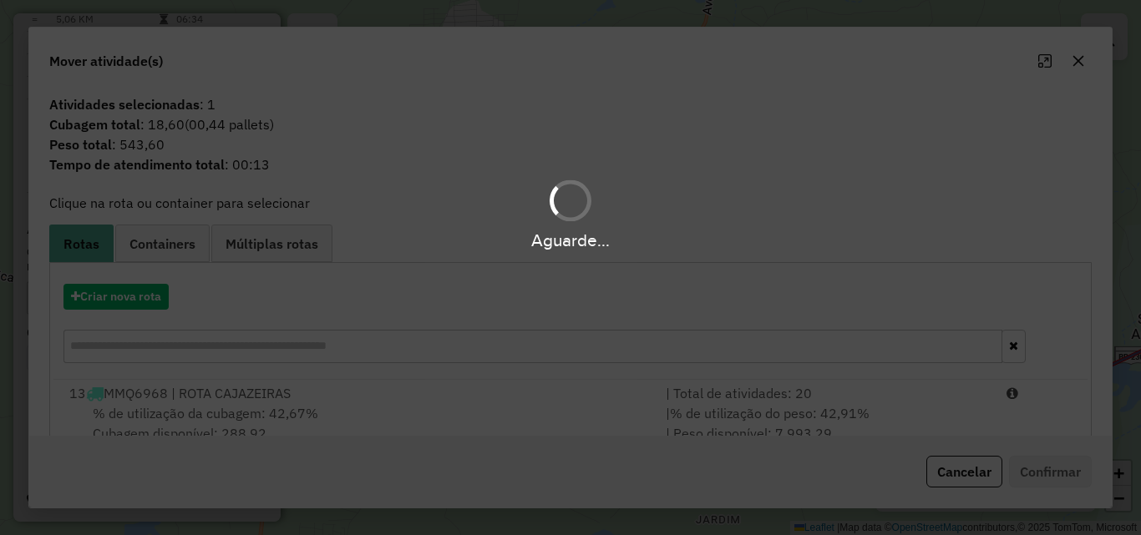
click at [842, 388] on div "| Total de atividades: 20" at bounding box center [826, 393] width 341 height 20
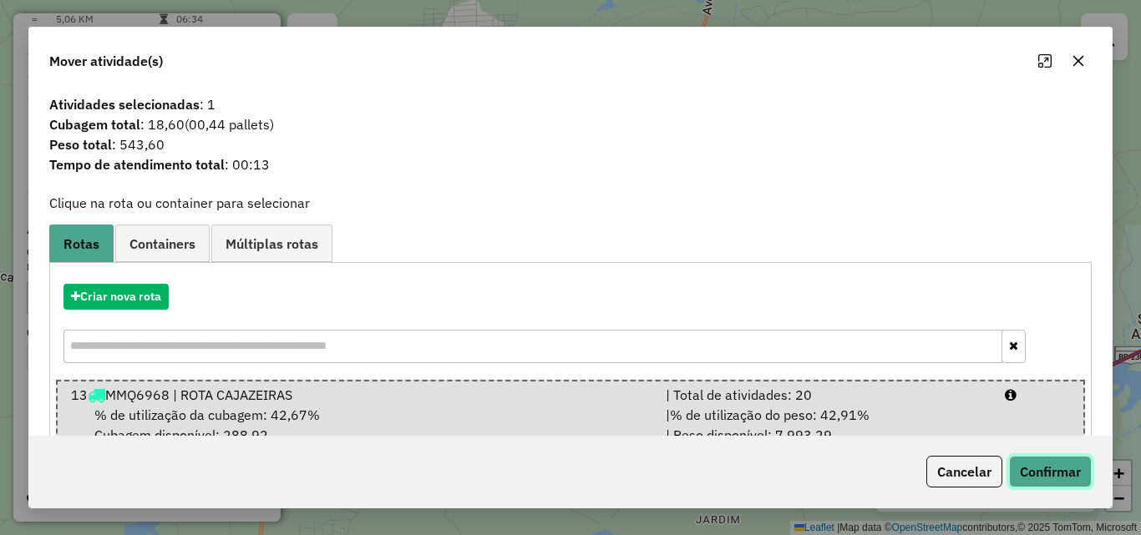
click at [1076, 462] on button "Confirmar" at bounding box center [1050, 472] width 83 height 32
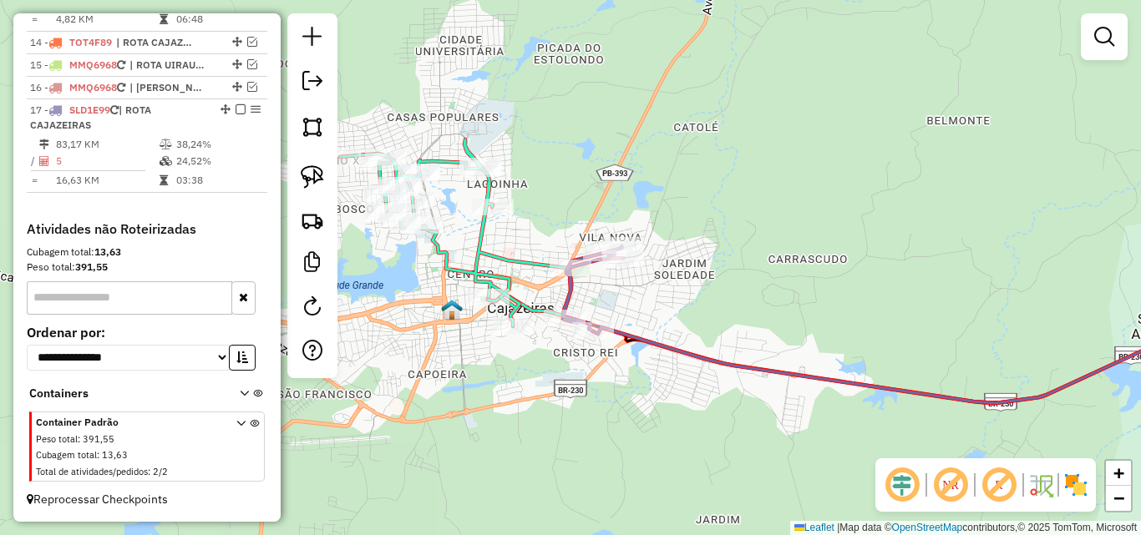
scroll to position [899, 0]
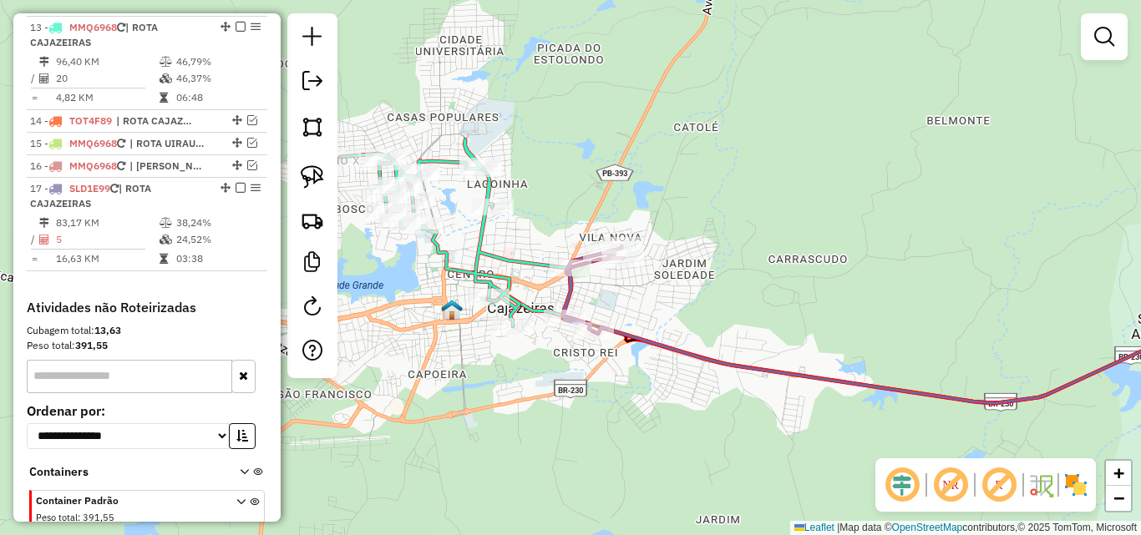
select select "*********"
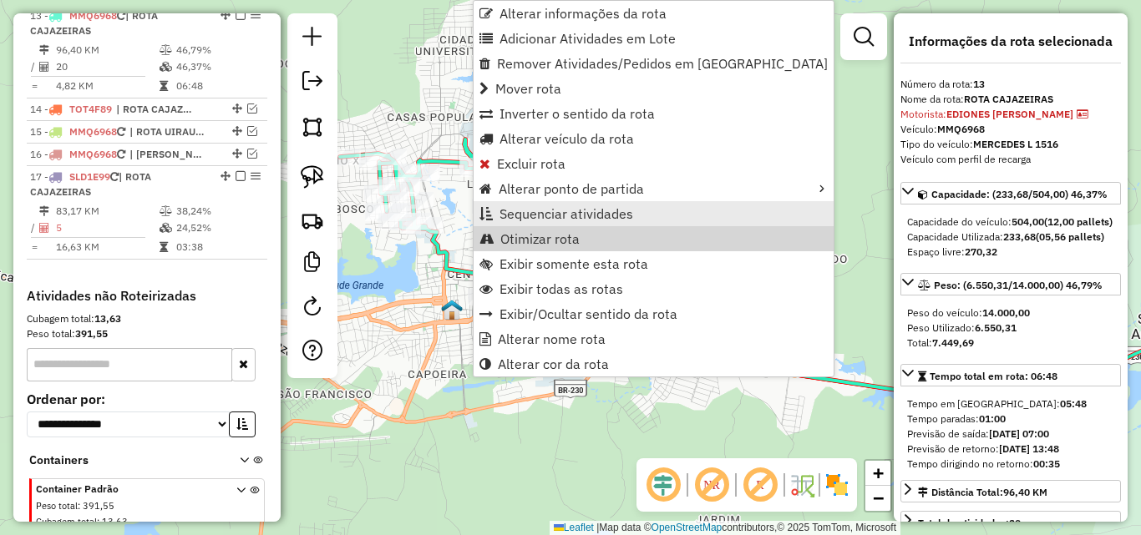
scroll to position [917, 0]
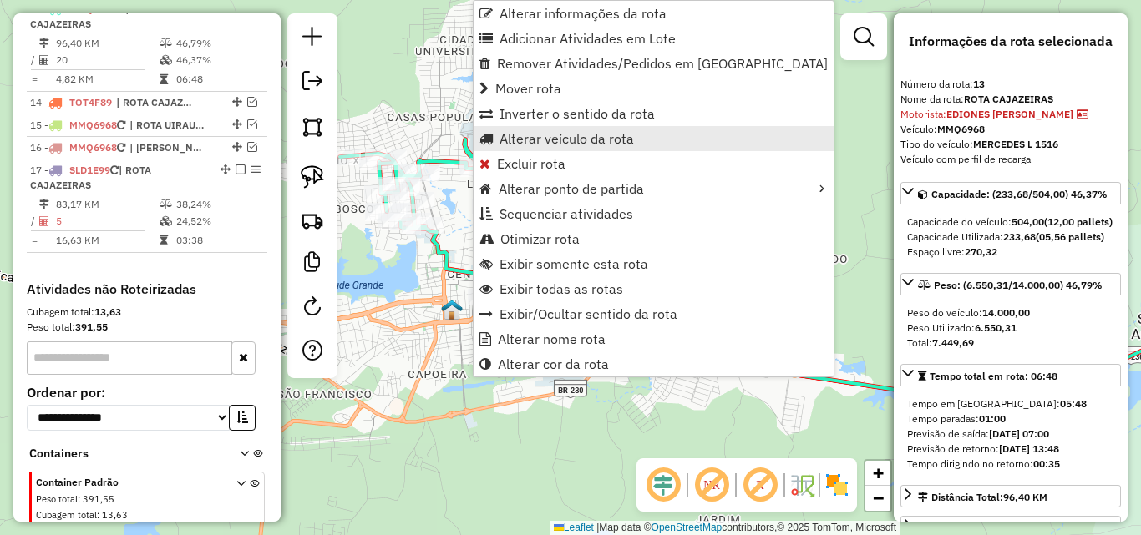
click at [578, 141] on span "Alterar veículo da rota" at bounding box center [566, 138] width 134 height 13
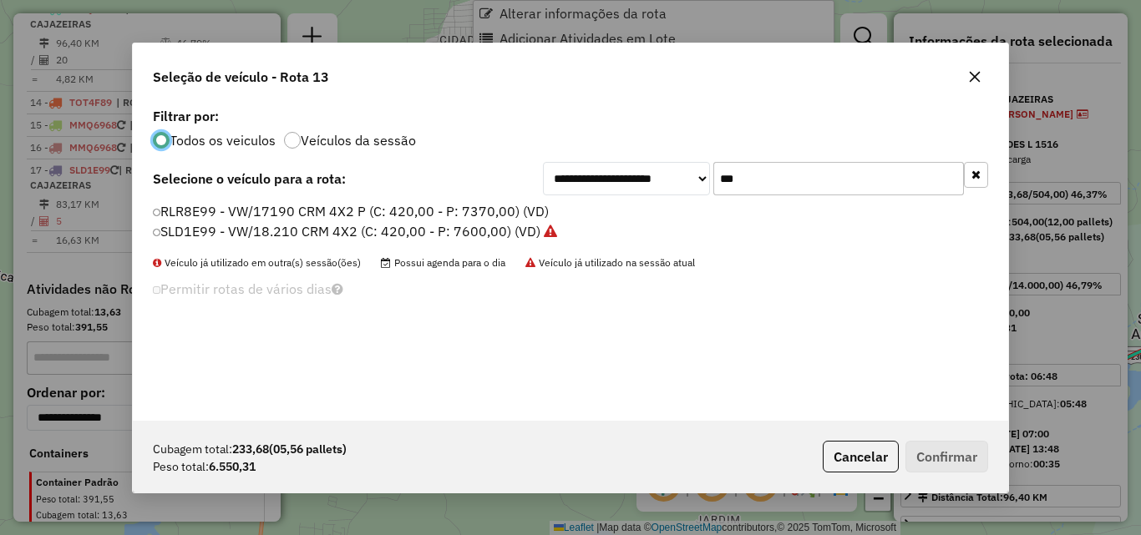
scroll to position [9, 5]
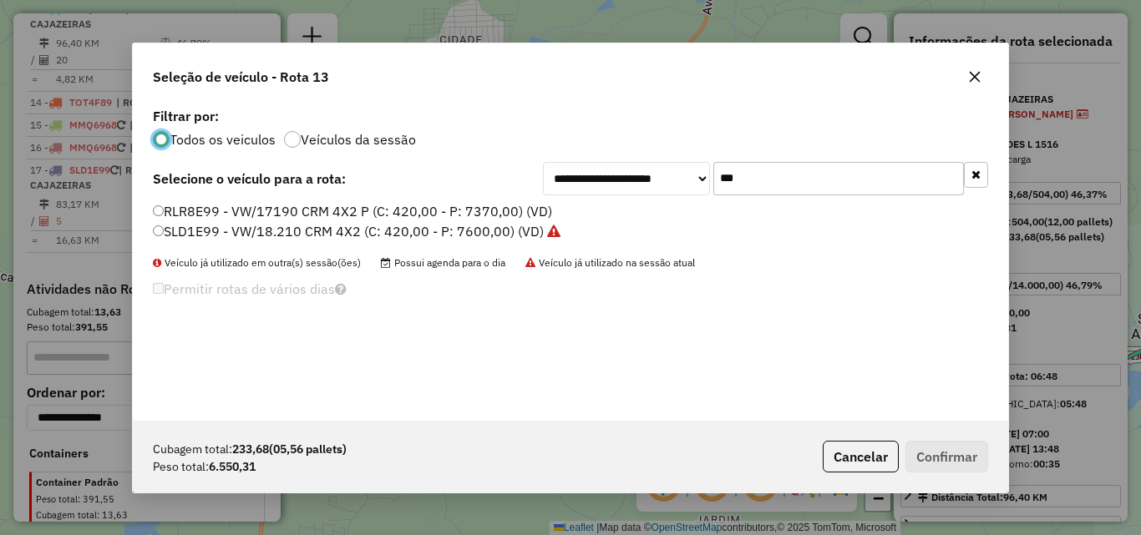
click at [826, 185] on input "***" at bounding box center [838, 178] width 251 height 33
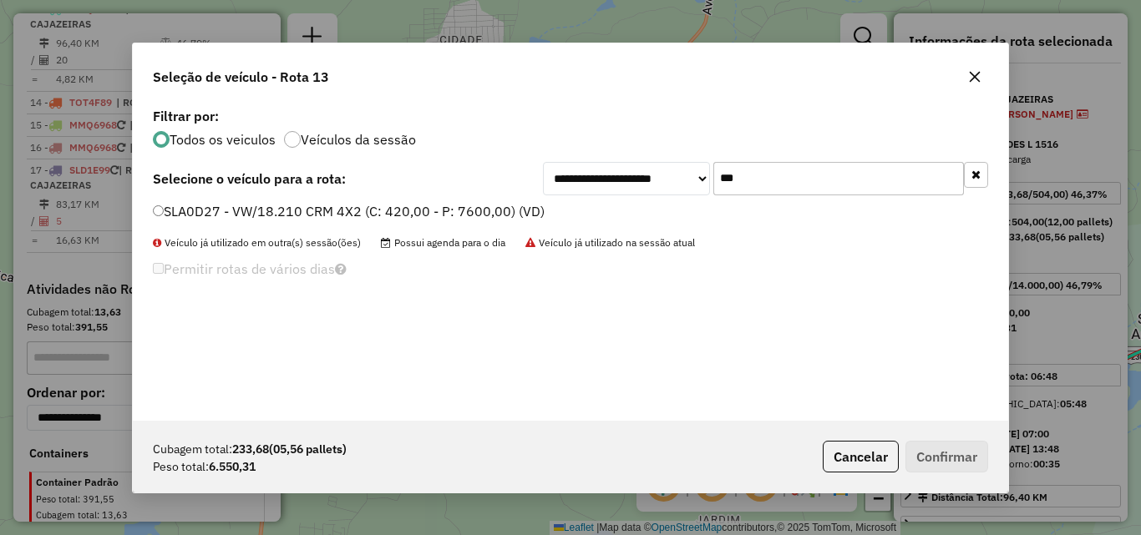
type input "***"
drag, startPoint x: 262, startPoint y: 199, endPoint x: 258, endPoint y: 207, distance: 9.3
click at [261, 200] on div "**********" at bounding box center [570, 262] width 875 height 317
drag, startPoint x: 256, startPoint y: 210, endPoint x: 860, endPoint y: 439, distance: 645.9
click at [257, 210] on label "SLA0D27 - VW/18.210 CRM 4X2 (C: 420,00 - P: 7600,00) (VD)" at bounding box center [349, 211] width 392 height 20
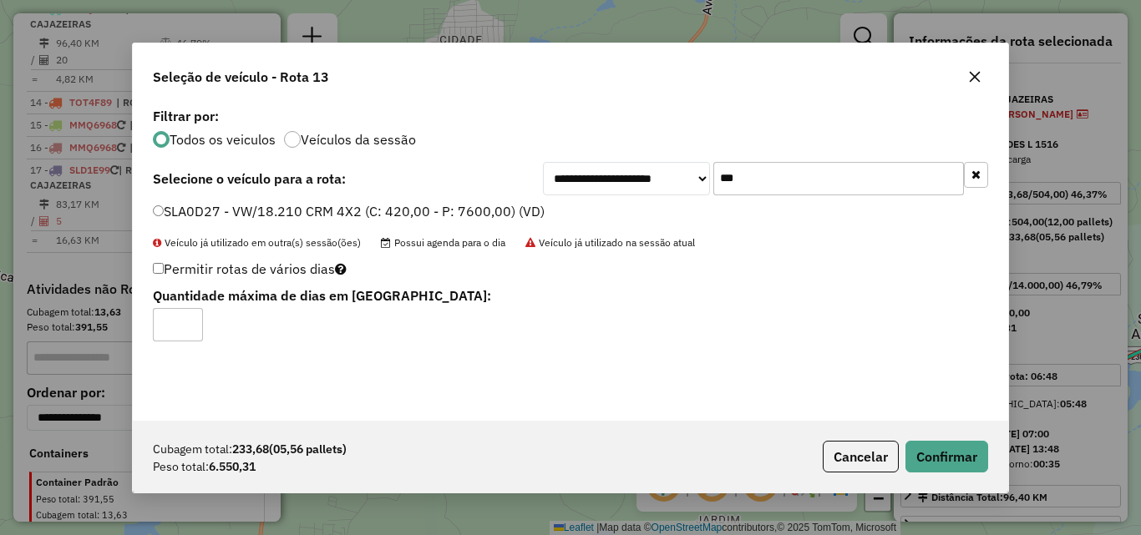
click at [950, 439] on div "Cubagem total: 233,68 (05,56 pallets) Peso total: 6.550,31 Cancelar Confirmar" at bounding box center [570, 457] width 875 height 72
click at [945, 455] on button "Confirmar" at bounding box center [946, 457] width 83 height 32
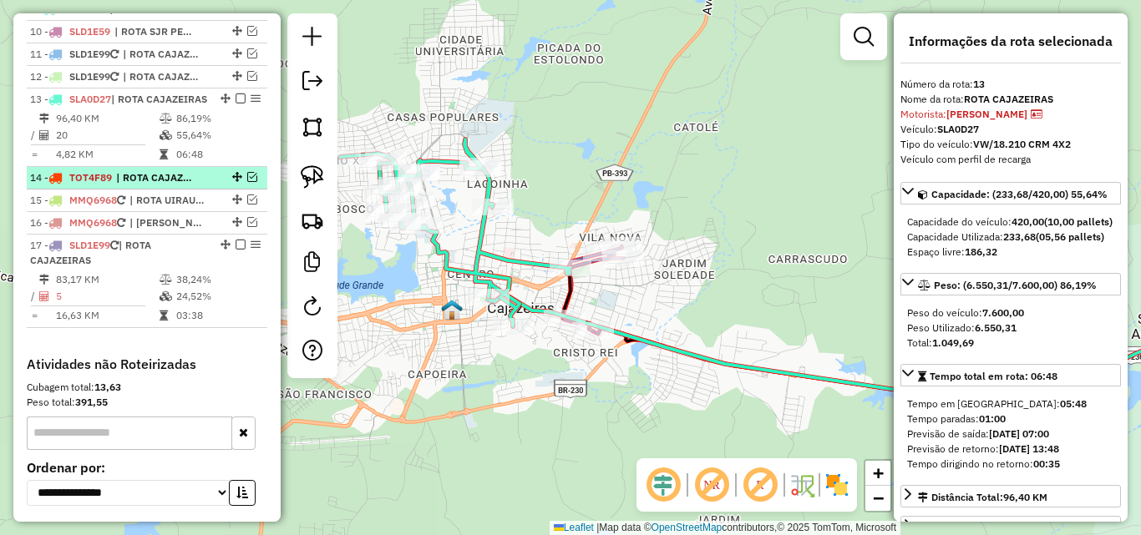
scroll to position [750, 0]
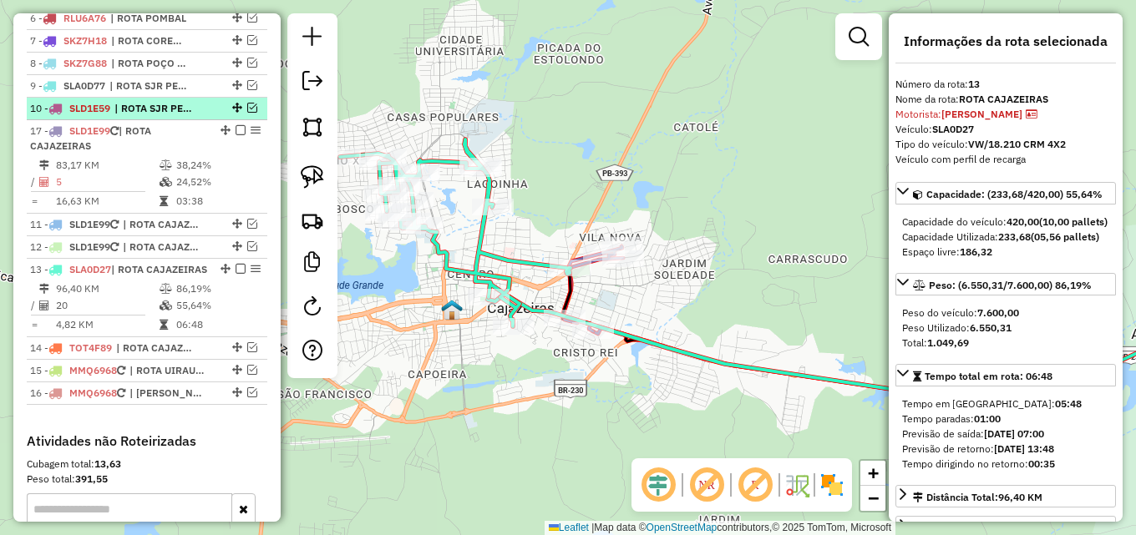
drag, startPoint x: 224, startPoint y: 352, endPoint x: 239, endPoint y: 127, distance: 225.1
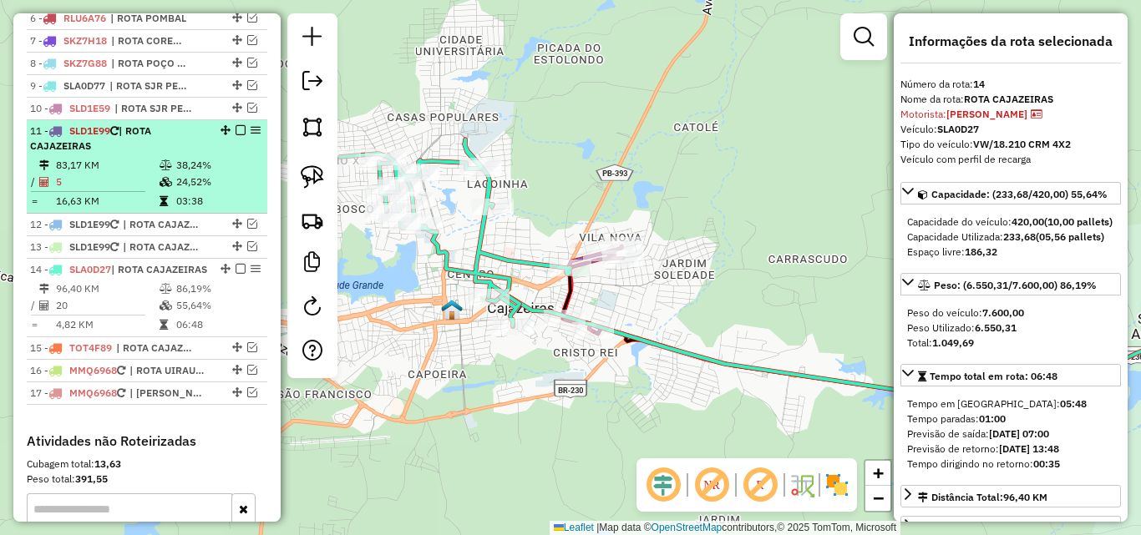
click at [235, 135] on em at bounding box center [240, 130] width 10 height 10
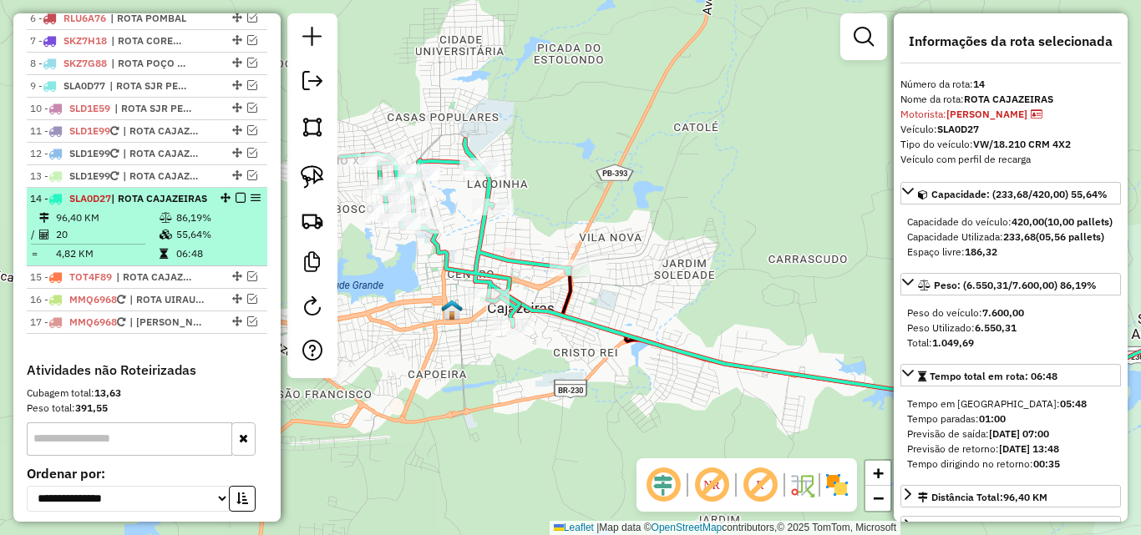
click at [193, 206] on div "14 - SLA0D27 | ROTA CAJAZEIRAS" at bounding box center [118, 198] width 177 height 15
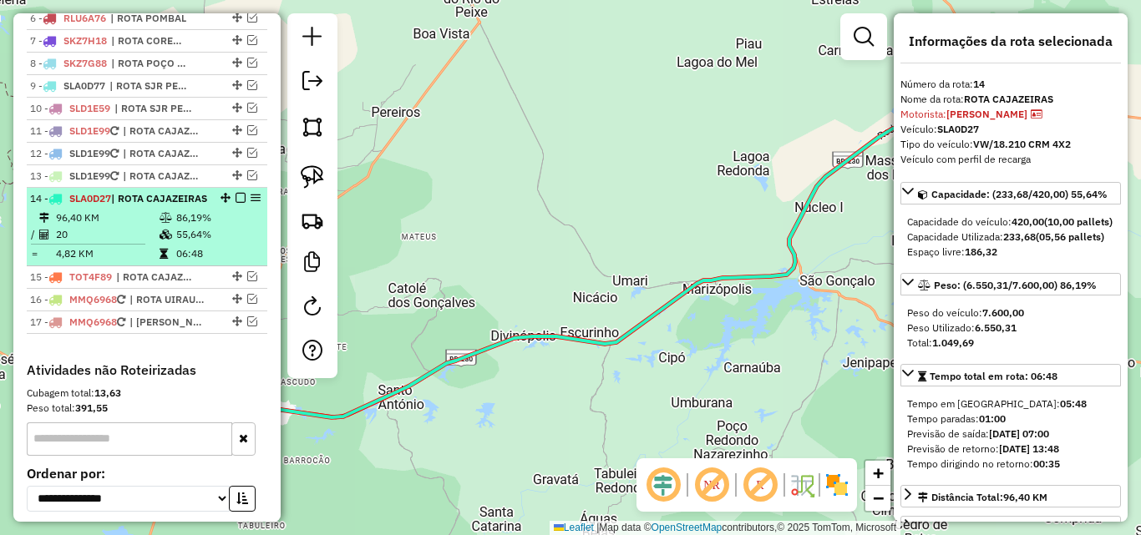
click at [235, 203] on em at bounding box center [240, 198] width 10 height 10
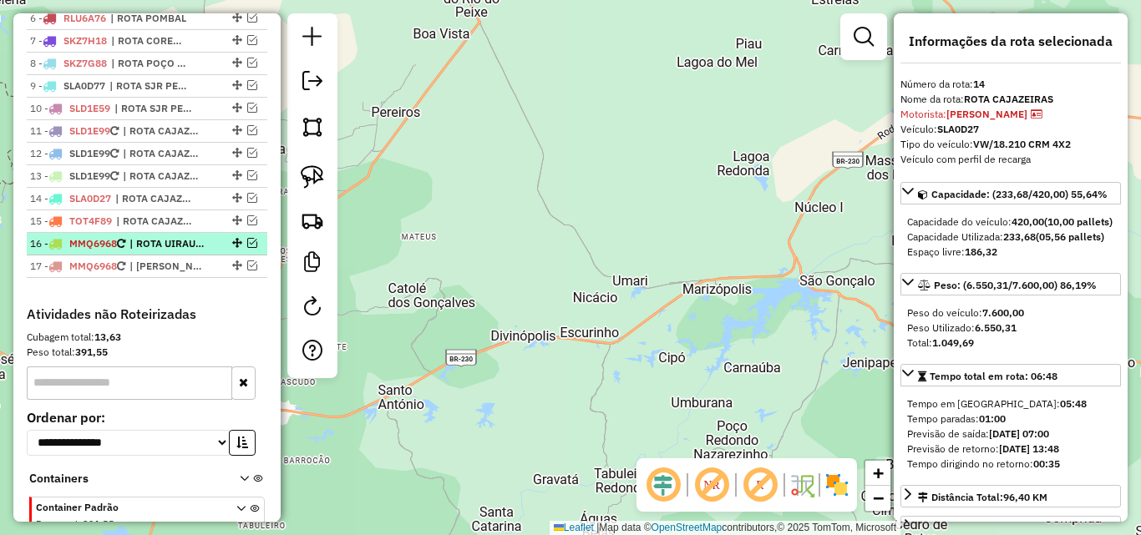
drag, startPoint x: 246, startPoint y: 258, endPoint x: 225, endPoint y: 268, distance: 23.9
click at [247, 248] on em at bounding box center [252, 243] width 10 height 10
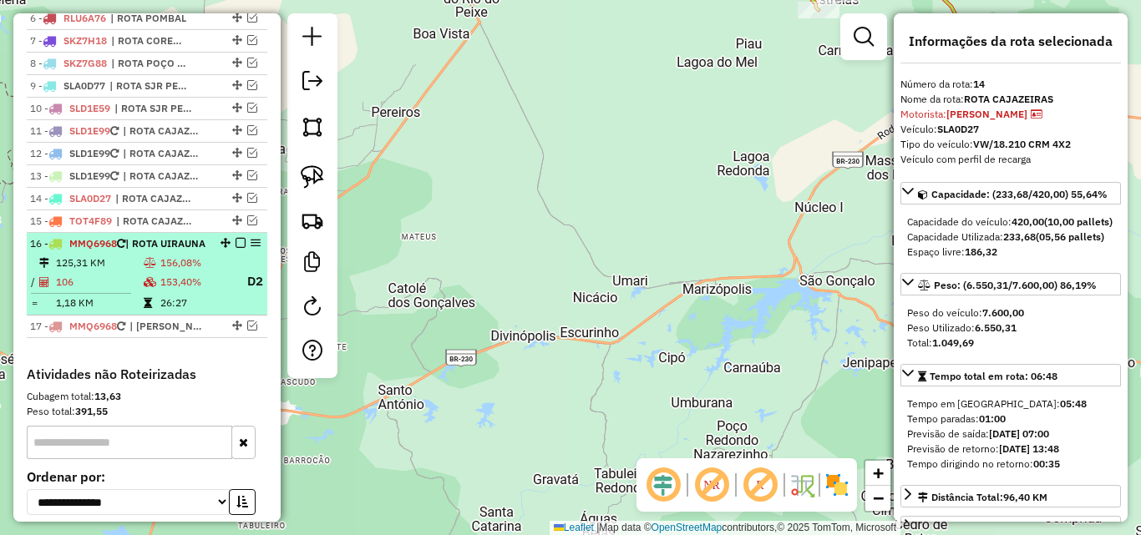
click at [185, 251] on div "16 - MMQ6968 | ROTA UIRAUNA" at bounding box center [118, 243] width 177 height 15
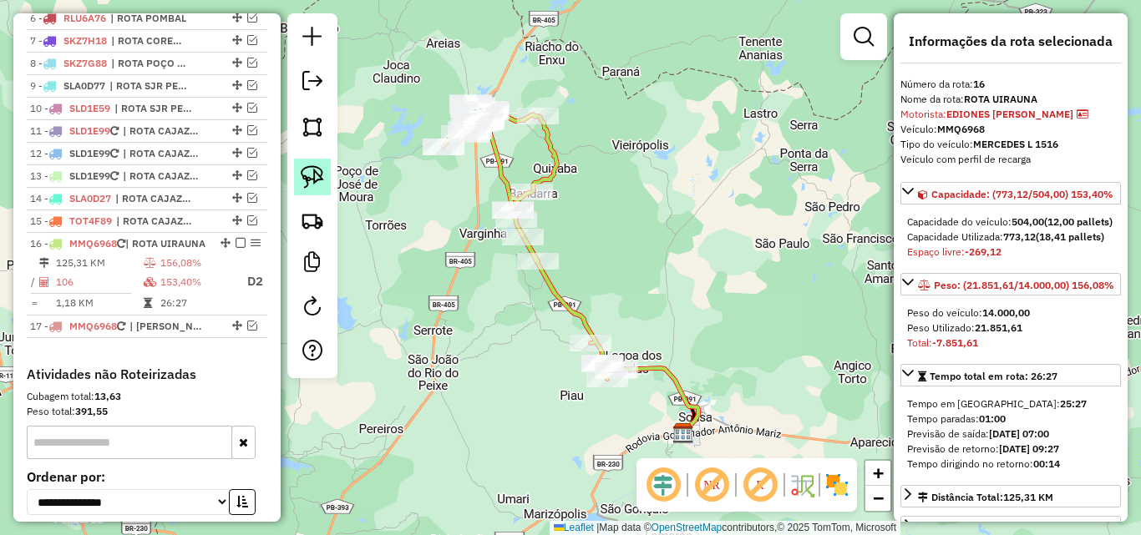
click at [324, 175] on link at bounding box center [312, 177] width 37 height 37
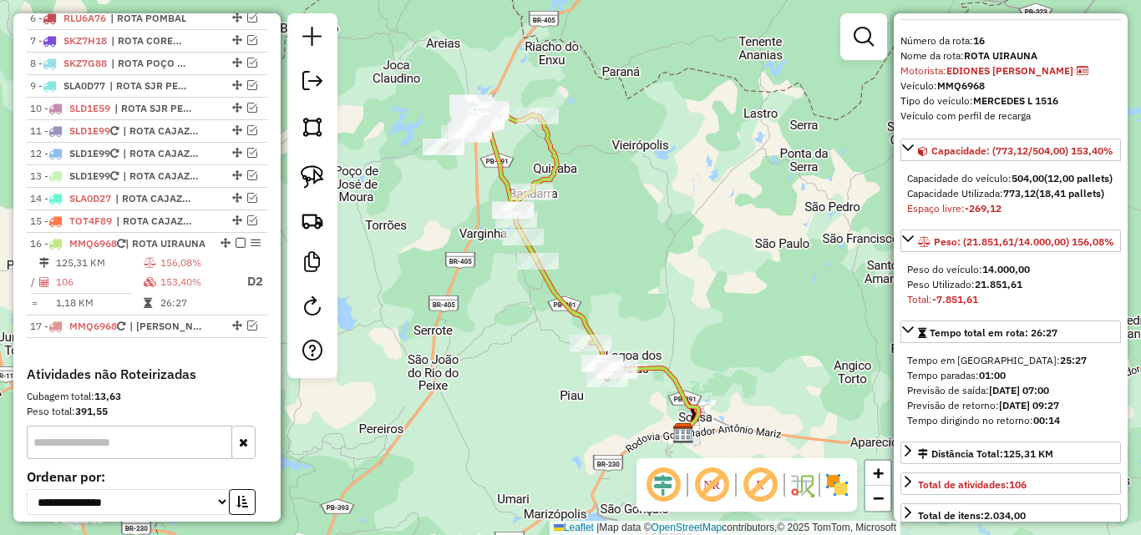
scroll to position [84, 0]
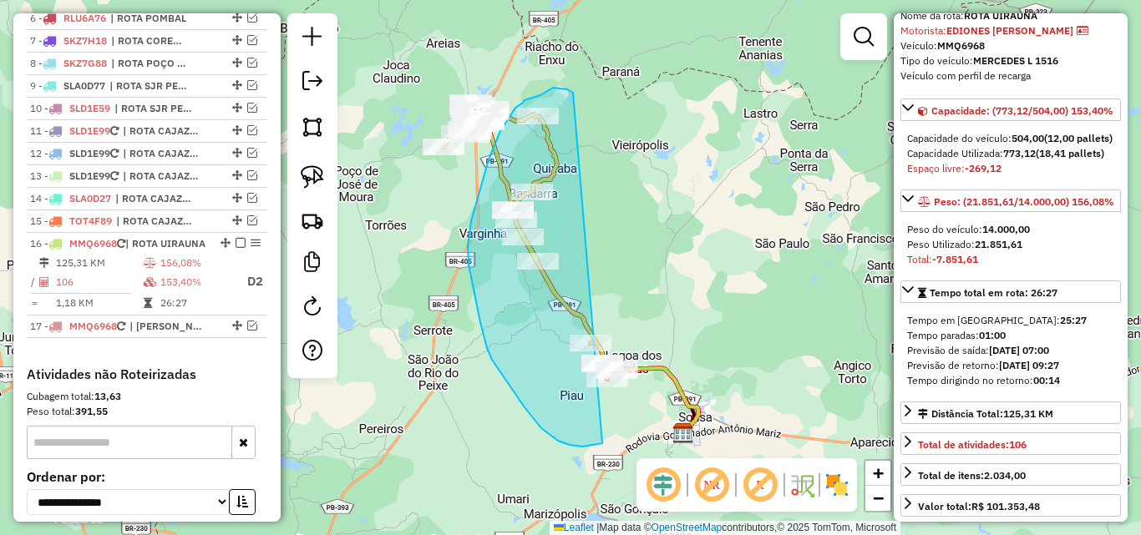
drag, startPoint x: 561, startPoint y: 89, endPoint x: 767, endPoint y: 315, distance: 305.6
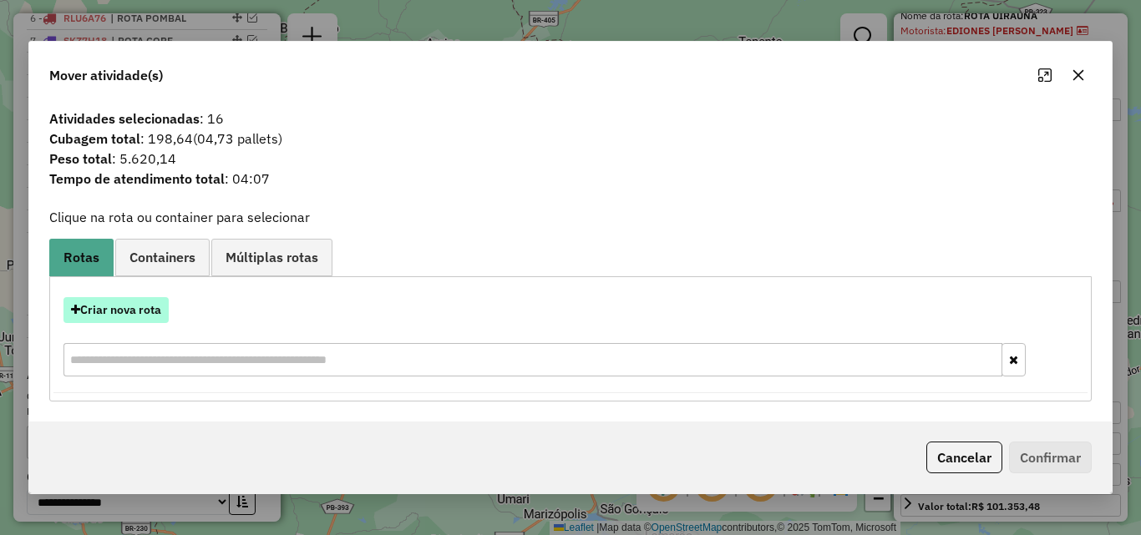
click at [133, 307] on button "Criar nova rota" at bounding box center [115, 310] width 105 height 26
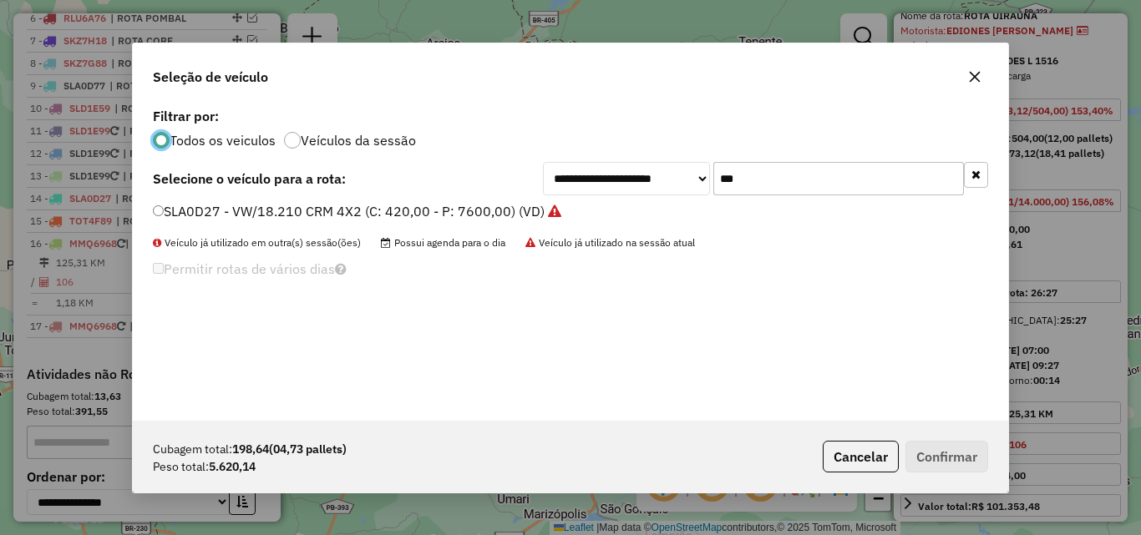
scroll to position [9, 5]
click at [784, 170] on input "***" at bounding box center [838, 178] width 251 height 33
drag, startPoint x: 784, startPoint y: 170, endPoint x: 843, endPoint y: 144, distance: 64.7
click at [799, 165] on input "***" at bounding box center [838, 178] width 251 height 33
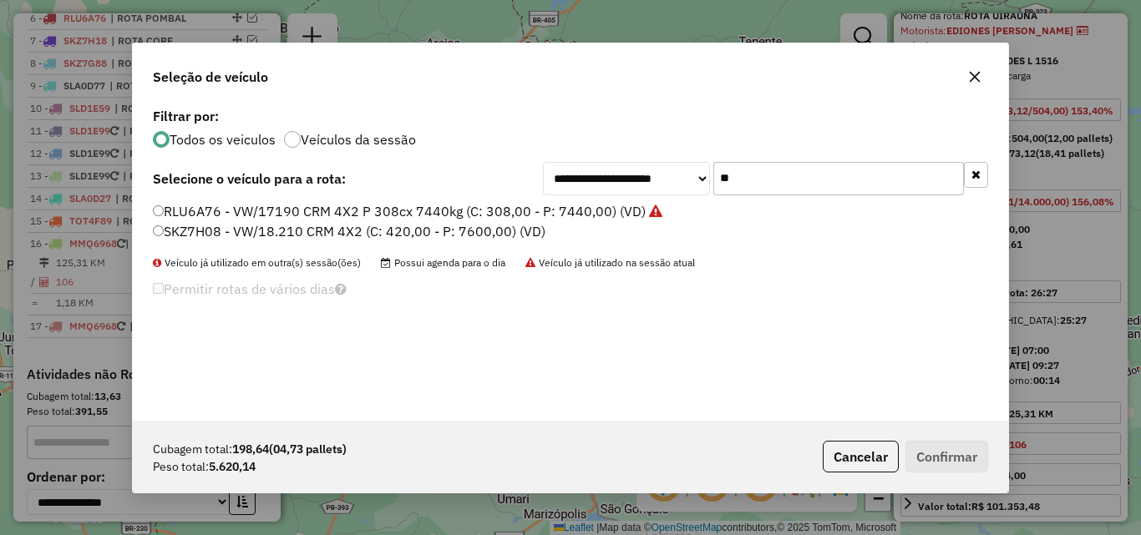
type input "**"
drag, startPoint x: 314, startPoint y: 211, endPoint x: 320, endPoint y: 225, distance: 15.4
click at [315, 213] on label "RLU6A76 - VW/17190 CRM 4X2 P 308cx 7440kg (C: 308,00 - P: 7440,00) (VD)" at bounding box center [407, 211] width 509 height 20
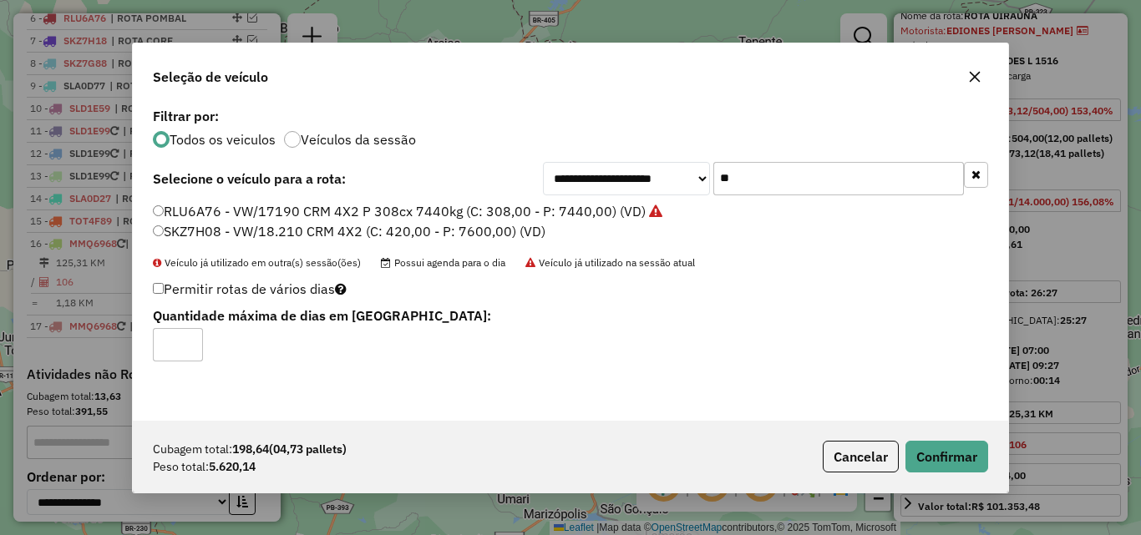
click at [319, 230] on label "SKZ7H08 - VW/18.210 CRM 4X2 (C: 420,00 - P: 7600,00) (VD)" at bounding box center [349, 231] width 392 height 20
click at [948, 443] on button "Confirmar" at bounding box center [946, 457] width 83 height 32
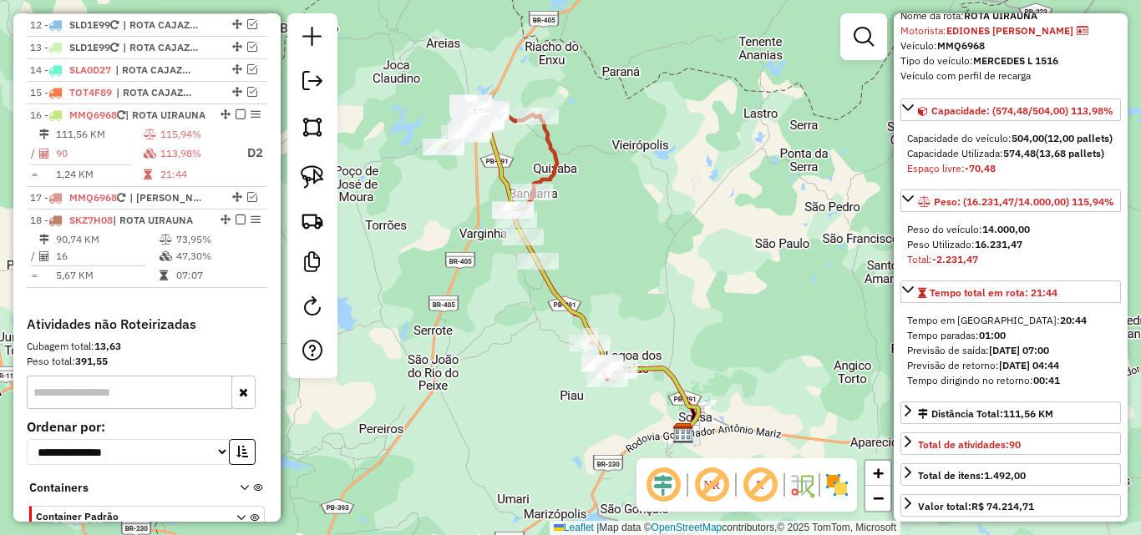
scroll to position [985, 0]
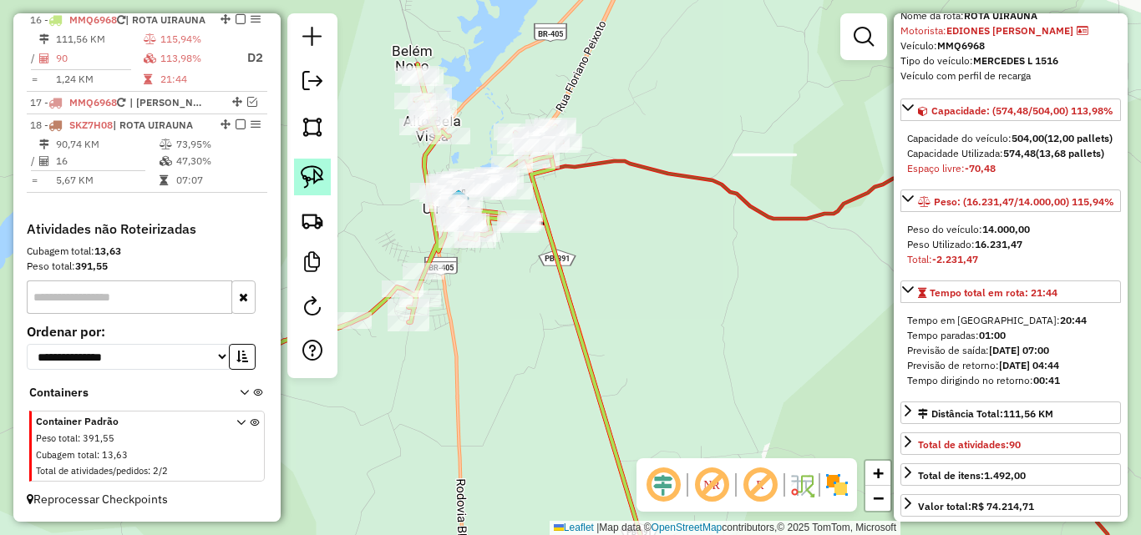
click at [310, 172] on img at bounding box center [312, 176] width 23 height 23
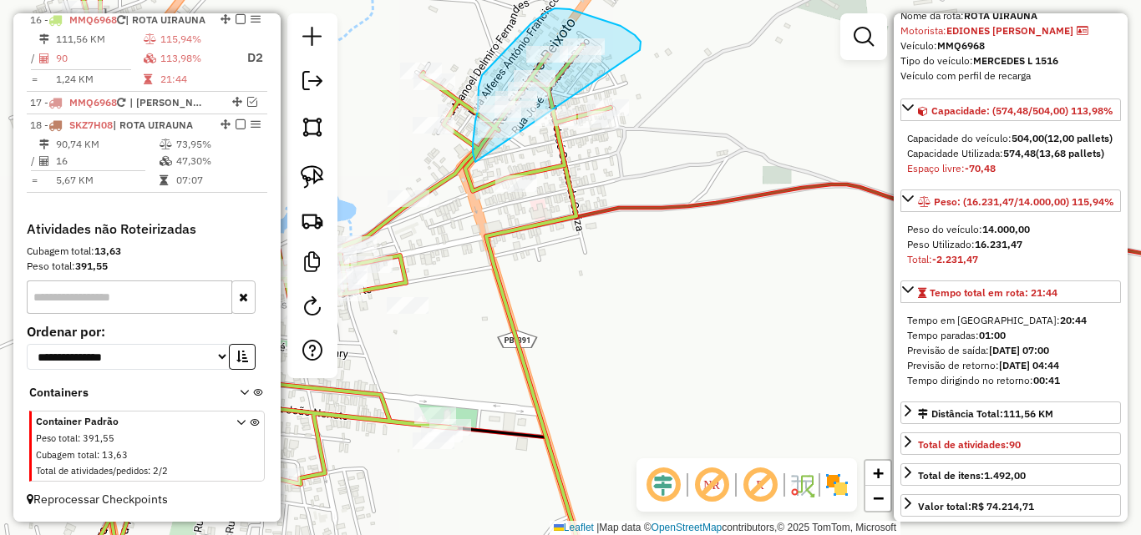
drag, startPoint x: 631, startPoint y: 33, endPoint x: 686, endPoint y: 240, distance: 214.3
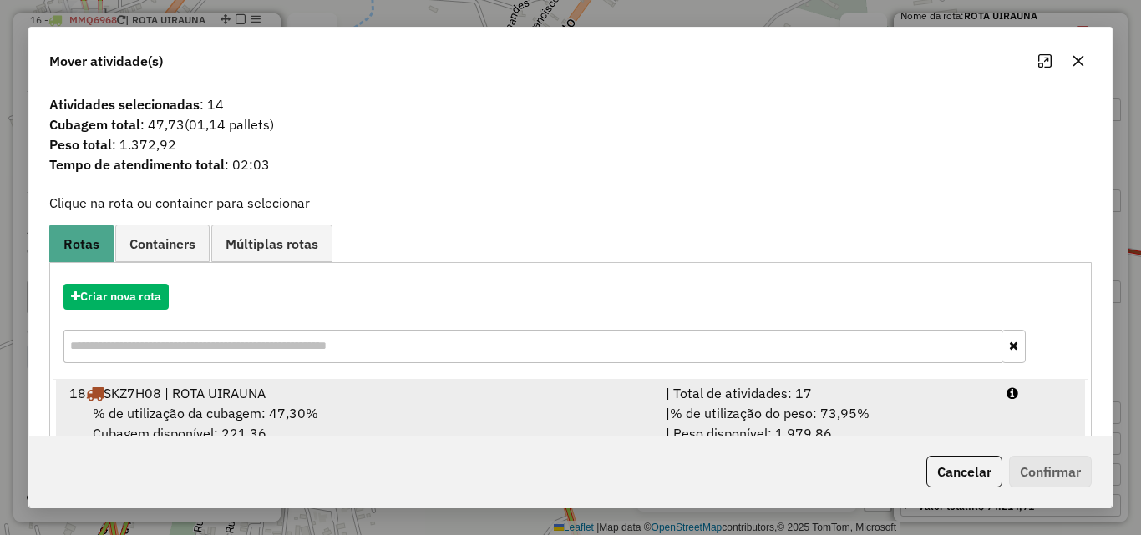
drag, startPoint x: 914, startPoint y: 402, endPoint x: 945, endPoint y: 424, distance: 37.8
click at [915, 403] on div "| % de utilização do peso: 73,95% | Peso disponível: 1.979,86" at bounding box center [826, 423] width 341 height 40
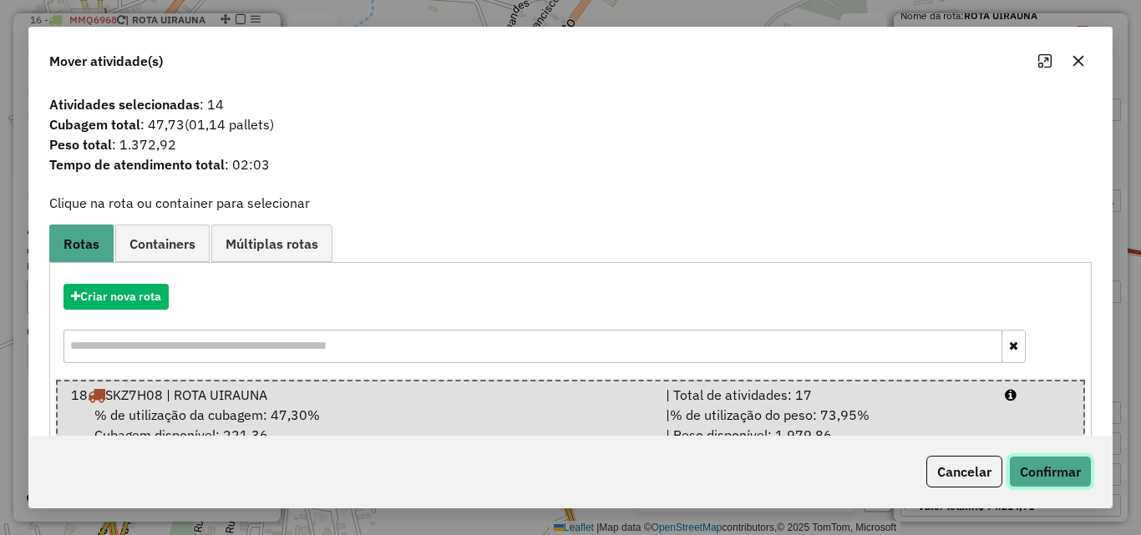
click at [1061, 478] on button "Confirmar" at bounding box center [1050, 472] width 83 height 32
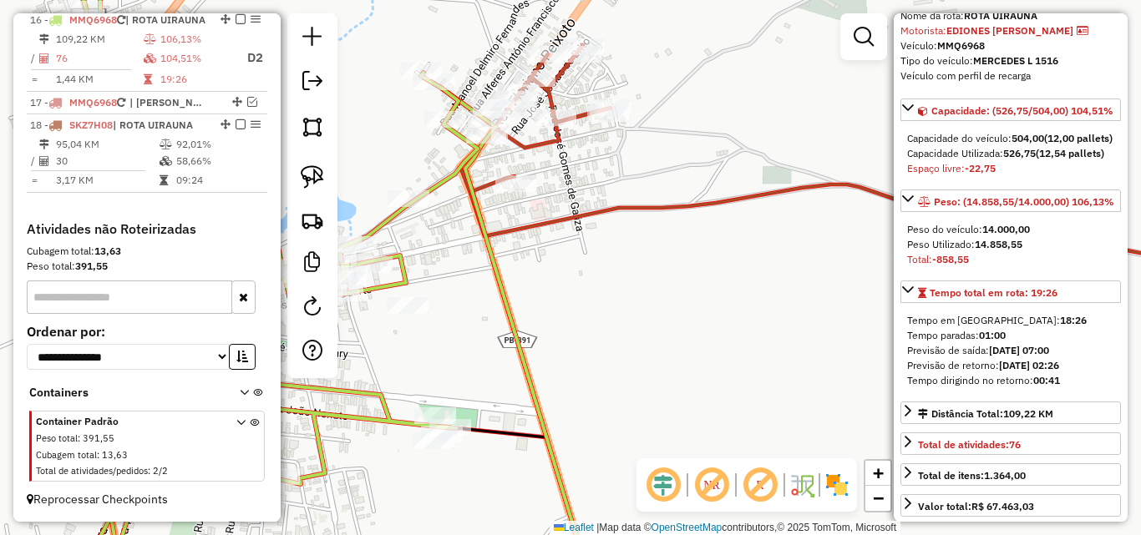
click at [538, 147] on icon at bounding box center [857, 317] width 794 height 544
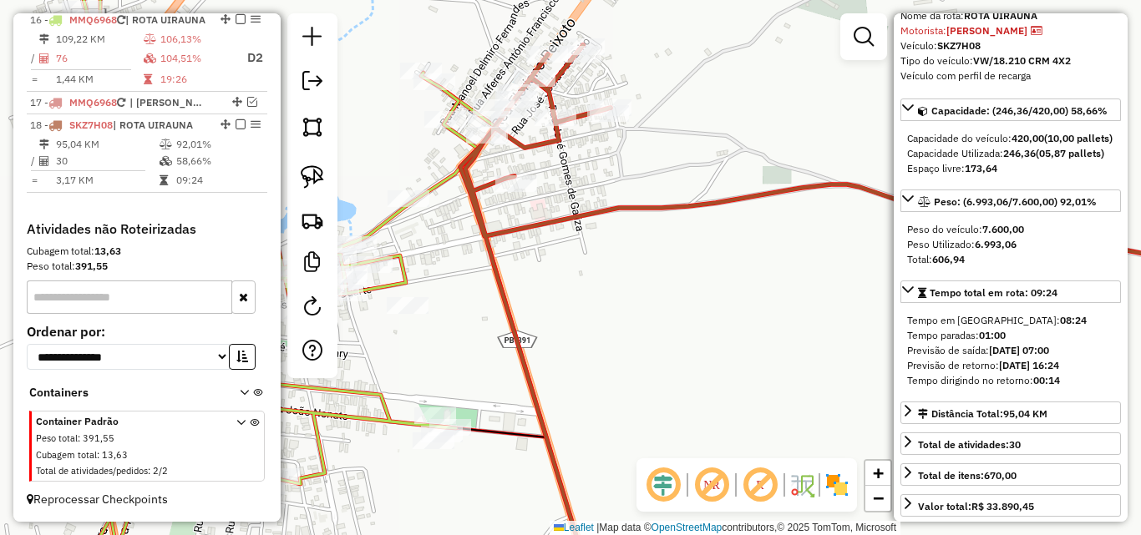
scroll to position [1004, 0]
click at [438, 187] on icon at bounding box center [260, 268] width 433 height 642
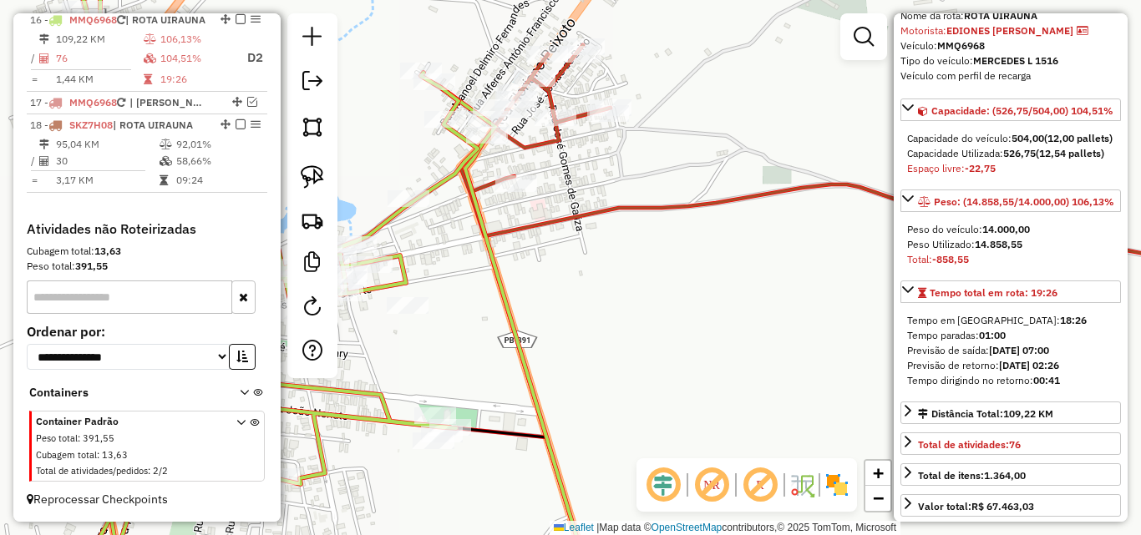
scroll to position [985, 0]
drag, startPoint x: 556, startPoint y: 143, endPoint x: 533, endPoint y: 149, distance: 24.1
click at [556, 144] on icon at bounding box center [857, 317] width 794 height 544
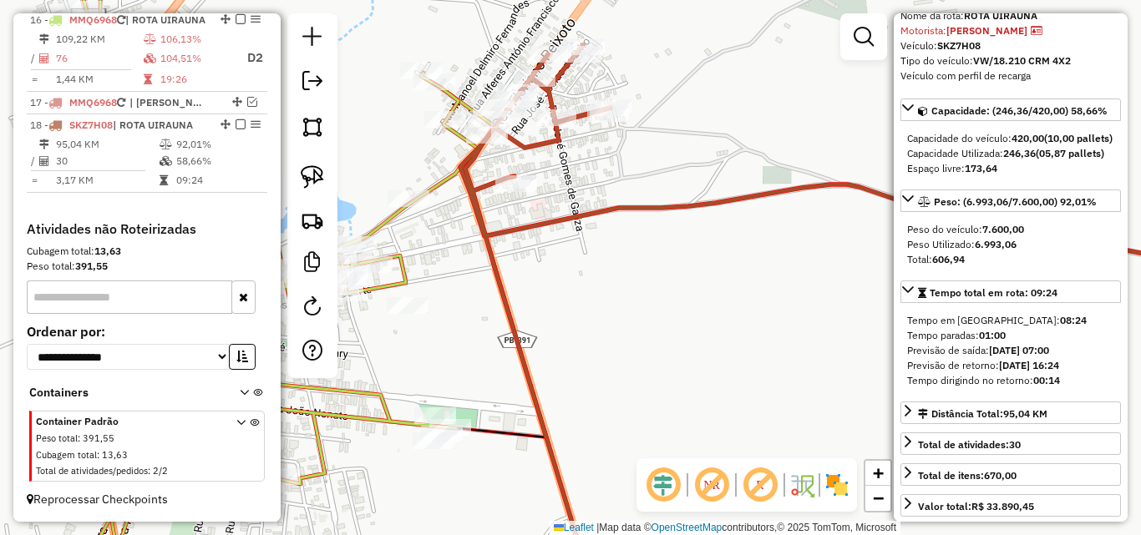
scroll to position [1004, 0]
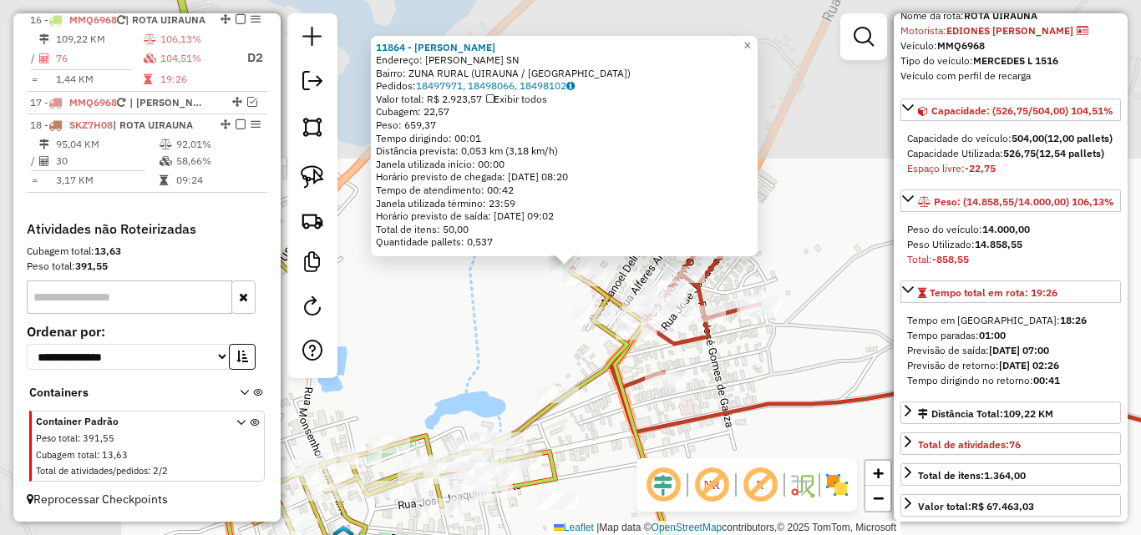
click at [453, 259] on div "11864 - BALNEARIO MANGUEIRAS Endereço: ANTONIO MAGALHAES SN Bairro: ZUNA RURAL …" at bounding box center [570, 267] width 1141 height 535
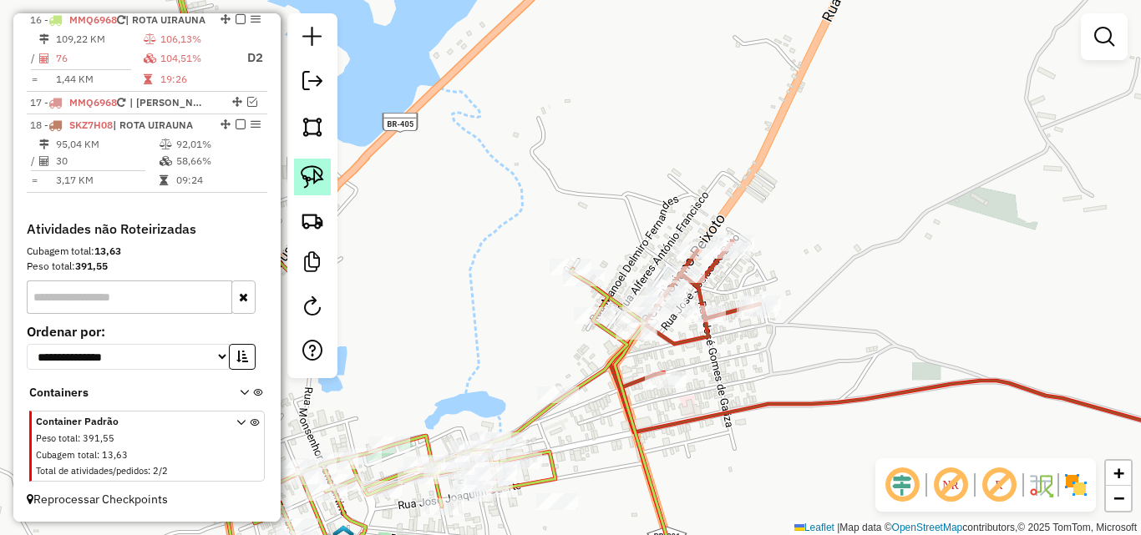
scroll to position [985, 0]
click at [311, 171] on img at bounding box center [312, 176] width 23 height 23
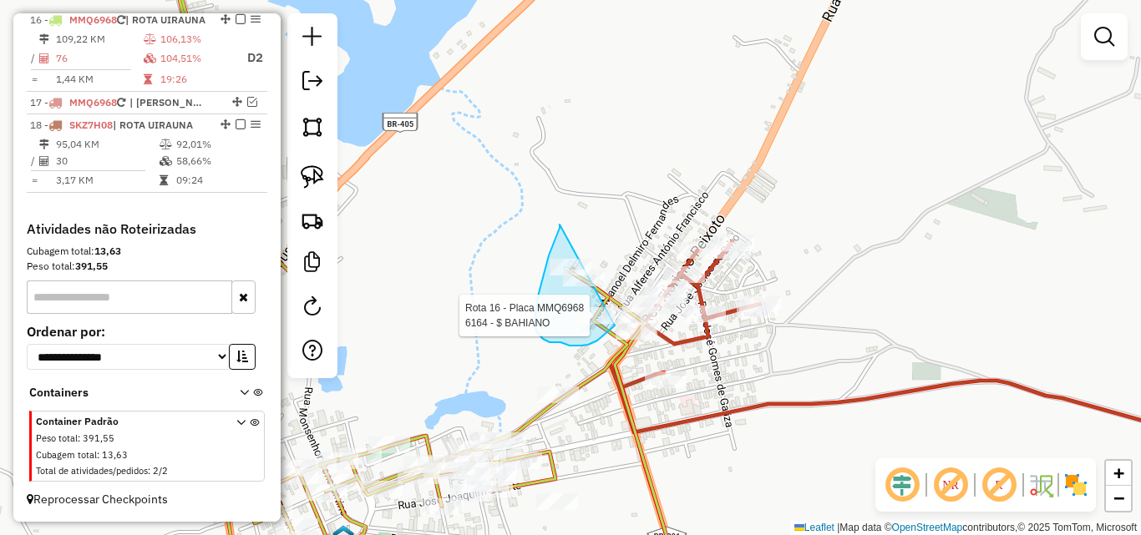
drag, startPoint x: 559, startPoint y: 228, endPoint x: 642, endPoint y: 178, distance: 96.7
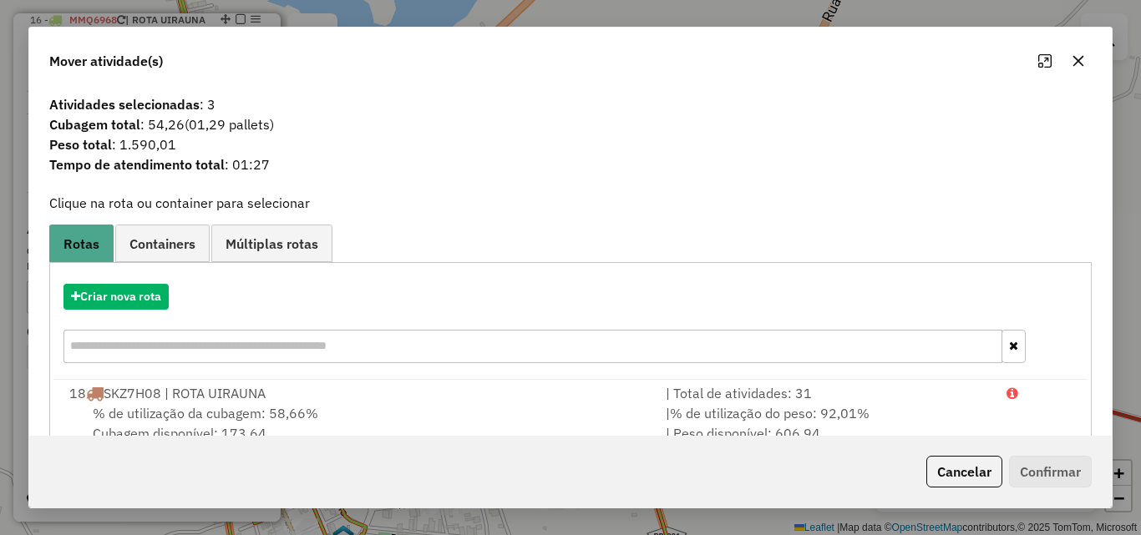
click at [994, 481] on button "Cancelar" at bounding box center [964, 472] width 76 height 32
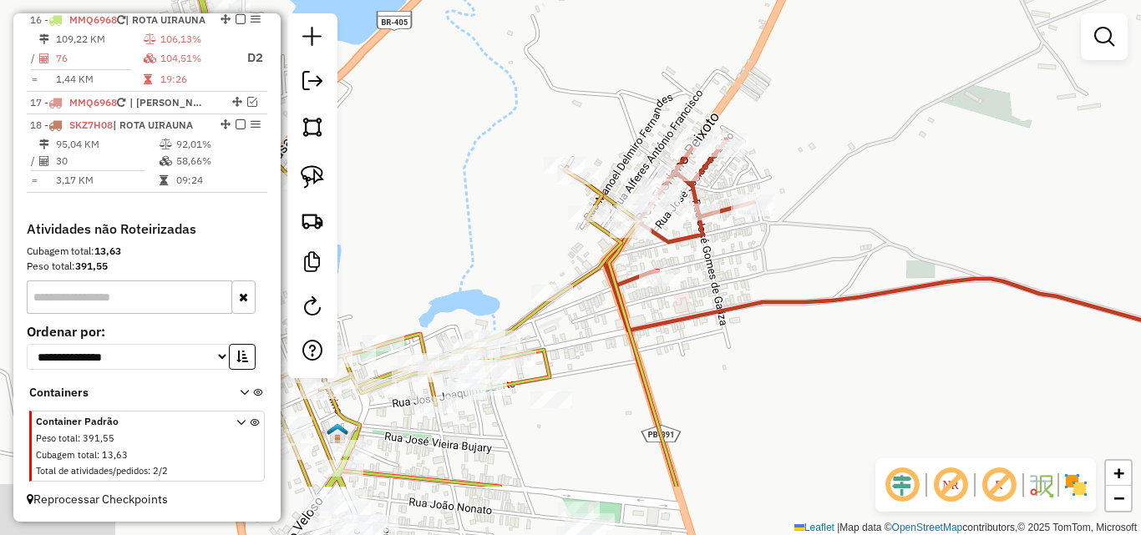
drag, startPoint x: 595, startPoint y: 396, endPoint x: 580, endPoint y: 322, distance: 75.0
click at [591, 311] on div "Janela de atendimento Grade de atendimento Capacidade Transportadoras Veículos …" at bounding box center [570, 267] width 1141 height 535
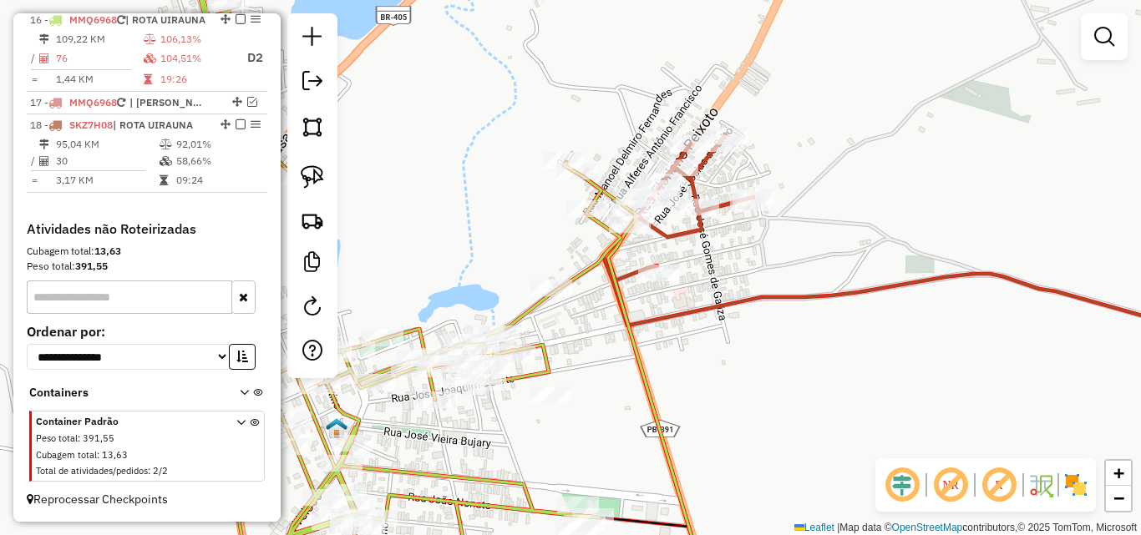
drag, startPoint x: 644, startPoint y: 497, endPoint x: 625, endPoint y: 397, distance: 102.0
click at [625, 395] on div "Janela de atendimento Grade de atendimento Capacidade Transportadoras Veículos …" at bounding box center [570, 267] width 1141 height 535
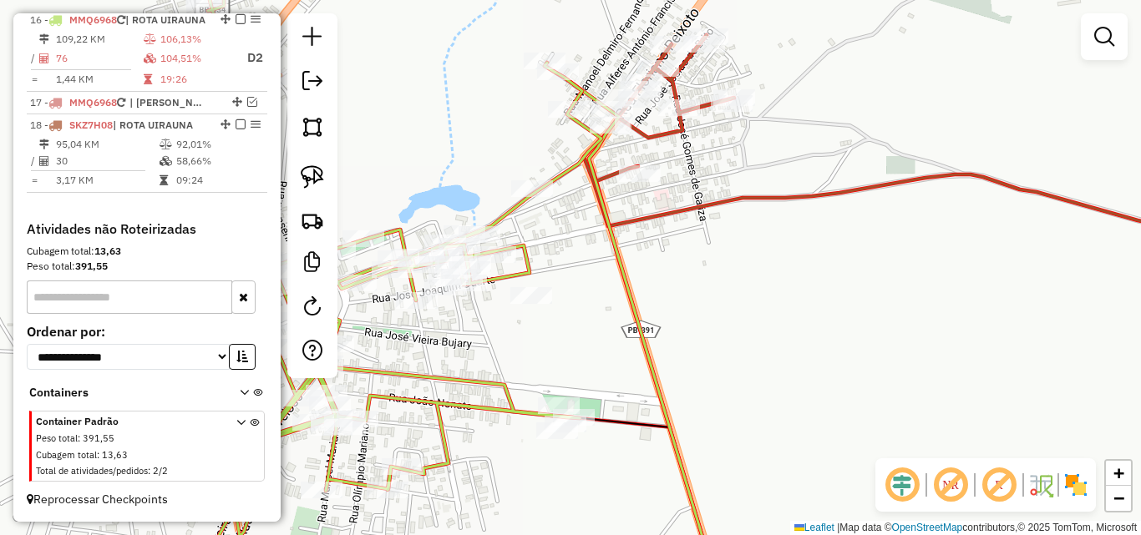
click at [627, 399] on div "Janela de atendimento Grade de atendimento Capacidade Transportadoras Veículos …" at bounding box center [570, 267] width 1141 height 535
drag, startPoint x: 296, startPoint y: 169, endPoint x: 489, endPoint y: 281, distance: 224.1
click at [295, 169] on link at bounding box center [312, 177] width 37 height 37
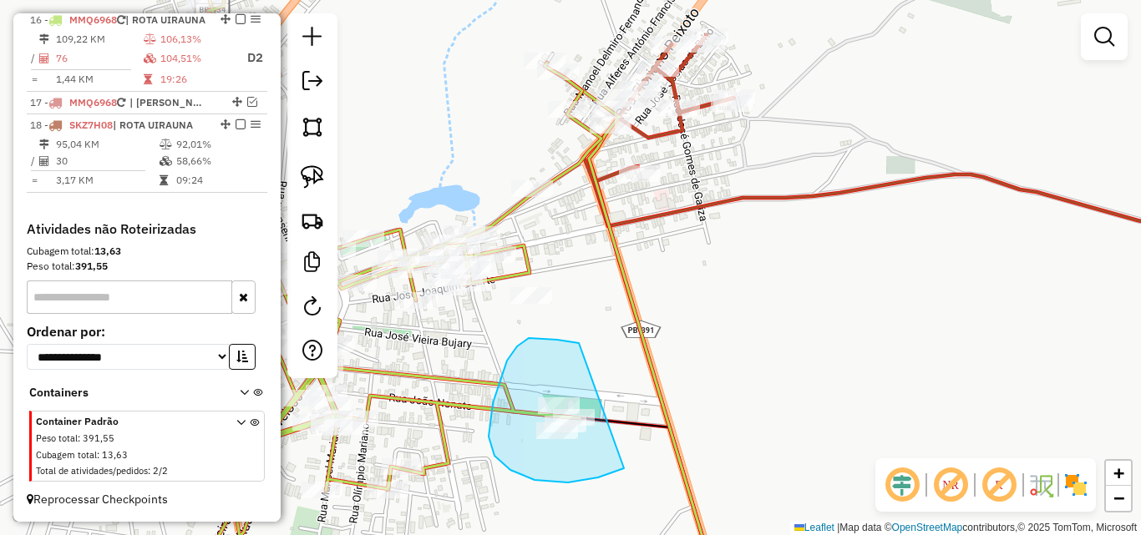
drag, startPoint x: 529, startPoint y: 338, endPoint x: 673, endPoint y: 410, distance: 161.3
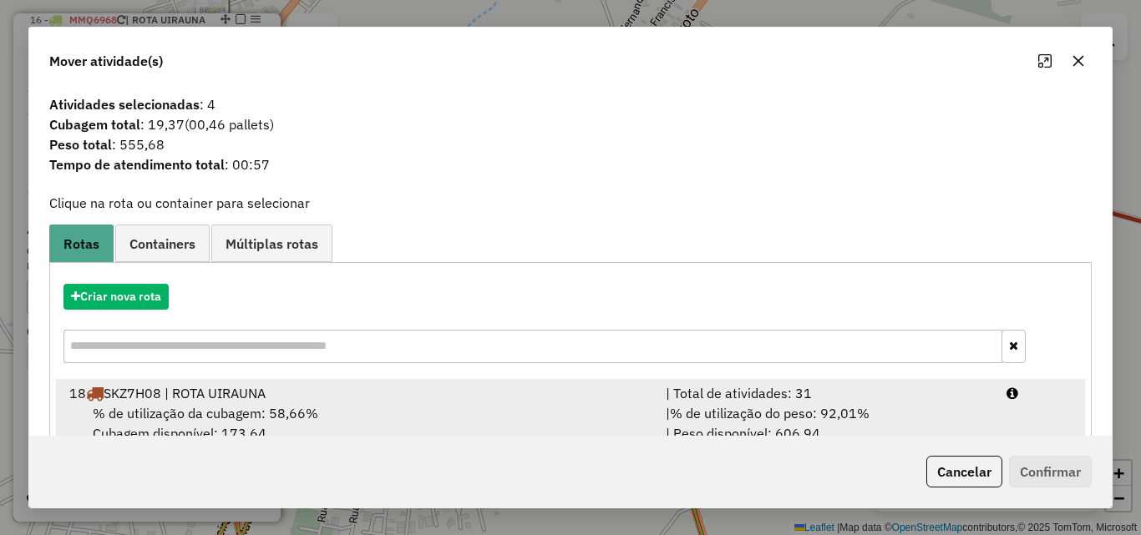
drag, startPoint x: 941, startPoint y: 412, endPoint x: 1024, endPoint y: 483, distance: 109.0
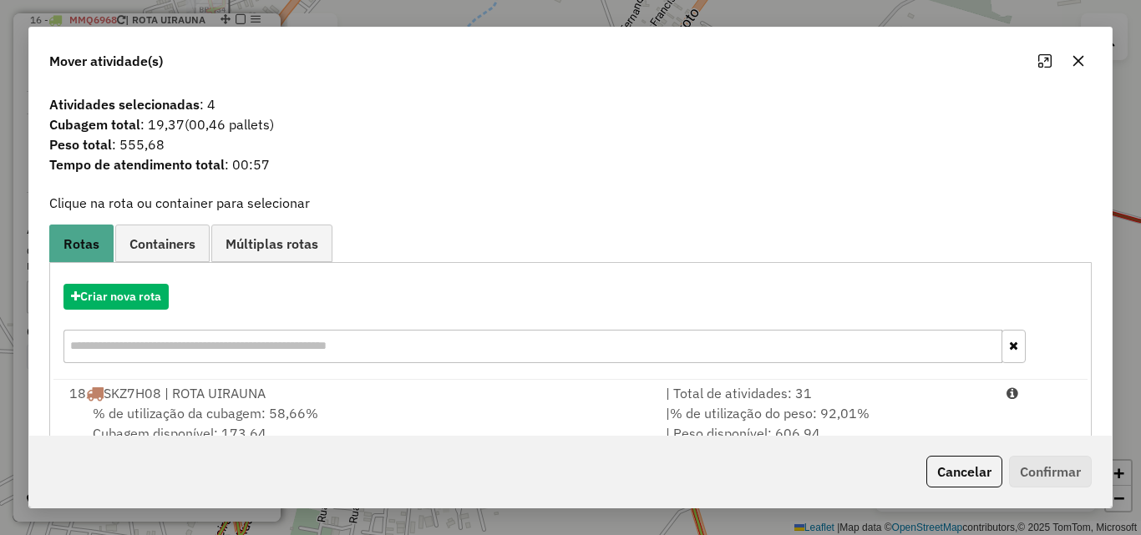
click at [941, 411] on div "| % de utilização do peso: 92,01% | Peso disponível: 606,94" at bounding box center [826, 423] width 341 height 40
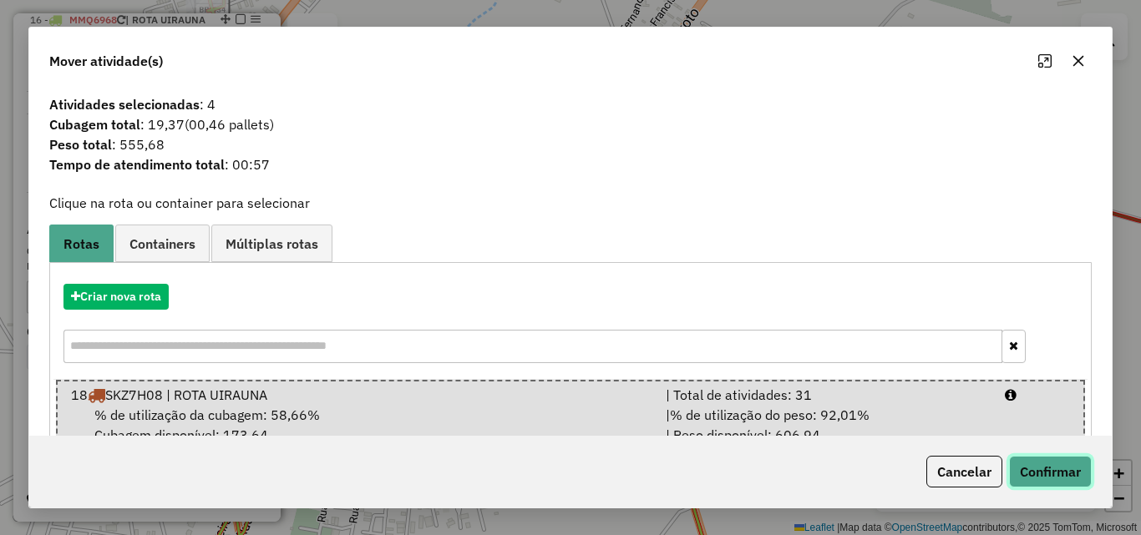
click at [1036, 476] on button "Confirmar" at bounding box center [1050, 472] width 83 height 32
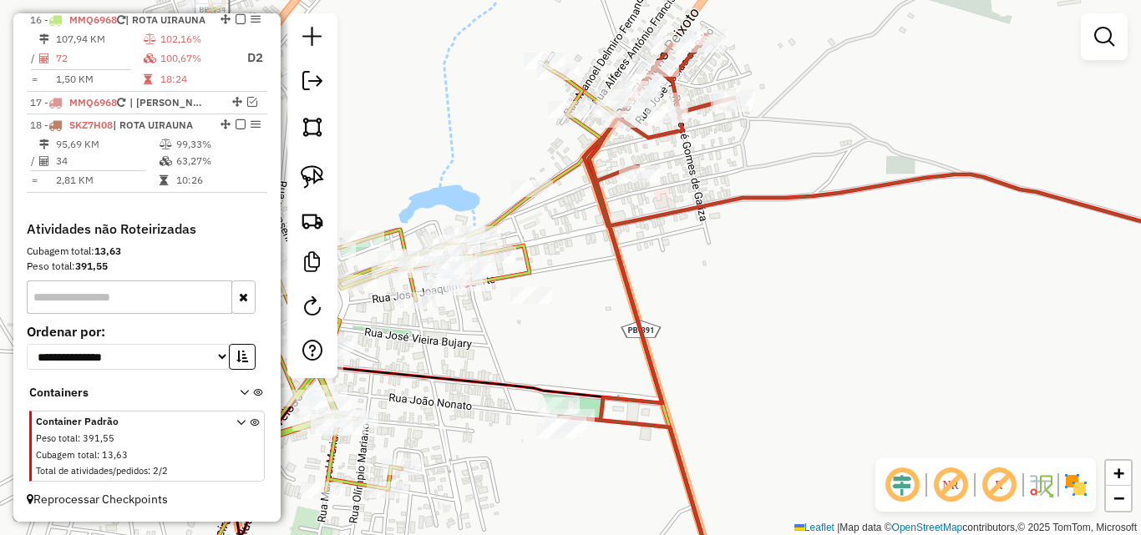
click at [615, 256] on icon at bounding box center [907, 312] width 696 height 554
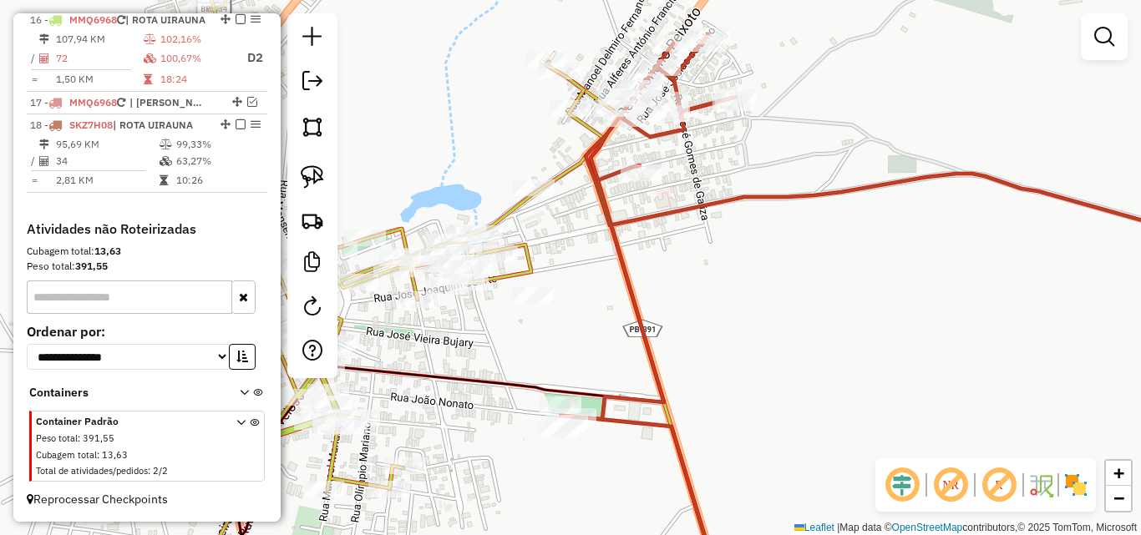
click at [620, 256] on icon at bounding box center [907, 311] width 694 height 554
select select "*********"
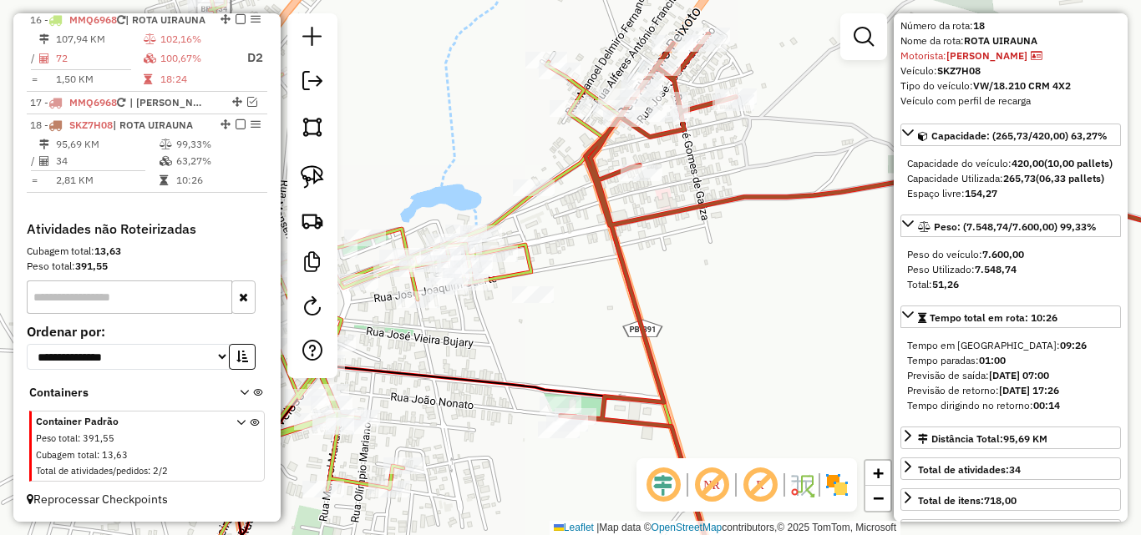
scroll to position [84, 0]
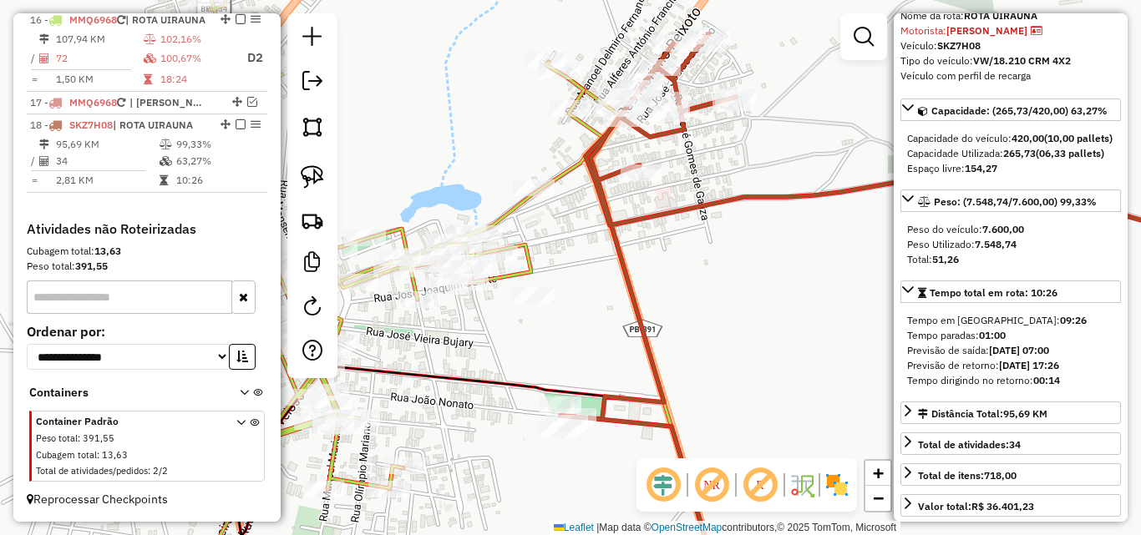
click at [529, 247] on icon at bounding box center [386, 268] width 433 height 642
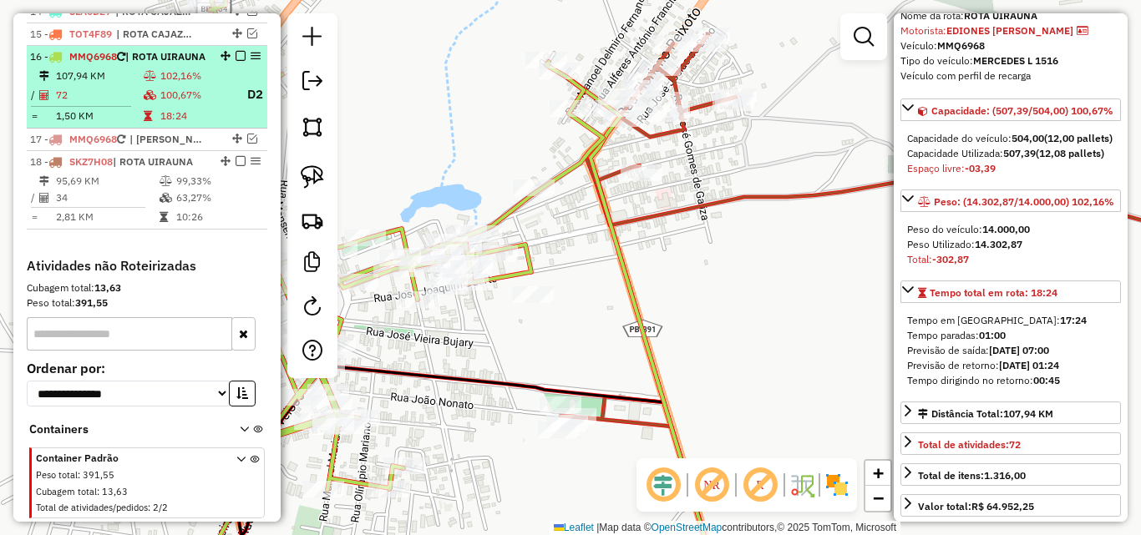
scroll to position [901, 0]
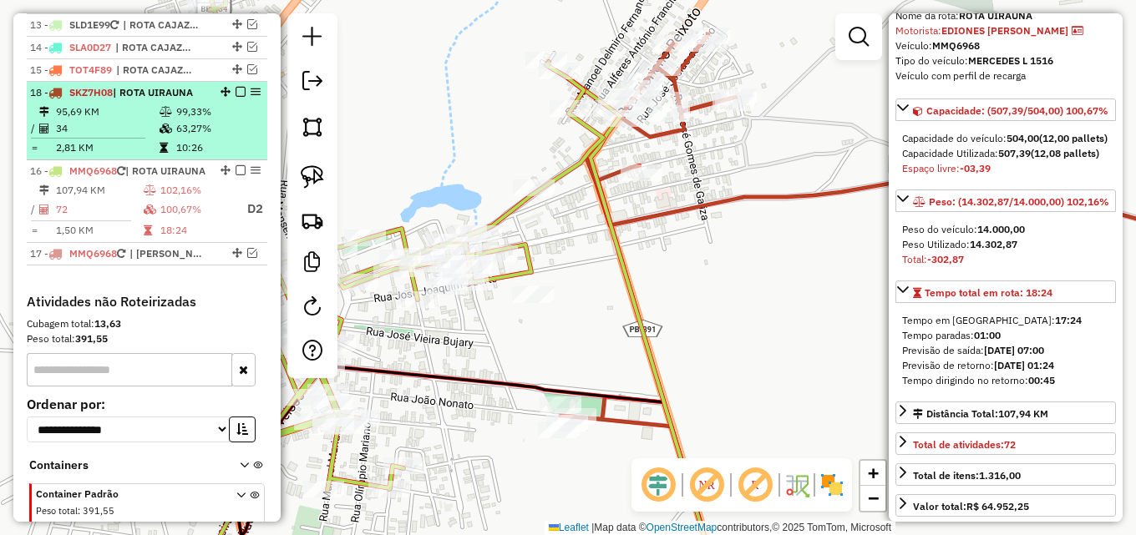
drag, startPoint x: 222, startPoint y: 225, endPoint x: 217, endPoint y: 121, distance: 104.5
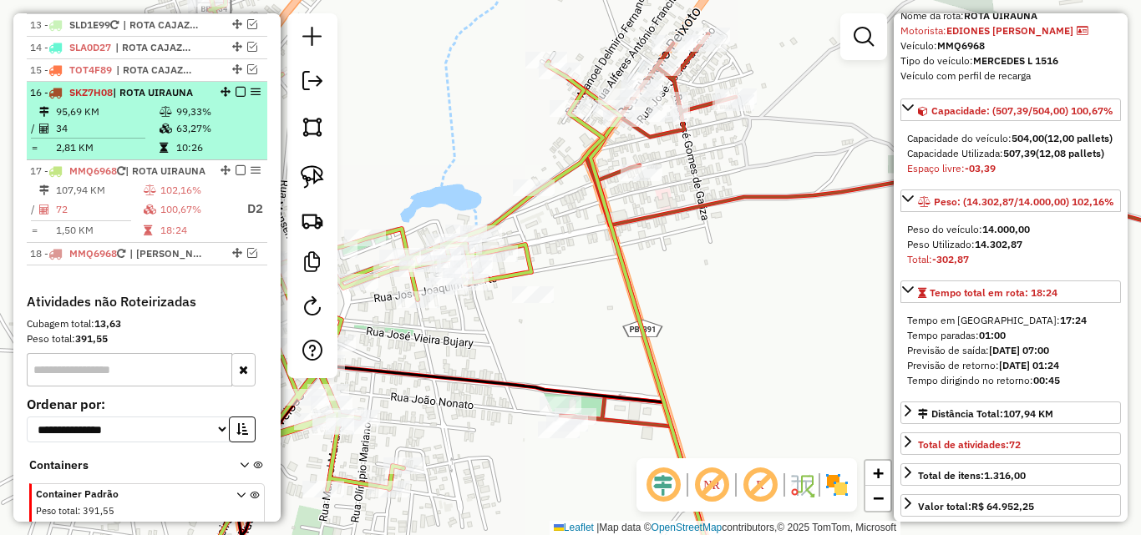
click at [235, 97] on em at bounding box center [240, 92] width 10 height 10
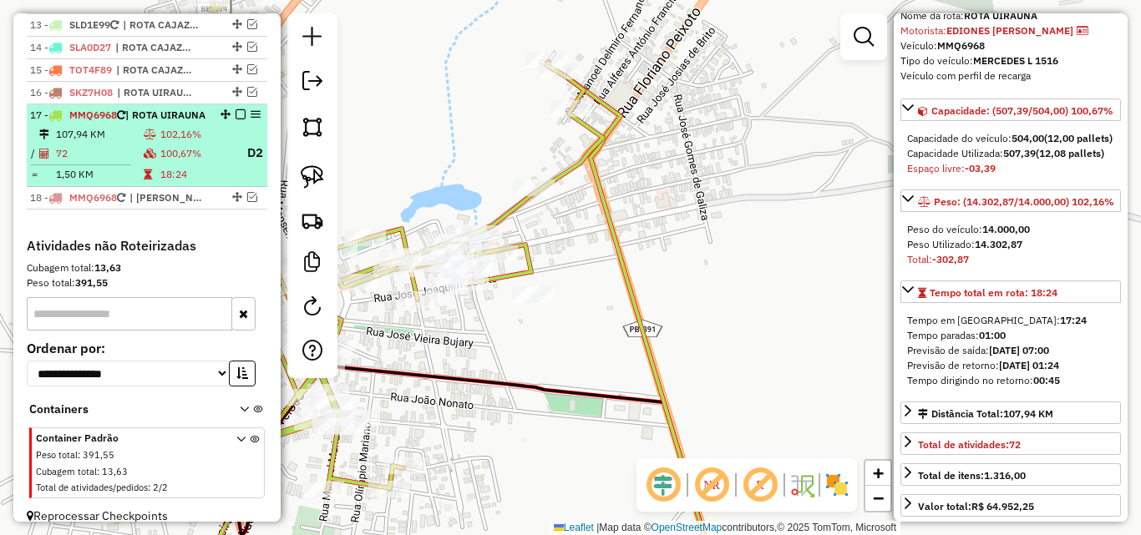
click at [212, 123] on div "17 - MMQ6968 | ROTA UIRAUNA" at bounding box center [147, 115] width 234 height 15
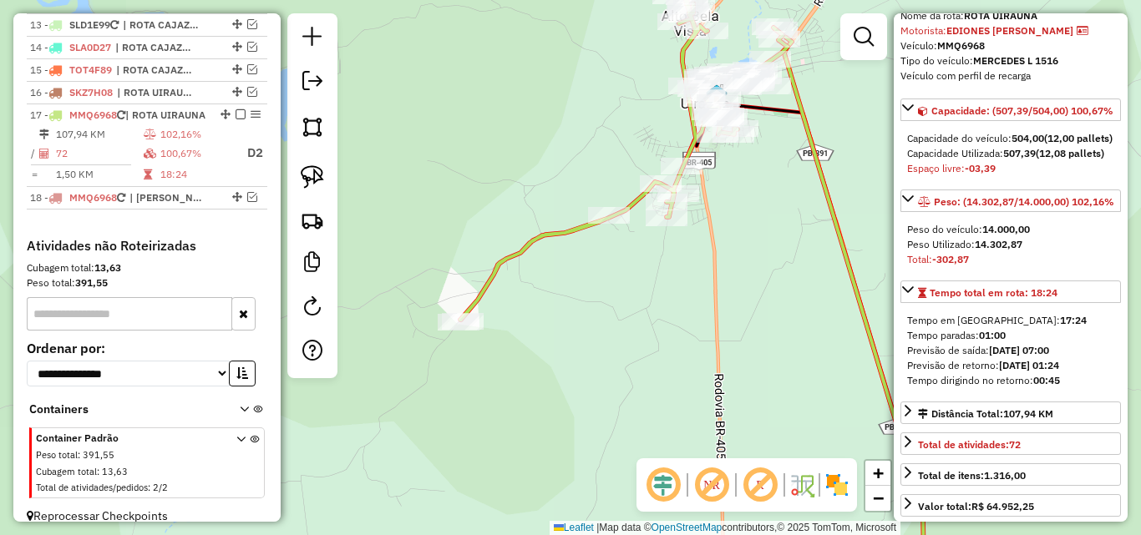
click at [753, 264] on div "Janela de atendimento Grade de atendimento Capacidade Transportadoras Veículos …" at bounding box center [570, 267] width 1141 height 535
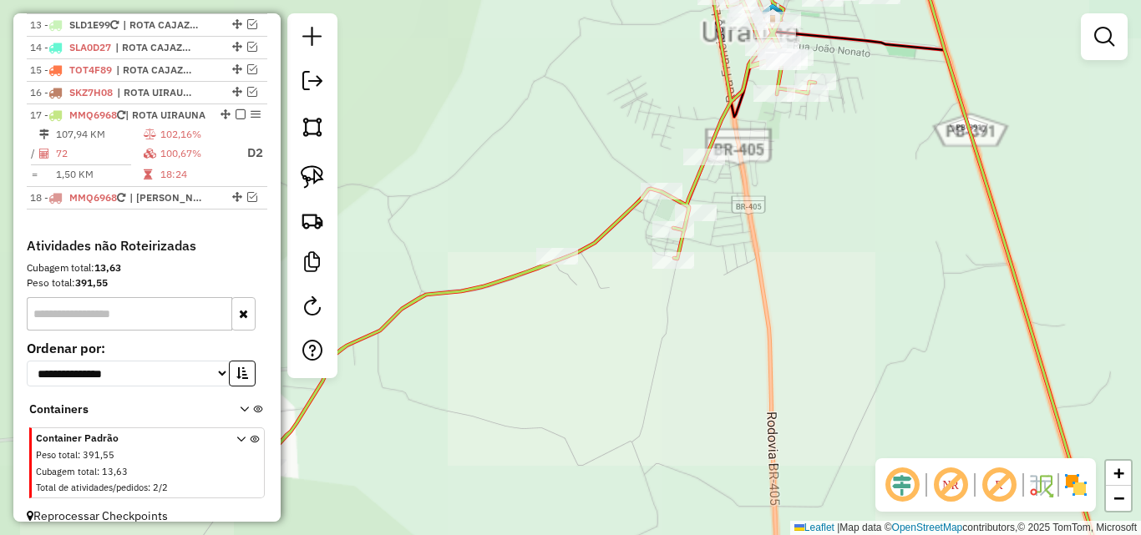
click at [580, 171] on div "Janela de atendimento Grade de atendimento Capacidade Transportadoras Veículos …" at bounding box center [570, 267] width 1141 height 535
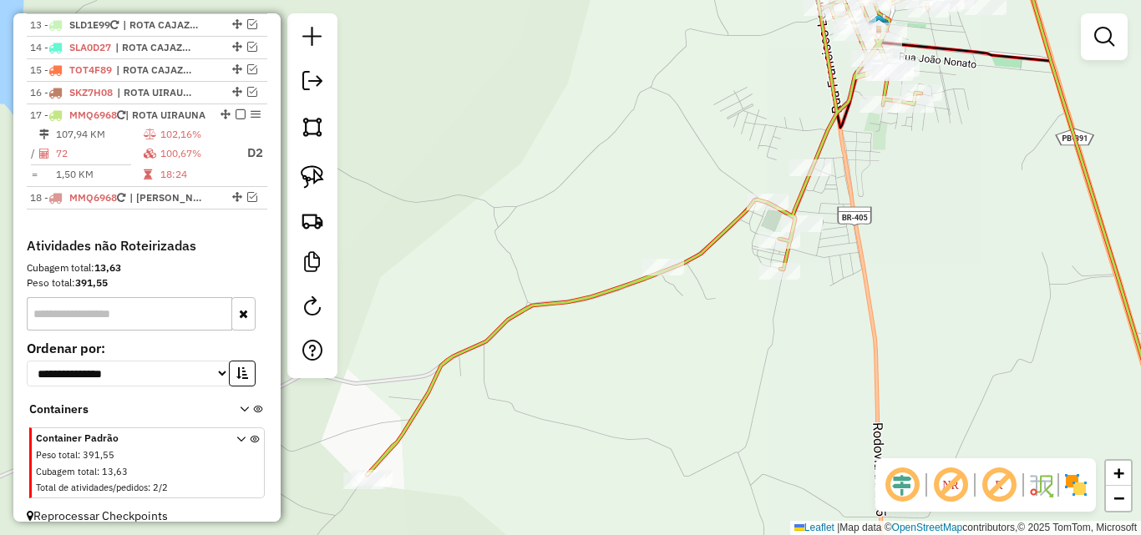
drag, startPoint x: 557, startPoint y: 172, endPoint x: 661, endPoint y: 185, distance: 105.2
click at [661, 185] on div "Janela de atendimento Grade de atendimento Capacidade Transportadoras Veículos …" at bounding box center [570, 267] width 1141 height 535
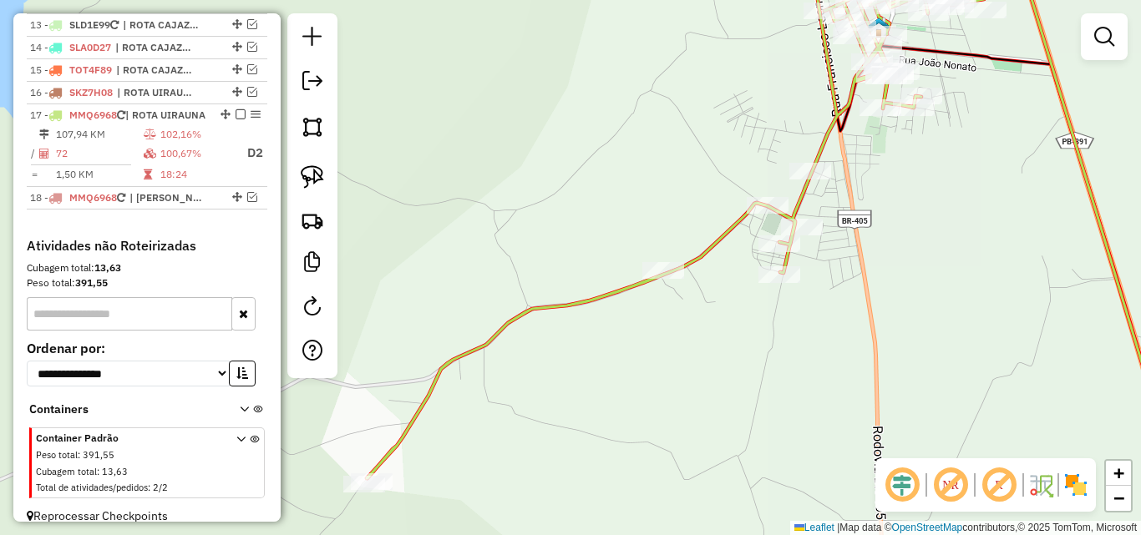
click at [661, 185] on div "Janela de atendimento Grade de atendimento Capacidade Transportadoras Veículos …" at bounding box center [570, 267] width 1141 height 535
drag, startPoint x: 319, startPoint y: 169, endPoint x: 337, endPoint y: 184, distance: 23.7
click at [319, 170] on img at bounding box center [312, 176] width 23 height 23
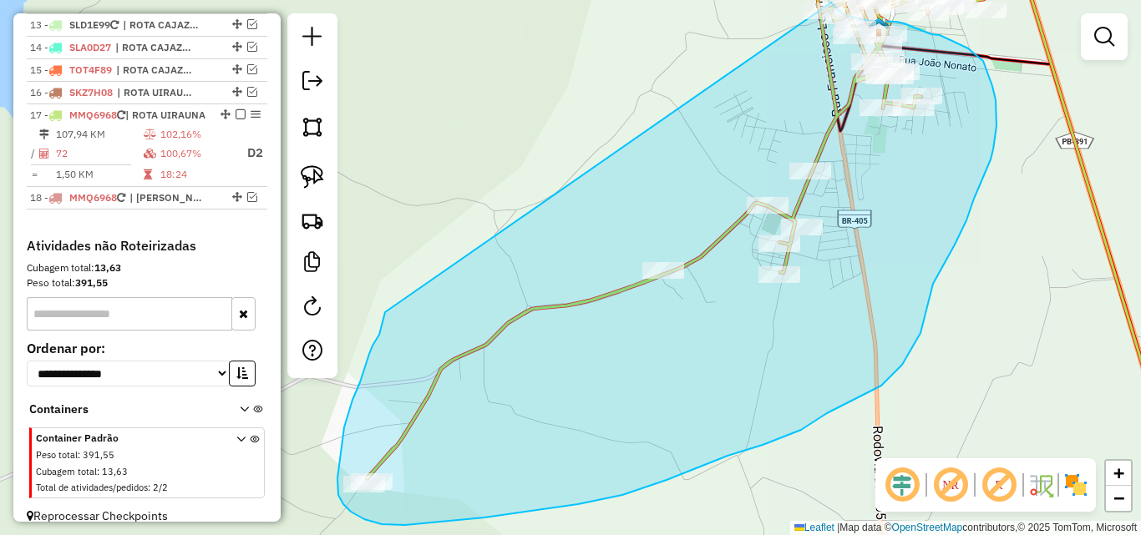
drag, startPoint x: 385, startPoint y: 312, endPoint x: 792, endPoint y: 2, distance: 511.7
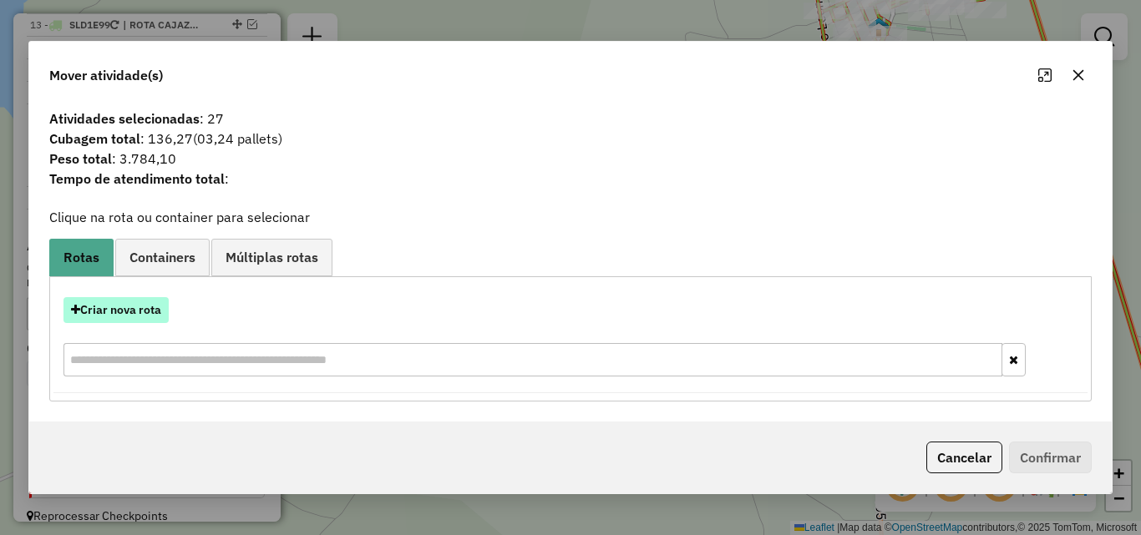
click at [149, 307] on button "Criar nova rota" at bounding box center [115, 310] width 105 height 26
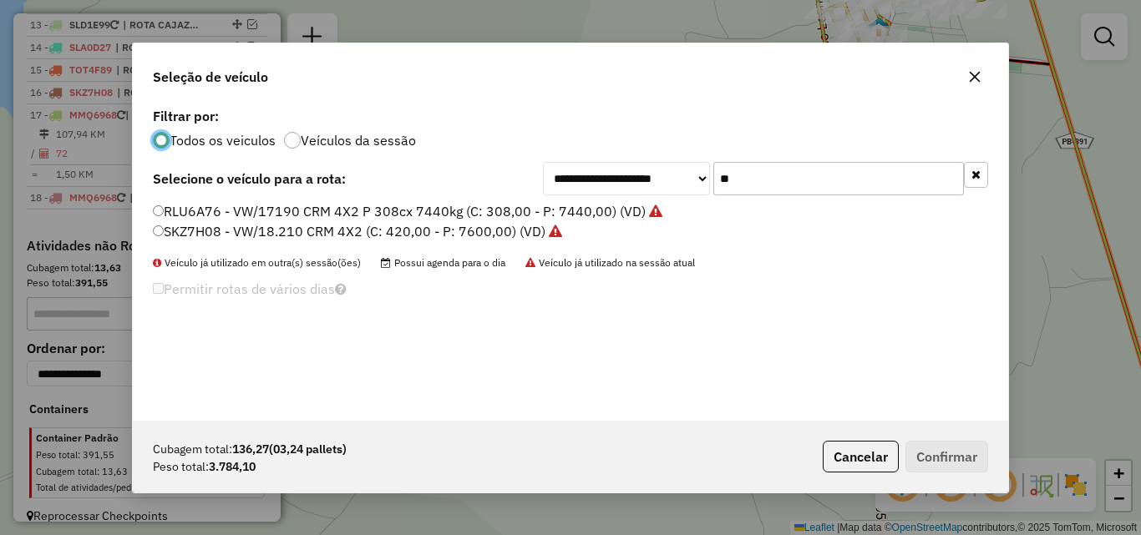
scroll to position [9, 5]
click at [776, 185] on input "**" at bounding box center [838, 178] width 251 height 33
type input "**"
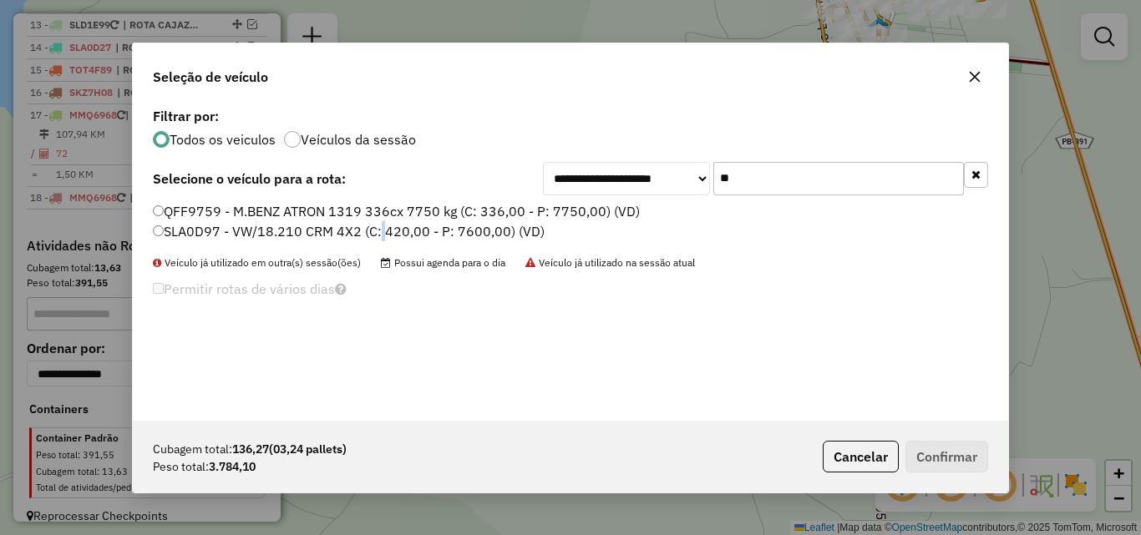
click at [380, 230] on label "SLA0D97 - VW/18.210 CRM 4X2 (C: 420,00 - P: 7600,00) (VD)" at bounding box center [349, 231] width 392 height 20
click at [345, 224] on label "SLA0D97 - VW/18.210 CRM 4X2 (C: 420,00 - P: 7600,00) (VD)" at bounding box center [349, 231] width 392 height 20
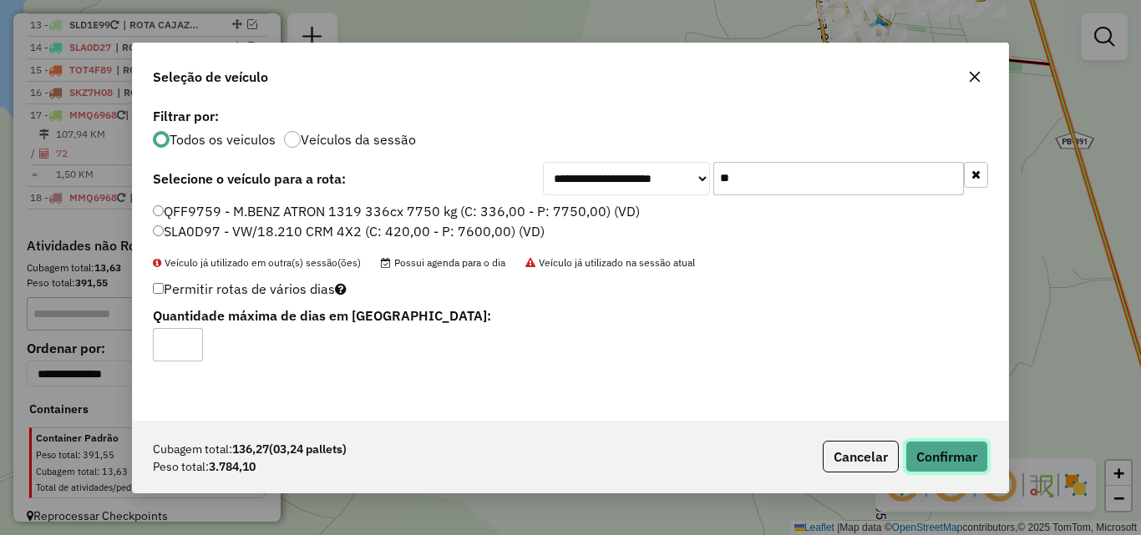
drag, startPoint x: 912, startPoint y: 461, endPoint x: 1104, endPoint y: 432, distance: 194.3
click at [912, 462] on button "Confirmar" at bounding box center [946, 457] width 83 height 32
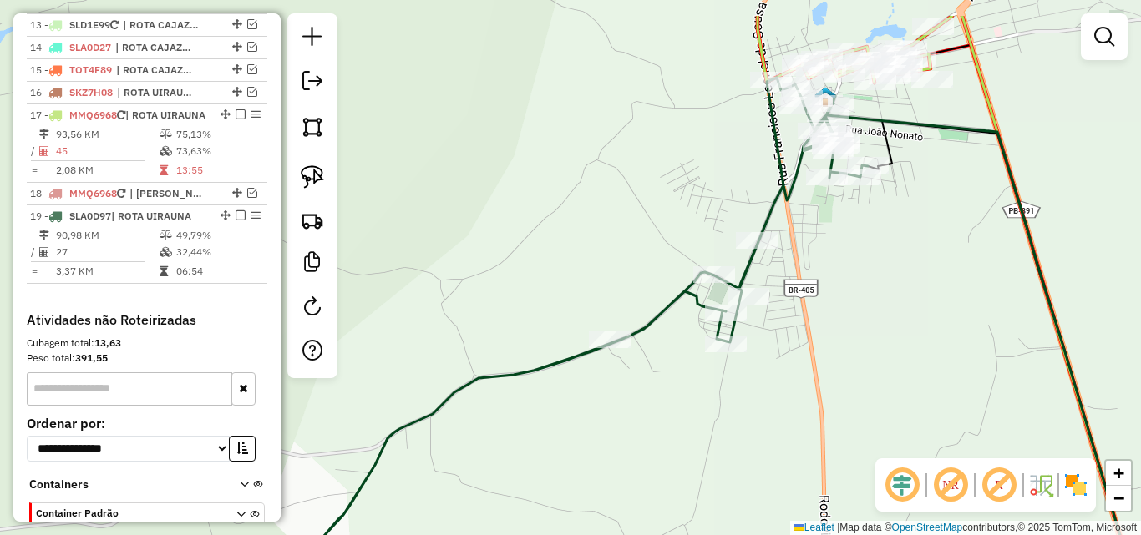
drag, startPoint x: 888, startPoint y: 121, endPoint x: 743, endPoint y: 268, distance: 206.1
click at [743, 268] on div "Rota 19 - Placa SLA0D97 12989 - ELZILENE EVANGELISTA Janela de atendimento Grad…" at bounding box center [570, 267] width 1141 height 535
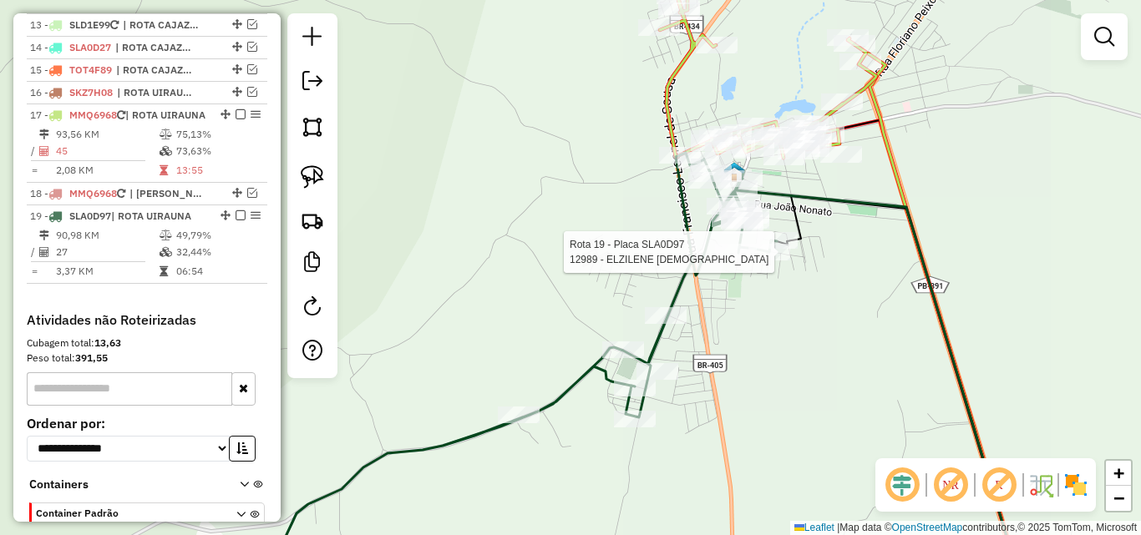
select select "*********"
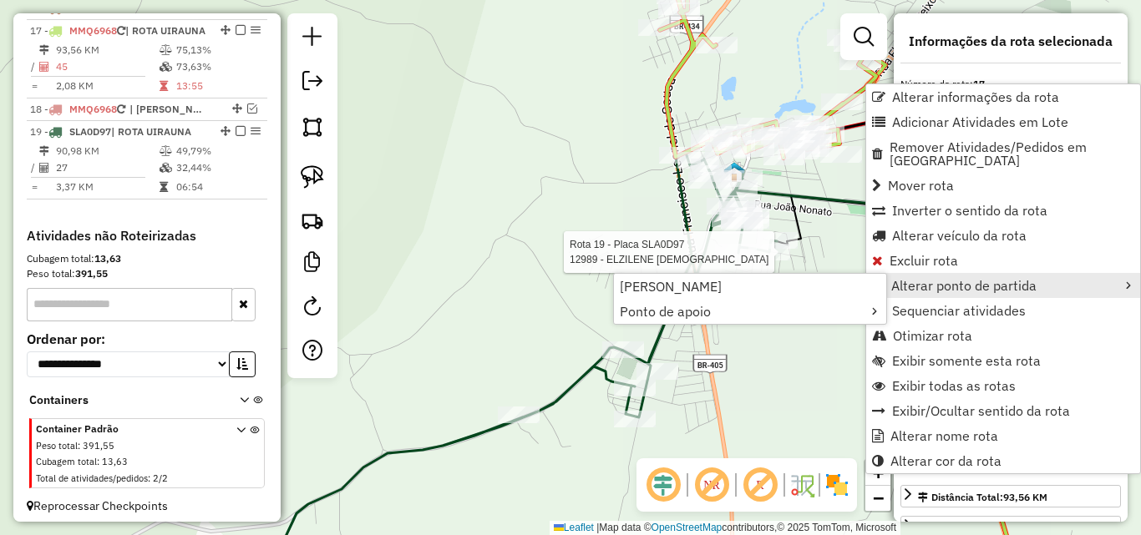
scroll to position [1007, 0]
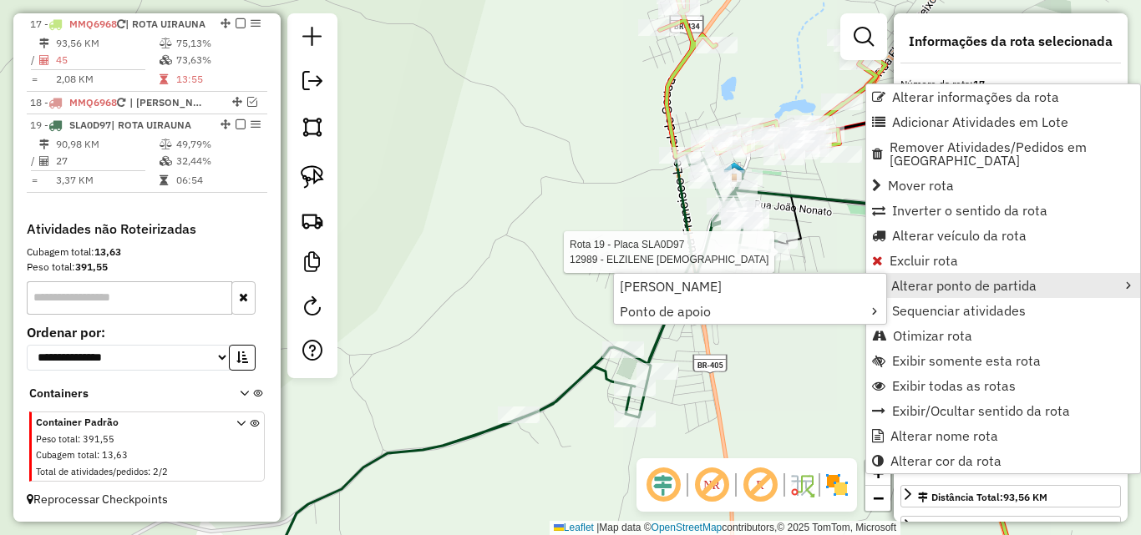
click at [903, 281] on link "Alterar ponto de partida" at bounding box center [1003, 285] width 274 height 25
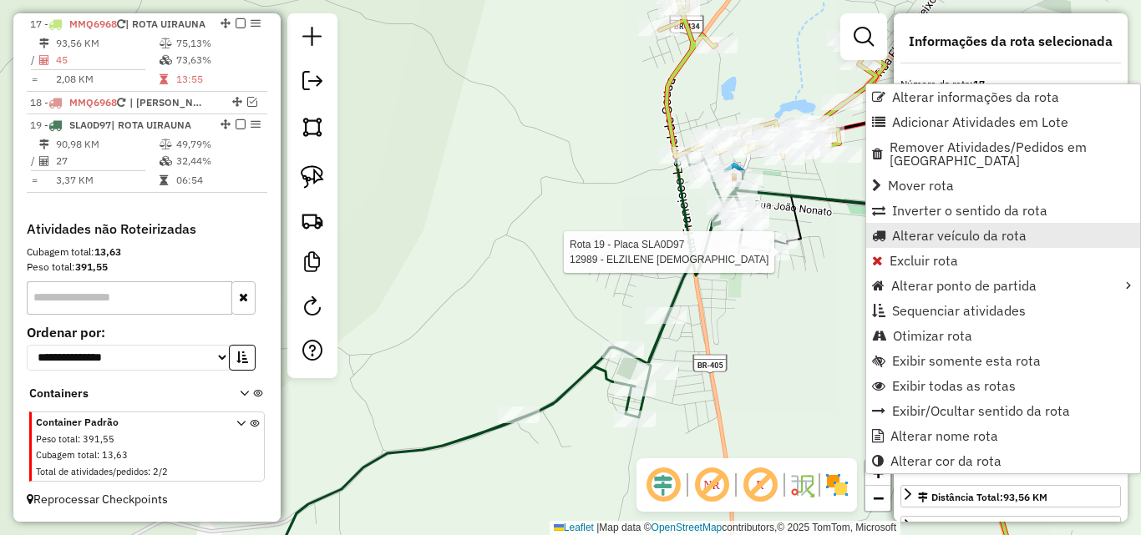
click at [930, 229] on span "Alterar veículo da rota" at bounding box center [959, 235] width 134 height 13
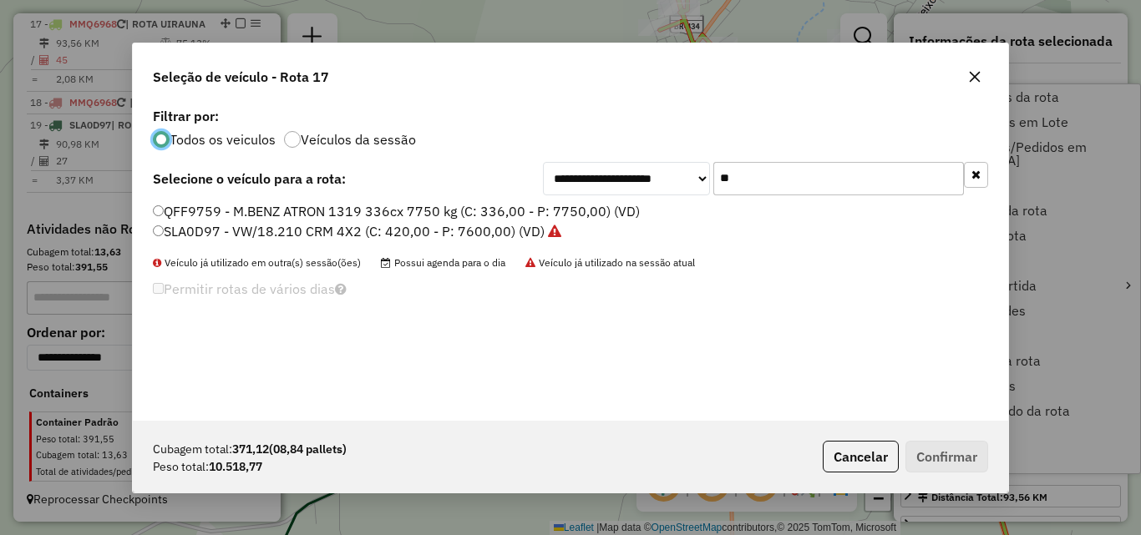
scroll to position [9, 5]
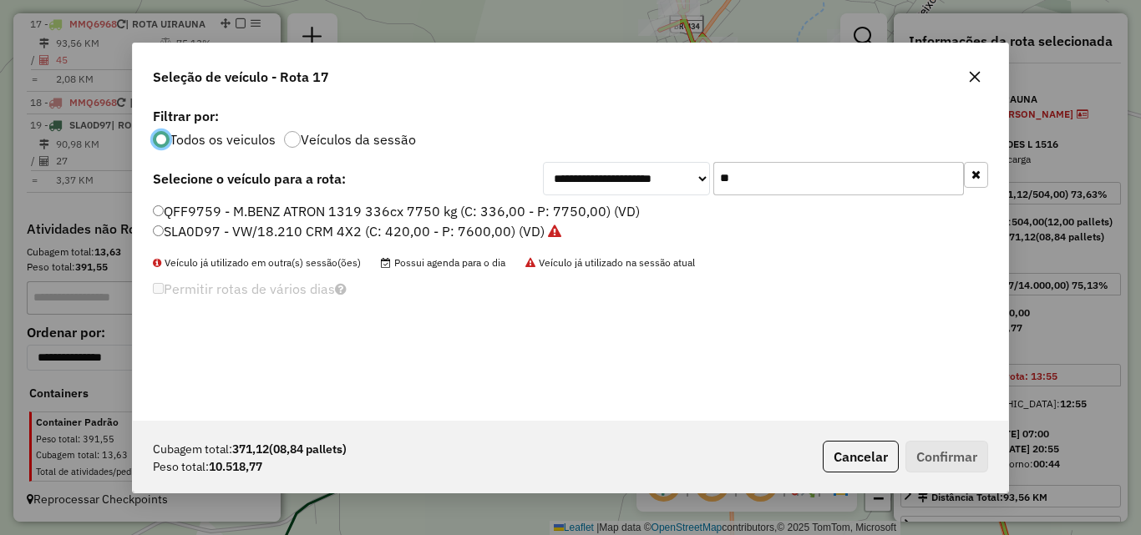
click at [769, 165] on input "**" at bounding box center [838, 178] width 251 height 33
type input "**"
click at [477, 240] on label "SLB3J96 - VW/18.210 CRM 4X2 (C: 420,00 - P: 7600,00) (VD)" at bounding box center [347, 231] width 389 height 20
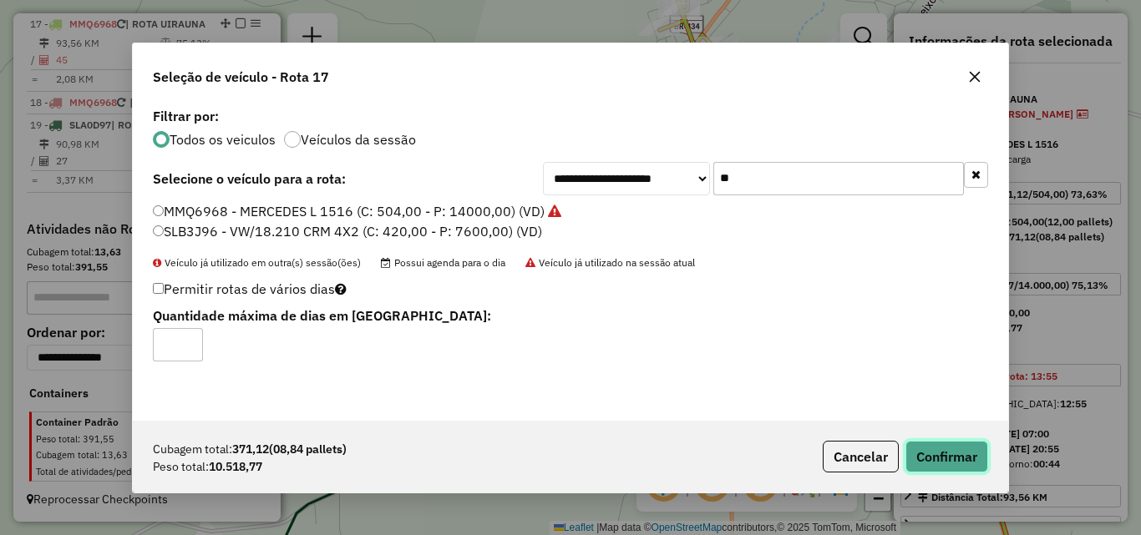
click at [942, 462] on button "Confirmar" at bounding box center [946, 457] width 83 height 32
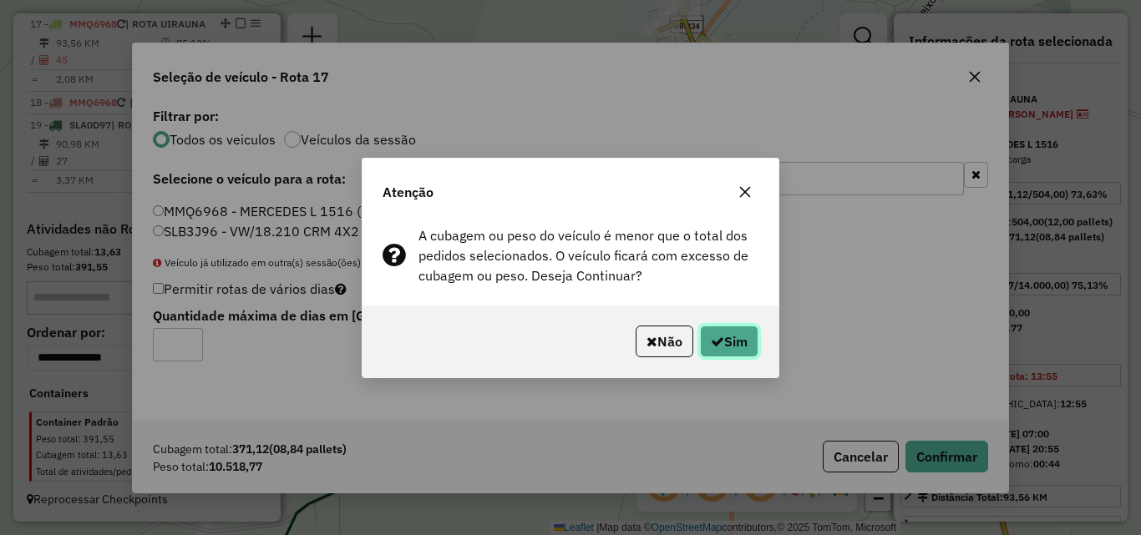
click at [725, 345] on button "Sim" at bounding box center [729, 342] width 58 height 32
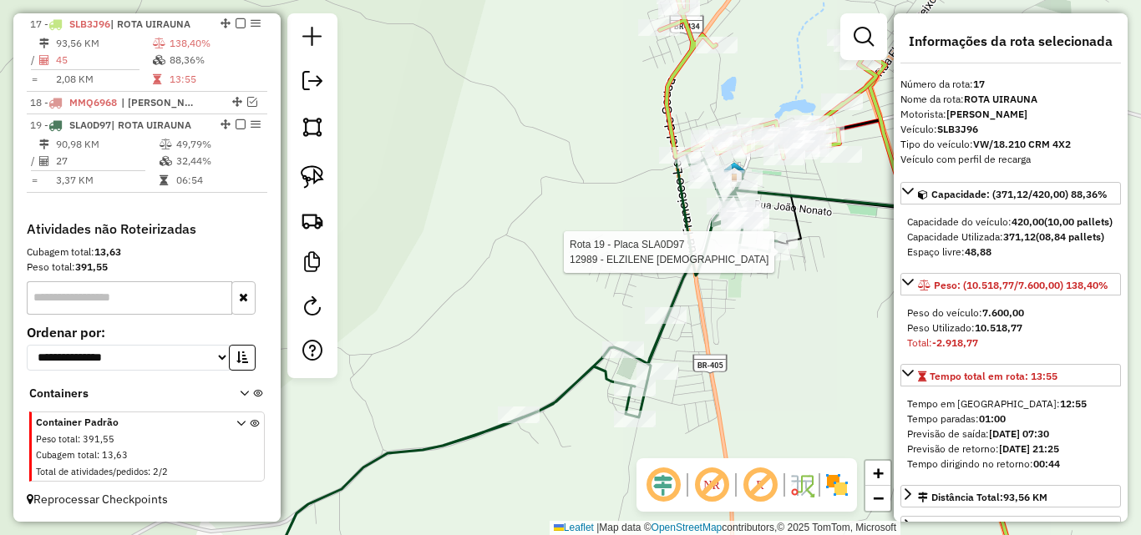
click at [827, 201] on icon at bounding box center [879, 389] width 286 height 400
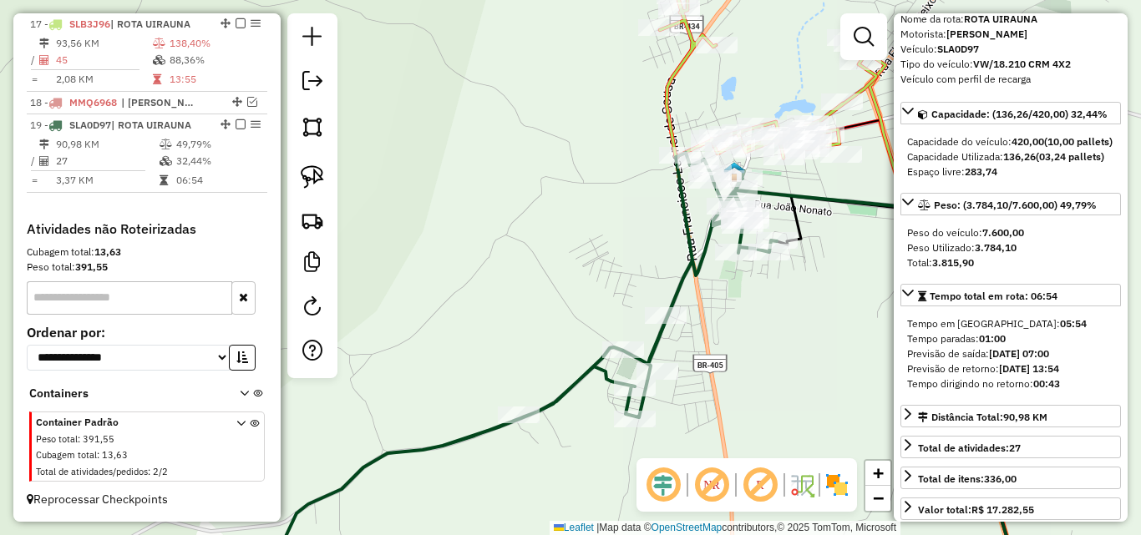
scroll to position [84, 0]
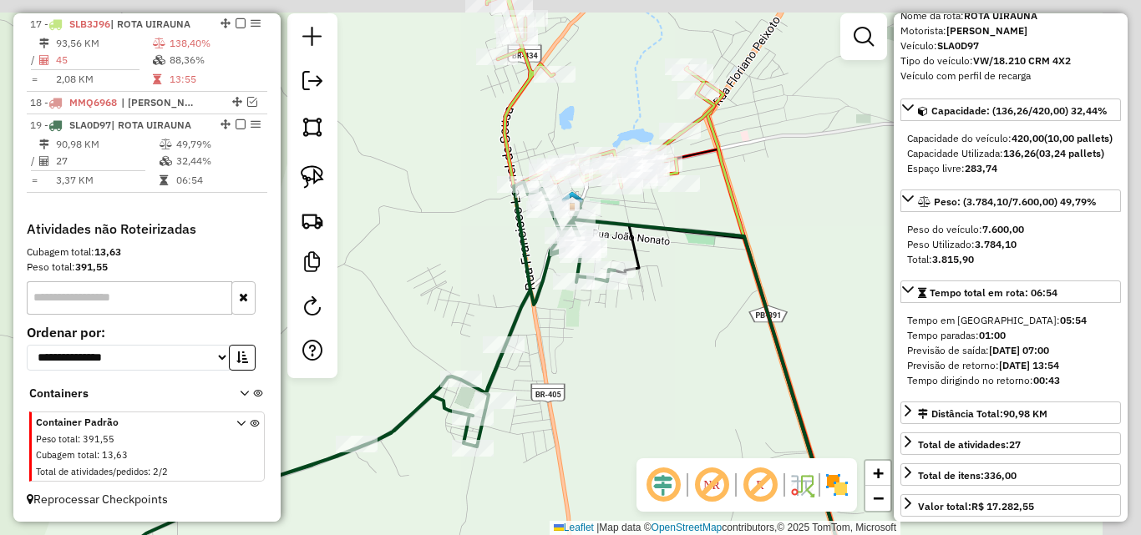
drag, startPoint x: 766, startPoint y: 357, endPoint x: 630, endPoint y: 361, distance: 136.2
click at [617, 382] on div "Janela de atendimento Grade de atendimento Capacidade Transportadoras Veículos …" at bounding box center [570, 267] width 1141 height 535
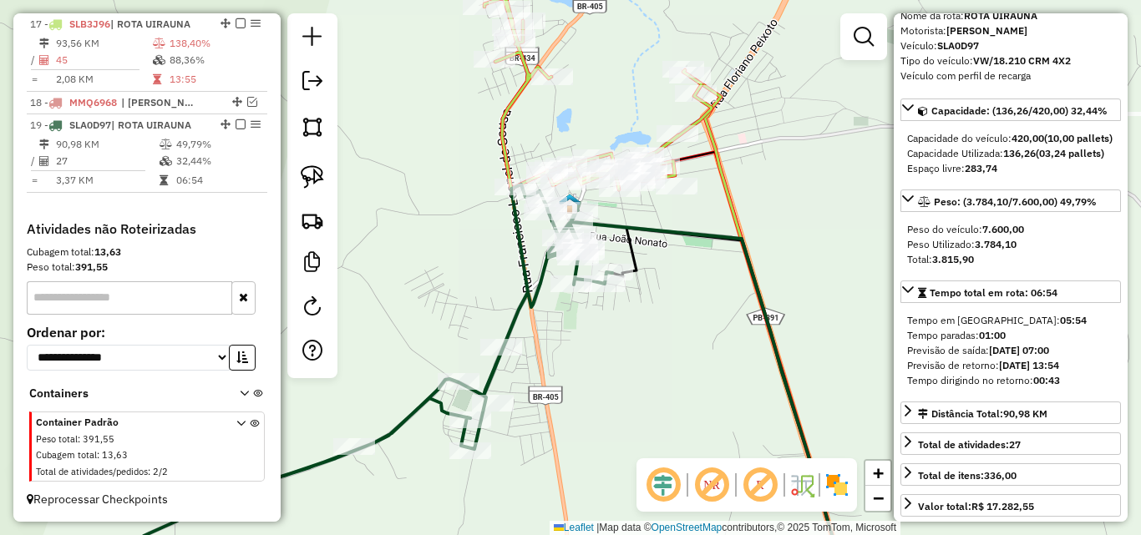
click at [711, 111] on icon at bounding box center [597, 68] width 227 height 243
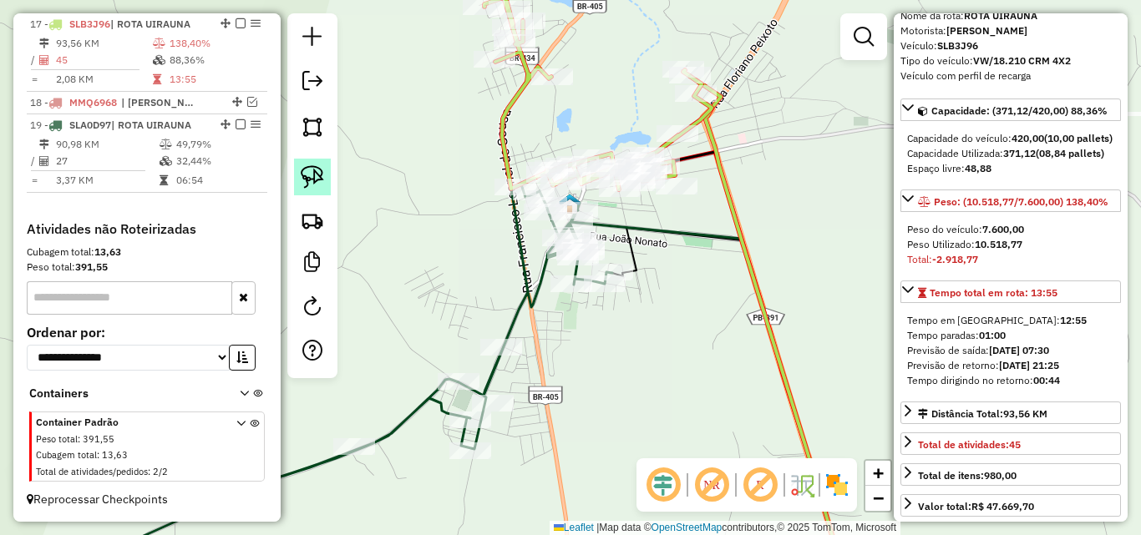
click at [318, 170] on img at bounding box center [312, 176] width 23 height 23
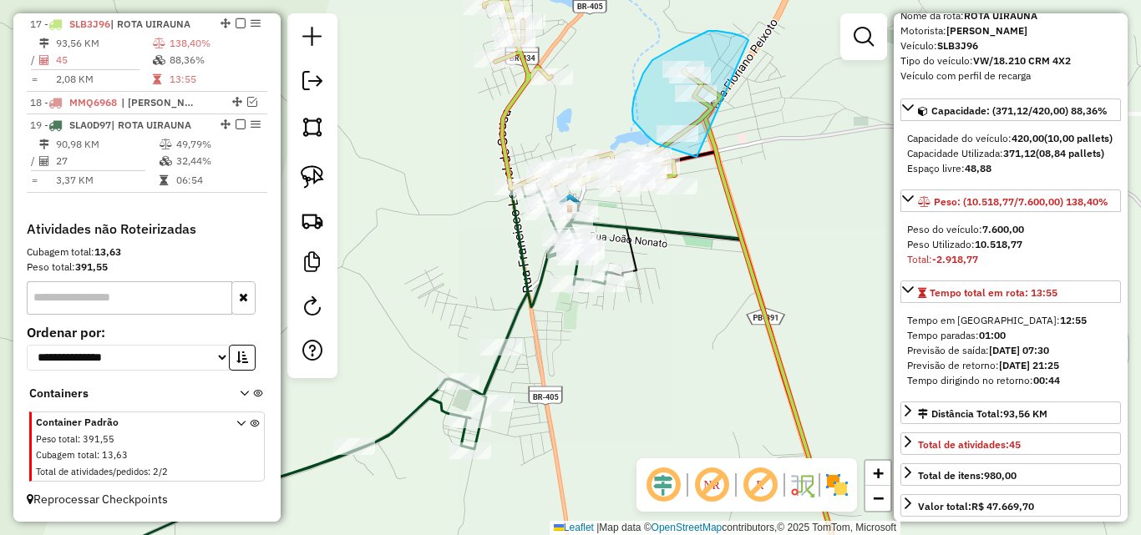
drag, startPoint x: 732, startPoint y: 33, endPoint x: 754, endPoint y: 155, distance: 123.8
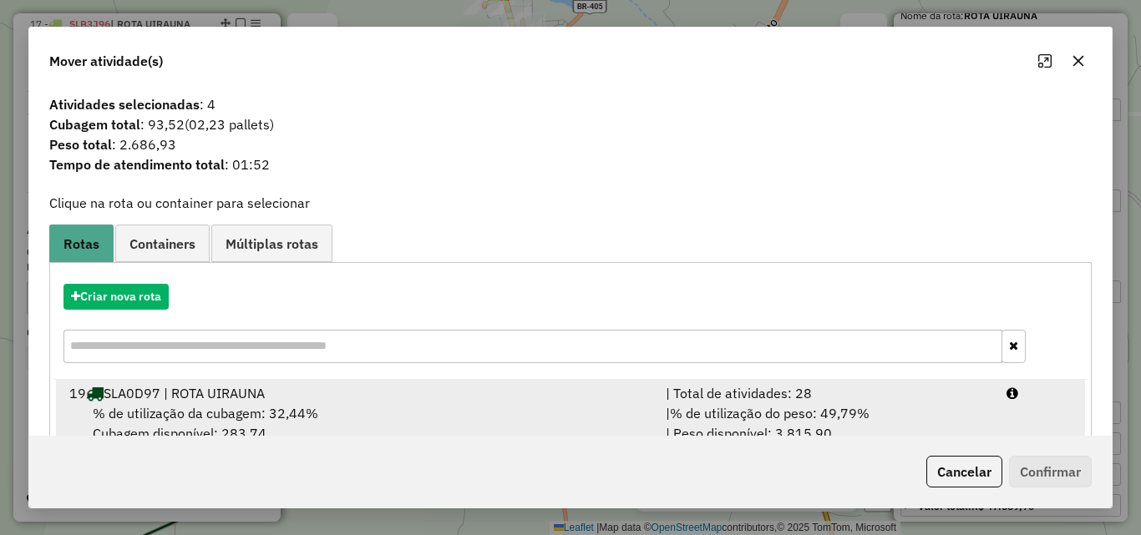
click at [888, 427] on div "| % de utilização do peso: 49,79% | Peso disponível: 3.815,90" at bounding box center [826, 423] width 341 height 40
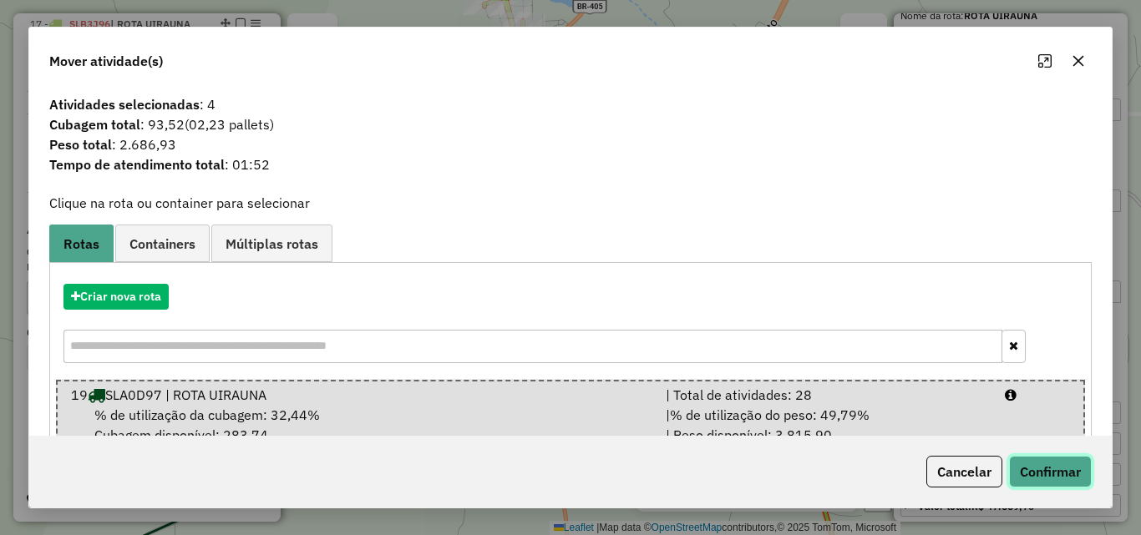
click at [1067, 478] on button "Confirmar" at bounding box center [1050, 472] width 83 height 32
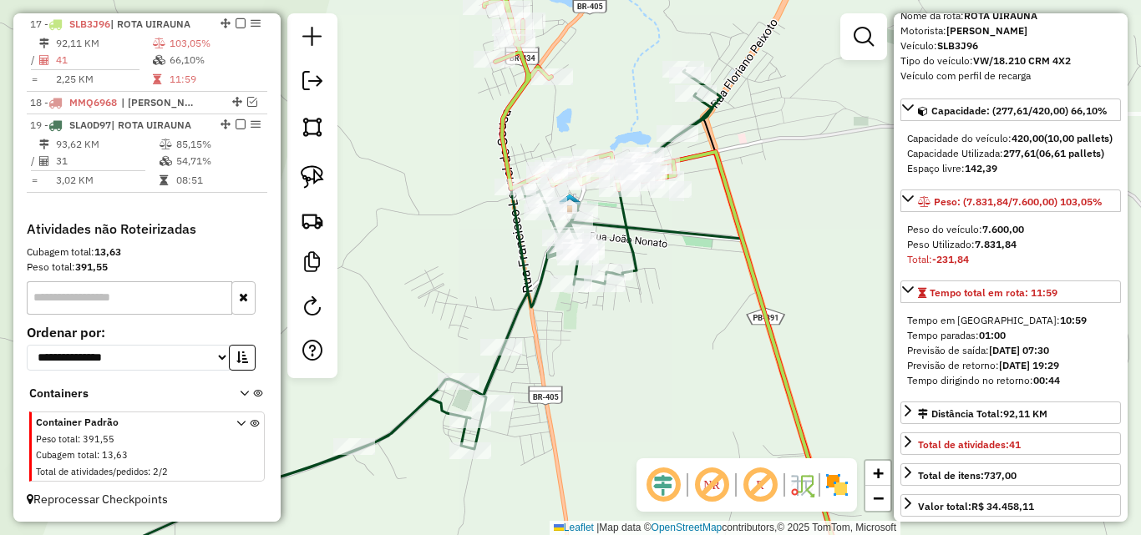
click at [709, 114] on icon at bounding box center [414, 329] width 611 height 519
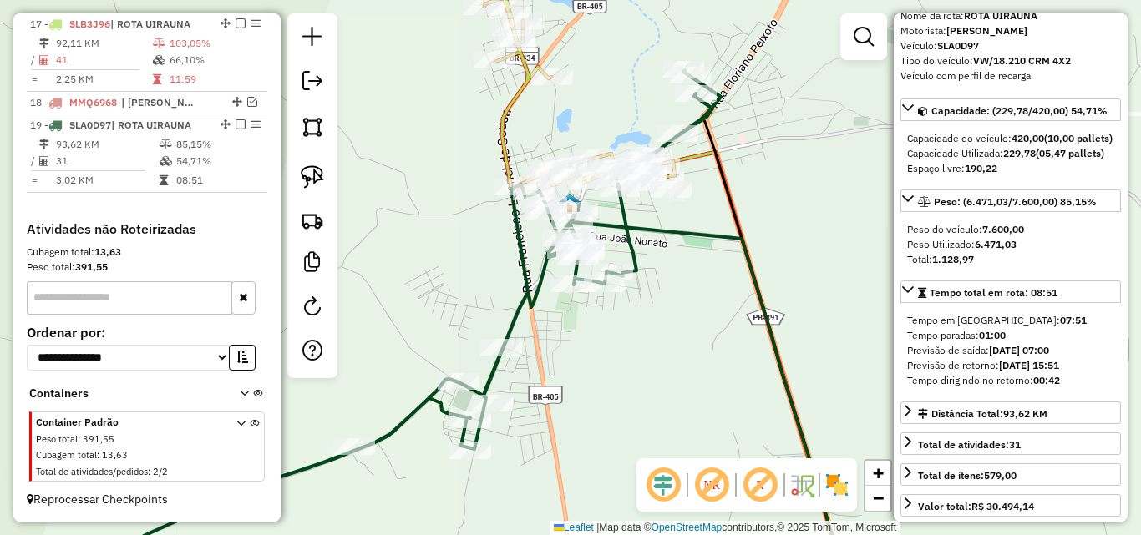
click at [517, 308] on icon at bounding box center [414, 329] width 611 height 519
click at [537, 290] on icon at bounding box center [414, 329] width 611 height 519
click at [703, 159] on icon at bounding box center [740, 370] width 215 height 437
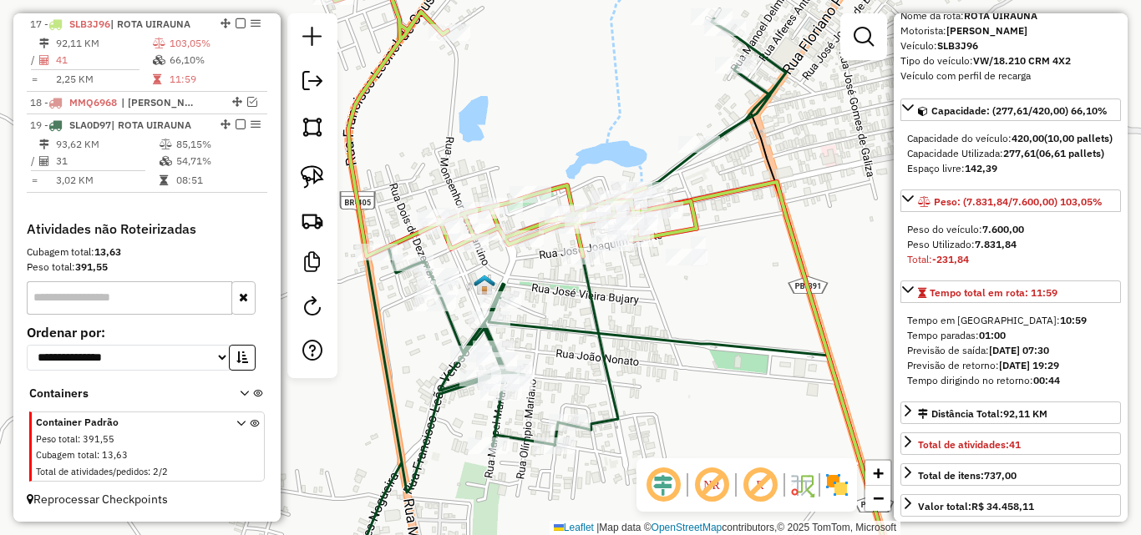
drag, startPoint x: 311, startPoint y: 178, endPoint x: 416, endPoint y: 223, distance: 114.5
click at [310, 179] on img at bounding box center [312, 176] width 23 height 23
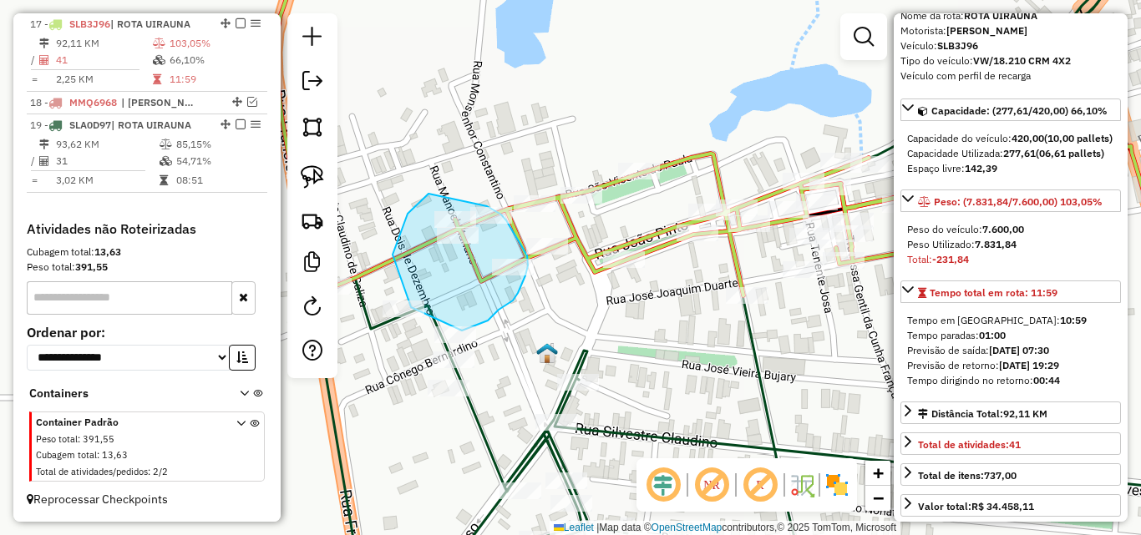
click at [486, 207] on div "Rota 17 - Placa SLB3J96 99288 - TAMIRES DOS SANTOS VIEIRA ANDRADE Janela de ate…" at bounding box center [570, 267] width 1141 height 535
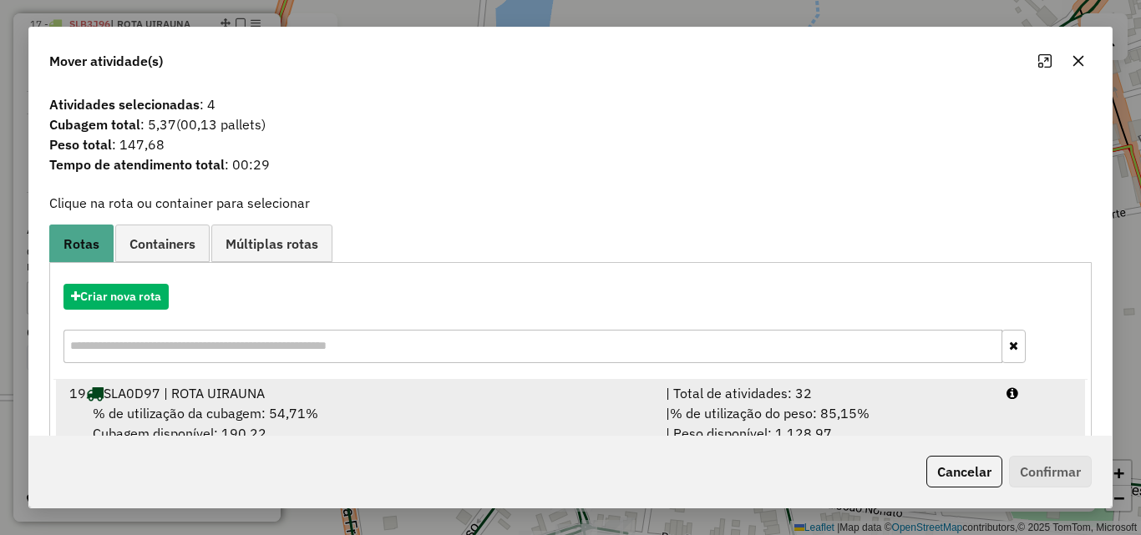
click at [877, 420] on div "| % de utilização do peso: 85,15% | Peso disponível: 1.128,97" at bounding box center [826, 423] width 341 height 40
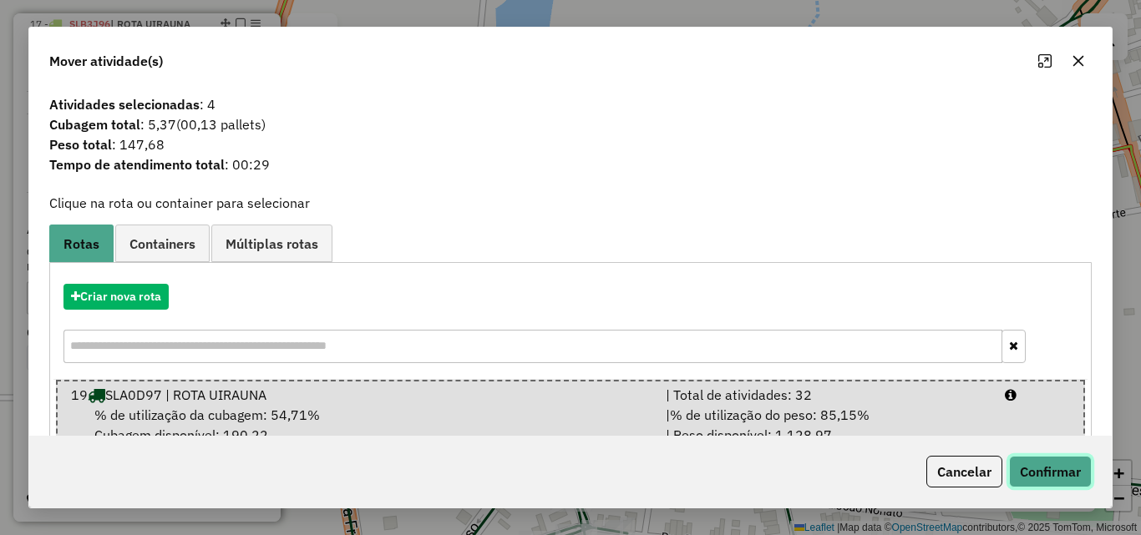
click at [1085, 482] on button "Confirmar" at bounding box center [1050, 472] width 83 height 32
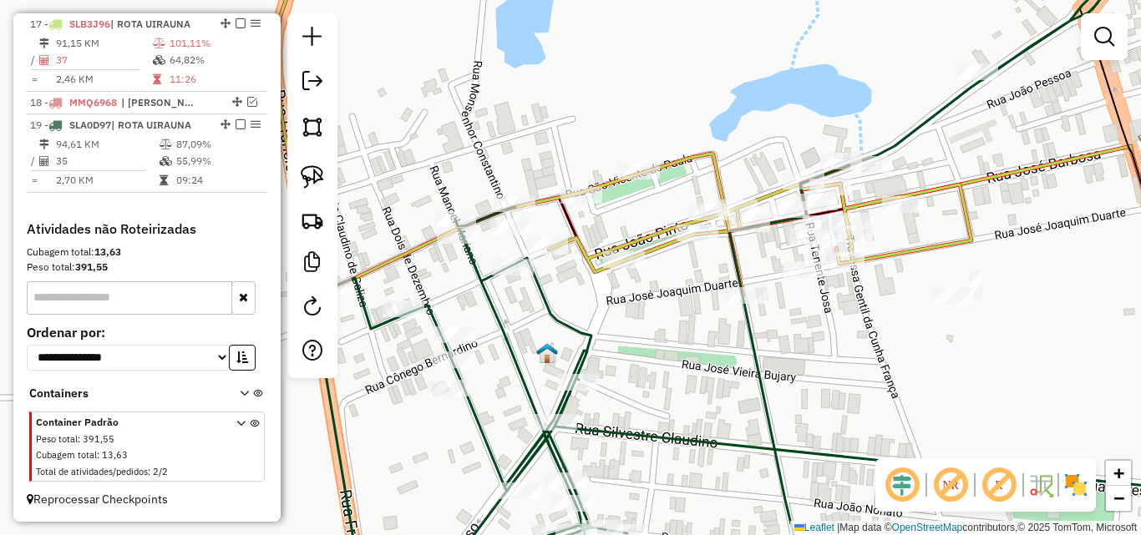
click at [703, 159] on icon at bounding box center [624, 121] width 696 height 349
select select "*********"
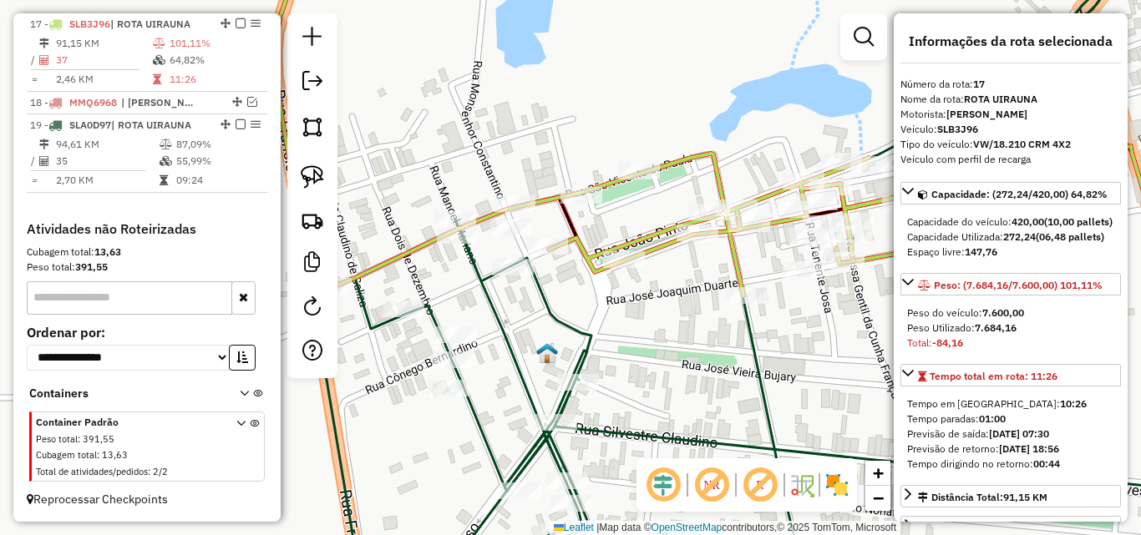
drag, startPoint x: 542, startPoint y: 299, endPoint x: 622, endPoint y: 291, distance: 80.6
click at [541, 299] on icon at bounding box center [724, 268] width 824 height 642
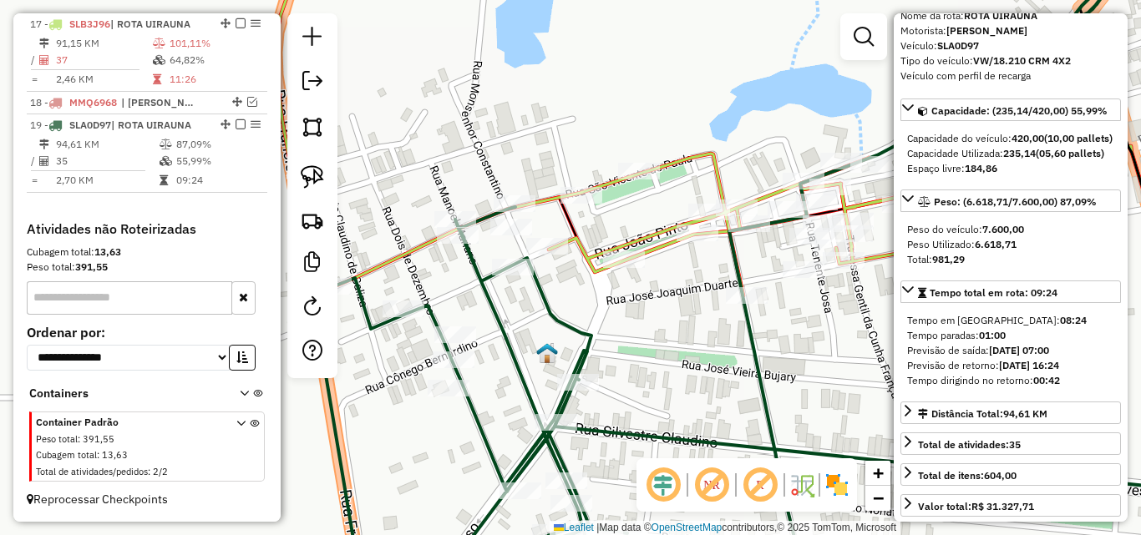
click at [720, 159] on icon at bounding box center [624, 121] width 696 height 349
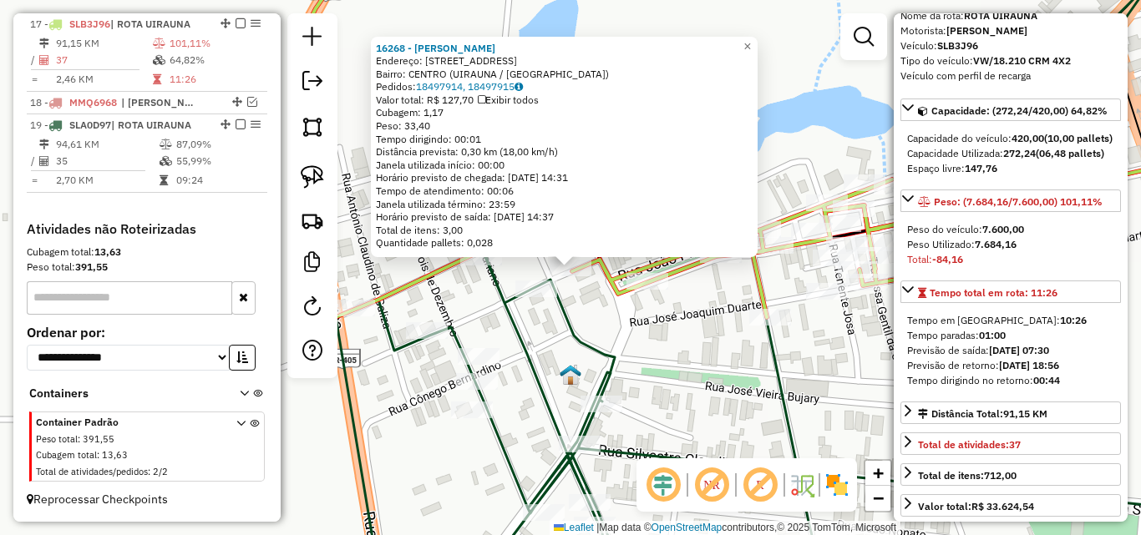
click at [655, 332] on div "16268 - JOSE CARLOS OLIVEIRA Endereço: RUA SaO FRANCISCO 10 Bairro: CENTRO (UIR…" at bounding box center [570, 267] width 1141 height 535
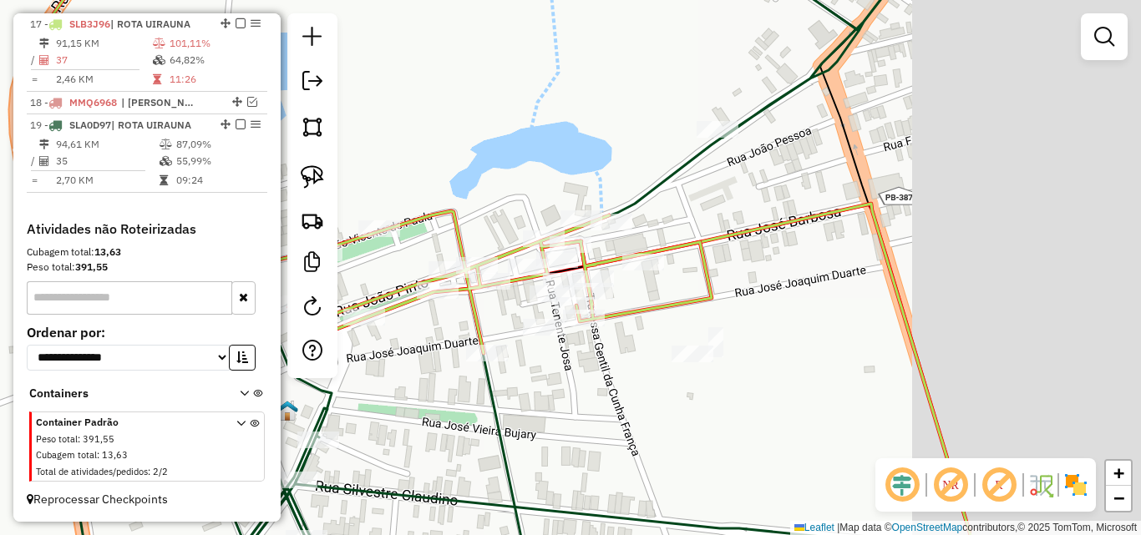
drag, startPoint x: 762, startPoint y: 353, endPoint x: 574, endPoint y: 342, distance: 189.1
click at [481, 395] on icon at bounding box center [472, 303] width 838 height 642
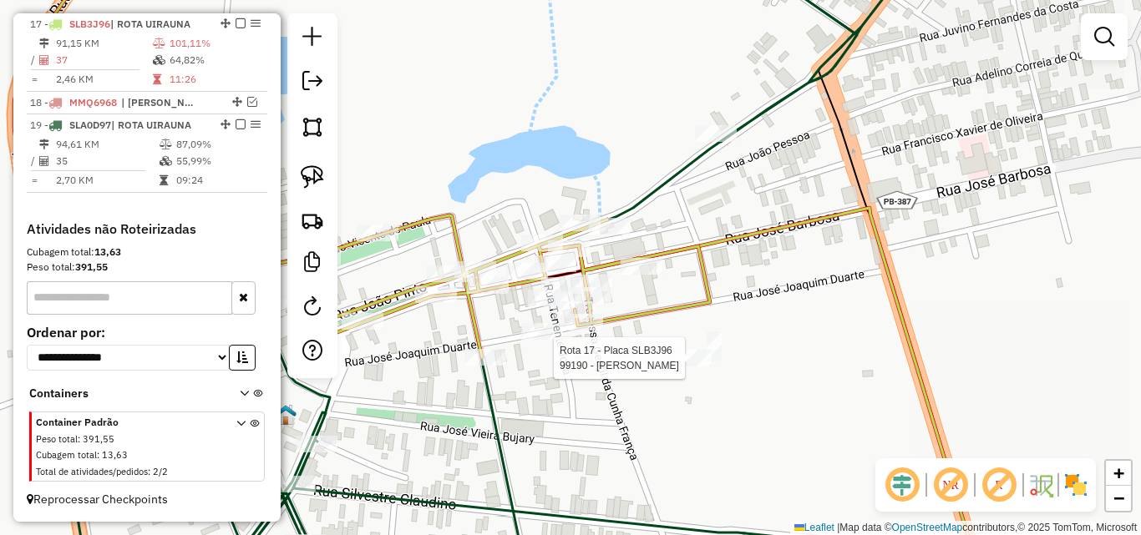
select select "*********"
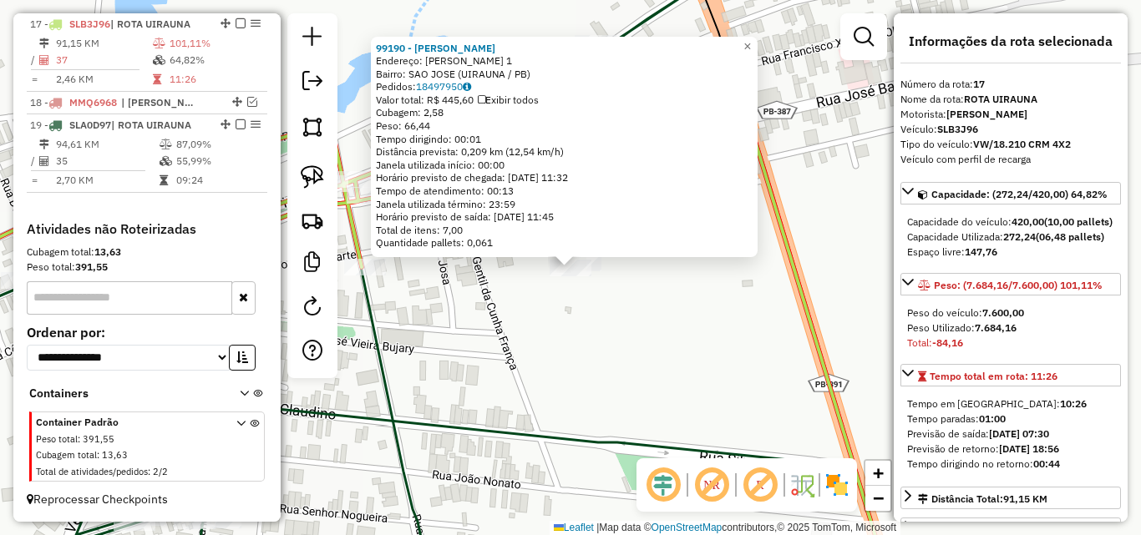
click at [616, 376] on div "99190 - ROGERIO LOPES Endereço: FRANCISCO EVARISTO 1 Bairro: SAO JOSE (UIRAUNA …" at bounding box center [570, 267] width 1141 height 535
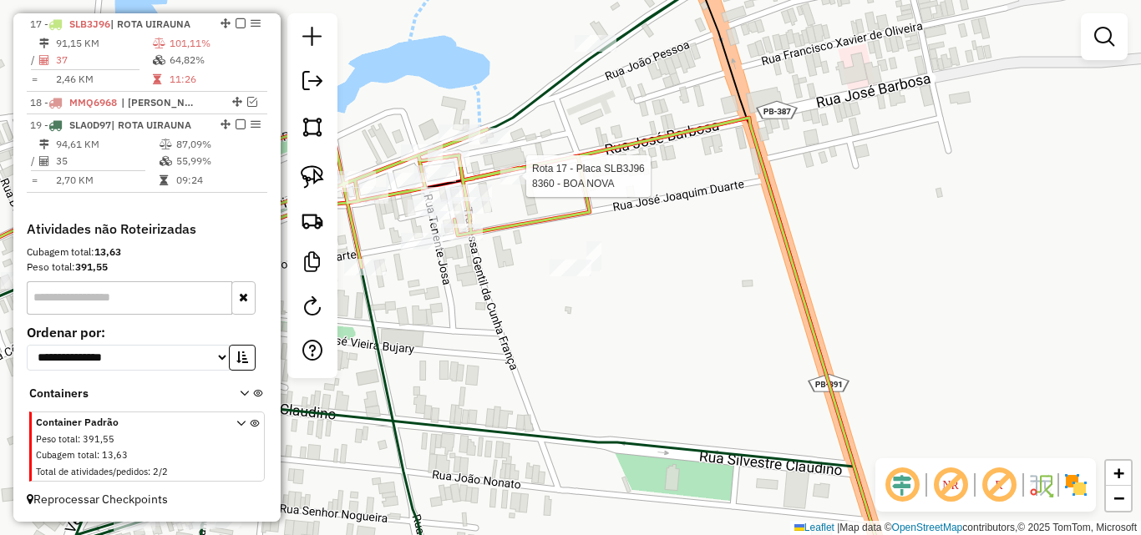
select select "*********"
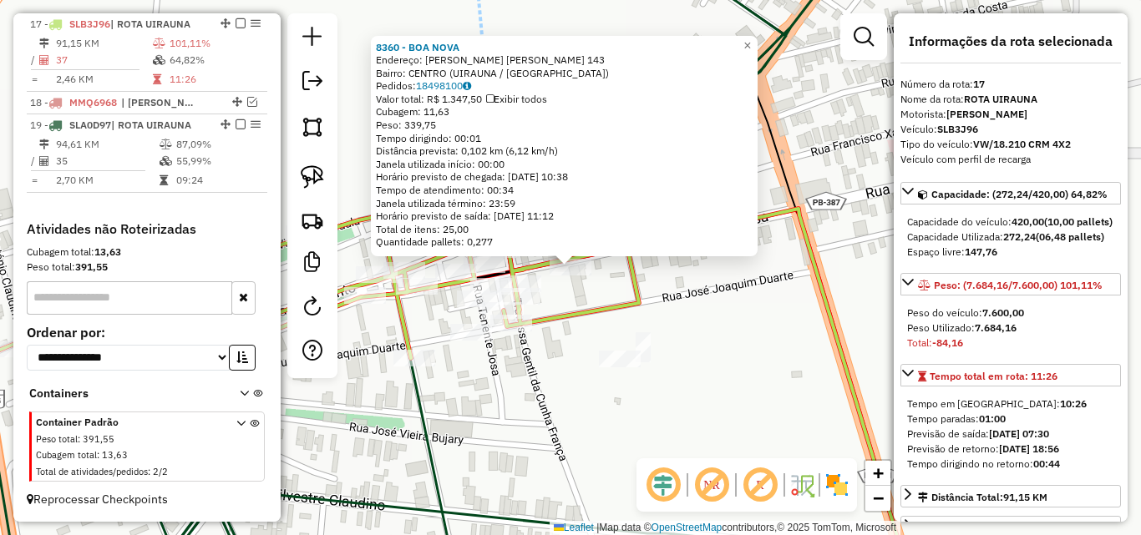
click at [543, 369] on div "8360 - BOA NOVA Endereço: FRANCISCO E. FERNANDES 143 Bairro: CENTRO (UIRAUNA / …" at bounding box center [570, 267] width 1141 height 535
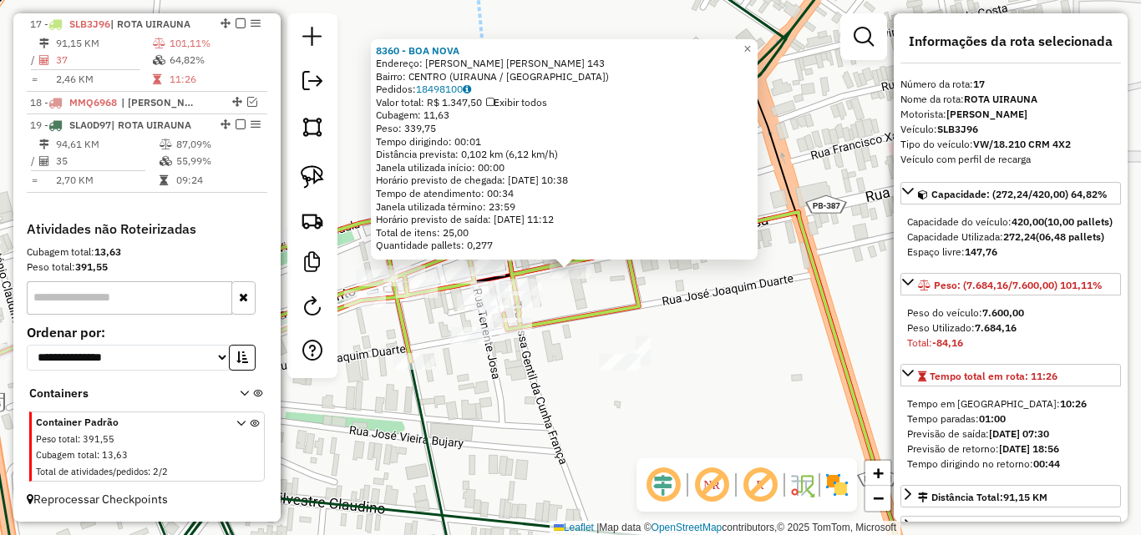
drag, startPoint x: 318, startPoint y: 173, endPoint x: 474, endPoint y: 253, distance: 175.5
click at [317, 173] on img at bounding box center [312, 176] width 23 height 23
click at [538, 288] on div "8360 - BOA NOVA Endereço: FRANCISCO E. FERNANDES 143 Bairro: CENTRO (UIRAUNA / …" at bounding box center [570, 267] width 1141 height 535
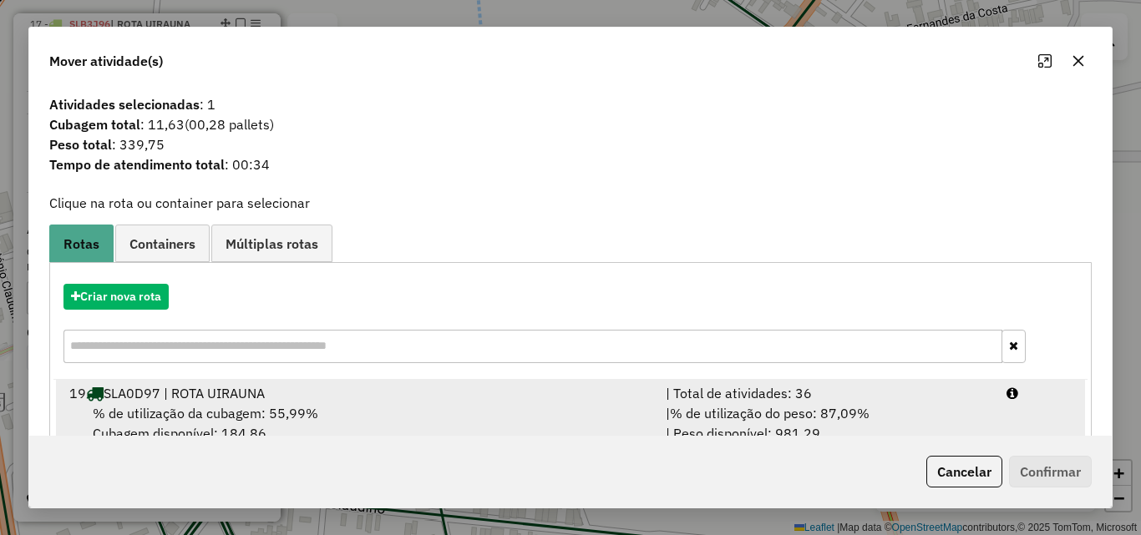
click at [980, 422] on div "| % de utilização do peso: 87,09% | Peso disponível: 981,29" at bounding box center [826, 423] width 341 height 40
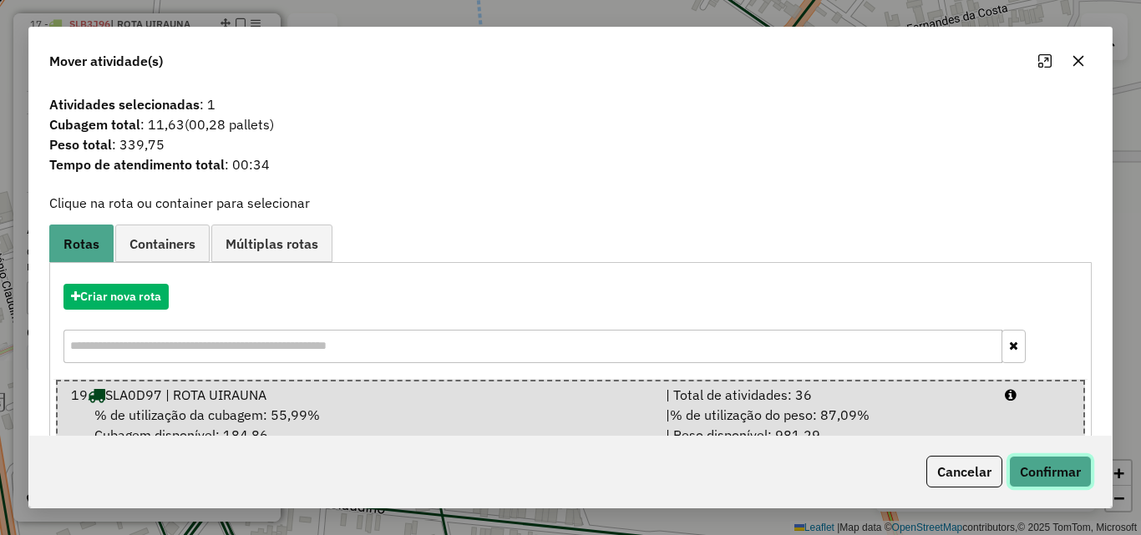
click at [1048, 468] on button "Confirmar" at bounding box center [1050, 472] width 83 height 32
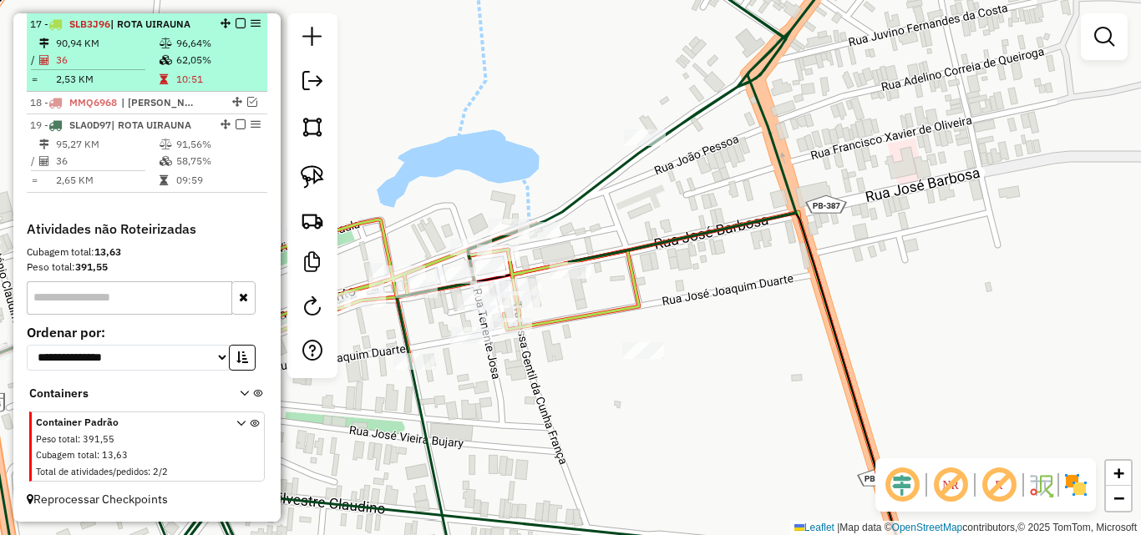
click at [192, 150] on td "91,56%" at bounding box center [217, 144] width 84 height 17
select select "*********"
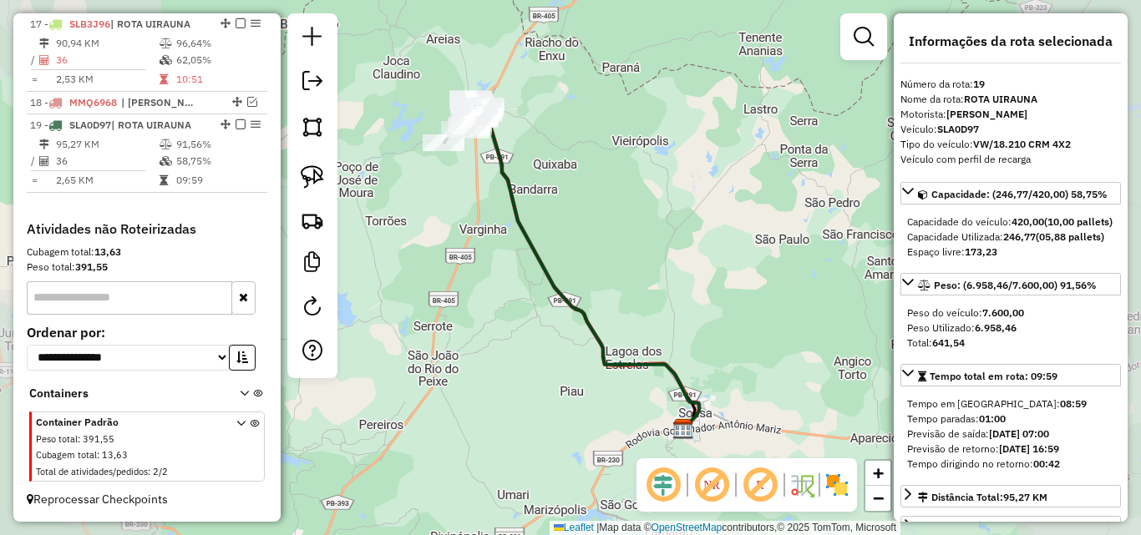
click at [162, 68] on table "90,94 KM 96,64% / 36 62,05% = 2,53 KM 10:51" at bounding box center [147, 61] width 234 height 53
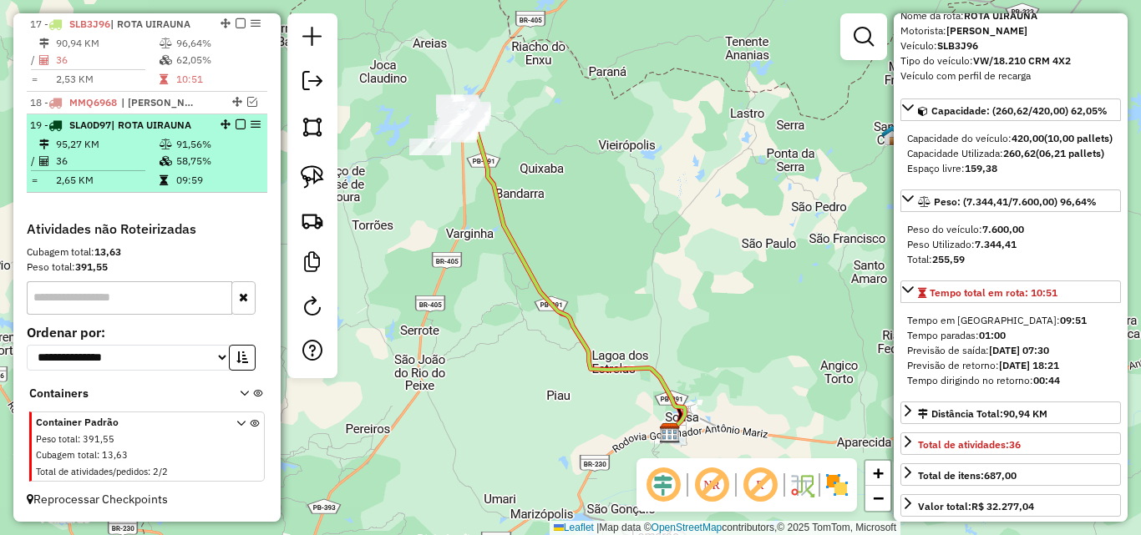
click at [184, 145] on td "91,56%" at bounding box center [217, 144] width 84 height 17
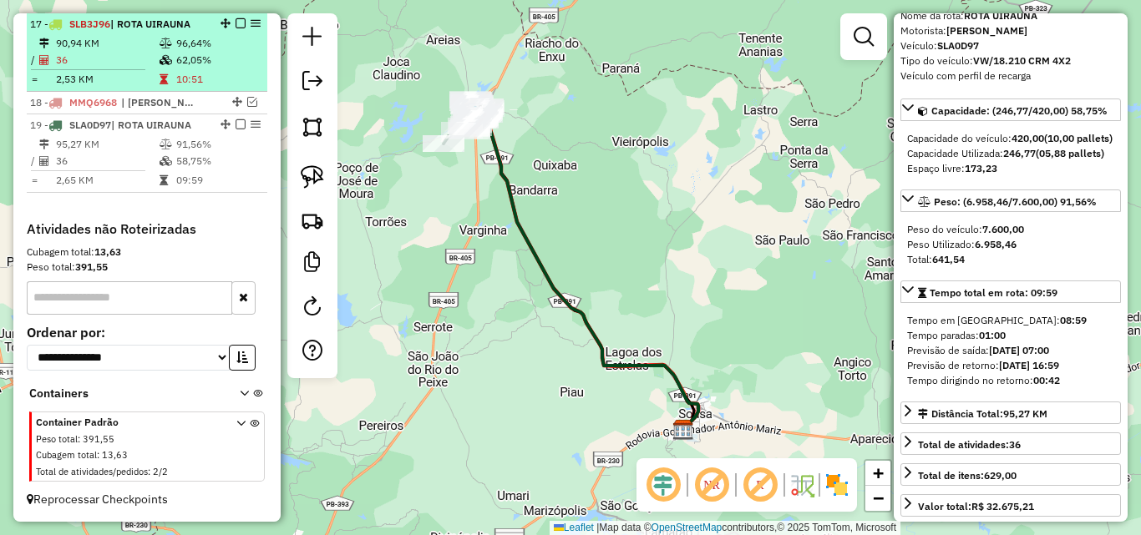
click at [144, 65] on td "36" at bounding box center [107, 60] width 104 height 17
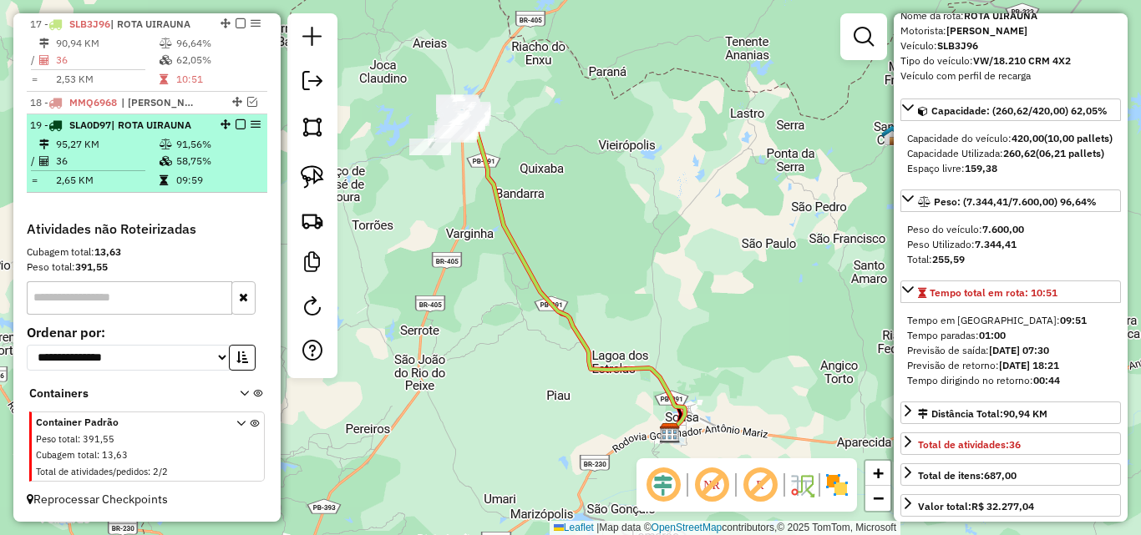
click at [118, 176] on td "2,65 KM" at bounding box center [107, 180] width 104 height 17
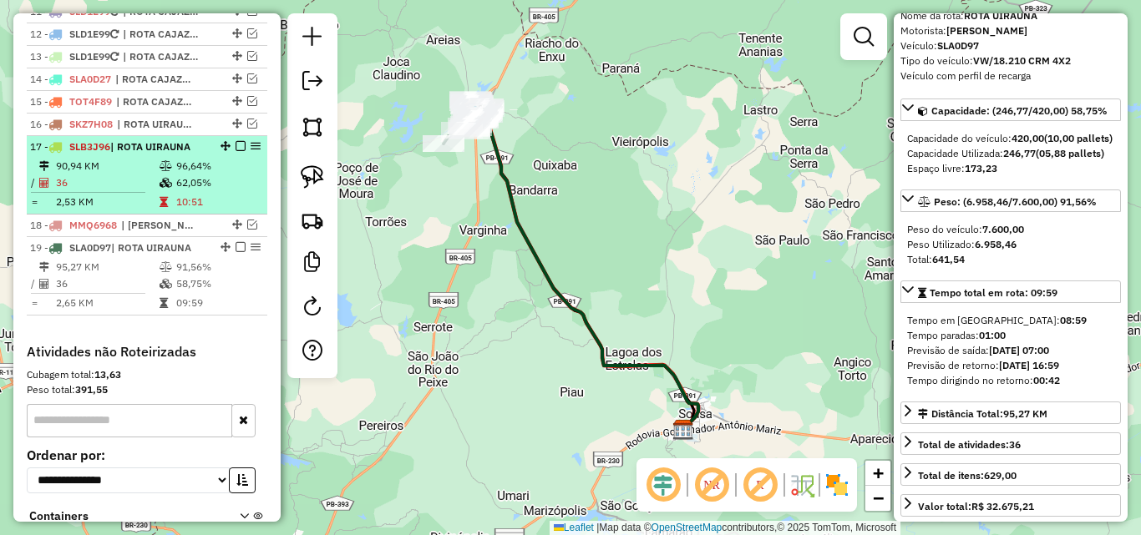
scroll to position [840, 0]
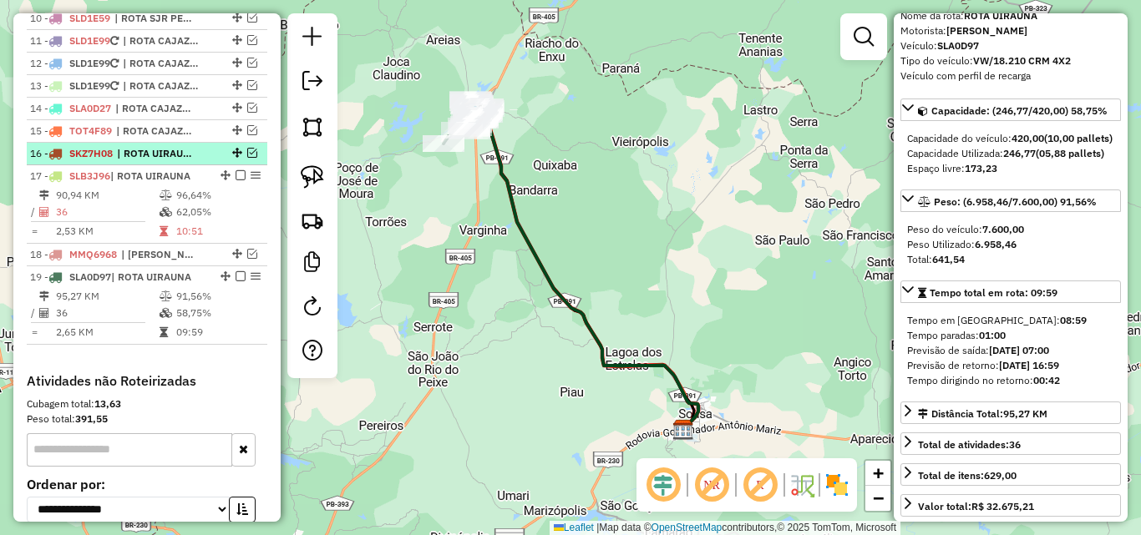
drag, startPoint x: 195, startPoint y: 202, endPoint x: 239, endPoint y: 175, distance: 51.7
click at [194, 202] on td "96,64%" at bounding box center [217, 195] width 84 height 17
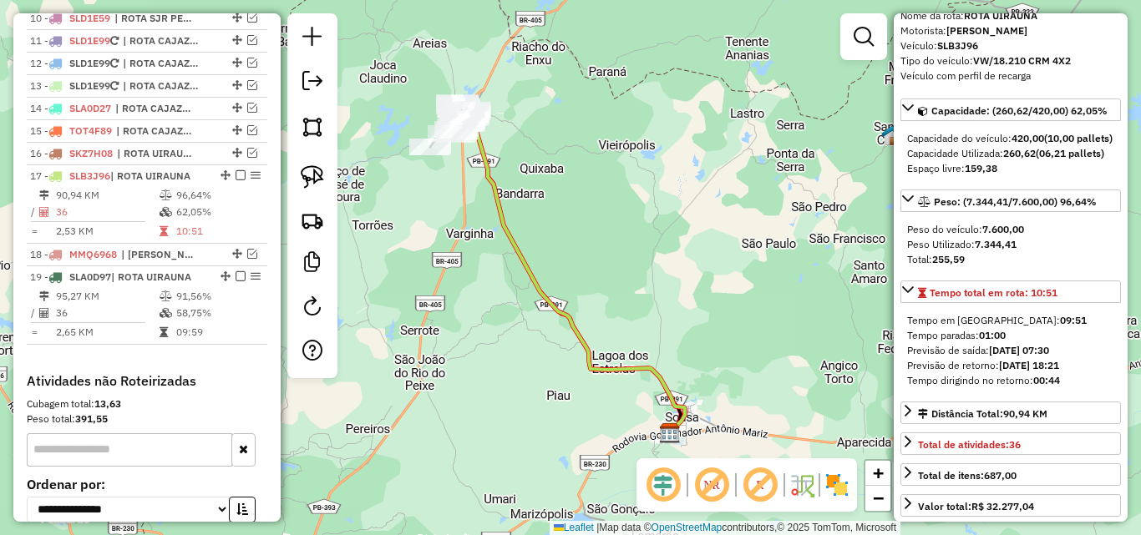
drag, startPoint x: 247, startPoint y: 164, endPoint x: 266, endPoint y: 237, distance: 75.7
click at [247, 158] on em at bounding box center [252, 153] width 10 height 10
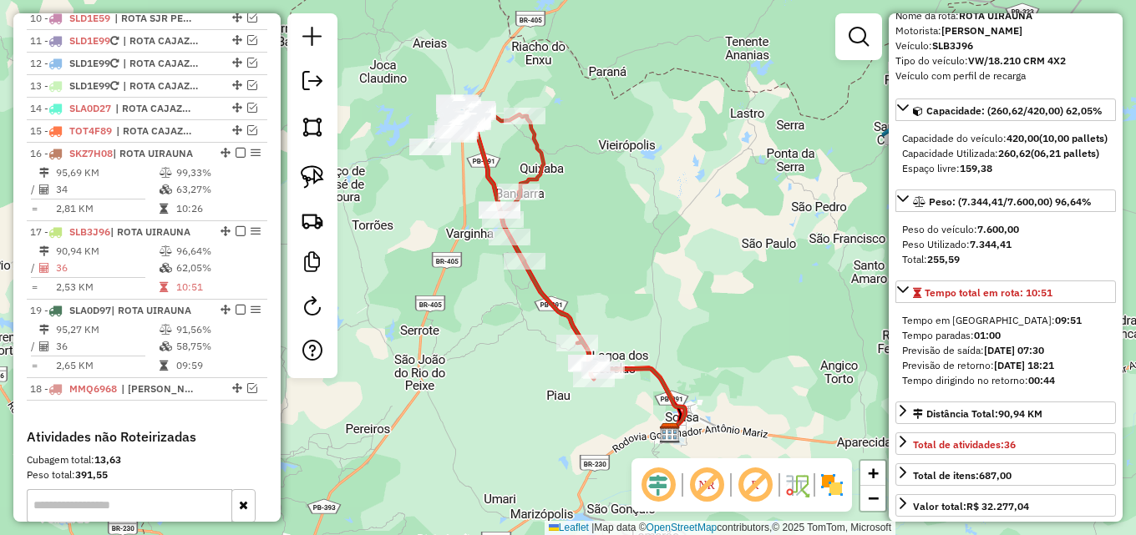
drag, startPoint x: 221, startPoint y: 347, endPoint x: 215, endPoint y: 316, distance: 31.4
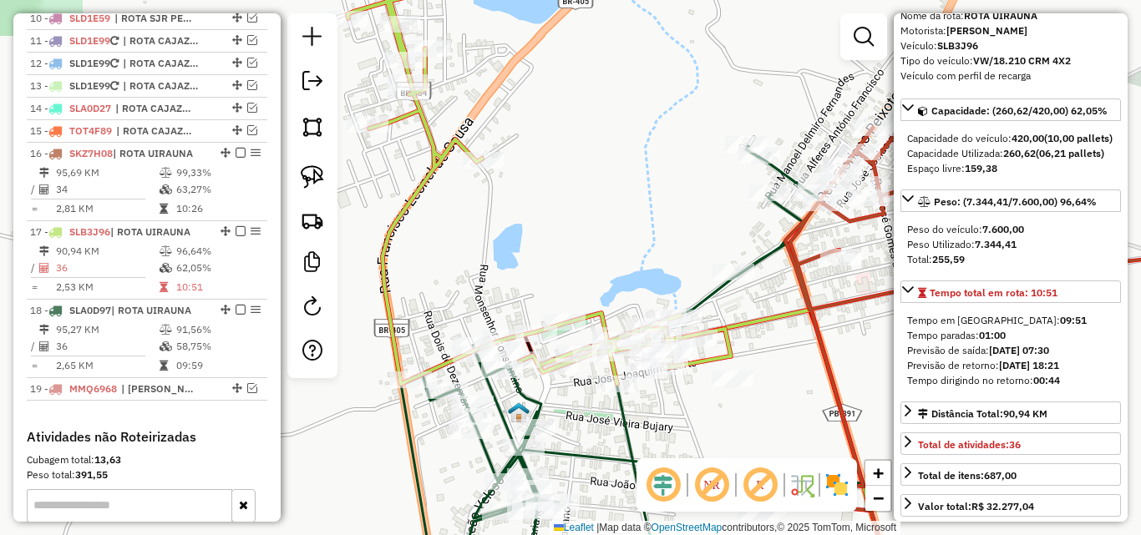
drag, startPoint x: 591, startPoint y: 246, endPoint x: 500, endPoint y: 141, distance: 139.1
click at [491, 144] on div "Janela de atendimento Grade de atendimento Capacidade Transportadoras Veículos …" at bounding box center [570, 267] width 1141 height 535
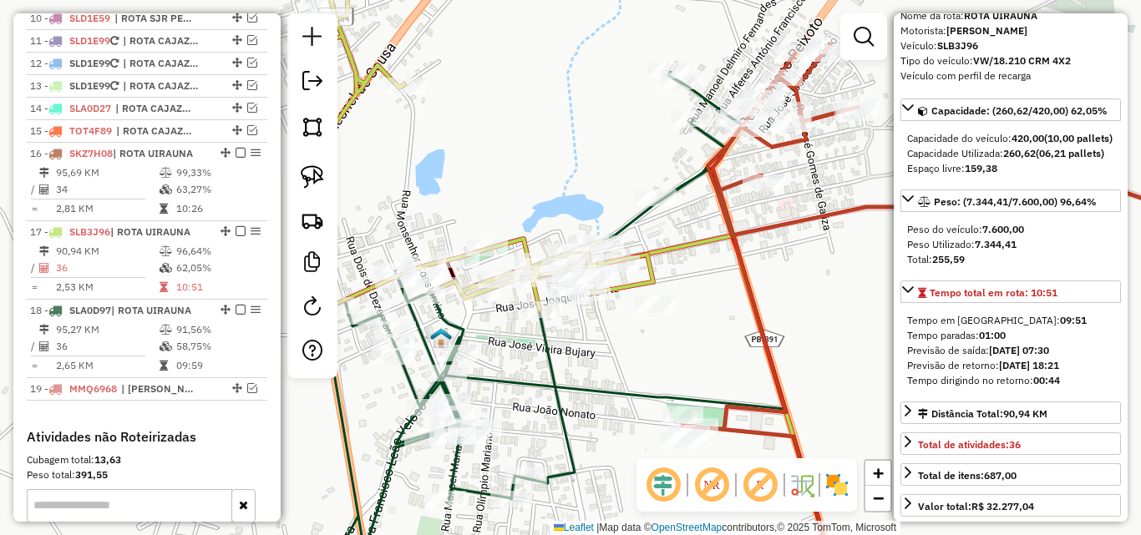
click at [516, 127] on div "Janela de atendimento Grade de atendimento Capacidade Transportadoras Veículos …" at bounding box center [570, 267] width 1141 height 535
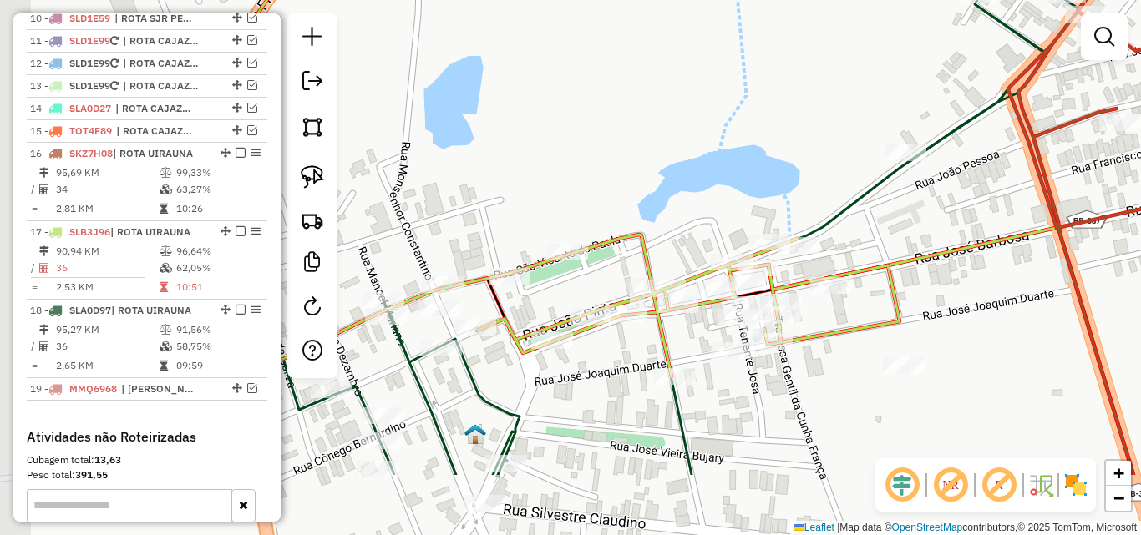
drag, startPoint x: 521, startPoint y: 190, endPoint x: 630, endPoint y: 77, distance: 156.5
click at [630, 77] on div "Janela de atendimento Grade de atendimento Capacidade Transportadoras Veículos …" at bounding box center [570, 267] width 1141 height 535
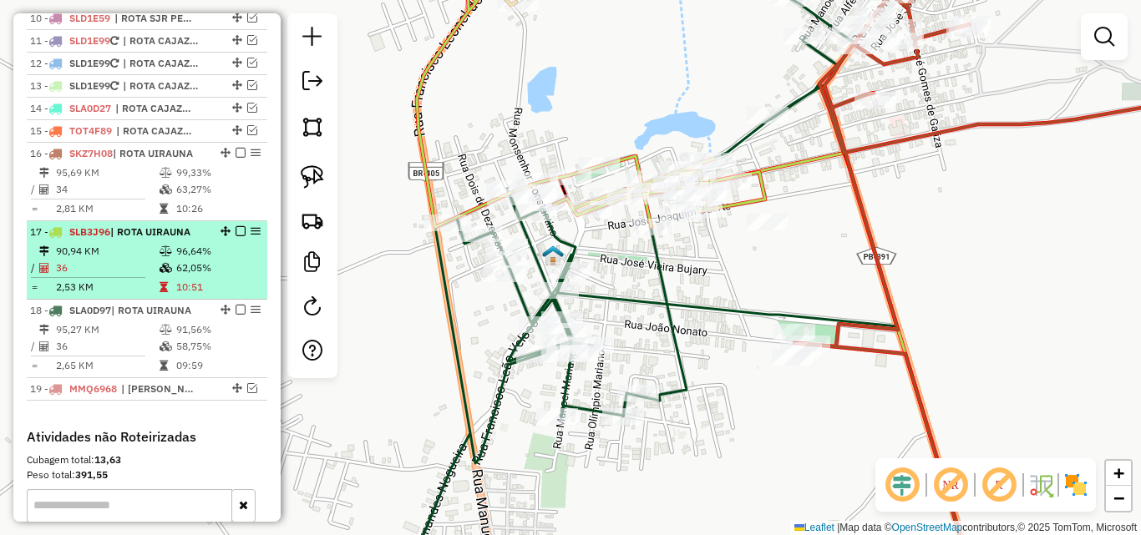
click at [197, 198] on td "63,27%" at bounding box center [217, 189] width 84 height 17
select select "*********"
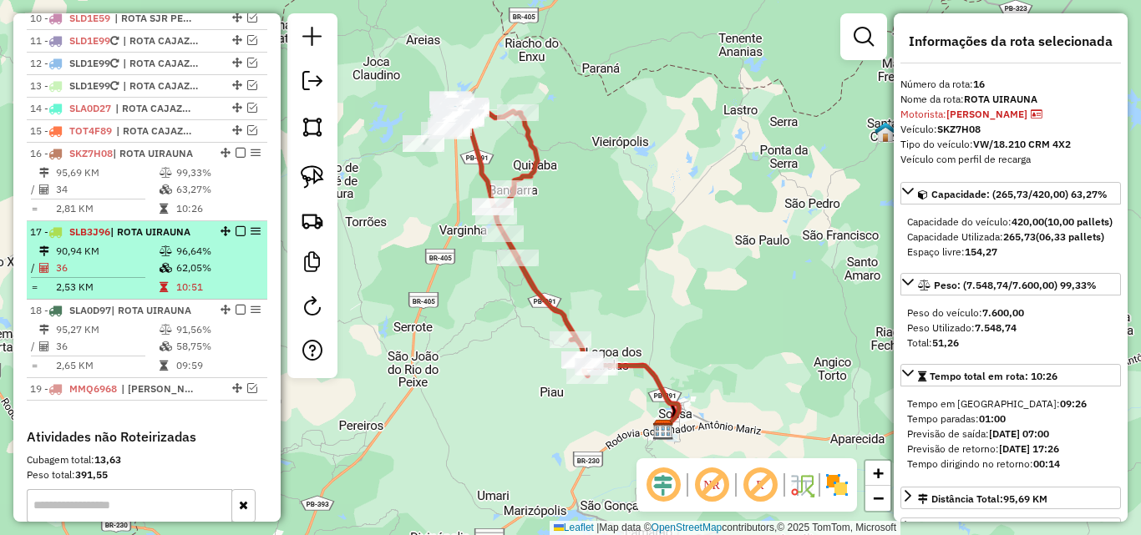
click at [175, 260] on td "96,64%" at bounding box center [217, 251] width 84 height 17
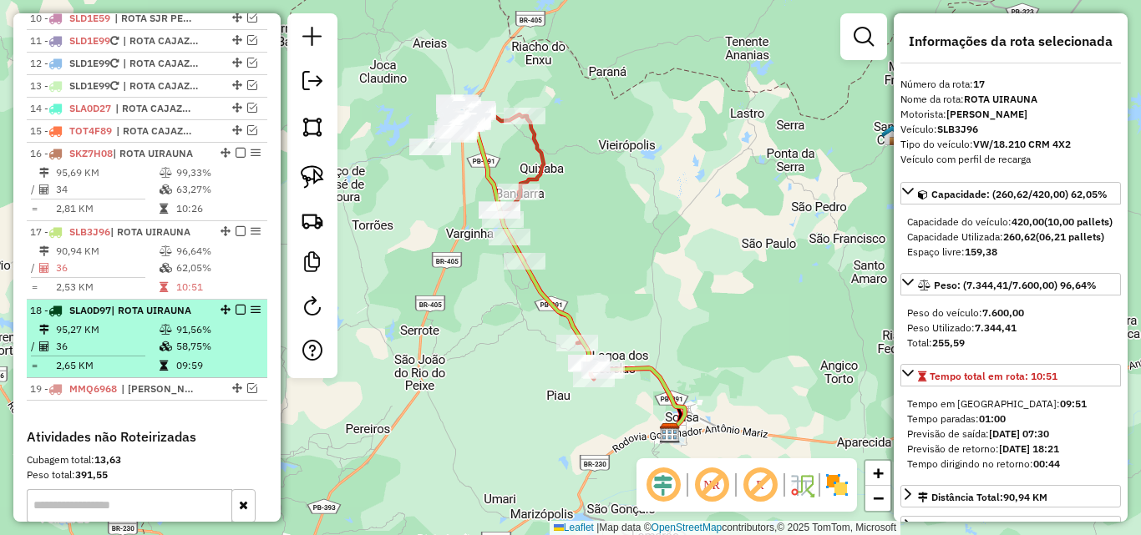
click at [151, 374] on td "2,65 KM" at bounding box center [107, 365] width 104 height 17
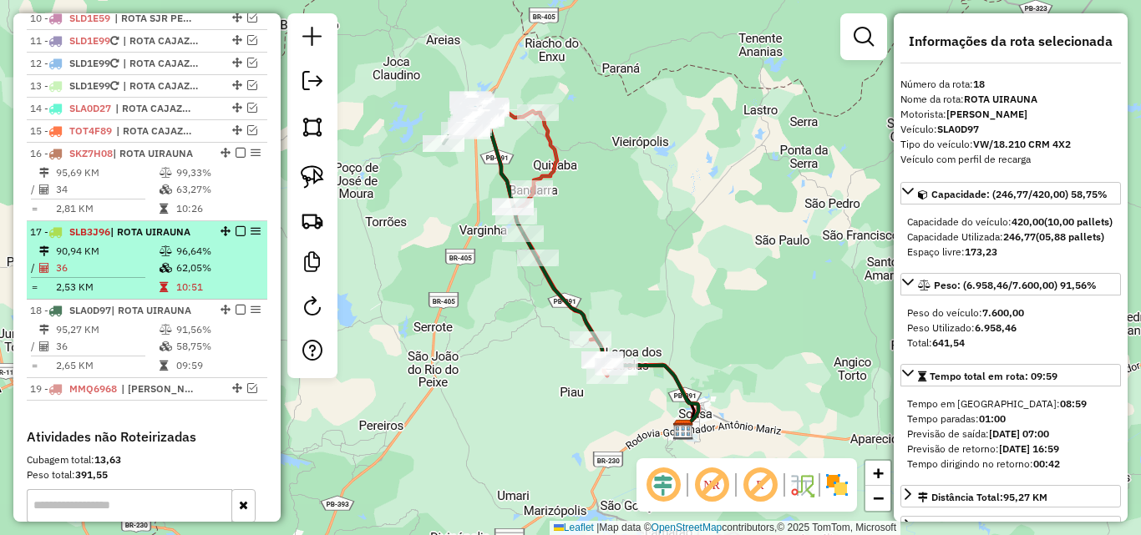
click at [159, 292] on icon at bounding box center [163, 287] width 8 height 10
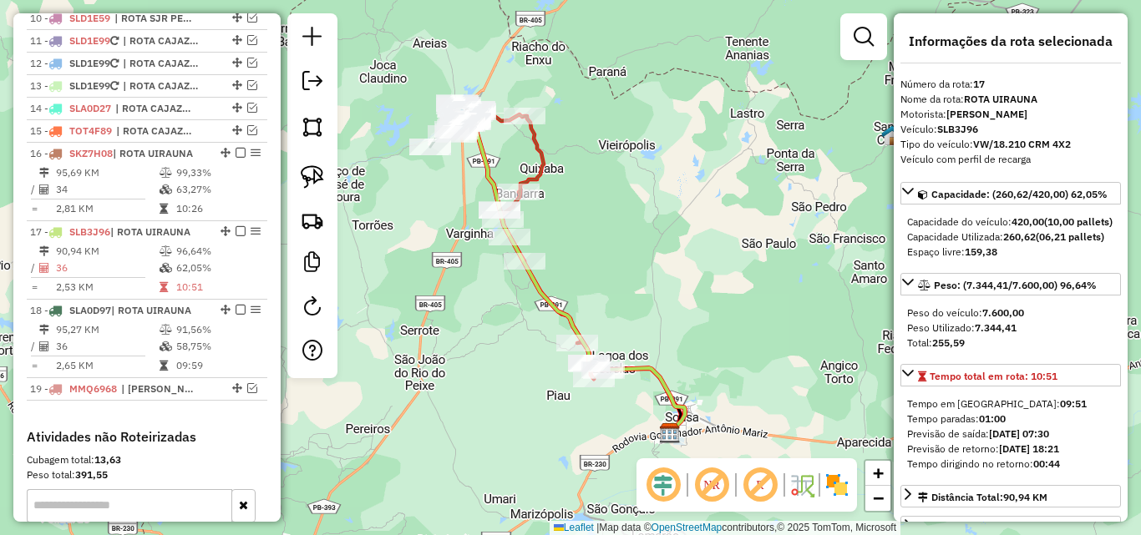
drag, startPoint x: 144, startPoint y: 226, endPoint x: 548, endPoint y: 213, distance: 404.4
click at [143, 217] on td "2,81 KM" at bounding box center [107, 208] width 104 height 17
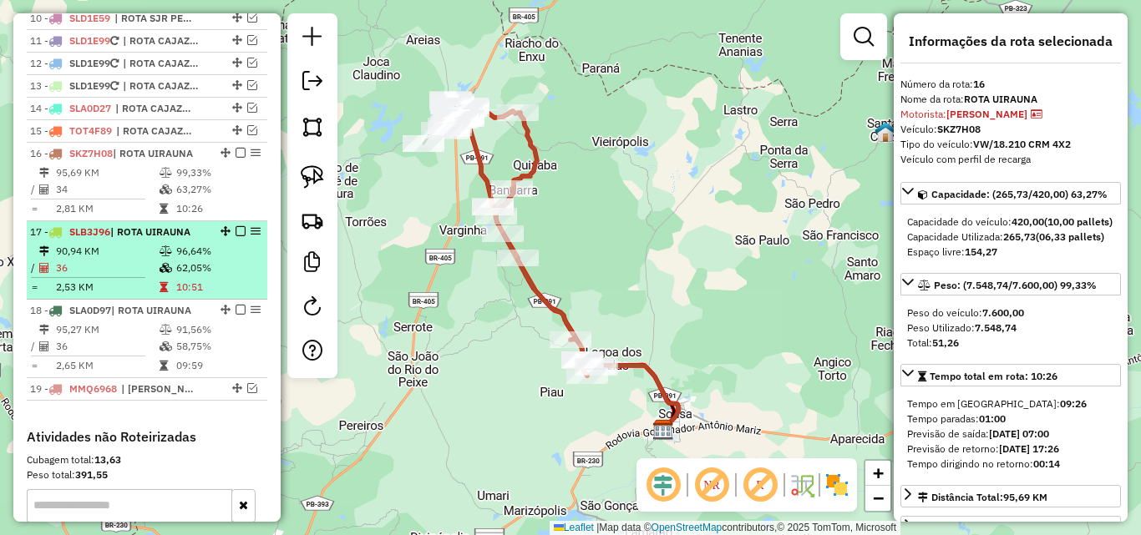
click at [99, 276] on td "36" at bounding box center [107, 268] width 104 height 17
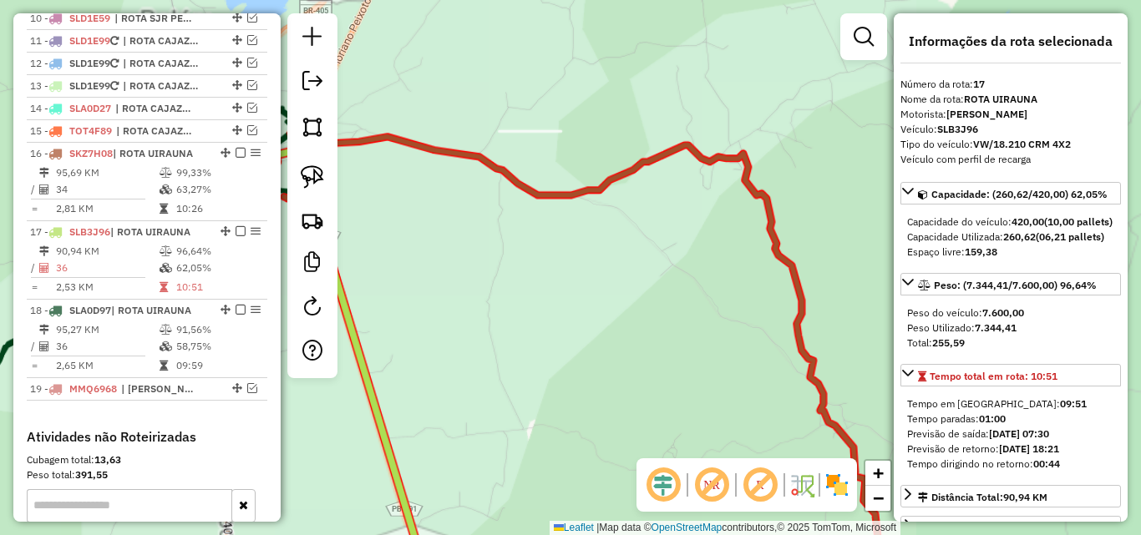
drag, startPoint x: 408, startPoint y: 246, endPoint x: 626, endPoint y: 311, distance: 227.5
click at [645, 320] on div "Janela de atendimento Grade de atendimento Capacidade Transportadoras Veículos …" at bounding box center [570, 267] width 1141 height 535
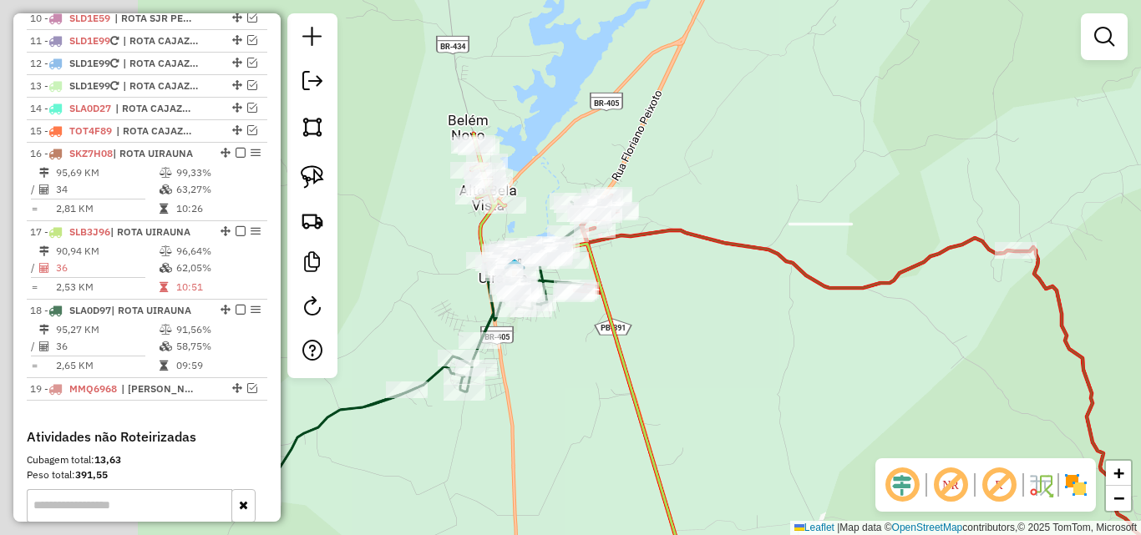
drag, startPoint x: 491, startPoint y: 262, endPoint x: 818, endPoint y: 368, distance: 343.3
click at [818, 368] on div "Janela de atendimento Grade de atendimento Capacidade Transportadoras Veículos …" at bounding box center [570, 267] width 1141 height 535
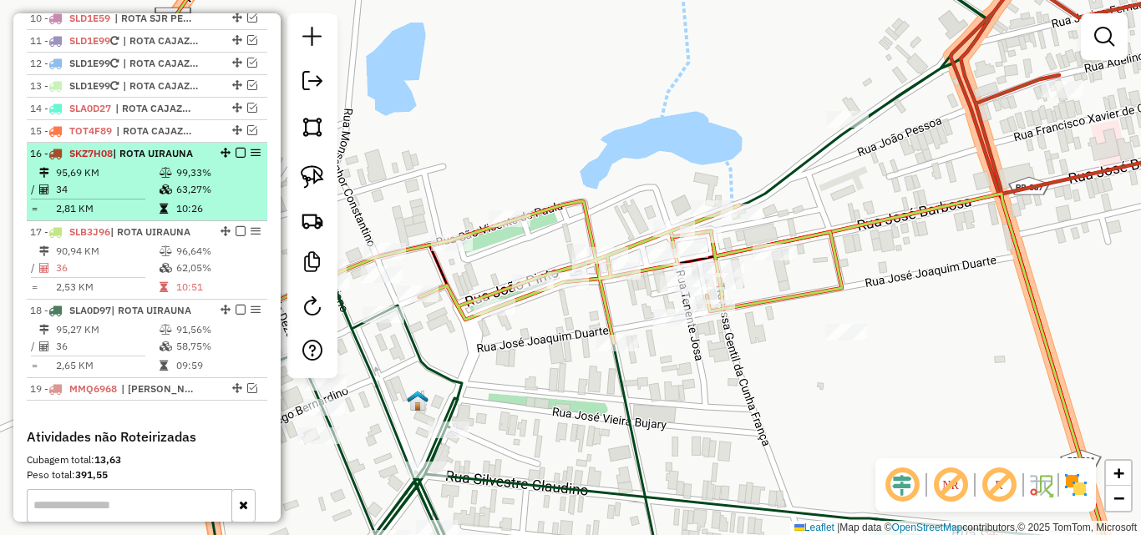
click at [237, 158] on em at bounding box center [240, 153] width 10 height 10
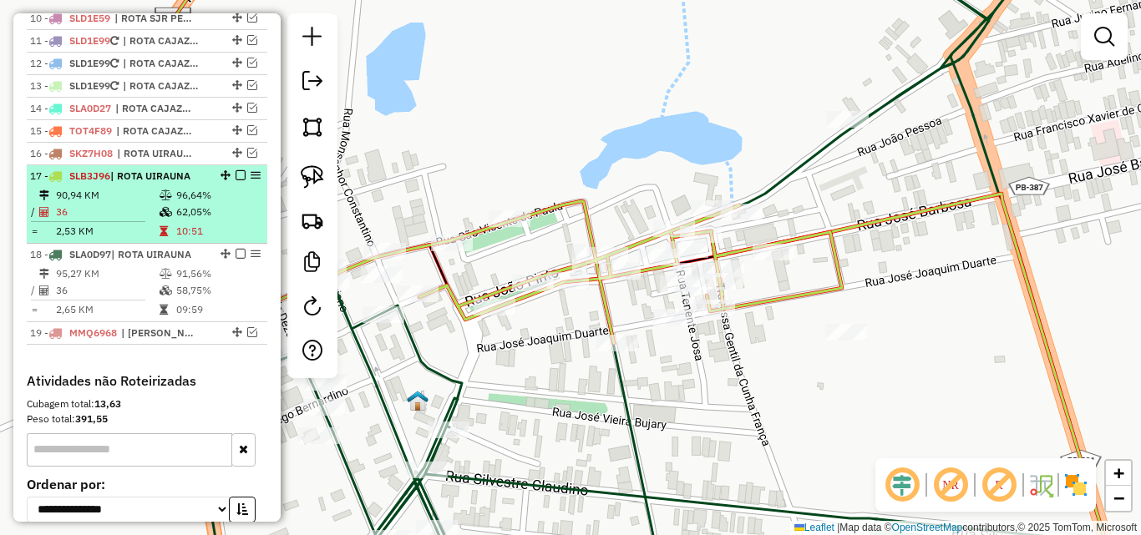
drag, startPoint x: 240, startPoint y: 190, endPoint x: 235, endPoint y: 208, distance: 19.0
click at [236, 180] on div at bounding box center [235, 175] width 50 height 10
select select "*********"
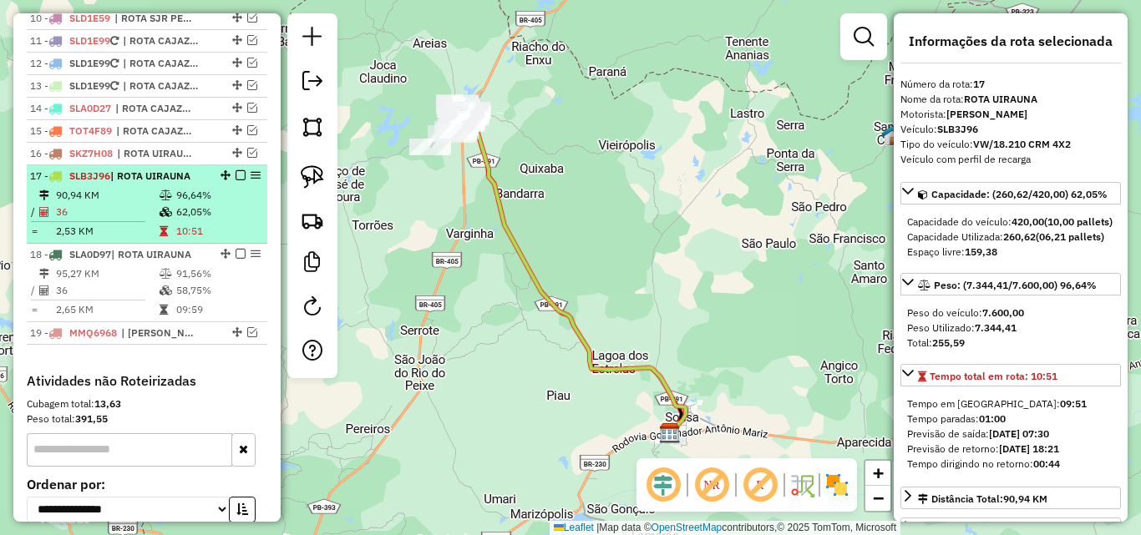
click at [235, 180] on em at bounding box center [240, 175] width 10 height 10
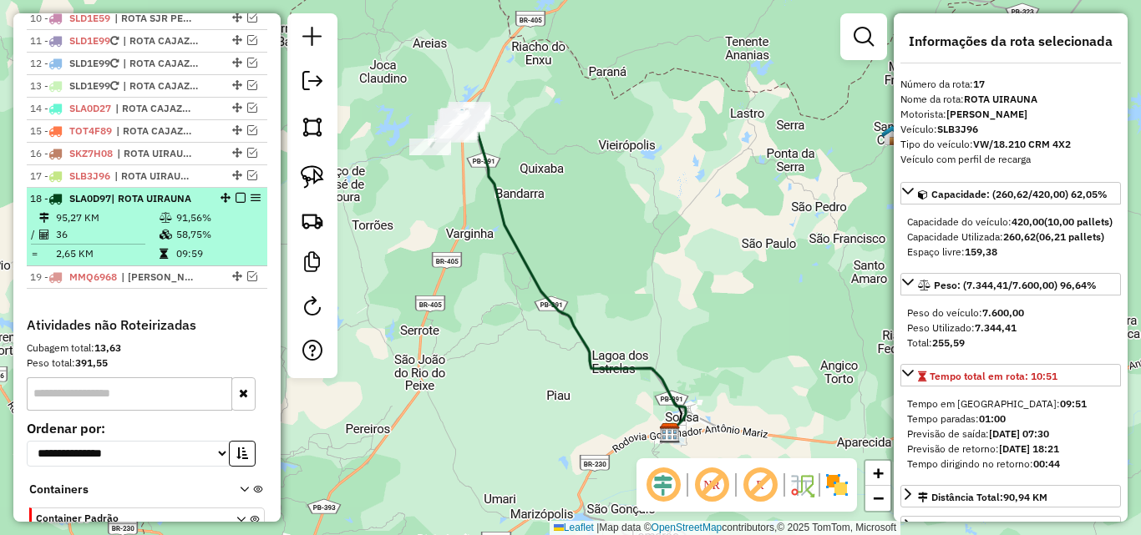
click at [235, 203] on em at bounding box center [240, 198] width 10 height 10
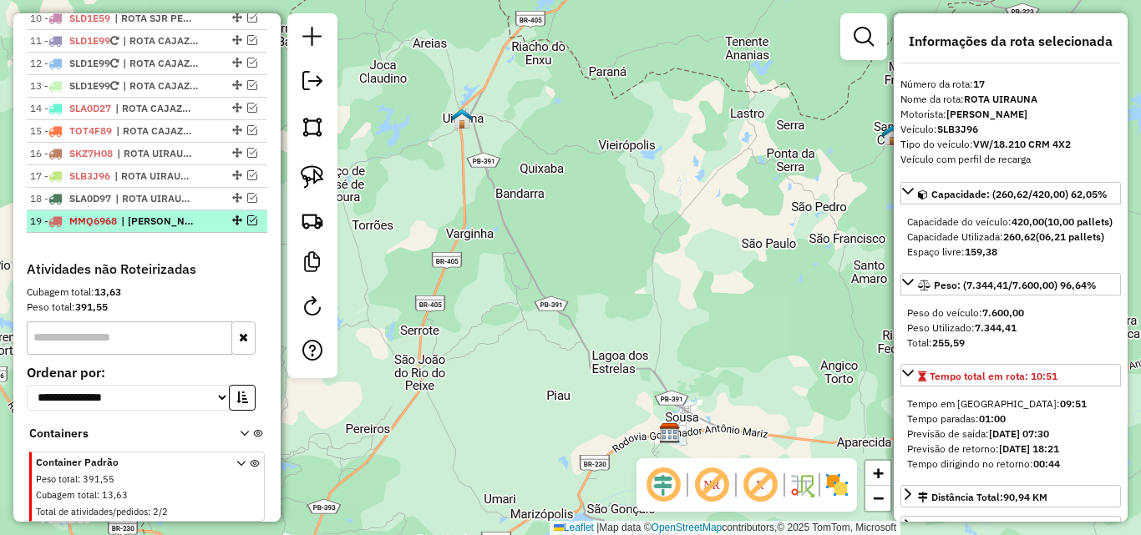
click at [247, 225] on em at bounding box center [252, 220] width 10 height 10
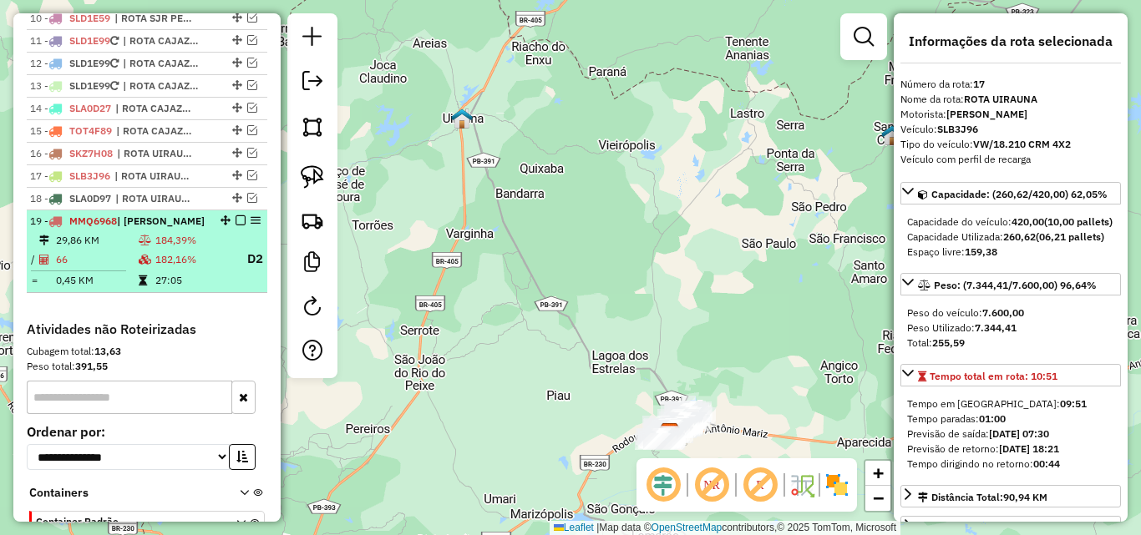
click at [170, 227] on span "| [PERSON_NAME]" at bounding box center [161, 221] width 88 height 13
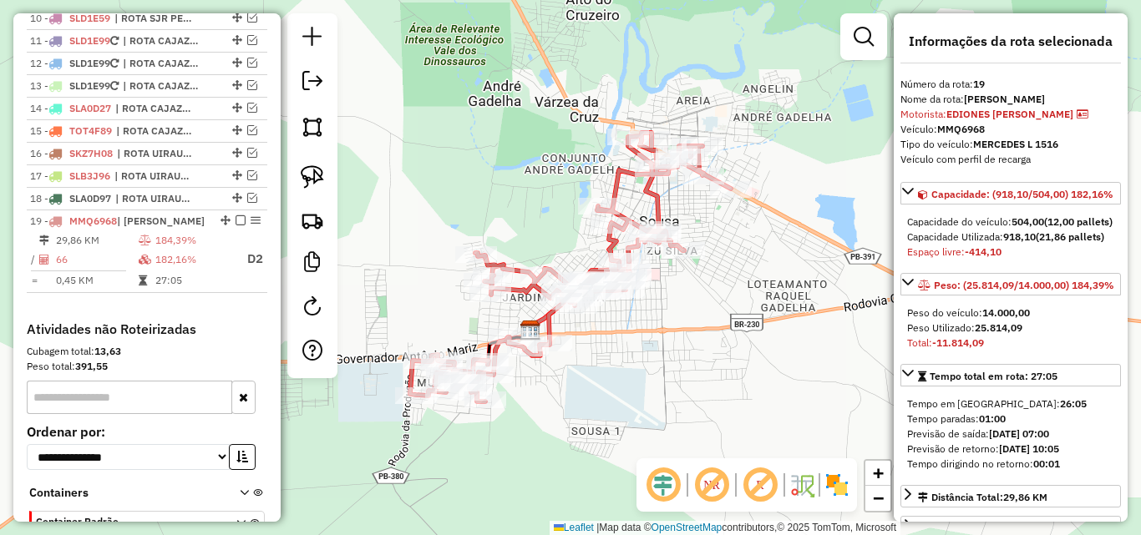
click at [863, 43] on em at bounding box center [863, 37] width 20 height 20
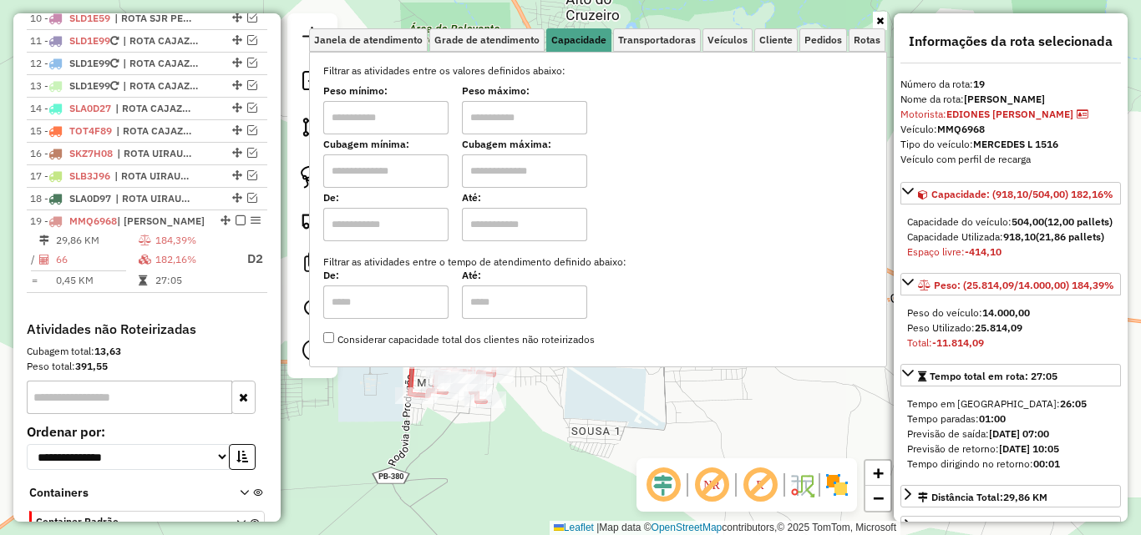
click at [389, 109] on input "text" at bounding box center [385, 117] width 125 height 33
type input "****"
click at [511, 120] on input "text" at bounding box center [524, 117] width 125 height 33
type input "******"
drag, startPoint x: 879, startPoint y: 18, endPoint x: 721, endPoint y: 111, distance: 184.2
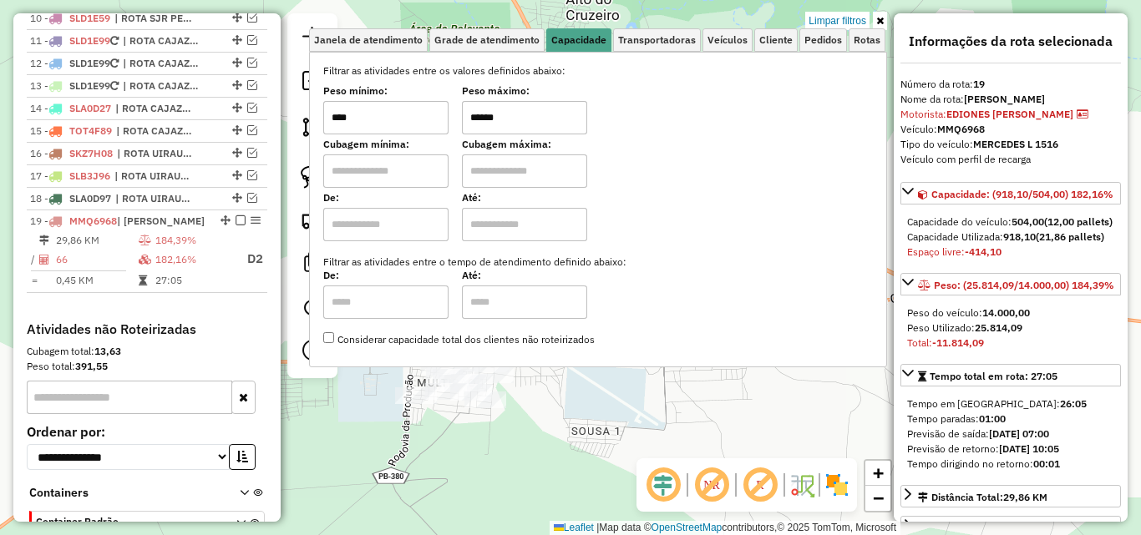
click at [880, 16] on icon at bounding box center [880, 21] width 8 height 10
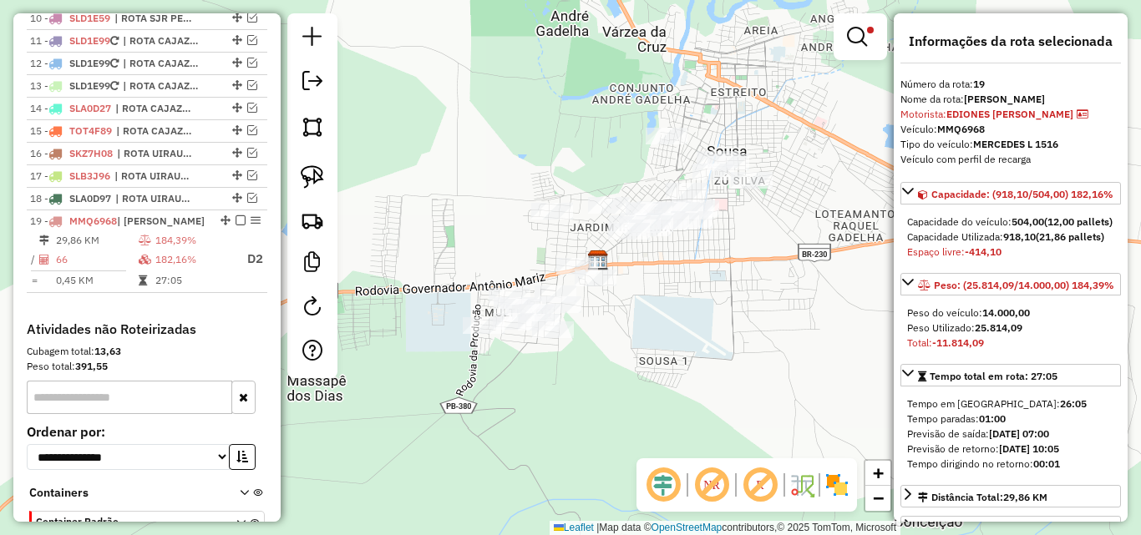
drag, startPoint x: 426, startPoint y: 225, endPoint x: 494, endPoint y: 154, distance: 98.6
click at [495, 154] on div "Limpar filtros Janela de atendimento Grade de atendimento Capacidade Transporta…" at bounding box center [570, 267] width 1141 height 535
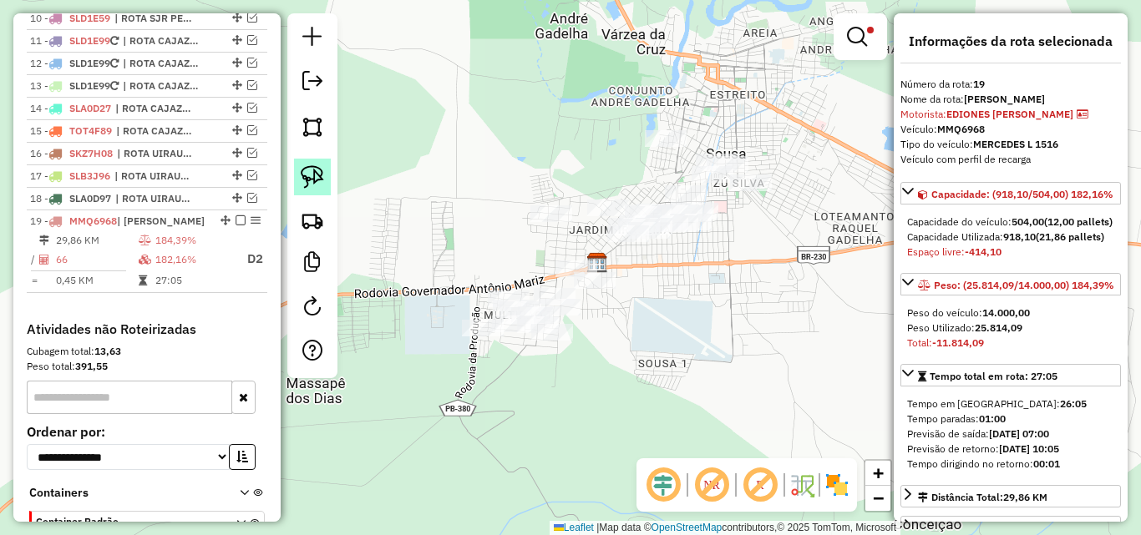
click at [322, 165] on link at bounding box center [312, 177] width 37 height 37
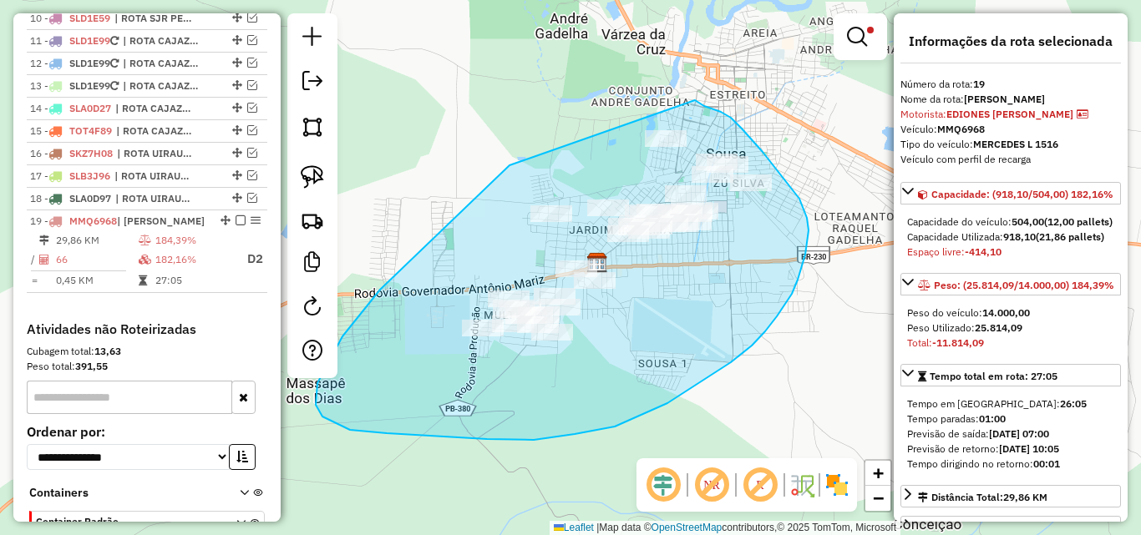
drag, startPoint x: 509, startPoint y: 165, endPoint x: 694, endPoint y: 100, distance: 195.7
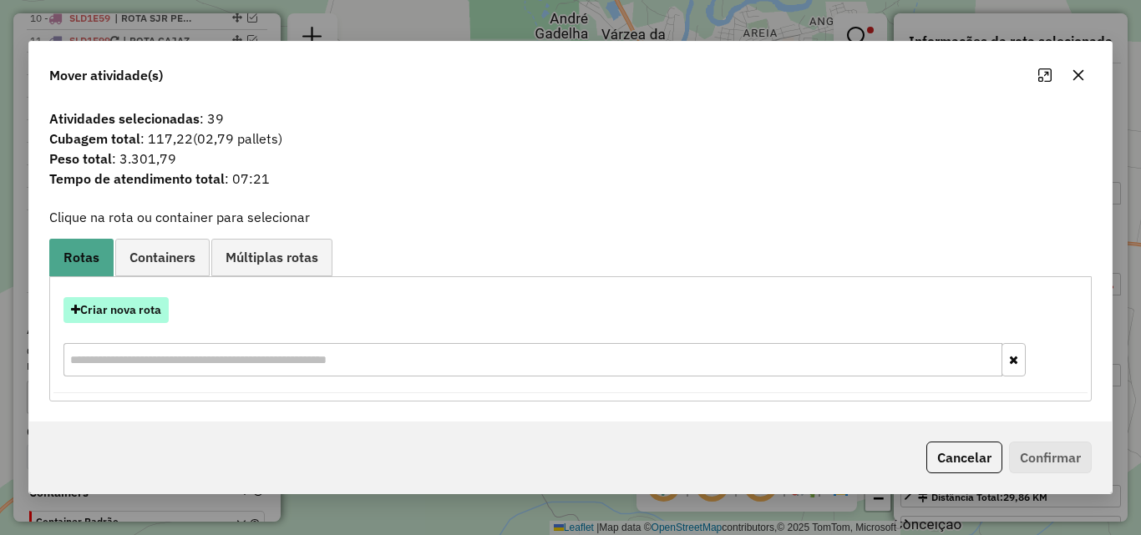
click at [132, 306] on button "Criar nova rota" at bounding box center [115, 310] width 105 height 26
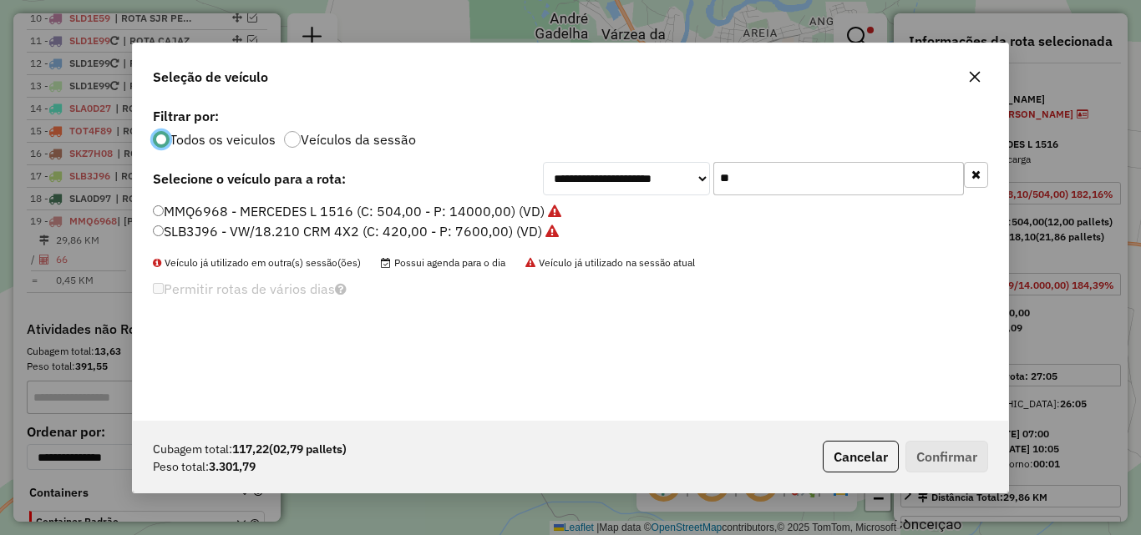
scroll to position [9, 5]
click at [863, 186] on input "**" at bounding box center [838, 178] width 251 height 33
click at [863, 183] on input "**" at bounding box center [838, 178] width 251 height 33
click at [863, 182] on input "**" at bounding box center [838, 178] width 251 height 33
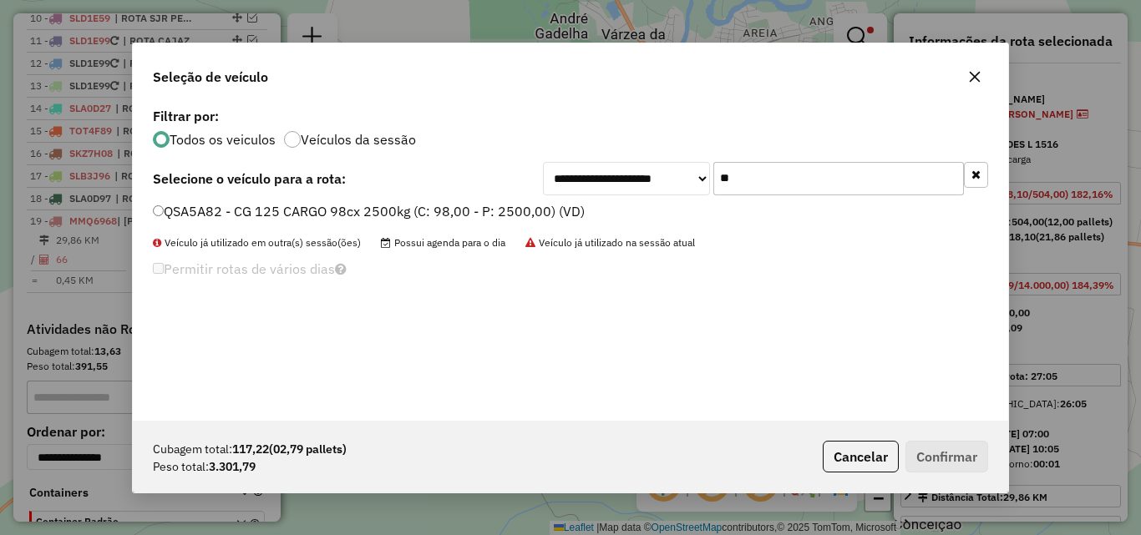
type input "**"
click at [448, 209] on label "QSA5A82 - CG 125 CARGO 98cx 2500kg (C: 98,00 - P: 2500,00) (VD)" at bounding box center [369, 211] width 432 height 20
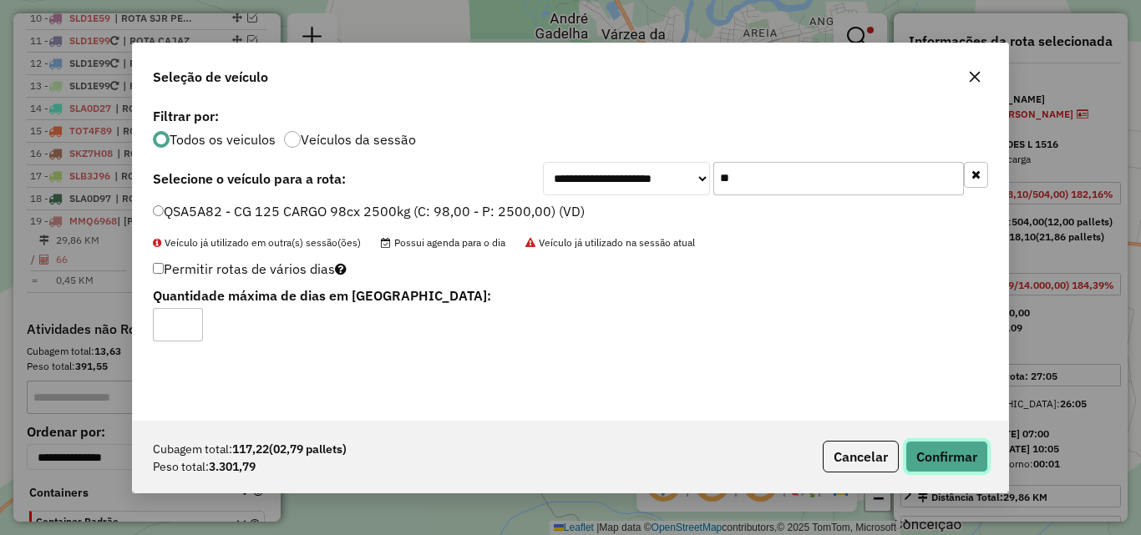
click at [939, 458] on button "Confirmar" at bounding box center [946, 457] width 83 height 32
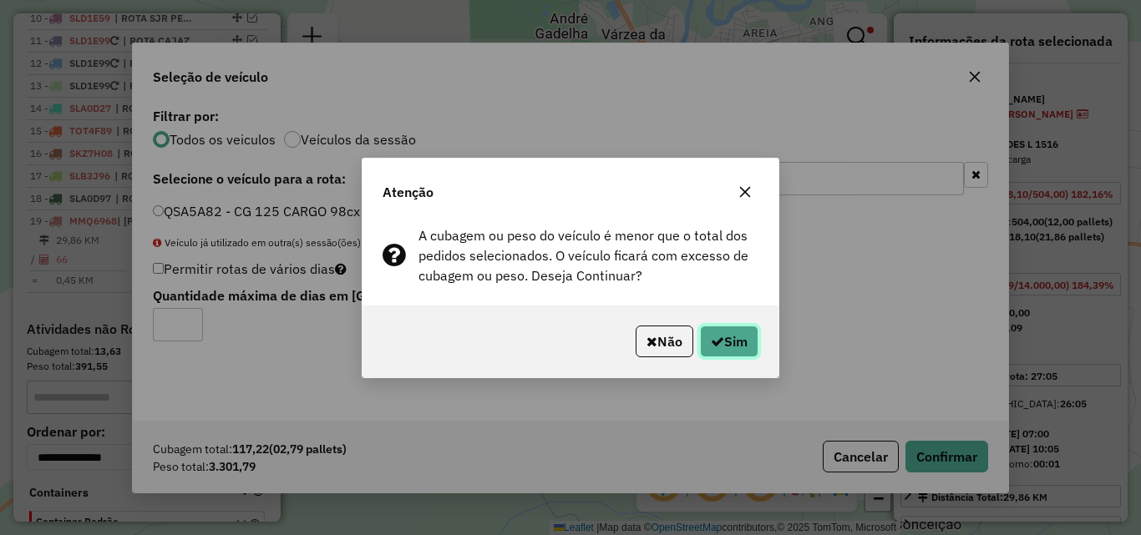
click at [713, 333] on button "Sim" at bounding box center [729, 342] width 58 height 32
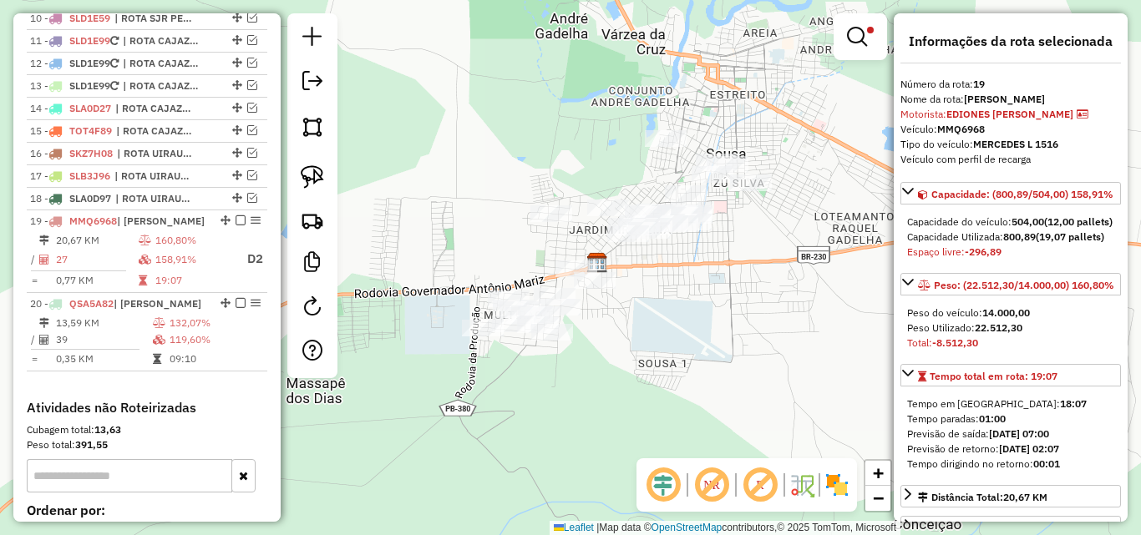
click at [762, 410] on div "Limpar filtros Janela de atendimento Grade de atendimento Capacidade Transporta…" at bounding box center [570, 267] width 1141 height 535
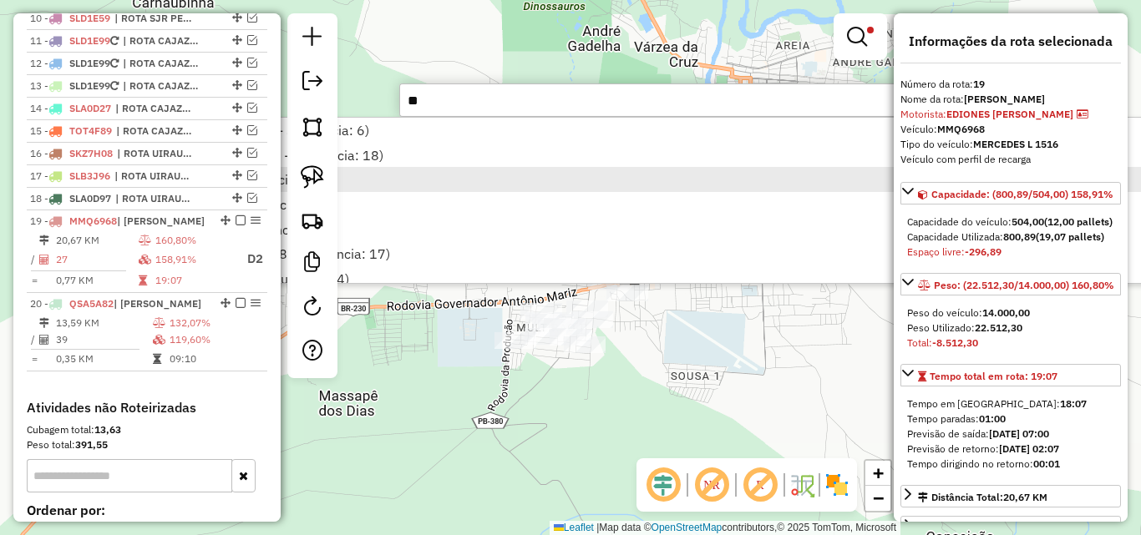
type input "*"
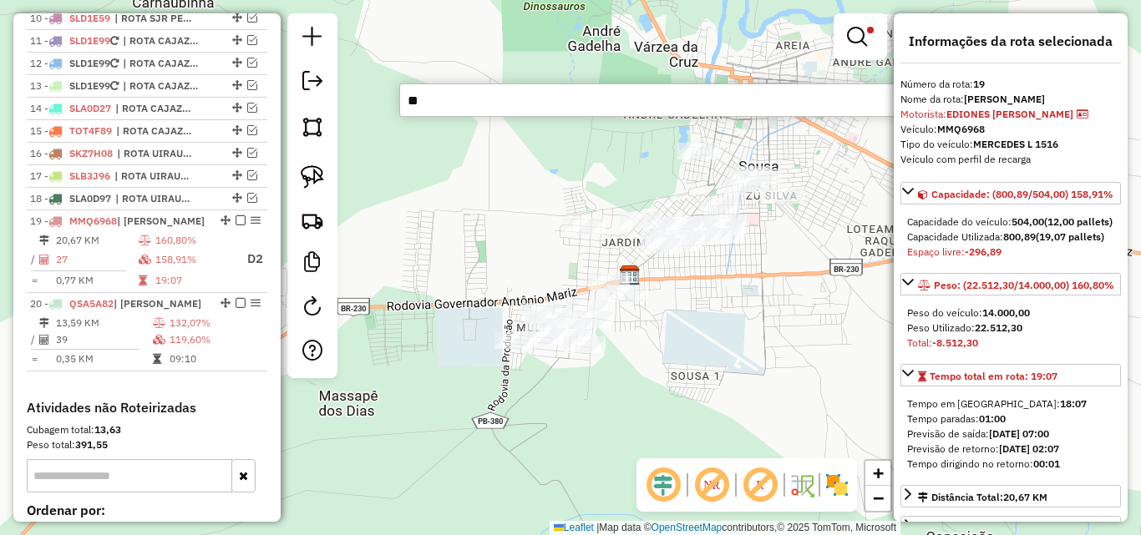
type input "*"
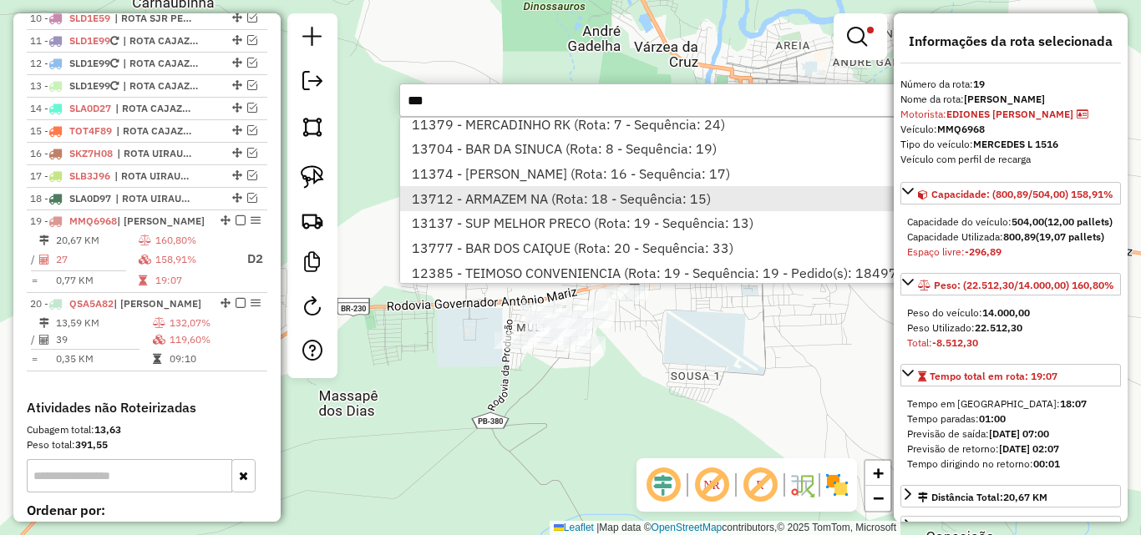
scroll to position [47, 0]
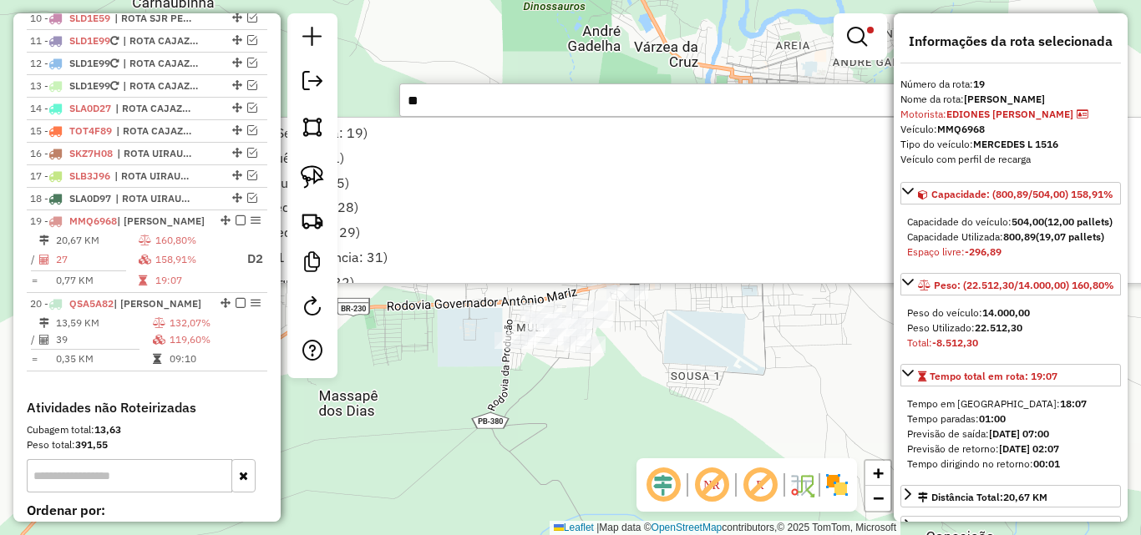
type input "*"
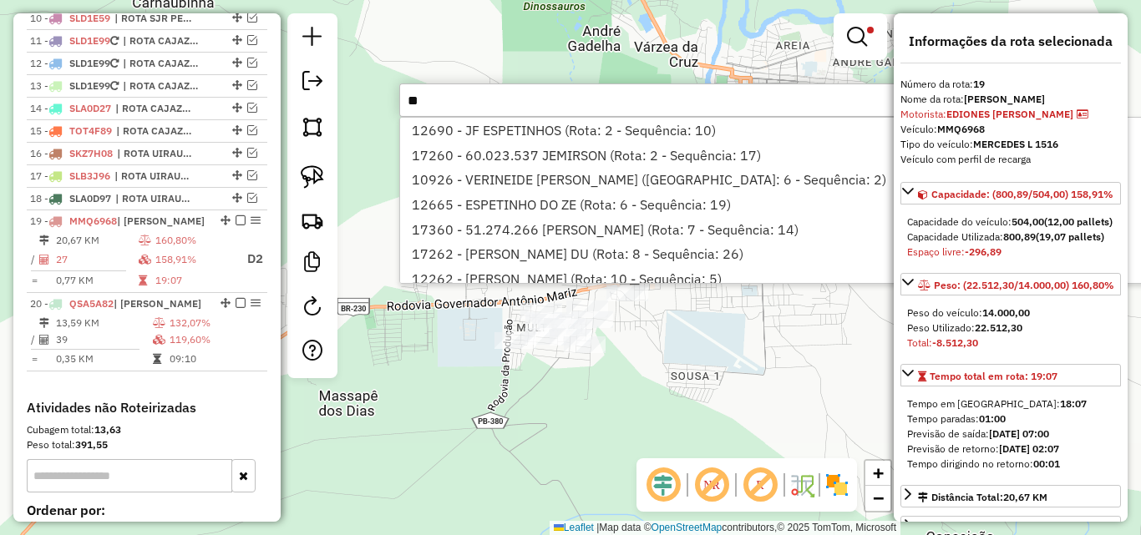
type input "*"
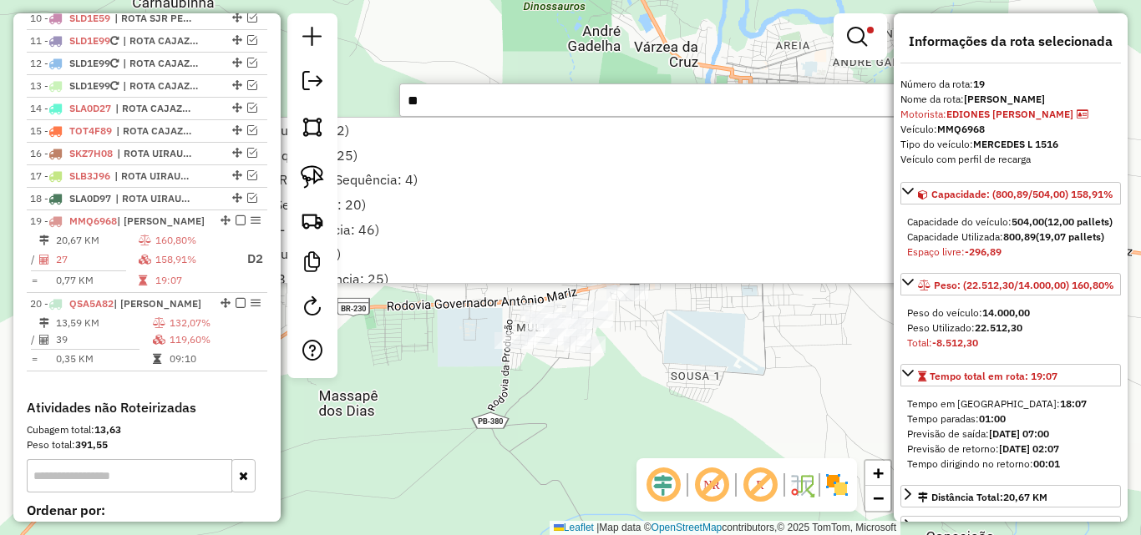
type input "*"
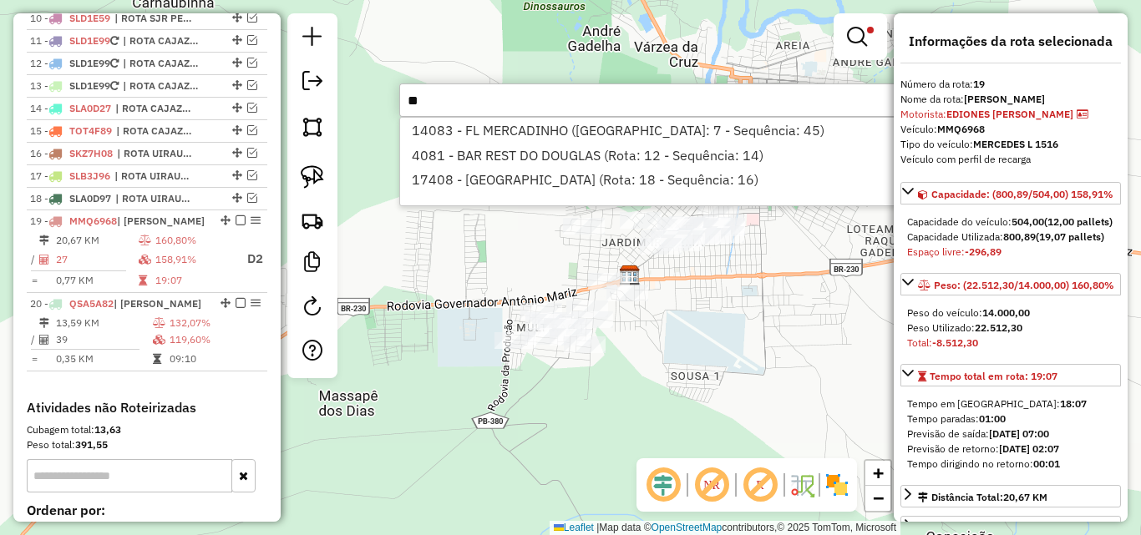
type input "*"
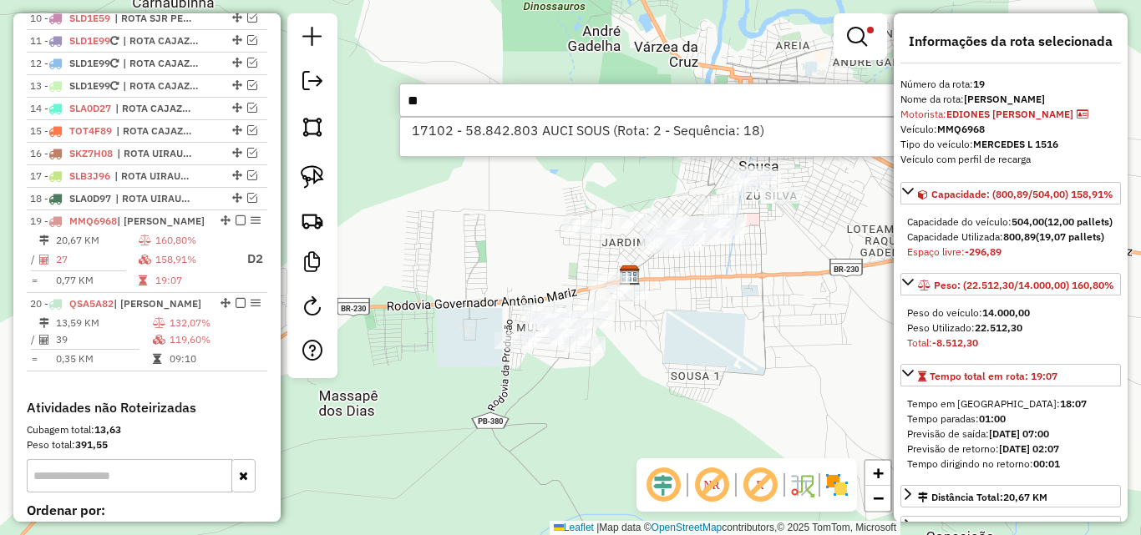
type input "*"
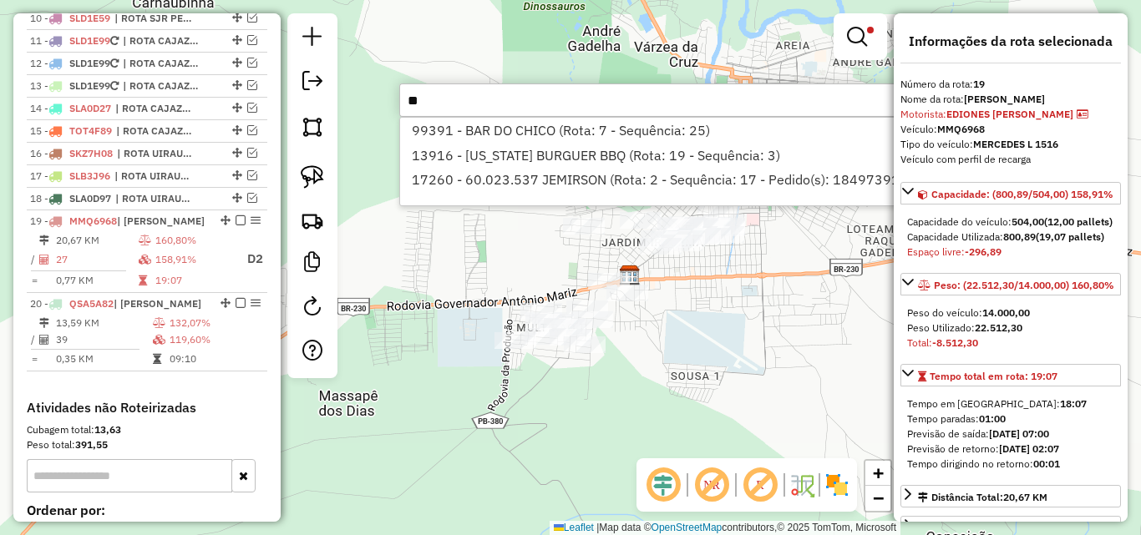
type input "*"
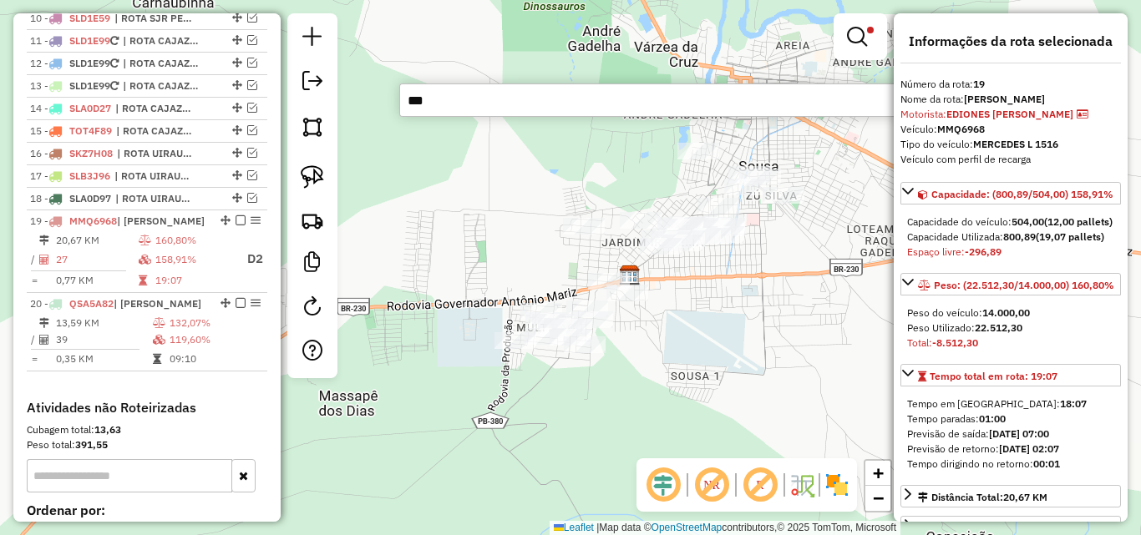
type input "****"
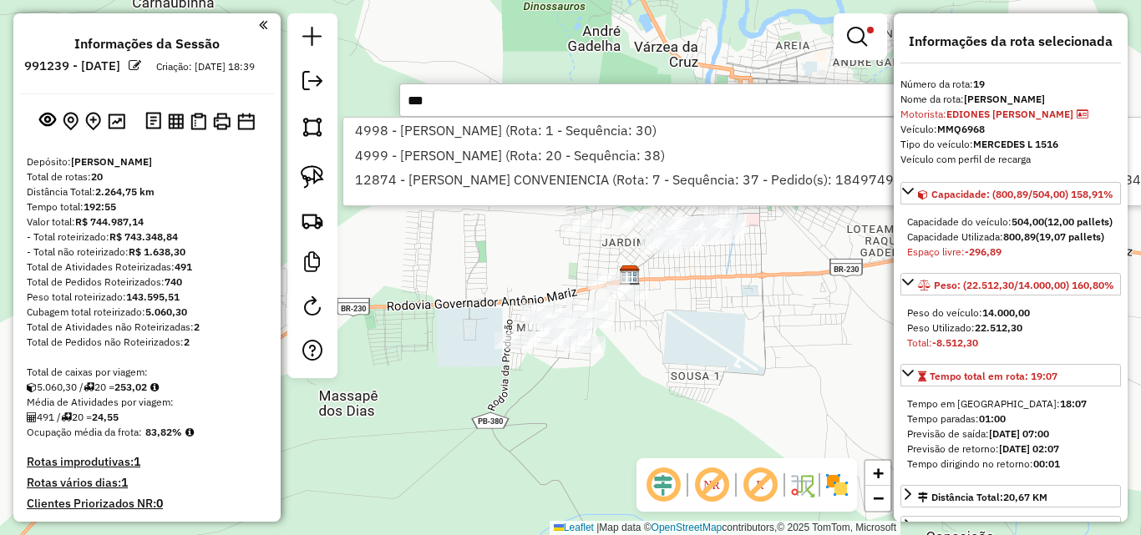
select select "*********"
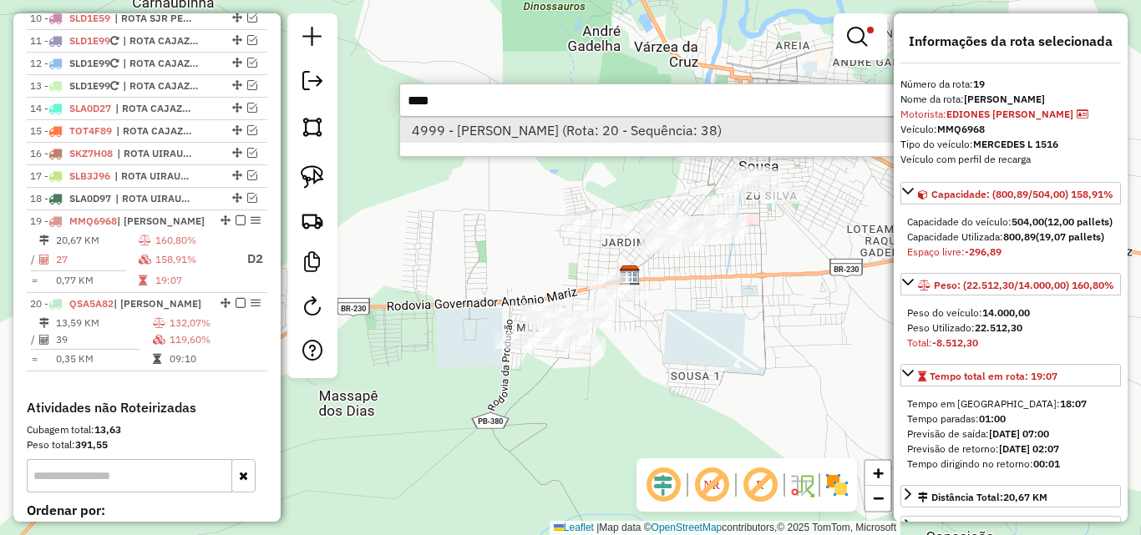
type input "****"
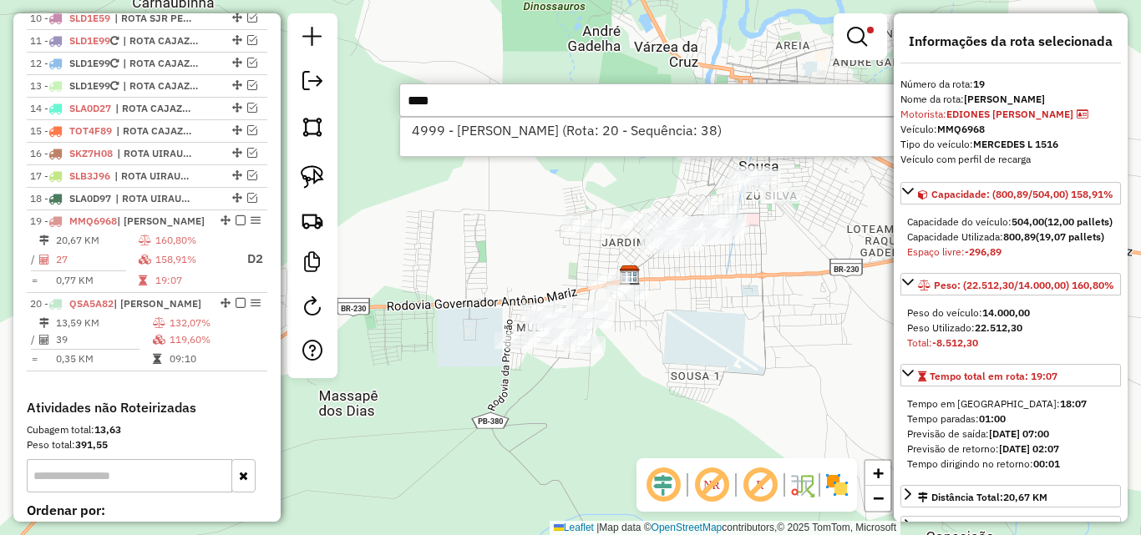
drag, startPoint x: 507, startPoint y: 133, endPoint x: 367, endPoint y: 228, distance: 169.5
click at [507, 134] on li "4999 - [PERSON_NAME] (Rota: 20 - Sequência: 38)" at bounding box center [649, 130] width 499 height 25
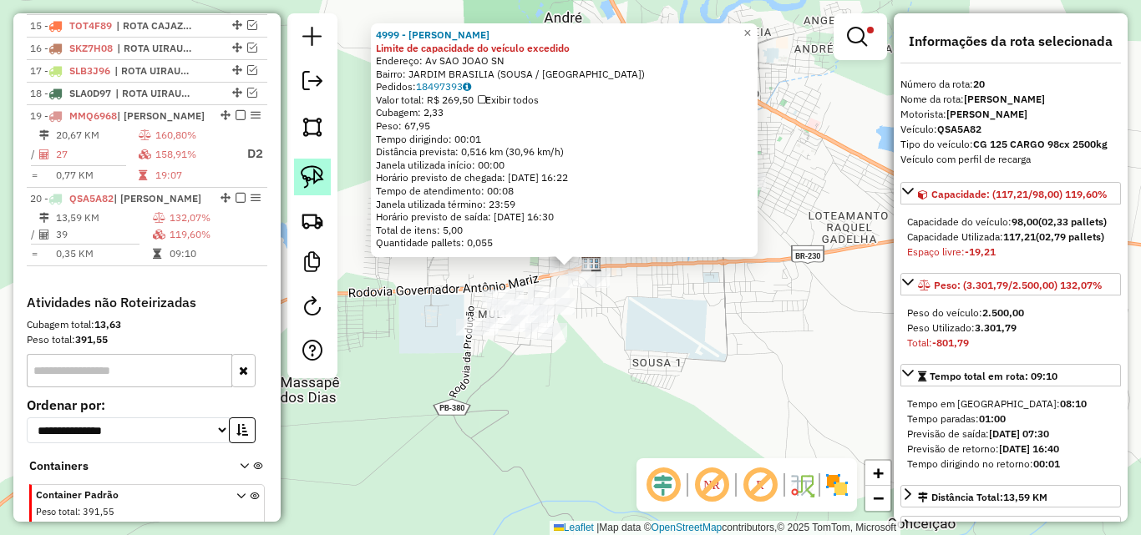
scroll to position [1034, 0]
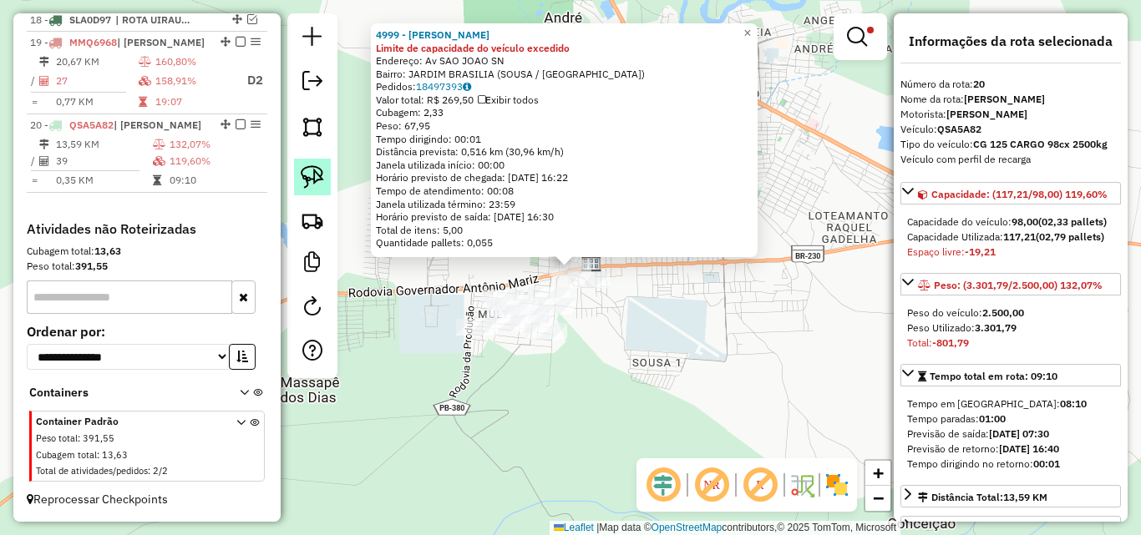
click at [316, 184] on img at bounding box center [312, 176] width 23 height 23
drag, startPoint x: 542, startPoint y: 276, endPoint x: 582, endPoint y: 253, distance: 46.0
click at [582, 253] on div "Rota 20 - Placa QSA5A82 4999 - WASHIGNTON OLIVEIRA DA SILVA Rota 20 - Placa QSA…" at bounding box center [570, 267] width 1141 height 535
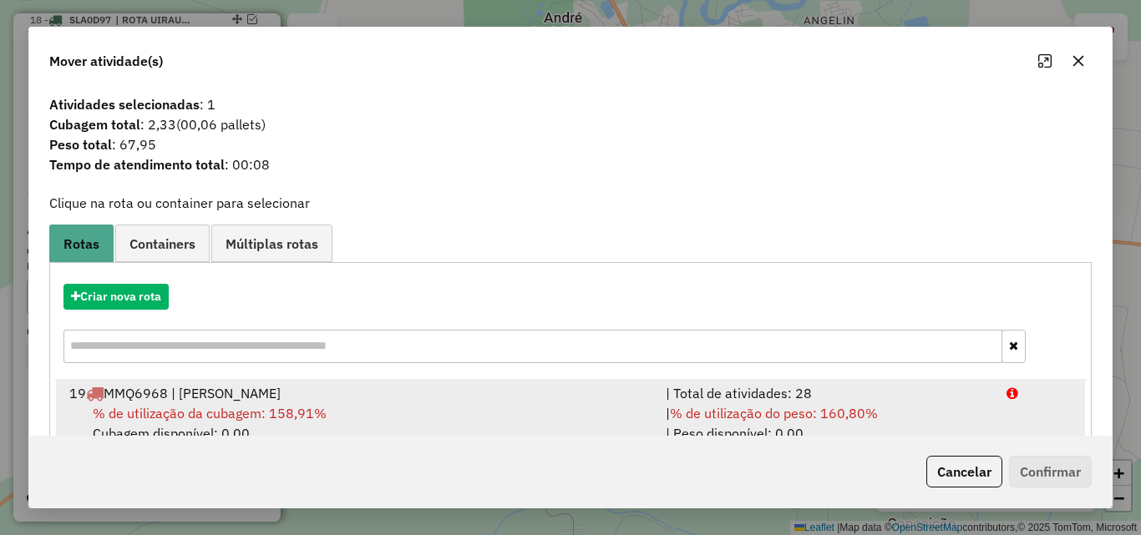
click at [797, 395] on div "| Total de atividades: 28" at bounding box center [826, 393] width 341 height 20
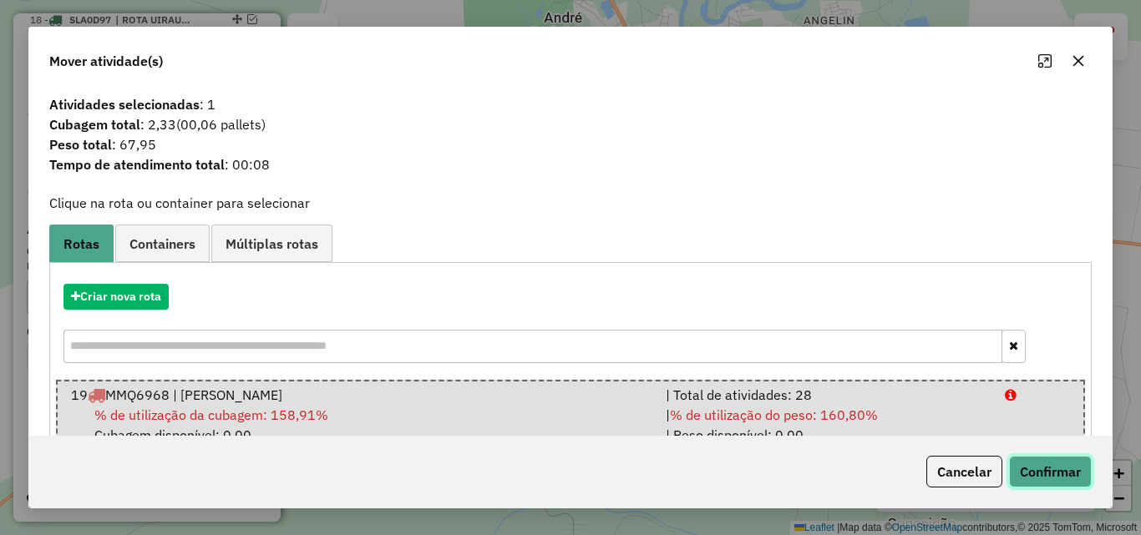
click at [1046, 468] on button "Confirmar" at bounding box center [1050, 472] width 83 height 32
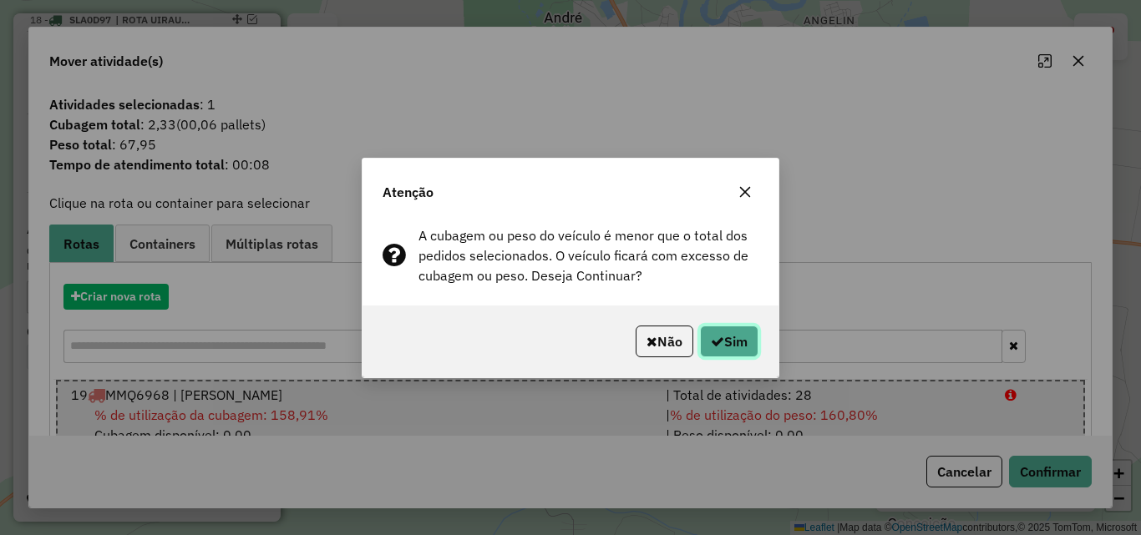
drag, startPoint x: 743, startPoint y: 345, endPoint x: 1105, endPoint y: 119, distance: 426.6
click at [744, 347] on button "Sim" at bounding box center [729, 342] width 58 height 32
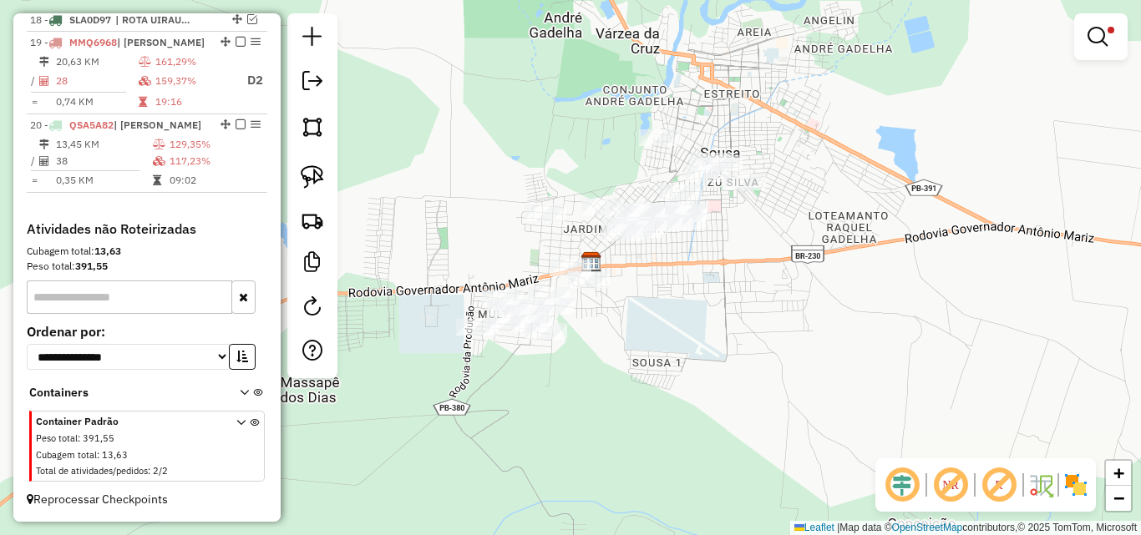
click at [771, 450] on div "Limpar filtros Janela de atendimento Grade de atendimento Capacidade Transporta…" at bounding box center [570, 267] width 1141 height 535
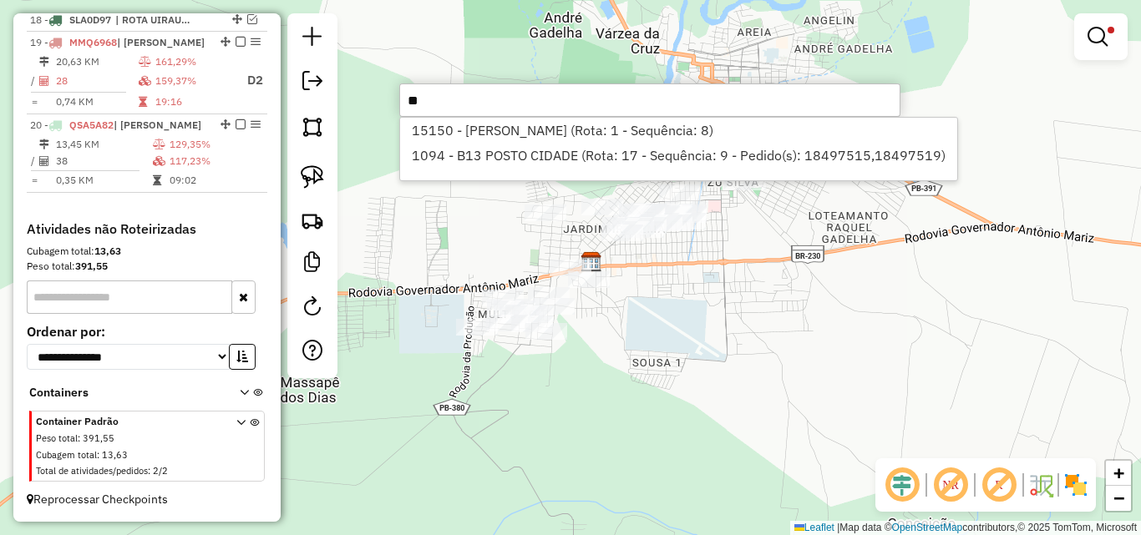
type input "*"
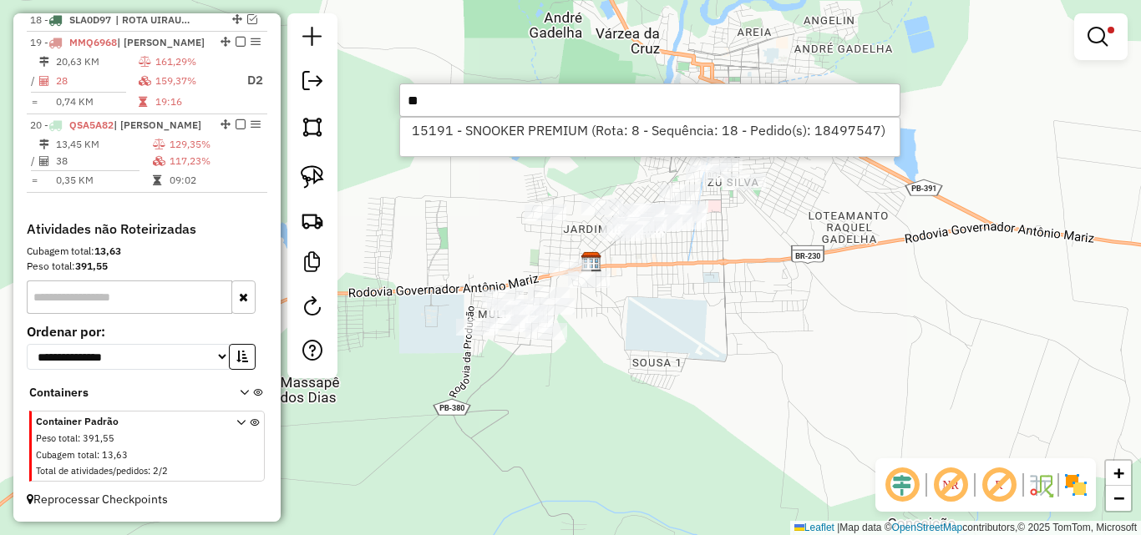
type input "*"
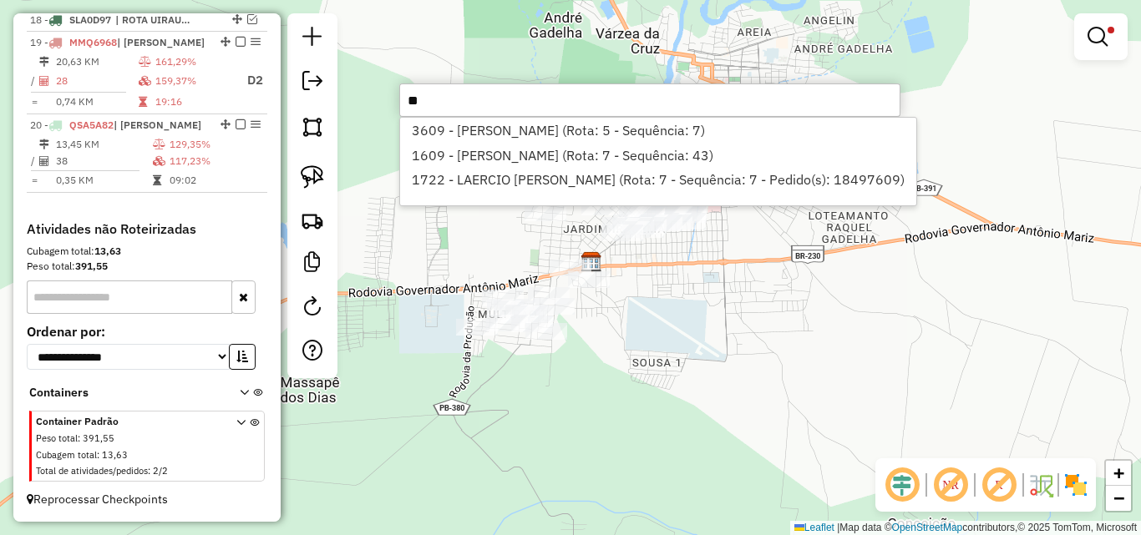
type input "*"
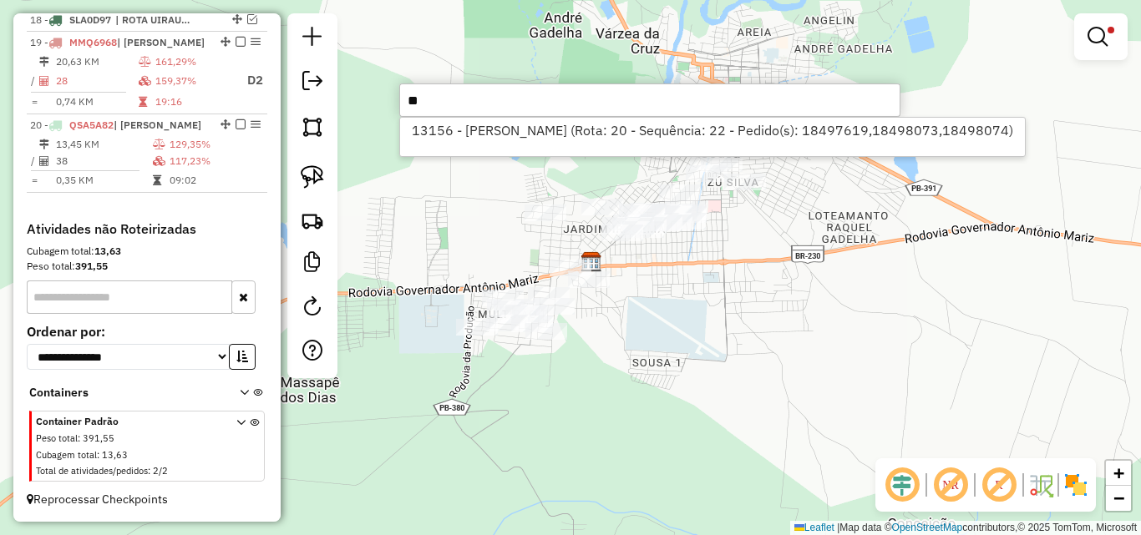
type input "*"
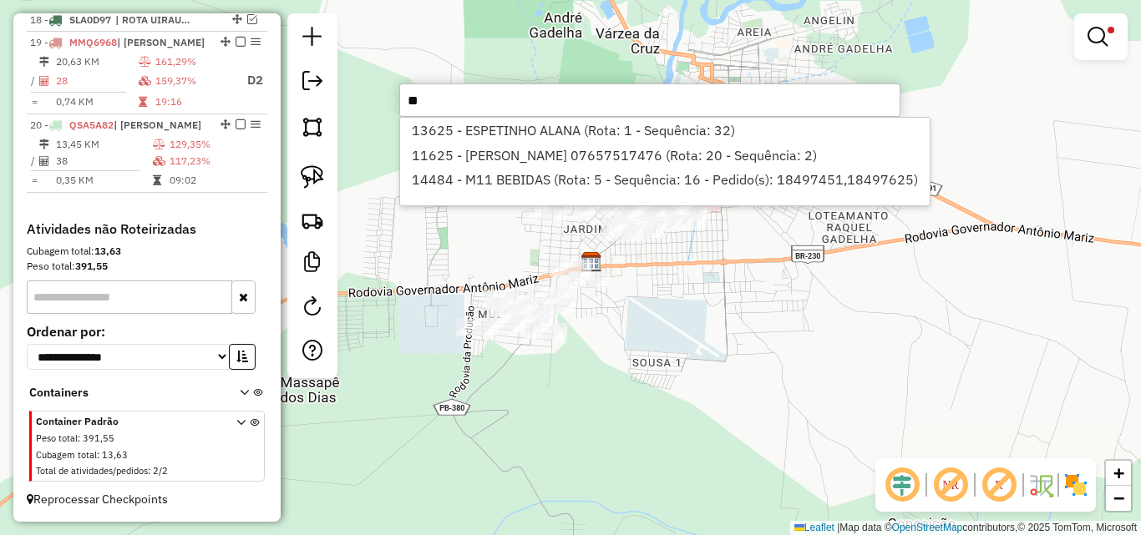
type input "*"
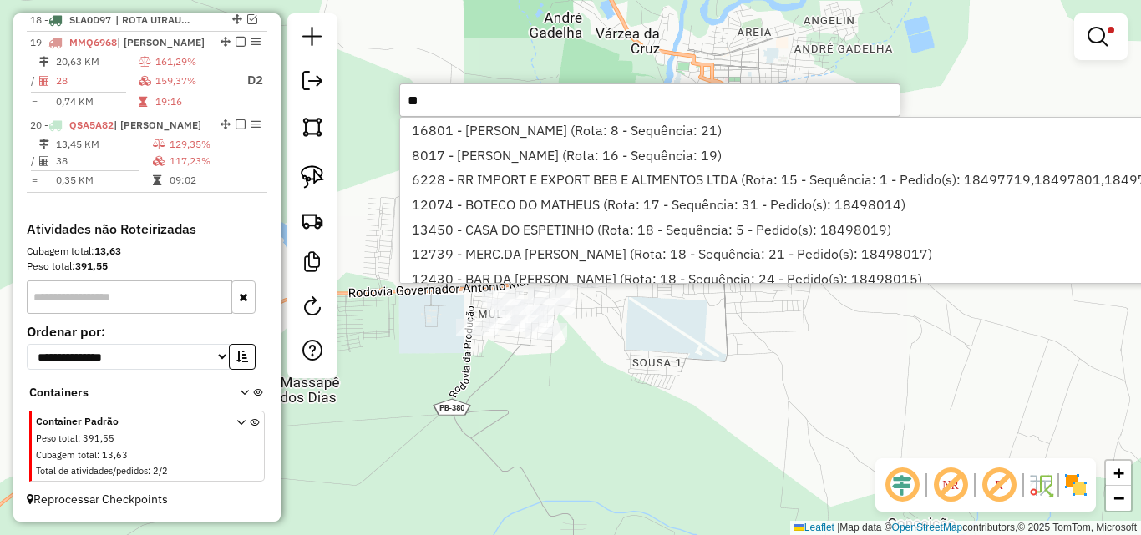
type input "*"
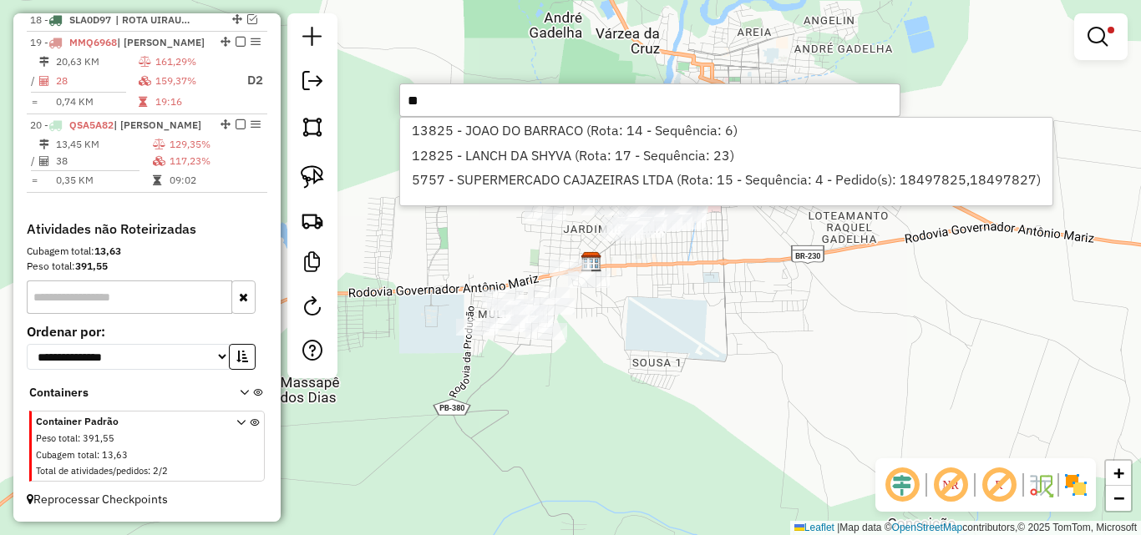
type input "*"
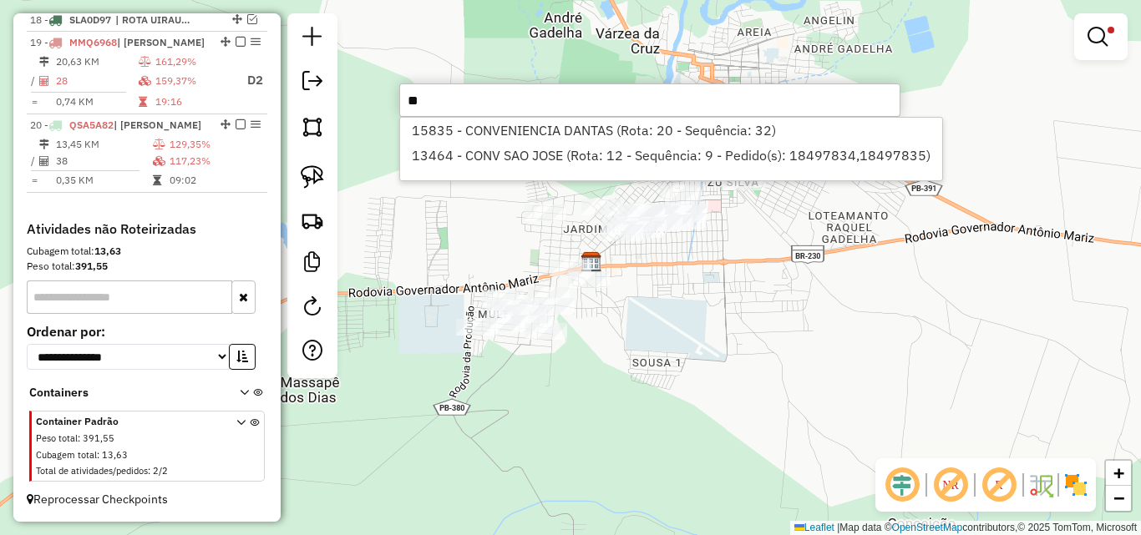
type input "*"
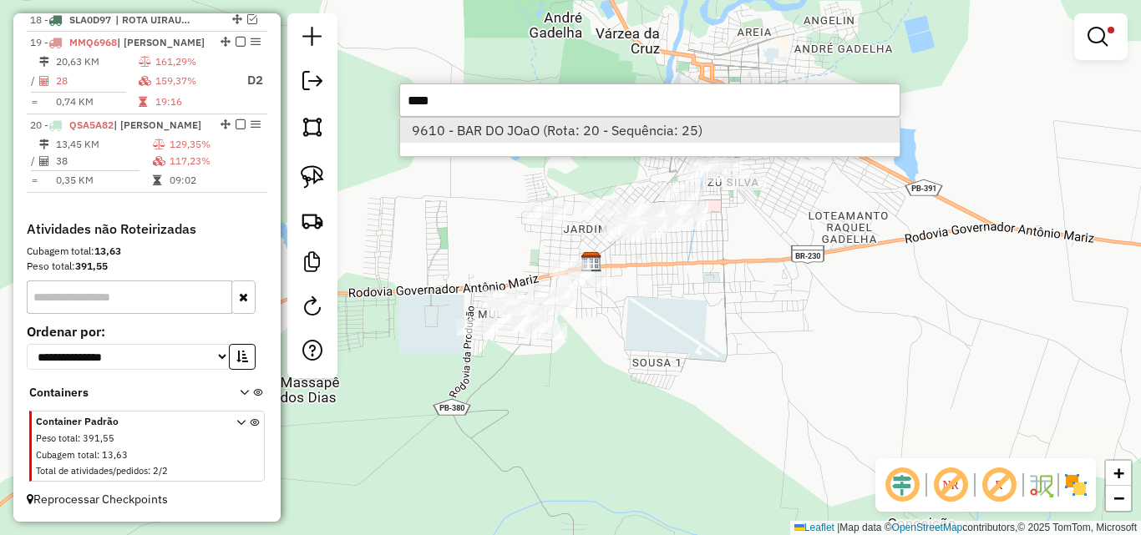
type input "****"
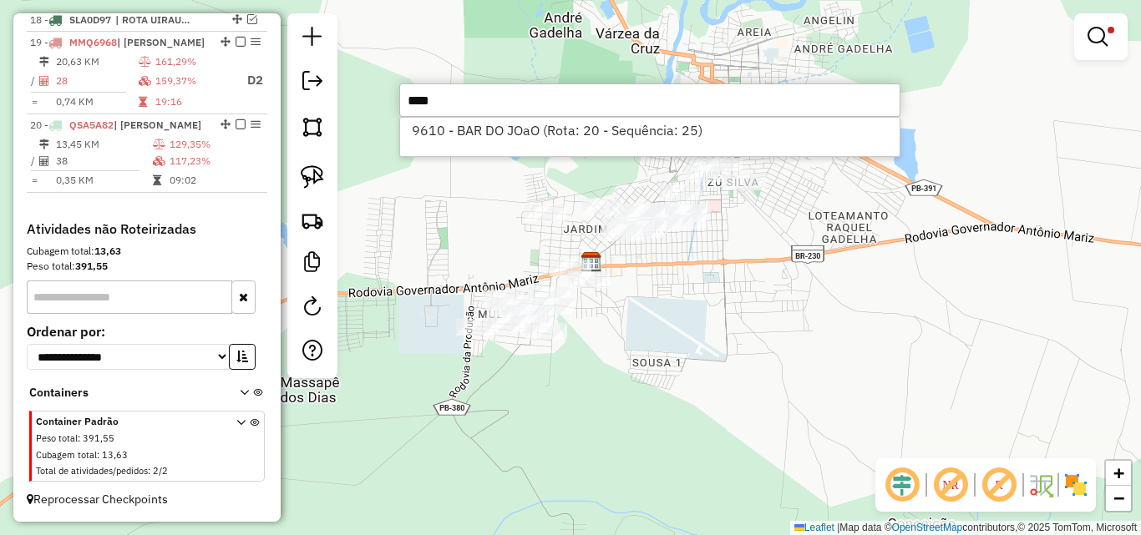
drag, startPoint x: 502, startPoint y: 129, endPoint x: 273, endPoint y: 175, distance: 233.4
click at [499, 130] on li "9610 - BAR DO JOaO (Rota: 20 - Sequência: 25)" at bounding box center [649, 130] width 499 height 25
select select "*********"
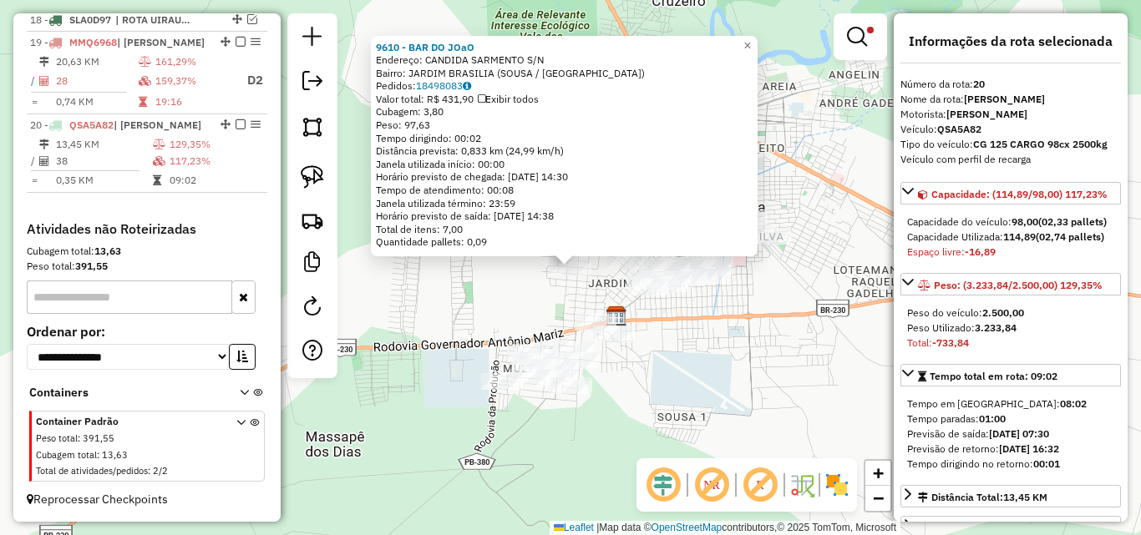
click at [564, 294] on div "9610 - BAR DO [PERSON_NAME]: CANDIDA SARMENTO S/N Bairro: [GEOGRAPHIC_DATA] (SO…" at bounding box center [570, 267] width 1141 height 535
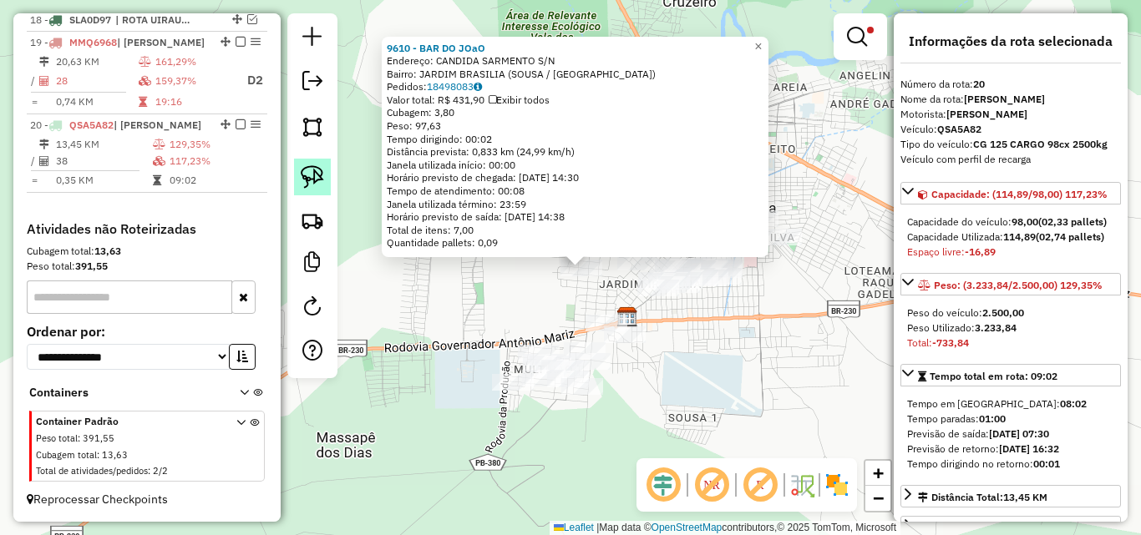
click at [302, 187] on img at bounding box center [312, 176] width 23 height 23
drag, startPoint x: 610, startPoint y: 285, endPoint x: 518, endPoint y: 298, distance: 92.8
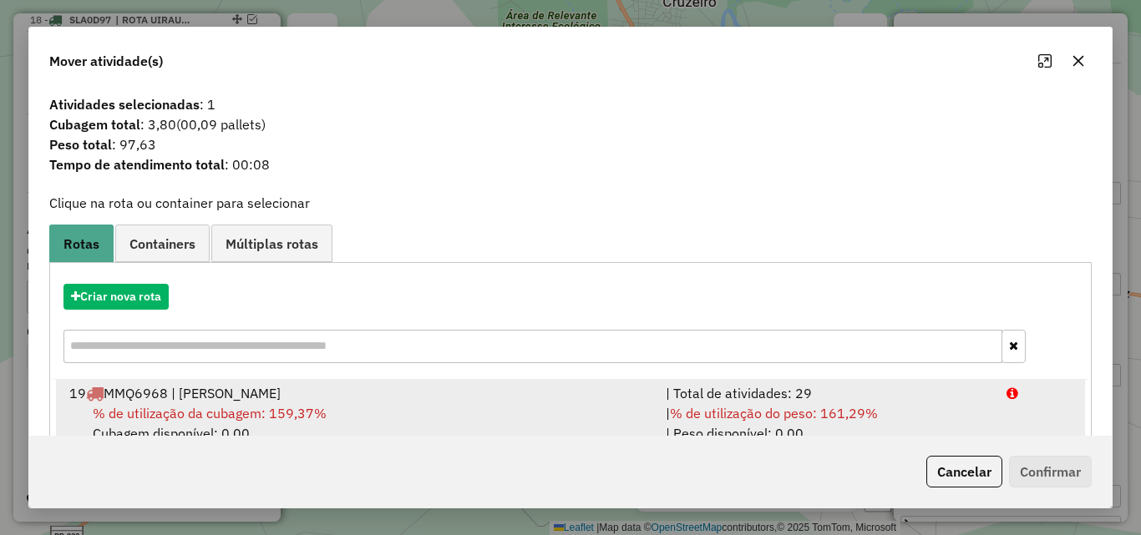
drag, startPoint x: 881, startPoint y: 398, endPoint x: 1005, endPoint y: 489, distance: 154.2
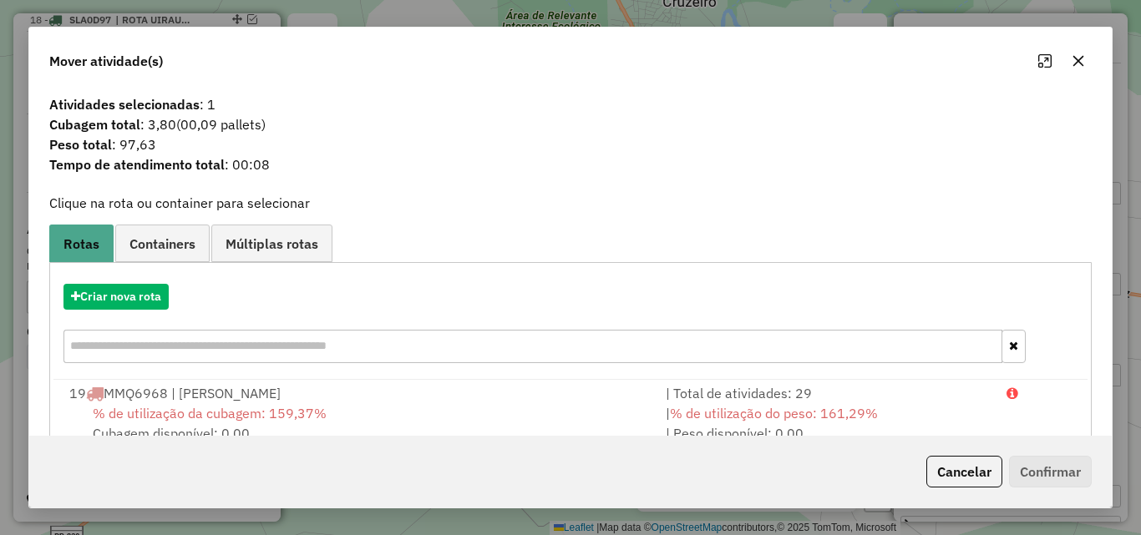
click at [881, 399] on div "| Total de atividades: 29" at bounding box center [826, 393] width 341 height 20
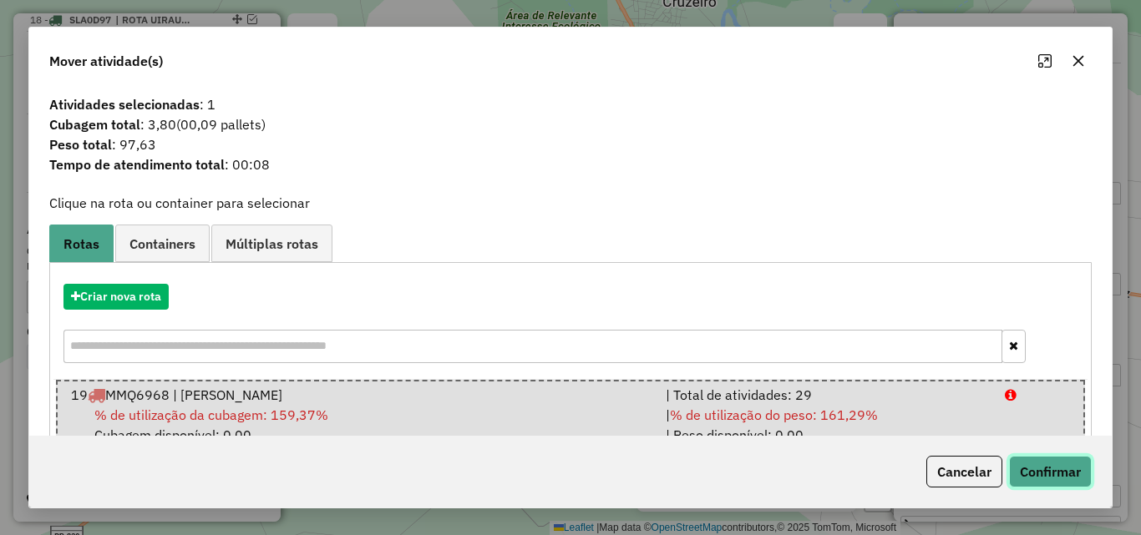
click at [1031, 482] on button "Confirmar" at bounding box center [1050, 472] width 83 height 32
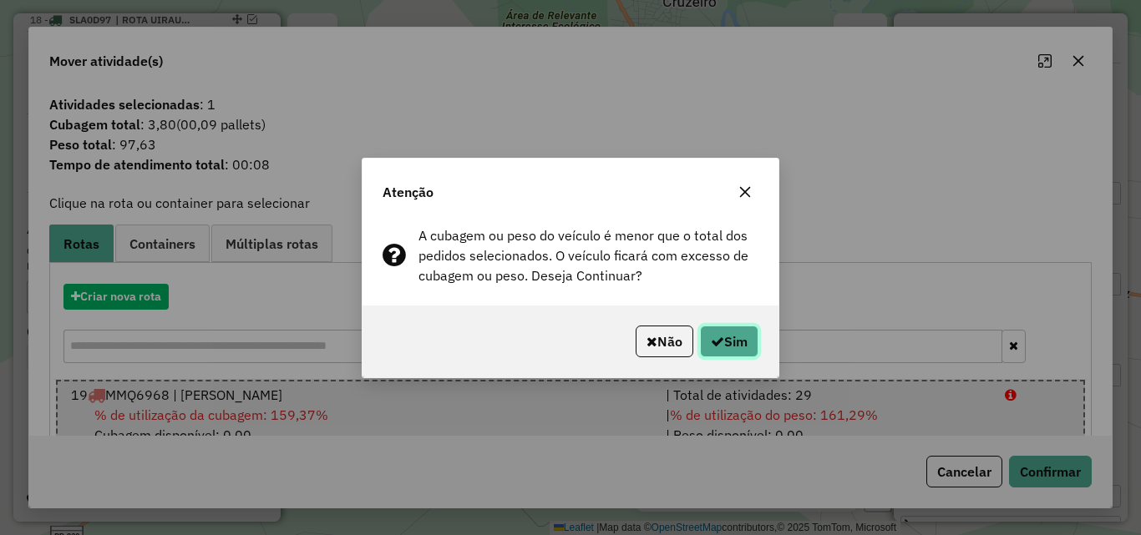
click at [716, 342] on icon "button" at bounding box center [717, 341] width 13 height 13
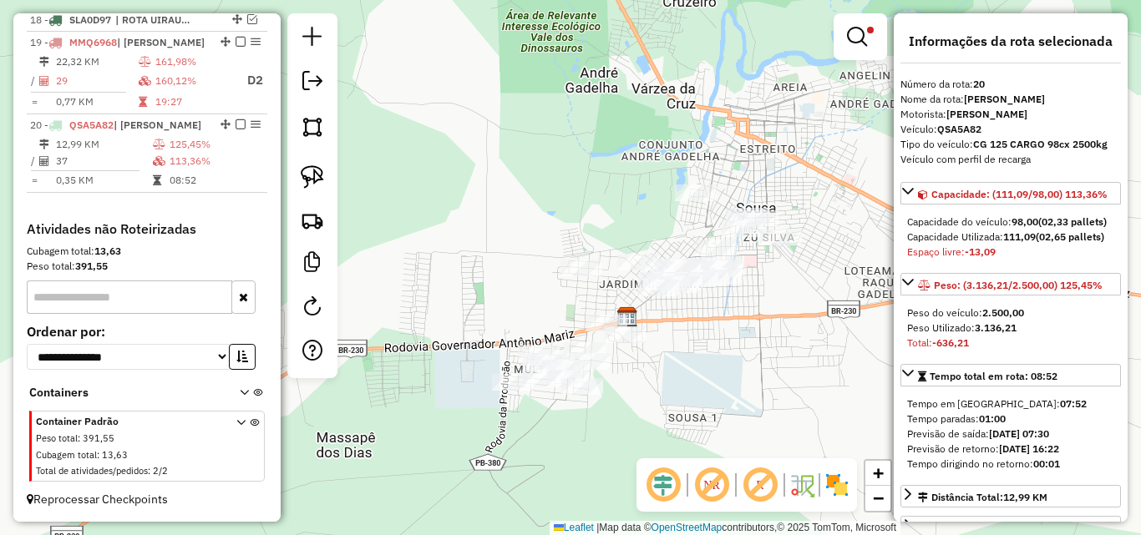
click at [769, 439] on div "Limpar filtros Janela de atendimento Grade de atendimento Capacidade Transporta…" at bounding box center [570, 267] width 1141 height 535
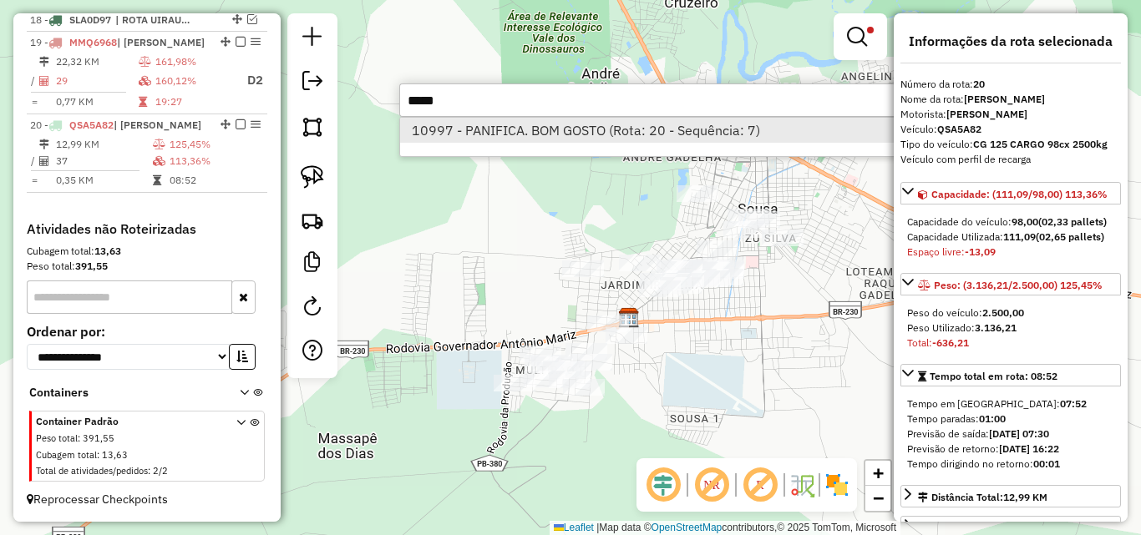
type input "*****"
drag, startPoint x: 575, startPoint y: 139, endPoint x: 257, endPoint y: 225, distance: 328.8
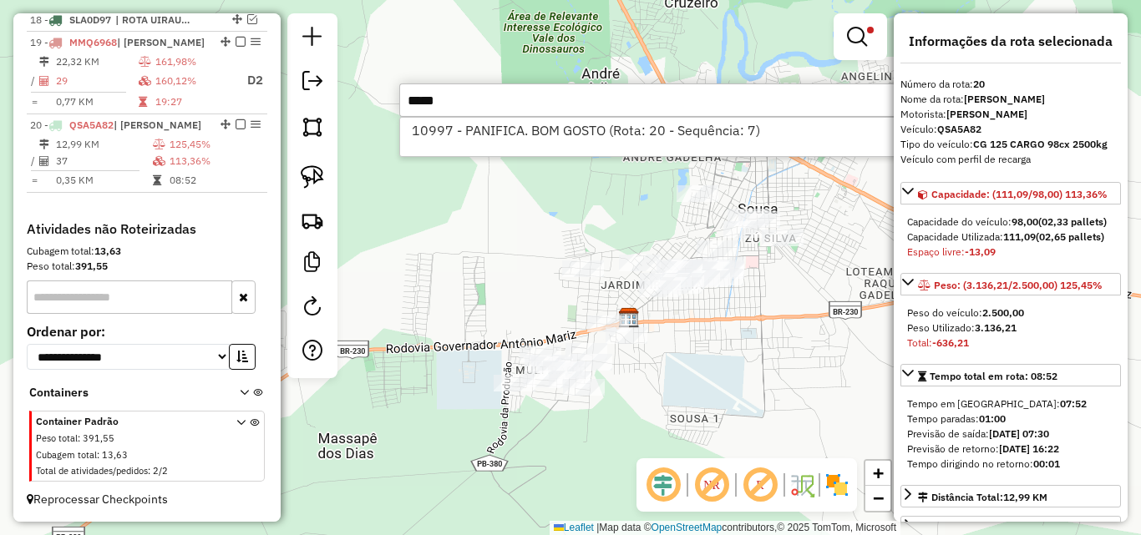
click at [575, 139] on li "10997 - PANIFICA. BOM GOSTO (Rota: 20 - Sequência: 7)" at bounding box center [649, 130] width 499 height 25
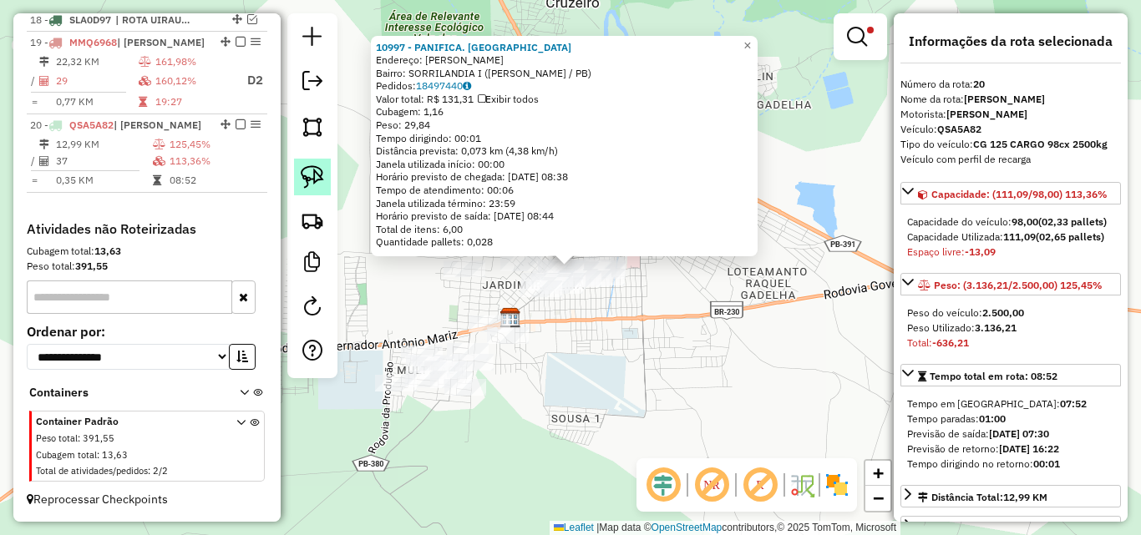
drag, startPoint x: 309, startPoint y: 169, endPoint x: 471, endPoint y: 240, distance: 176.9
click at [309, 170] on img at bounding box center [312, 176] width 23 height 23
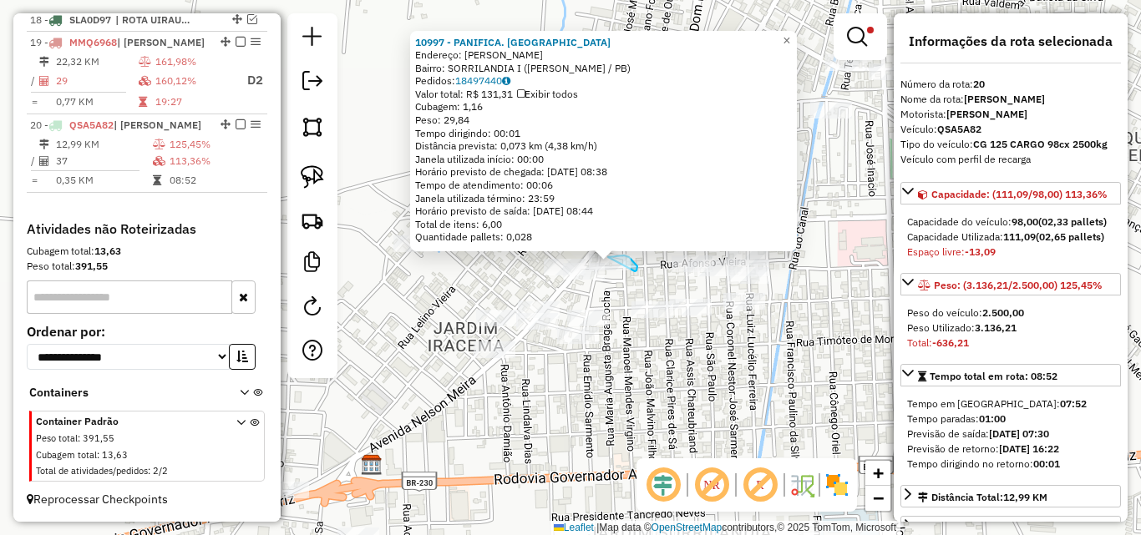
click at [601, 279] on div "Rota 20 - Placa QSA5A82 10997 - PANIFICA. BOM GOSTO 10997 - PANIFICA. BOM GOSTO…" at bounding box center [570, 267] width 1141 height 535
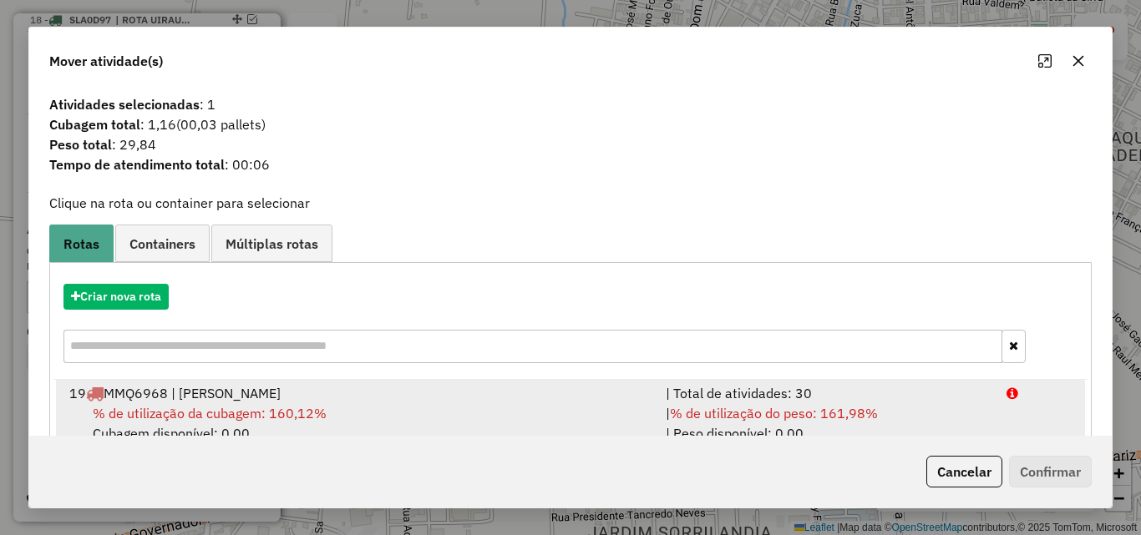
drag, startPoint x: 906, startPoint y: 408, endPoint x: 916, endPoint y: 408, distance: 10.0
click at [912, 408] on div "| % de utilização do peso: 161,98% | Peso disponível: 0,00" at bounding box center [826, 423] width 341 height 40
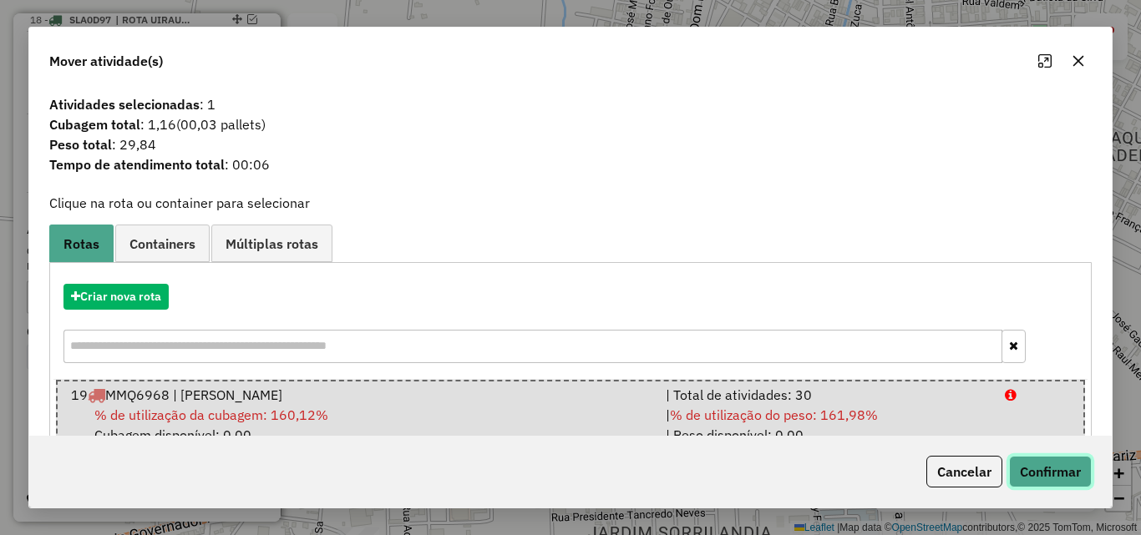
click at [1064, 469] on button "Confirmar" at bounding box center [1050, 472] width 83 height 32
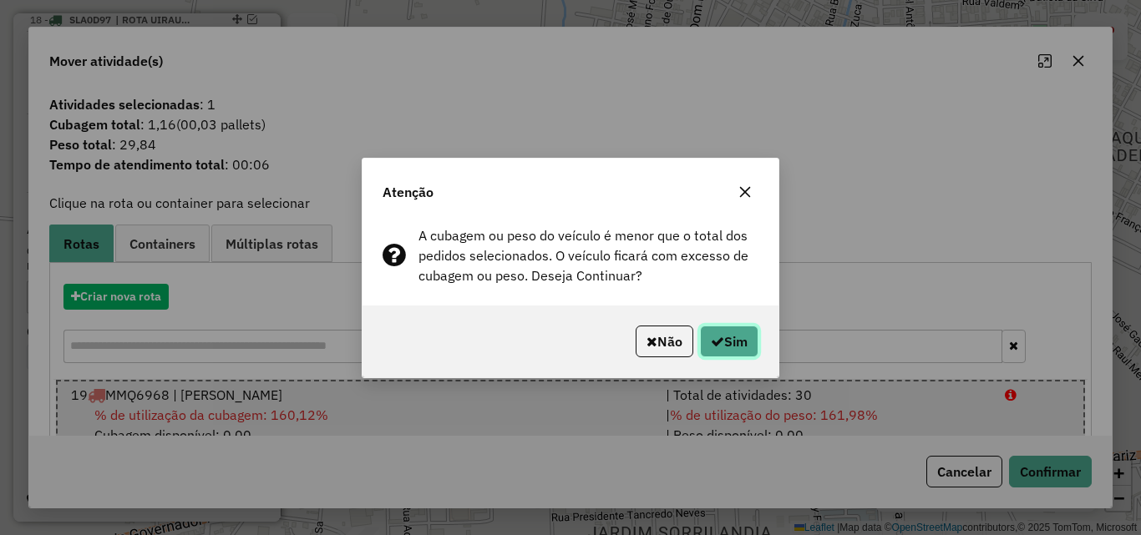
click at [732, 340] on button "Sim" at bounding box center [729, 342] width 58 height 32
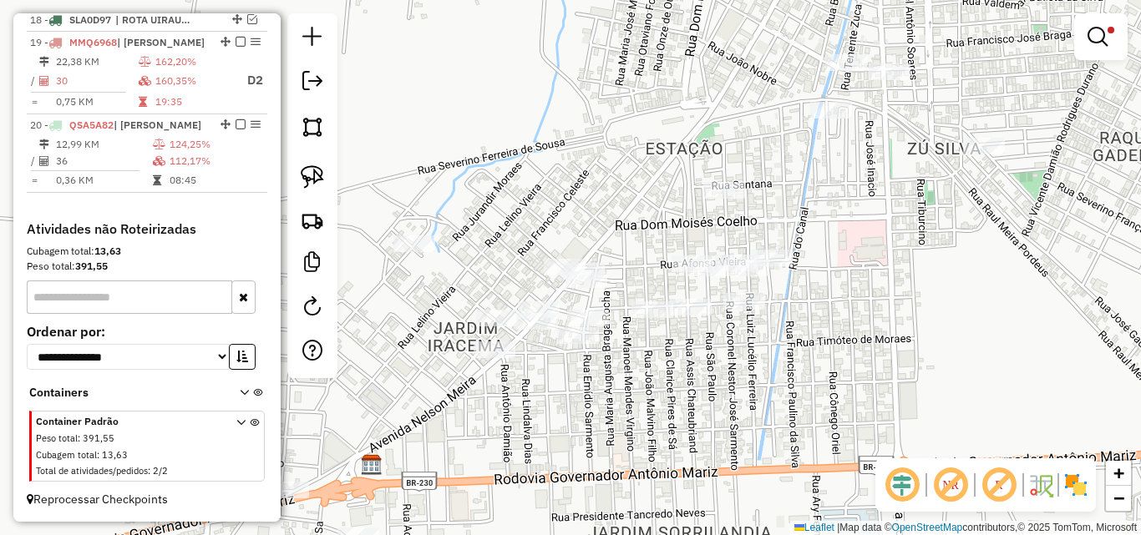
click at [813, 316] on div "Limpar filtros Janela de atendimento Grade de atendimento Capacidade Transporta…" at bounding box center [570, 267] width 1141 height 535
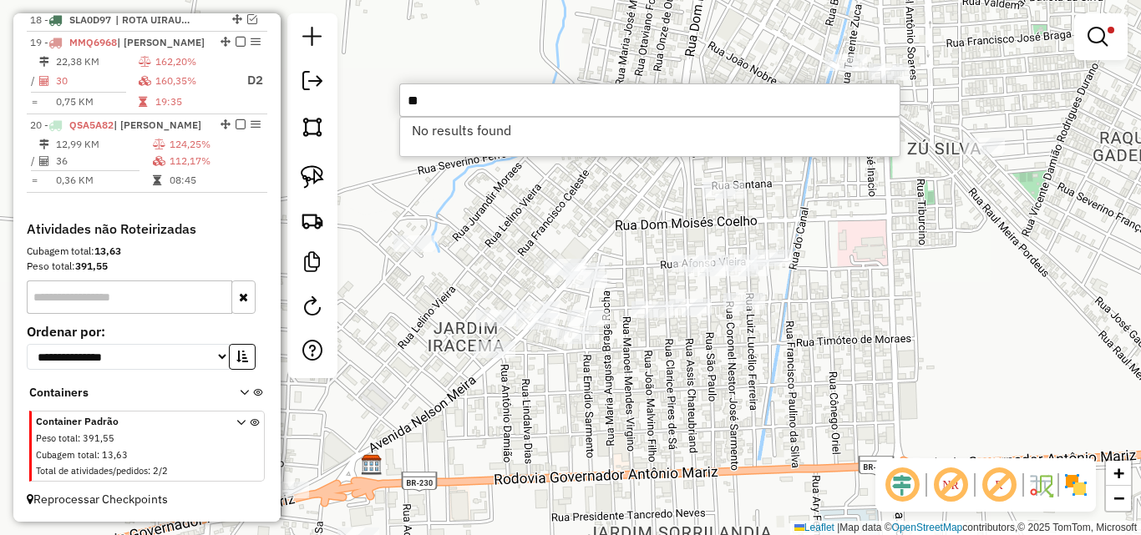
type input "*"
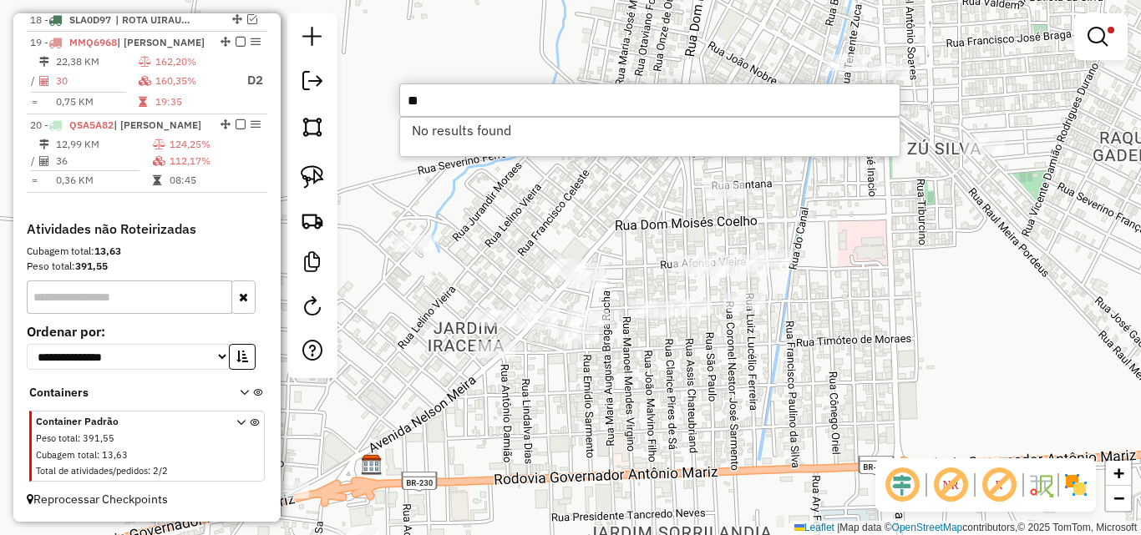
type input "*"
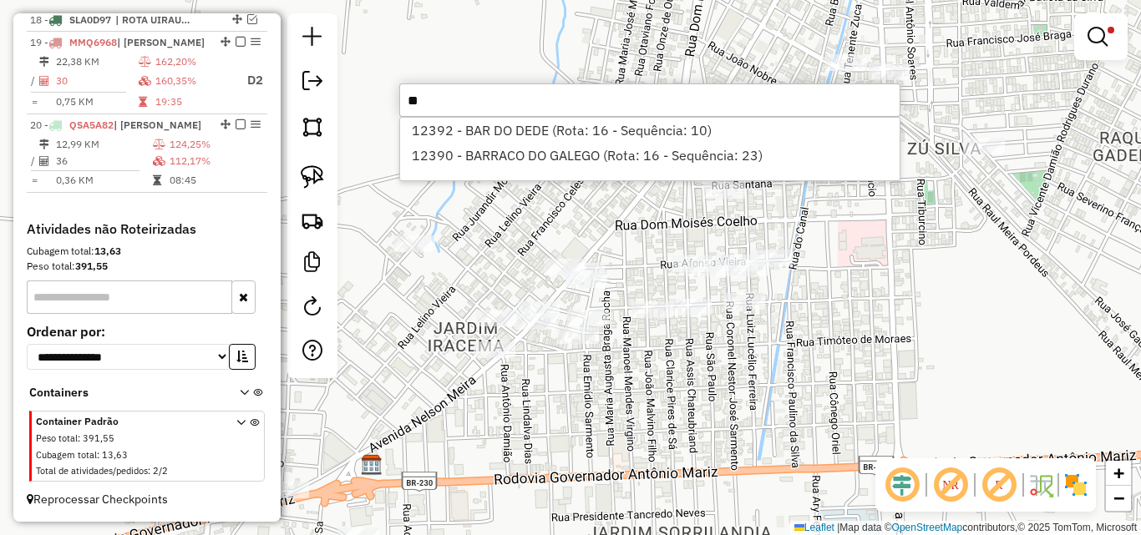
type input "*"
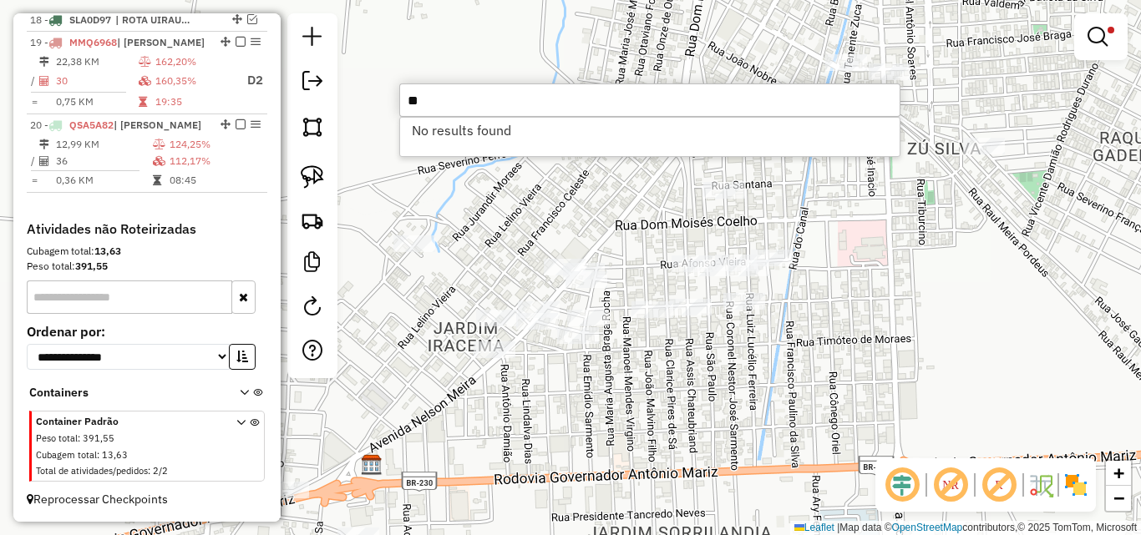
type input "*"
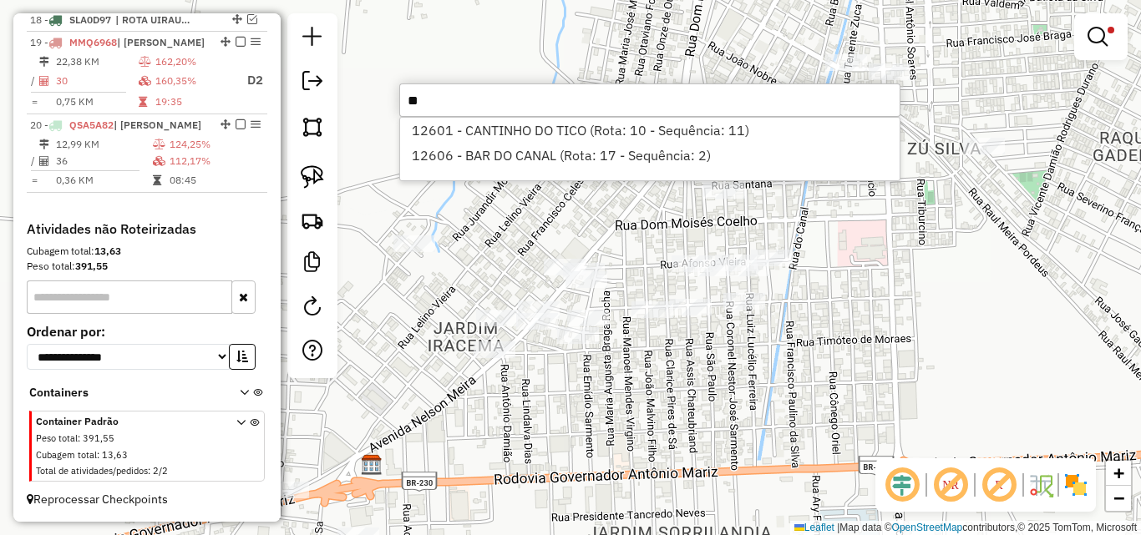
type input "*"
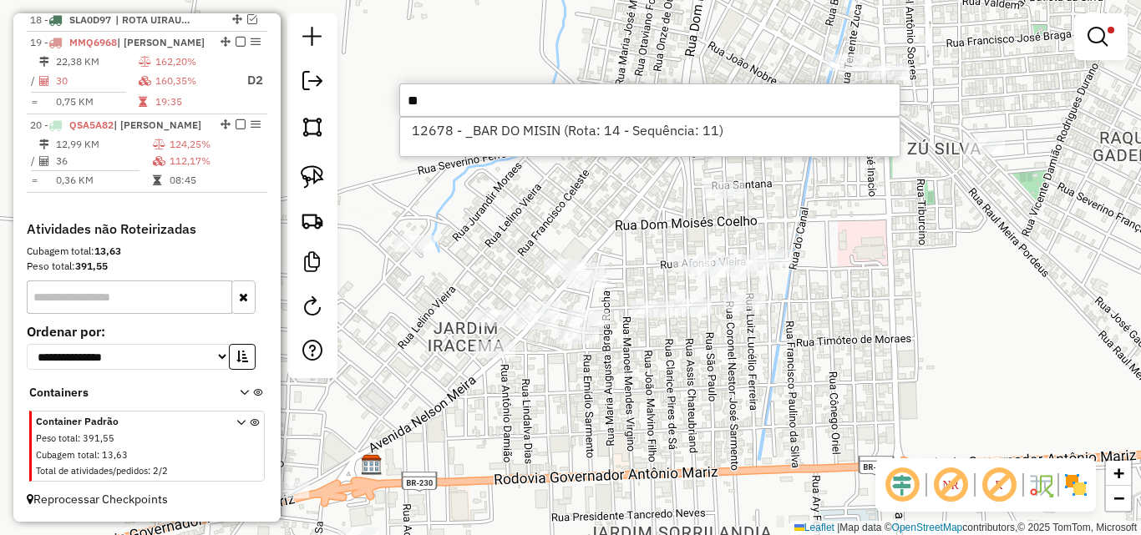
type input "*"
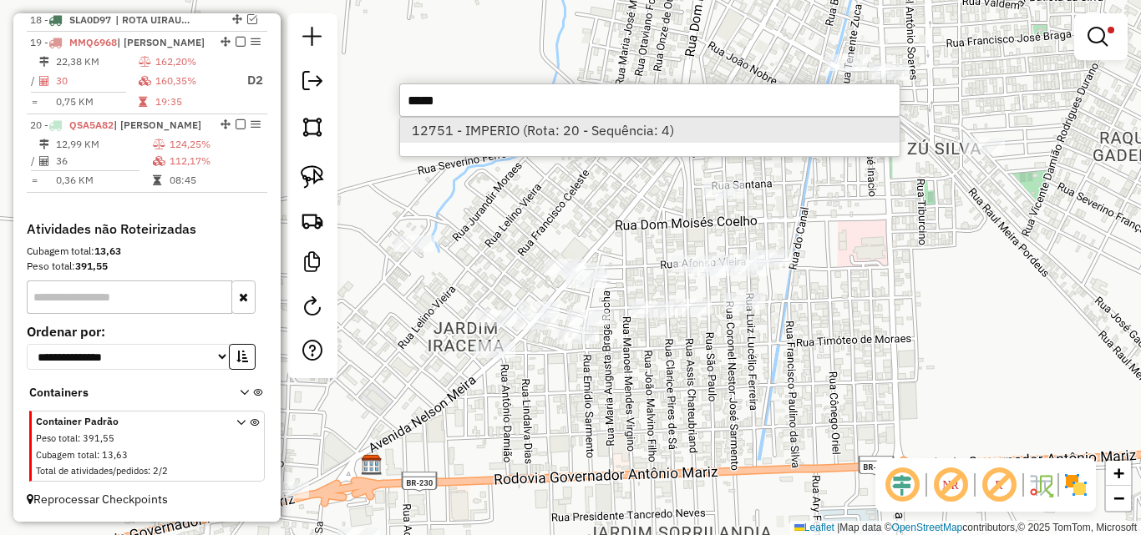
type input "*****"
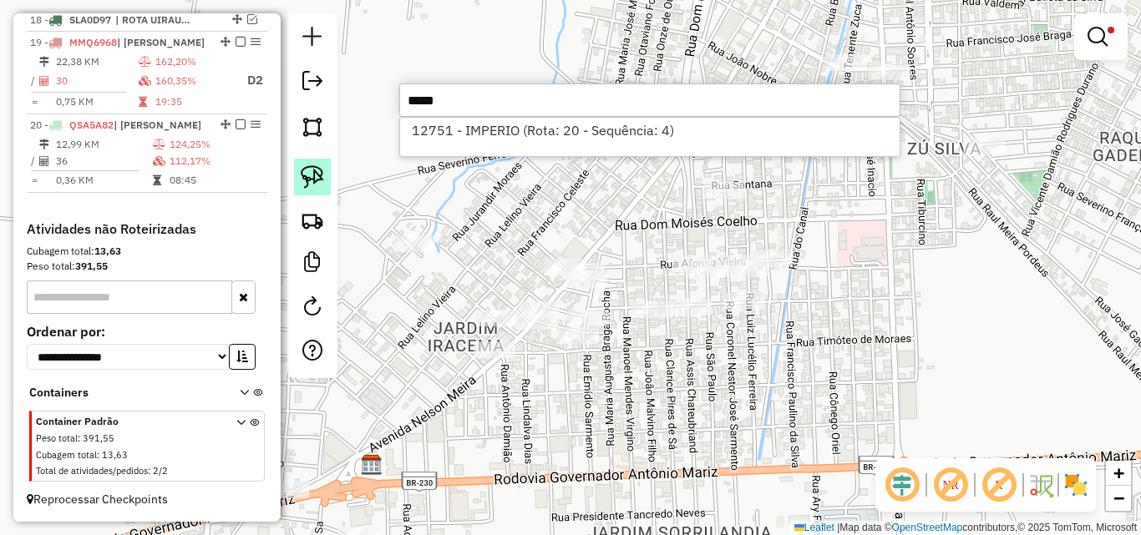
drag, startPoint x: 476, startPoint y: 128, endPoint x: 330, endPoint y: 176, distance: 154.0
click at [477, 129] on li "12751 - IMPERIO (Rota: 20 - Sequência: 4)" at bounding box center [649, 130] width 499 height 25
select select "*********"
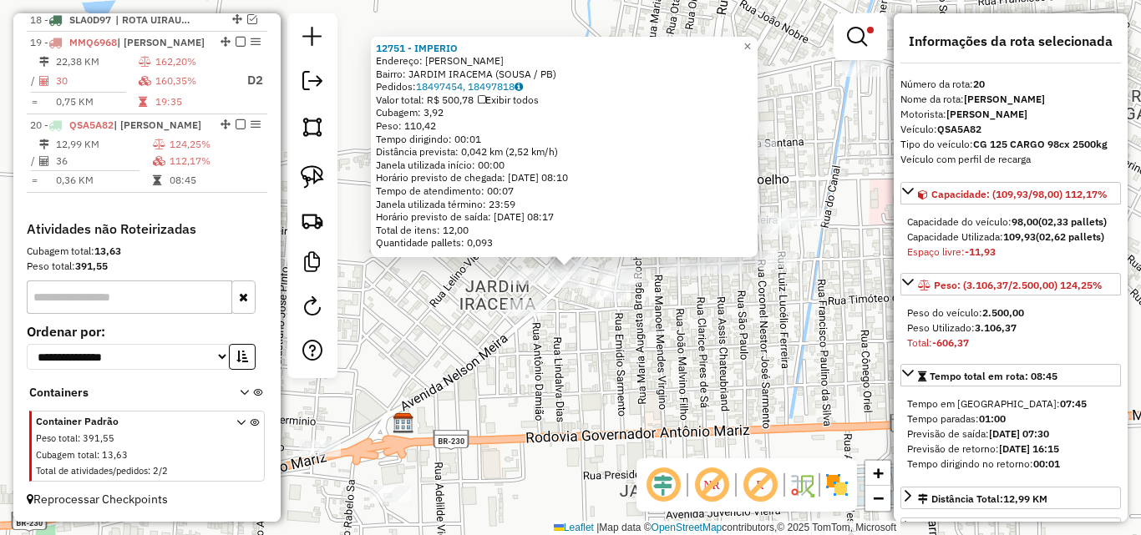
drag, startPoint x: 308, startPoint y: 167, endPoint x: 413, endPoint y: 222, distance: 118.8
click at [307, 168] on img at bounding box center [312, 176] width 23 height 23
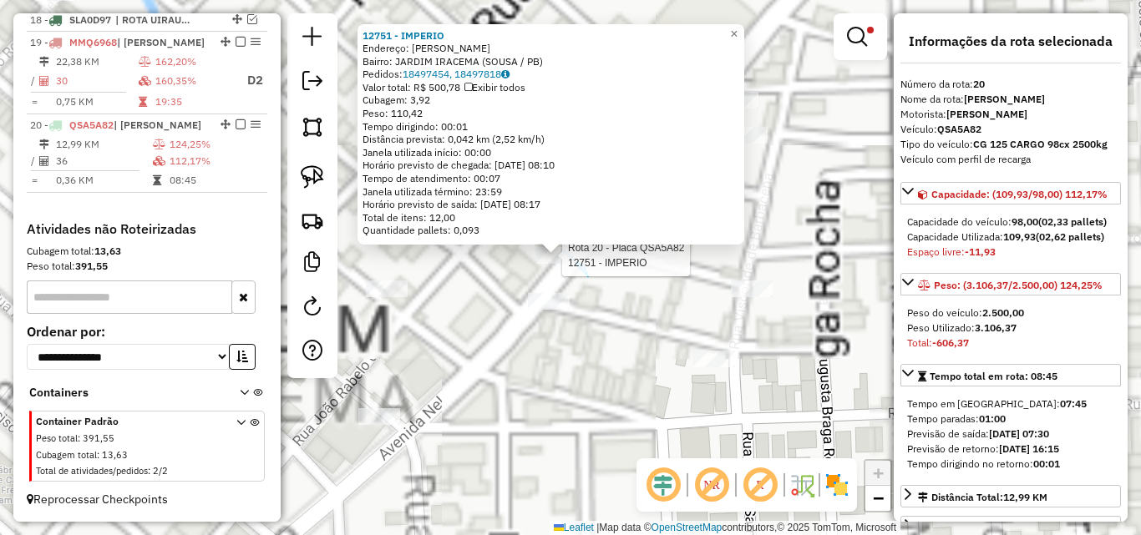
drag, startPoint x: 588, startPoint y: 276, endPoint x: 514, endPoint y: 271, distance: 74.5
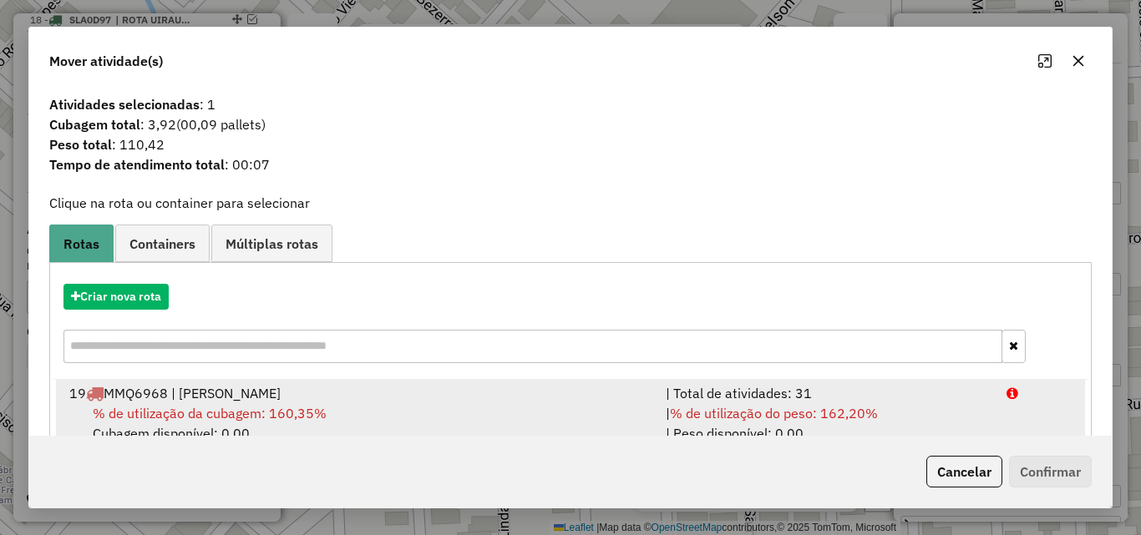
click at [869, 412] on span "% de utilização do peso: 162,20%" at bounding box center [774, 413] width 208 height 17
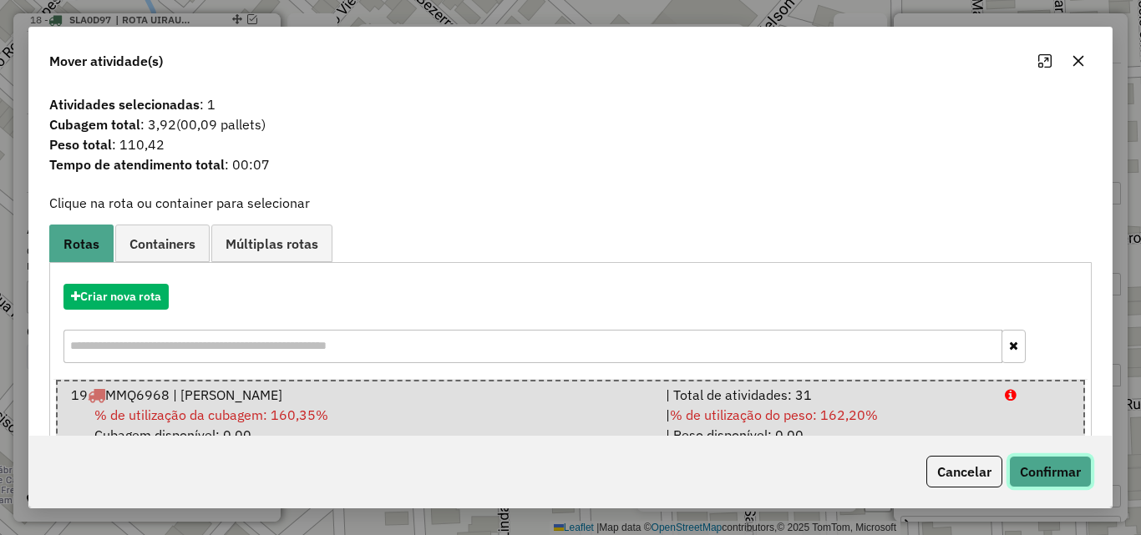
click at [1035, 458] on button "Confirmar" at bounding box center [1050, 472] width 83 height 32
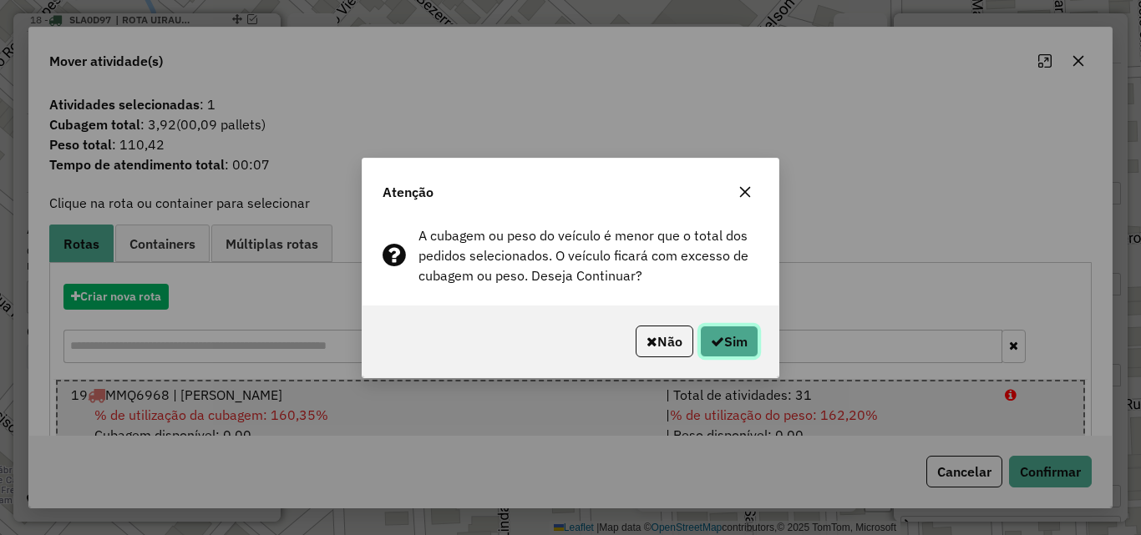
drag, startPoint x: 736, startPoint y: 346, endPoint x: 1117, endPoint y: 331, distance: 381.9
click at [736, 348] on button "Sim" at bounding box center [729, 342] width 58 height 32
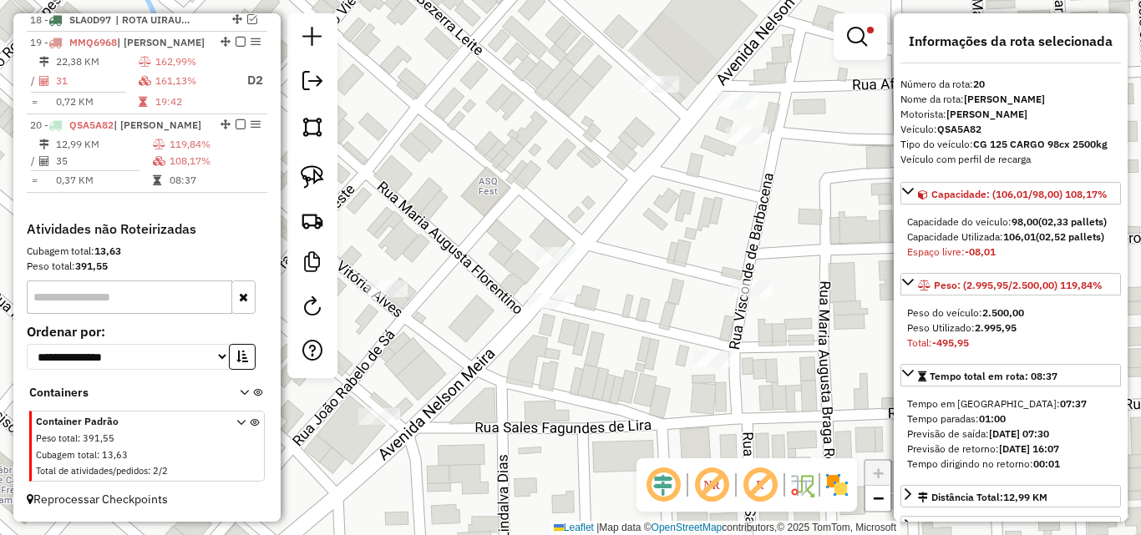
click at [599, 383] on div "Limpar filtros Janela de atendimento Grade de atendimento Capacidade Transporta…" at bounding box center [570, 267] width 1141 height 535
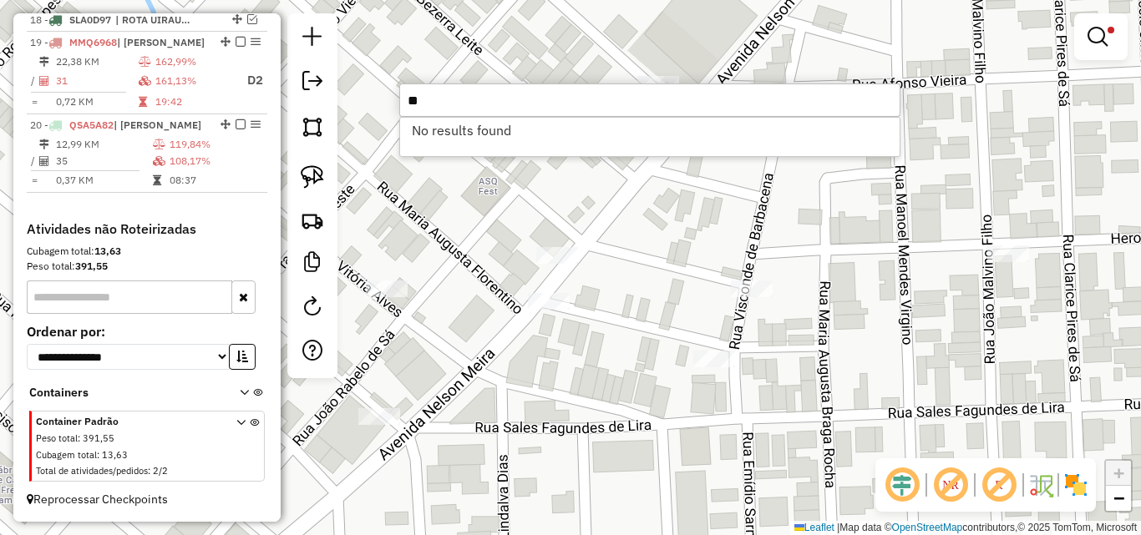
type input "*"
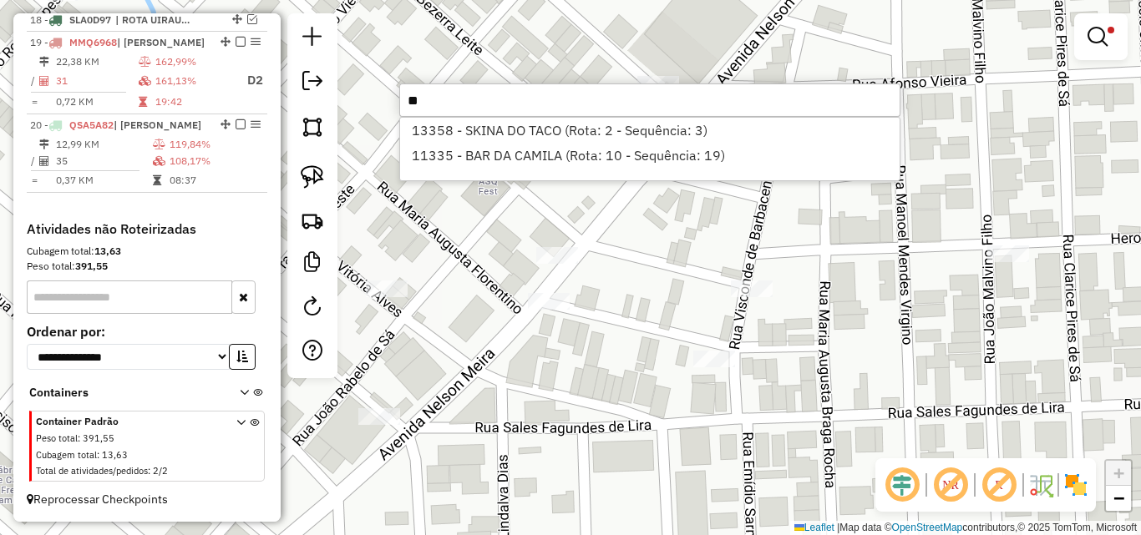
type input "*"
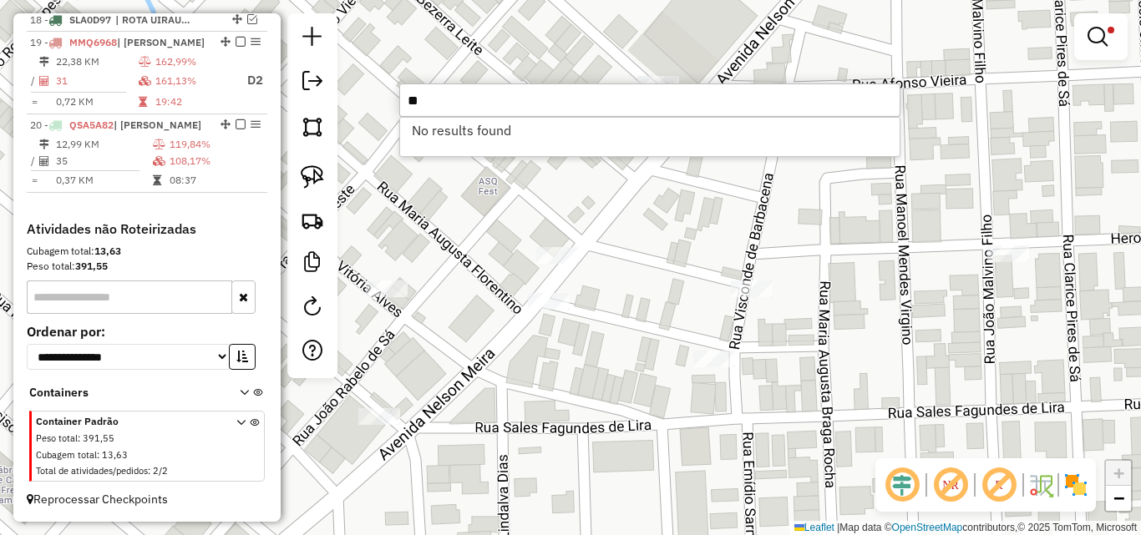
type input "*"
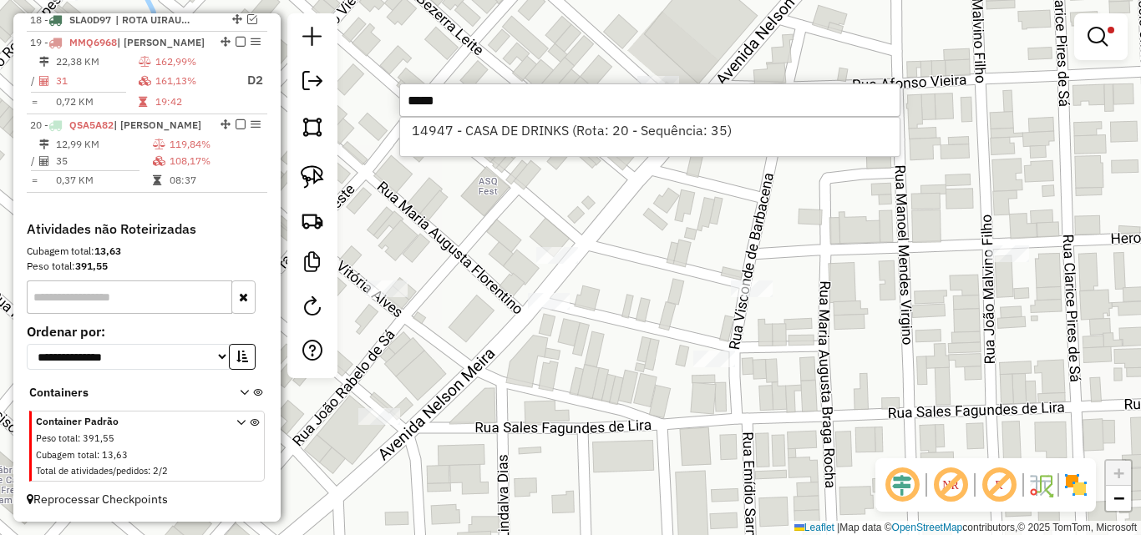
click at [667, 102] on input "*****" at bounding box center [649, 100] width 501 height 33
drag, startPoint x: 667, startPoint y: 102, endPoint x: 694, endPoint y: 53, distance: 55.3
click at [665, 100] on input "*****" at bounding box center [649, 100] width 501 height 33
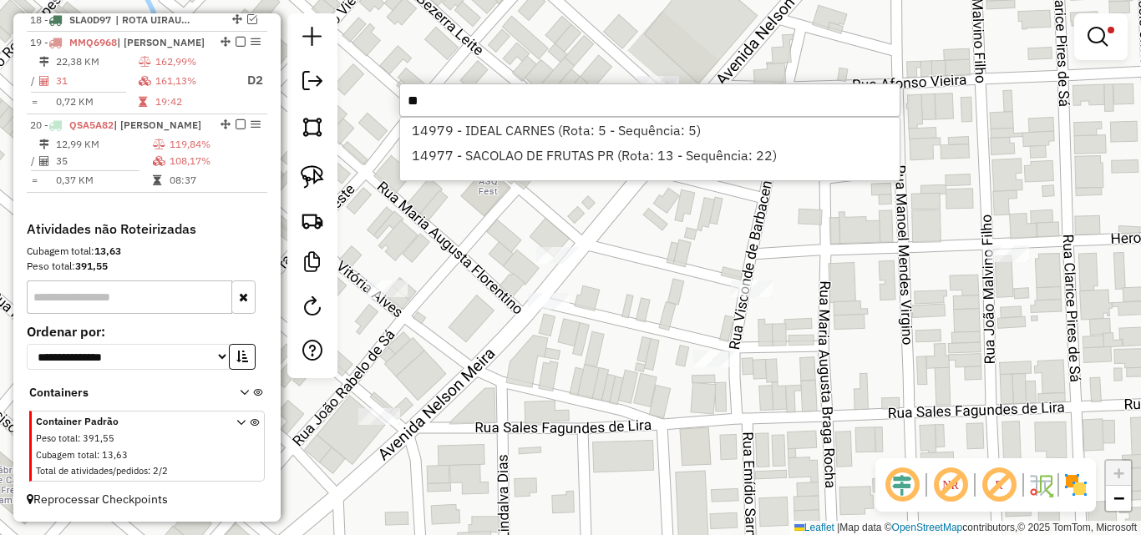
type input "*"
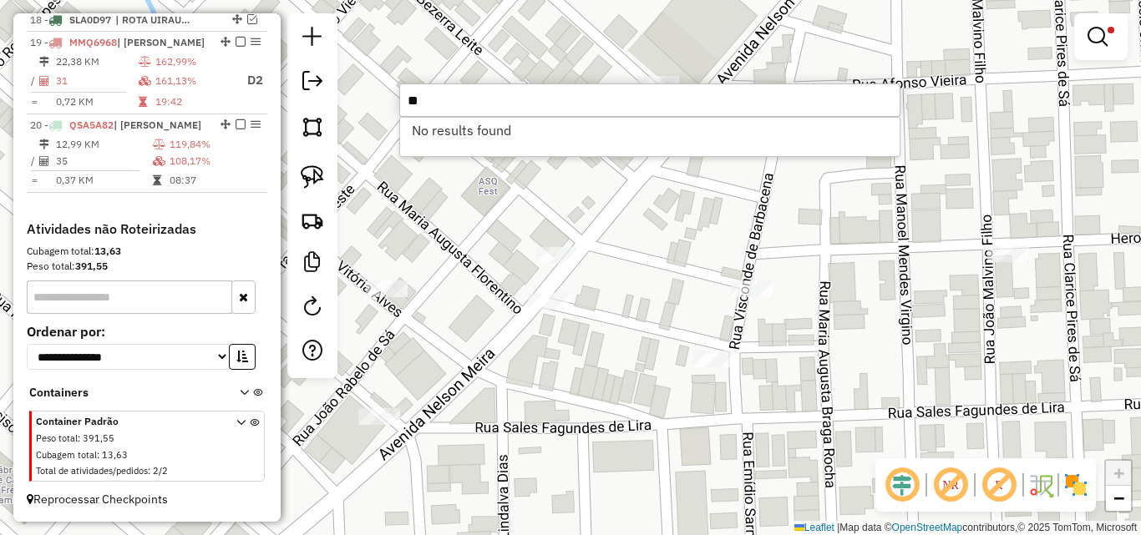
type input "*"
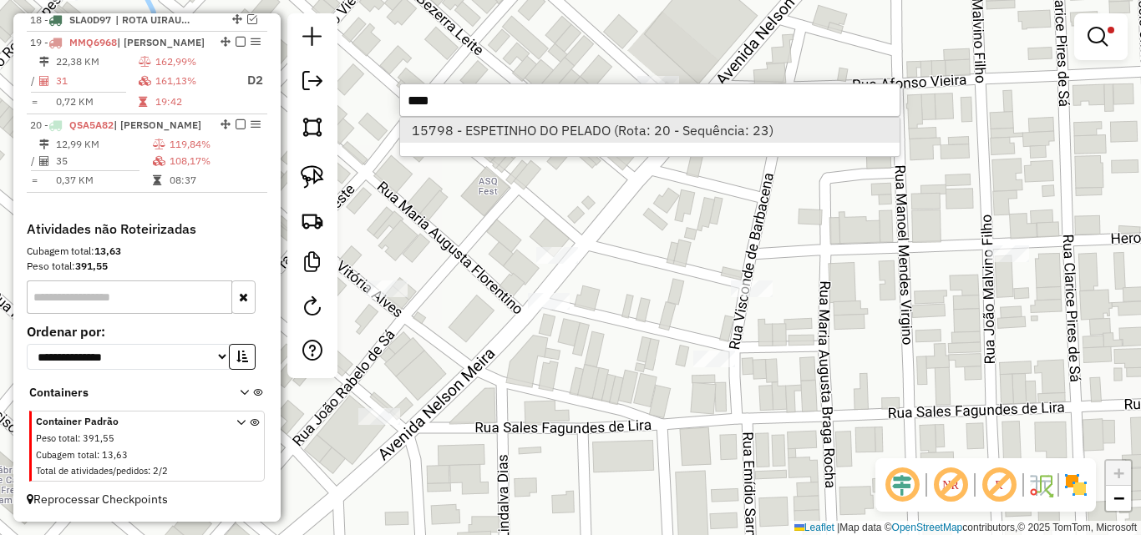
type input "****"
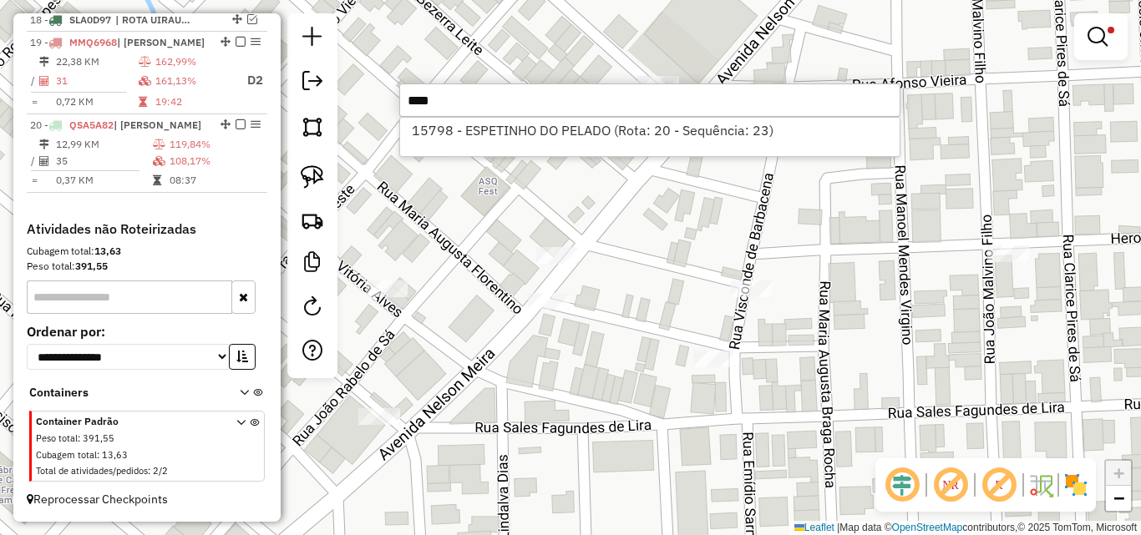
drag, startPoint x: 606, startPoint y: 131, endPoint x: 332, endPoint y: 206, distance: 284.0
click at [604, 134] on li "15798 - ESPETINHO DO PELADO (Rota: 20 - Sequência: 23)" at bounding box center [649, 130] width 499 height 25
select select "*********"
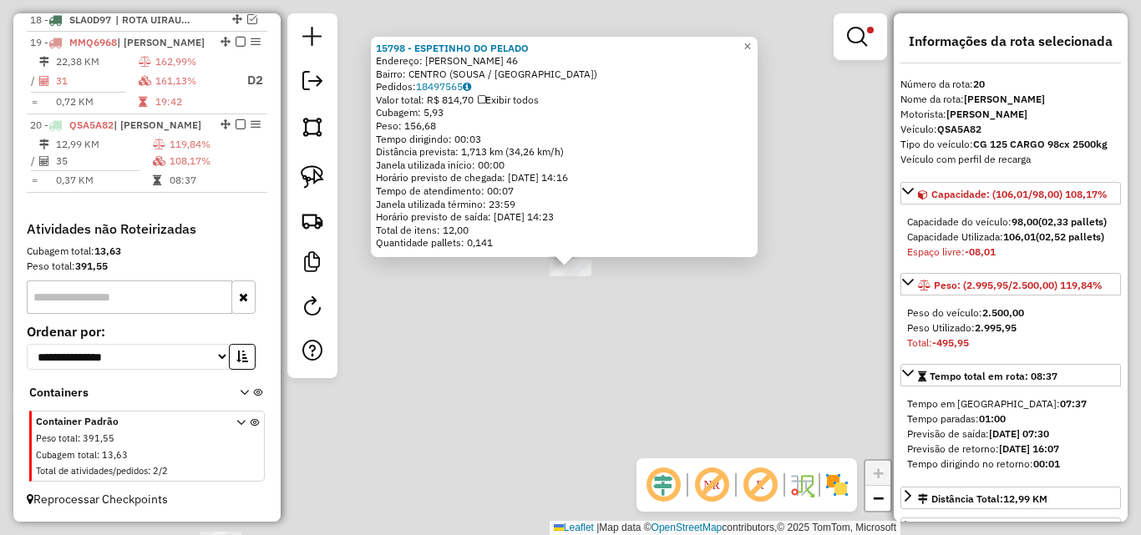
drag, startPoint x: 318, startPoint y: 178, endPoint x: 331, endPoint y: 198, distance: 23.6
click at [318, 179] on img at bounding box center [312, 176] width 23 height 23
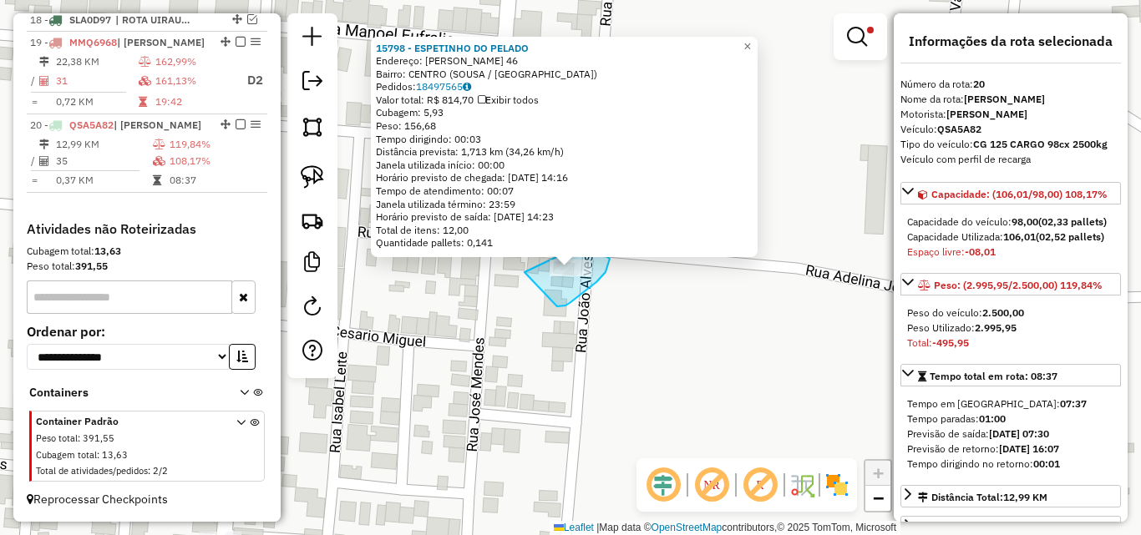
drag, startPoint x: 564, startPoint y: 306, endPoint x: 519, endPoint y: 286, distance: 50.1
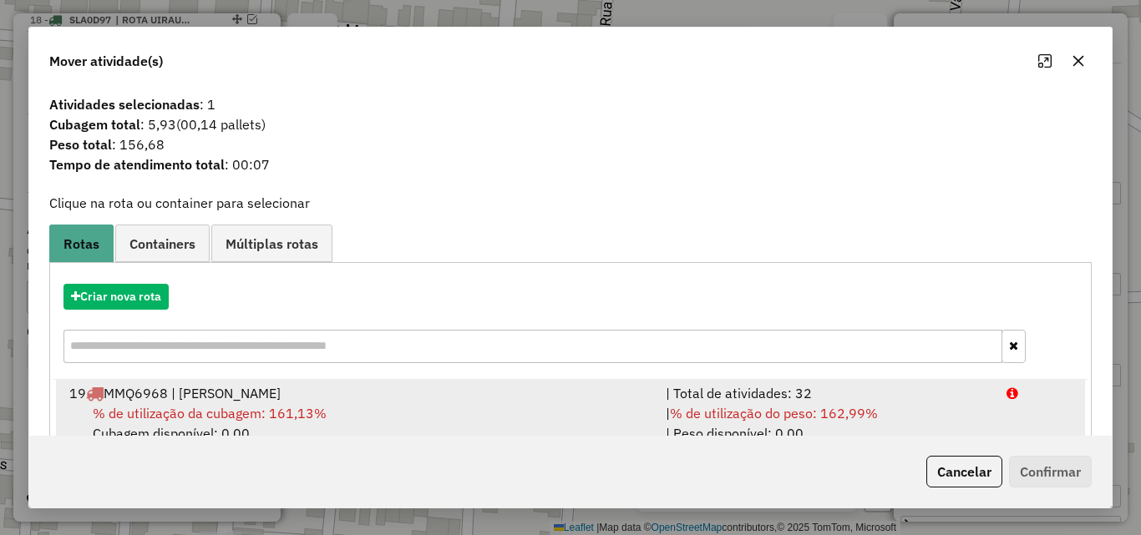
click at [902, 400] on div "| Total de atividades: 32" at bounding box center [826, 393] width 341 height 20
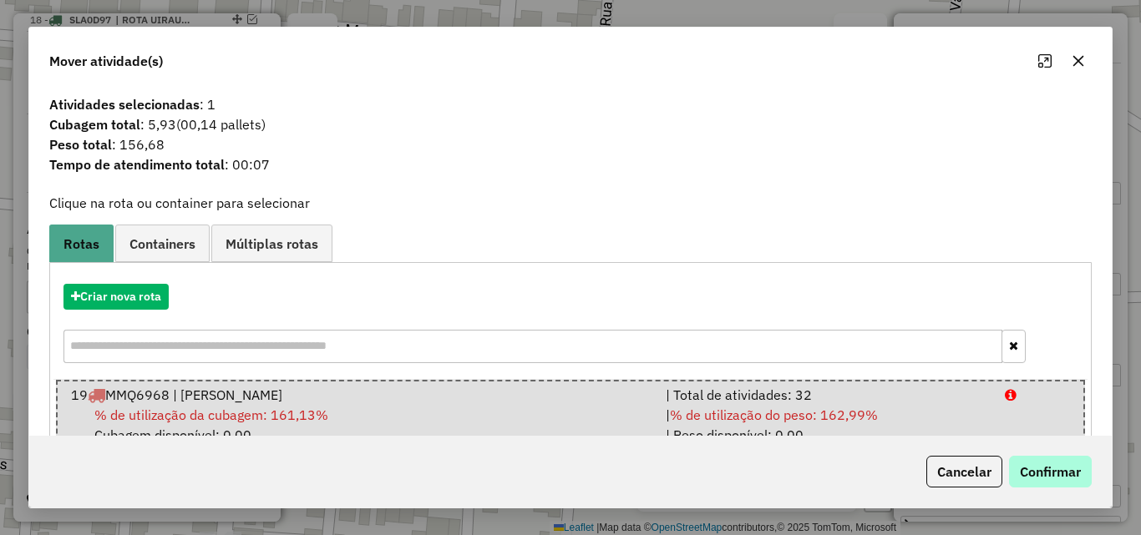
click at [1023, 453] on div "Cancelar Confirmar" at bounding box center [570, 472] width 1082 height 72
click at [1025, 463] on button "Confirmar" at bounding box center [1050, 472] width 83 height 32
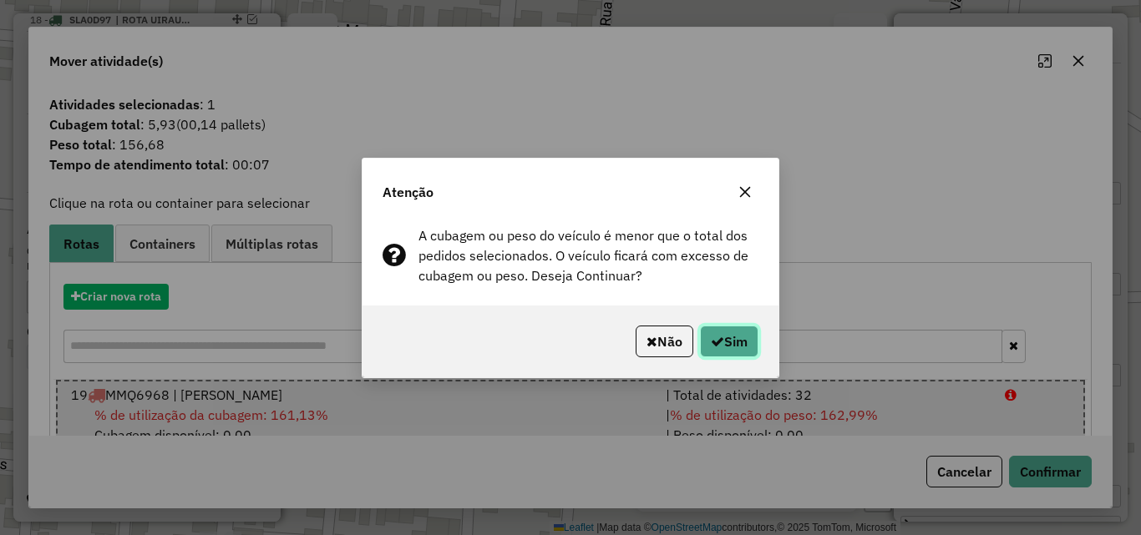
click at [719, 351] on button "Sim" at bounding box center [729, 342] width 58 height 32
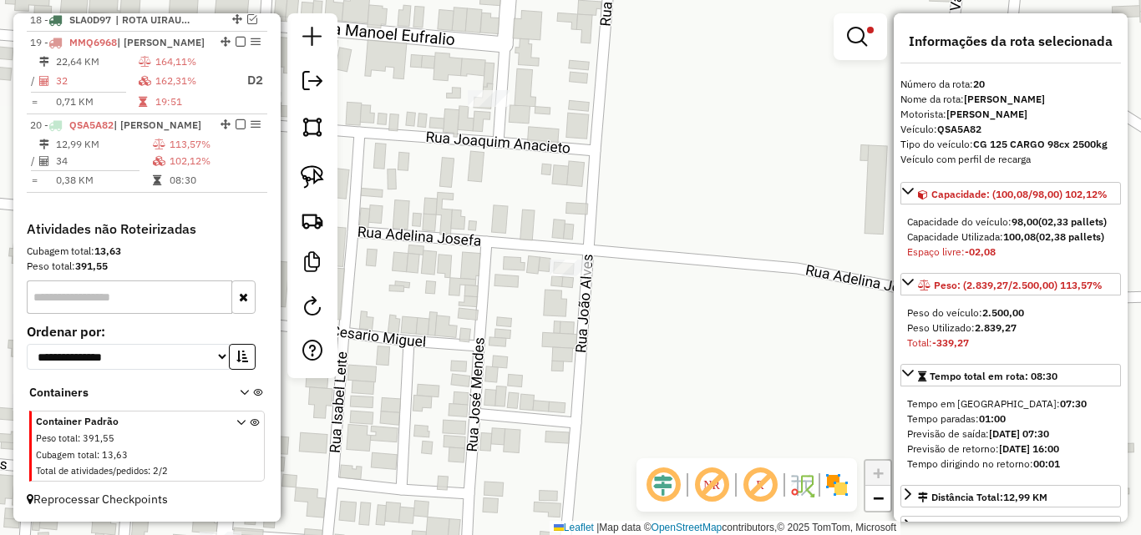
click at [903, 347] on hb-router-mapa "Informações da Sessão 991239 - [DATE] Criação: [DATE] 18:39 Depósito: [PERSON_N…" at bounding box center [570, 267] width 1141 height 535
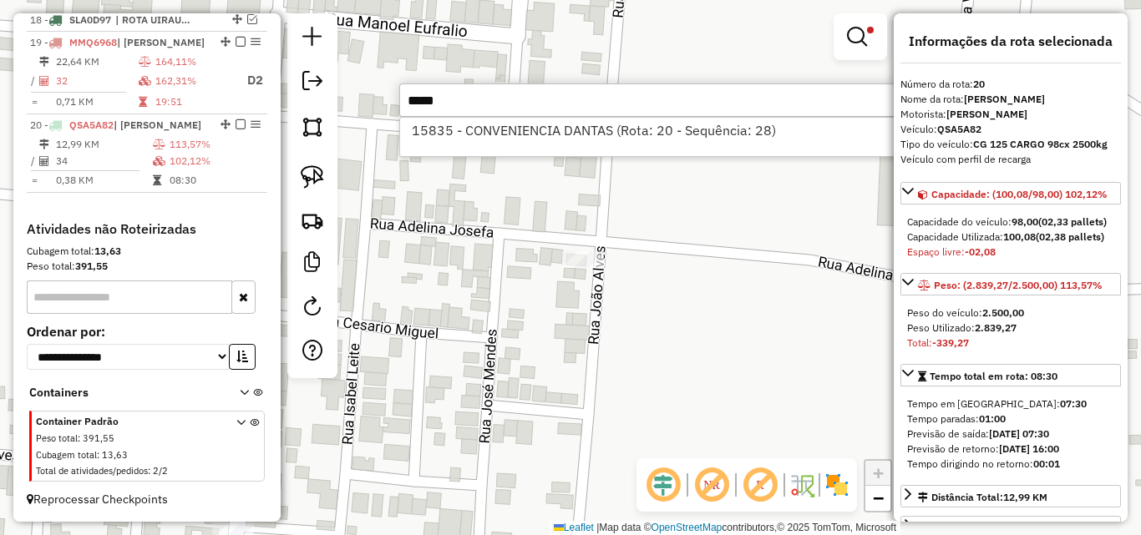
type input "*****"
click at [666, 135] on li "15835 - CONVENIENCIA DANTAS (Rota: 20 - Sequência: 28)" at bounding box center [649, 130] width 499 height 25
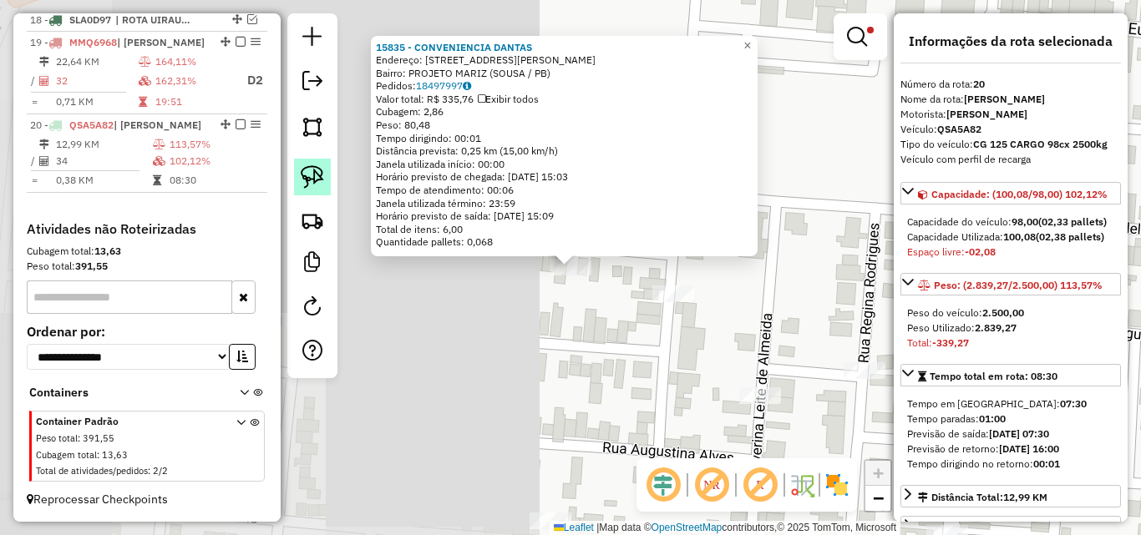
click at [311, 173] on img at bounding box center [312, 176] width 23 height 23
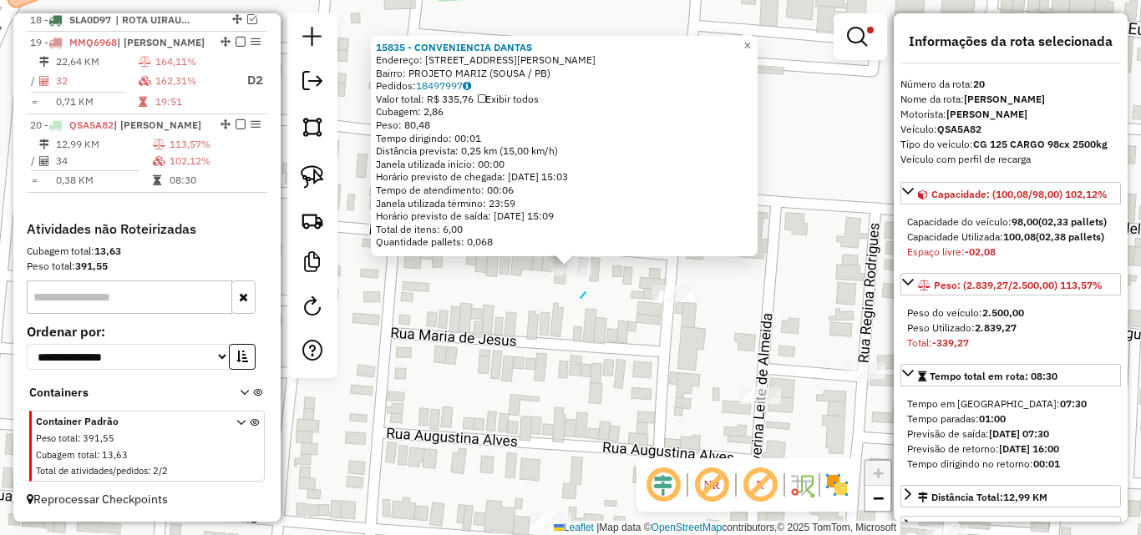
drag, startPoint x: 585, startPoint y: 293, endPoint x: 515, endPoint y: 301, distance: 70.5
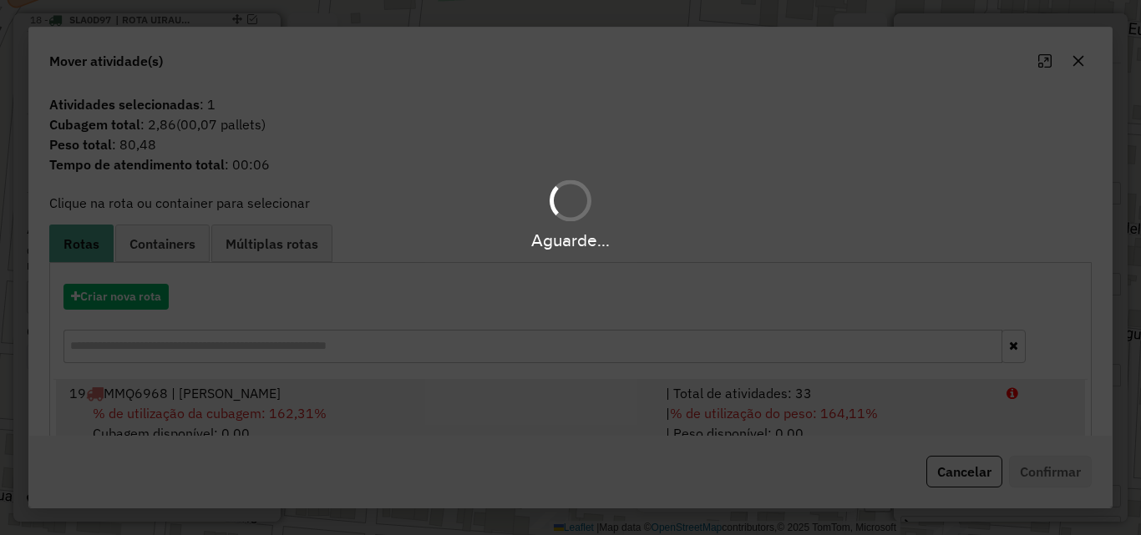
click at [877, 394] on hb-app "Aguarde... Pop-up bloqueado! Seu navegador bloqueou automáticamente a abertura …" at bounding box center [570, 267] width 1141 height 535
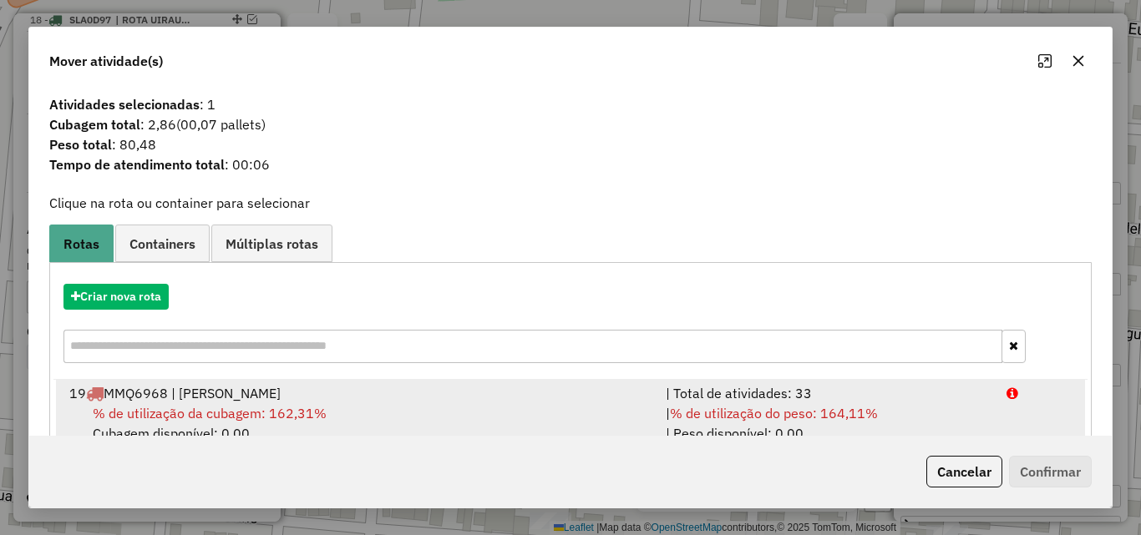
drag, startPoint x: 944, startPoint y: 419, endPoint x: 1059, endPoint y: 450, distance: 118.5
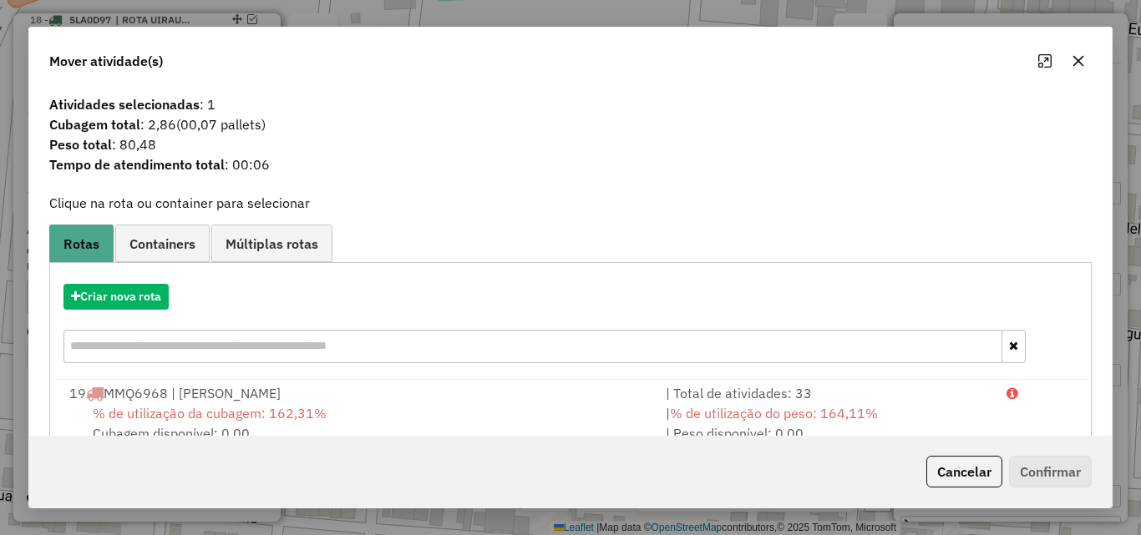
click at [949, 421] on div "| % de utilização do peso: 164,11% | Peso disponível: 0,00" at bounding box center [826, 423] width 341 height 40
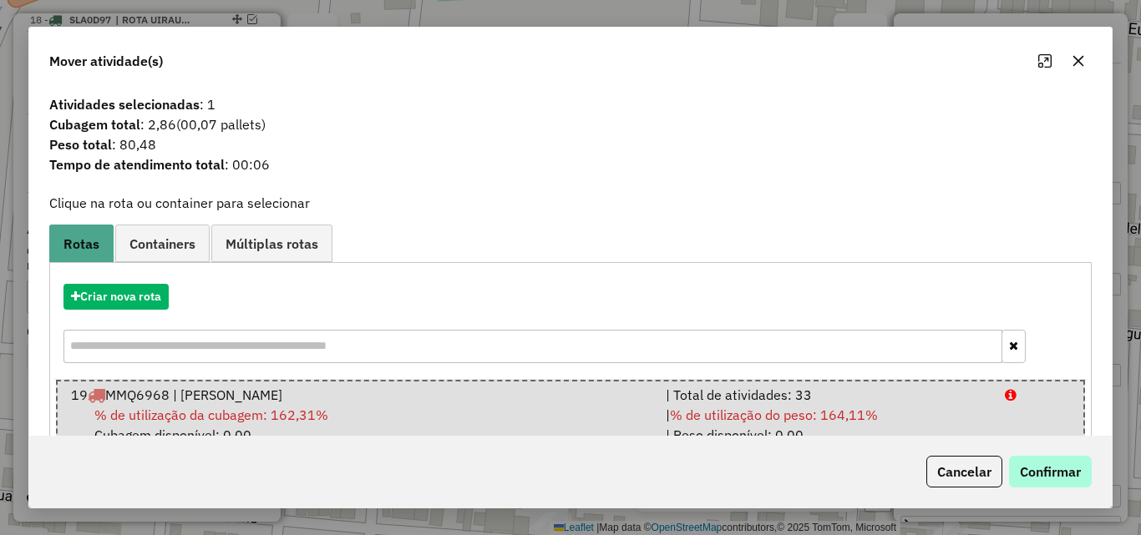
drag, startPoint x: 1064, startPoint y: 452, endPoint x: 1056, endPoint y: 468, distance: 17.6
click at [1060, 460] on div "Cancelar Confirmar" at bounding box center [570, 472] width 1082 height 72
click at [1053, 470] on button "Confirmar" at bounding box center [1050, 472] width 83 height 32
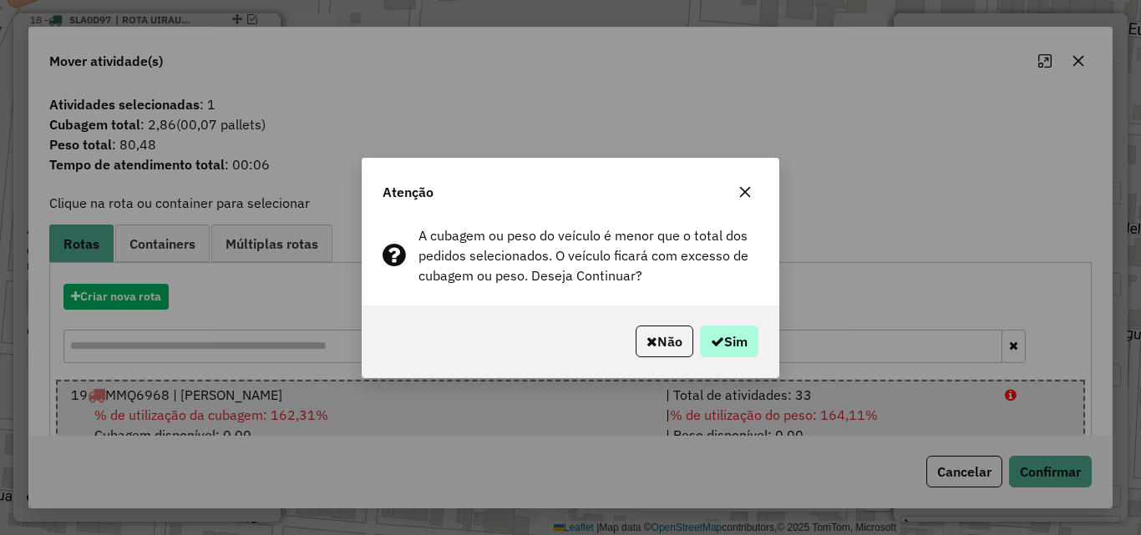
drag, startPoint x: 733, startPoint y: 324, endPoint x: 729, endPoint y: 333, distance: 10.1
click at [731, 328] on div "Não Sim" at bounding box center [570, 342] width 416 height 72
drag, startPoint x: 729, startPoint y: 339, endPoint x: 1106, endPoint y: 223, distance: 394.1
click at [730, 340] on button "Sim" at bounding box center [729, 342] width 58 height 32
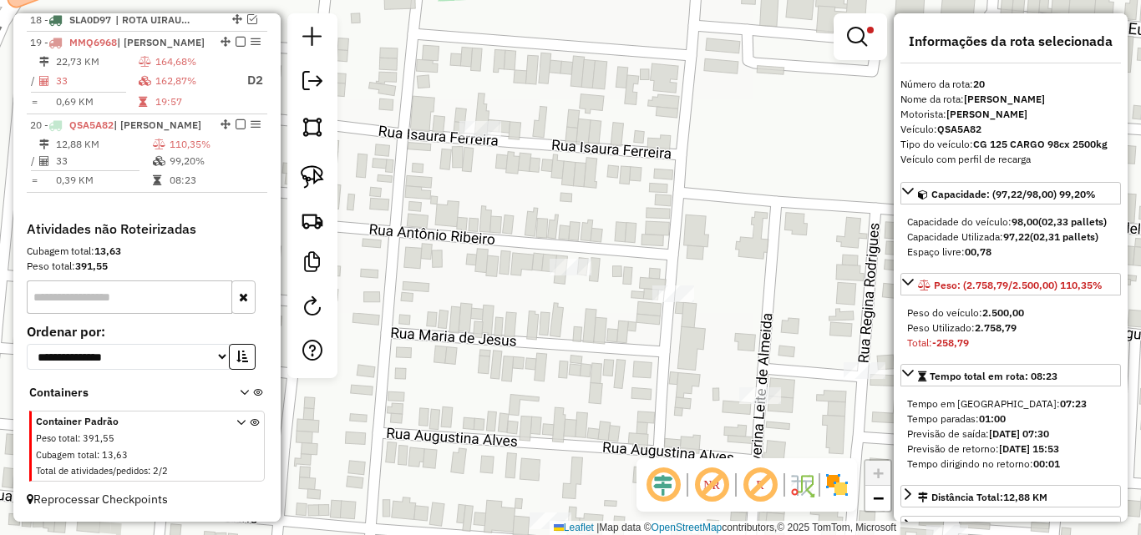
click at [852, 226] on div "Limpar filtros Janela de atendimento Grade de atendimento Capacidade Transporta…" at bounding box center [570, 267] width 1141 height 535
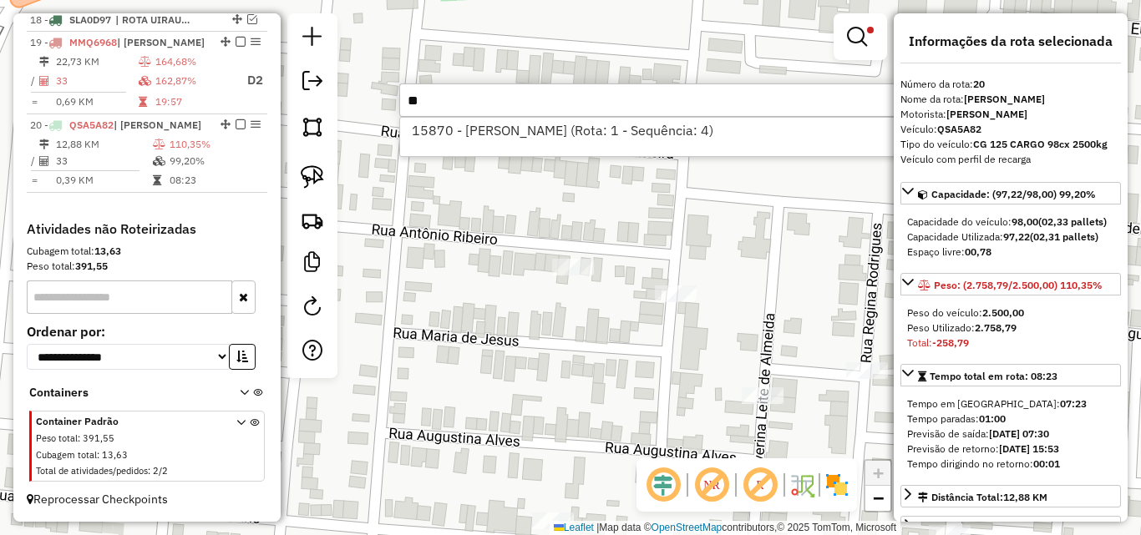
type input "*"
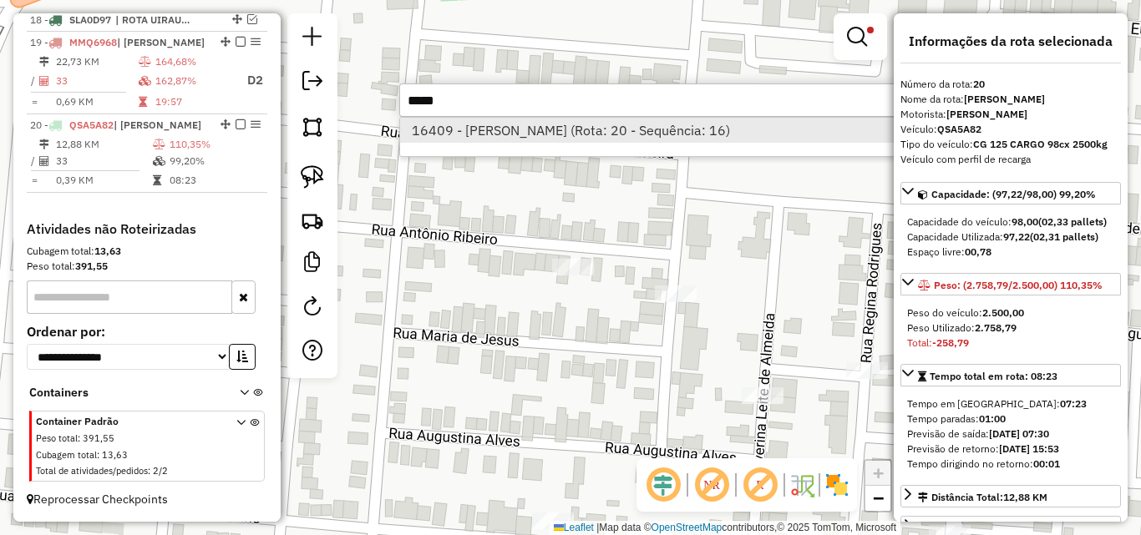
type input "*****"
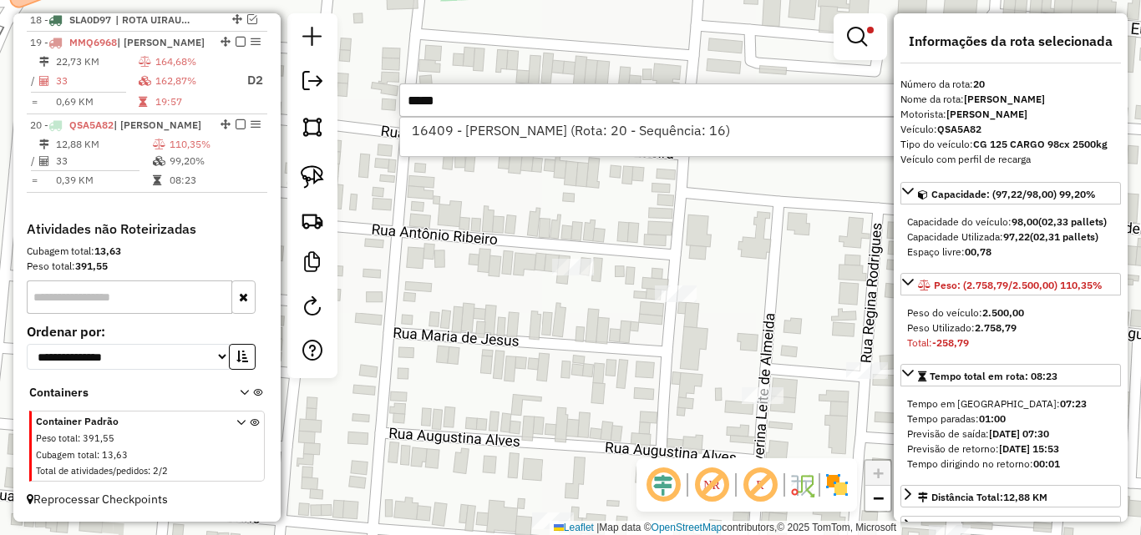
drag, startPoint x: 435, startPoint y: 125, endPoint x: 302, endPoint y: 197, distance: 151.0
click at [435, 126] on li "16409 - [PERSON_NAME] (Rota: 20 - Sequência: 16)" at bounding box center [649, 130] width 499 height 25
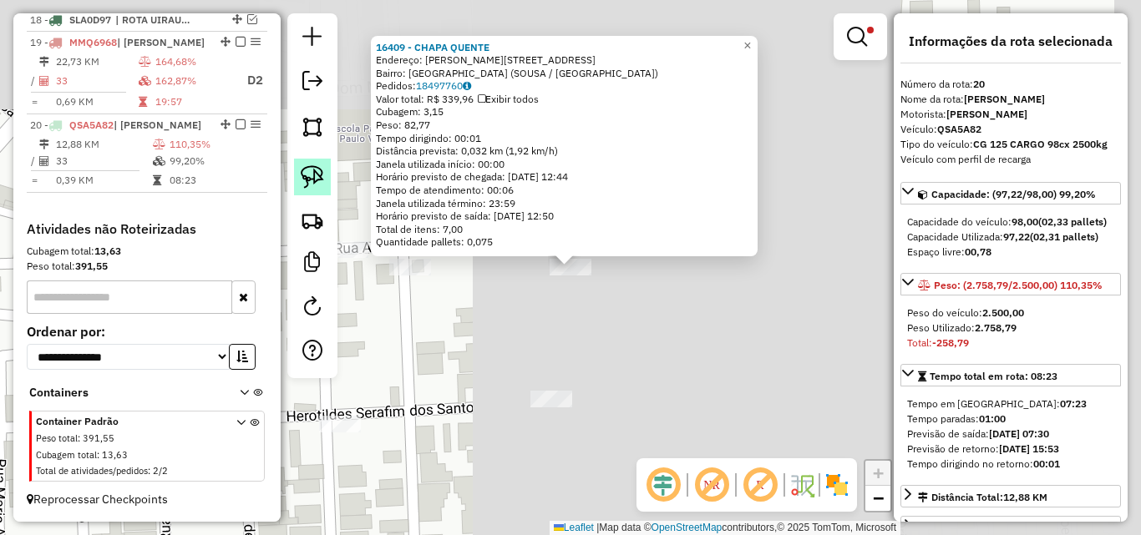
click at [311, 179] on img at bounding box center [312, 176] width 23 height 23
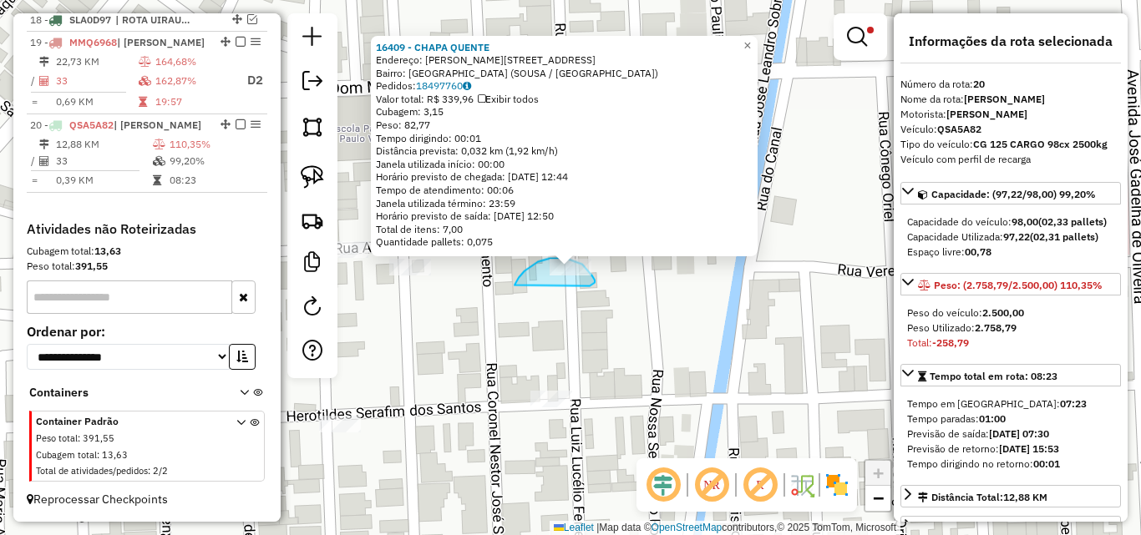
drag, startPoint x: 595, startPoint y: 283, endPoint x: 514, endPoint y: 288, distance: 80.3
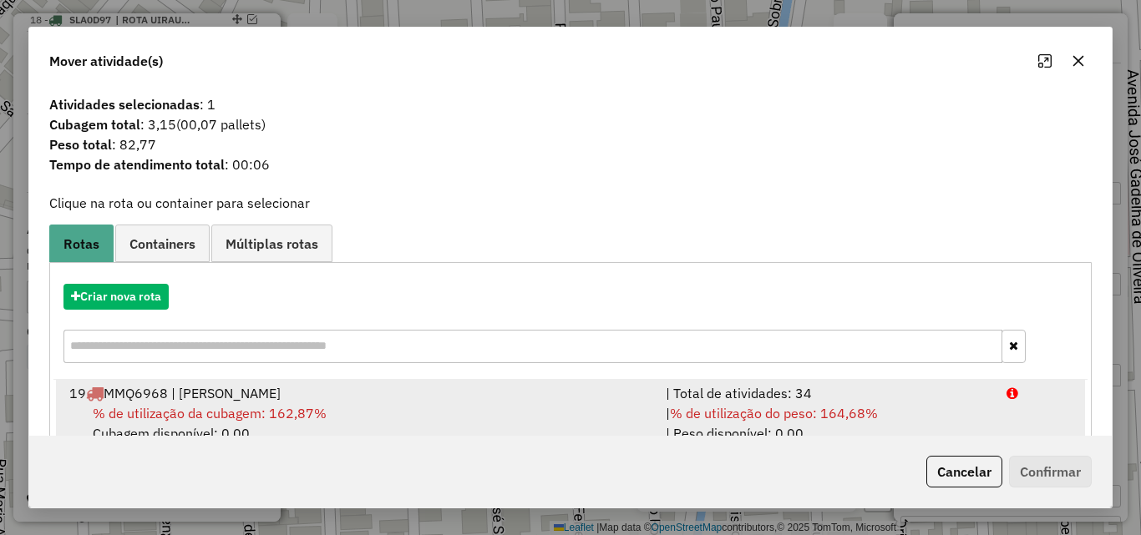
click at [845, 414] on span "% de utilização do peso: 164,68%" at bounding box center [774, 413] width 208 height 17
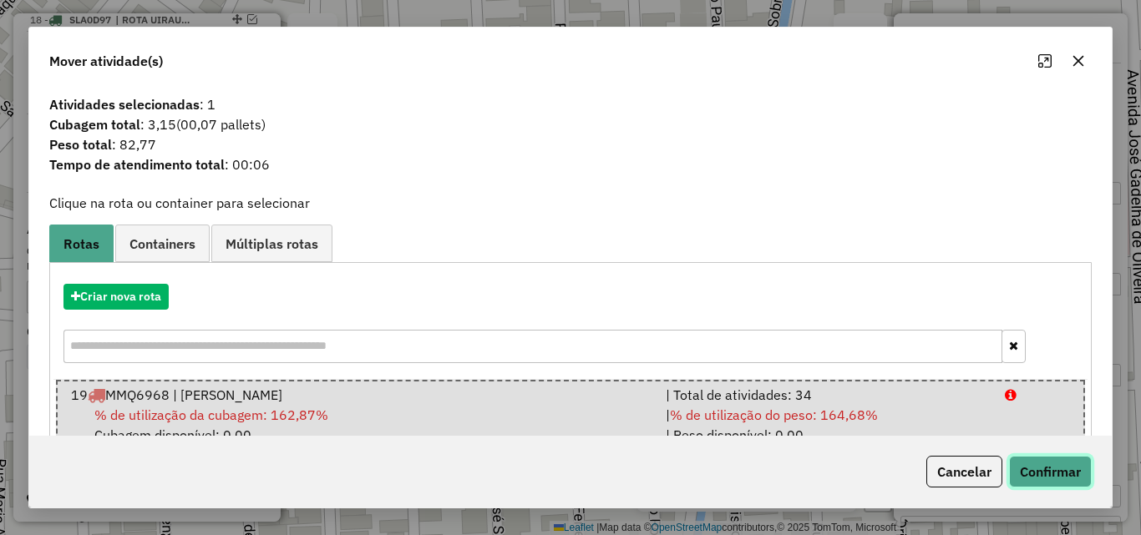
click at [1041, 476] on button "Confirmar" at bounding box center [1050, 472] width 83 height 32
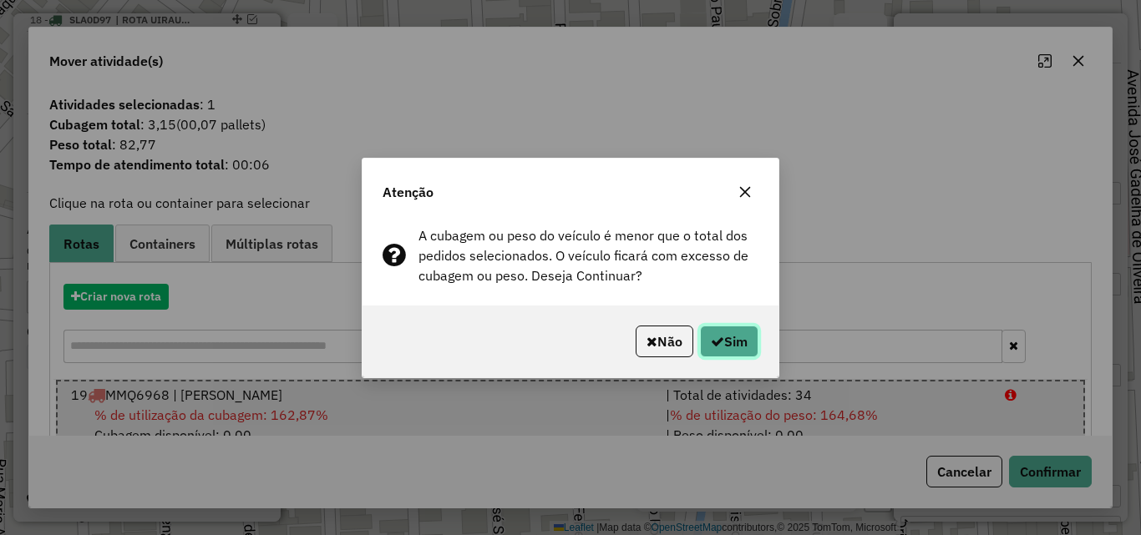
click at [737, 346] on button "Sim" at bounding box center [729, 342] width 58 height 32
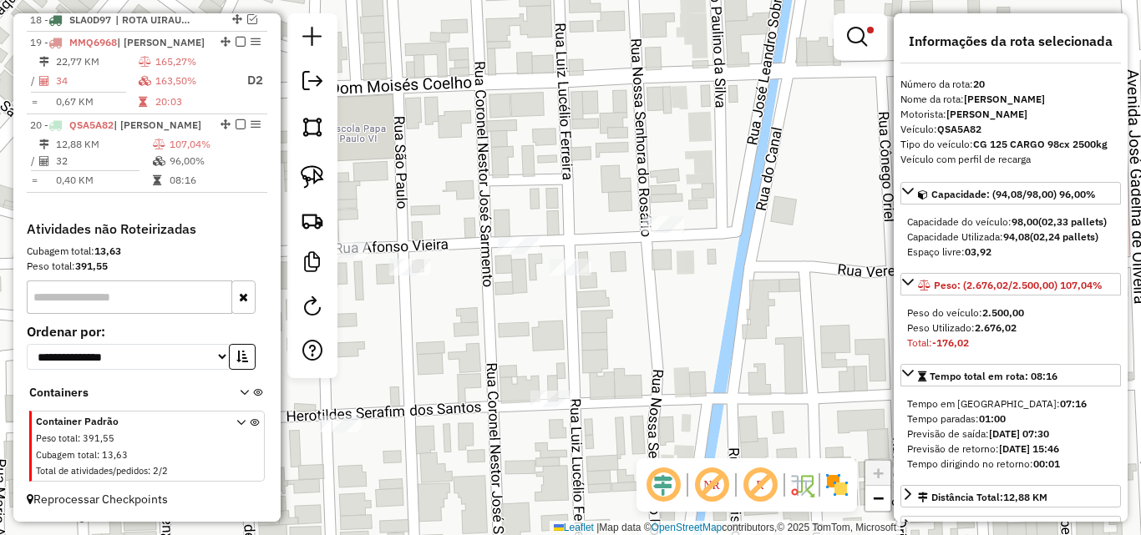
click at [804, 340] on div "Limpar filtros Janela de atendimento Grade de atendimento Capacidade Transporta…" at bounding box center [570, 267] width 1141 height 535
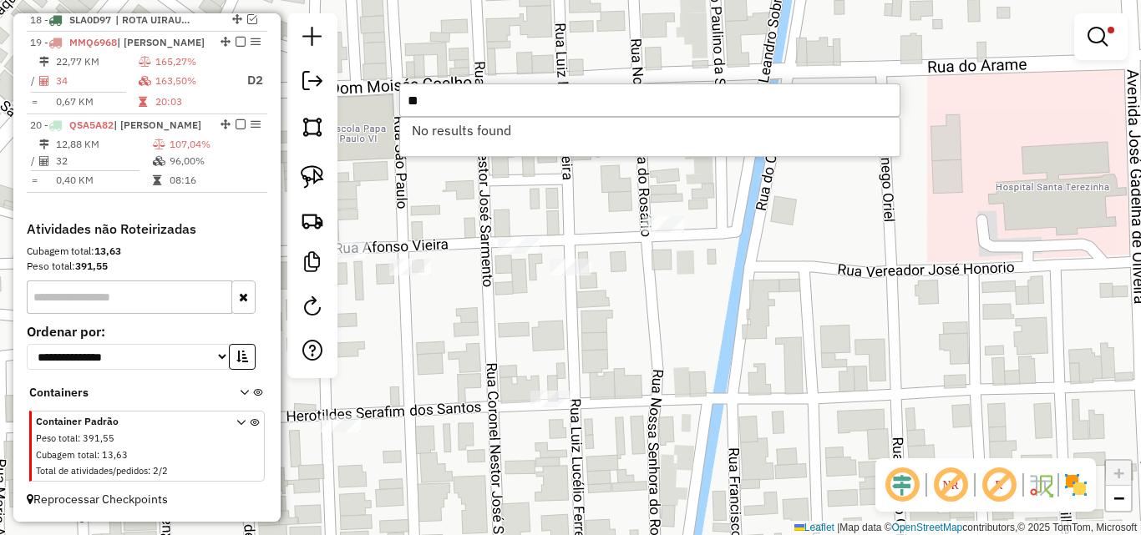
type input "*"
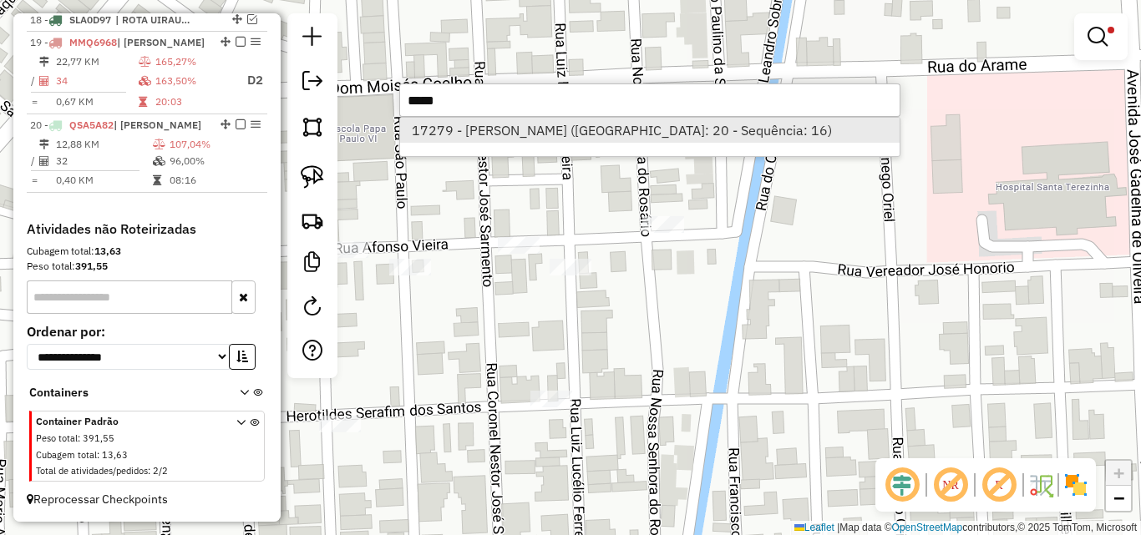
type input "*****"
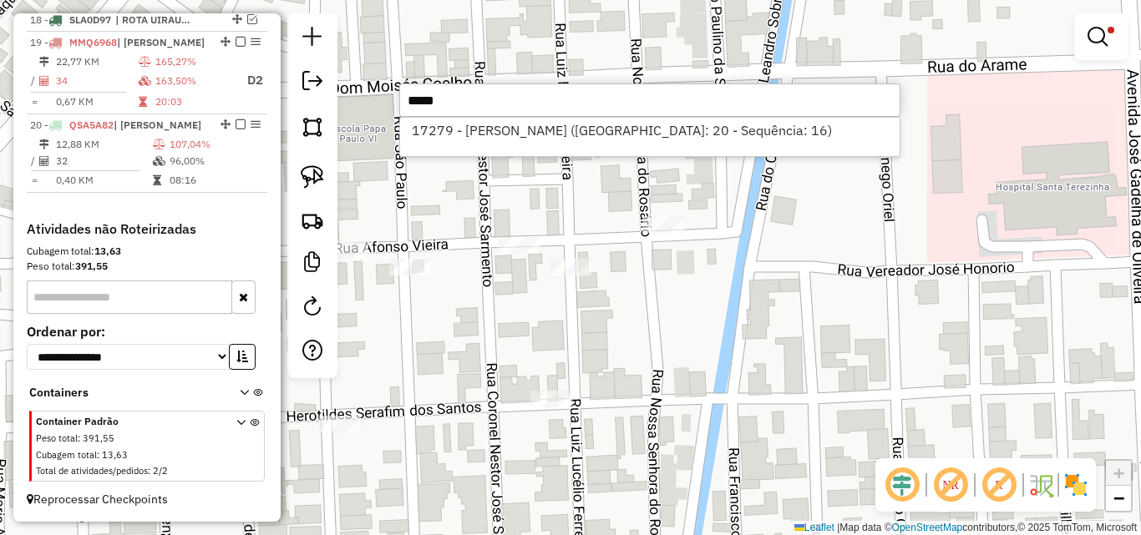
drag, startPoint x: 600, startPoint y: 129, endPoint x: 238, endPoint y: 210, distance: 371.4
click at [600, 129] on li "17279 - [PERSON_NAME] ([GEOGRAPHIC_DATA]: 20 - Sequência: 16)" at bounding box center [649, 130] width 499 height 25
select select "*********"
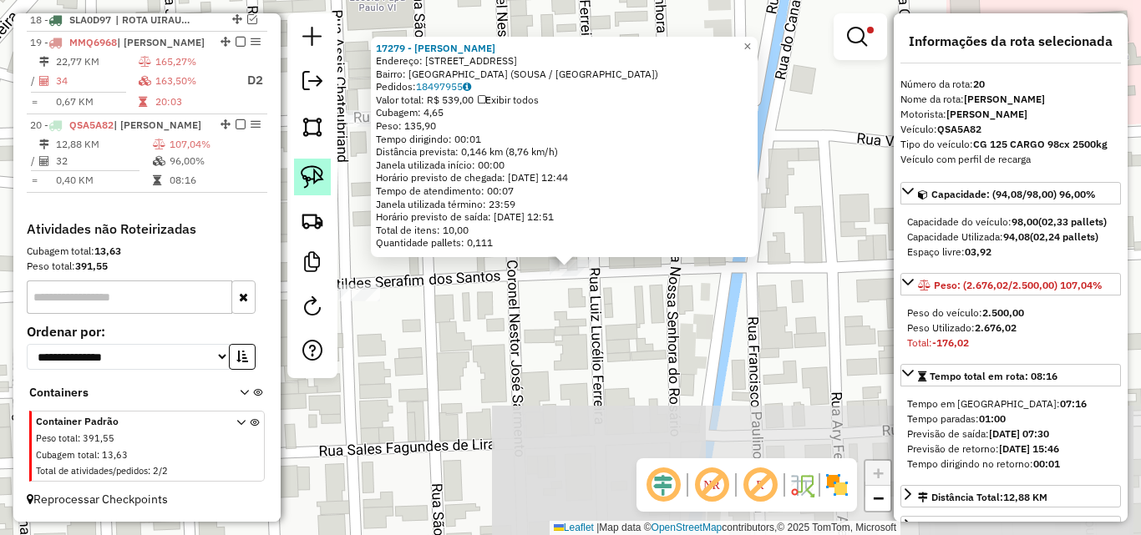
click at [319, 168] on img at bounding box center [312, 176] width 23 height 23
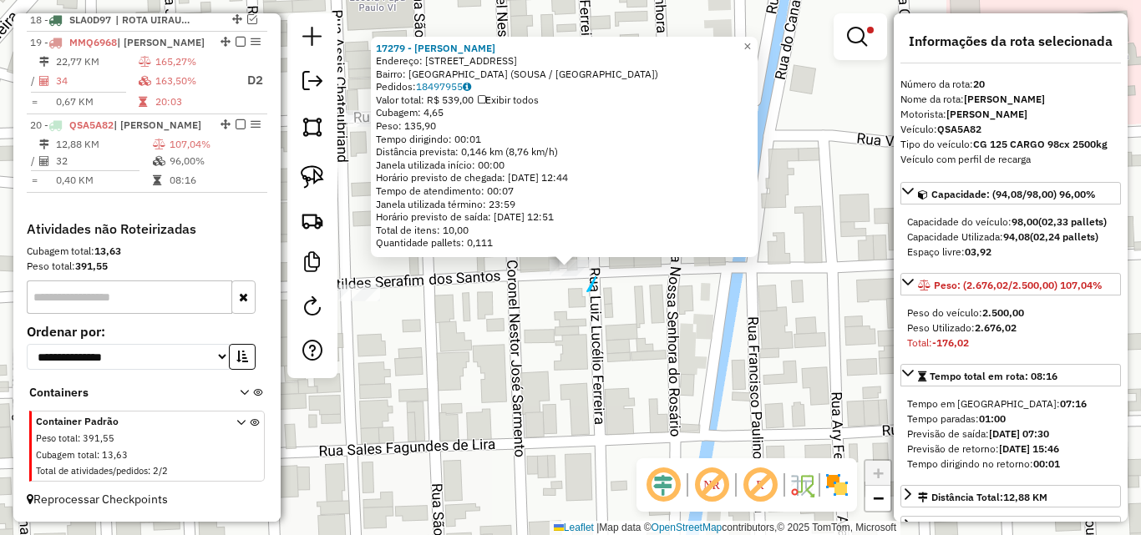
drag, startPoint x: 595, startPoint y: 277, endPoint x: 524, endPoint y: 288, distance: 71.8
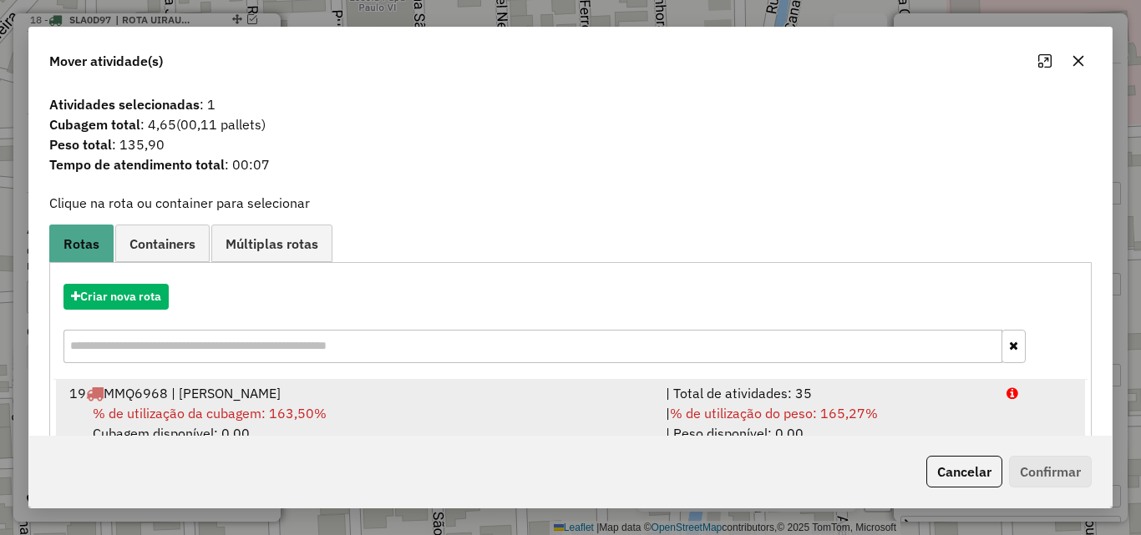
click at [936, 414] on div "| % de utilização do peso: 165,27% | Peso disponível: 0,00" at bounding box center [826, 423] width 341 height 40
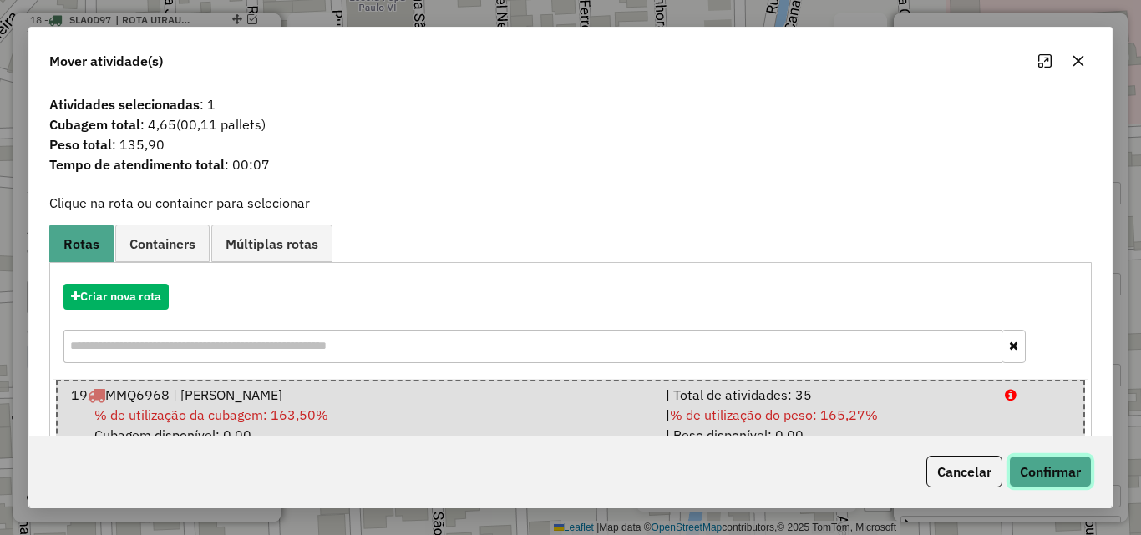
click at [1022, 465] on button "Confirmar" at bounding box center [1050, 472] width 83 height 32
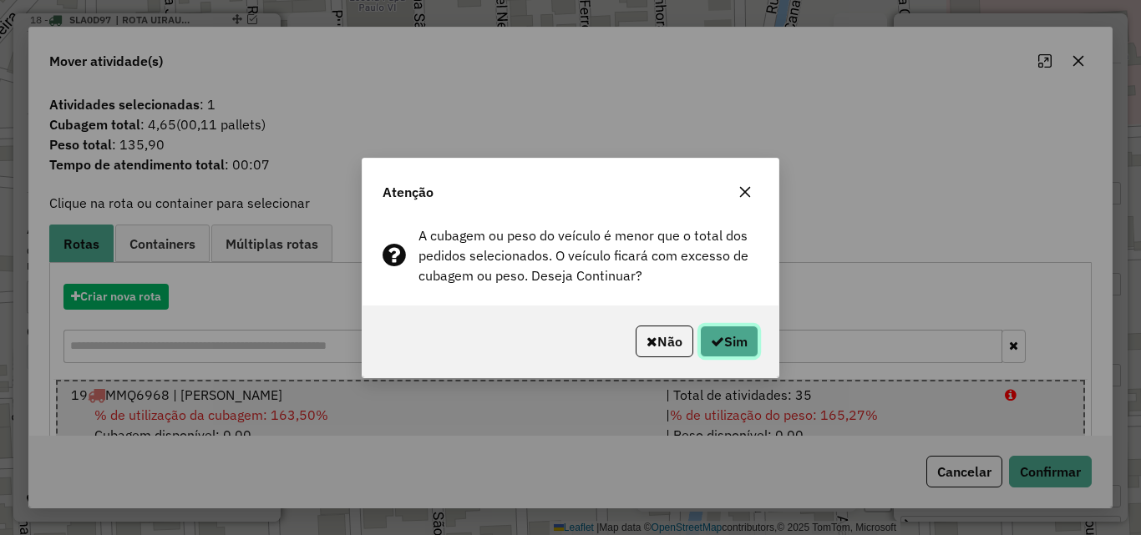
drag, startPoint x: 745, startPoint y: 341, endPoint x: 818, endPoint y: 313, distance: 77.7
click at [744, 342] on button "Sim" at bounding box center [729, 342] width 58 height 32
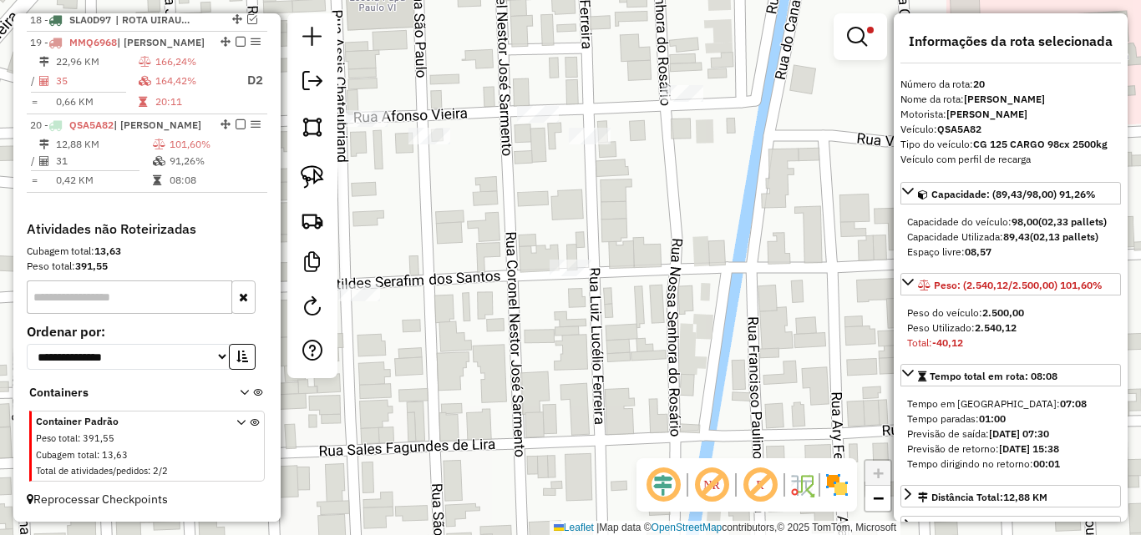
click at [632, 352] on div "Limpar filtros Janela de atendimento Grade de atendimento Capacidade Transporta…" at bounding box center [570, 267] width 1141 height 535
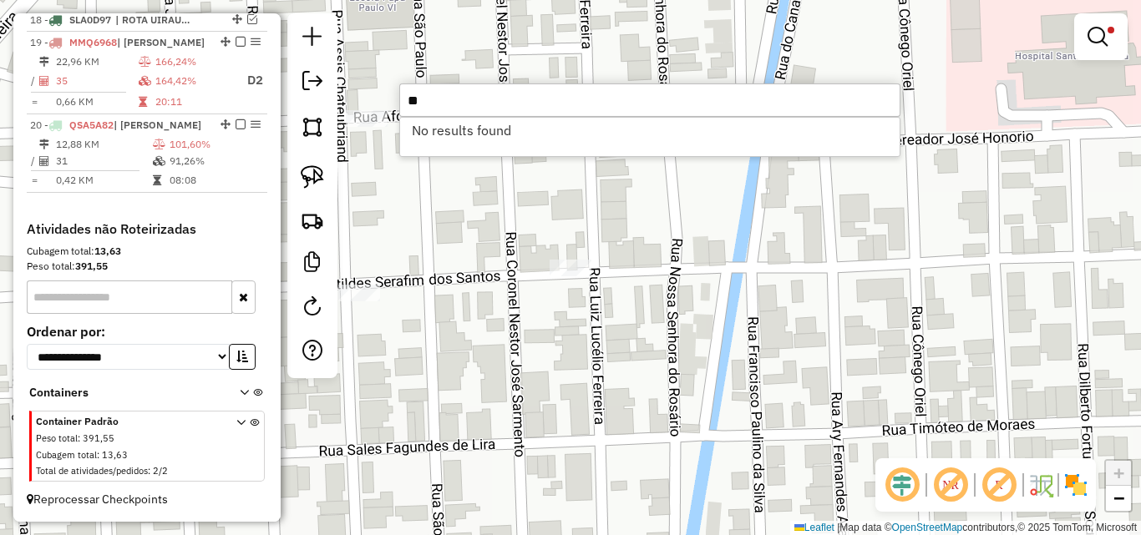
type input "*"
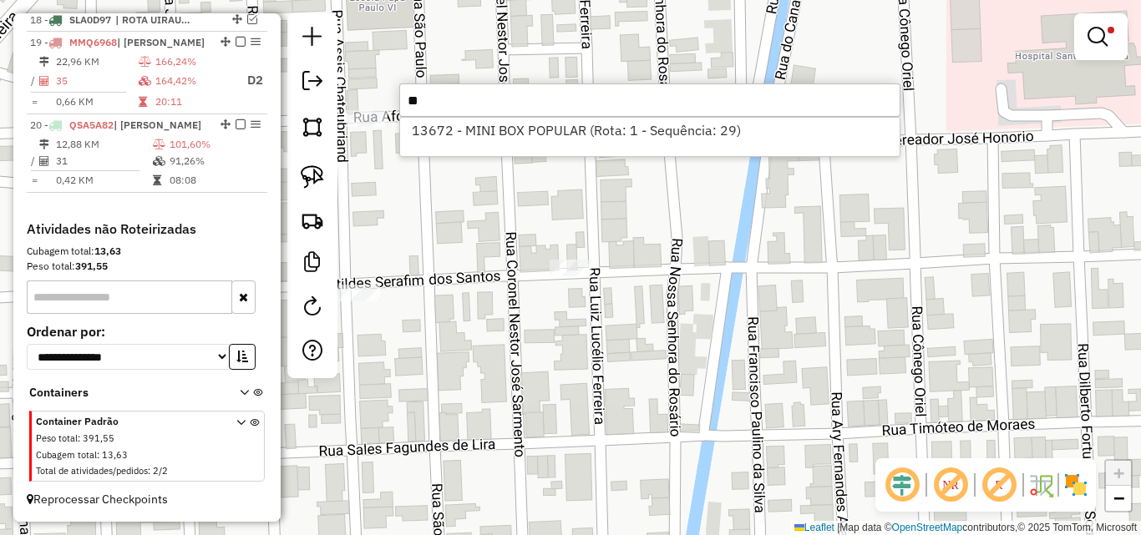
type input "*"
type input "****"
click at [426, 129] on li "6557 - [PERSON_NAME] (Rota: 20 - Sequência: 10)" at bounding box center [649, 130] width 499 height 25
select select "*********"
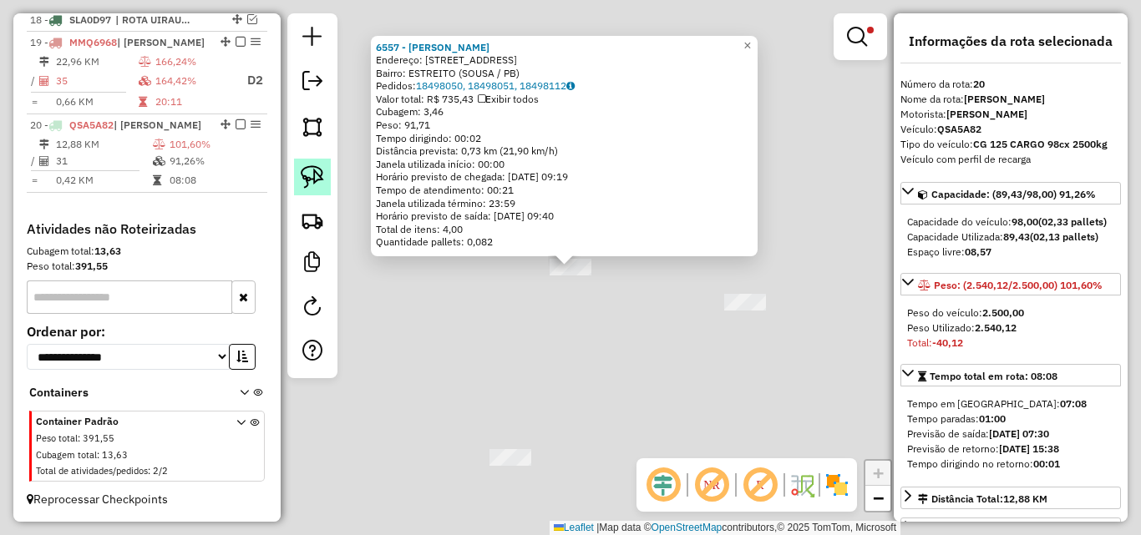
drag, startPoint x: 313, startPoint y: 174, endPoint x: 323, endPoint y: 176, distance: 10.3
click at [313, 174] on img at bounding box center [312, 176] width 23 height 23
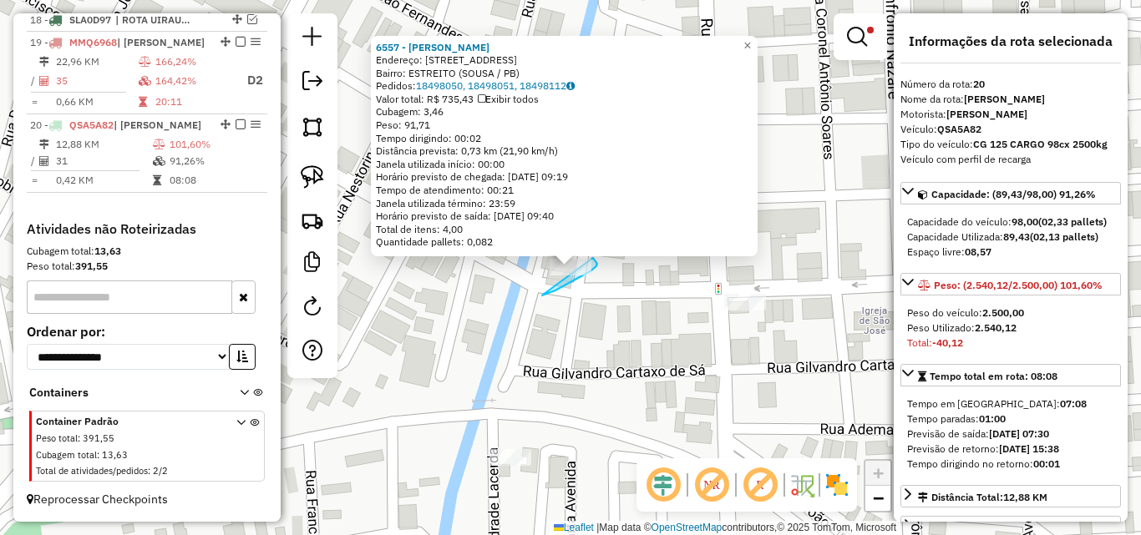
drag, startPoint x: 545, startPoint y: 294, endPoint x: 520, endPoint y: 276, distance: 30.6
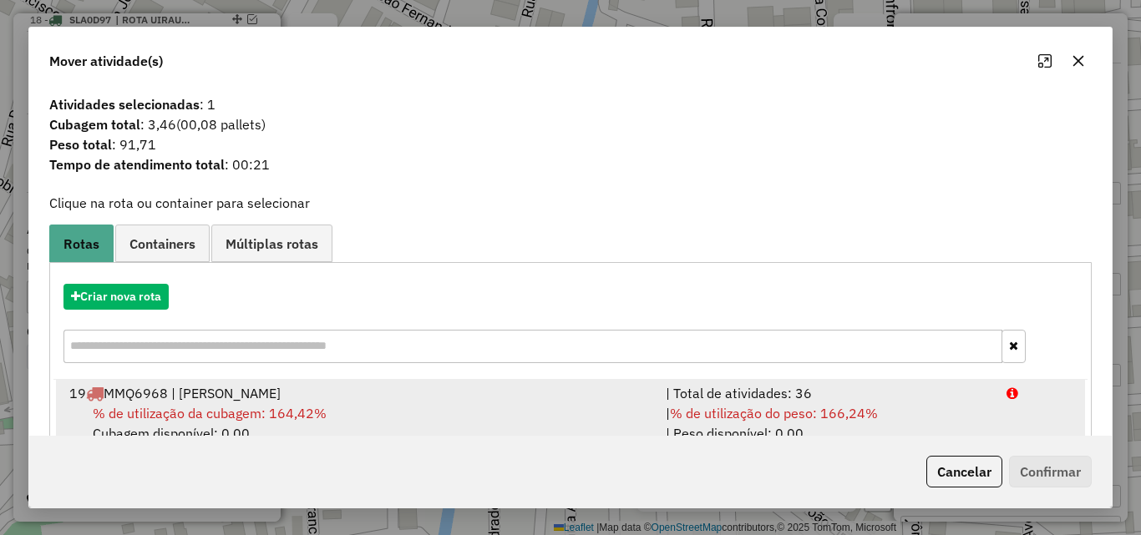
click at [910, 401] on div "| Total de atividades: 36" at bounding box center [826, 393] width 341 height 20
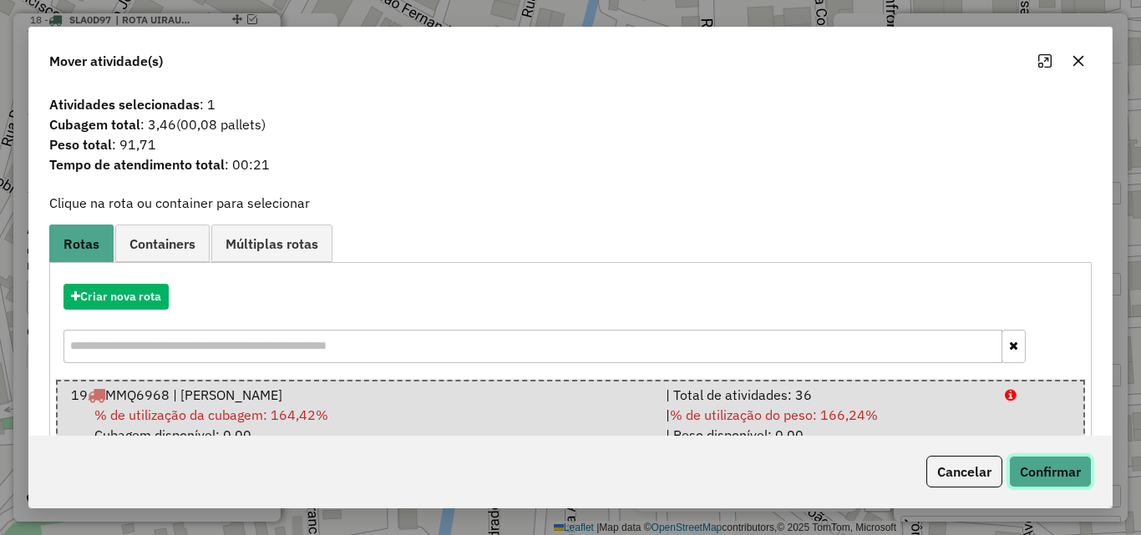
click at [1029, 475] on button "Confirmar" at bounding box center [1050, 472] width 83 height 32
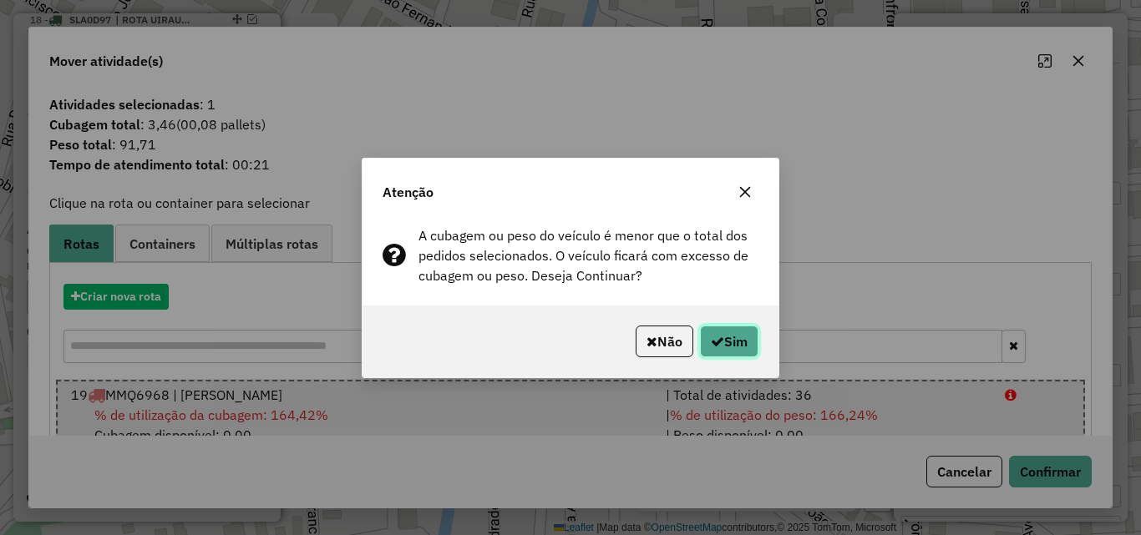
click at [717, 345] on icon "button" at bounding box center [717, 341] width 13 height 13
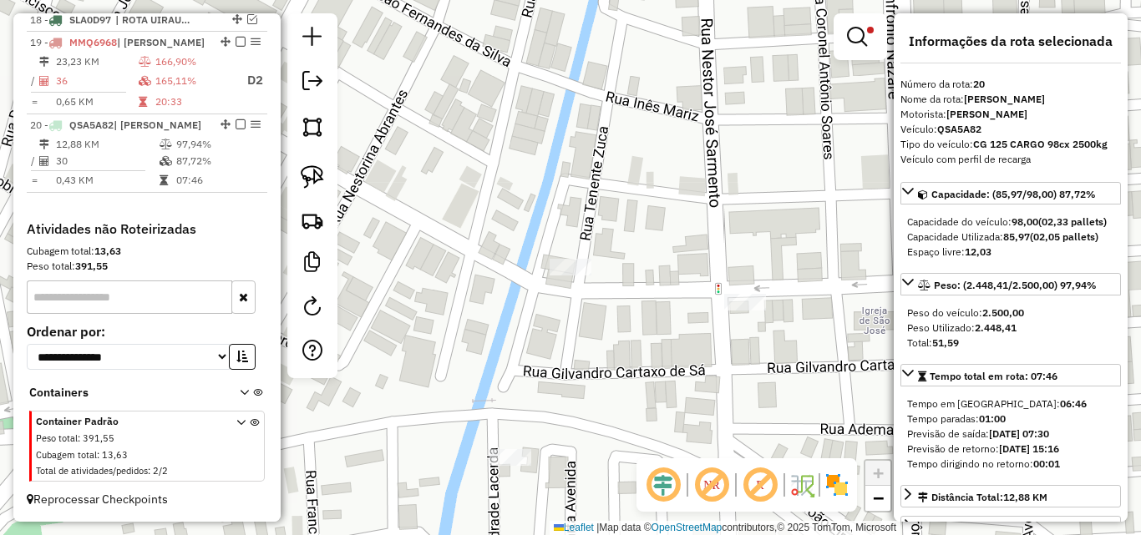
drag, startPoint x: 518, startPoint y: 342, endPoint x: 500, endPoint y: 381, distance: 43.0
click at [518, 341] on div "Limpar filtros Janela de atendimento Grade de atendimento Capacidade Transporta…" at bounding box center [570, 267] width 1141 height 535
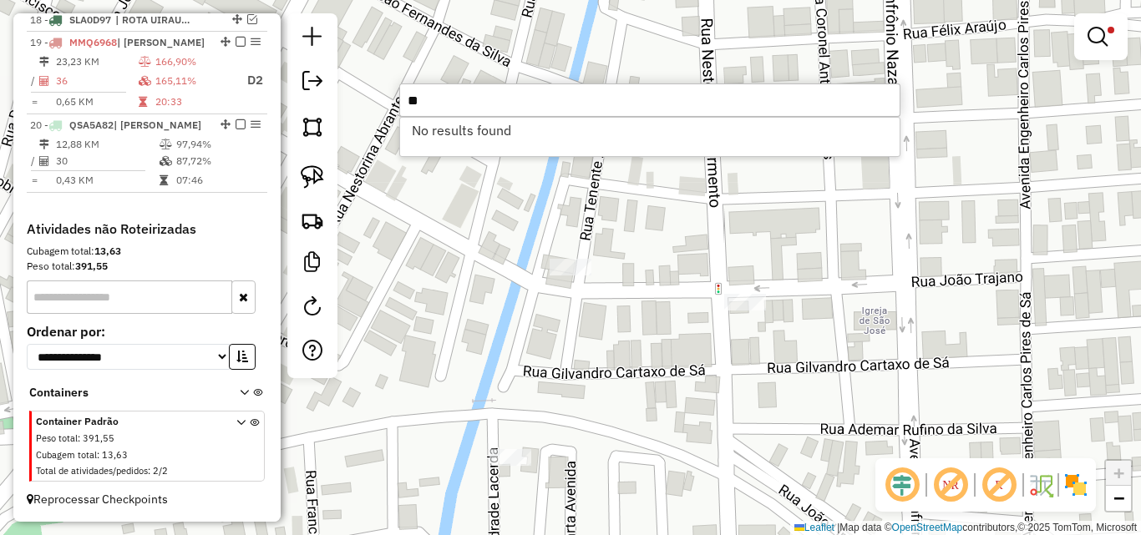
type input "*"
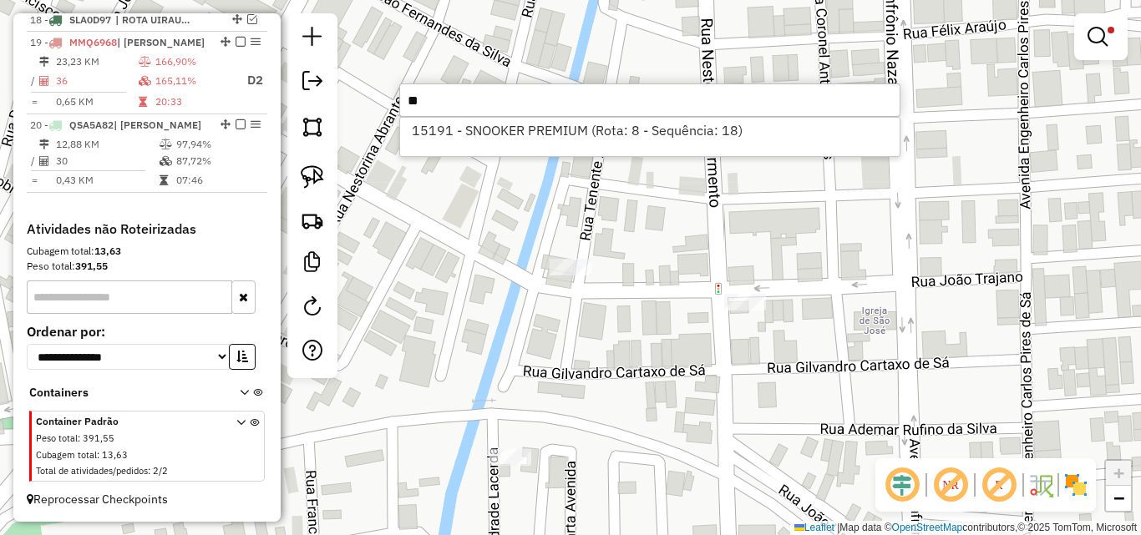
type input "*"
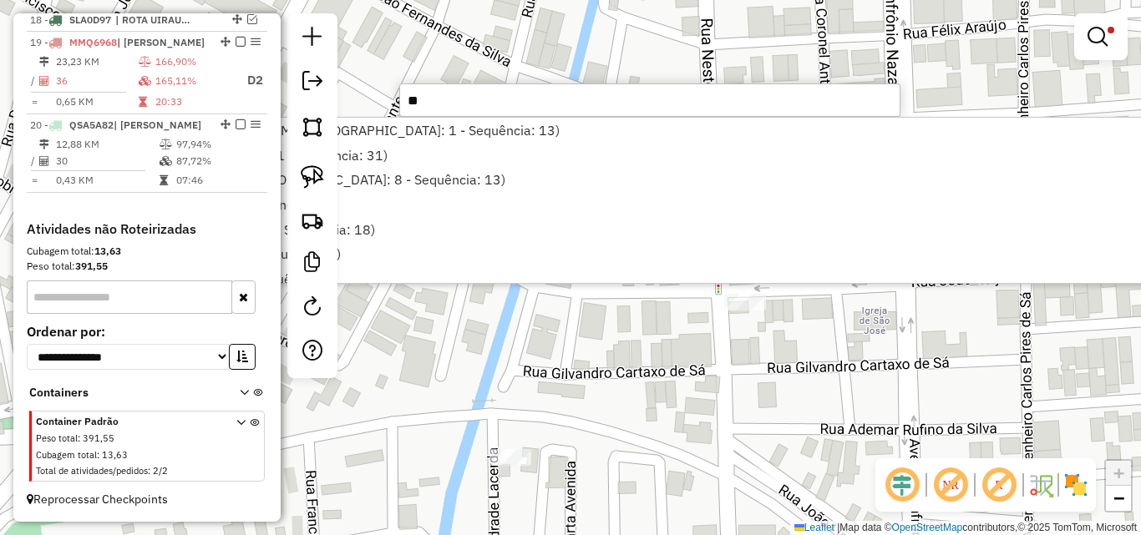
type input "*"
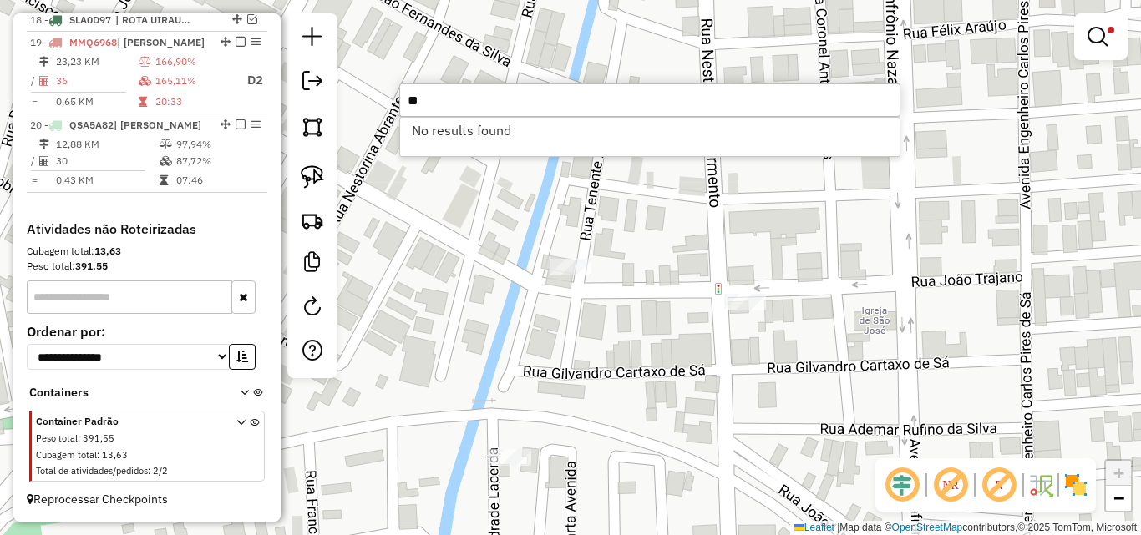
type input "*"
type input "*****"
click at [142, 144] on td "12,88 KM" at bounding box center [107, 144] width 104 height 17
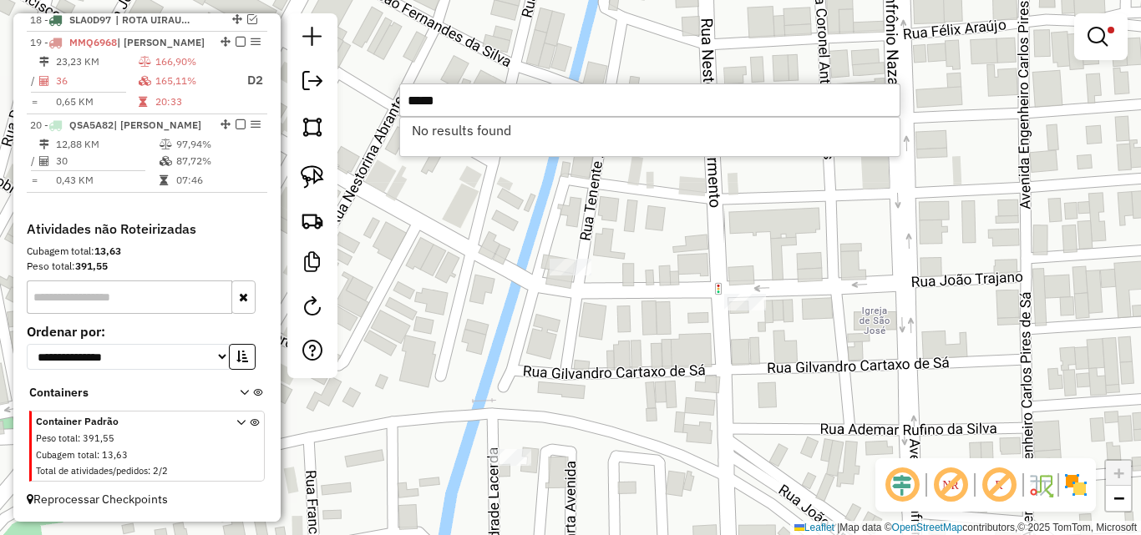
select select "*********"
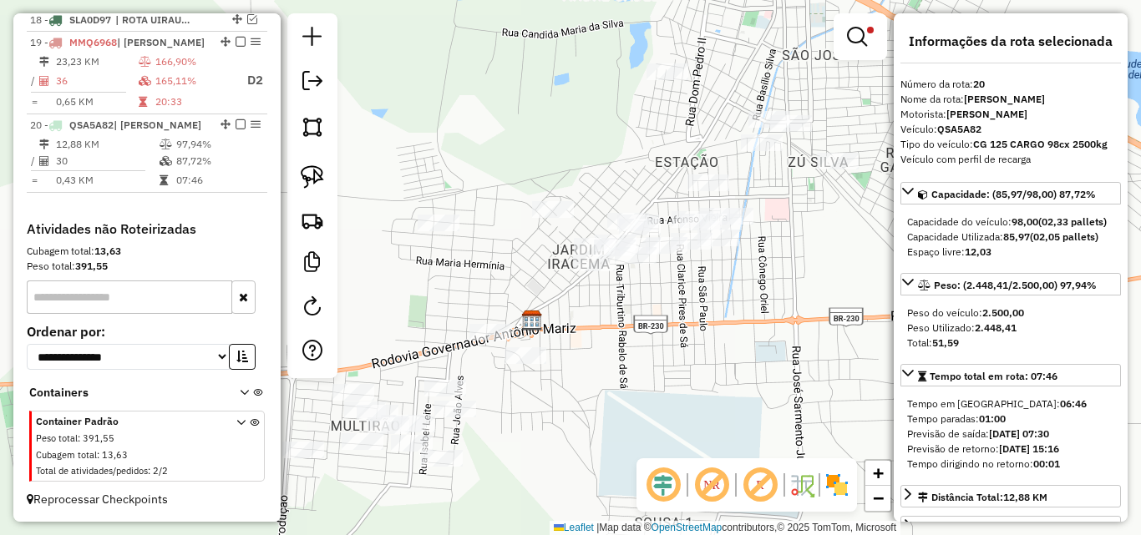
click at [867, 48] on link at bounding box center [860, 36] width 40 height 33
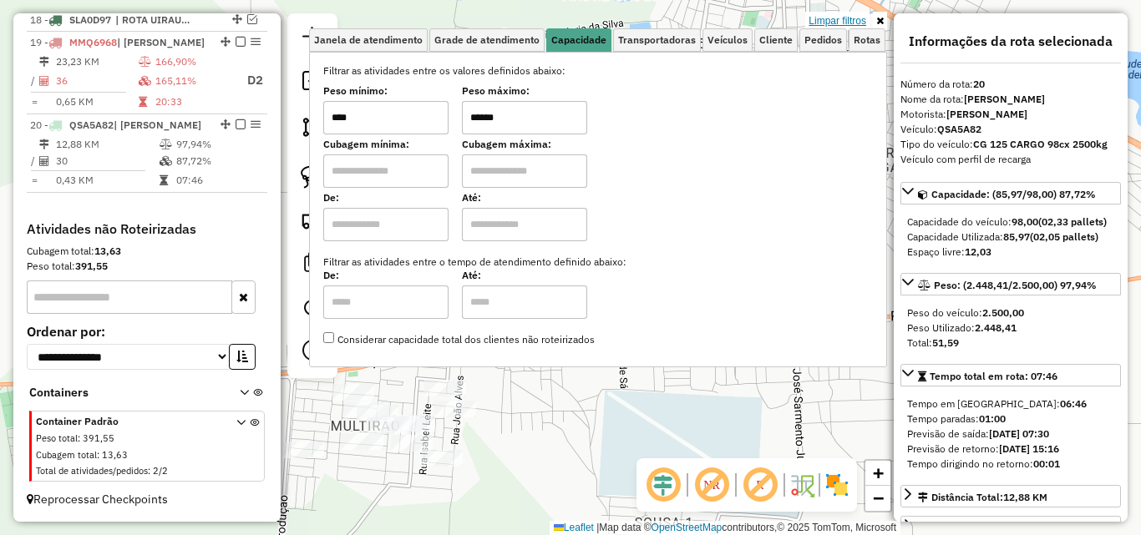
click at [847, 13] on div "Limpar filtros Janela de atendimento Grade de atendimento Capacidade Transporta…" at bounding box center [570, 267] width 1141 height 535
click at [834, 19] on link "Limpar filtros" at bounding box center [837, 21] width 64 height 18
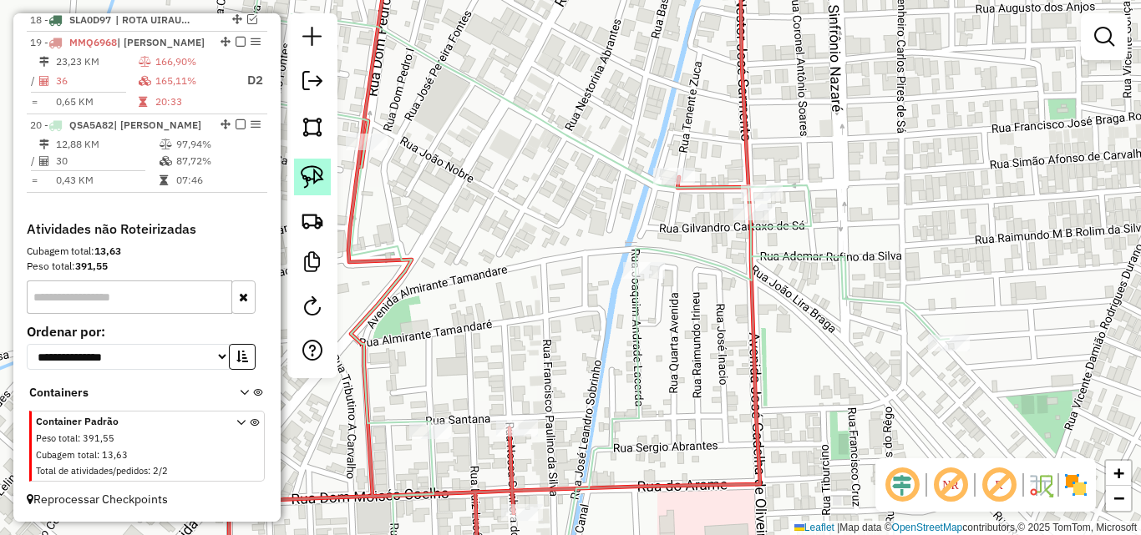
click at [309, 178] on img at bounding box center [312, 176] width 23 height 23
click at [0, 3] on div "Rota 20 - Placa QSA5A82 1777 - [PERSON_NAME] - EPP" at bounding box center [0, 3] width 0 height 0
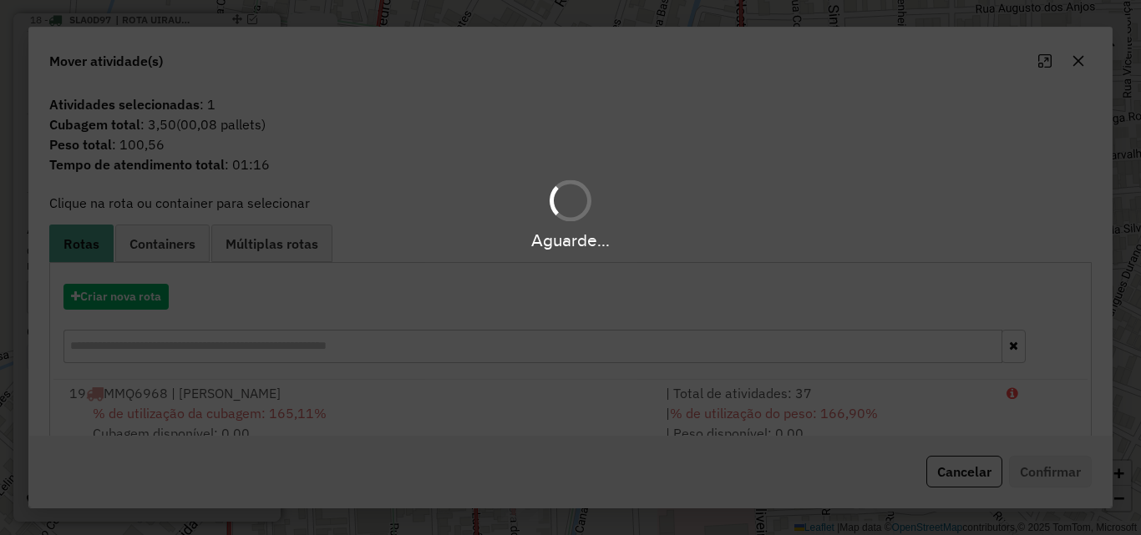
click at [898, 395] on div "Aguarde..." at bounding box center [570, 267] width 1141 height 535
click at [937, 408] on div "| % de utilização do peso: 166,90% | Peso disponível: 0,00" at bounding box center [826, 423] width 341 height 40
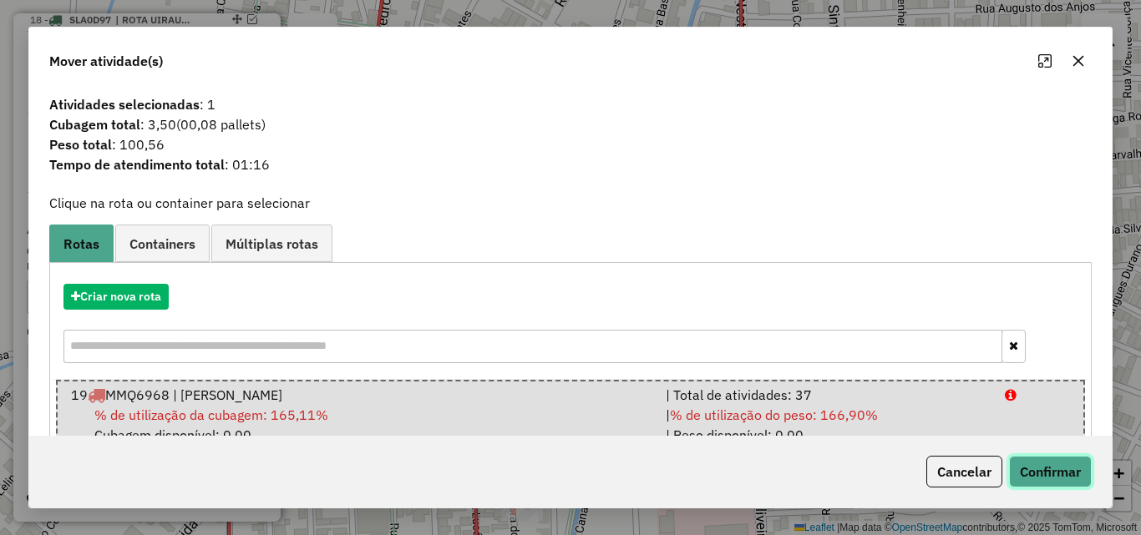
click at [1047, 464] on button "Confirmar" at bounding box center [1050, 472] width 83 height 32
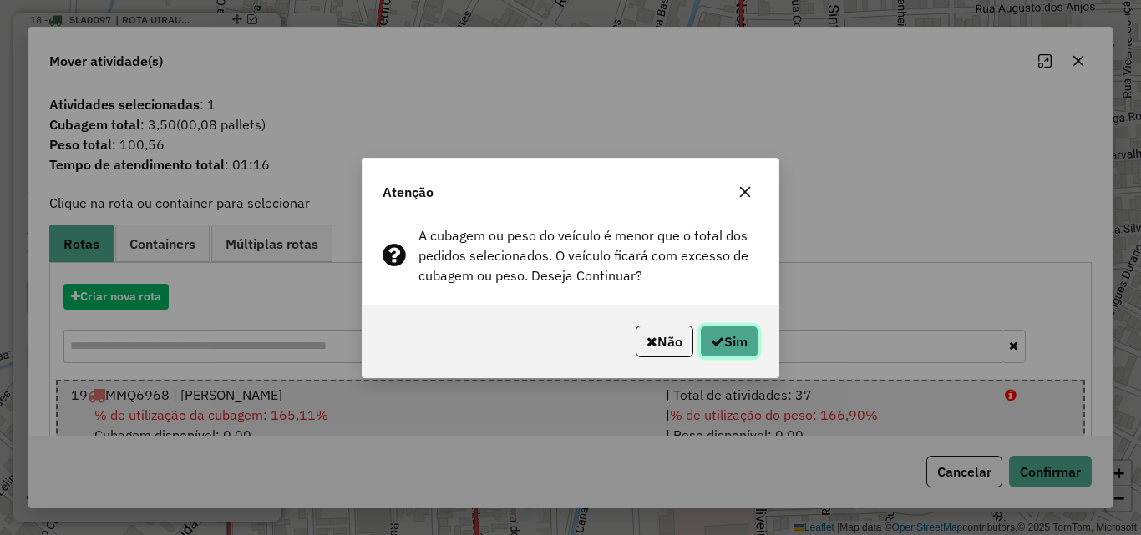
click at [754, 342] on button "Sim" at bounding box center [729, 342] width 58 height 32
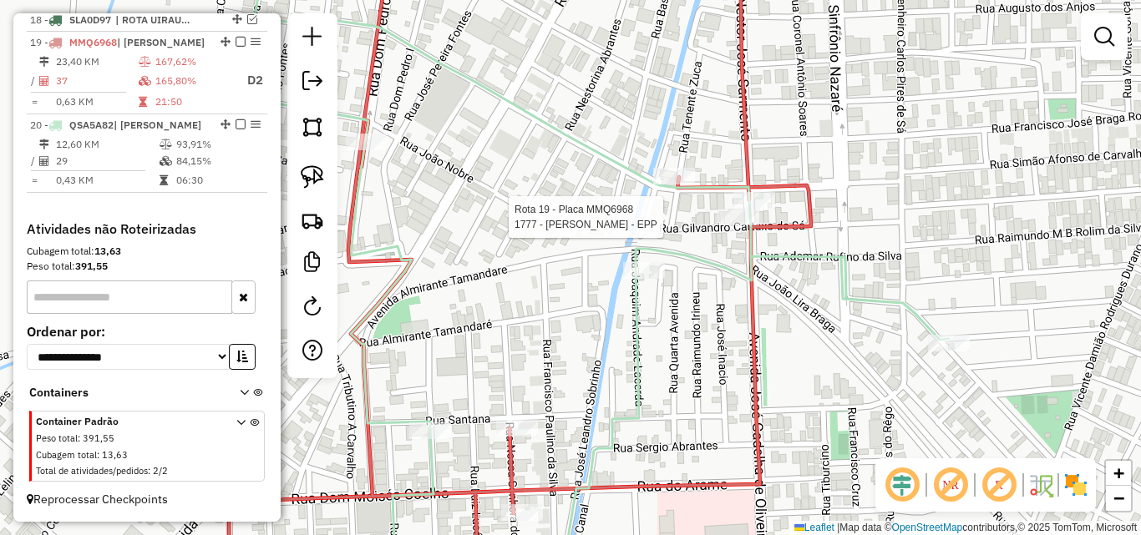
click at [732, 210] on div "Rota 19 - Placa MMQ6968 1777 - [PERSON_NAME] - EPP Janela de atendimento Grade …" at bounding box center [570, 267] width 1141 height 535
select select "*********"
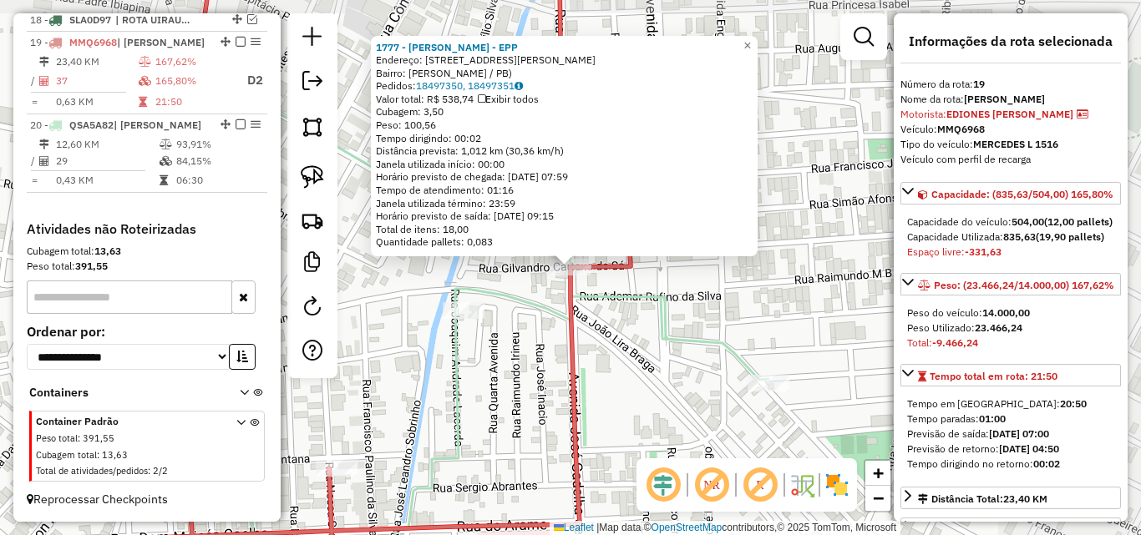
click at [717, 397] on div "1777 - [PERSON_NAME] - EPP Endereço: [PERSON_NAME] 103 Bairro: [GEOGRAPHIC_DATA…" at bounding box center [570, 267] width 1141 height 535
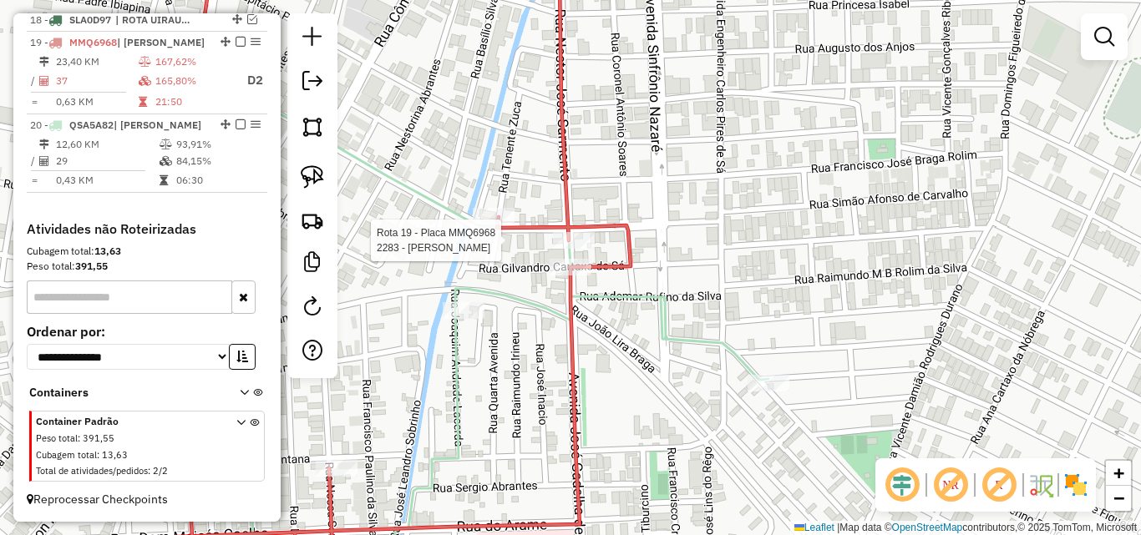
select select "*********"
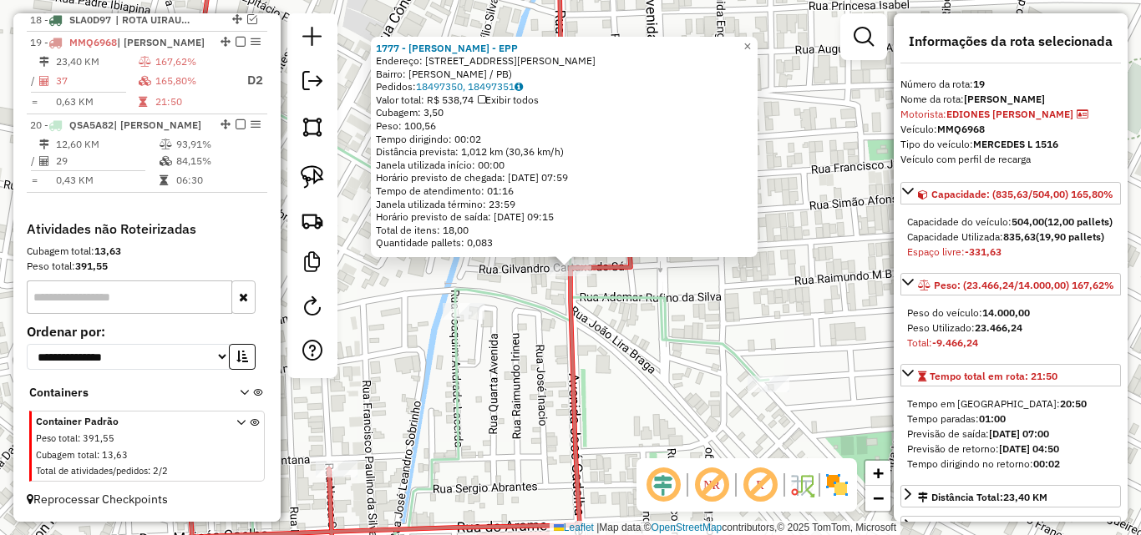
click at [524, 355] on div "1777 - [PERSON_NAME] - EPP Endereço: [PERSON_NAME] 103 Bairro: [GEOGRAPHIC_DATA…" at bounding box center [570, 267] width 1141 height 535
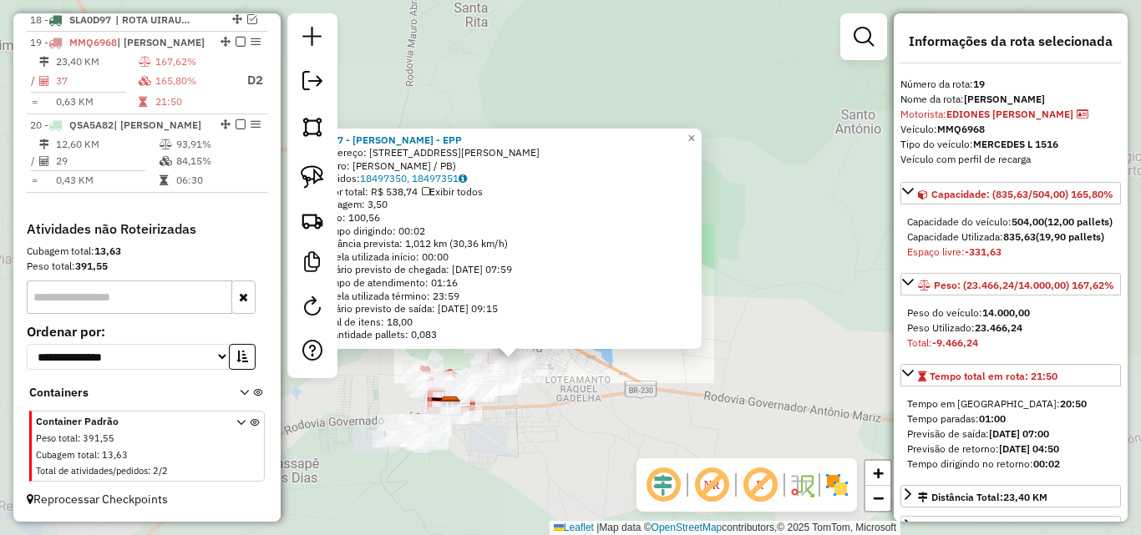
click at [564, 409] on div "1777 - [PERSON_NAME] - EPP Endereço: [PERSON_NAME] 103 Bairro: [GEOGRAPHIC_DATA…" at bounding box center [570, 267] width 1141 height 535
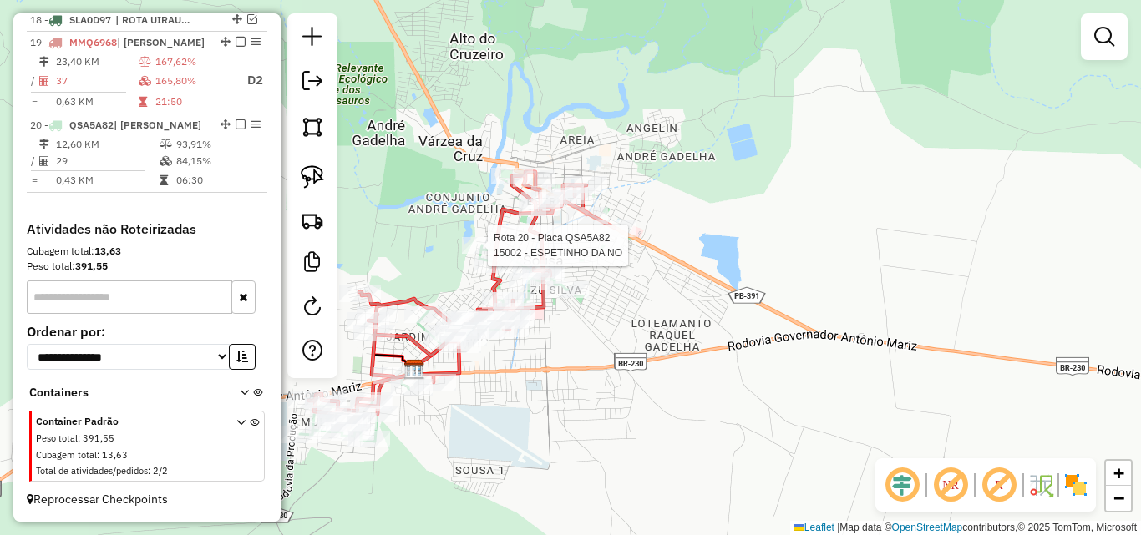
select select "*********"
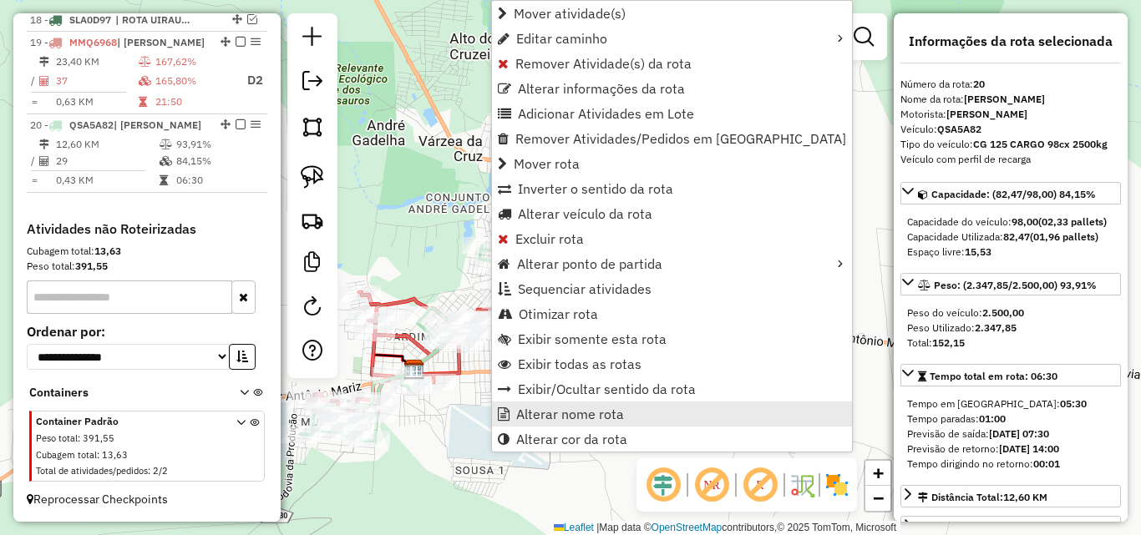
click at [562, 408] on span "Alterar nome rota" at bounding box center [570, 414] width 108 height 13
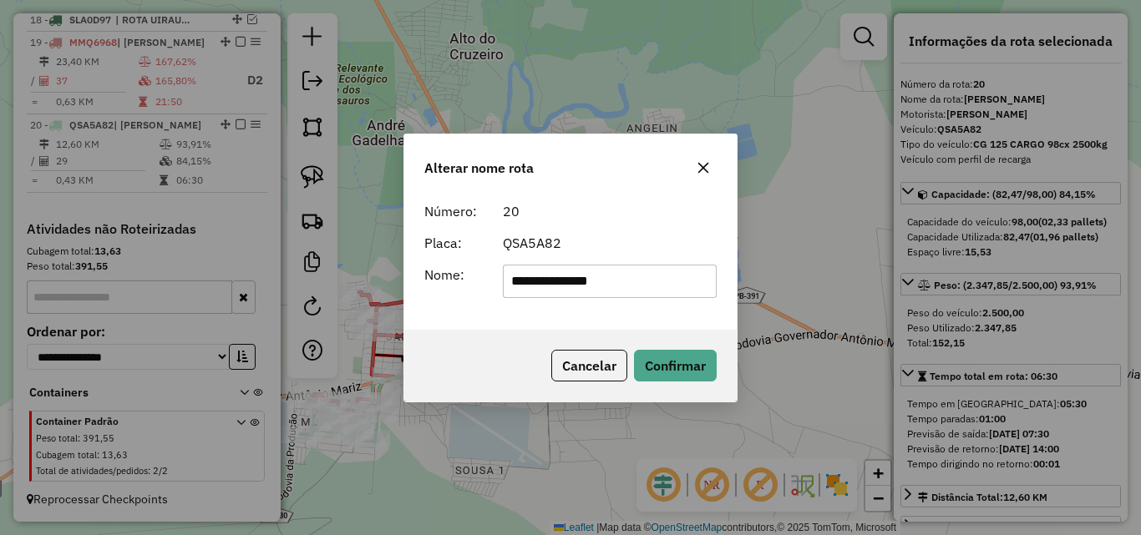
type input "**********"
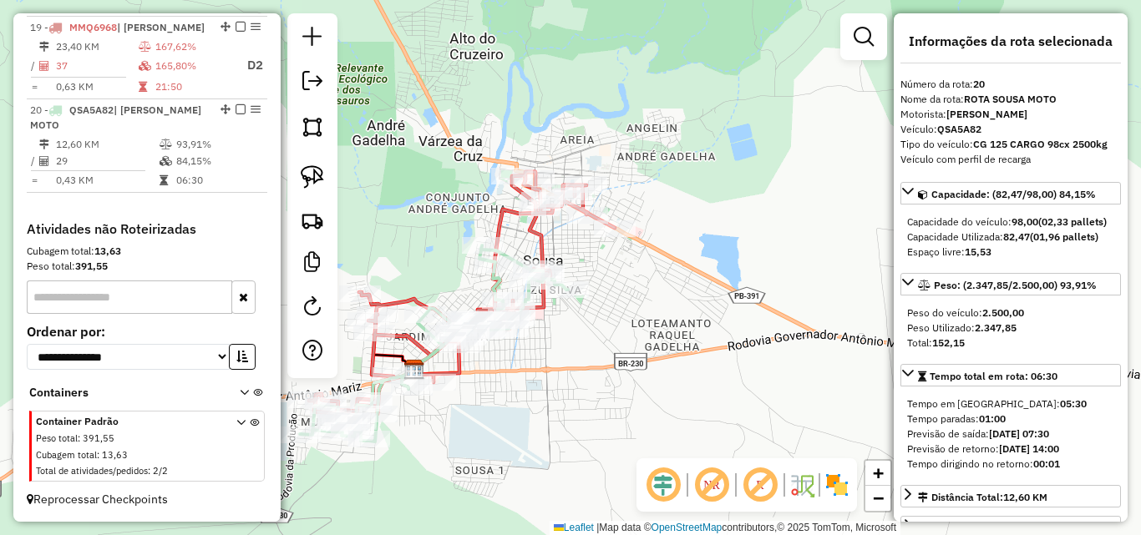
click at [499, 218] on icon at bounding box center [462, 299] width 306 height 255
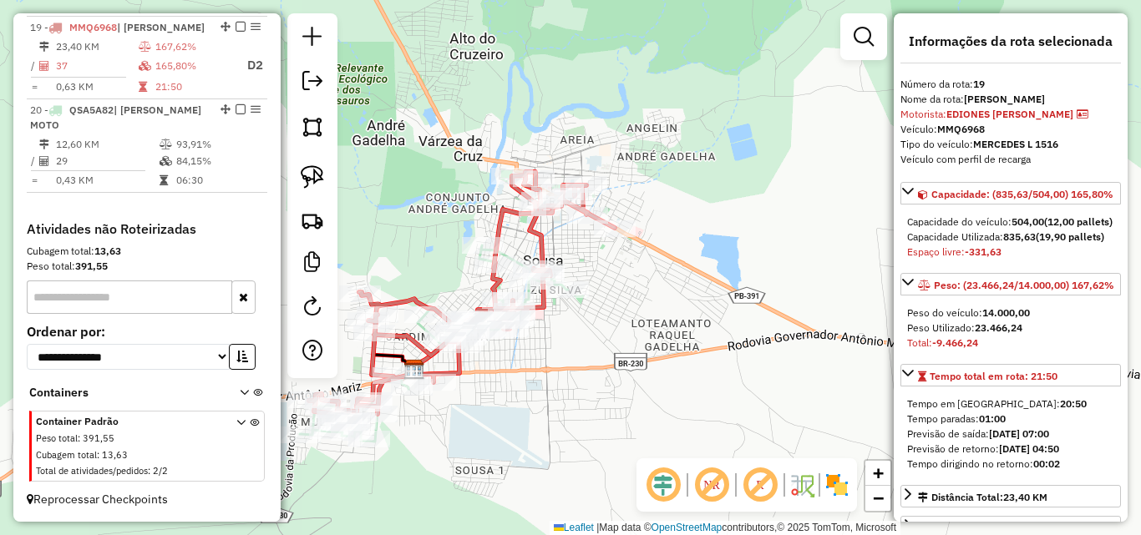
scroll to position [1049, 0]
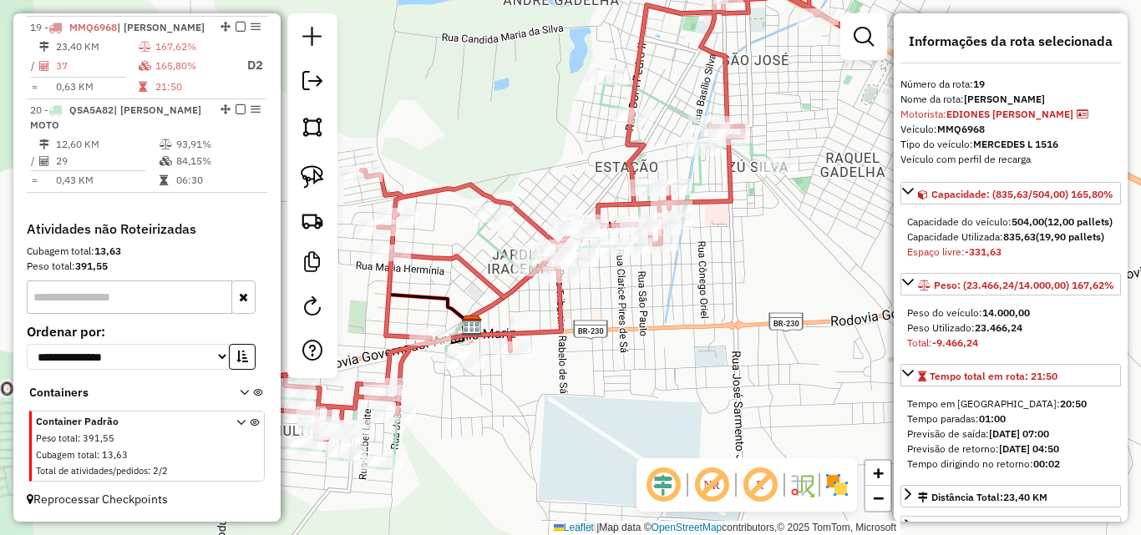
drag, startPoint x: 544, startPoint y: 395, endPoint x: 609, endPoint y: 396, distance: 65.1
click at [609, 396] on div "Janela de atendimento Grade de atendimento Capacidade Transportadoras Veículos …" at bounding box center [570, 267] width 1141 height 535
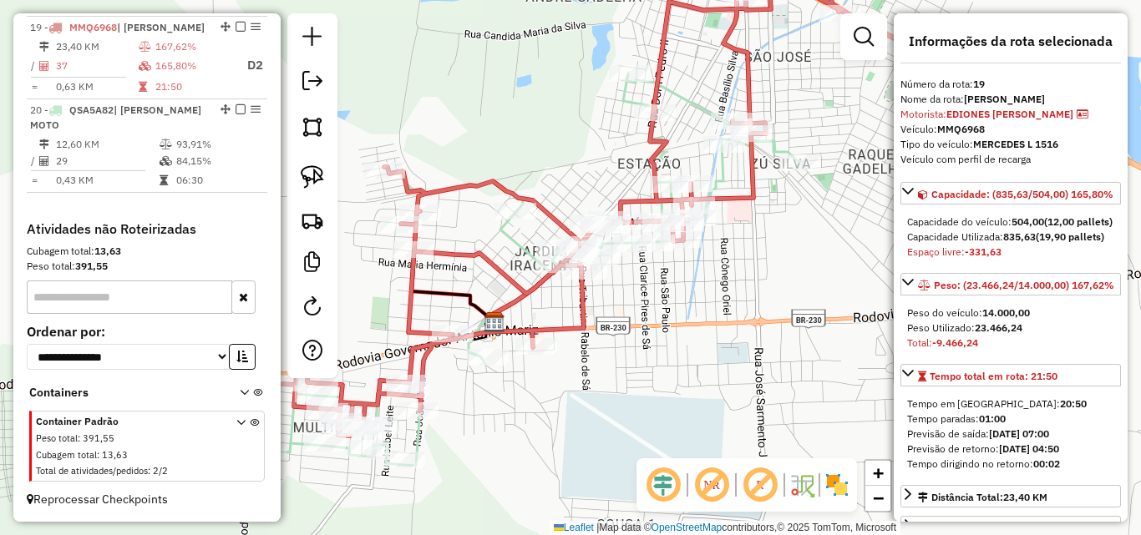
click at [609, 395] on div "Janela de atendimento Grade de atendimento Capacidade Transportadoras Veículos …" at bounding box center [570, 267] width 1141 height 535
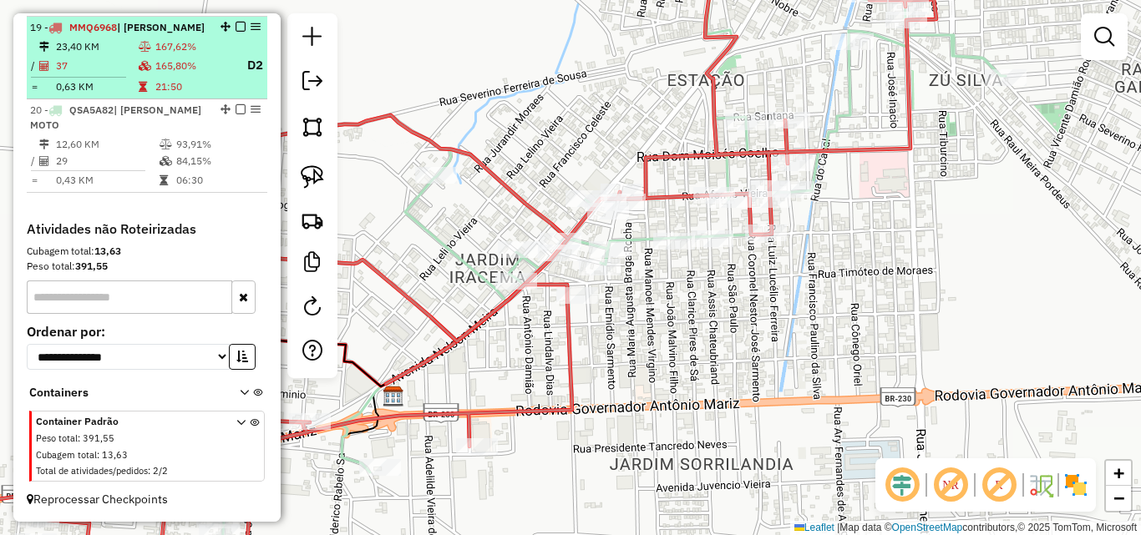
click at [236, 109] on em at bounding box center [240, 109] width 10 height 10
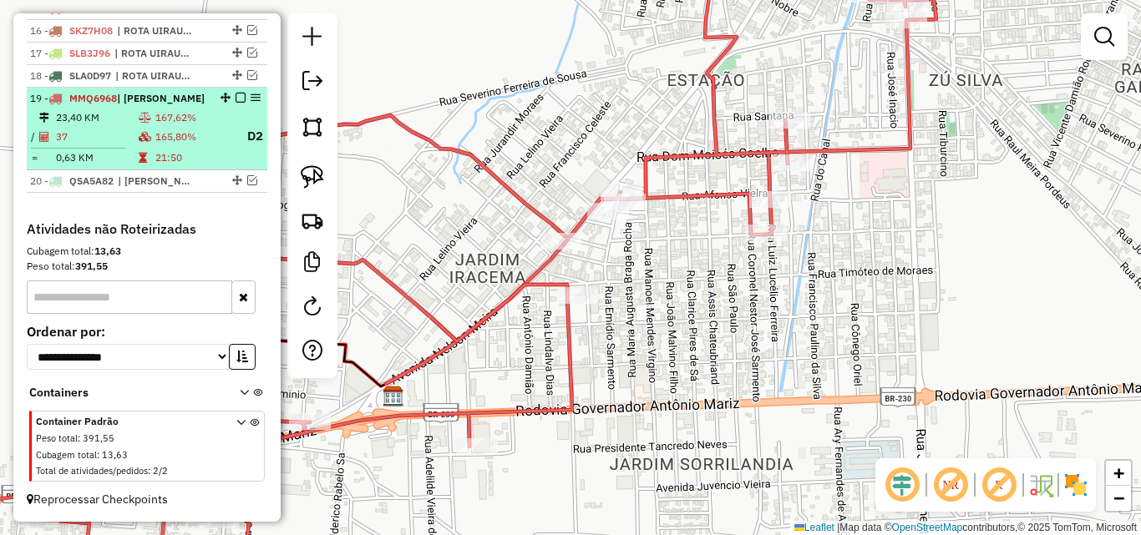
scroll to position [978, 0]
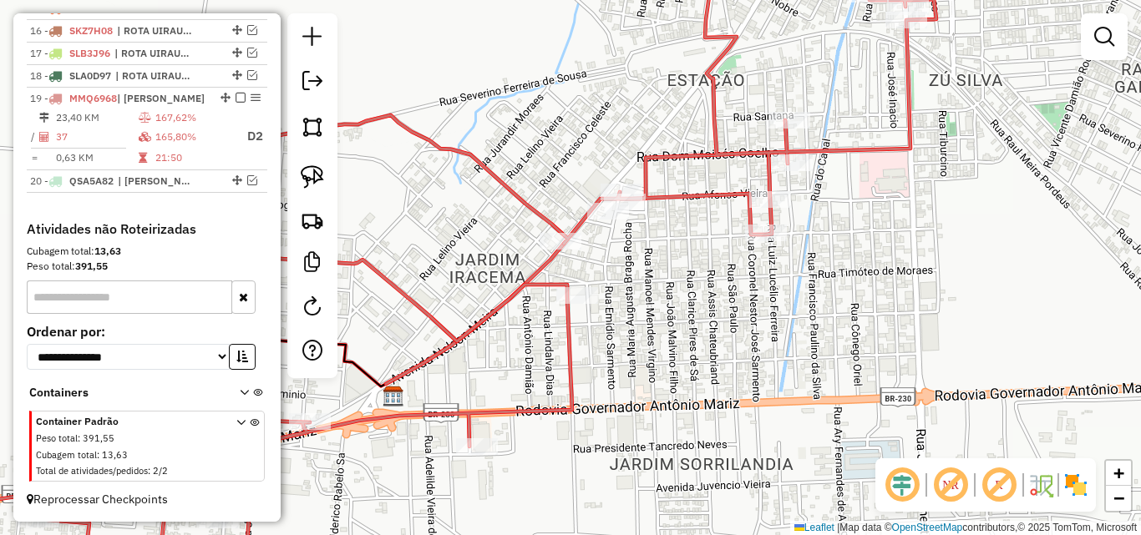
drag, startPoint x: 177, startPoint y: 124, endPoint x: 0, endPoint y: 364, distance: 298.0
click at [177, 124] on td "167,62%" at bounding box center [193, 117] width 78 height 17
select select "*********"
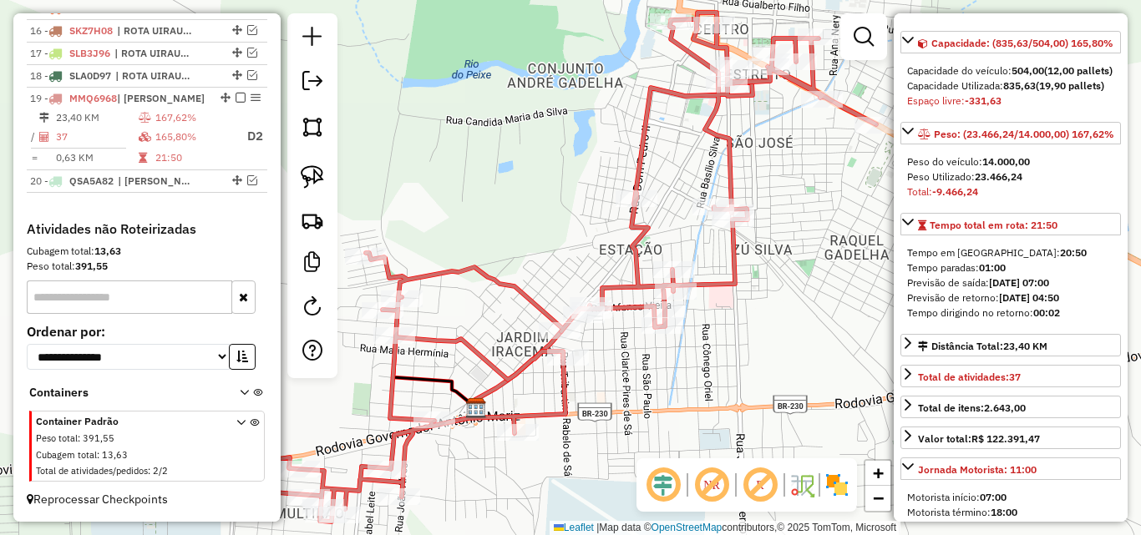
scroll to position [251, 0]
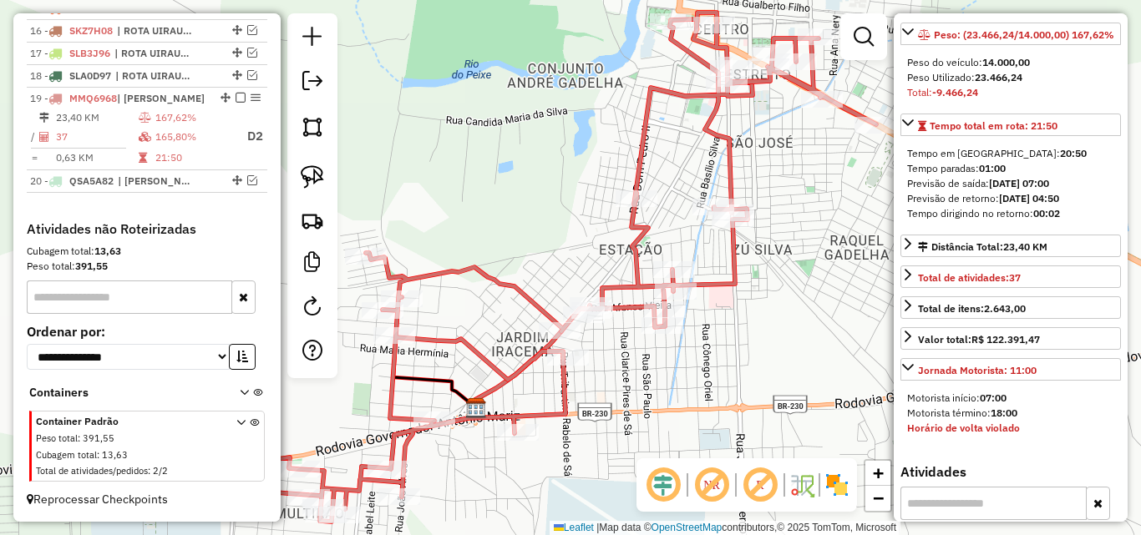
click at [797, 325] on div "Janela de atendimento Grade de atendimento Capacidade Transportadoras Veículos …" at bounding box center [570, 267] width 1141 height 535
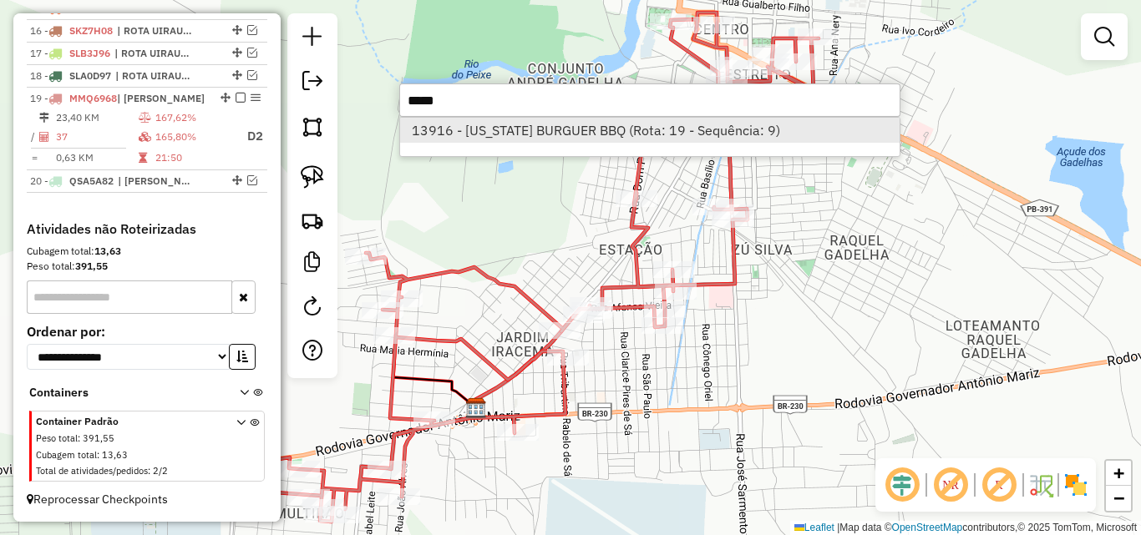
type input "*****"
click at [656, 139] on li "13916 - [US_STATE] BURGUER BBQ (Rota: 19 - Sequência: 9)" at bounding box center [649, 130] width 499 height 25
select select "*********"
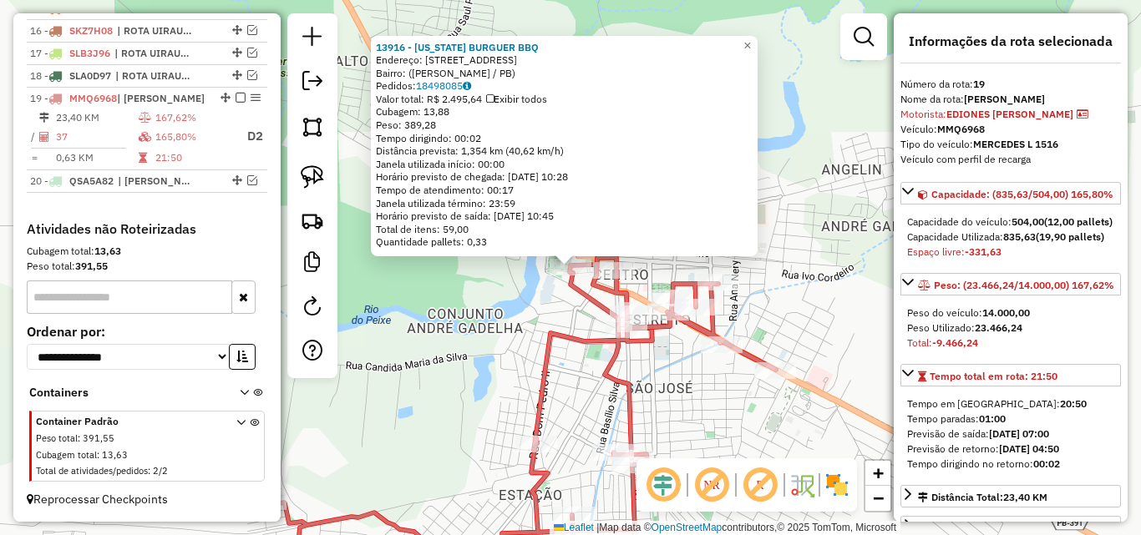
drag, startPoint x: 463, startPoint y: 401, endPoint x: 457, endPoint y: 408, distance: 8.9
click at [463, 402] on div "13916 - [US_STATE] BURGUER BBQ Endereço: [GEOGRAPHIC_DATA], 20 Bairro: (Sousa /…" at bounding box center [570, 267] width 1141 height 535
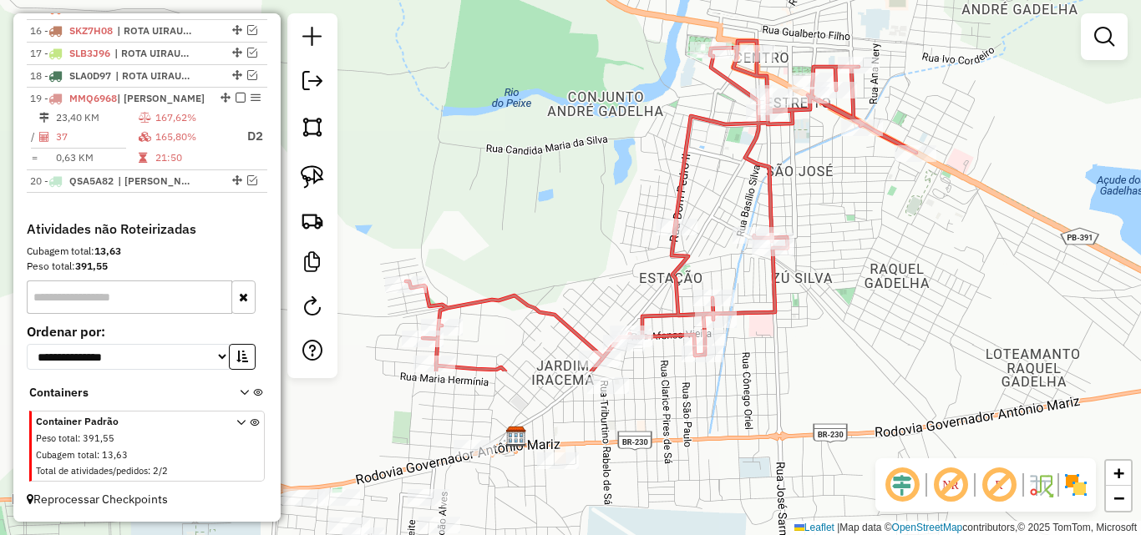
drag, startPoint x: 450, startPoint y: 408, endPoint x: 602, endPoint y: 179, distance: 274.7
click at [602, 179] on div "Janela de atendimento Grade de atendimento Capacidade Transportadoras Veículos …" at bounding box center [570, 267] width 1141 height 535
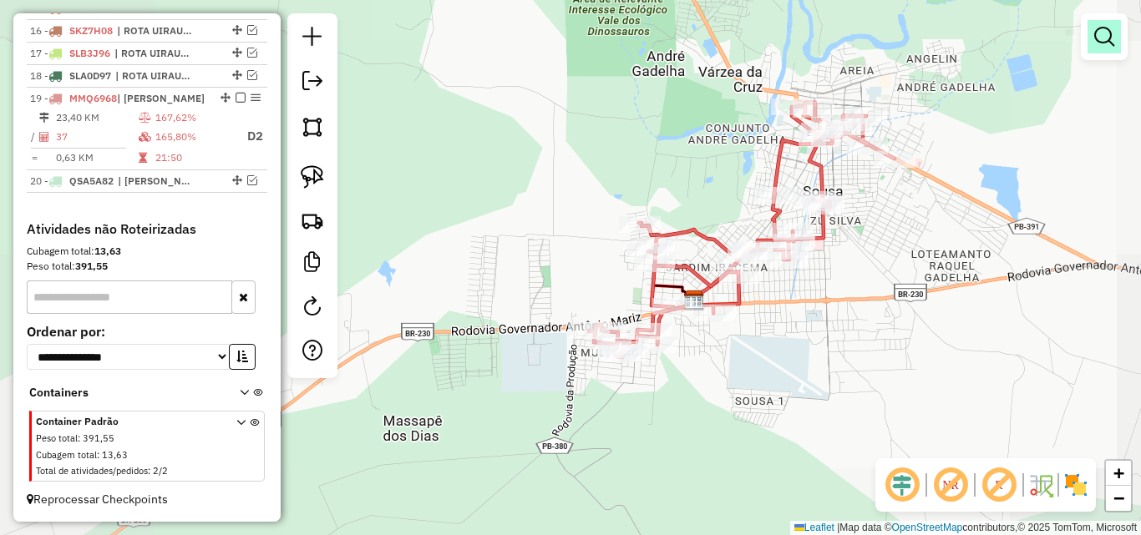
click at [1097, 37] on em at bounding box center [1104, 37] width 20 height 20
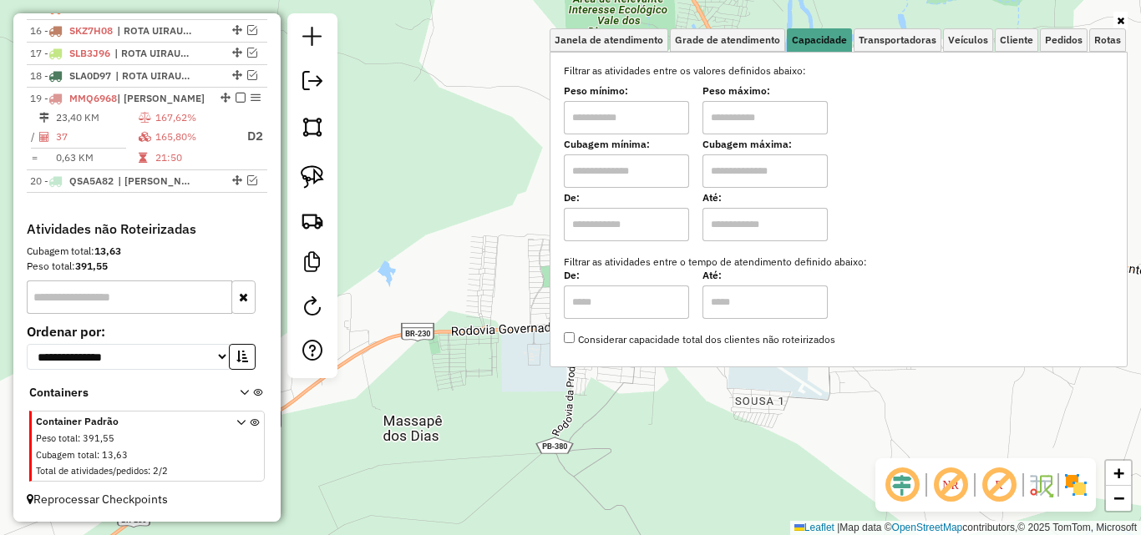
click at [660, 119] on input "text" at bounding box center [626, 117] width 125 height 33
type input "*******"
click at [737, 119] on input "text" at bounding box center [764, 117] width 125 height 33
type input "**********"
click at [1123, 18] on link at bounding box center [1120, 21] width 14 height 18
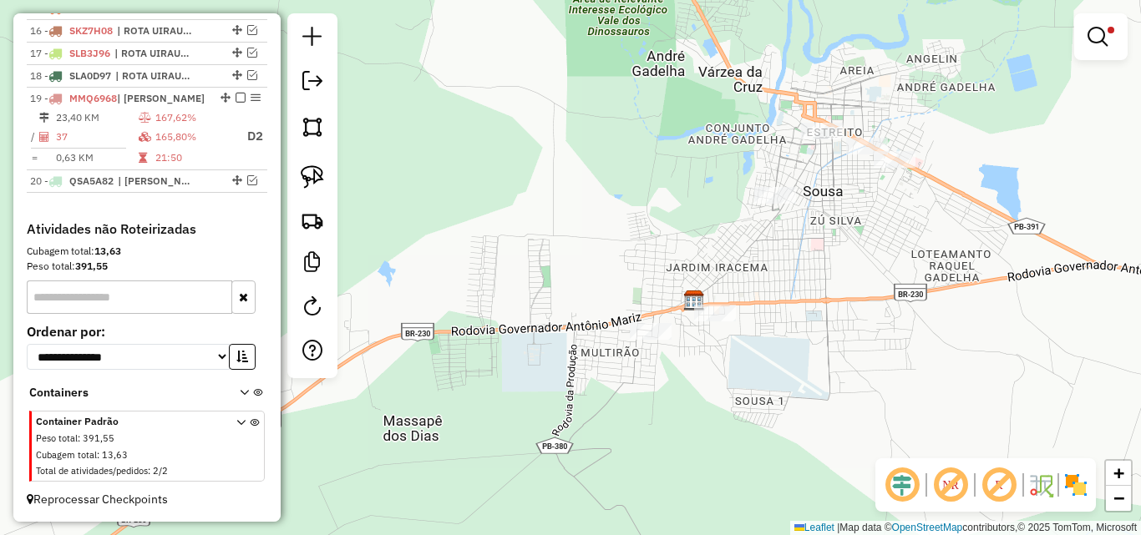
drag, startPoint x: 987, startPoint y: 191, endPoint x: 980, endPoint y: 208, distance: 18.3
click at [985, 193] on div "**********" at bounding box center [570, 267] width 1141 height 535
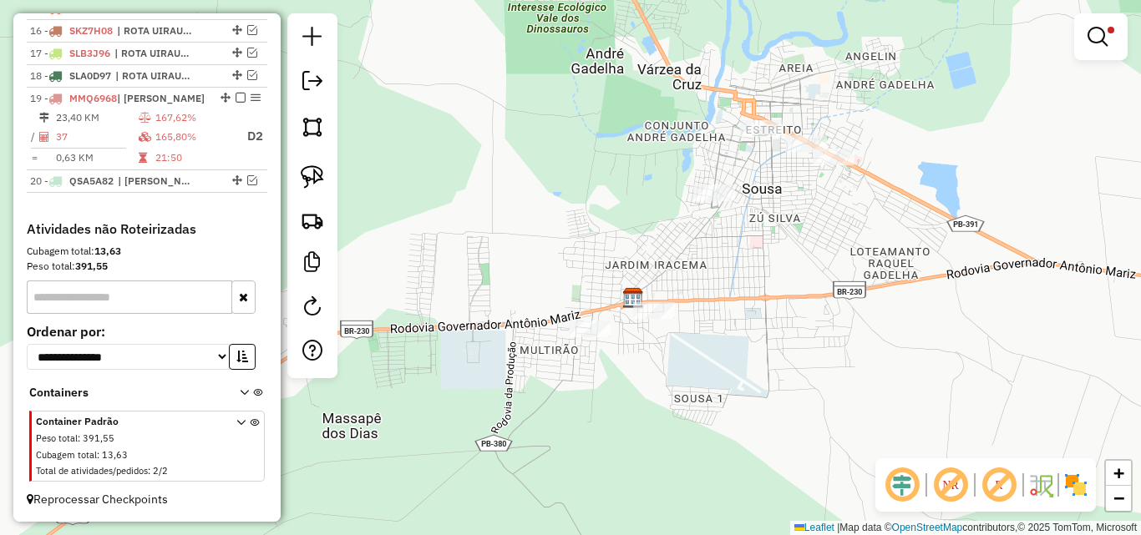
drag, startPoint x: 976, startPoint y: 242, endPoint x: 823, endPoint y: 256, distance: 154.2
click at [879, 249] on div "**********" at bounding box center [570, 267] width 1141 height 535
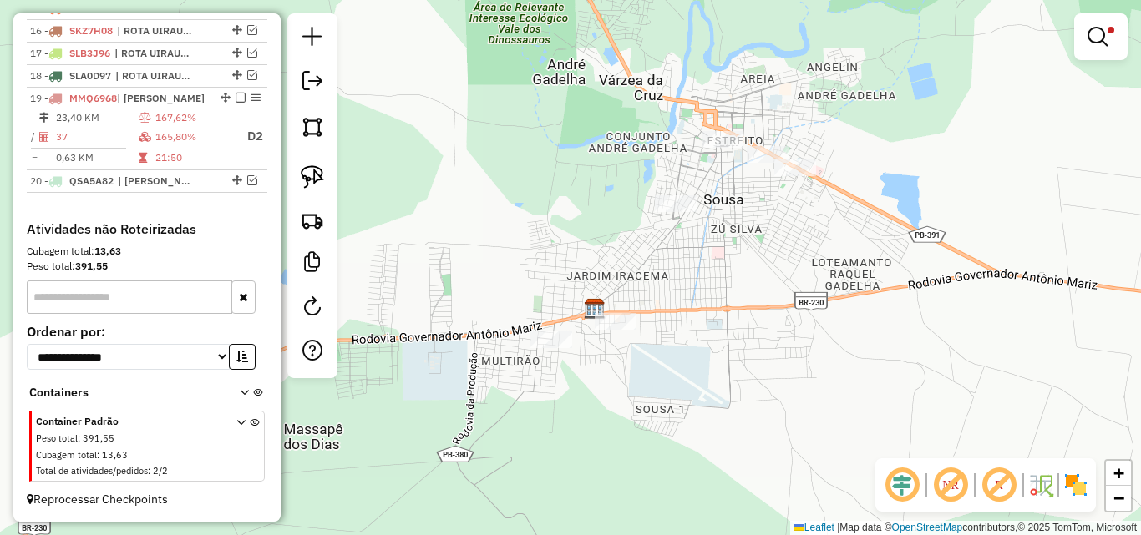
drag, startPoint x: 321, startPoint y: 181, endPoint x: 336, endPoint y: 180, distance: 15.1
click at [321, 180] on img at bounding box center [312, 176] width 23 height 23
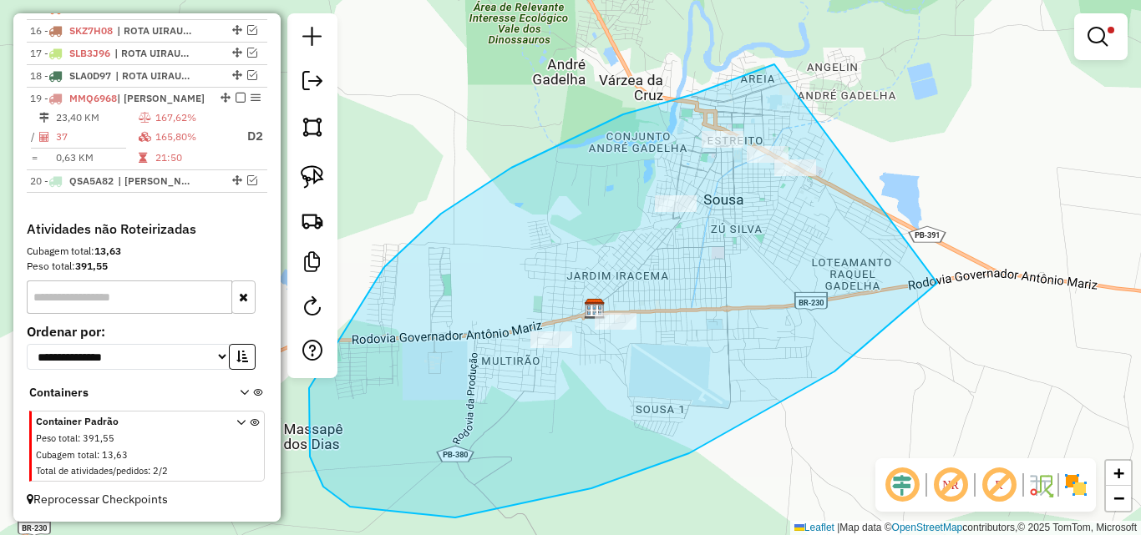
drag, startPoint x: 623, startPoint y: 114, endPoint x: 985, endPoint y: 199, distance: 372.1
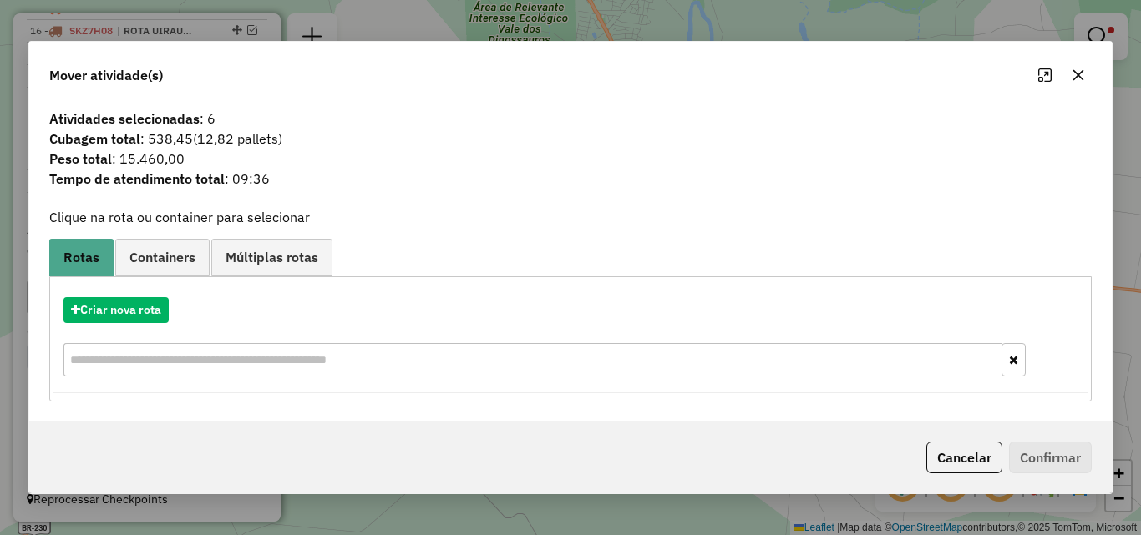
drag, startPoint x: 969, startPoint y: 447, endPoint x: 958, endPoint y: 449, distance: 11.1
click at [962, 448] on button "Cancelar" at bounding box center [964, 458] width 76 height 32
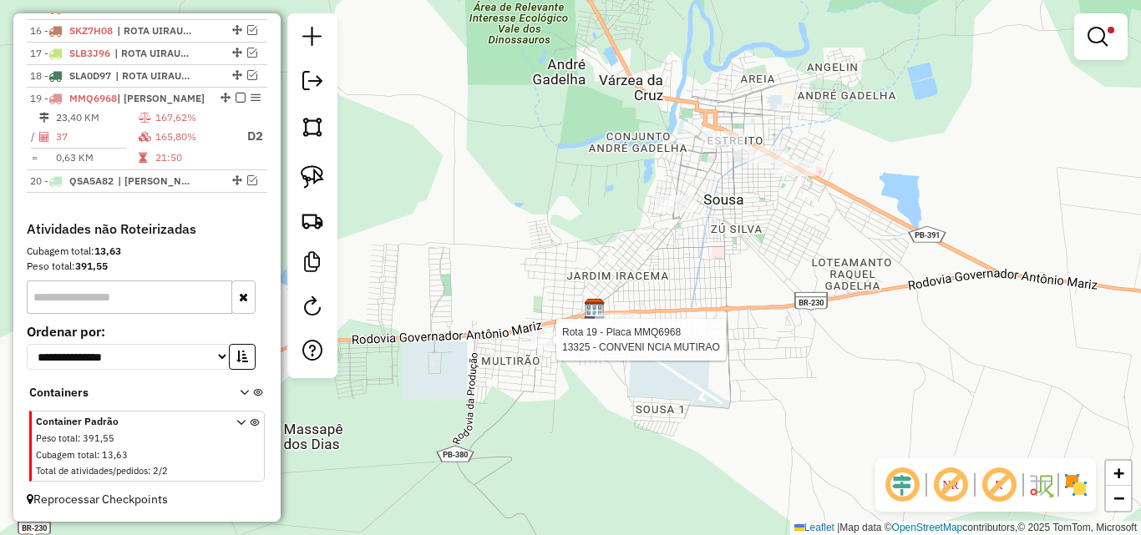
select select "*********"
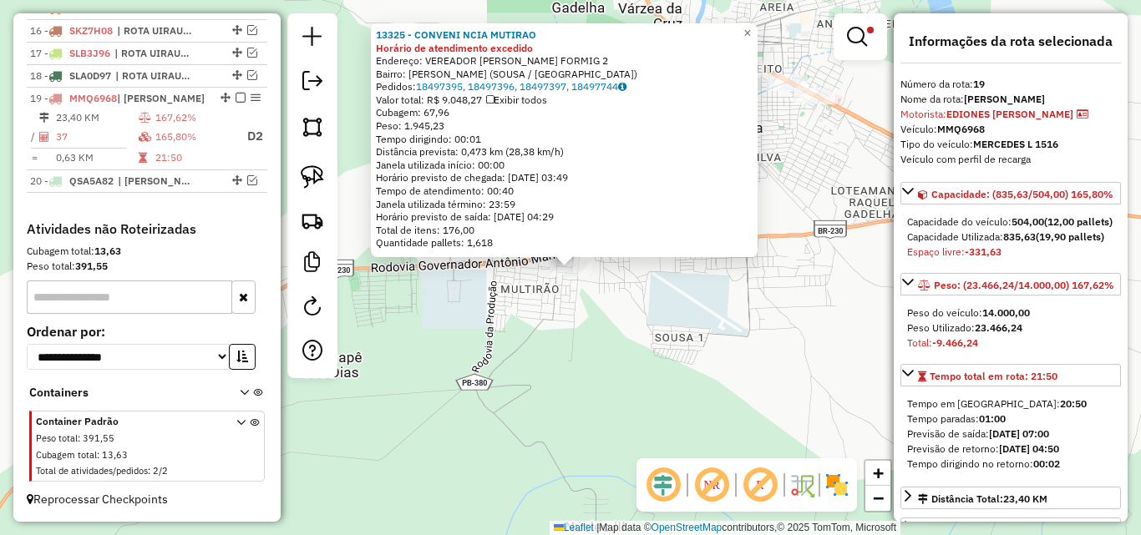
click at [578, 367] on div "13325 - CONVENI NCIA MUTIRAO Horário de atendimento excedido Endereço: VEREADOR…" at bounding box center [570, 267] width 1141 height 535
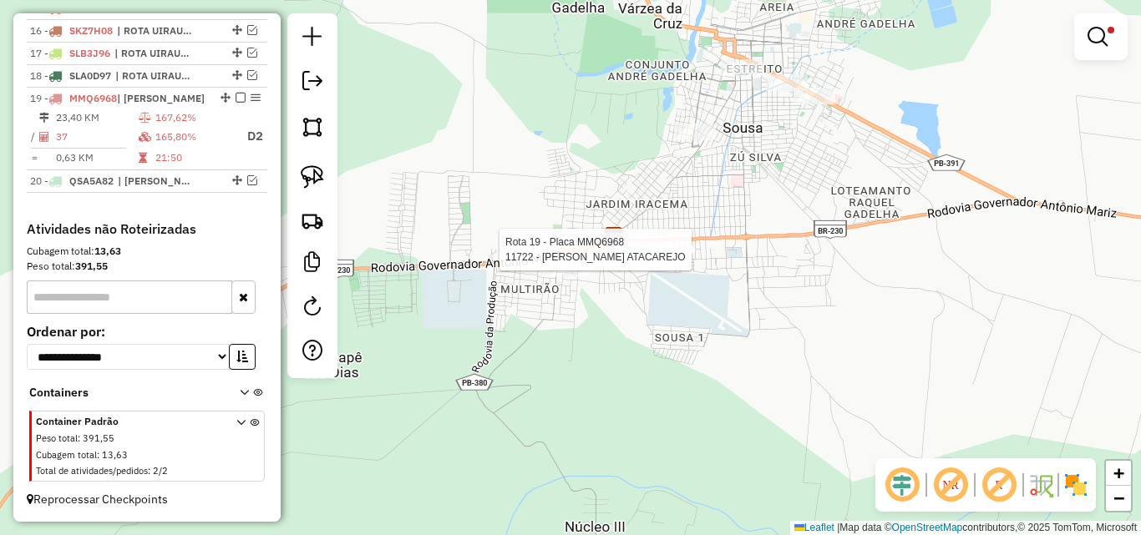
select select "*********"
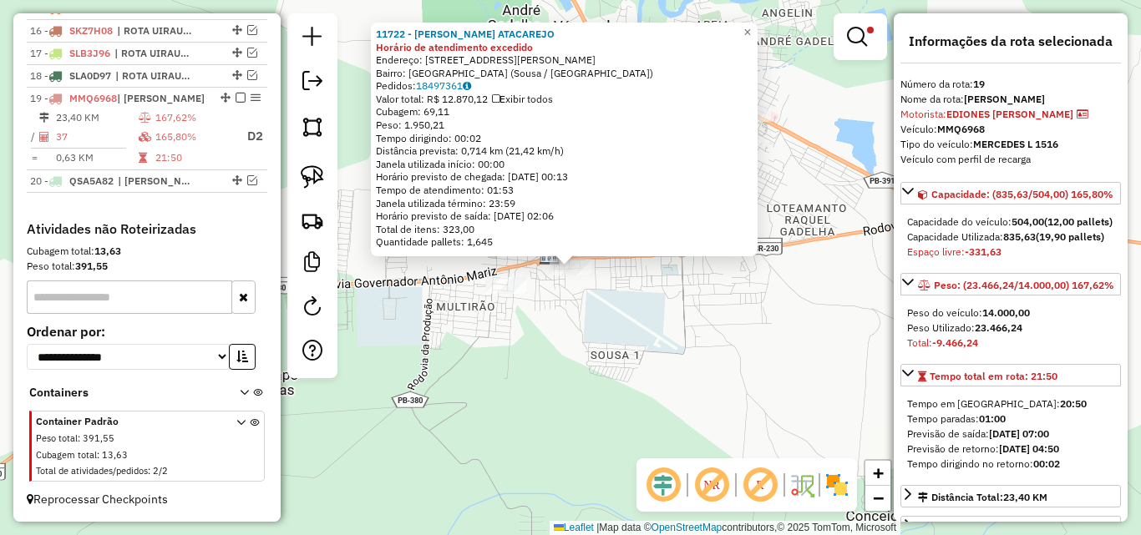
click at [640, 329] on div "11722 - [PERSON_NAME] ATACAREJO Horário de atendimento excedido Endereço: [STRE…" at bounding box center [570, 267] width 1141 height 535
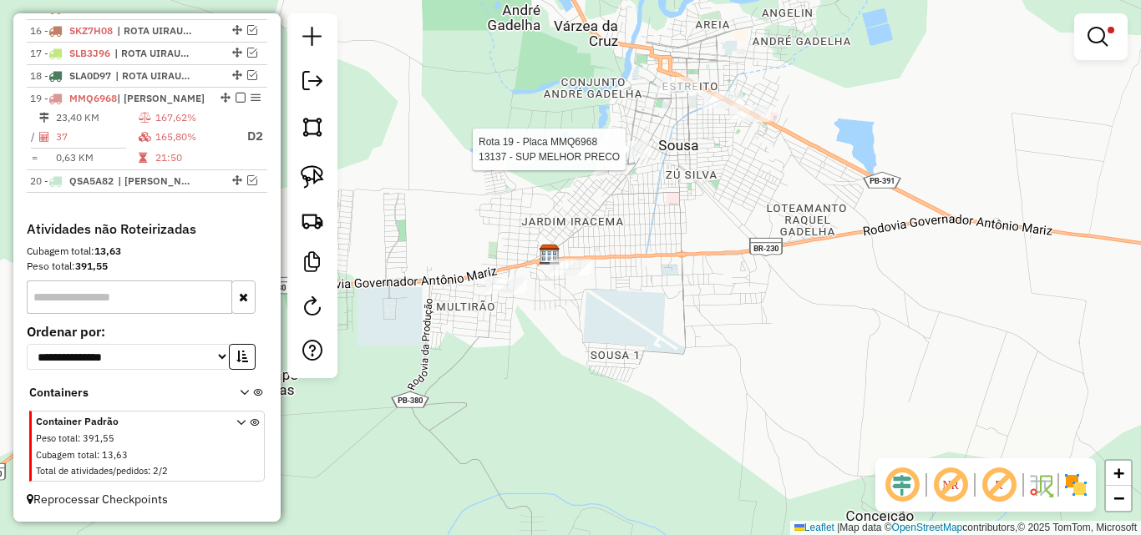
select select "*********"
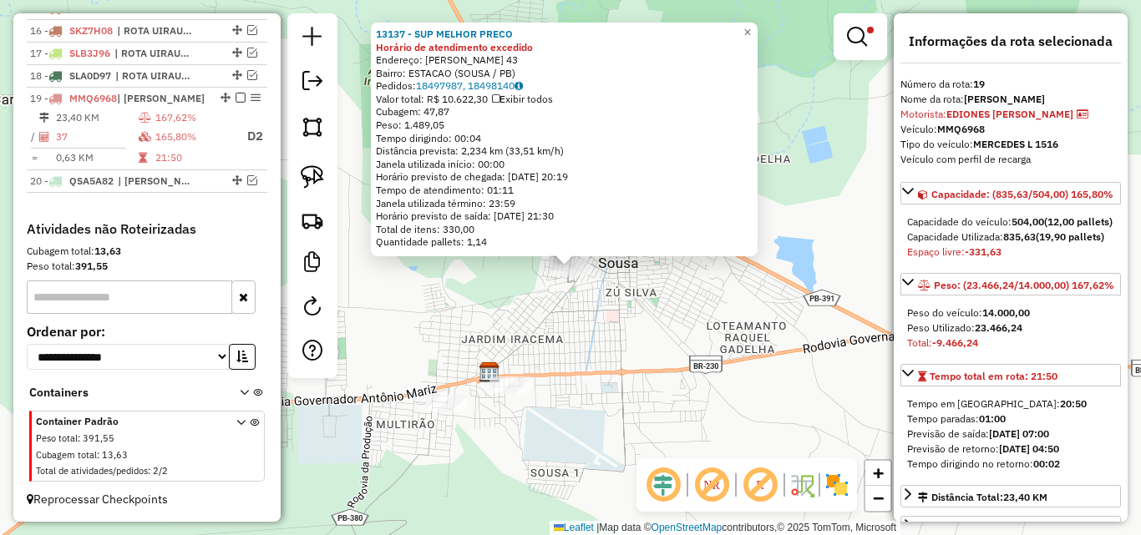
click at [632, 357] on div "13137 - SUP MELHOR PRECO Horário de atendimento excedido Endereço: [PERSON_NAME…" at bounding box center [570, 267] width 1141 height 535
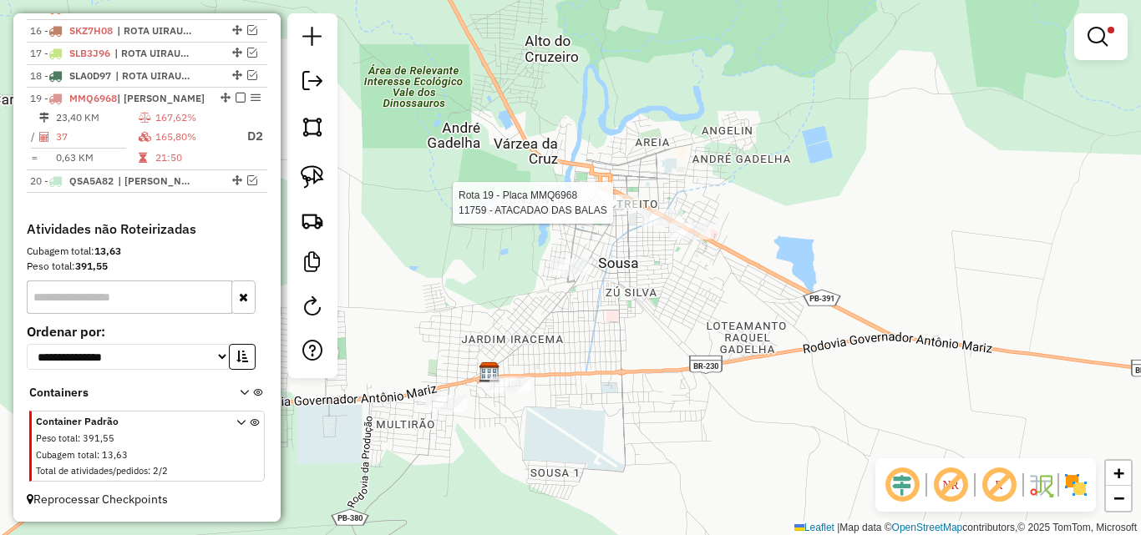
select select "*********"
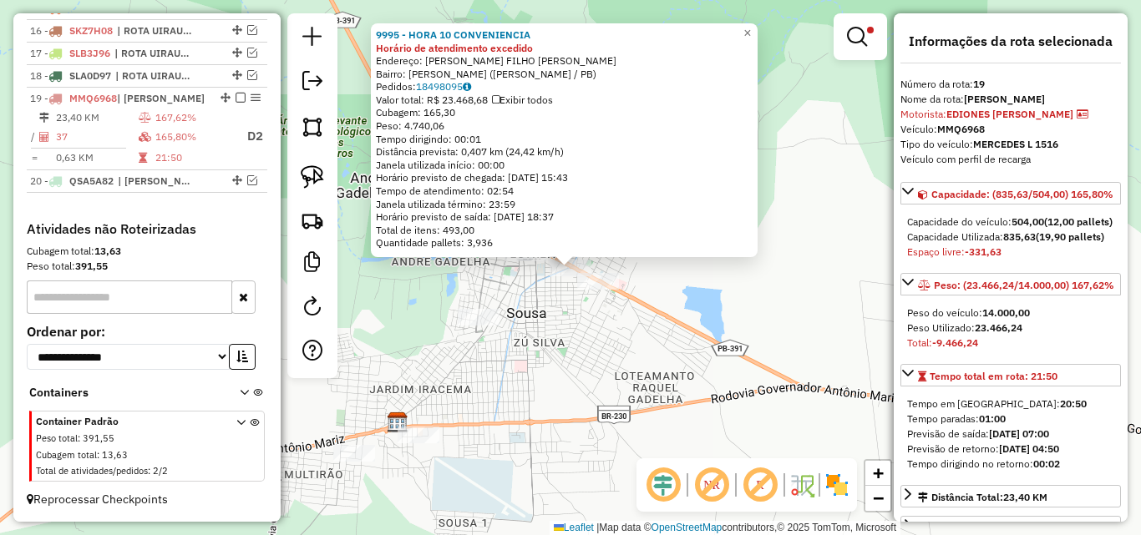
click at [599, 290] on div at bounding box center [598, 281] width 42 height 17
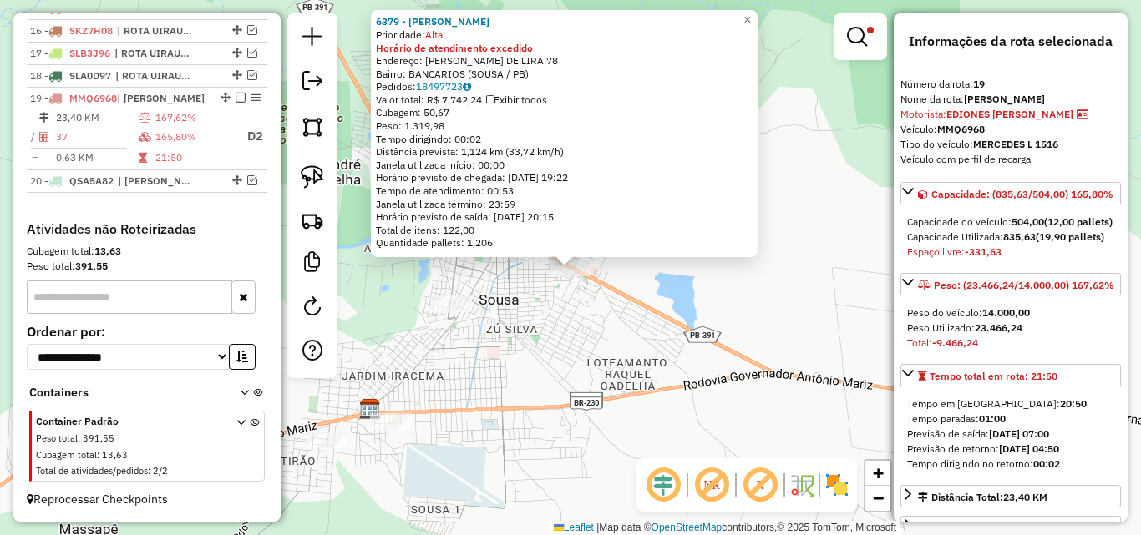
click at [556, 328] on div "6379 - [PERSON_NAME] Prioridade: Alta Horário de atendimento excedido Endereço:…" at bounding box center [570, 267] width 1141 height 535
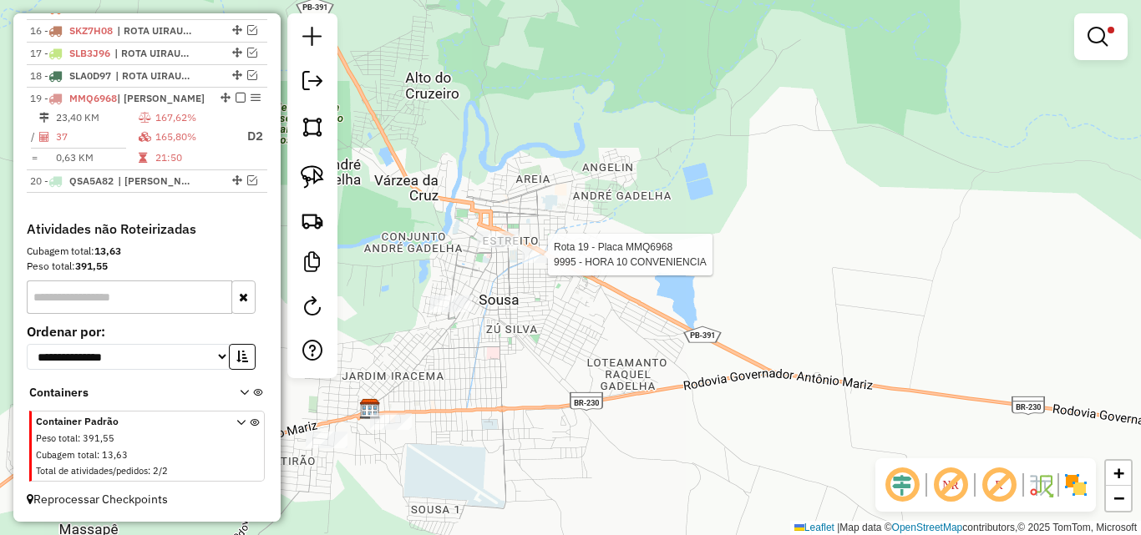
select select "*********"
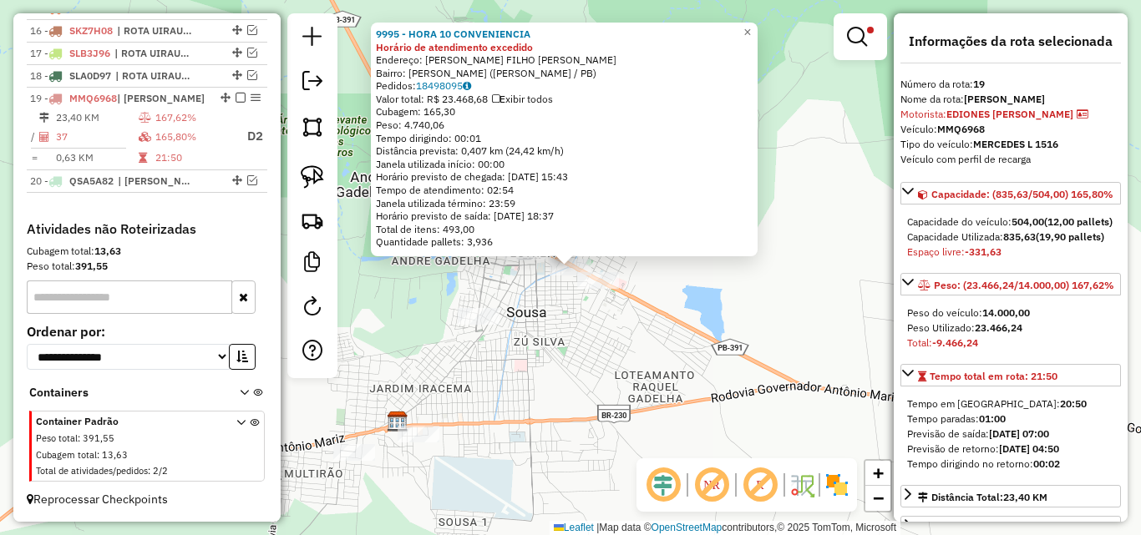
click at [534, 340] on div "9995 - HORA 10 CONVENIENCIA Horário de atendimento excedido Endereço: [PERSON_N…" at bounding box center [570, 267] width 1141 height 535
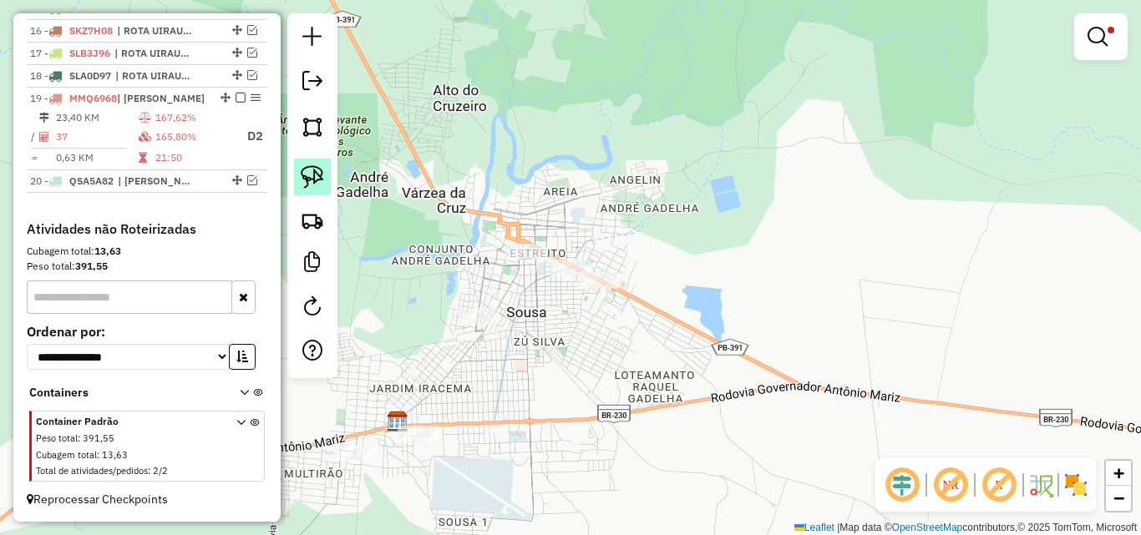
click at [306, 175] on img at bounding box center [312, 176] width 23 height 23
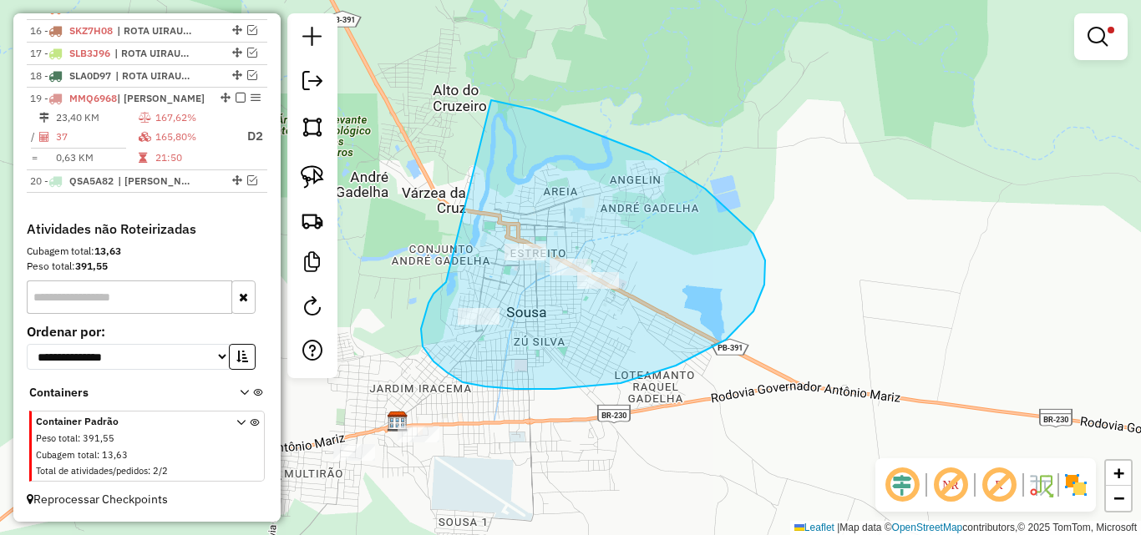
drag, startPoint x: 439, startPoint y: 288, endPoint x: 457, endPoint y: 120, distance: 168.8
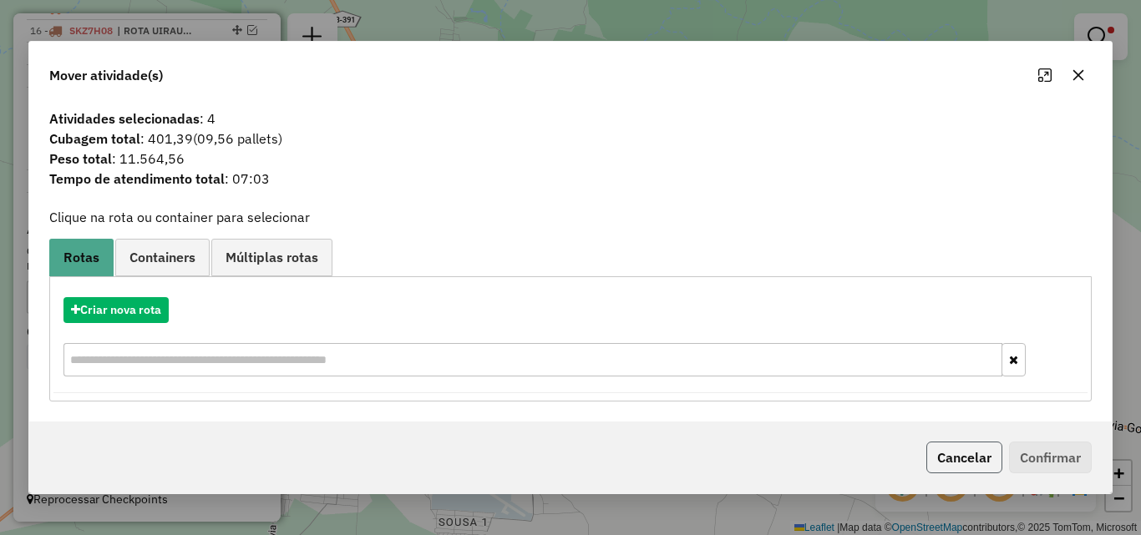
click at [975, 449] on button "Cancelar" at bounding box center [964, 458] width 76 height 32
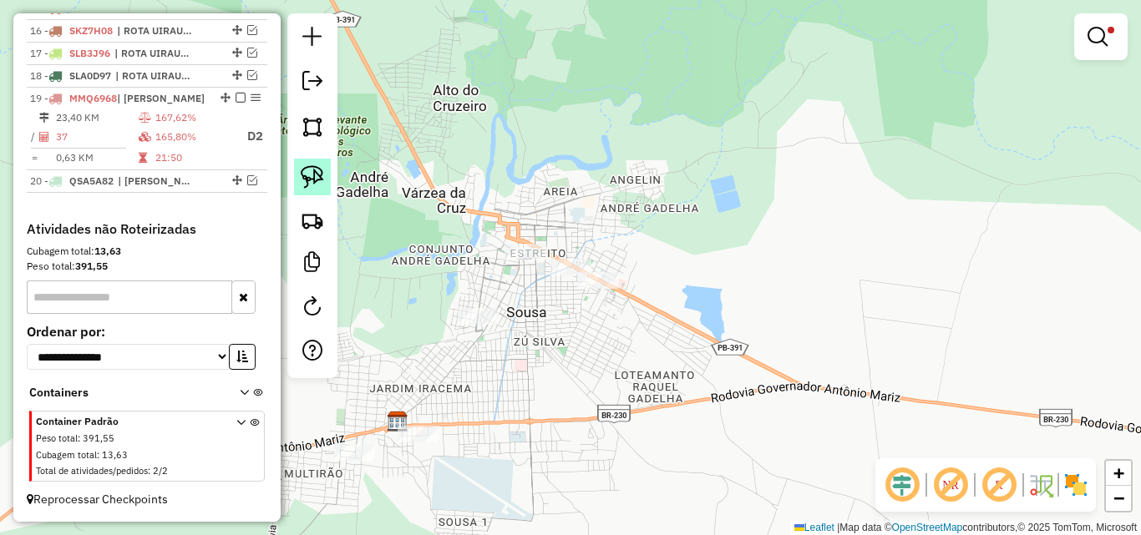
click at [326, 160] on link at bounding box center [312, 177] width 37 height 37
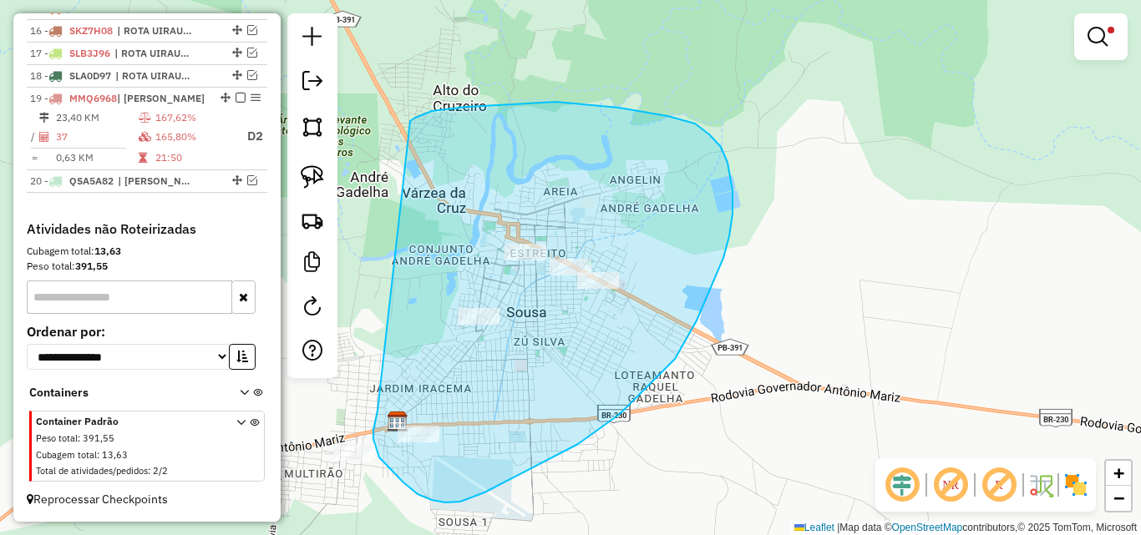
drag, startPoint x: 377, startPoint y: 411, endPoint x: 406, endPoint y: 124, distance: 287.8
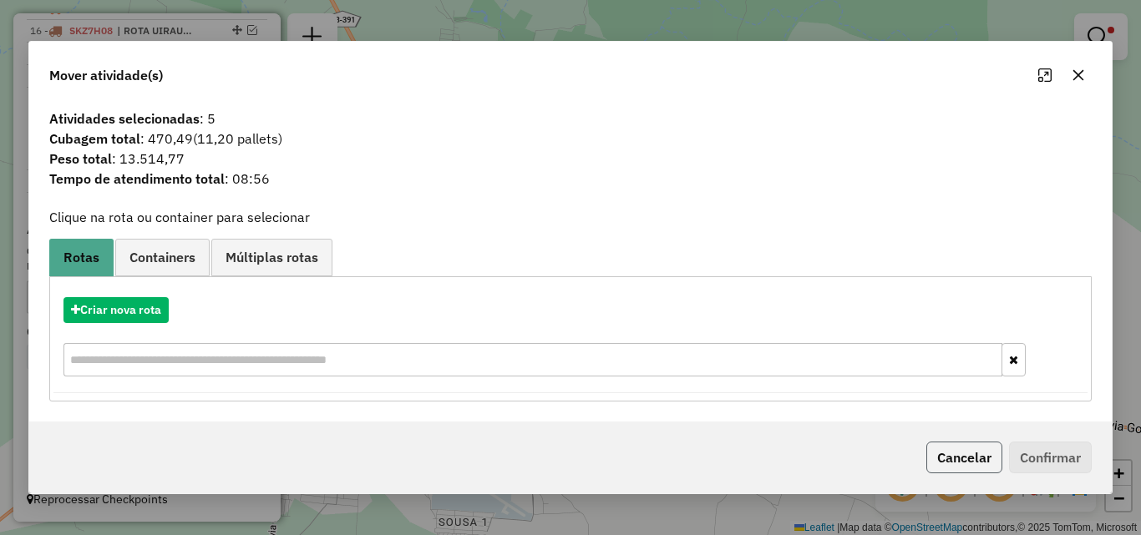
click at [968, 455] on button "Cancelar" at bounding box center [964, 458] width 76 height 32
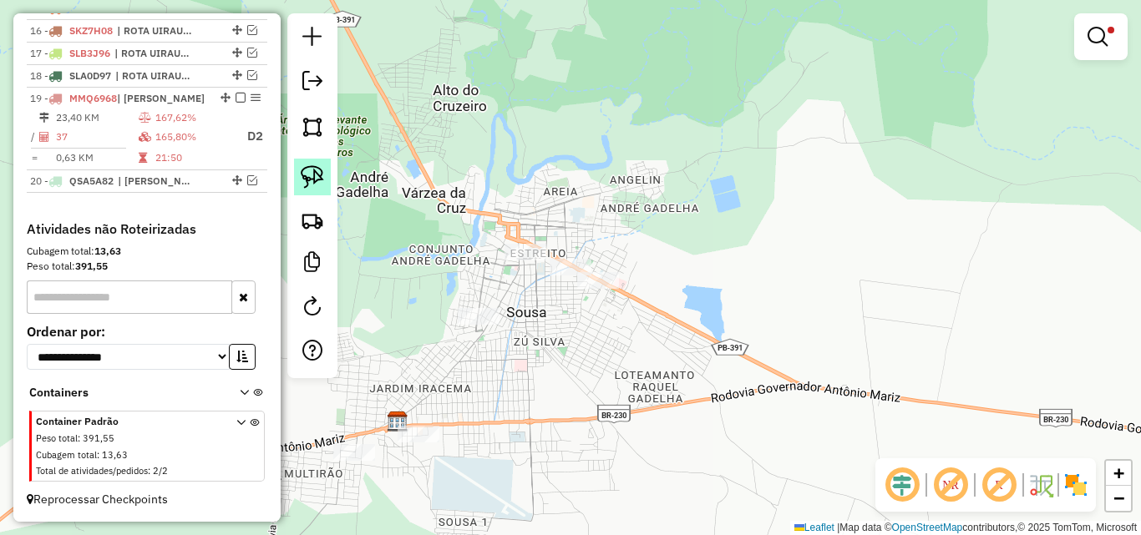
click at [306, 187] on img at bounding box center [312, 176] width 23 height 23
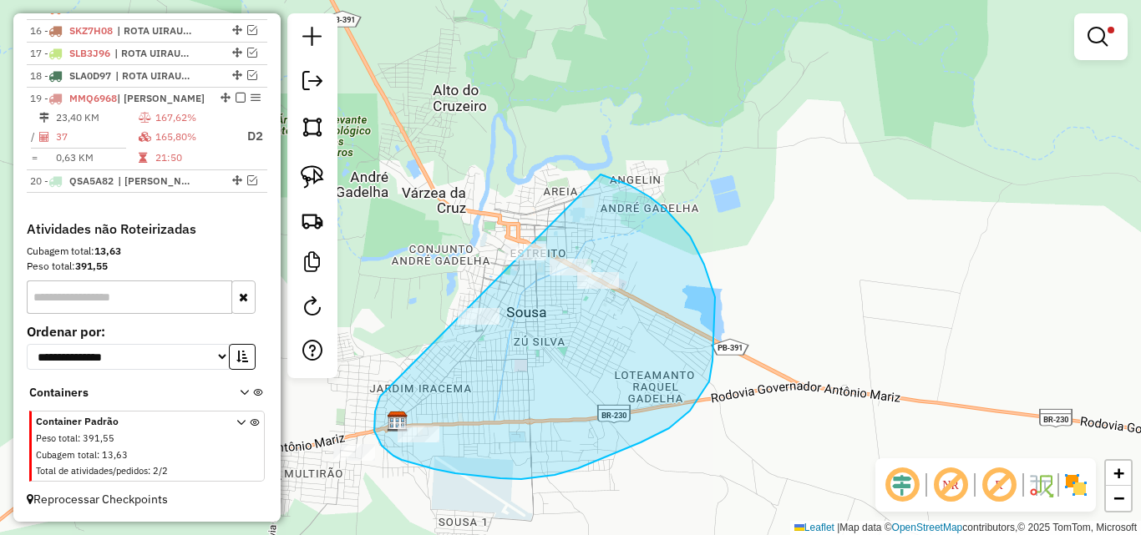
drag, startPoint x: 380, startPoint y: 397, endPoint x: 488, endPoint y: 176, distance: 245.4
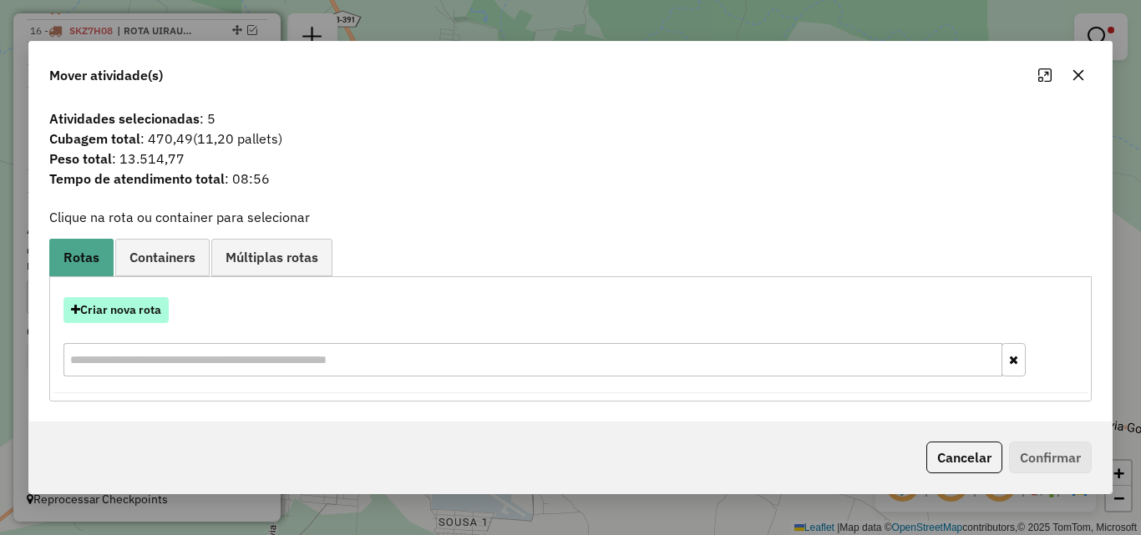
click at [123, 306] on button "Criar nova rota" at bounding box center [115, 310] width 105 height 26
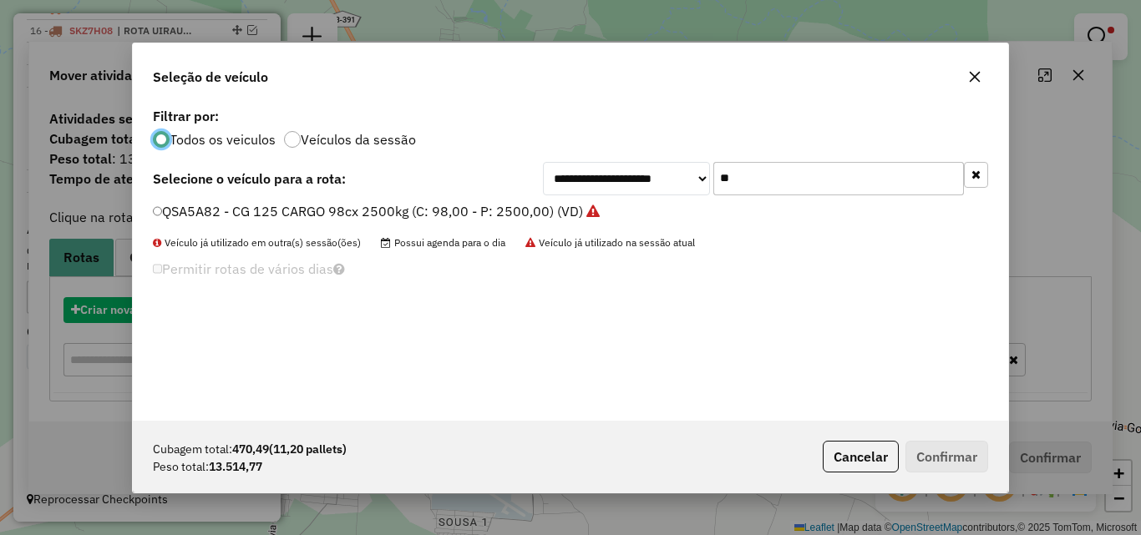
scroll to position [9, 5]
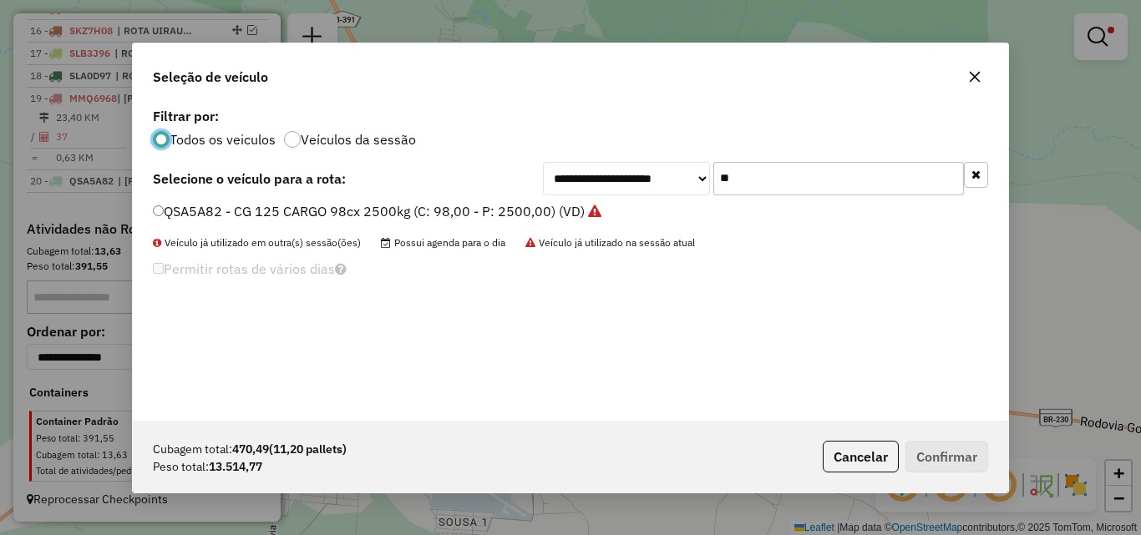
click at [863, 195] on div "**********" at bounding box center [570, 262] width 875 height 317
click at [863, 195] on input "**" at bounding box center [838, 178] width 251 height 33
click at [859, 188] on input "**" at bounding box center [838, 178] width 251 height 33
drag, startPoint x: 859, startPoint y: 188, endPoint x: 875, endPoint y: 199, distance: 19.2
click at [859, 189] on input "**" at bounding box center [838, 178] width 251 height 33
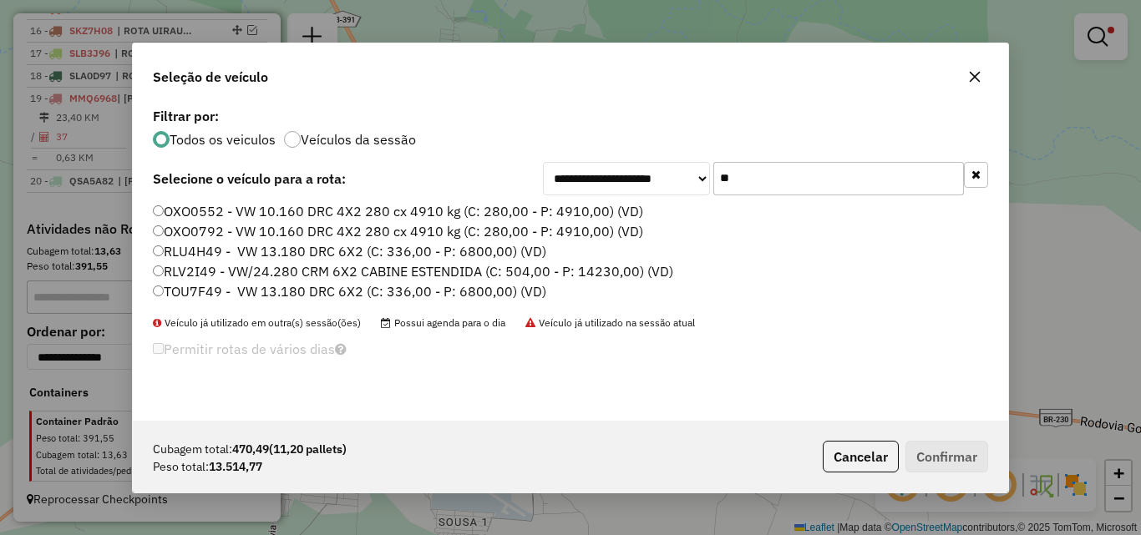
type input "**"
click at [418, 267] on label "RLV2I49 - VW/24.280 CRM 6X2 CABINE ESTENDIDA (C: 504,00 - P: 14230,00) (VD)" at bounding box center [413, 271] width 520 height 20
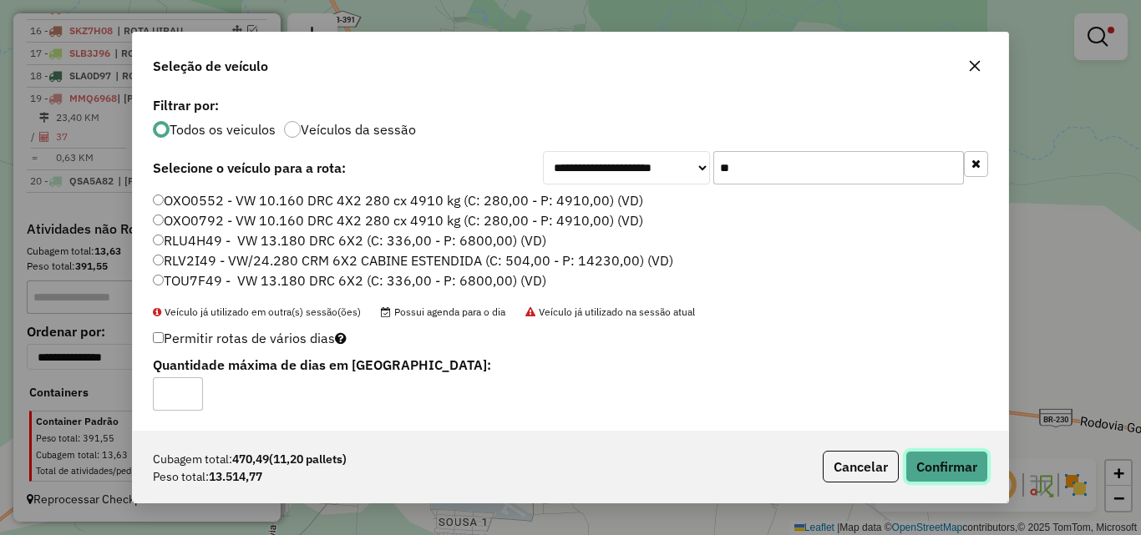
click at [939, 465] on button "Confirmar" at bounding box center [946, 467] width 83 height 32
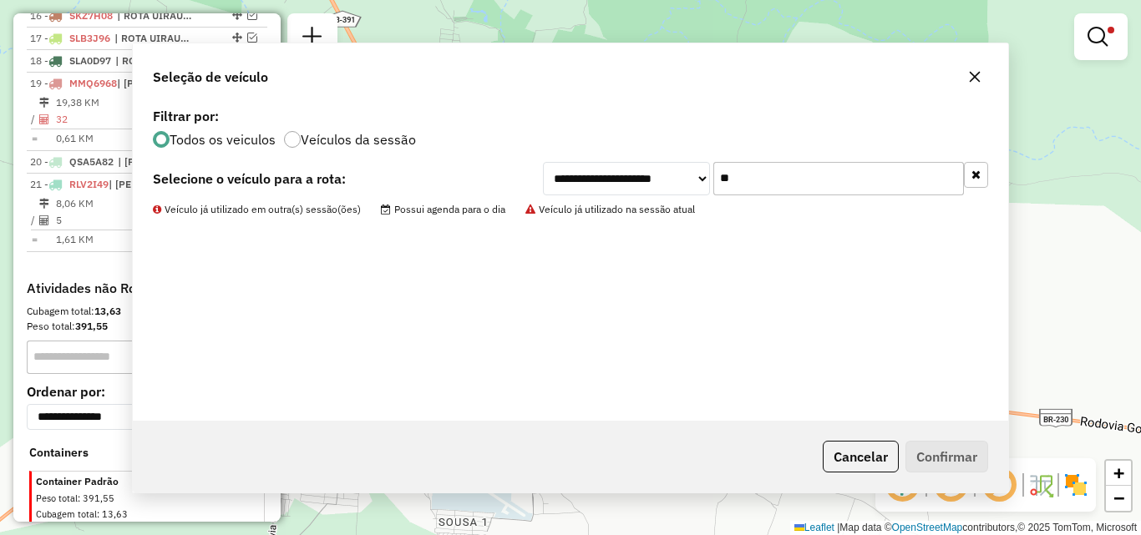
scroll to position [1049, 0]
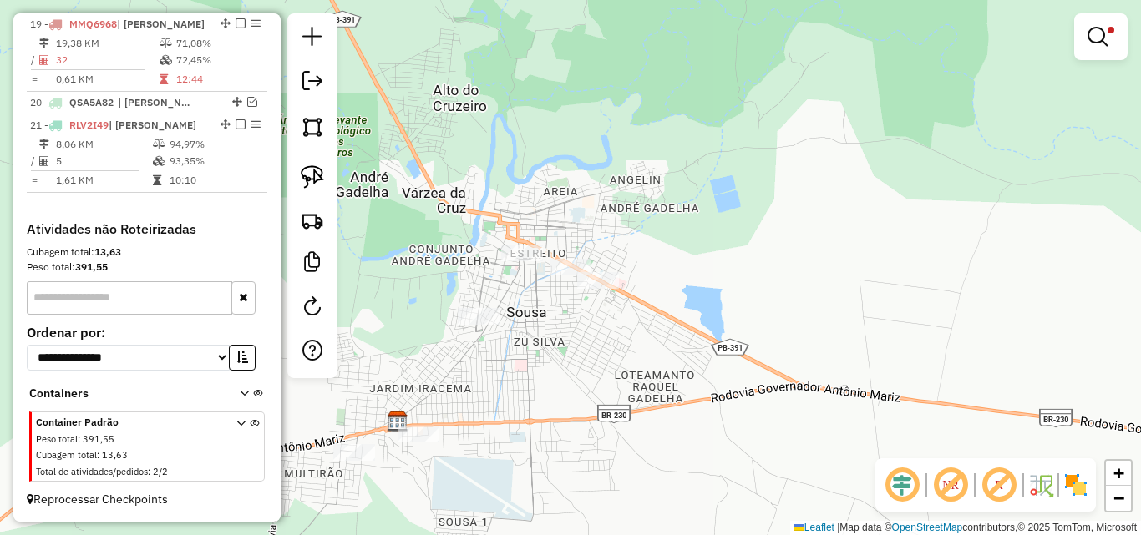
drag, startPoint x: 1116, startPoint y: 42, endPoint x: 1096, endPoint y: 35, distance: 21.1
click at [1115, 43] on link at bounding box center [1101, 36] width 40 height 33
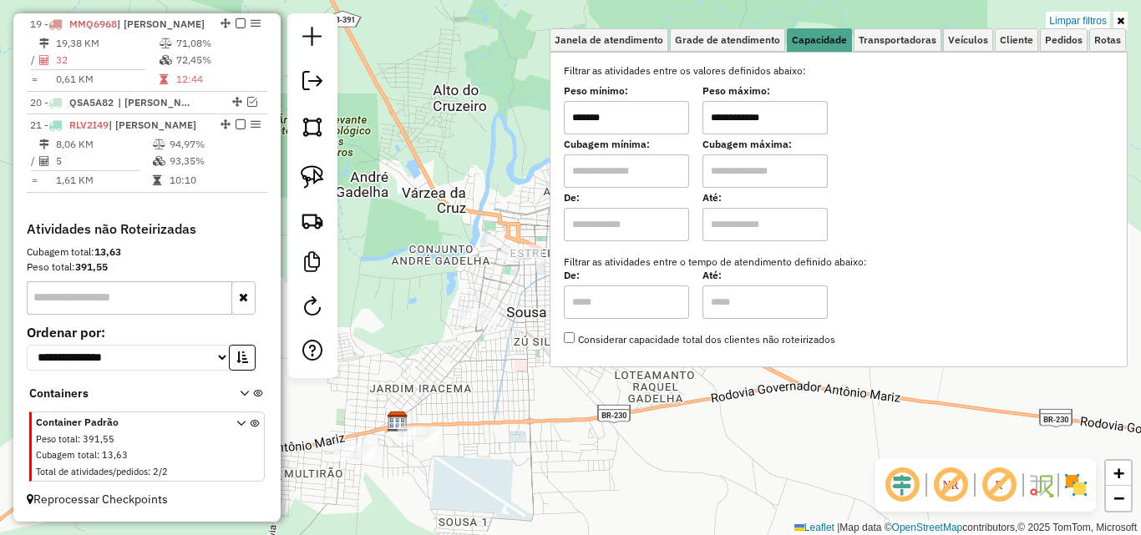
drag, startPoint x: 1076, startPoint y: 18, endPoint x: 976, endPoint y: 49, distance: 104.9
click at [1076, 19] on link "Limpar filtros" at bounding box center [1077, 21] width 64 height 18
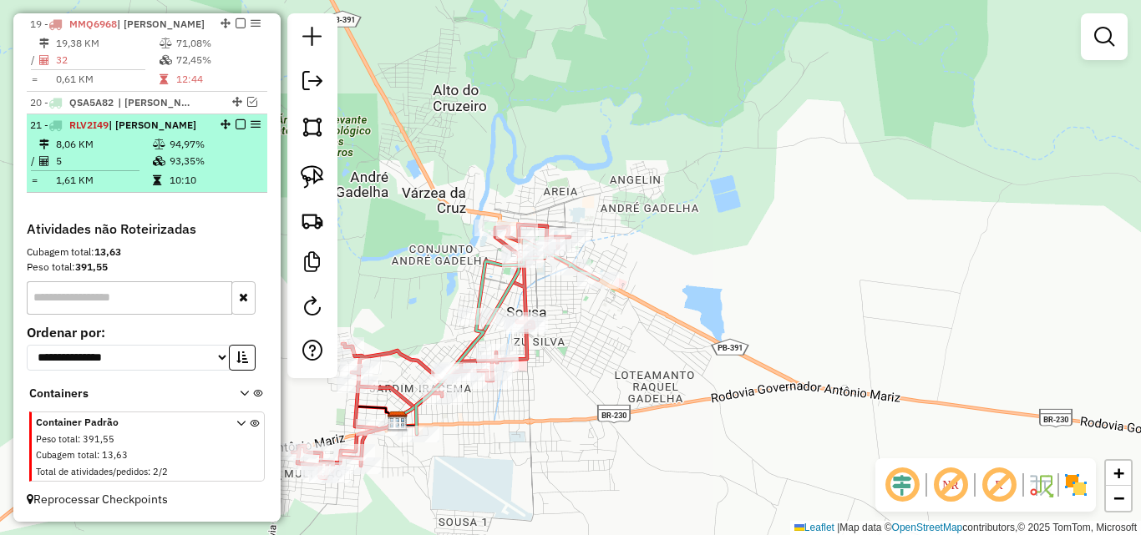
click at [198, 148] on td "94,97%" at bounding box center [214, 144] width 91 height 17
select select "*********"
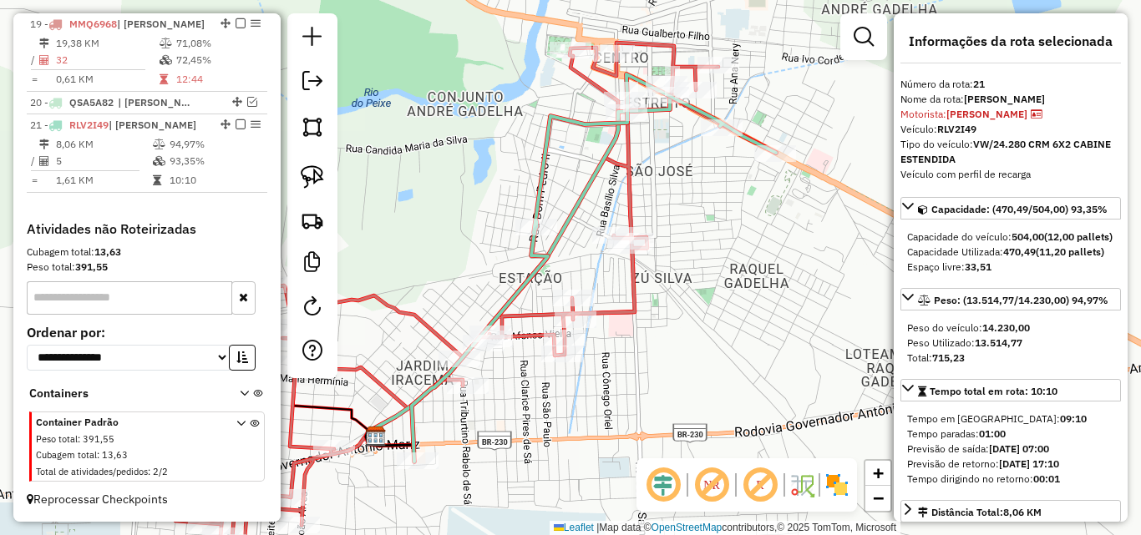
click at [628, 311] on icon at bounding box center [441, 297] width 554 height 508
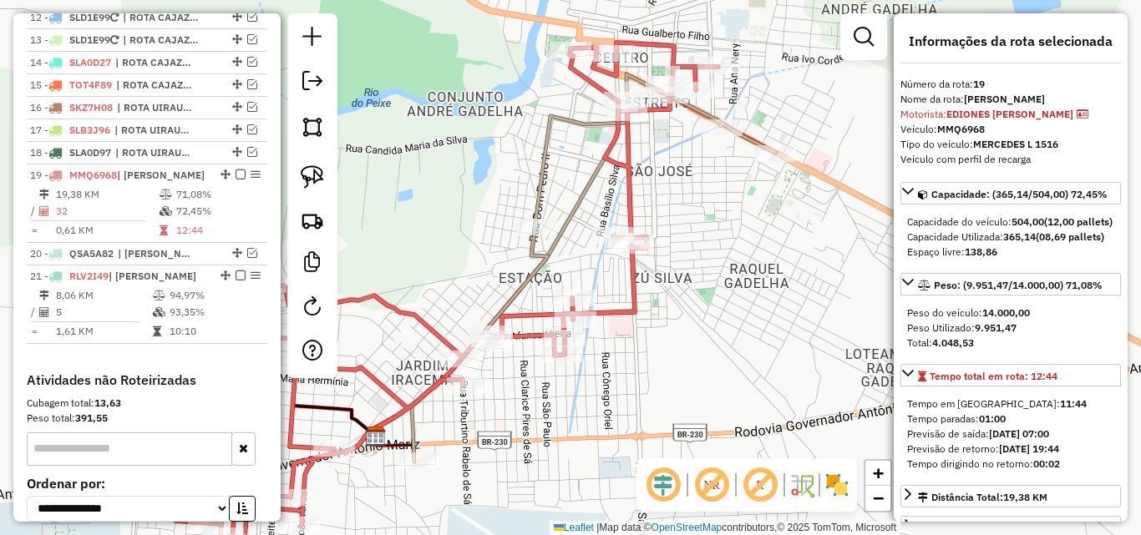
scroll to position [885, 0]
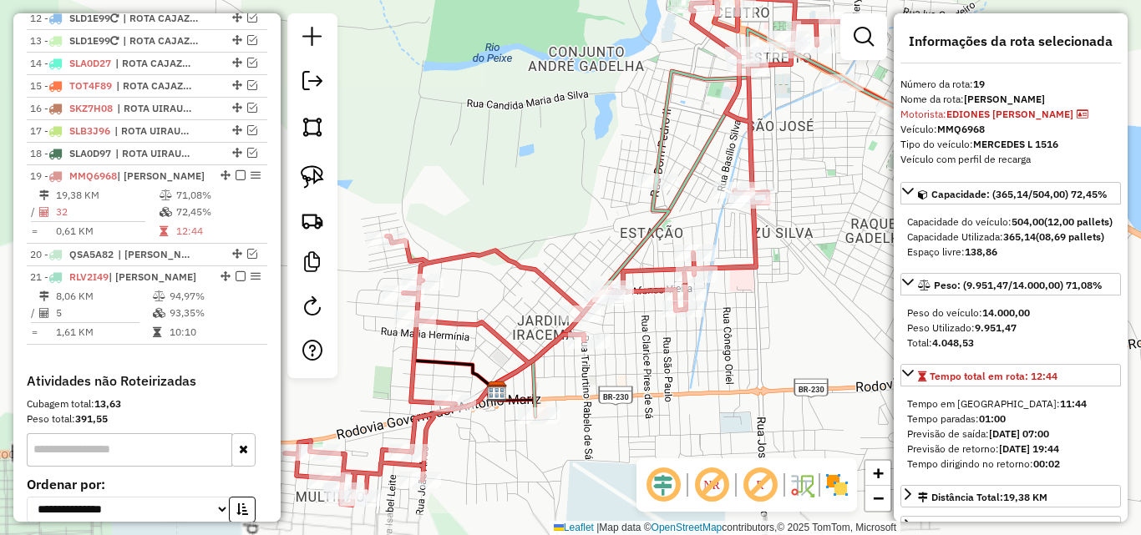
drag, startPoint x: 522, startPoint y: 465, endPoint x: 635, endPoint y: 420, distance: 121.4
click at [635, 420] on div "Janela de atendimento Grade de atendimento Capacidade Transportadoras Veículos …" at bounding box center [570, 267] width 1141 height 535
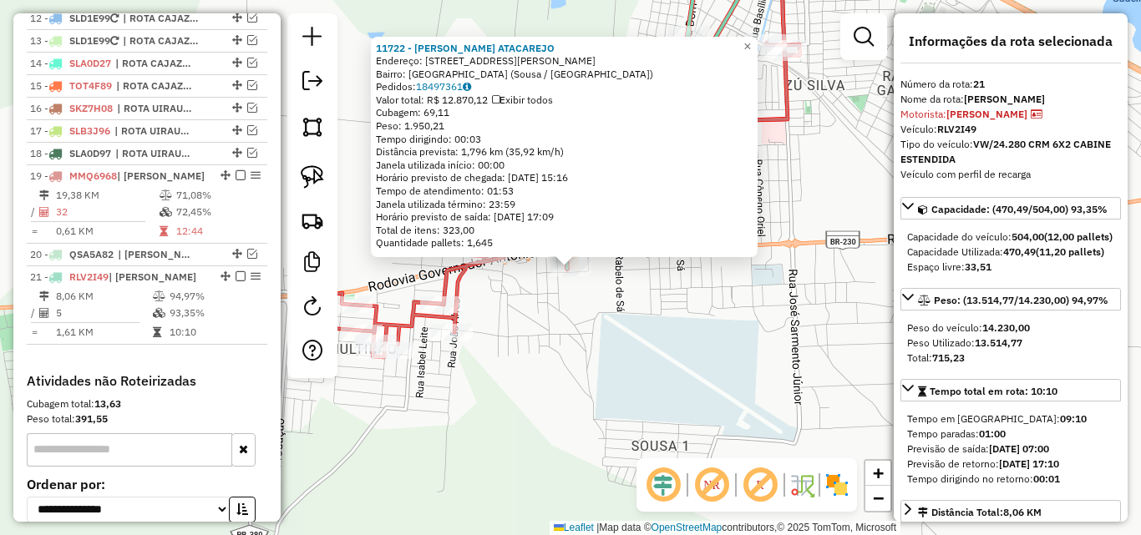
scroll to position [1052, 0]
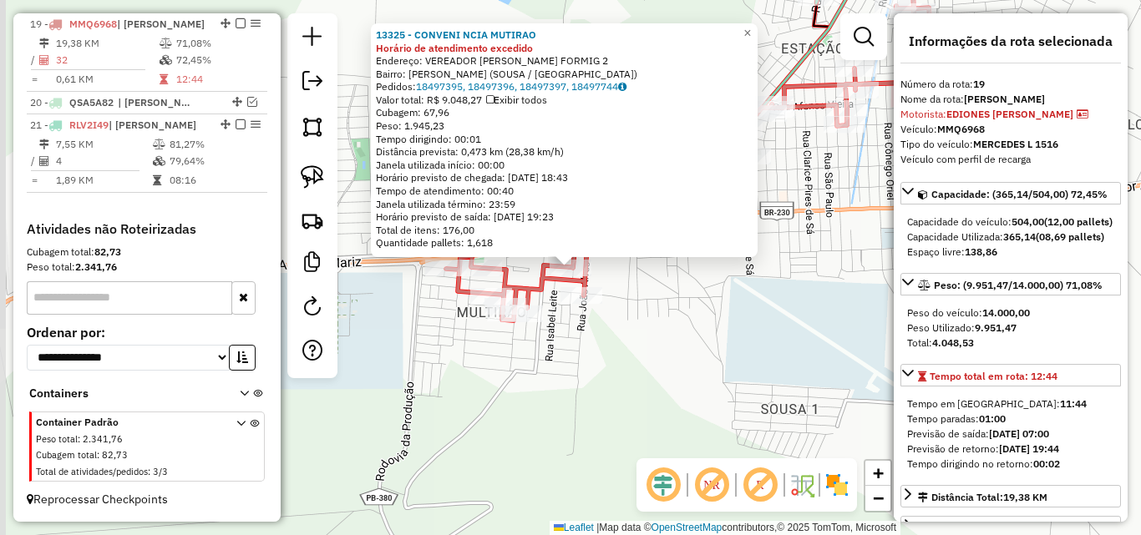
click at [501, 390] on div "13325 - CONVENI NCIA MUTIRAO Horário de atendimento excedido Endereço: VEREADOR…" at bounding box center [570, 267] width 1141 height 535
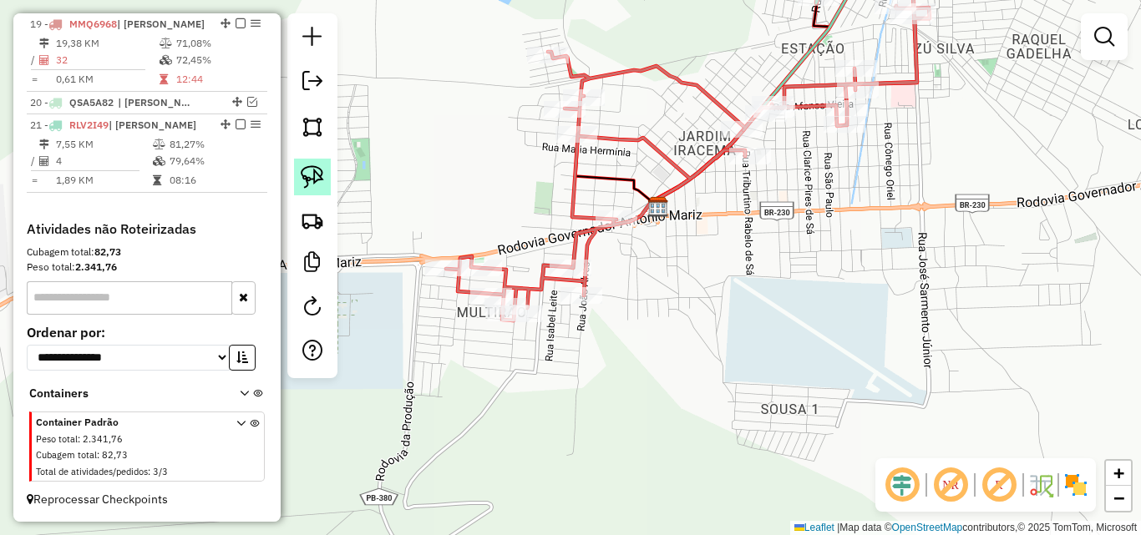
click at [318, 176] on img at bounding box center [312, 176] width 23 height 23
drag, startPoint x: 561, startPoint y: 246, endPoint x: 630, endPoint y: 258, distance: 69.5
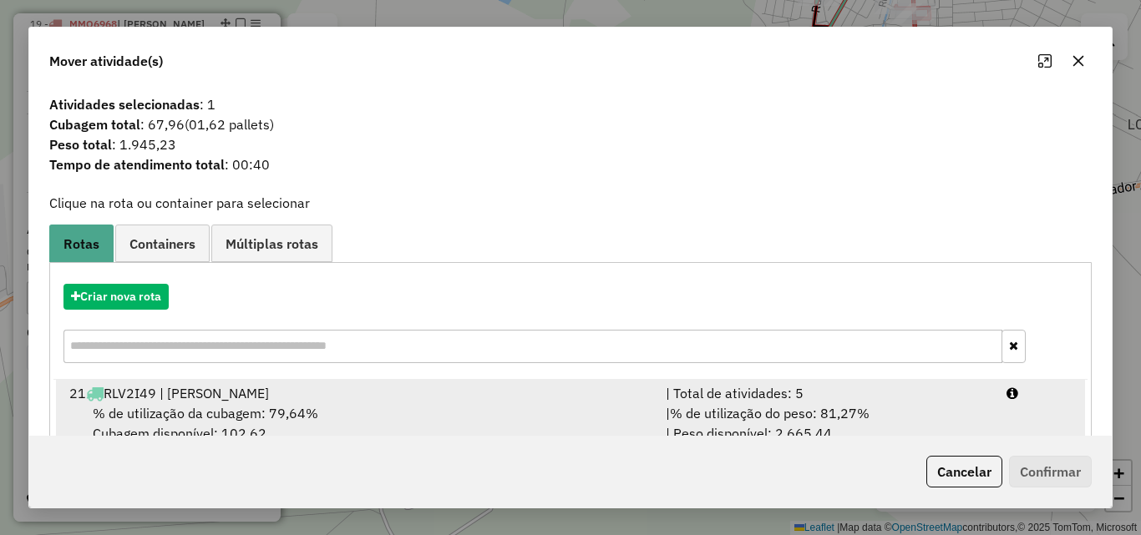
drag, startPoint x: 975, startPoint y: 408, endPoint x: 988, endPoint y: 422, distance: 19.5
click at [975, 411] on div "| % de utilização do peso: 81,27% | Peso disponível: 2.665,44" at bounding box center [826, 423] width 341 height 40
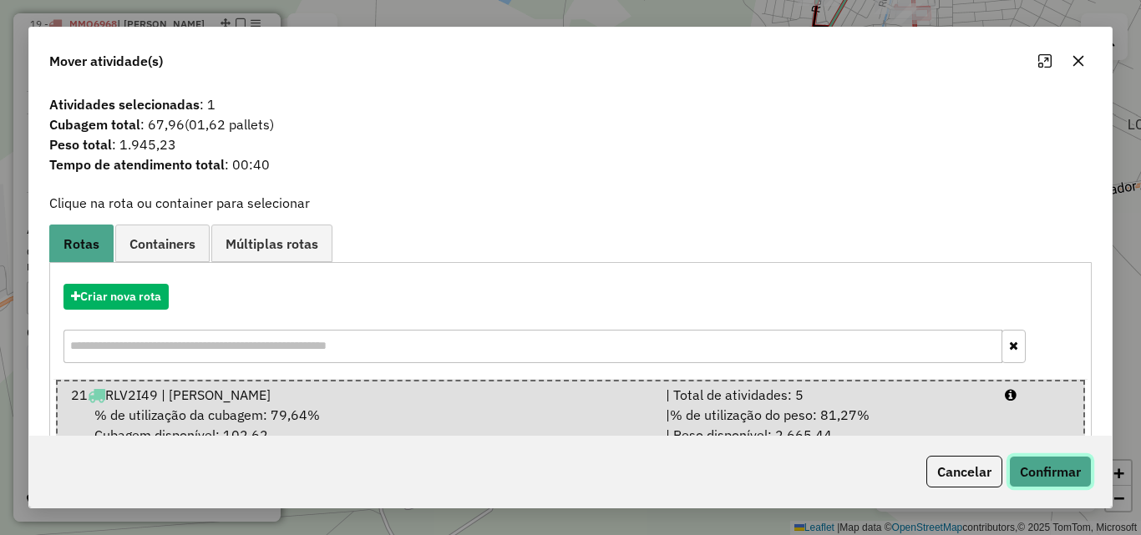
click at [1036, 468] on button "Confirmar" at bounding box center [1050, 472] width 83 height 32
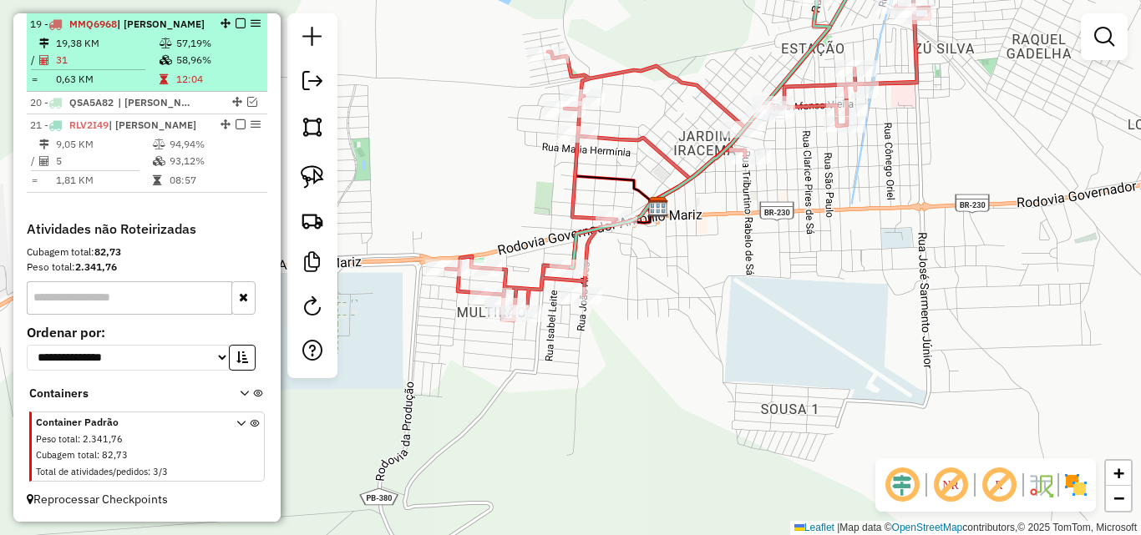
click at [163, 70] on table "19,38 KM 57,19% / 31 58,96% = 0,63 KM 12:04" at bounding box center [147, 61] width 234 height 53
select select "*********"
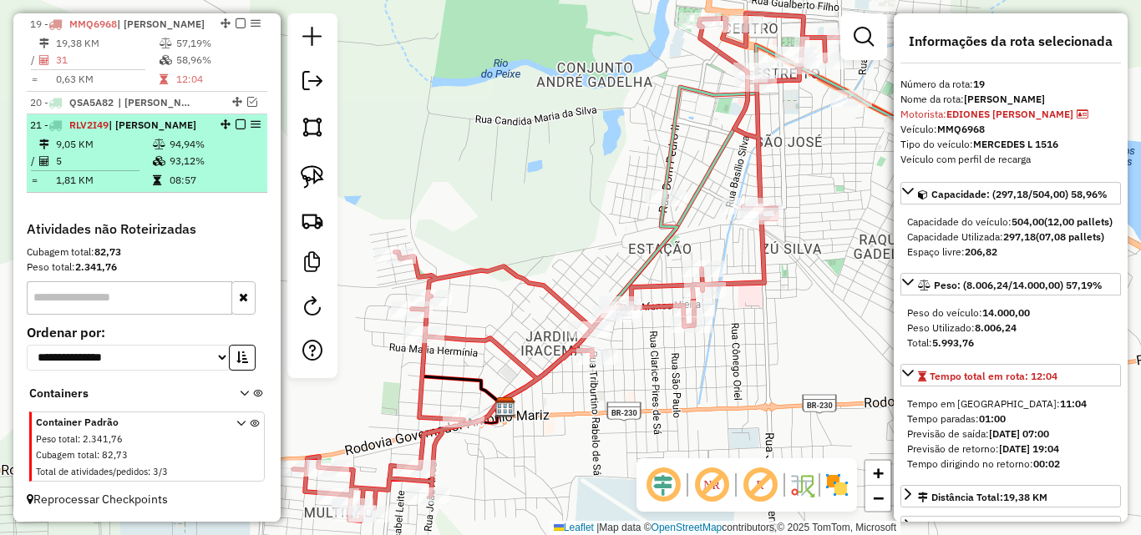
click at [141, 166] on td "5" at bounding box center [103, 161] width 97 height 17
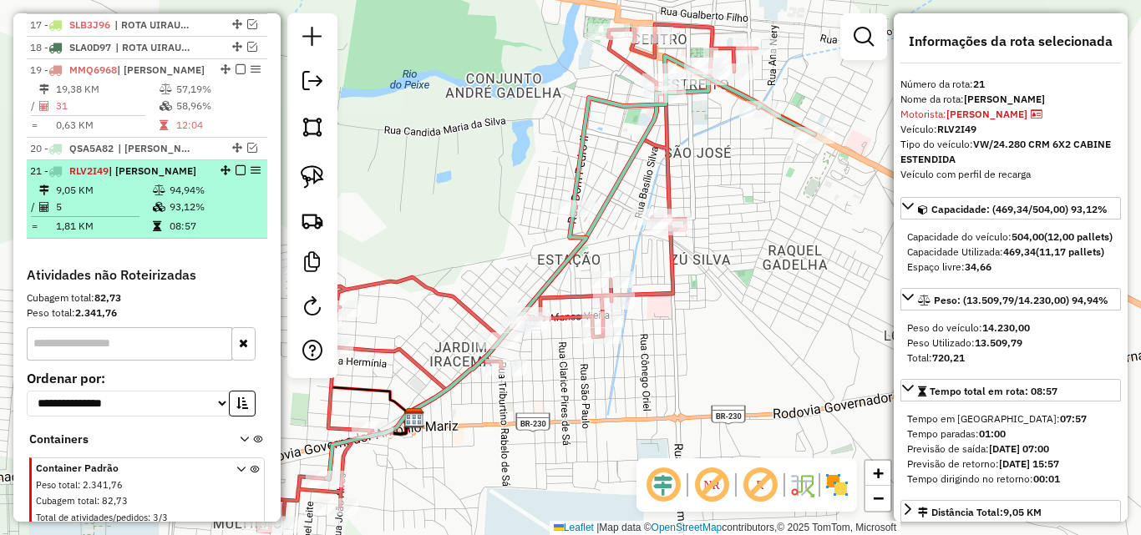
scroll to position [969, 0]
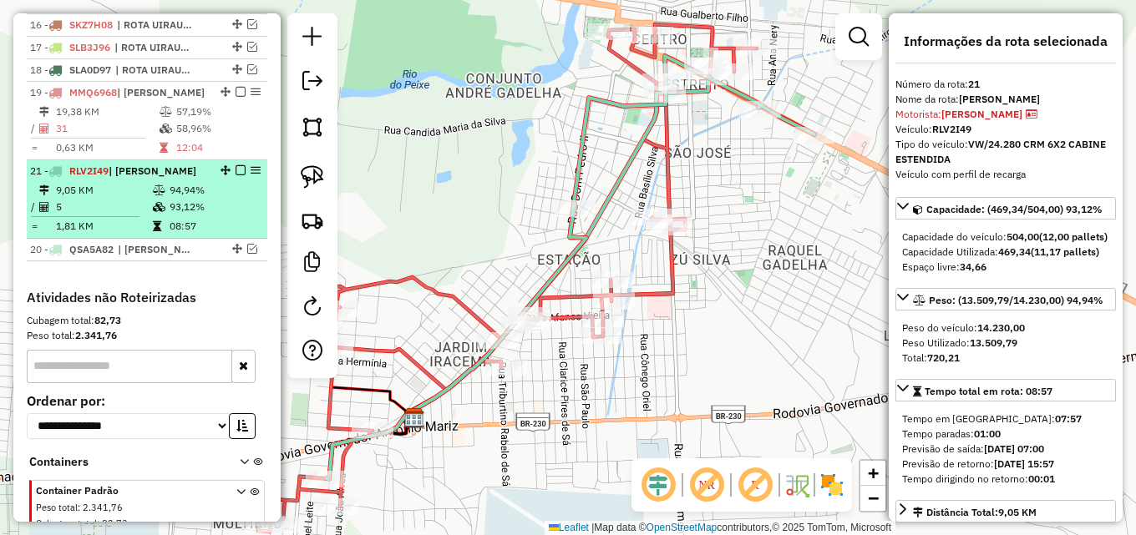
drag, startPoint x: 222, startPoint y: 208, endPoint x: 203, endPoint y: 119, distance: 90.6
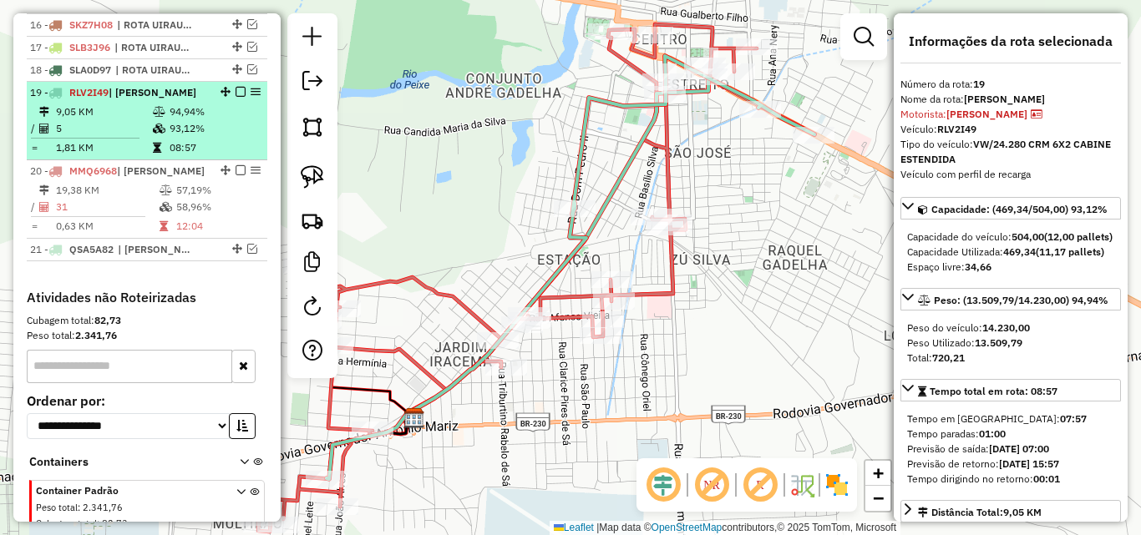
click at [238, 97] on em at bounding box center [240, 92] width 10 height 10
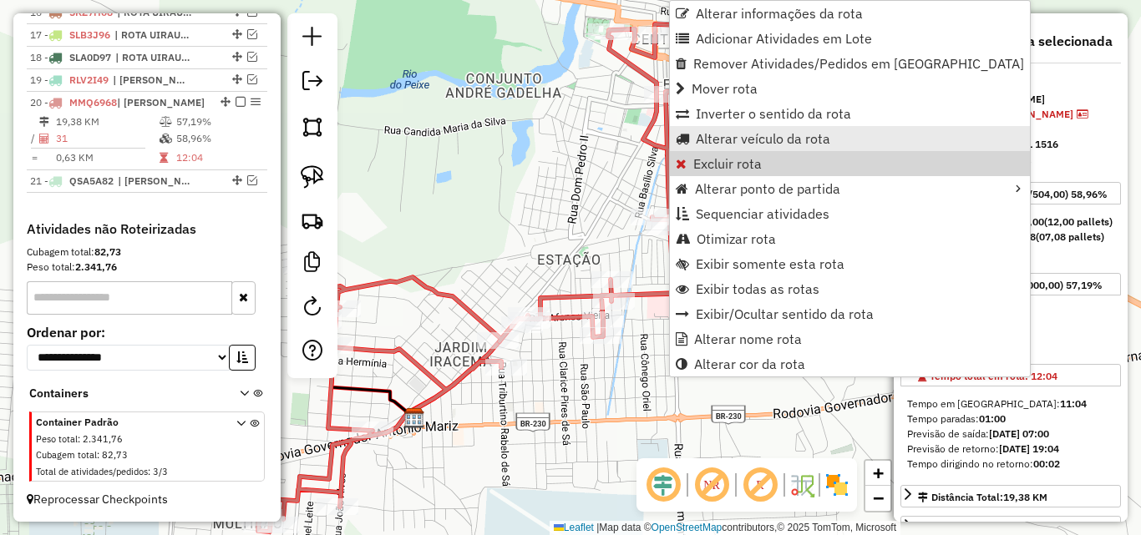
scroll to position [996, 0]
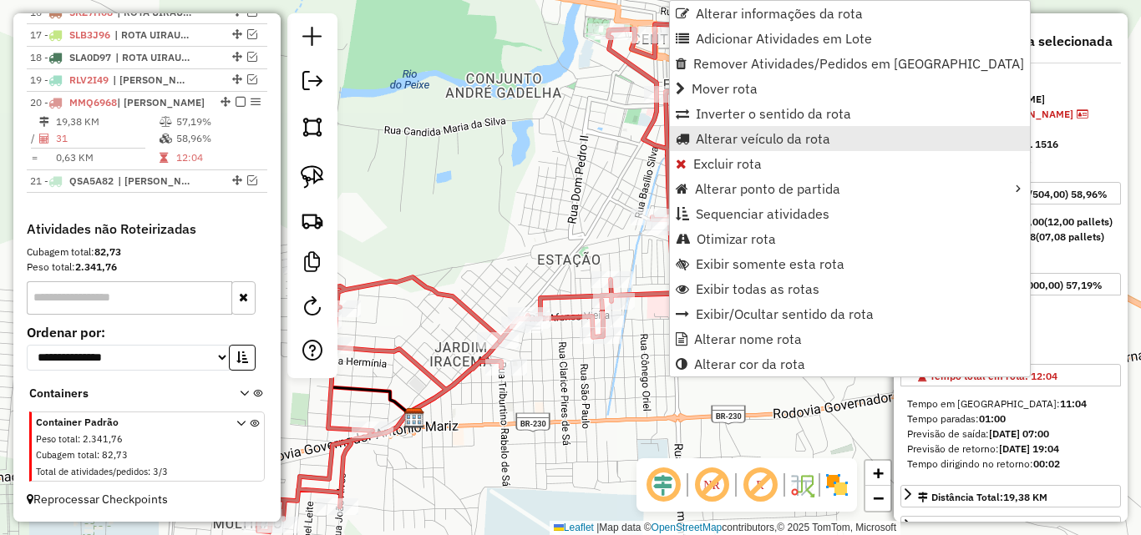
click at [754, 140] on span "Alterar veículo da rota" at bounding box center [763, 138] width 134 height 13
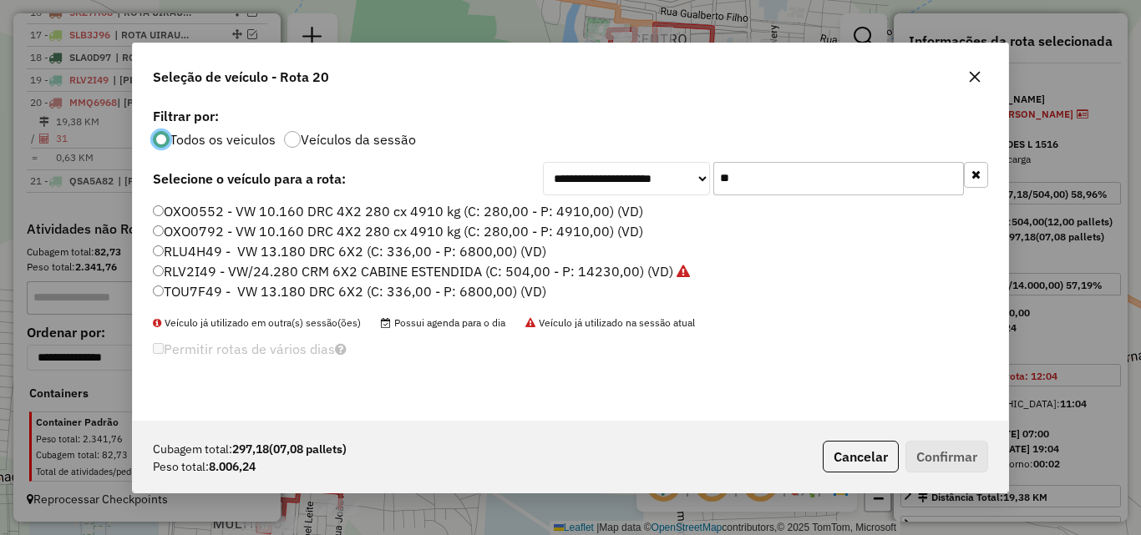
scroll to position [9, 5]
click at [803, 175] on input "**" at bounding box center [838, 178] width 251 height 33
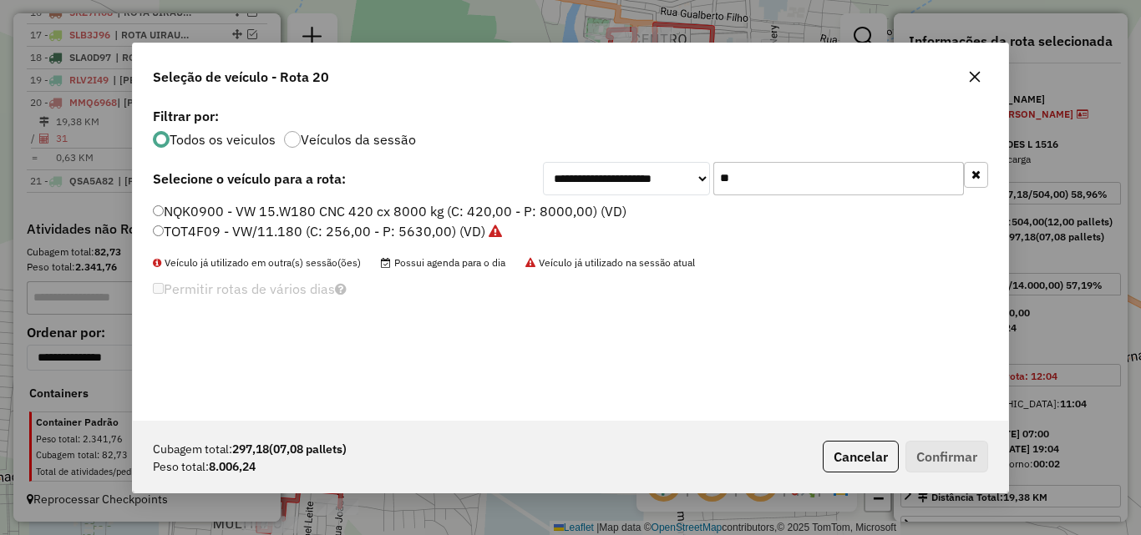
type input "**"
drag, startPoint x: 565, startPoint y: 215, endPoint x: 702, endPoint y: 287, distance: 154.6
click at [565, 216] on label "NQK0900 - VW 15.W180 CNC 420 cx 8000 kg (C: 420,00 - P: 8000,00) (VD)" at bounding box center [389, 211] width 473 height 20
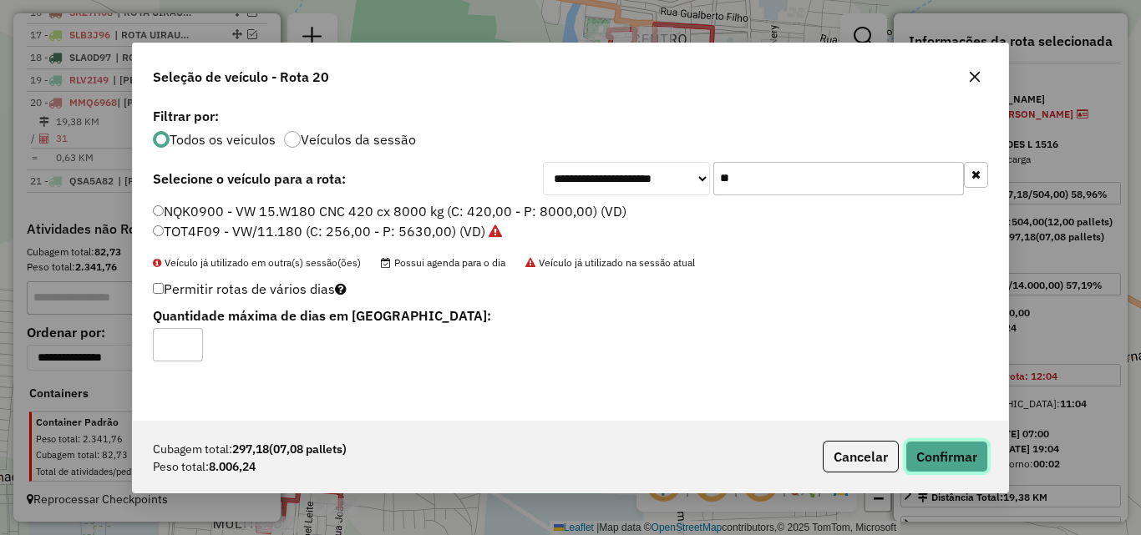
click at [976, 458] on button "Confirmar" at bounding box center [946, 457] width 83 height 32
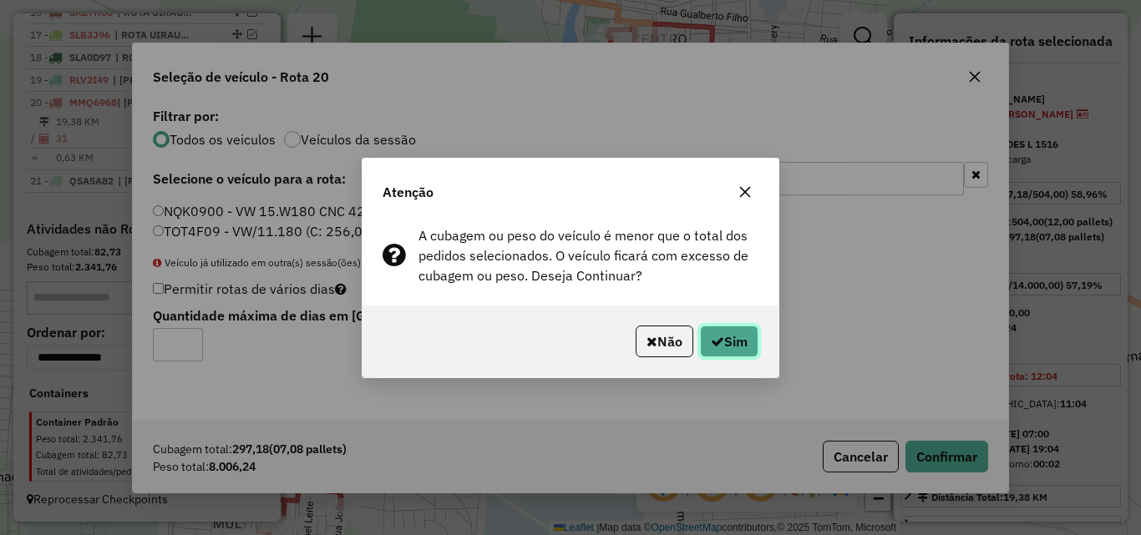
click at [720, 343] on icon "button" at bounding box center [717, 341] width 13 height 13
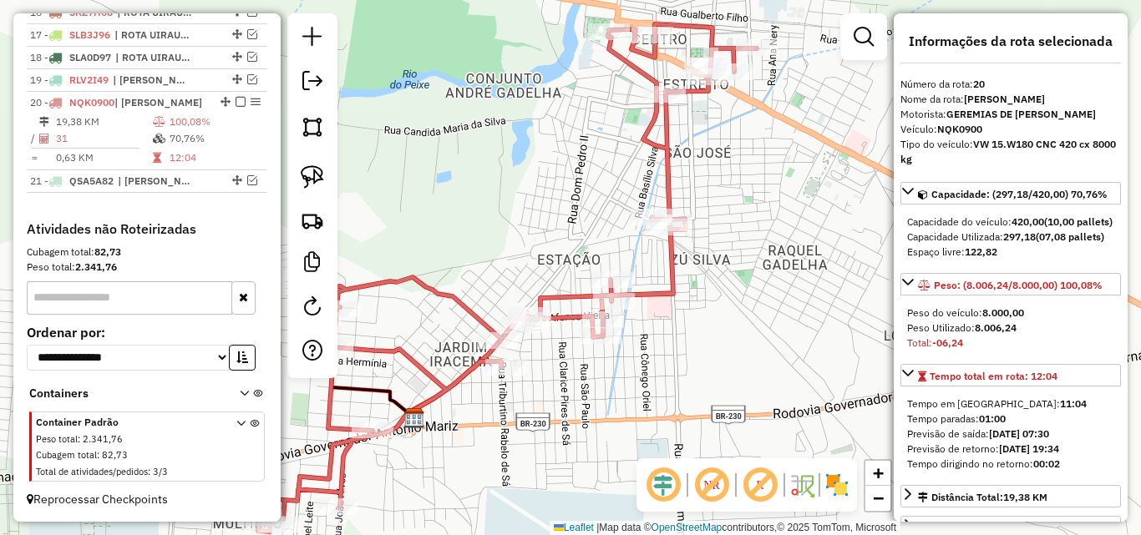
click at [653, 467] on em at bounding box center [663, 485] width 40 height 40
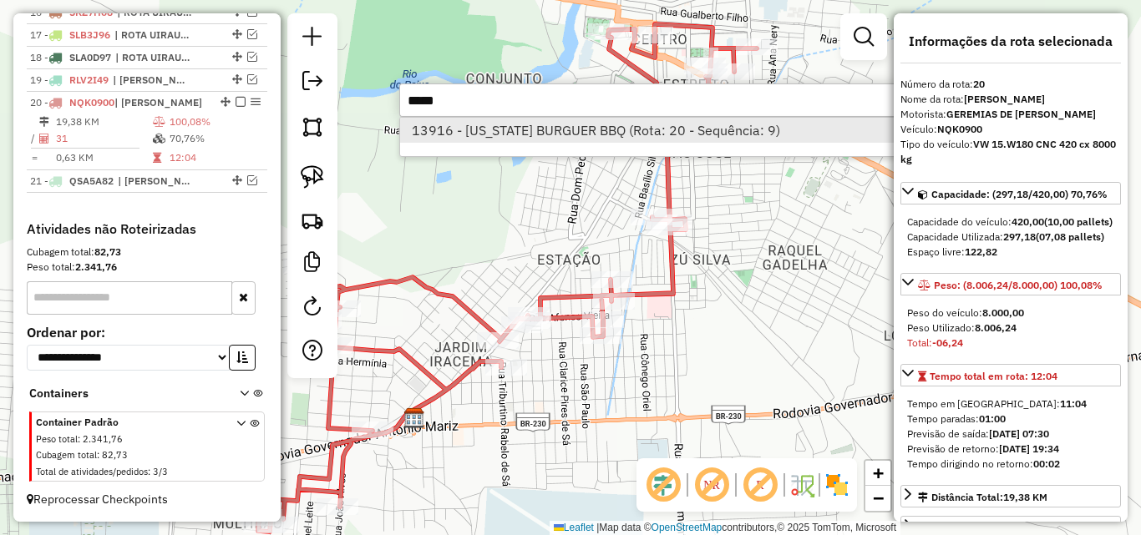
type input "*****"
click at [620, 135] on li "13916 - [US_STATE] BURGUER BBQ (Rota: 20 - Sequência: 9)" at bounding box center [649, 130] width 499 height 25
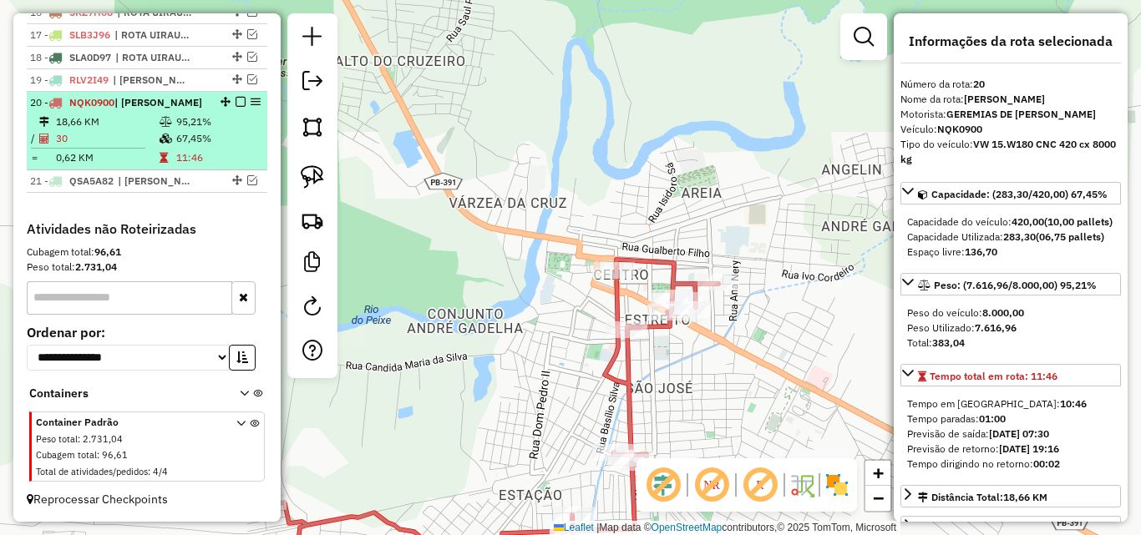
click at [152, 138] on td "30" at bounding box center [107, 138] width 104 height 17
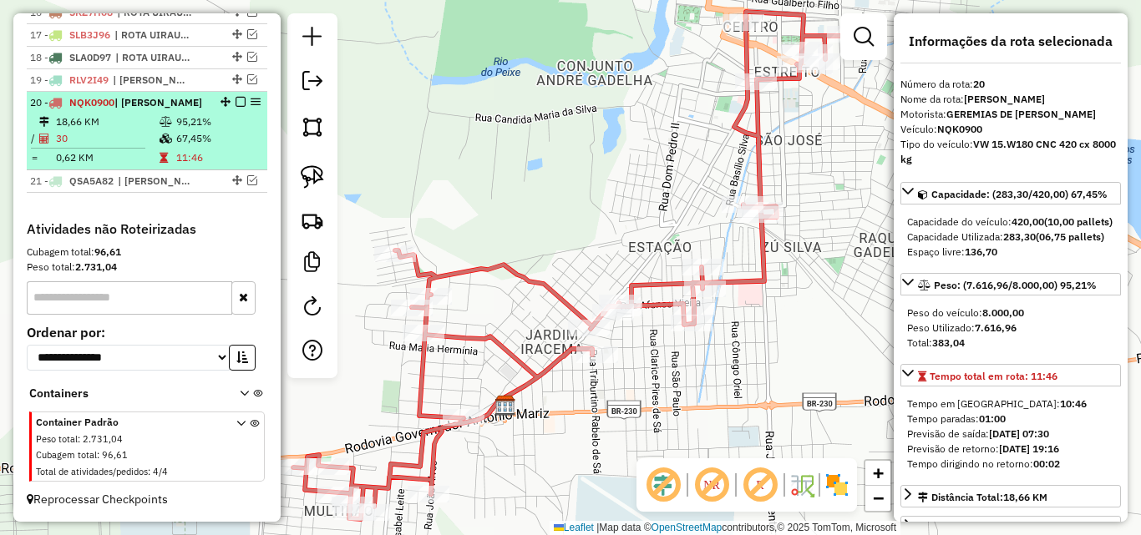
click at [239, 103] on em at bounding box center [240, 102] width 10 height 10
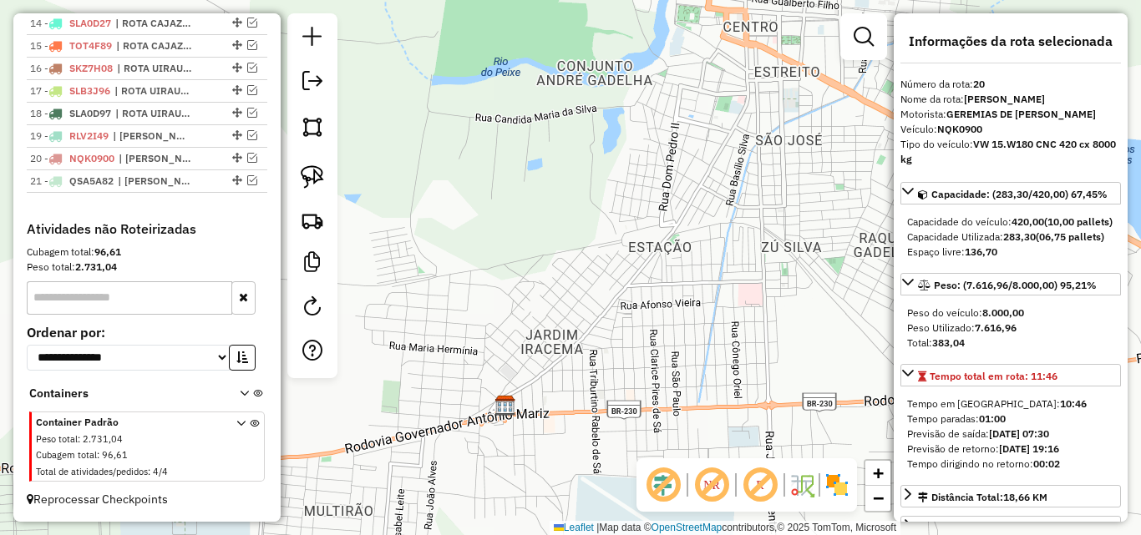
scroll to position [940, 0]
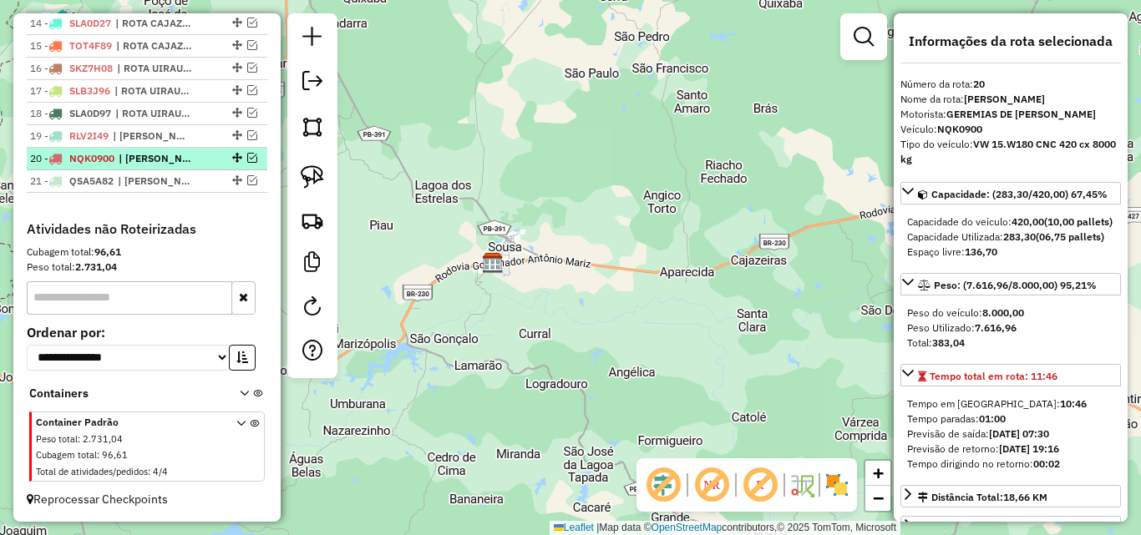
click at [247, 156] on em at bounding box center [252, 158] width 10 height 10
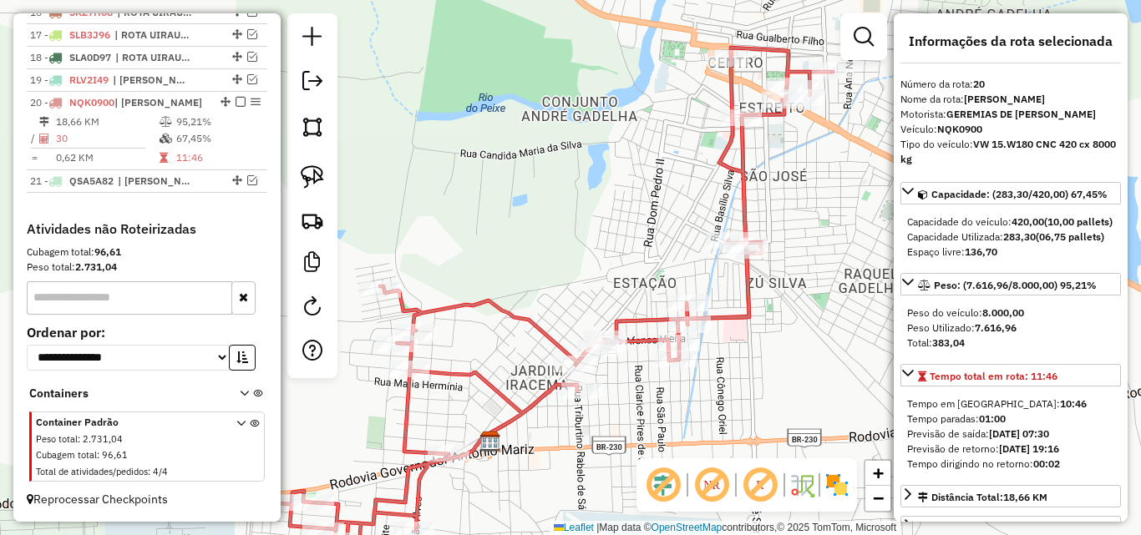
click at [762, 481] on em at bounding box center [760, 485] width 40 height 40
click at [762, 480] on em at bounding box center [760, 485] width 40 height 40
click at [709, 484] on em at bounding box center [711, 485] width 40 height 40
click at [801, 368] on div "Janela de atendimento Grade de atendimento Capacidade Transportadoras Veículos …" at bounding box center [570, 267] width 1141 height 535
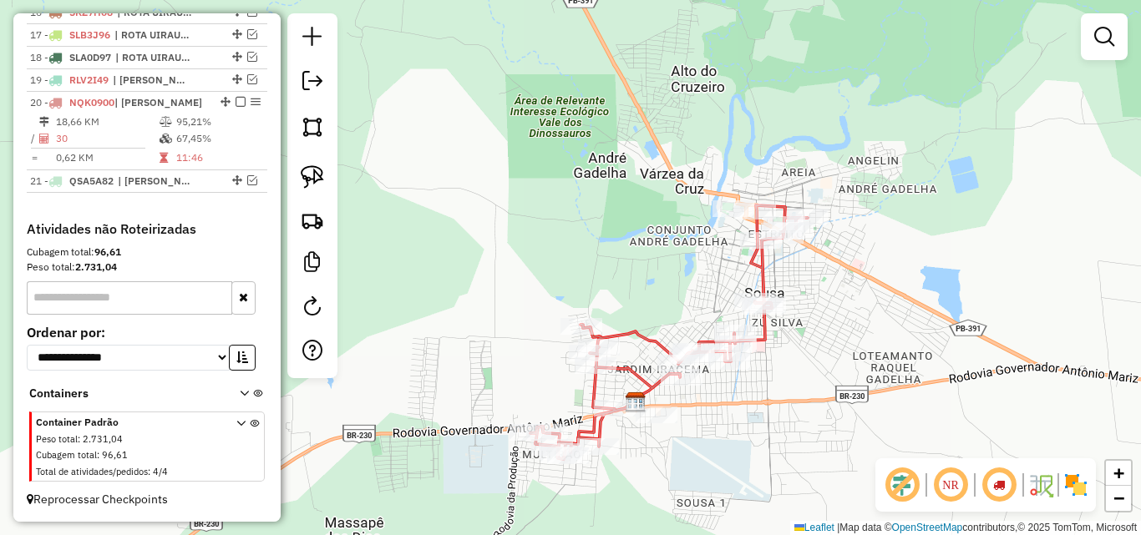
drag, startPoint x: 235, startPoint y: 96, endPoint x: 479, endPoint y: 188, distance: 261.3
click at [235, 98] on em at bounding box center [240, 102] width 10 height 10
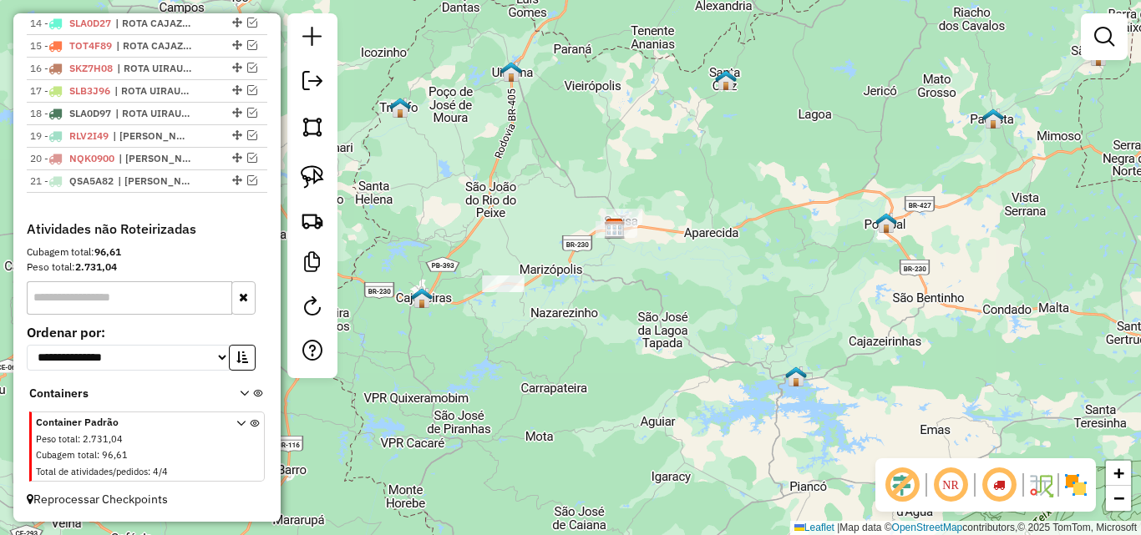
click at [689, 425] on div "Janela de atendimento Grade de atendimento Capacidade Transportadoras Veículos …" at bounding box center [570, 267] width 1141 height 535
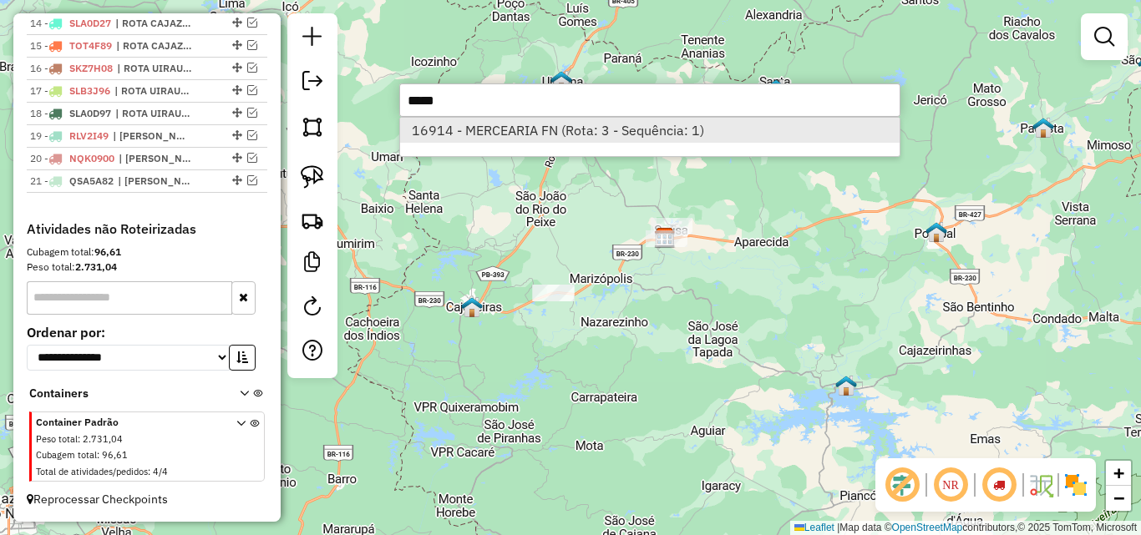
type input "*****"
click at [563, 131] on li "16914 - MERCEARIA FN (Rota: 3 - Sequência: 1)" at bounding box center [649, 130] width 499 height 25
select select "*********"
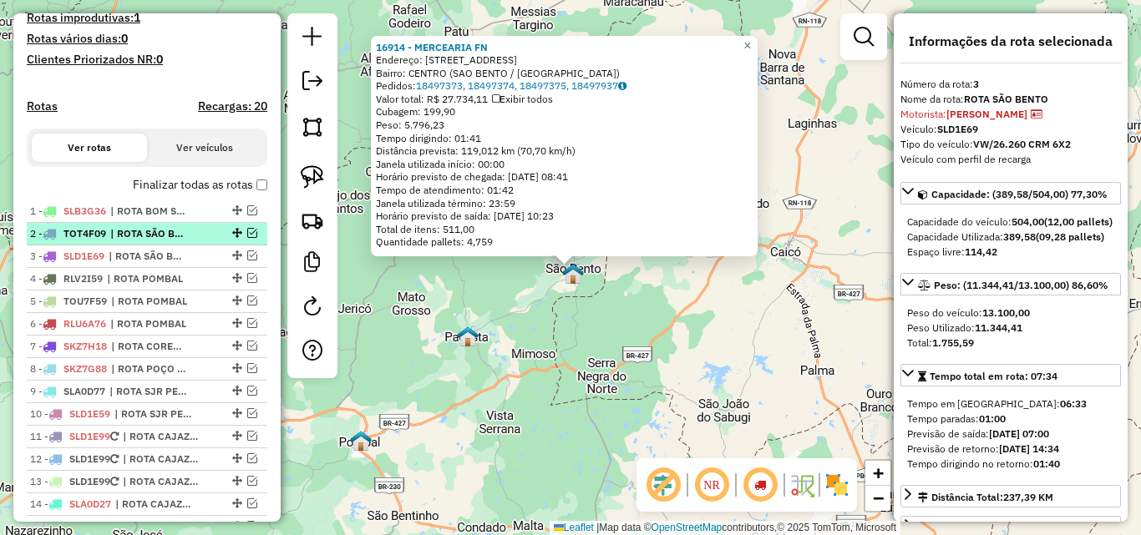
scroll to position [441, 0]
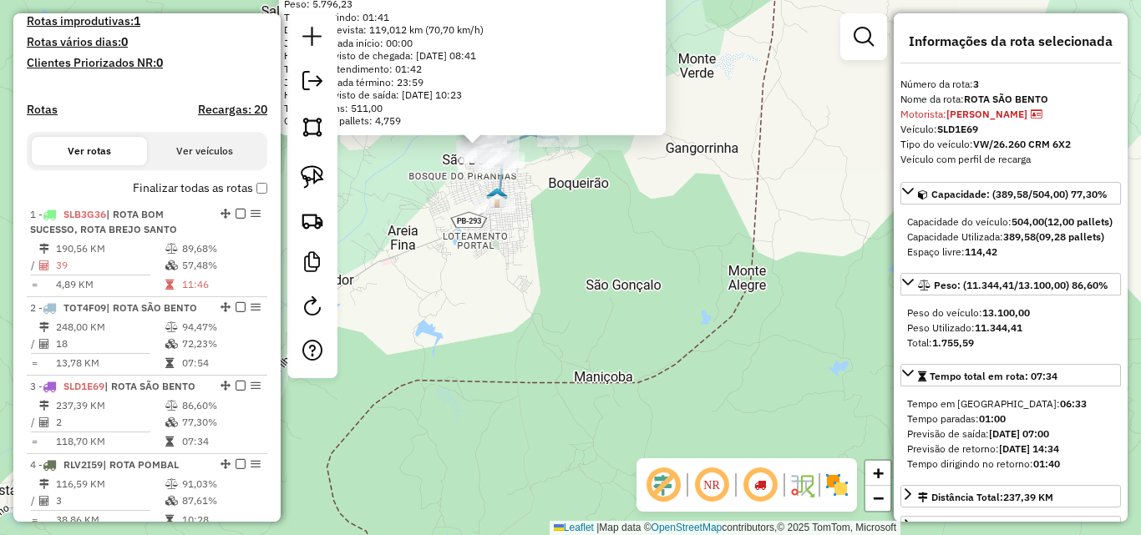
click at [611, 257] on div "16914 - MERCEARIA FN Endereço: [STREET_ADDRESS] Bairro: CENTRO ([GEOGRAPHIC_DAT…" at bounding box center [570, 267] width 1141 height 535
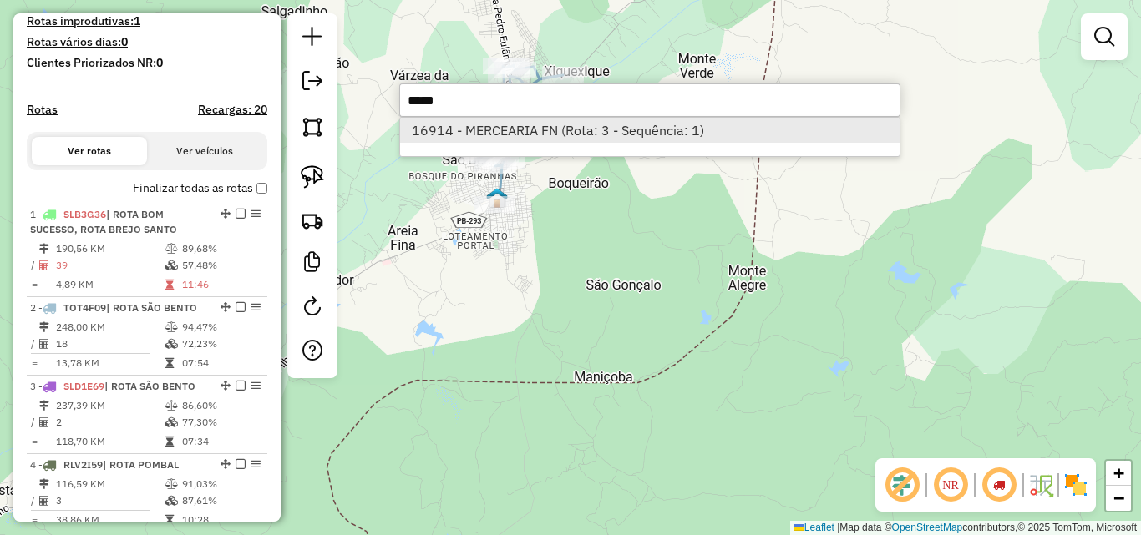
type input "*****"
click at [574, 118] on li "16914 - MERCEARIA FN (Rota: 3 - Sequência: 1)" at bounding box center [649, 130] width 499 height 25
select select "*********"
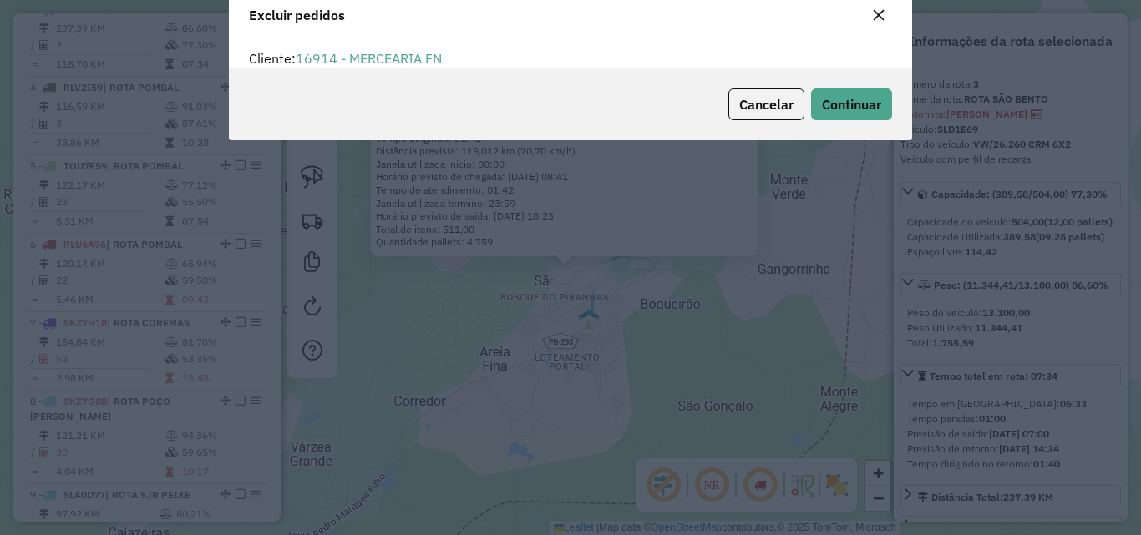
scroll to position [0, 0]
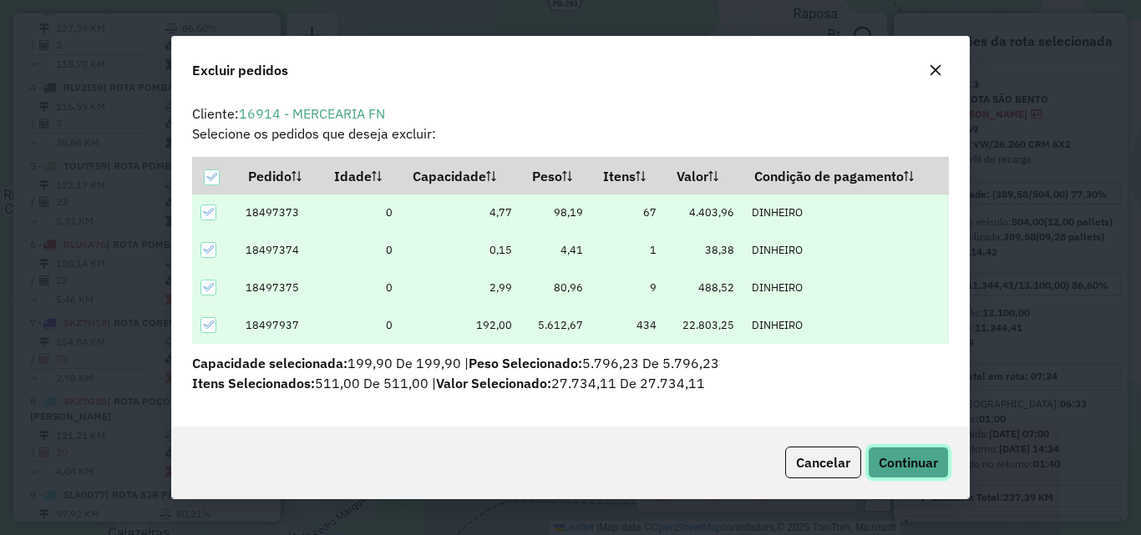
click at [905, 463] on span "Continuar" at bounding box center [907, 462] width 59 height 17
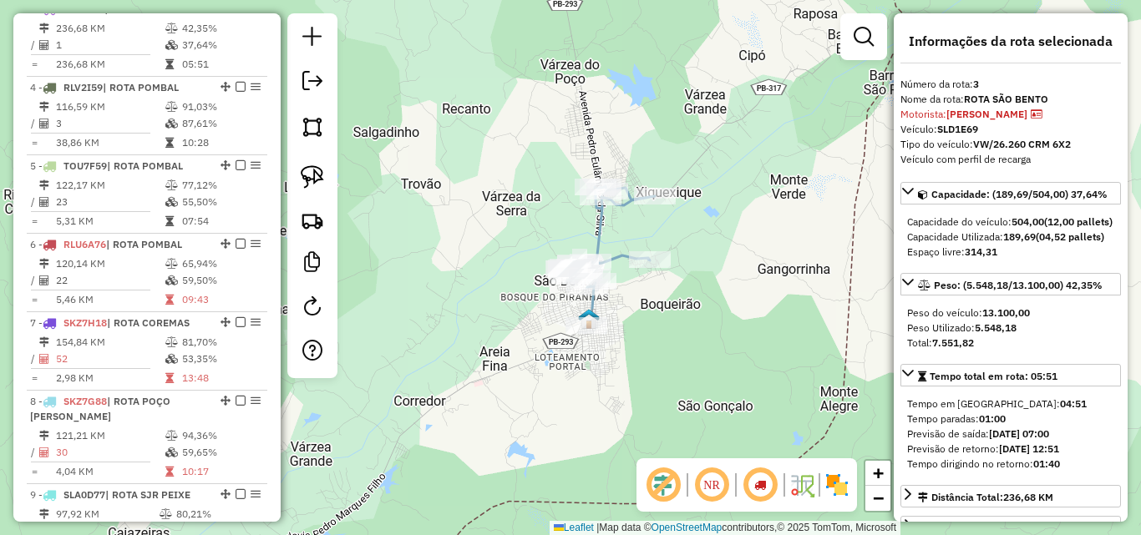
click at [735, 410] on div "Janela de atendimento Grade de atendimento Capacidade Transportadoras Veículos …" at bounding box center [570, 267] width 1141 height 535
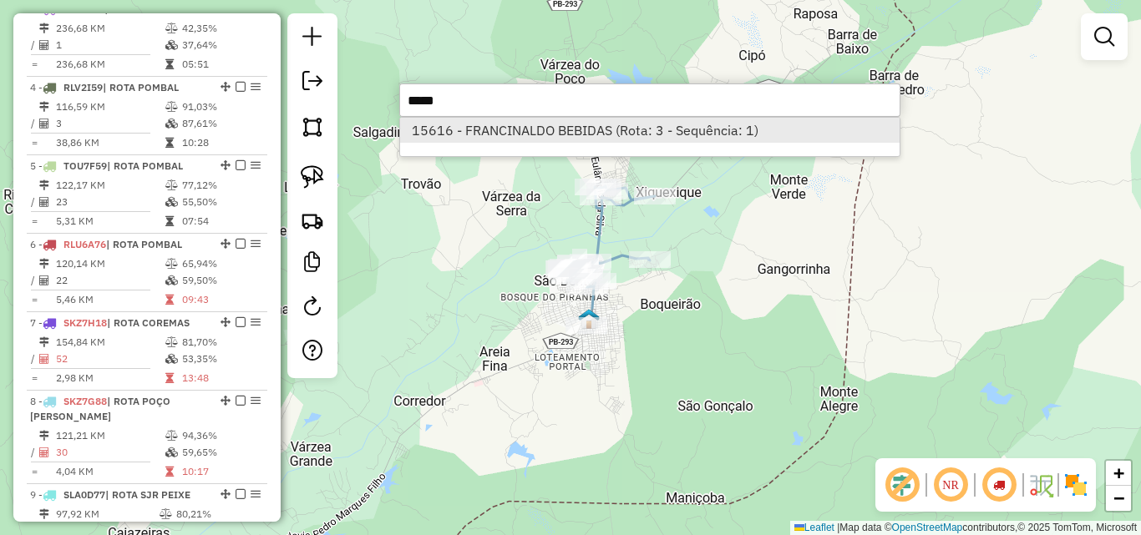
type input "*****"
click at [695, 135] on li "15616 - FRANCINALDO BEBIDAS (Rota: 3 - Sequência: 1)" at bounding box center [649, 130] width 499 height 25
select select "*********"
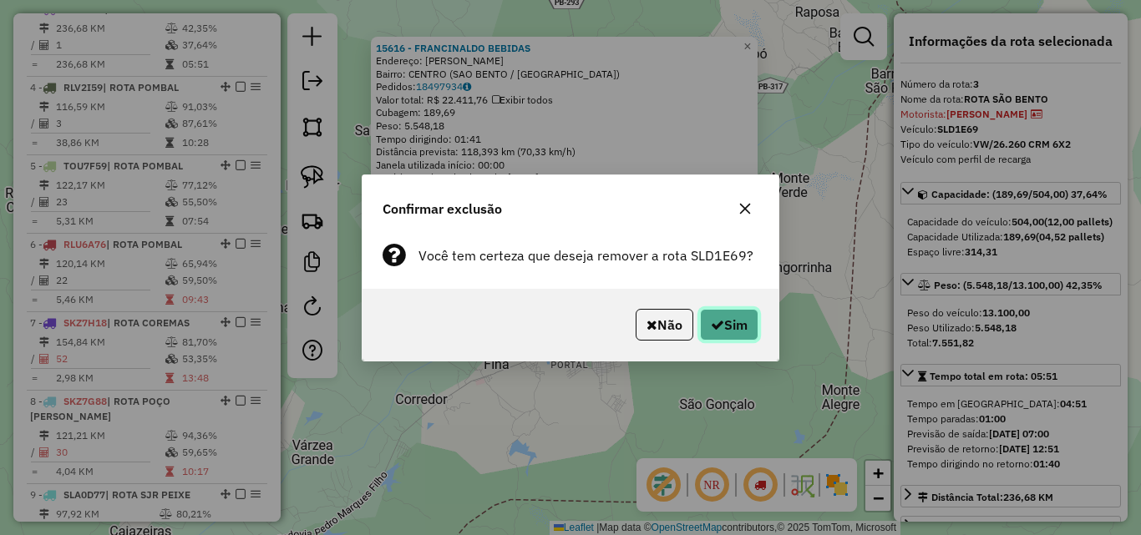
click at [725, 330] on button "Sim" at bounding box center [729, 325] width 58 height 32
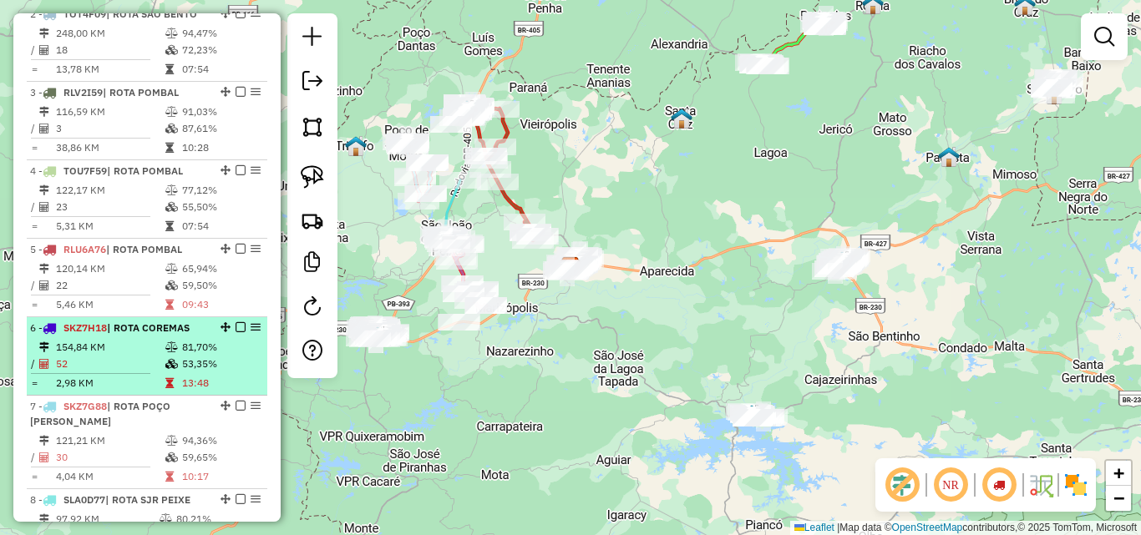
scroll to position [568, 0]
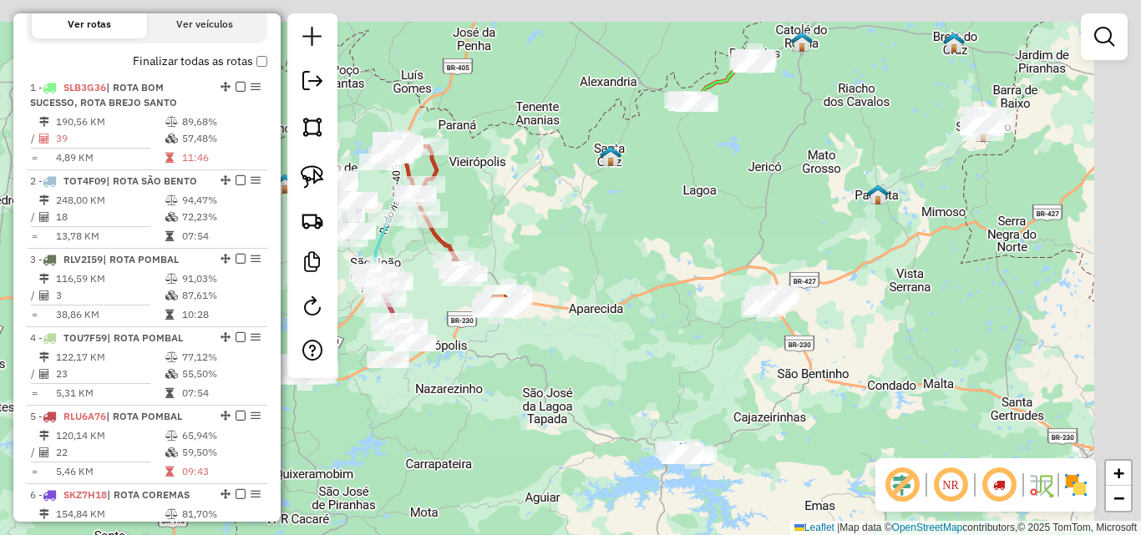
drag, startPoint x: 997, startPoint y: 221, endPoint x: 737, endPoint y: 224, distance: 259.7
click at [676, 321] on div "Janela de atendimento Grade de atendimento Capacidade Transportadoras Veículos …" at bounding box center [570, 267] width 1141 height 535
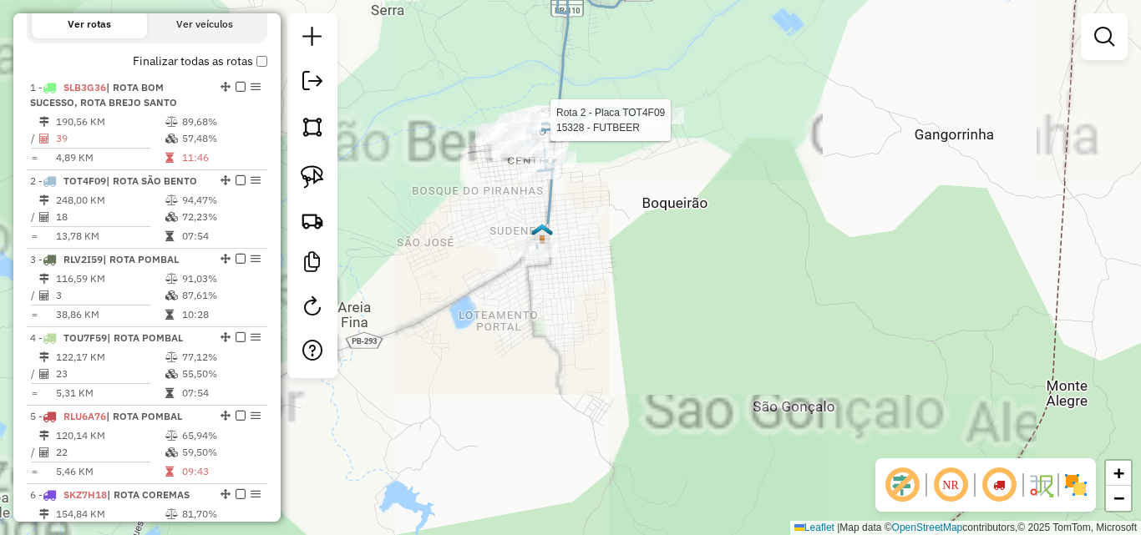
select select "*********"
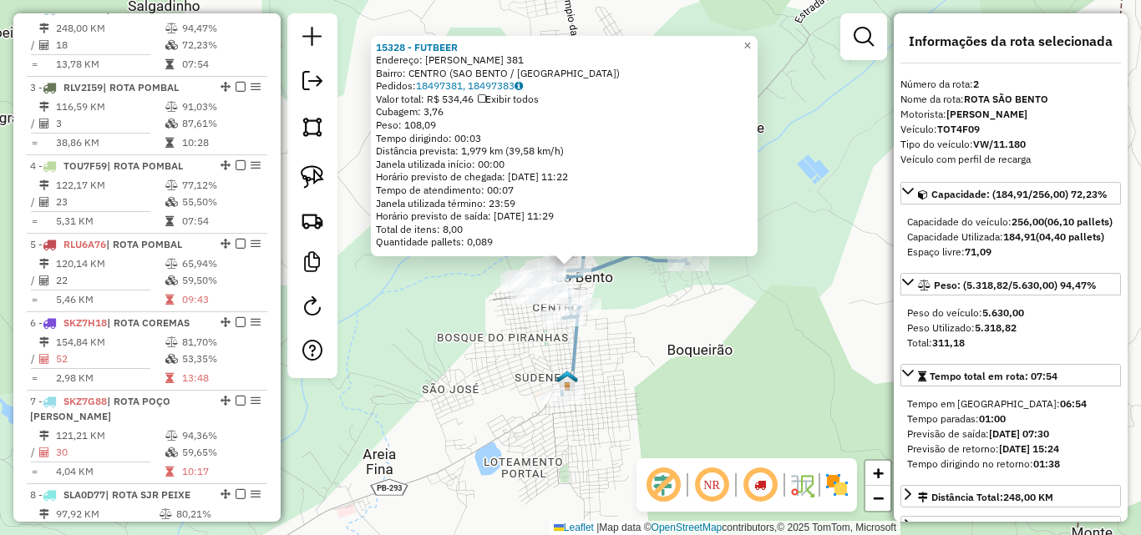
click at [632, 324] on div "15328 - FUTBEER Endereço: [PERSON_NAME] 381 Bairro: CENTRO ([GEOGRAPHIC_DATA] /…" at bounding box center [570, 267] width 1141 height 535
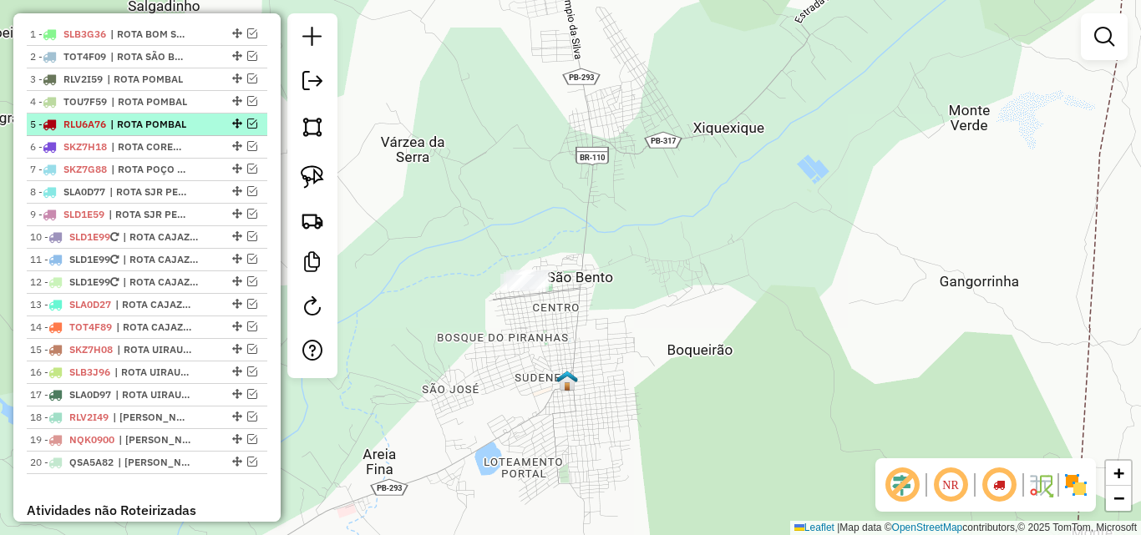
scroll to position [656, 0]
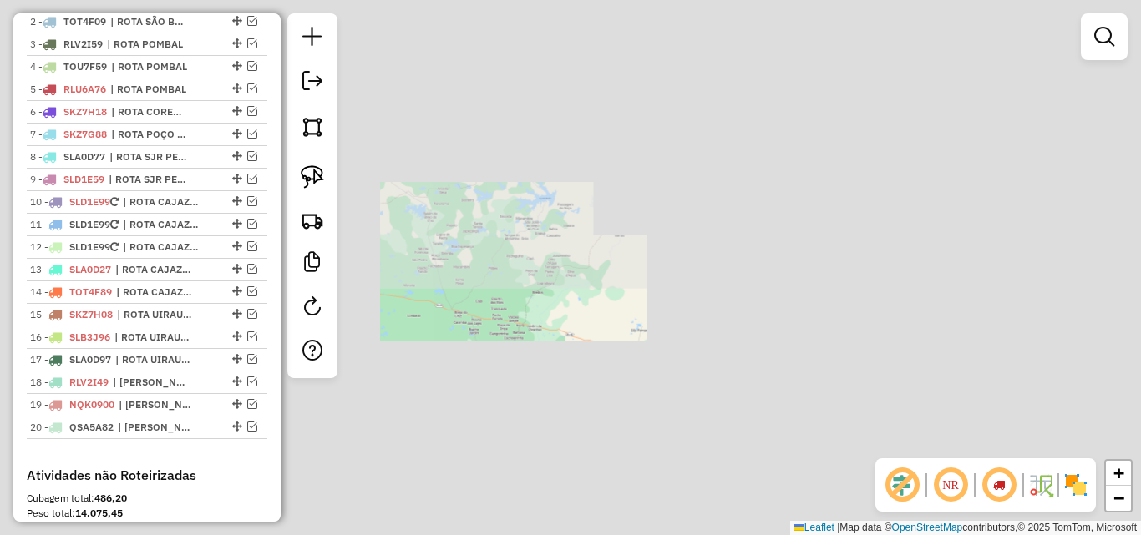
click at [702, 401] on div "Janela de atendimento Grade de atendimento Capacidade Transportadoras Veículos …" at bounding box center [570, 267] width 1141 height 535
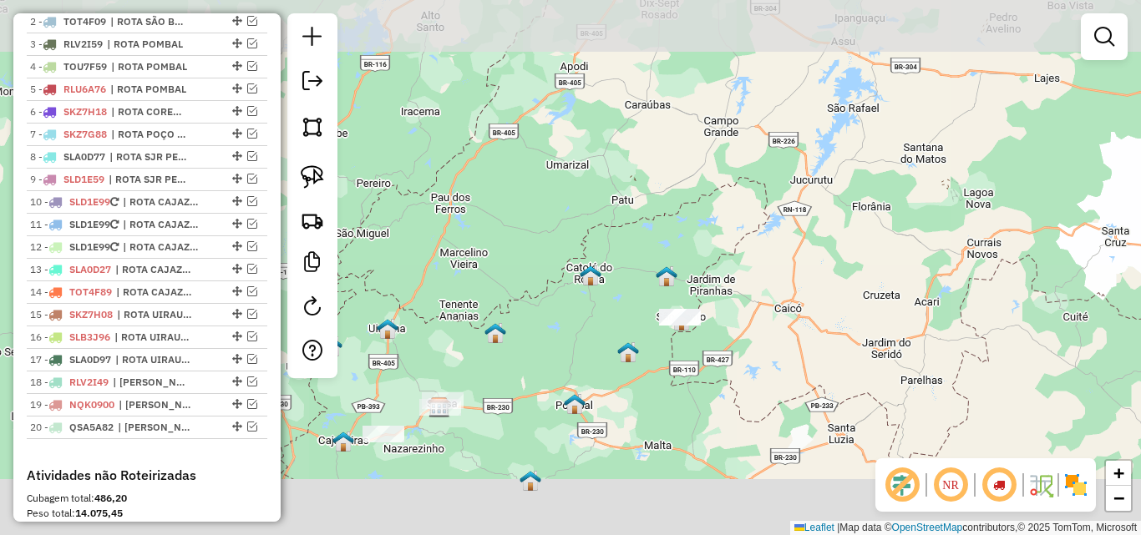
drag, startPoint x: 691, startPoint y: 438, endPoint x: 869, endPoint y: 255, distance: 255.7
click at [868, 255] on div "Janela de atendimento Grade de atendimento Capacidade Transportadoras Veículos …" at bounding box center [570, 267] width 1141 height 535
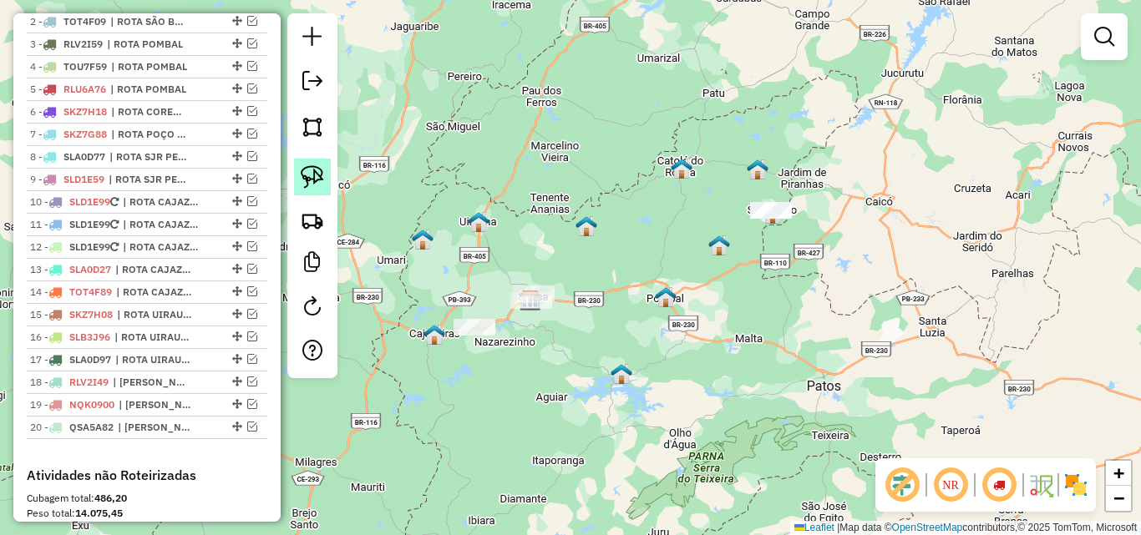
click at [323, 181] on link at bounding box center [312, 177] width 37 height 37
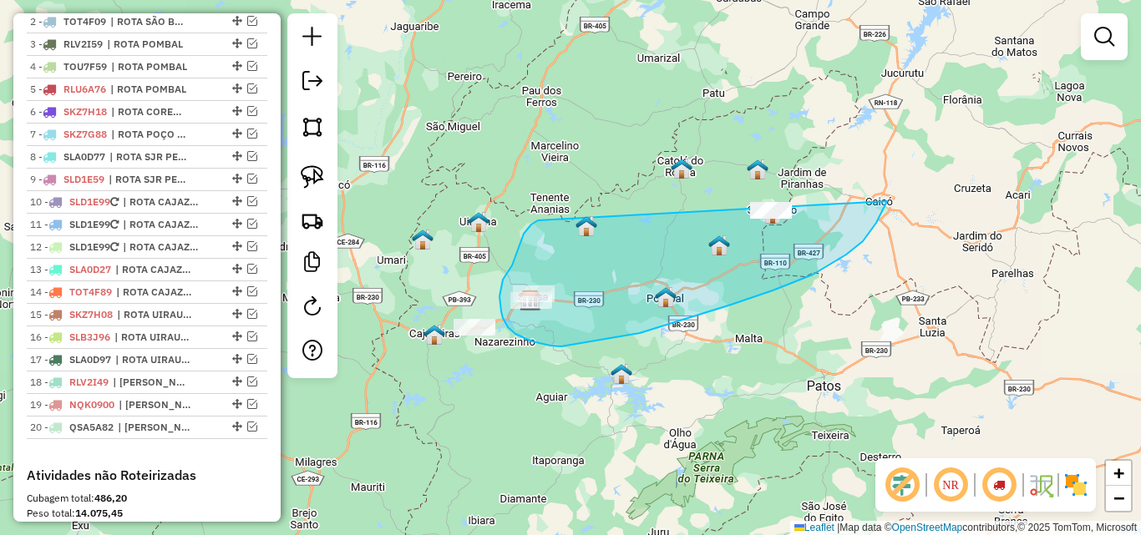
drag, startPoint x: 521, startPoint y: 240, endPoint x: 885, endPoint y: 115, distance: 385.0
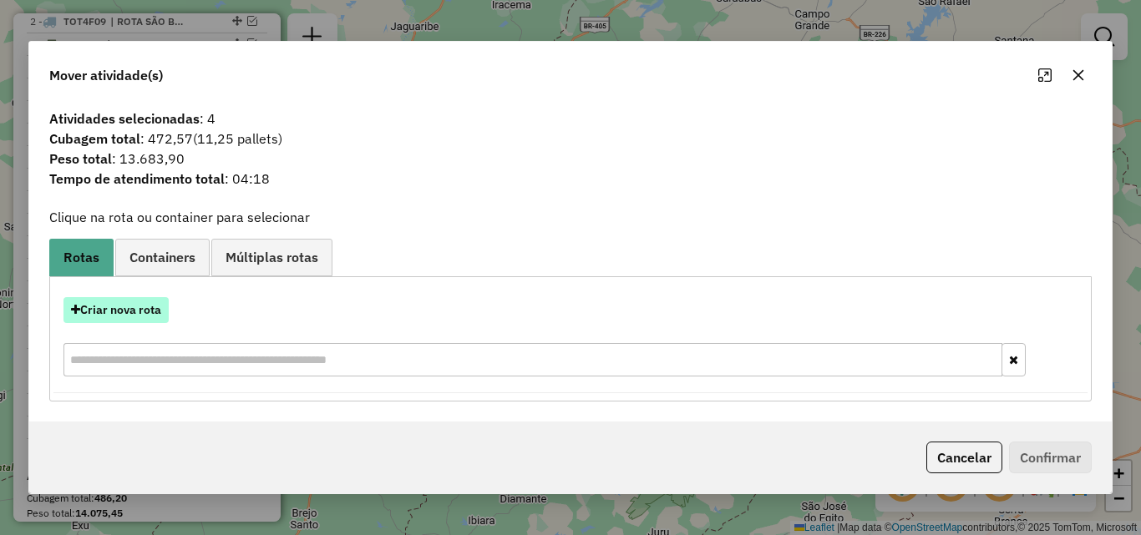
click at [114, 311] on hb-app "Aguarde... Pop-up bloqueado! Seu navegador bloqueou automáticamente a abertura …" at bounding box center [570, 267] width 1141 height 535
click at [126, 311] on button "Criar nova rota" at bounding box center [115, 310] width 105 height 26
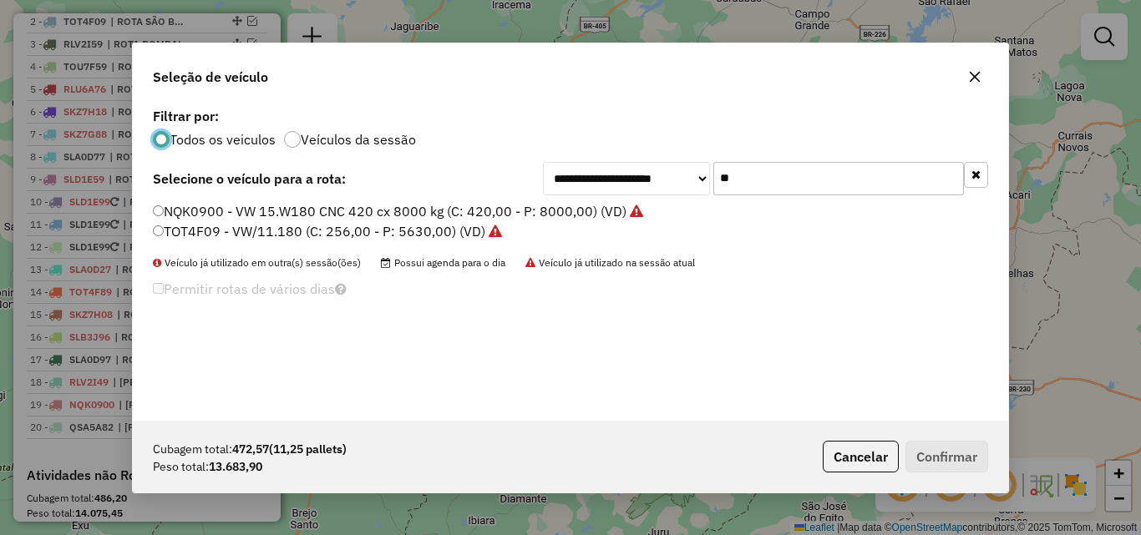
scroll to position [9, 5]
drag, startPoint x: 977, startPoint y: 173, endPoint x: 966, endPoint y: 178, distance: 12.0
click at [978, 172] on icon "button" at bounding box center [975, 175] width 9 height 12
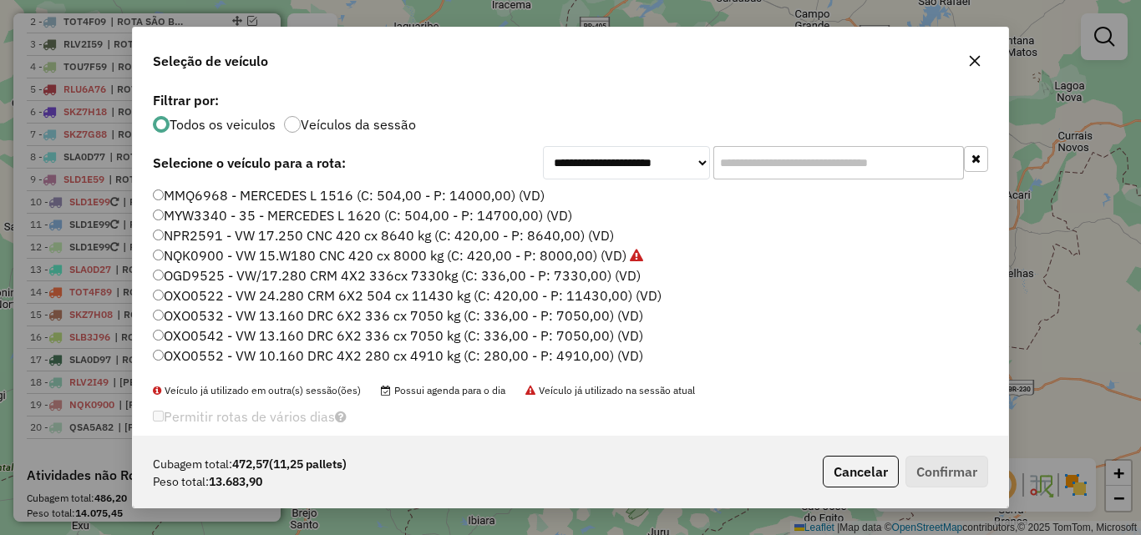
click at [375, 196] on label "MMQ6968 - MERCEDES L 1516 (C: 504,00 - P: 14000,00) (VD)" at bounding box center [349, 195] width 392 height 20
drag, startPoint x: 973, startPoint y: 471, endPoint x: 654, endPoint y: 372, distance: 334.1
click at [968, 470] on button "Confirmar" at bounding box center [946, 472] width 83 height 32
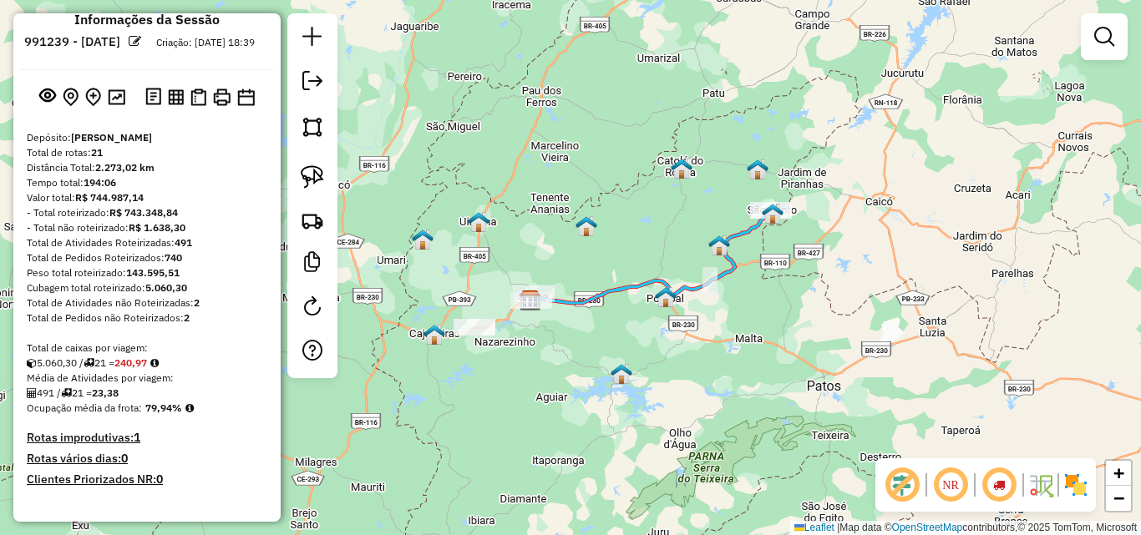
scroll to position [0, 0]
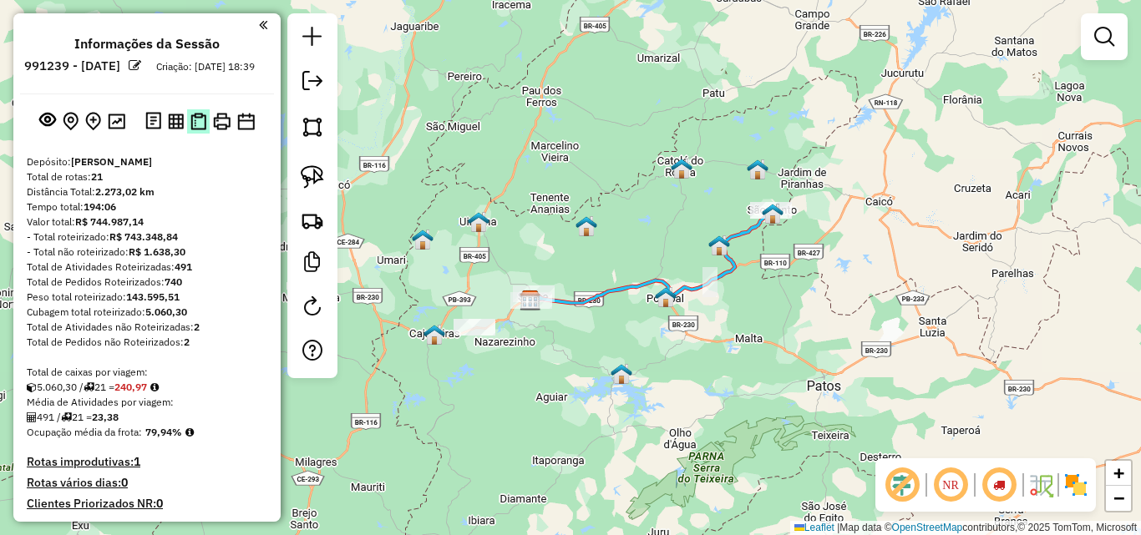
click at [206, 134] on div at bounding box center [200, 121] width 116 height 27
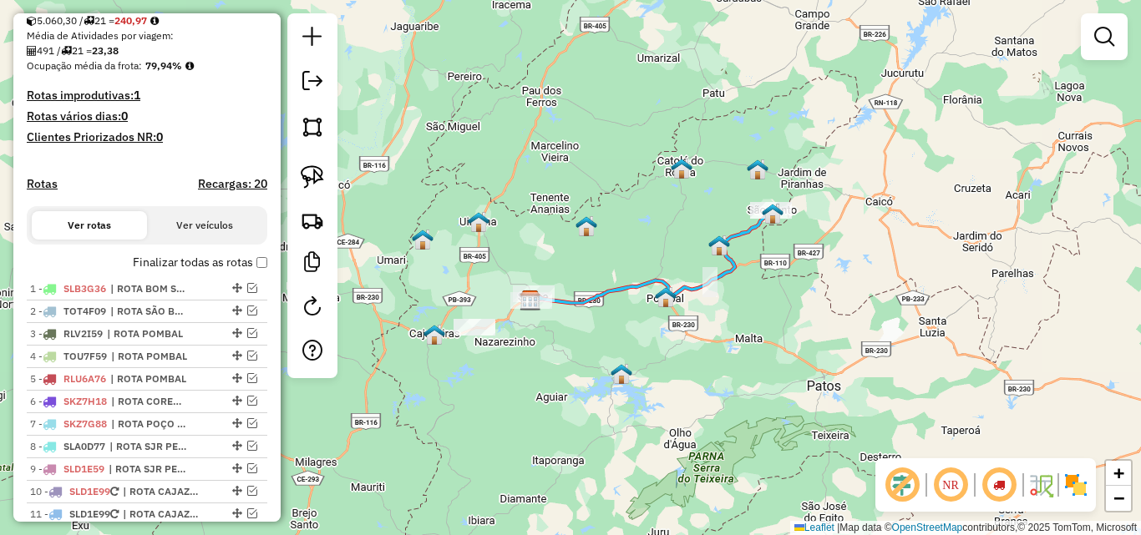
scroll to position [84, 0]
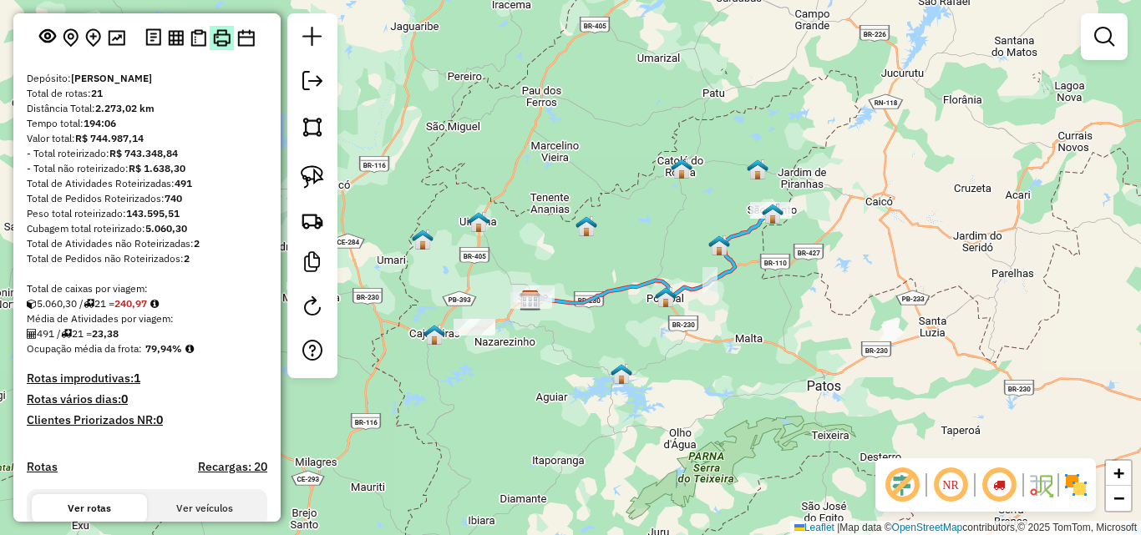
click at [219, 47] on img at bounding box center [222, 38] width 18 height 18
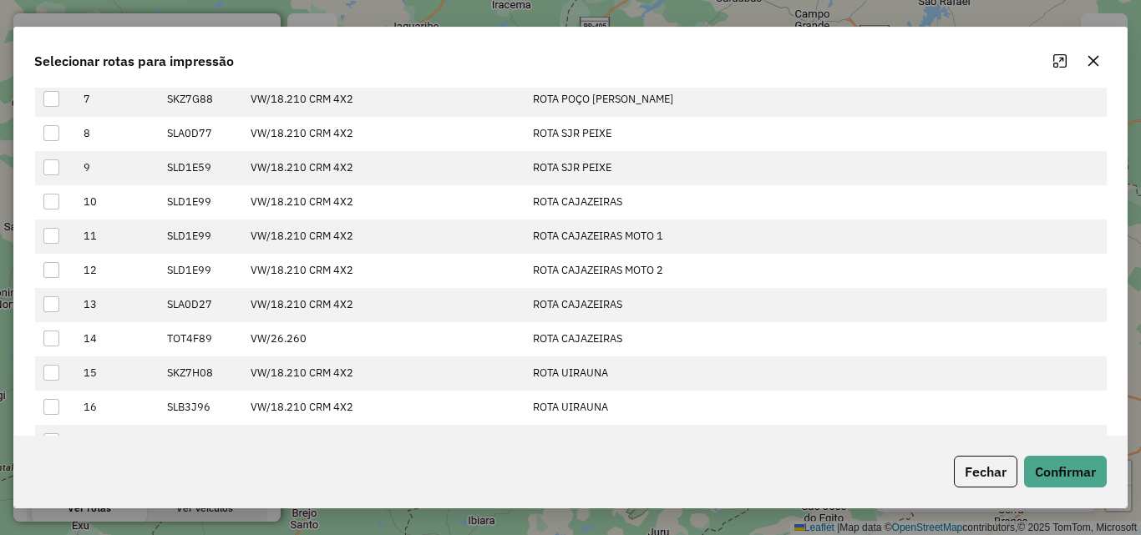
scroll to position [474, 0]
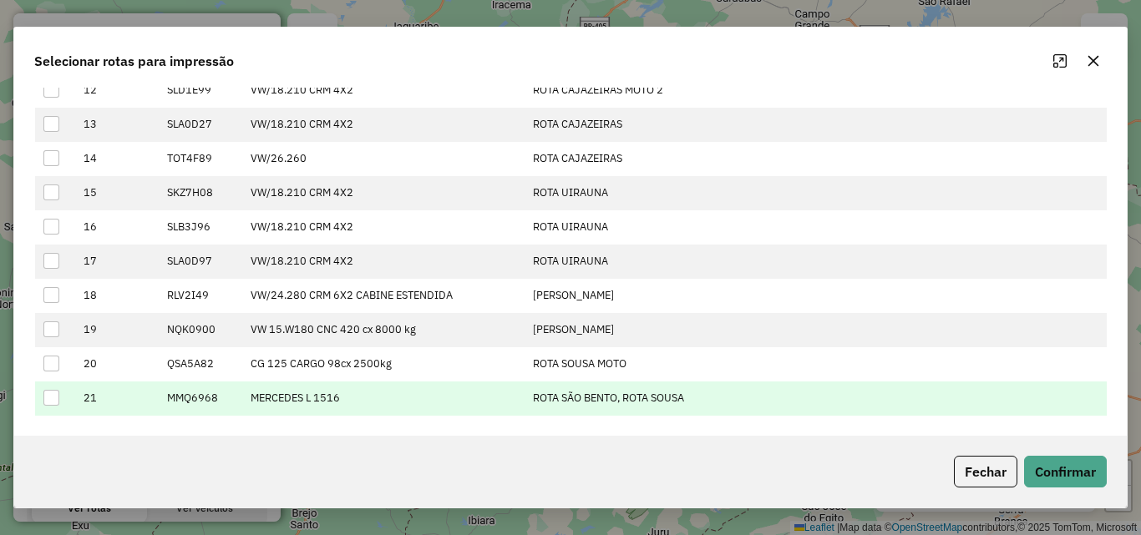
drag, startPoint x: 52, startPoint y: 392, endPoint x: 70, endPoint y: 390, distance: 18.5
click at [52, 393] on div at bounding box center [51, 398] width 16 height 16
click at [1045, 483] on button "Confirmar" at bounding box center [1065, 472] width 83 height 32
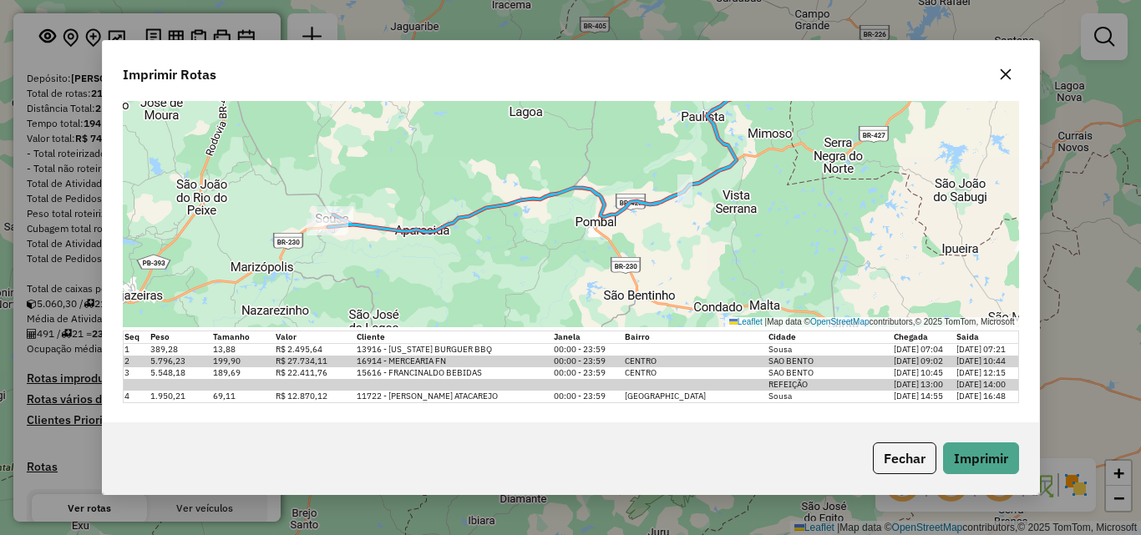
scroll to position [204, 0]
click at [1006, 78] on icon "button" at bounding box center [1005, 74] width 13 height 13
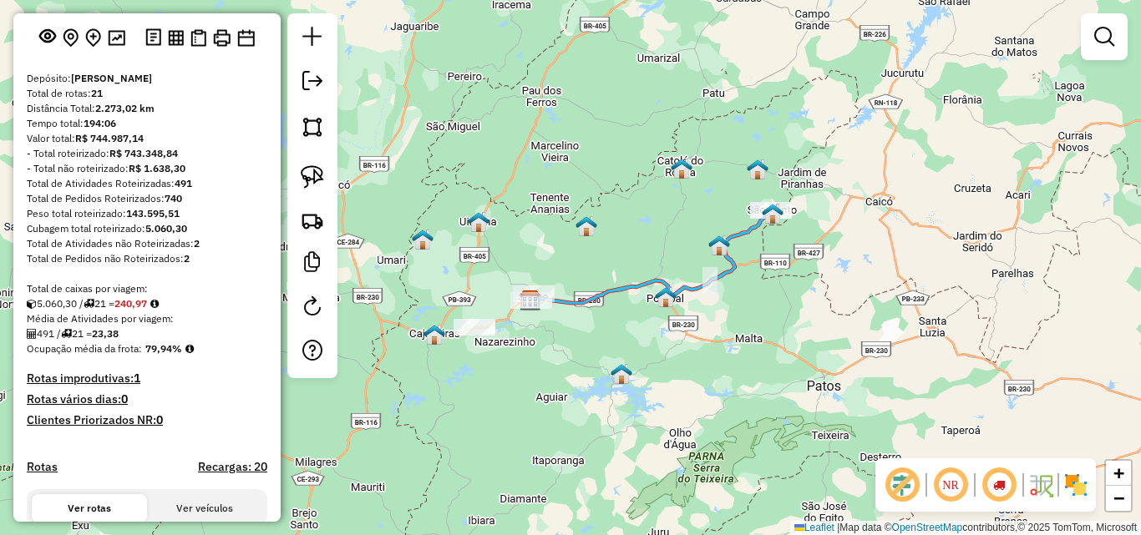
select select "*********"
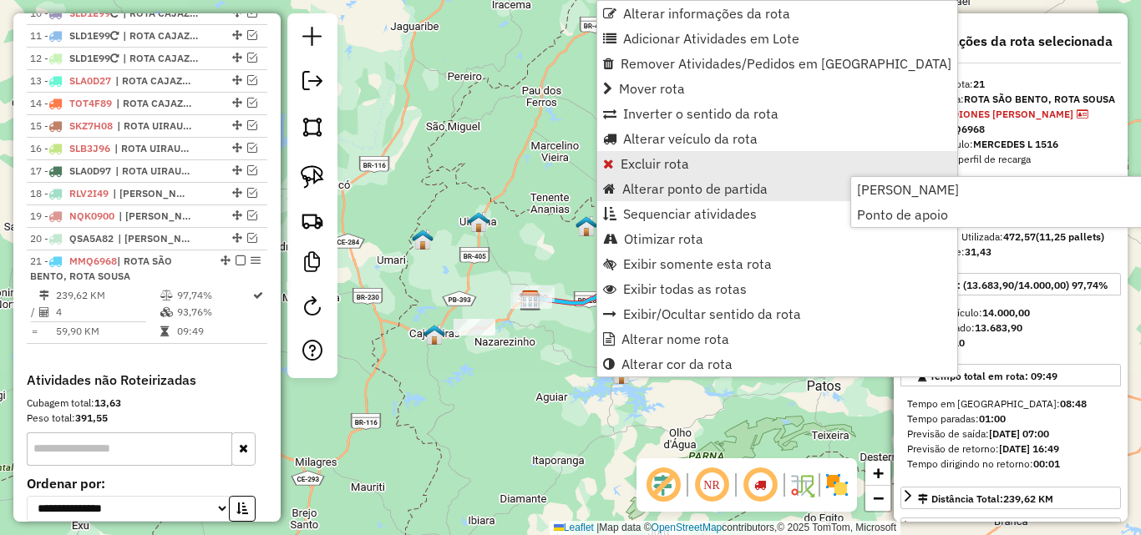
scroll to position [1011, 0]
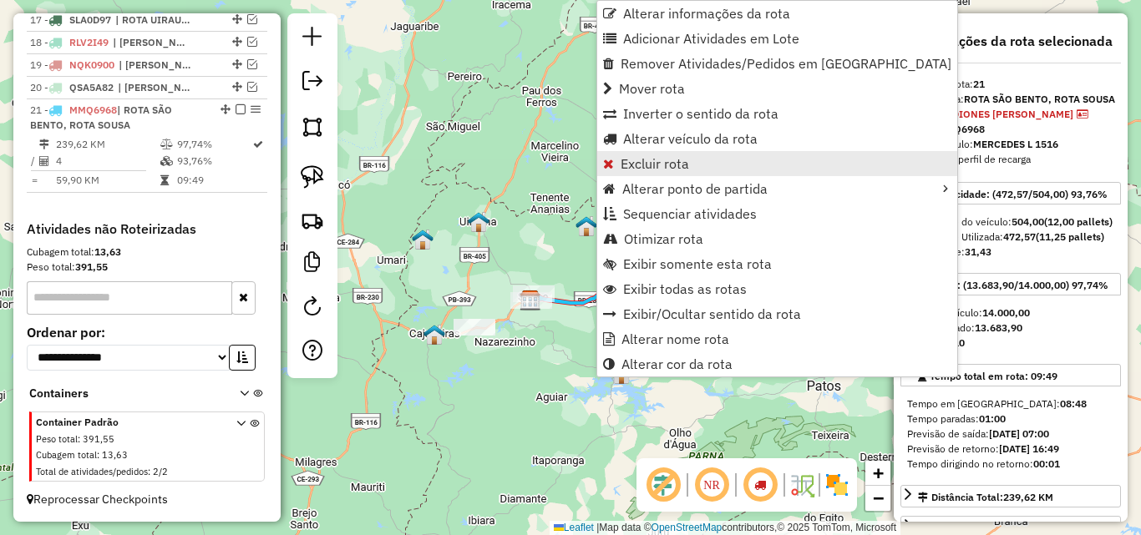
click at [684, 159] on span "Excluir rota" at bounding box center [654, 163] width 68 height 13
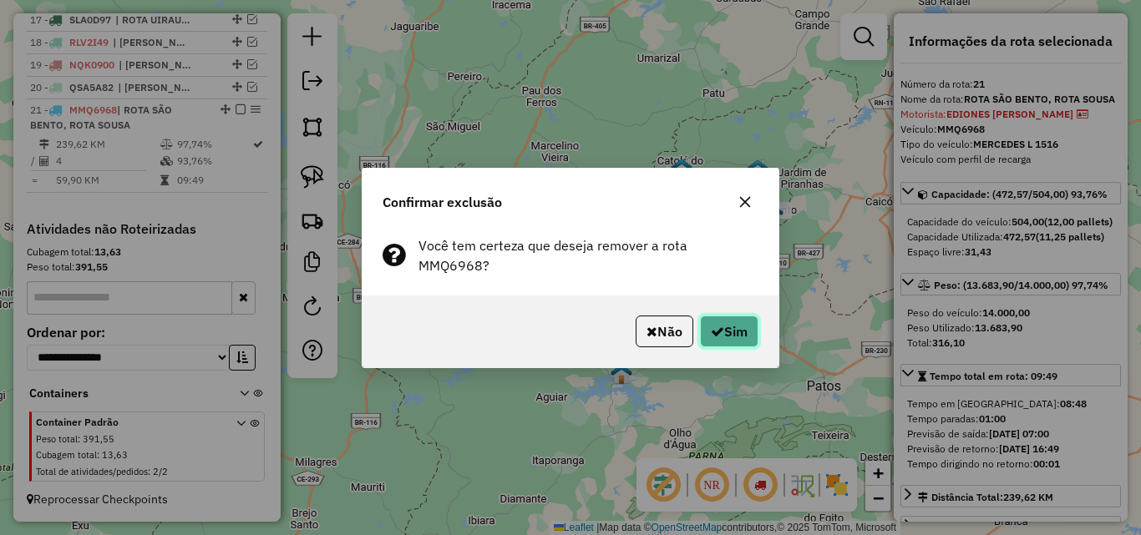
click at [722, 319] on button "Sim" at bounding box center [729, 332] width 58 height 32
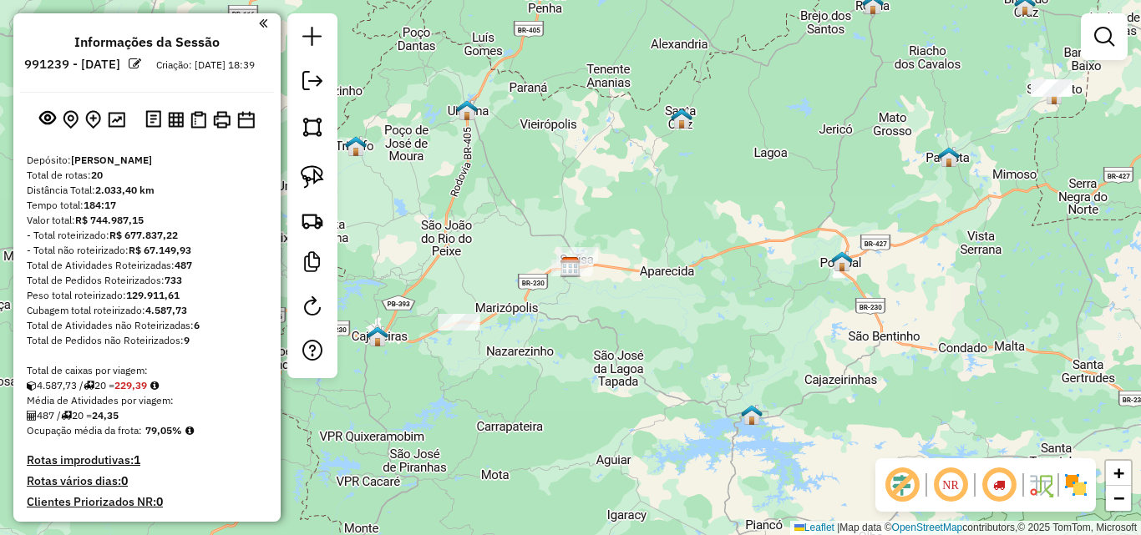
scroll to position [0, 0]
click at [178, 129] on img at bounding box center [176, 122] width 16 height 16
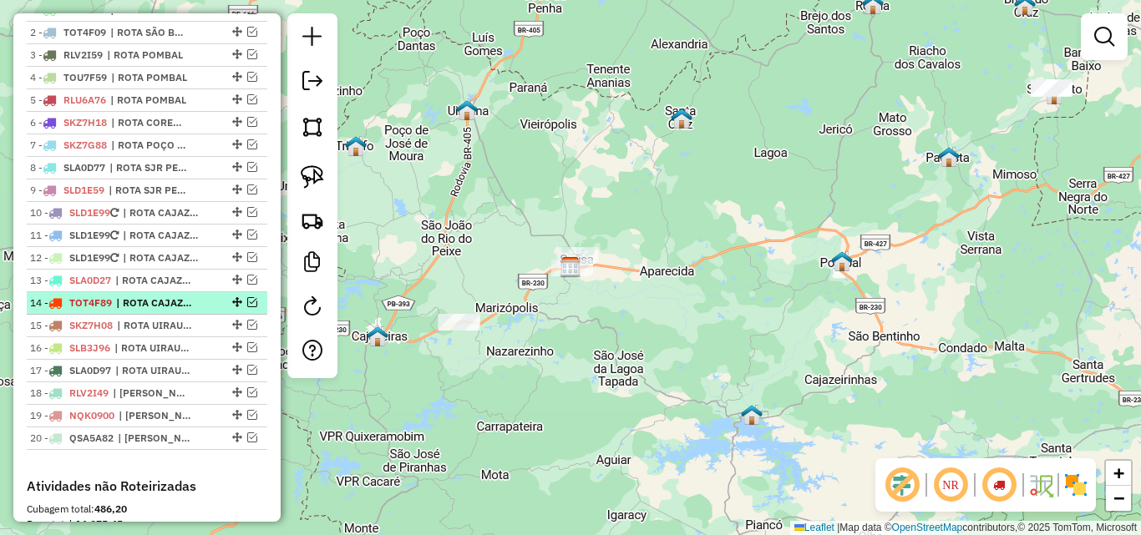
scroll to position [668, 0]
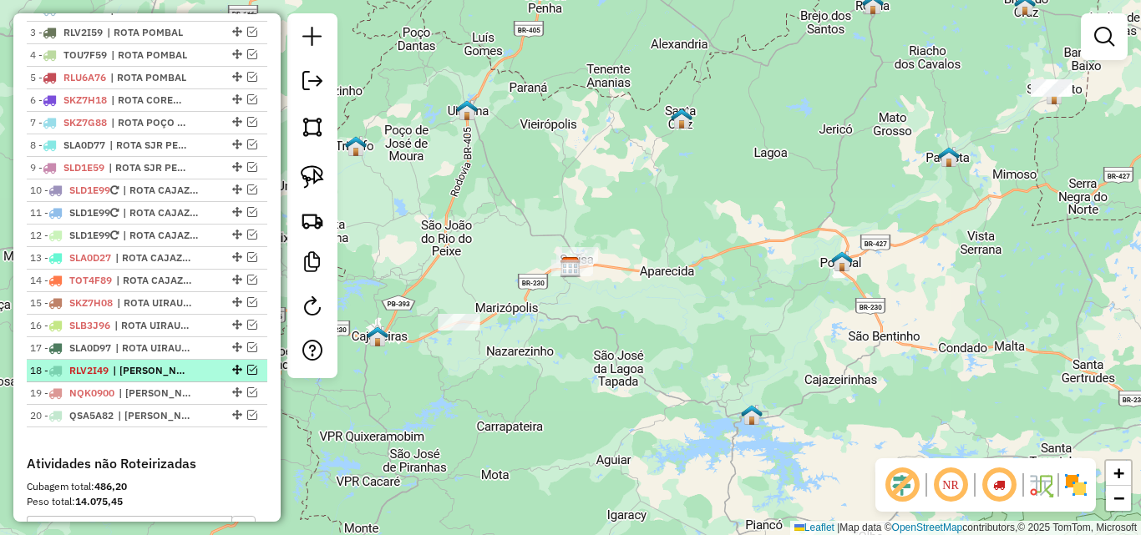
click at [147, 378] on span "| [PERSON_NAME]" at bounding box center [151, 370] width 77 height 15
select select "*********"
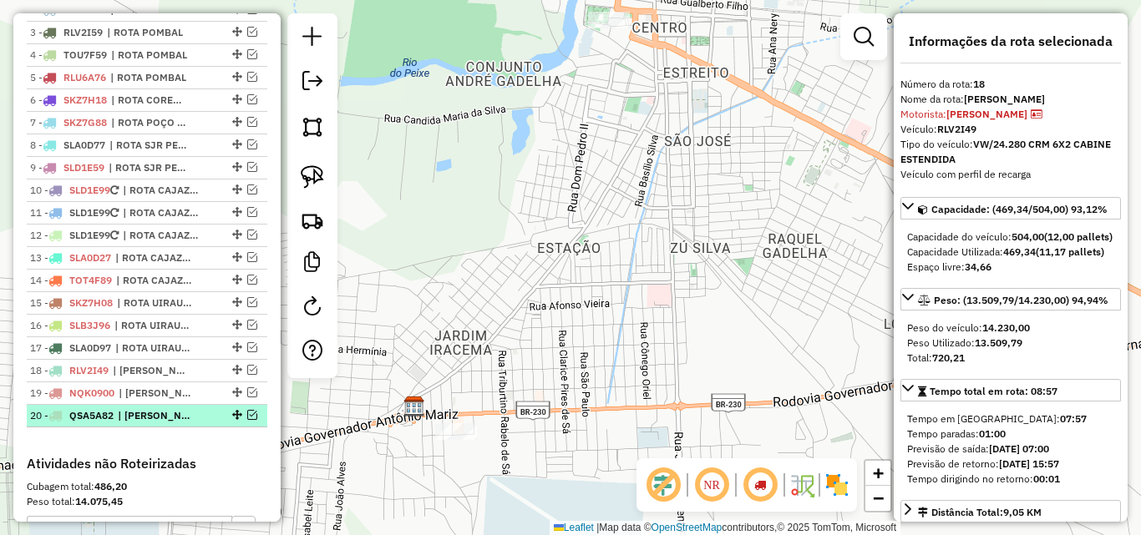
scroll to position [585, 0]
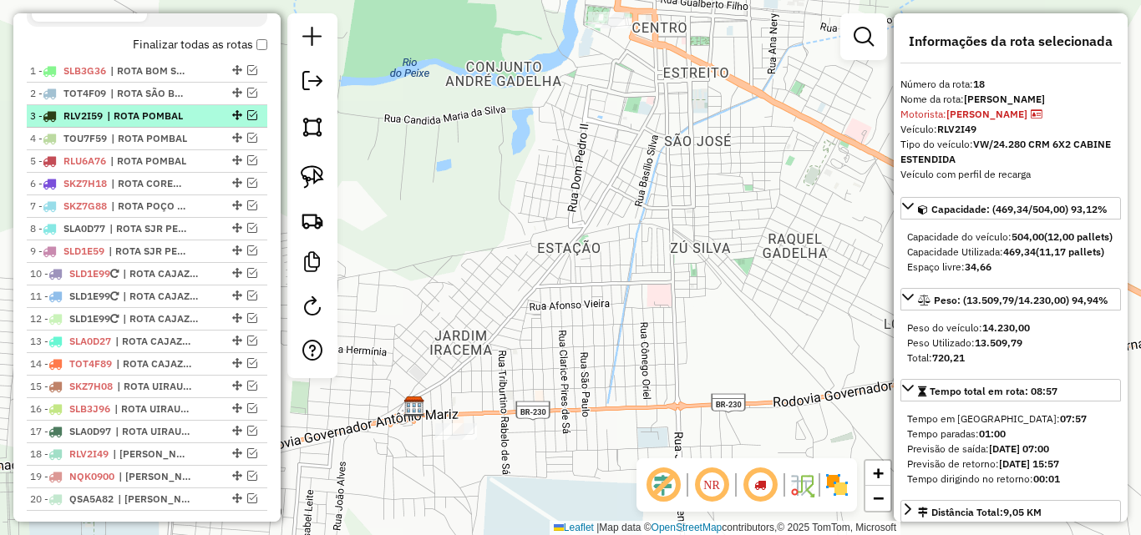
click at [175, 124] on span "| ROTA POMBAL" at bounding box center [145, 116] width 77 height 15
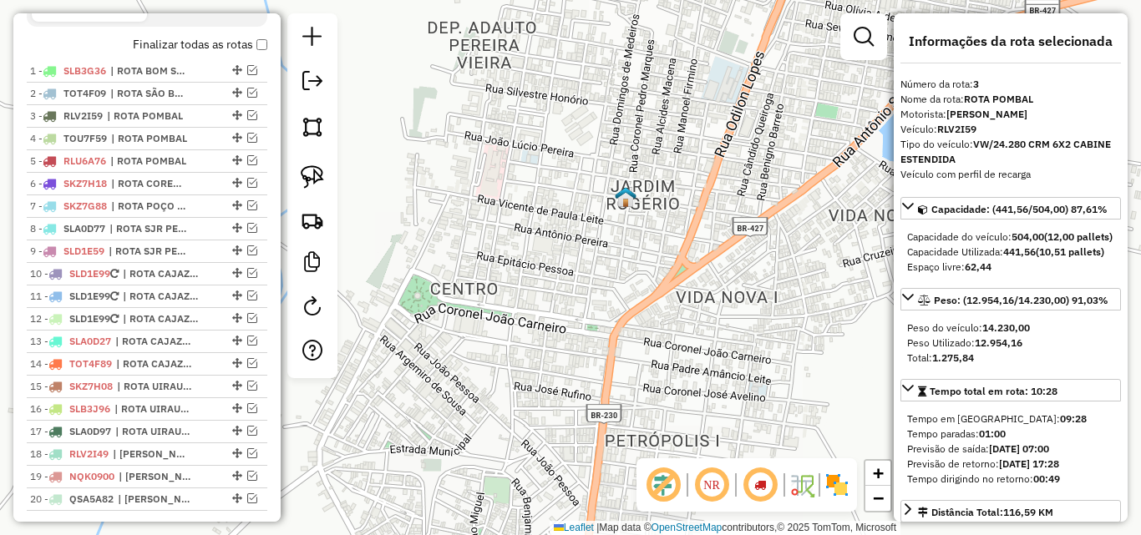
scroll to position [84, 0]
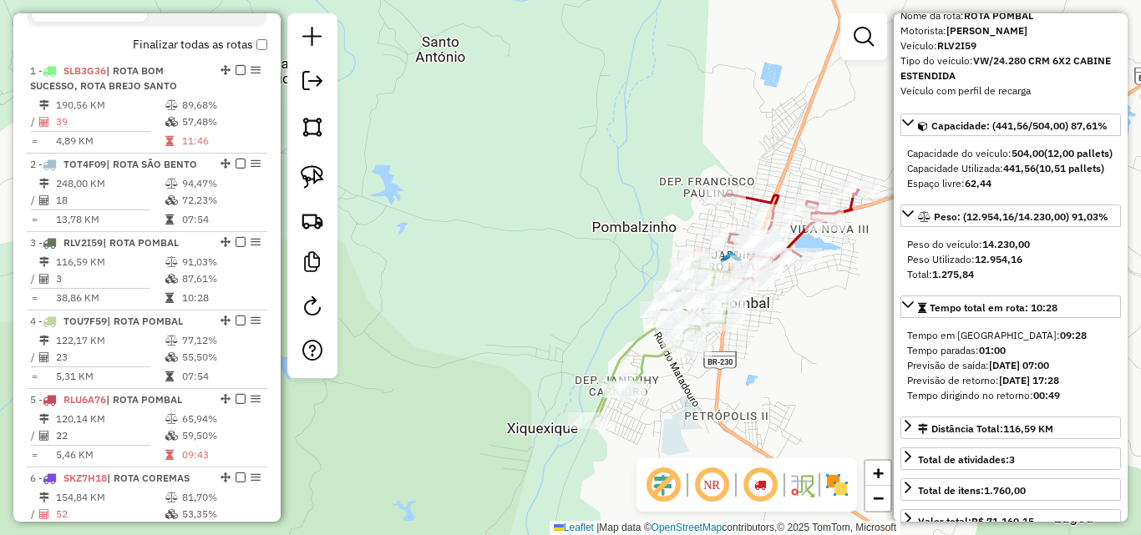
drag, startPoint x: 465, startPoint y: 186, endPoint x: 392, endPoint y: 180, distance: 72.9
click at [405, 180] on div "Janela de atendimento Grade de atendimento Capacidade Transportadoras Veículos …" at bounding box center [570, 267] width 1141 height 535
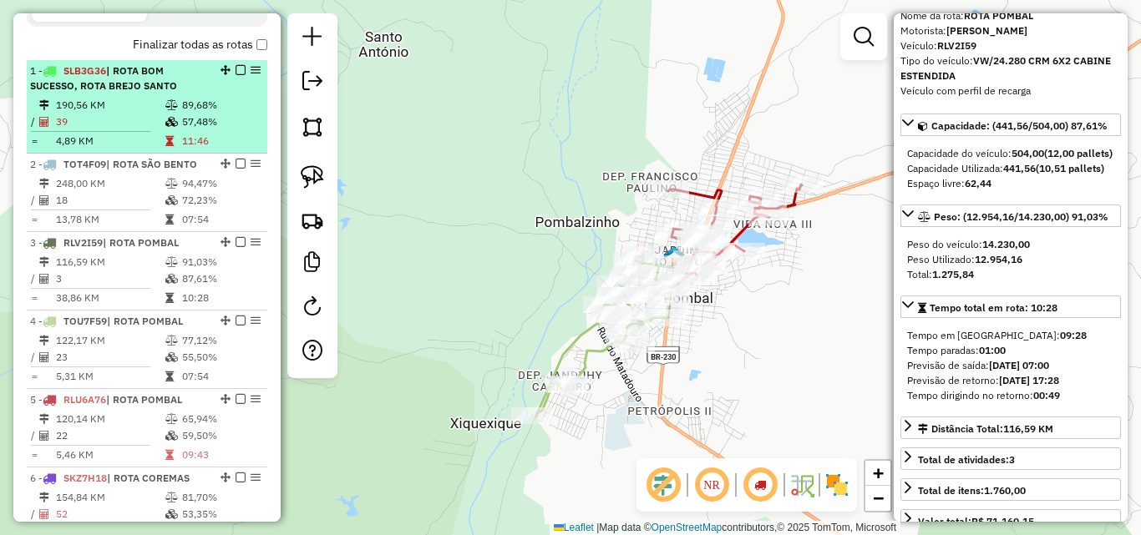
click at [197, 129] on td "57,48%" at bounding box center [220, 122] width 79 height 17
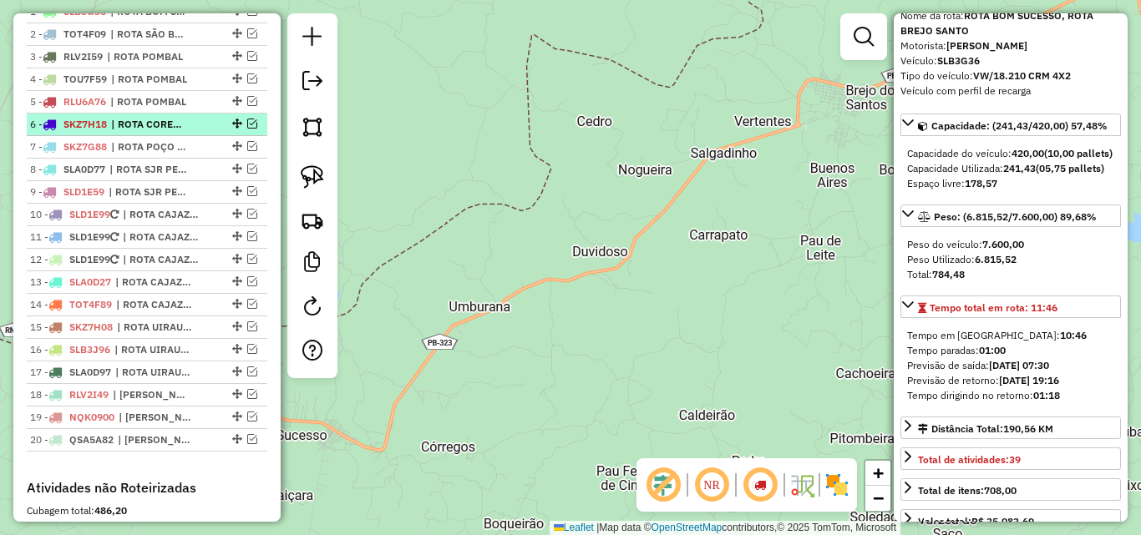
scroll to position [668, 0]
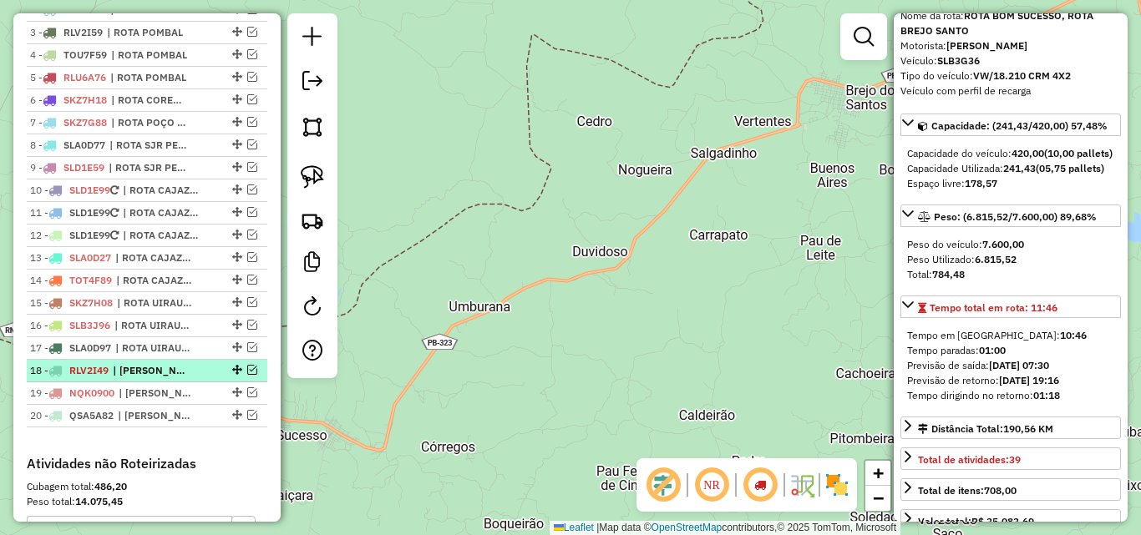
click at [103, 377] on span "RLV2I49" at bounding box center [88, 370] width 39 height 13
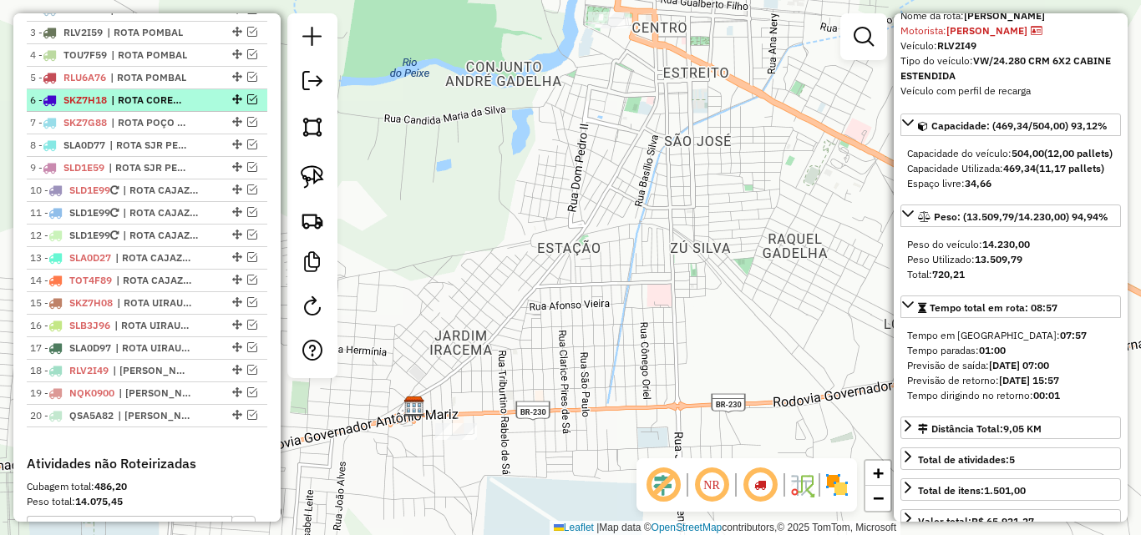
scroll to position [585, 0]
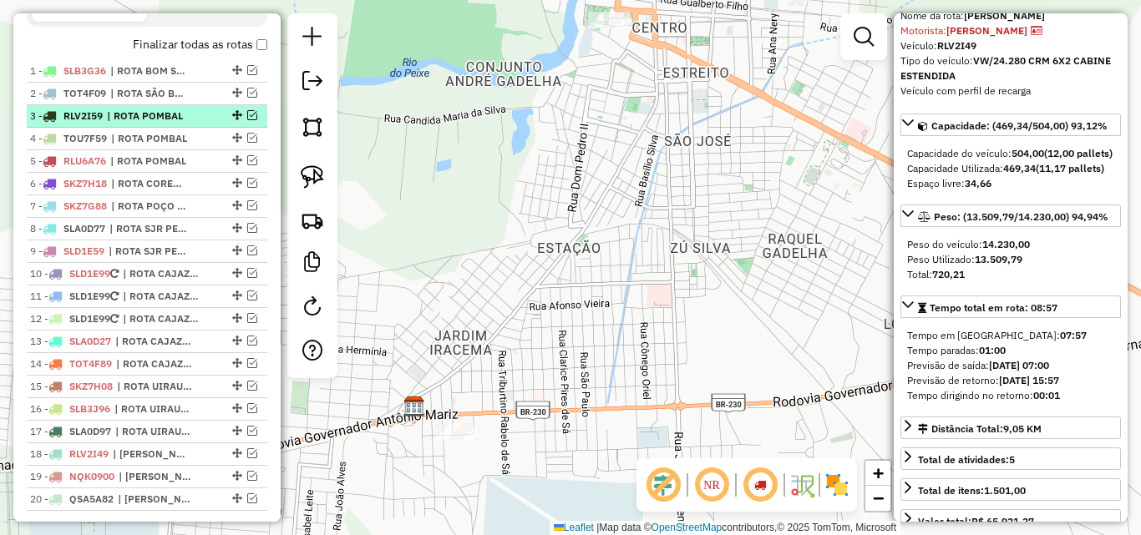
click at [147, 124] on span "| ROTA POMBAL" at bounding box center [145, 116] width 77 height 15
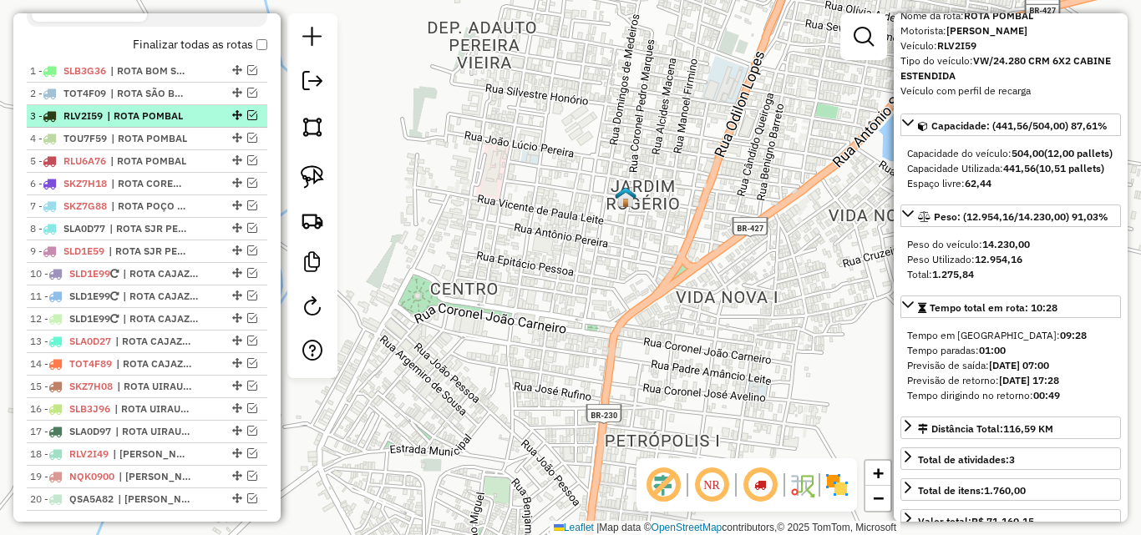
click at [247, 120] on em at bounding box center [252, 115] width 10 height 10
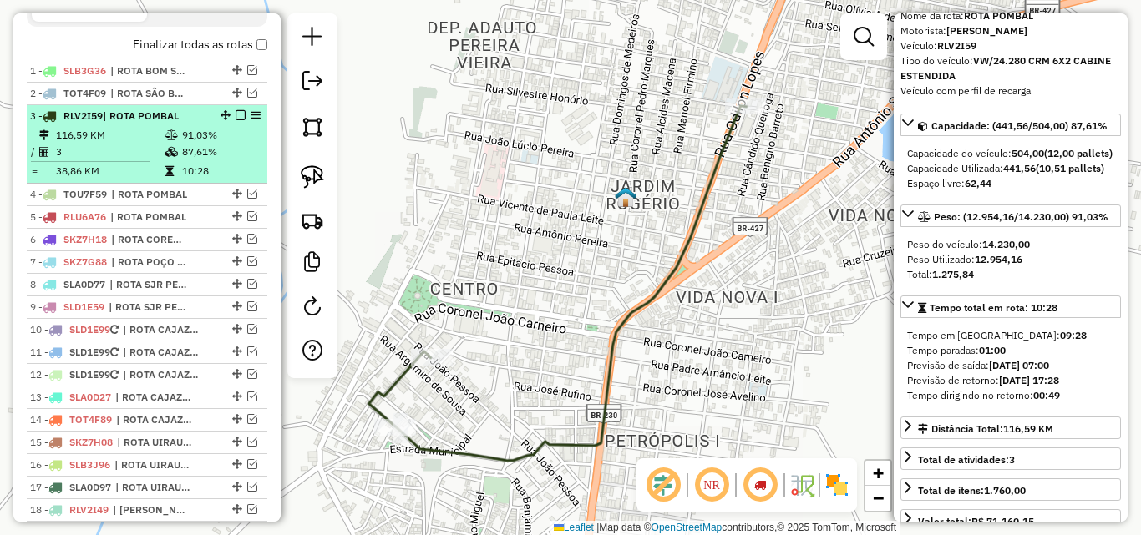
click at [148, 142] on td "116,59 KM" at bounding box center [109, 135] width 109 height 17
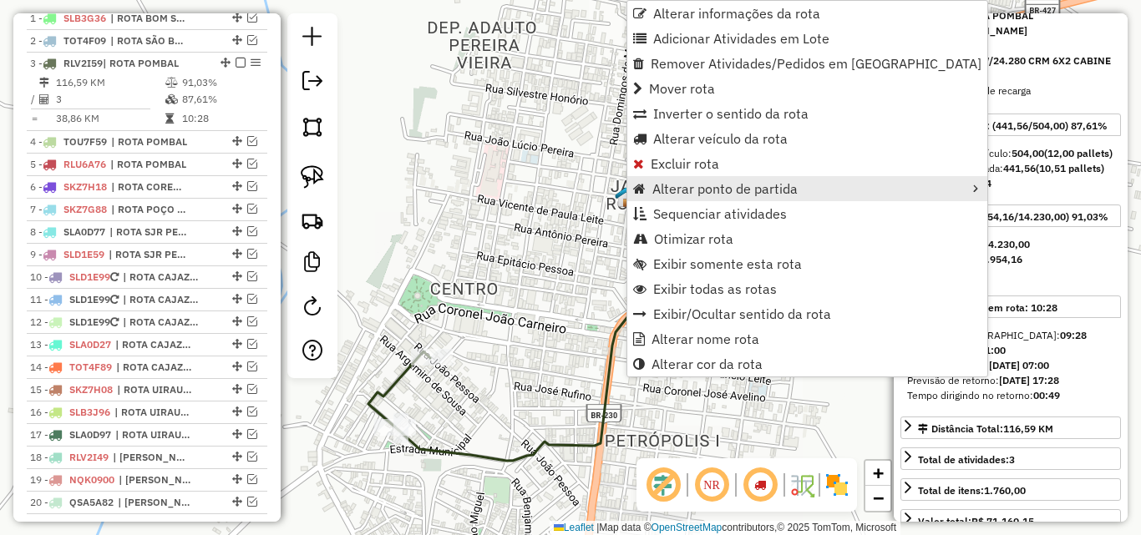
scroll to position [691, 0]
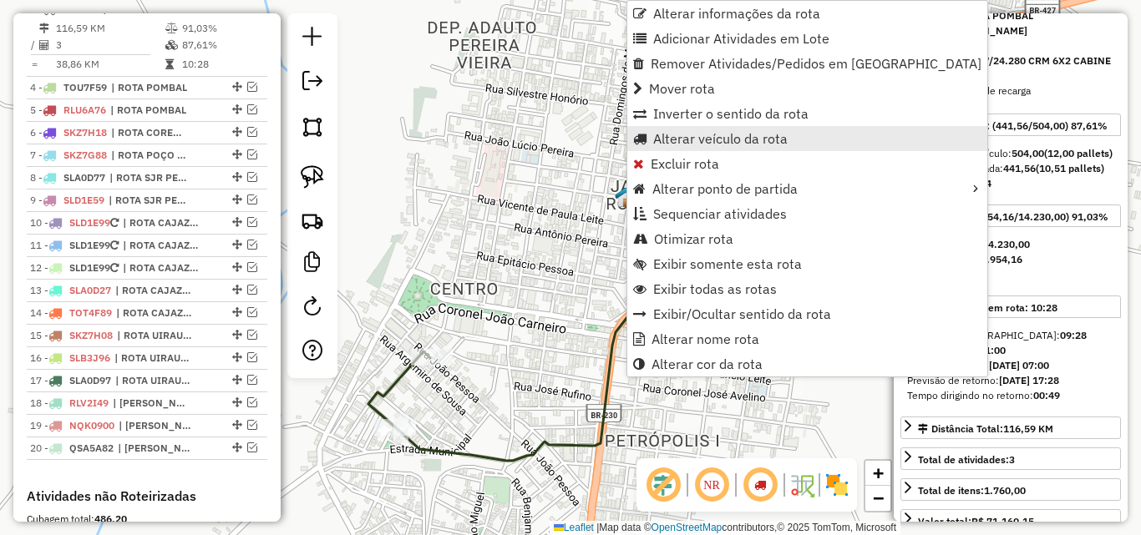
click at [733, 140] on span "Alterar veículo da rota" at bounding box center [720, 138] width 134 height 13
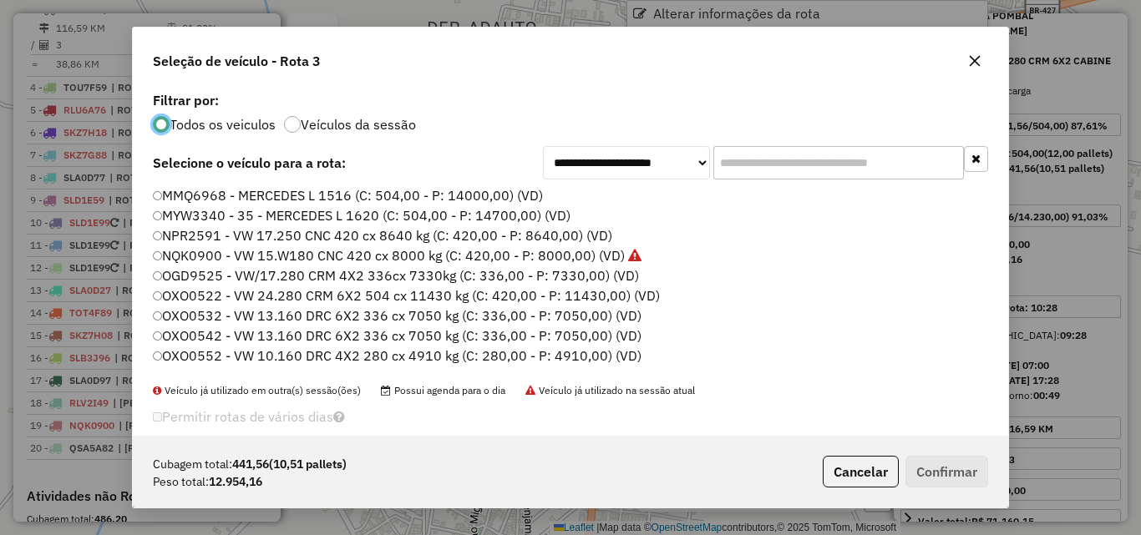
scroll to position [9, 5]
click at [806, 160] on input "text" at bounding box center [838, 162] width 251 height 33
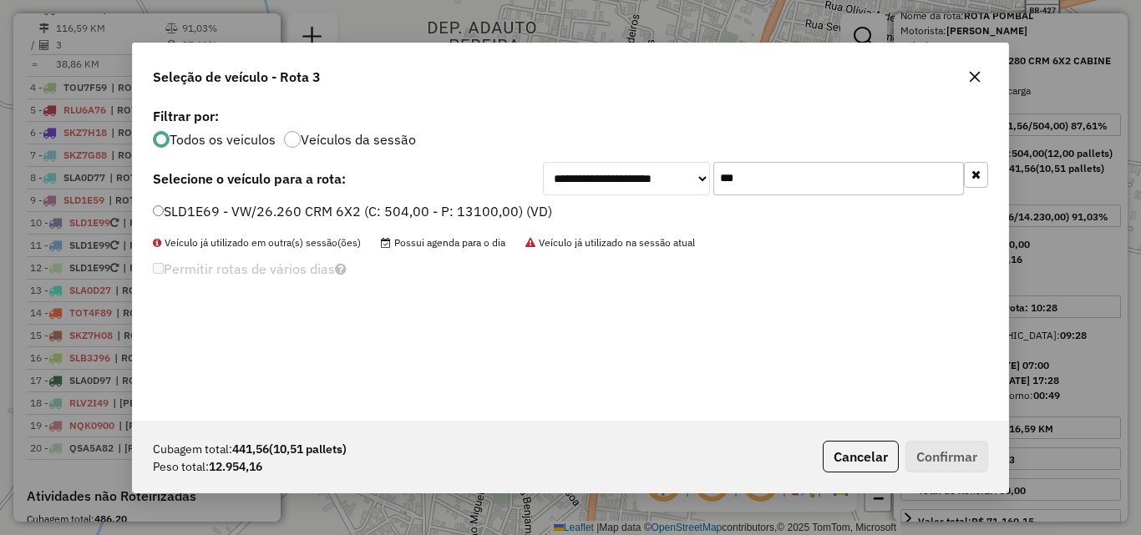
type input "***"
drag, startPoint x: 443, startPoint y: 216, endPoint x: 537, endPoint y: 255, distance: 101.1
click at [443, 217] on label "SLD1E69 - VW/26.260 CRM 6X2 (C: 504,00 - P: 13100,00) (VD)" at bounding box center [352, 211] width 399 height 20
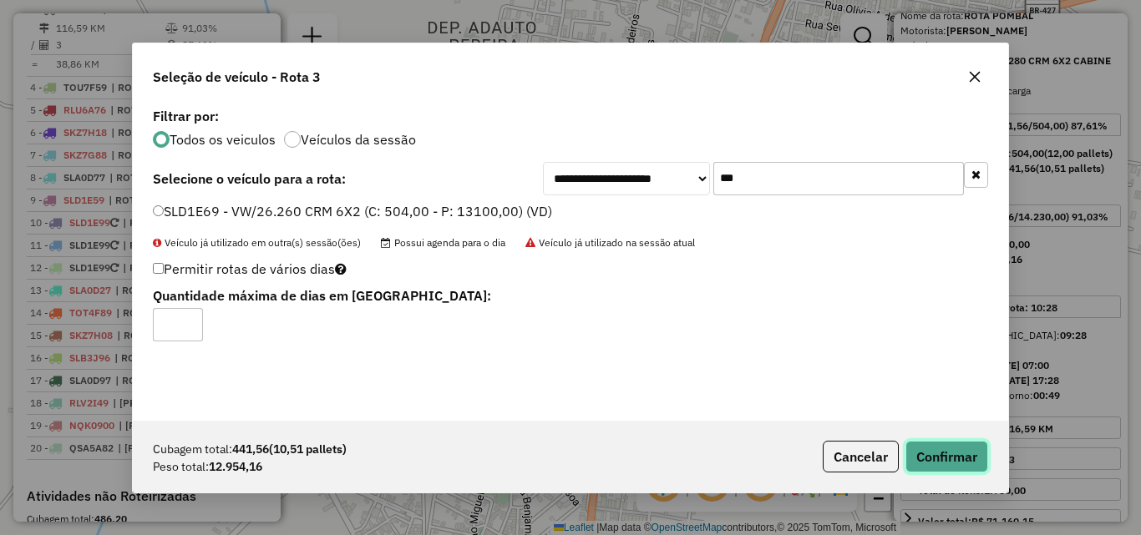
click at [954, 447] on button "Confirmar" at bounding box center [946, 457] width 83 height 32
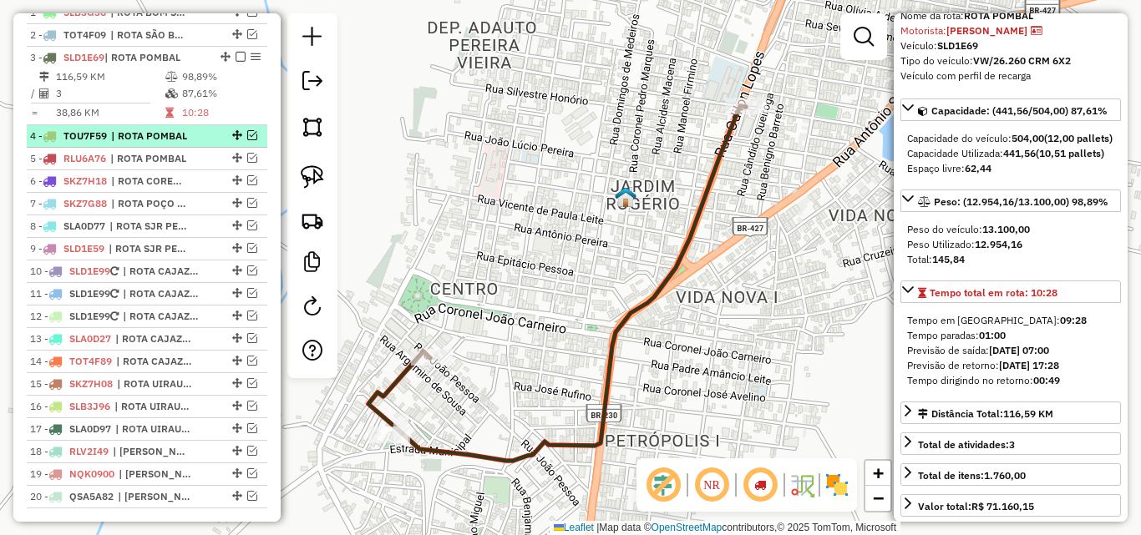
scroll to position [608, 0]
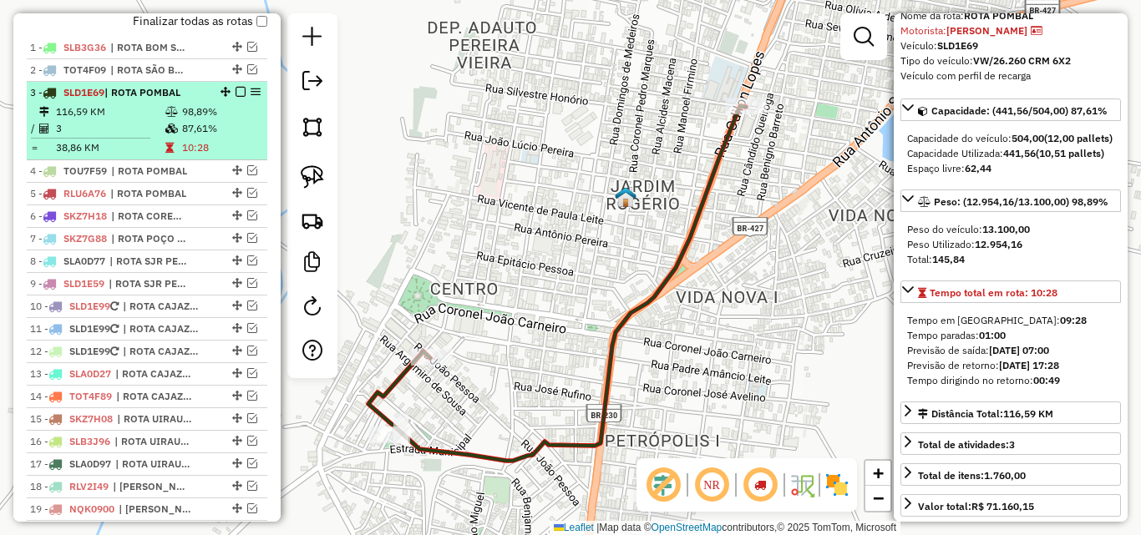
click at [129, 137] on td "3" at bounding box center [109, 128] width 109 height 17
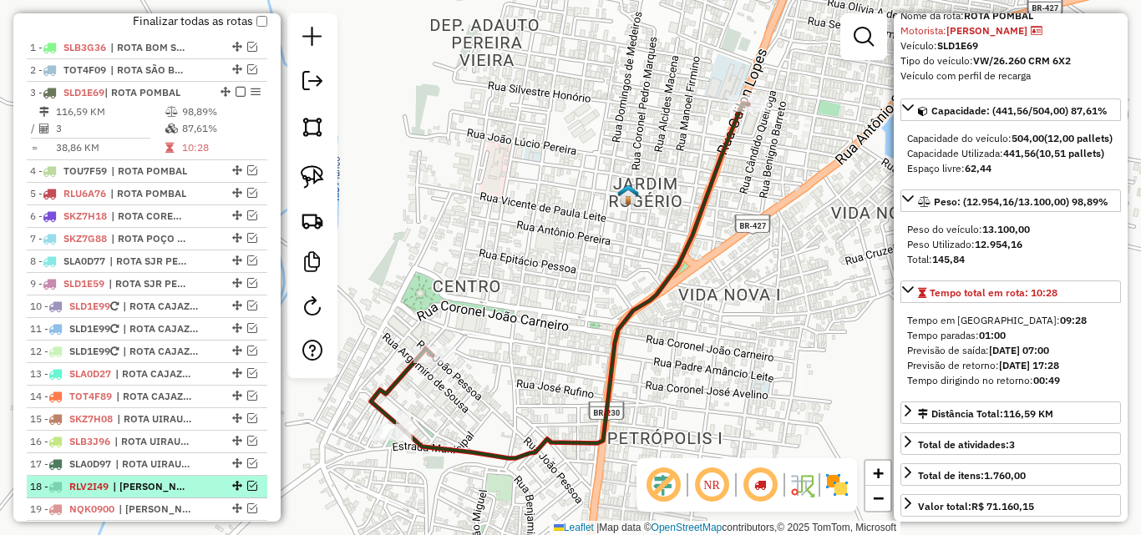
click at [159, 494] on span "| [PERSON_NAME]" at bounding box center [151, 486] width 77 height 15
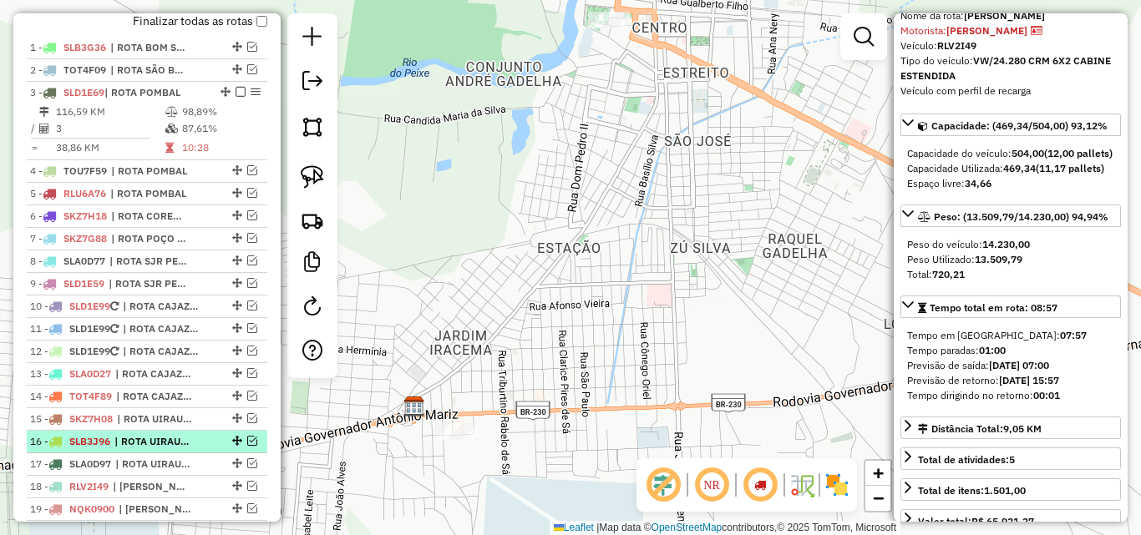
scroll to position [691, 0]
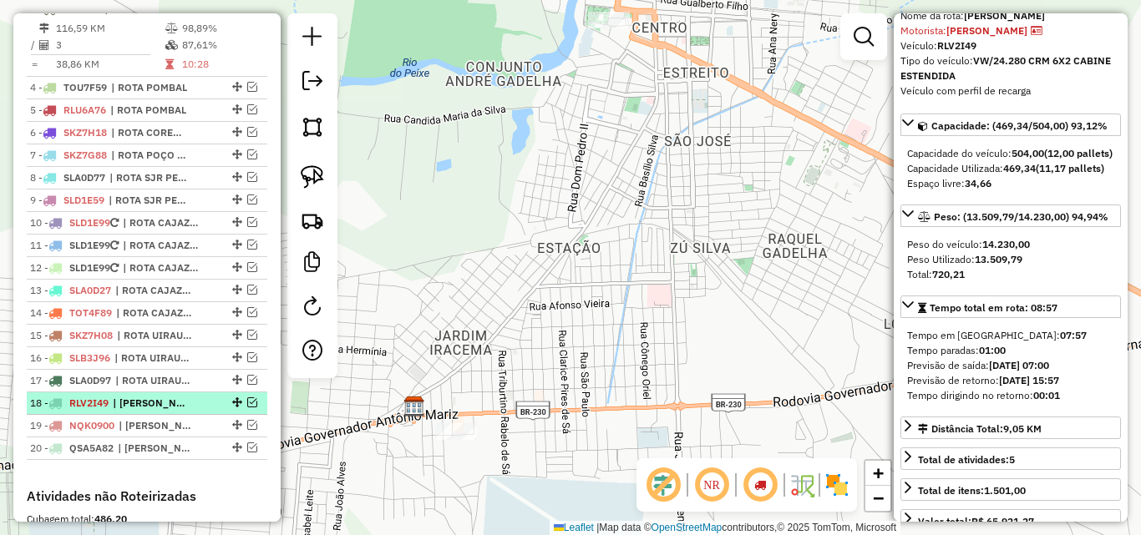
click at [248, 408] on em at bounding box center [252, 402] width 10 height 10
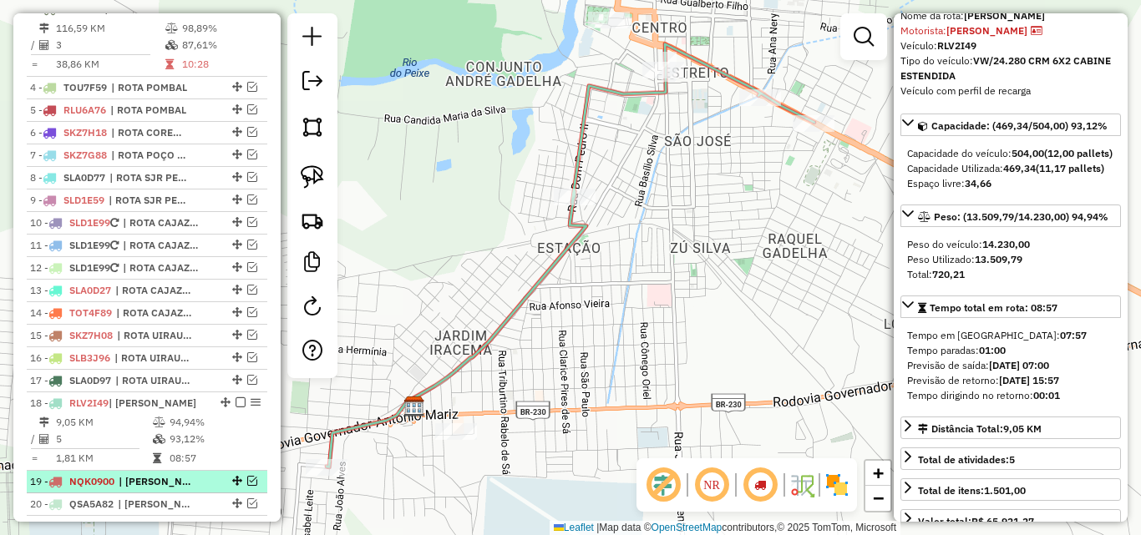
click at [247, 486] on em at bounding box center [252, 481] width 10 height 10
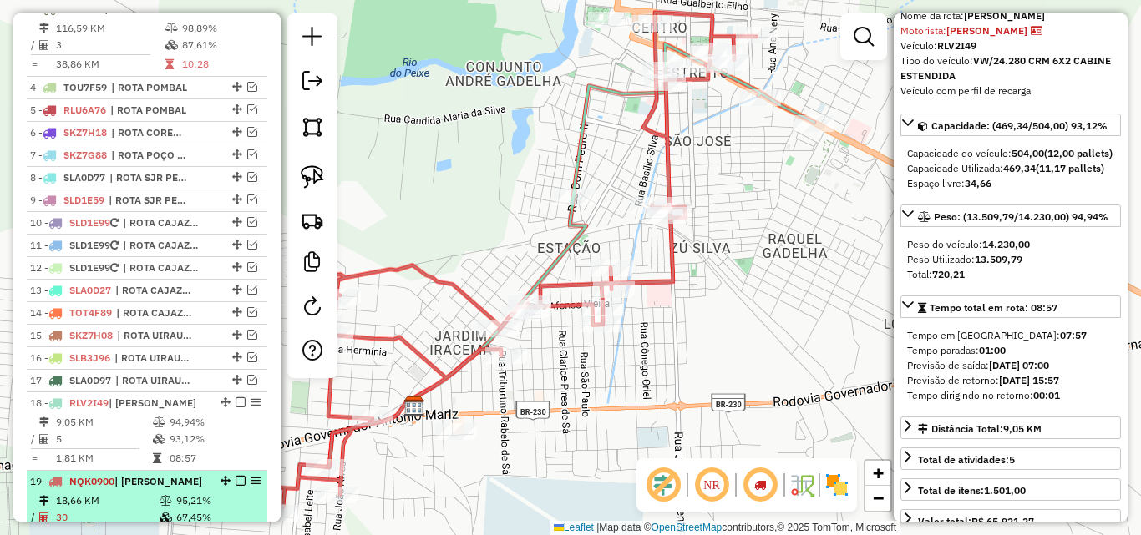
click at [142, 489] on div "19 - NQK0900 | [PERSON_NAME]" at bounding box center [118, 481] width 177 height 15
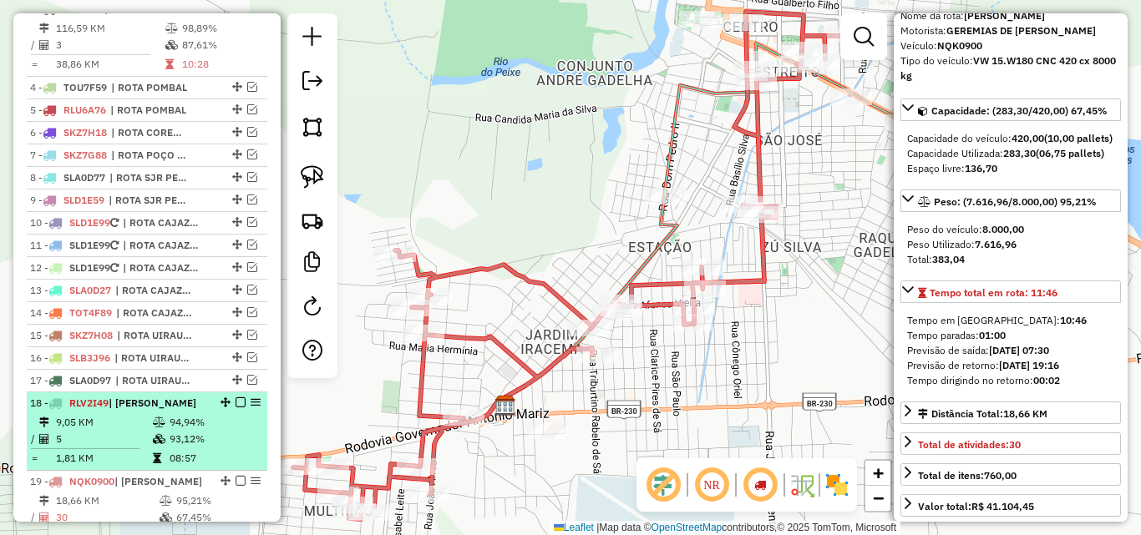
click at [144, 448] on td "5" at bounding box center [103, 439] width 97 height 17
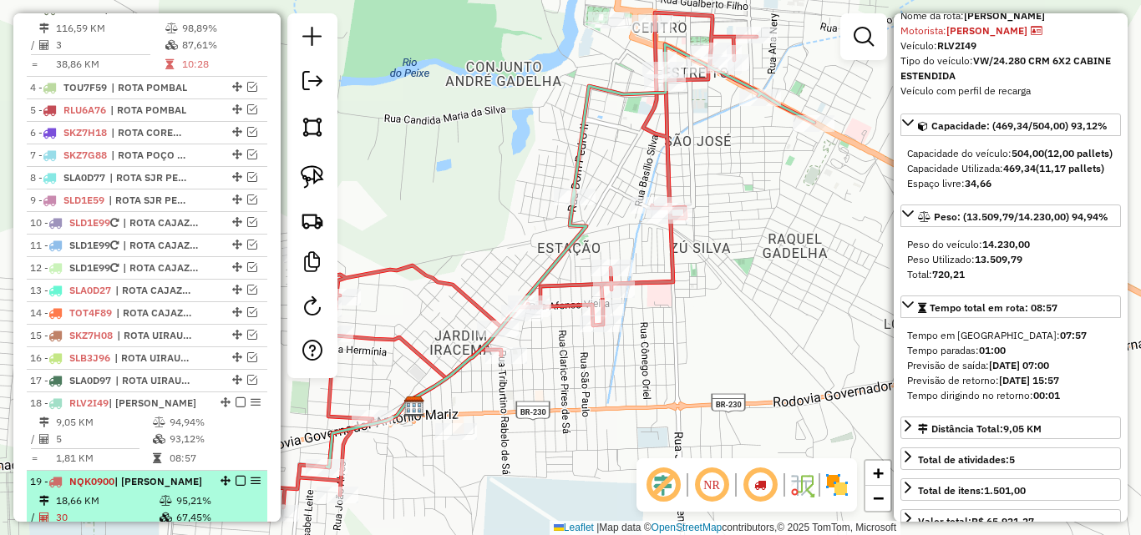
click at [235, 486] on em at bounding box center [240, 481] width 10 height 10
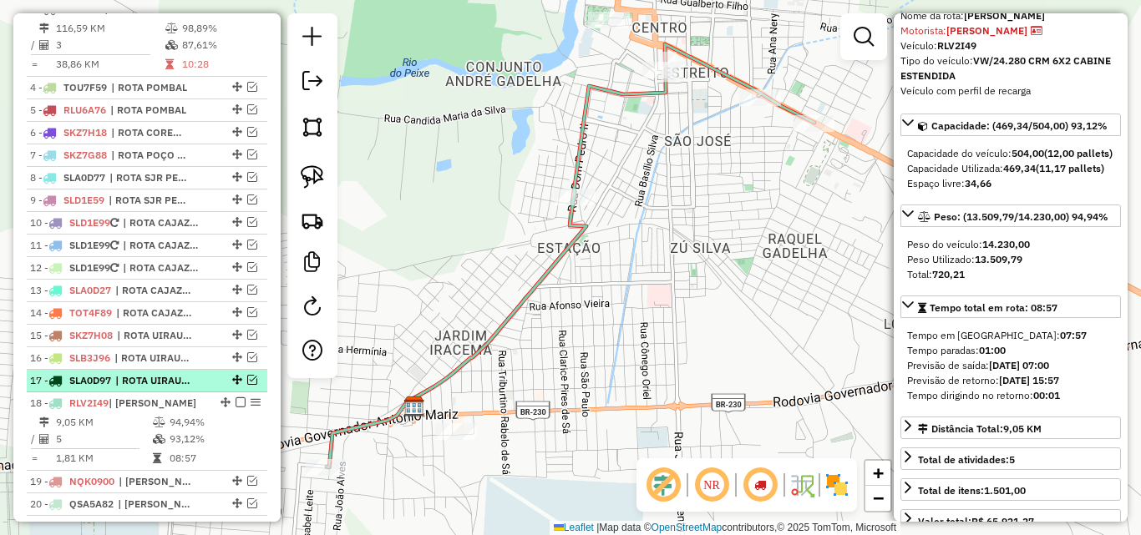
drag, startPoint x: 233, startPoint y: 419, endPoint x: 218, endPoint y: 403, distance: 21.9
click at [235, 408] on em at bounding box center [240, 402] width 10 height 10
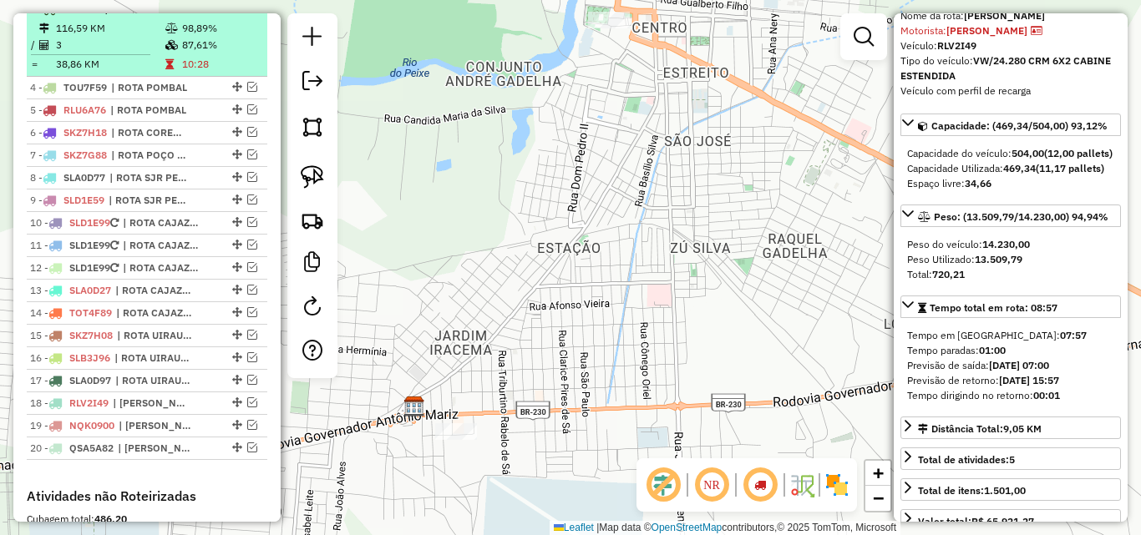
click at [174, 37] on tr "116,59 KM 98,89%" at bounding box center [147, 28] width 234 height 17
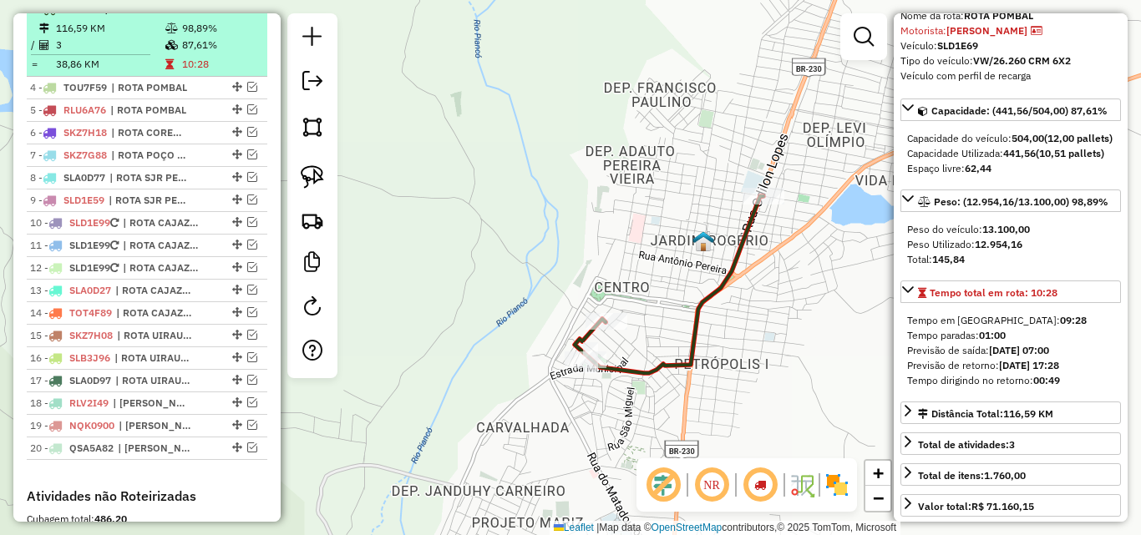
click at [235, 13] on em at bounding box center [240, 8] width 10 height 10
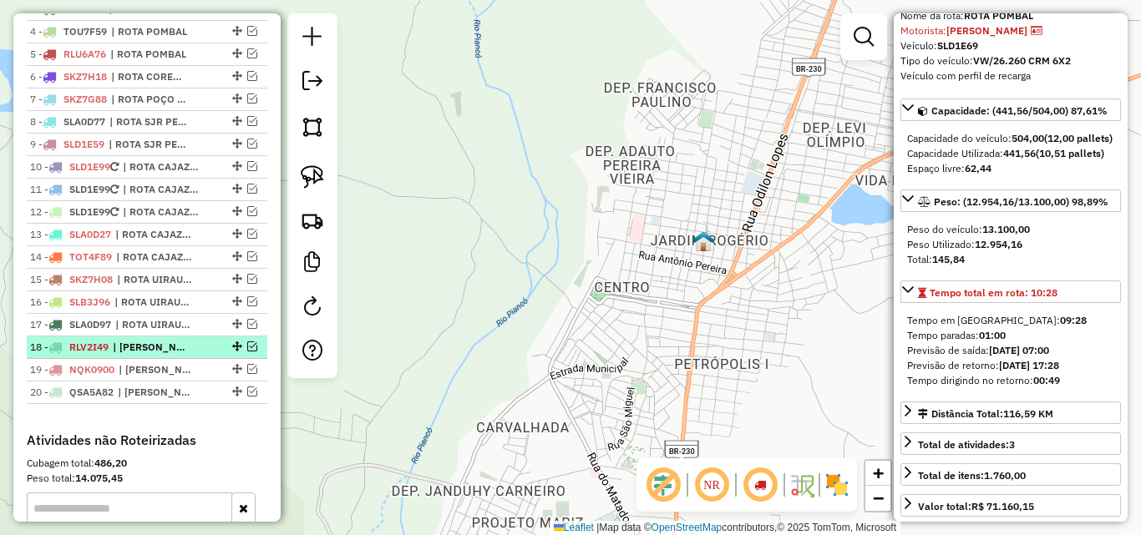
click at [247, 352] on em at bounding box center [252, 347] width 10 height 10
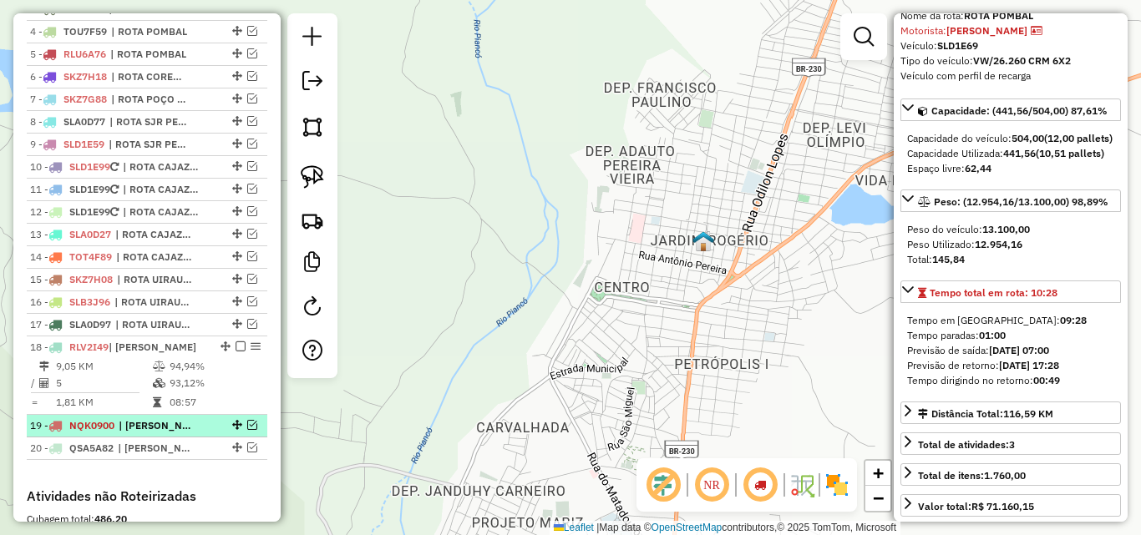
click at [247, 430] on em at bounding box center [252, 425] width 10 height 10
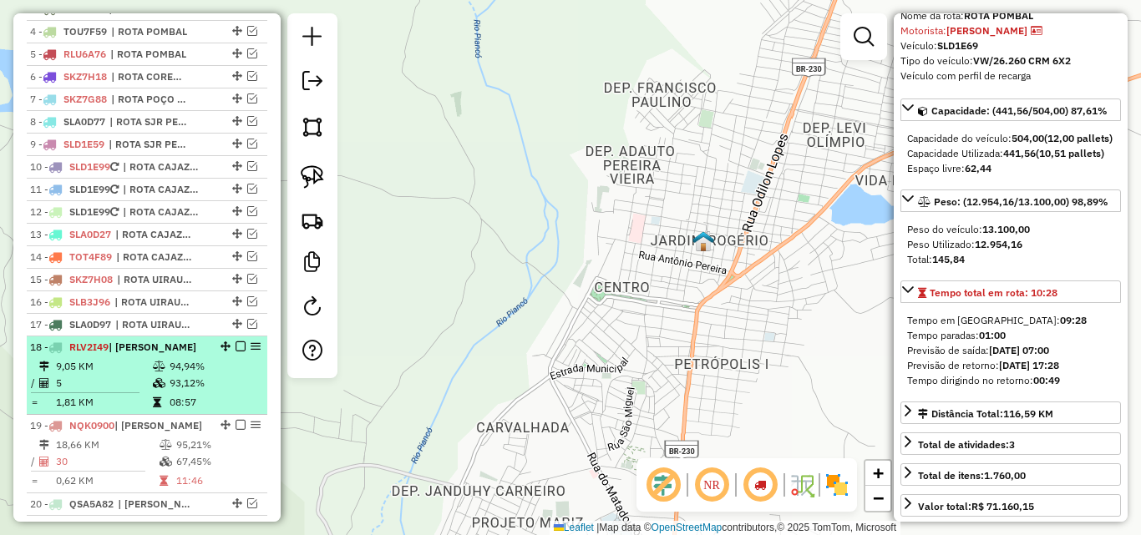
click at [160, 388] on icon at bounding box center [159, 383] width 13 height 10
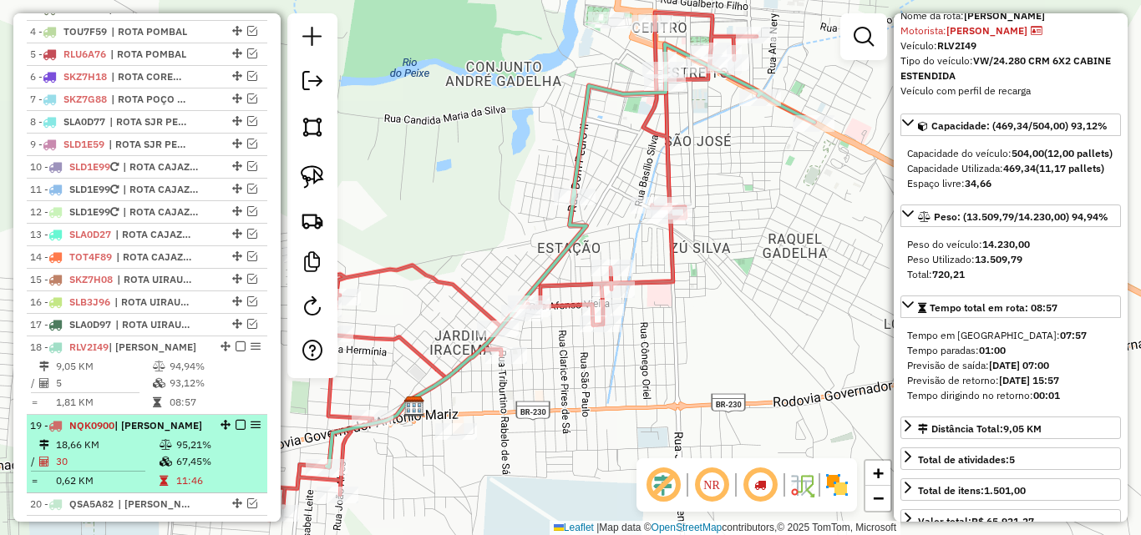
click at [185, 453] on td "95,21%" at bounding box center [217, 445] width 84 height 17
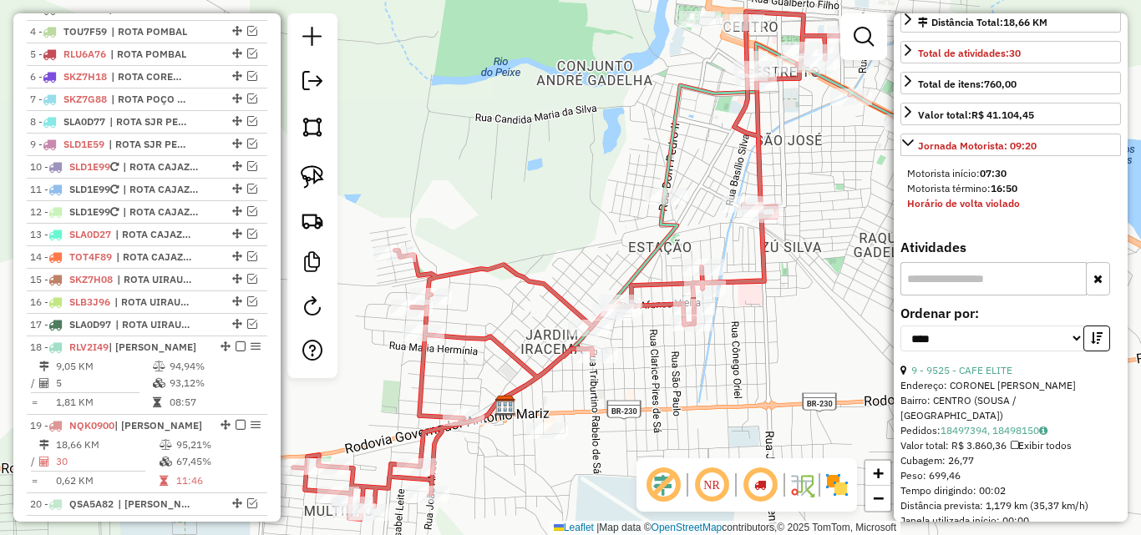
scroll to position [501, 0]
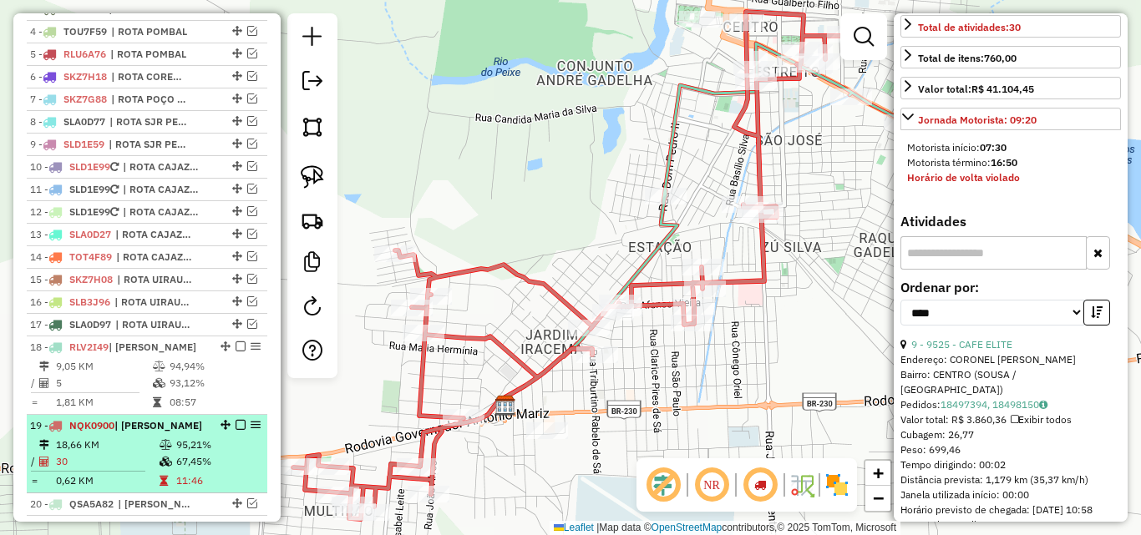
click at [235, 430] on em at bounding box center [240, 425] width 10 height 10
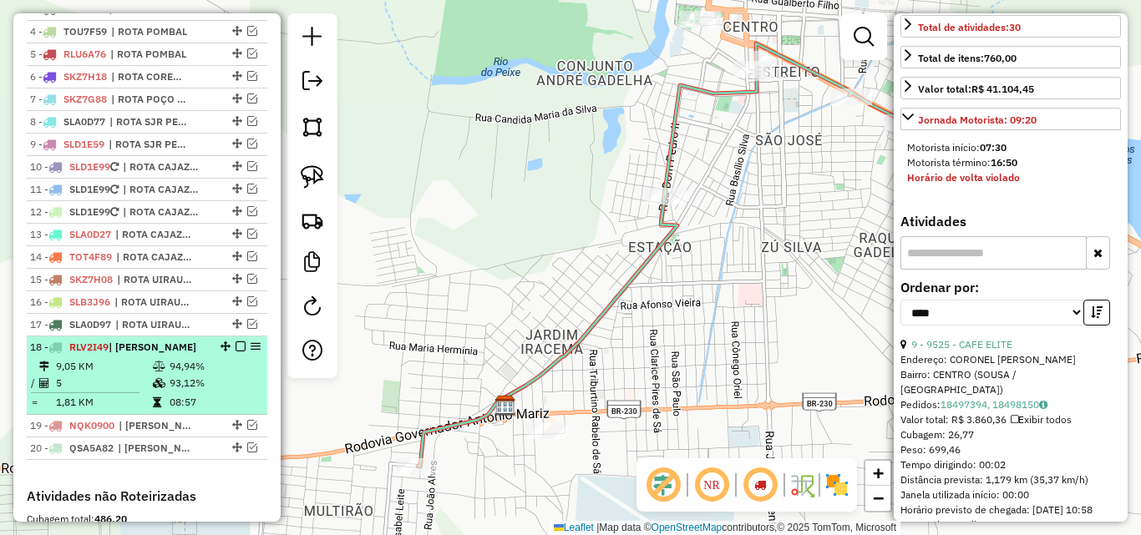
click at [235, 352] on em at bounding box center [240, 347] width 10 height 10
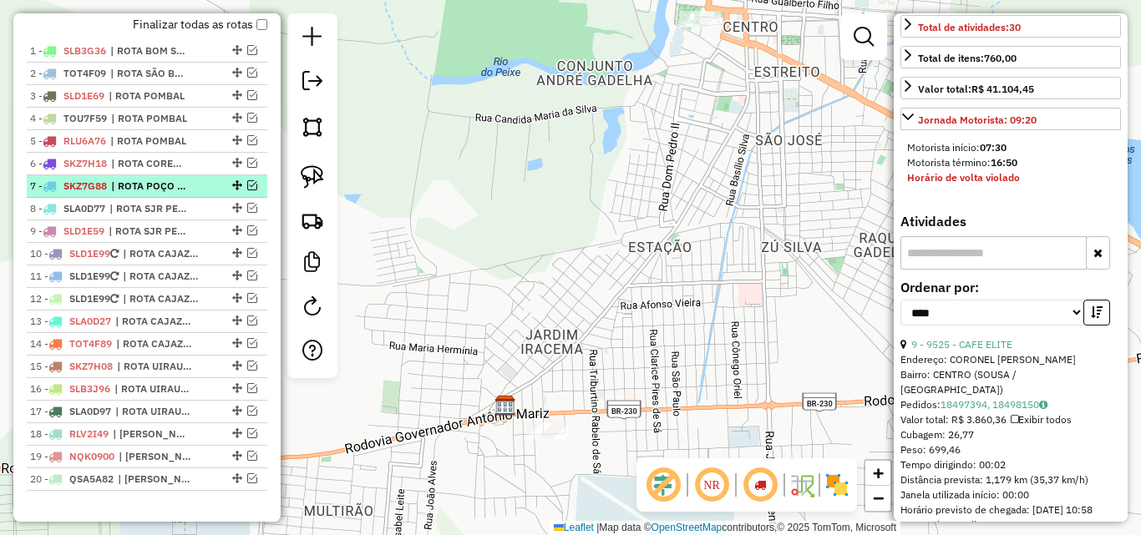
scroll to position [524, 0]
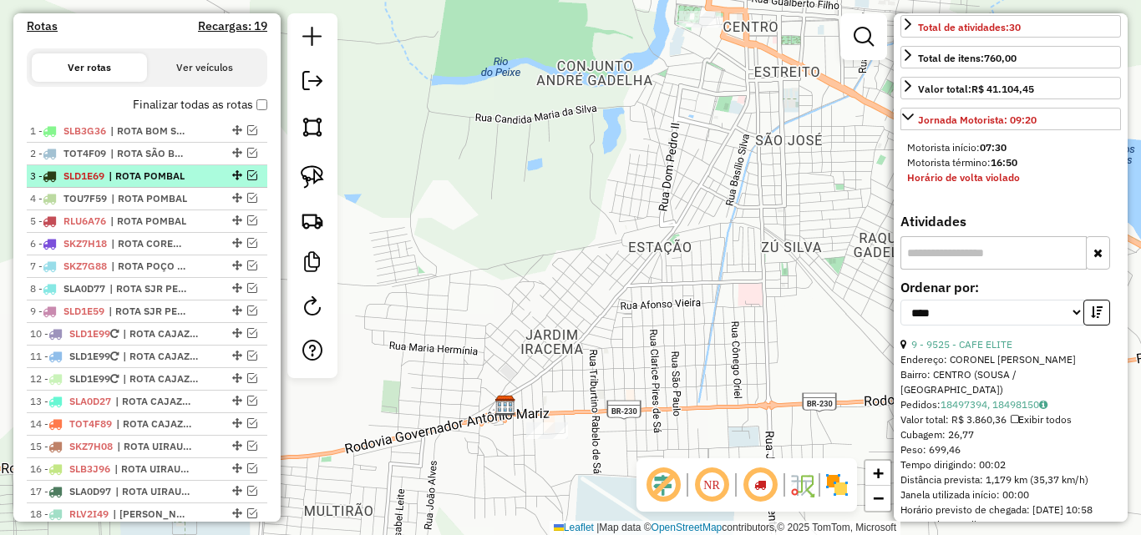
click at [247, 180] on em at bounding box center [252, 175] width 10 height 10
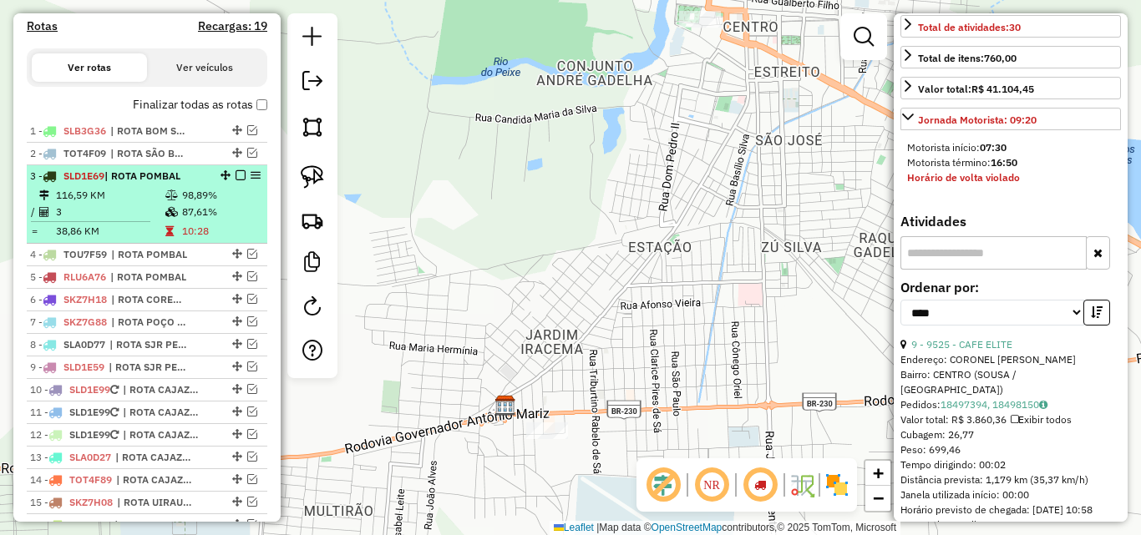
click at [149, 220] on td "3" at bounding box center [109, 212] width 109 height 17
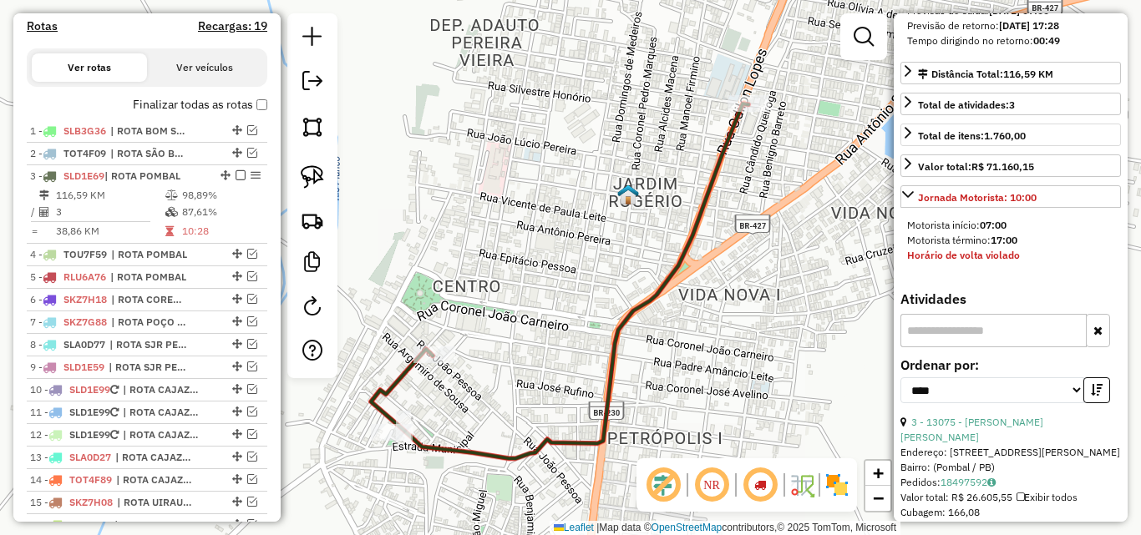
scroll to position [334, 0]
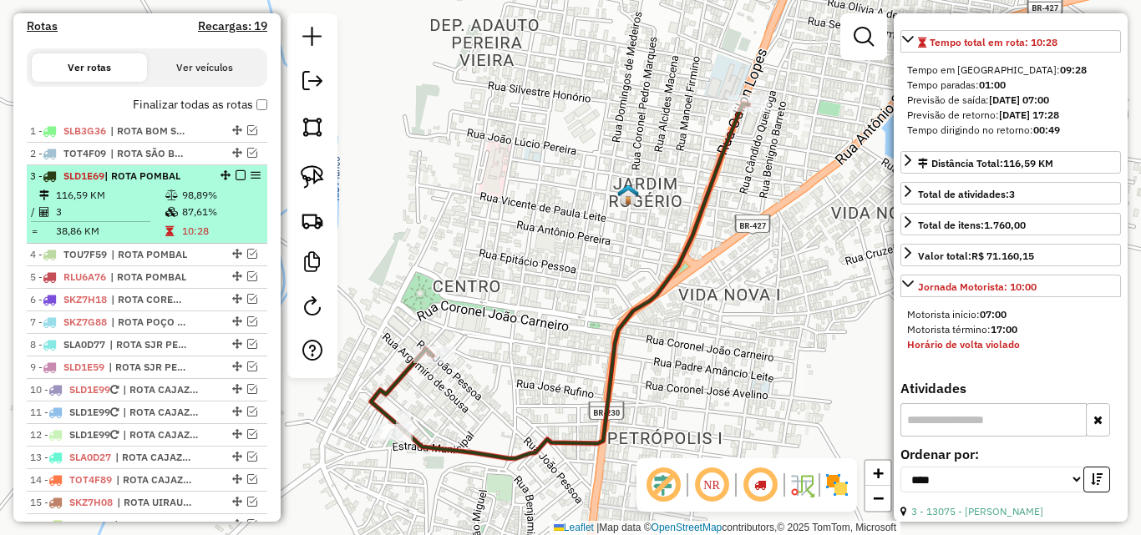
click at [235, 180] on em at bounding box center [240, 175] width 10 height 10
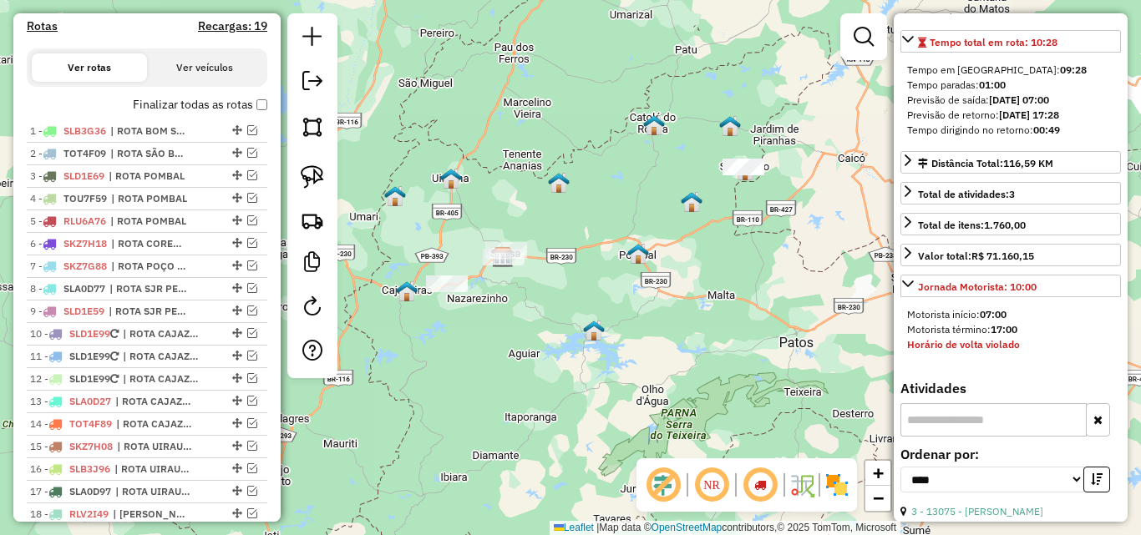
click at [664, 283] on div "Janela de atendimento Grade de atendimento Capacidade Transportadoras Veículos …" at bounding box center [570, 267] width 1141 height 535
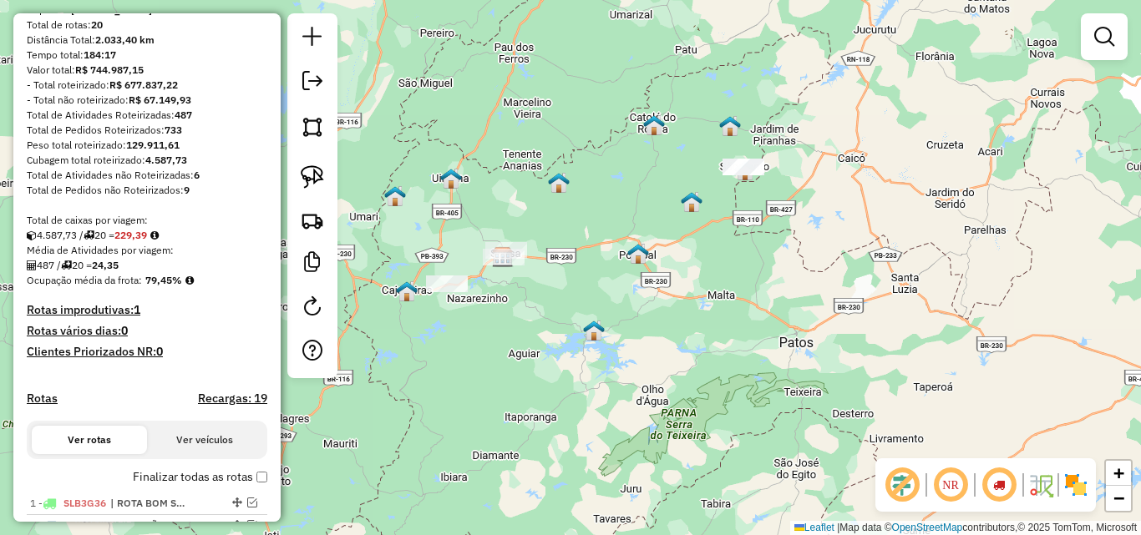
scroll to position [23, 0]
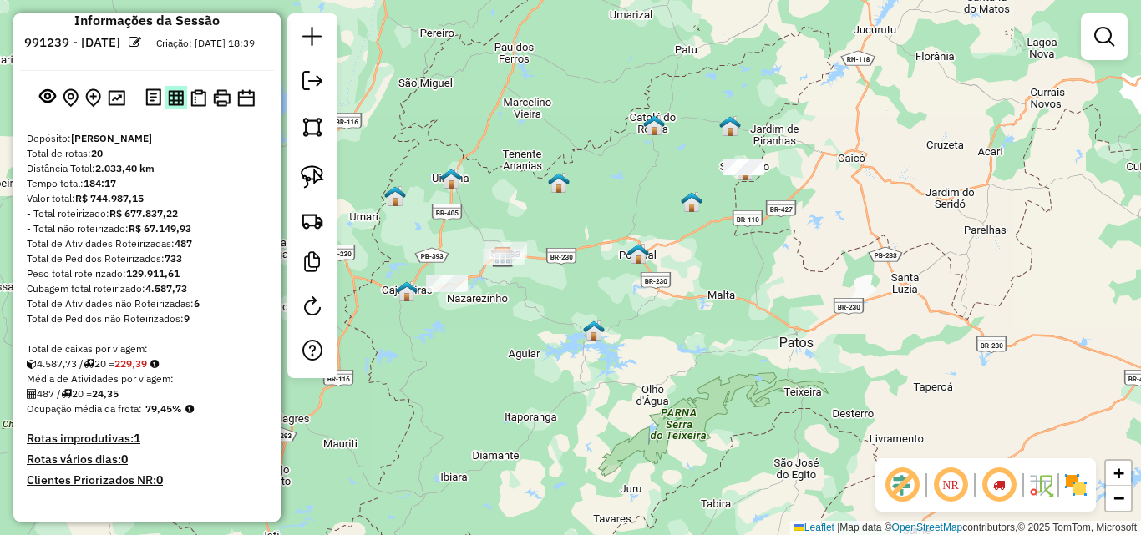
click at [174, 106] on img at bounding box center [176, 98] width 16 height 16
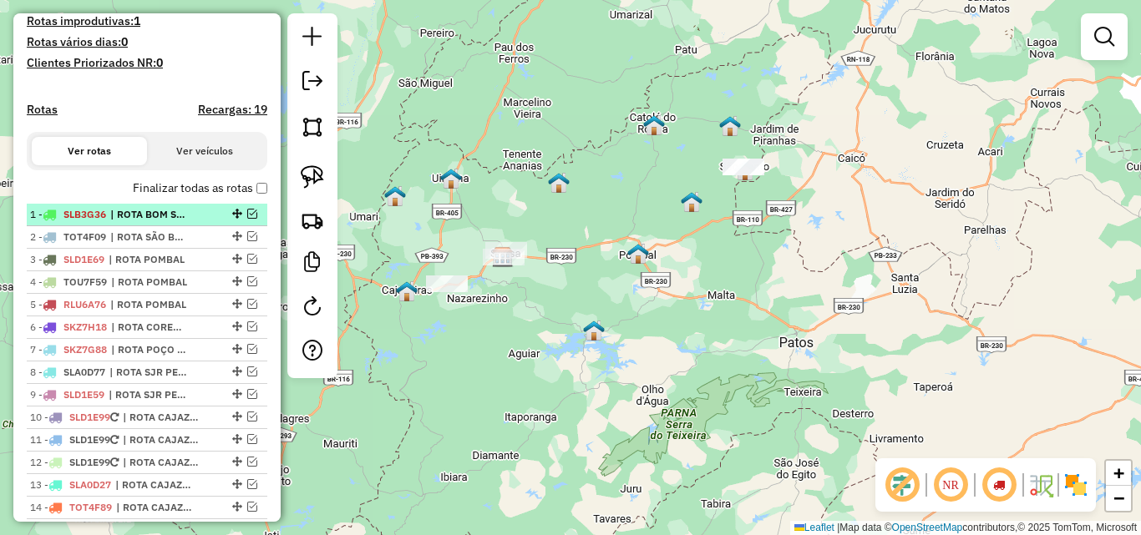
scroll to position [608, 0]
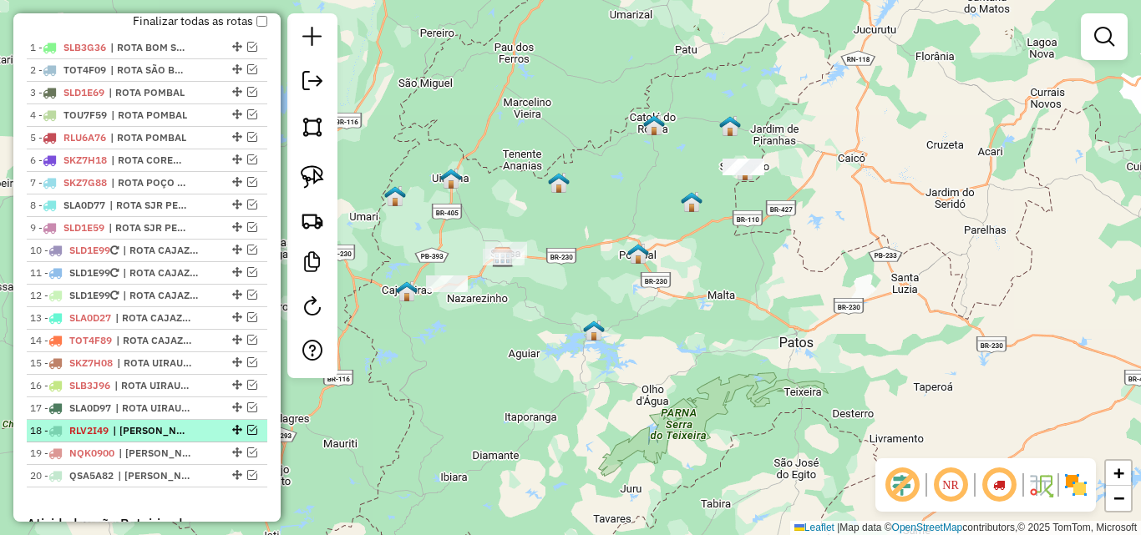
click at [247, 435] on em at bounding box center [252, 430] width 10 height 10
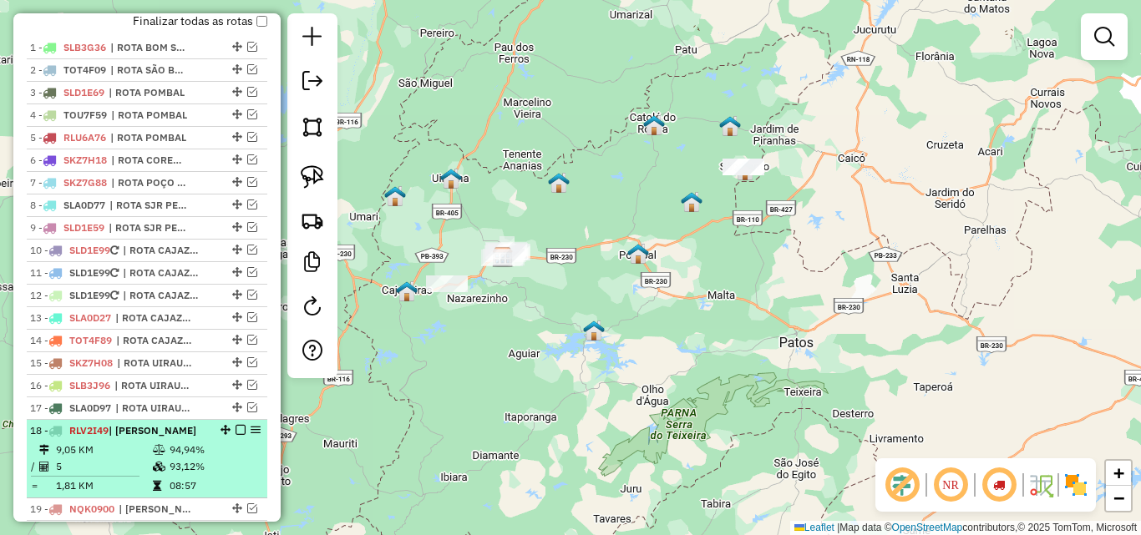
click at [169, 458] on td "94,94%" at bounding box center [214, 450] width 91 height 17
select select "*********"
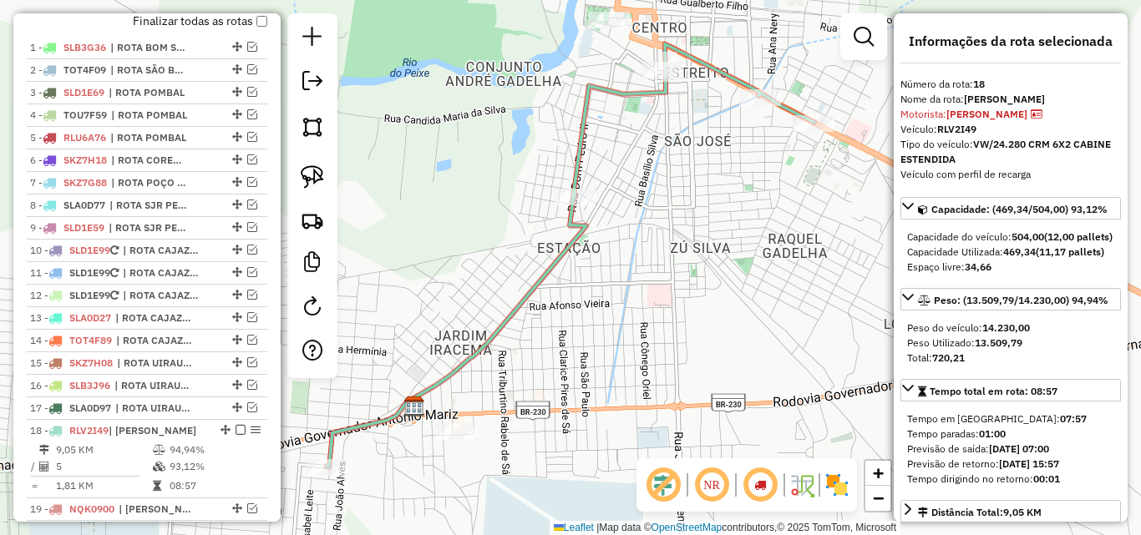
click at [572, 246] on icon at bounding box center [571, 255] width 488 height 423
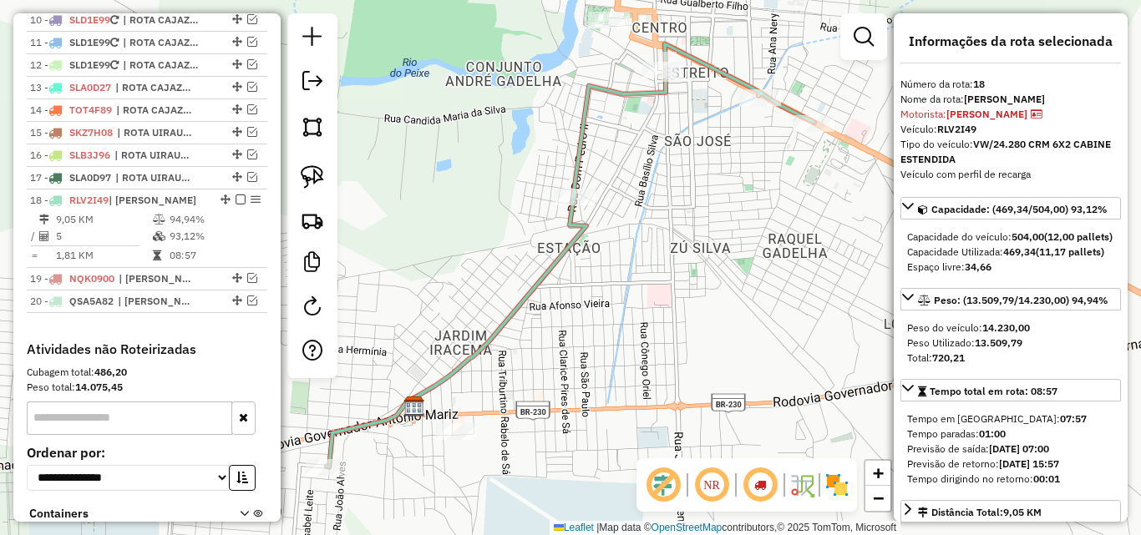
scroll to position [974, 0]
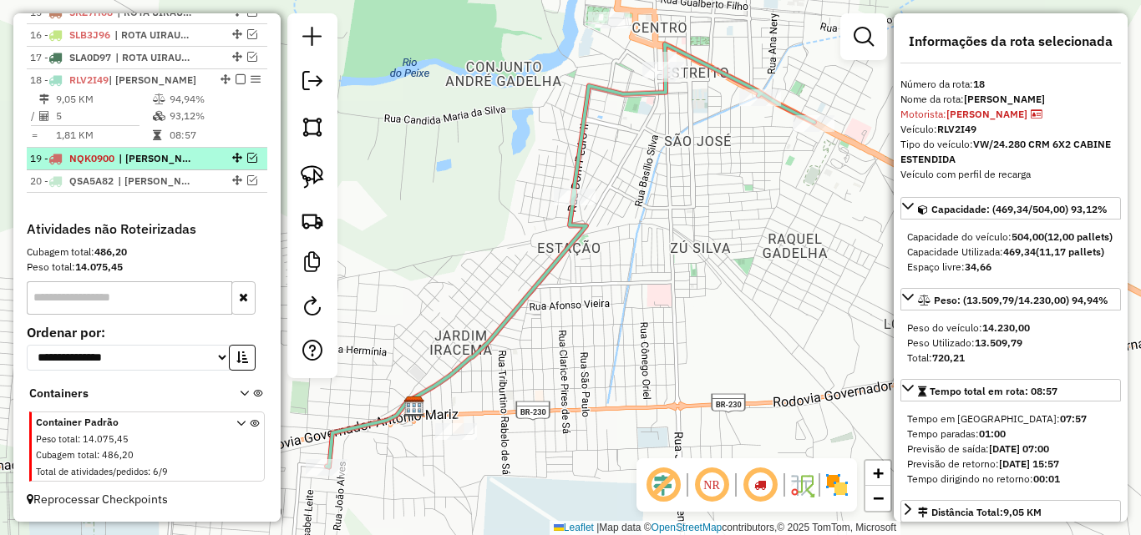
click at [247, 155] on em at bounding box center [252, 158] width 10 height 10
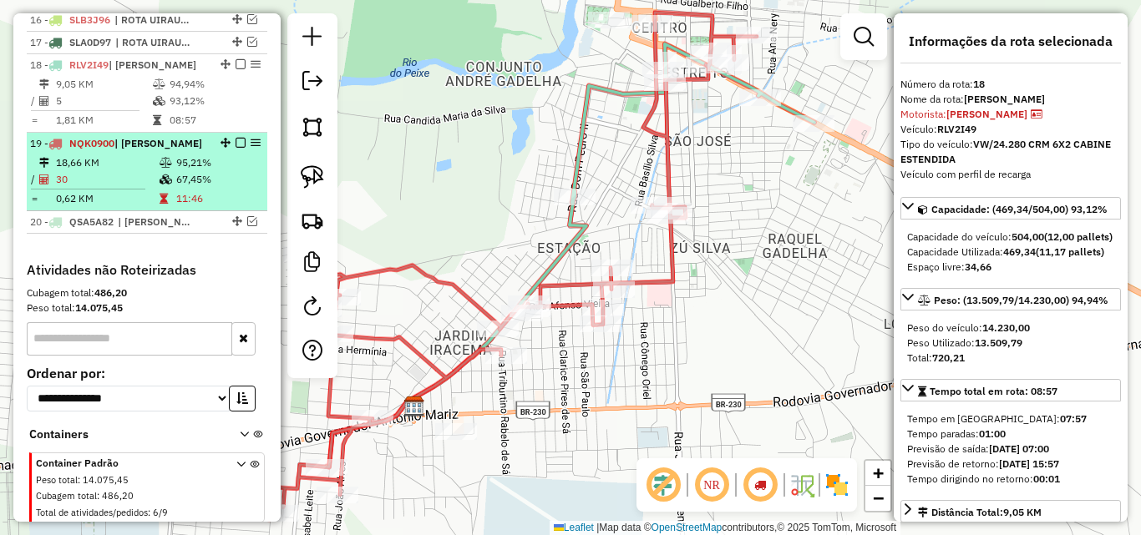
click at [235, 148] on em at bounding box center [240, 143] width 10 height 10
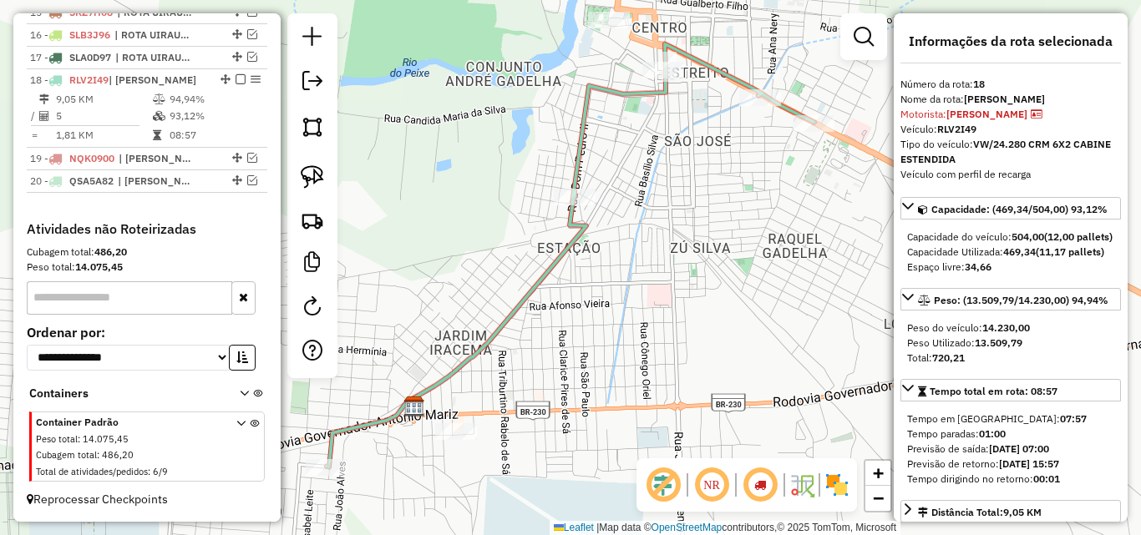
click at [582, 135] on icon at bounding box center [571, 255] width 488 height 423
click at [311, 476] on div at bounding box center [327, 467] width 42 height 17
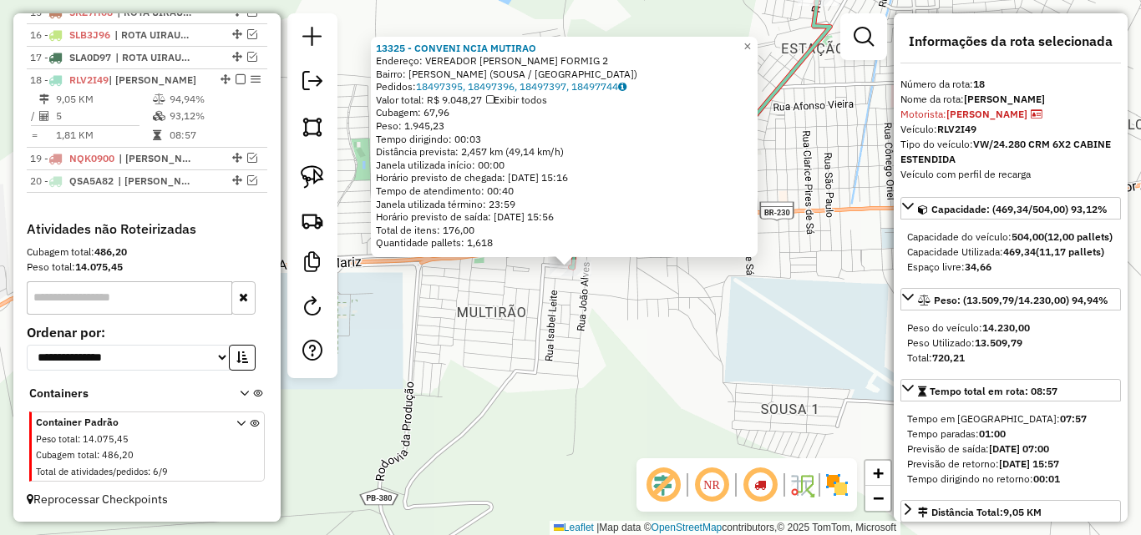
click at [651, 336] on div "13325 - CONVENI NCIA MUTIRAO Endereço: VEREADOR [PERSON_NAME] FORMIG 2 Bairro: …" at bounding box center [570, 267] width 1141 height 535
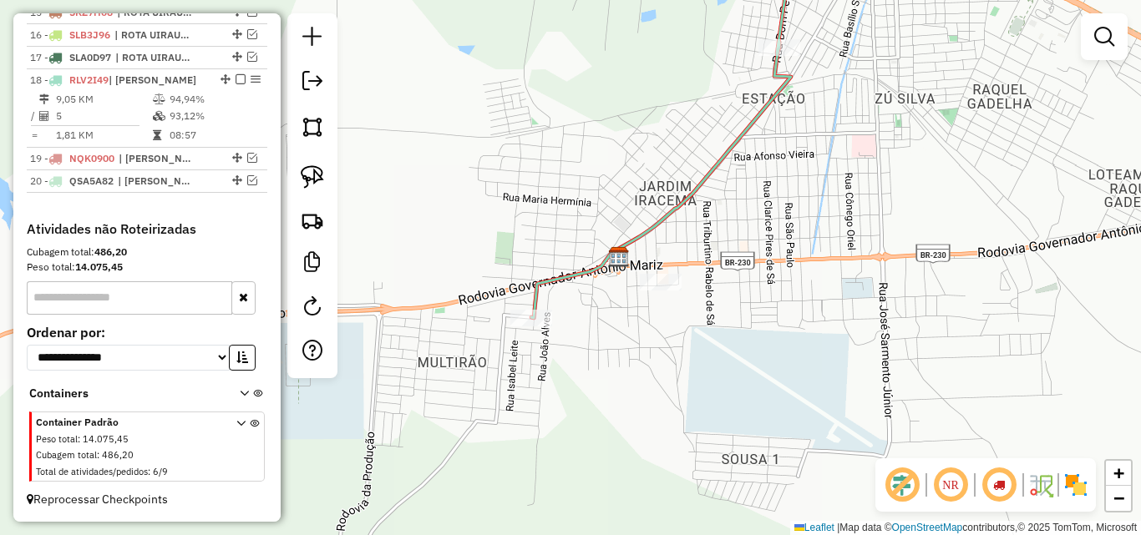
drag, startPoint x: 821, startPoint y: 281, endPoint x: 696, endPoint y: 468, distance: 225.1
click at [696, 468] on div "Janela de atendimento Grade de atendimento Capacidade Transportadoras Veículos …" at bounding box center [570, 267] width 1141 height 535
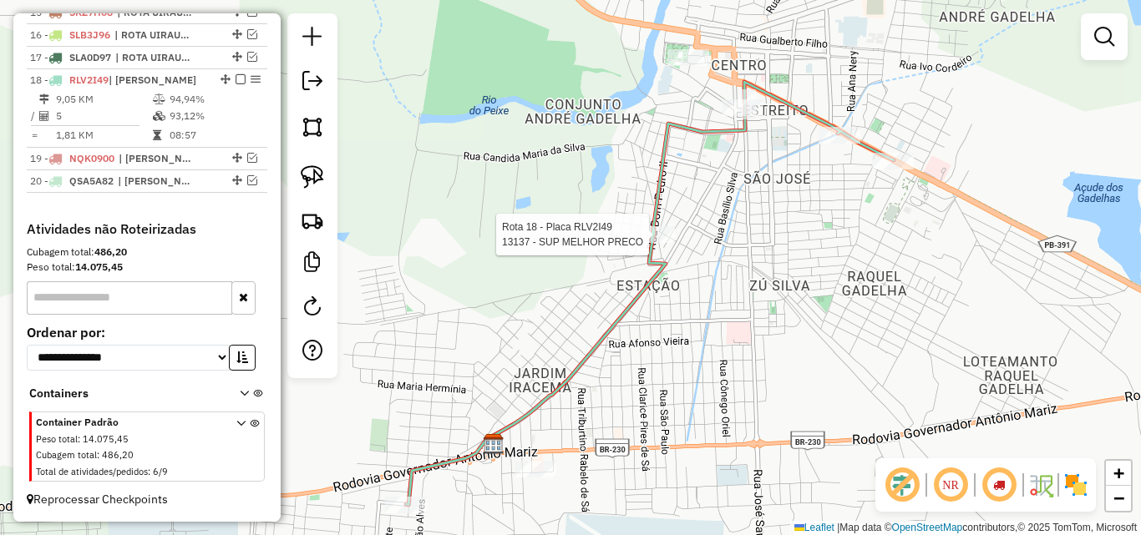
select select "*********"
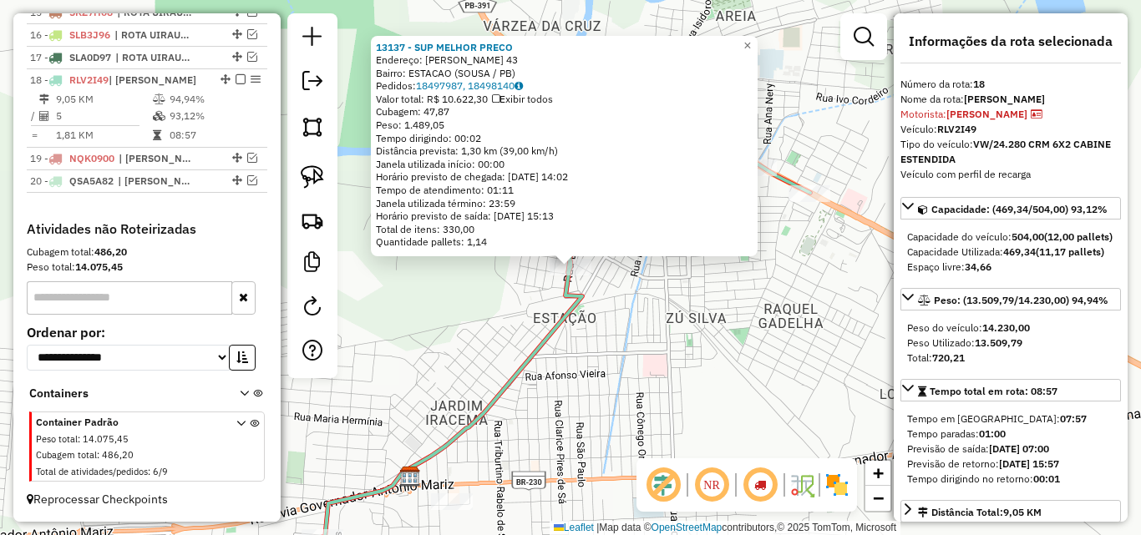
click at [695, 358] on div "13137 - SUP MELHOR PRECO Endereço: [PERSON_NAME] 43 Bairro: ESTACAO (SOUSA / PB…" at bounding box center [570, 267] width 1141 height 535
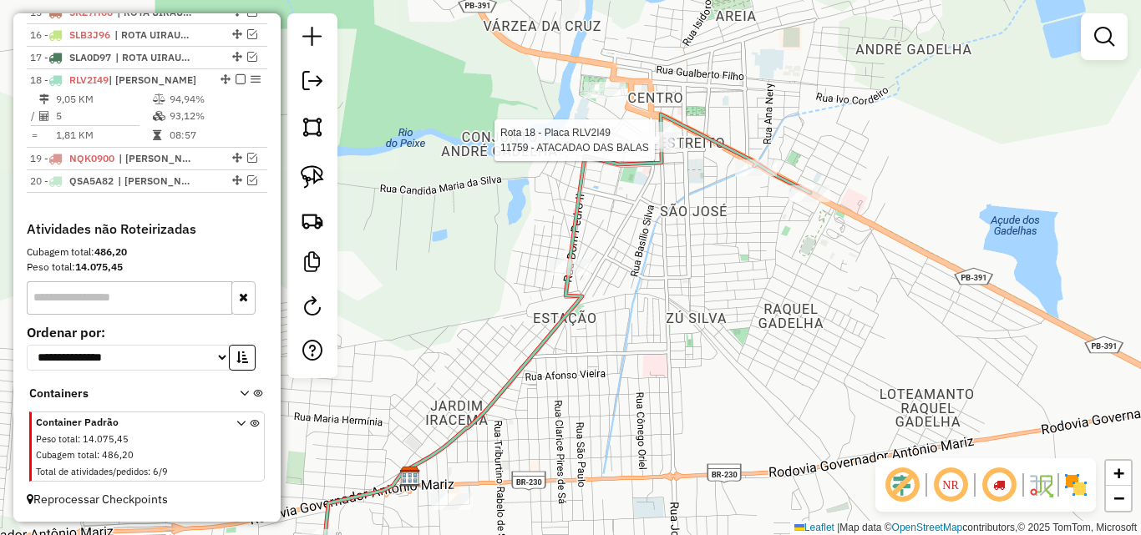
select select "*********"
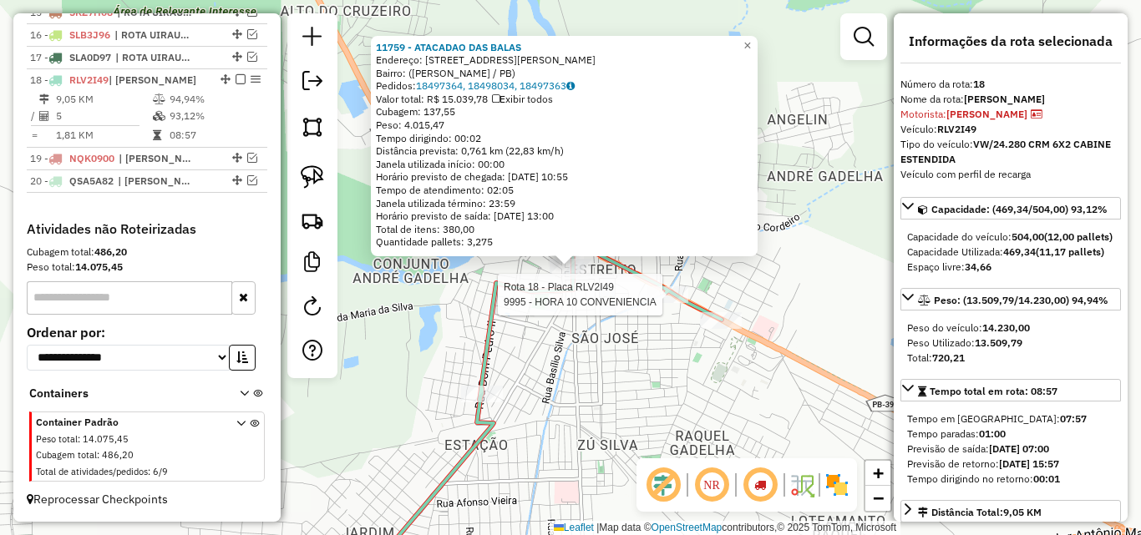
click at [657, 306] on div "Rota 18 - Placa RLV2I49 9995 - HORA 10 CONVENIENCIA 11759 - ATACADAO DAS BALAS …" at bounding box center [570, 267] width 1141 height 535
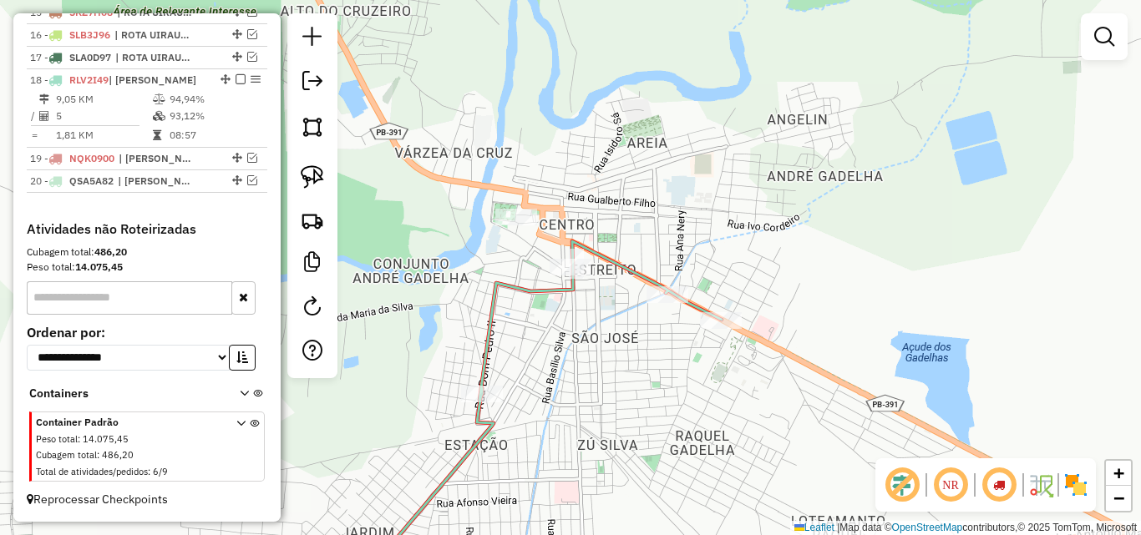
click at [668, 285] on icon at bounding box center [526, 414] width 389 height 347
select select "*********"
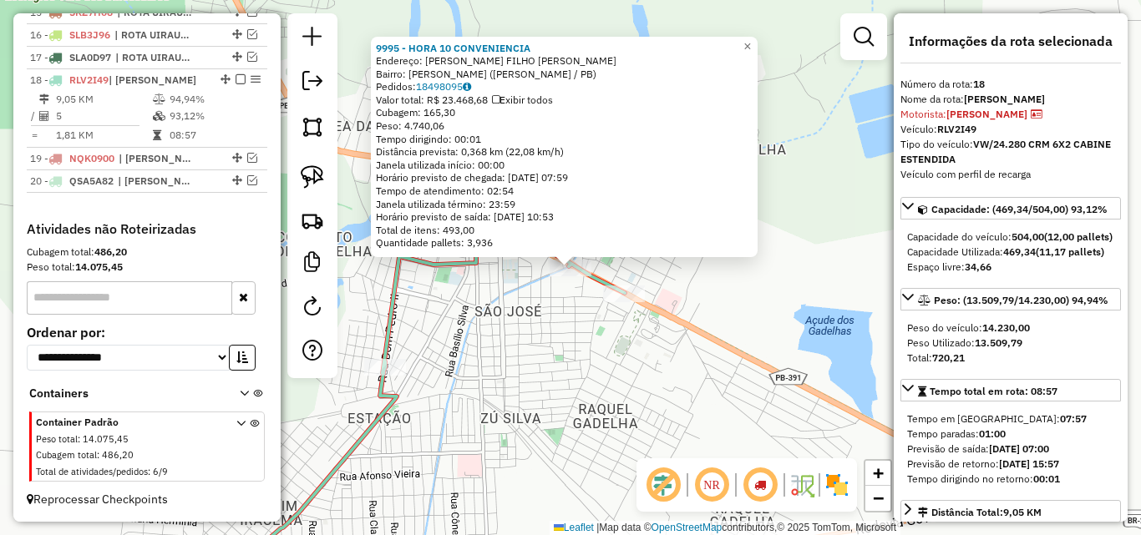
click at [569, 409] on div "9995 - HORA 10 CONVENIENCIA Endereço: [PERSON_NAME] FILHO SN Bairro: [PERSON_NA…" at bounding box center [570, 267] width 1141 height 535
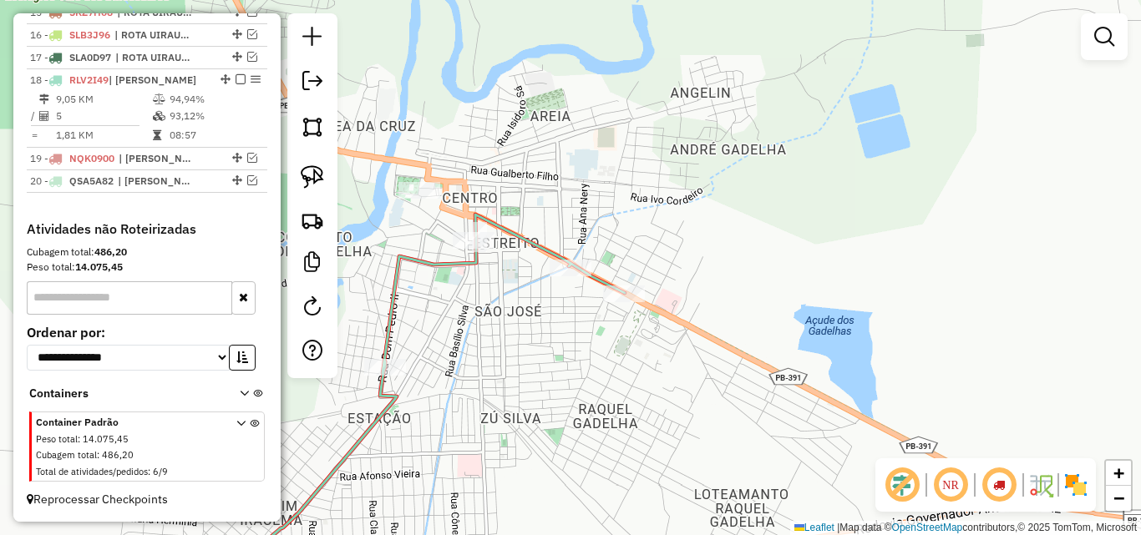
click at [391, 358] on icon at bounding box center [413, 402] width 423 height 374
select select "*********"
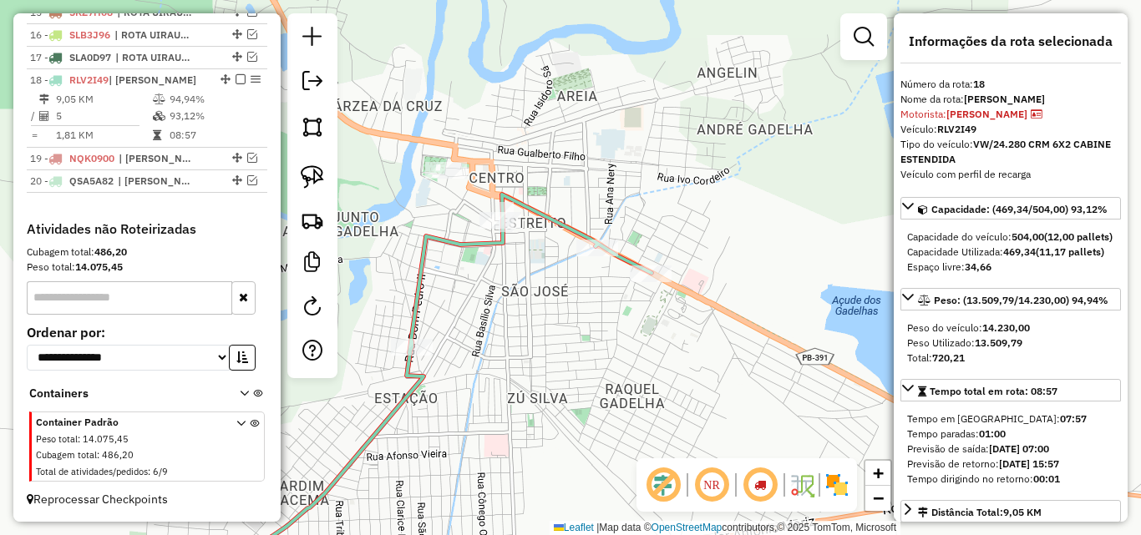
drag, startPoint x: 493, startPoint y: 377, endPoint x: 602, endPoint y: 294, distance: 137.1
click at [602, 294] on div "Janela de atendimento Grade de atendimento Capacidade Transportadoras Veículos …" at bounding box center [570, 267] width 1141 height 535
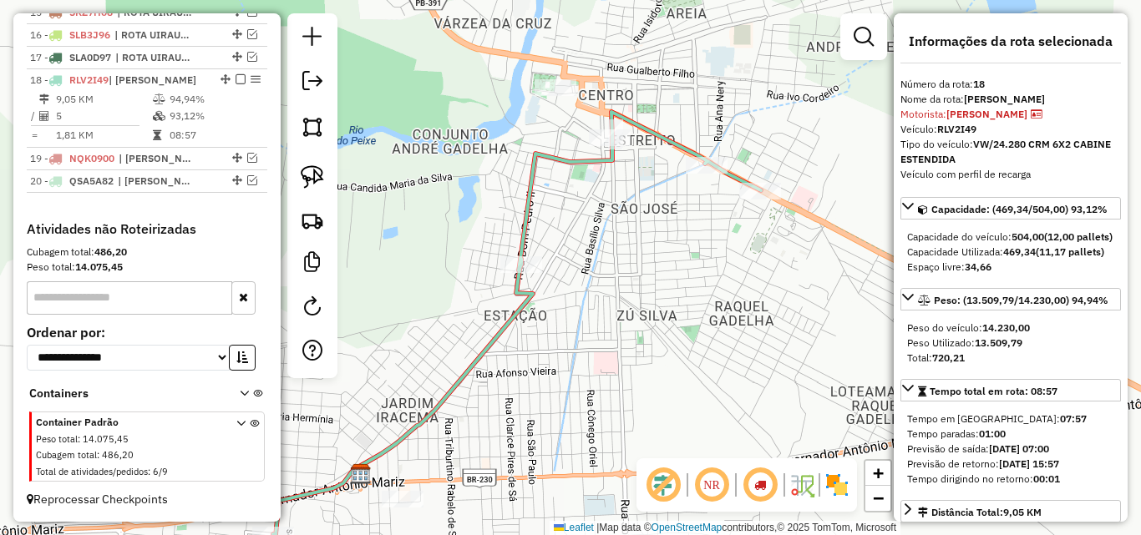
click at [601, 296] on div "Janela de atendimento Grade de atendimento Capacidade Transportadoras Veículos …" at bounding box center [570, 267] width 1141 height 535
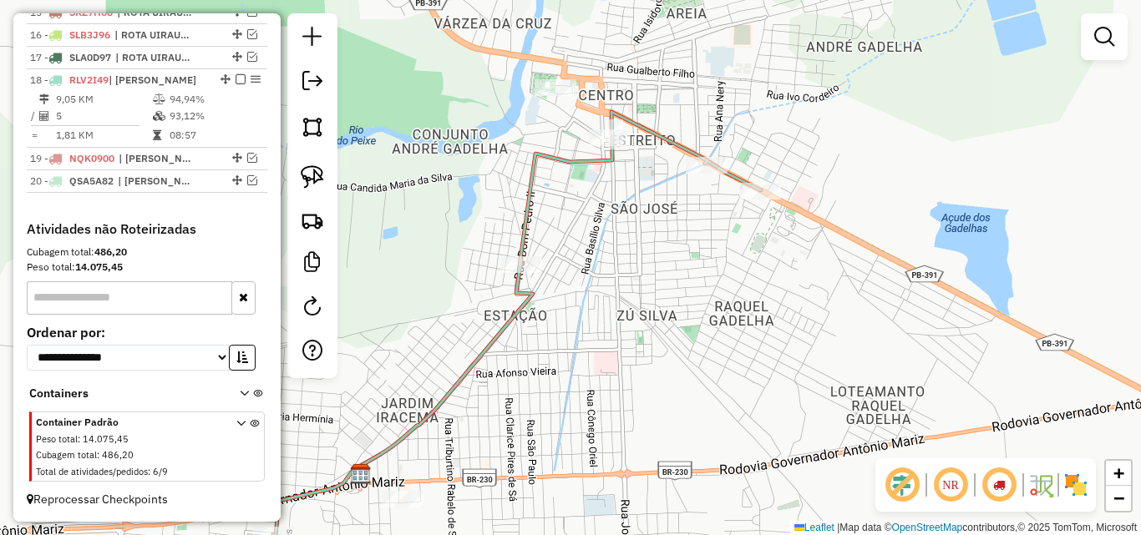
drag, startPoint x: 309, startPoint y: 170, endPoint x: 385, endPoint y: 157, distance: 77.0
click at [307, 172] on img at bounding box center [312, 176] width 23 height 23
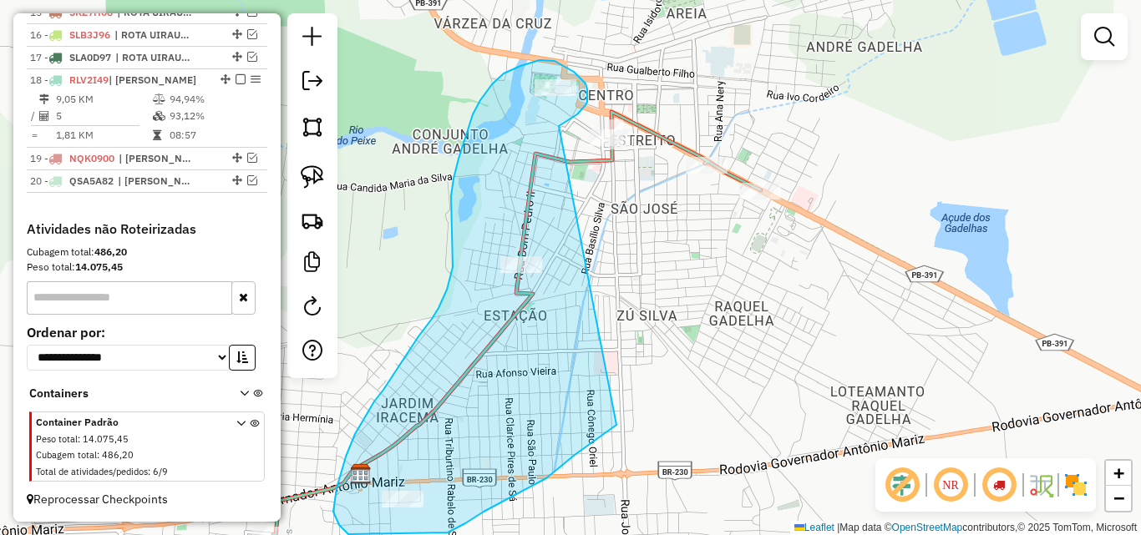
drag, startPoint x: 587, startPoint y: 102, endPoint x: 691, endPoint y: 344, distance: 263.7
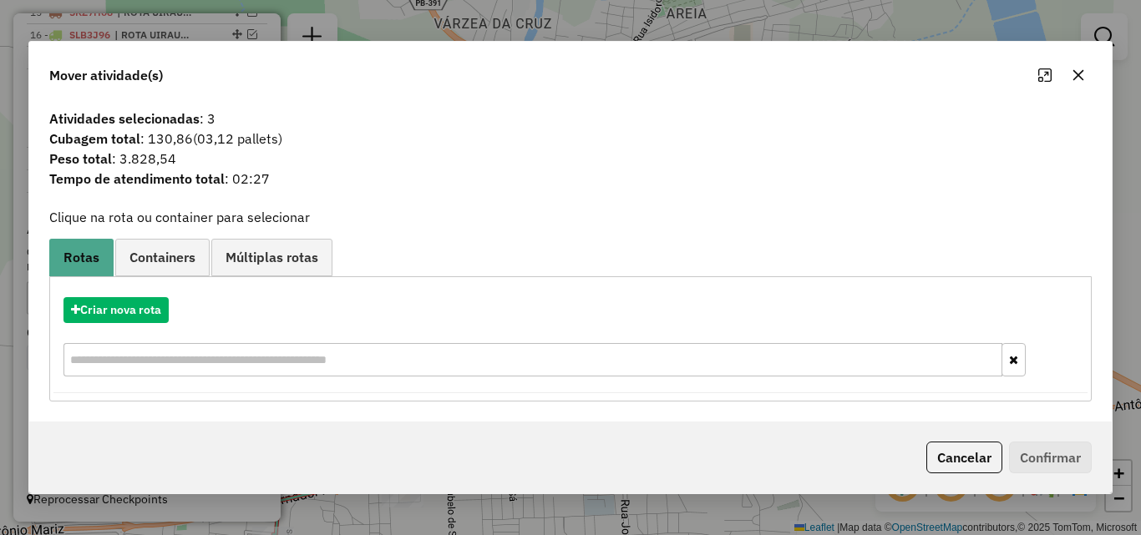
click at [954, 453] on button "Cancelar" at bounding box center [964, 458] width 76 height 32
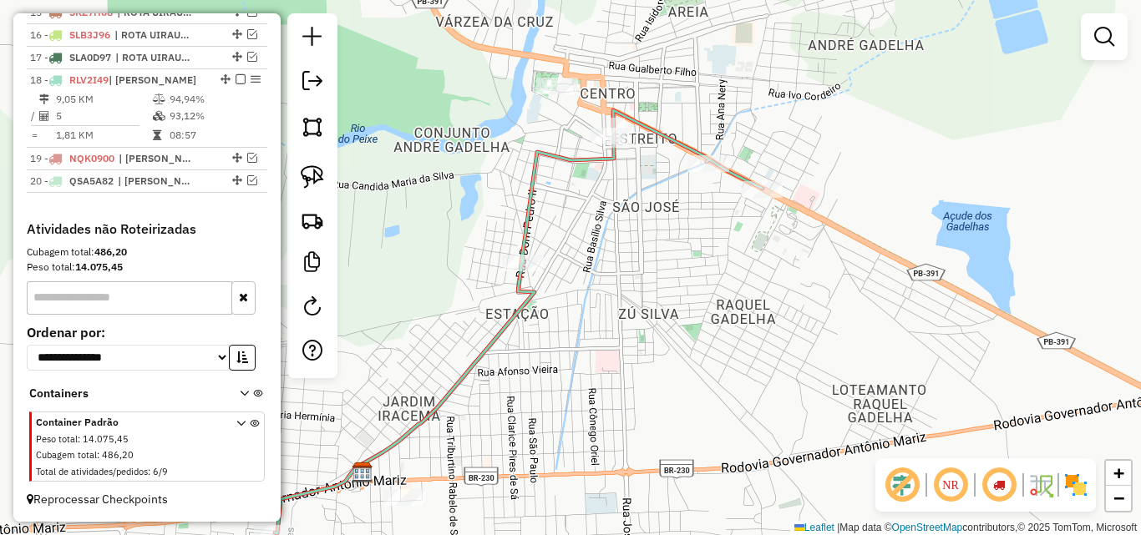
drag, startPoint x: 642, startPoint y: 400, endPoint x: 657, endPoint y: 392, distance: 17.2
click at [657, 392] on div "Janela de atendimento Grade de atendimento Capacidade Transportadoras Veículos …" at bounding box center [570, 267] width 1141 height 535
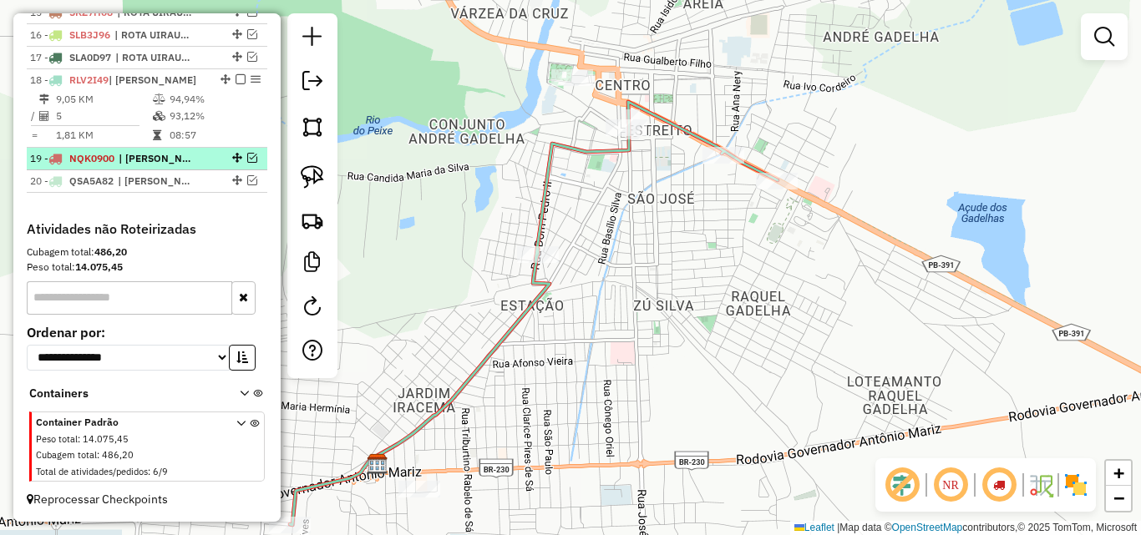
click at [248, 155] on em at bounding box center [252, 158] width 10 height 10
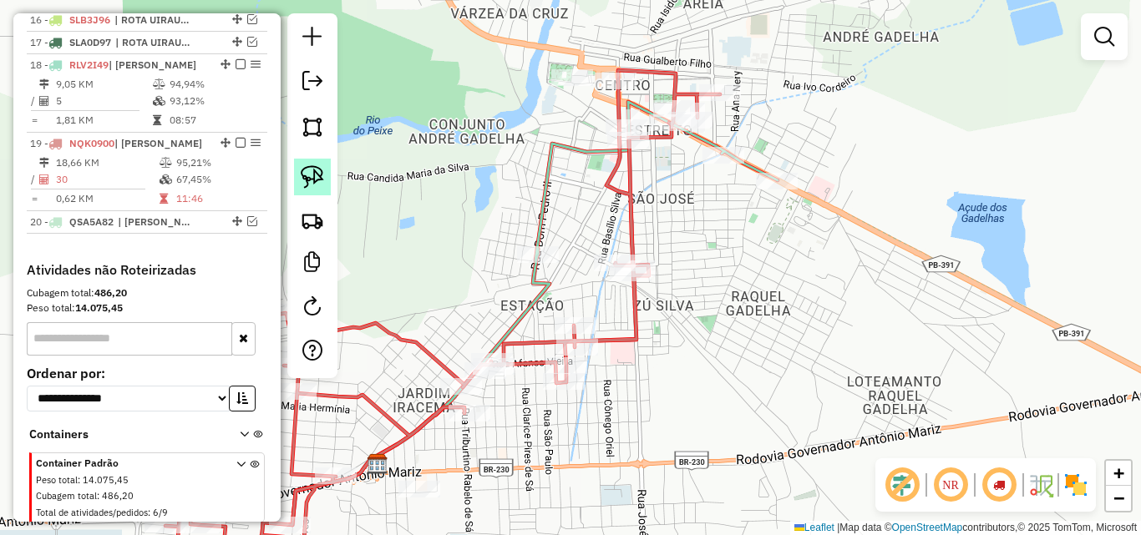
click at [314, 167] on img at bounding box center [312, 176] width 23 height 23
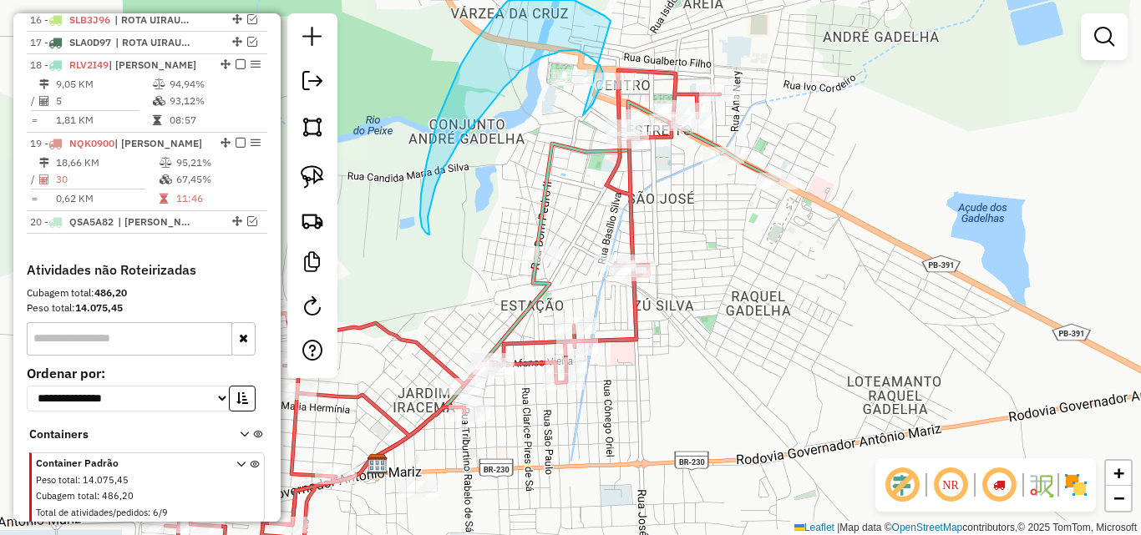
drag, startPoint x: 589, startPoint y: 109, endPoint x: 610, endPoint y: 21, distance: 90.3
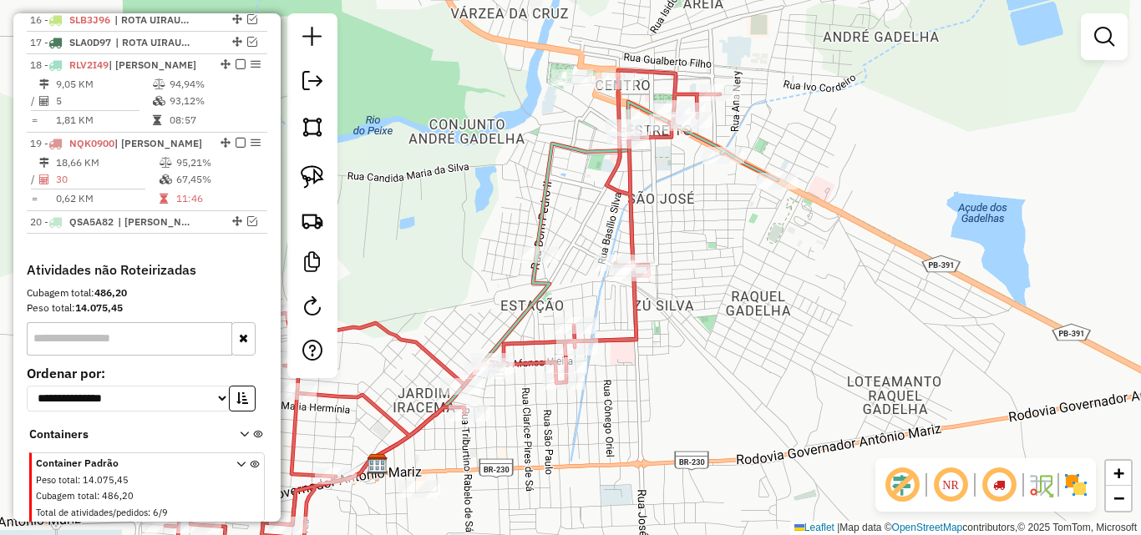
drag, startPoint x: 240, startPoint y: 157, endPoint x: 285, endPoint y: 158, distance: 44.3
click at [240, 148] on div at bounding box center [235, 143] width 50 height 10
select select "*********"
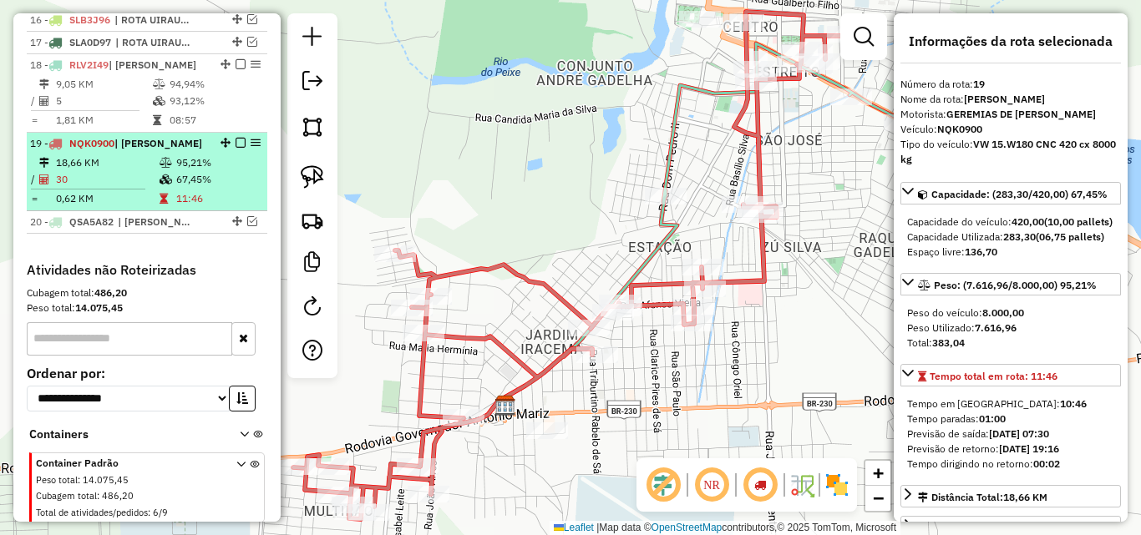
click at [236, 148] on em at bounding box center [240, 143] width 10 height 10
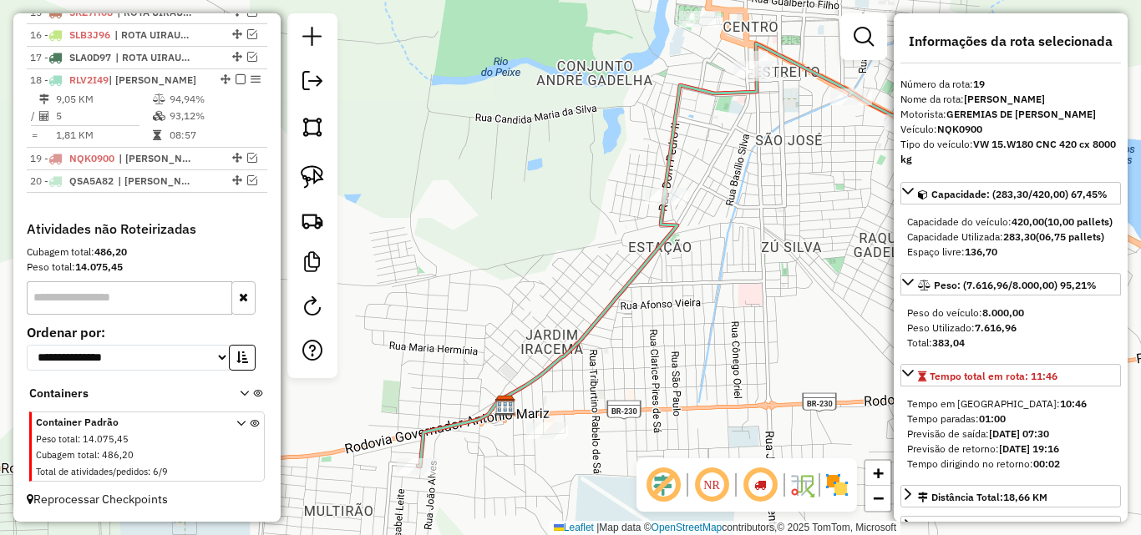
drag, startPoint x: 427, startPoint y: 148, endPoint x: 407, endPoint y: 162, distance: 24.6
click at [407, 162] on div "Janela de atendimento Grade de atendimento Capacidade Transportadoras Veículos …" at bounding box center [570, 267] width 1141 height 535
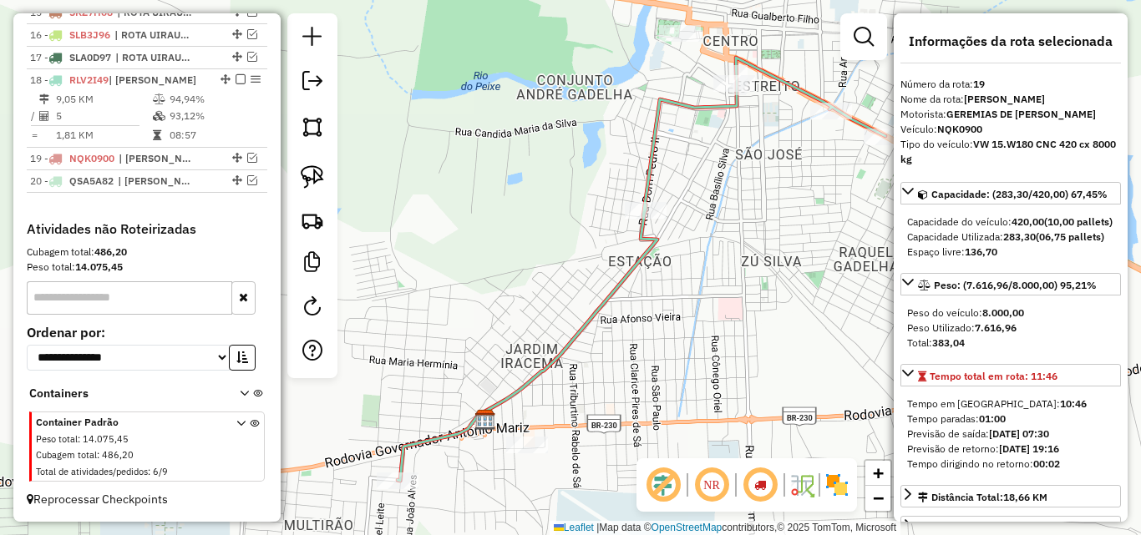
drag, startPoint x: 407, startPoint y: 162, endPoint x: 397, endPoint y: 166, distance: 10.9
click at [406, 162] on div "Janela de atendimento Grade de atendimento Capacidade Transportadoras Veículos …" at bounding box center [570, 267] width 1141 height 535
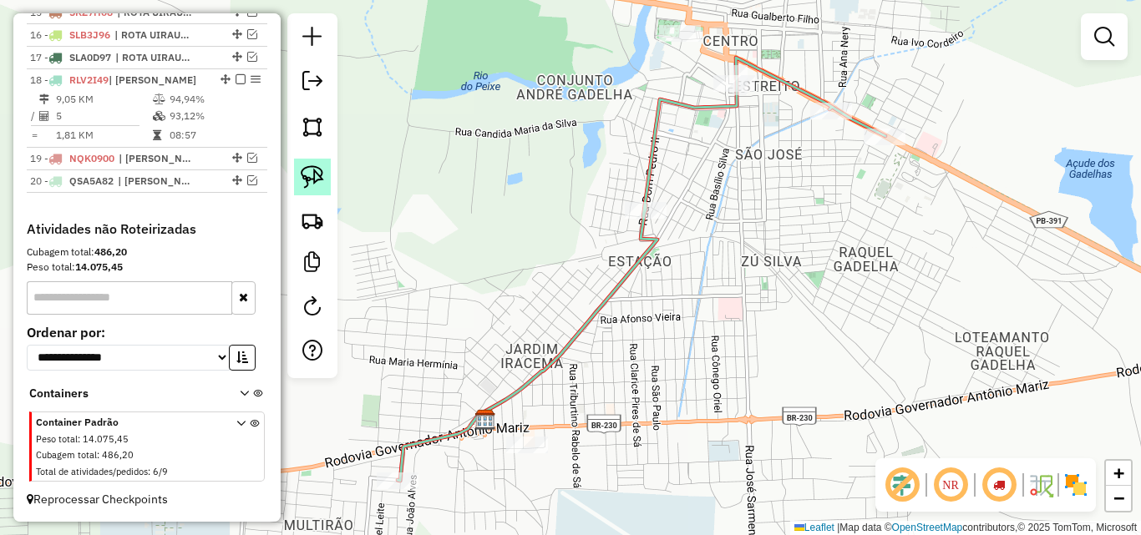
click at [306, 180] on img at bounding box center [312, 176] width 23 height 23
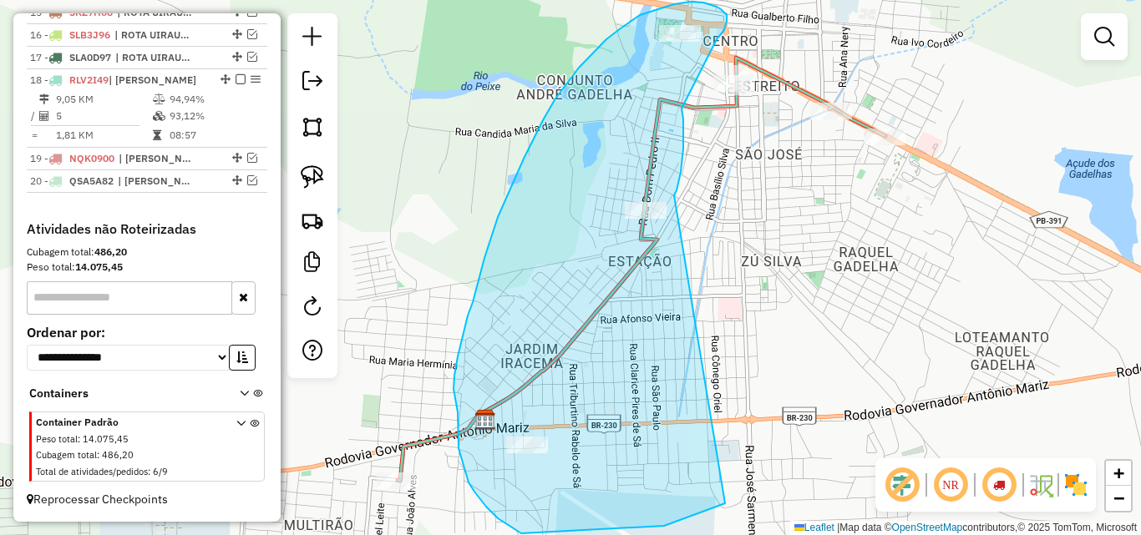
drag, startPoint x: 674, startPoint y: 194, endPoint x: 784, endPoint y: 470, distance: 297.6
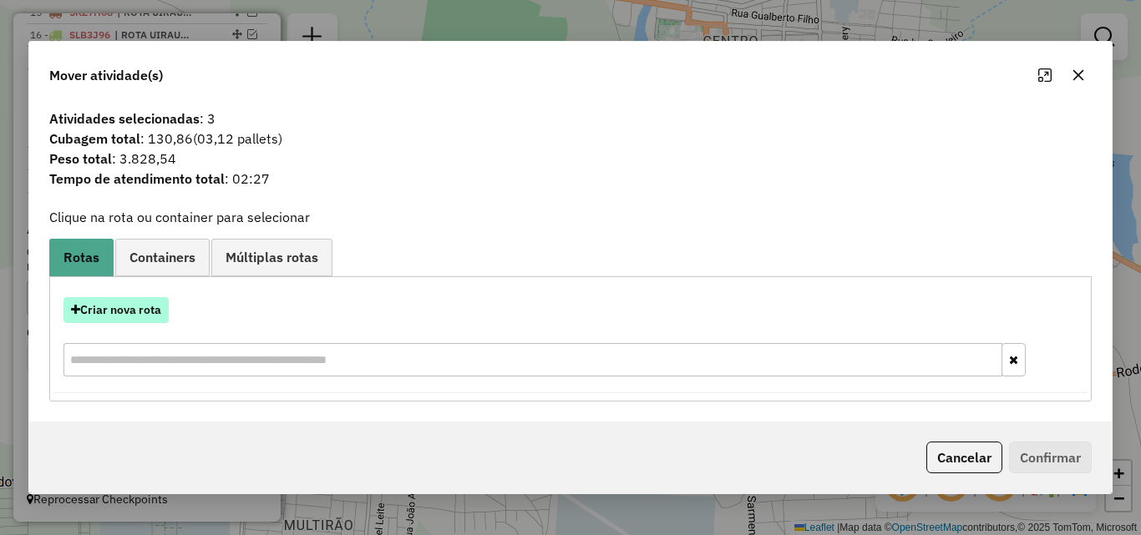
click at [138, 301] on button "Criar nova rota" at bounding box center [115, 310] width 105 height 26
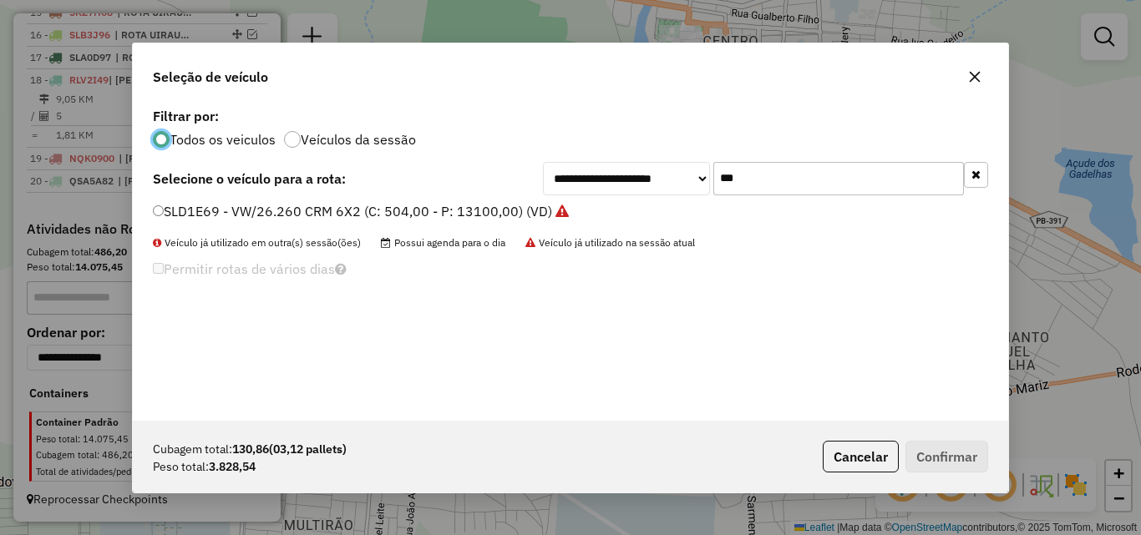
scroll to position [9, 5]
click at [856, 183] on input "***" at bounding box center [838, 178] width 251 height 33
drag, startPoint x: 856, startPoint y: 183, endPoint x: 889, endPoint y: 198, distance: 36.6
click at [855, 183] on input "***" at bounding box center [838, 178] width 251 height 33
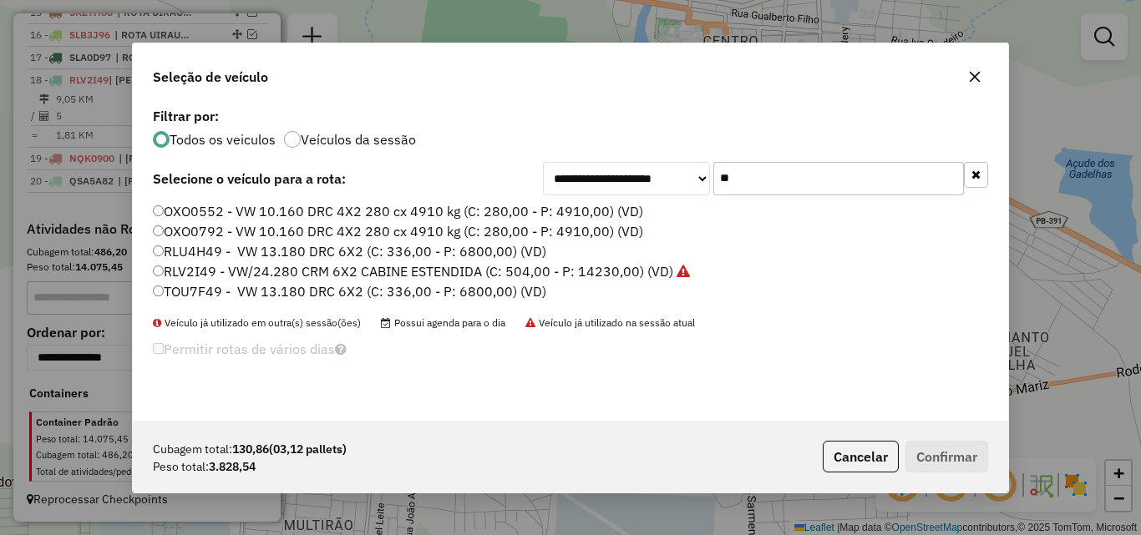
type input "**"
drag, startPoint x: 220, startPoint y: 289, endPoint x: 402, endPoint y: 321, distance: 184.9
click at [220, 290] on label "TOU7F49 - VW 13.180 DRC 6X2 (C: 336,00 - P: 6800,00) (VD)" at bounding box center [349, 291] width 393 height 20
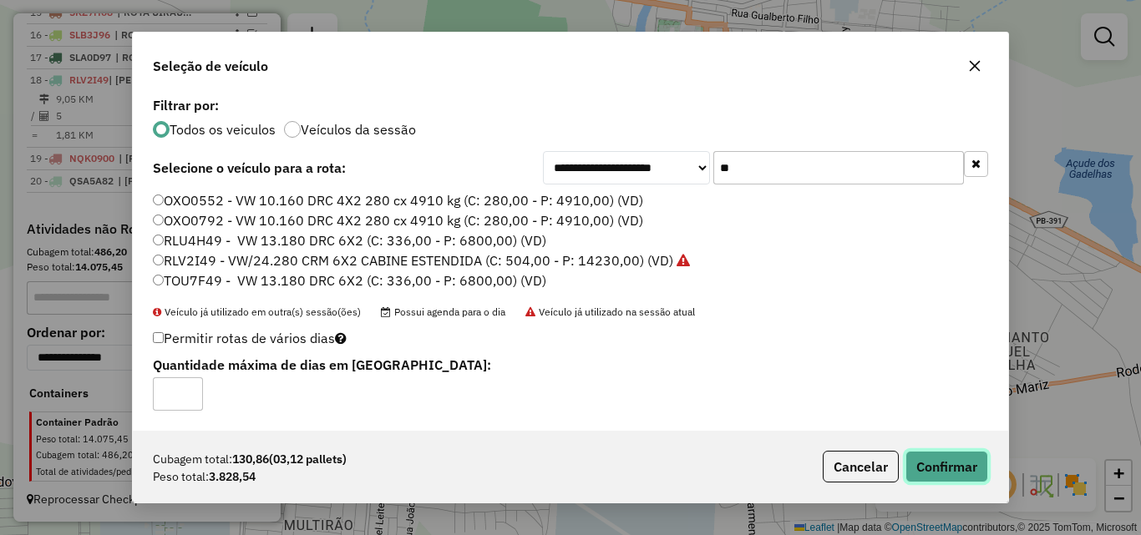
click at [951, 468] on button "Confirmar" at bounding box center [946, 467] width 83 height 32
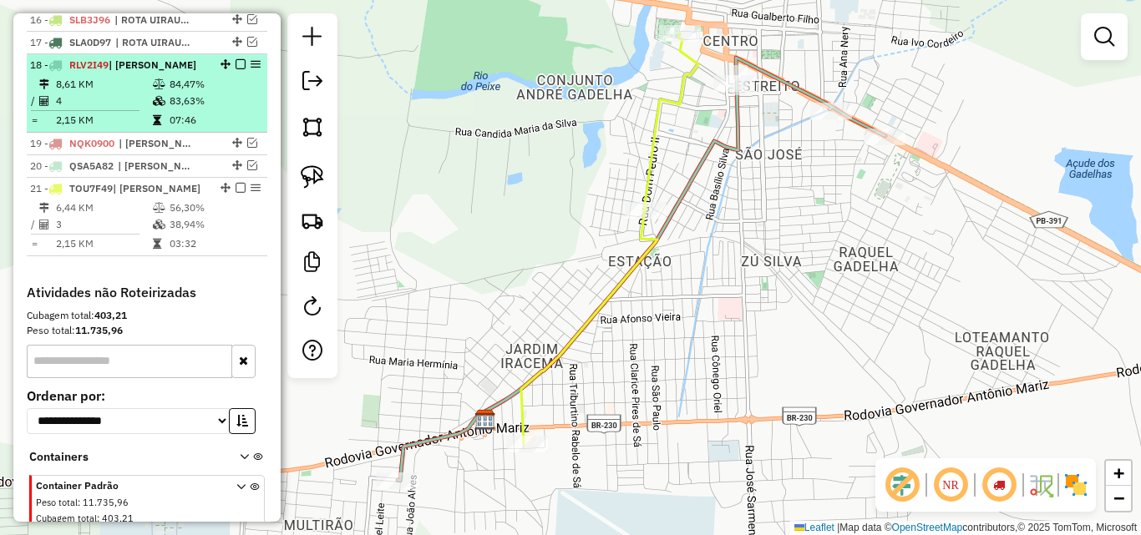
click at [194, 128] on td "07:46" at bounding box center [214, 120] width 91 height 17
select select "*********"
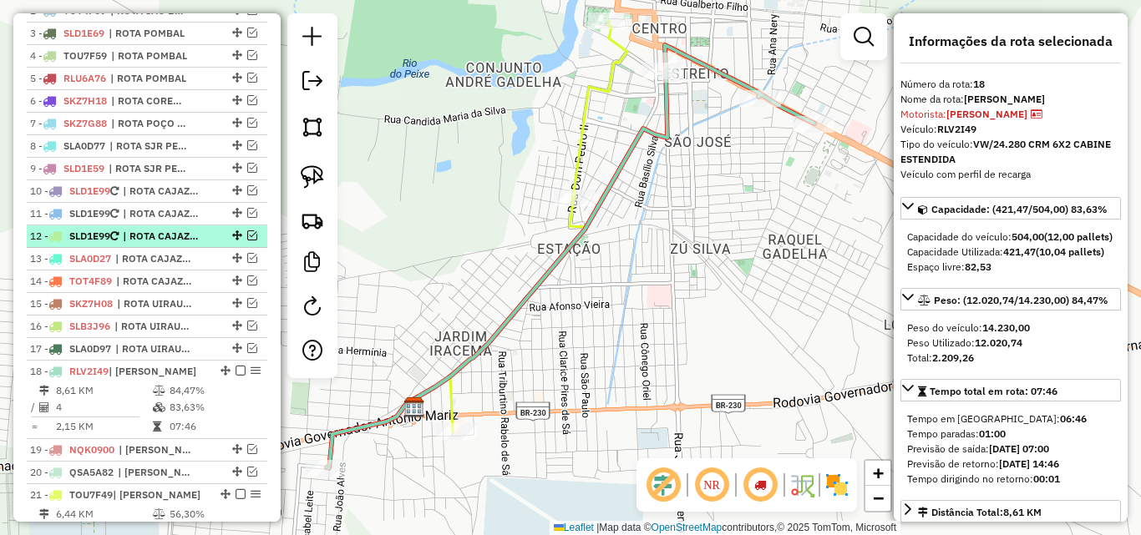
scroll to position [640, 0]
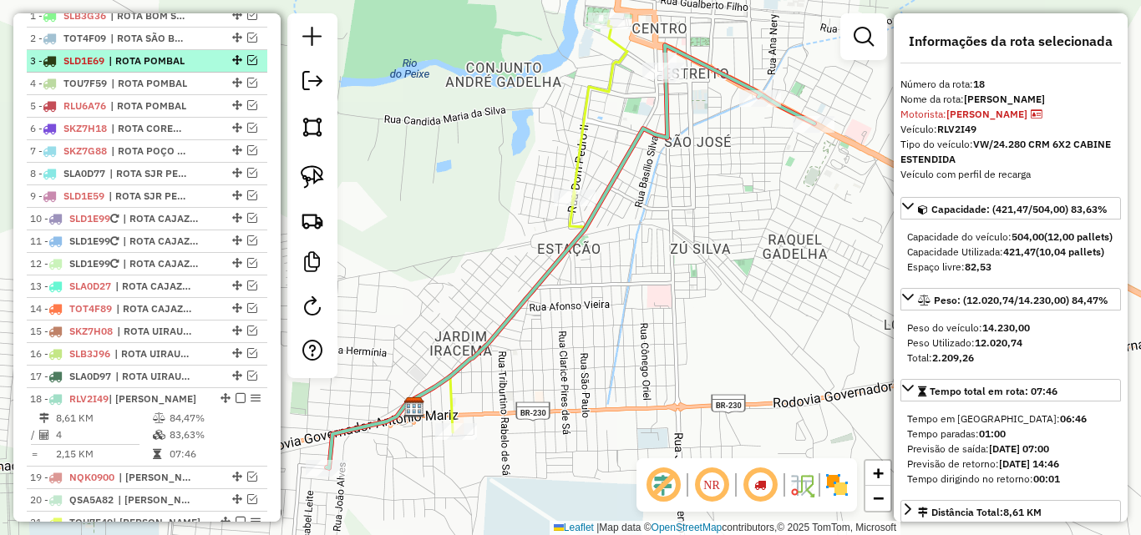
click at [197, 68] on div "3 - SLD1E69 | ROTA POMBAL" at bounding box center [118, 60] width 177 height 15
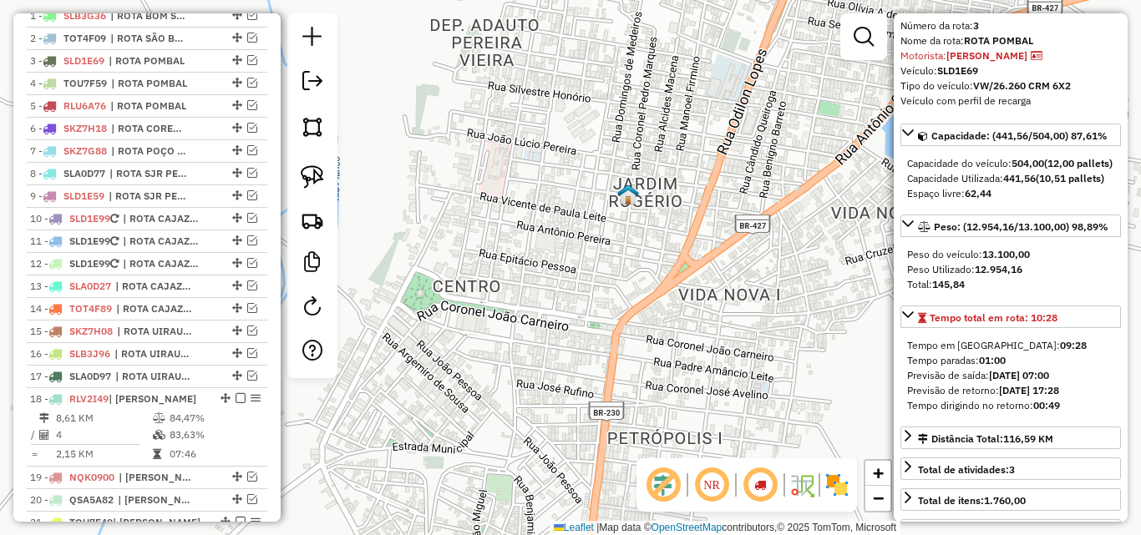
scroll to position [84, 0]
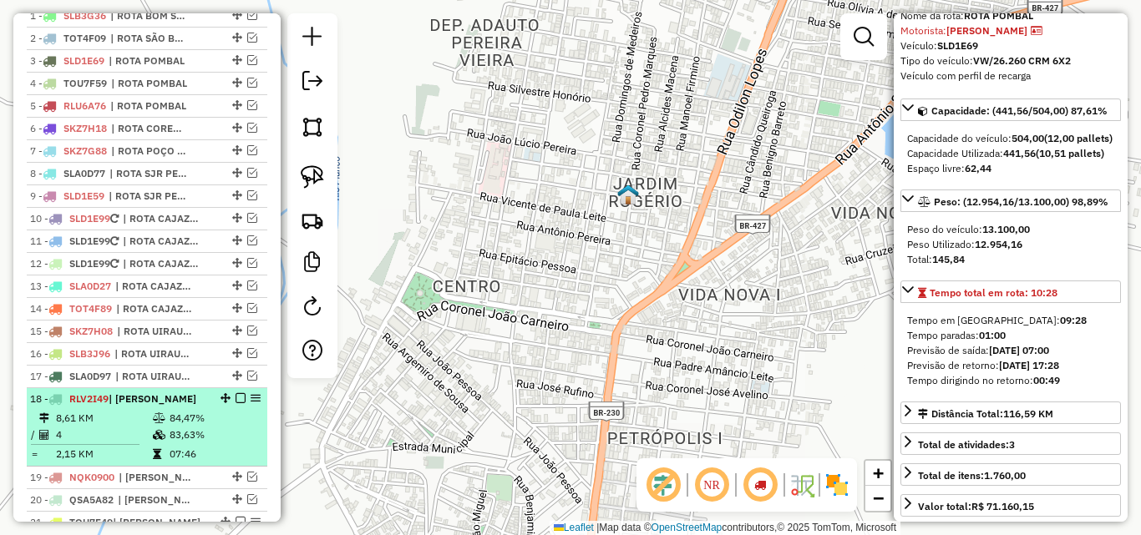
click at [171, 443] on td "83,63%" at bounding box center [214, 435] width 91 height 17
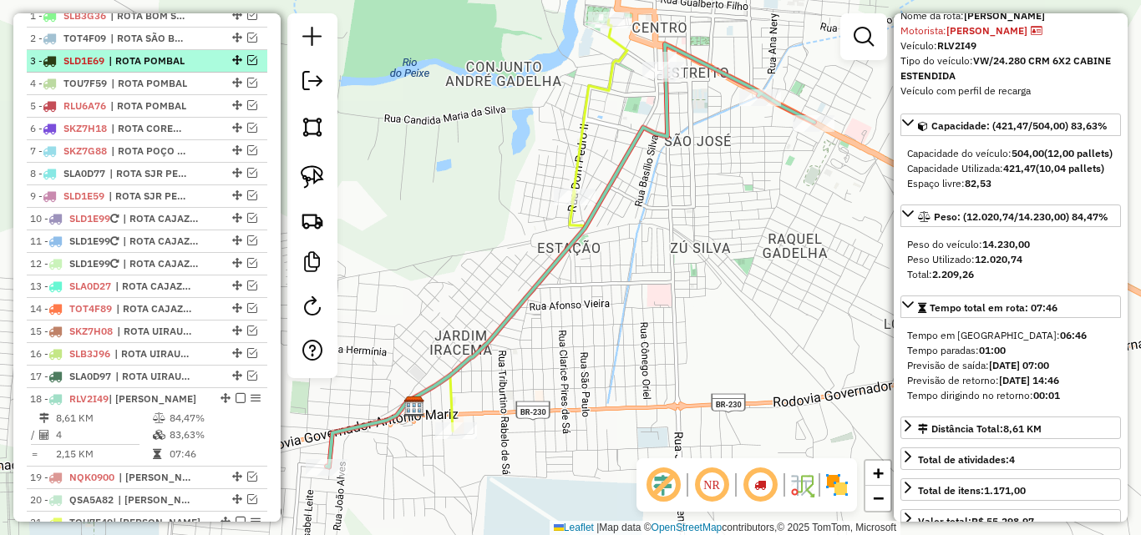
click at [172, 68] on span "| ROTA POMBAL" at bounding box center [147, 60] width 77 height 15
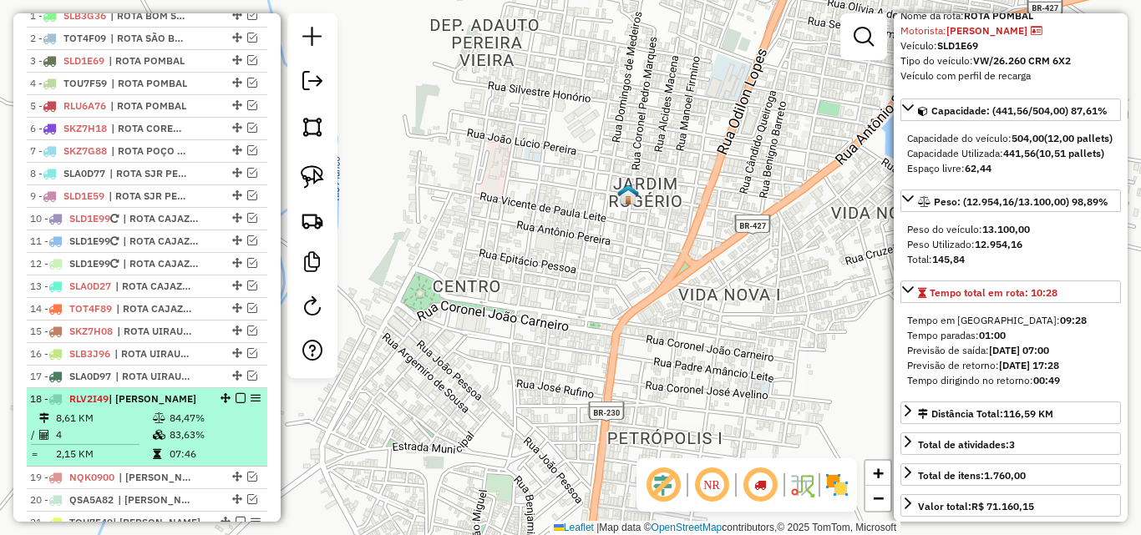
click at [142, 405] on span "| ROTA SOUSA" at bounding box center [153, 398] width 88 height 13
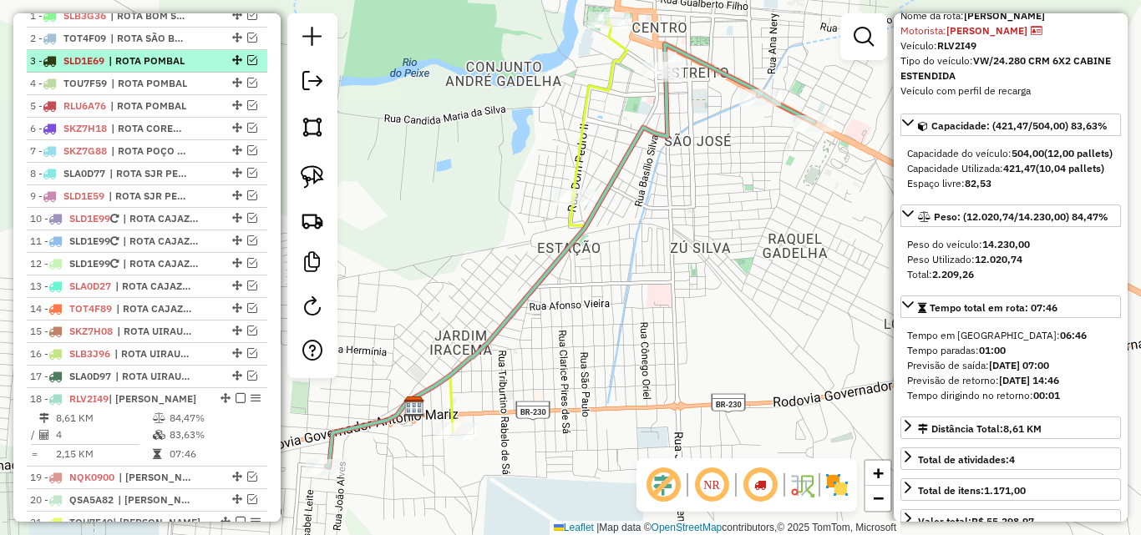
click at [165, 68] on span "| ROTA POMBAL" at bounding box center [147, 60] width 77 height 15
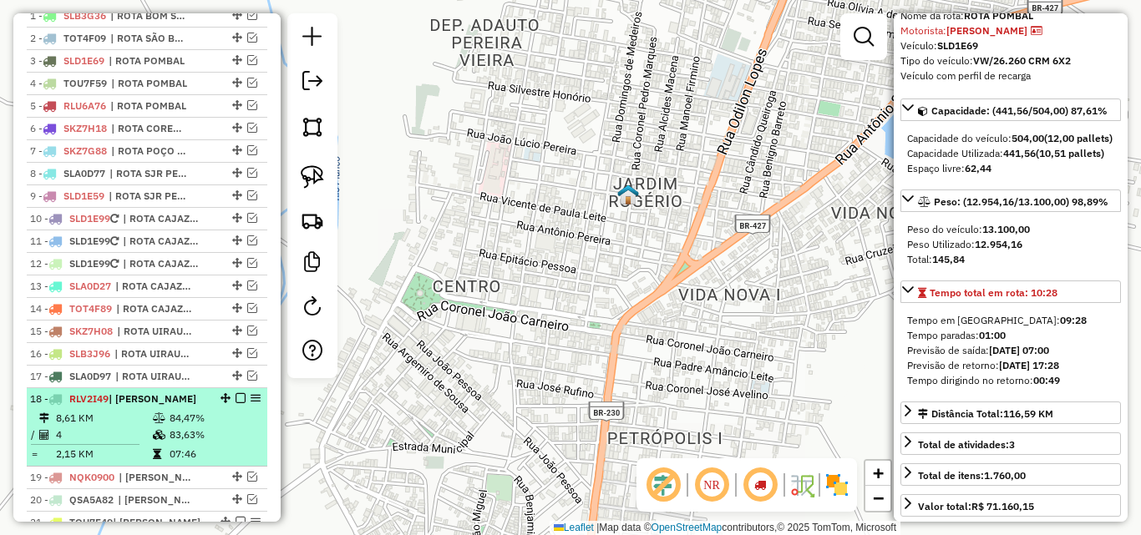
click at [138, 427] on td "8,61 KM" at bounding box center [103, 418] width 97 height 17
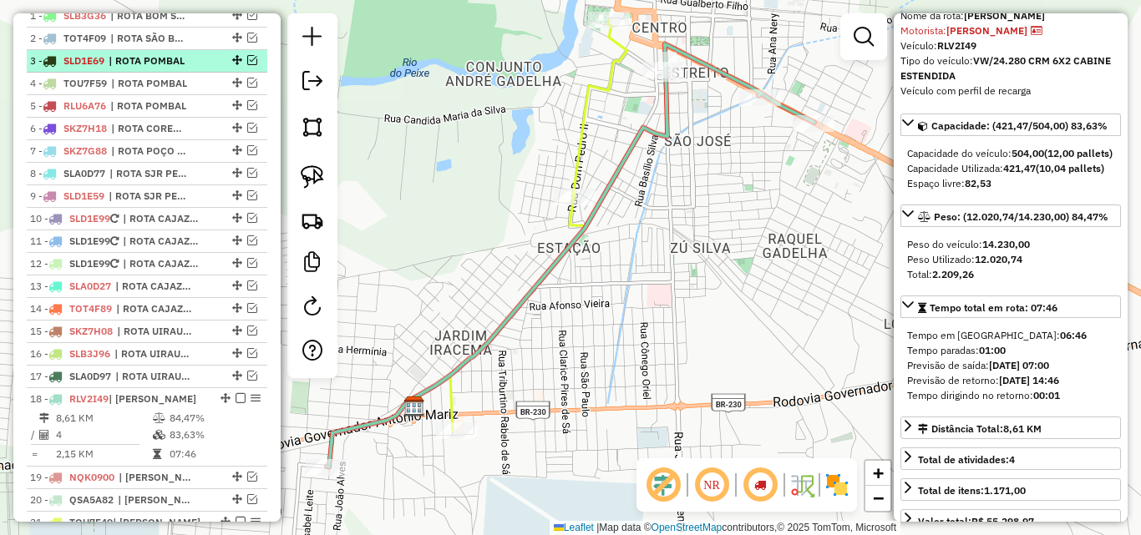
click at [180, 68] on span "| ROTA POMBAL" at bounding box center [147, 60] width 77 height 15
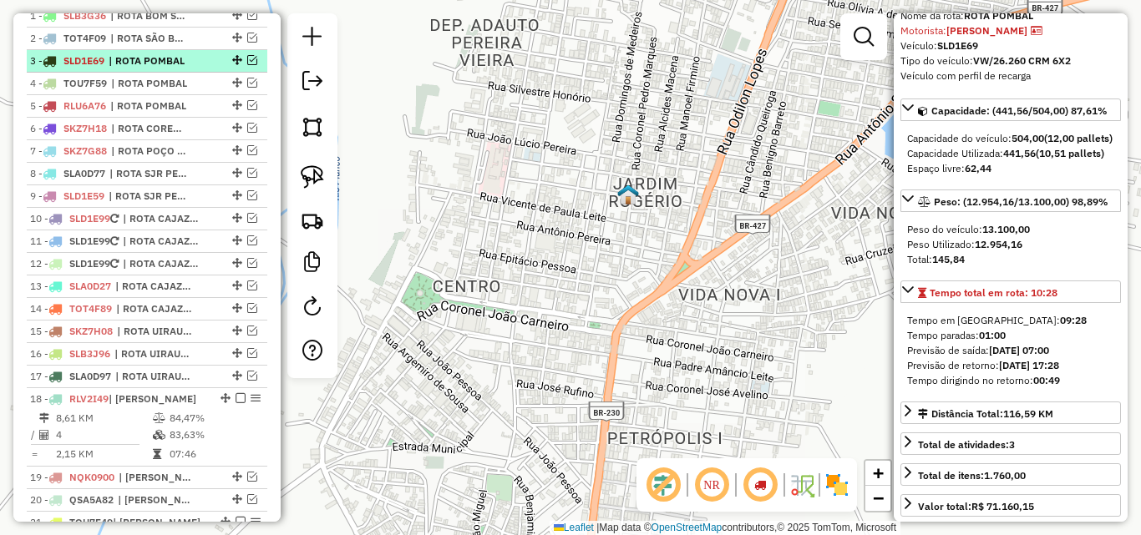
click at [249, 65] on em at bounding box center [252, 60] width 10 height 10
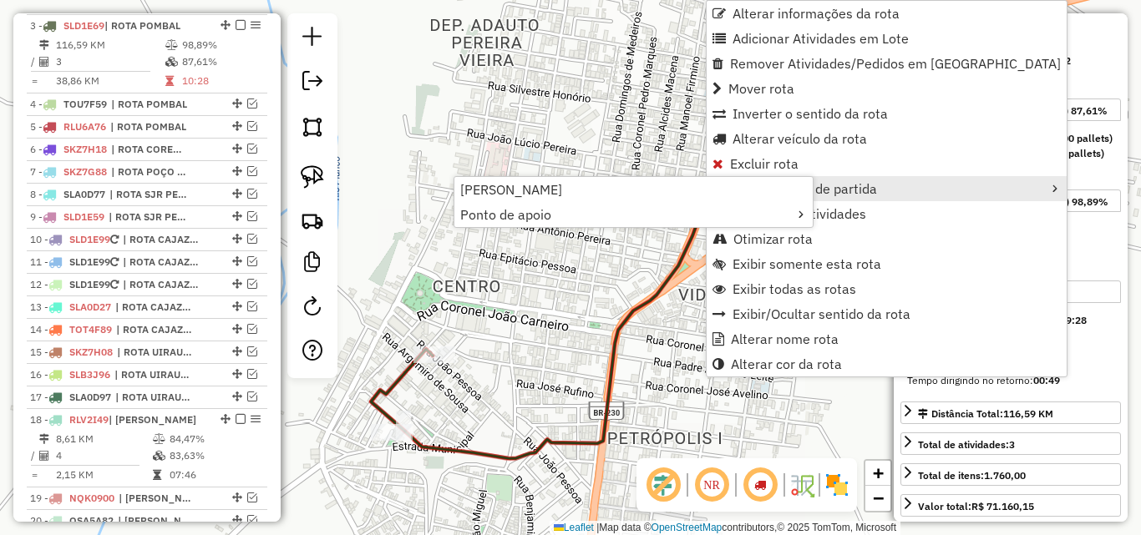
scroll to position [691, 0]
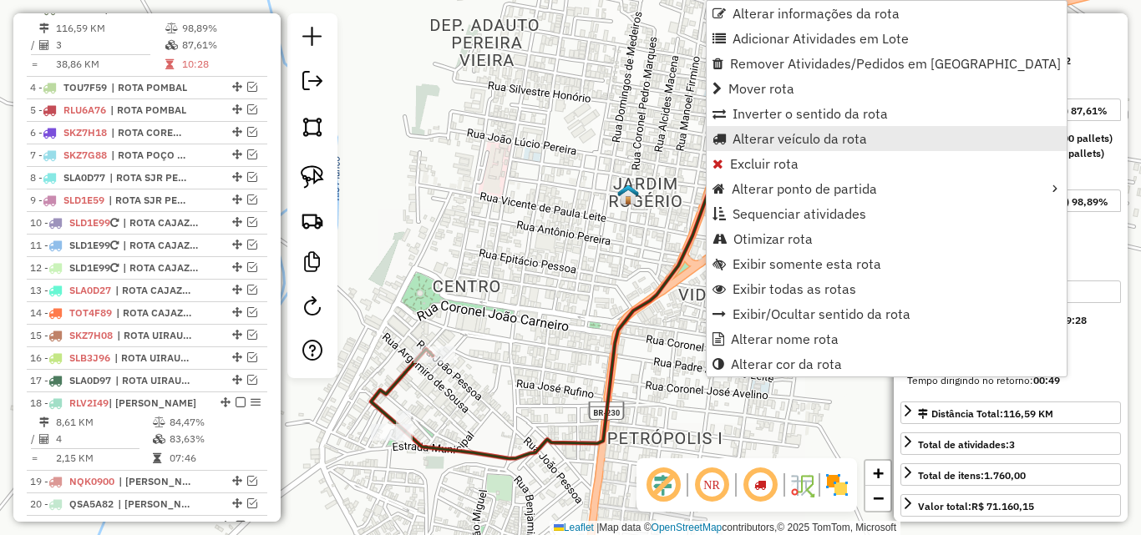
click at [786, 139] on span "Alterar veículo da rota" at bounding box center [799, 138] width 134 height 13
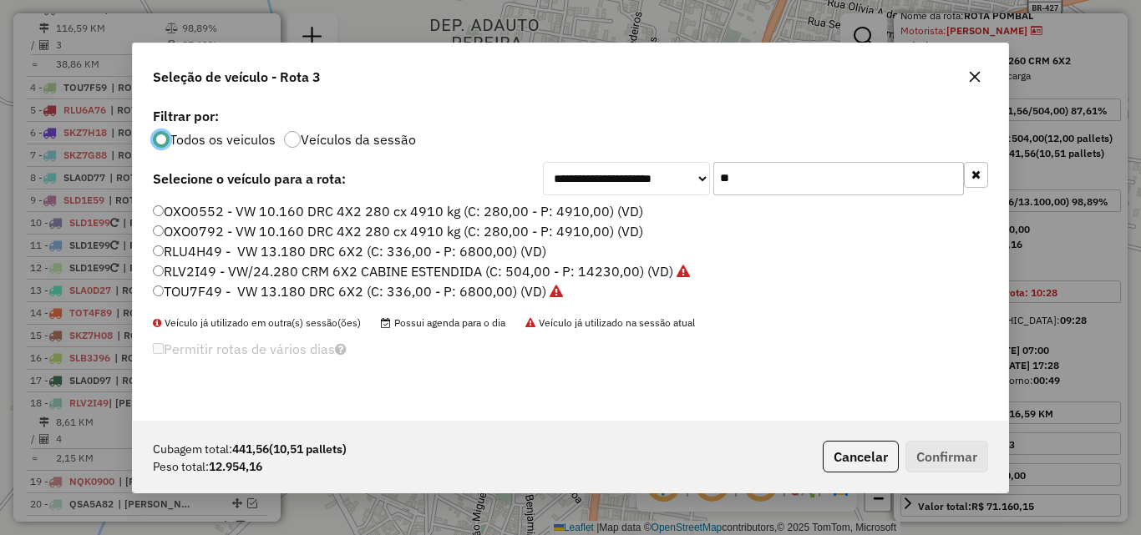
scroll to position [9, 5]
click at [775, 168] on input "**" at bounding box center [838, 178] width 251 height 33
click at [775, 170] on input "**" at bounding box center [838, 178] width 251 height 33
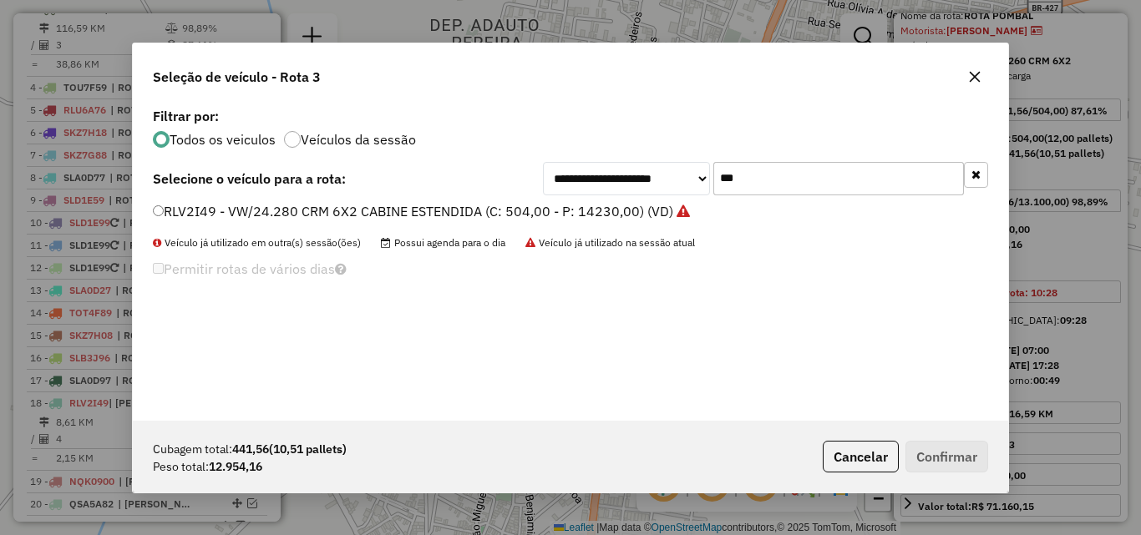
type input "***"
click at [636, 220] on label "RLV2I49 - VW/24.280 CRM 6X2 CABINE ESTENDIDA (C: 504,00 - P: 14230,00) (VD)" at bounding box center [421, 211] width 537 height 20
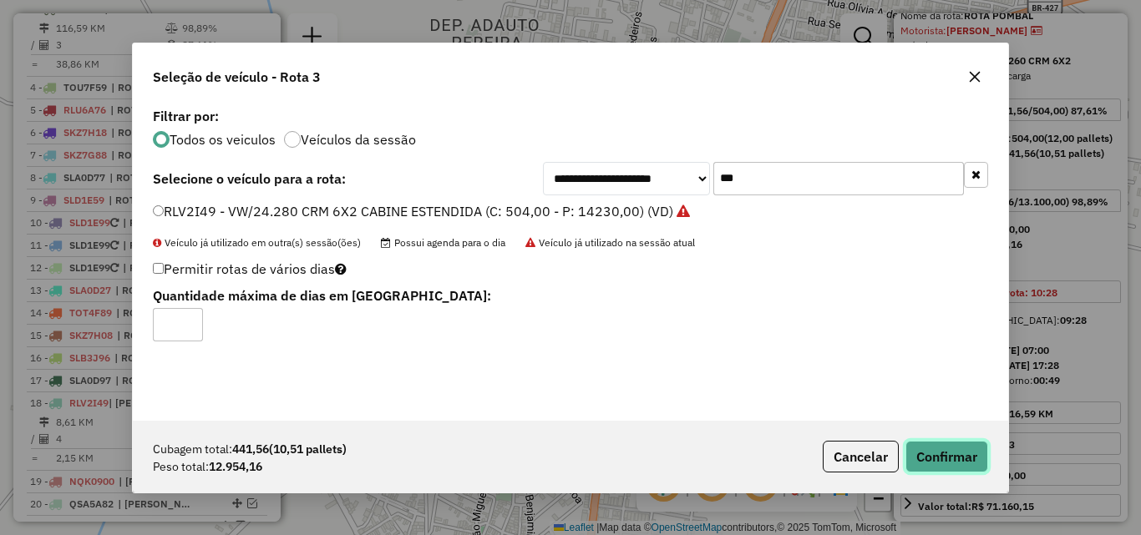
click at [971, 455] on button "Confirmar" at bounding box center [946, 457] width 83 height 32
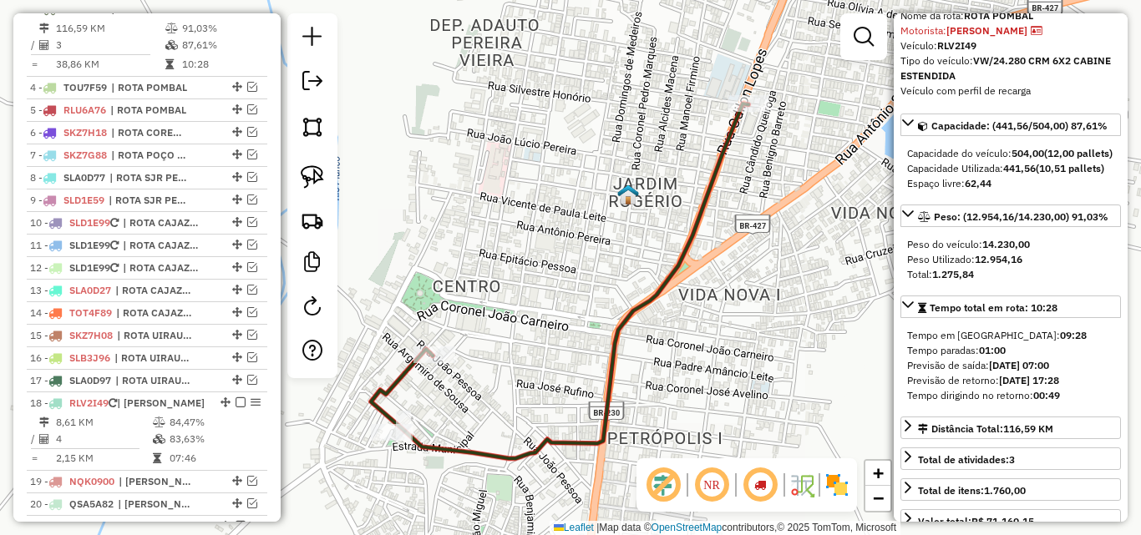
click at [235, 13] on em at bounding box center [240, 8] width 10 height 10
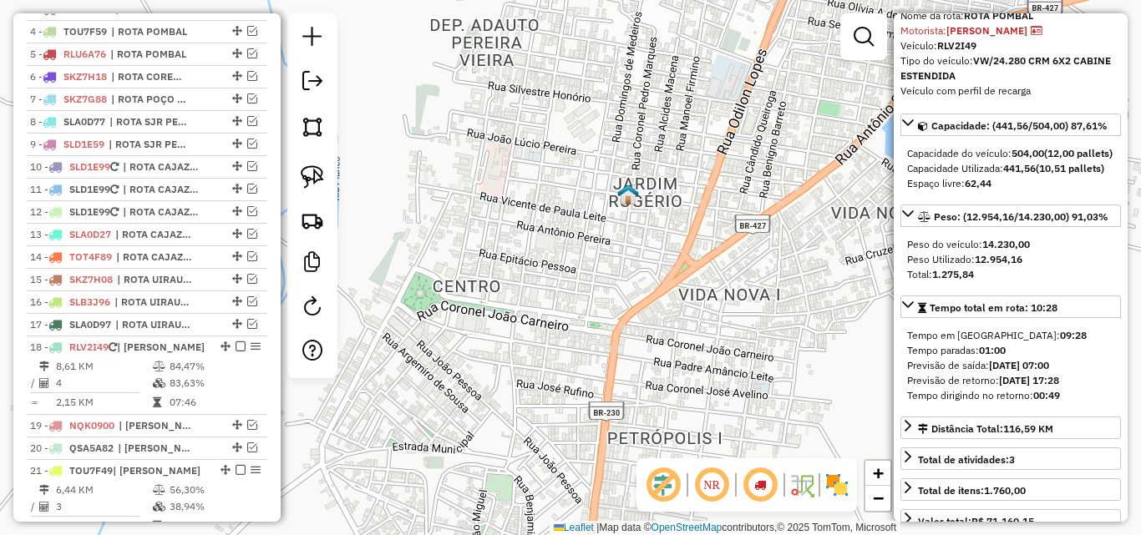
drag, startPoint x: 179, startPoint y: 402, endPoint x: 283, endPoint y: 362, distance: 111.8
click at [179, 392] on td "83,63%" at bounding box center [214, 383] width 91 height 17
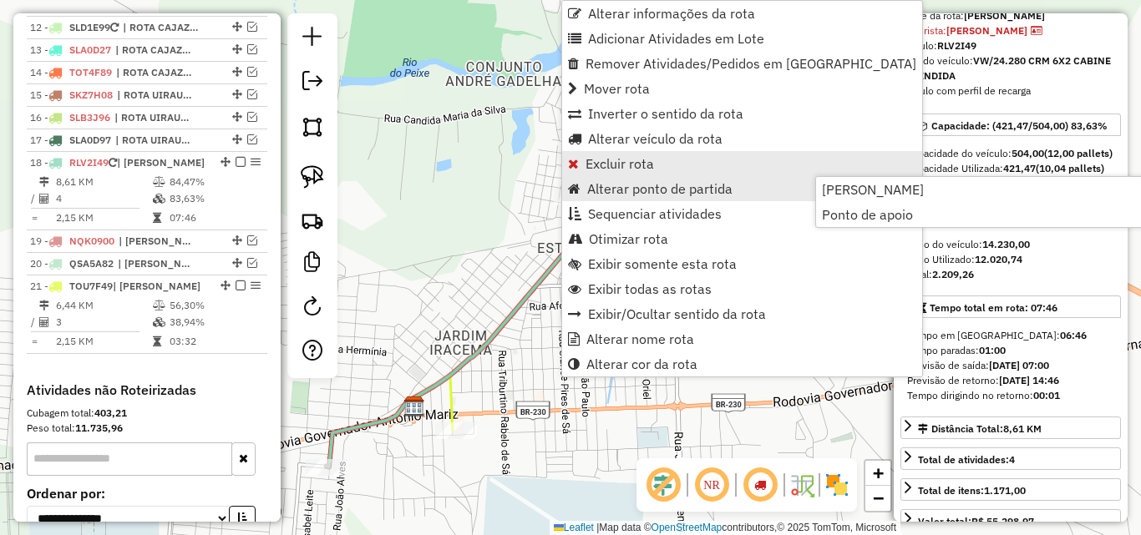
scroll to position [1030, 0]
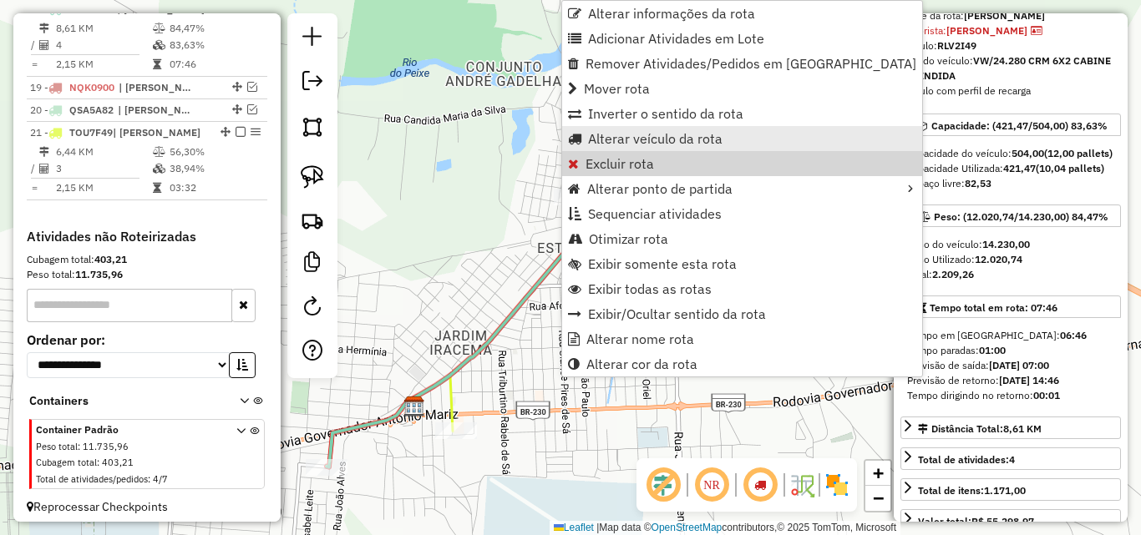
click at [640, 137] on span "Alterar veículo da rota" at bounding box center [655, 138] width 134 height 13
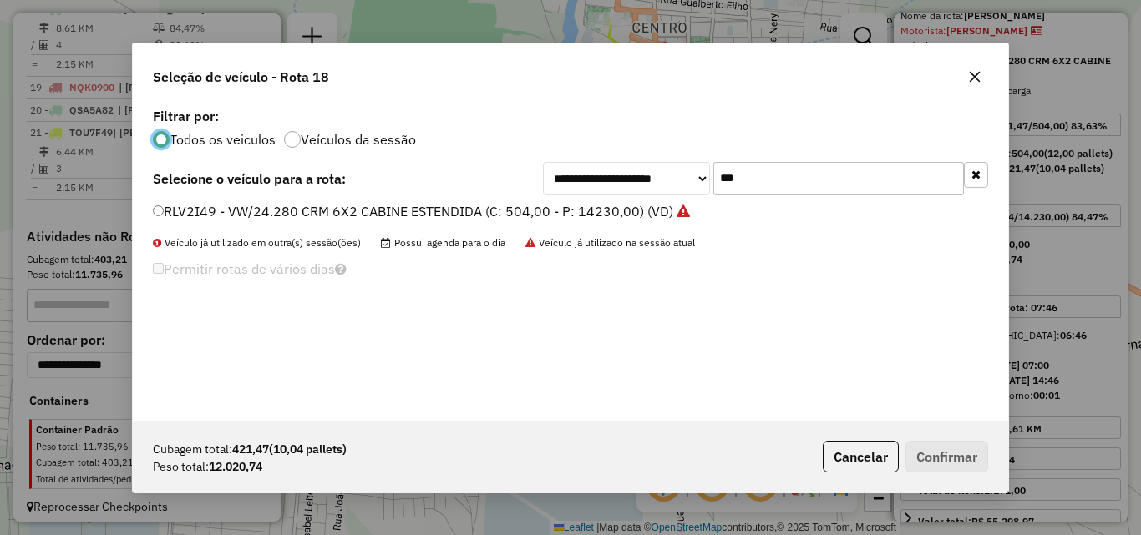
scroll to position [9, 5]
click at [771, 175] on input "***" at bounding box center [838, 178] width 251 height 33
click at [771, 178] on input "***" at bounding box center [838, 178] width 251 height 33
type input "***"
drag, startPoint x: 472, startPoint y: 208, endPoint x: 585, endPoint y: 232, distance: 115.3
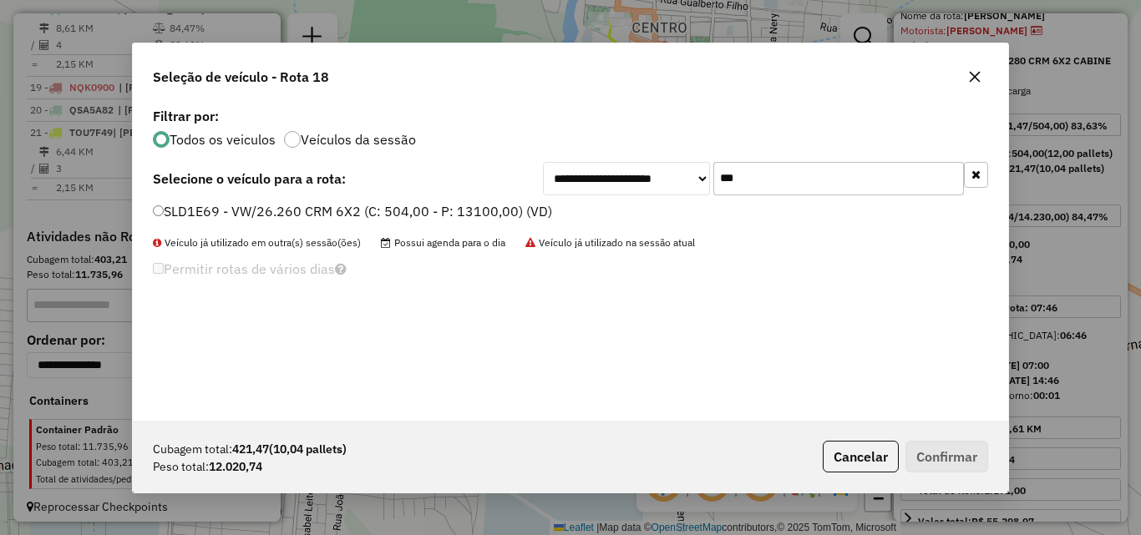
click at [473, 209] on label "SLD1E69 - VW/26.260 CRM 6X2 (C: 504,00 - P: 13100,00) (VD)" at bounding box center [352, 211] width 399 height 20
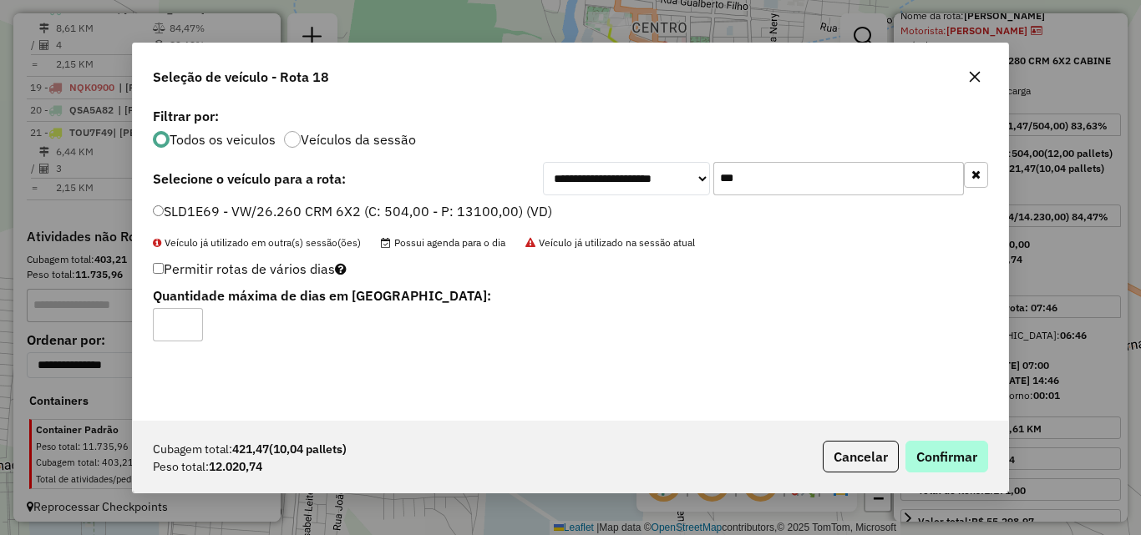
click at [939, 440] on div "Cubagem total: 421,47 (10,04 pallets) Peso total: 12.020,74 Cancelar Confirmar" at bounding box center [570, 457] width 875 height 72
click at [939, 445] on button "Confirmar" at bounding box center [946, 457] width 83 height 32
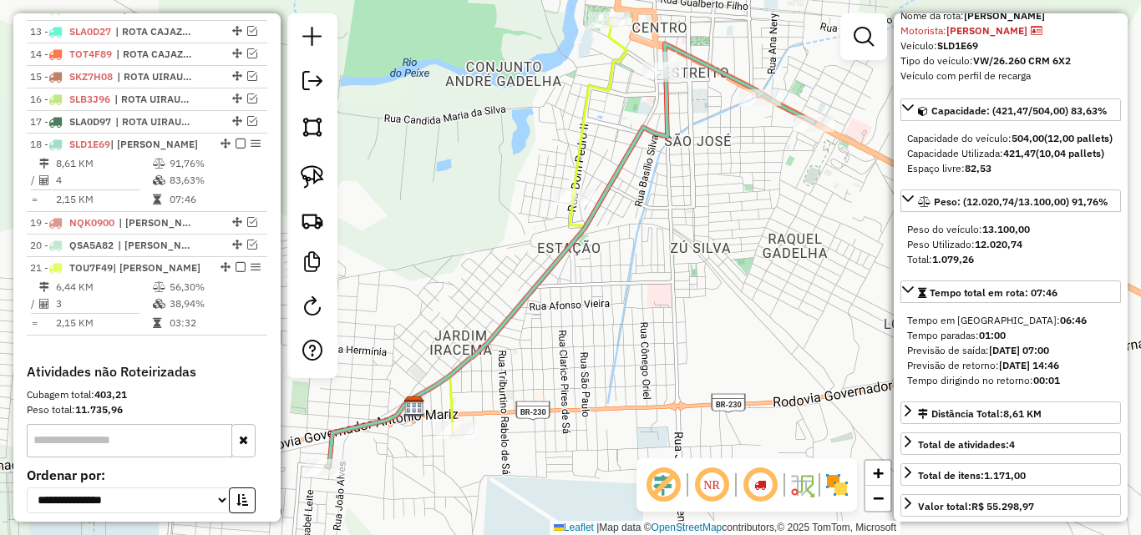
scroll to position [863, 0]
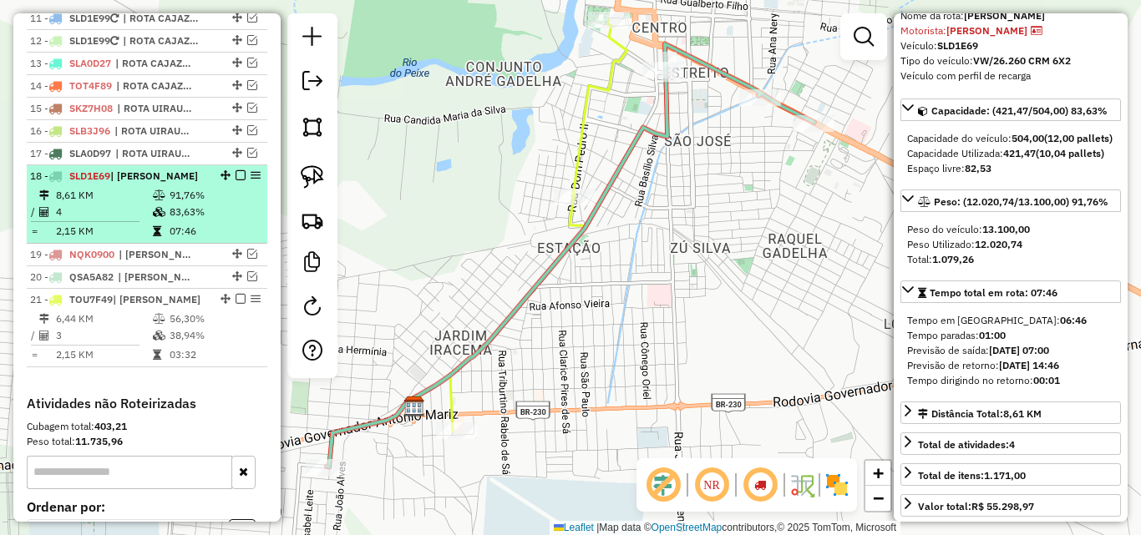
drag, startPoint x: 179, startPoint y: 229, endPoint x: 191, endPoint y: 221, distance: 14.6
click at [177, 220] on td "83,63%" at bounding box center [214, 212] width 91 height 17
click at [236, 180] on em at bounding box center [240, 175] width 10 height 10
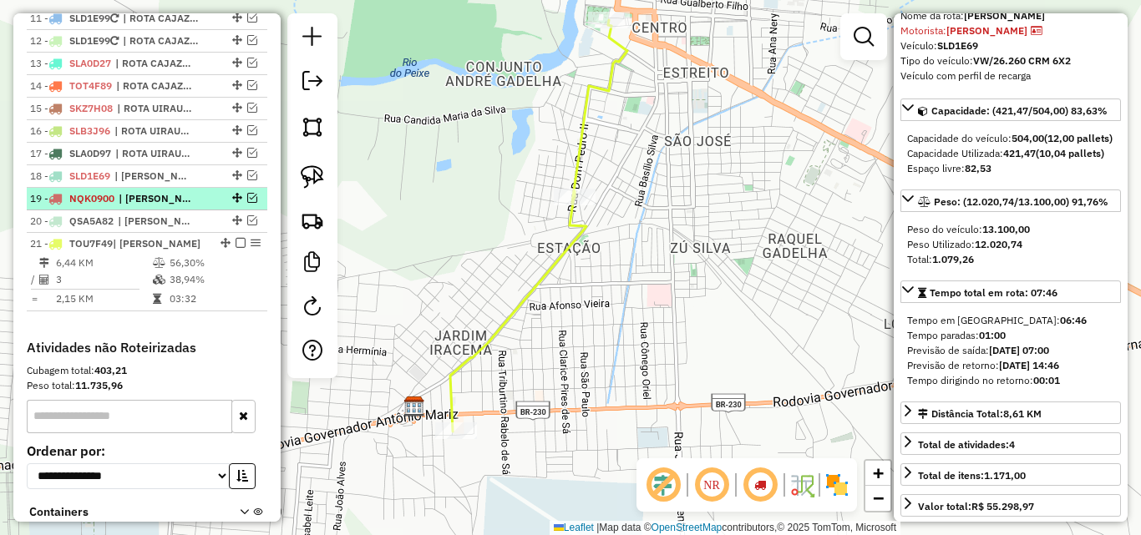
drag, startPoint x: 246, startPoint y: 216, endPoint x: 406, endPoint y: 235, distance: 161.4
click at [247, 203] on em at bounding box center [252, 198] width 10 height 10
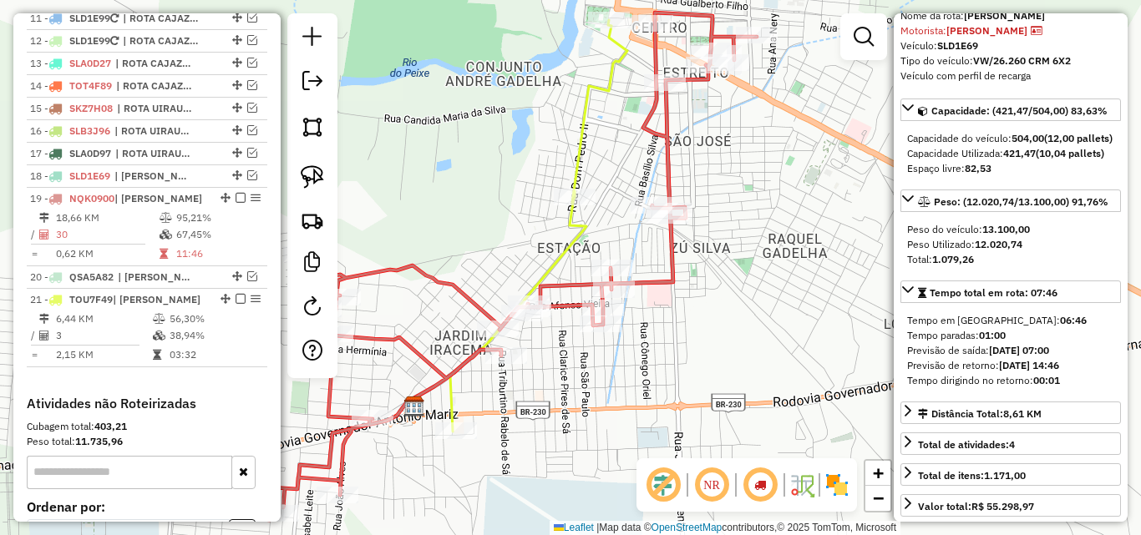
click at [671, 266] on icon at bounding box center [479, 267] width 554 height 508
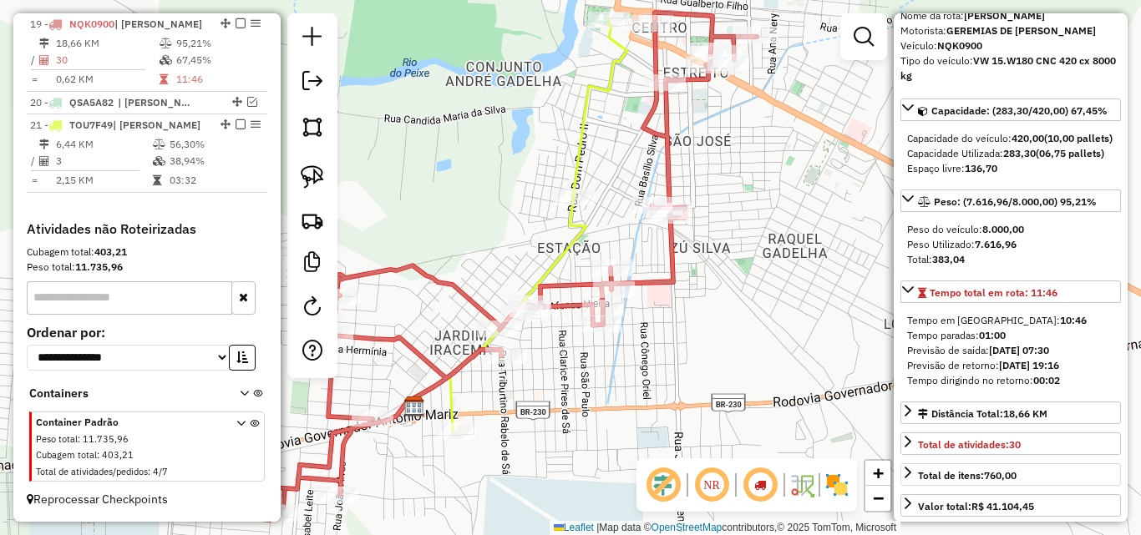
scroll to position [501, 0]
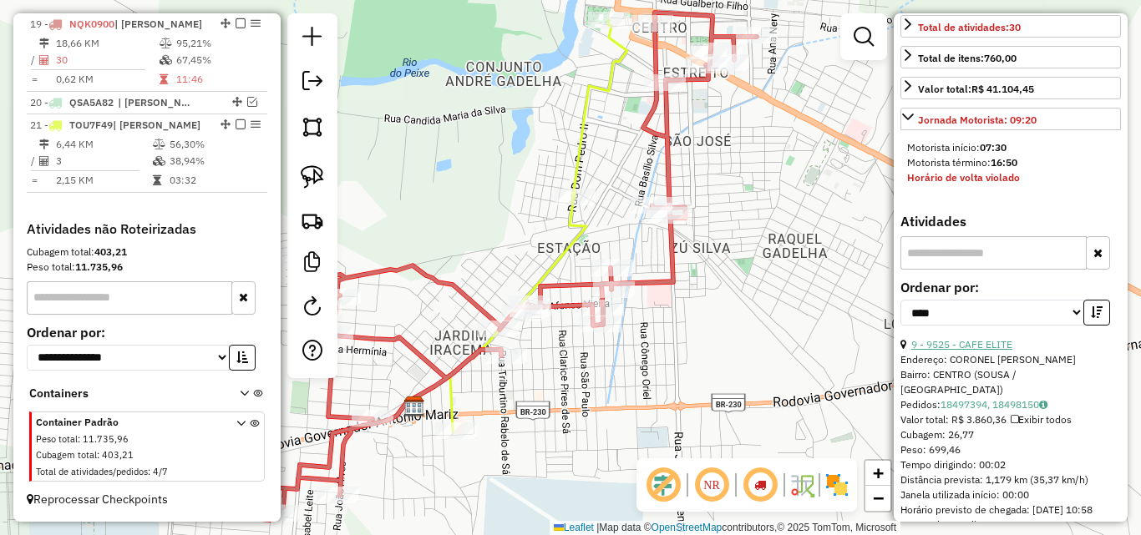
click at [975, 351] on link "9 - 9525 - CAFE ELITE" at bounding box center [961, 344] width 101 height 13
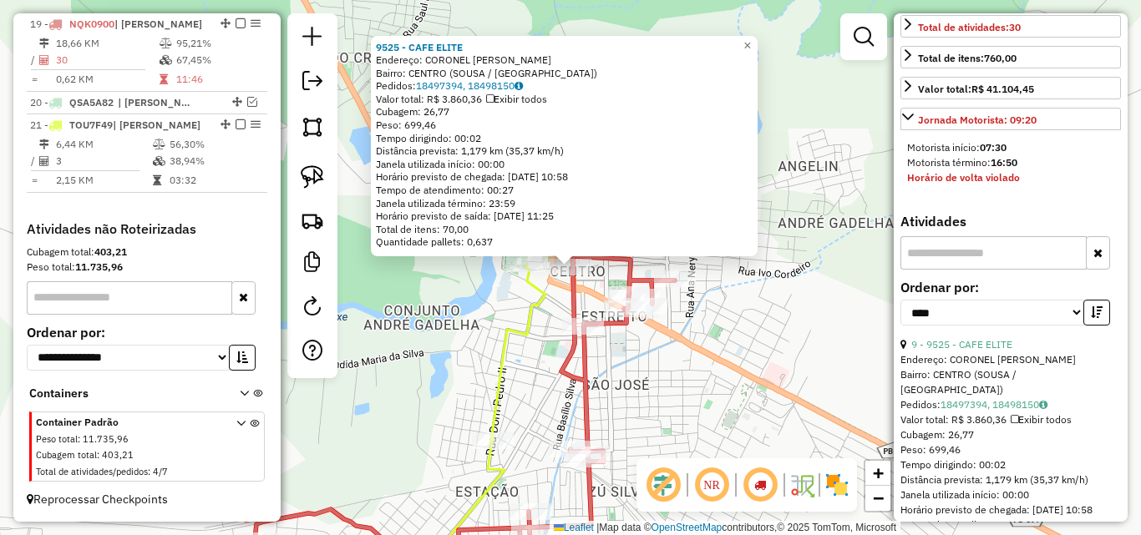
drag, startPoint x: 324, startPoint y: 173, endPoint x: 376, endPoint y: 192, distance: 55.2
click at [322, 175] on link at bounding box center [312, 177] width 37 height 37
click at [557, 263] on div "Rota 19 - Placa NQK0900 9525 - CAFE ELITE 9525 - CAFE ELITE Endereço: CORONEL J…" at bounding box center [570, 267] width 1141 height 535
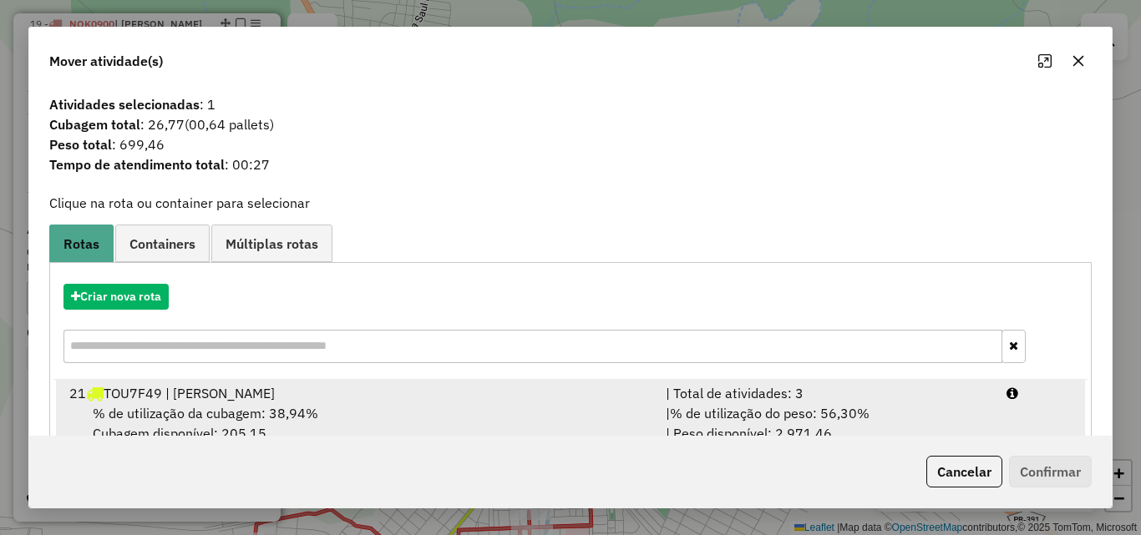
scroll to position [40, 0]
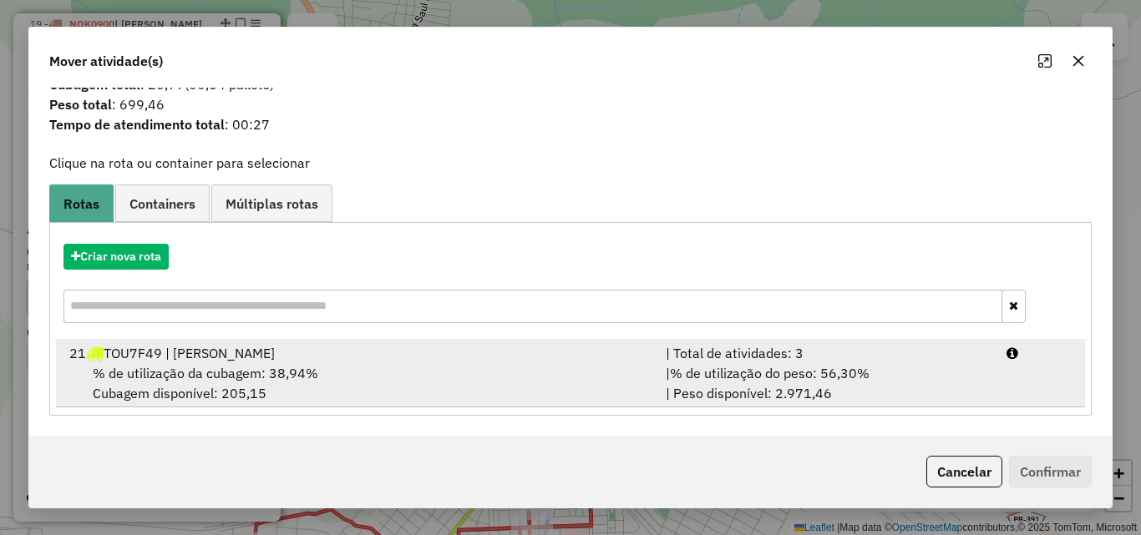
click at [911, 393] on div "| % de utilização do peso: 56,30% | Peso disponível: 2.971,46" at bounding box center [826, 383] width 341 height 40
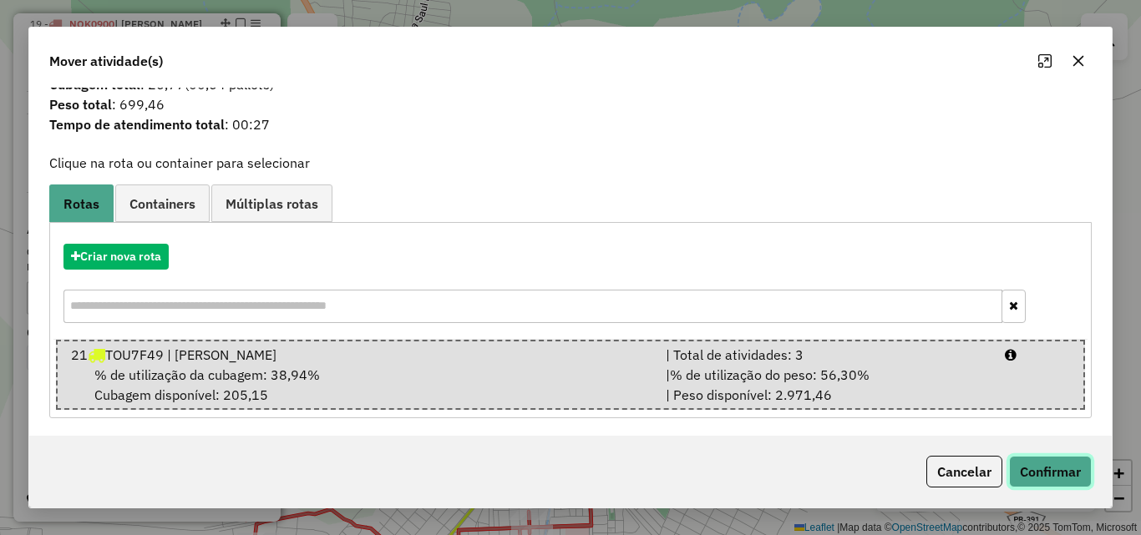
click at [1044, 470] on button "Confirmar" at bounding box center [1050, 472] width 83 height 32
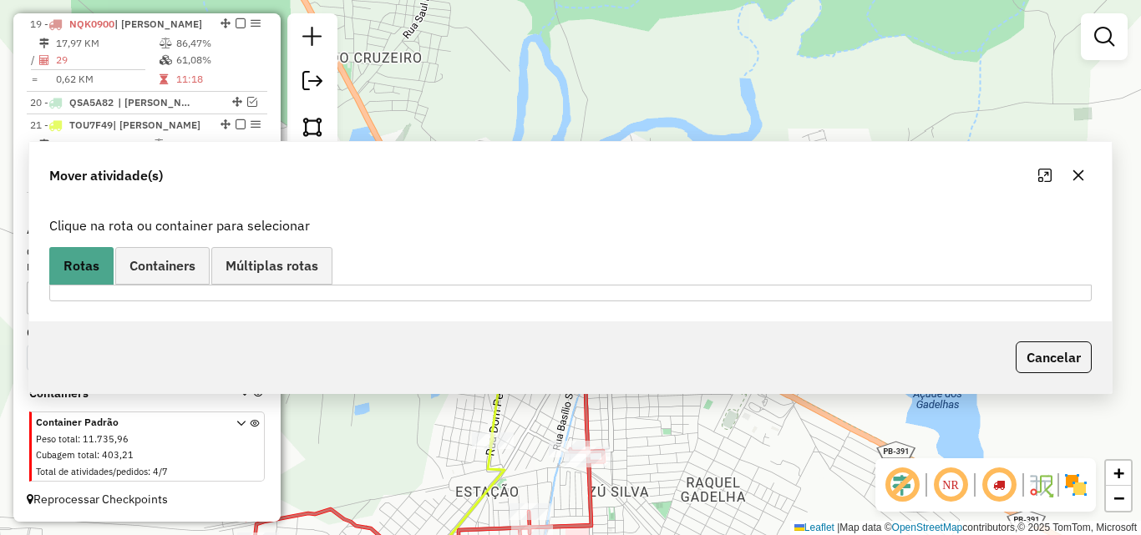
scroll to position [0, 0]
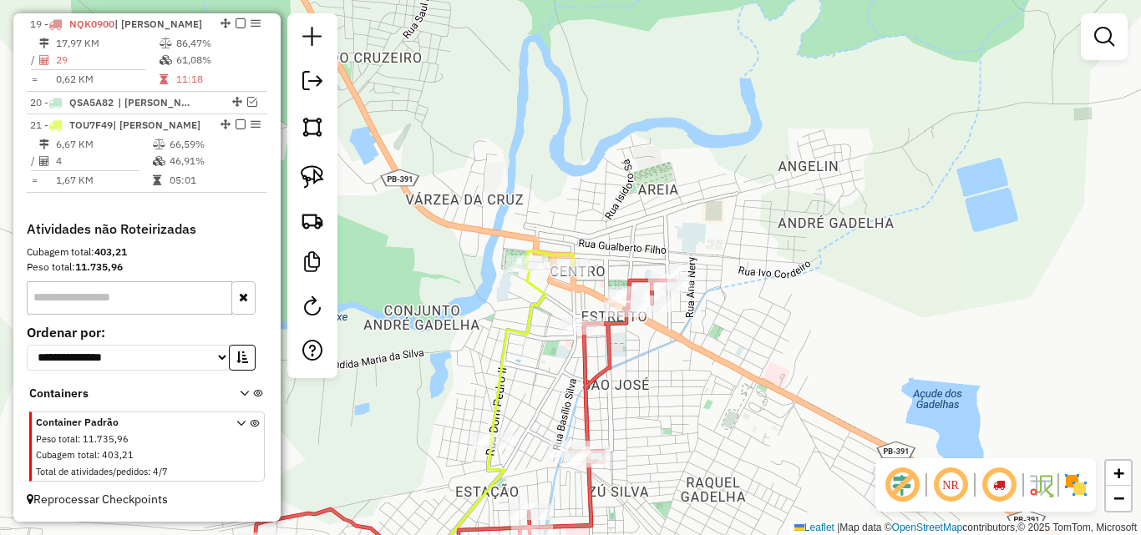
click at [610, 362] on icon at bounding box center [448, 435] width 453 height 308
select select "*********"
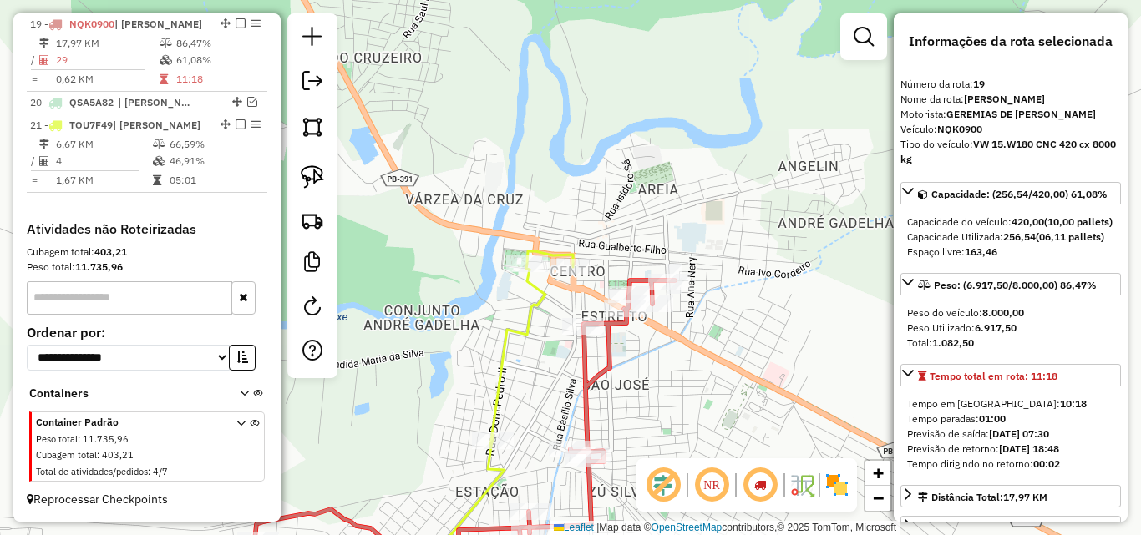
scroll to position [501, 0]
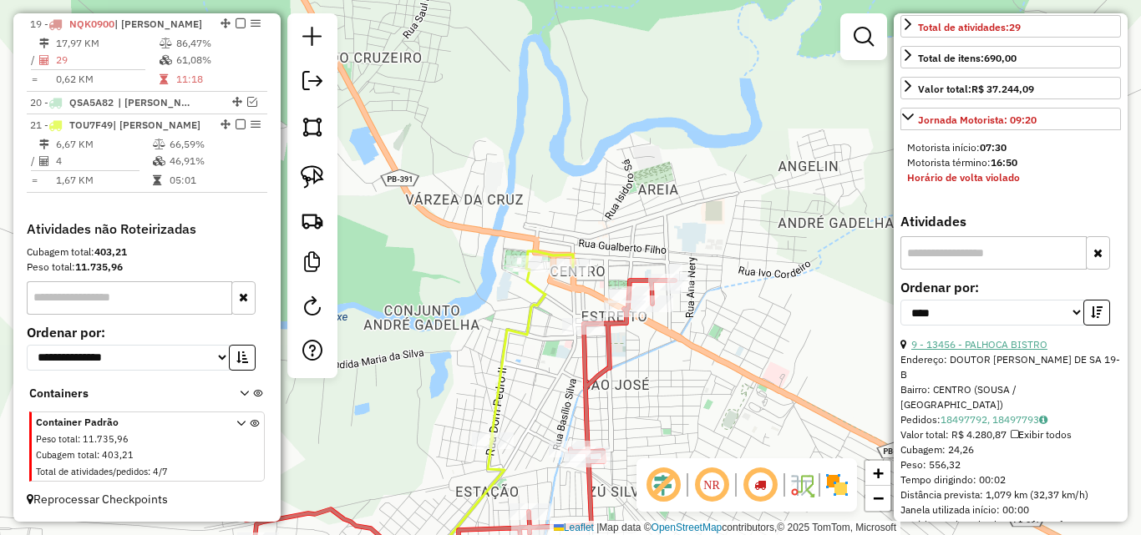
click at [987, 351] on link "9 - 13456 - PALHOCA BISTRO" at bounding box center [979, 344] width 136 height 13
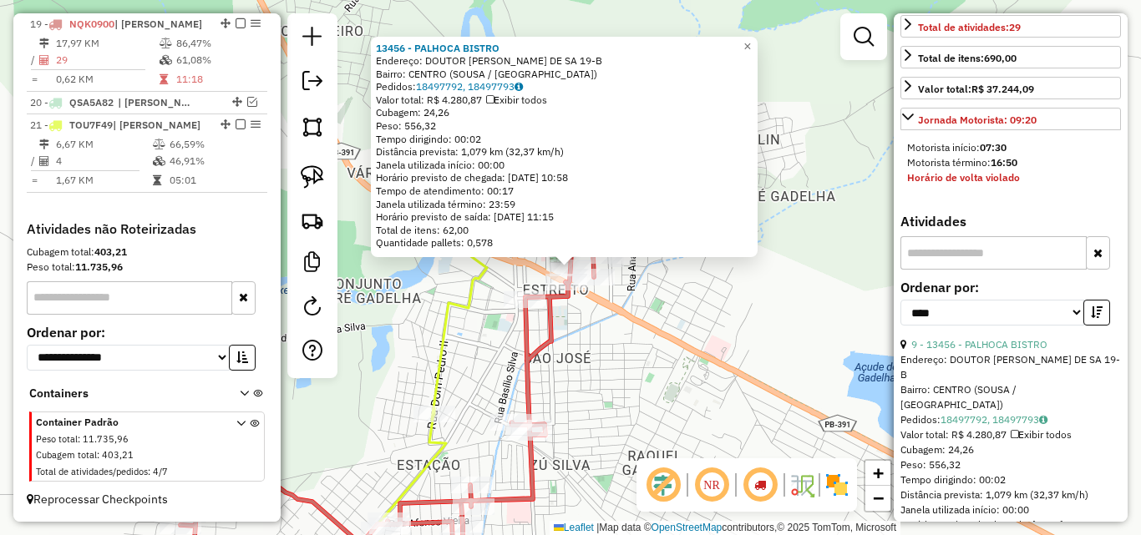
click at [629, 377] on div "13456 - PALHOCA BISTRO Endereço: DOUTOR CARLOS PIRES DE SA 19-B Bairro: CENTRO …" at bounding box center [570, 267] width 1141 height 535
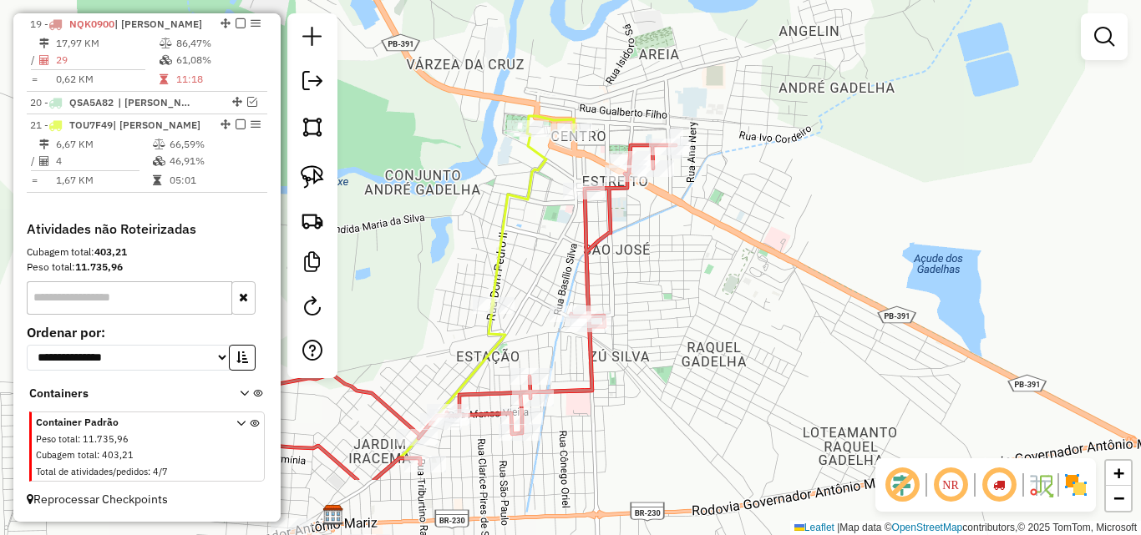
drag, startPoint x: 584, startPoint y: 423, endPoint x: 644, endPoint y: 311, distance: 127.0
click at [644, 311] on div "Janela de atendimento Grade de atendimento Capacidade Transportadoras Veículos …" at bounding box center [570, 267] width 1141 height 535
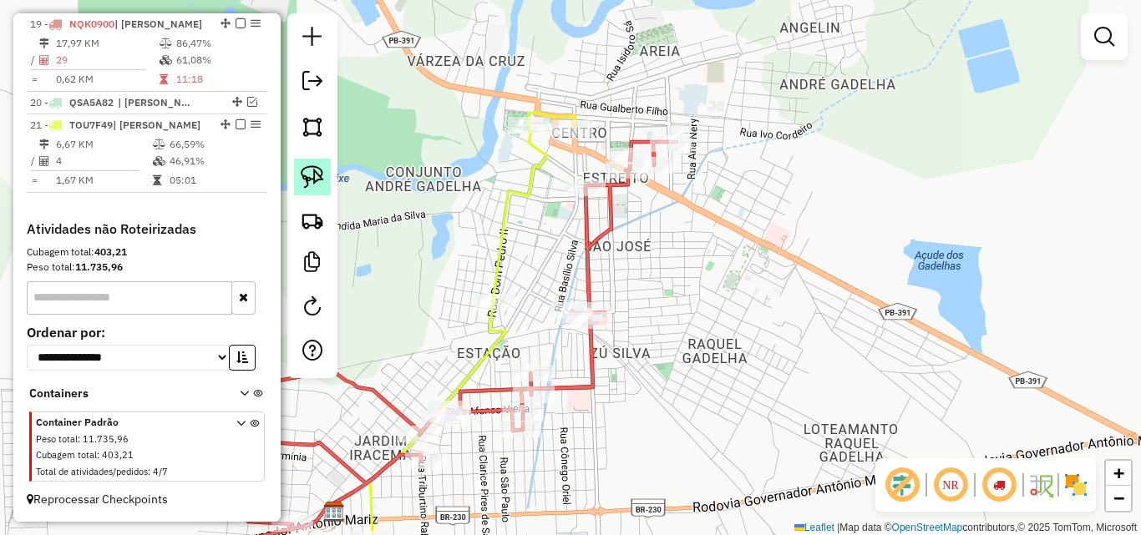
drag, startPoint x: 311, startPoint y: 164, endPoint x: 312, endPoint y: 176, distance: 12.6
click at [310, 166] on link at bounding box center [312, 177] width 37 height 37
drag, startPoint x: 549, startPoint y: 284, endPoint x: 666, endPoint y: 311, distance: 119.1
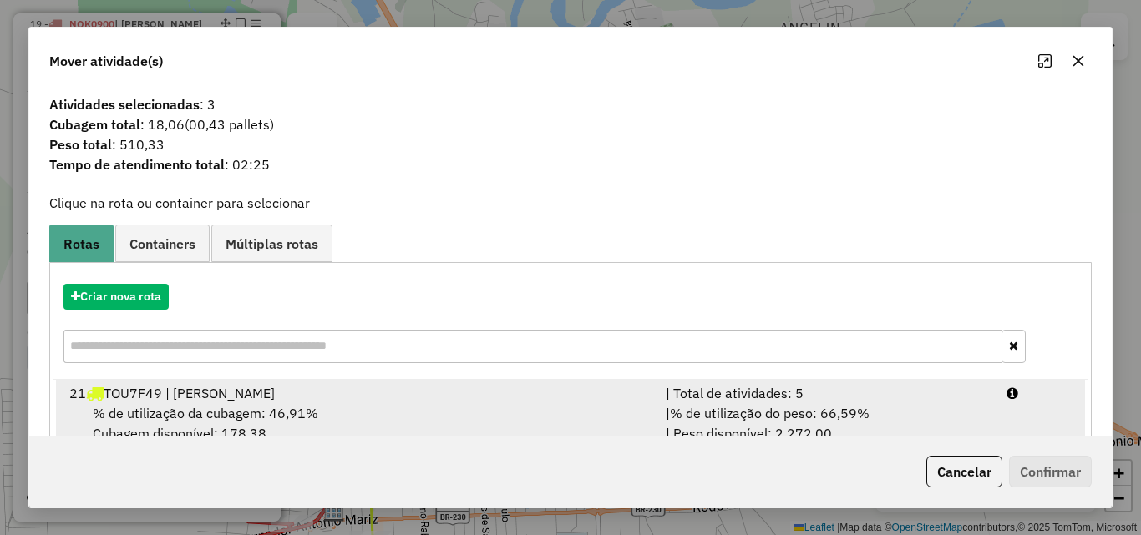
click at [858, 430] on div "| % de utilização do peso: 66,59% | Peso disponível: 2.272,00" at bounding box center [826, 423] width 341 height 40
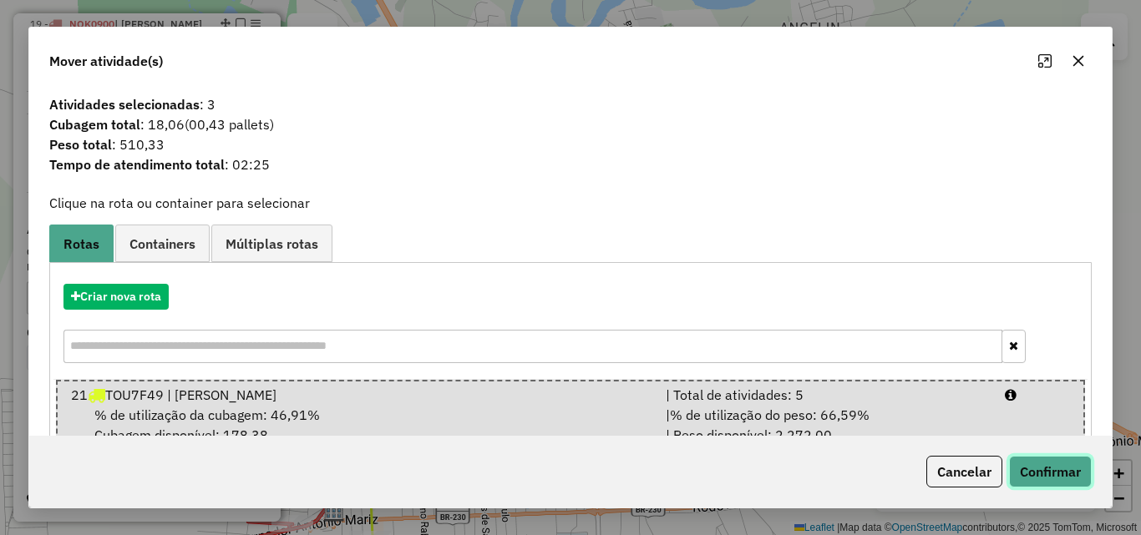
click at [1040, 473] on button "Confirmar" at bounding box center [1050, 472] width 83 height 32
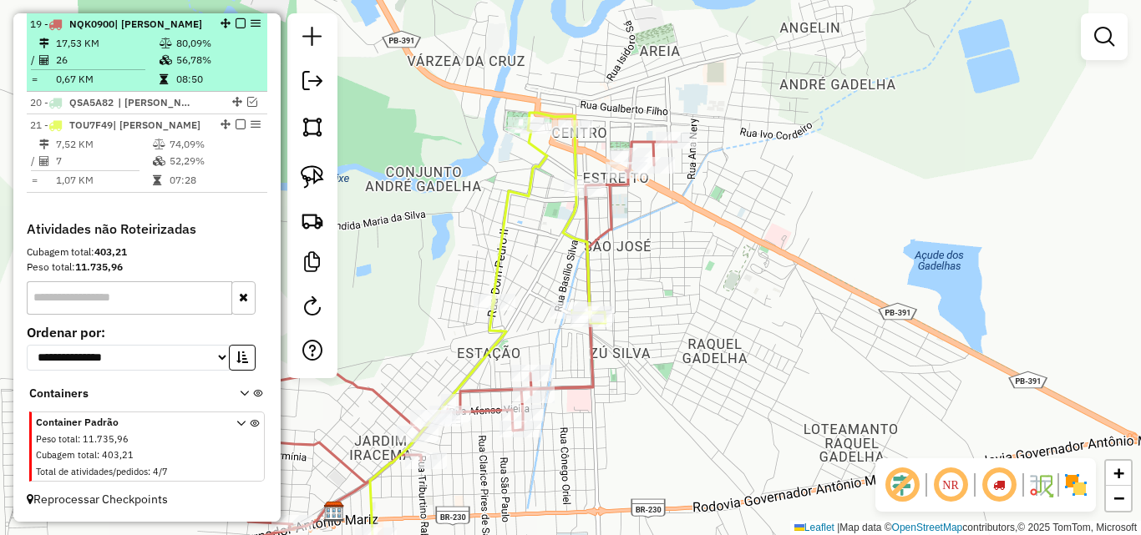
click at [187, 43] on td "80,09%" at bounding box center [217, 43] width 84 height 17
select select "*********"
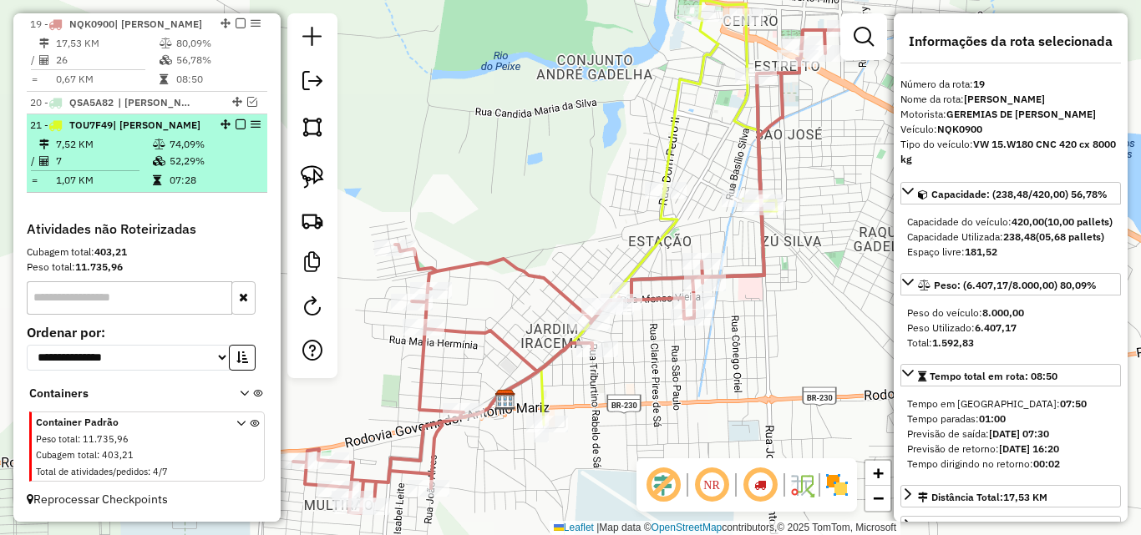
click at [133, 161] on td "7" at bounding box center [103, 161] width 97 height 17
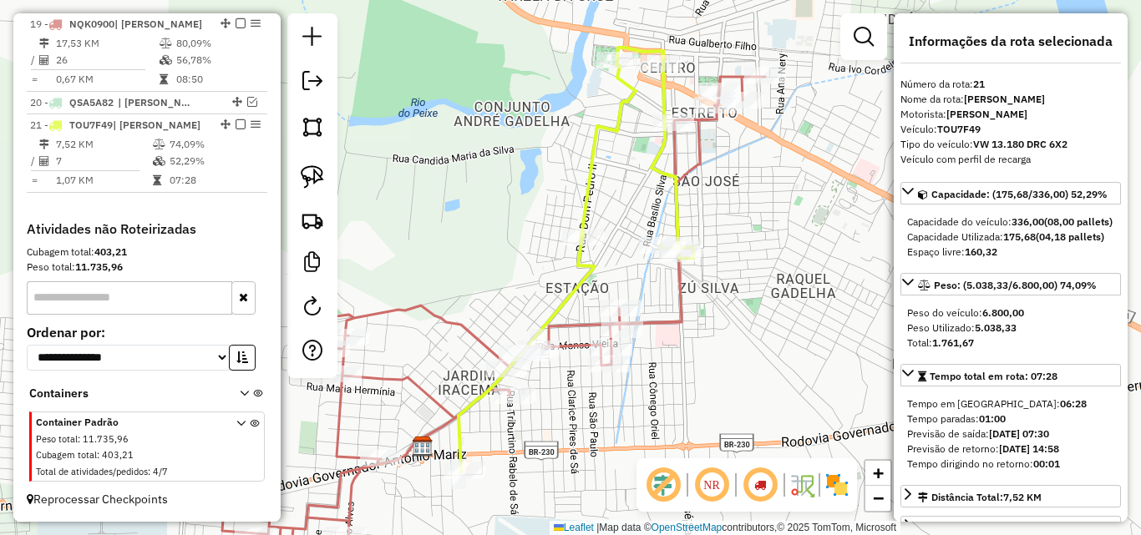
scroll to position [84, 0]
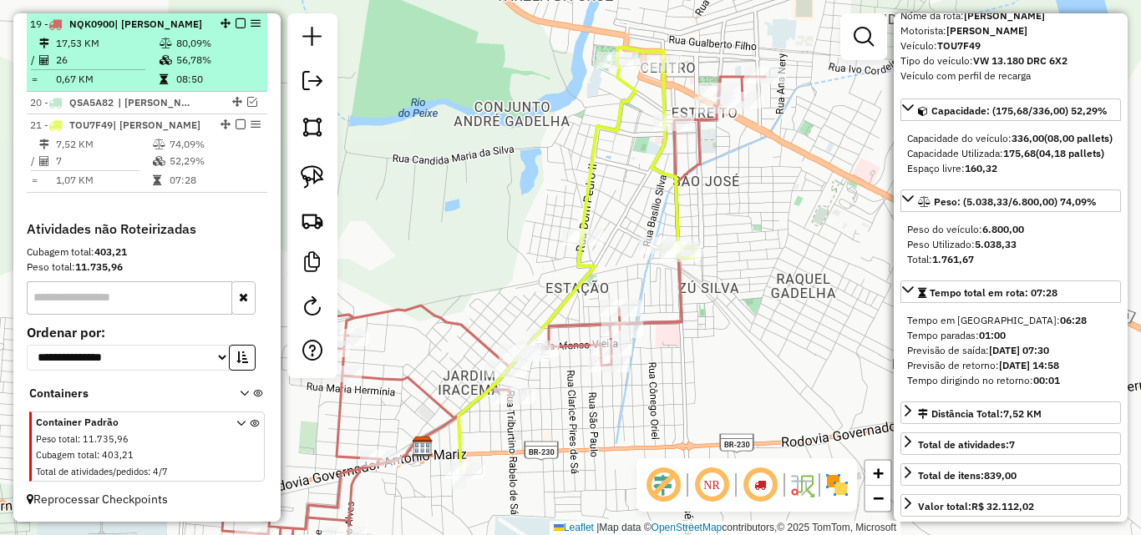
drag, startPoint x: 122, startPoint y: 81, endPoint x: 128, endPoint y: 91, distance: 11.6
click at [122, 82] on td "0,67 KM" at bounding box center [107, 79] width 104 height 17
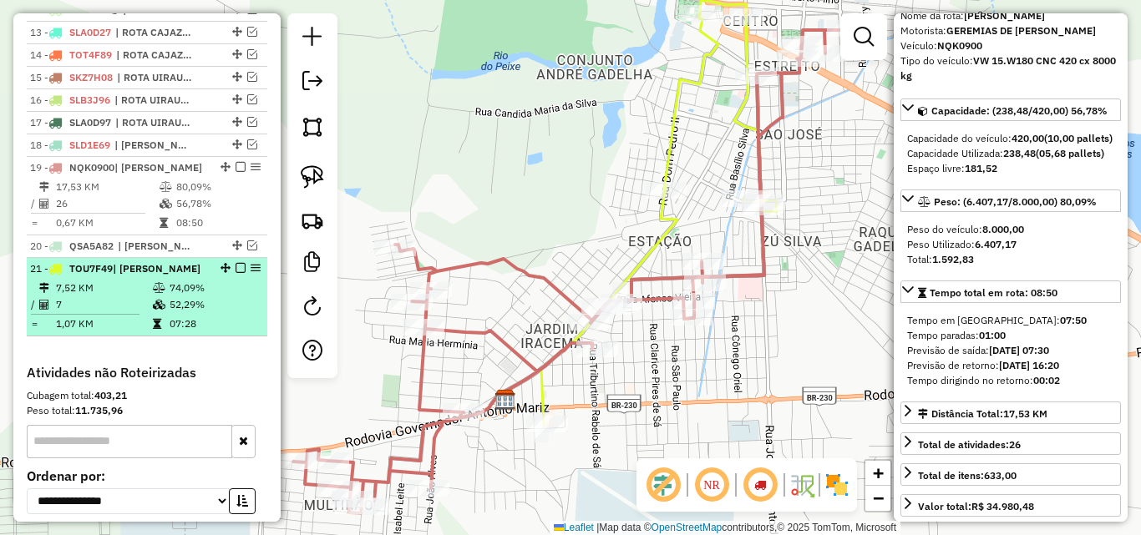
scroll to position [885, 0]
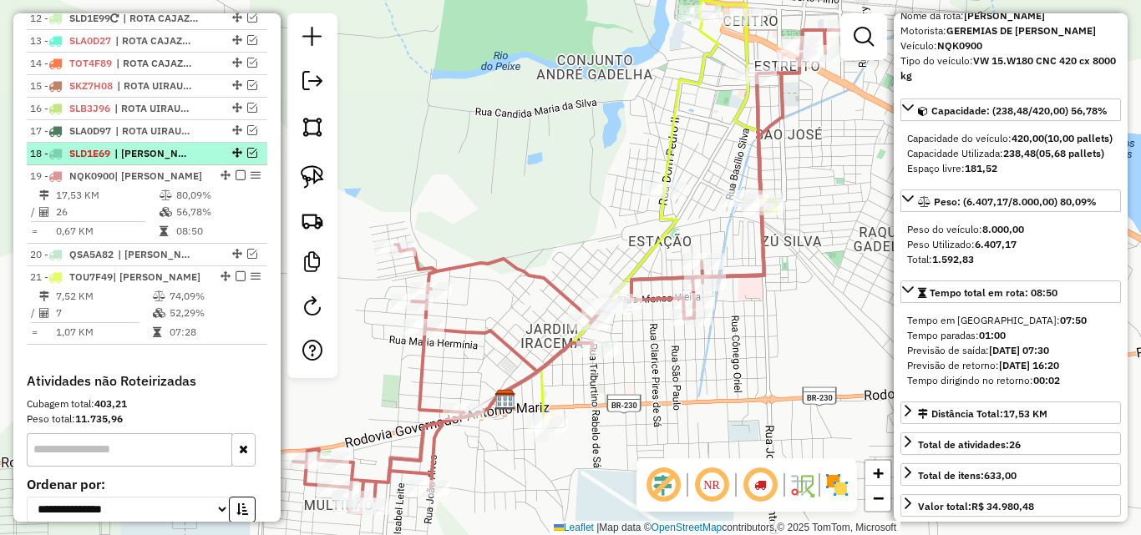
click at [253, 161] on div "18 - SLD1E69 | ROTA SOUSA" at bounding box center [147, 153] width 234 height 15
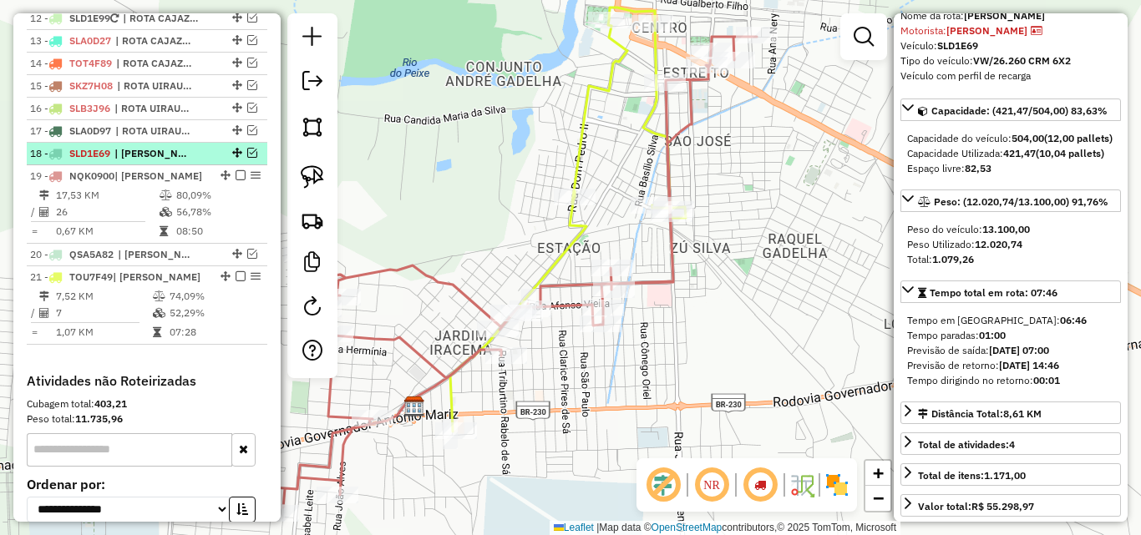
click at [251, 158] on em at bounding box center [252, 153] width 10 height 10
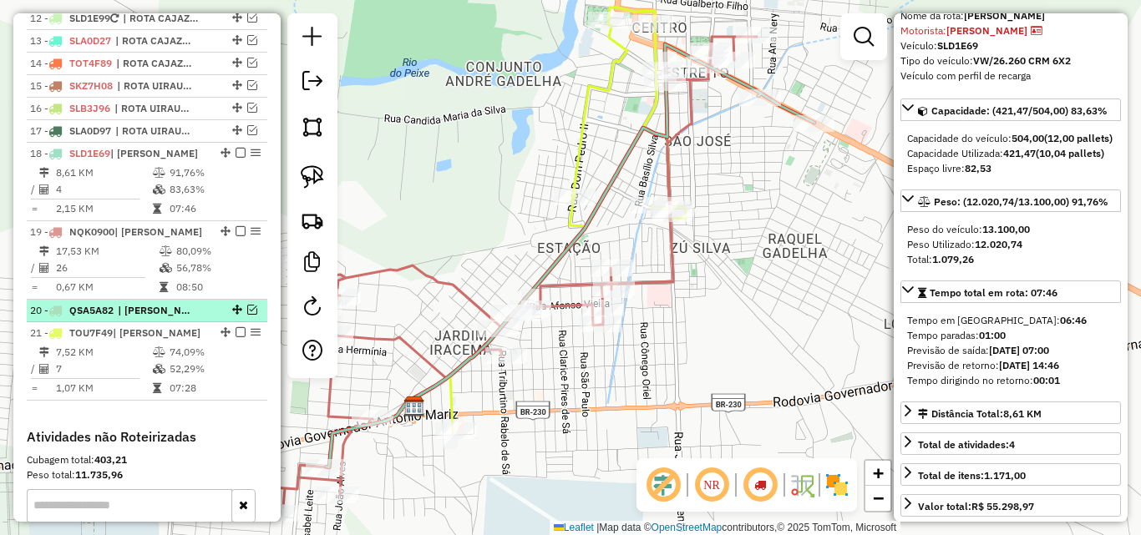
drag, startPoint x: 215, startPoint y: 350, endPoint x: 214, endPoint y: 320, distance: 30.1
click at [214, 320] on ul "1 - SLB3G36 | ROTA BOM SUCESSO, ROTA BREJO SANTO 2 - TOT4F09 | ROTA SÃO BENTO 3…" at bounding box center [147, 80] width 240 height 641
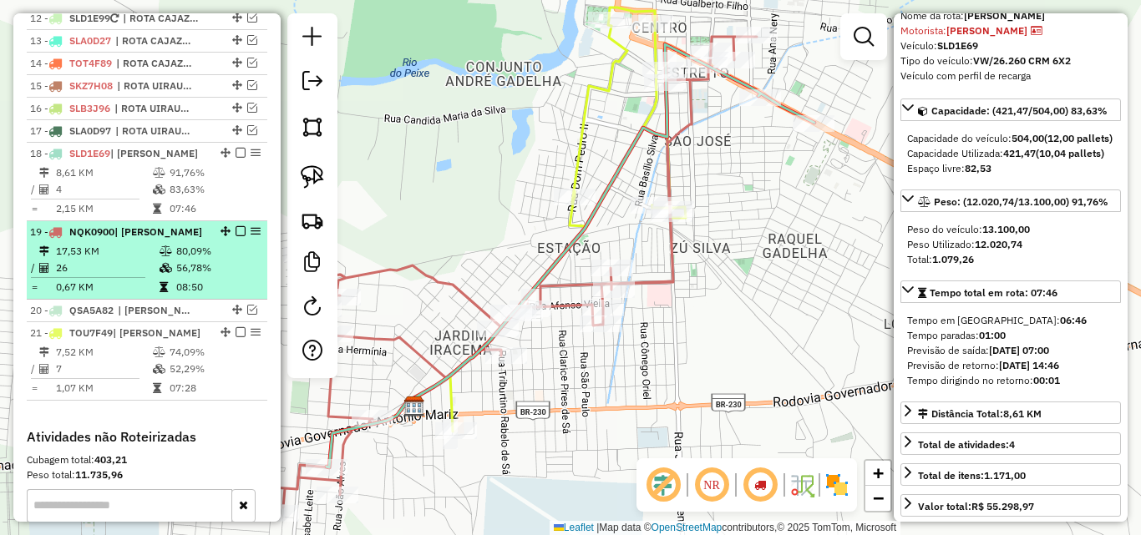
click at [217, 308] on ul "1 - SLB3G36 | ROTA BOM SUCESSO, ROTA BREJO SANTO 2 - TOT4F09 | ROTA SÃO BENTO 3…" at bounding box center [147, 80] width 240 height 641
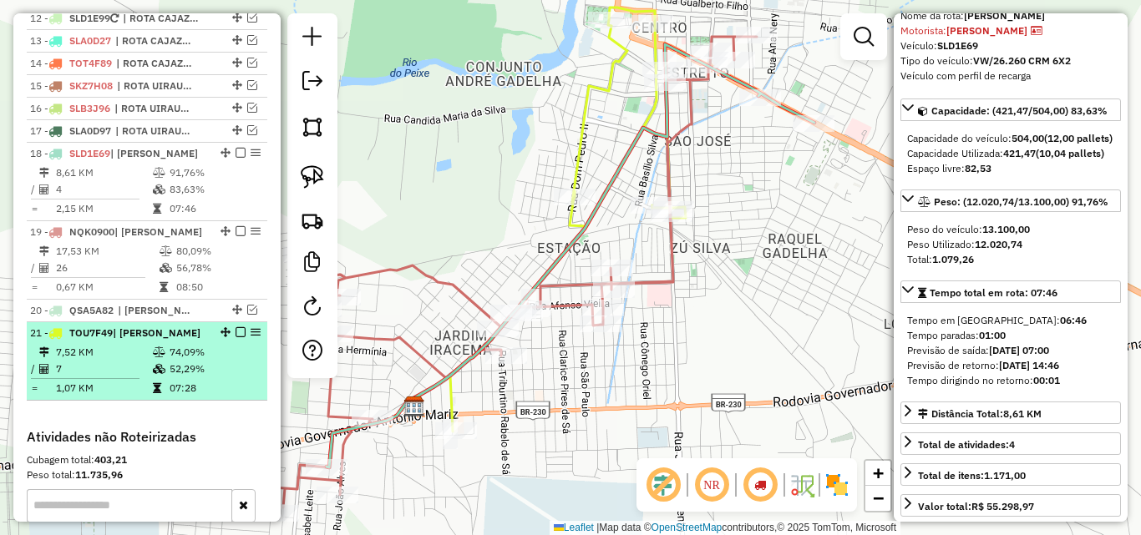
drag, startPoint x: 220, startPoint y: 345, endPoint x: 219, endPoint y: 316, distance: 28.4
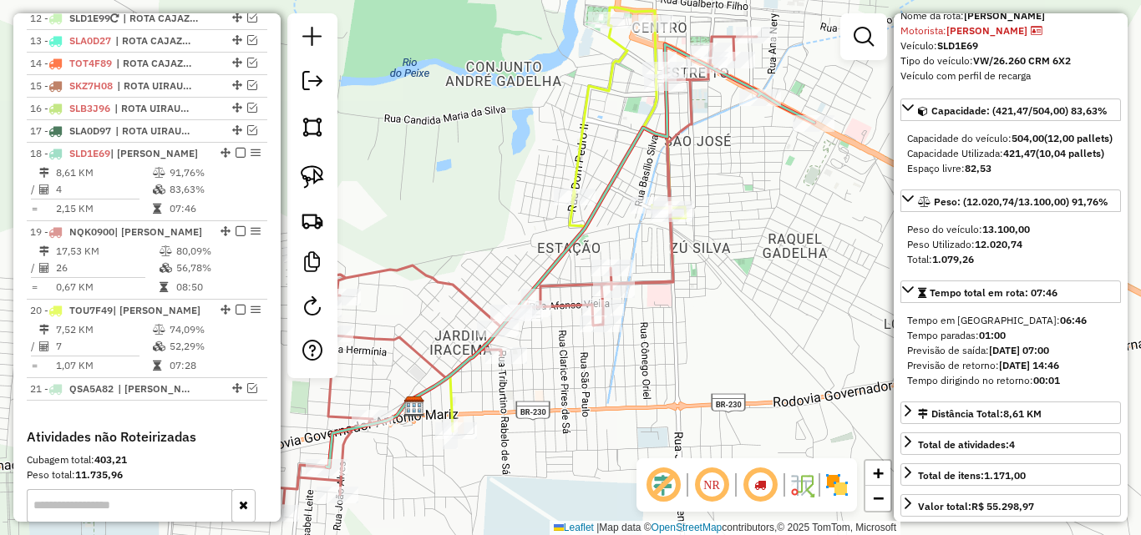
click at [585, 149] on icon at bounding box center [567, 220] width 235 height 424
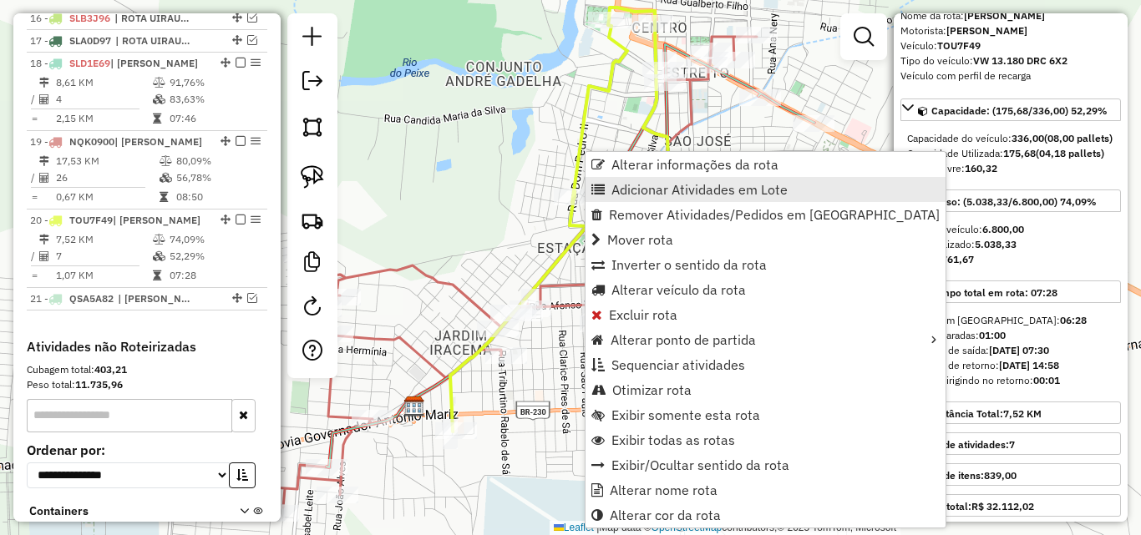
scroll to position [1108, 0]
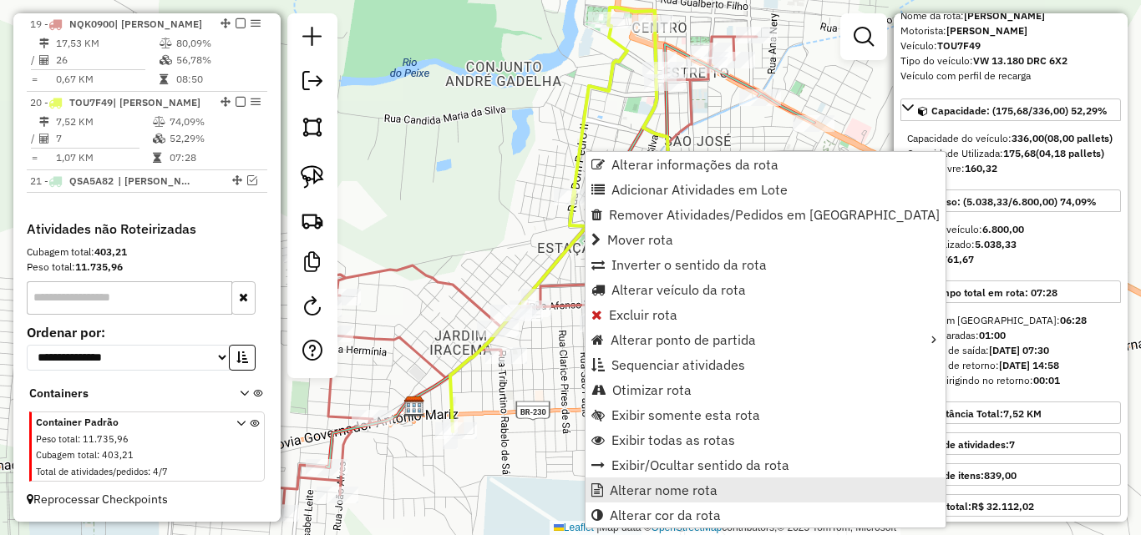
click at [648, 493] on span "Alterar nome rota" at bounding box center [664, 489] width 108 height 13
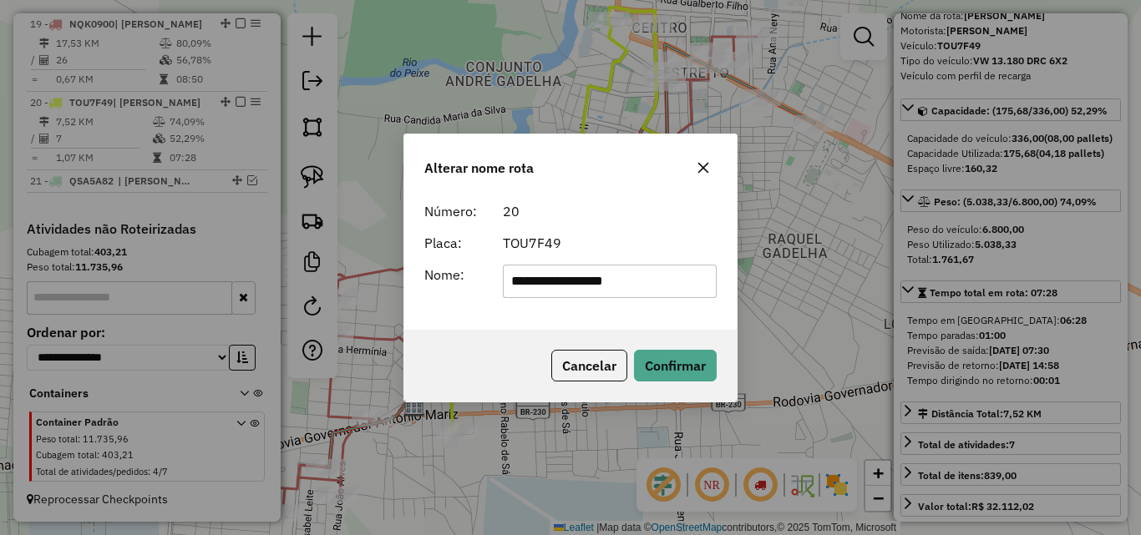
type input "**********"
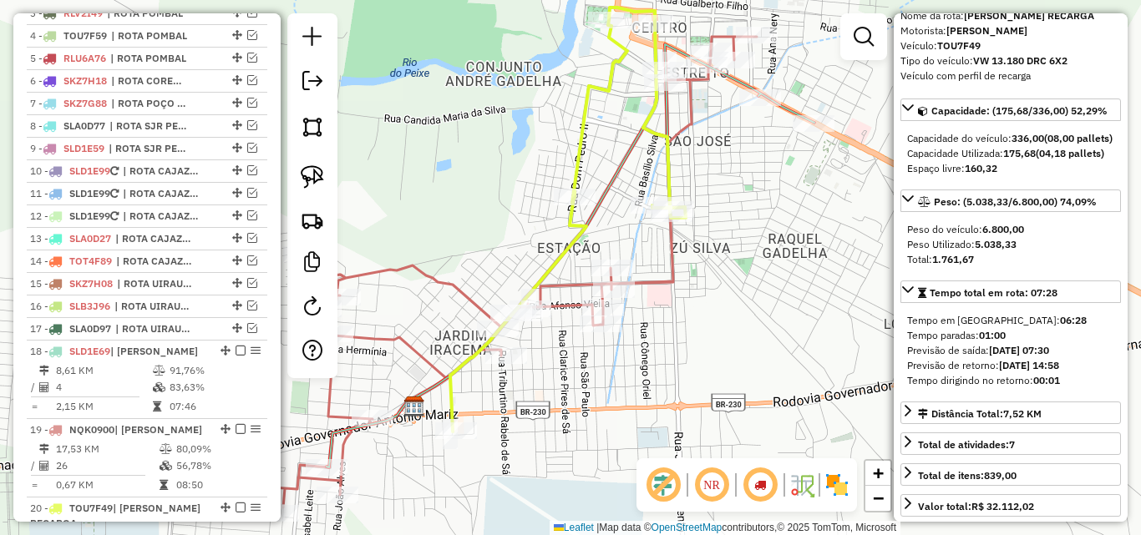
scroll to position [607, 0]
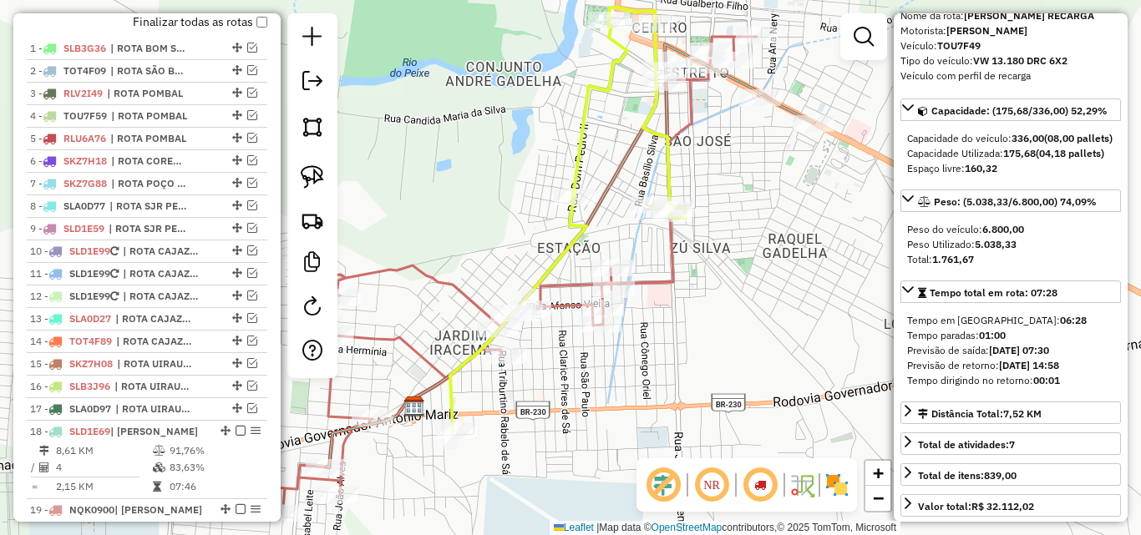
drag, startPoint x: 260, startPoint y: 43, endPoint x: 257, endPoint y: 52, distance: 8.7
click at [259, 31] on label "Finalizar todas as rotas" at bounding box center [200, 22] width 134 height 18
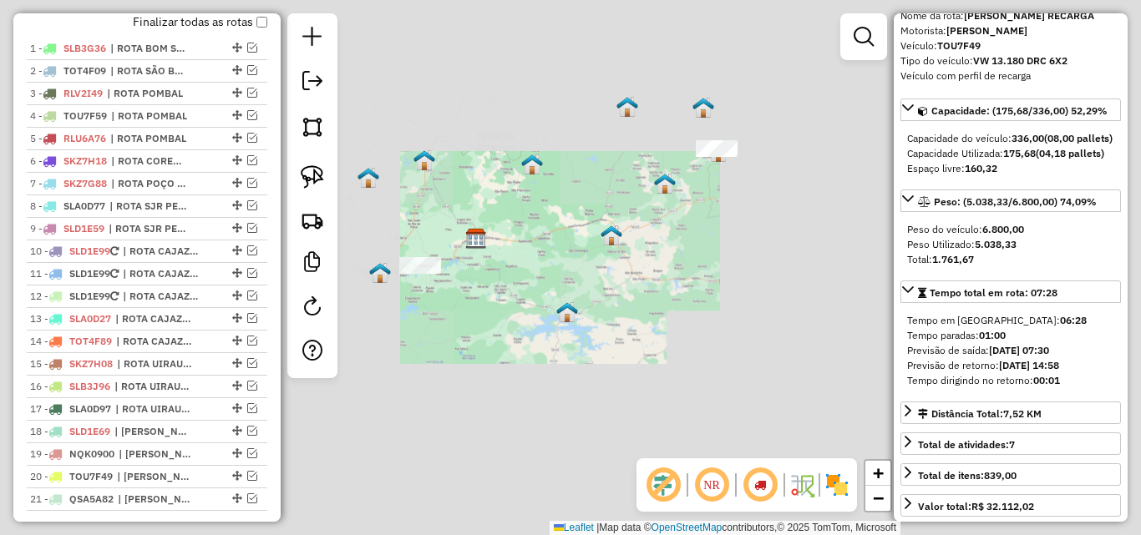
drag, startPoint x: 561, startPoint y: 326, endPoint x: 544, endPoint y: 327, distance: 17.6
click at [562, 326] on div "Janela de atendimento Grade de atendimento Capacidade Transportadoras Veículos …" at bounding box center [570, 267] width 1141 height 535
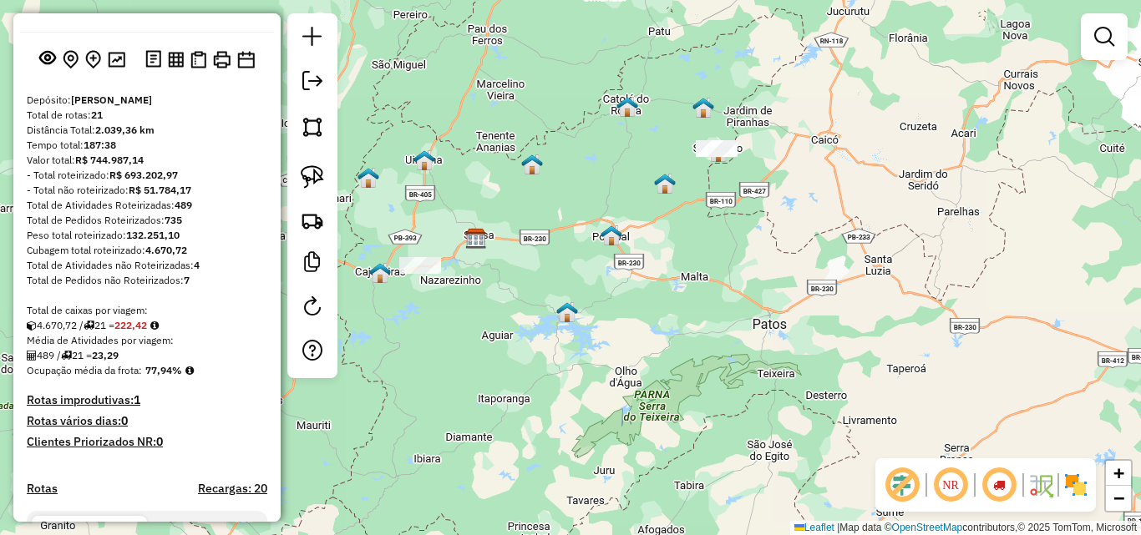
scroll to position [0, 0]
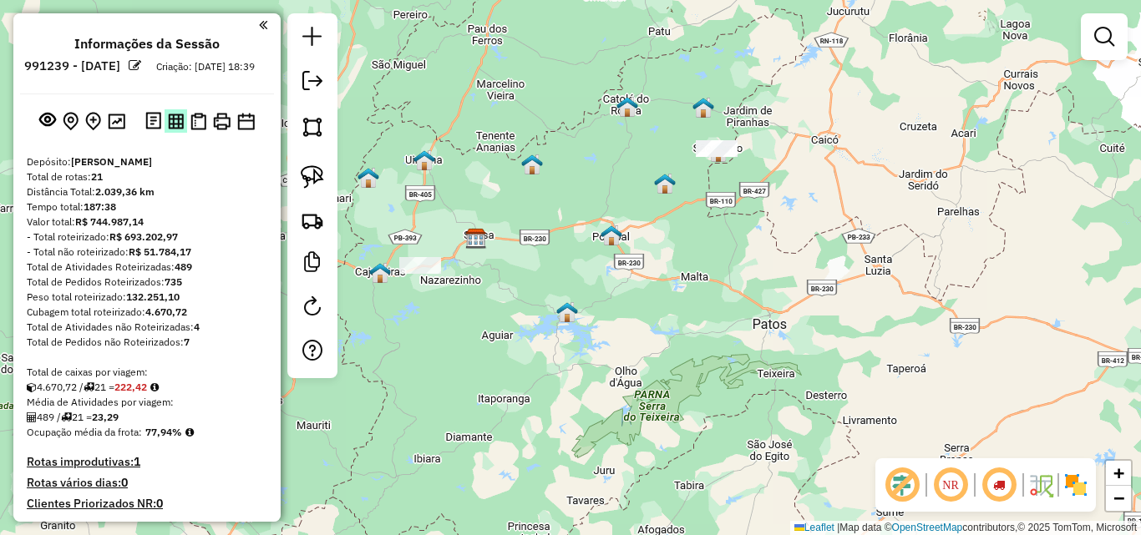
click at [173, 129] on img at bounding box center [176, 122] width 16 height 16
click at [218, 128] on button at bounding box center [222, 121] width 24 height 24
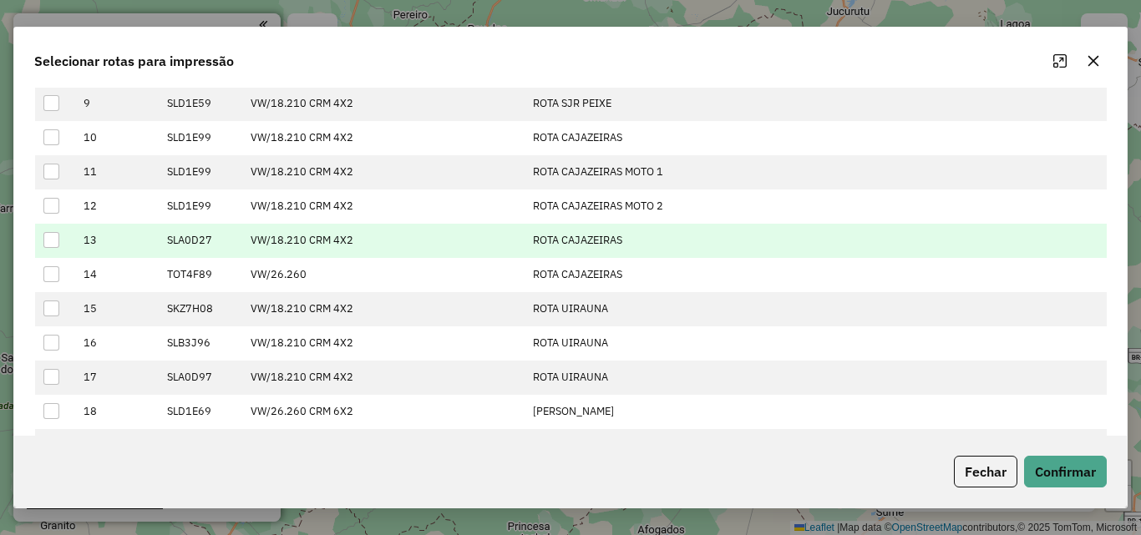
scroll to position [334, 0]
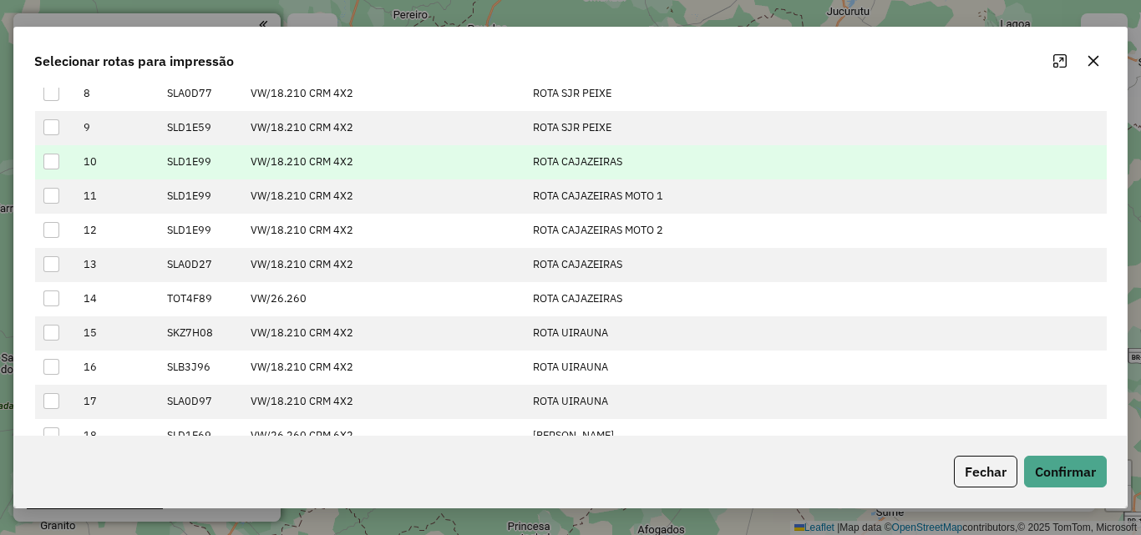
click at [47, 163] on div at bounding box center [51, 162] width 16 height 16
click at [1061, 464] on button "Confirmar" at bounding box center [1065, 472] width 83 height 32
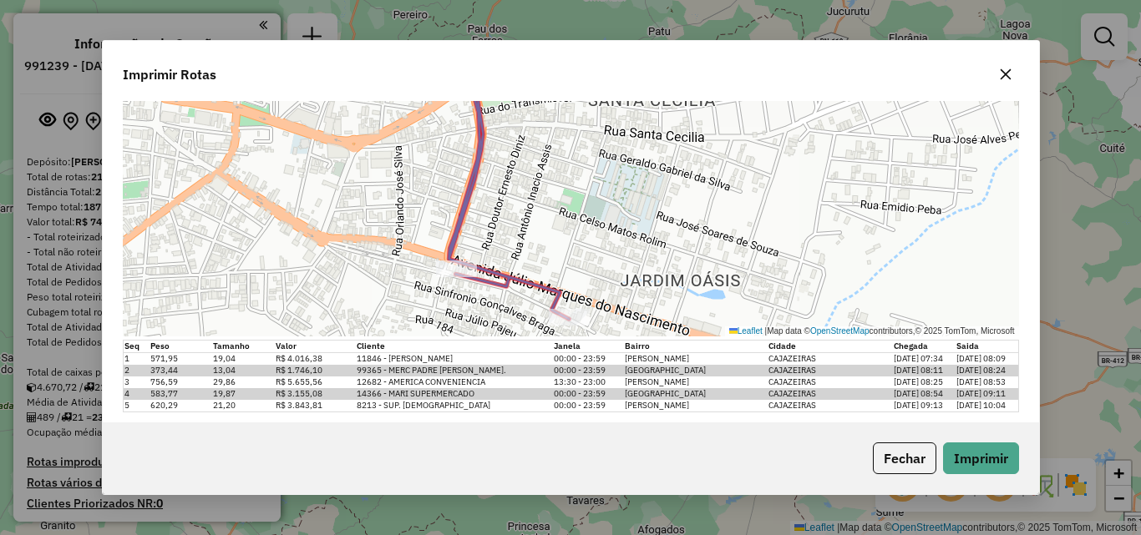
scroll to position [204, 0]
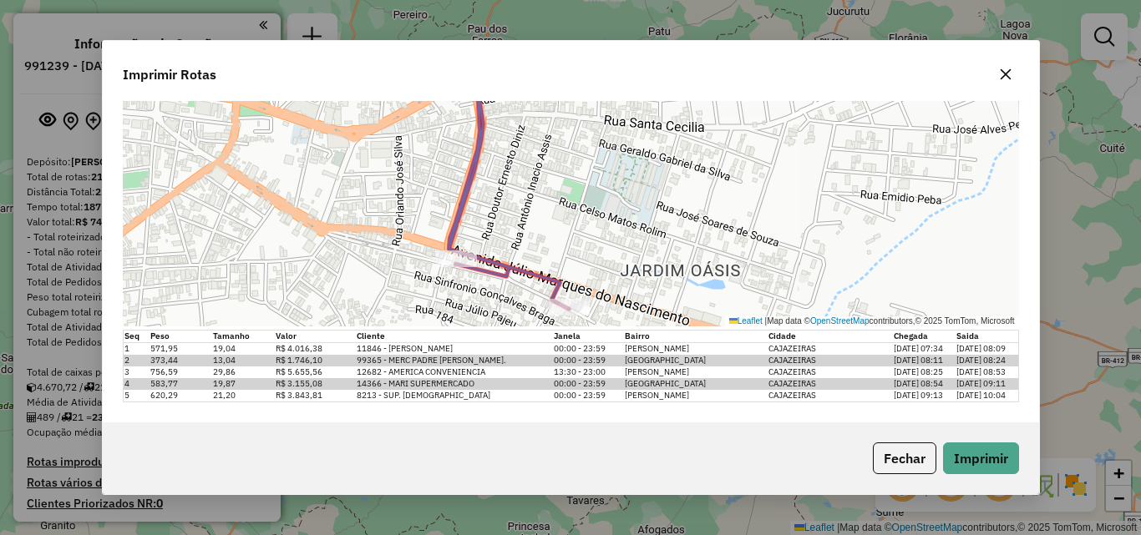
drag, startPoint x: 1005, startPoint y: 75, endPoint x: 617, endPoint y: 109, distance: 389.0
click at [1005, 74] on icon "button" at bounding box center [1005, 74] width 11 height 11
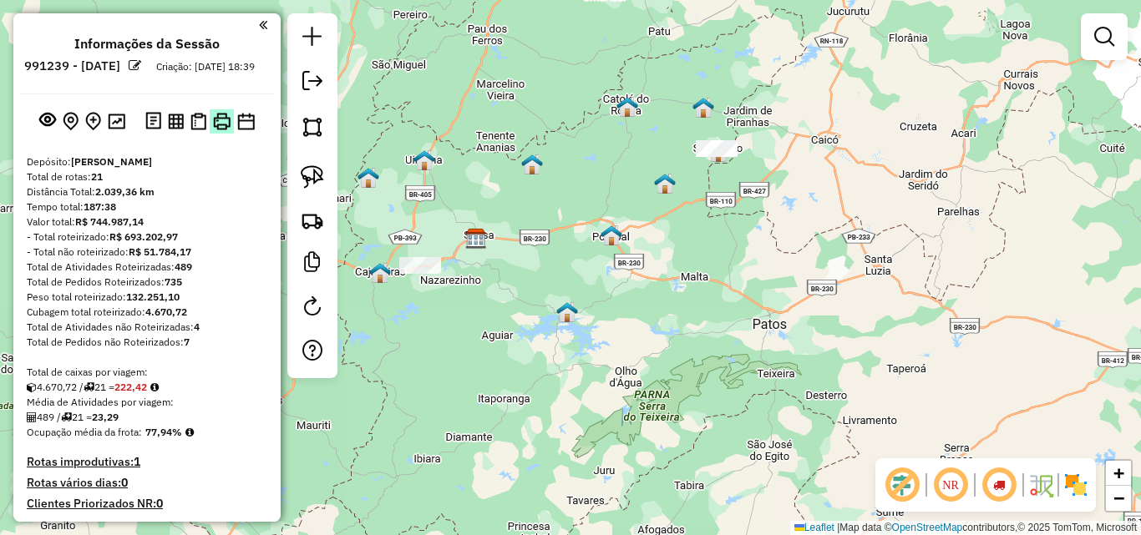
click at [220, 130] on img at bounding box center [222, 122] width 18 height 18
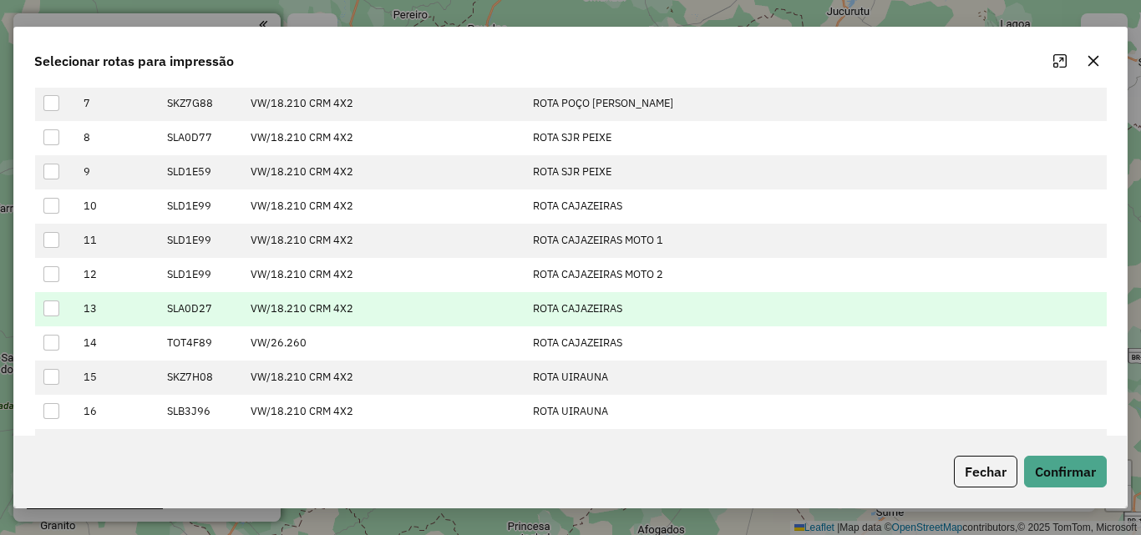
scroll to position [334, 0]
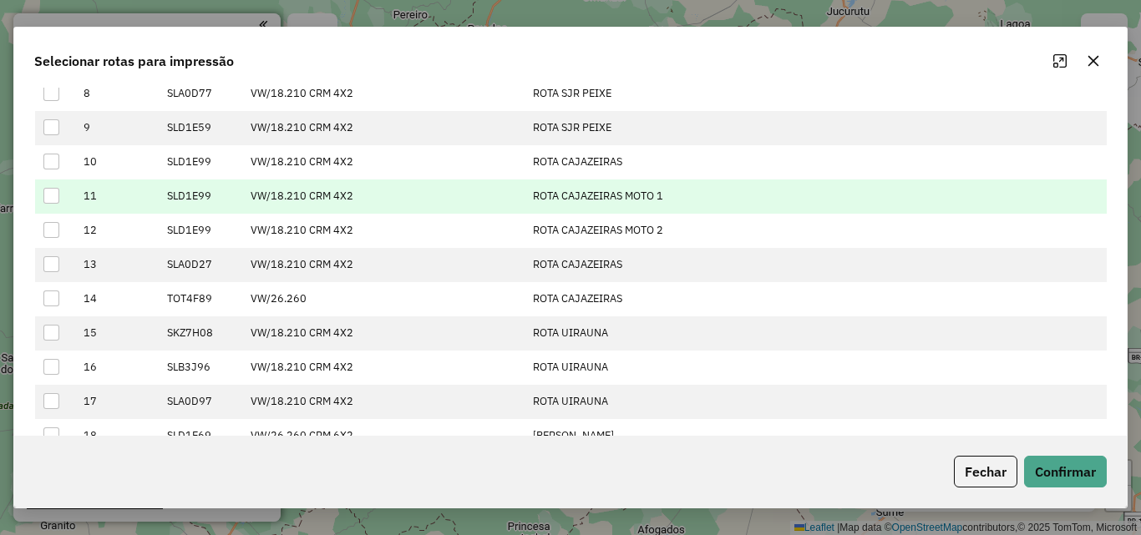
click at [53, 189] on div at bounding box center [51, 196] width 16 height 16
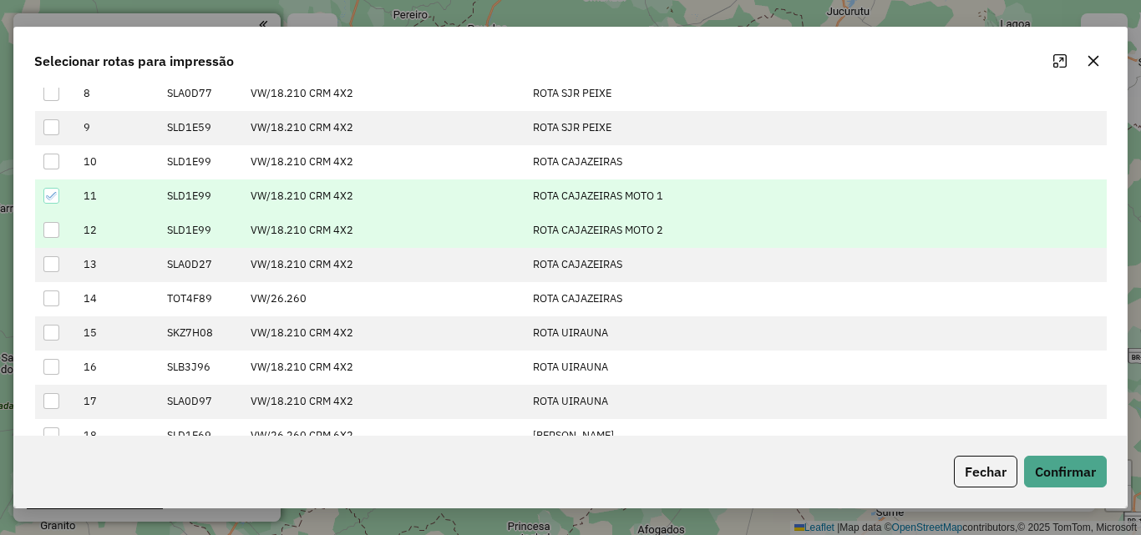
click at [48, 231] on div at bounding box center [51, 230] width 16 height 16
click at [1056, 468] on button "Confirmar" at bounding box center [1065, 472] width 83 height 32
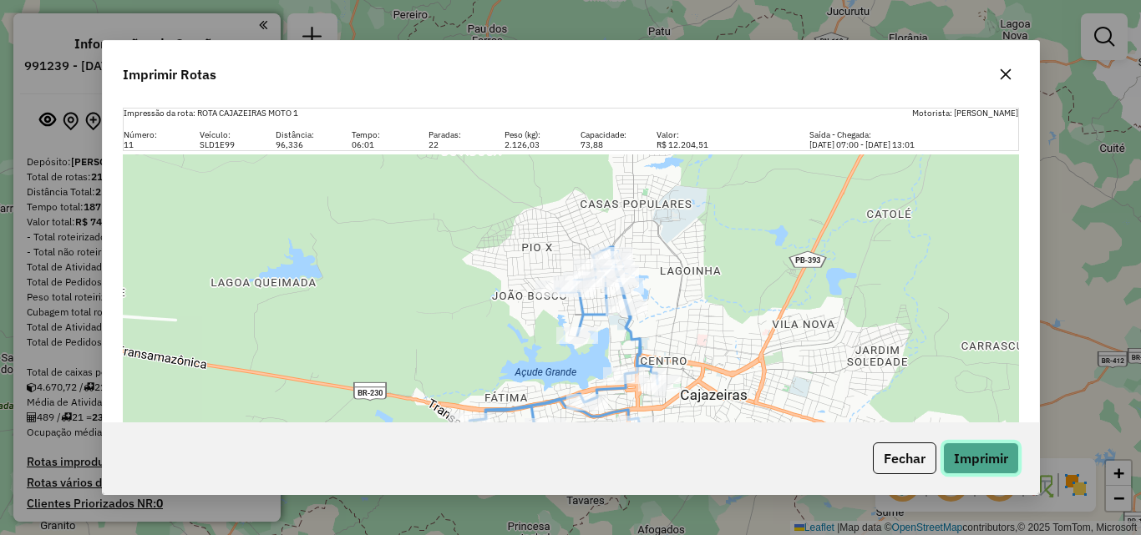
click at [973, 461] on button "Imprimir" at bounding box center [981, 459] width 76 height 32
drag, startPoint x: 1002, startPoint y: 79, endPoint x: 977, endPoint y: 100, distance: 32.6
click at [1002, 80] on icon "button" at bounding box center [1005, 74] width 13 height 13
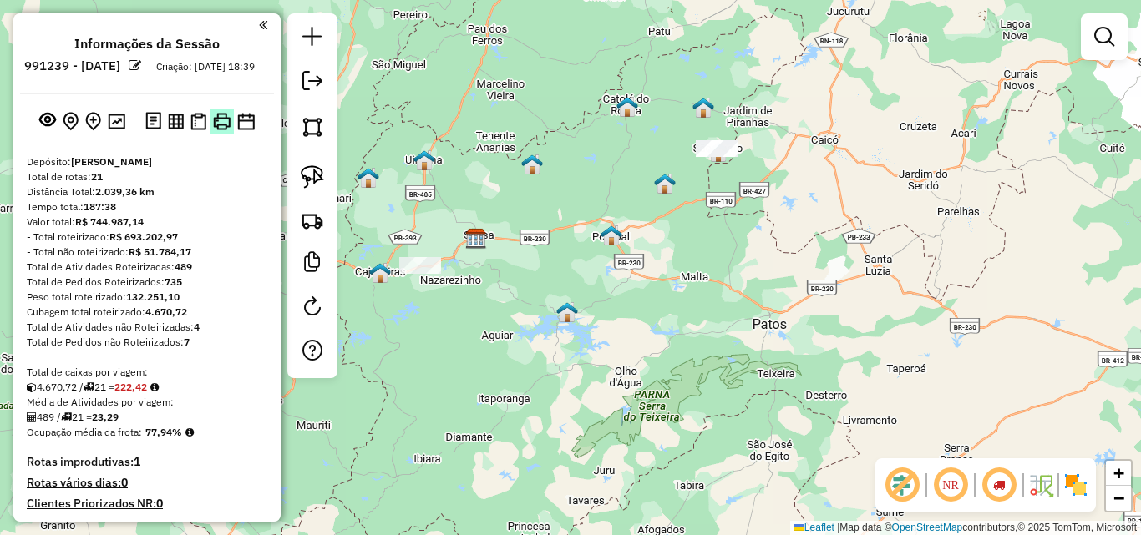
click at [214, 130] on img at bounding box center [222, 122] width 18 height 18
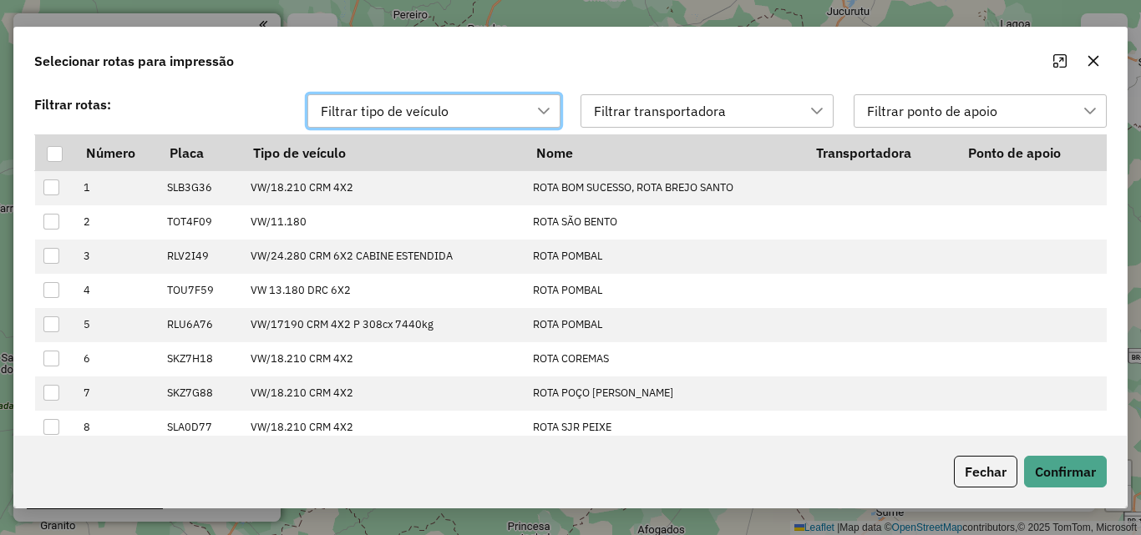
scroll to position [12, 76]
drag, startPoint x: 1122, startPoint y: 48, endPoint x: 1111, endPoint y: 58, distance: 14.2
click at [1119, 51] on div "Selecionar rotas para impressão" at bounding box center [570, 58] width 1112 height 60
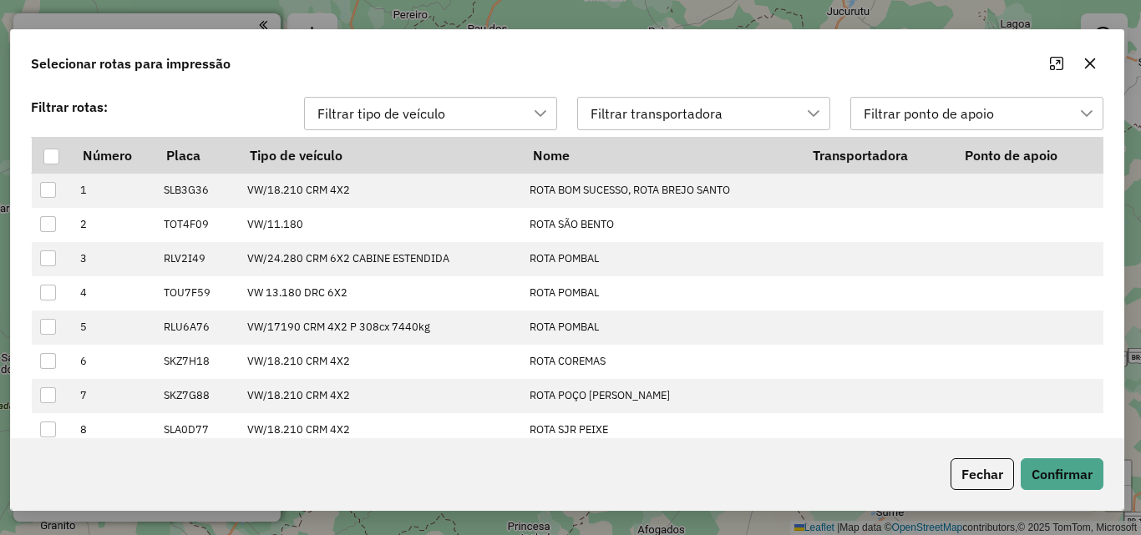
drag, startPoint x: 1100, startPoint y: 64, endPoint x: 1029, endPoint y: 99, distance: 78.8
click at [1098, 65] on button "button" at bounding box center [1089, 63] width 27 height 27
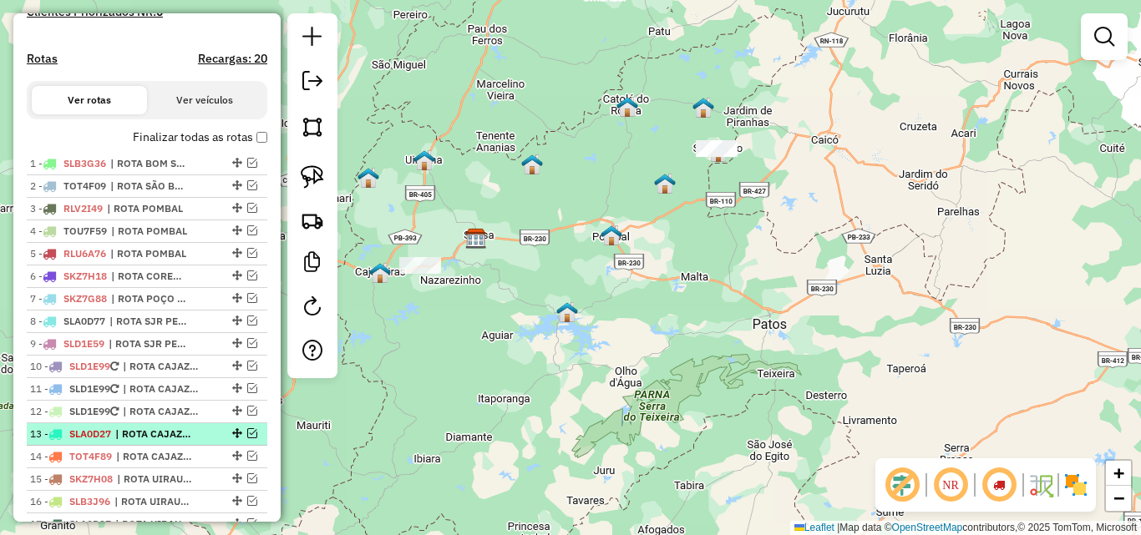
scroll to position [585, 0]
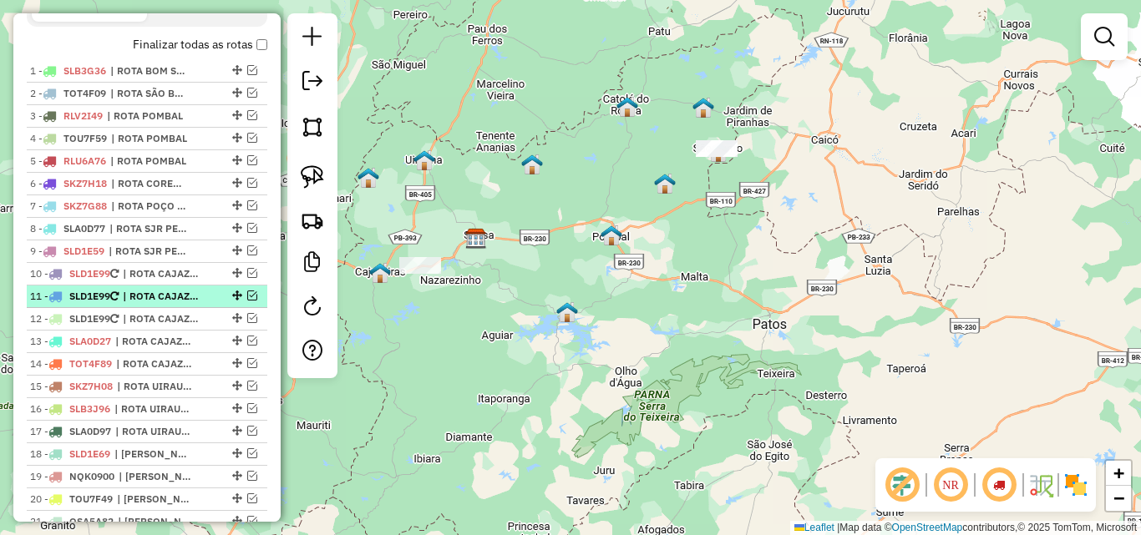
click at [247, 323] on em at bounding box center [252, 318] width 10 height 10
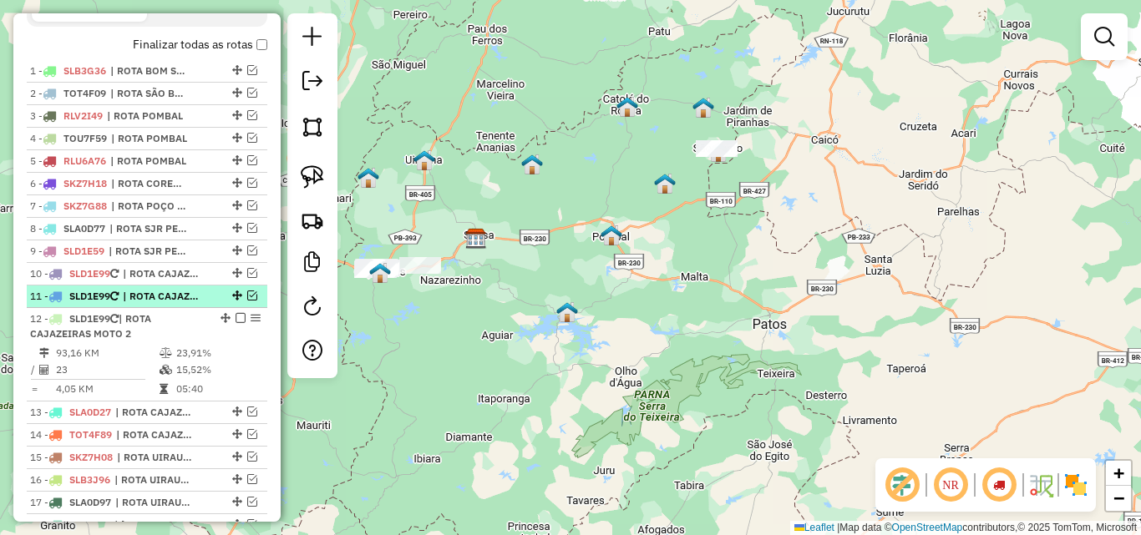
click at [247, 301] on em at bounding box center [252, 296] width 10 height 10
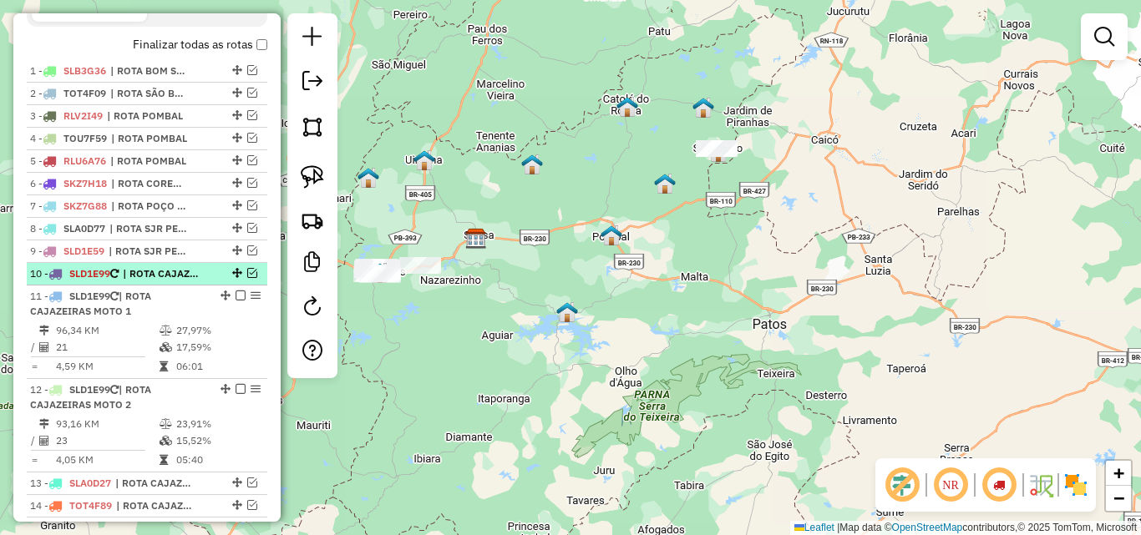
click at [247, 278] on em at bounding box center [252, 273] width 10 height 10
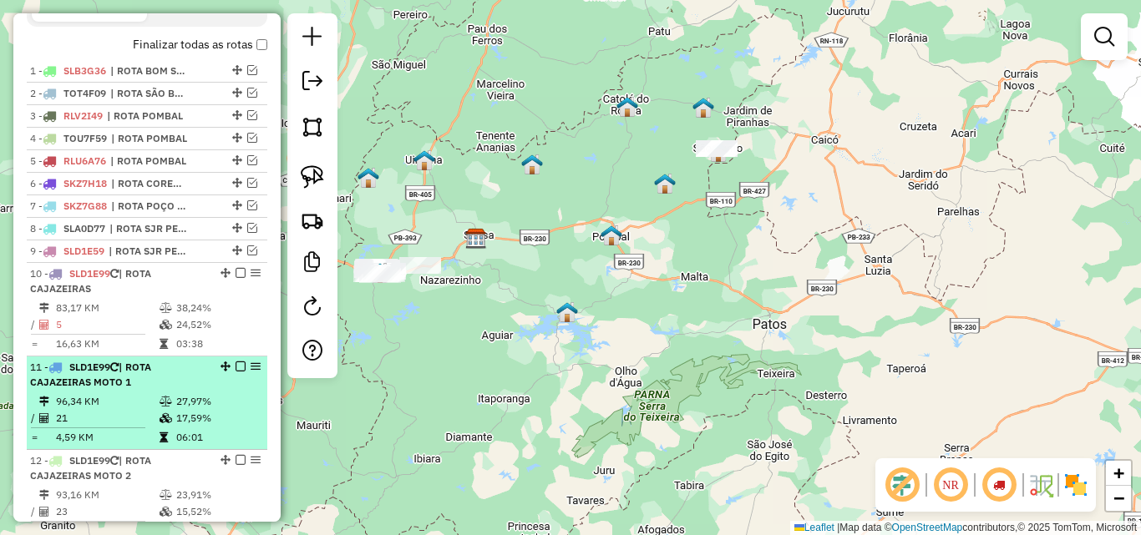
click at [174, 381] on div "11 - SLD1E99 | ROTA CAJAZEIRAS MOTO 1" at bounding box center [118, 375] width 177 height 30
select select "*********"
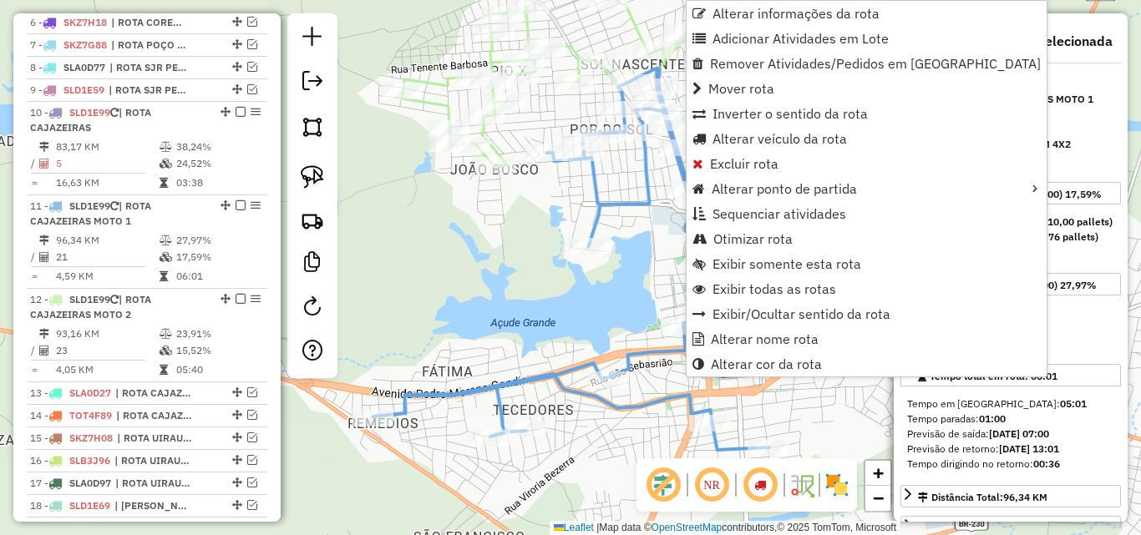
scroll to position [943, 0]
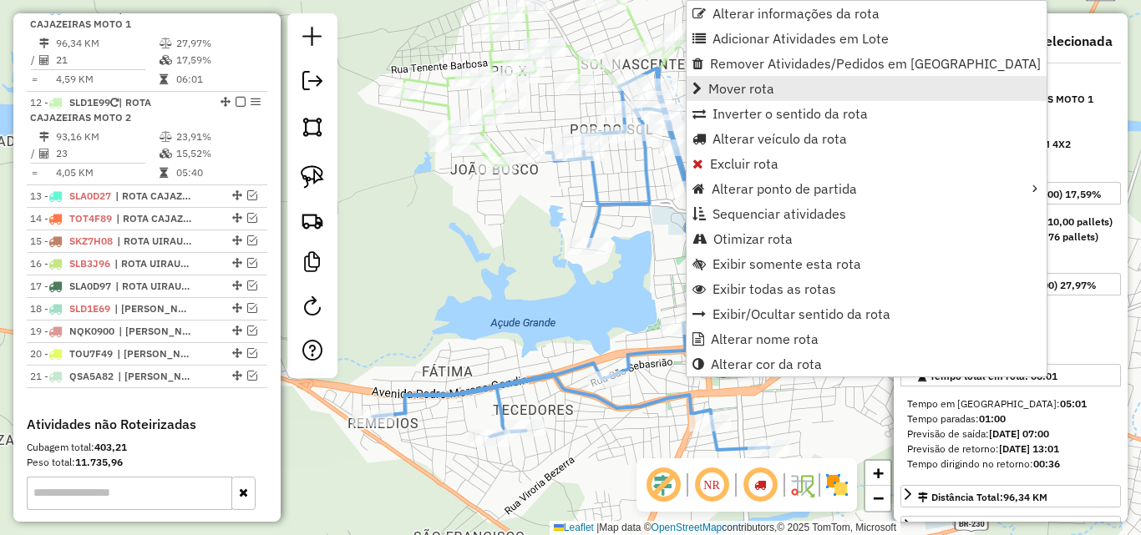
click at [755, 86] on span "Mover rota" at bounding box center [741, 88] width 66 height 13
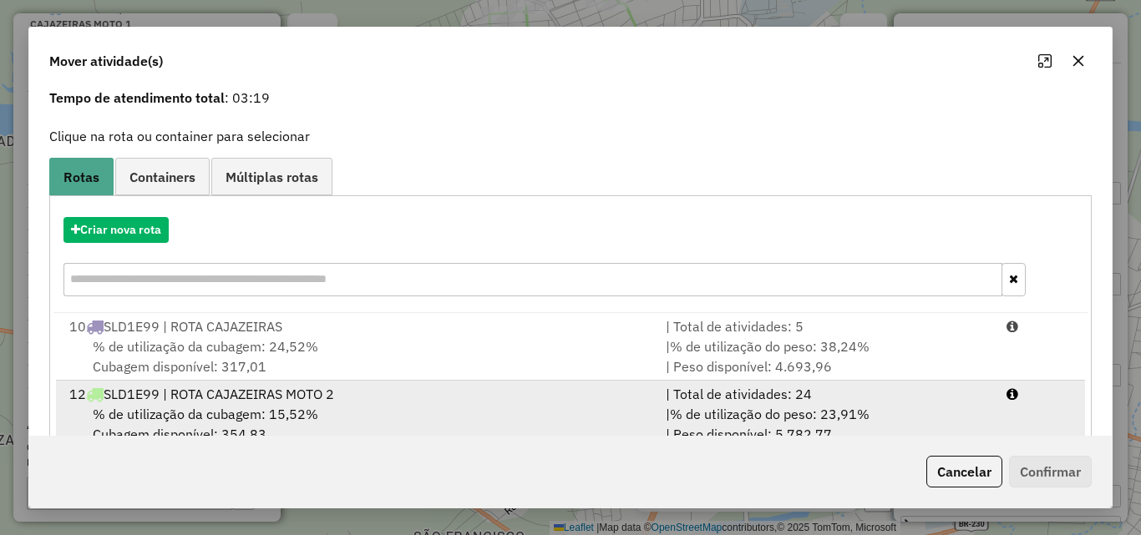
scroll to position [128, 0]
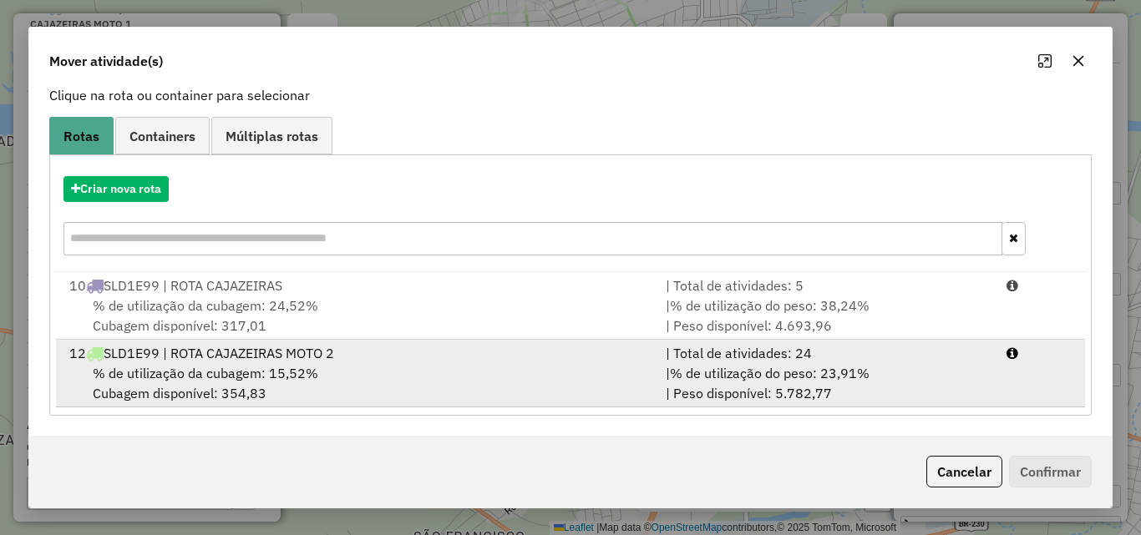
click at [806, 365] on span "% de utilização do peso: 23,91%" at bounding box center [770, 373] width 200 height 17
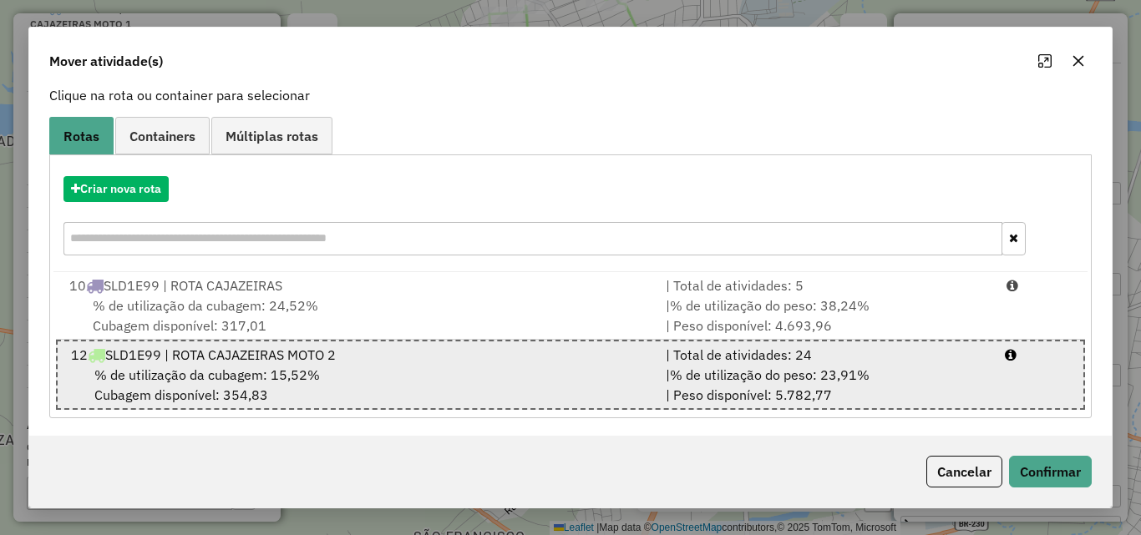
drag, startPoint x: 917, startPoint y: 306, endPoint x: 964, endPoint y: 347, distance: 62.1
click at [917, 308] on div "| % de utilização do peso: 38,24% | Peso disponível: 4.693,96" at bounding box center [826, 316] width 341 height 40
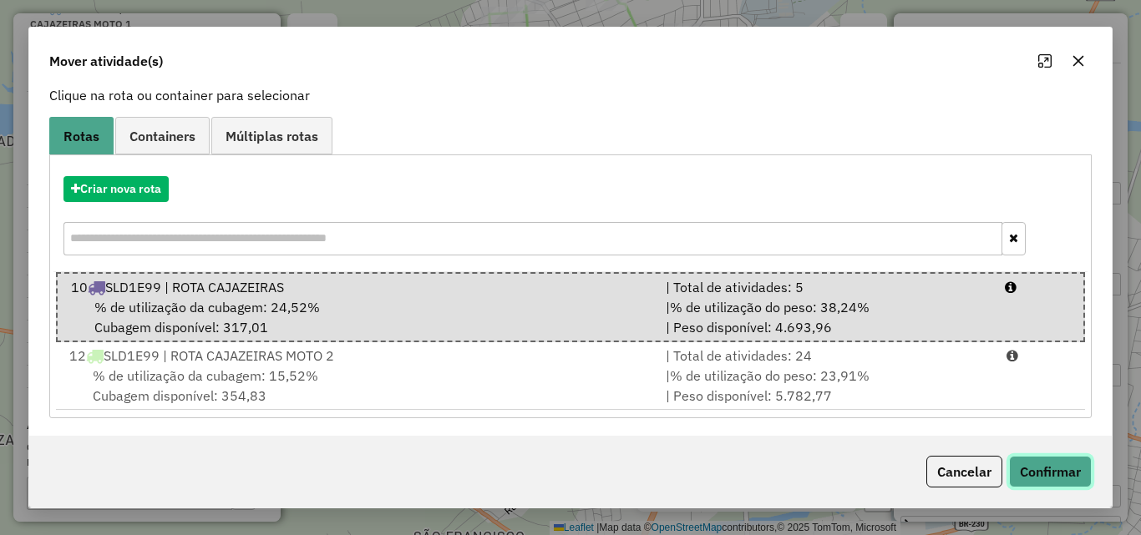
click at [1051, 468] on button "Confirmar" at bounding box center [1050, 472] width 83 height 32
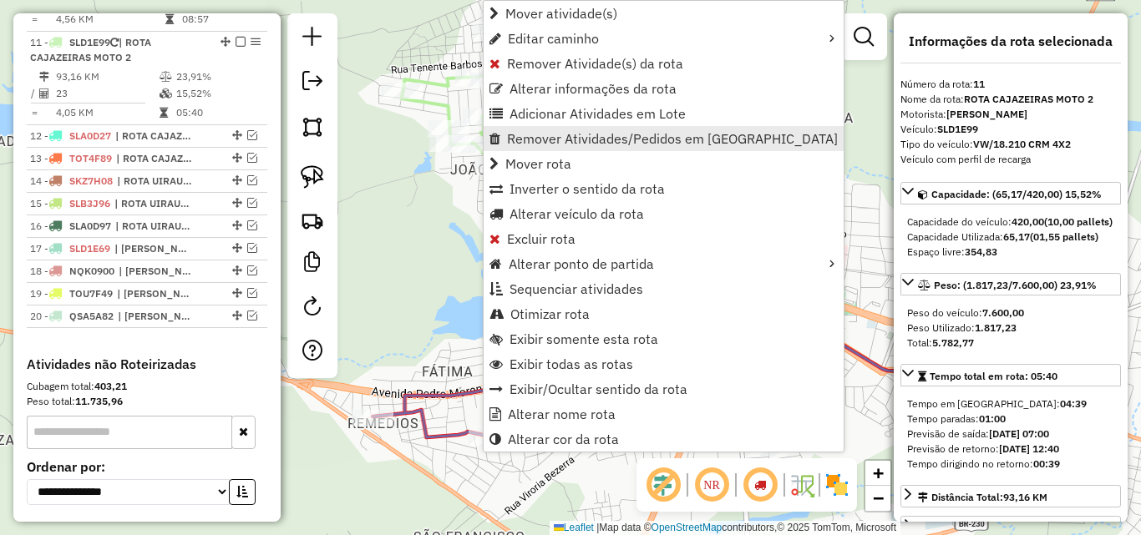
scroll to position [923, 0]
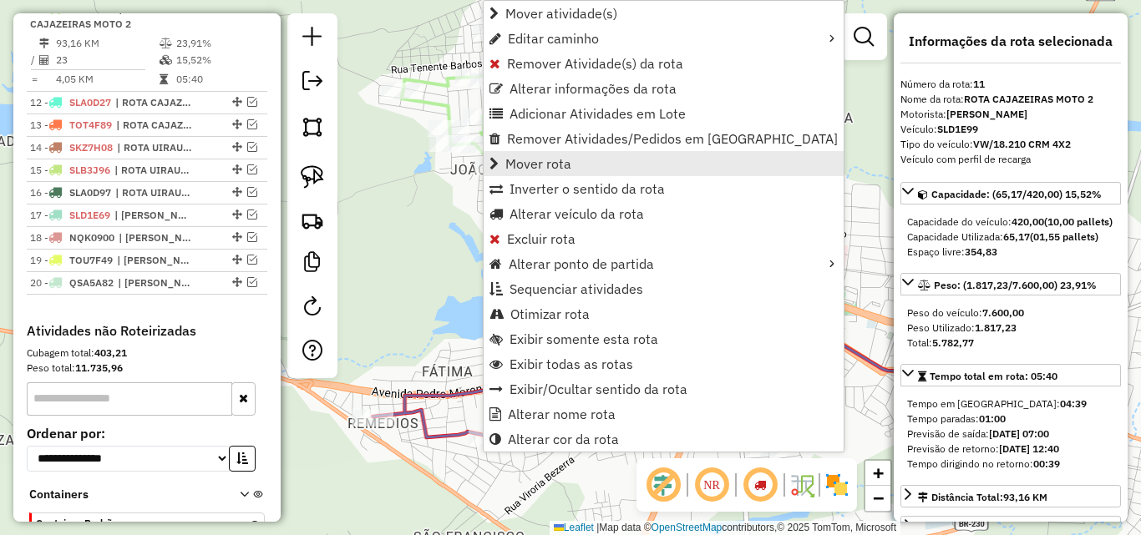
click at [553, 164] on span "Mover rota" at bounding box center [538, 163] width 66 height 13
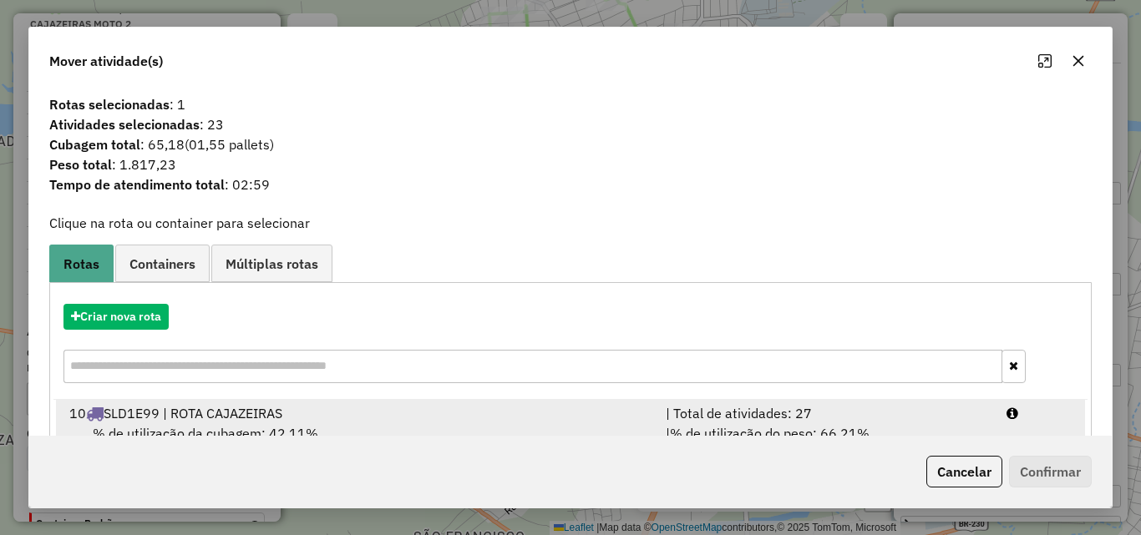
click at [675, 413] on div "| Total de atividades: 27" at bounding box center [826, 413] width 341 height 20
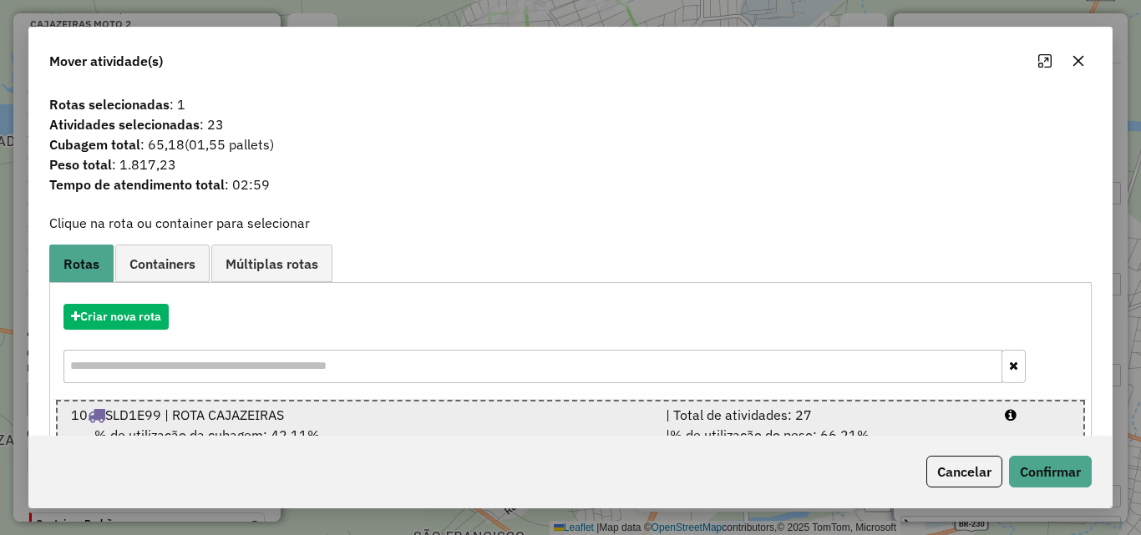
scroll to position [63, 0]
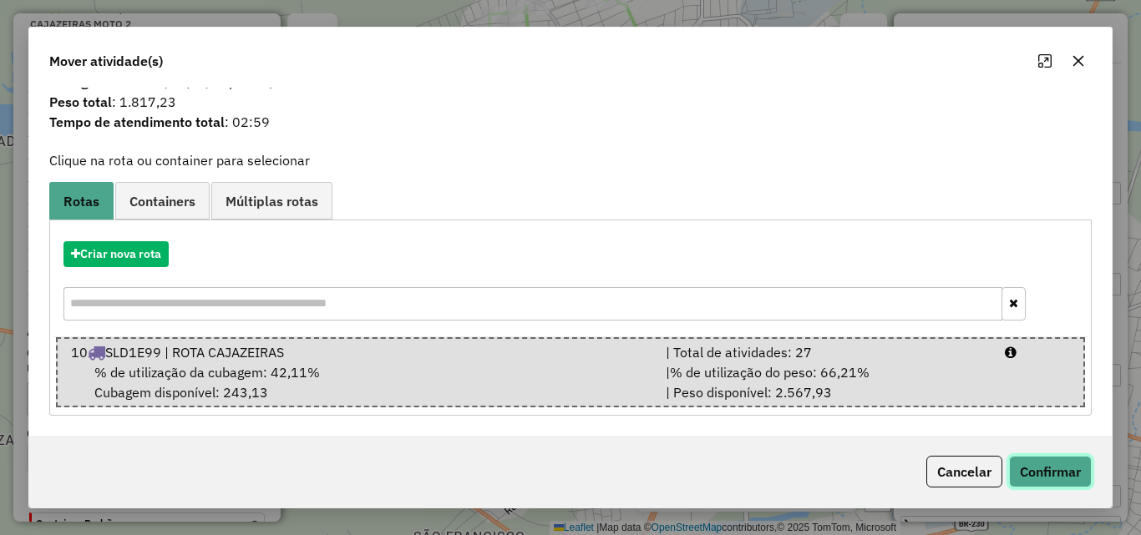
drag, startPoint x: 1068, startPoint y: 460, endPoint x: 1066, endPoint y: 442, distance: 18.4
click at [1068, 461] on button "Confirmar" at bounding box center [1050, 472] width 83 height 32
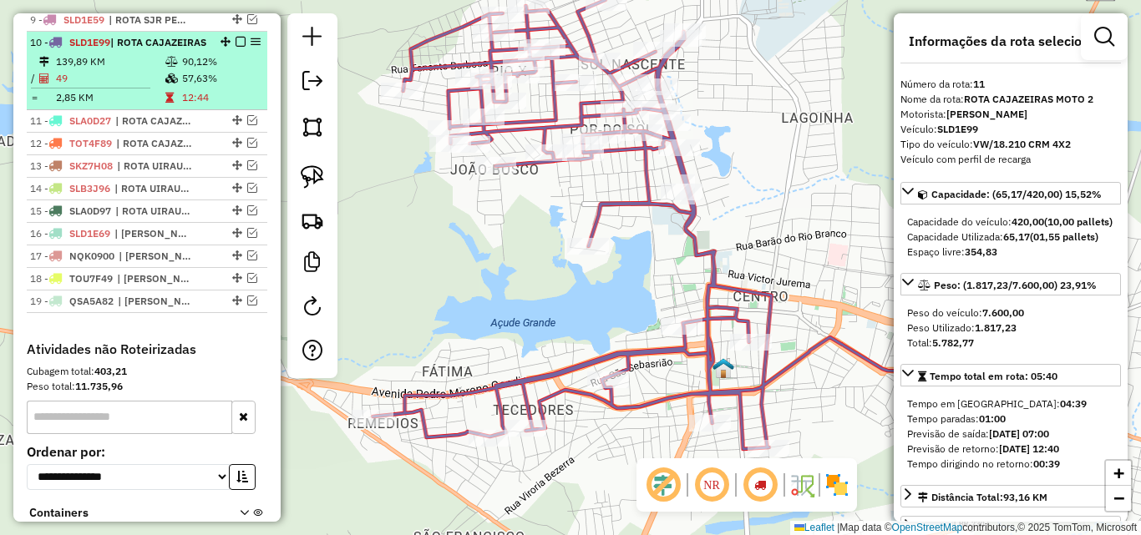
scroll to position [746, 0]
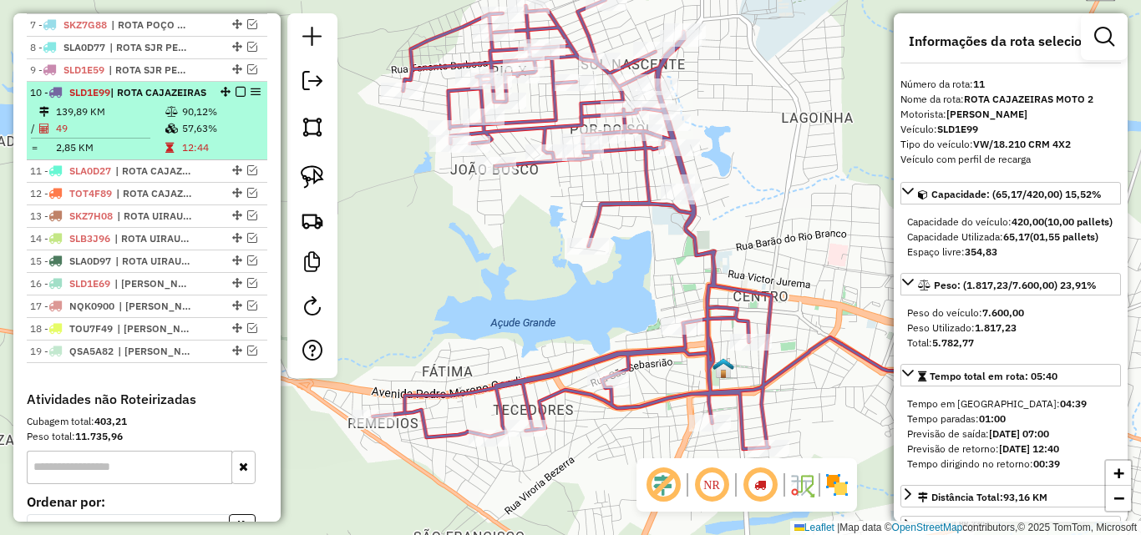
click at [238, 97] on em at bounding box center [240, 92] width 10 height 10
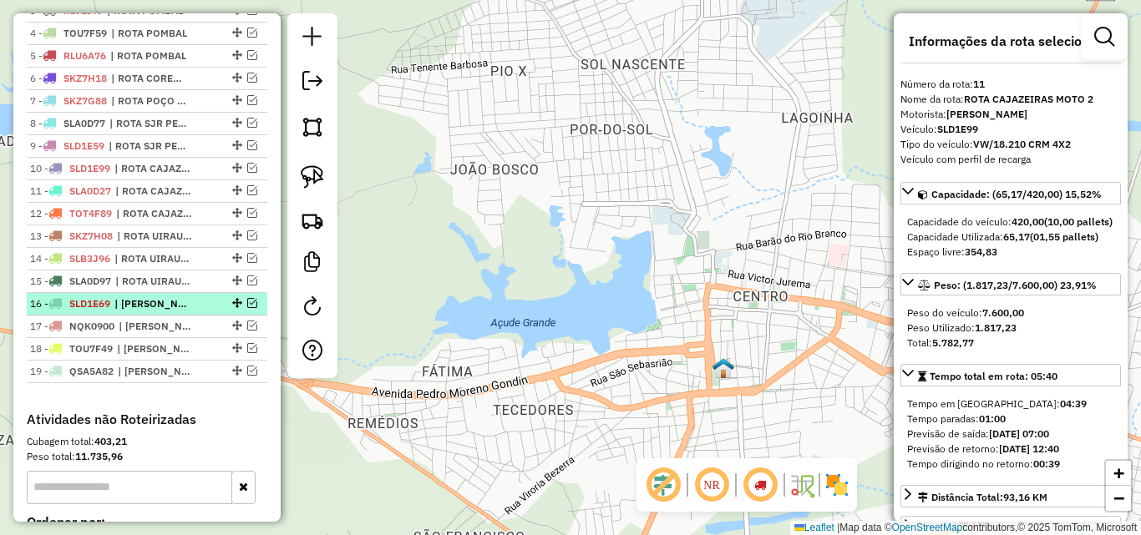
scroll to position [579, 0]
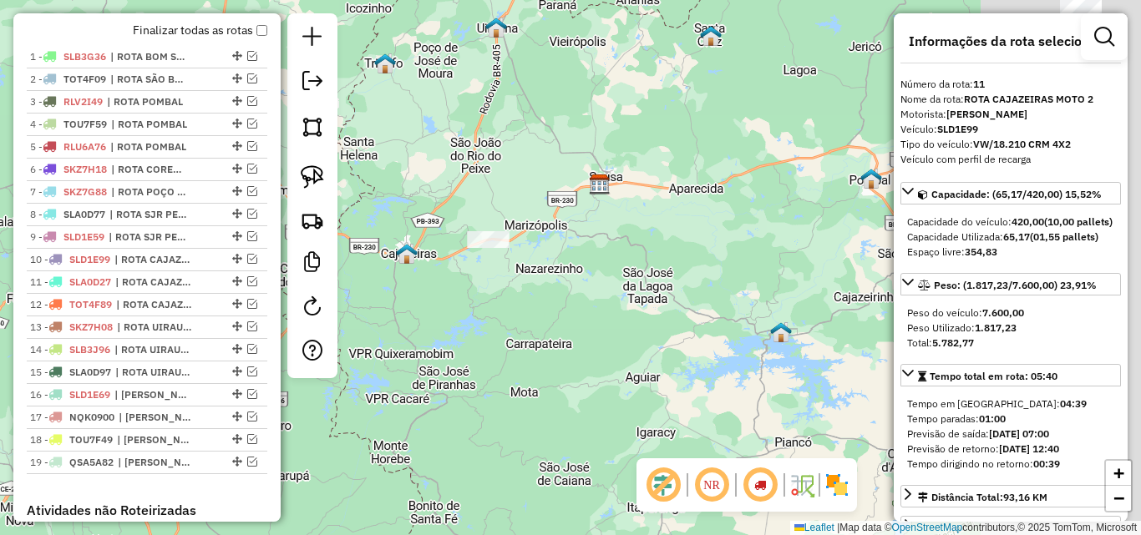
drag, startPoint x: 725, startPoint y: 352, endPoint x: 479, endPoint y: 357, distance: 245.5
click at [486, 367] on div "Janela de atendimento Grade de atendimento Capacidade Transportadoras Veículos …" at bounding box center [570, 267] width 1141 height 535
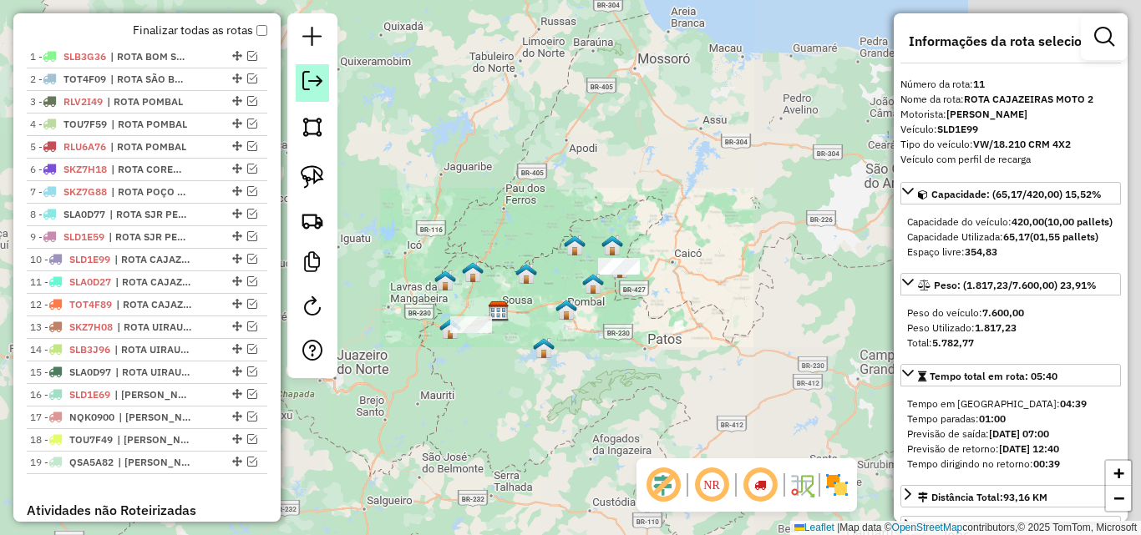
click at [313, 80] on em at bounding box center [312, 81] width 20 height 20
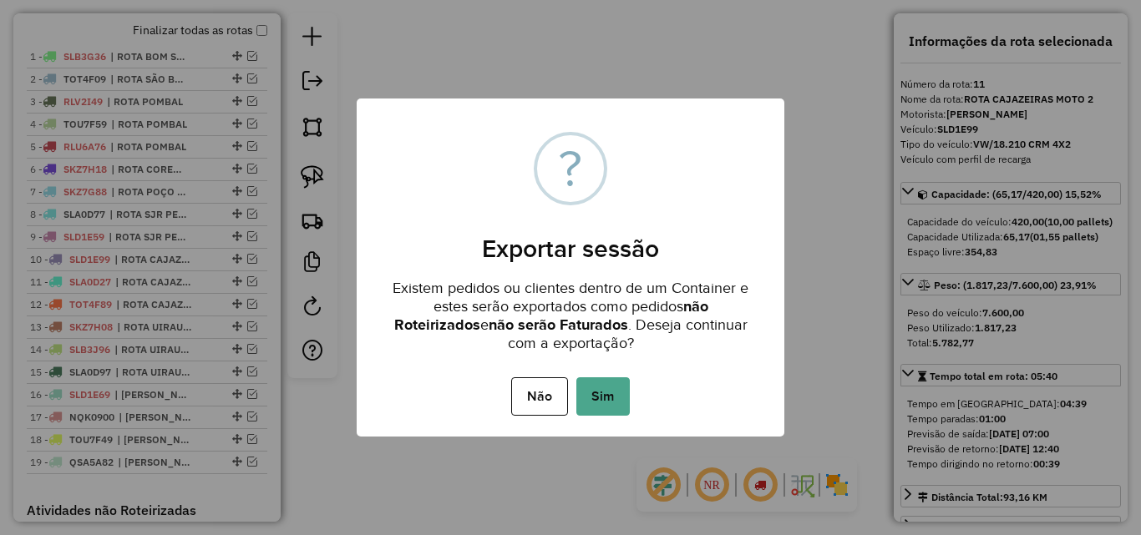
click at [616, 386] on button "Sim" at bounding box center [602, 396] width 53 height 38
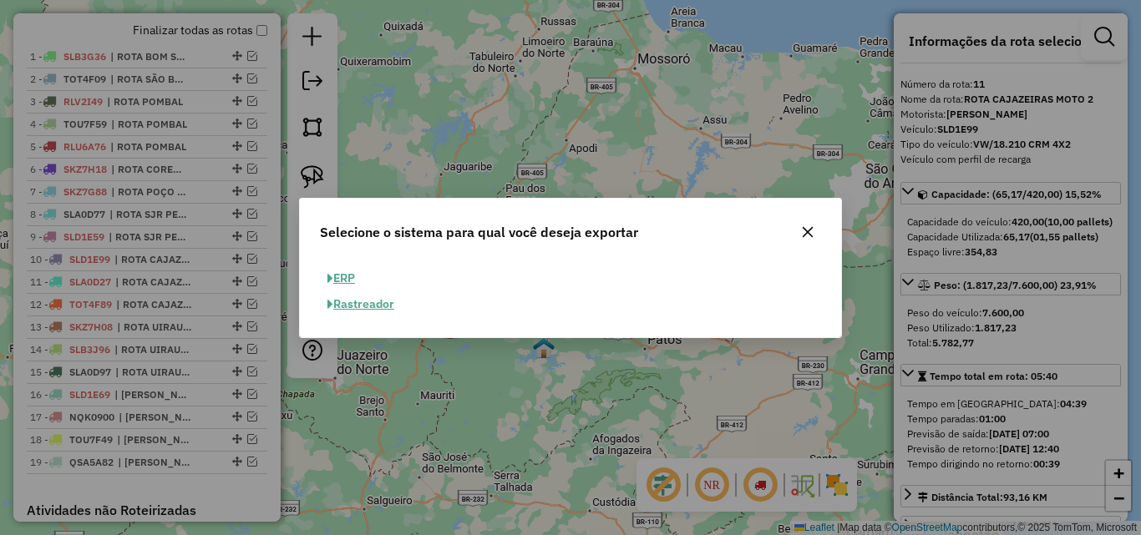
drag, startPoint x: 351, startPoint y: 272, endPoint x: 539, endPoint y: 306, distance: 191.0
click at [350, 272] on button "ERP" at bounding box center [341, 279] width 43 height 26
select select "**"
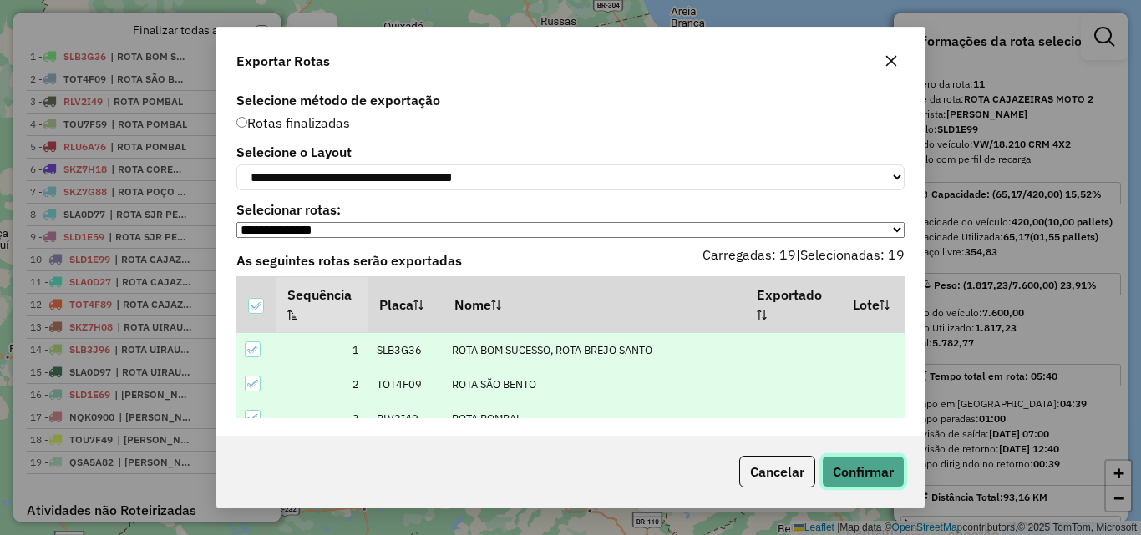
click at [883, 467] on button "Confirmar" at bounding box center [863, 472] width 83 height 32
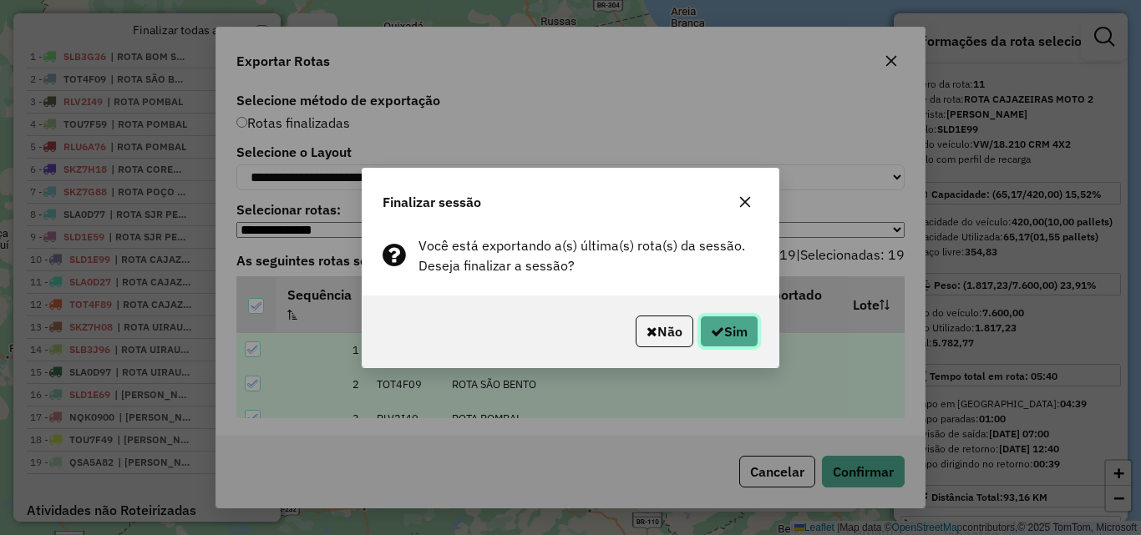
click at [722, 321] on button "Sim" at bounding box center [729, 332] width 58 height 32
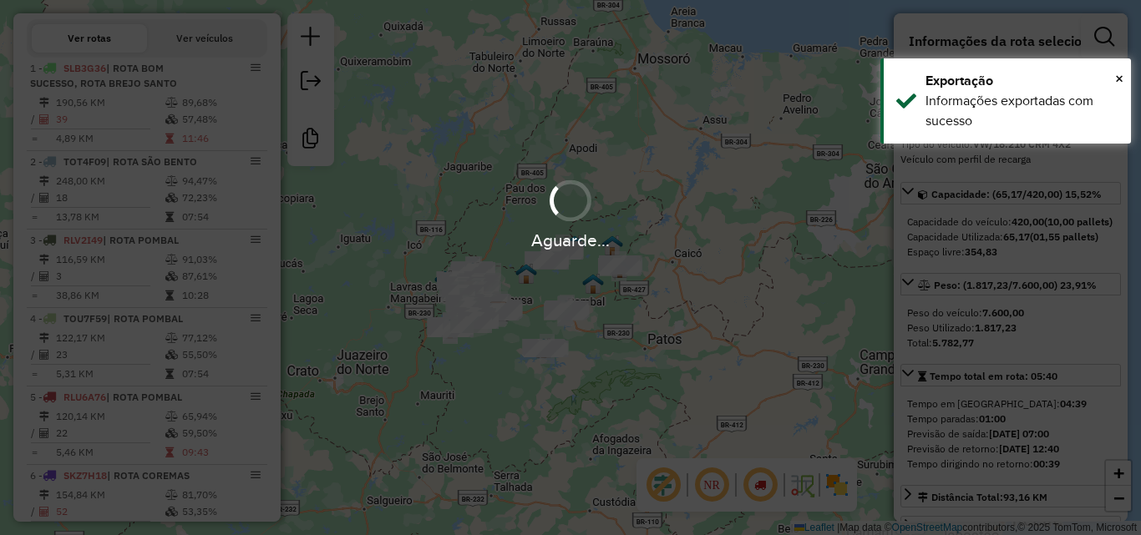
scroll to position [624, 0]
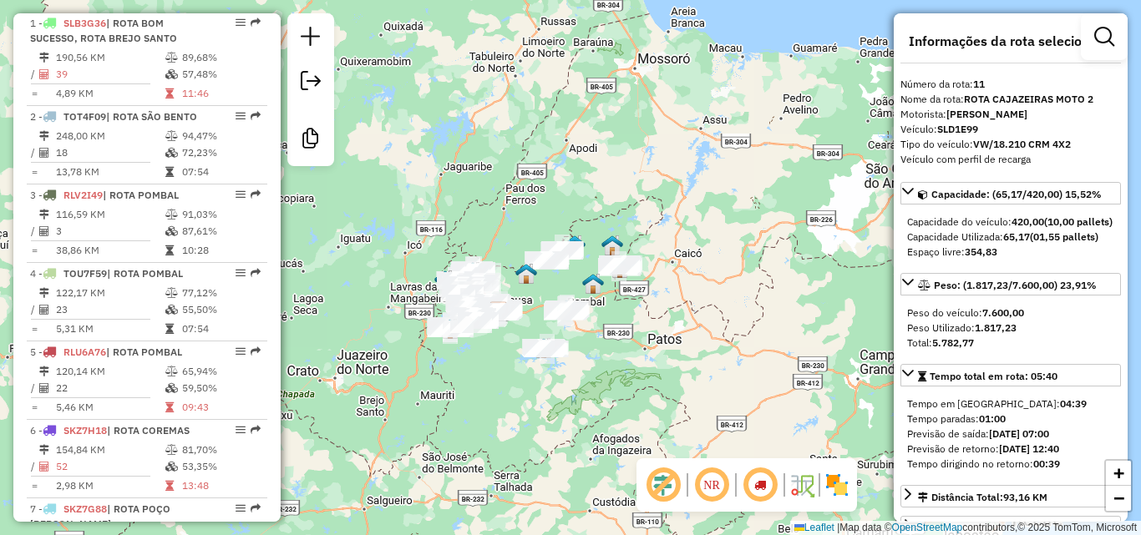
click at [824, 218] on div "Janela de atendimento Grade de atendimento Capacidade Transportadoras Veículos …" at bounding box center [570, 267] width 1141 height 535
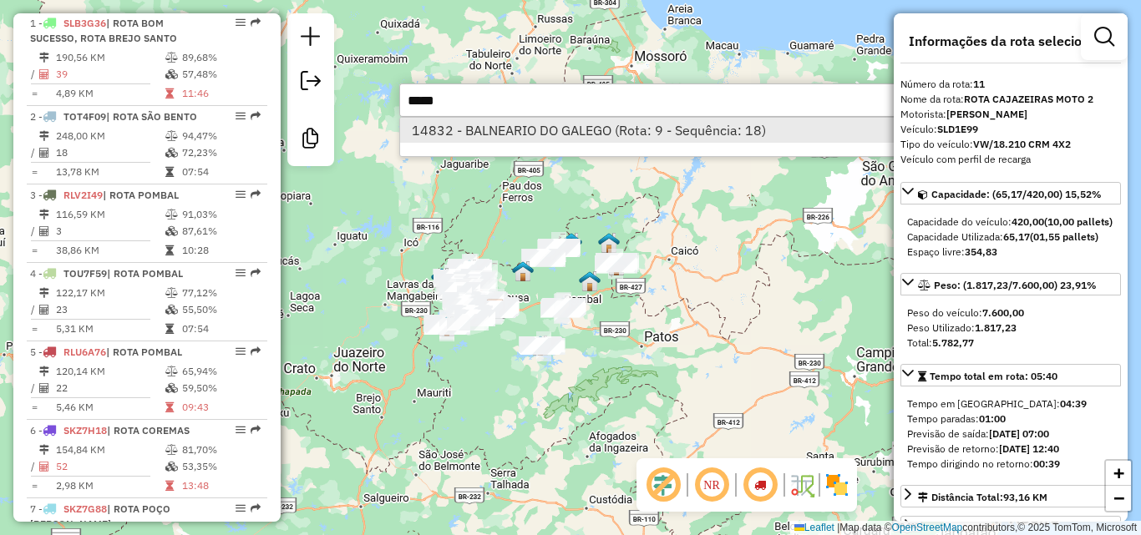
type input "*****"
click at [562, 133] on li "14832 - BALNEARIO DO GALEGO (Rota: 9 - Sequência: 18)" at bounding box center [649, 130] width 499 height 25
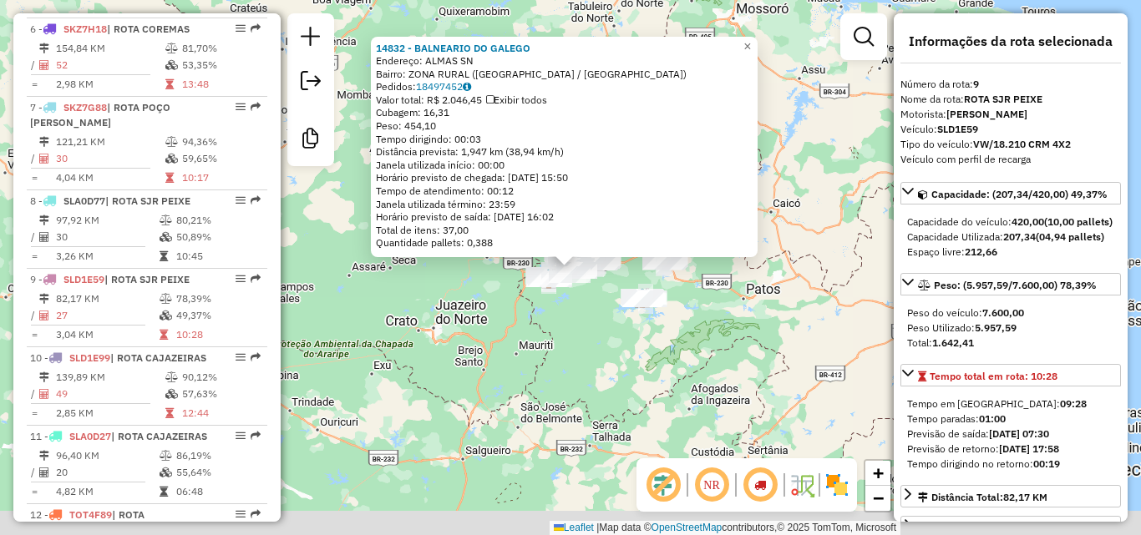
scroll to position [1296, 0]
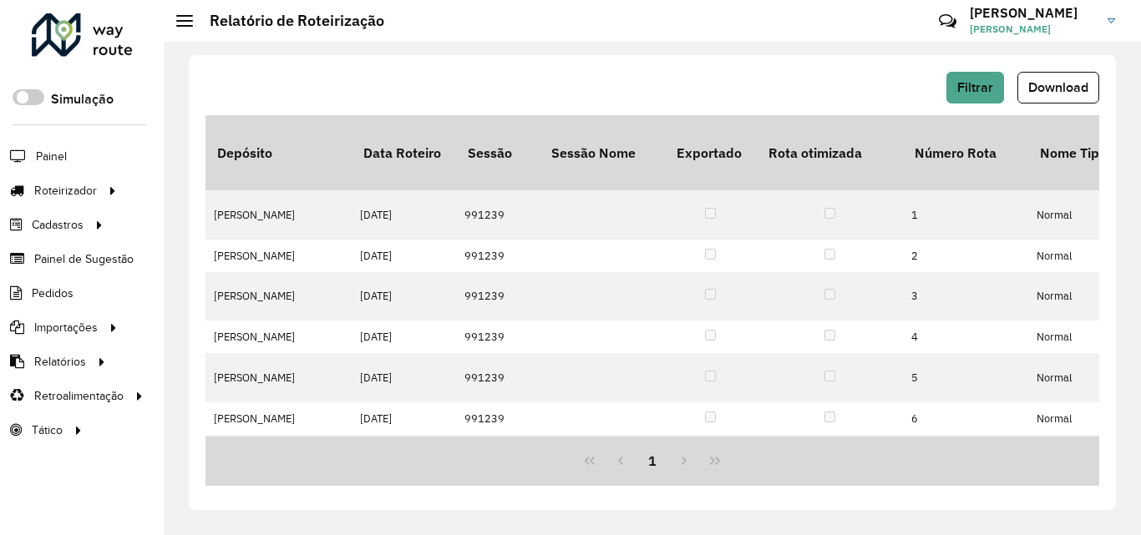
click at [1054, 86] on span "Download" at bounding box center [1058, 87] width 60 height 14
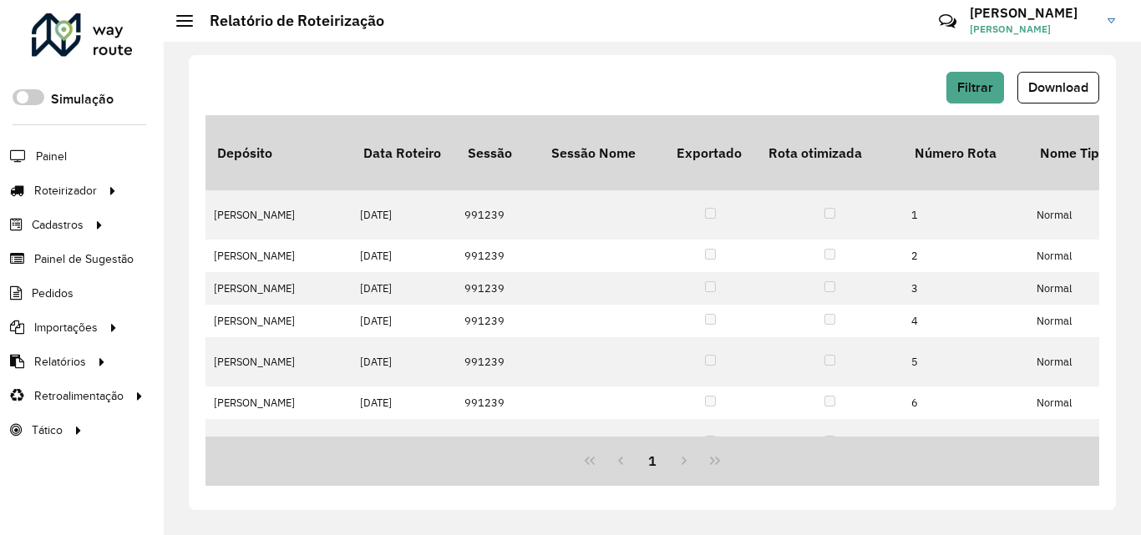
click at [1048, 82] on span "Download" at bounding box center [1058, 87] width 60 height 14
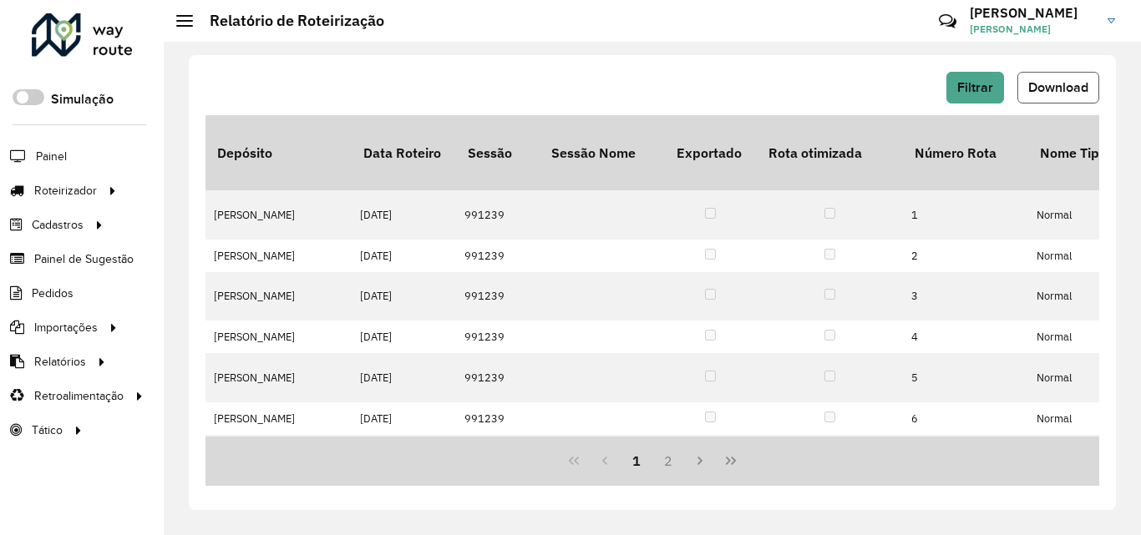
click at [1050, 79] on button "Download" at bounding box center [1058, 88] width 82 height 32
